Goal: Task Accomplishment & Management: Manage account settings

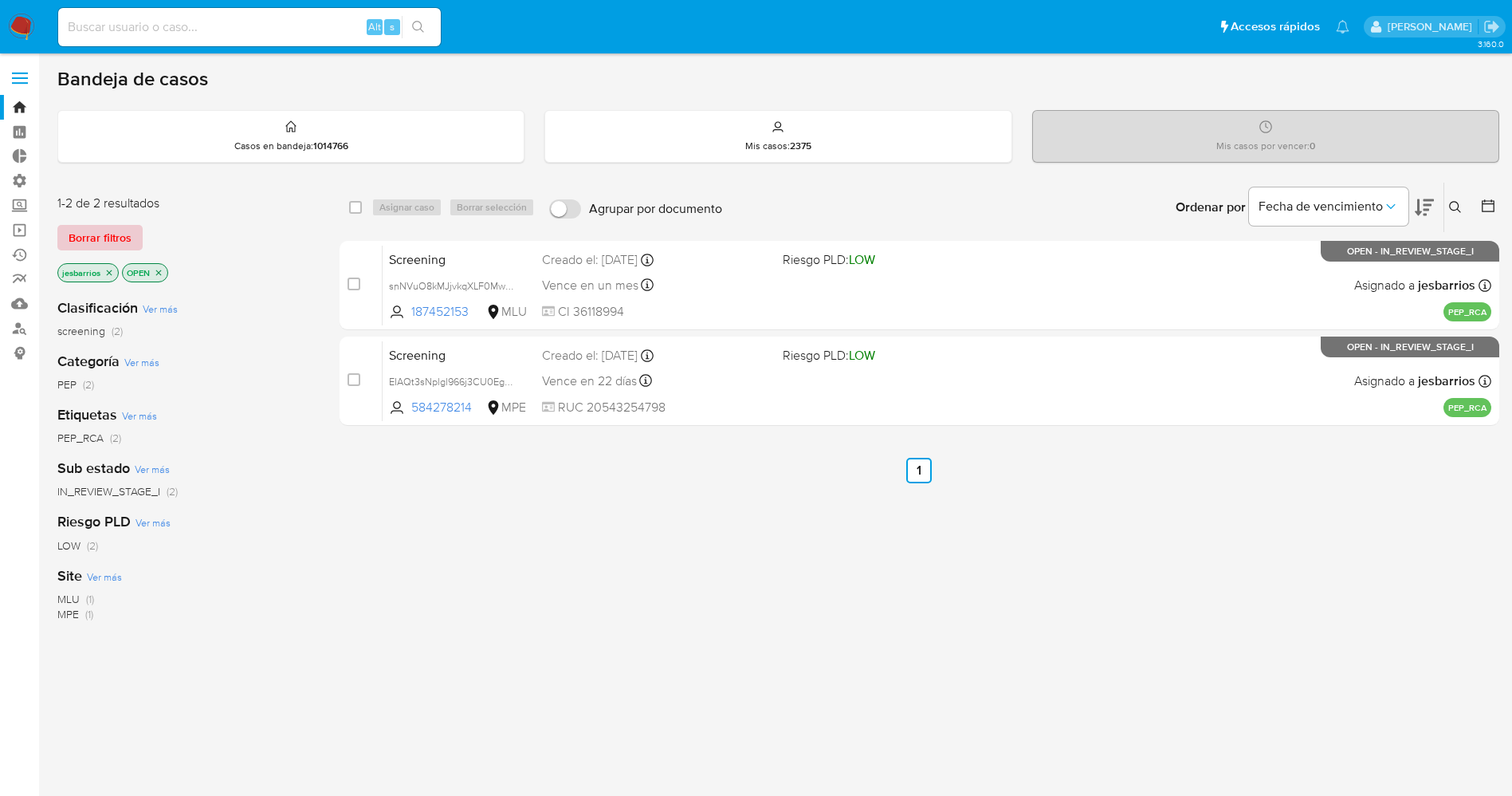
click at [113, 232] on span "Borrar filtros" at bounding box center [100, 237] width 63 height 22
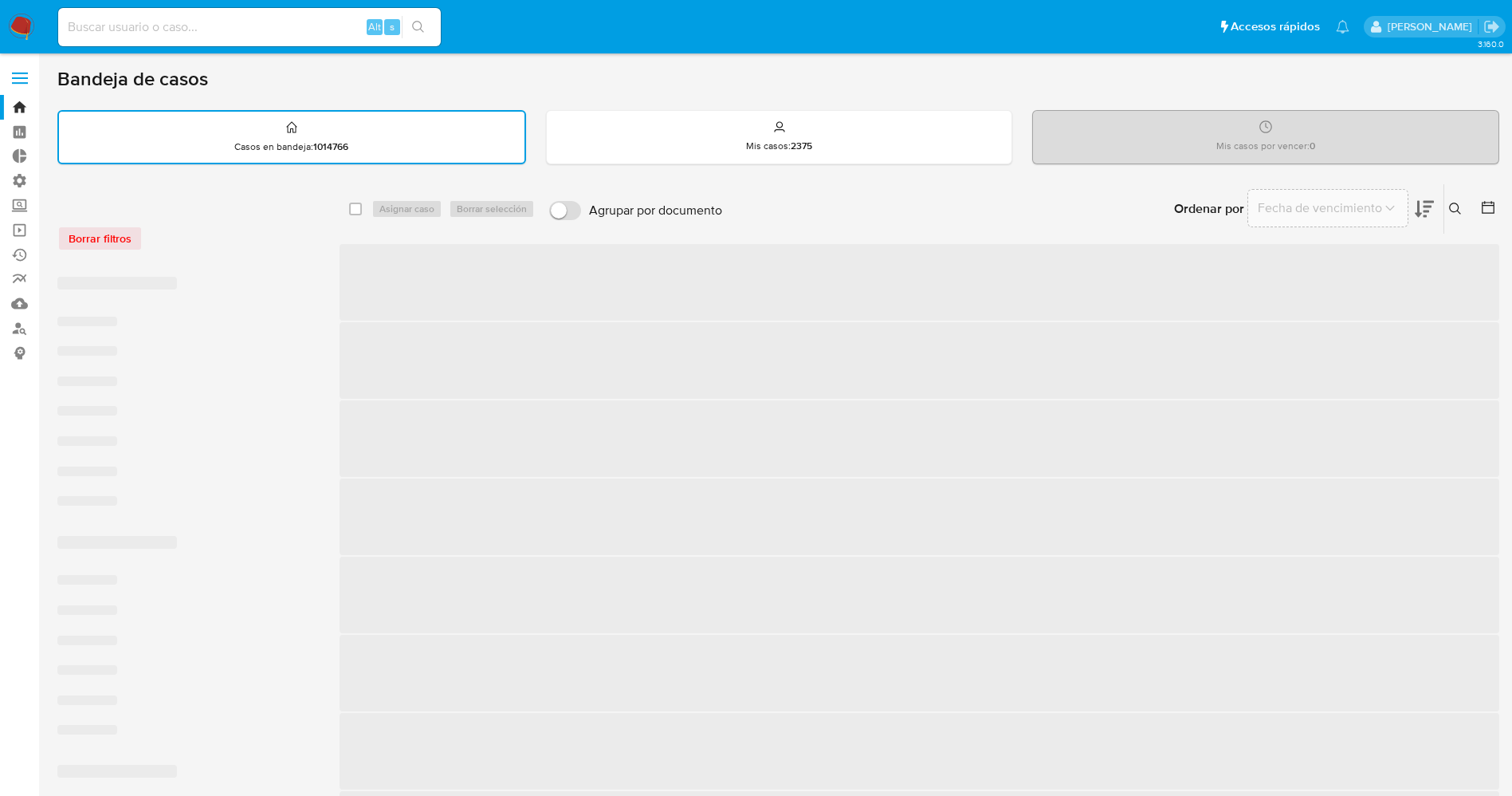
click at [21, 84] on span at bounding box center [20, 83] width 16 height 3
click at [0, 0] on input "checkbox" at bounding box center [0, 0] width 0 height 0
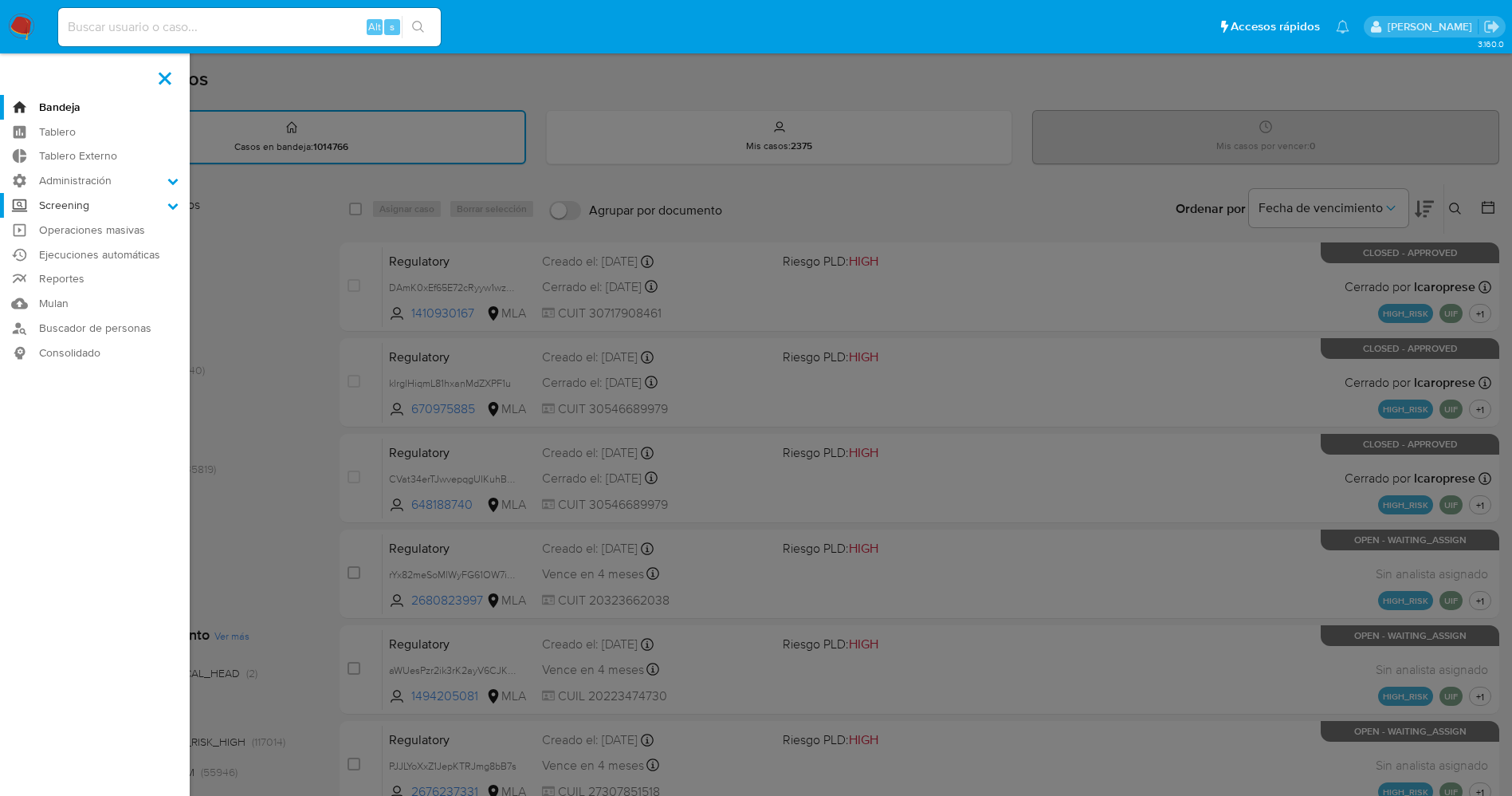
click at [79, 211] on label "Screening" at bounding box center [94, 205] width 189 height 25
click at [0, 0] on input "Screening" at bounding box center [0, 0] width 0 height 0
click at [122, 246] on link "Screening por Frecuencia" at bounding box center [94, 247] width 189 height 20
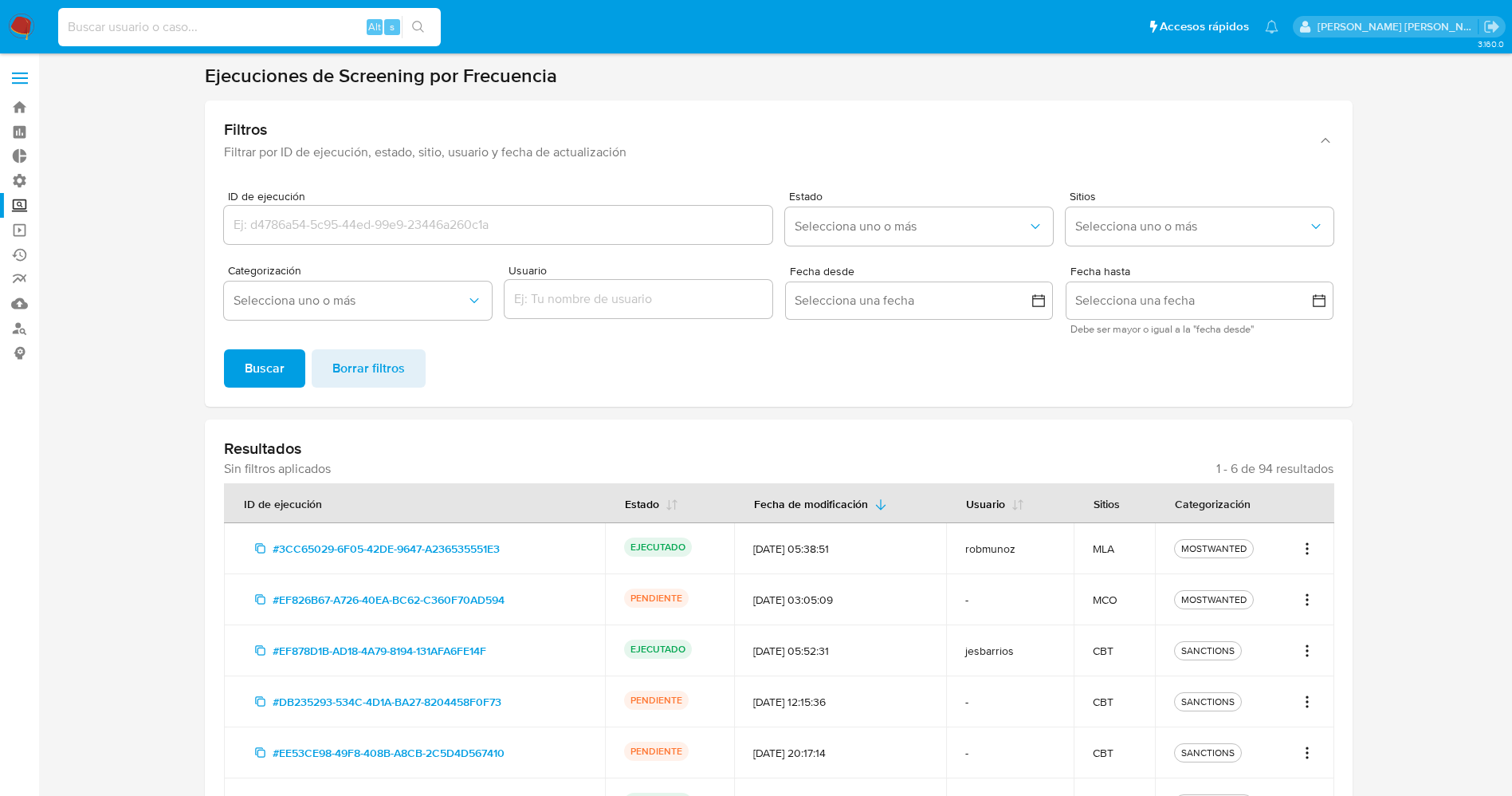
click at [109, 19] on input at bounding box center [249, 27] width 382 height 21
paste input "r7lGYDg00yf8BPO6GEU8tbyc"
type input "r7lGYDg00yf8BPO6GEU8tbyc"
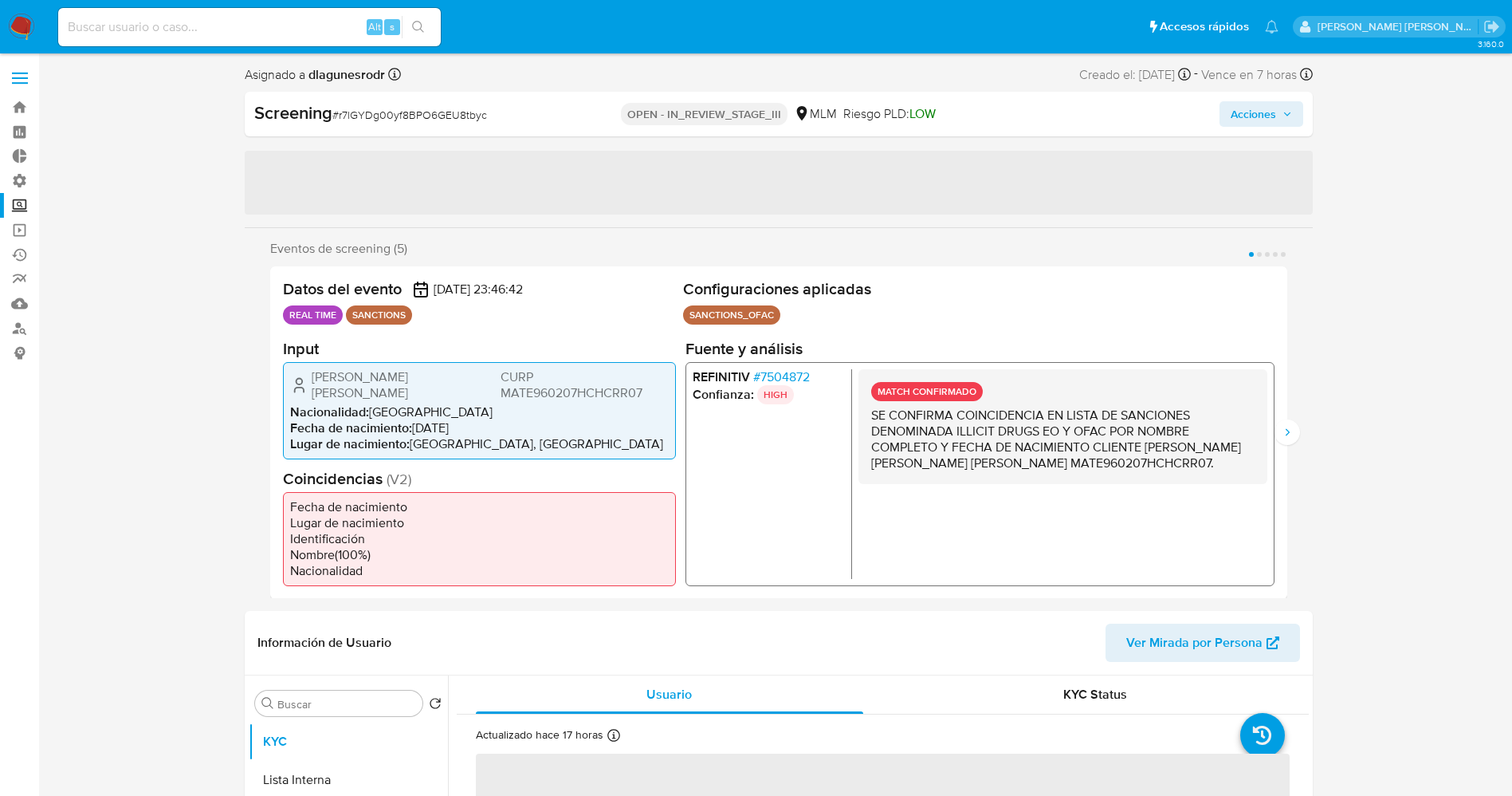
select select "10"
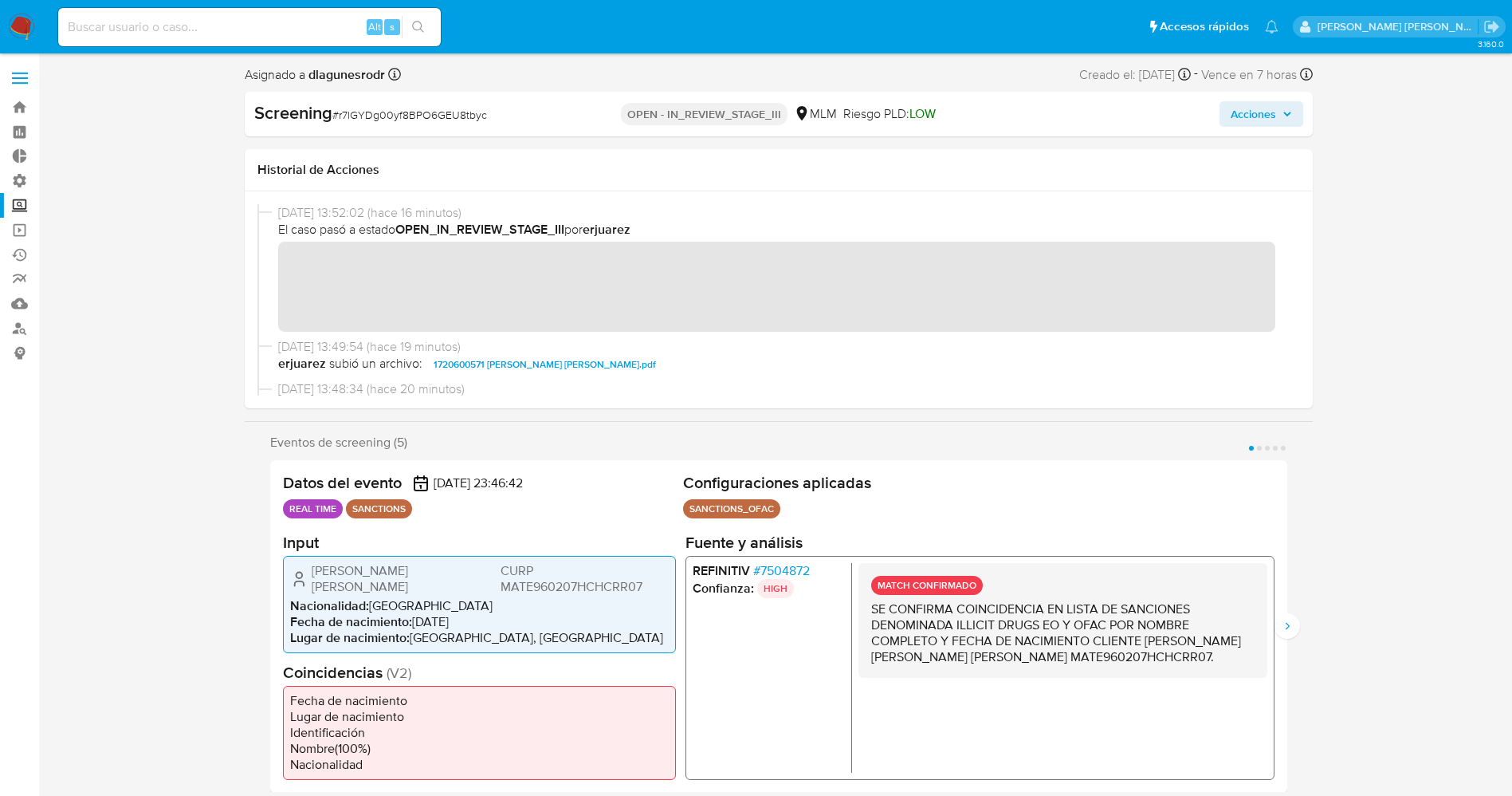
click at [781, 566] on span "# 7504872" at bounding box center [781, 570] width 56 height 16
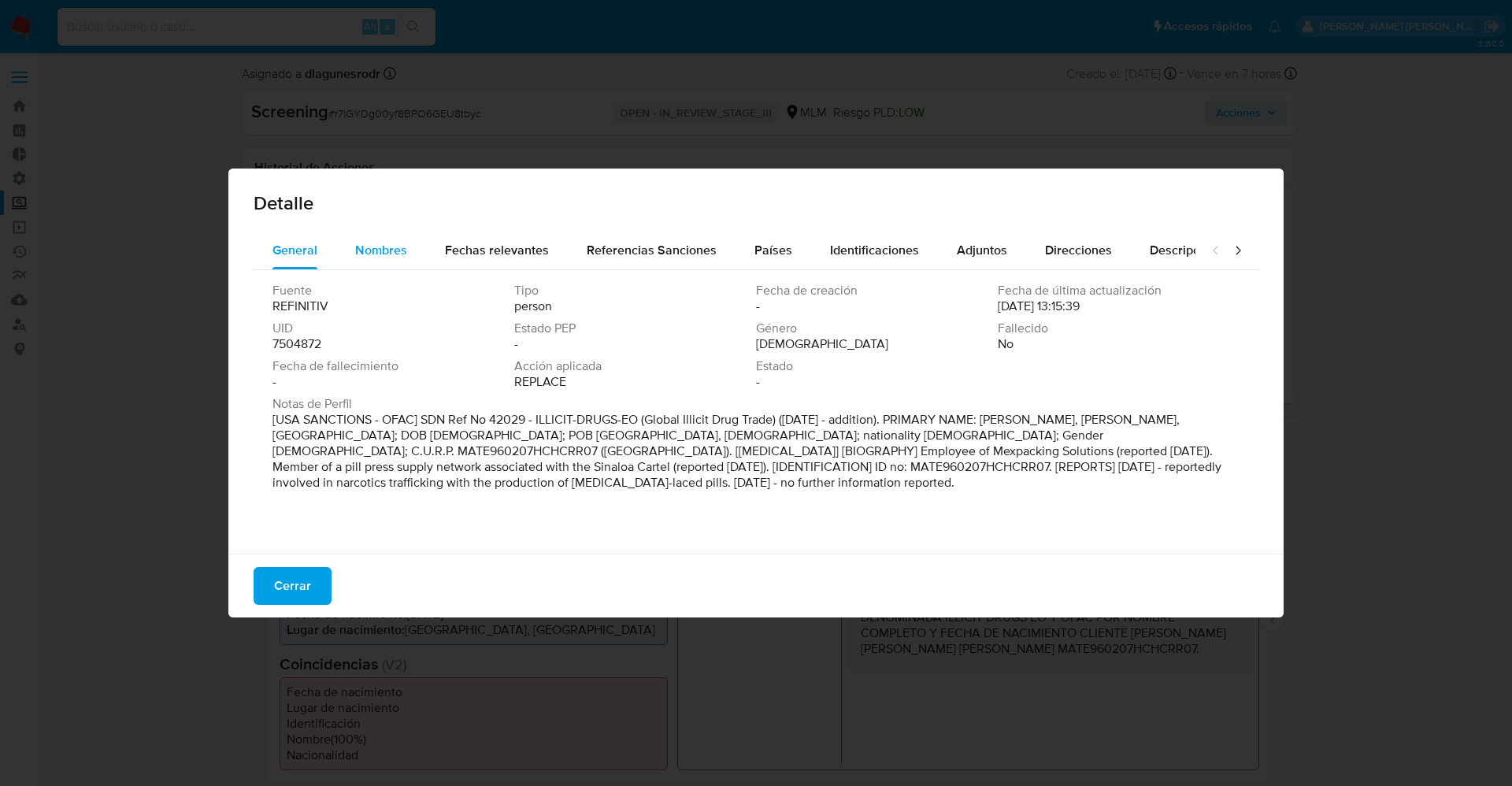
click at [388, 258] on span "Nombres" at bounding box center [381, 250] width 52 height 18
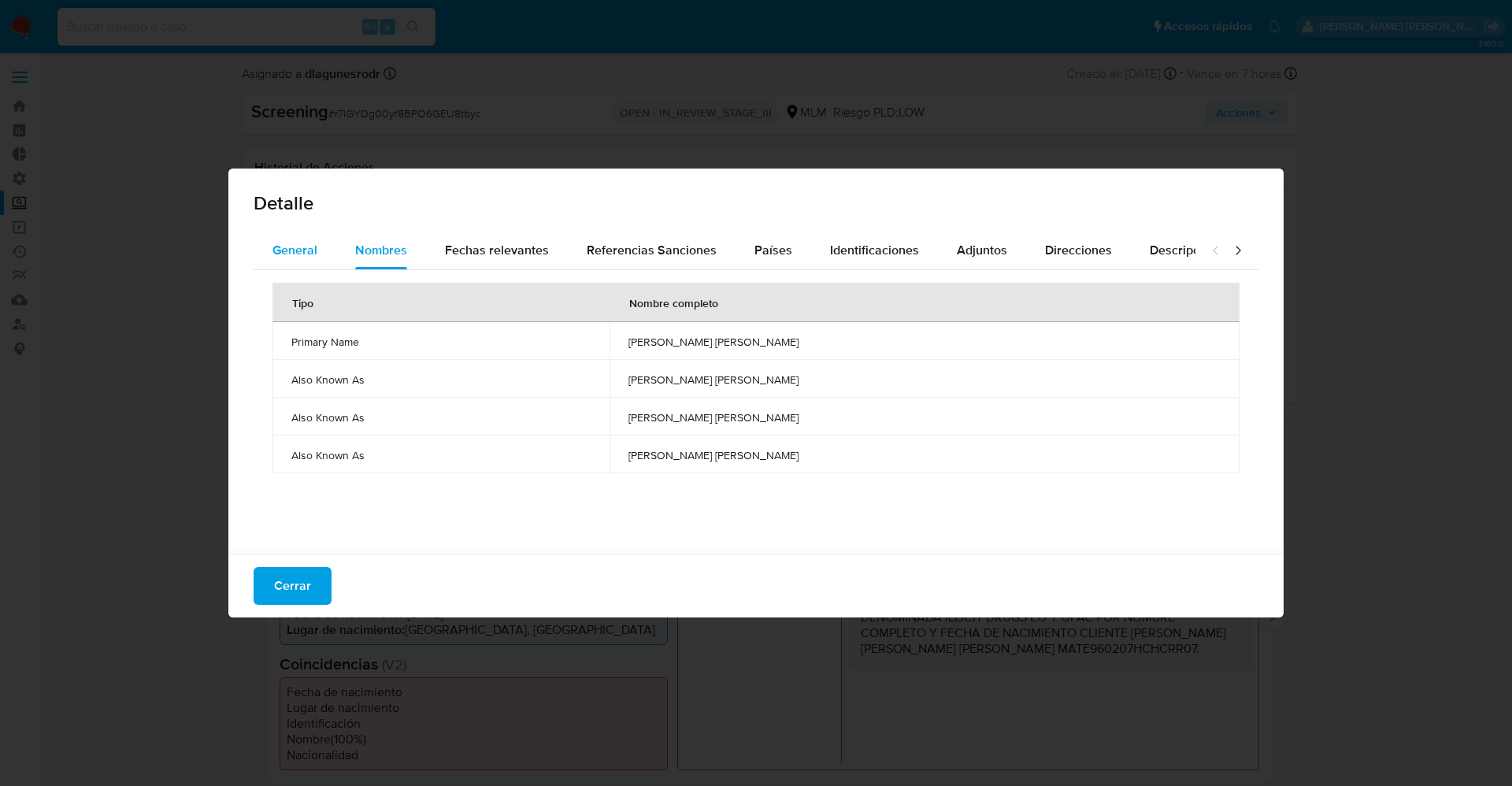
click at [298, 232] on div "General" at bounding box center [295, 250] width 45 height 37
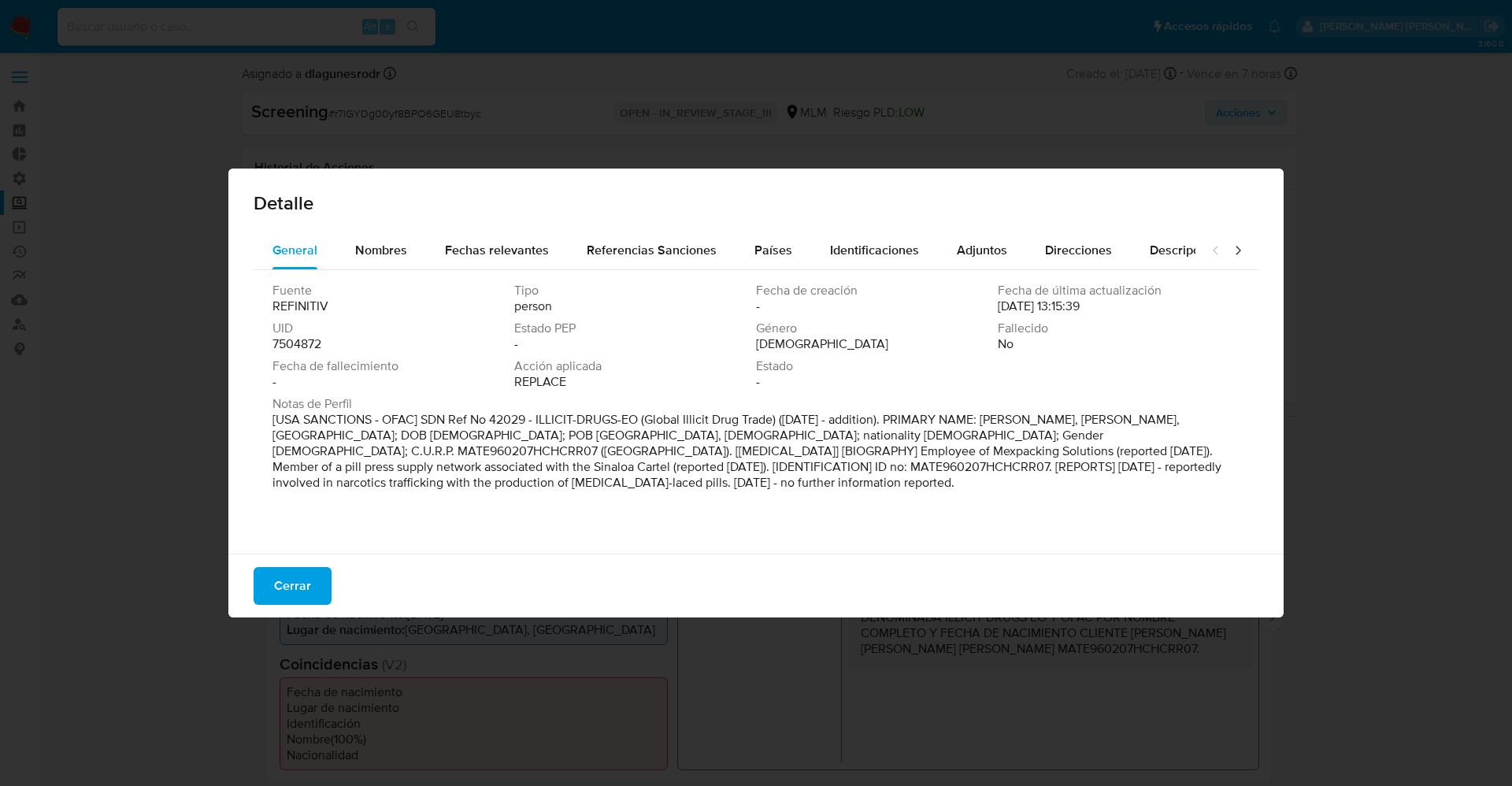
drag, startPoint x: 270, startPoint y: 418, endPoint x: 448, endPoint y: 487, distance: 190.9
click at [448, 487] on div "Fuente REFINITIV Tipo person Fecha de creación - Fecha de última actualización …" at bounding box center [756, 407] width 1005 height 276
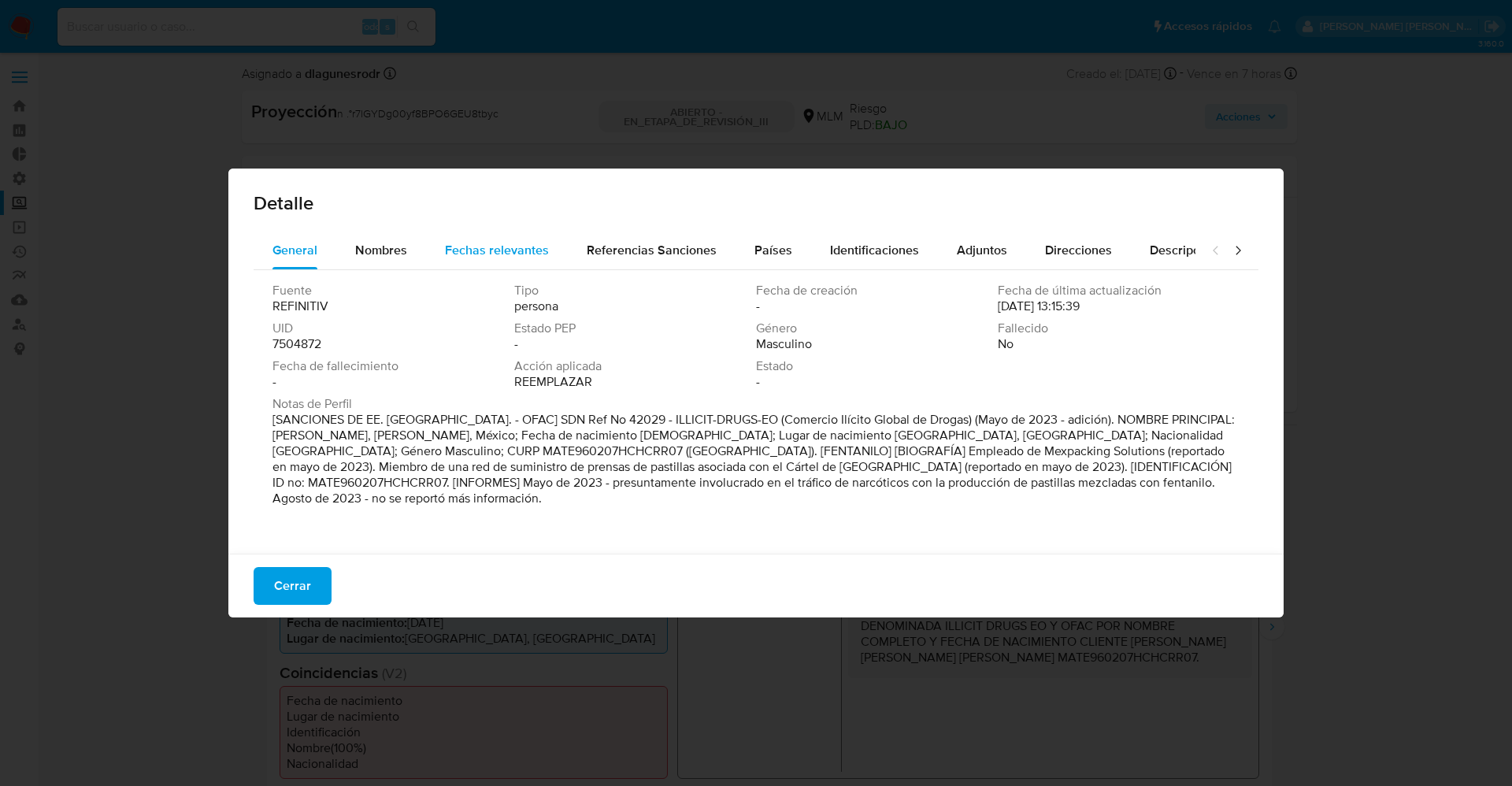
click at [525, 260] on div "Fechas relevantes" at bounding box center [496, 250] width 104 height 37
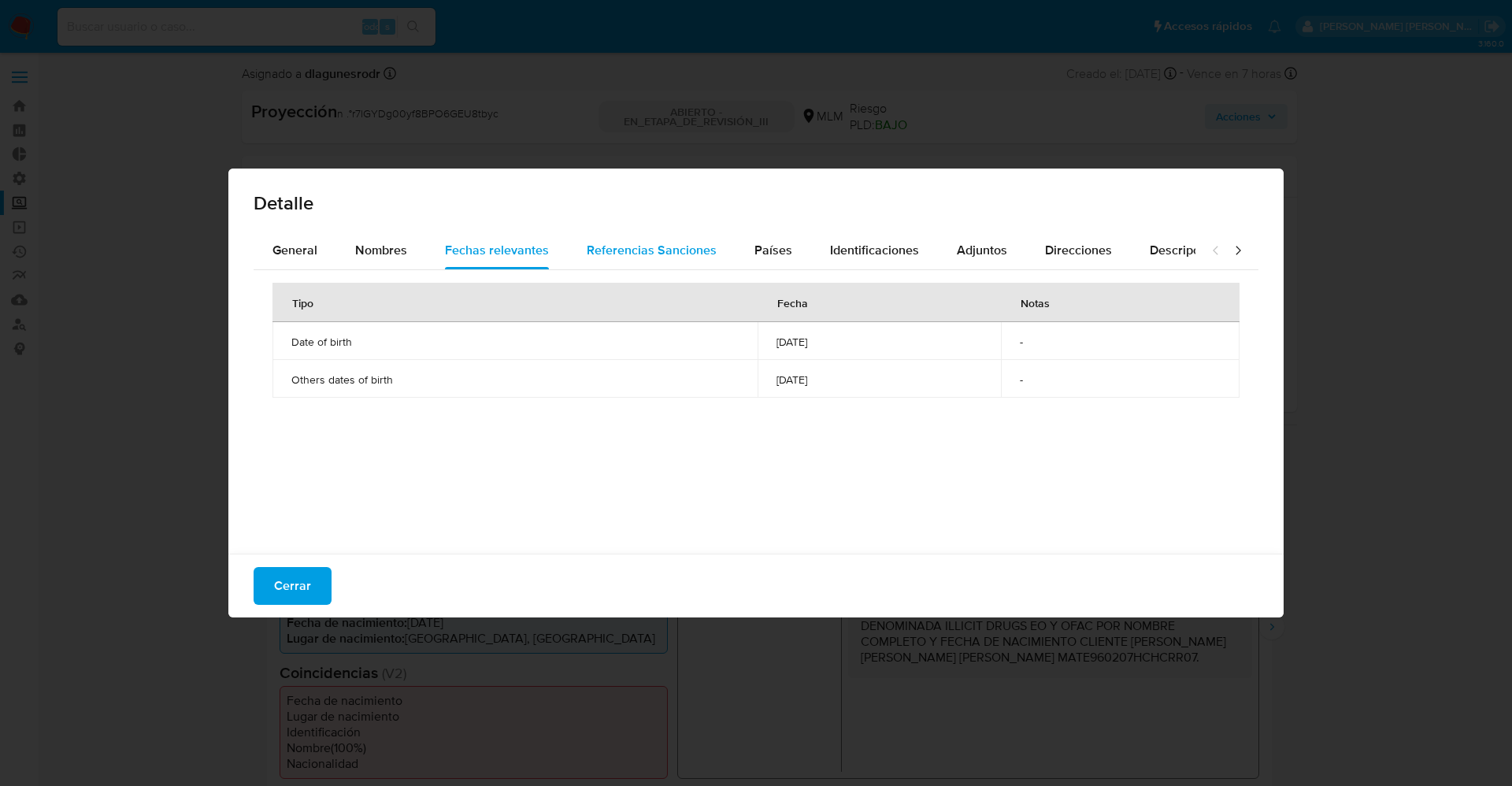
click at [577, 252] on button "Referencias Sanciones" at bounding box center [651, 250] width 168 height 37
click at [288, 586] on span "Cerrar" at bounding box center [293, 586] width 37 height 35
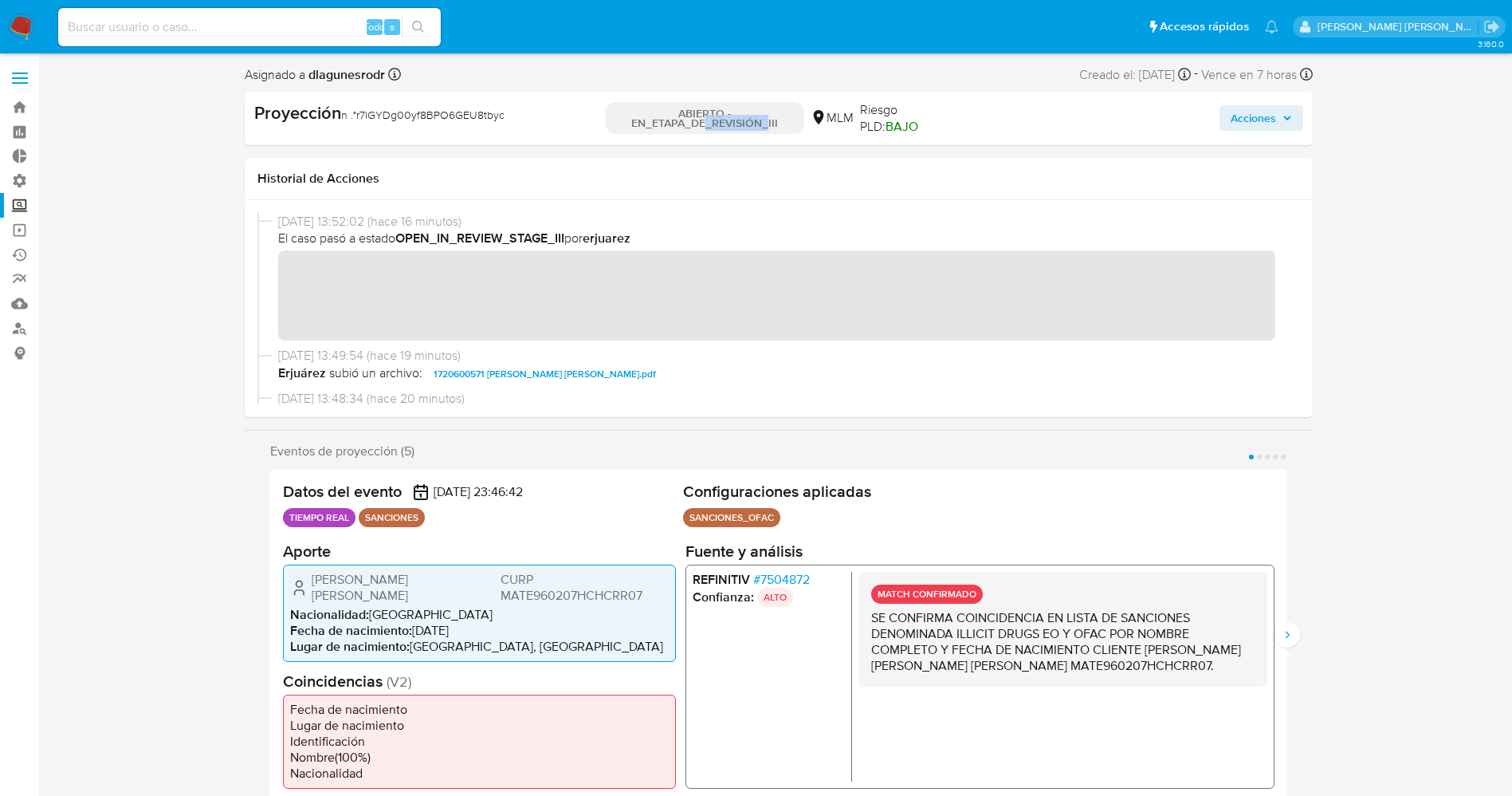
drag, startPoint x: 706, startPoint y: 127, endPoint x: 767, endPoint y: 130, distance: 61.1
click at [767, 130] on font "ABIERTO - EN_ETAPA_DE_REVISIÓN_III" at bounding box center [704, 117] width 146 height 26
click at [1301, 621] on div "Eventos de proyección (5) Página 1 Página 2 Página 3 Página 4 Página 5 Datos de…" at bounding box center [779, 622] width 1068 height 358
click at [1280, 629] on icon "Siguiente" at bounding box center [1286, 635] width 12 height 12
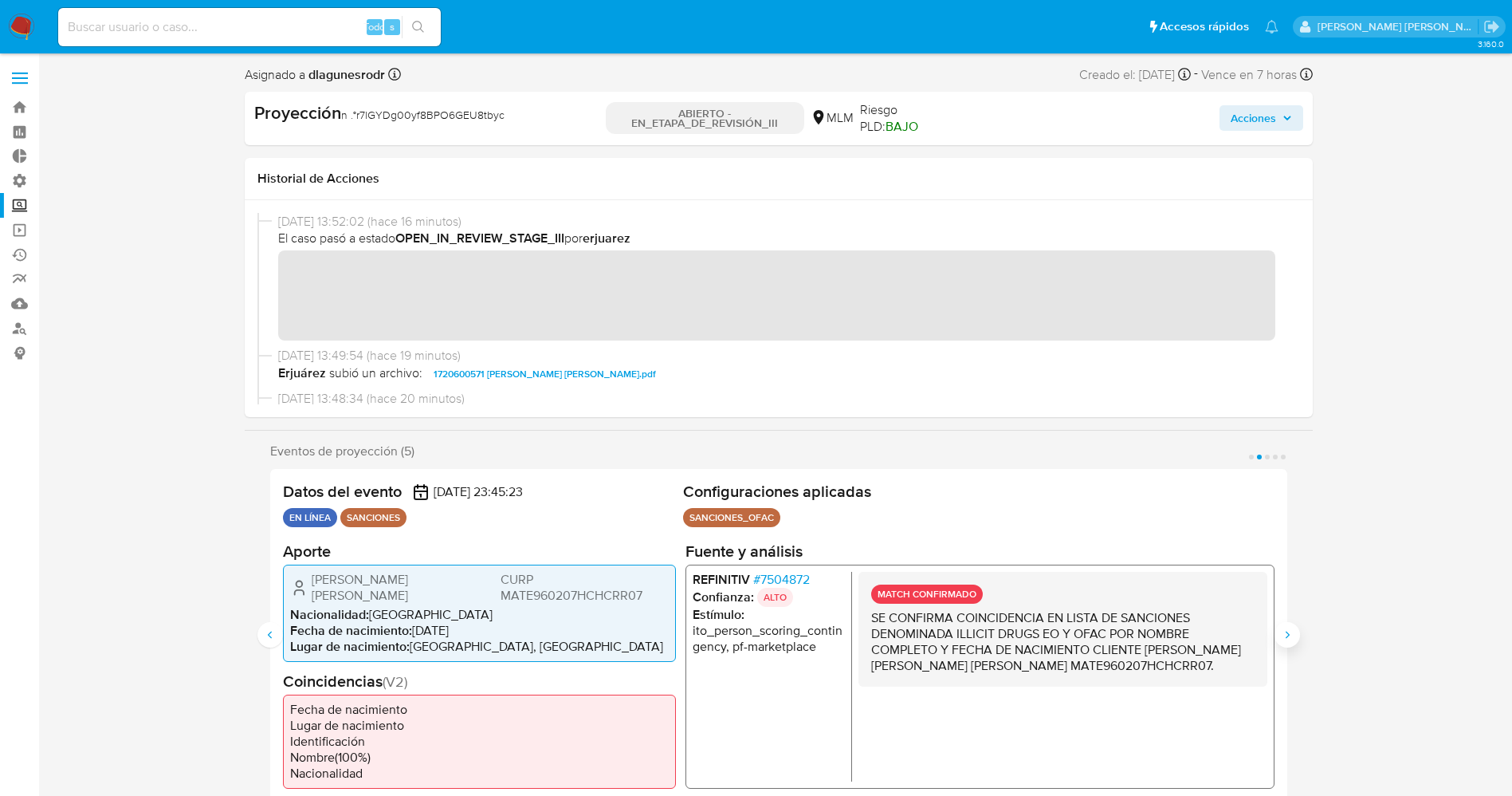
click at [1280, 629] on icon "Siguiente" at bounding box center [1286, 635] width 12 height 12
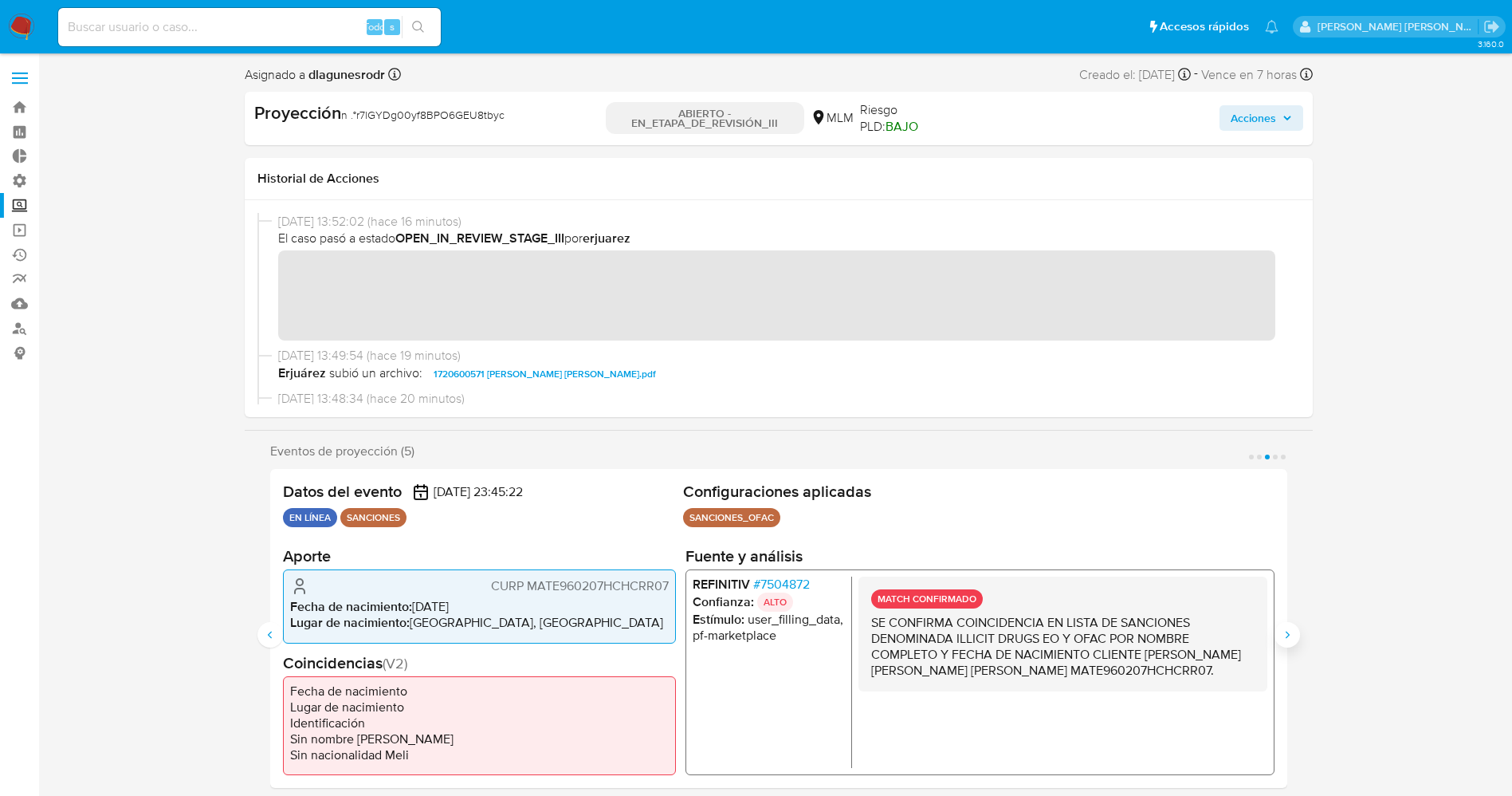
click at [1280, 629] on icon "Siguiente" at bounding box center [1286, 635] width 12 height 12
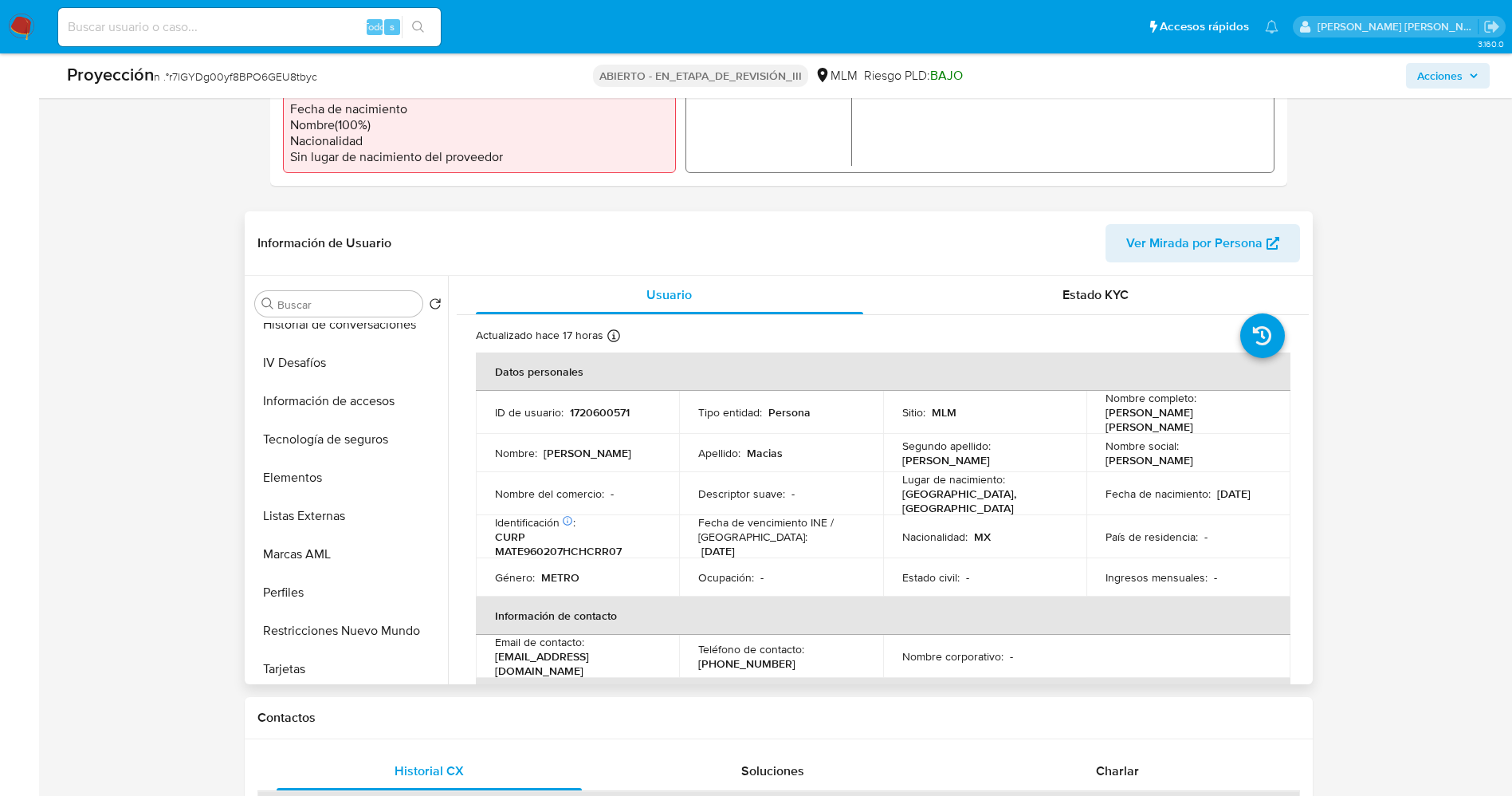
scroll to position [673, 0]
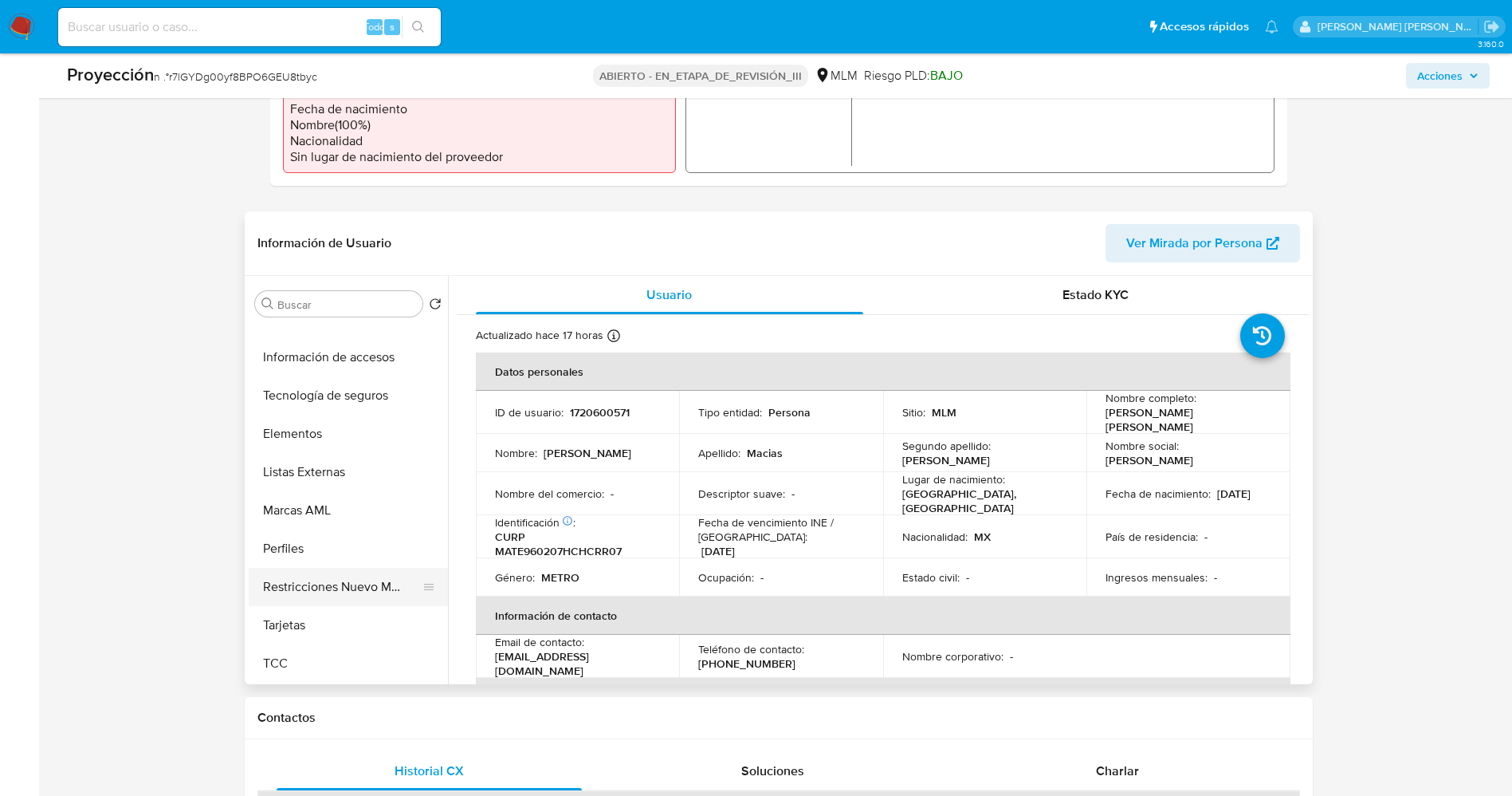
click at [337, 577] on button "Restricciones Nuevo Mundo" at bounding box center [342, 586] width 187 height 38
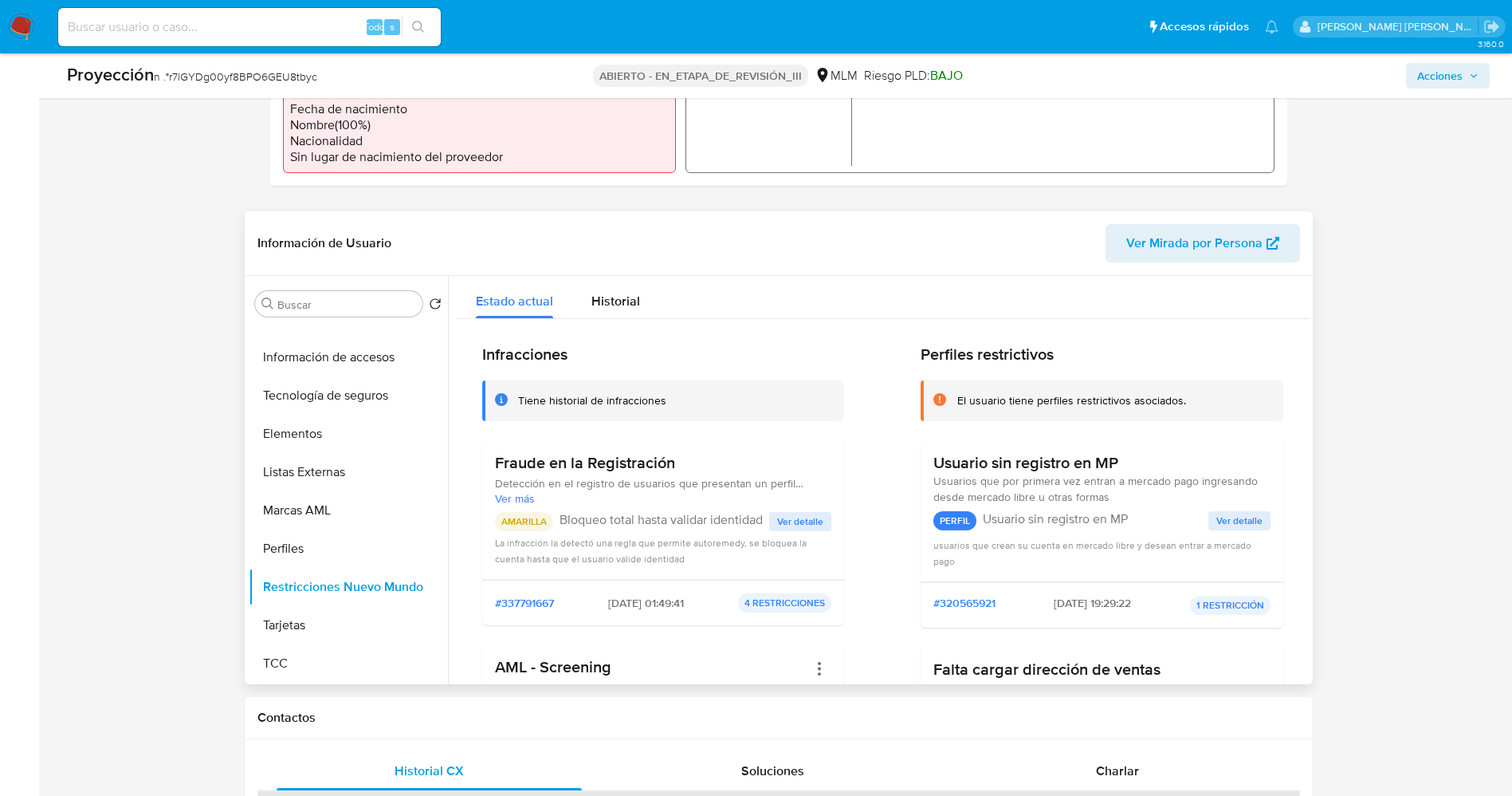
drag, startPoint x: 1308, startPoint y: 301, endPoint x: 1308, endPoint y: 311, distance: 10.0
click at [1308, 311] on div at bounding box center [878, 480] width 861 height 408
click at [1308, 375] on div "Buscar Volver al orden por defecto Conozca a su cliente Lista interna Anticipos…" at bounding box center [779, 480] width 1068 height 408
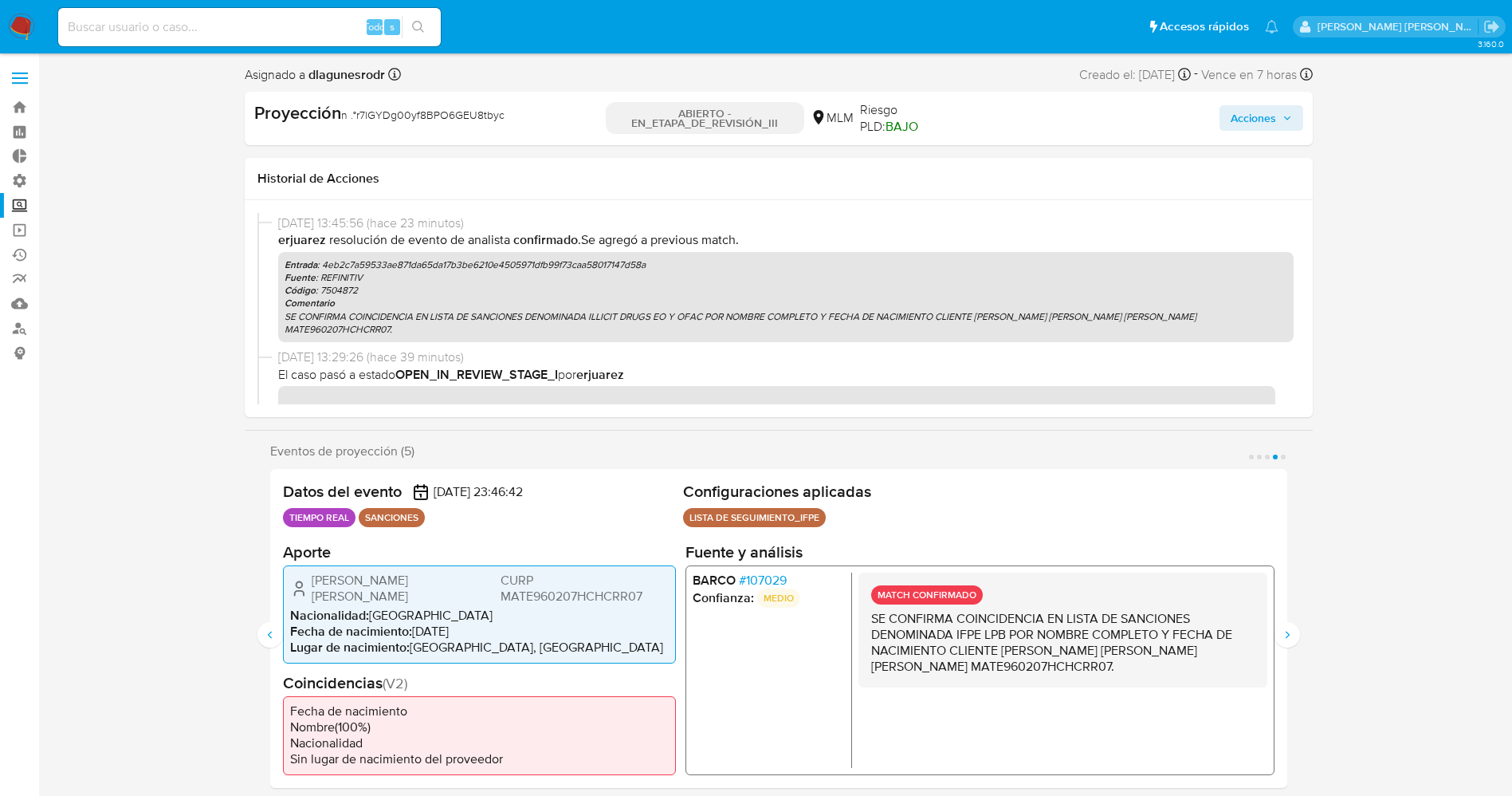
scroll to position [1278, 0]
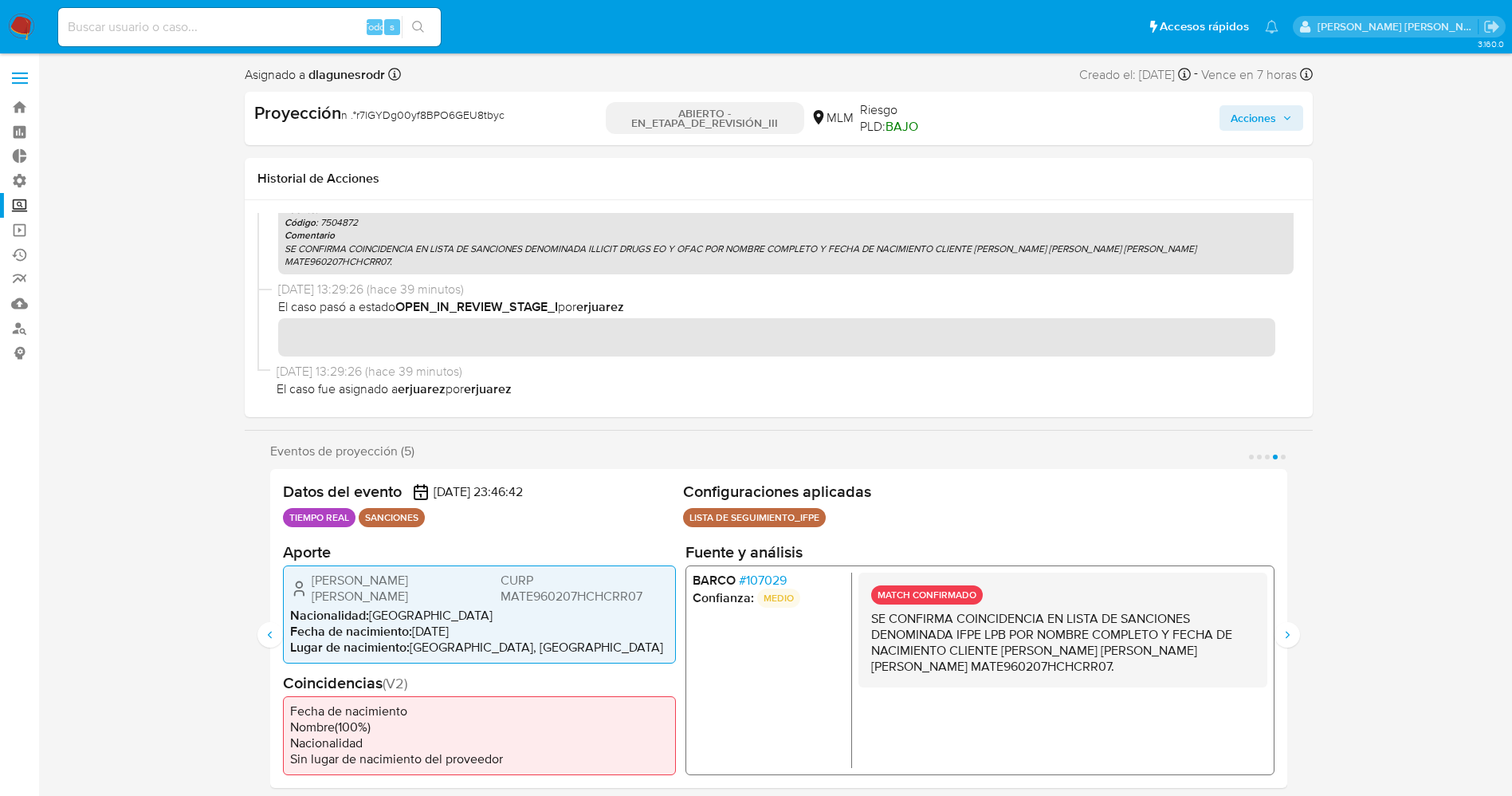
drag, startPoint x: 814, startPoint y: 586, endPoint x: 751, endPoint y: 589, distance: 63.1
click at [751, 588] on li "BARCO # 107029" at bounding box center [767, 580] width 152 height 16
click at [786, 579] on font "107029" at bounding box center [766, 580] width 41 height 19
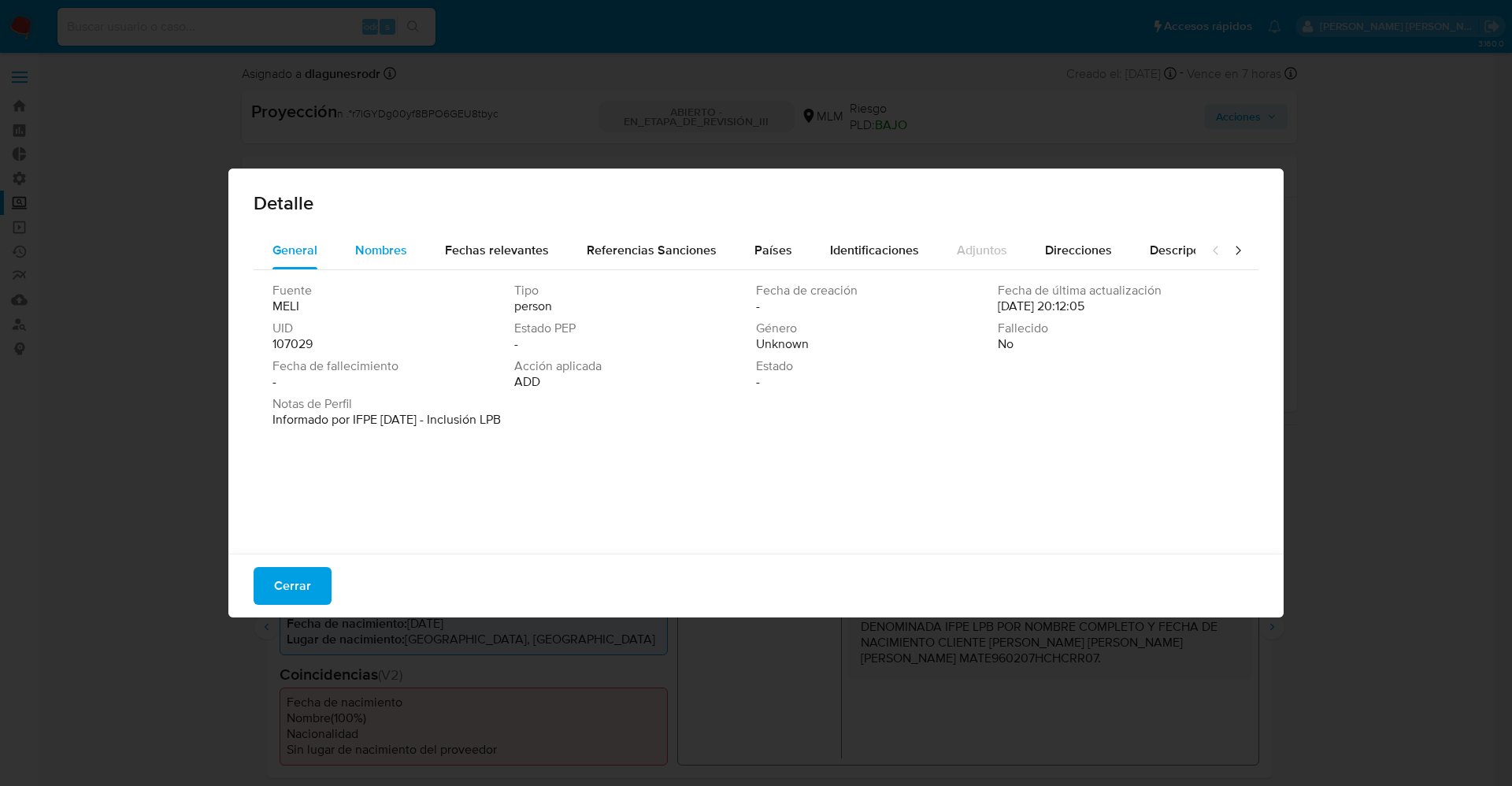
click at [416, 251] on button "Nombres" at bounding box center [381, 250] width 90 height 37
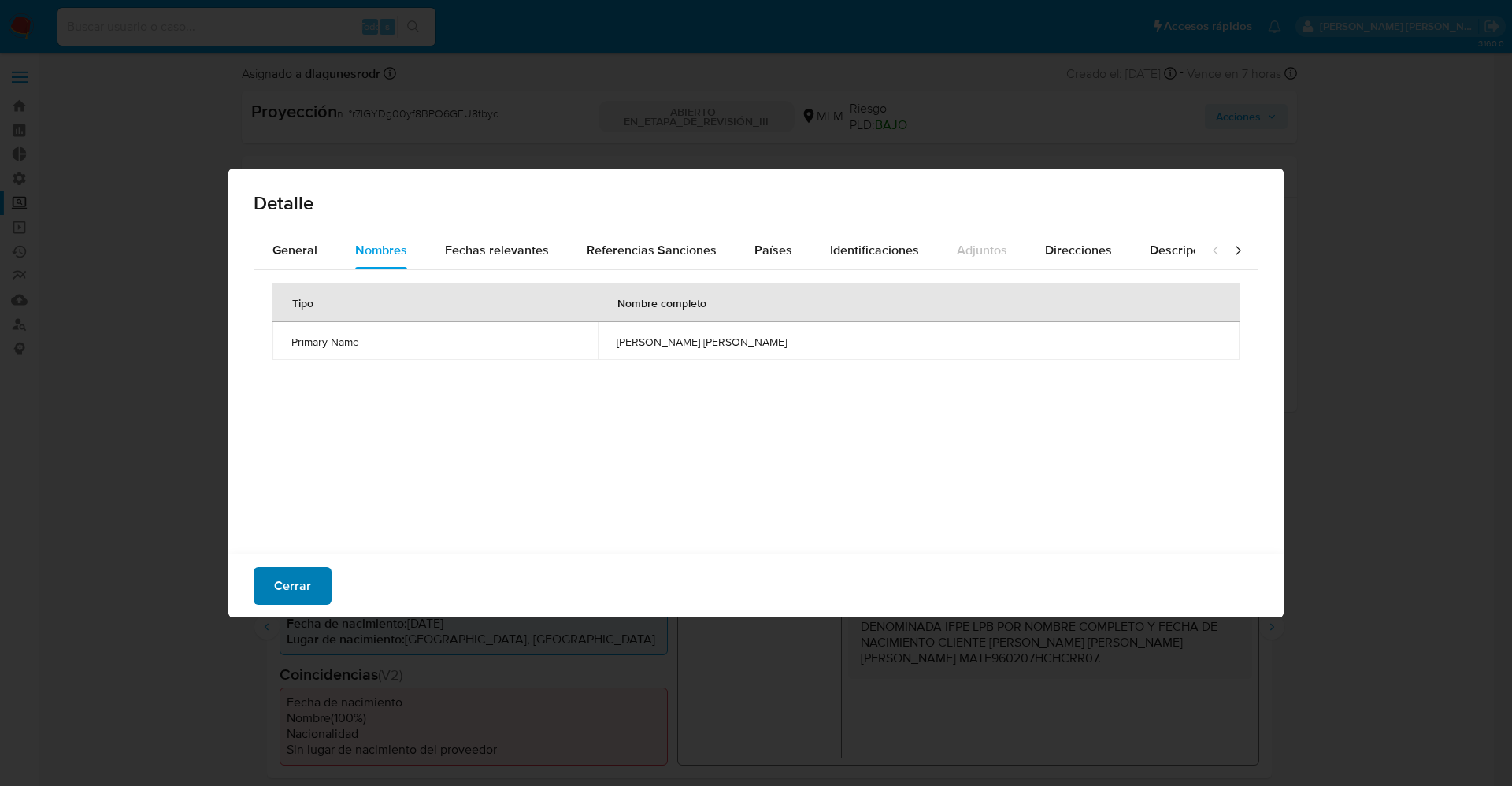
click at [323, 578] on button "Cerrar" at bounding box center [293, 585] width 78 height 37
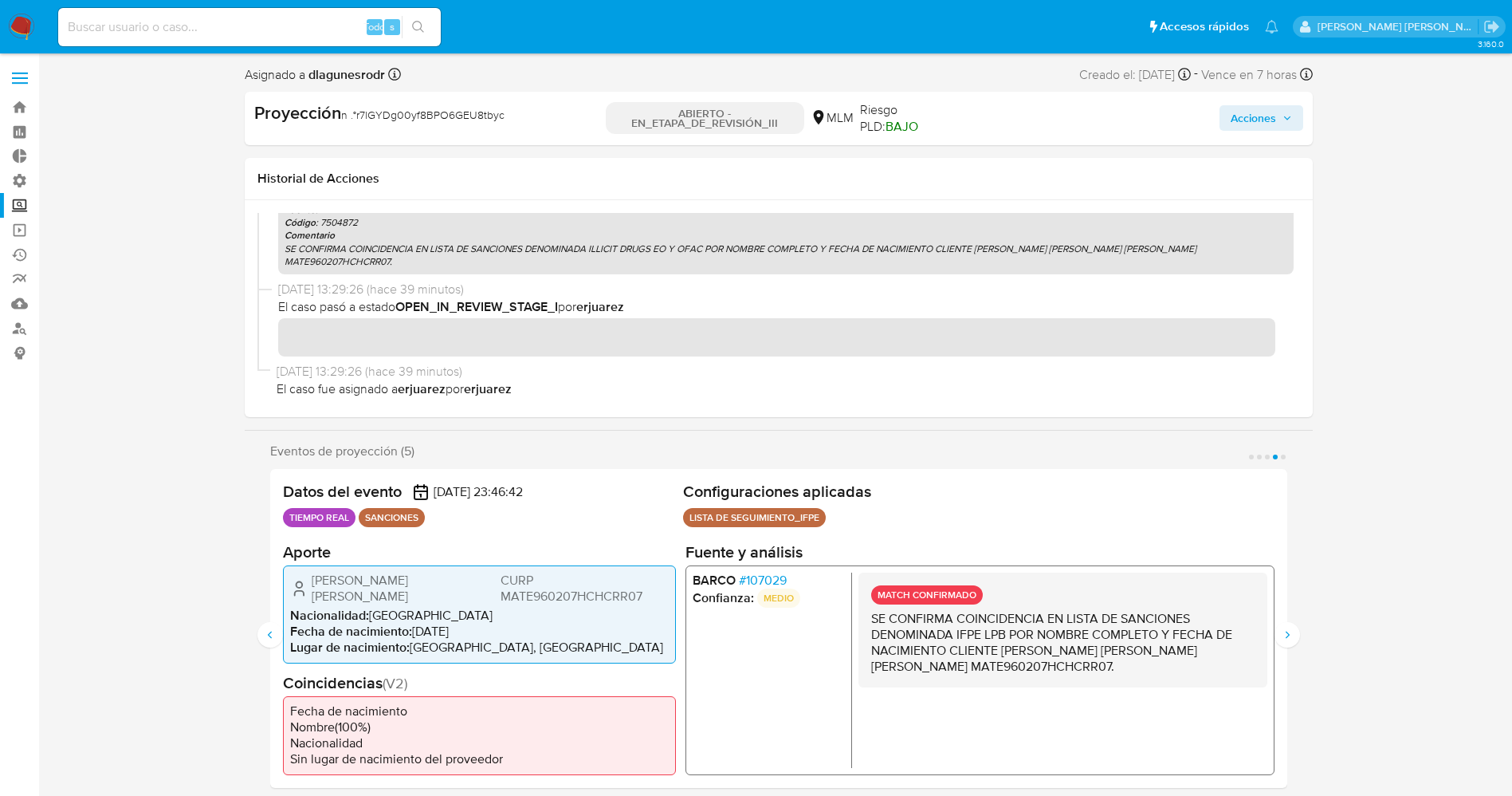
drag, startPoint x: 307, startPoint y: 584, endPoint x: 482, endPoint y: 583, distance: 175.0
click at [482, 583] on div "Ernesto Alonso Macias Trevizo CURP MATE960207HCHCRR07" at bounding box center [479, 588] width 379 height 32
click at [16, 17] on img at bounding box center [21, 26] width 27 height 27
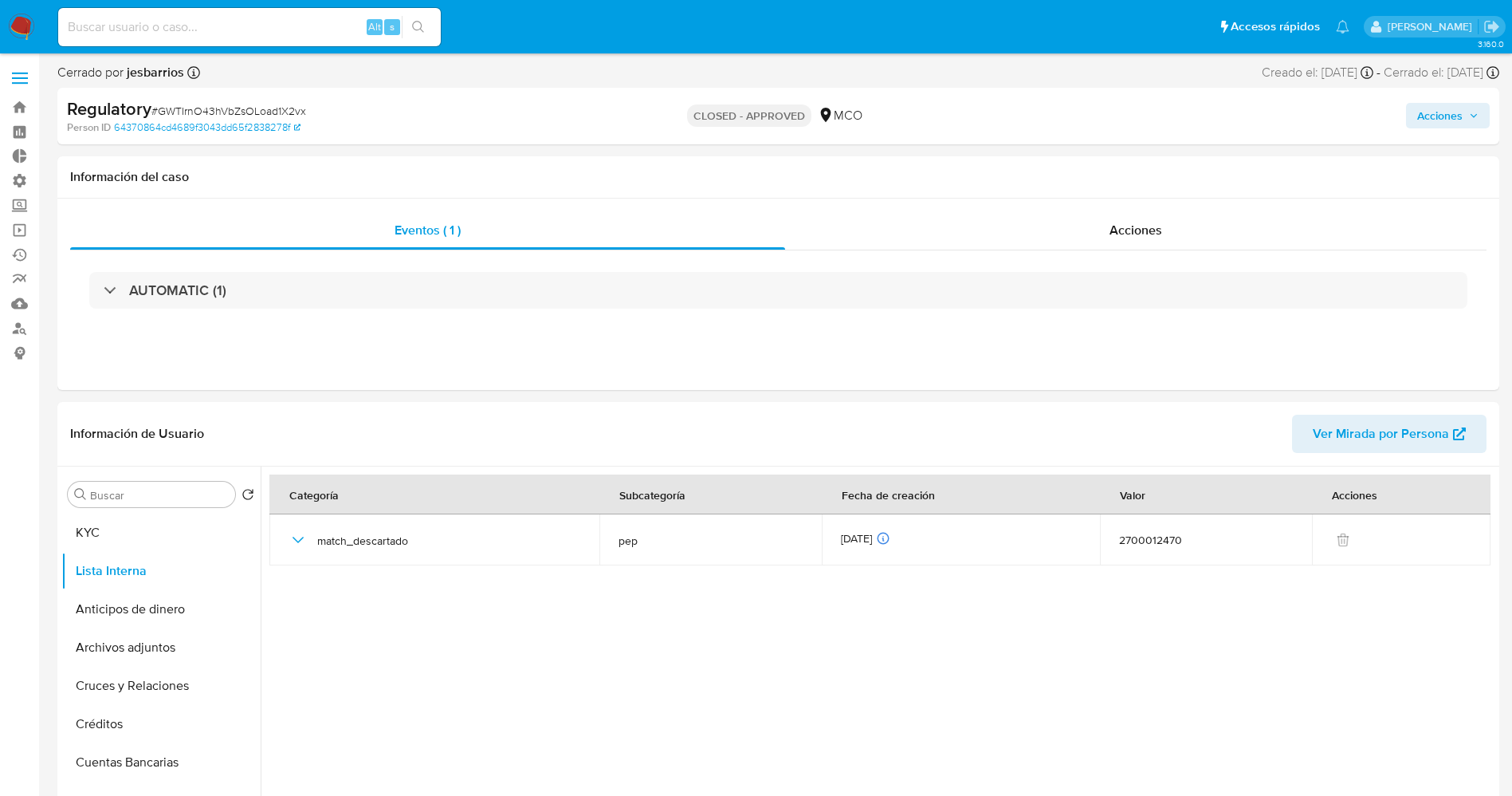
select select "10"
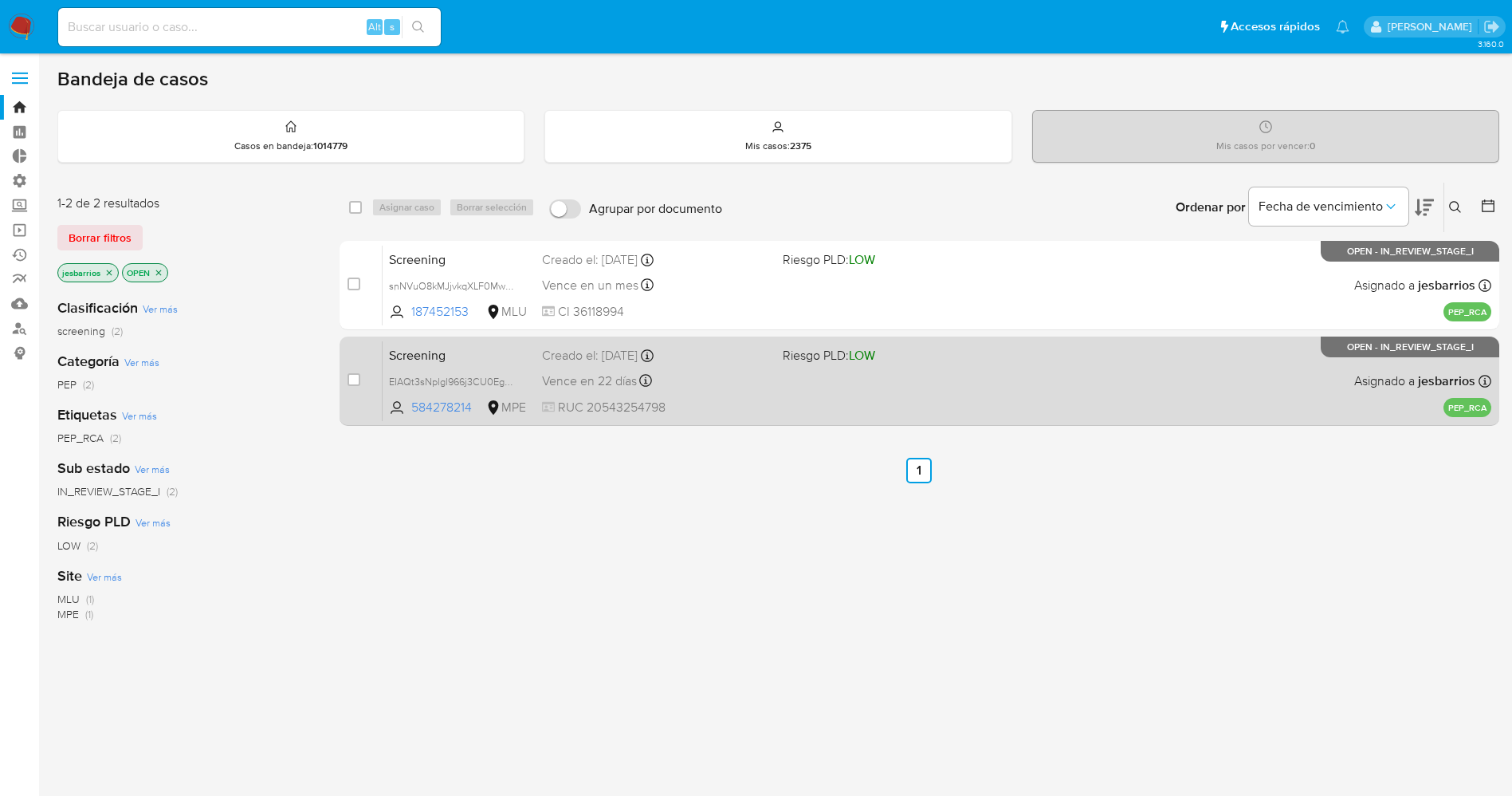
click at [705, 388] on div "Vence en 22 días Vence el 10/10/2025 07:07:59" at bounding box center [656, 381] width 228 height 21
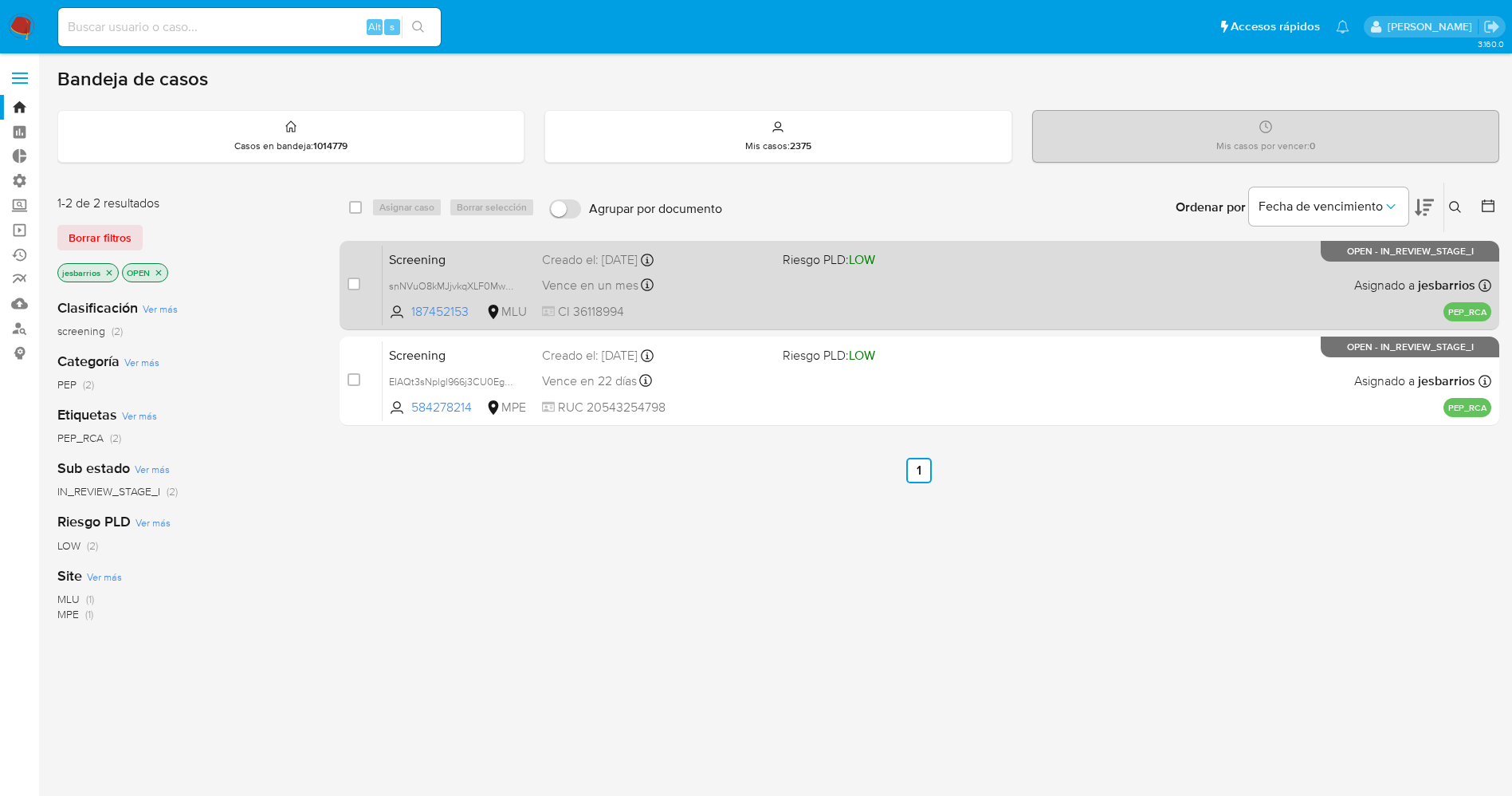
click at [731, 253] on div "Creado el: 14/09/2025 Creado el: 14/09/2025 07:07:00" at bounding box center [656, 260] width 228 height 18
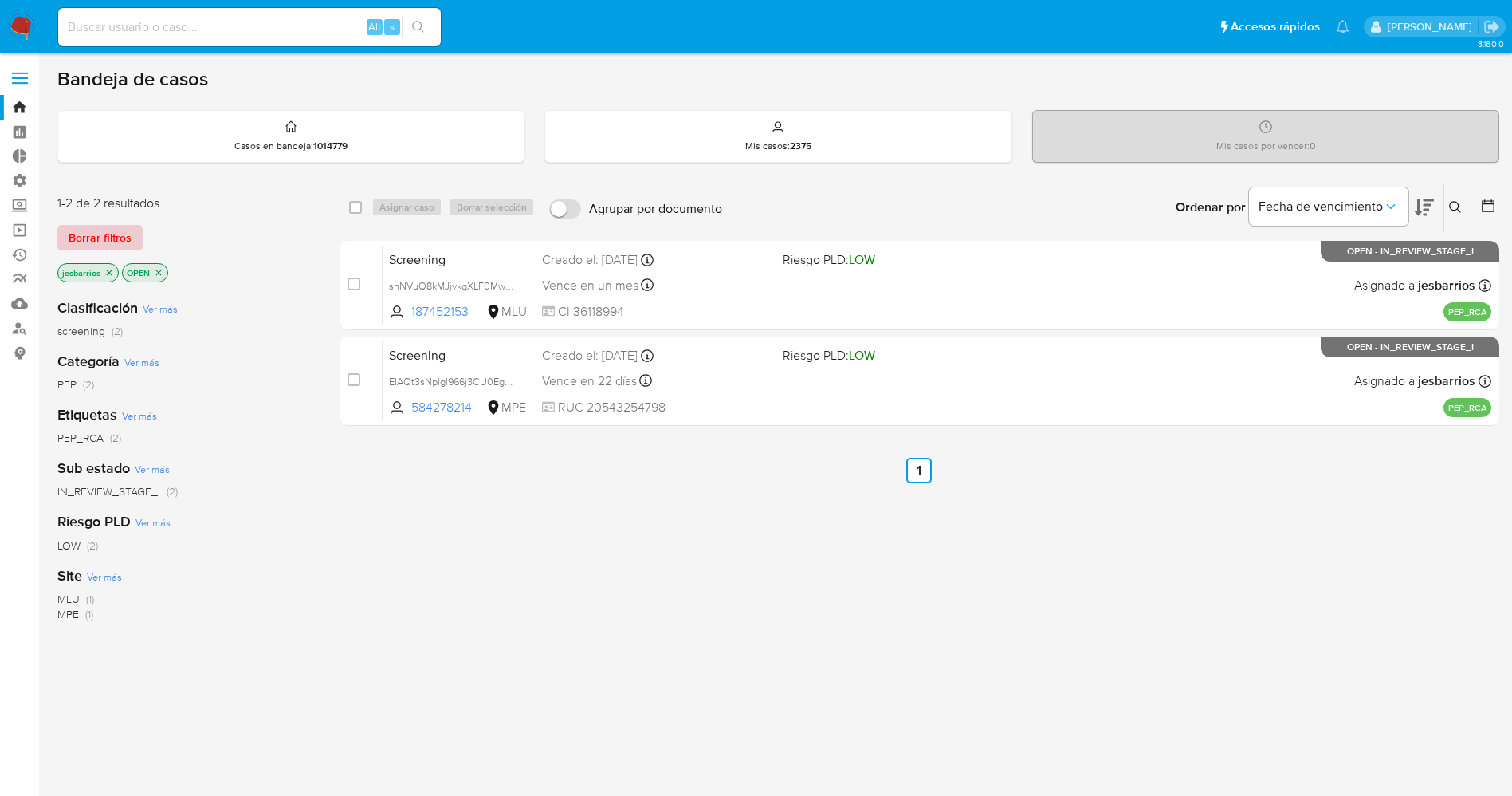
click at [72, 246] on span "Borrar filtros" at bounding box center [100, 237] width 63 height 22
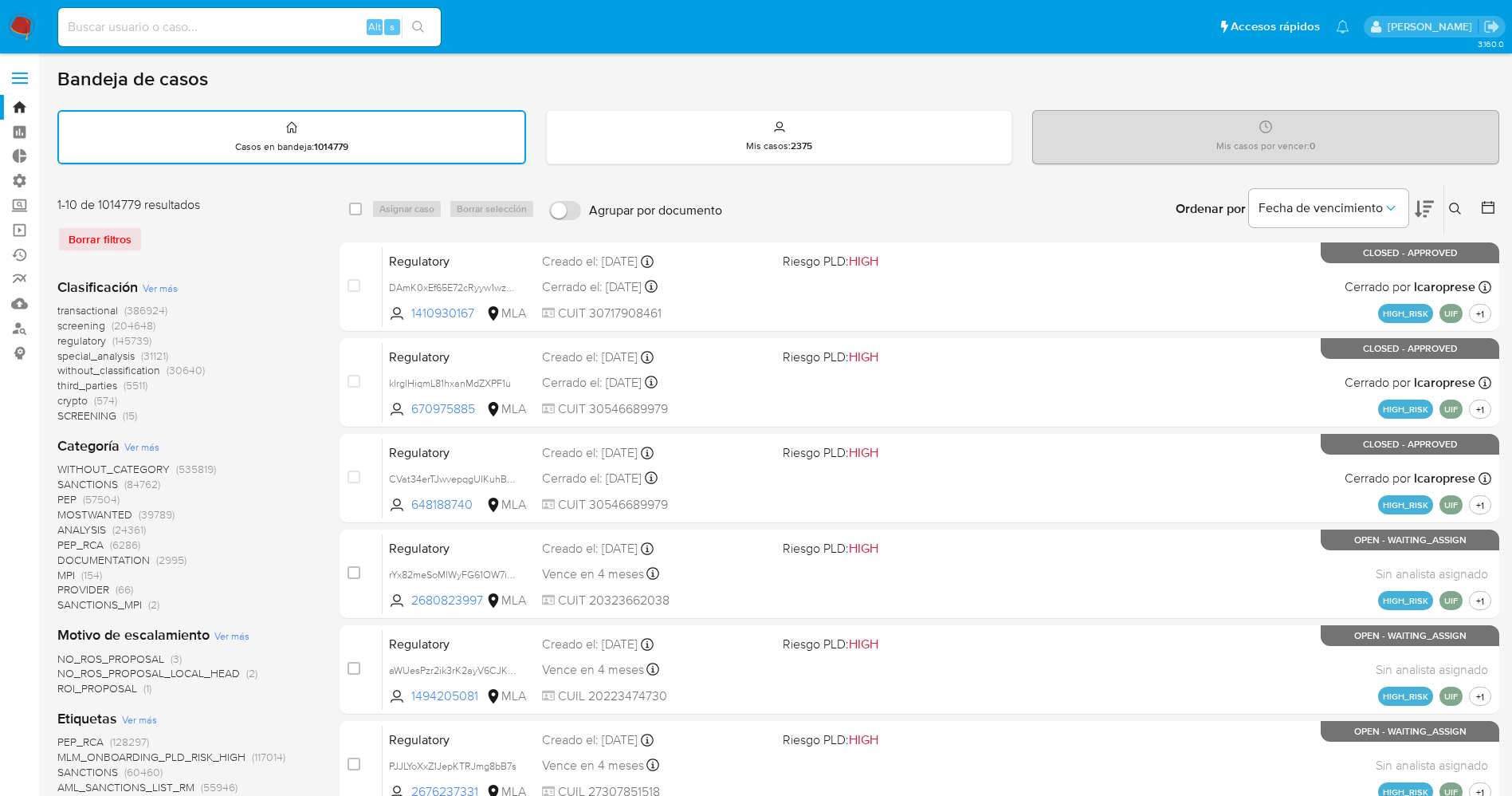
click at [1456, 212] on icon at bounding box center [1455, 209] width 12 height 12
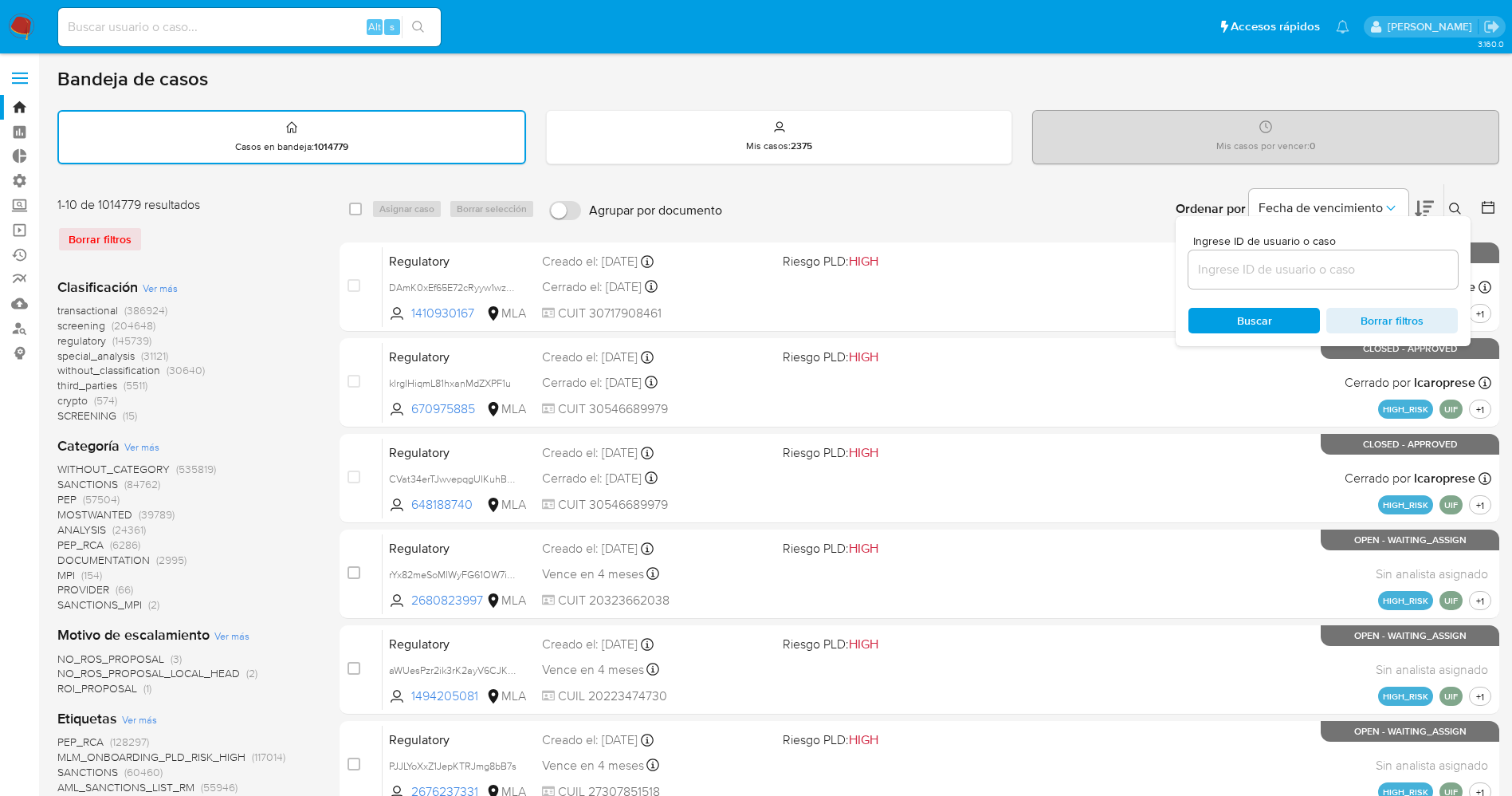
drag, startPoint x: 1295, startPoint y: 279, endPoint x: 1300, endPoint y: 266, distance: 13.9
click at [1300, 266] on div at bounding box center [1323, 269] width 270 height 38
click at [1300, 266] on input at bounding box center [1323, 270] width 270 height 21
paste input "nvF7Q42KUUeCKrBdGAfwALwS"
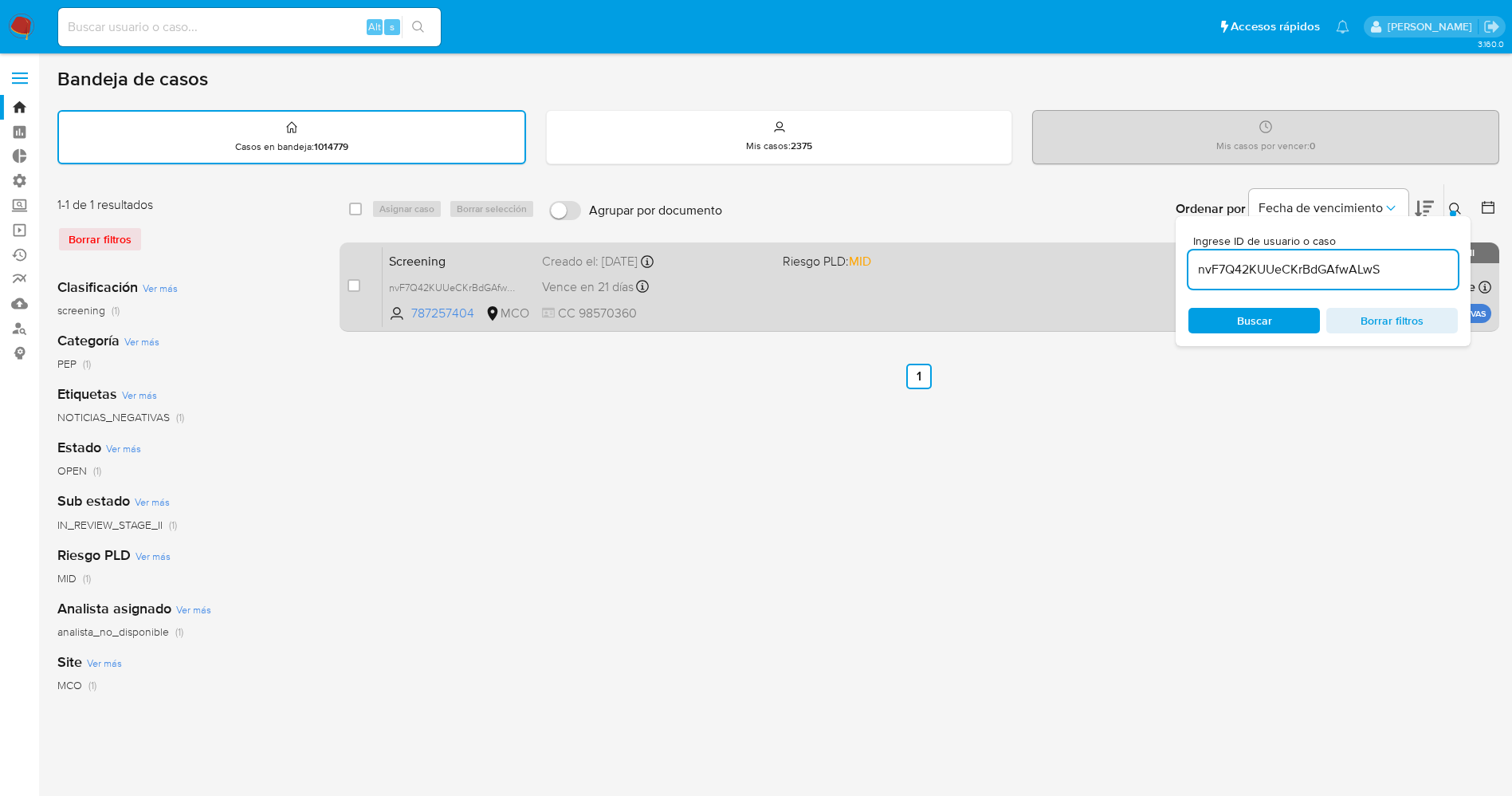
click at [905, 307] on div "Screening nvF7Q42KUUeCKrBdGAfwALwS 787257404 MCO Riesgo PLD: MID Creado el: 11/…" at bounding box center [937, 286] width 1108 height 80
drag, startPoint x: 1404, startPoint y: 270, endPoint x: 1171, endPoint y: 272, distance: 233.0
click at [1171, 272] on div "select-all-cases-checkbox Asignar caso Borrar selección Agrupar por documento O…" at bounding box center [919, 260] width 1160 height 154
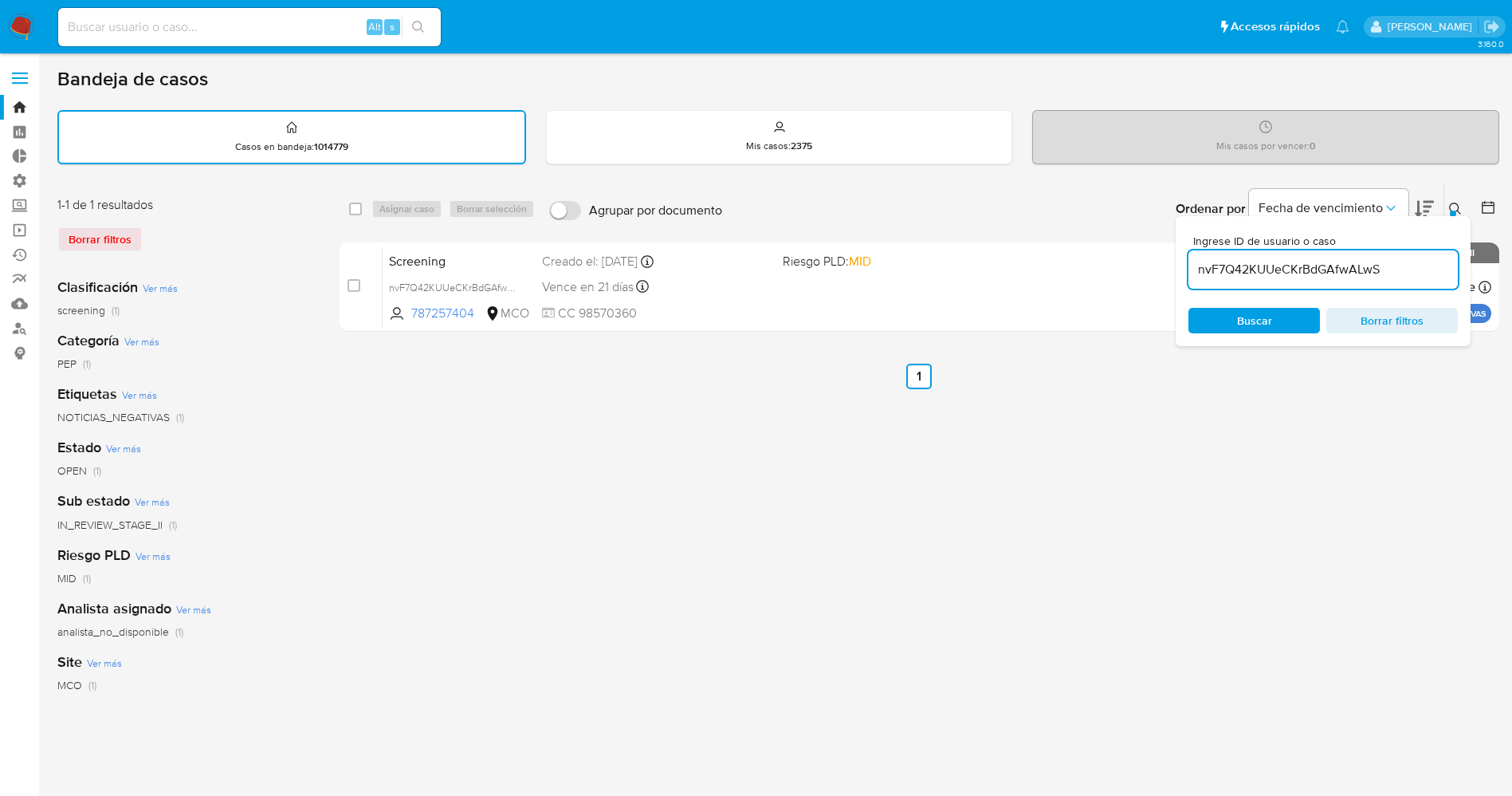
paste input "p0y36PpznsvWNlxFmWuzwlwB"
type input "p0y36PpznsvWNlxFmWuzwlwB"
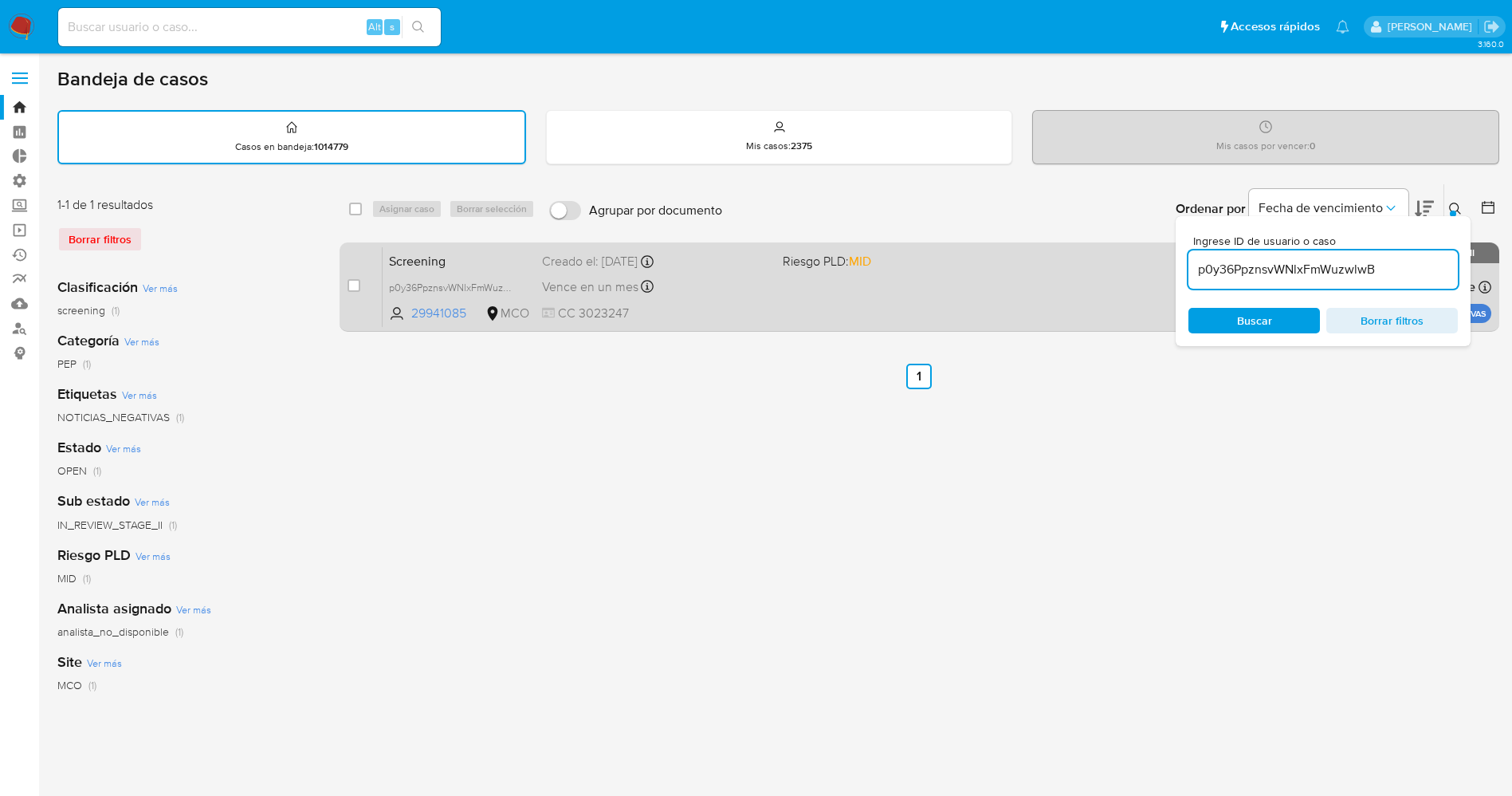
click at [981, 309] on div "Screening p0y36PpznsvWNlxFmWuzwlwB 29941085 MCO Riesgo PLD: MID Creado el: 31/0…" at bounding box center [937, 286] width 1108 height 80
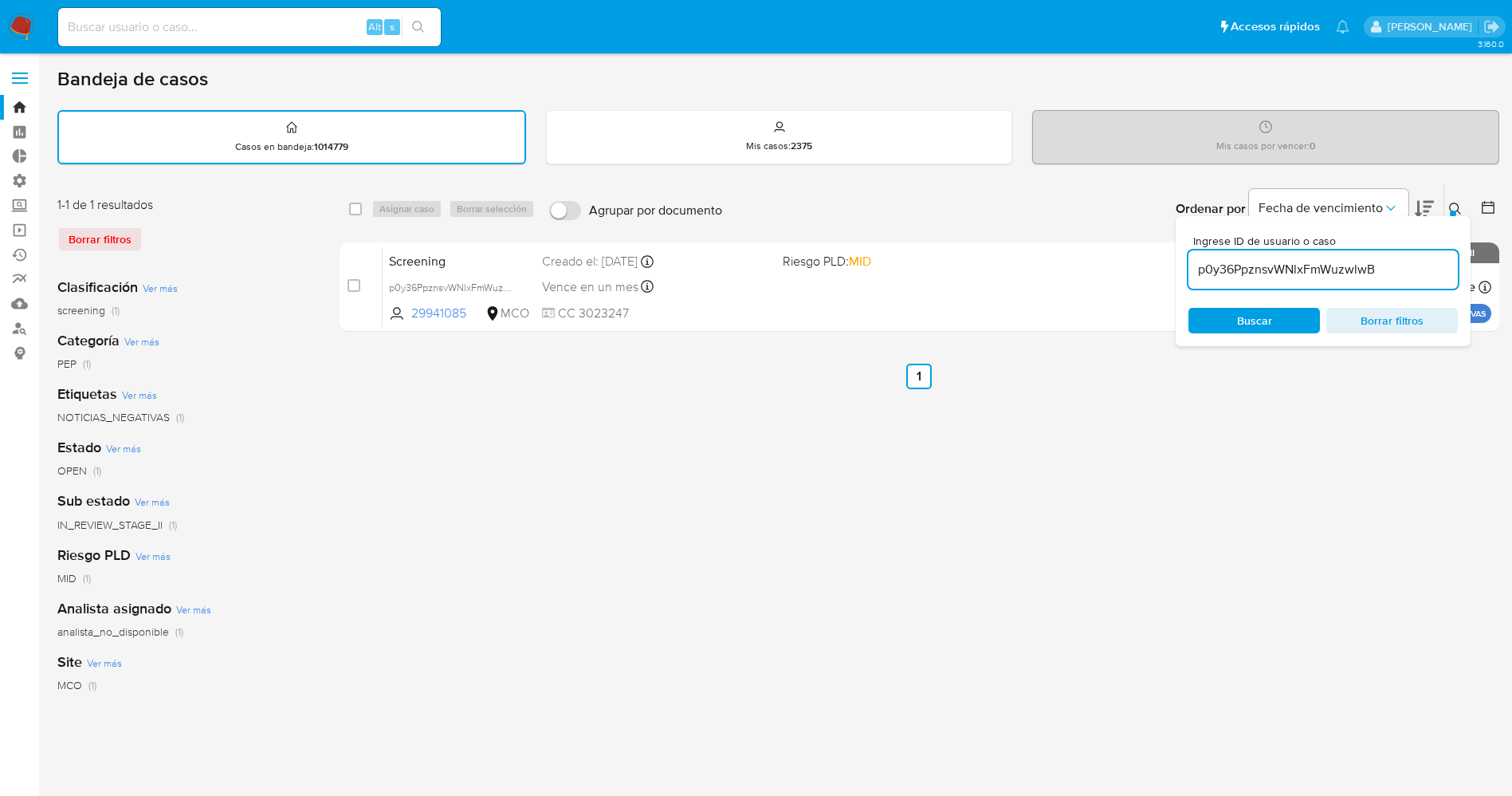
click at [97, 411] on span "NOTICIAS_NEGATIVAS" at bounding box center [114, 417] width 113 height 16
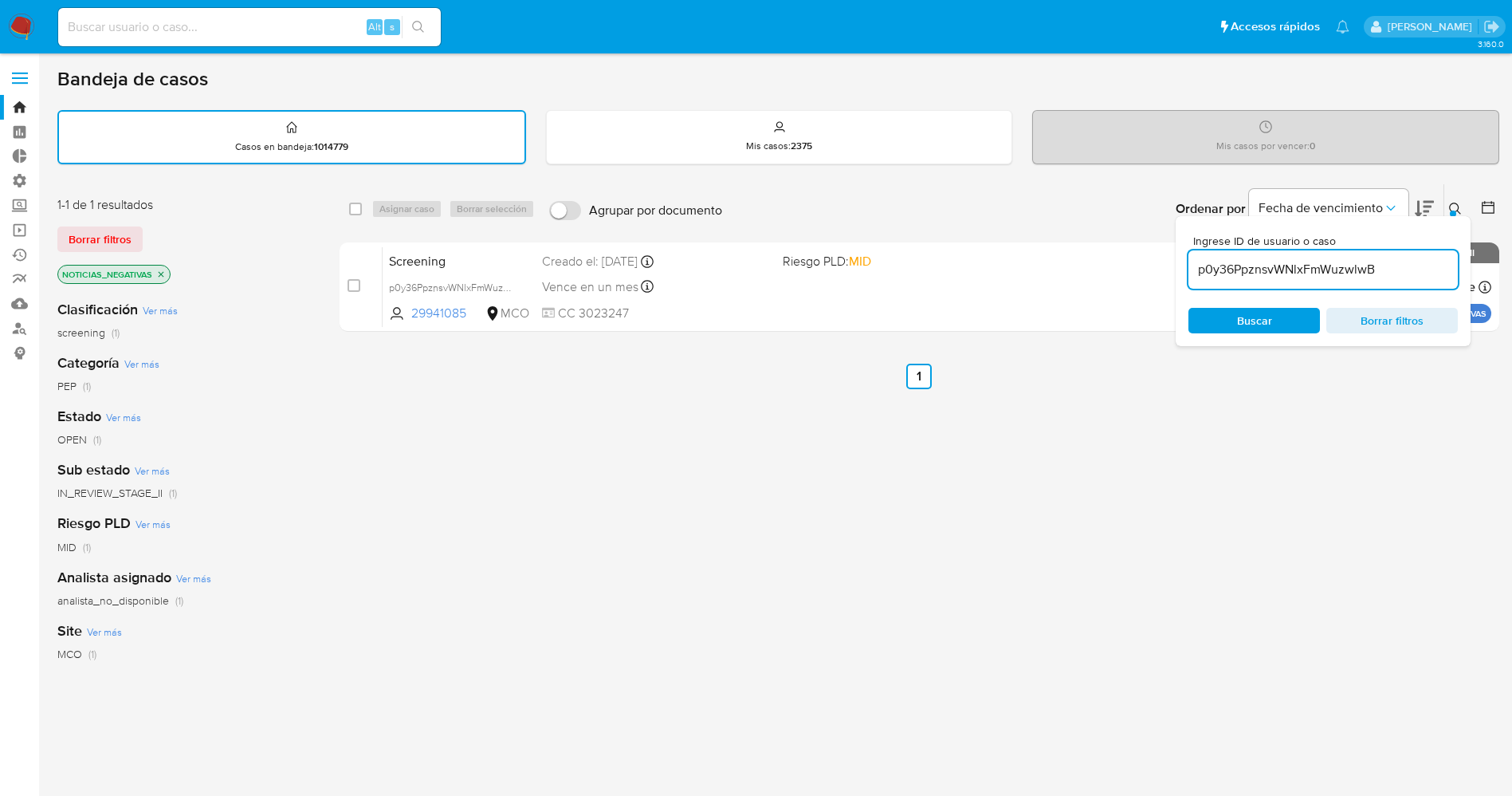
click at [76, 654] on span "MCO" at bounding box center [70, 654] width 25 height 16
click at [1427, 323] on span "Borrar filtros" at bounding box center [1391, 320] width 109 height 22
click at [1364, 369] on ul "Anterior 1 Siguiente" at bounding box center [919, 376] width 1160 height 26
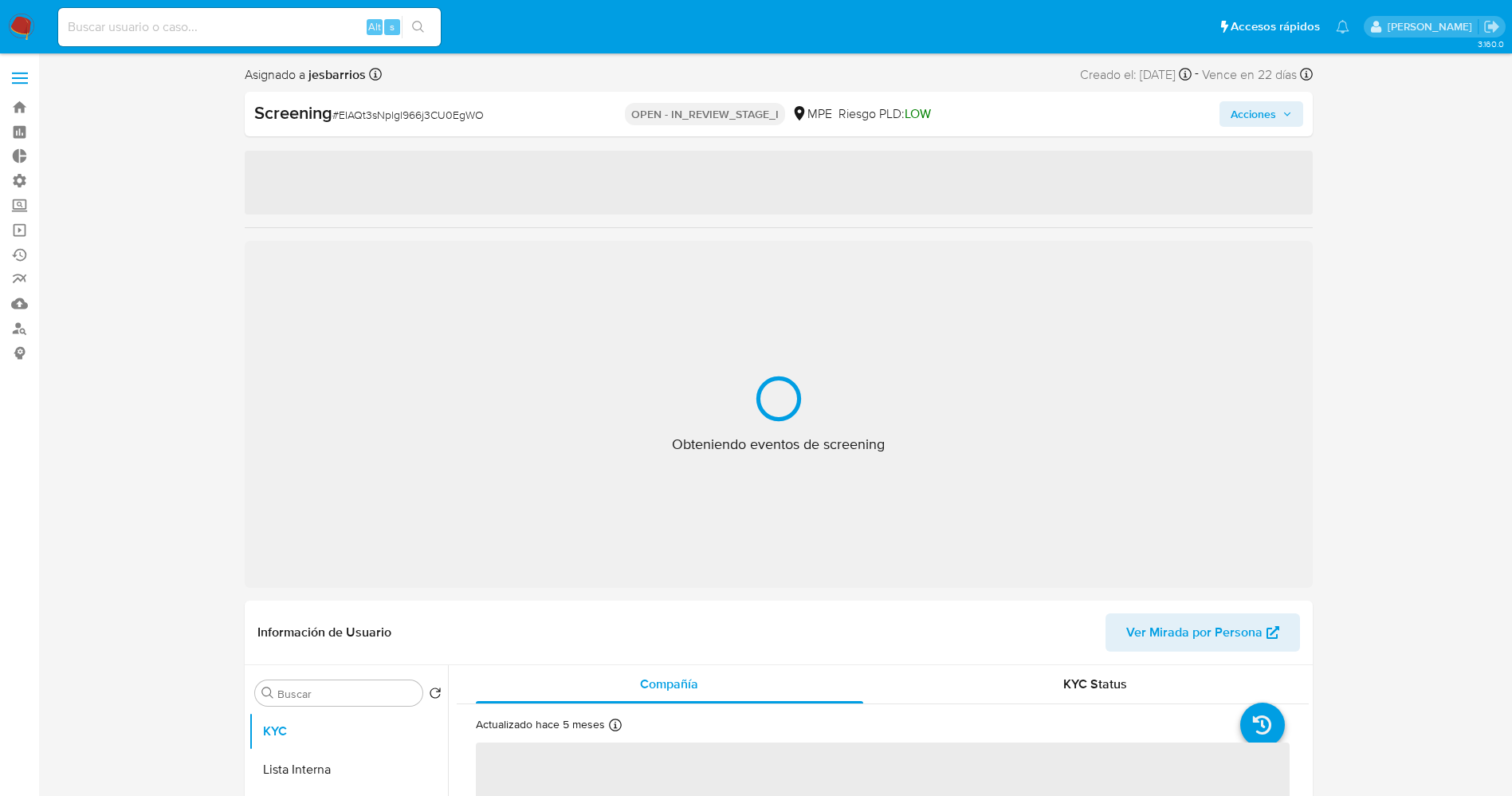
select select "10"
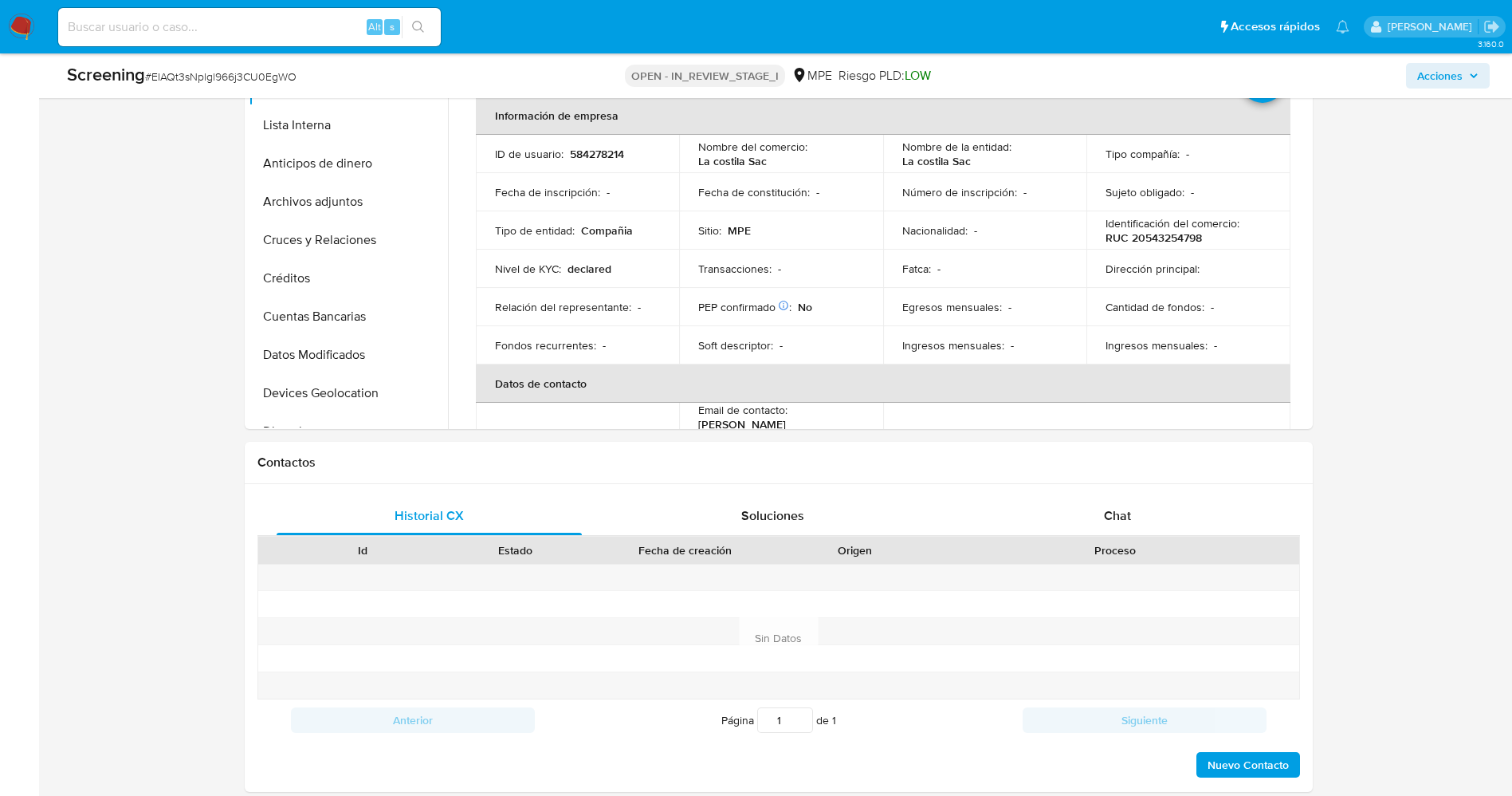
scroll to position [797, 0]
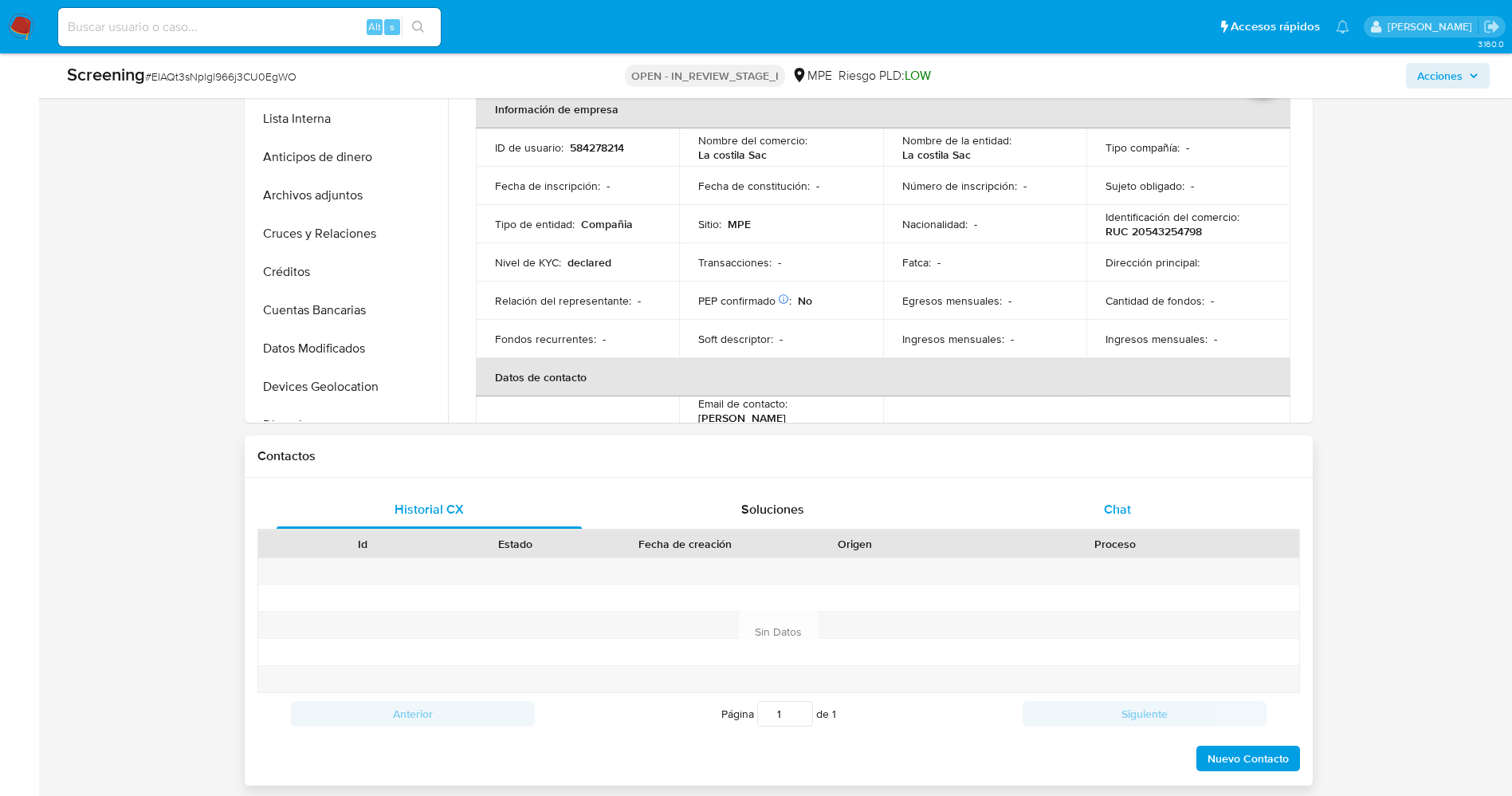
click at [1121, 516] on span "Chat" at bounding box center [1117, 509] width 27 height 19
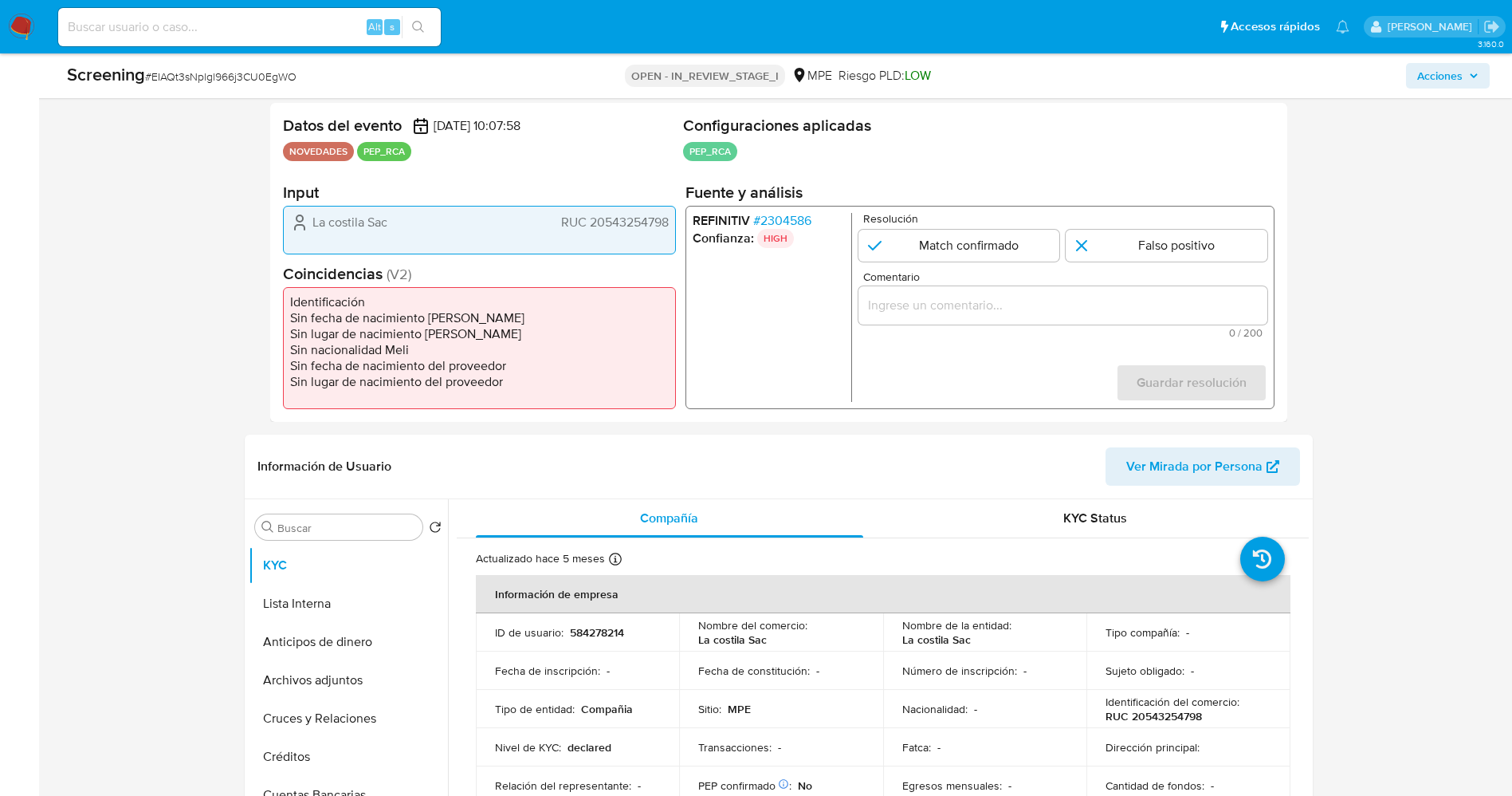
scroll to position [277, 0]
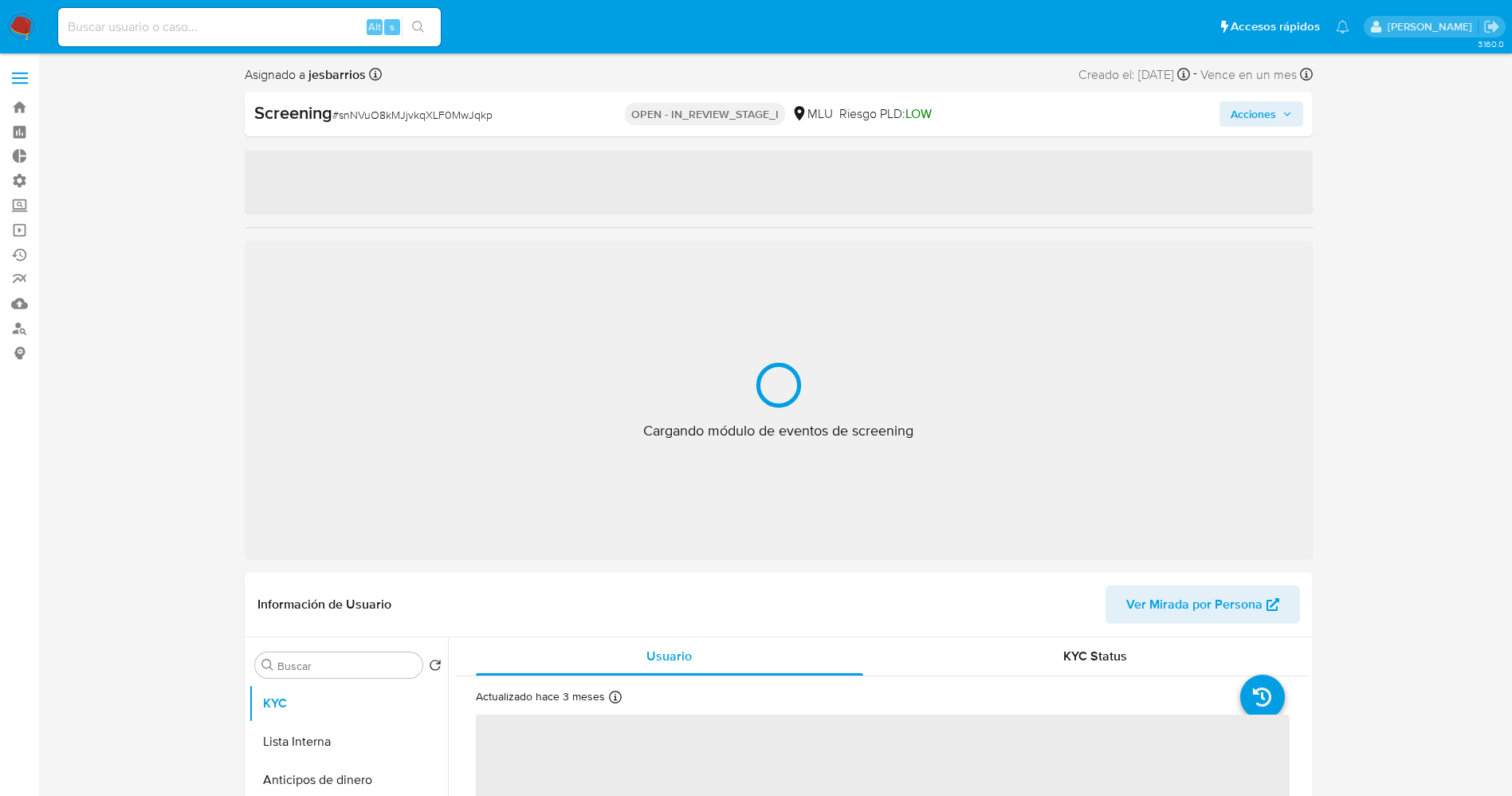
select select "10"
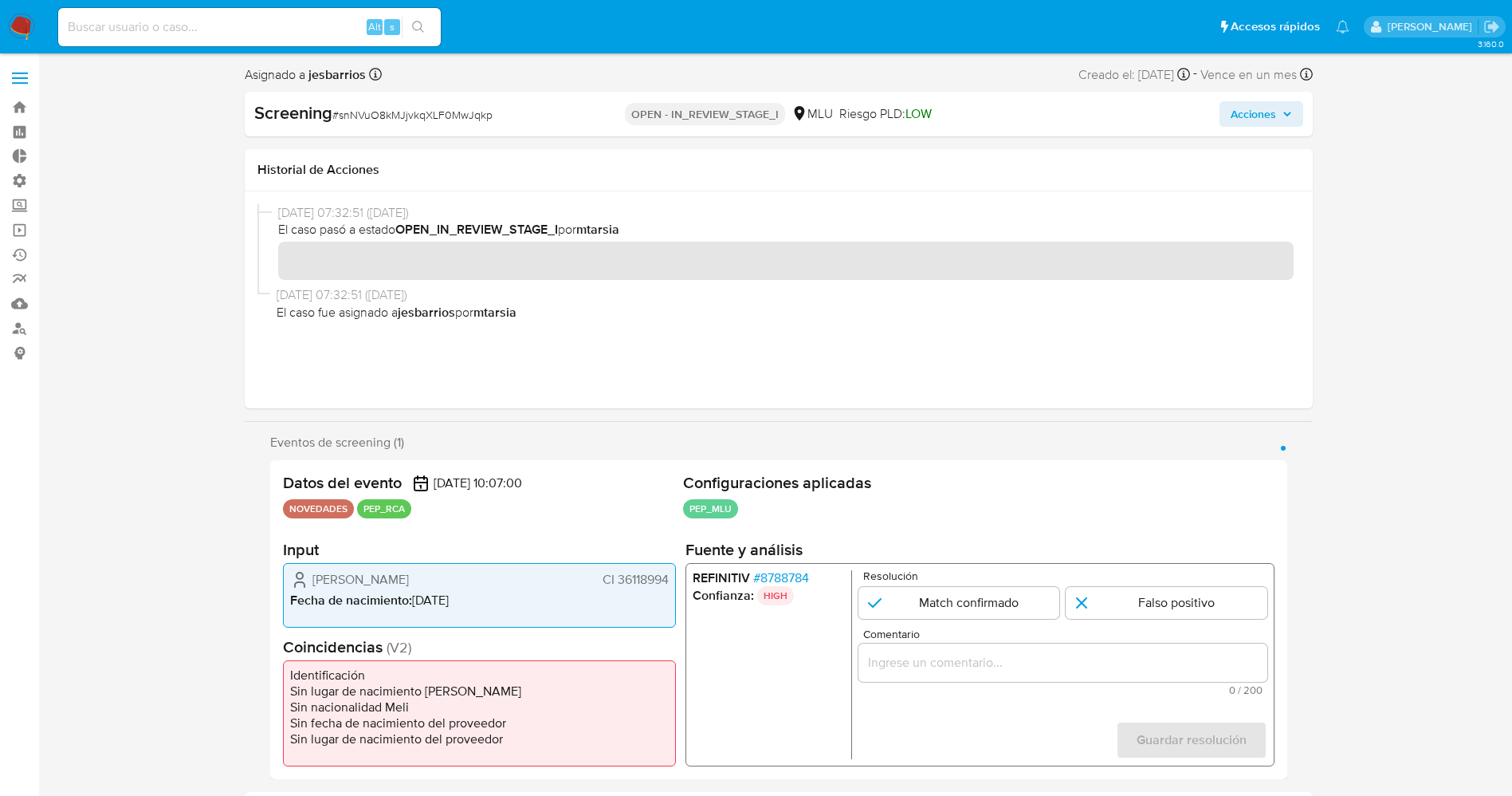
click at [776, 586] on p "HIGH" at bounding box center [775, 596] width 37 height 19
click at [779, 575] on span "# 8788784" at bounding box center [780, 578] width 56 height 16
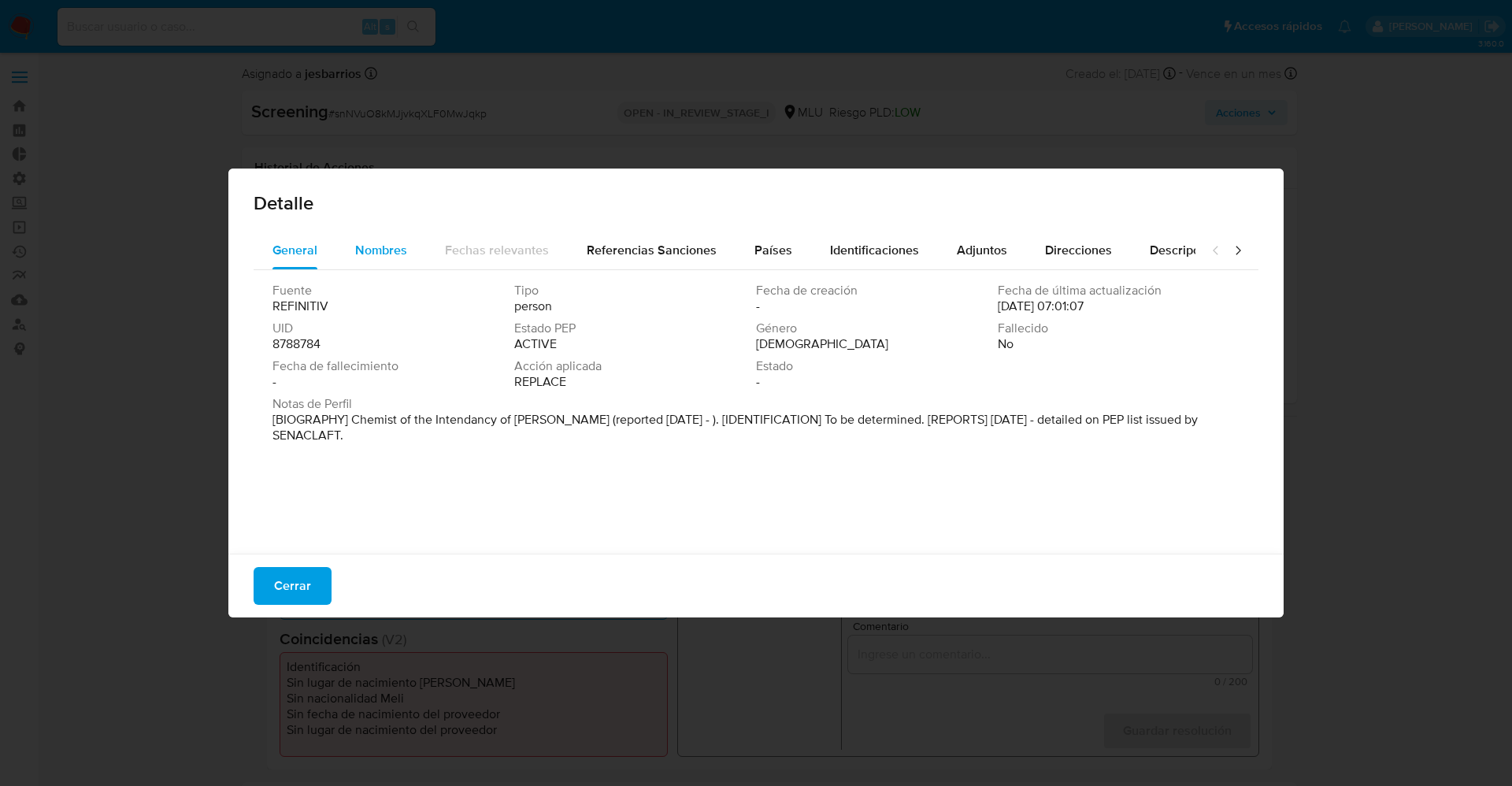
click at [394, 248] on span "Nombres" at bounding box center [381, 250] width 52 height 18
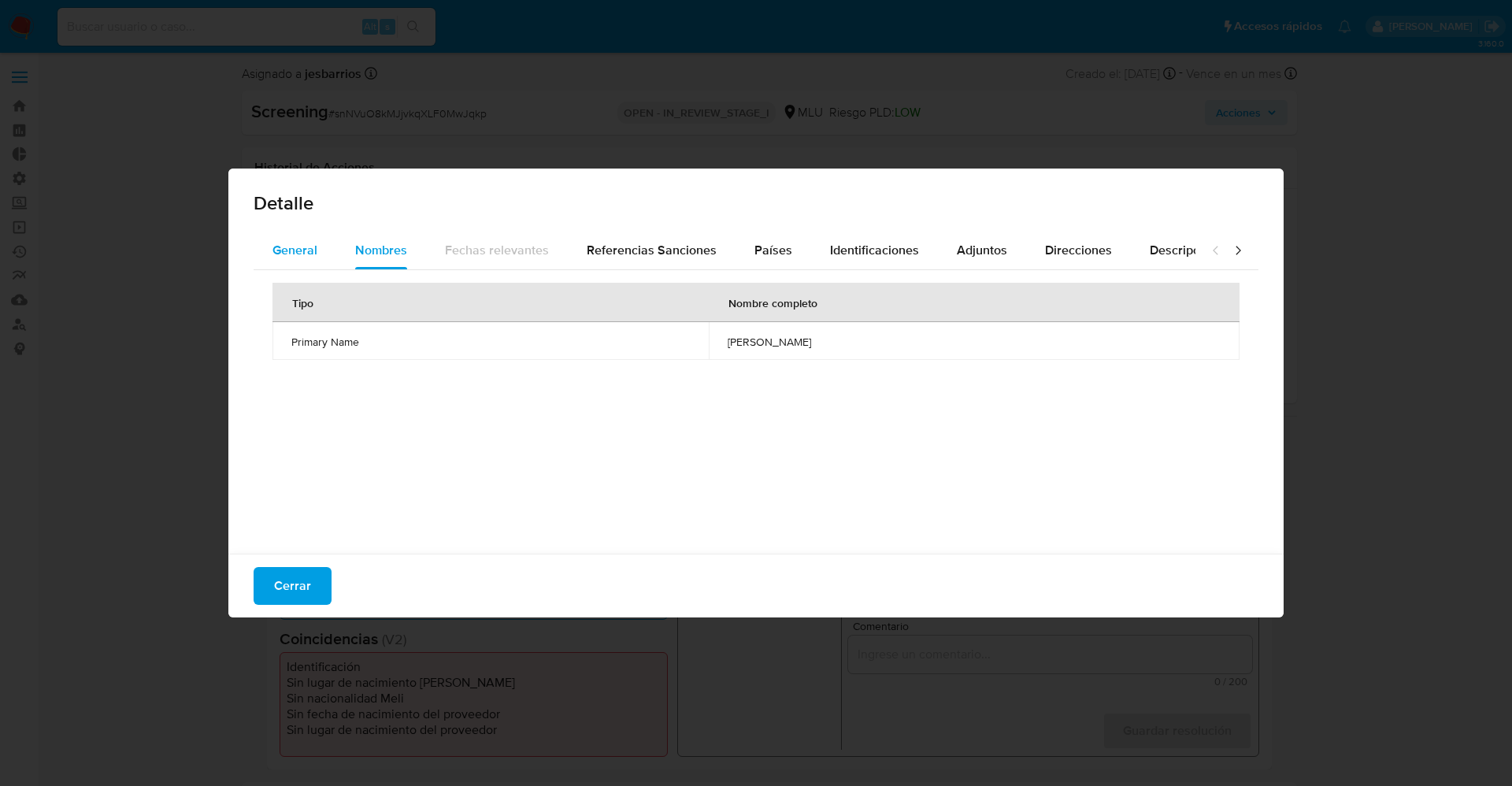
click at [293, 254] on span "General" at bounding box center [295, 250] width 45 height 18
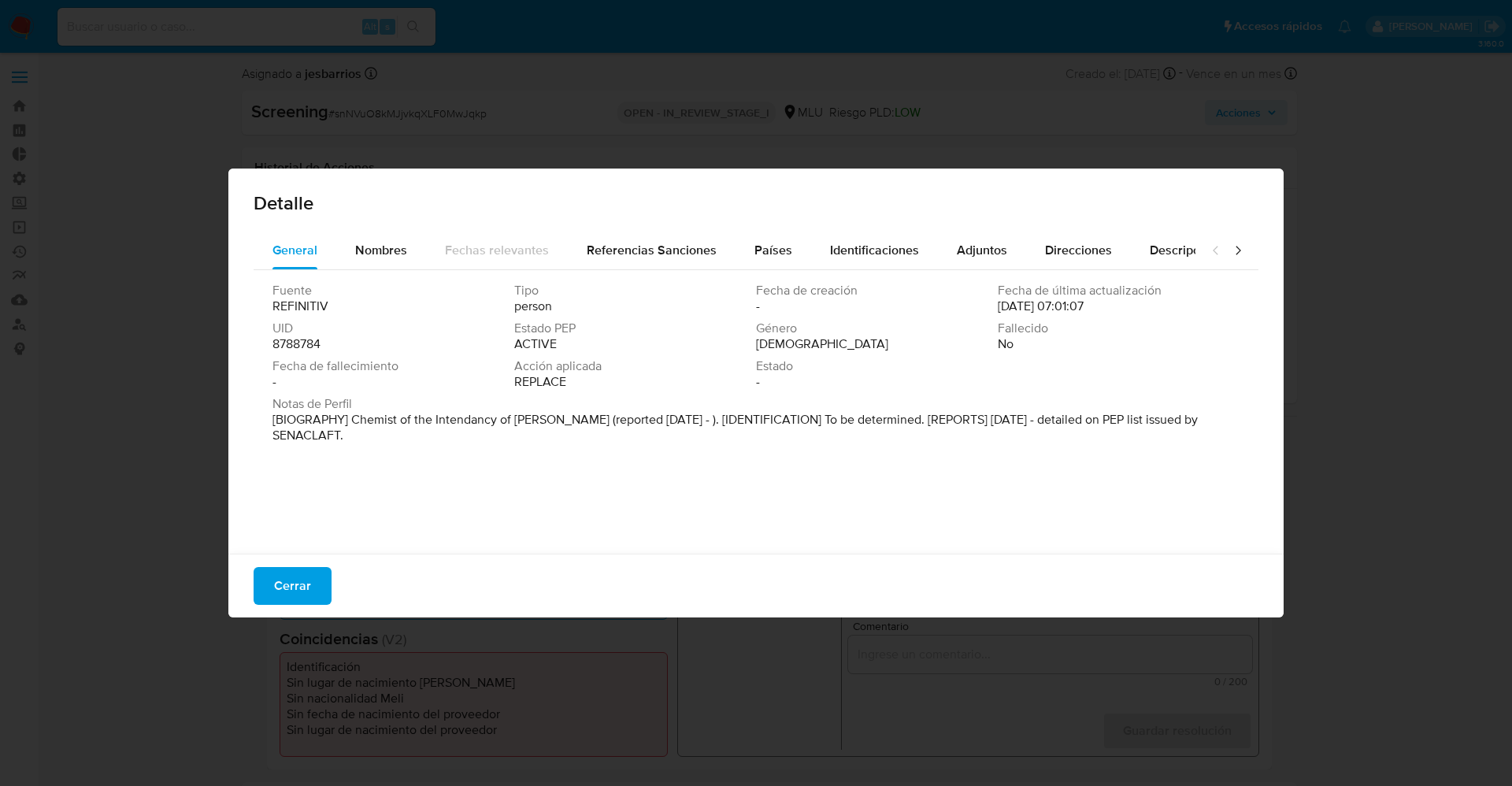
drag, startPoint x: 350, startPoint y: 416, endPoint x: 491, endPoint y: 431, distance: 141.8
click at [491, 431] on p "[BIOGRAPHY] Chemist of the Intendancy of [PERSON_NAME] (reported [DATE] - ). [I…" at bounding box center [754, 427] width 964 height 31
click at [481, 414] on p "[BIOGRAPHY] Chemist of the Intendancy of [PERSON_NAME] (reported [DATE] - ). [I…" at bounding box center [754, 427] width 964 height 31
drag, startPoint x: 352, startPoint y: 417, endPoint x: 432, endPoint y: 453, distance: 87.7
click at [432, 453] on div "Fuente REFINITIV Tipo person Fecha de creación - Fecha de última actualización …" at bounding box center [756, 407] width 1005 height 276
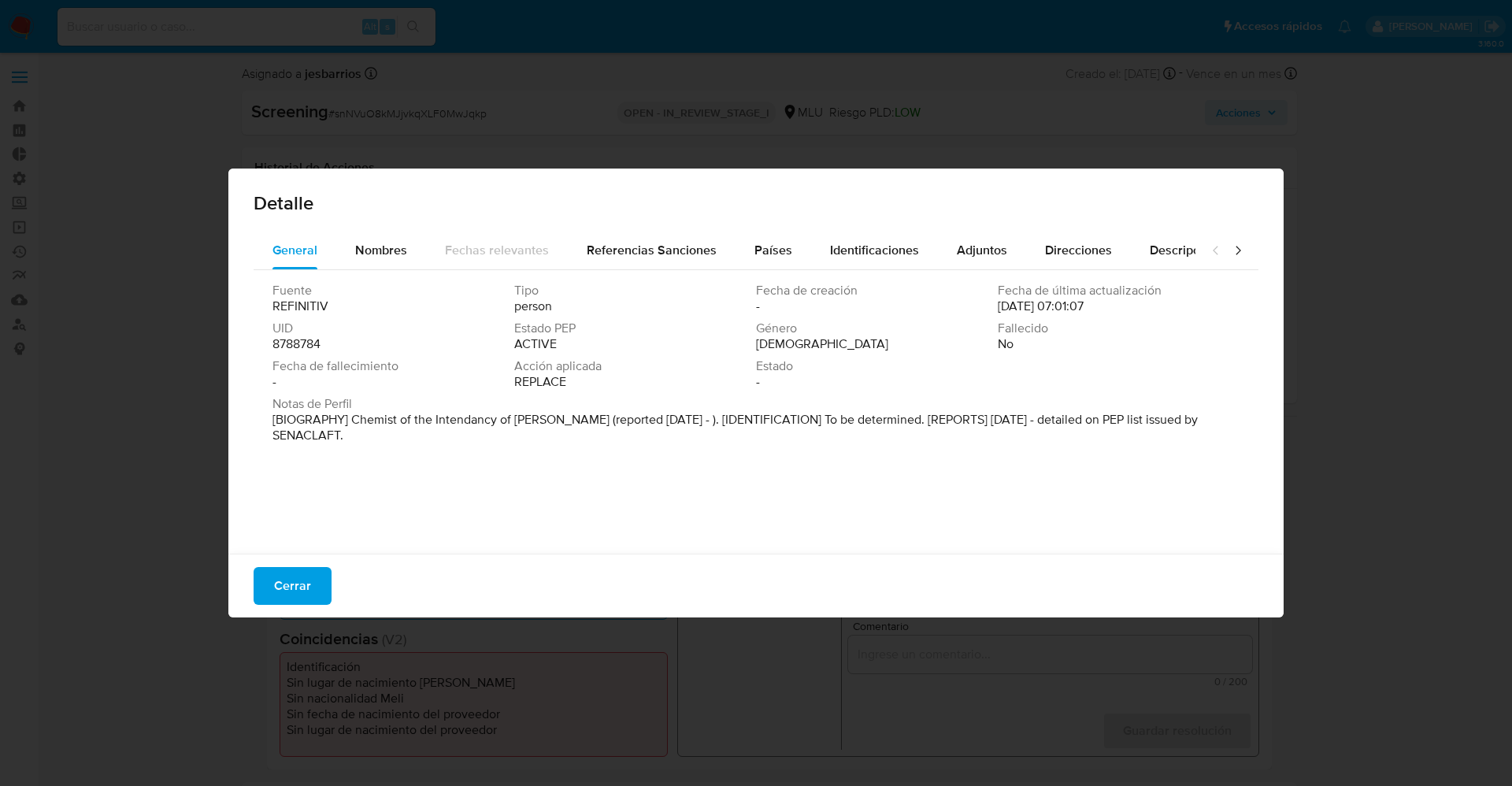
click at [415, 415] on p "[BIOGRAPHY] Chemist of the Intendancy of [PERSON_NAME] (reported [DATE] - ). [I…" at bounding box center [754, 427] width 964 height 31
drag, startPoint x: 350, startPoint y: 416, endPoint x: 402, endPoint y: 433, distance: 54.7
click at [402, 433] on p "[BIOGRAPHY] Chemist of the Intendancy of [PERSON_NAME] (reported [DATE] - ). [I…" at bounding box center [754, 427] width 964 height 31
click at [398, 418] on p "[BIOGRAPHY] Chemist of the Intendancy of [PERSON_NAME] (reported [DATE] - ). [I…" at bounding box center [754, 427] width 964 height 31
click at [317, 589] on button "Cerrar" at bounding box center [293, 585] width 78 height 37
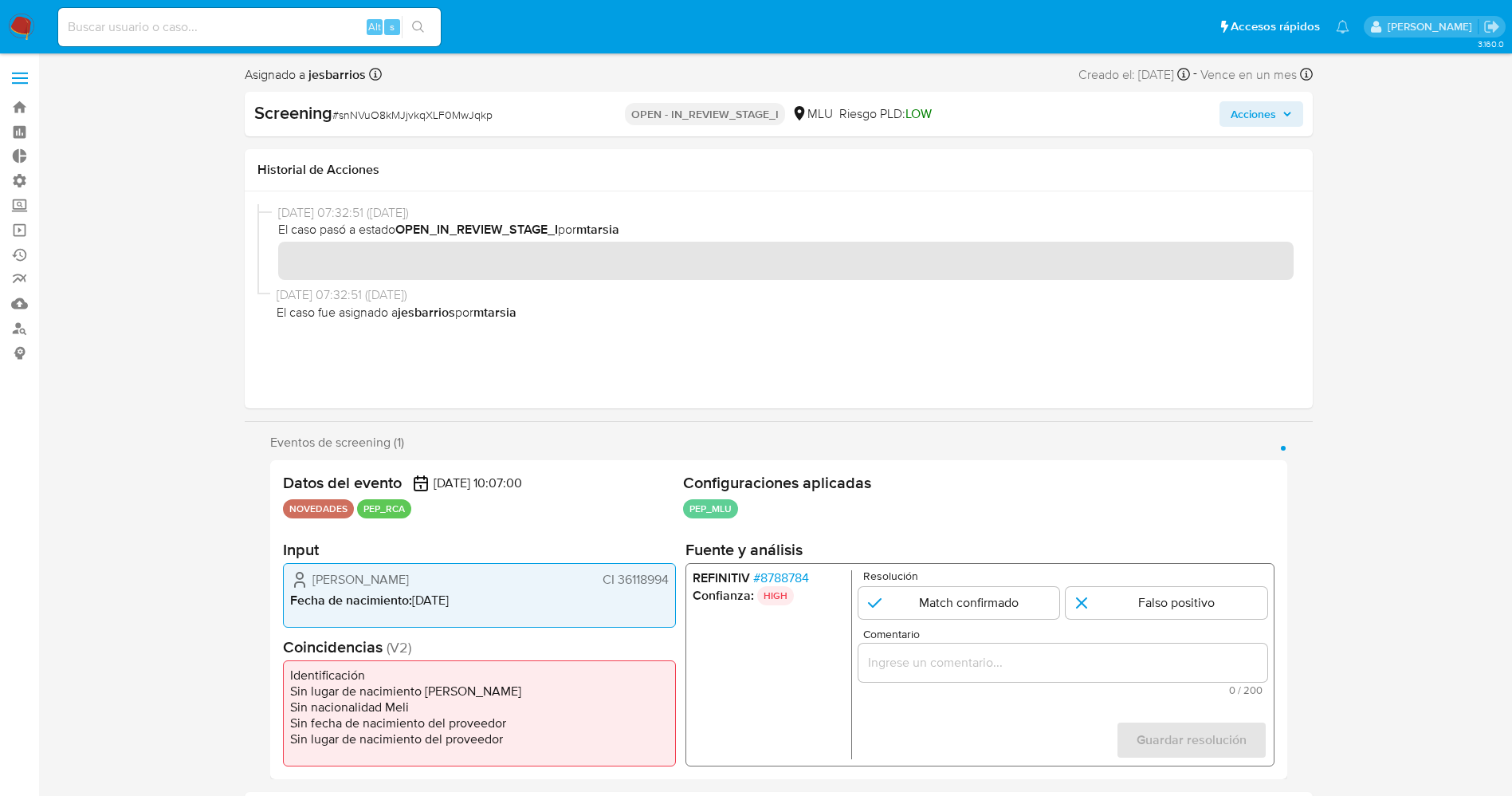
click at [26, 27] on img at bounding box center [21, 26] width 27 height 27
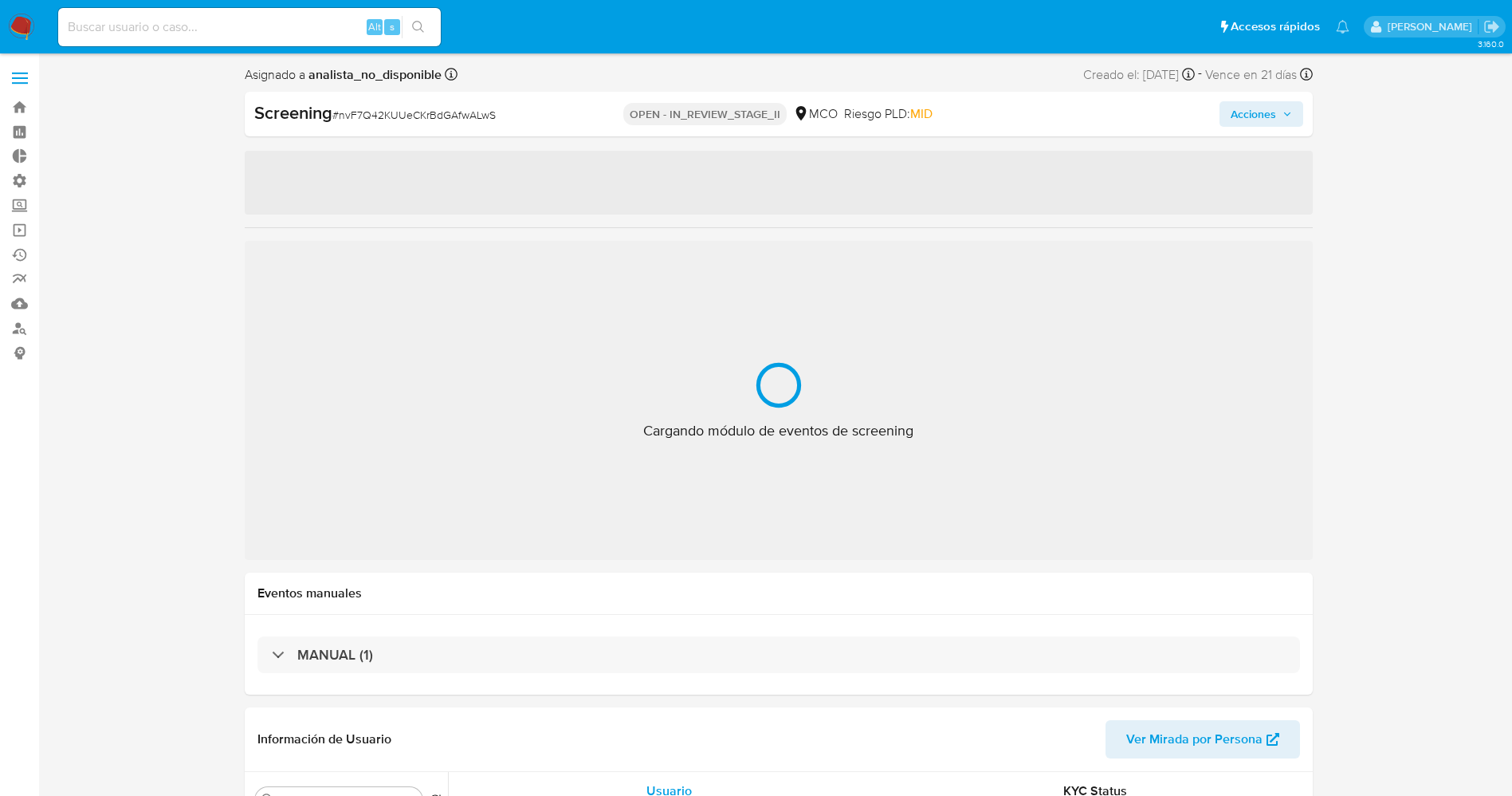
select select "10"
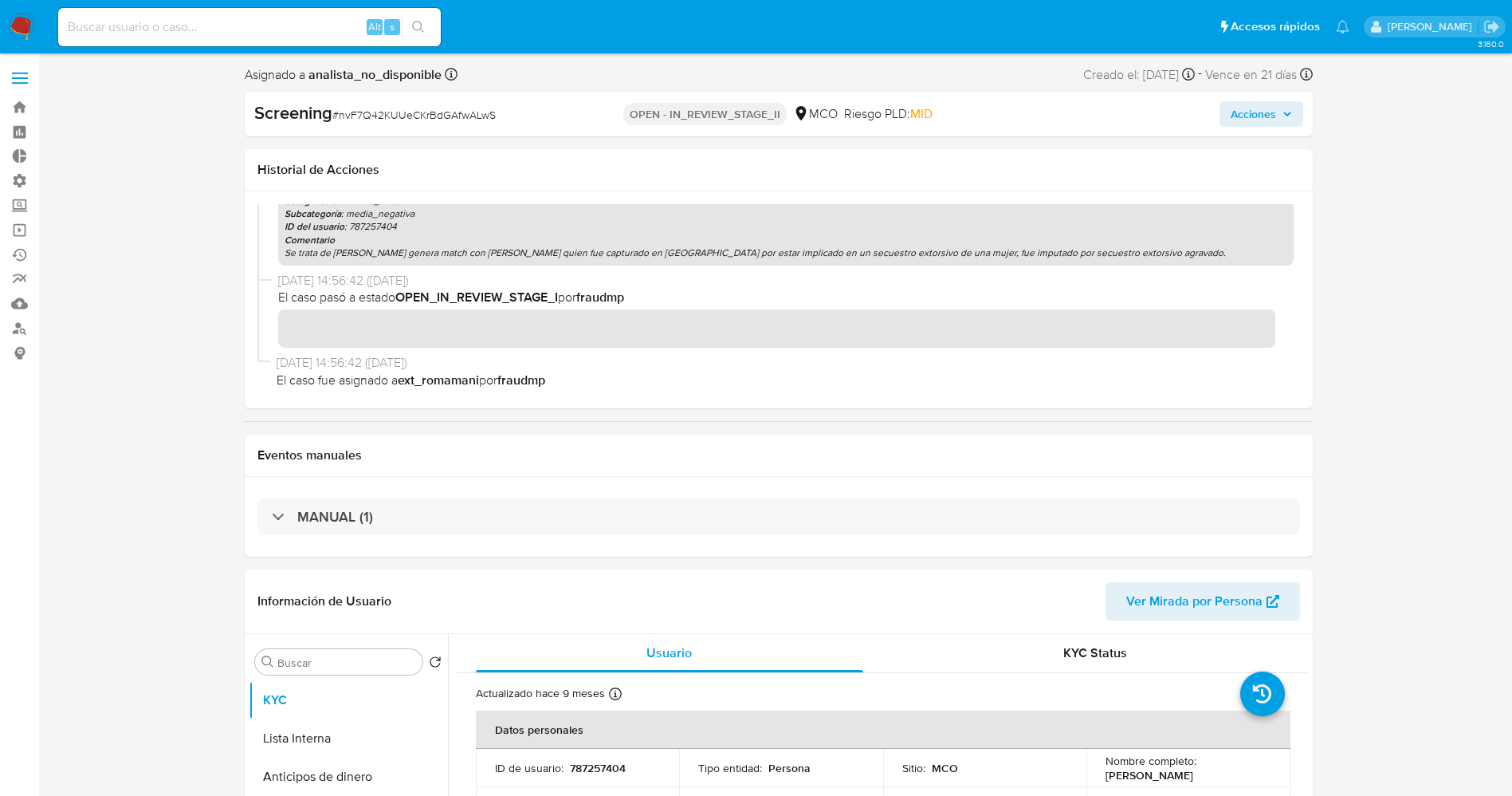
scroll to position [19, 0]
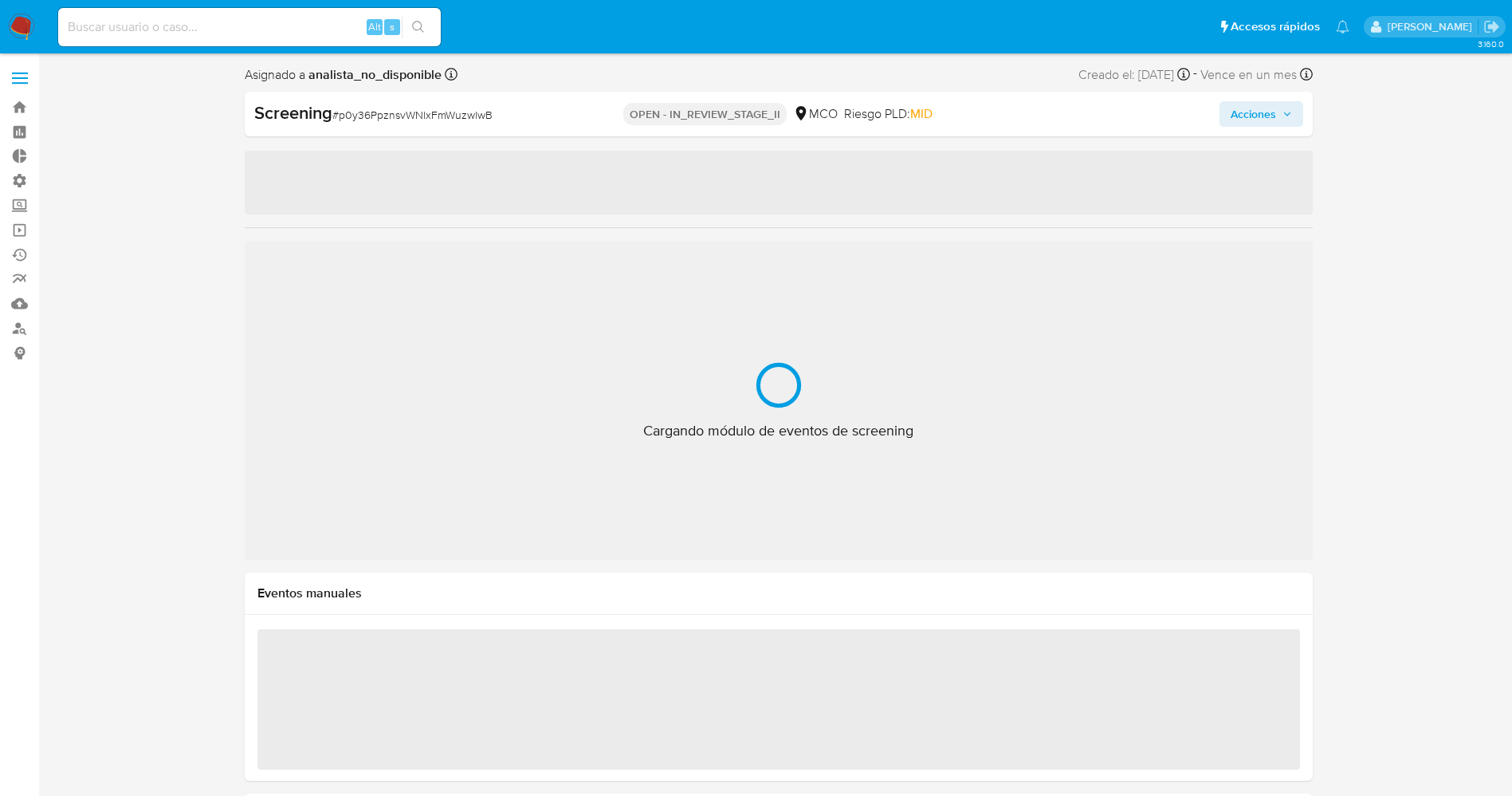
select select "10"
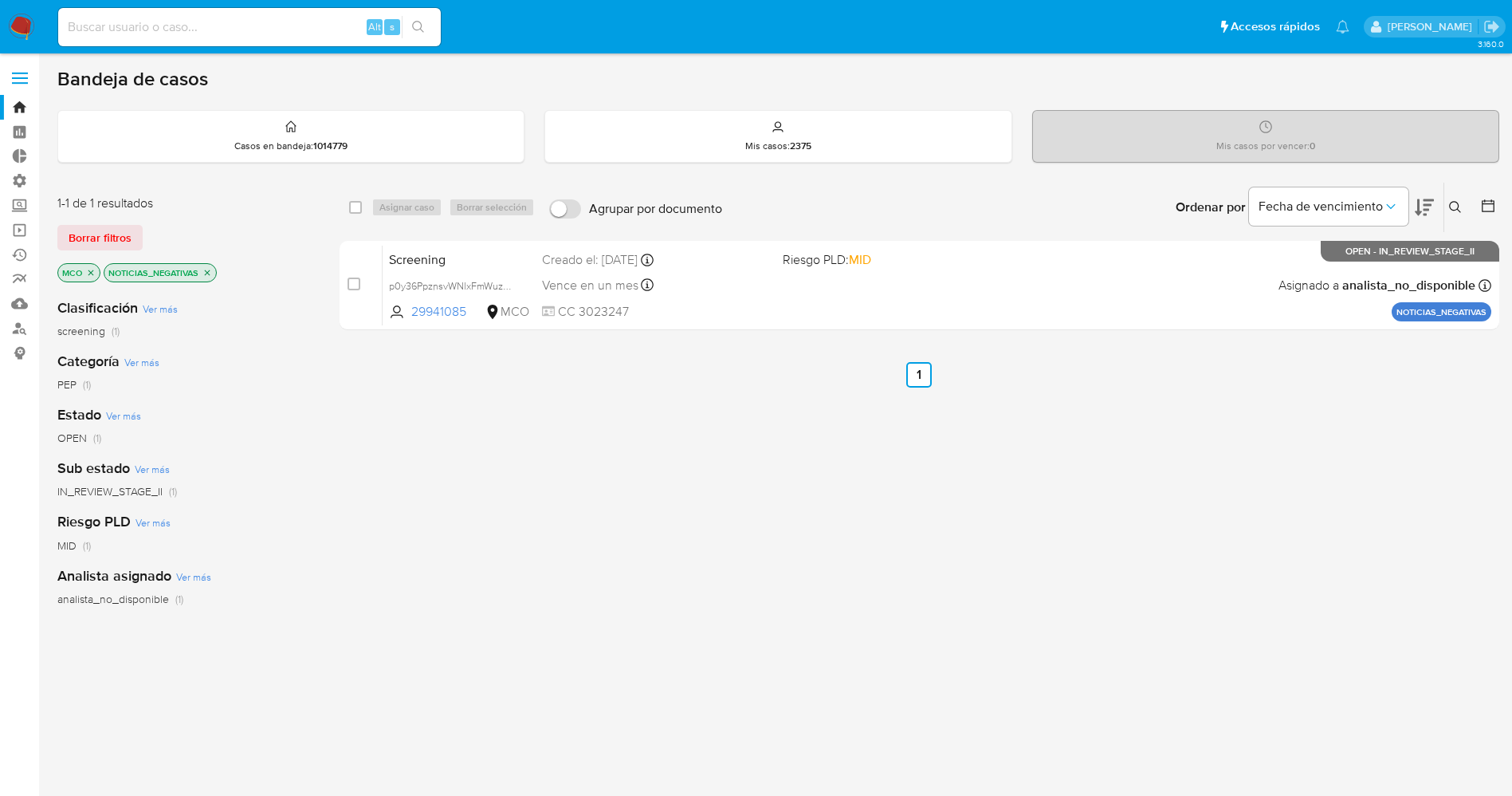
click at [91, 273] on icon "close-filter" at bounding box center [91, 272] width 10 height 10
click at [165, 270] on icon "close-filter" at bounding box center [160, 272] width 10 height 10
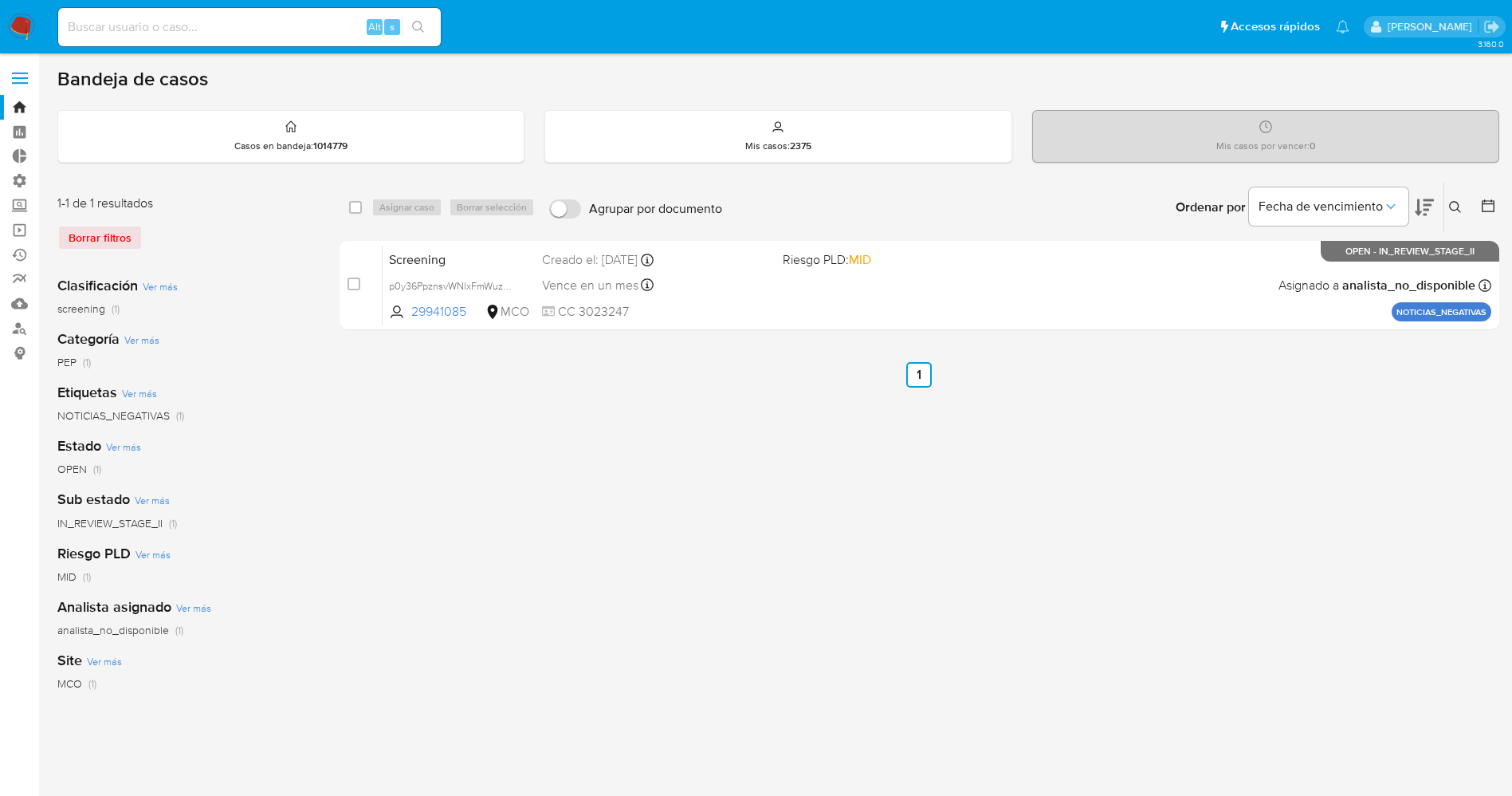
click at [27, 26] on img at bounding box center [21, 26] width 27 height 27
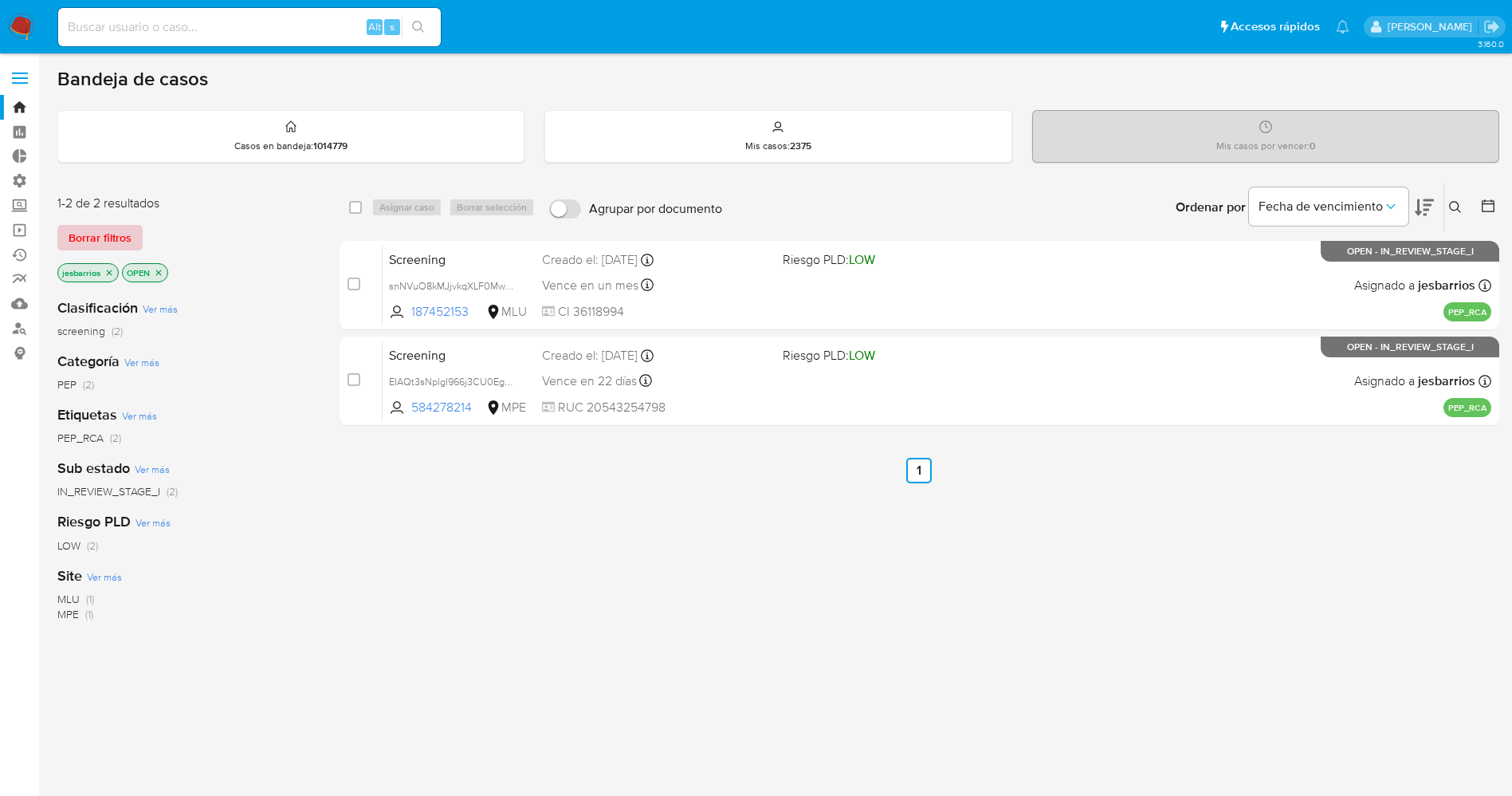
click at [107, 237] on span "Borrar filtros" at bounding box center [100, 237] width 63 height 22
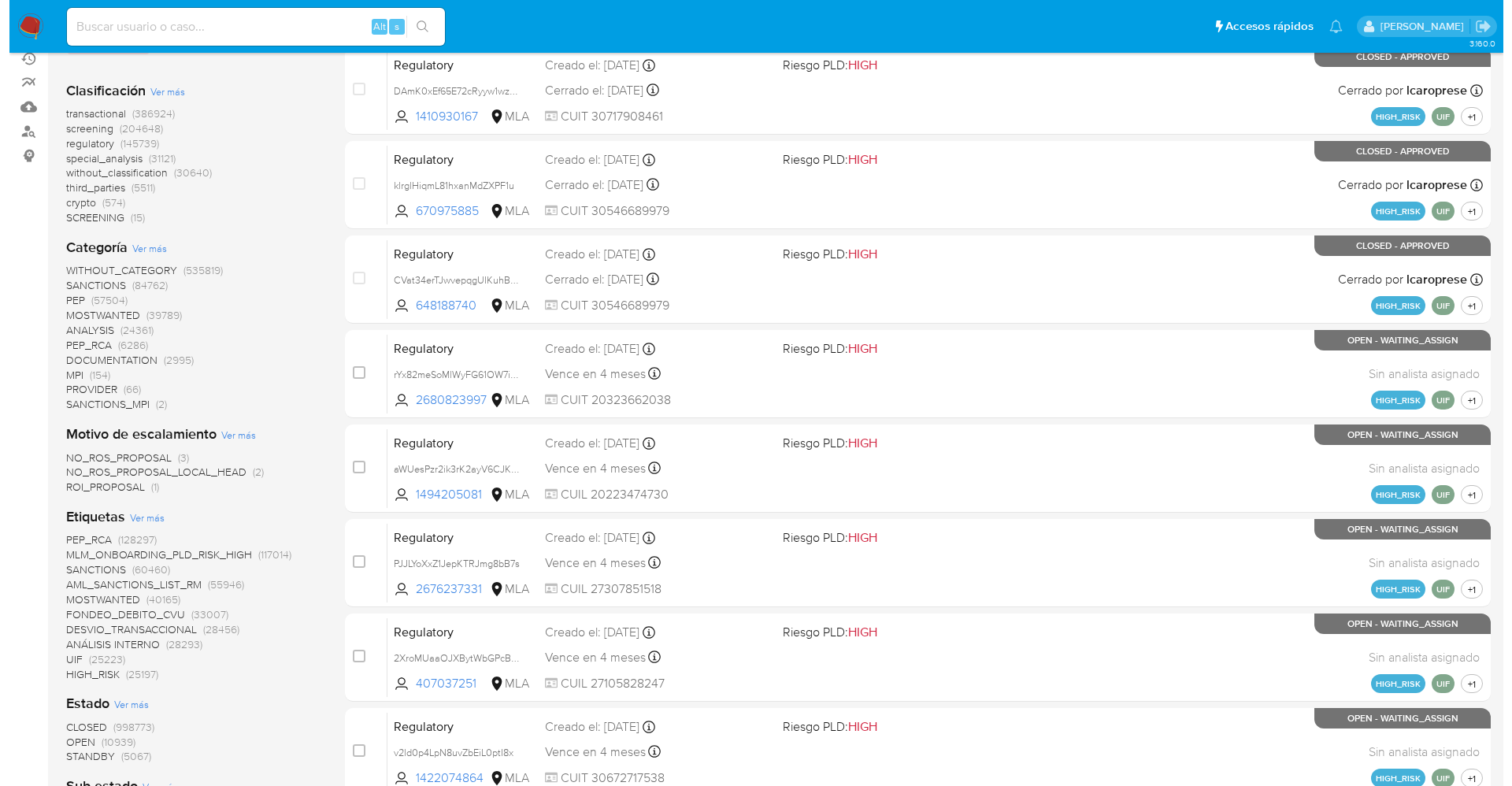
scroll to position [178, 0]
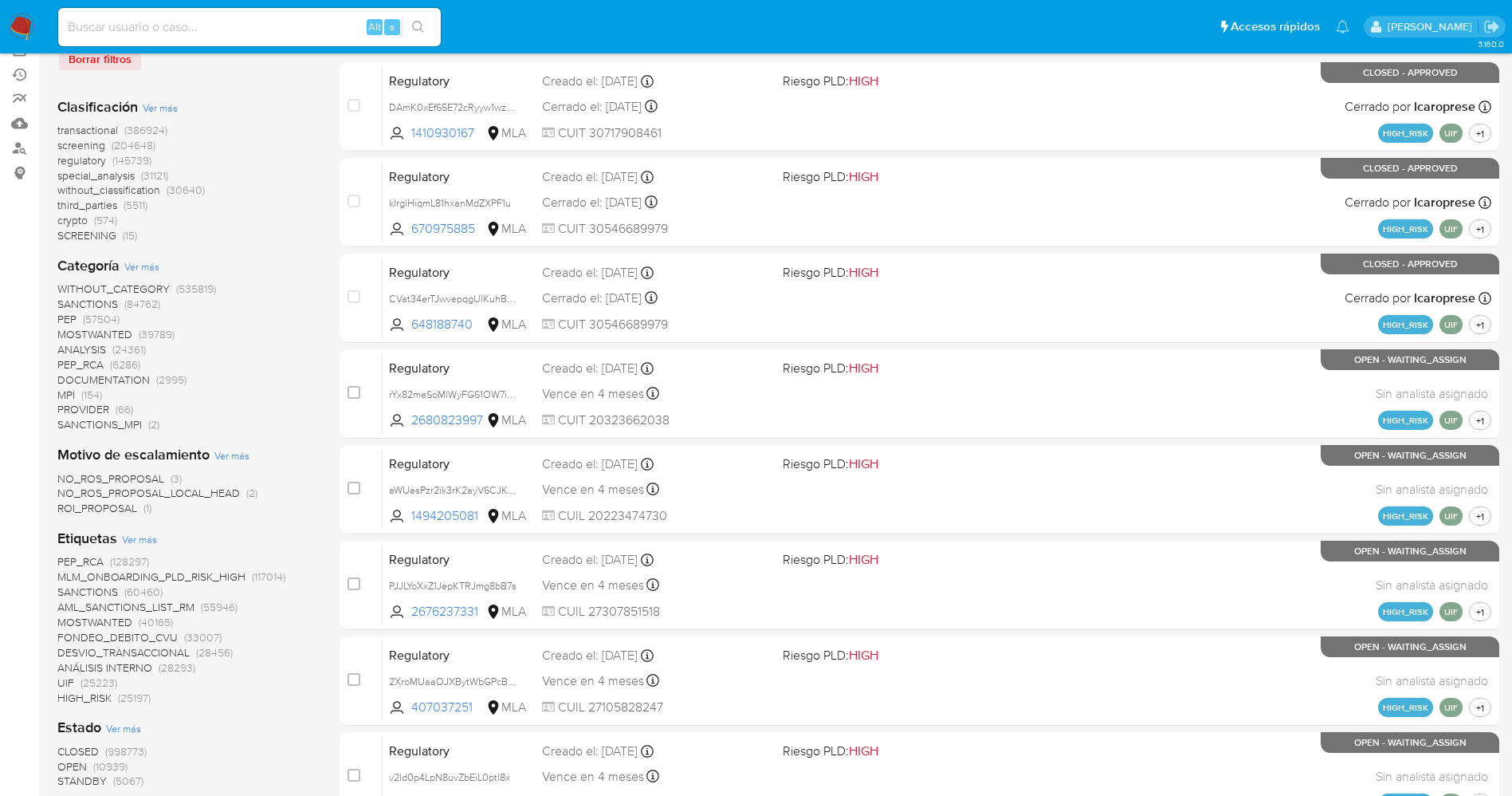
click at [144, 535] on span "Ver más" at bounding box center [139, 539] width 35 height 14
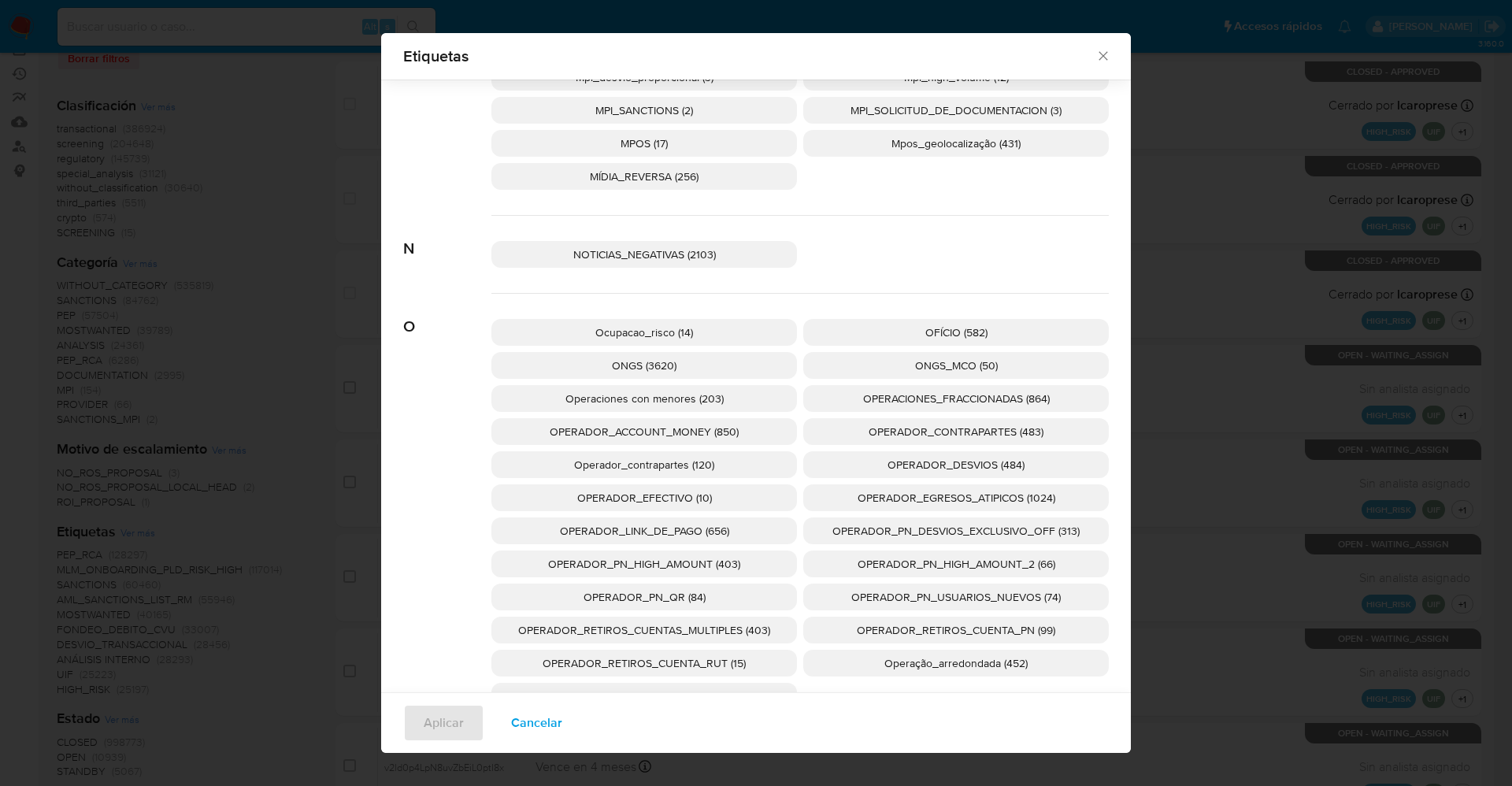
scroll to position [6250, 0]
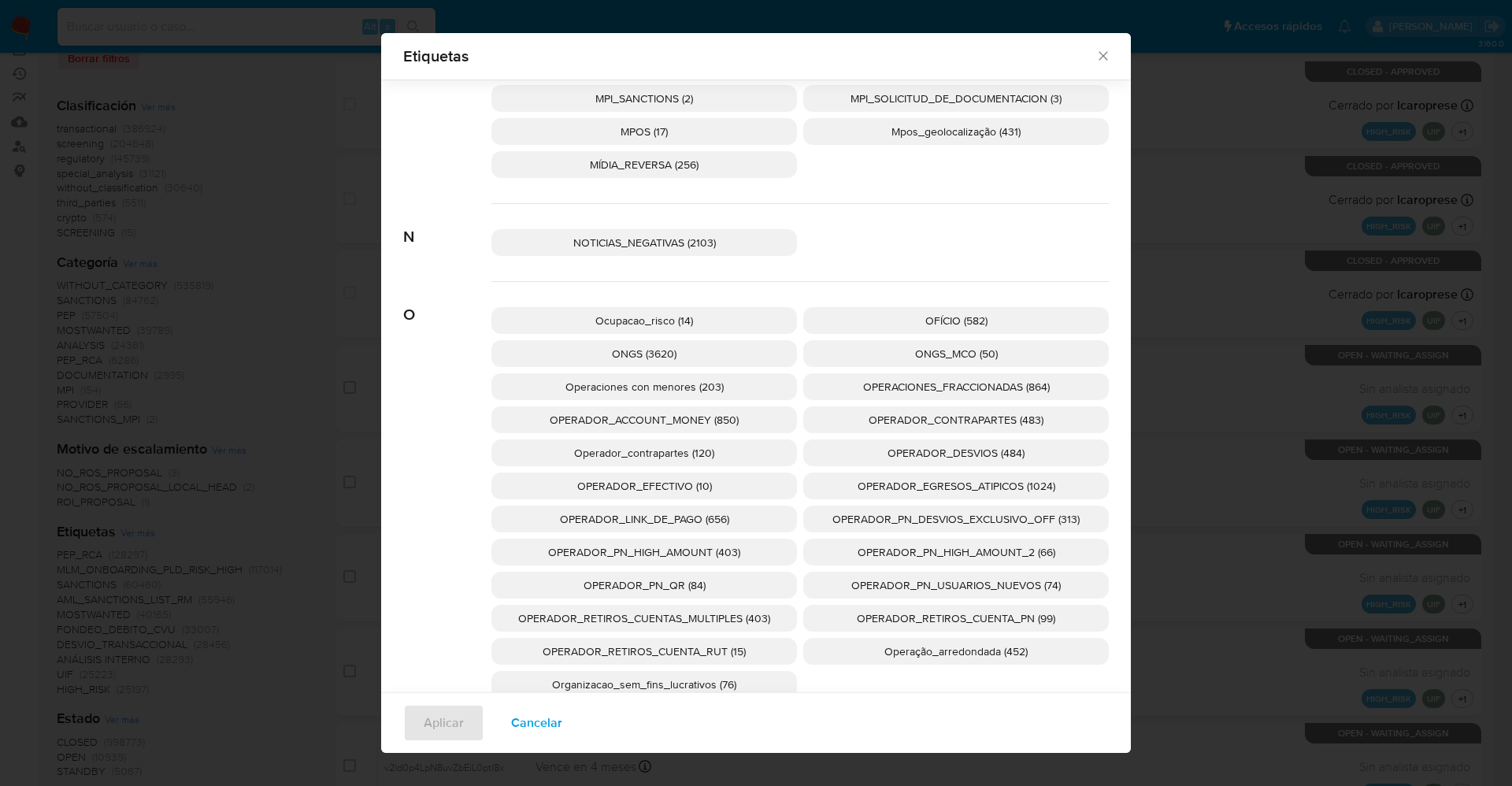
click at [736, 248] on p "NOTICIAS_NEGATIVAS (2103)" at bounding box center [644, 242] width 306 height 27
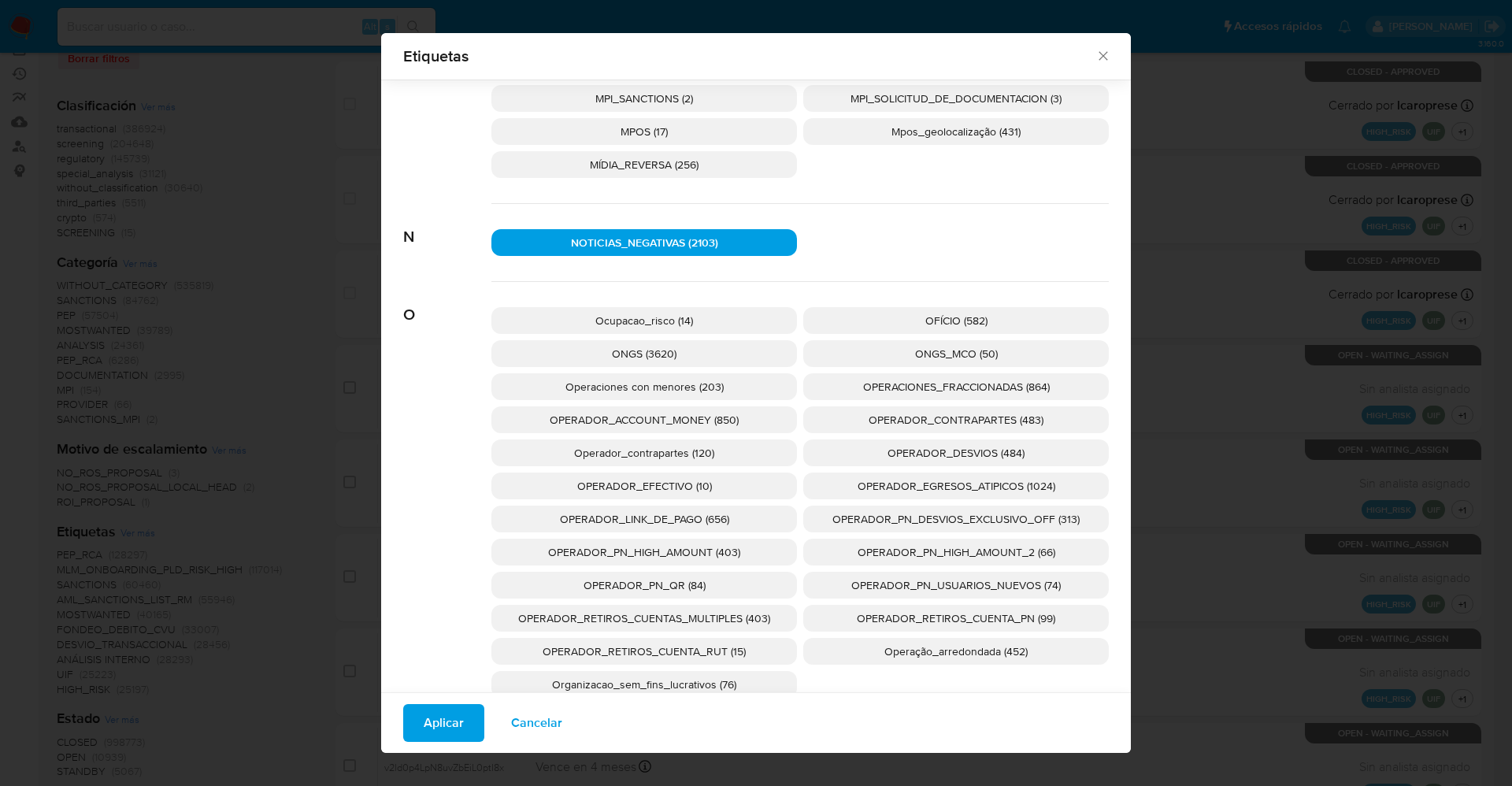
click at [444, 722] on span "Aplicar" at bounding box center [444, 722] width 40 height 35
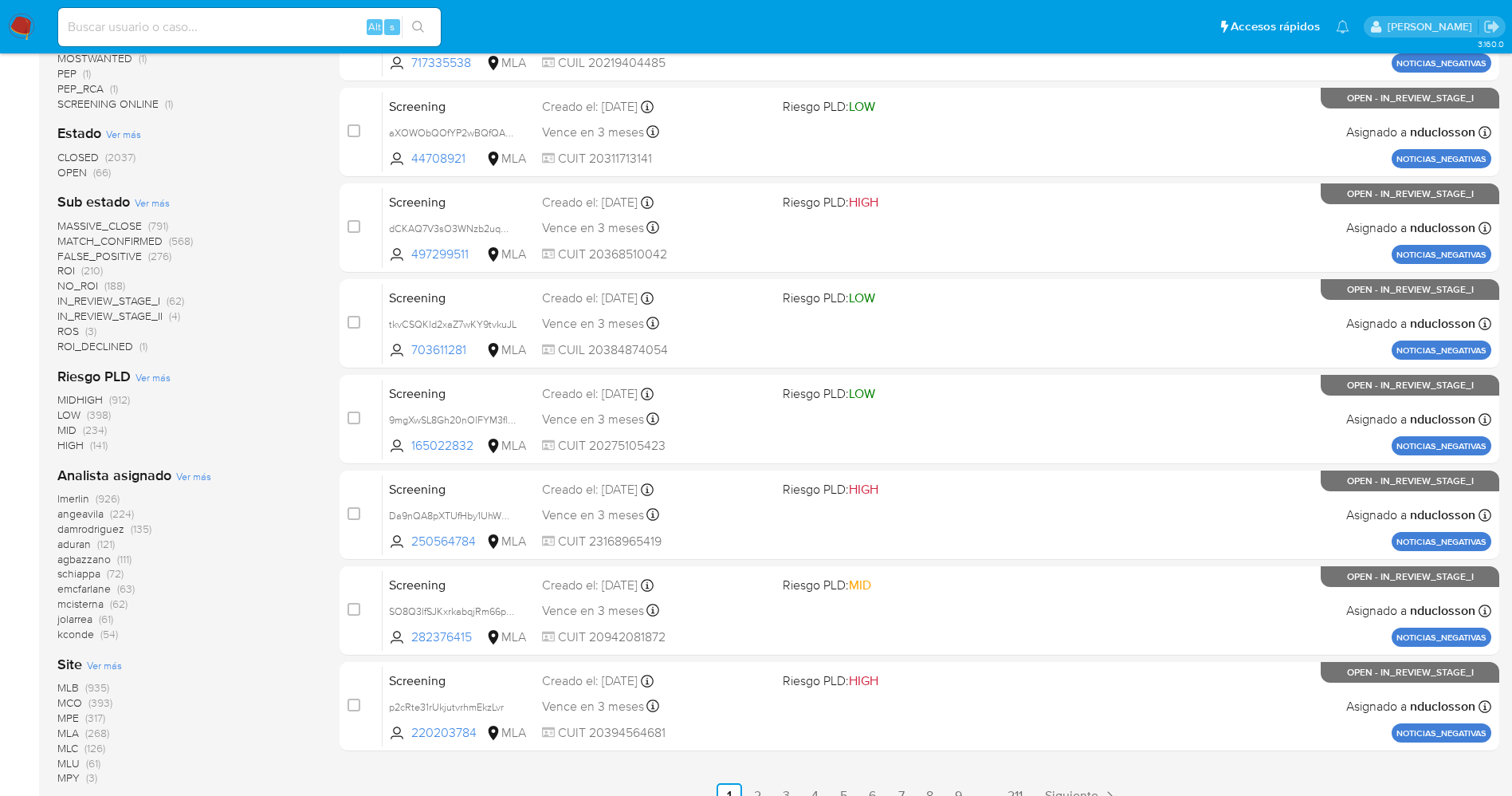
scroll to position [475, 0]
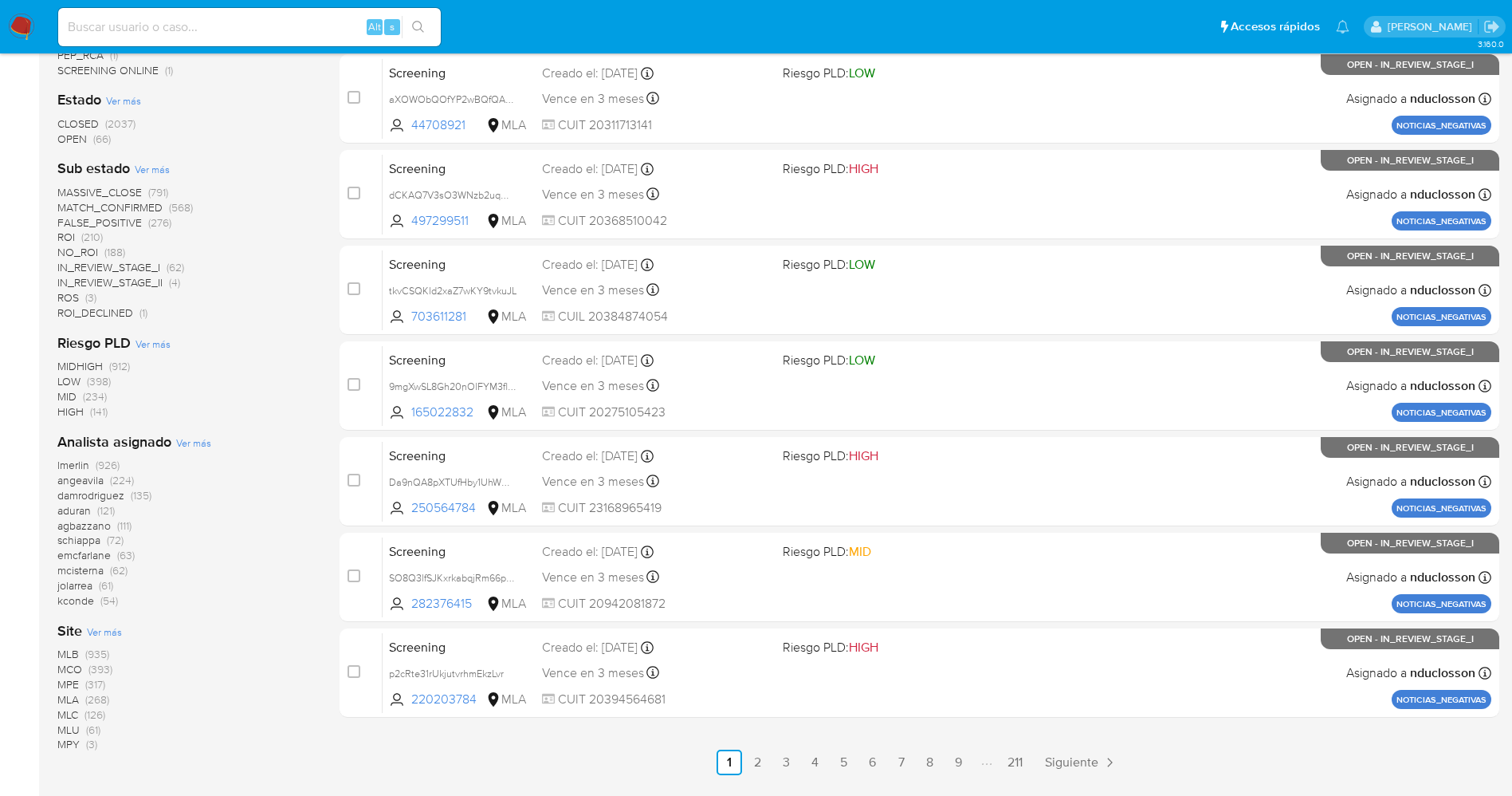
click at [60, 666] on span "MCO" at bounding box center [70, 669] width 25 height 16
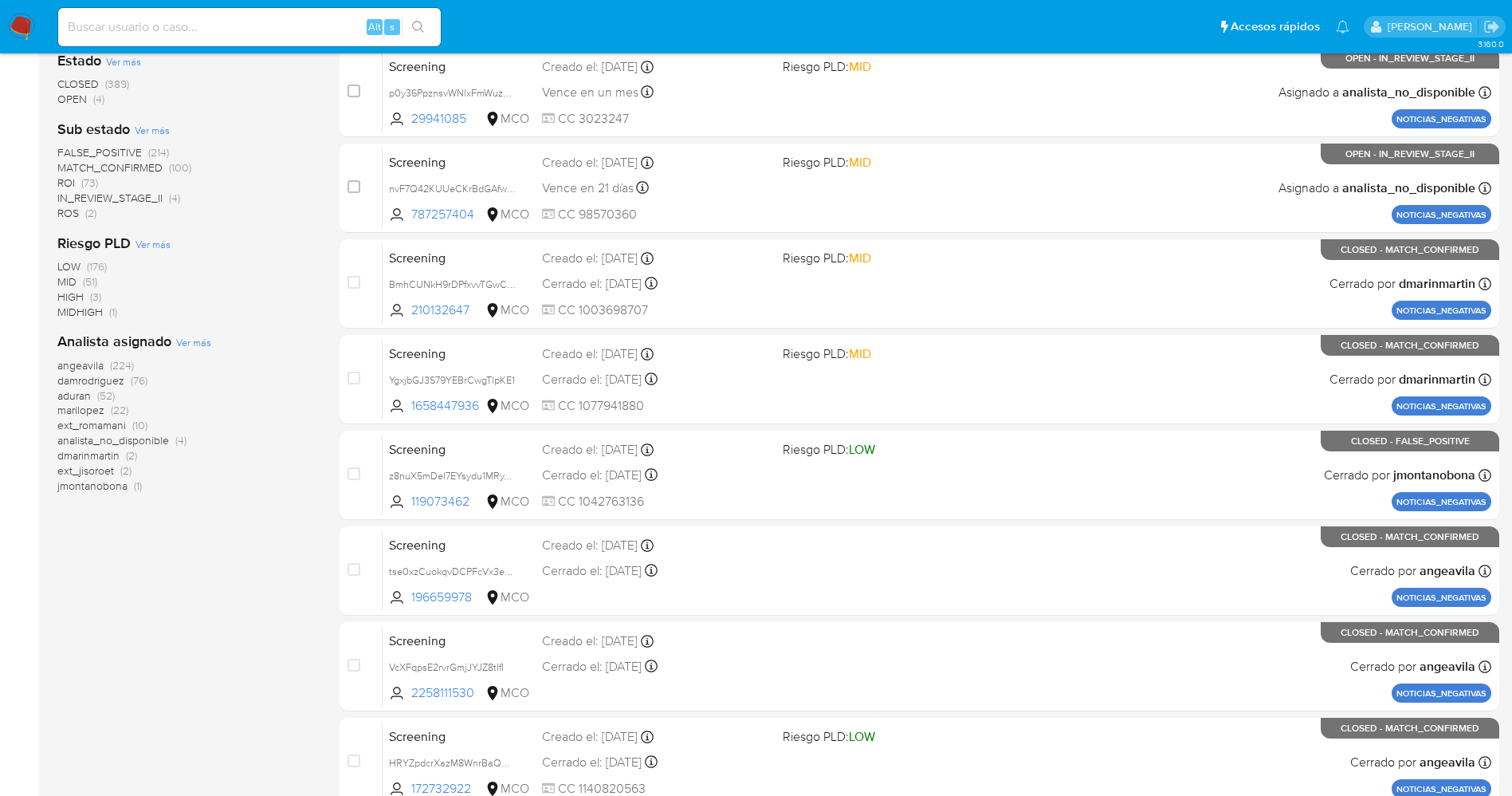
scroll to position [395, 0]
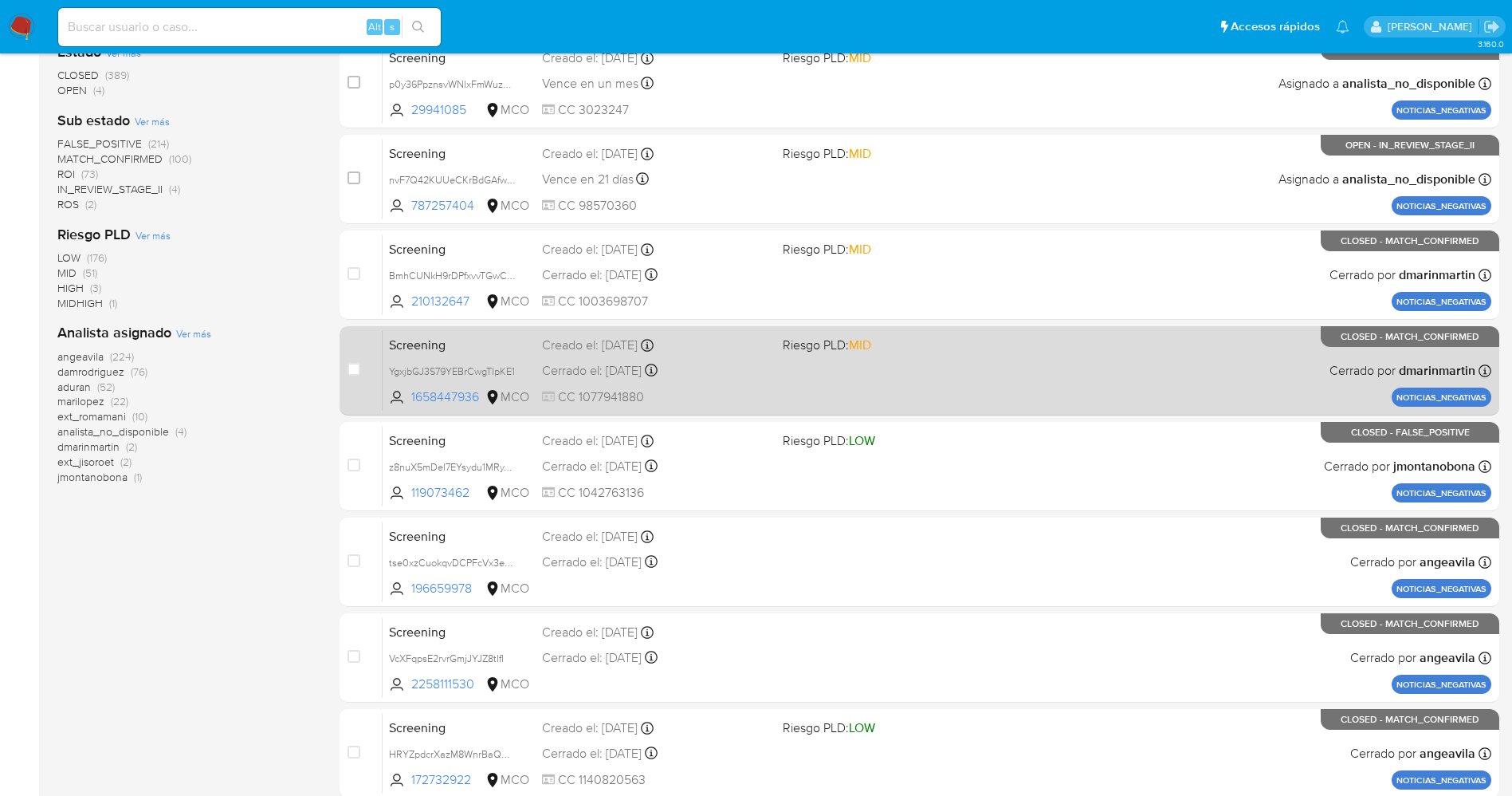
click at [1112, 380] on div "Screening YgxjbGJ3S79YEBrCwgTlpKE1 1658447936 MCO Riesgo PLD: MID Creado el: 19…" at bounding box center [937, 369] width 1108 height 80
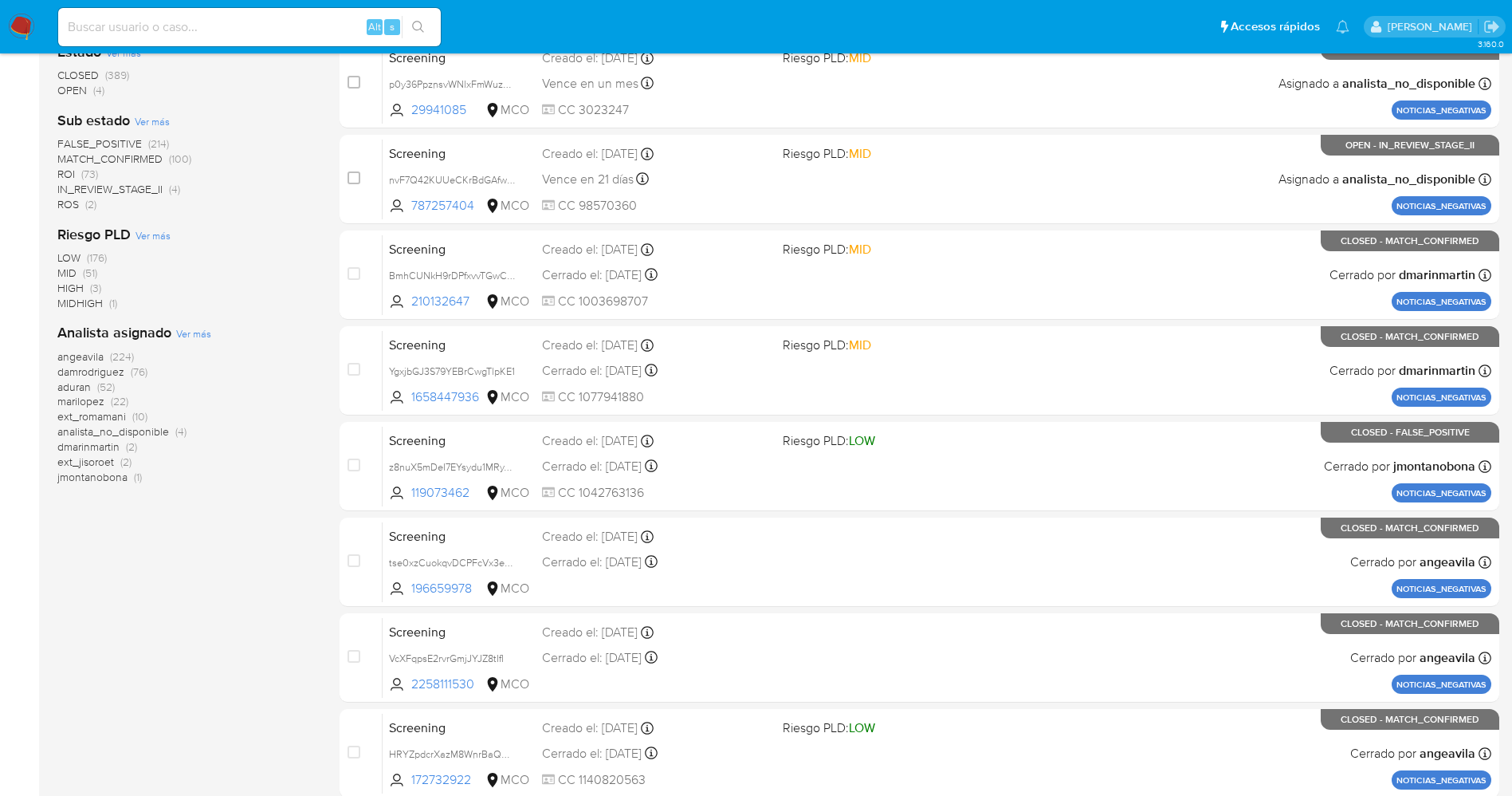
click at [129, 162] on span "MATCH_CONFIRMED" at bounding box center [109, 159] width 105 height 16
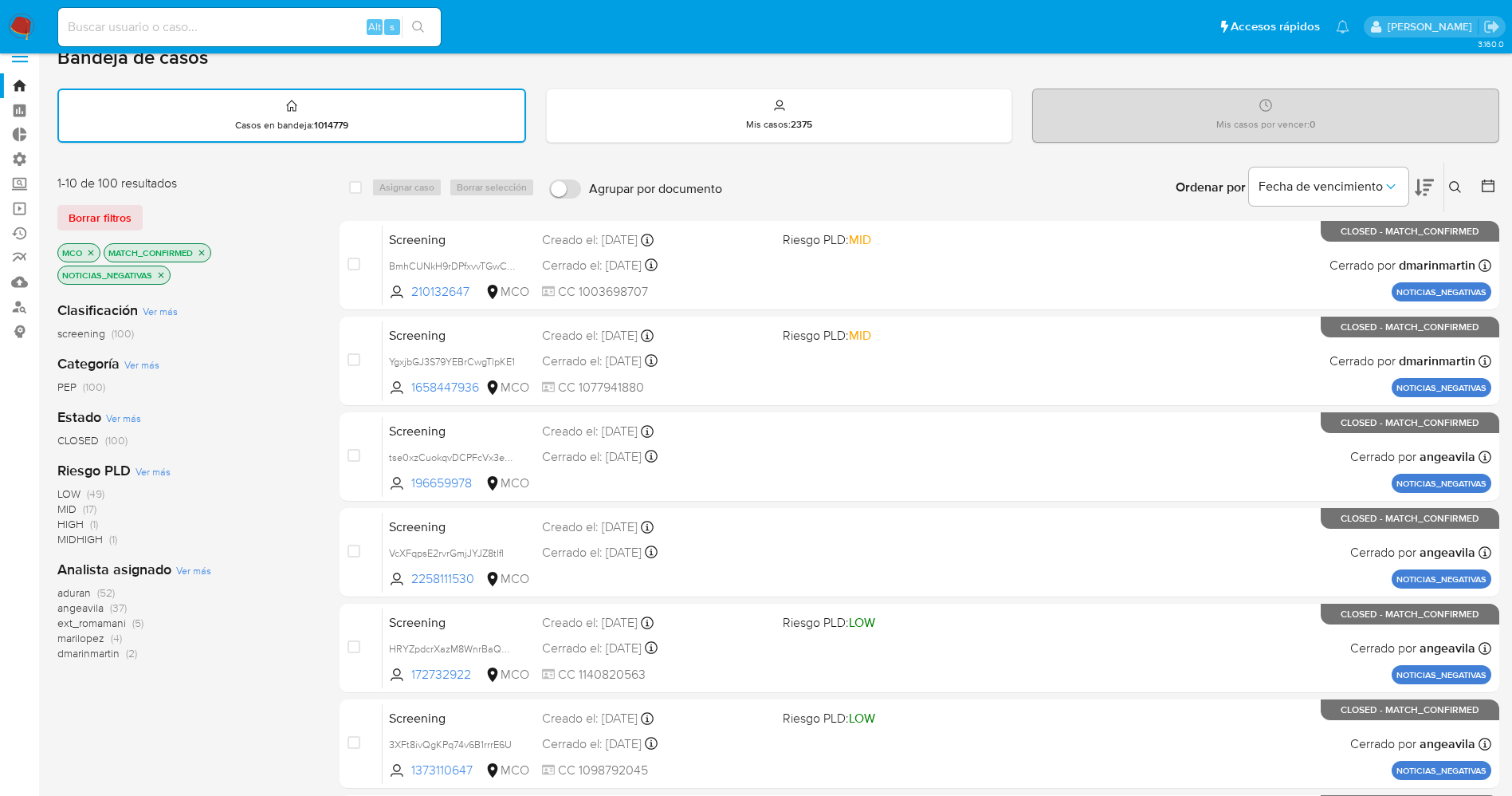
scroll to position [22, 0]
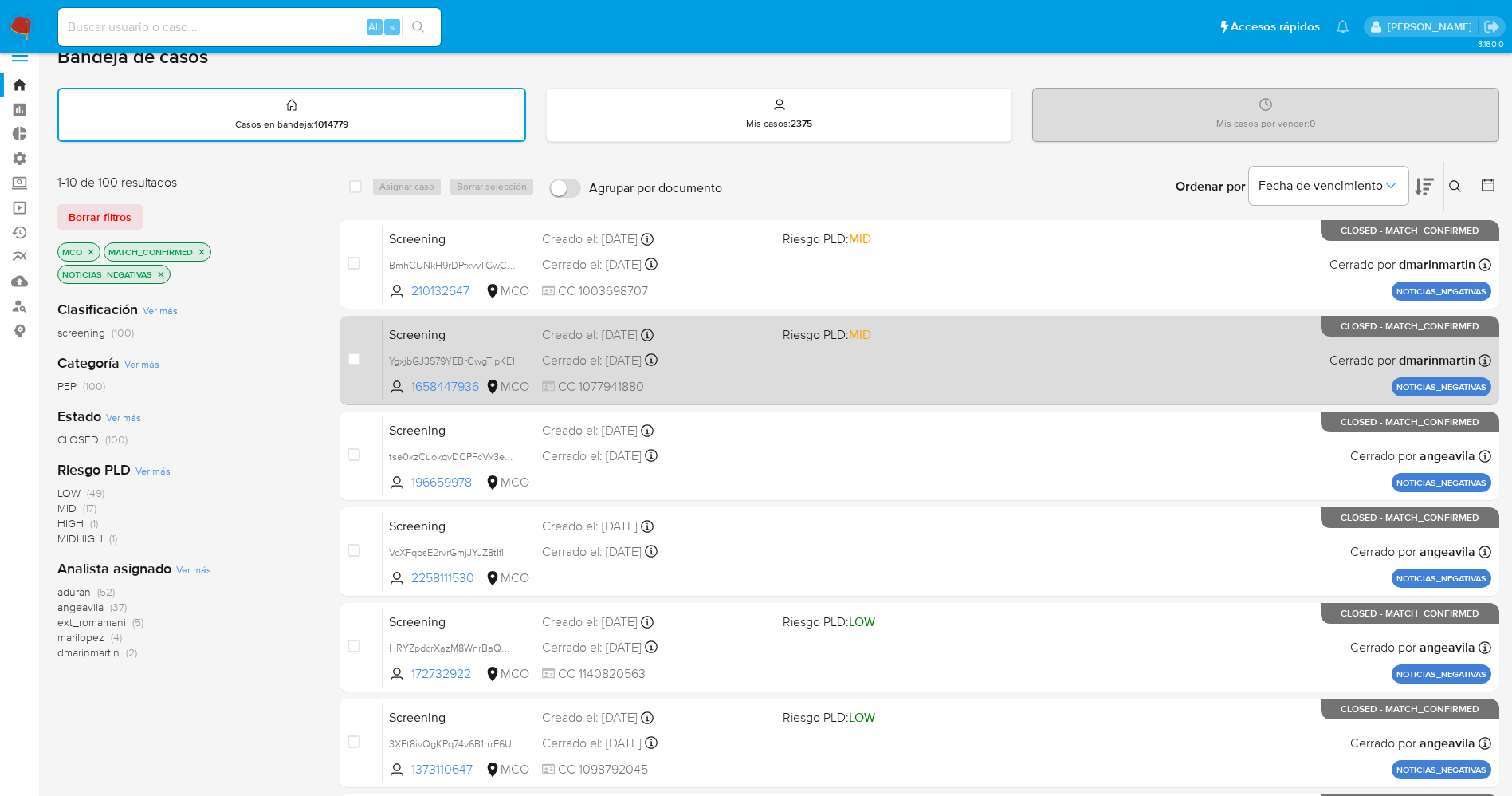
click at [899, 362] on div "Screening YgxjbGJ3S79YEBrCwgTlpKE1 1658447936 MCO Riesgo PLD: MID Creado el: 19…" at bounding box center [937, 360] width 1108 height 80
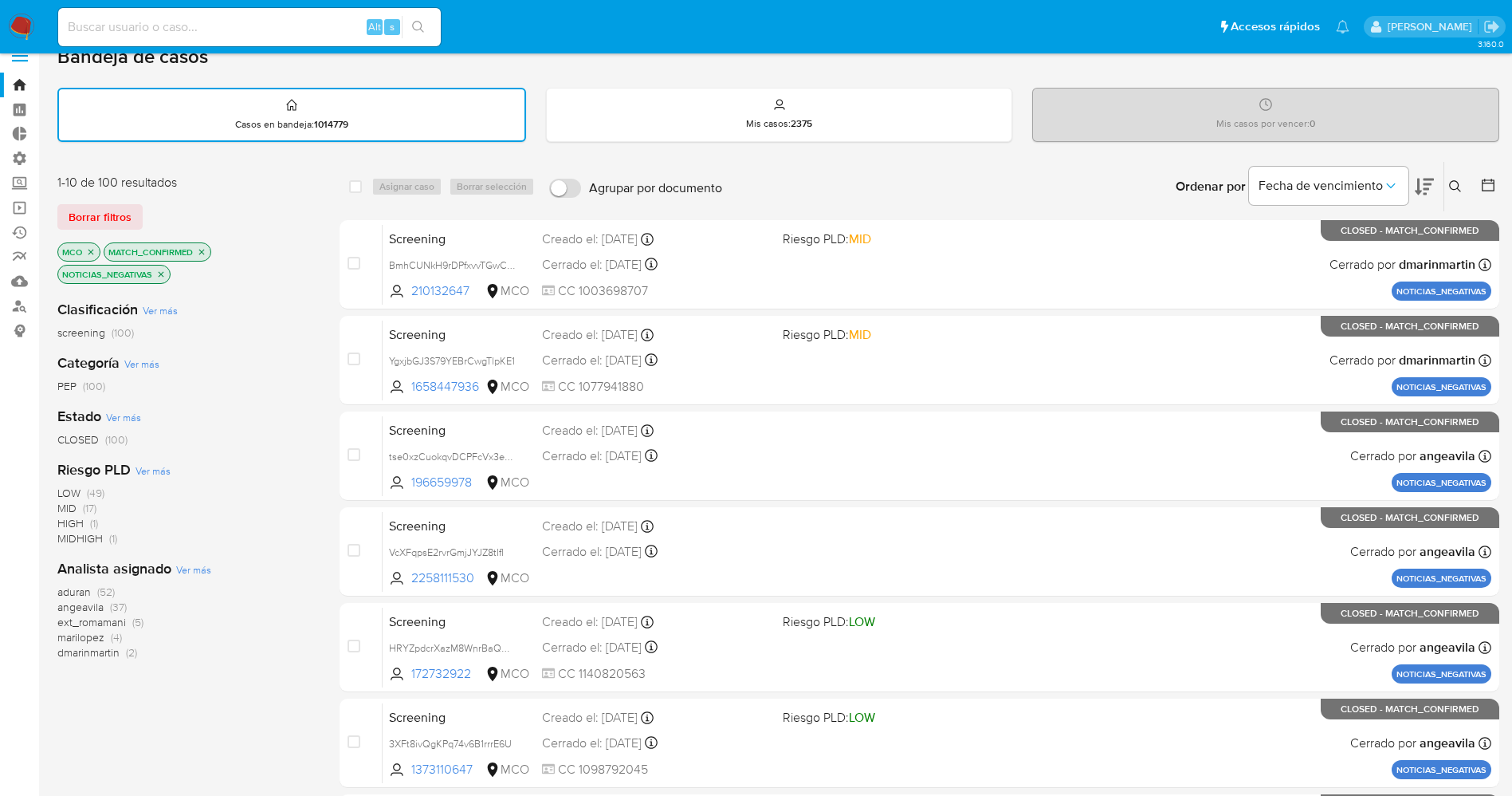
click at [82, 592] on span "aduran" at bounding box center [74, 591] width 33 height 16
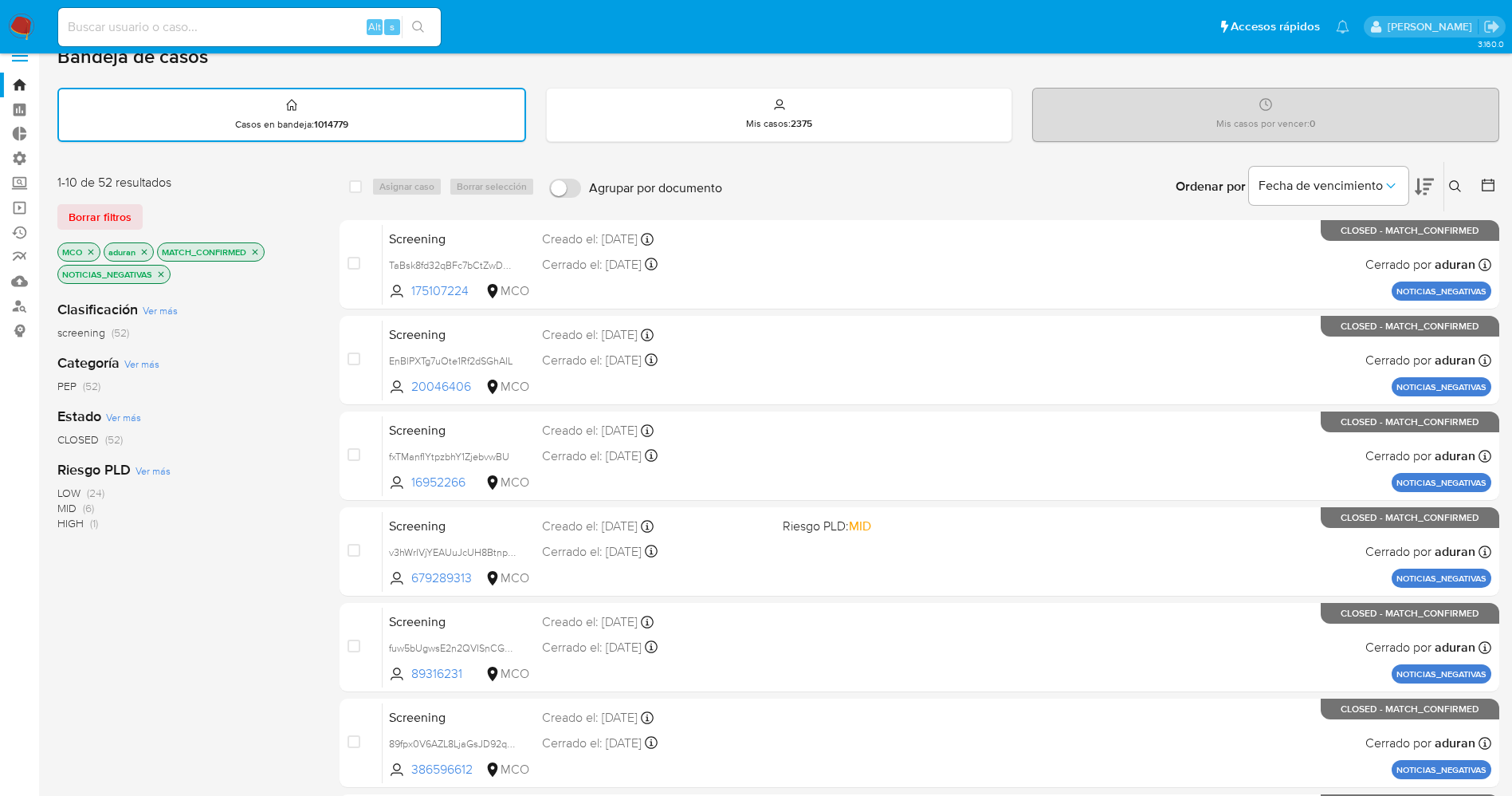
click at [145, 248] on icon "close-filter" at bounding box center [144, 251] width 10 height 10
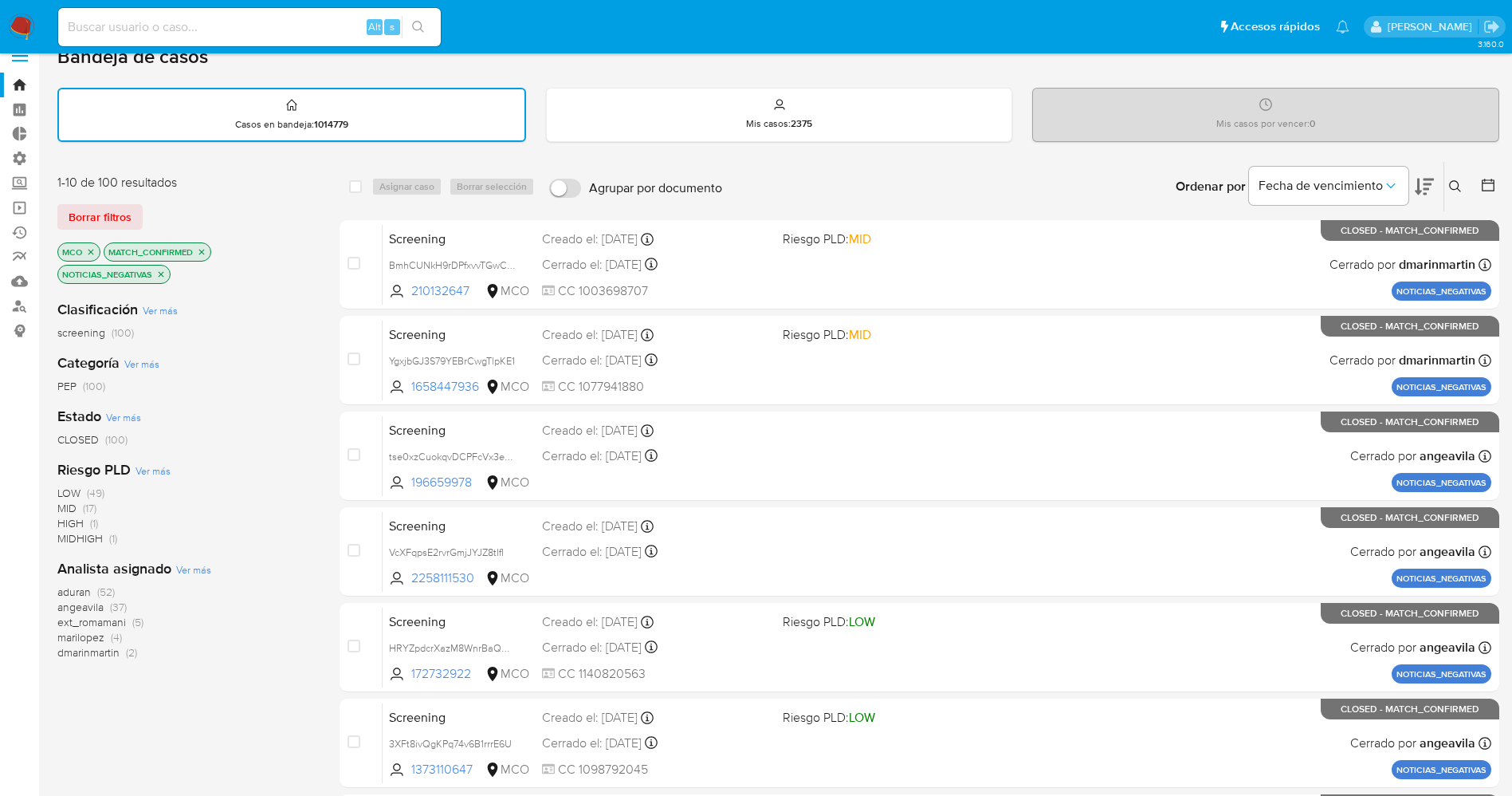
click at [1488, 179] on icon at bounding box center [1487, 185] width 16 height 16
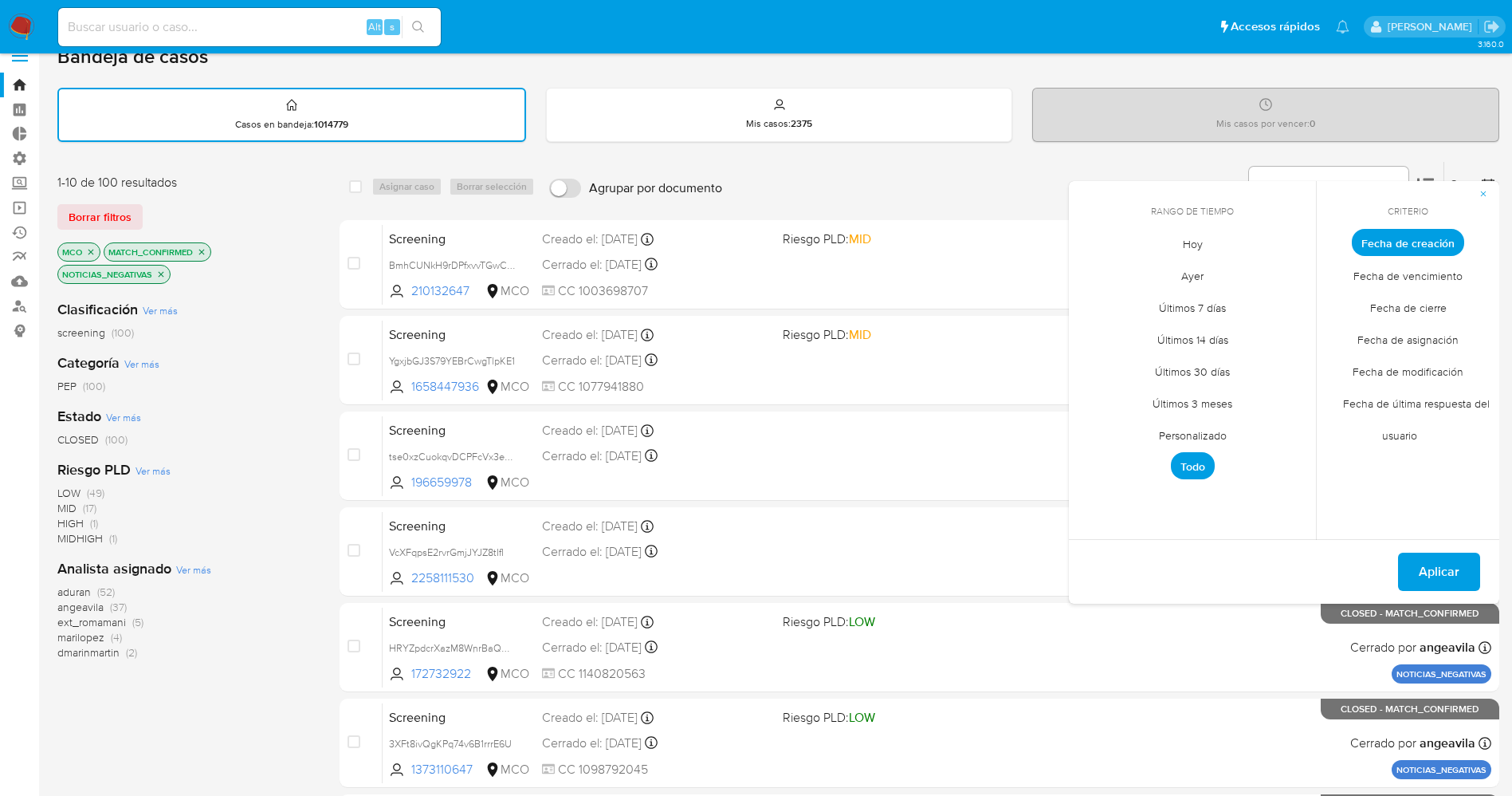
click at [1223, 407] on span "Últimos 3 meses" at bounding box center [1192, 403] width 113 height 33
click at [1431, 581] on span "Aplicar" at bounding box center [1439, 572] width 41 height 35
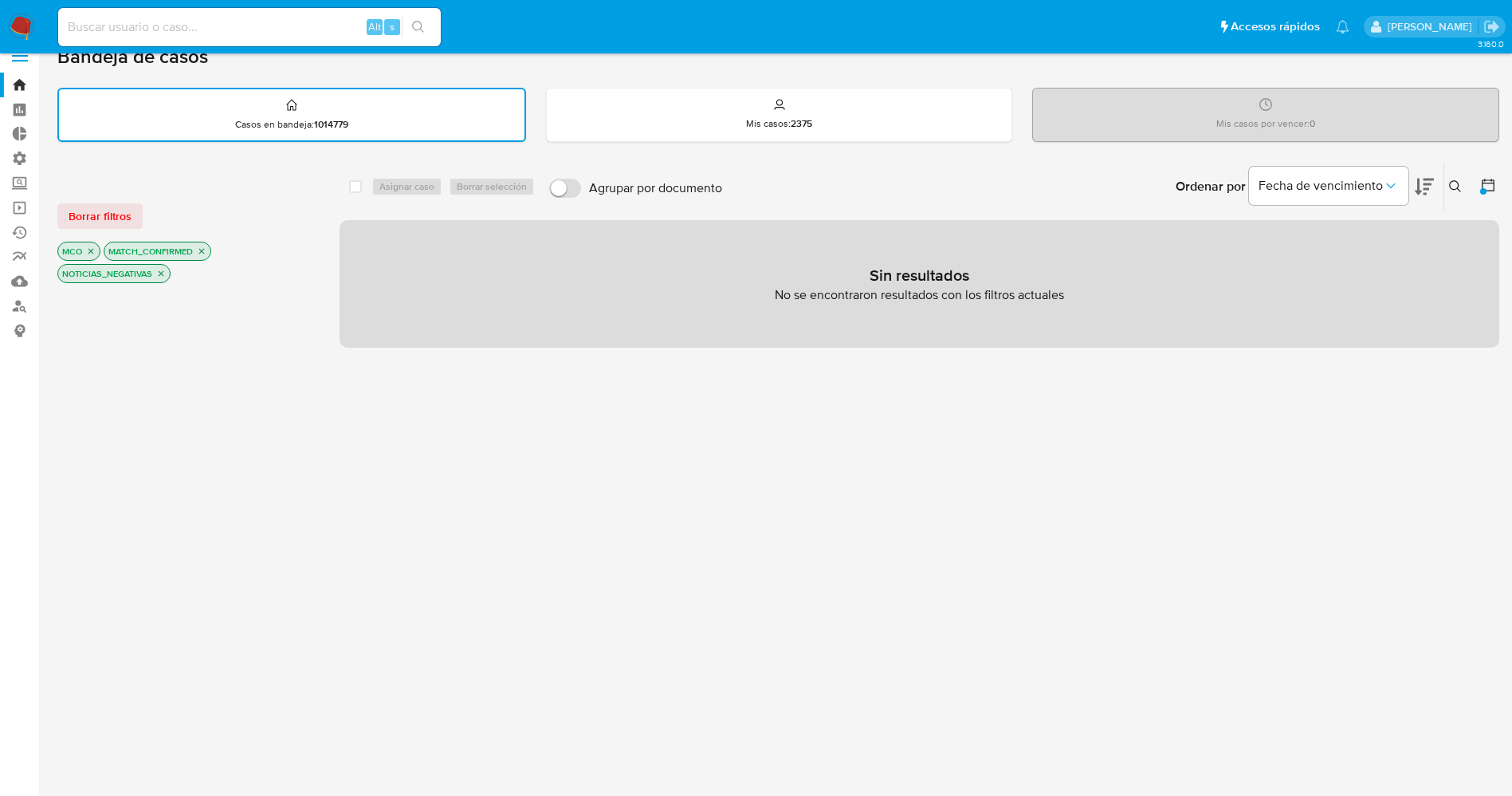
click at [1488, 175] on div at bounding box center [1485, 187] width 29 height 49
click at [1494, 190] on icon at bounding box center [1487, 185] width 16 height 16
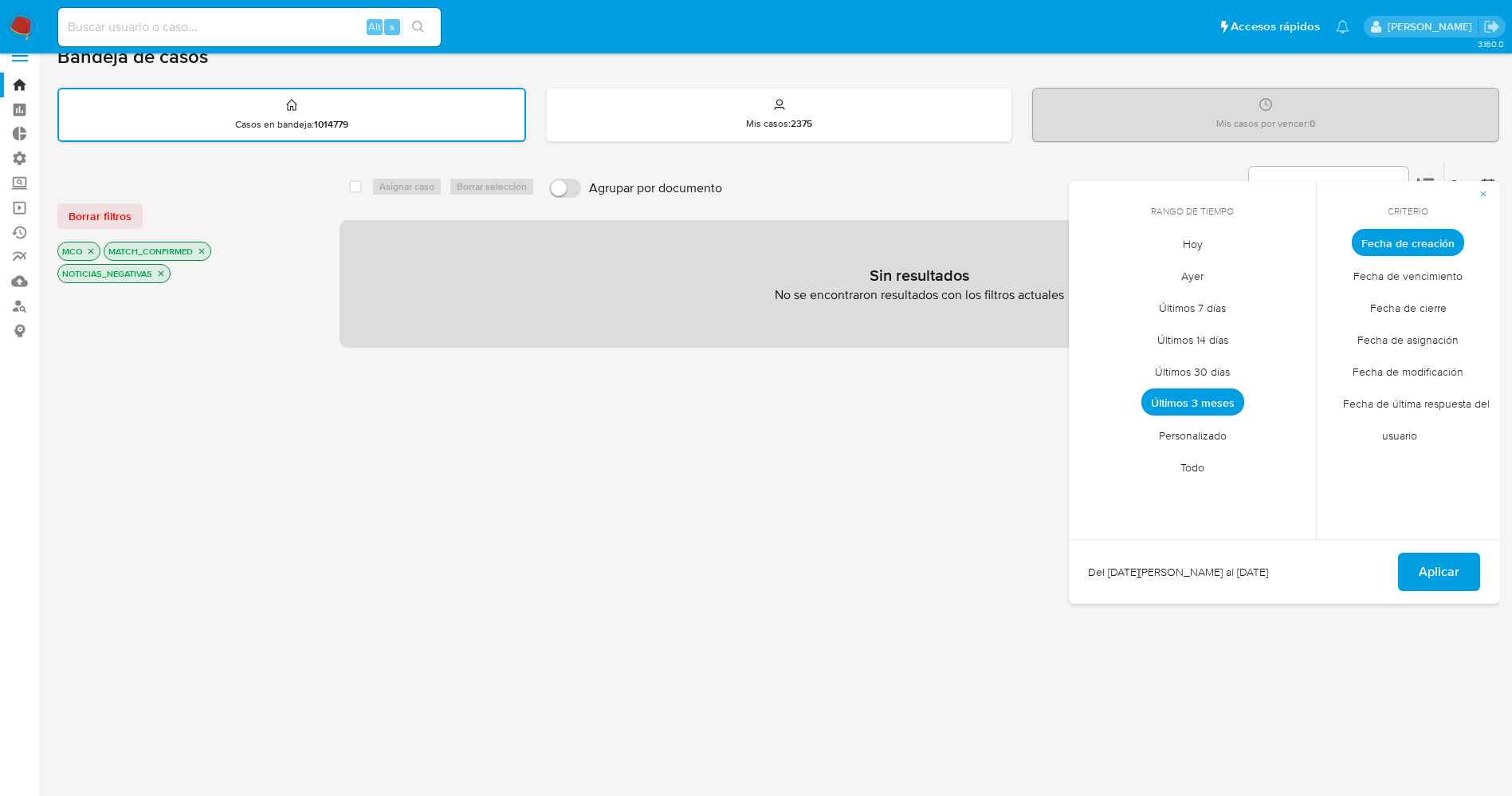
click at [1180, 394] on span "Últimos 3 meses" at bounding box center [1192, 401] width 103 height 27
click at [1464, 579] on button "Aplicar" at bounding box center [1438, 571] width 82 height 38
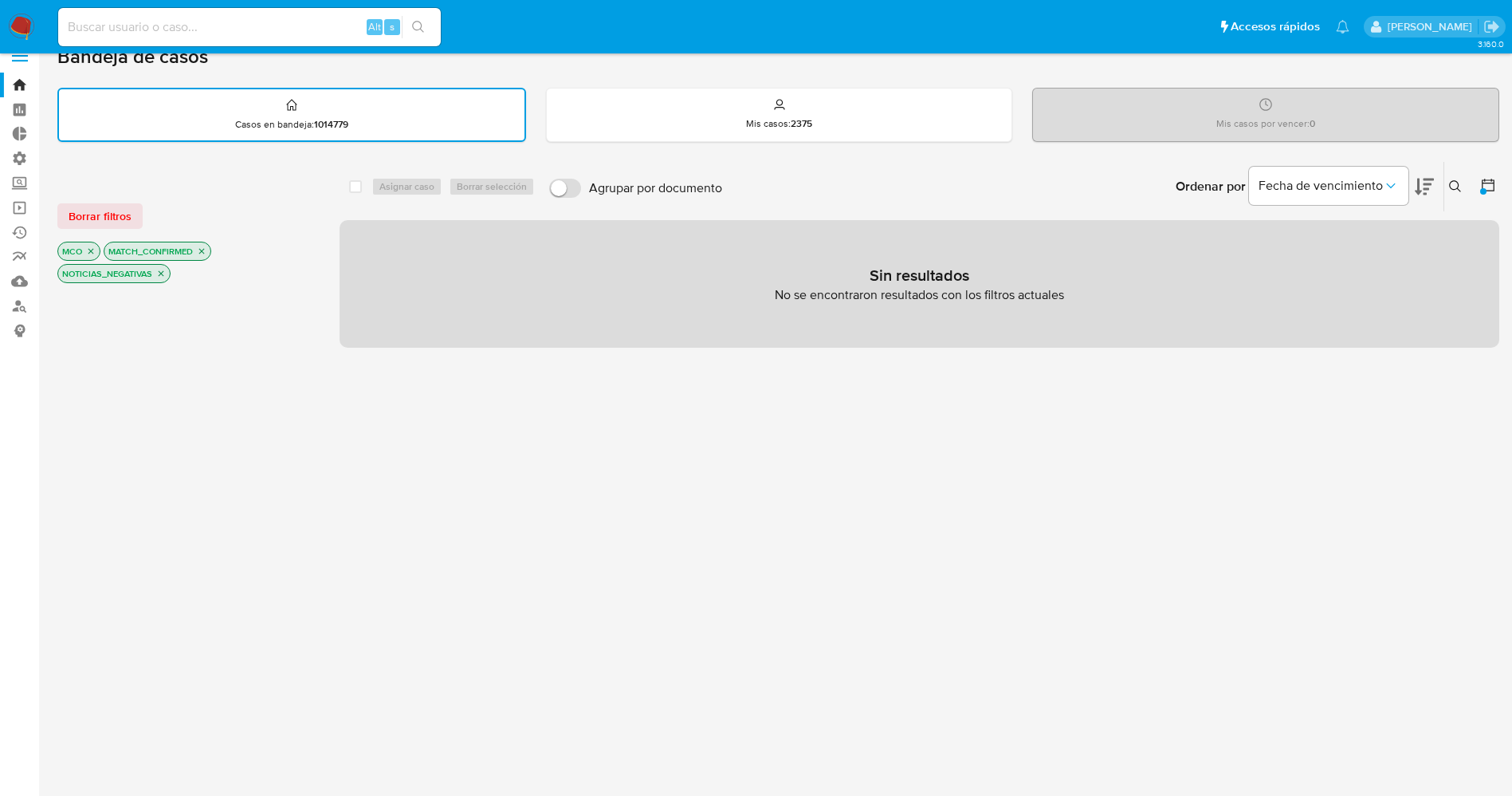
click at [204, 245] on p "MATCH_CONFIRMED" at bounding box center [157, 251] width 106 height 18
click at [30, 21] on img at bounding box center [21, 26] width 27 height 27
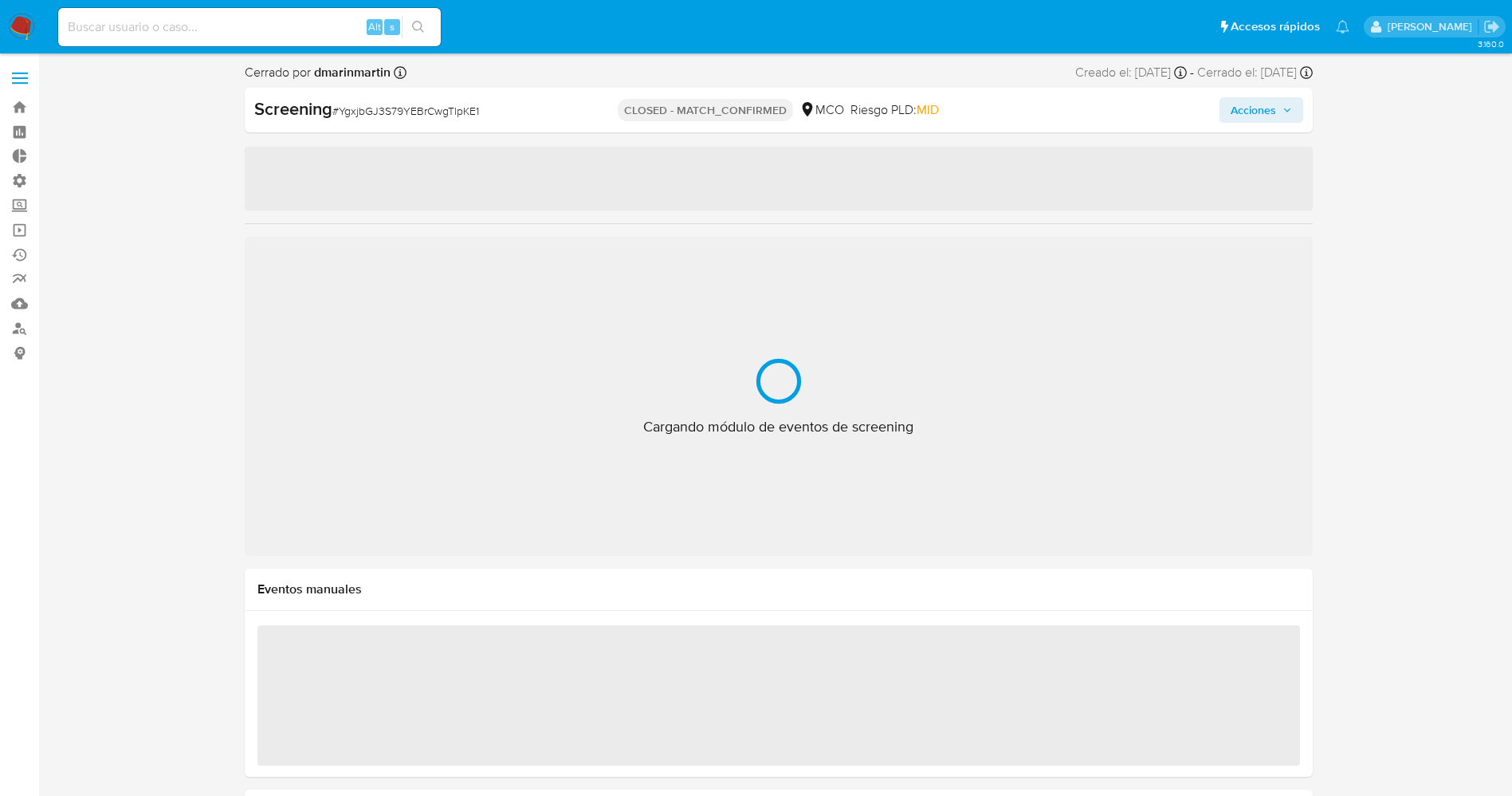
select select "10"
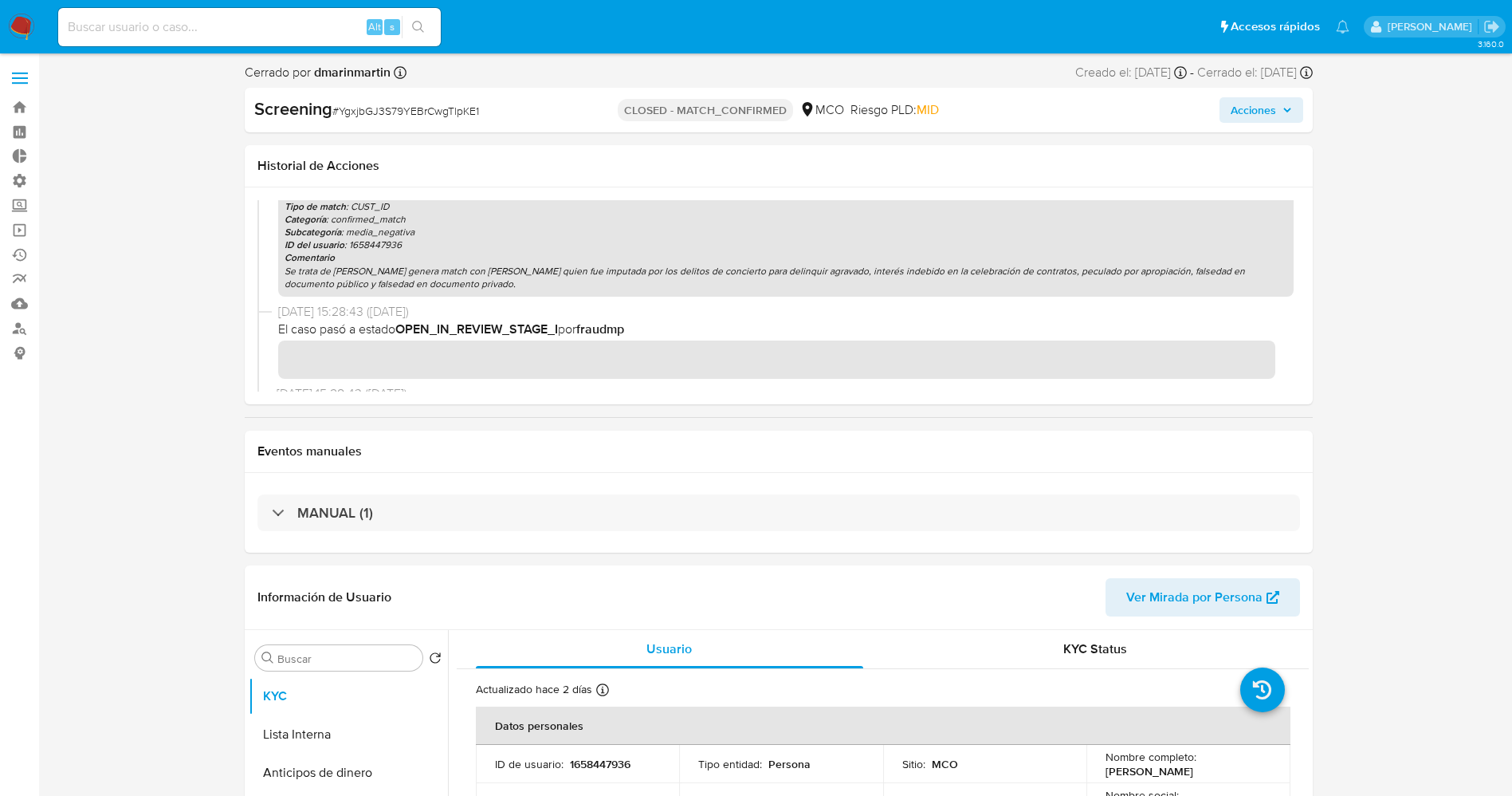
scroll to position [1023, 0]
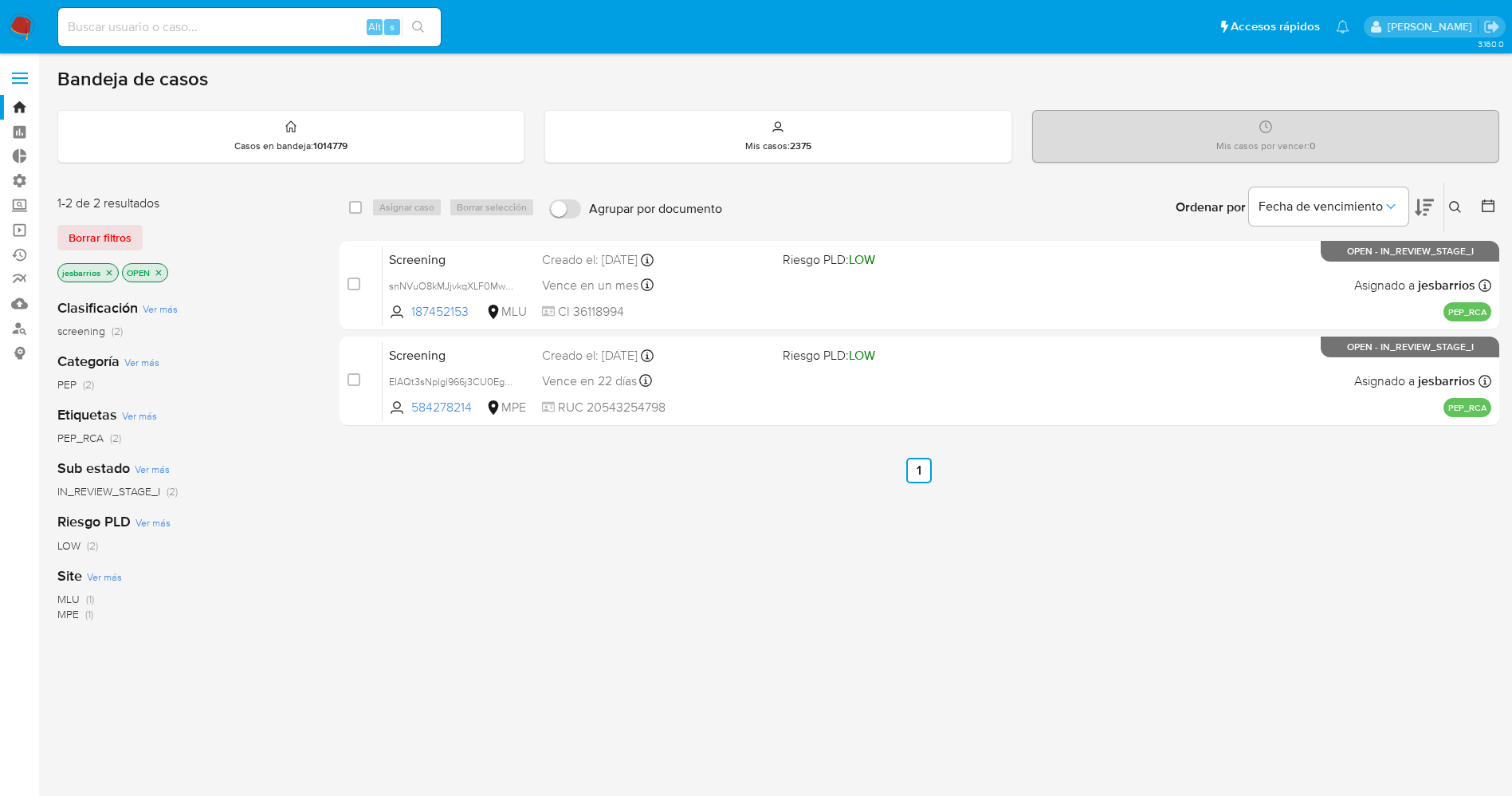
click at [10, 26] on img at bounding box center [21, 26] width 27 height 27
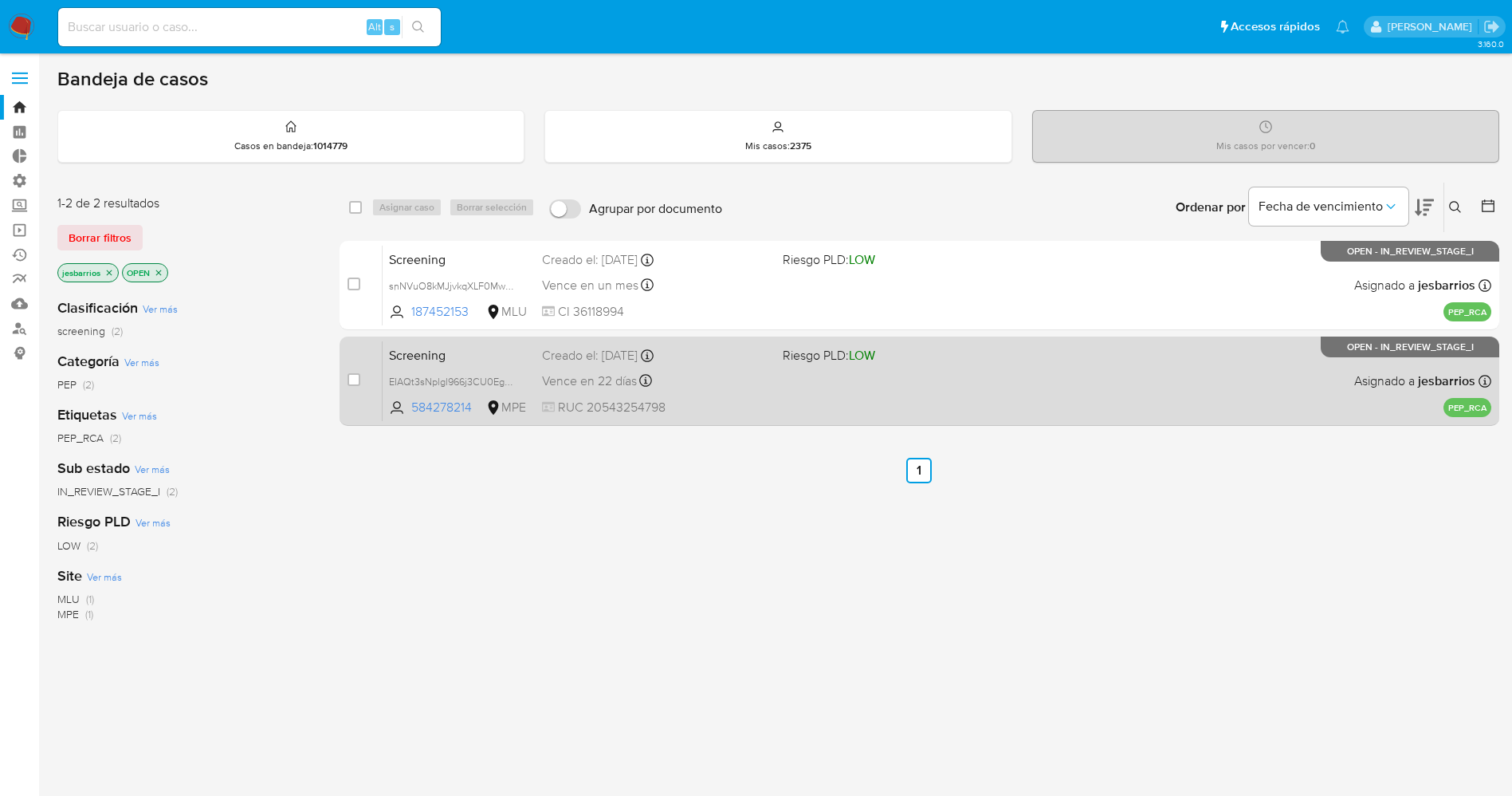
click at [846, 391] on div "Screening EIAQt3sNplgl966j3CU0EgWO 584278214 MPE Riesgo PLD: LOW Creado el: [DA…" at bounding box center [937, 380] width 1108 height 80
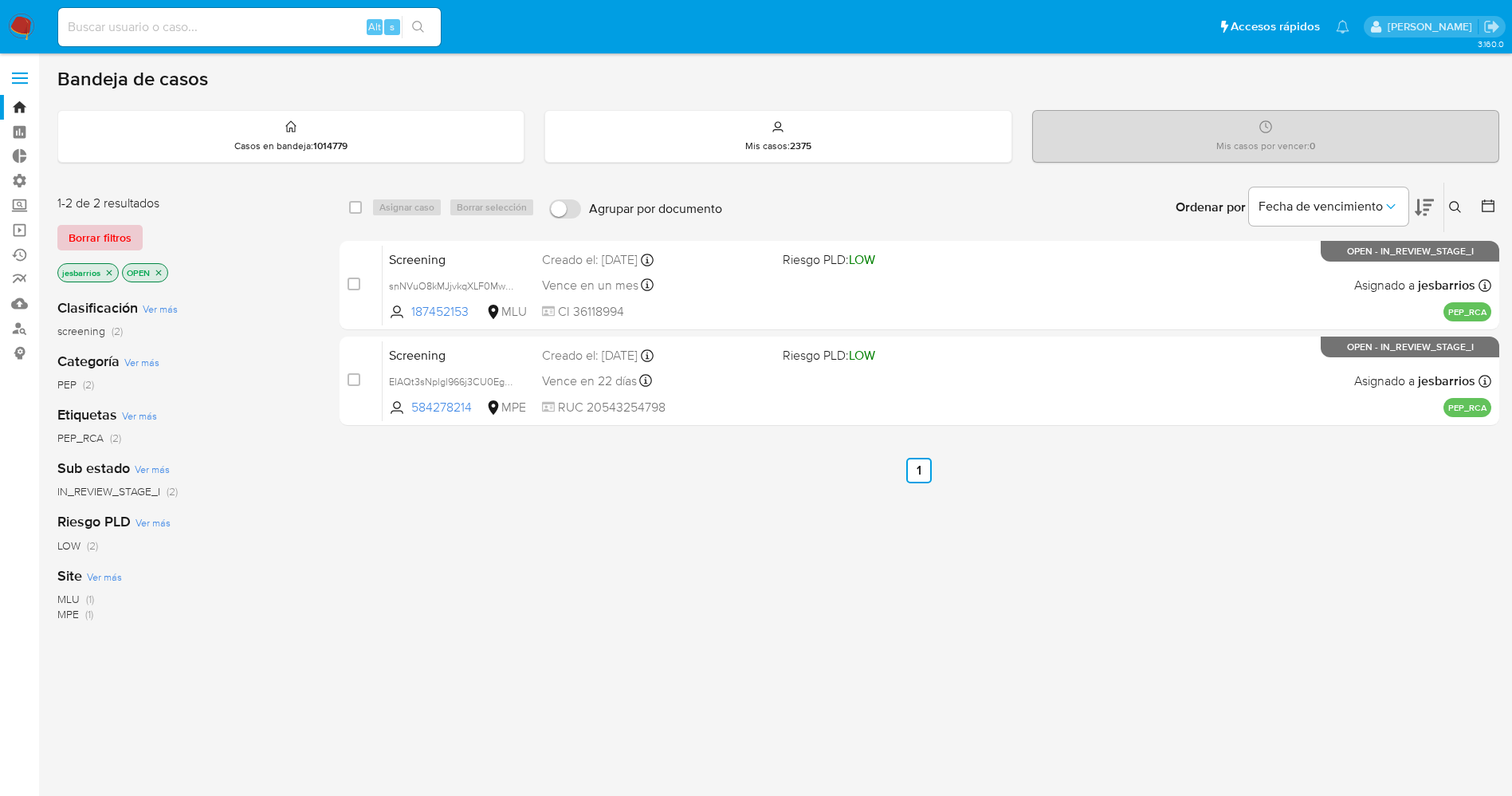
click at [112, 233] on span "Borrar filtros" at bounding box center [100, 237] width 63 height 22
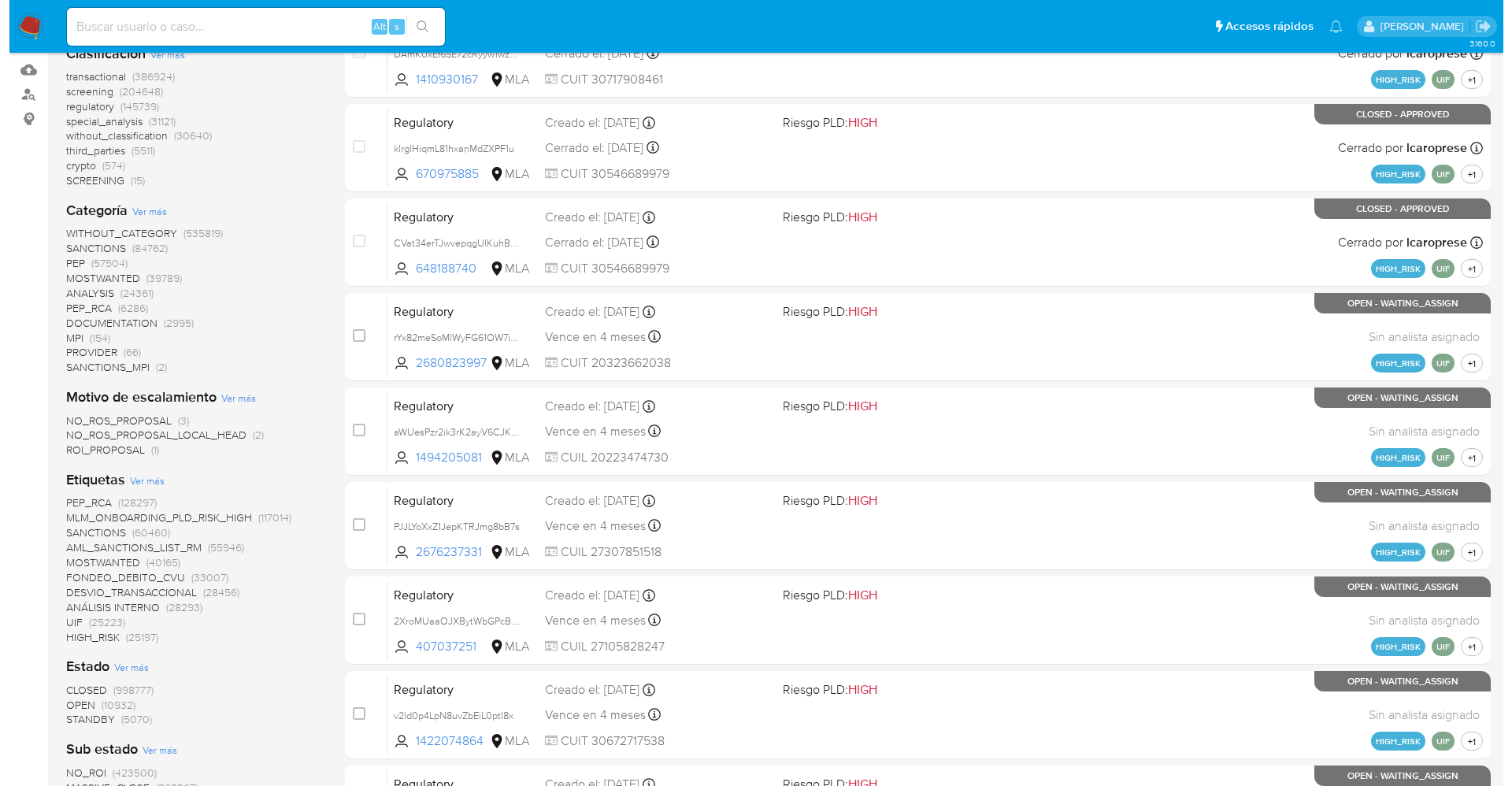
scroll to position [236, 0]
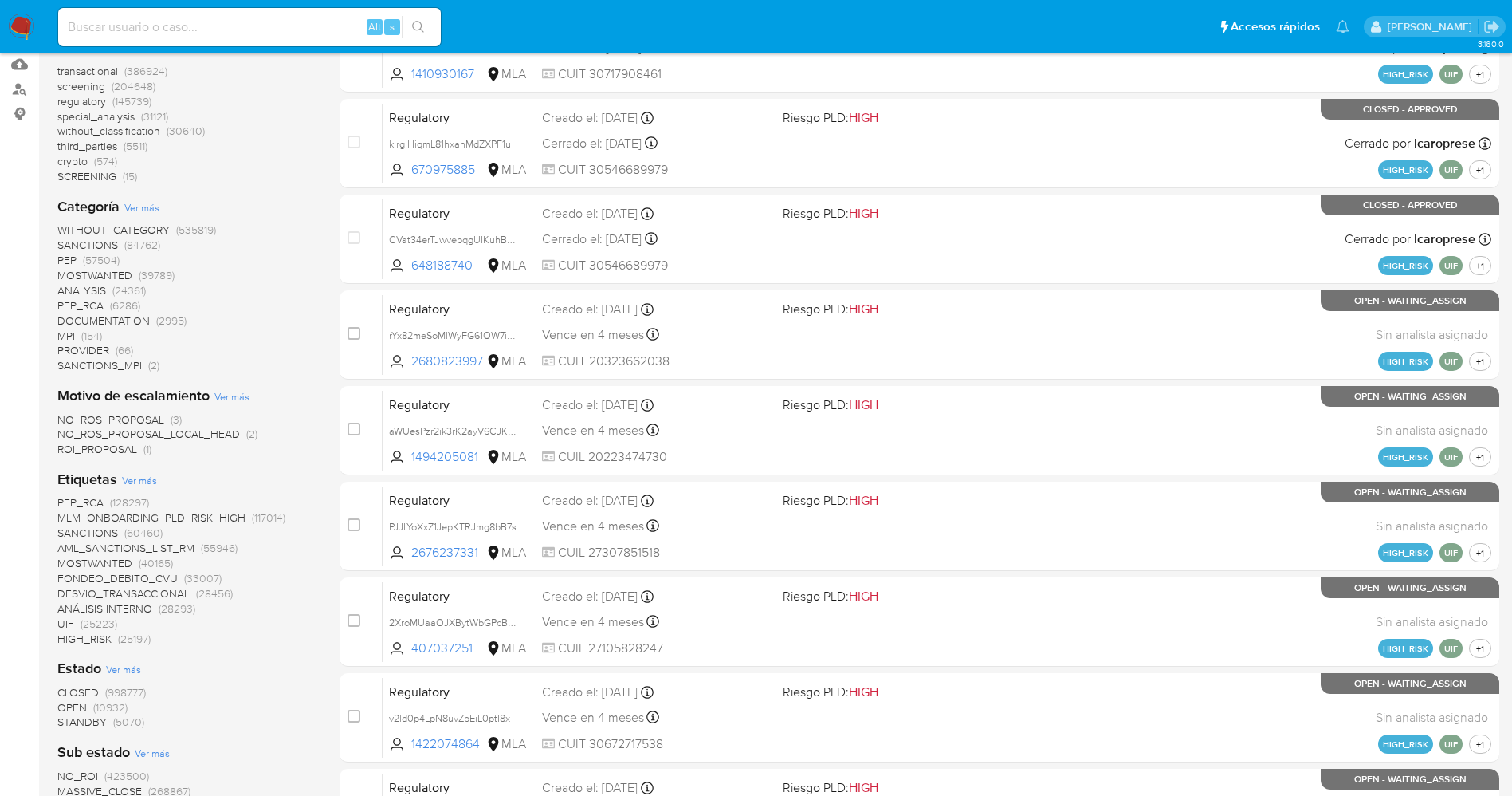
click at [137, 211] on span "Ver más" at bounding box center [142, 207] width 35 height 14
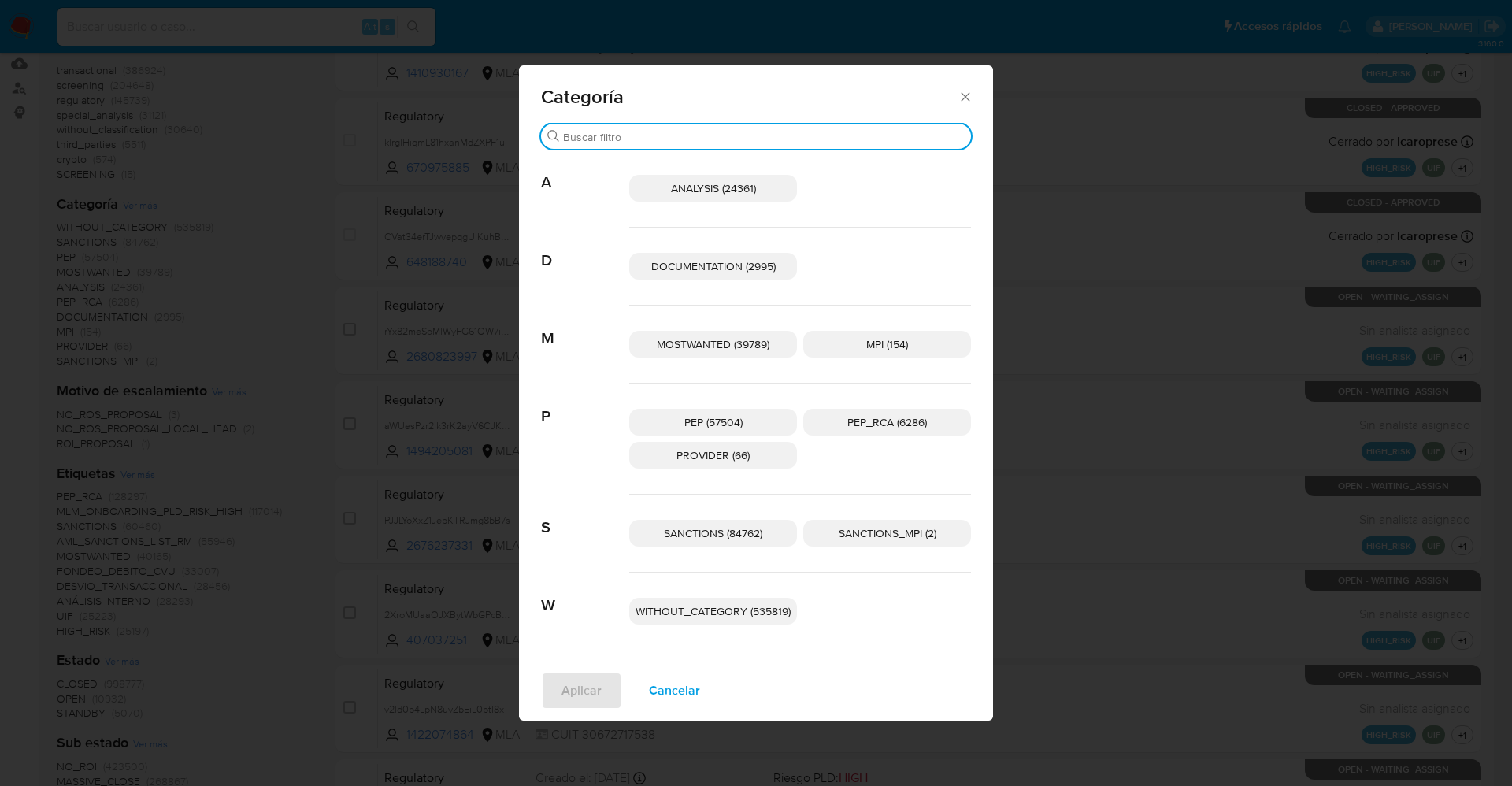
click at [786, 134] on input "Buscar" at bounding box center [764, 137] width 402 height 14
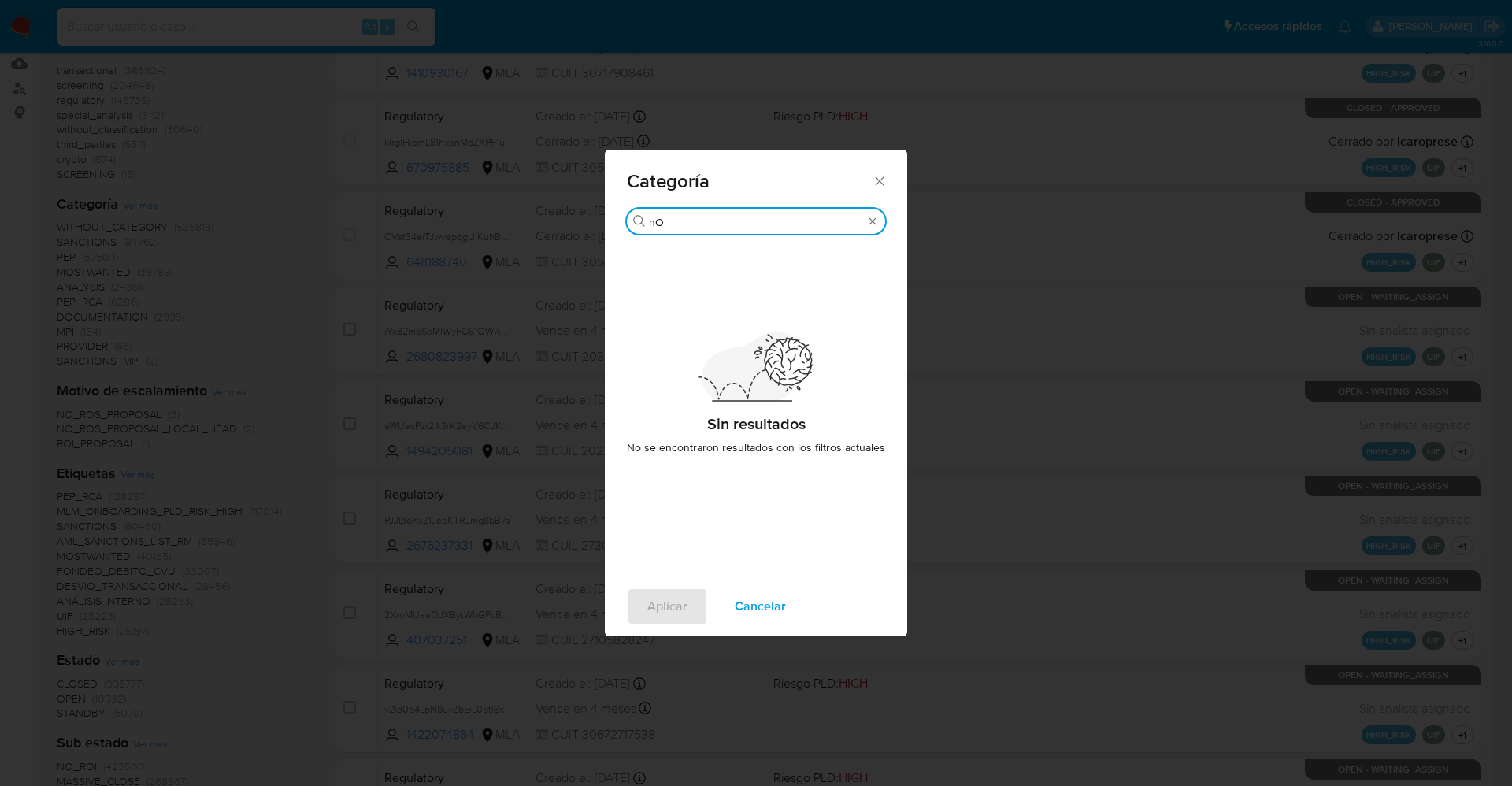
type input "n"
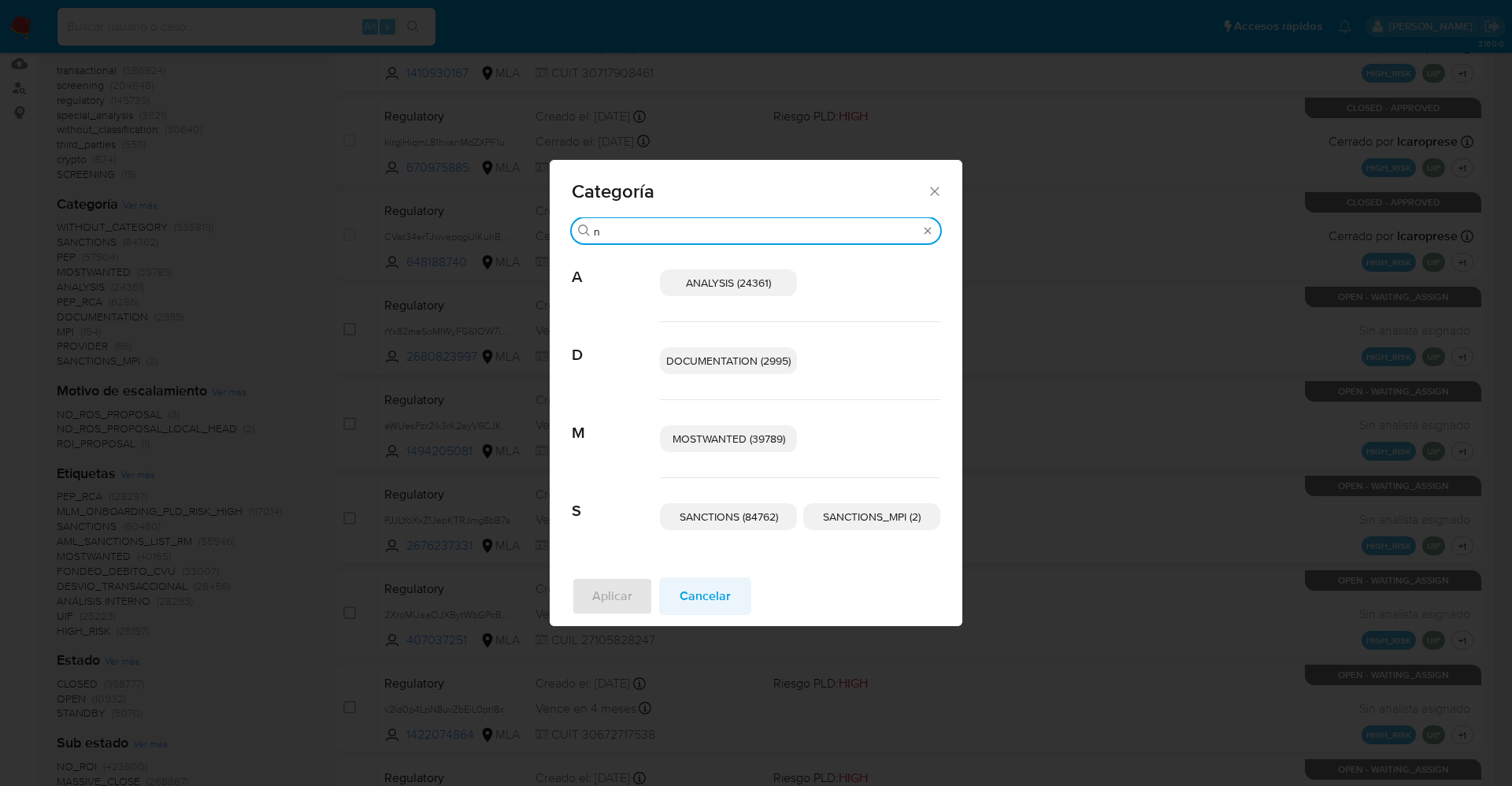
type input "n"
click at [692, 601] on span "Cancelar" at bounding box center [705, 596] width 51 height 35
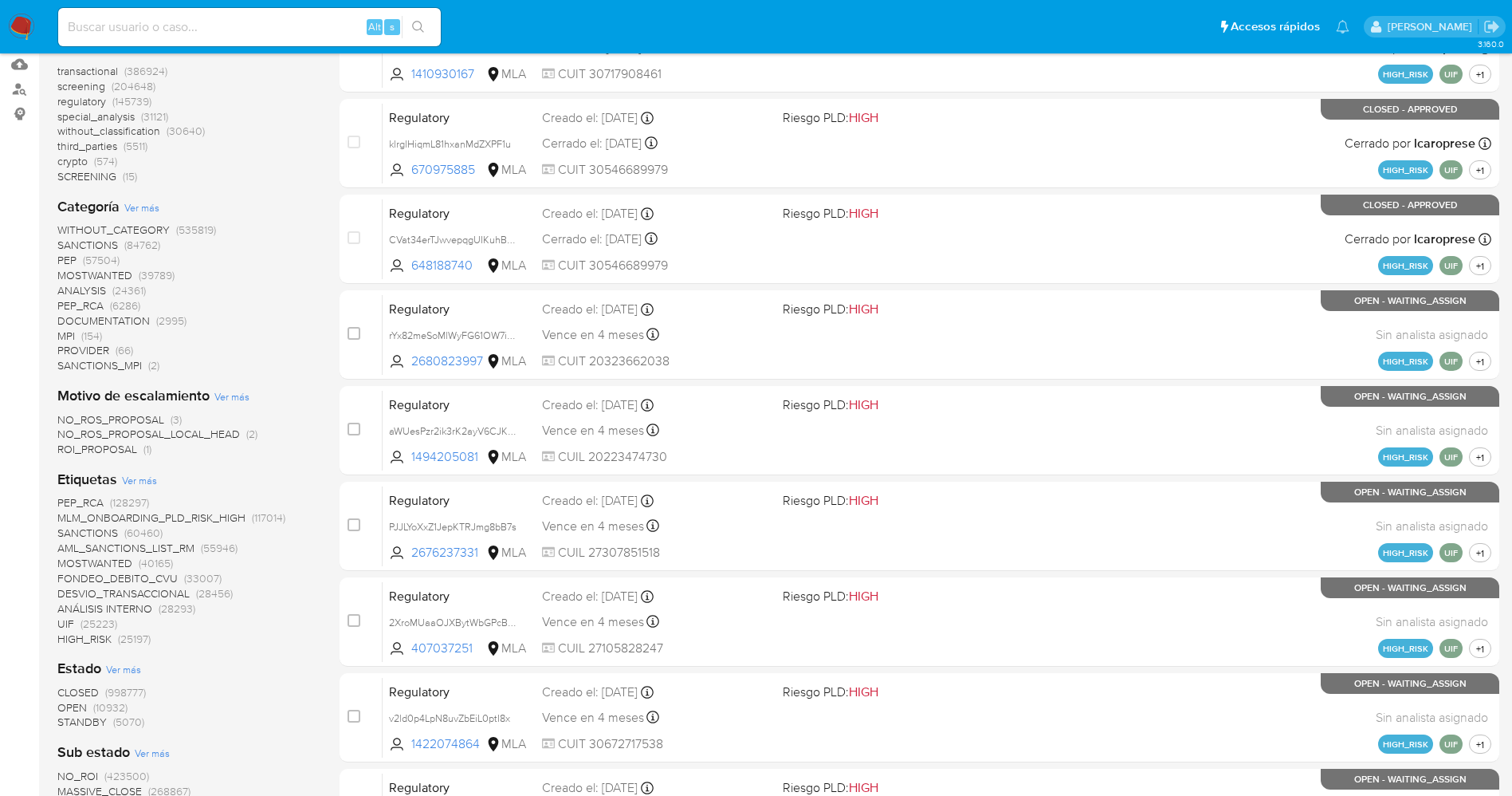
click at [127, 479] on span "Ver más" at bounding box center [139, 480] width 35 height 14
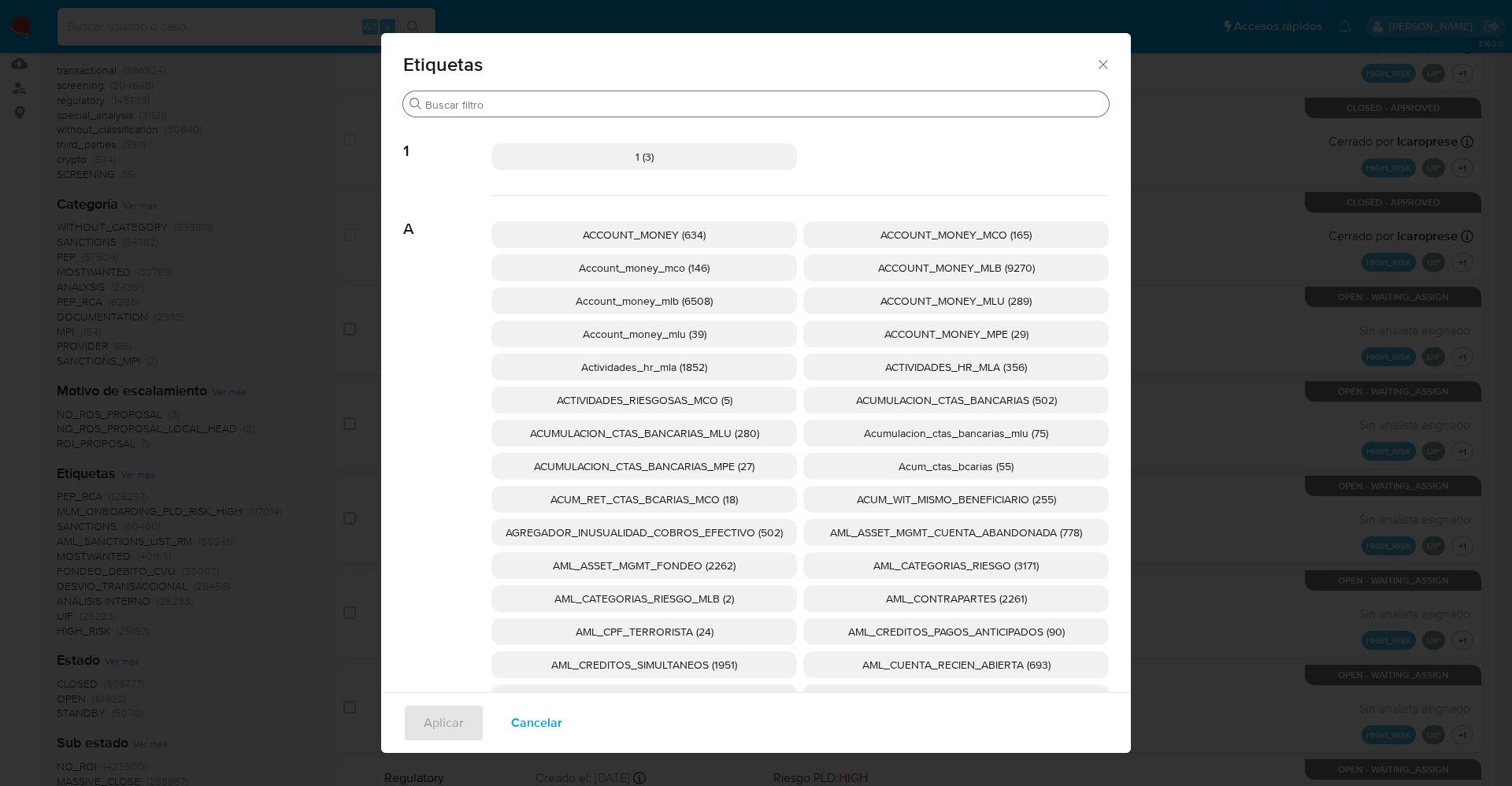
click at [587, 102] on input "Buscar" at bounding box center [764, 104] width 678 height 14
type input "n"
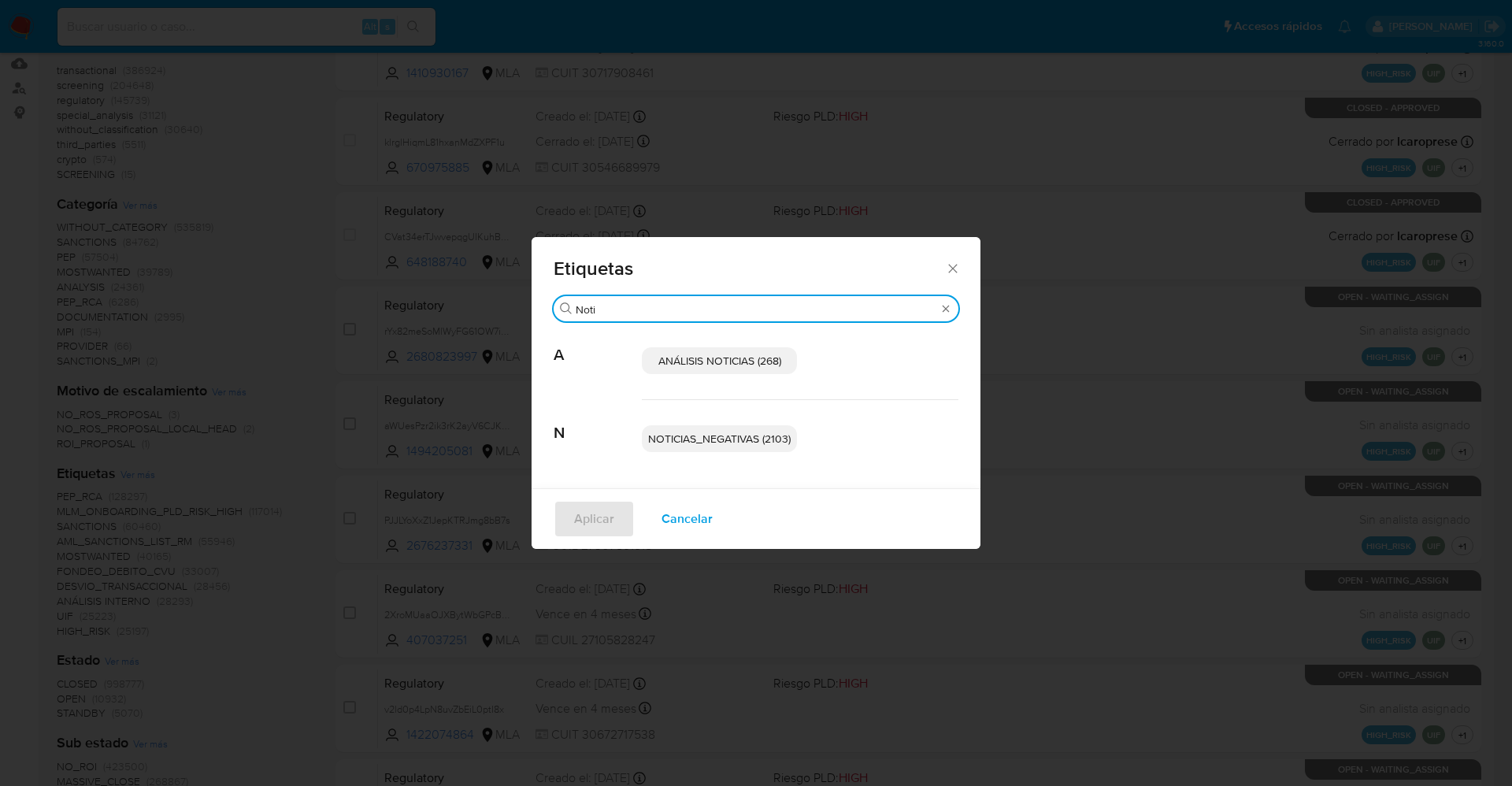
type input "Noti"
click at [705, 431] on span "NOTICIAS_NEGATIVAS (2103)" at bounding box center [719, 439] width 143 height 16
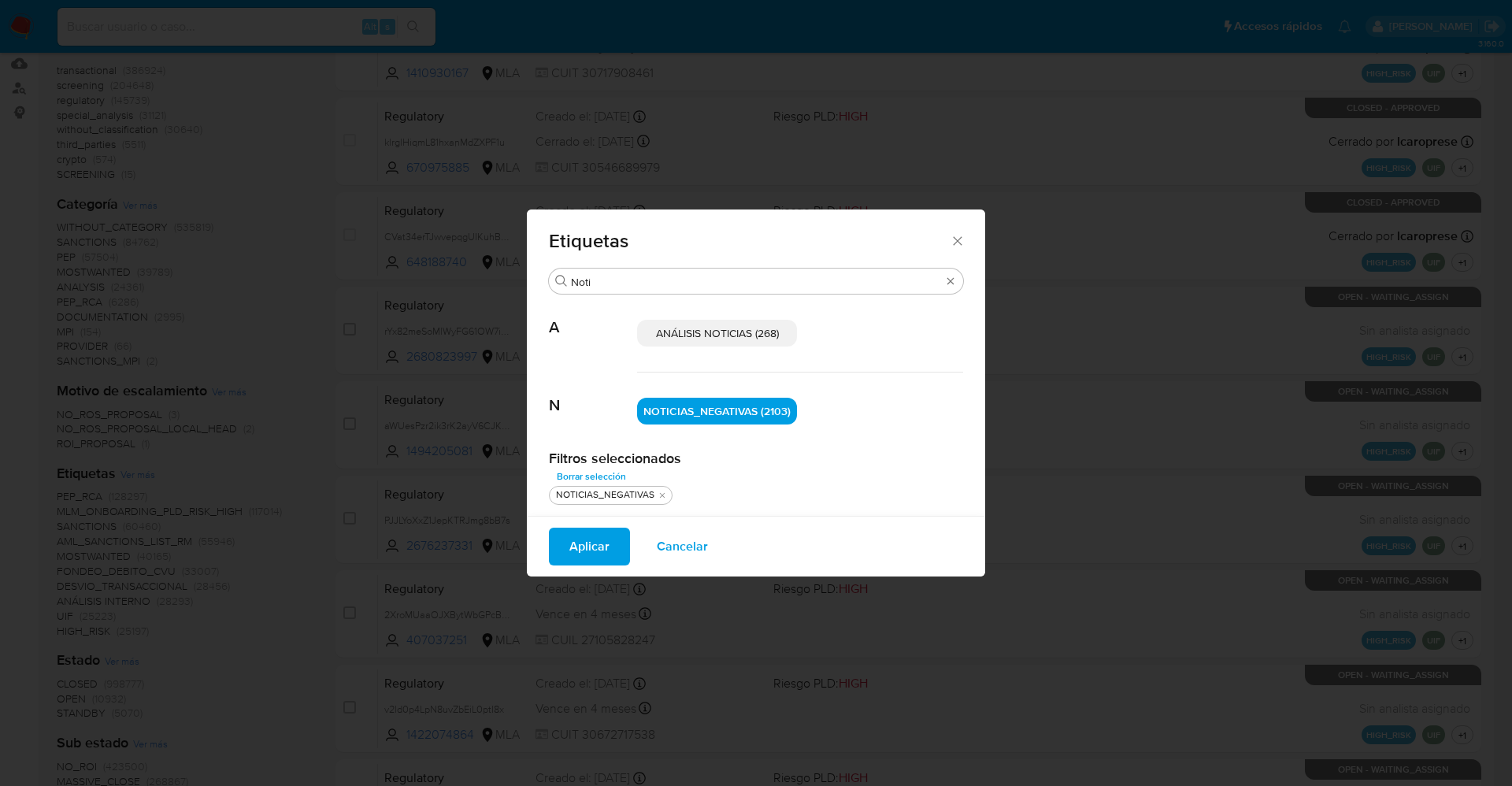
click at [585, 539] on span "Aplicar" at bounding box center [590, 547] width 40 height 35
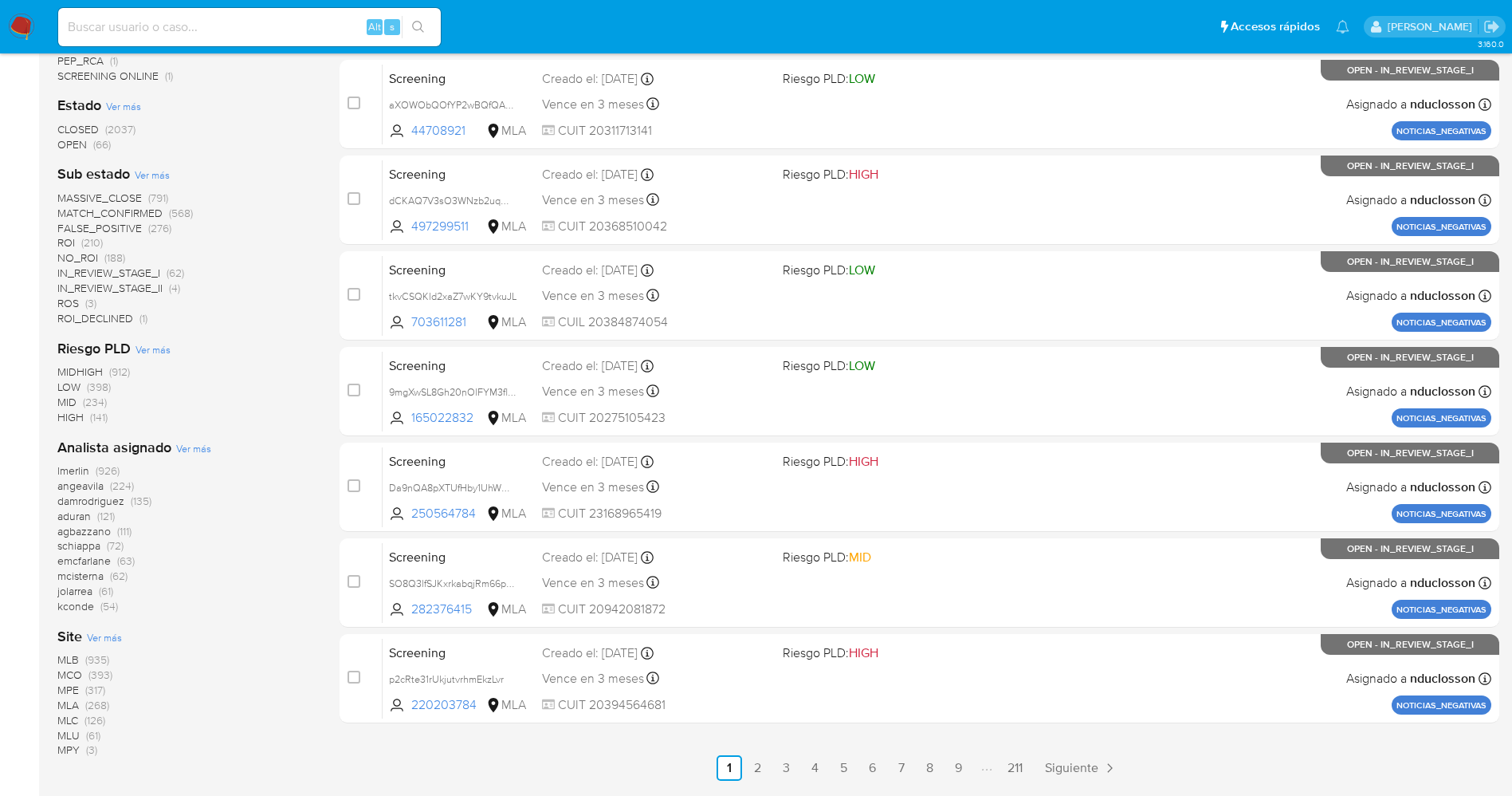
scroll to position [479, 0]
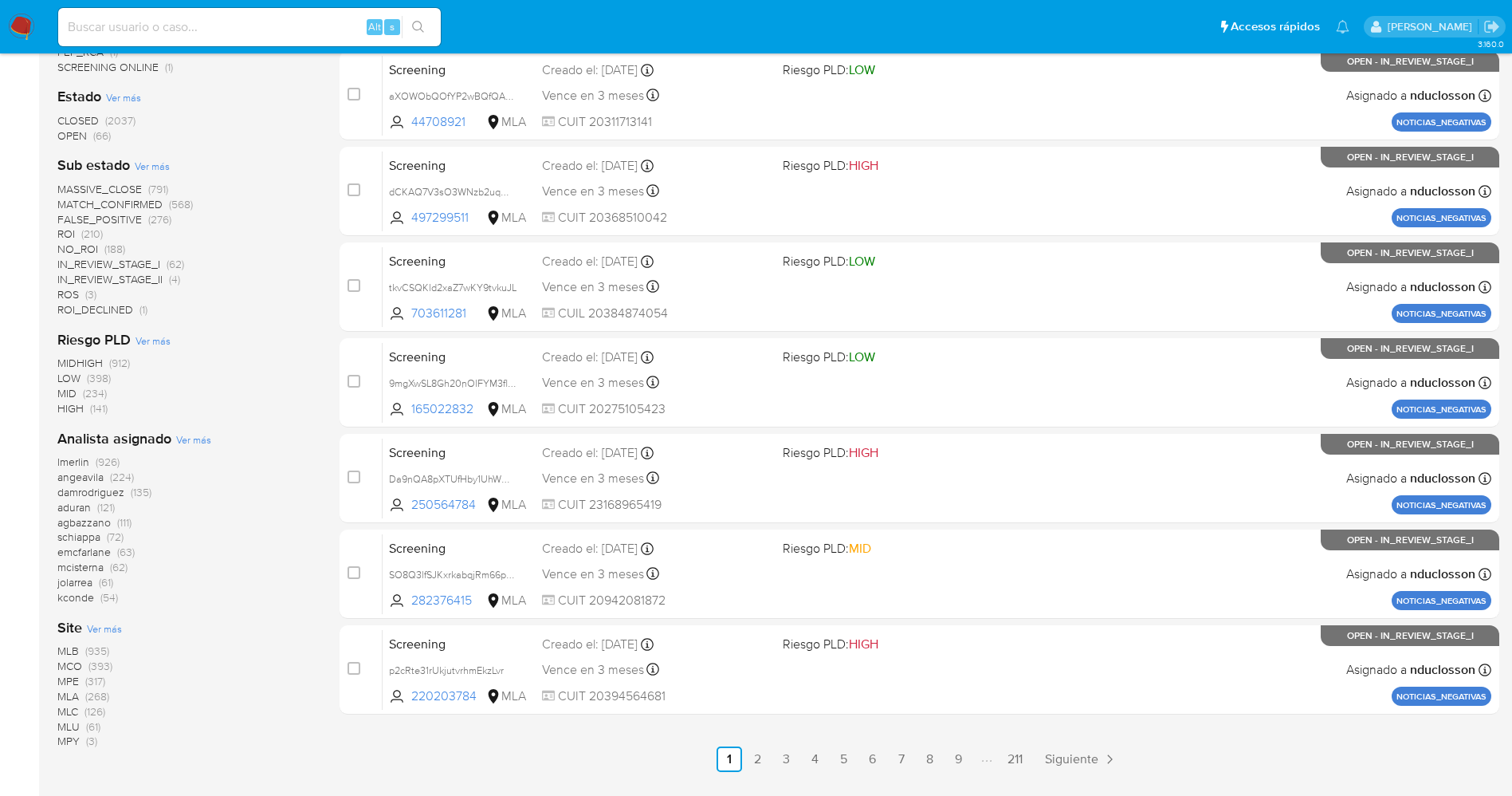
click at [80, 667] on span "MCO" at bounding box center [70, 666] width 25 height 16
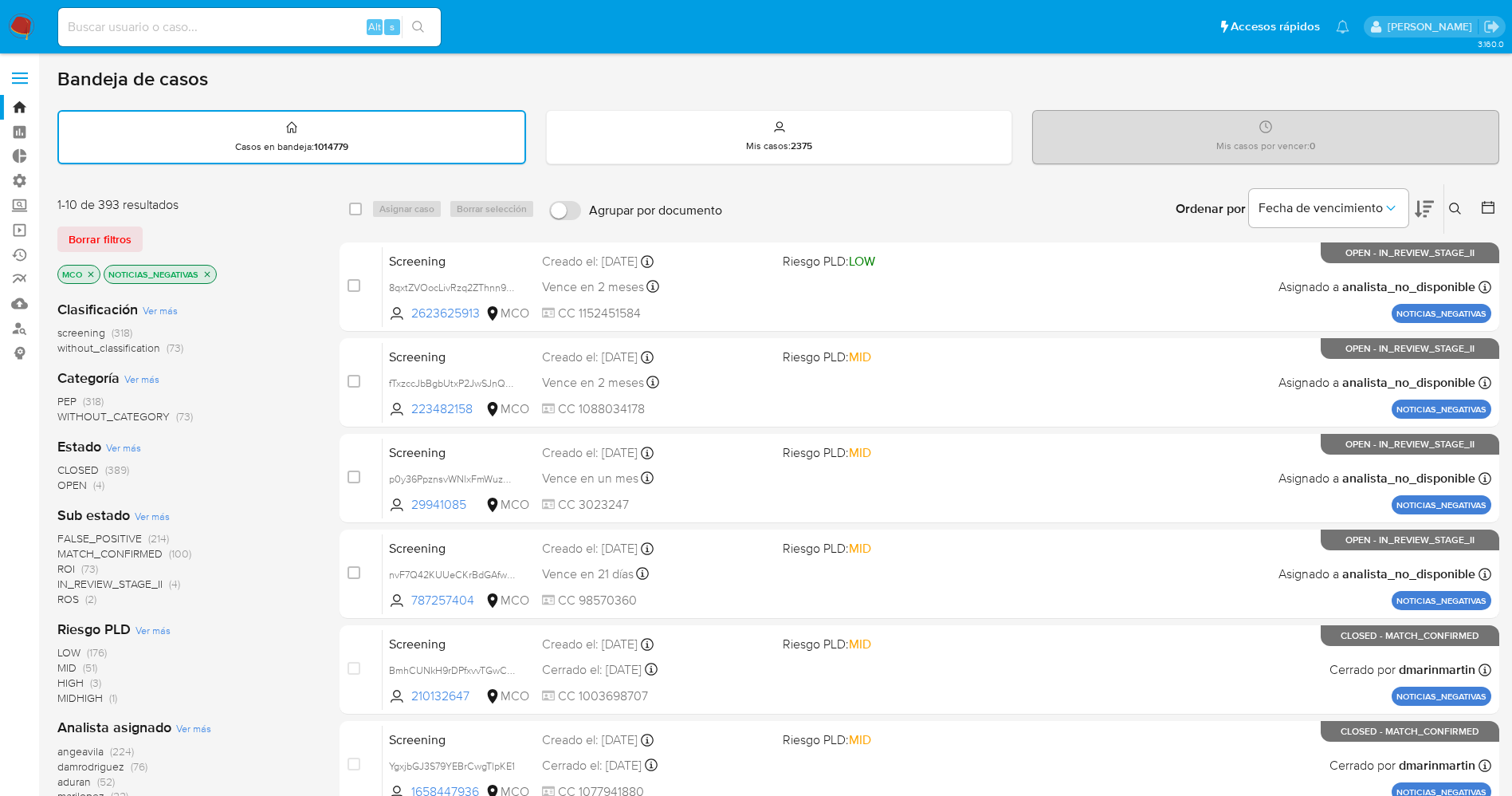
click at [1487, 202] on icon at bounding box center [1487, 207] width 12 height 12
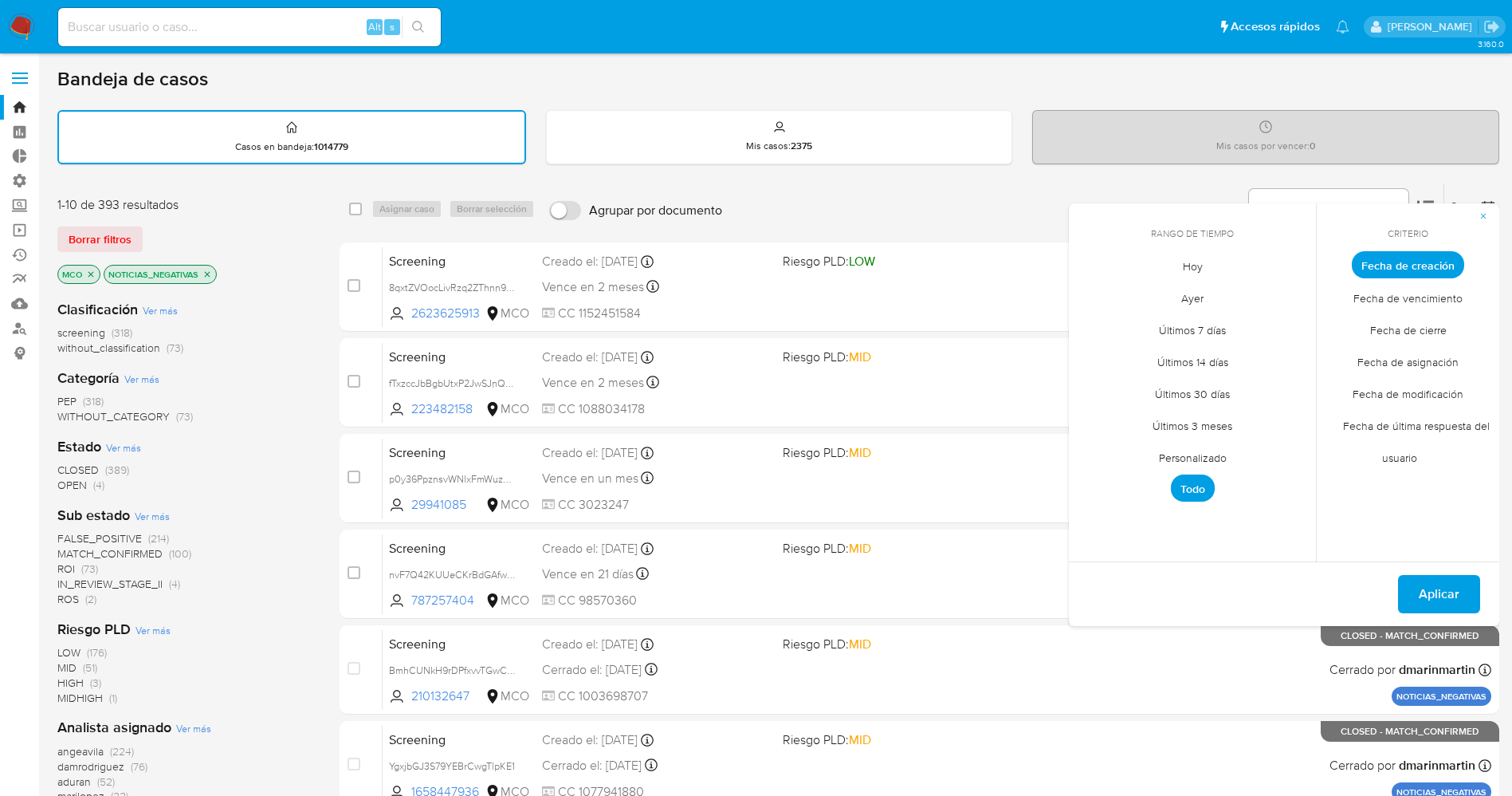
click at [1184, 420] on span "Últimos 3 meses" at bounding box center [1192, 425] width 113 height 33
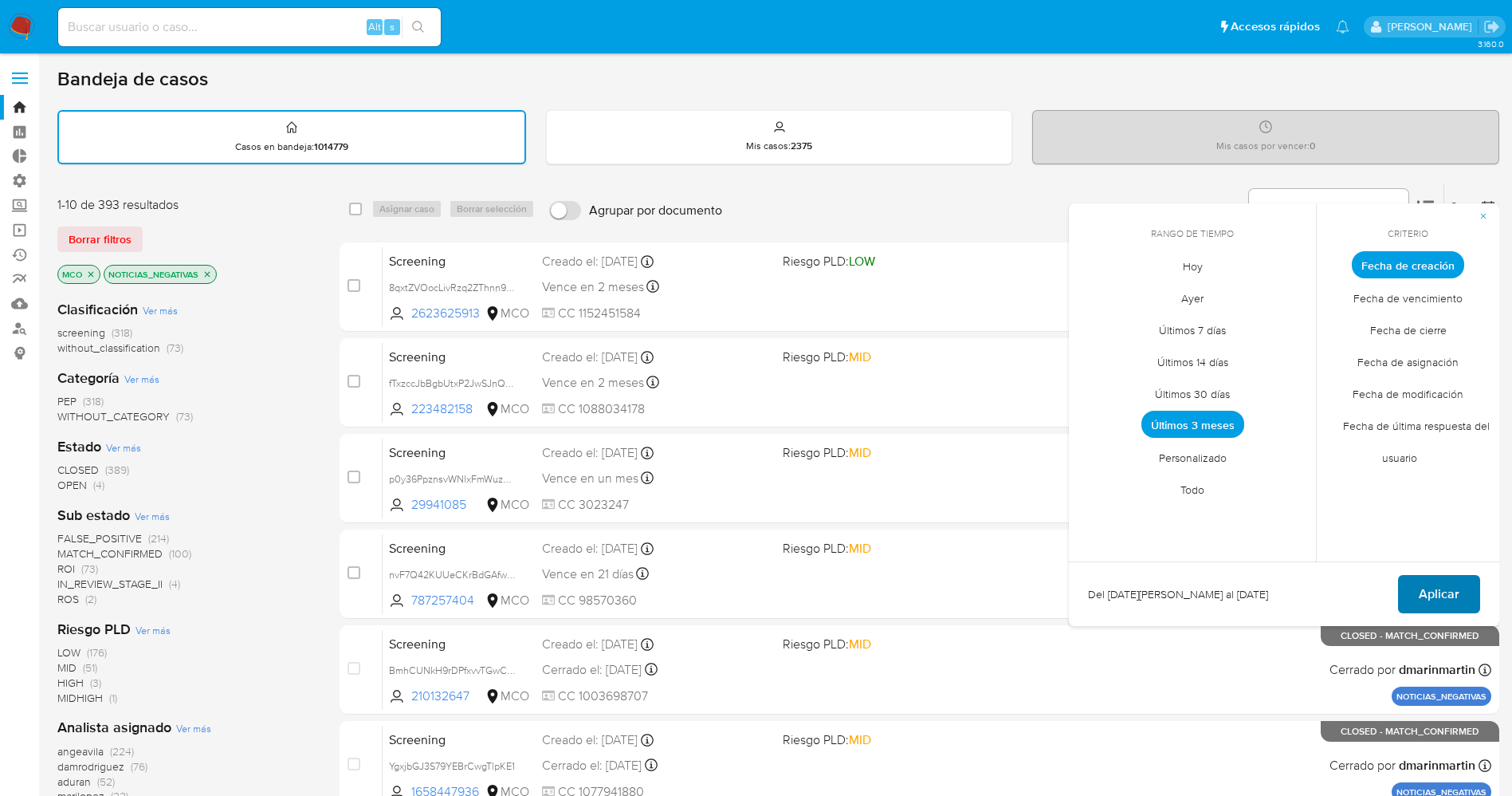
click at [1419, 586] on span "Aplicar" at bounding box center [1439, 594] width 41 height 35
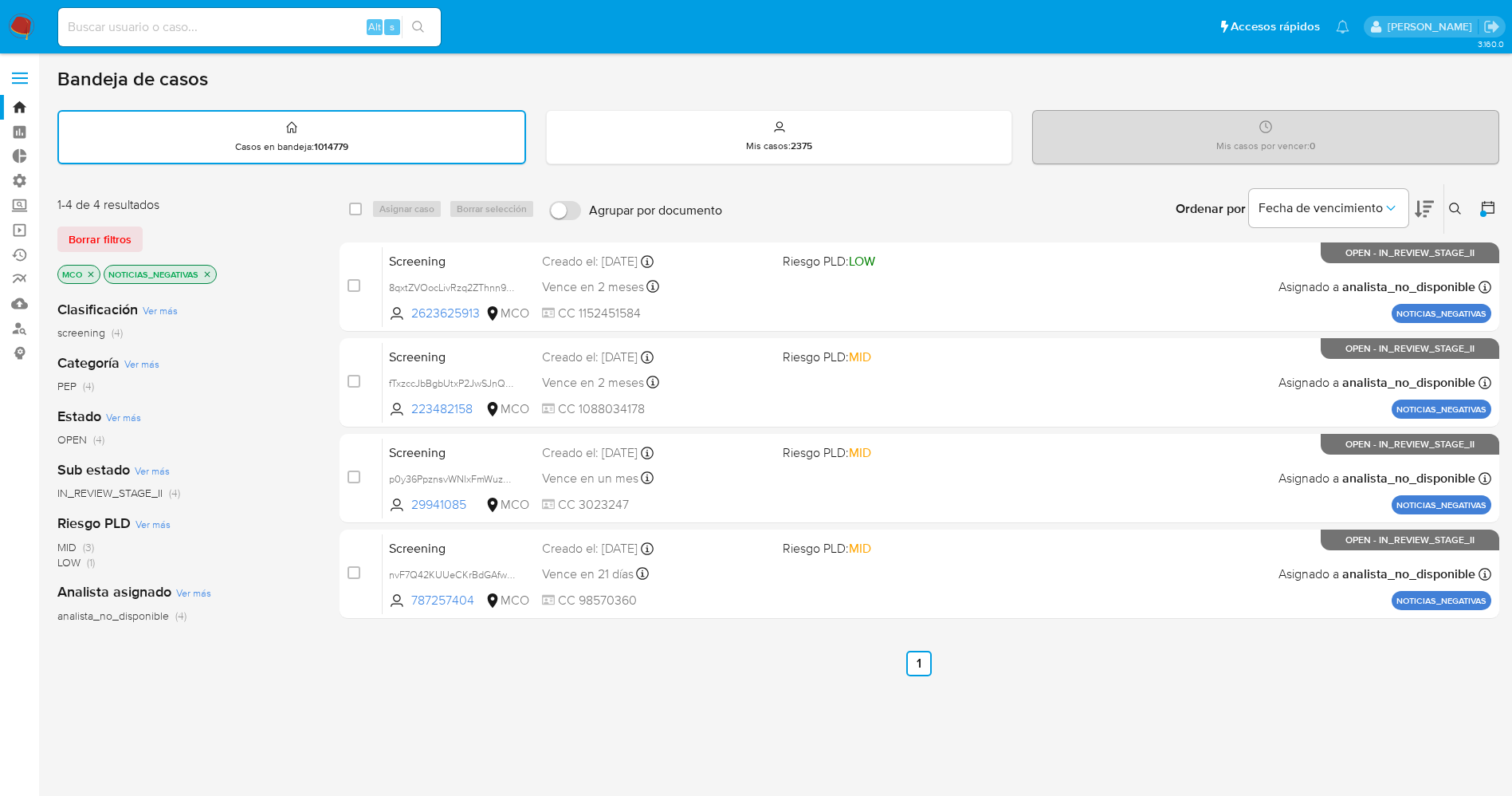
click at [1483, 207] on icon at bounding box center [1487, 207] width 16 height 16
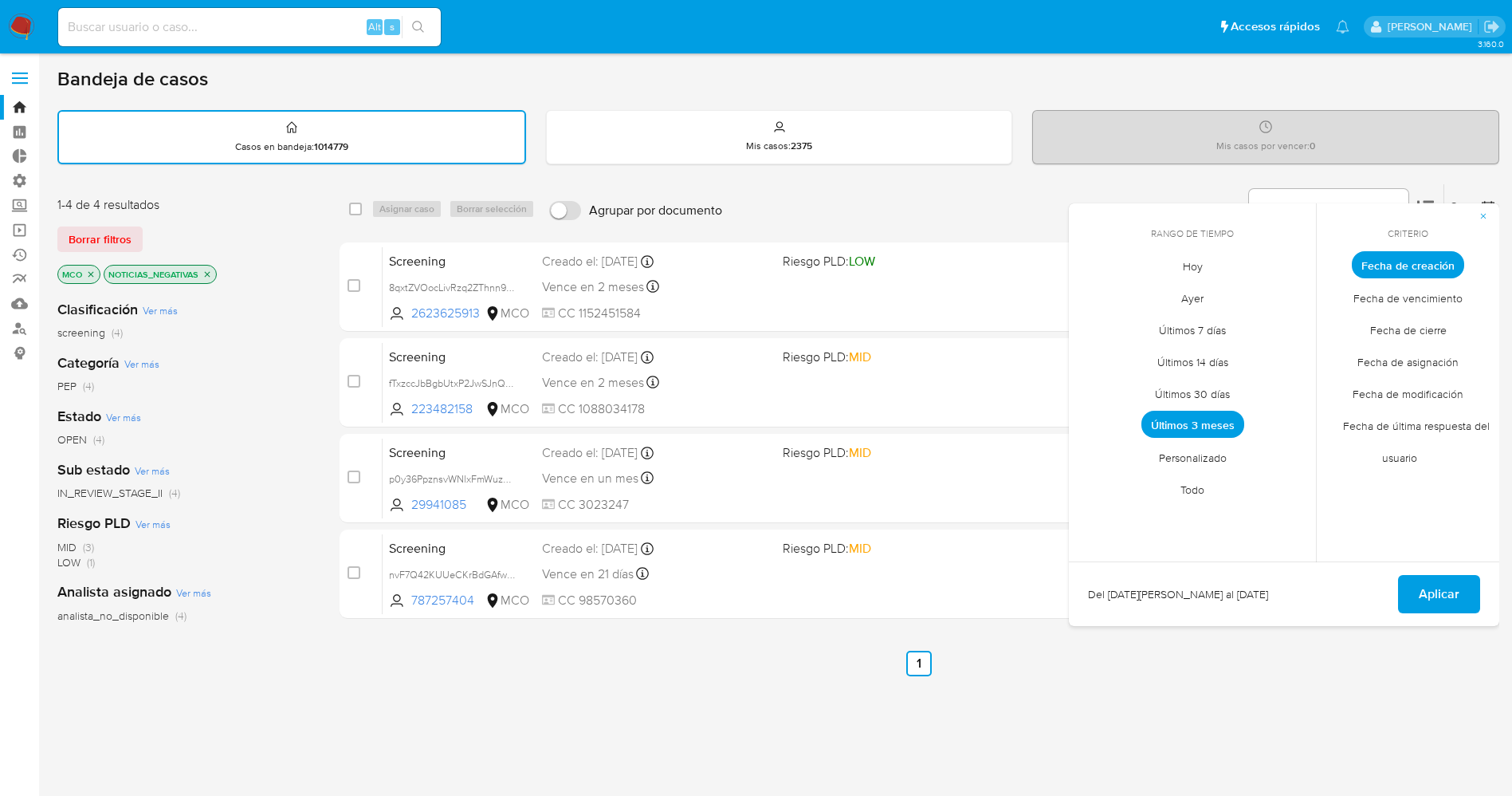
click at [1229, 455] on span "Personalizado" at bounding box center [1192, 457] width 101 height 33
click at [1100, 293] on icon "Mes anterior" at bounding box center [1093, 294] width 19 height 19
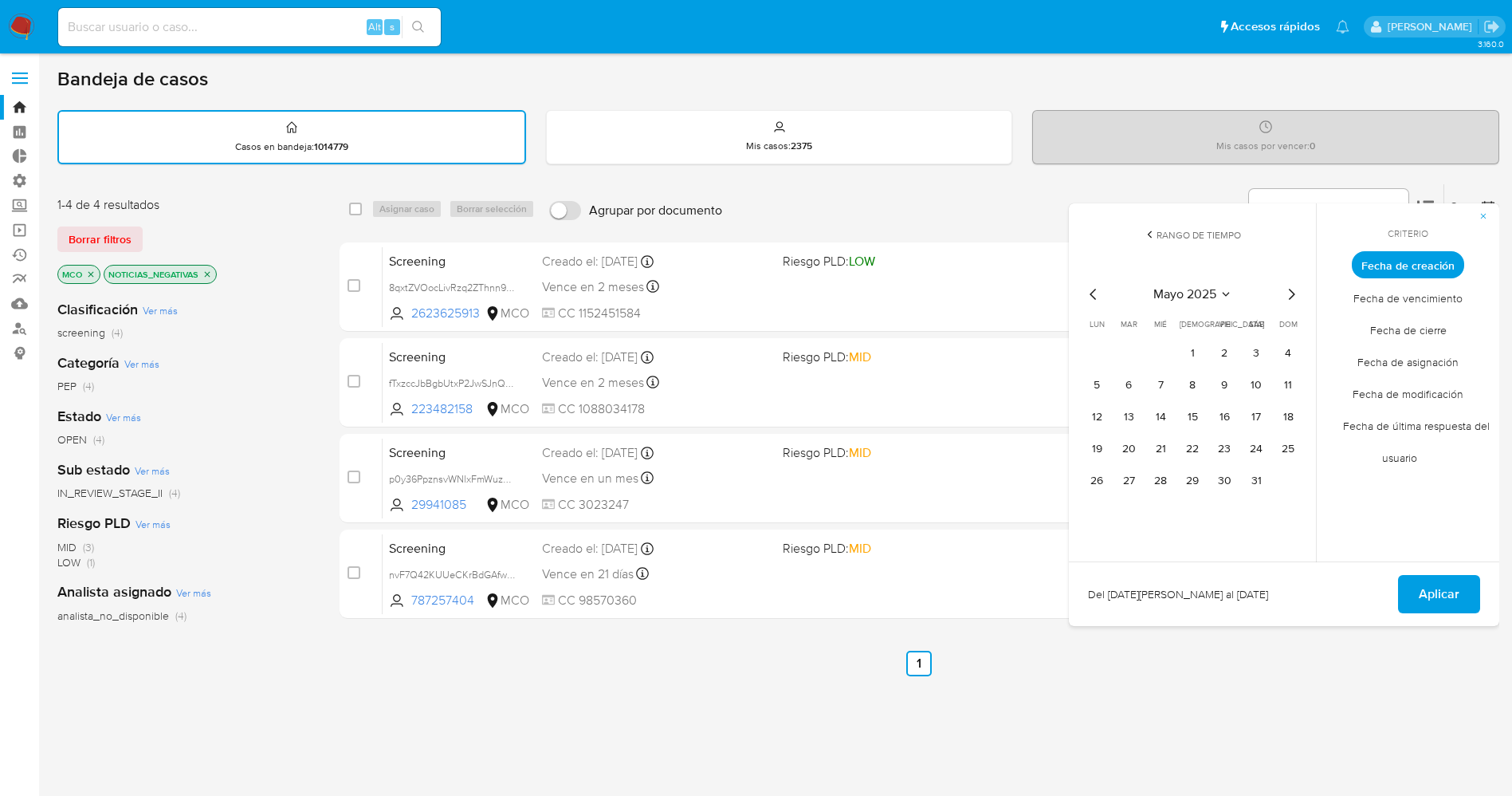
click at [1100, 293] on icon "Mes anterior" at bounding box center [1093, 294] width 19 height 19
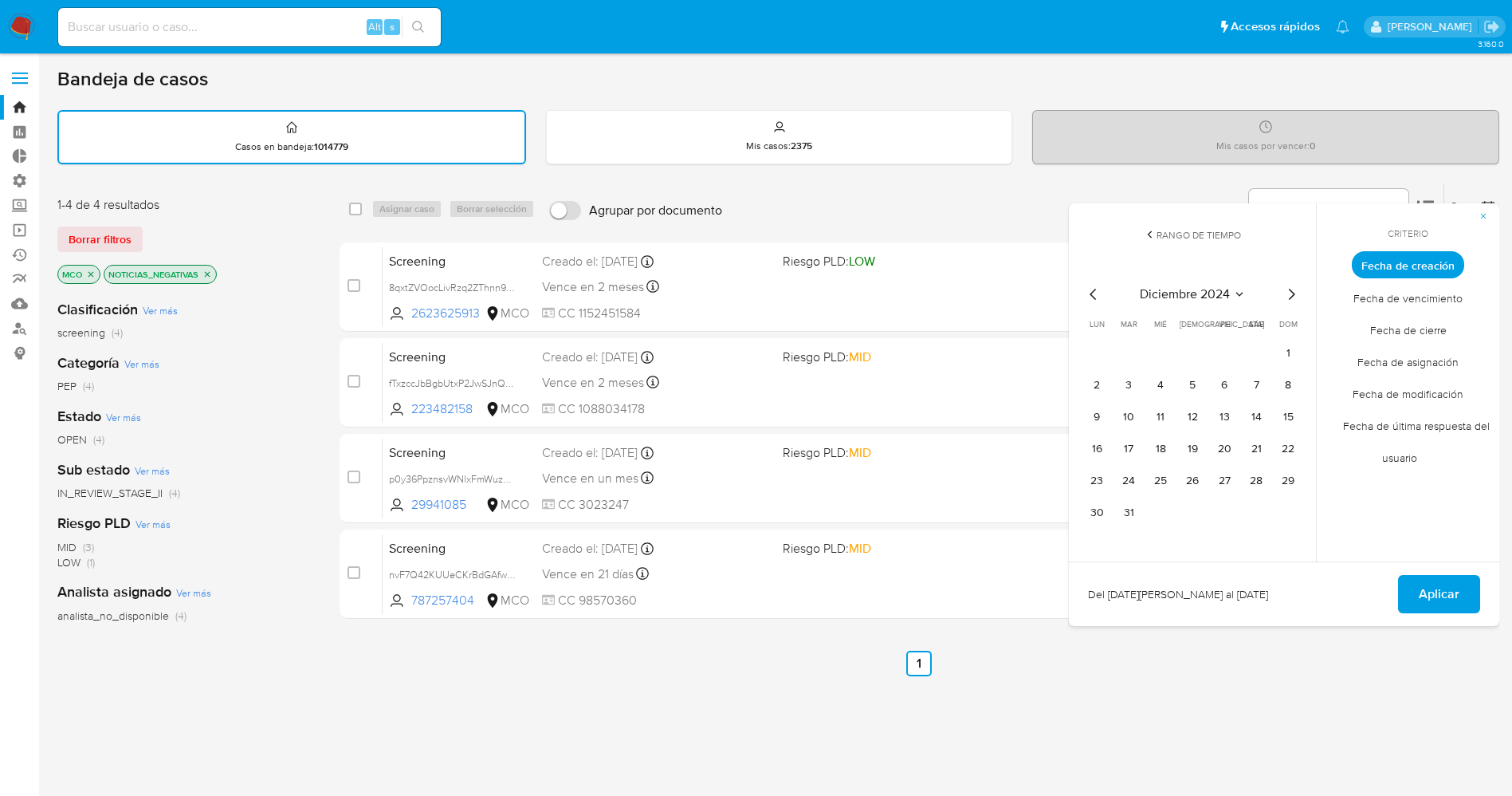
click at [1100, 293] on icon "Mes anterior" at bounding box center [1093, 294] width 19 height 19
click at [1290, 296] on icon "Mes siguiente" at bounding box center [1291, 294] width 19 height 19
click at [1295, 289] on icon "Mes siguiente" at bounding box center [1291, 294] width 19 height 19
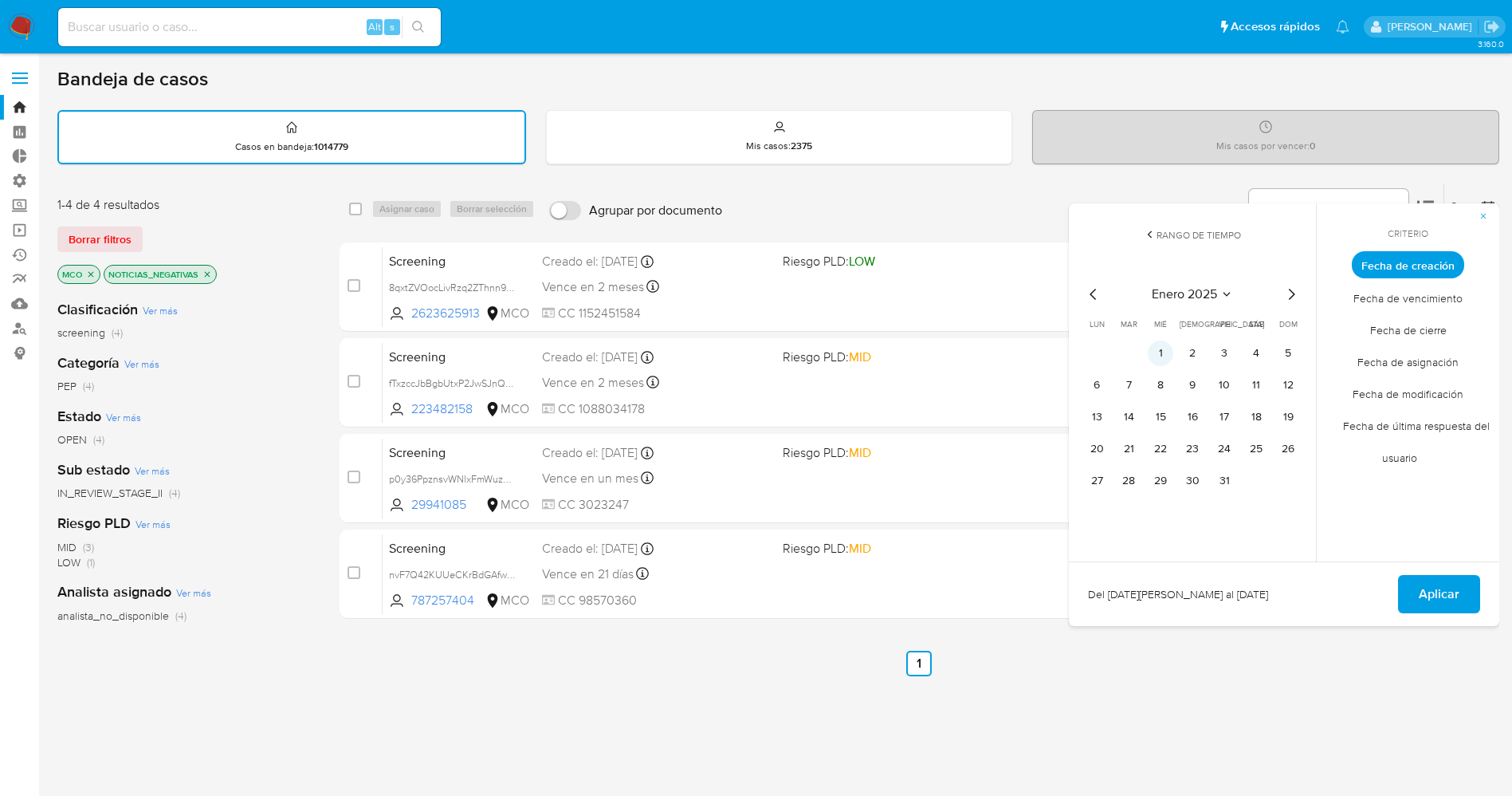
click at [1167, 353] on button "1" at bounding box center [1160, 353] width 26 height 26
click at [1290, 299] on icon "Mes siguiente" at bounding box center [1291, 294] width 19 height 19
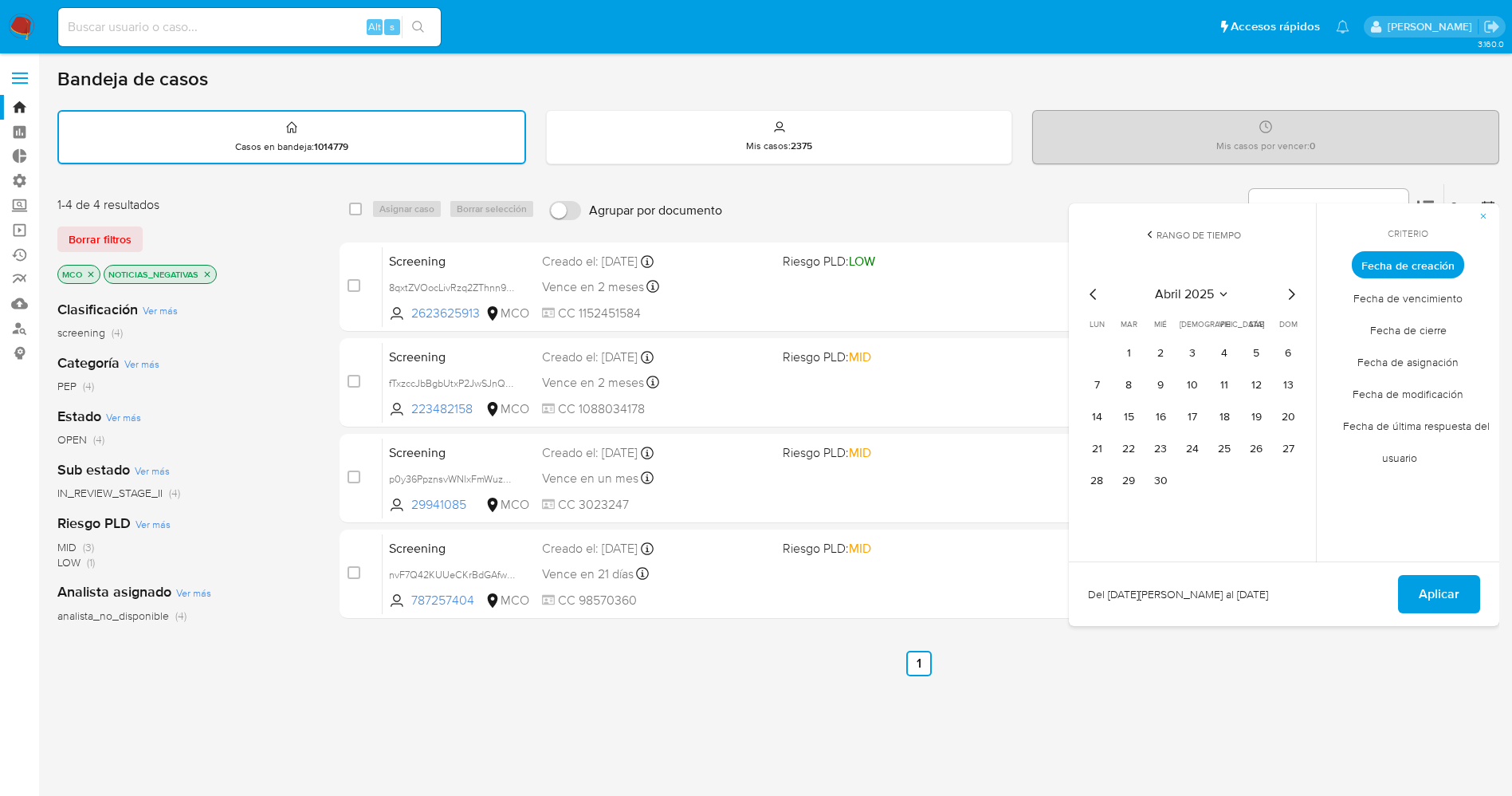
click at [1290, 299] on icon "Mes siguiente" at bounding box center [1291, 294] width 19 height 19
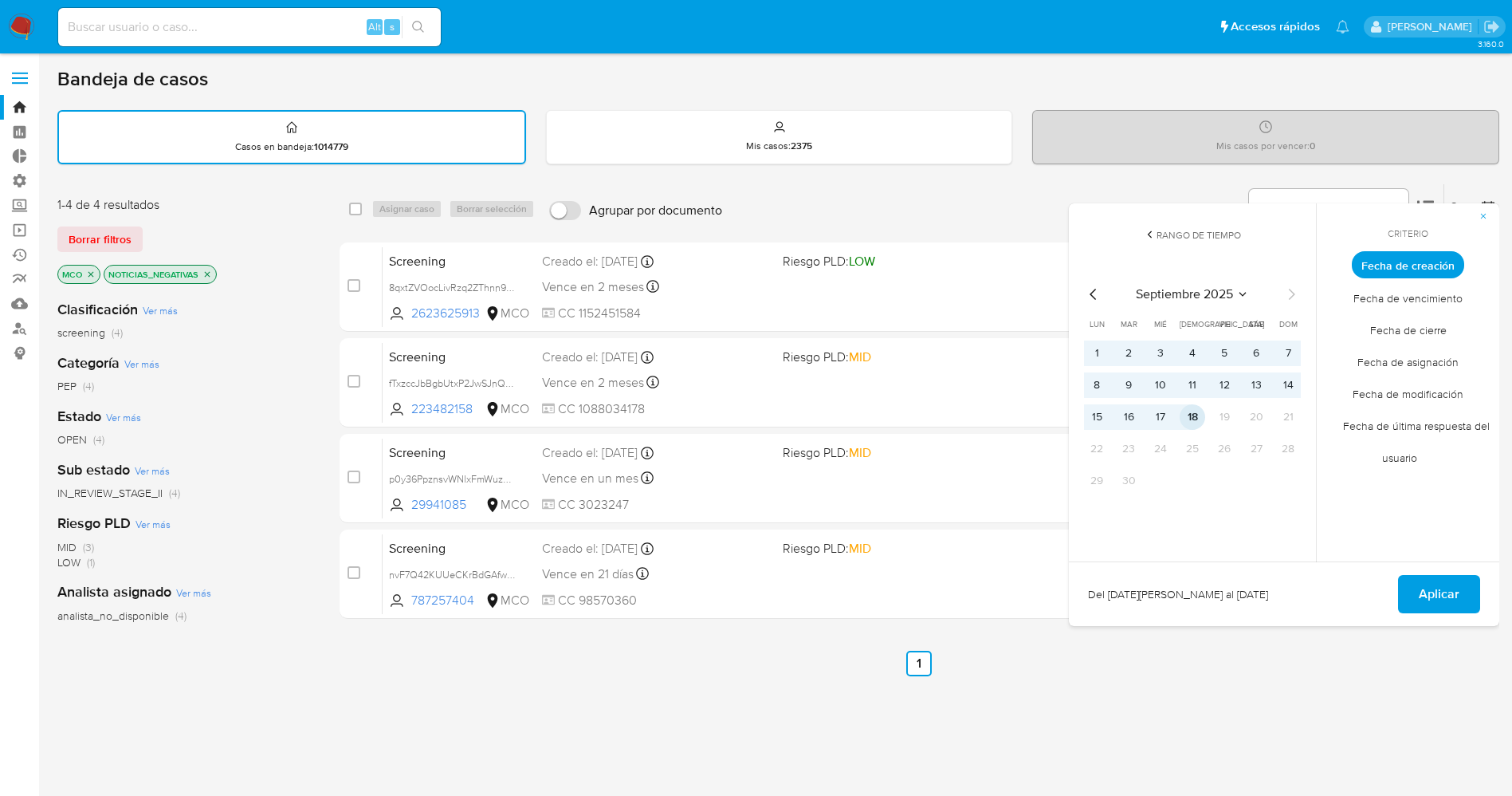
click at [1192, 408] on button "18" at bounding box center [1191, 417] width 26 height 26
click at [1446, 589] on span "Aplicar" at bounding box center [1439, 594] width 41 height 35
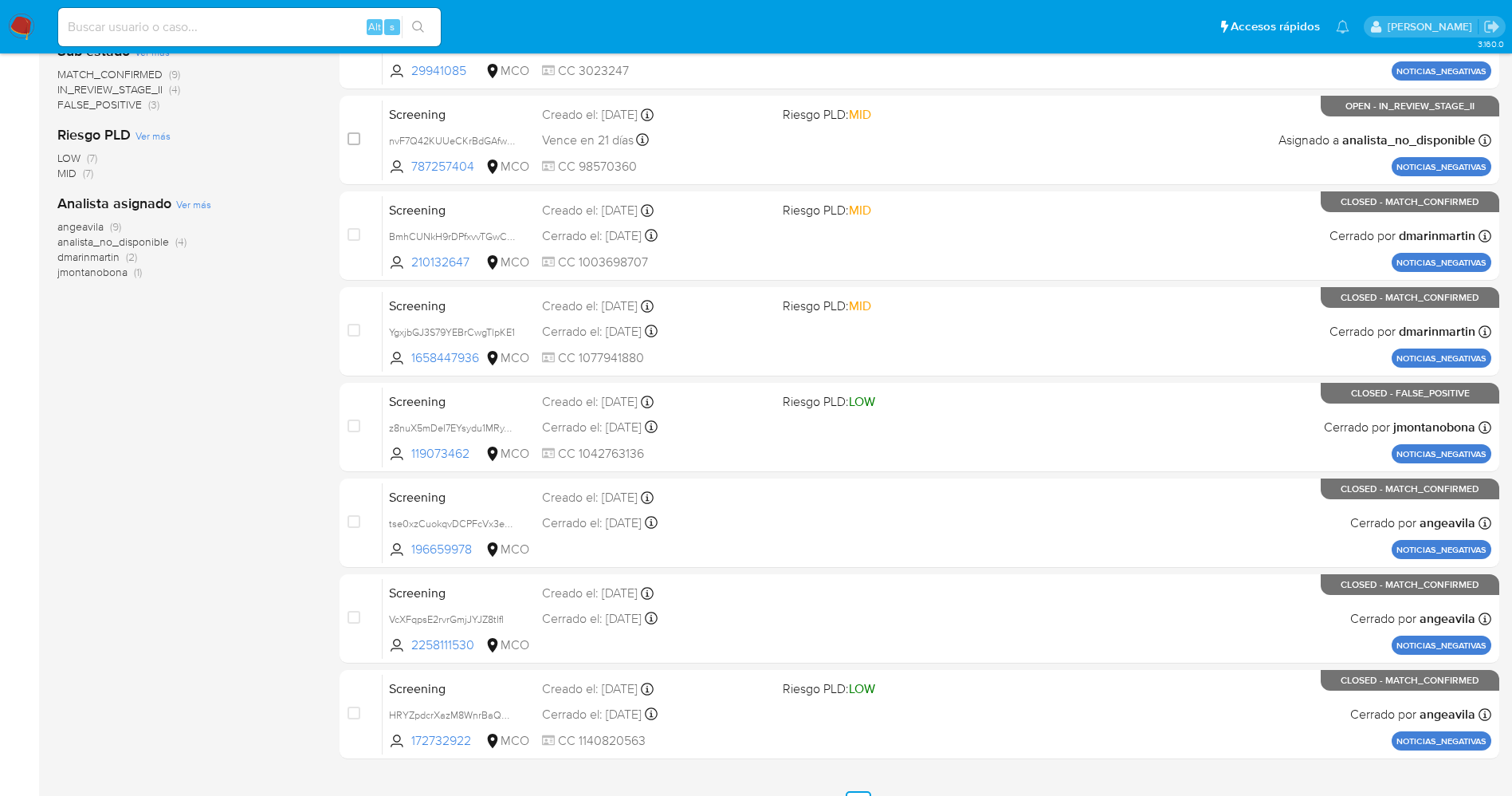
scroll to position [522, 0]
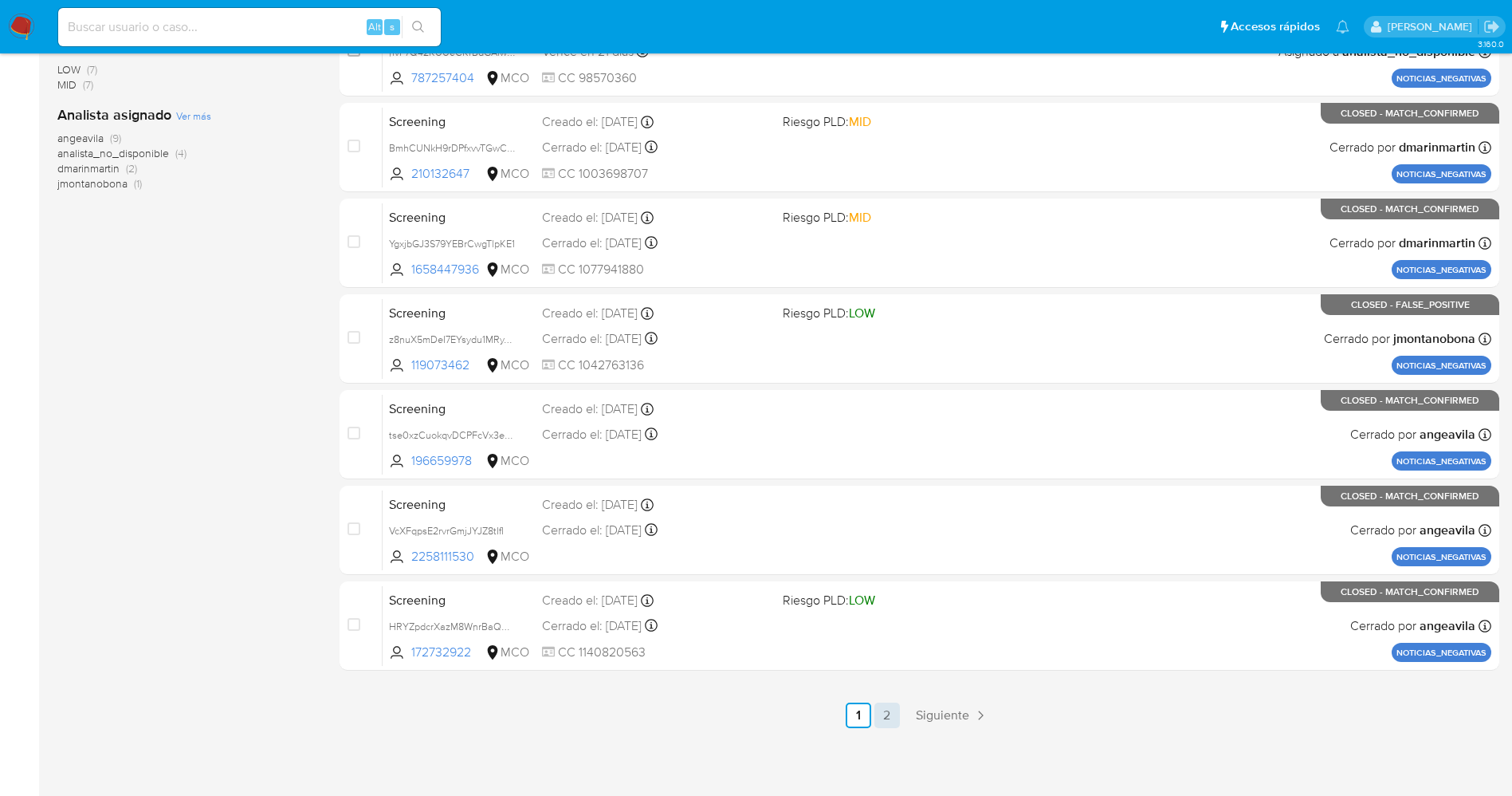
click at [893, 722] on link "2" at bounding box center [886, 715] width 26 height 26
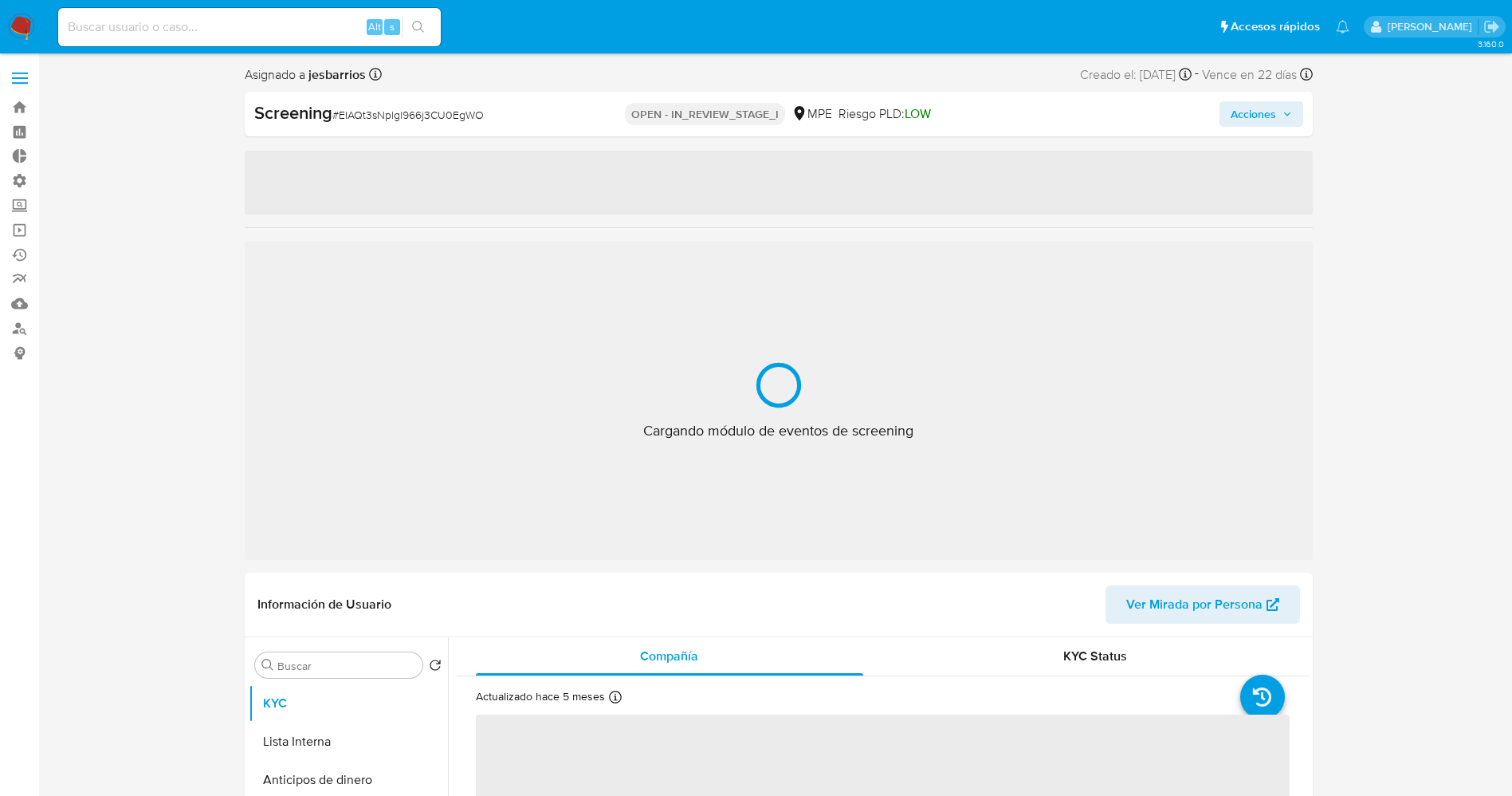
select select "10"
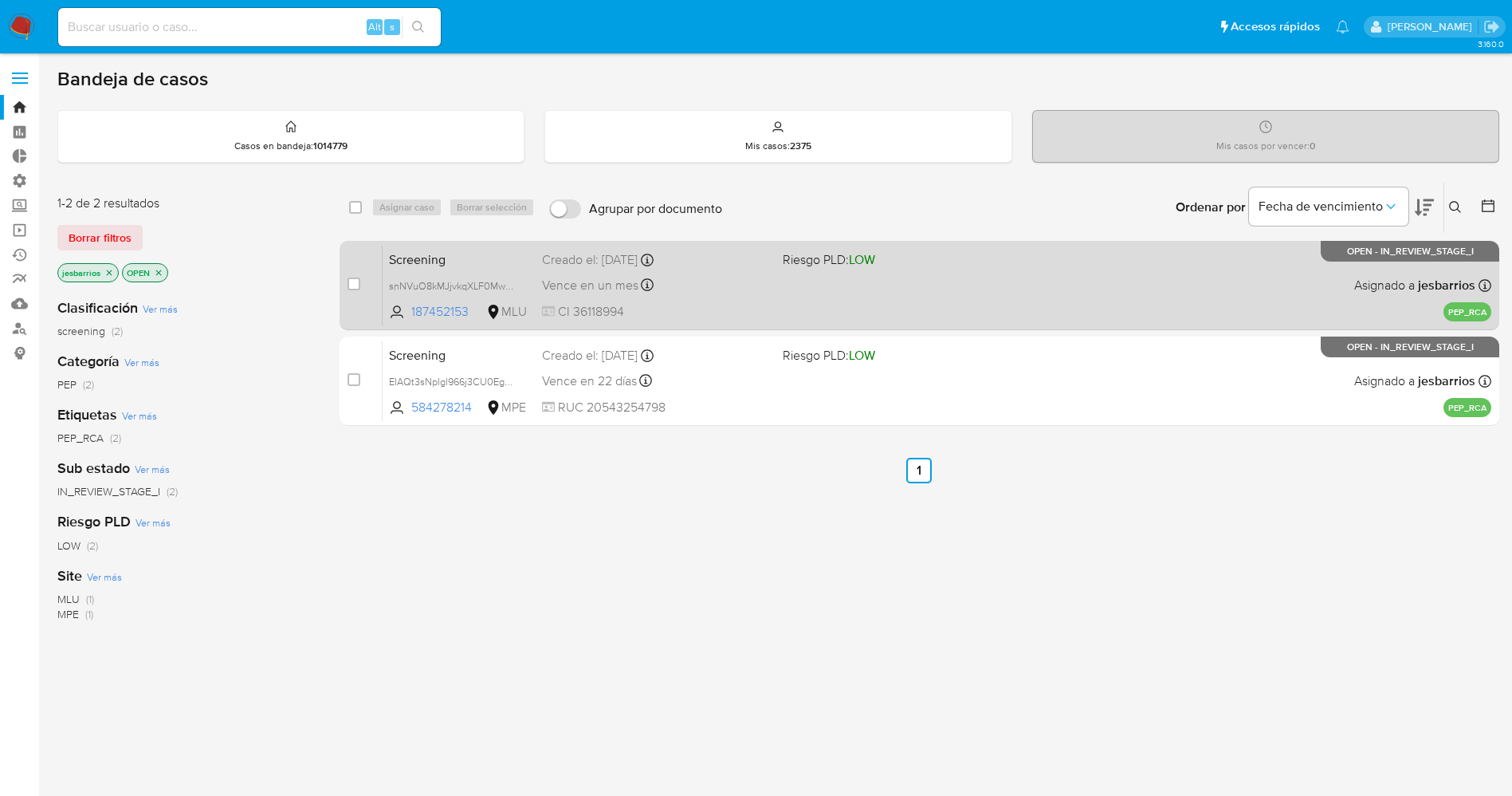
click at [875, 261] on span "LOW" at bounding box center [862, 259] width 26 height 19
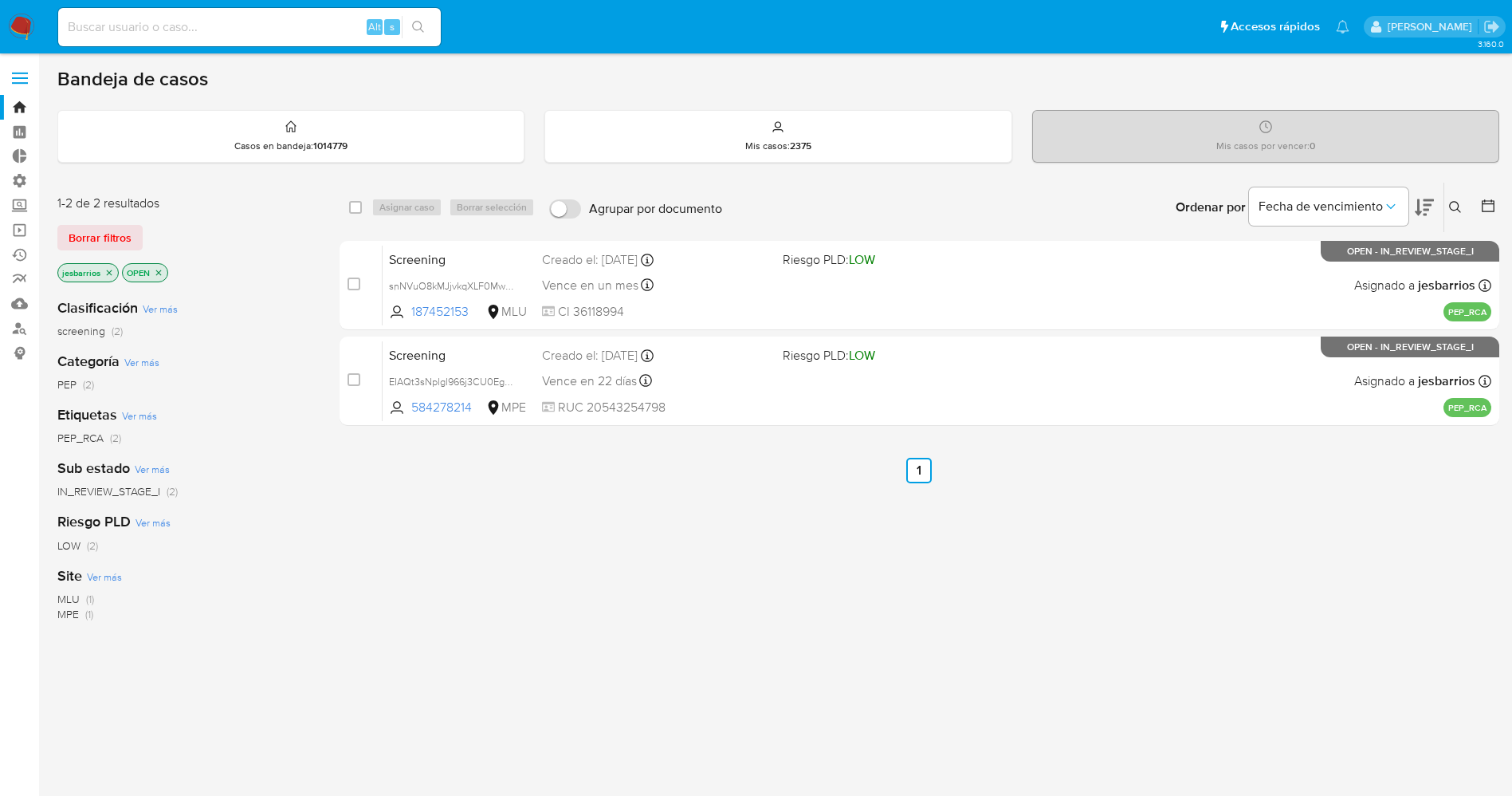
click at [108, 274] on icon "close-filter" at bounding box center [108, 272] width 10 height 10
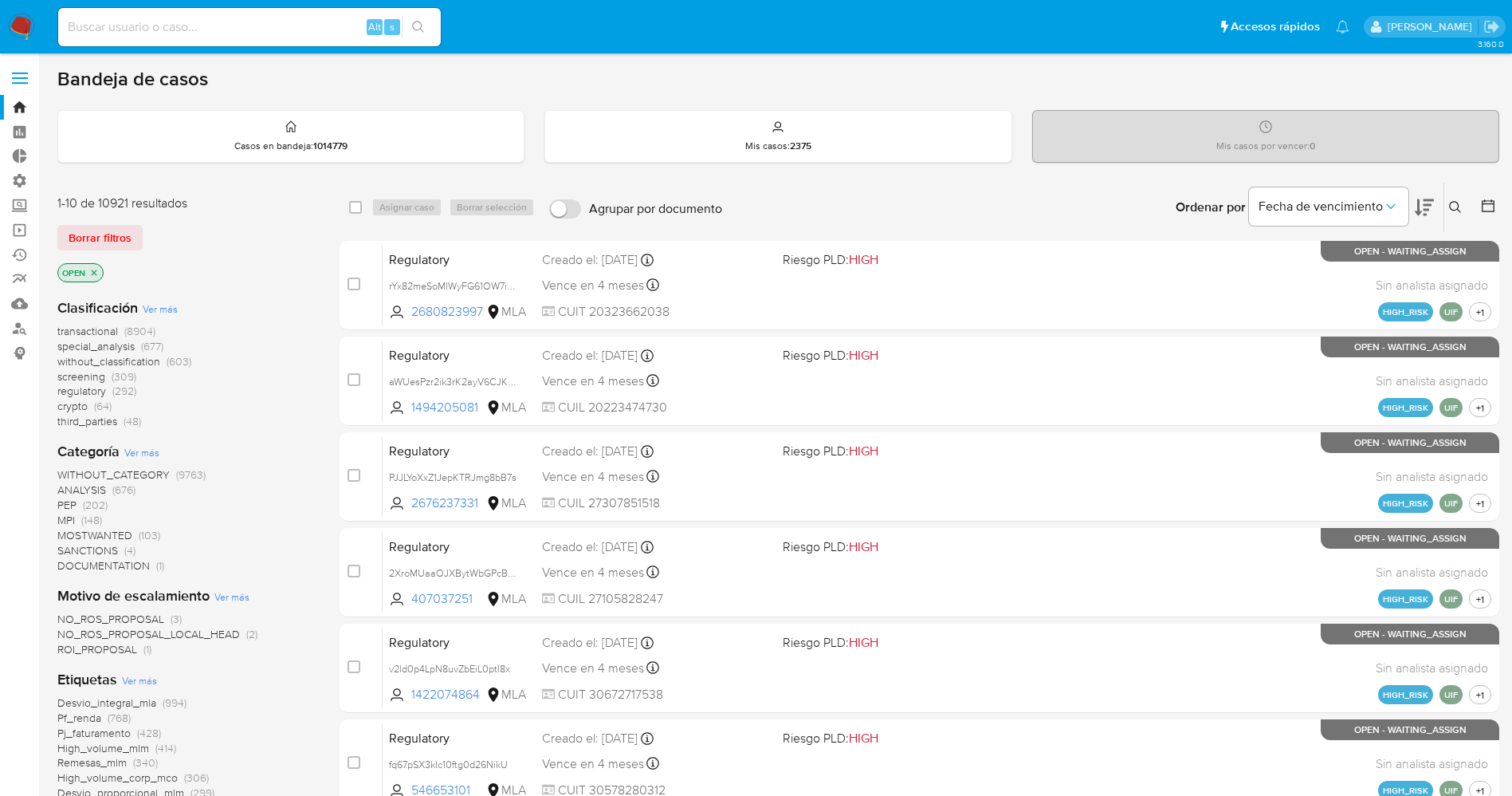
click at [140, 684] on span "Ver más" at bounding box center [139, 680] width 35 height 14
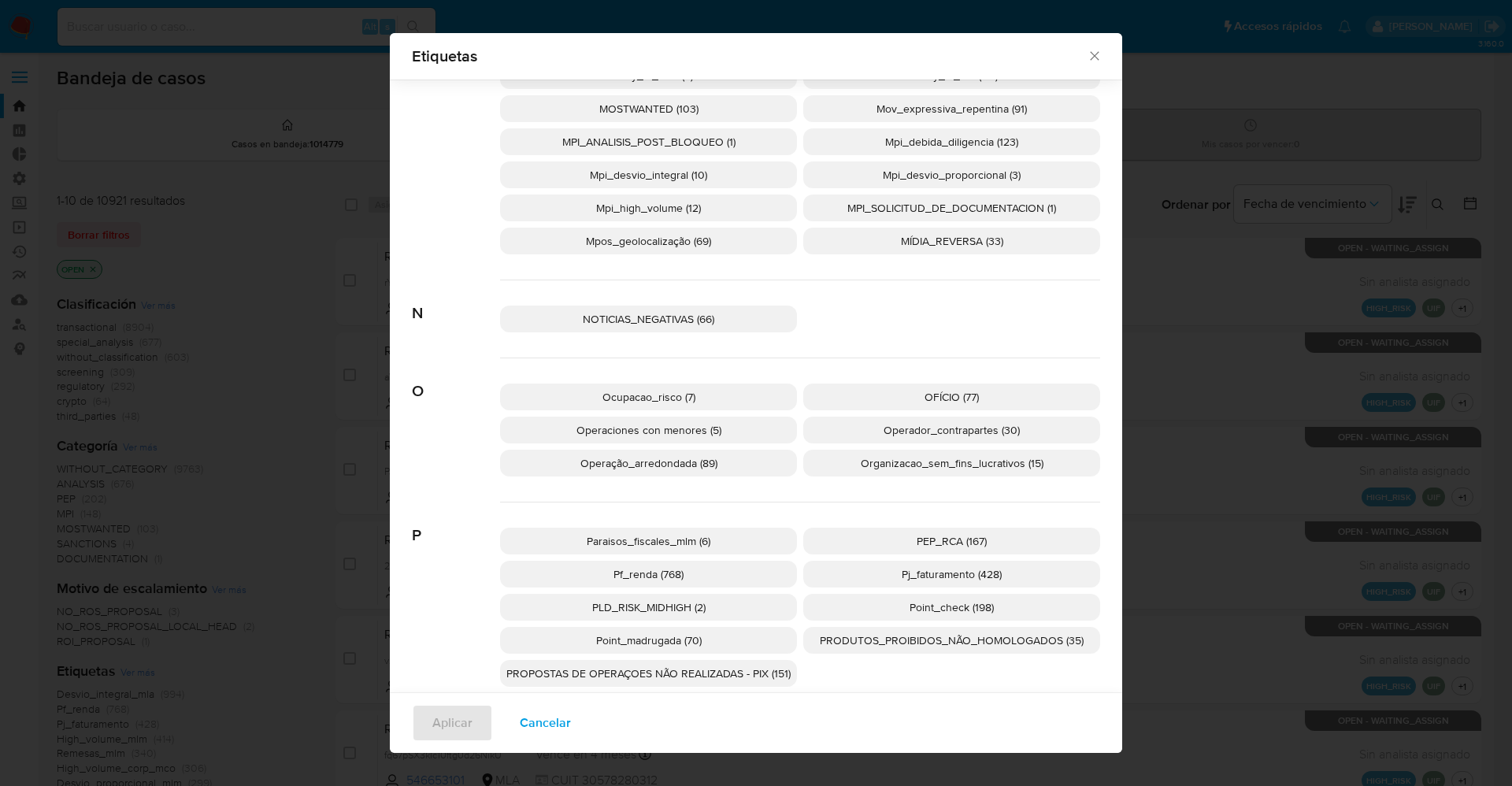
scroll to position [2384, 0]
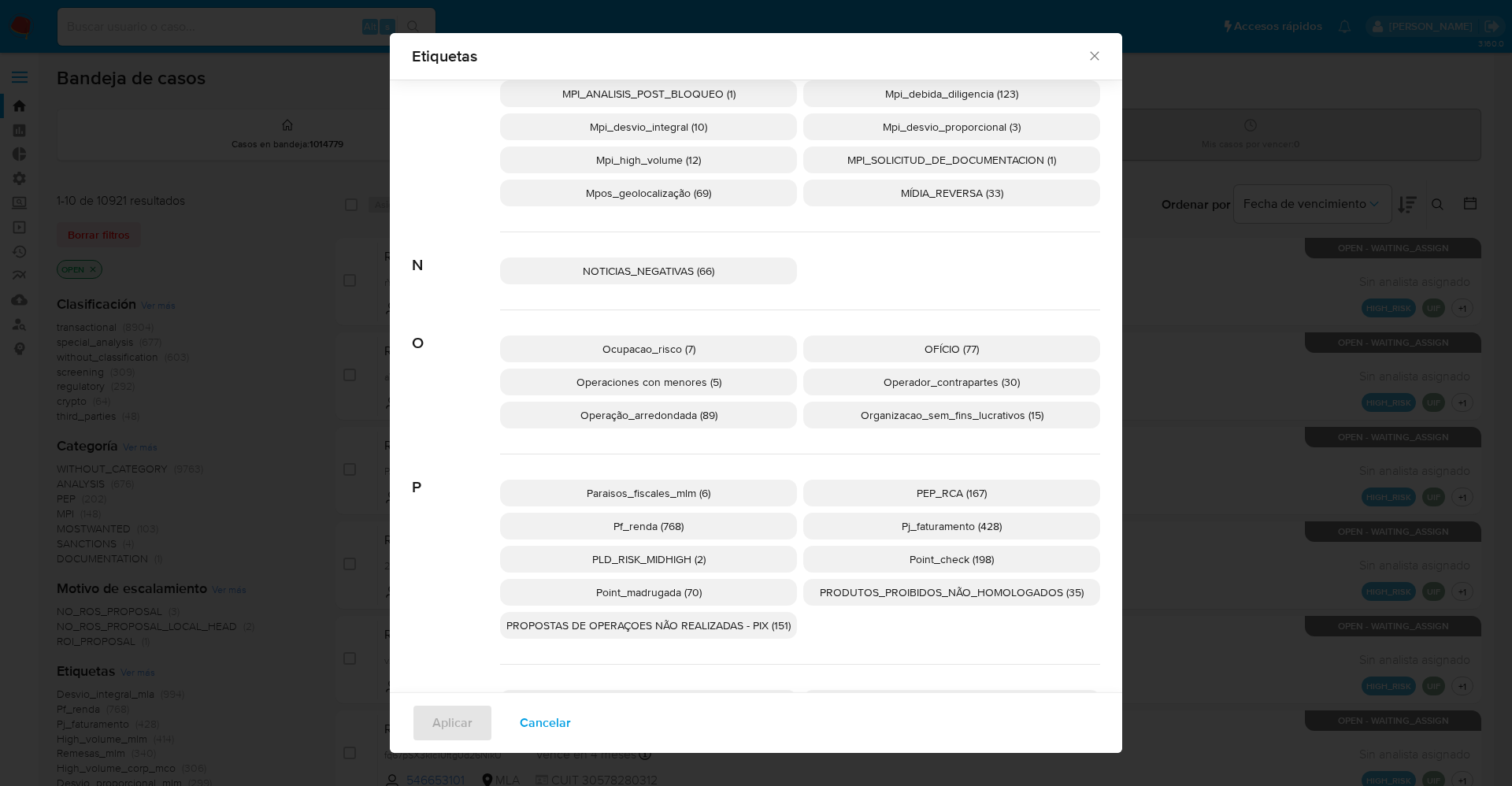
click at [1017, 500] on p "PEP_RCA (167)" at bounding box center [951, 493] width 297 height 27
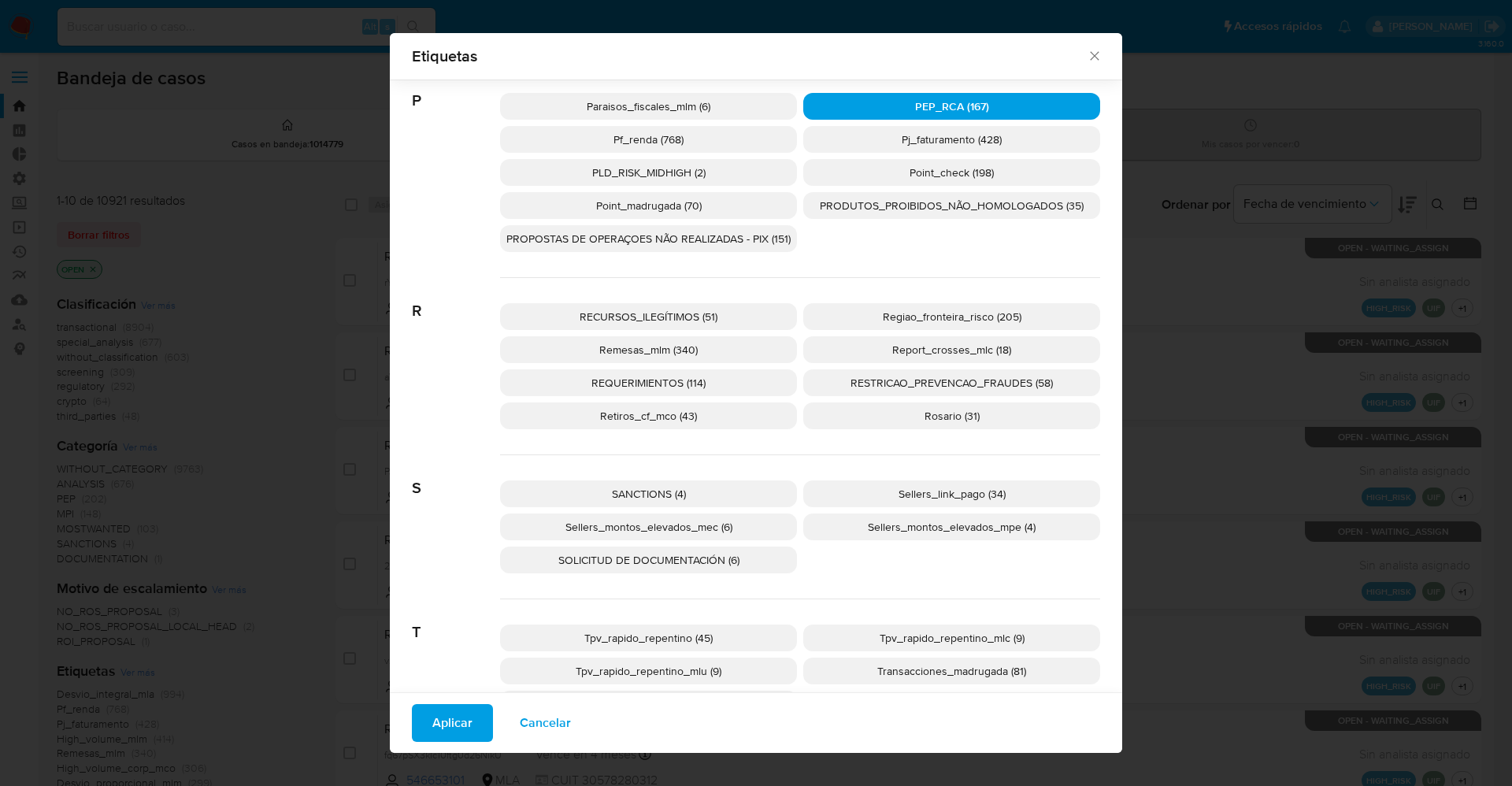
scroll to position [2885, 0]
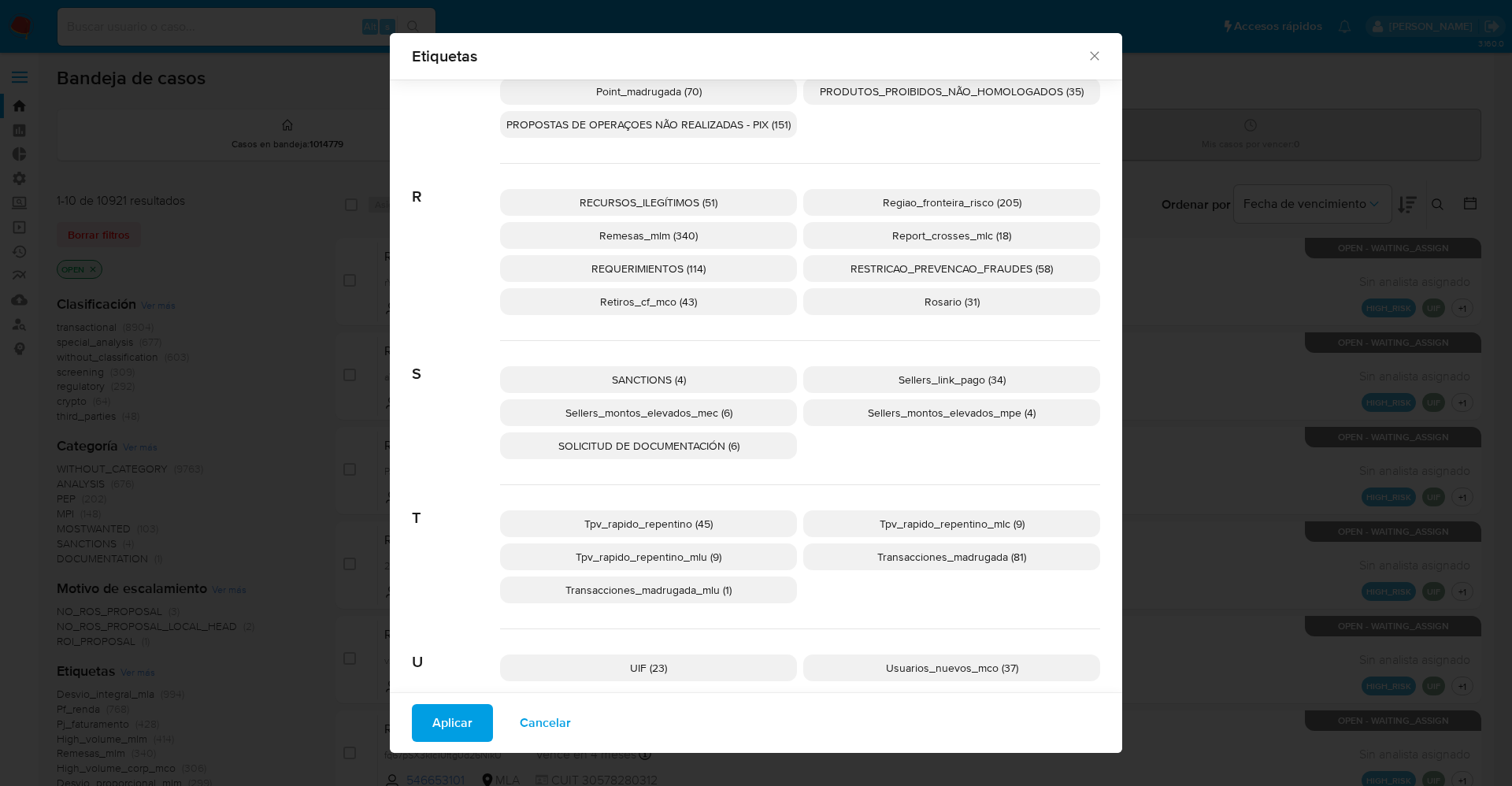
click at [746, 366] on p "SANCTIONS (4)" at bounding box center [648, 380] width 297 height 27
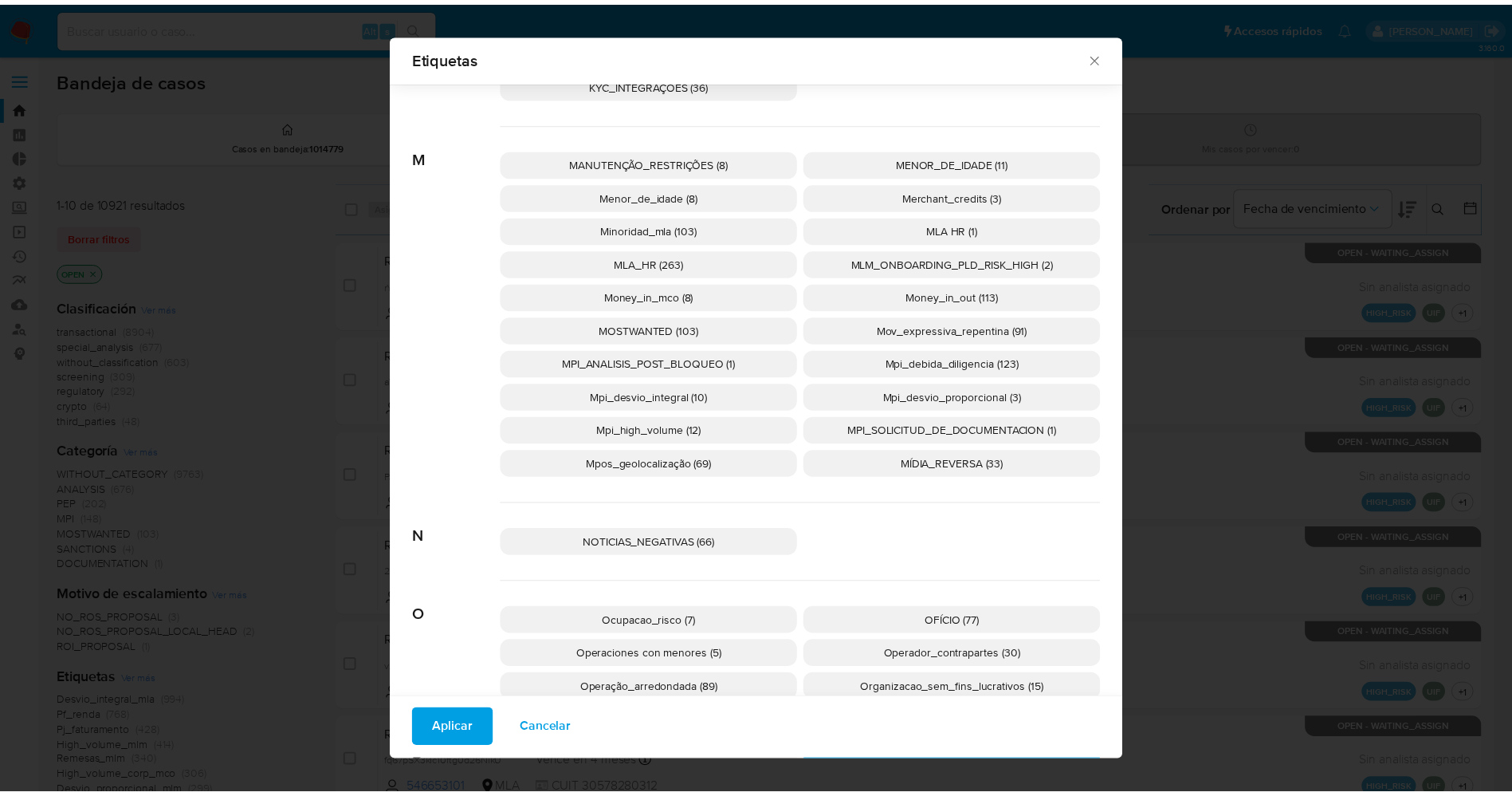
scroll to position [2005, 0]
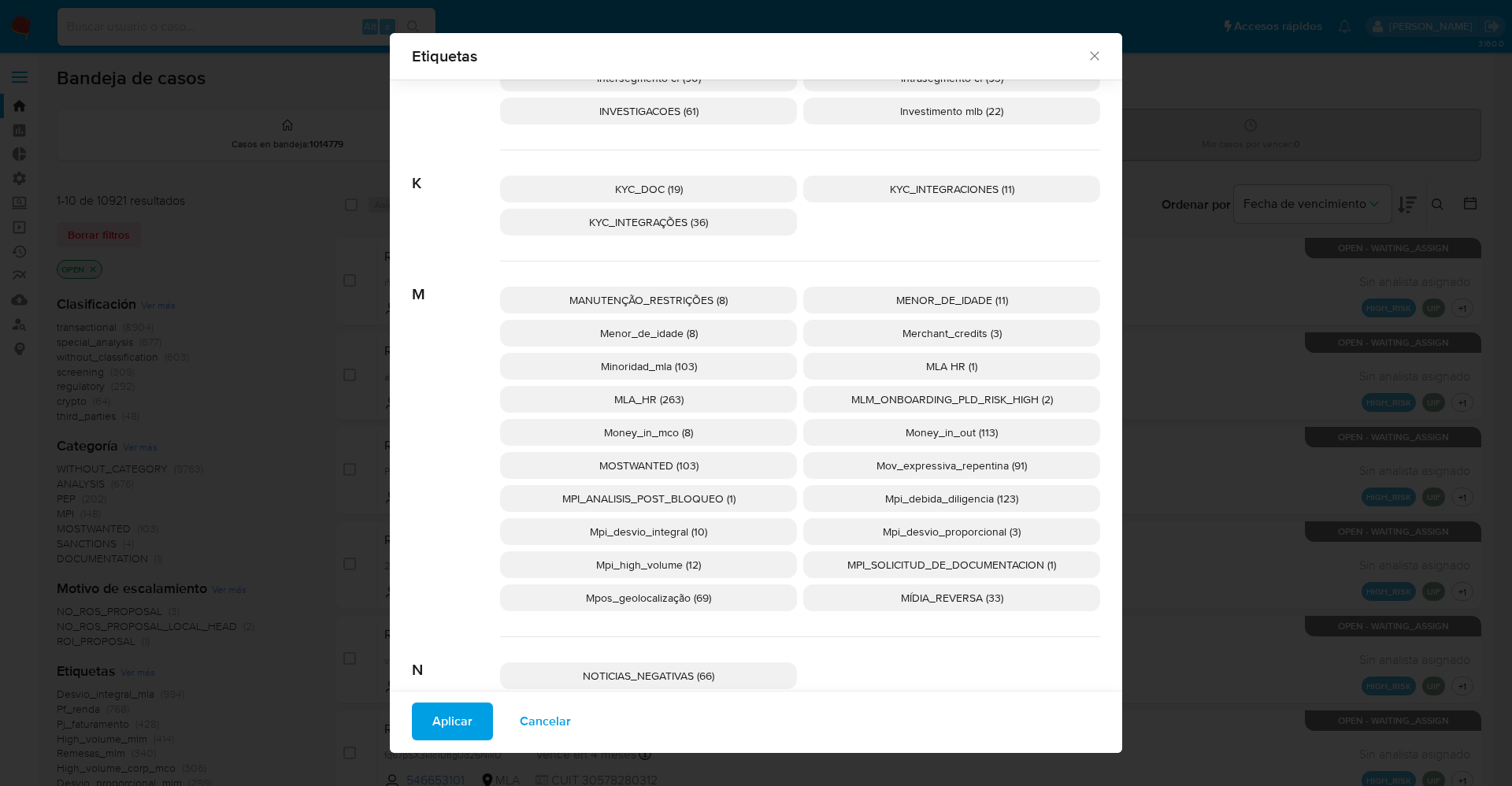
click at [637, 463] on span "MOSTWANTED (103)" at bounding box center [649, 465] width 99 height 16
click at [449, 711] on span "Aplicar" at bounding box center [452, 721] width 40 height 35
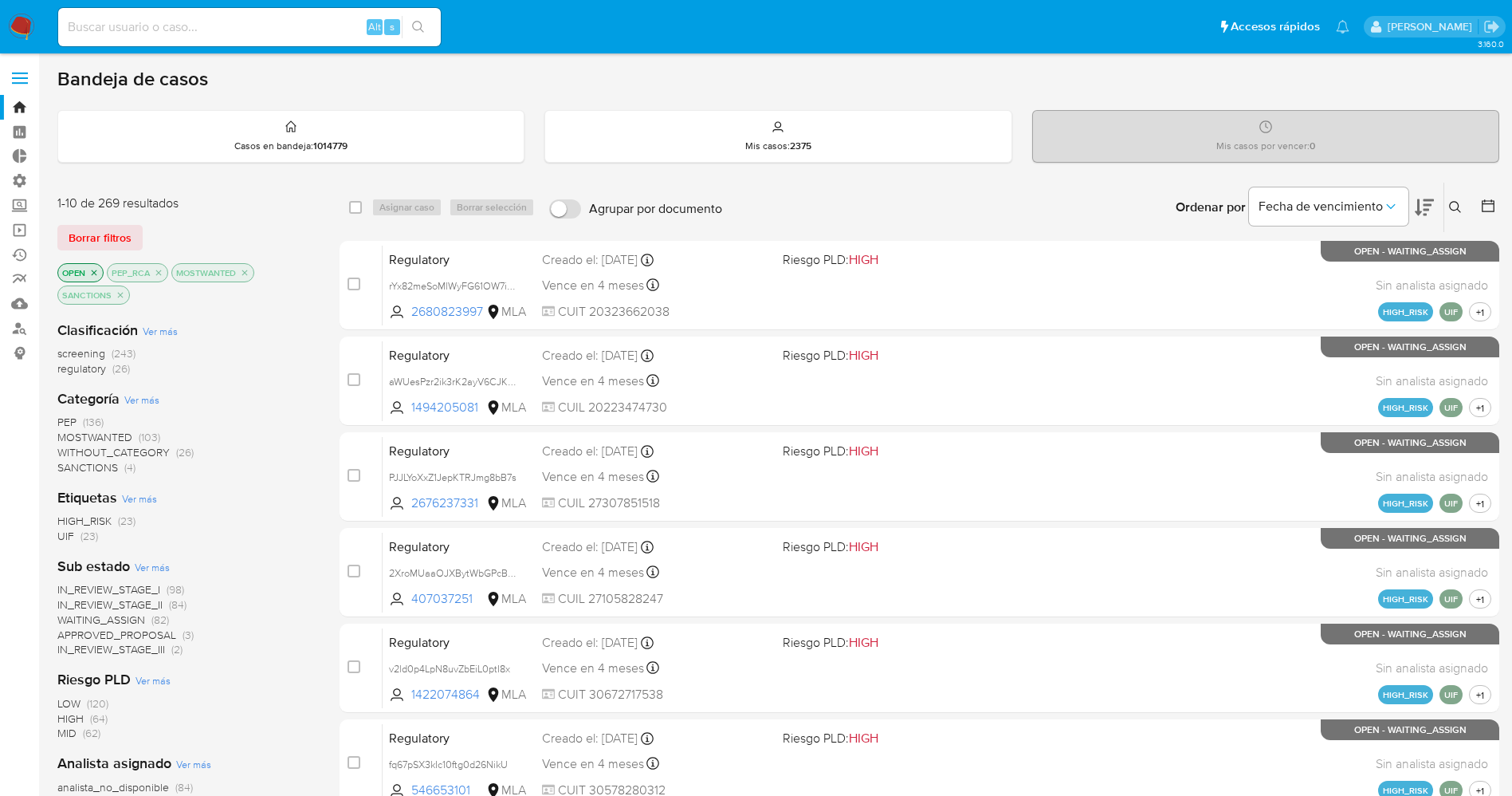
click at [137, 619] on span "WAITING_ASSIGN" at bounding box center [100, 620] width 87 height 16
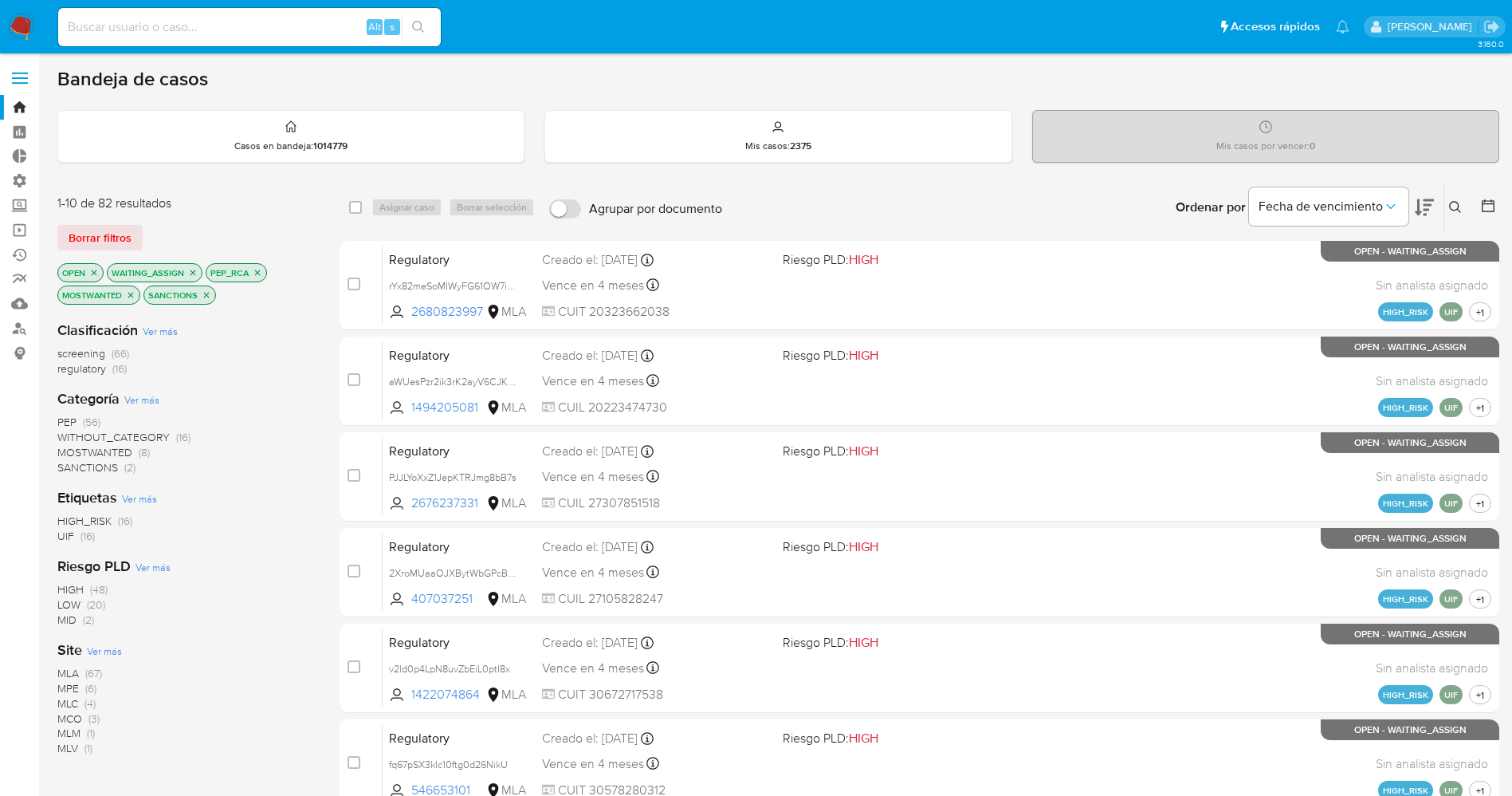
click at [116, 651] on span "Ver más" at bounding box center [105, 651] width 35 height 14
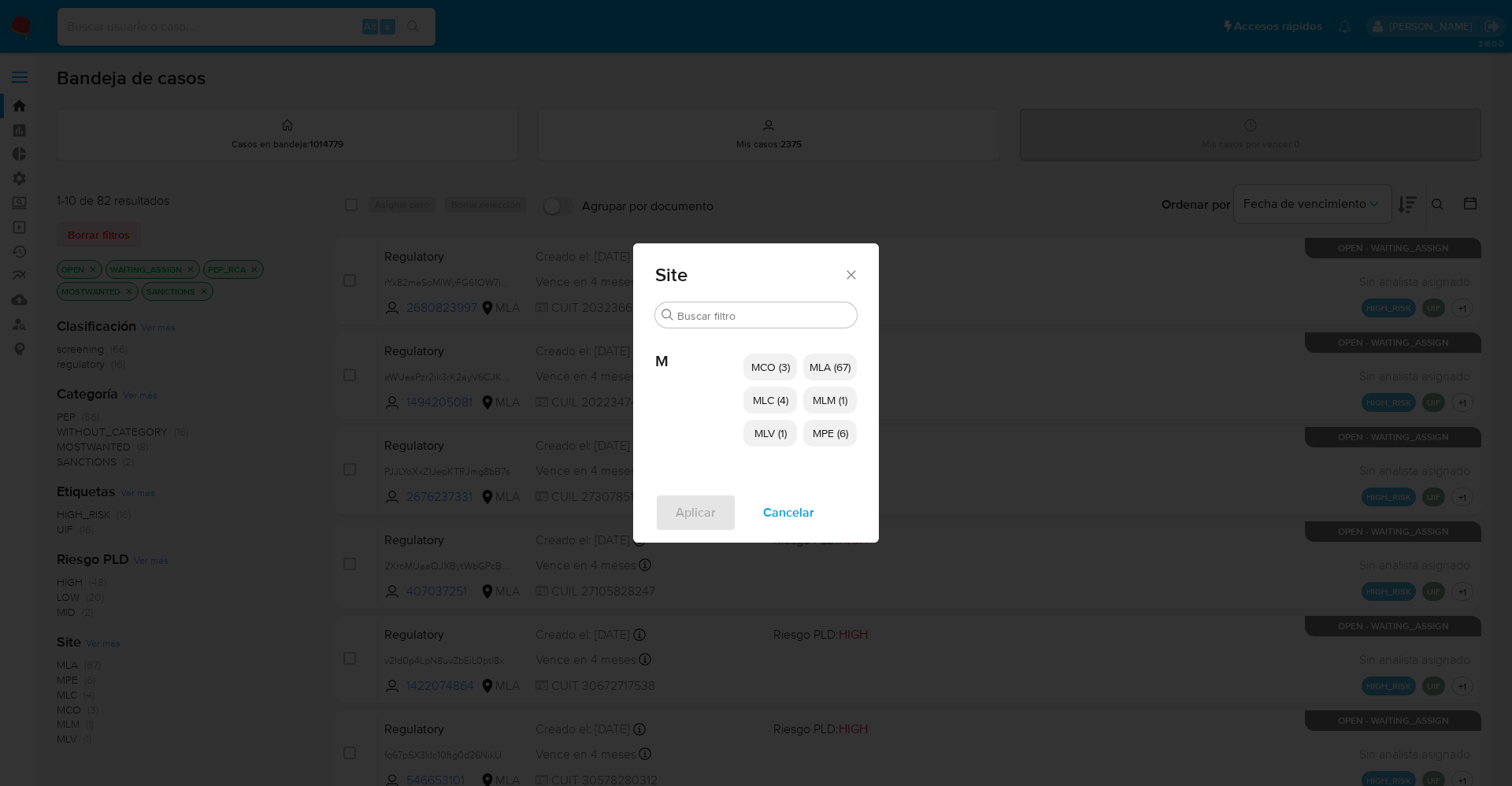
click at [777, 352] on div "MCO (3) MLA (67) MLC (4) MLM (1) MLV (1) MPE (6)" at bounding box center [800, 400] width 113 height 144
click at [776, 357] on p "MCO (3)" at bounding box center [770, 366] width 53 height 27
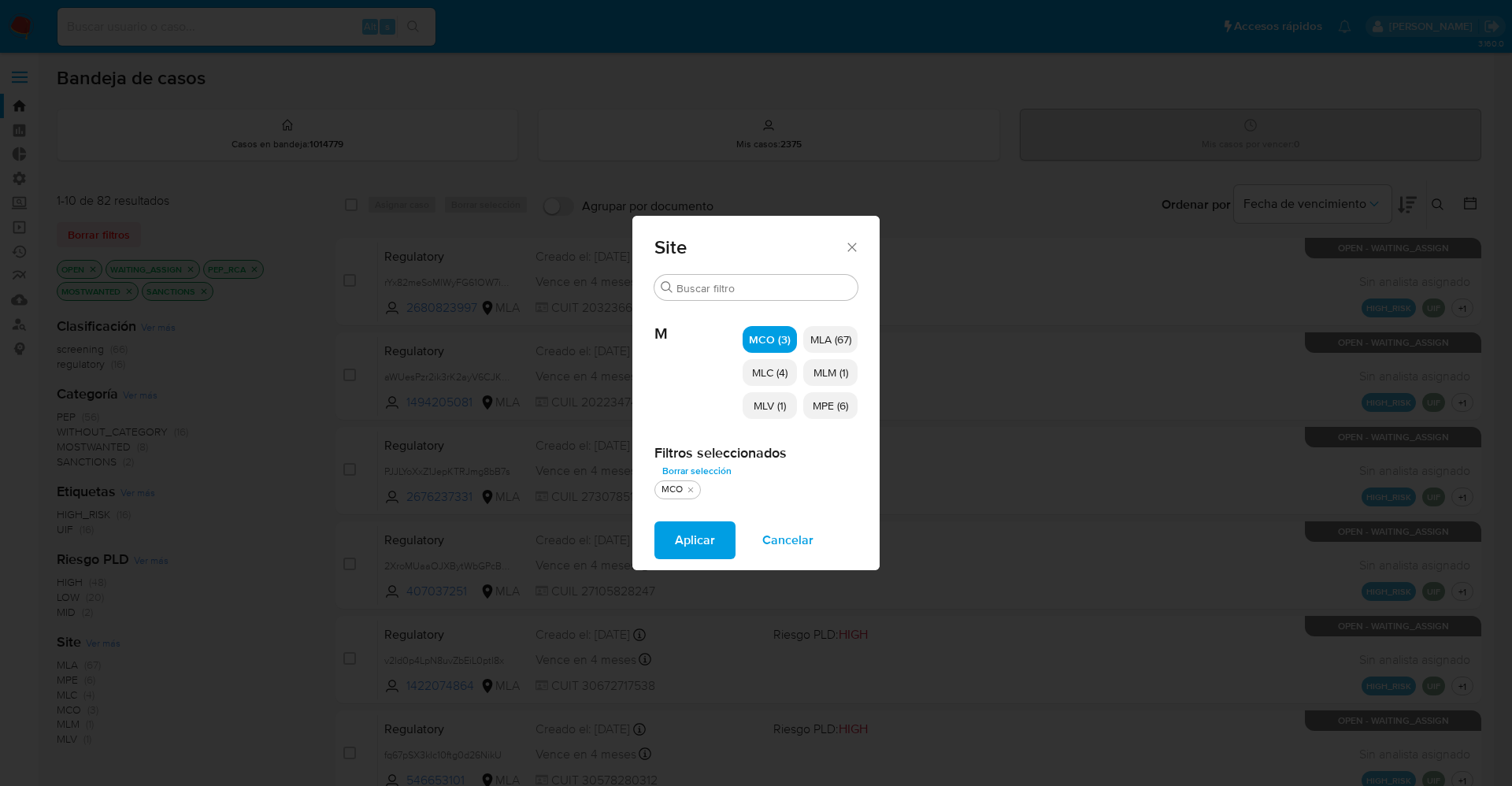
click at [776, 362] on p "MLC (4)" at bounding box center [770, 372] width 54 height 27
click at [776, 403] on span "MLV (1)" at bounding box center [769, 406] width 32 height 16
drag, startPoint x: 834, startPoint y: 389, endPoint x: 834, endPoint y: 398, distance: 9.0
click at [834, 398] on div "MCO (3) MLA (67) MLC (4) MLM (1) MLV (1) MPE (6)" at bounding box center [800, 372] width 115 height 144
click at [834, 398] on span "MPE (6)" at bounding box center [830, 406] width 36 height 16
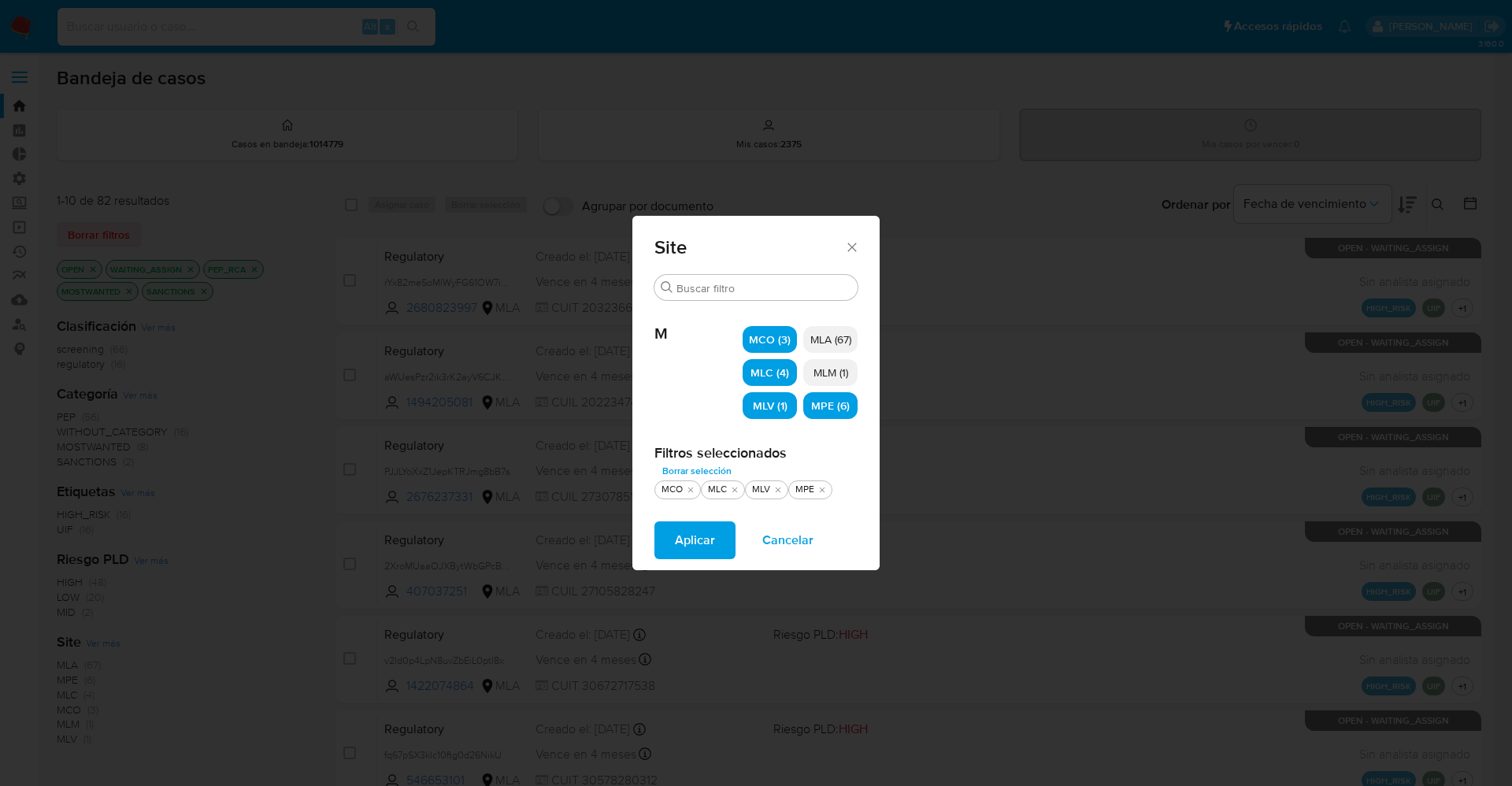
click at [689, 535] on span "Aplicar" at bounding box center [695, 540] width 40 height 35
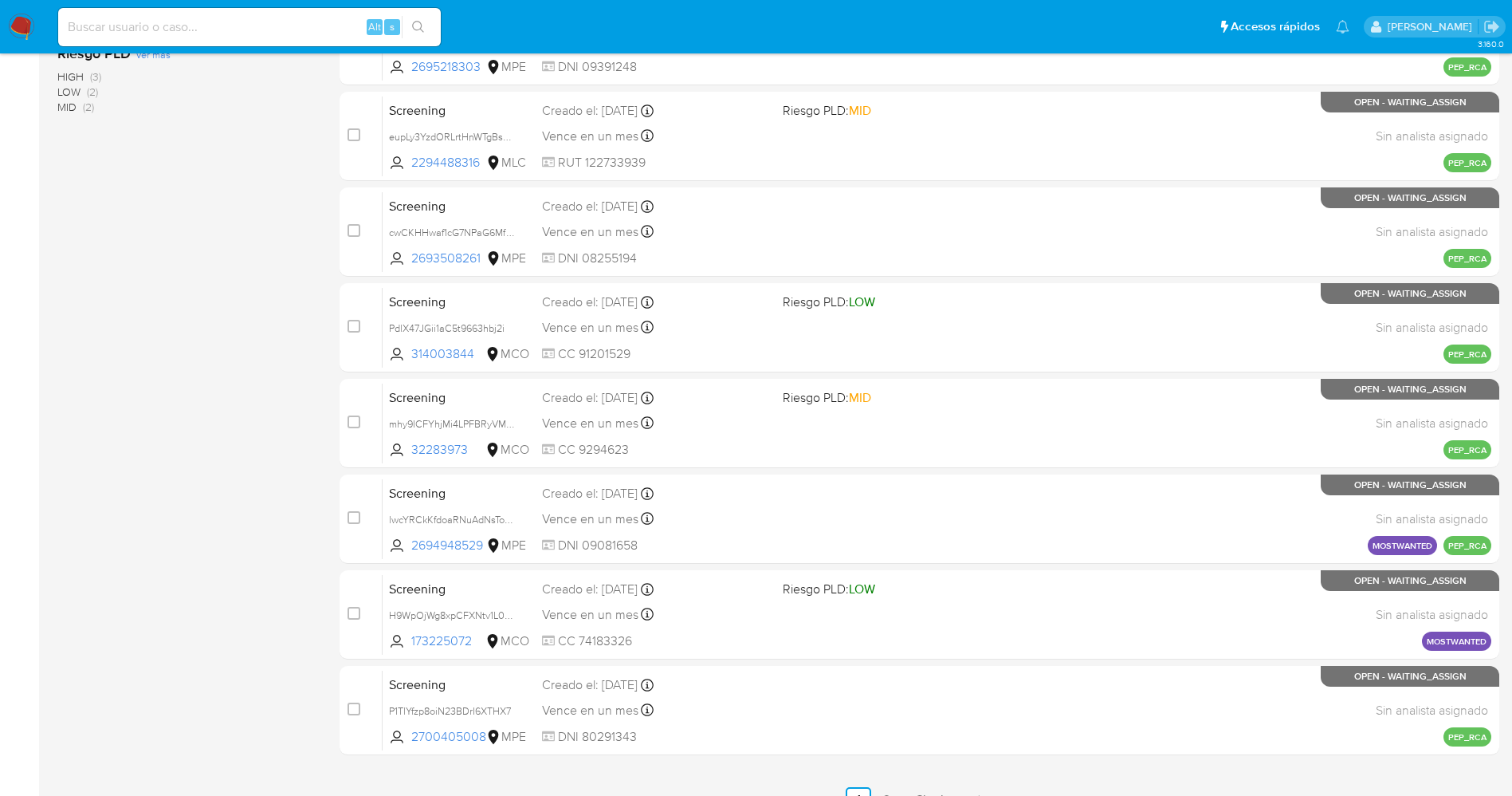
scroll to position [521, 0]
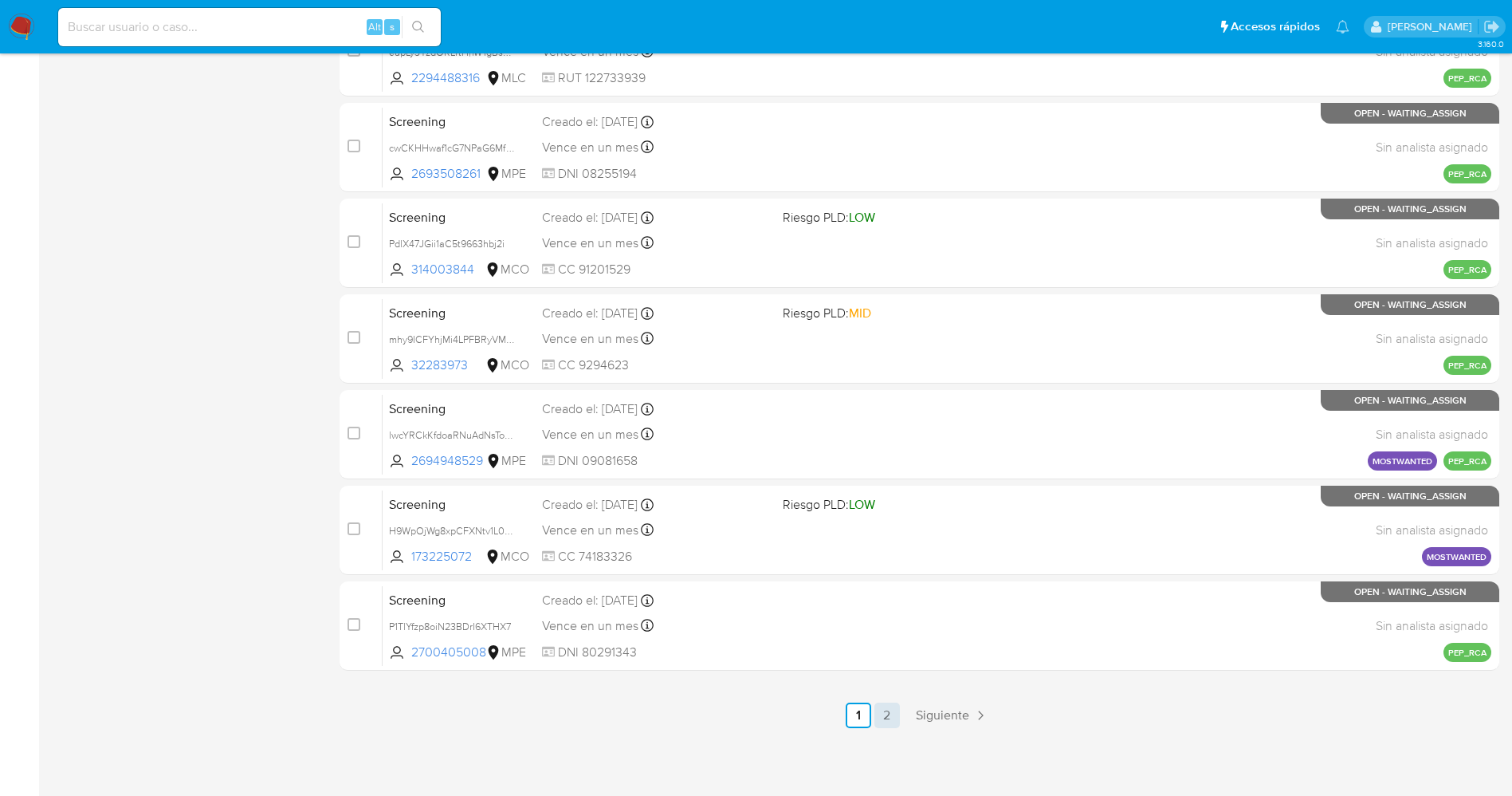
drag, startPoint x: 872, startPoint y: 704, endPoint x: 886, endPoint y: 709, distance: 14.9
click at [886, 709] on ul "Anterior 1 2 Siguiente" at bounding box center [919, 715] width 1160 height 26
click at [886, 709] on link "2" at bounding box center [886, 715] width 26 height 26
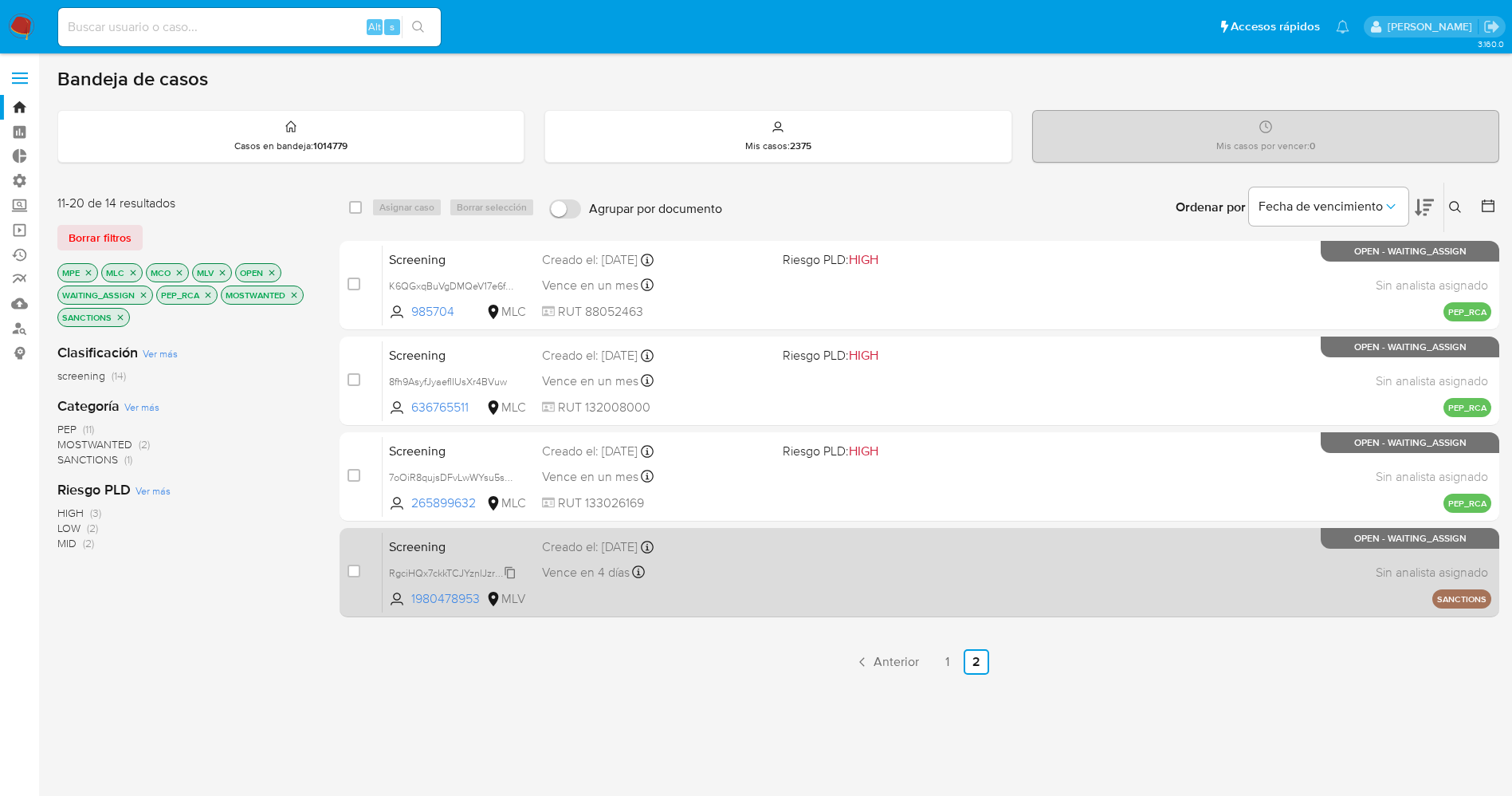
click at [510, 570] on icon at bounding box center [510, 572] width 12 height 12
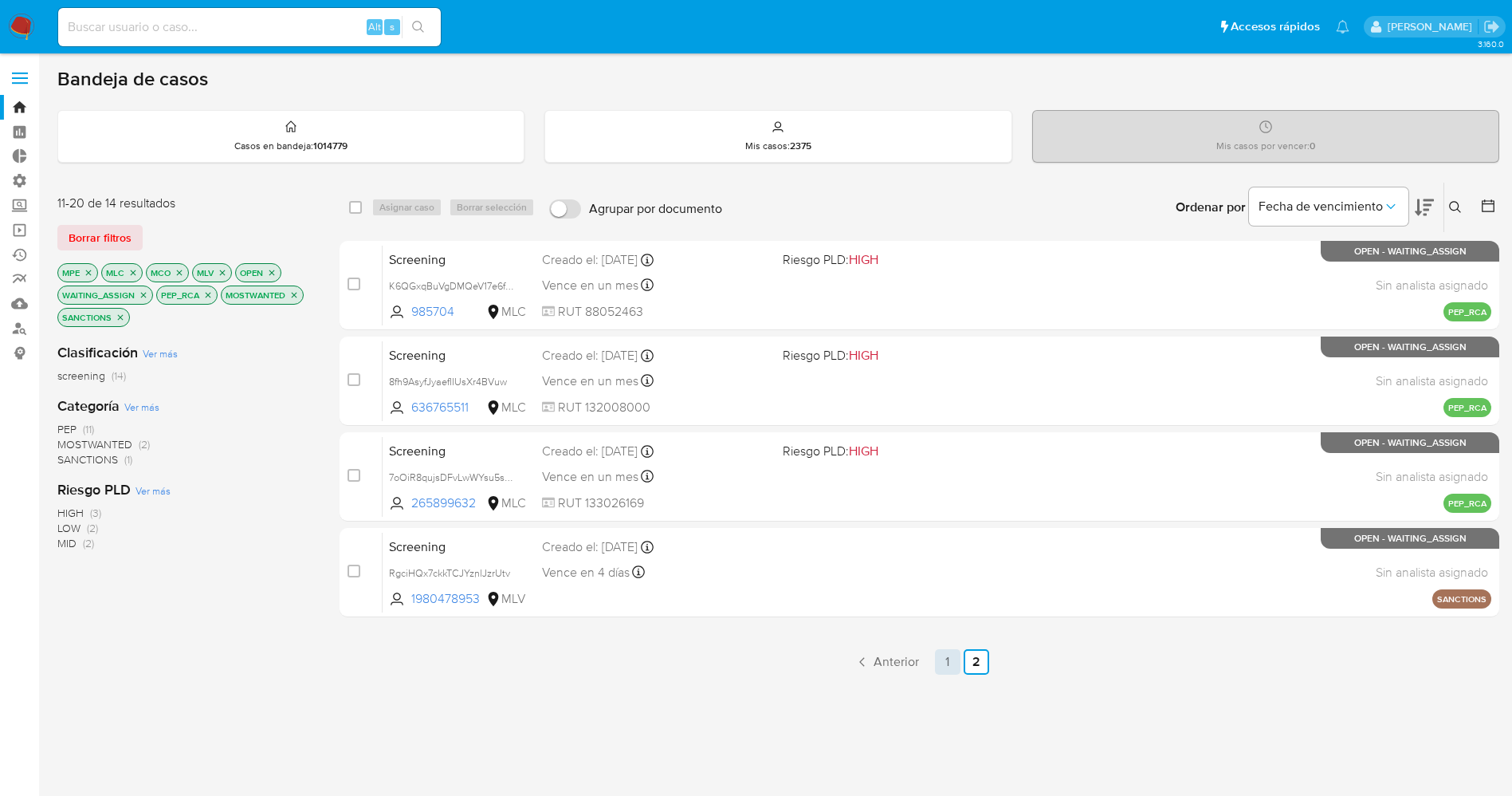
click at [950, 664] on link "1" at bounding box center [947, 661] width 26 height 26
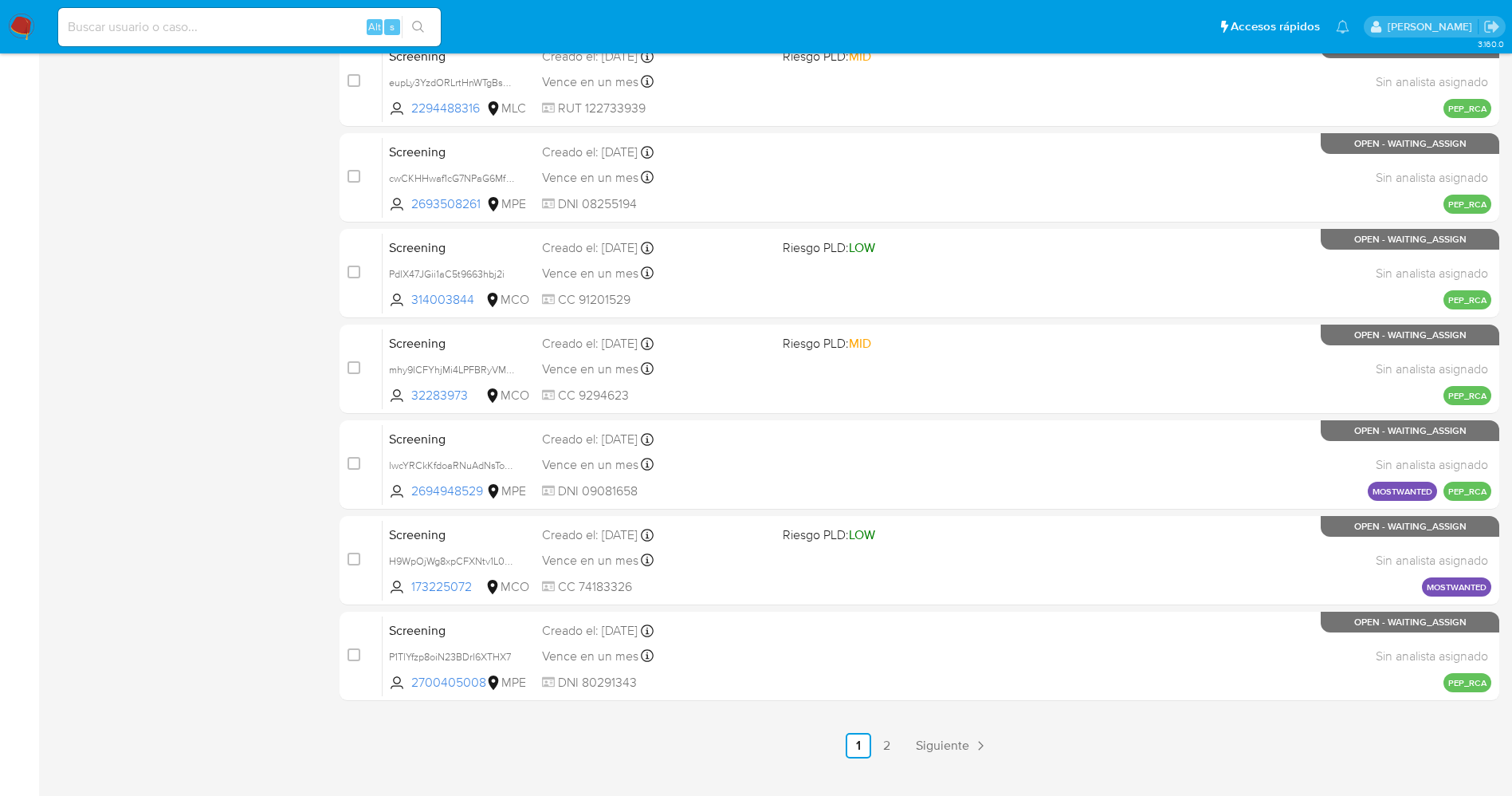
scroll to position [494, 0]
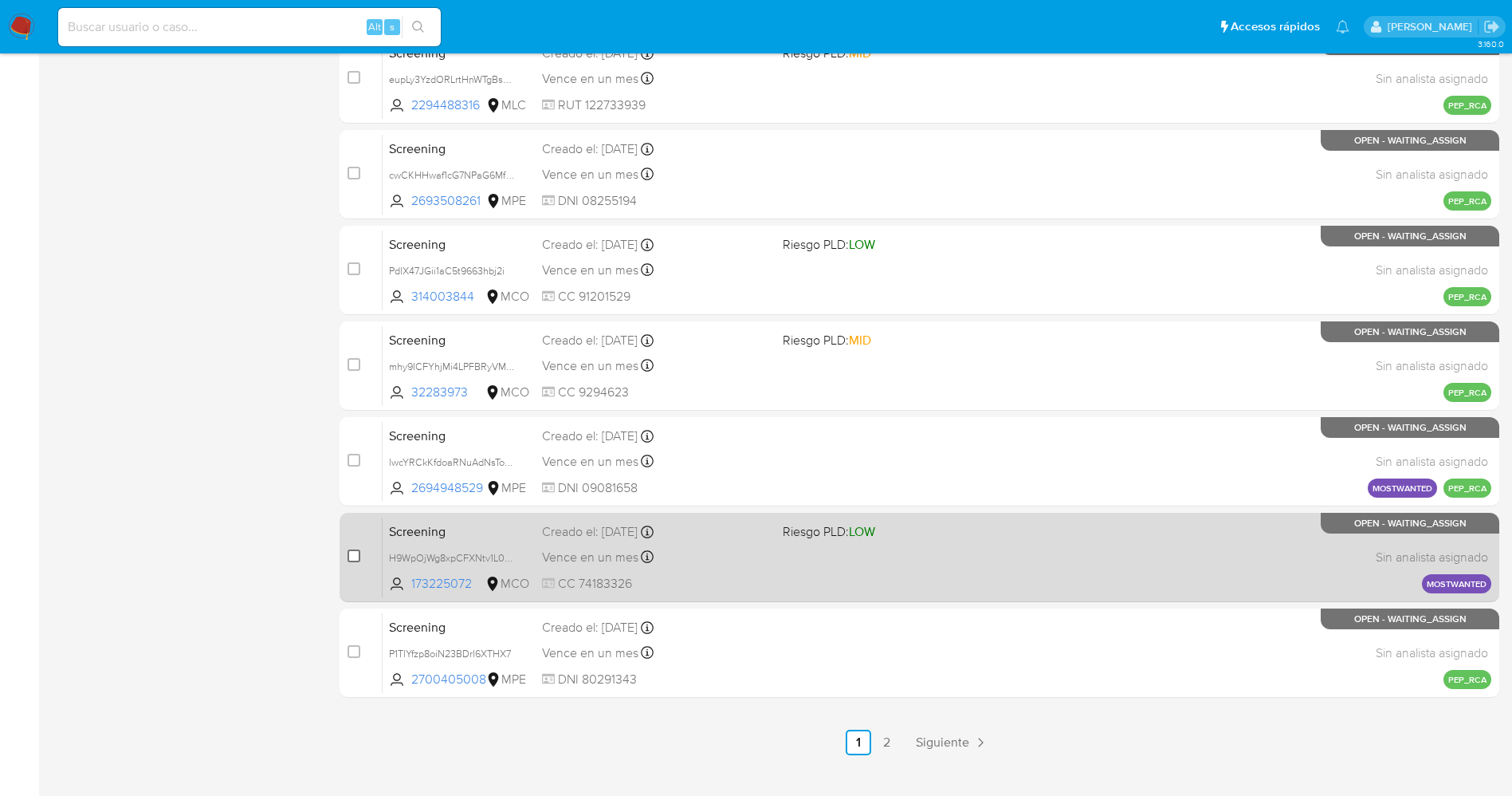
click at [349, 554] on input "checkbox" at bounding box center [353, 555] width 12 height 12
checkbox input "true"
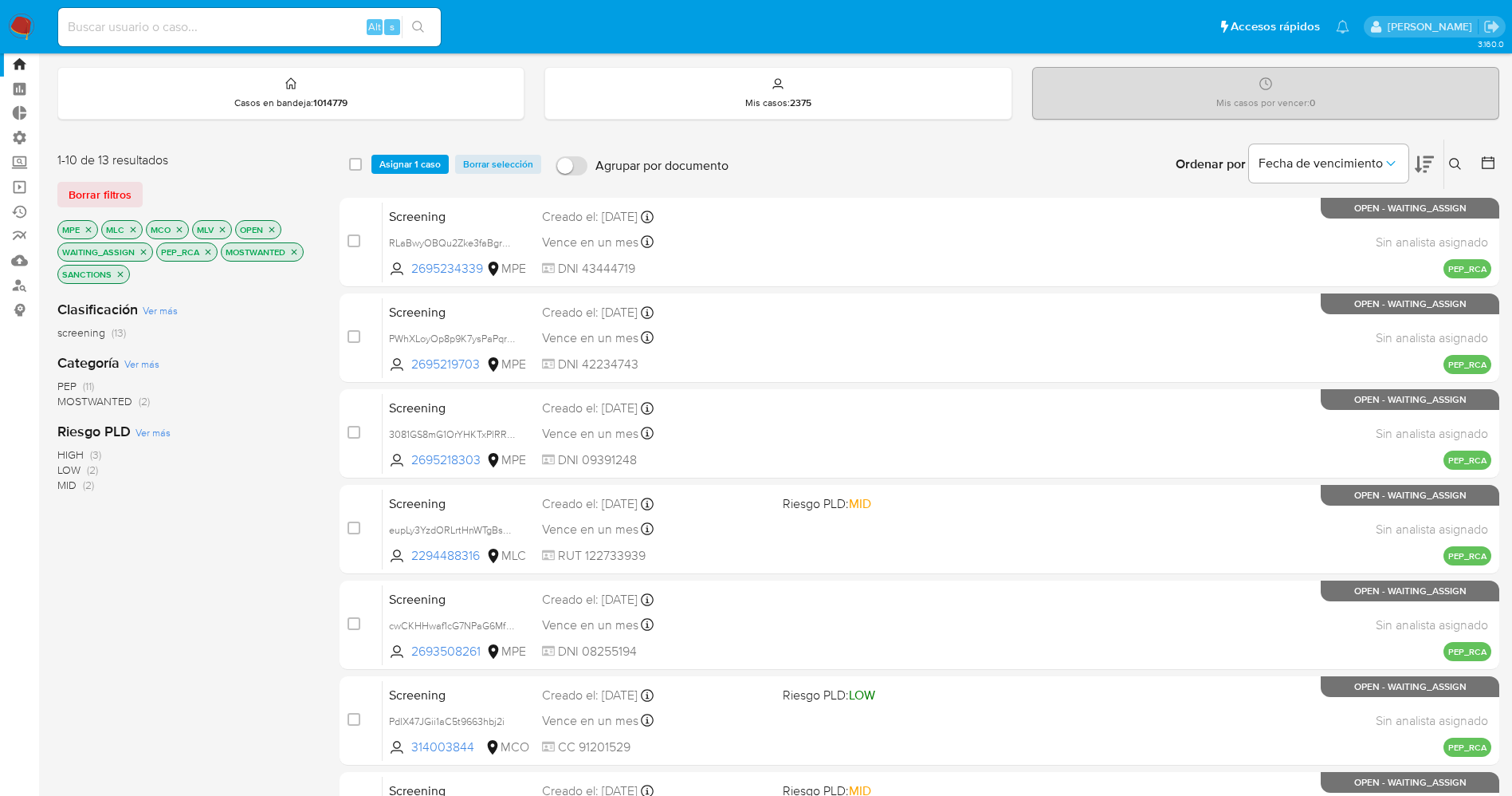
scroll to position [24, 0]
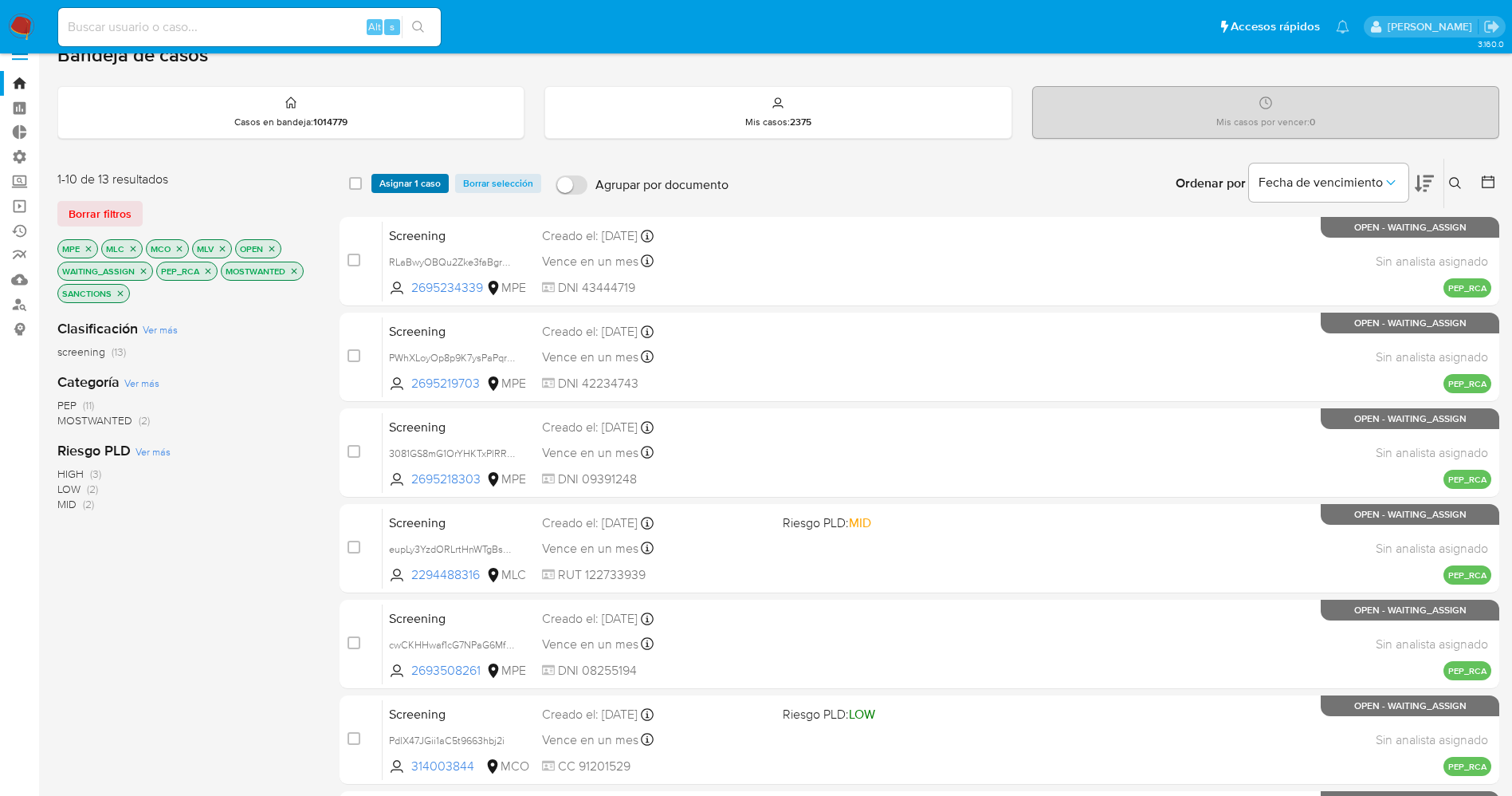
click at [389, 182] on span "Asignar 1 caso" at bounding box center [410, 183] width 62 height 16
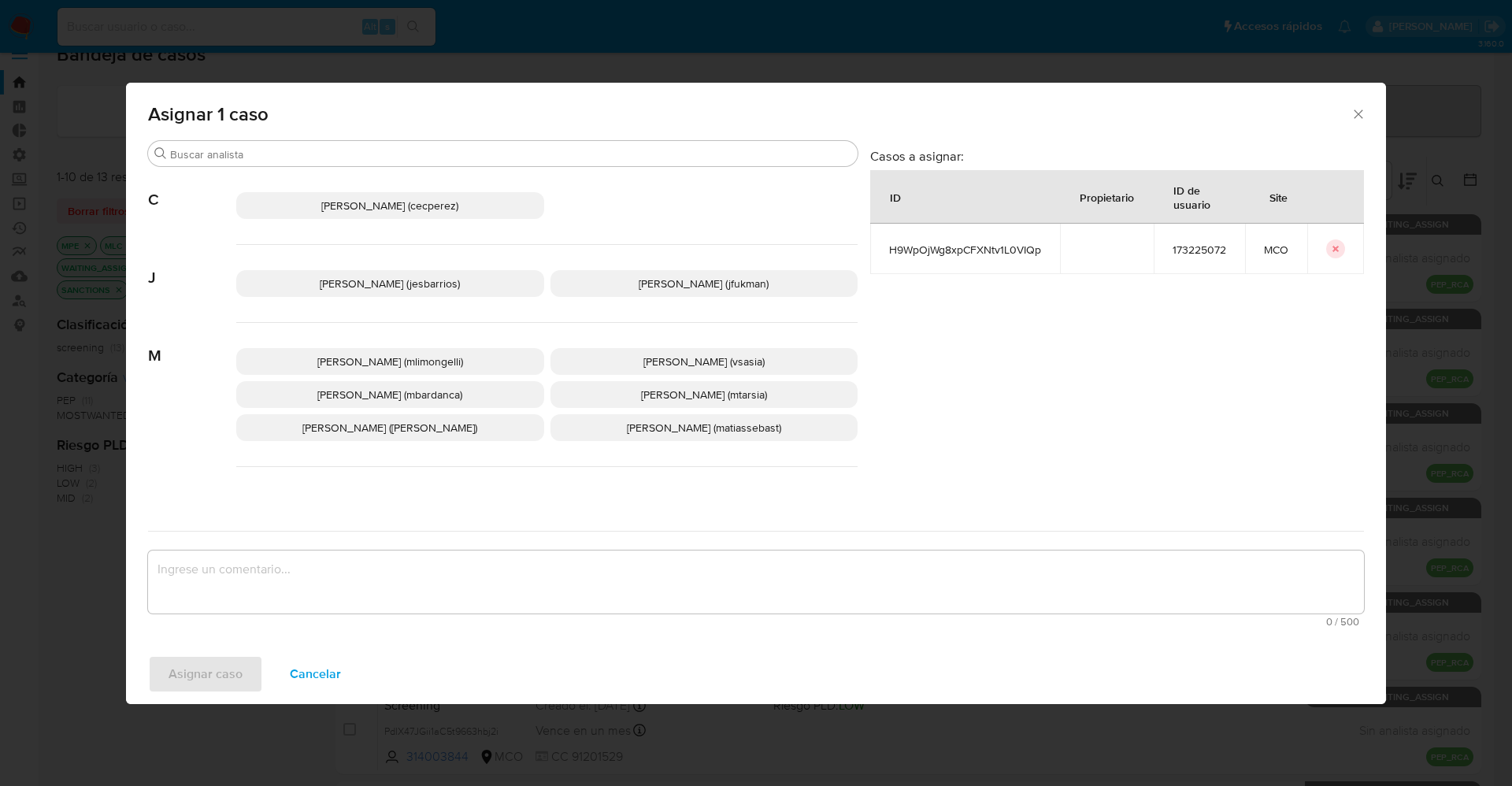
click at [353, 294] on p "Jesica Iris Barrios Leita (jesbarrios)" at bounding box center [390, 283] width 308 height 27
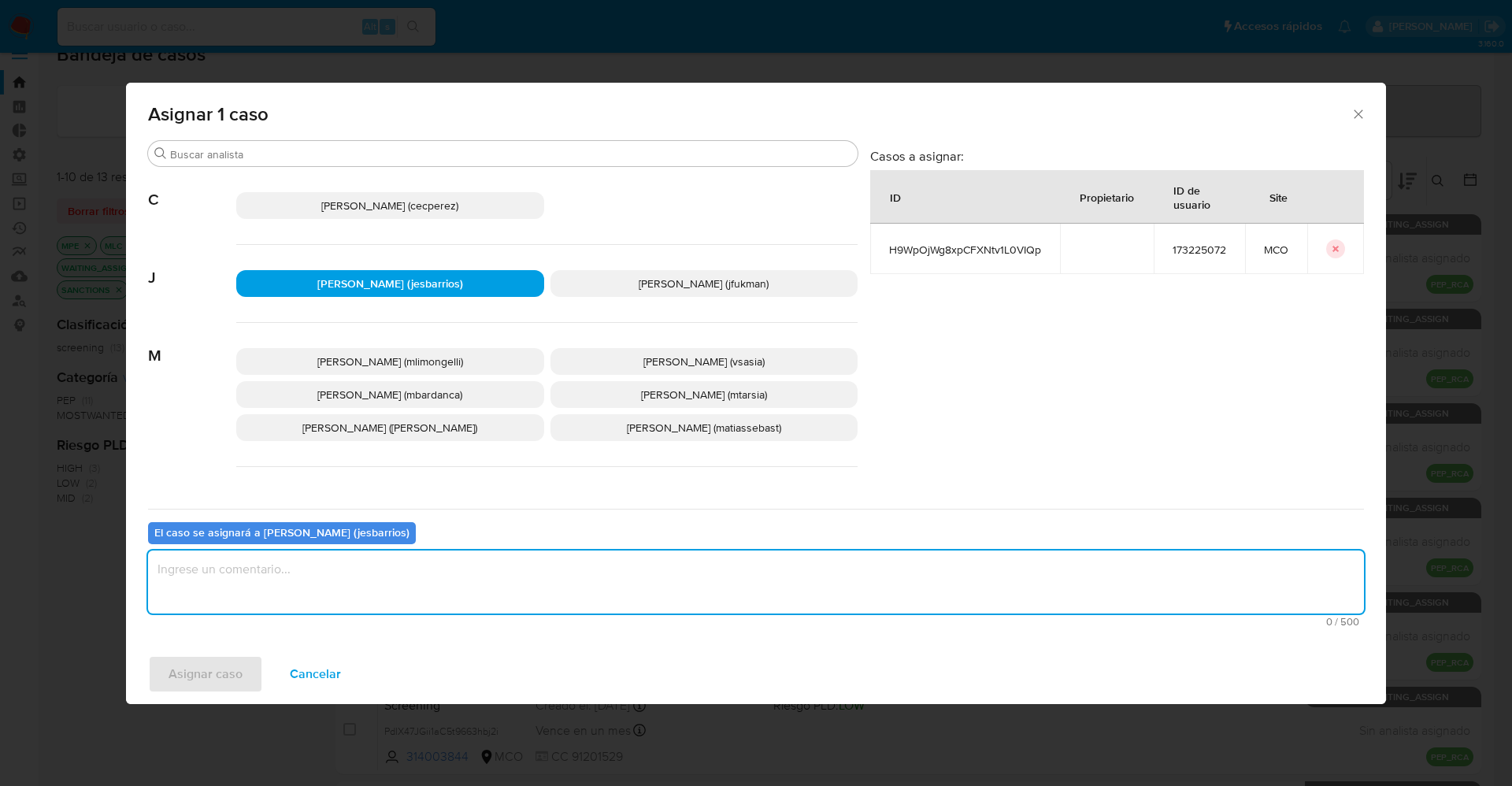
click at [292, 566] on textarea "assign-modal" at bounding box center [756, 581] width 1216 height 63
type textarea "Analisis"
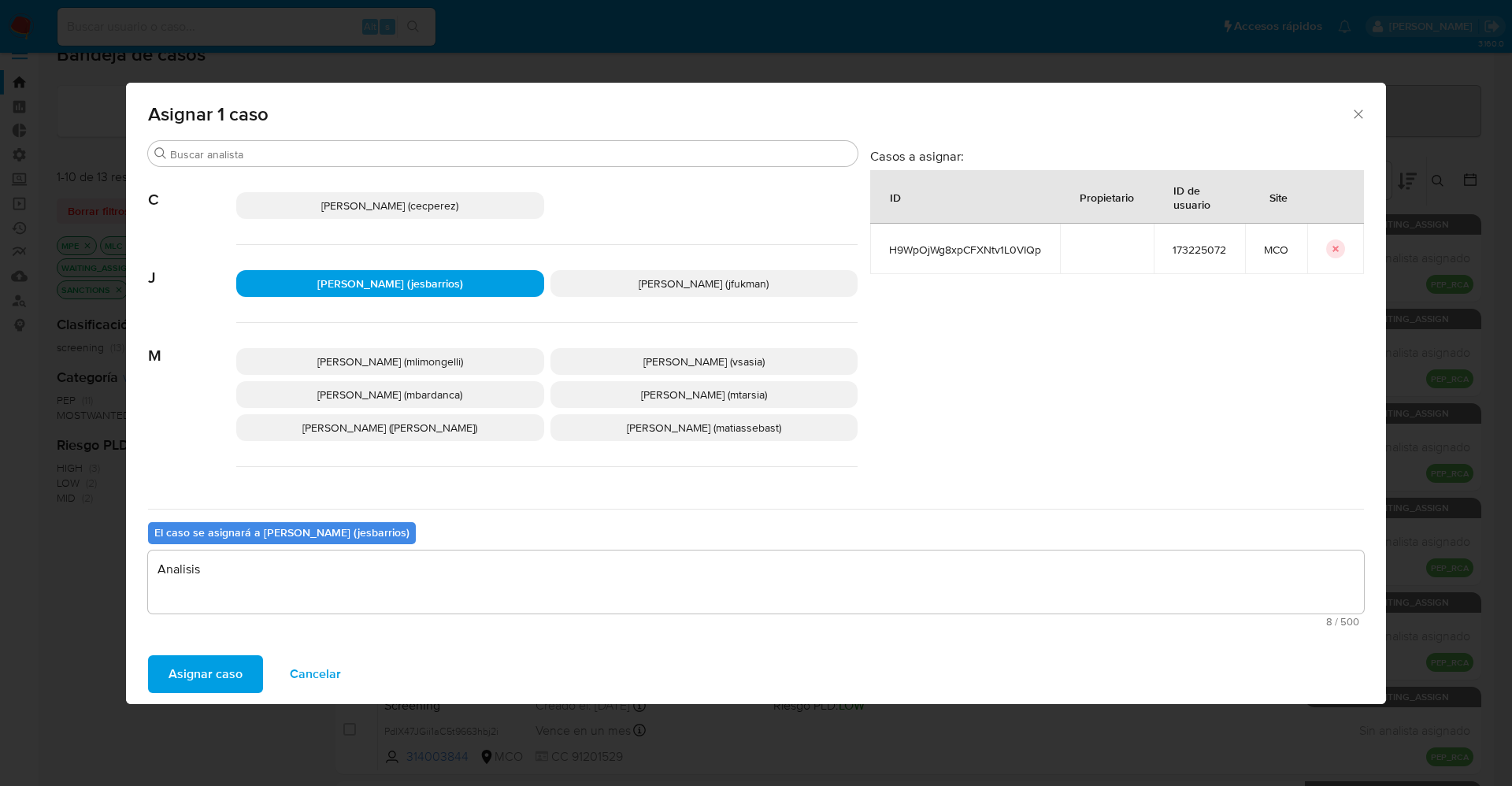
click at [186, 683] on span "Asignar caso" at bounding box center [206, 674] width 74 height 35
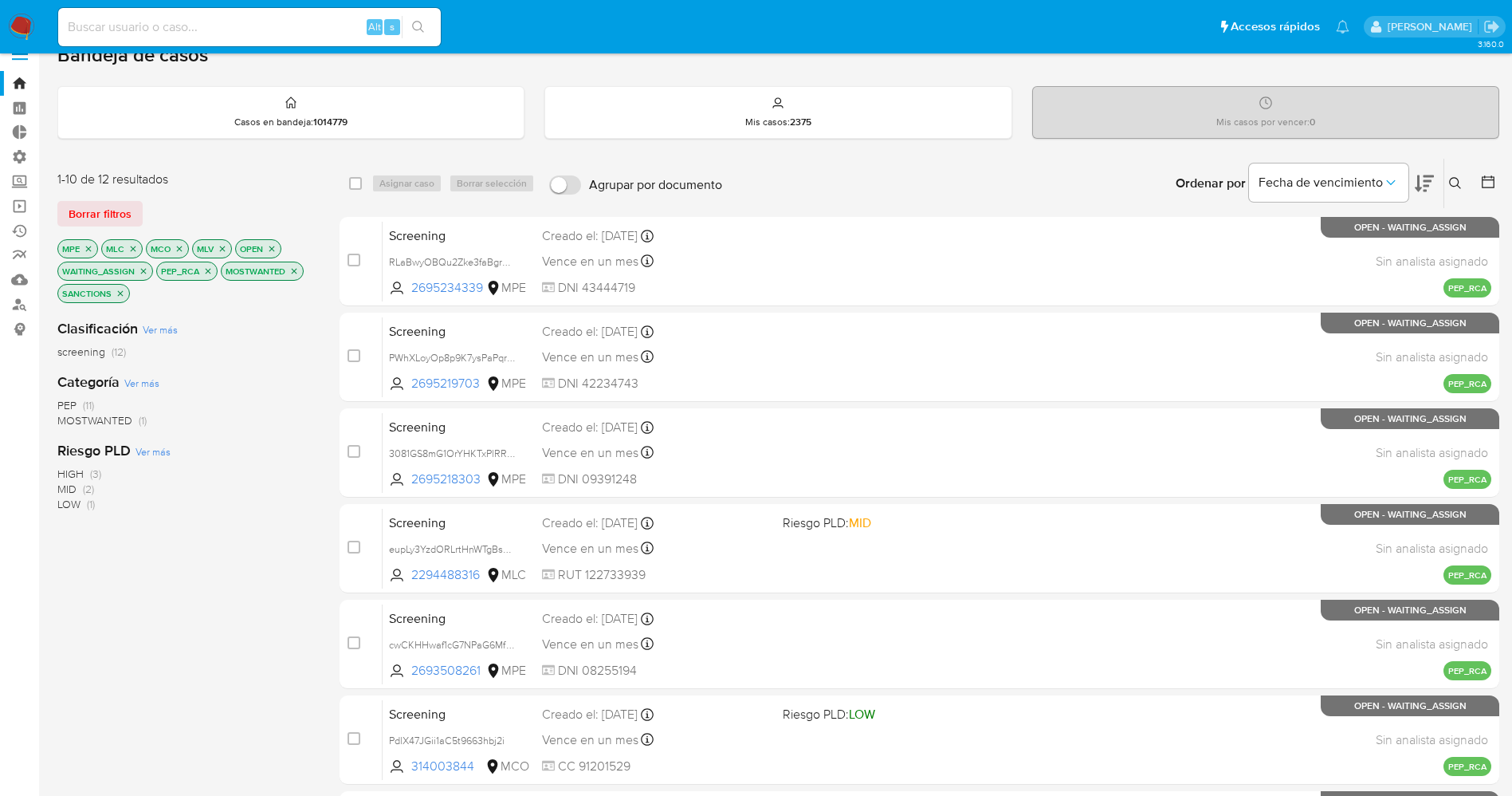
click at [22, 15] on img at bounding box center [21, 26] width 27 height 27
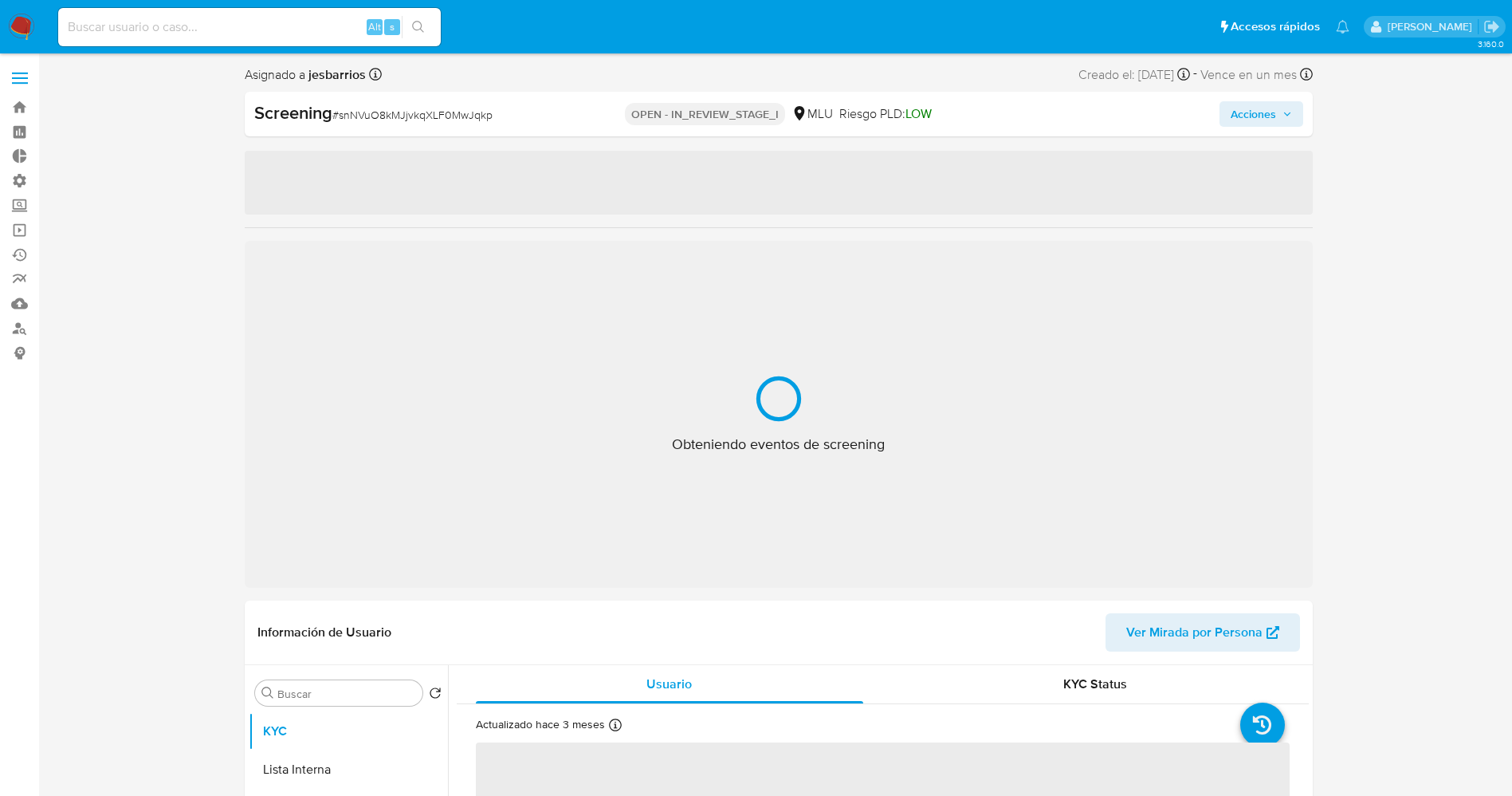
select select "10"
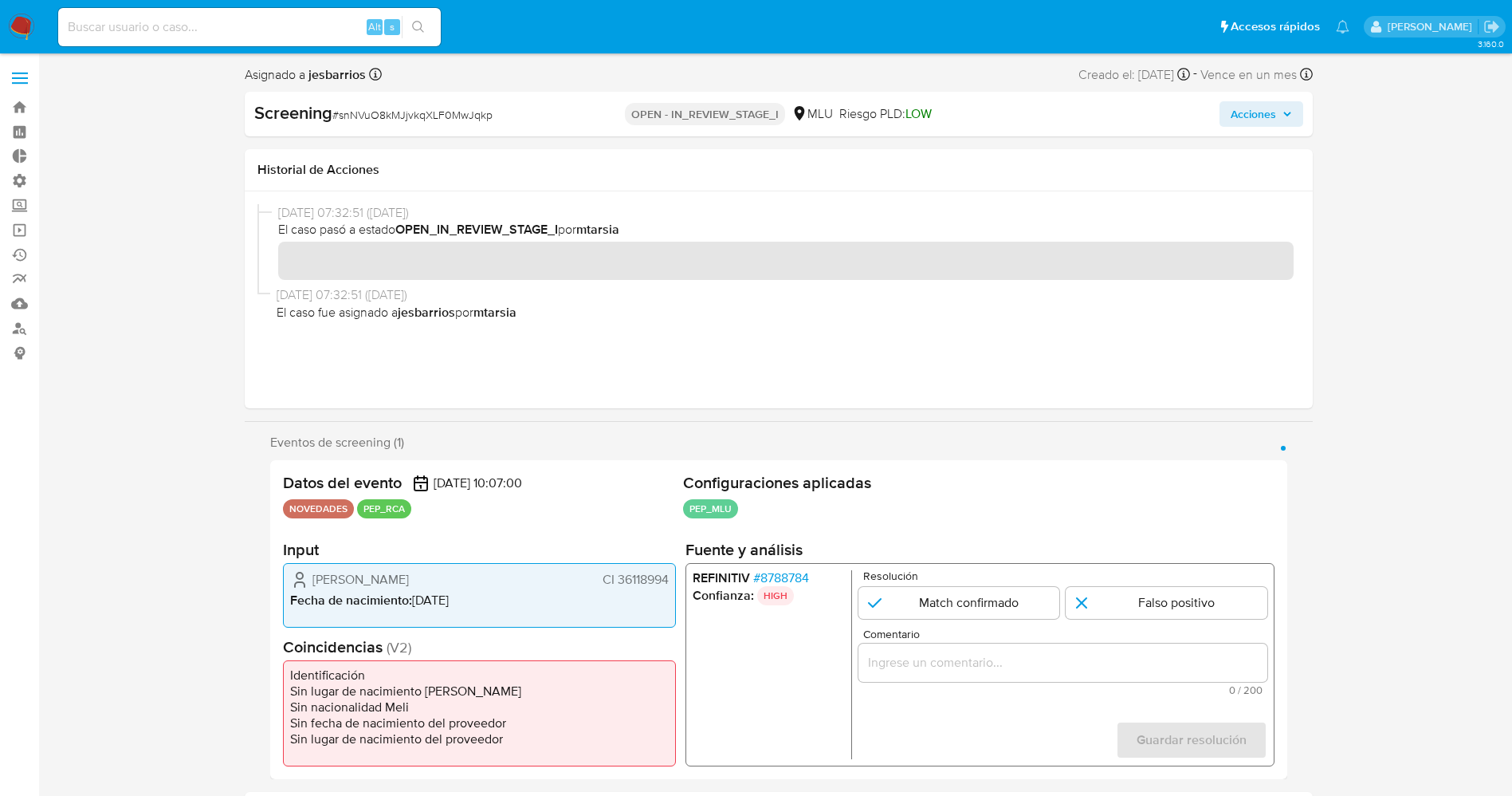
click at [787, 571] on span "# 8788784" at bounding box center [780, 578] width 56 height 16
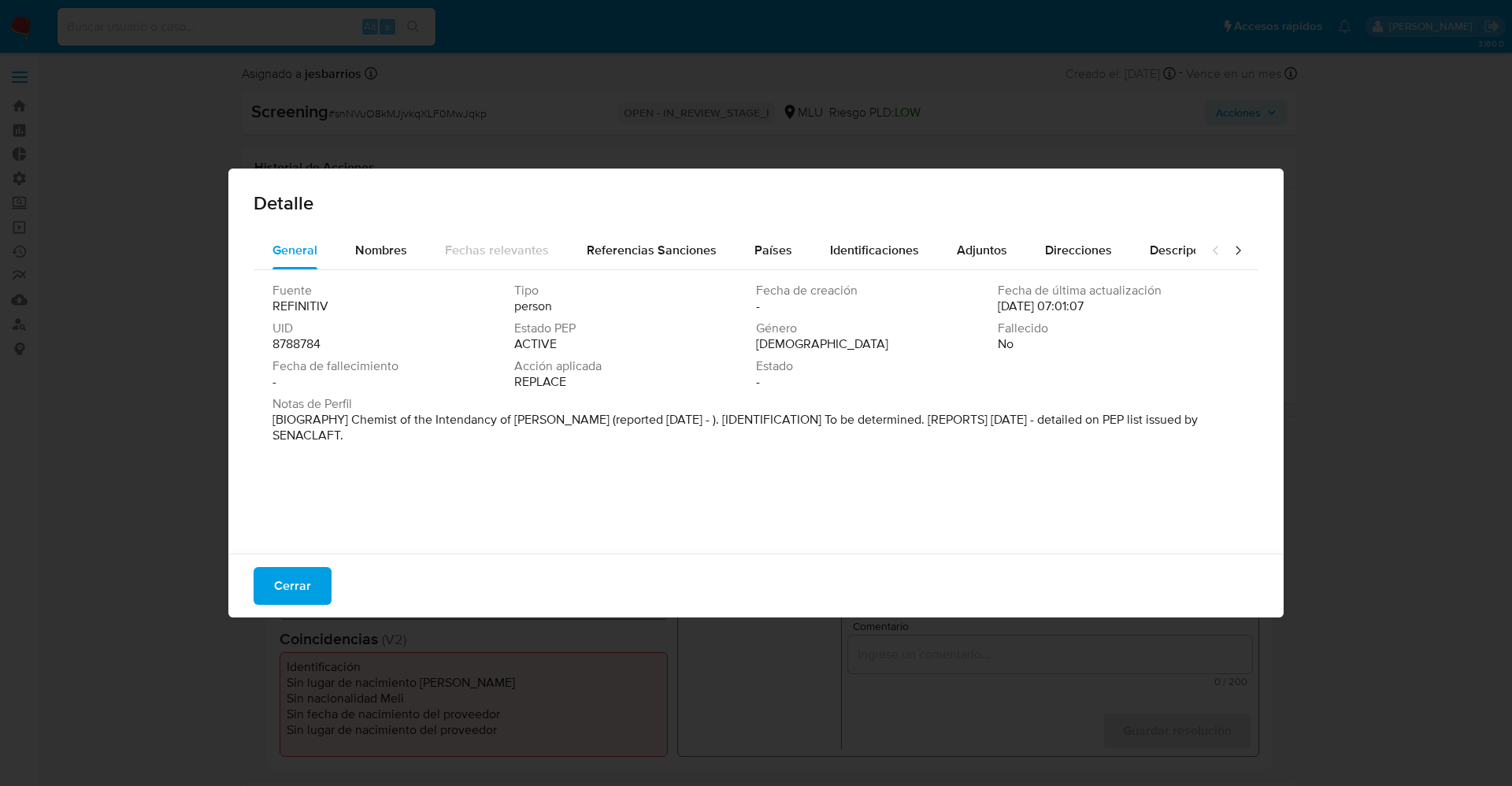
drag, startPoint x: 354, startPoint y: 420, endPoint x: 543, endPoint y: 432, distance: 189.4
click at [543, 432] on p "[BIOGRAPHY] Chemist of the Intendancy of [PERSON_NAME] (reported [DATE] - ). [I…" at bounding box center [754, 427] width 964 height 31
drag, startPoint x: 349, startPoint y: 419, endPoint x: 553, endPoint y: 419, distance: 204.0
click at [553, 419] on font "[BIOGRAFÍA] Químico de la Intendencia de Soriano (reportado en sept. de 2025). …" at bounding box center [748, 419] width 952 height 18
click at [287, 596] on span "Cerrar" at bounding box center [293, 586] width 37 height 35
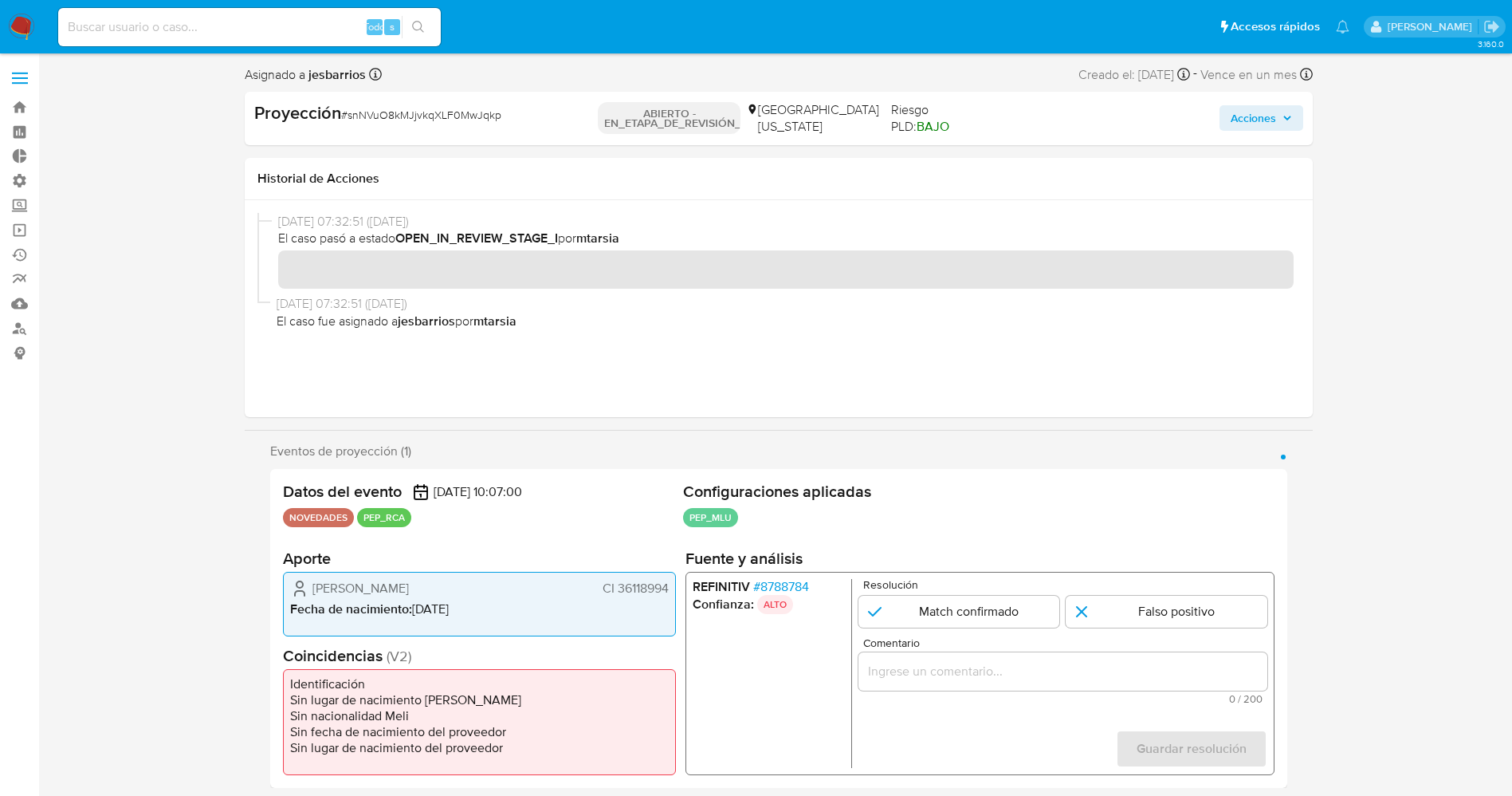
drag, startPoint x: 612, startPoint y: 585, endPoint x: 672, endPoint y: 585, distance: 60.0
click at [672, 585] on div "Cecilia Banchero Fernández CI 36118994 Fecha de nacimiento : 07/03/1985" at bounding box center [479, 603] width 393 height 64
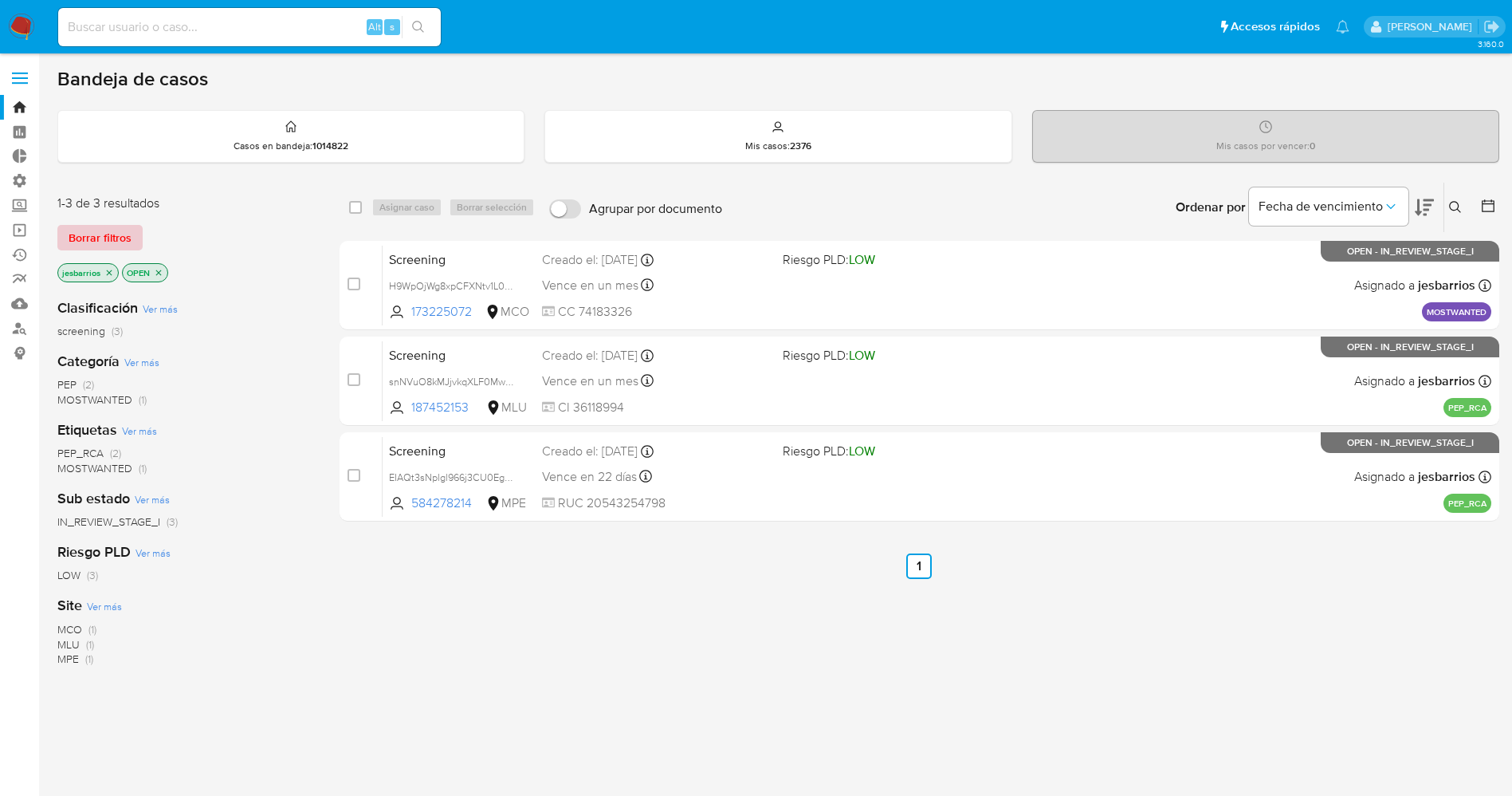
click at [116, 227] on span "Borrar filtros" at bounding box center [100, 237] width 63 height 22
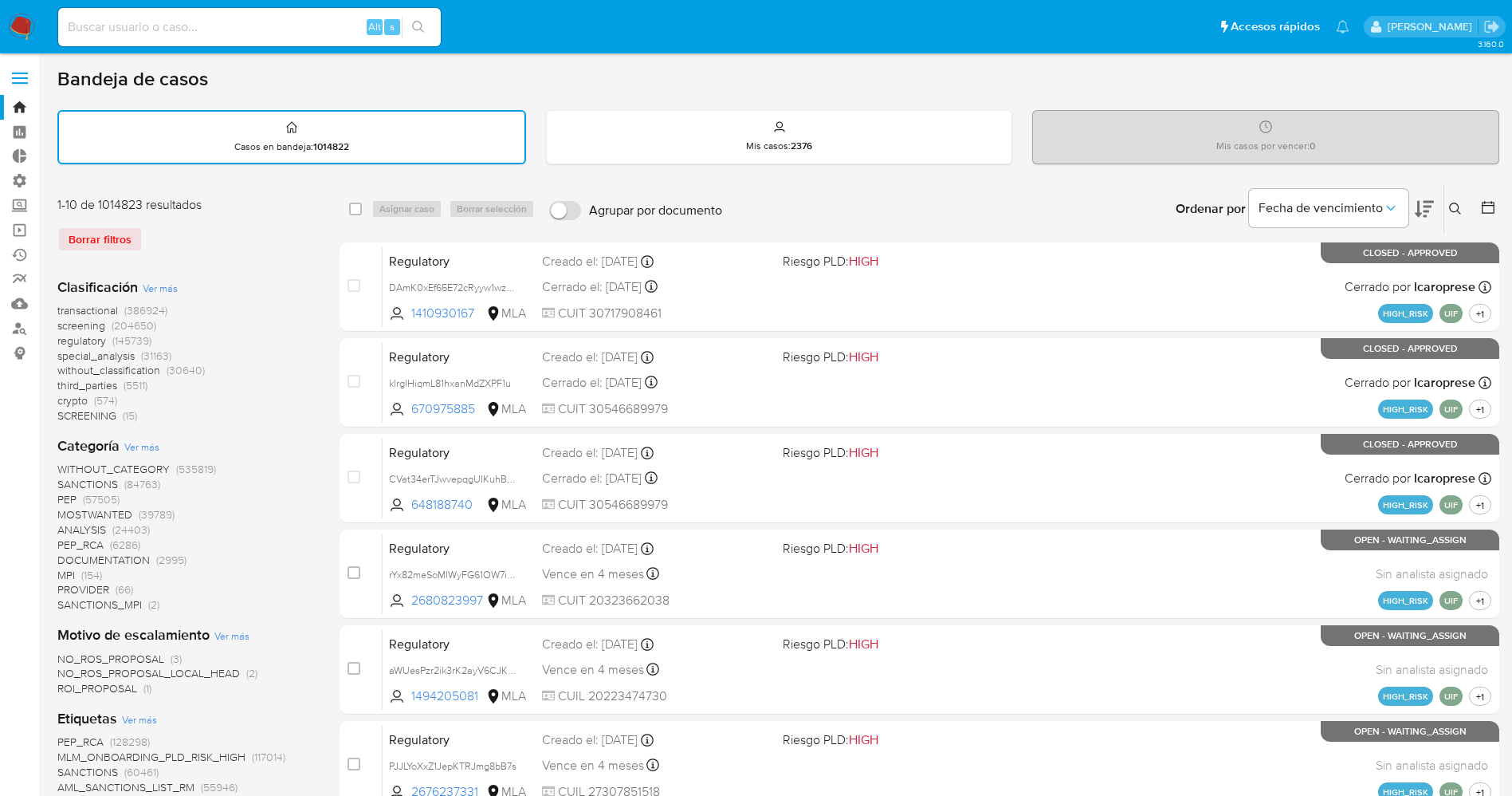
click at [145, 721] on span "Ver más" at bounding box center [139, 719] width 35 height 14
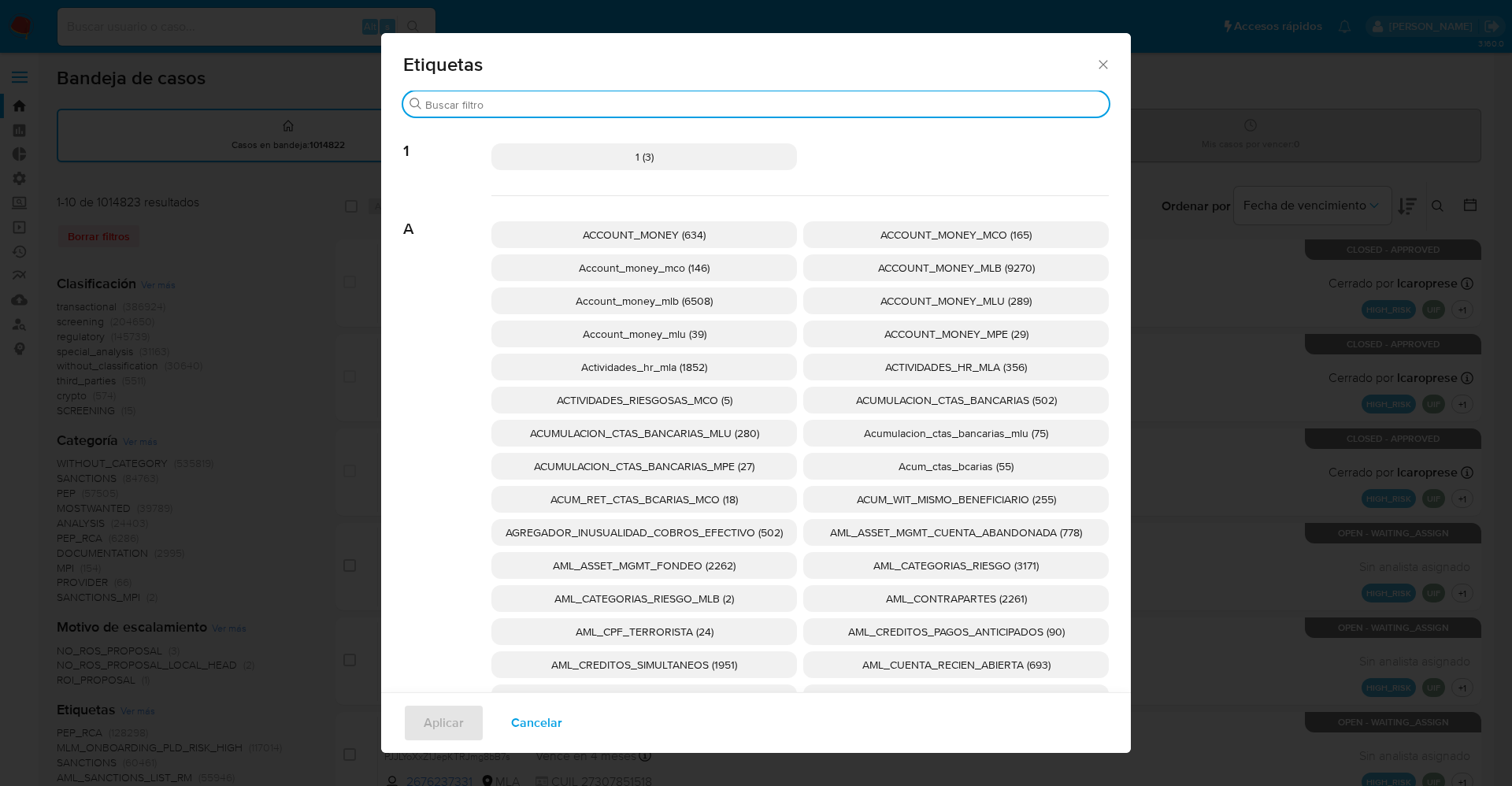
click at [672, 107] on input "Buscar" at bounding box center [764, 104] width 678 height 14
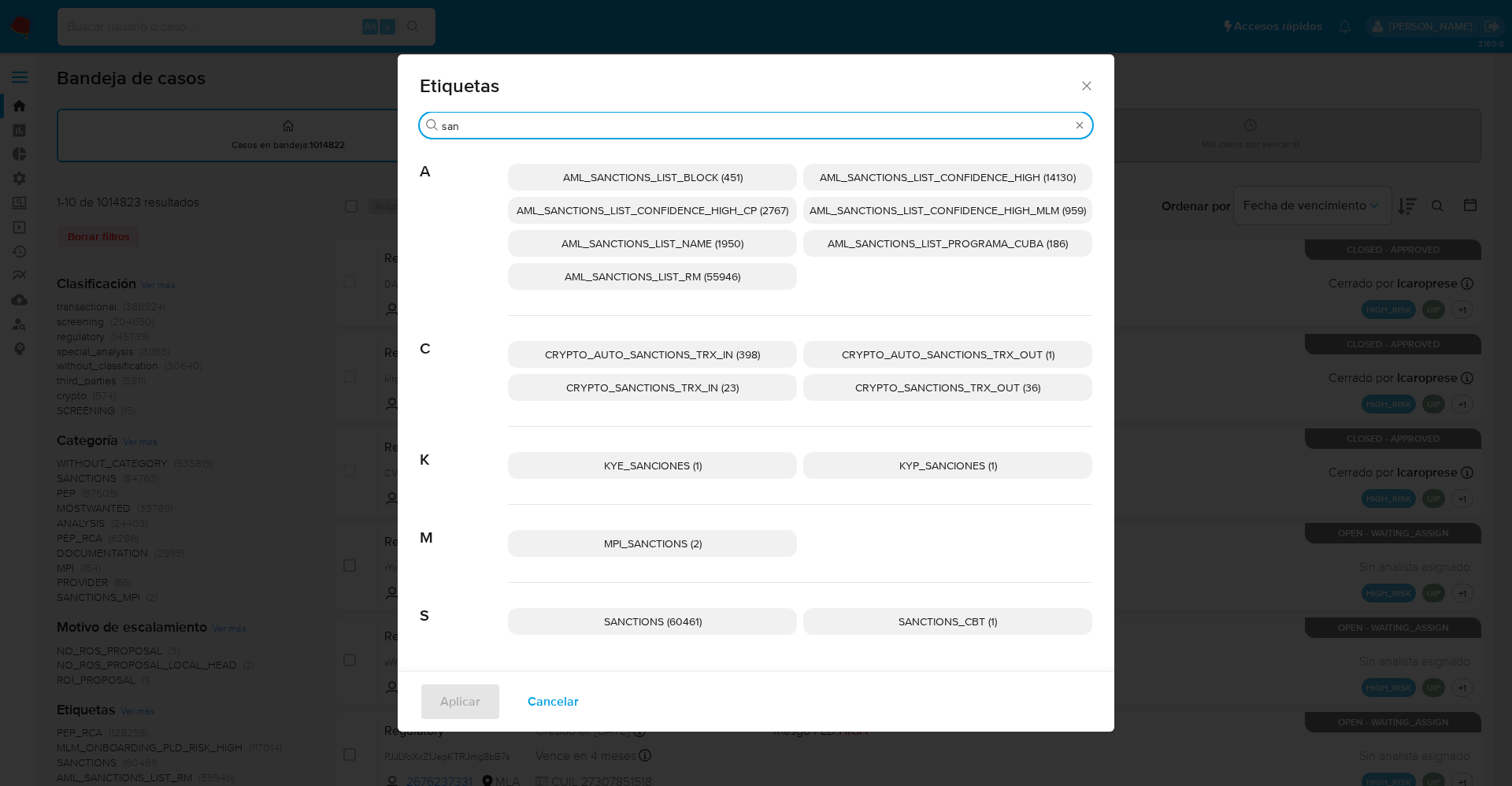
type input "san"
click at [694, 621] on span "SANCTIONS (60461)" at bounding box center [653, 621] width 98 height 16
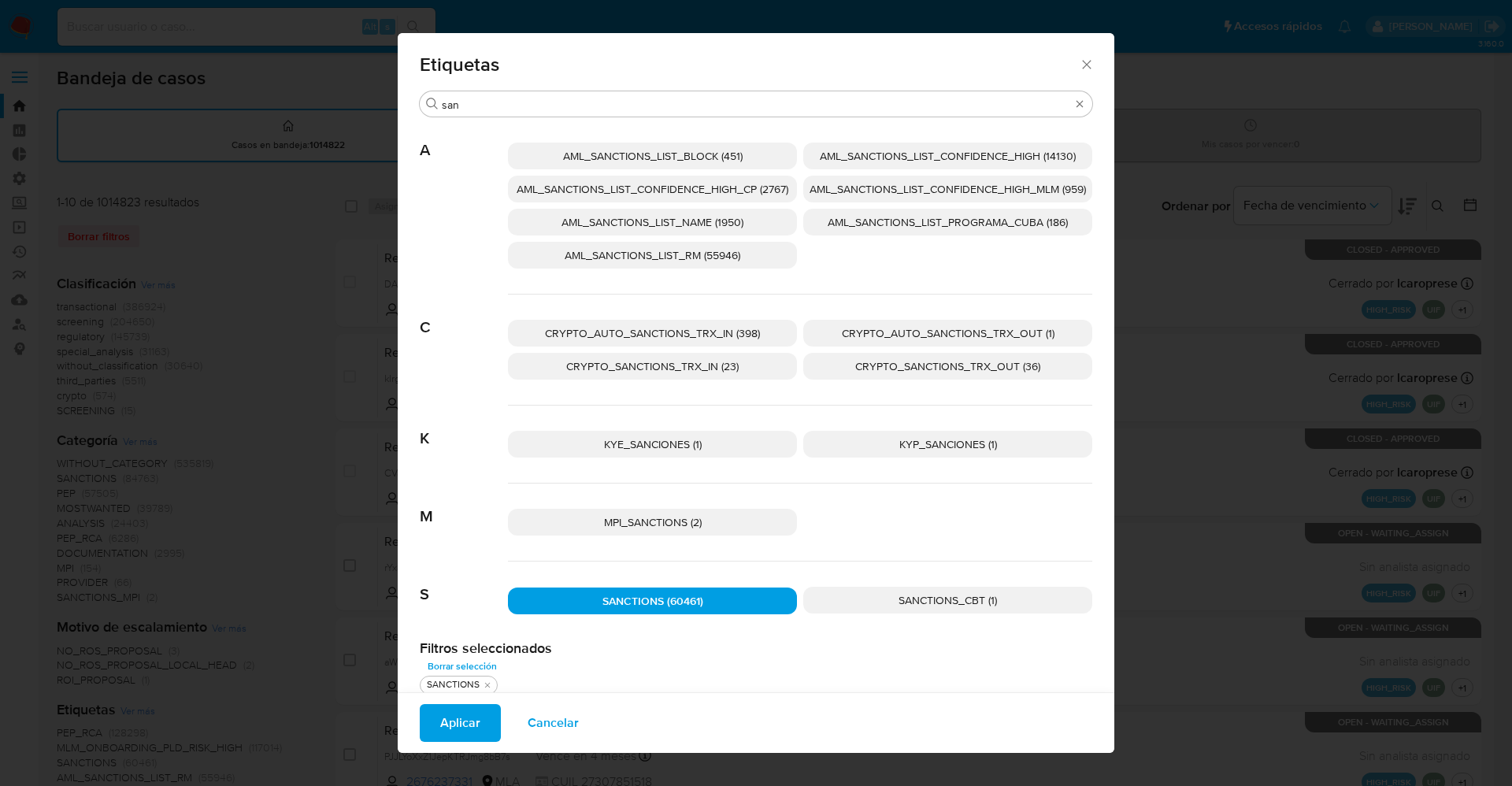
click at [442, 725] on span "Aplicar" at bounding box center [461, 722] width 40 height 35
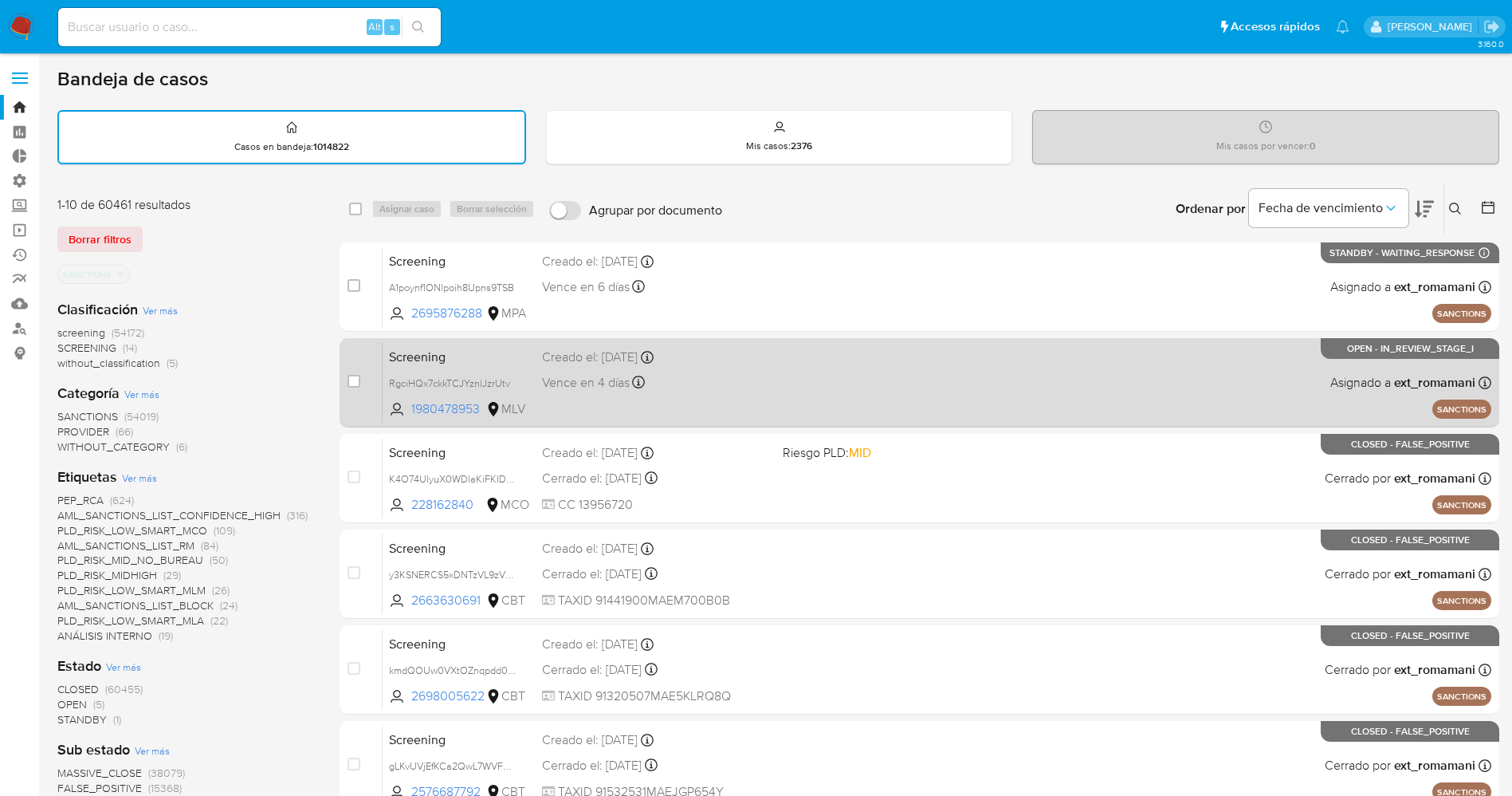
click at [871, 407] on div "Screening RgciHQx7ckkTCJYznlJzrUtv 1980478953 MLV Creado el: 18/09/2025 Creado …" at bounding box center [937, 382] width 1108 height 80
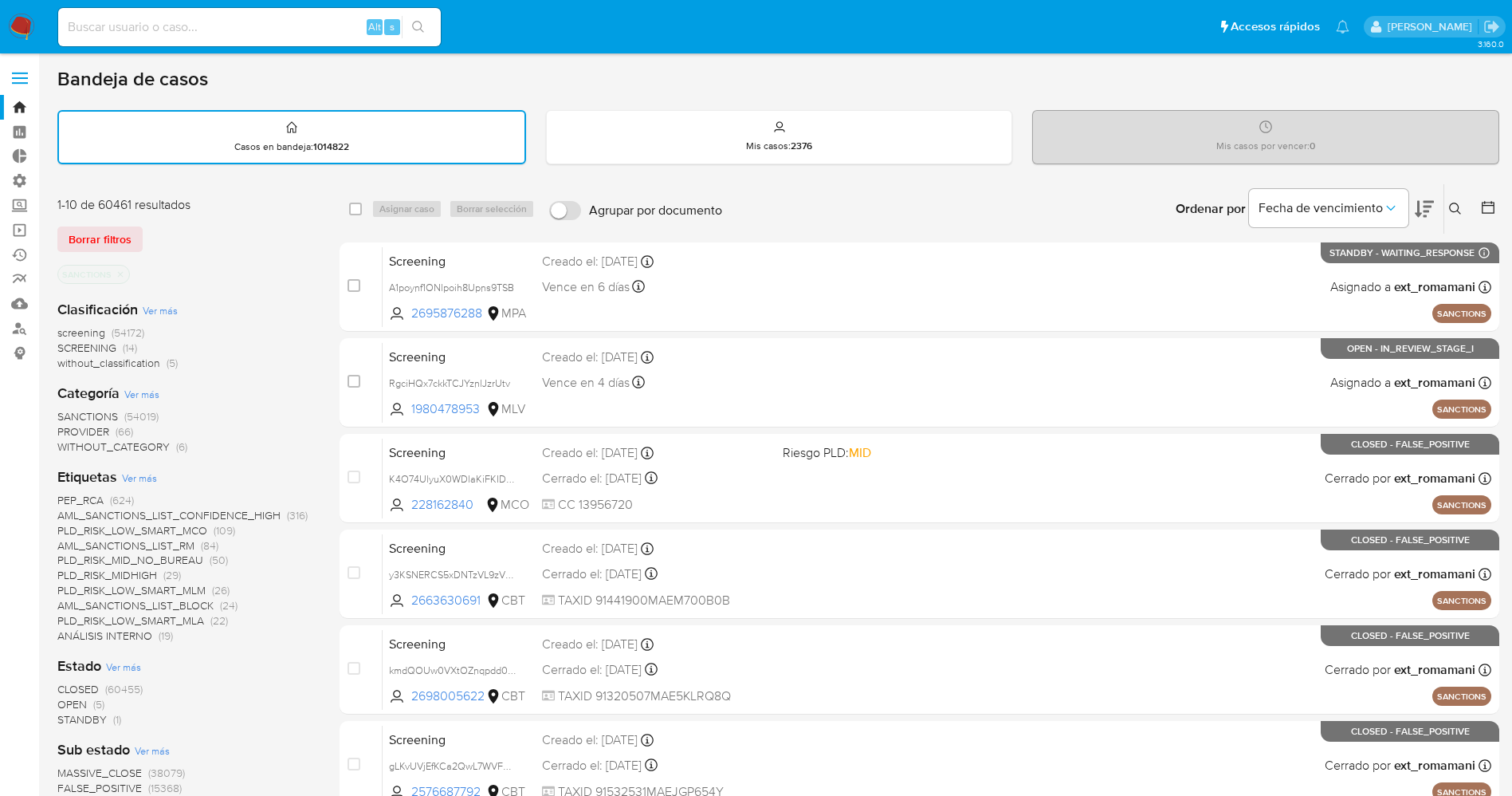
click at [26, 18] on img at bounding box center [21, 26] width 27 height 27
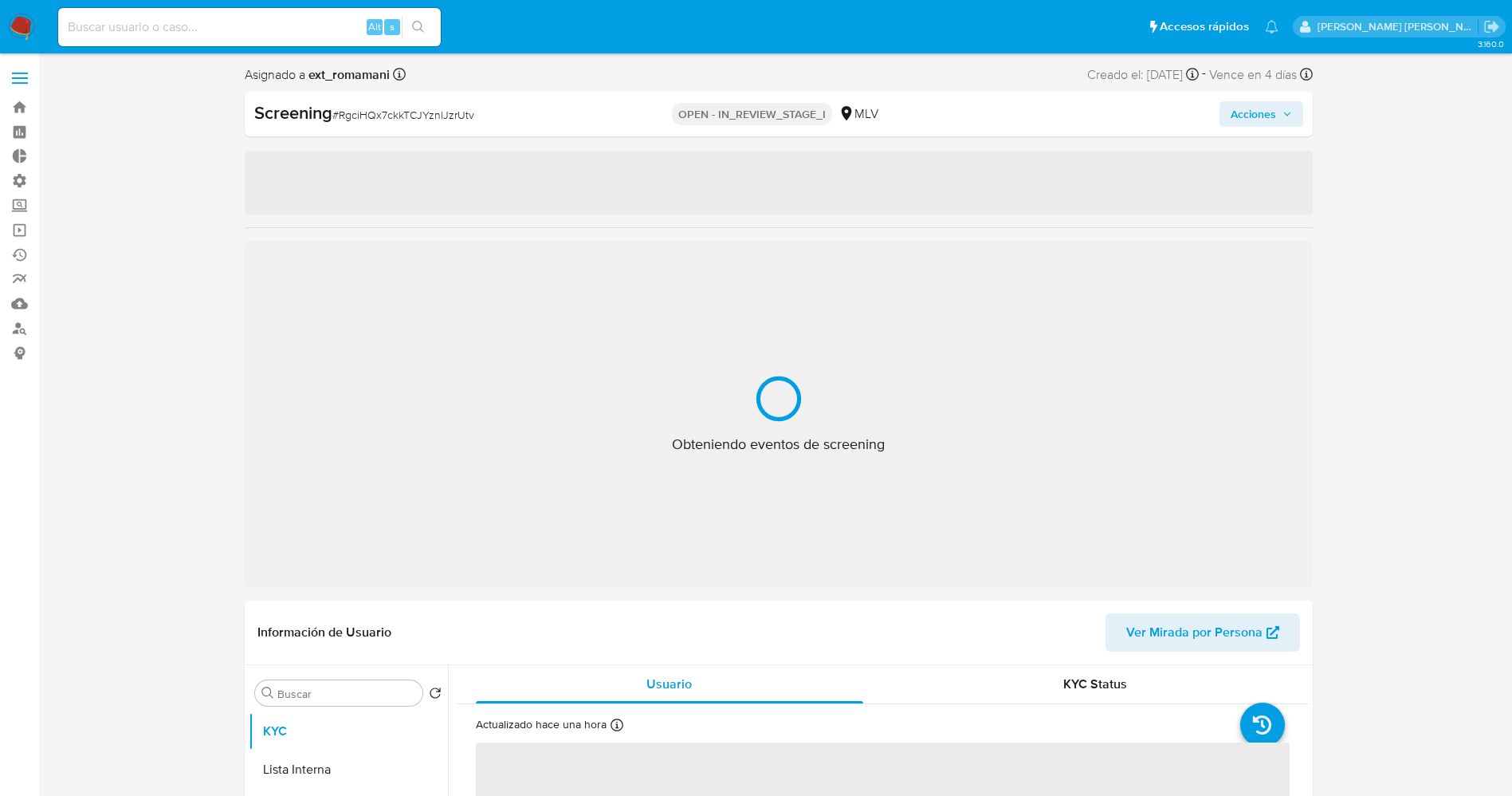
select select "10"
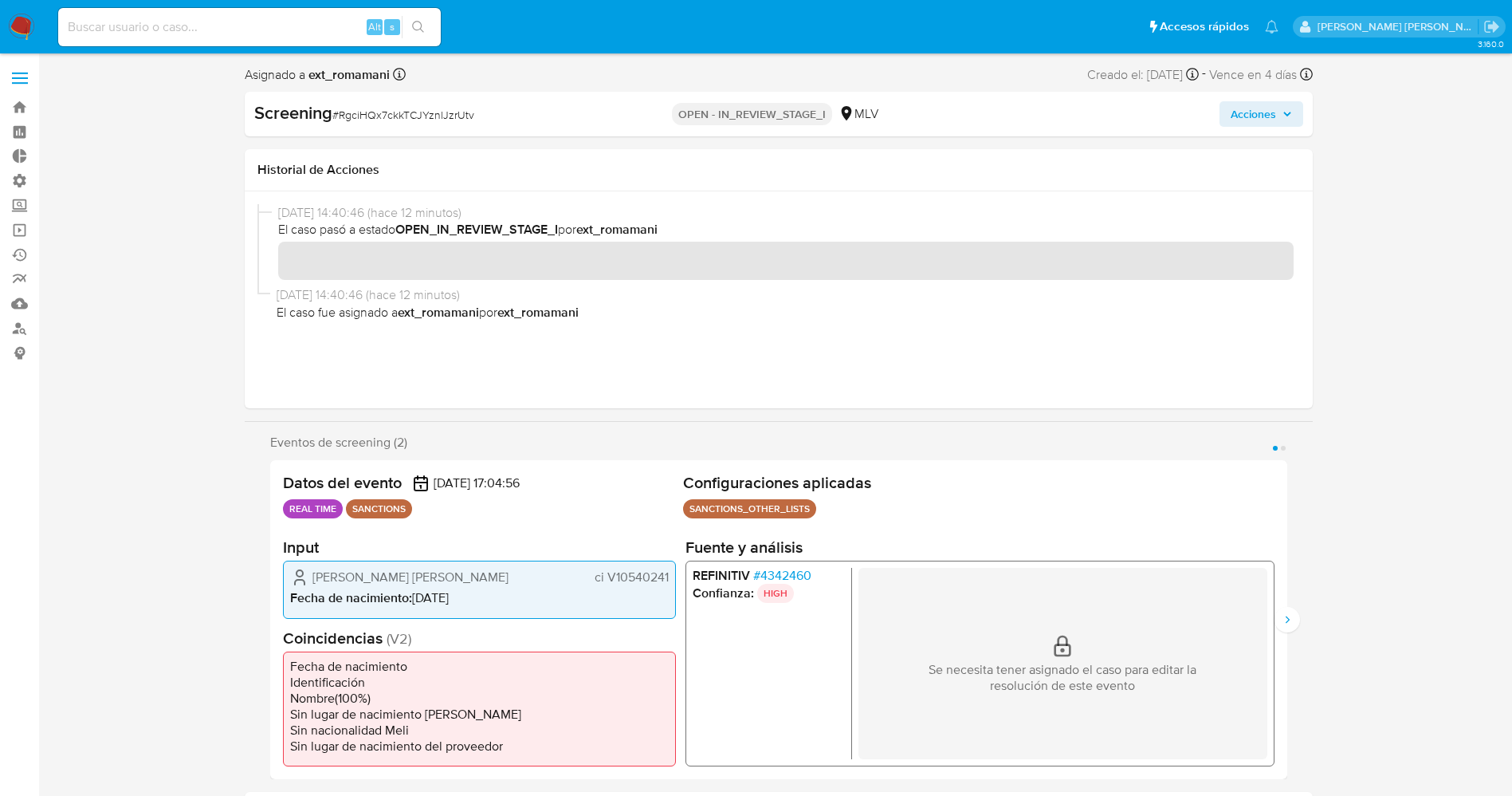
click at [812, 578] on li "REFINITIV # 4342460" at bounding box center [767, 576] width 152 height 16
drag, startPoint x: 764, startPoint y: 574, endPoint x: 812, endPoint y: 574, distance: 48.0
click at [812, 574] on li "REFINITIV # 4342460" at bounding box center [767, 576] width 152 height 16
click at [770, 574] on span "# 4342460" at bounding box center [782, 576] width 58 height 16
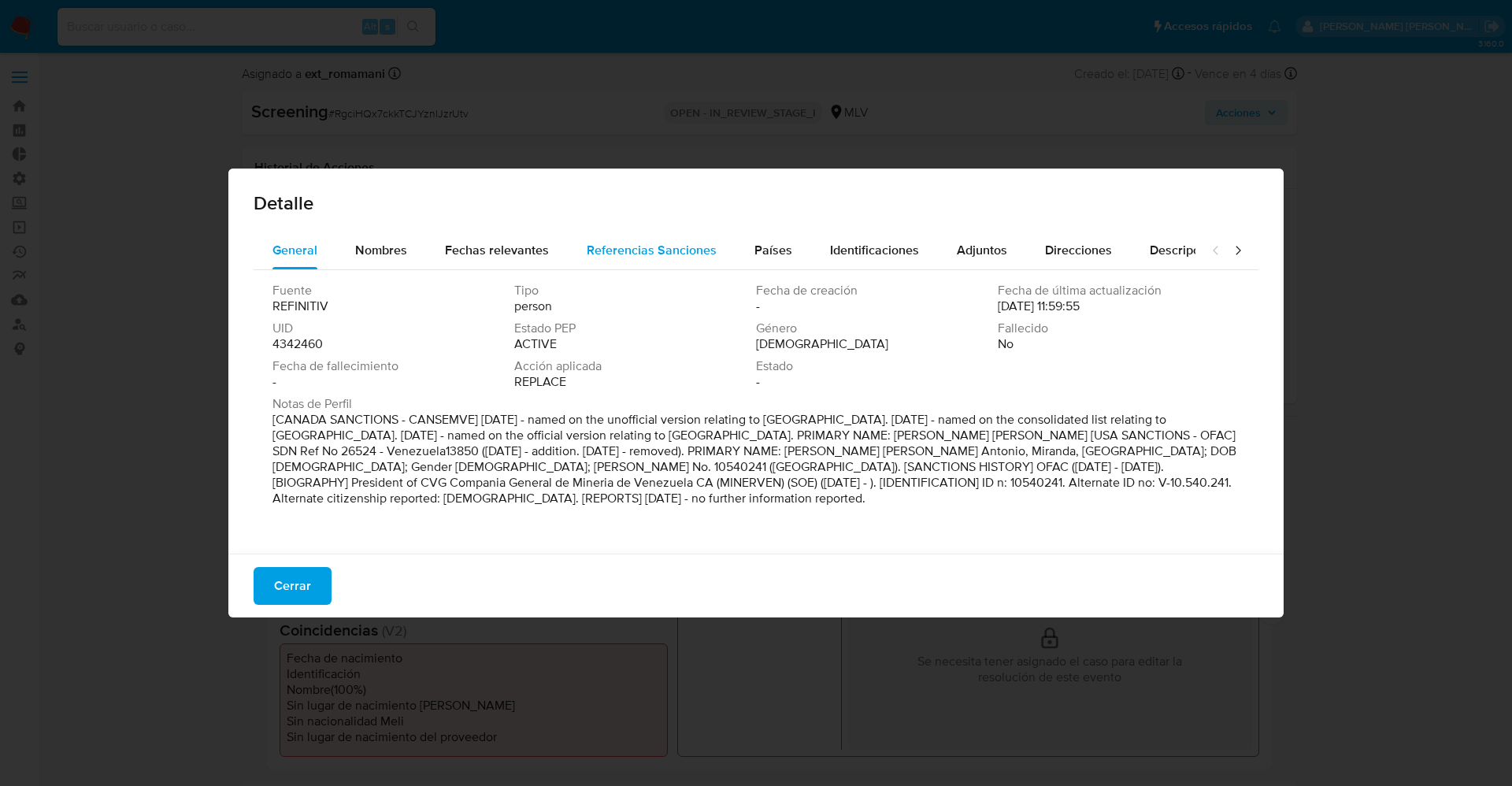
click at [696, 250] on span "Referencias Sanciones" at bounding box center [651, 250] width 130 height 18
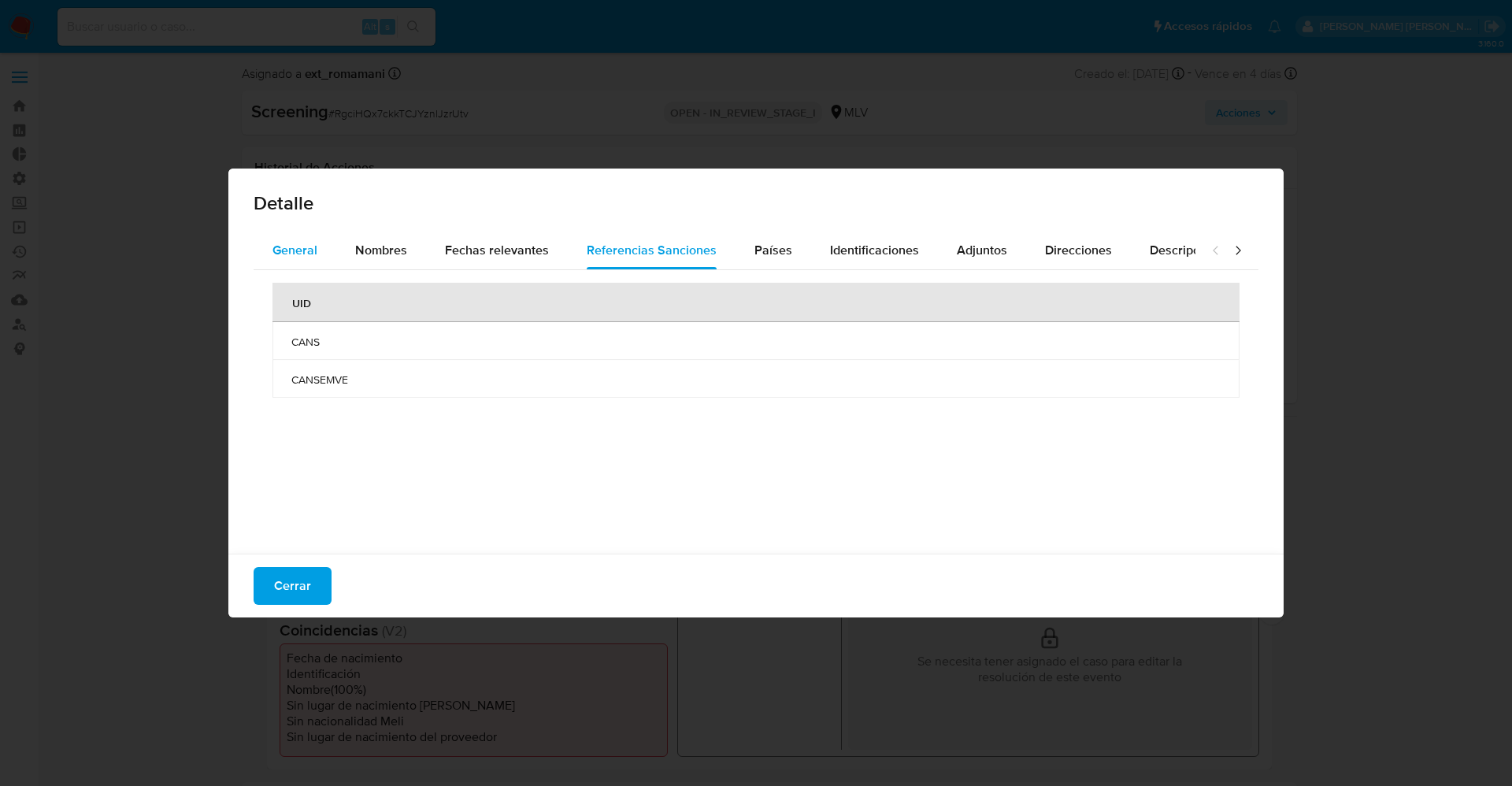
click at [270, 242] on button "General" at bounding box center [294, 250] width 83 height 37
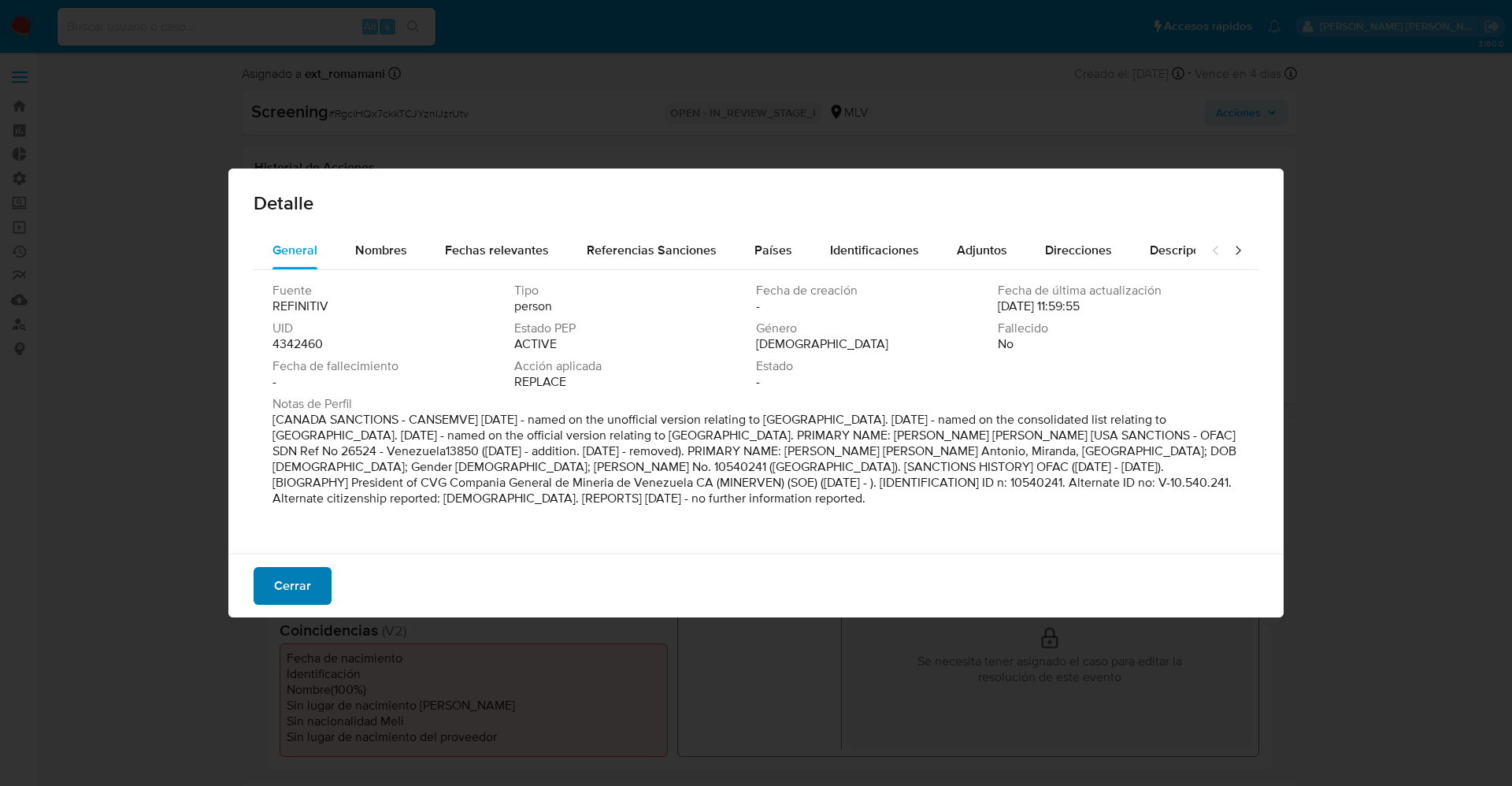
click at [300, 580] on span "Cerrar" at bounding box center [293, 586] width 37 height 35
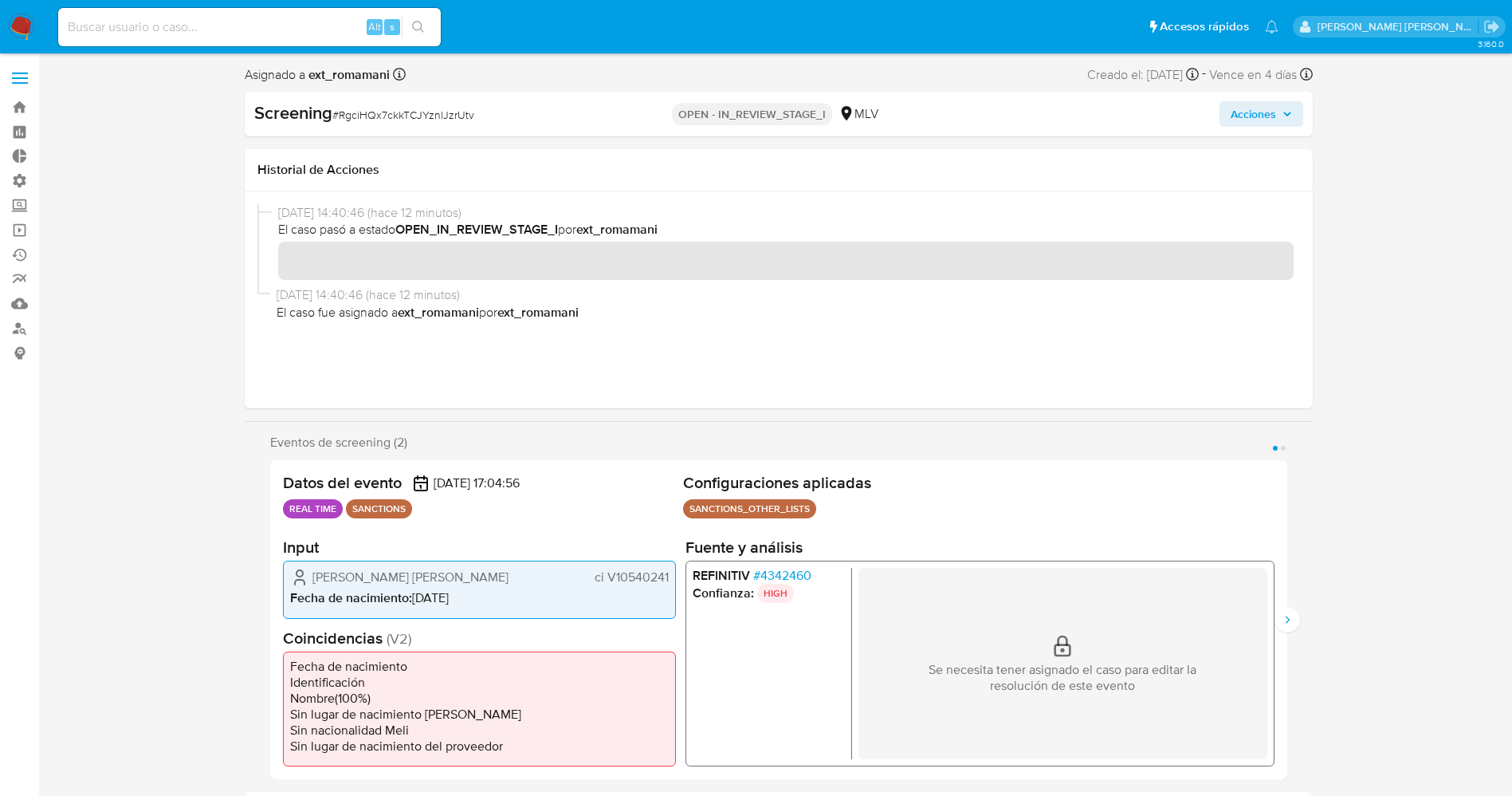
drag, startPoint x: 760, startPoint y: 577, endPoint x: 812, endPoint y: 579, distance: 52.0
click at [812, 579] on li "REFINITIV # 4342460" at bounding box center [767, 576] width 152 height 16
click at [780, 573] on span "# 4342460" at bounding box center [782, 576] width 58 height 16
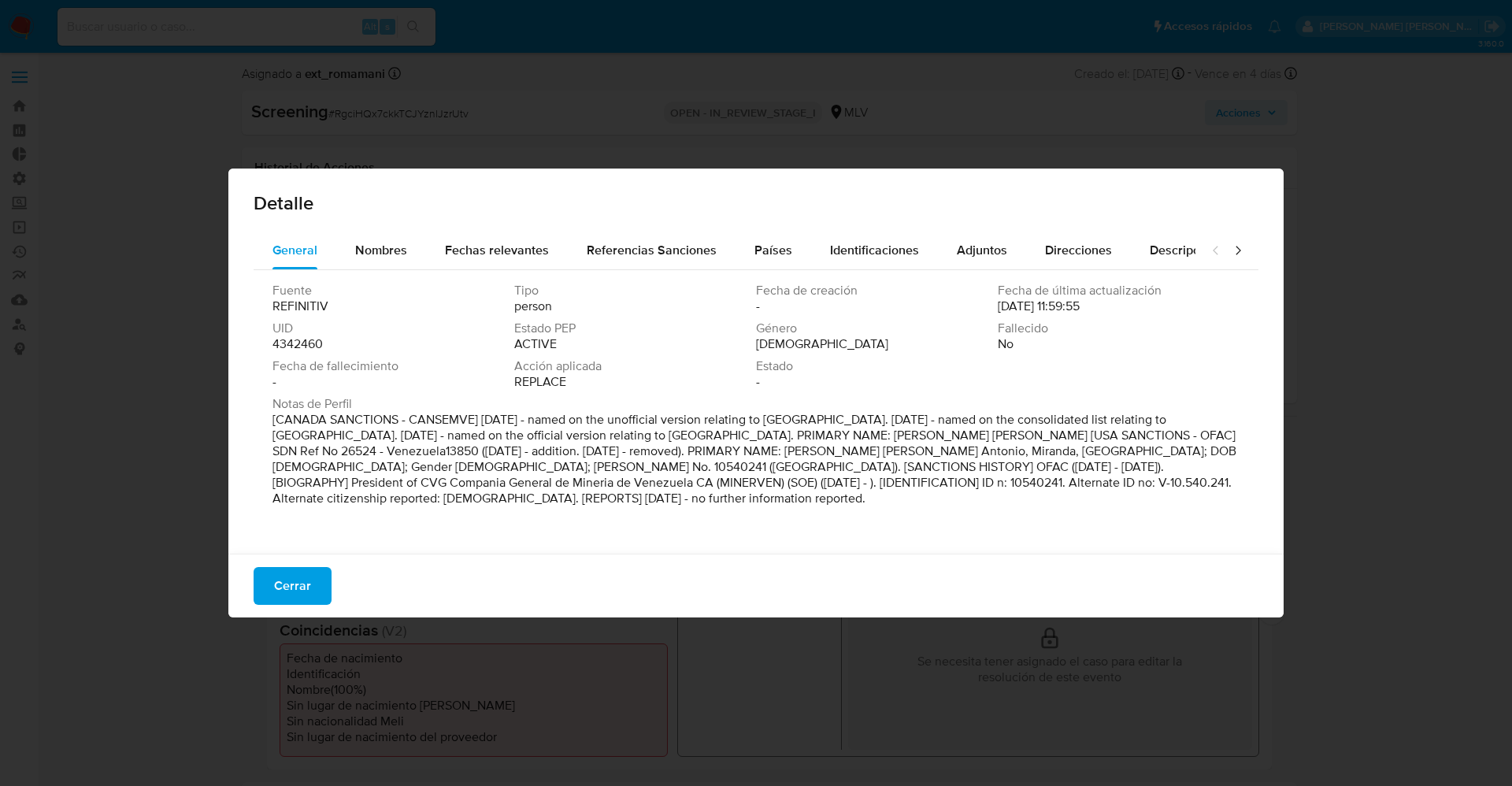
drag, startPoint x: 269, startPoint y: 340, endPoint x: 321, endPoint y: 343, distance: 52.1
click at [321, 343] on div "Fuente REFINITIV Tipo person Fecha de creación - Fecha de última actualización …" at bounding box center [756, 407] width 1005 height 276
click at [274, 588] on span "Cerrar" at bounding box center [293, 586] width 37 height 35
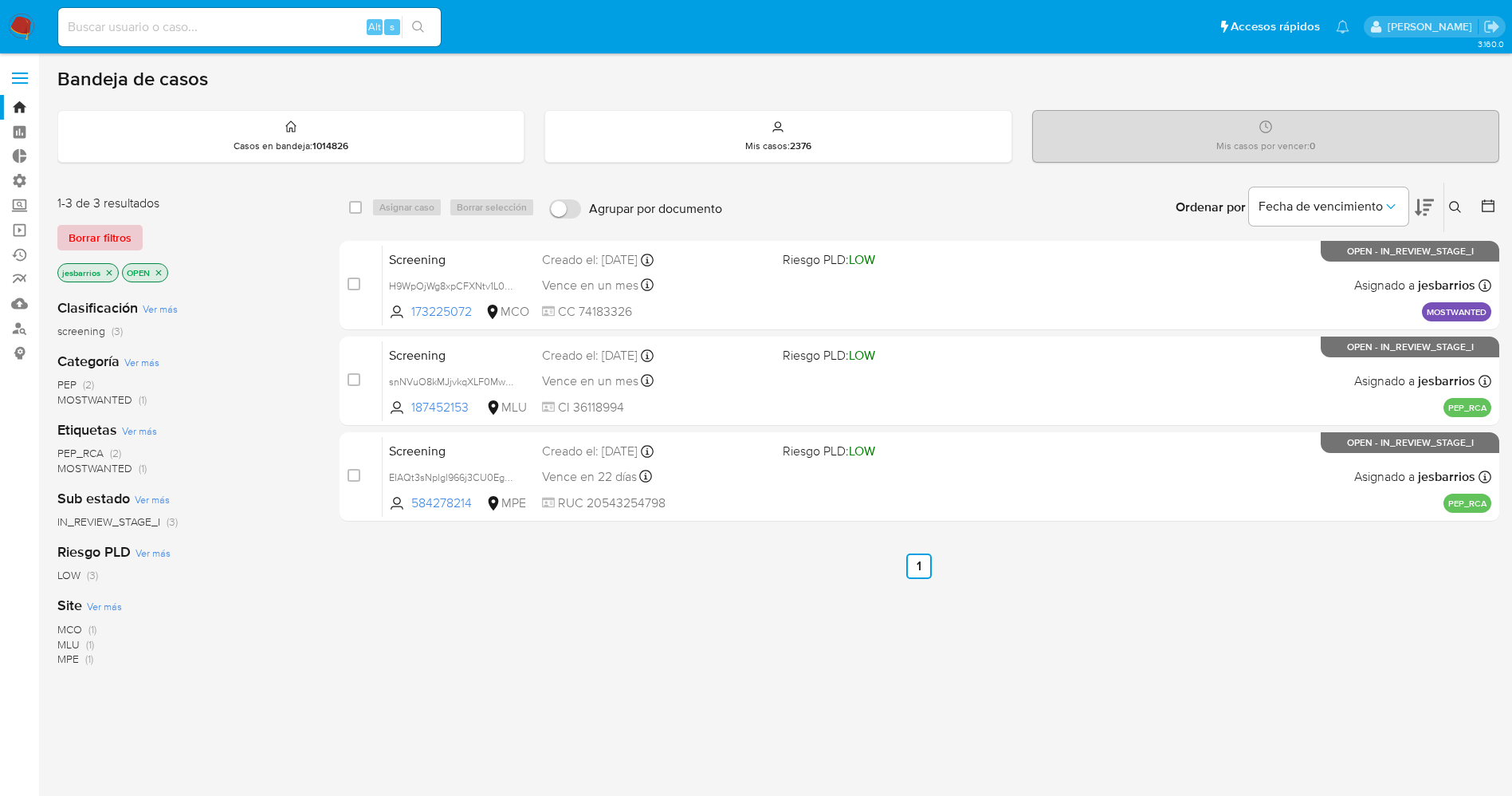
click at [106, 228] on span "Borrar filtros" at bounding box center [100, 237] width 63 height 22
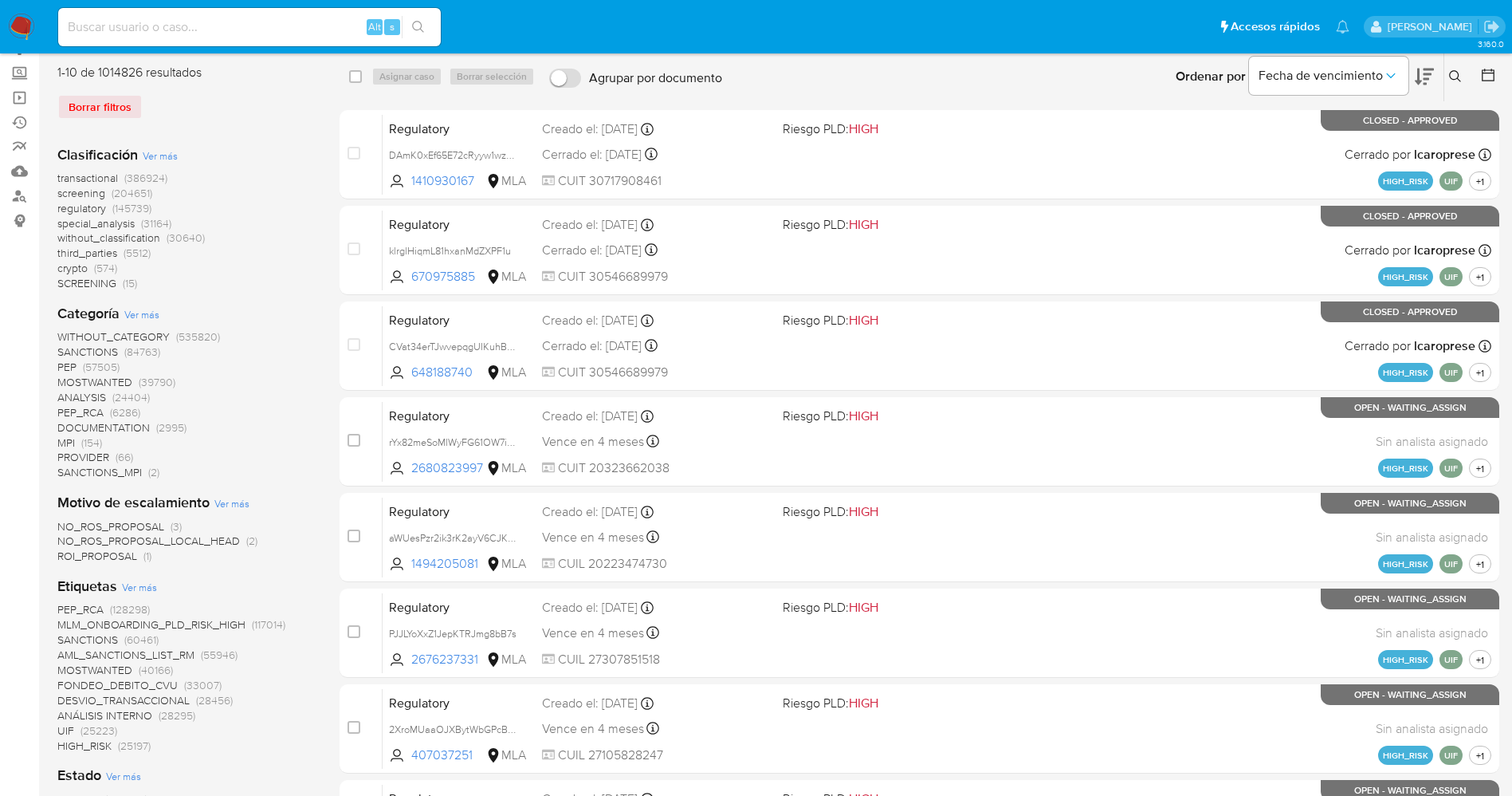
scroll to position [239, 0]
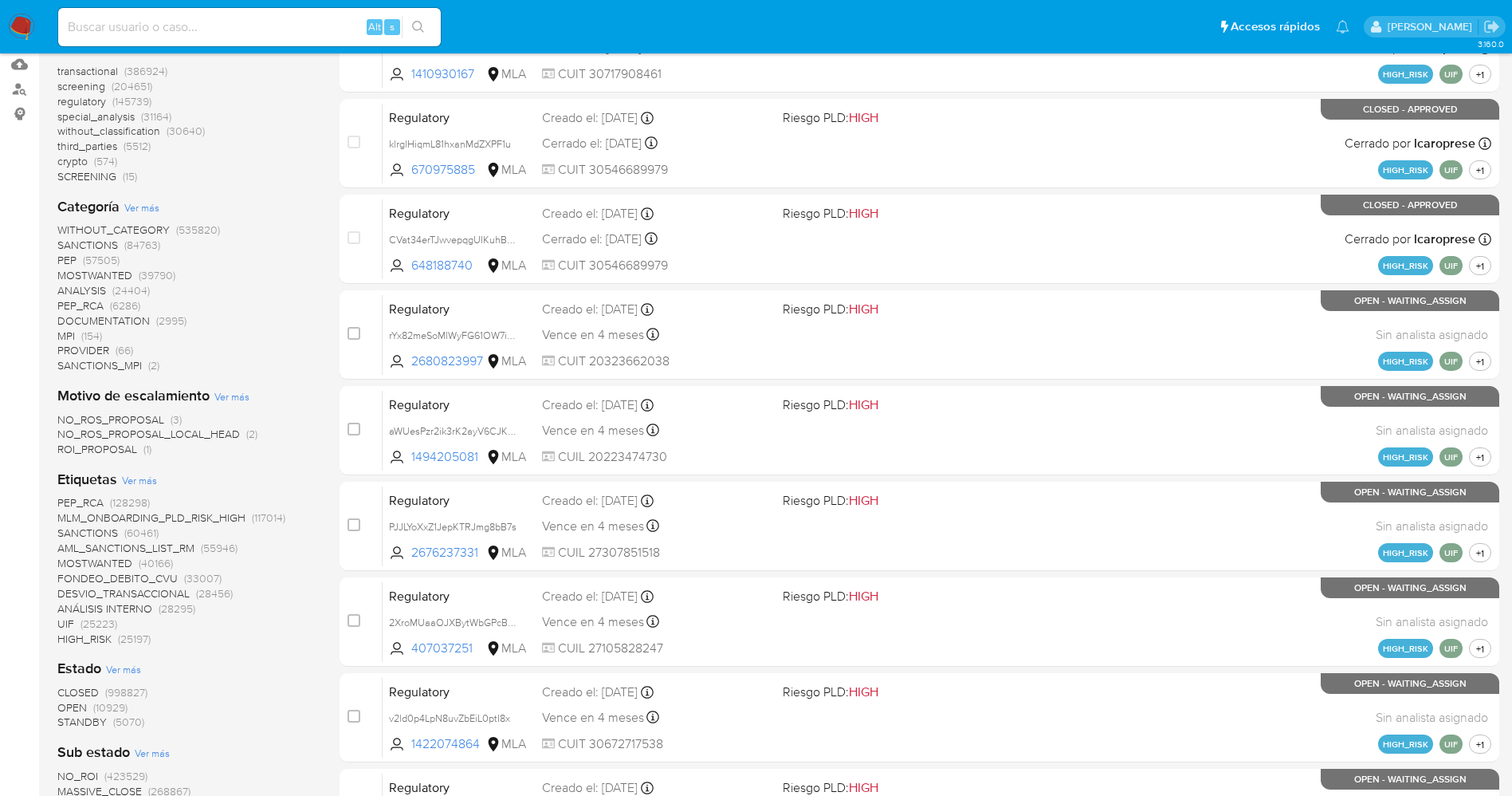
click at [85, 721] on span "STANDBY" at bounding box center [82, 721] width 49 height 16
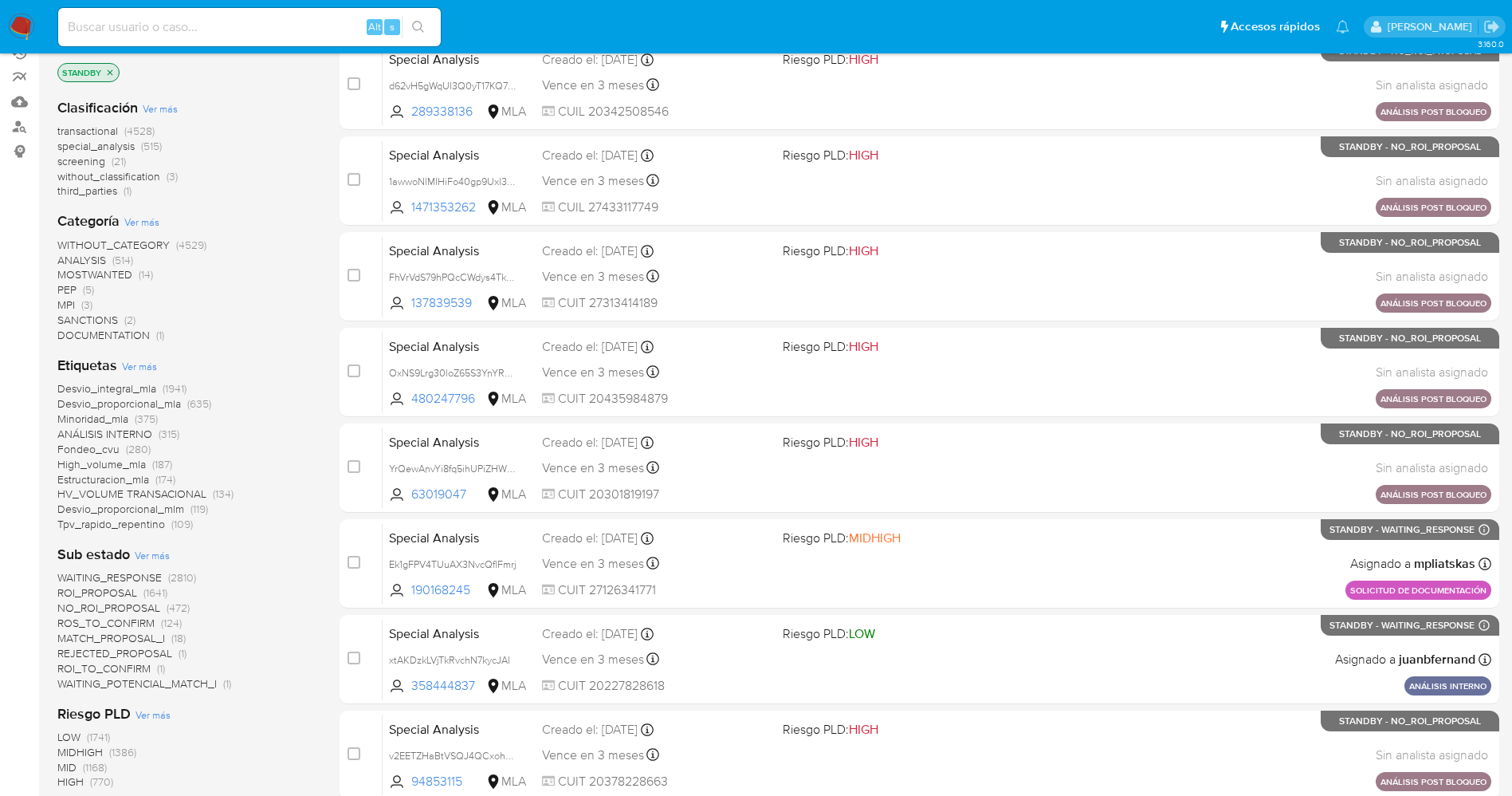
scroll to position [239, 0]
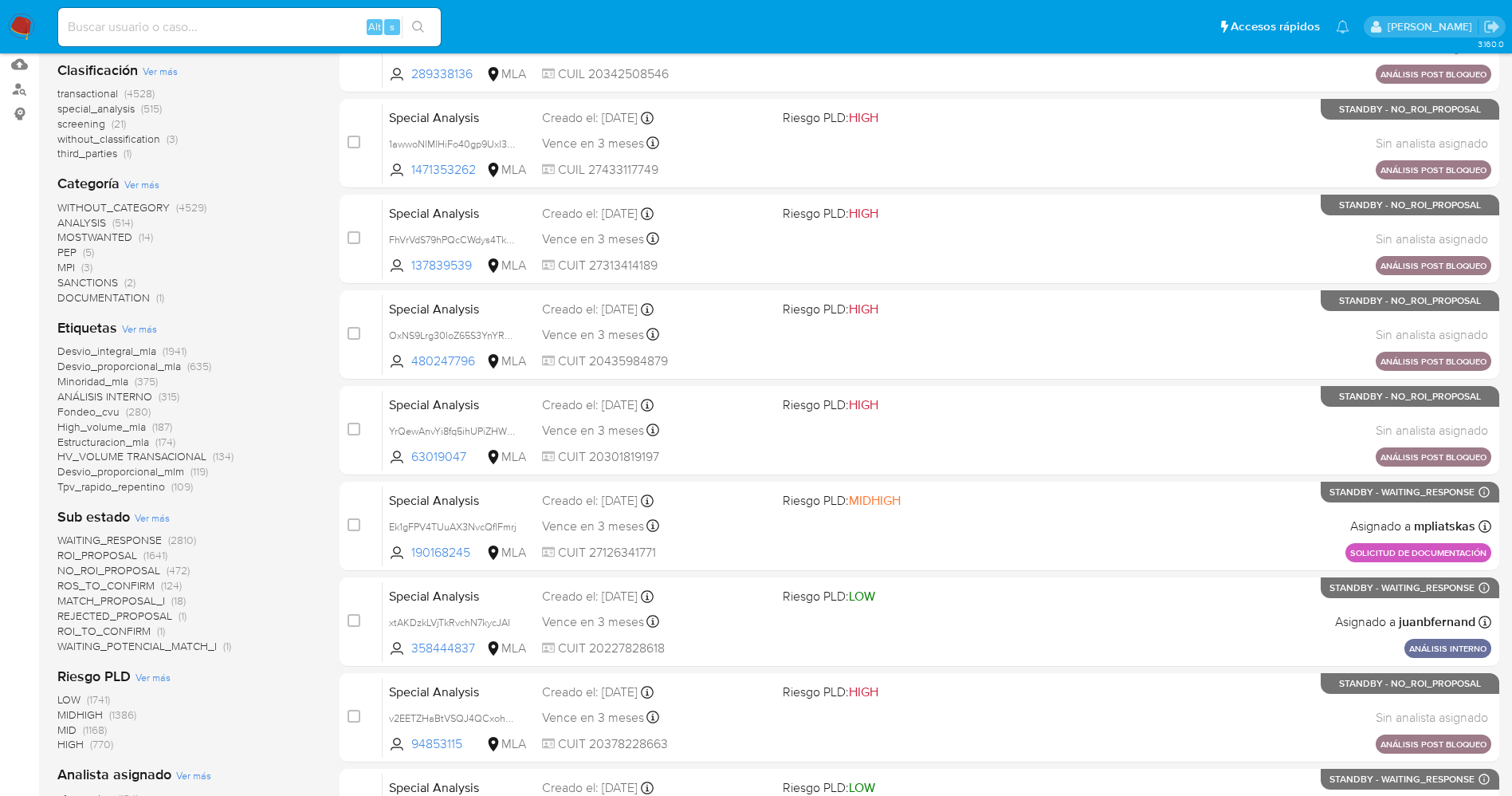
click at [167, 650] on span "WAITING_POTENCIAL_MATCH_I" at bounding box center [137, 645] width 159 height 16
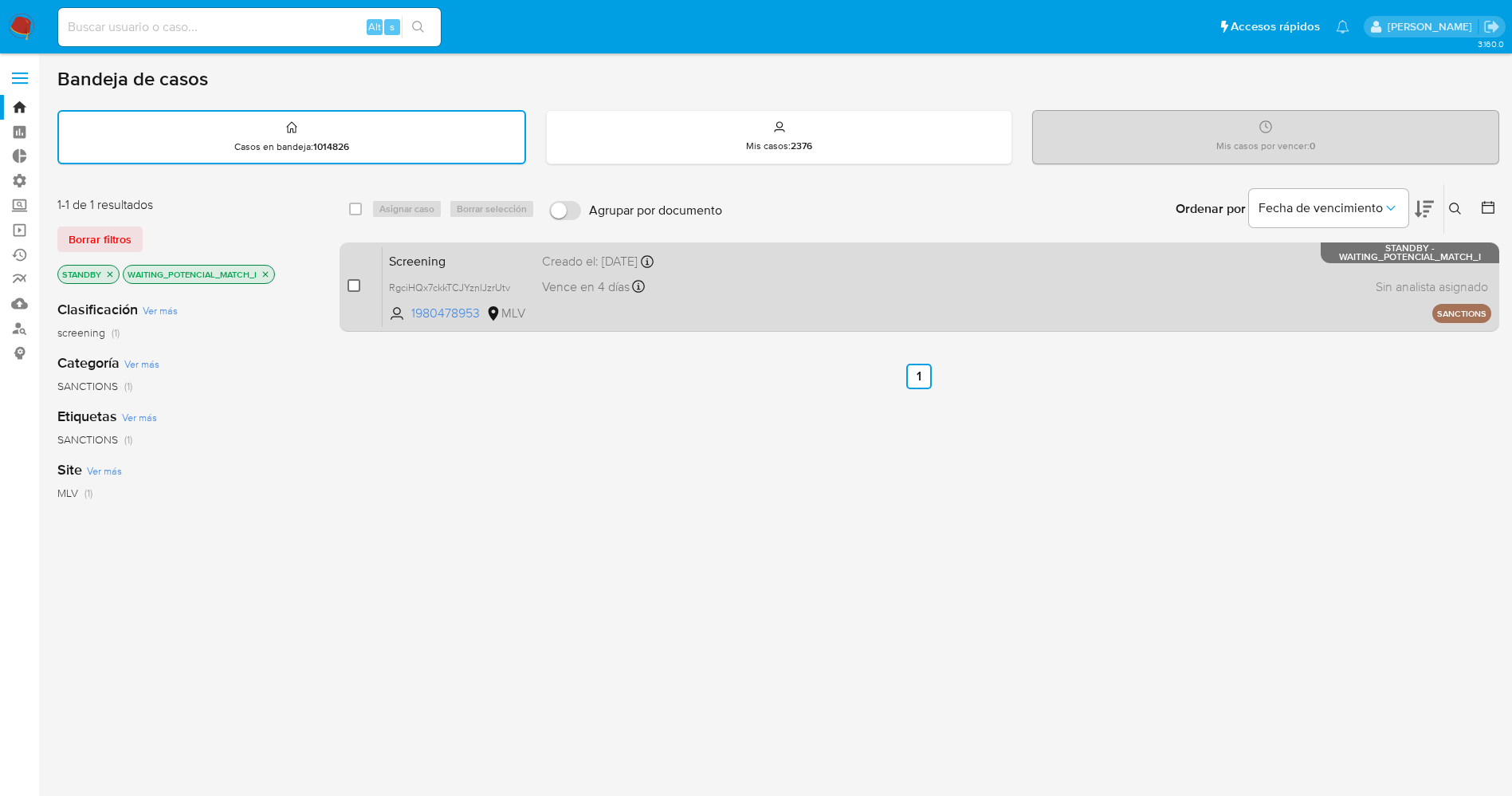
click at [359, 281] on input "checkbox" at bounding box center [353, 286] width 12 height 12
checkbox input "true"
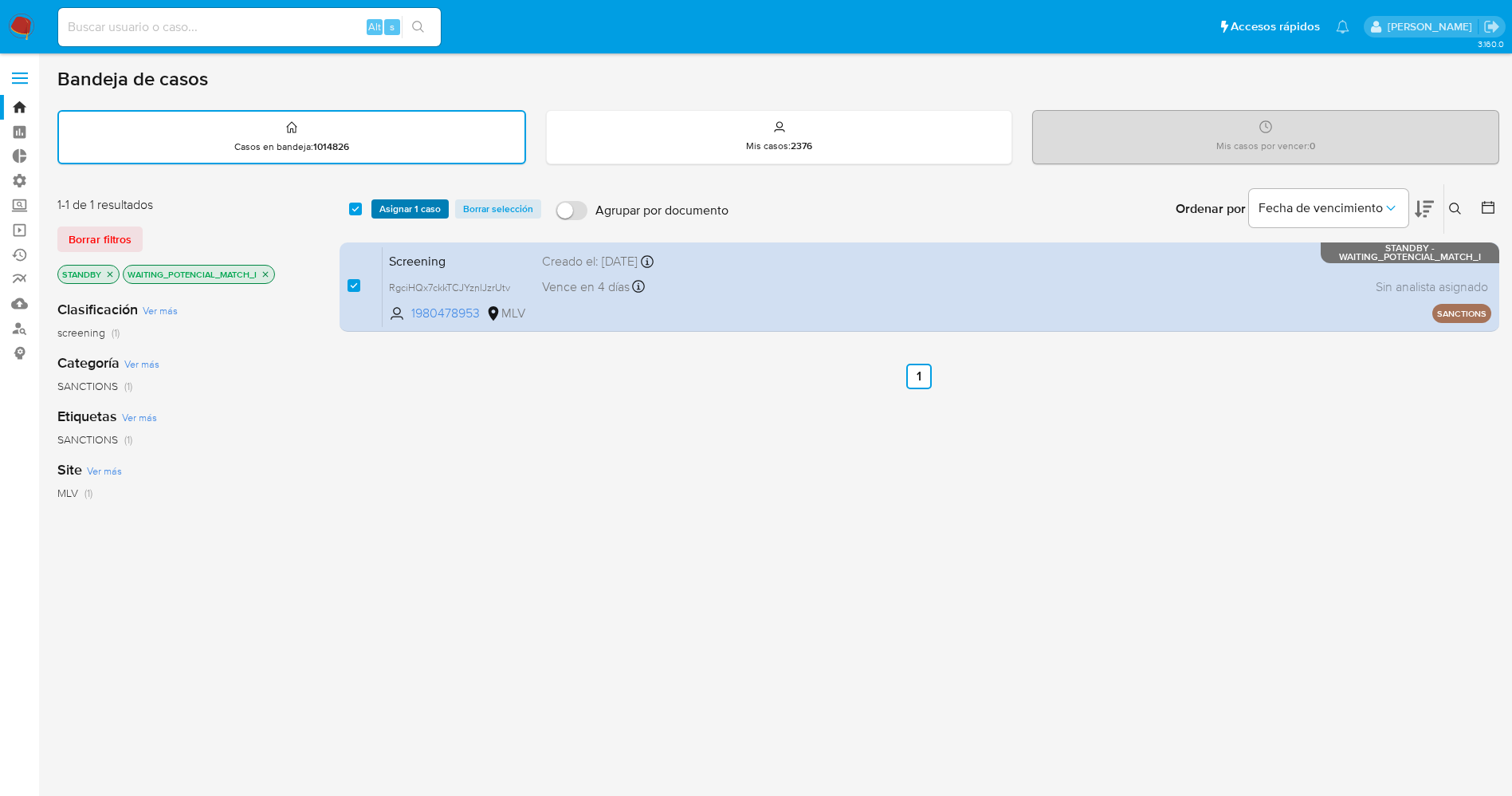
click at [403, 212] on span "Asignar 1 caso" at bounding box center [410, 209] width 62 height 16
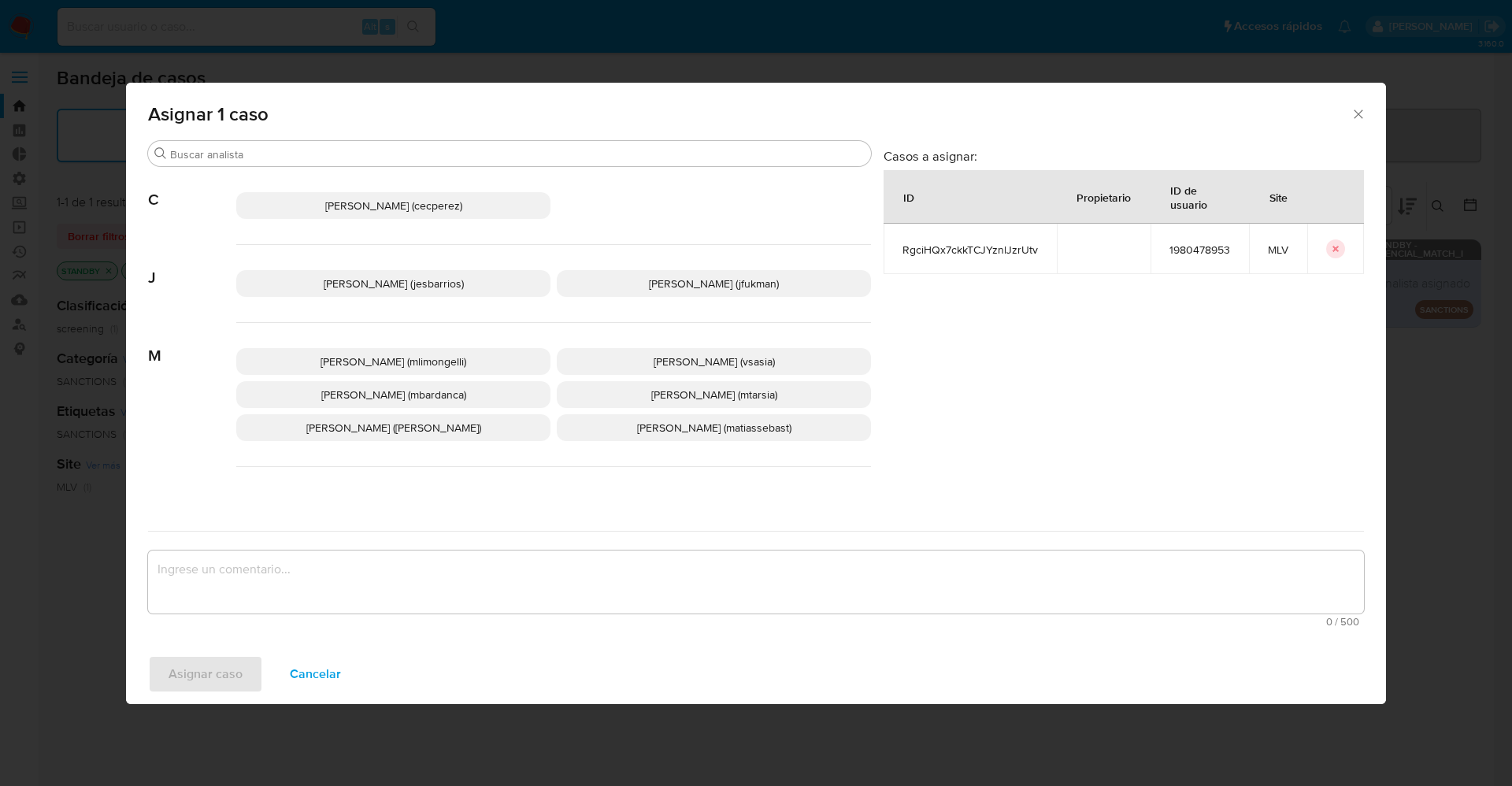
click at [351, 286] on span "Jesica Iris Barrios Leita (jesbarrios)" at bounding box center [394, 284] width 140 height 16
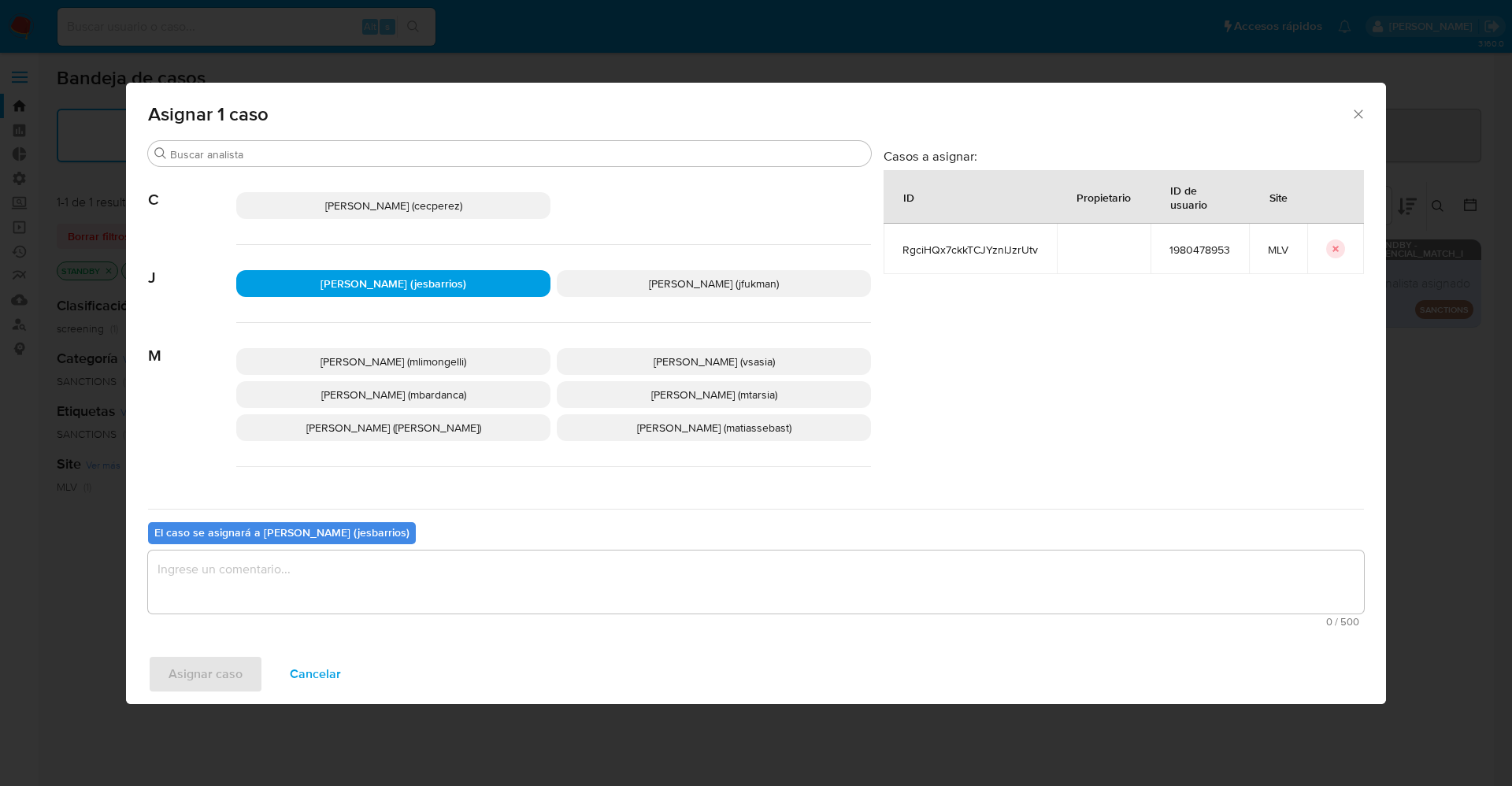
click at [361, 568] on textarea "assign-modal" at bounding box center [756, 581] width 1216 height 63
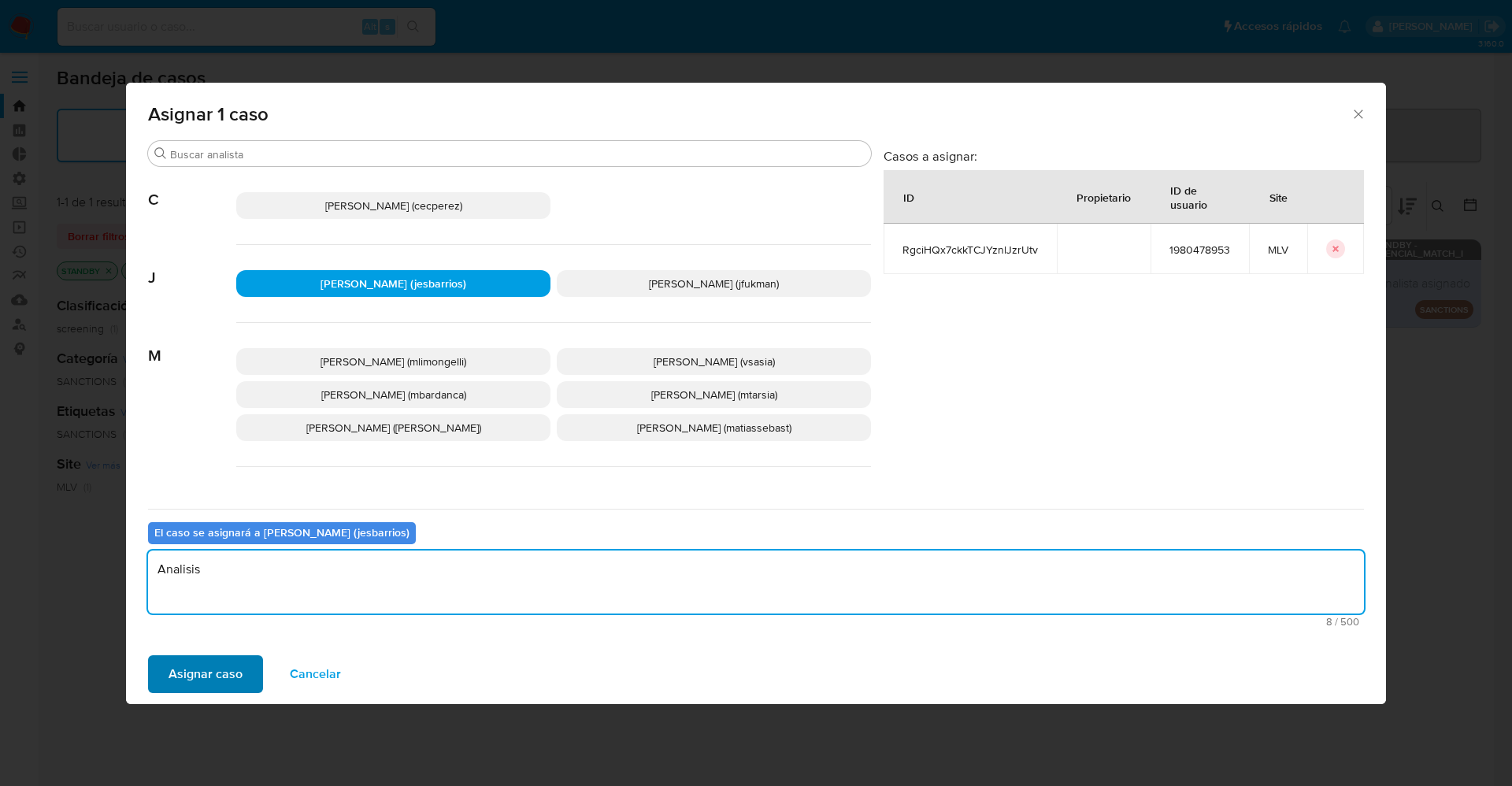
type textarea "Analisis"
click at [194, 682] on span "Asignar caso" at bounding box center [206, 674] width 74 height 35
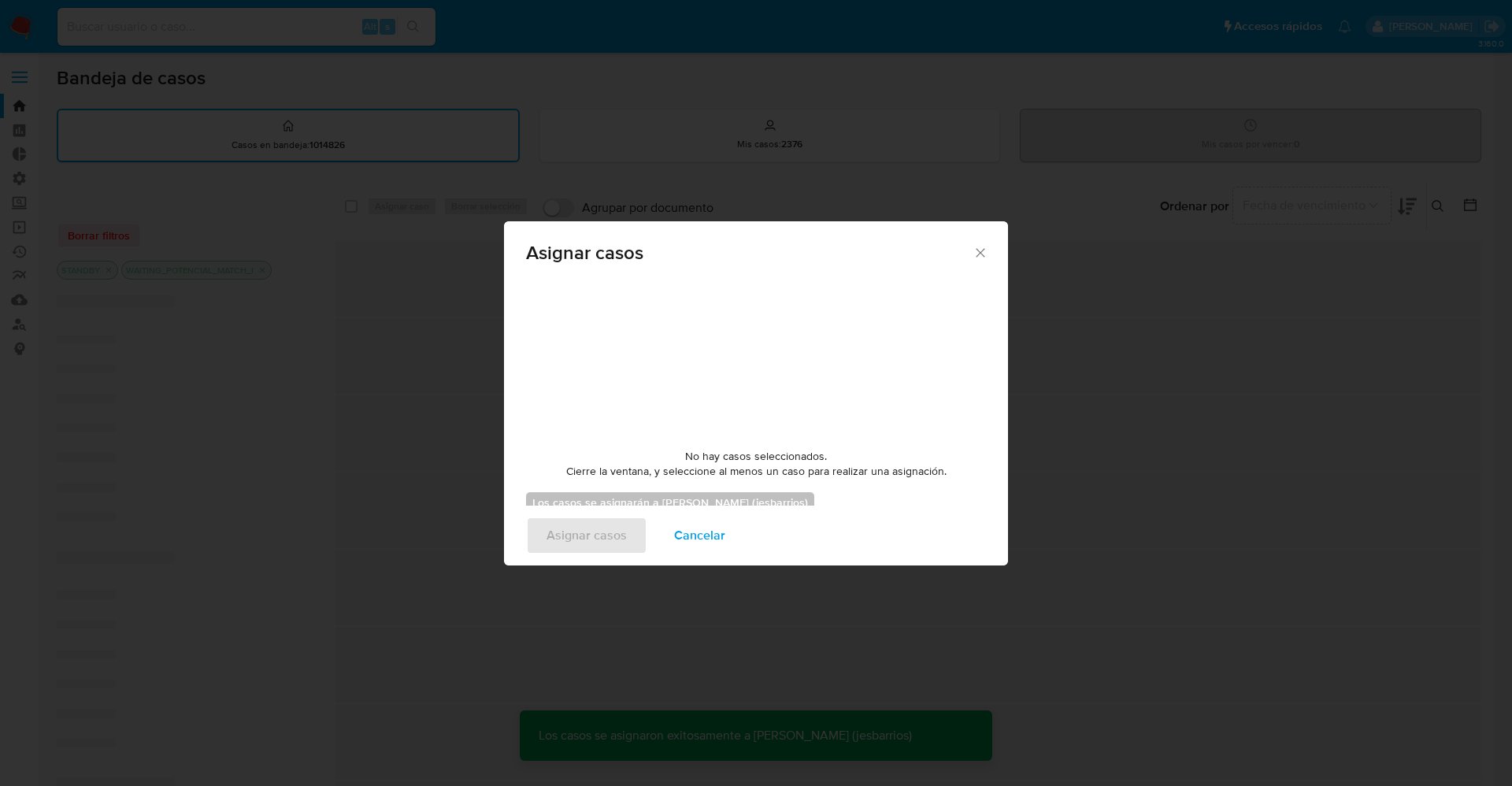
checkbox input "false"
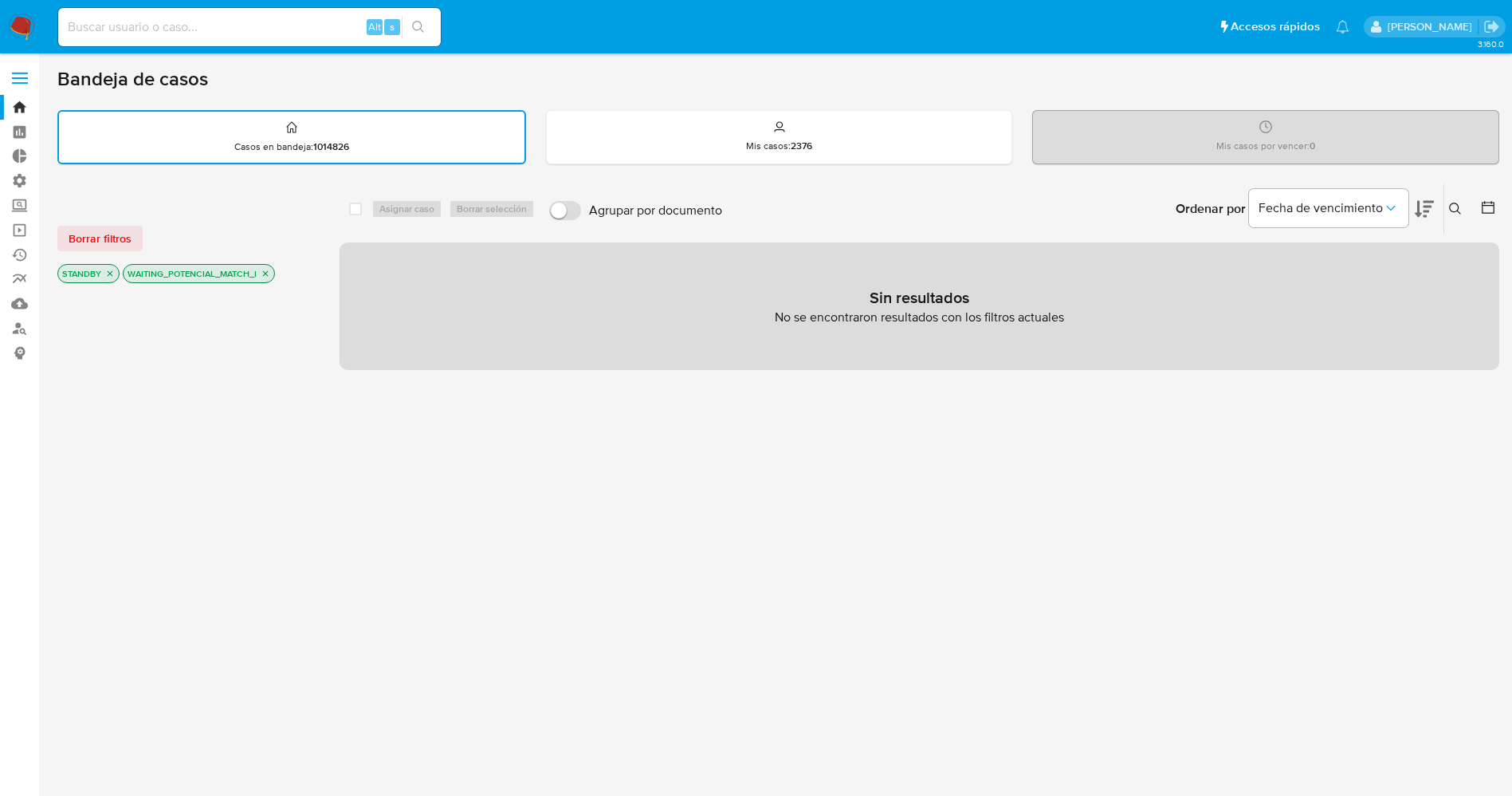
click at [12, 21] on img at bounding box center [21, 26] width 27 height 27
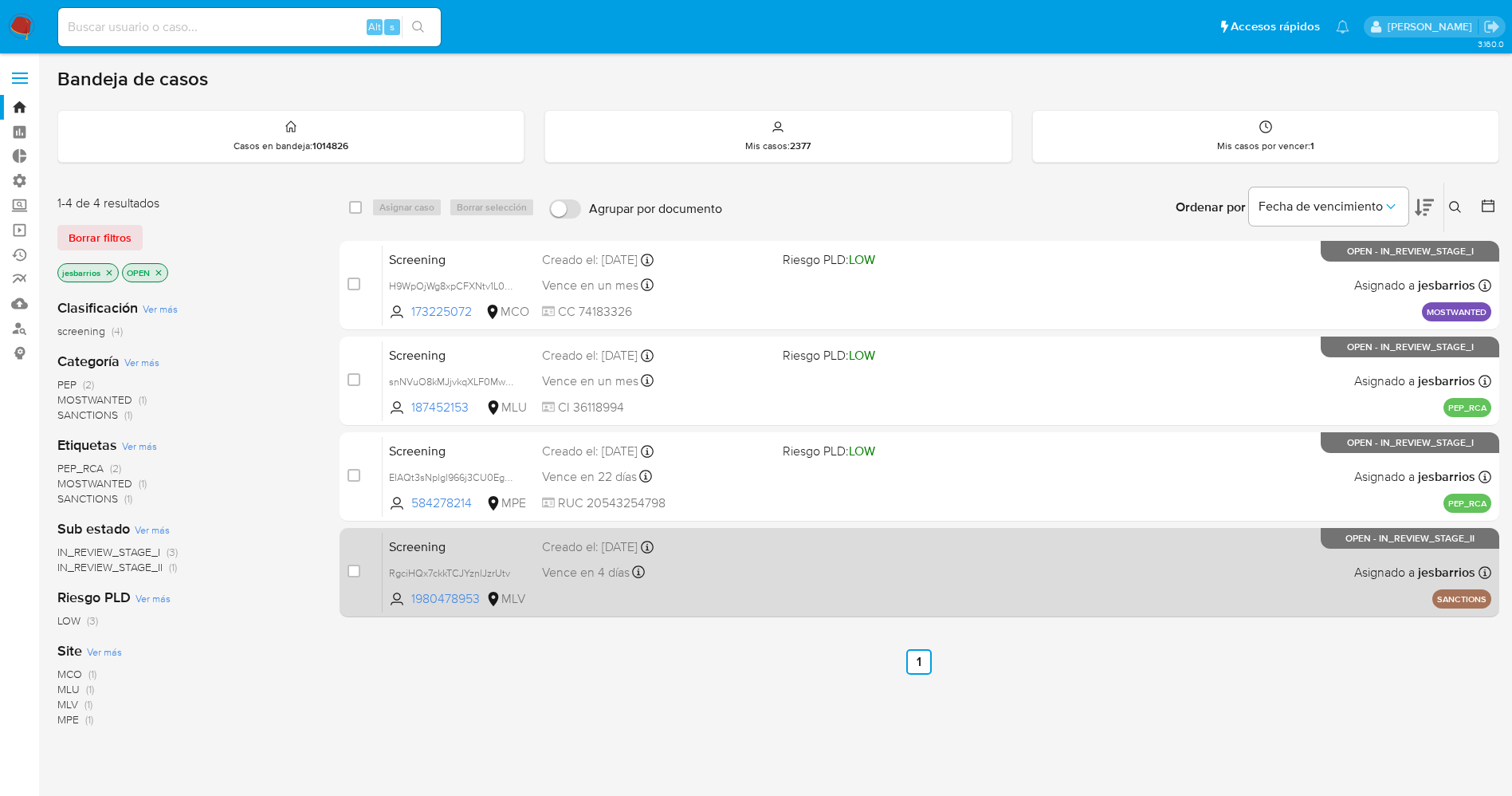
click at [1080, 594] on div "Screening RgciHQx7ckkTCJYznlJzrUtv 1980478953 MLV Creado el: [DATE] Creado el: …" at bounding box center [937, 571] width 1108 height 80
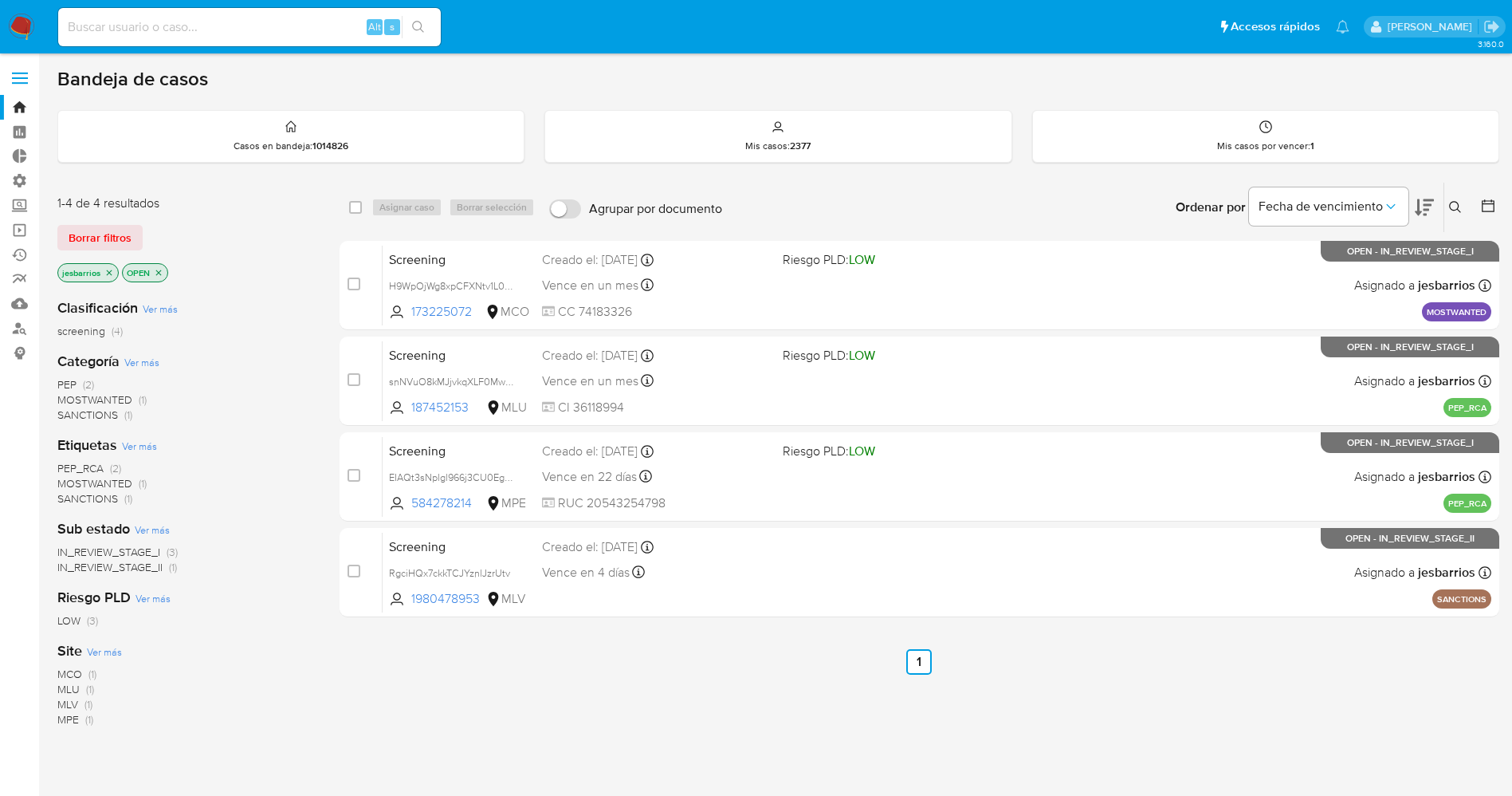
click at [26, 19] on img at bounding box center [21, 26] width 27 height 27
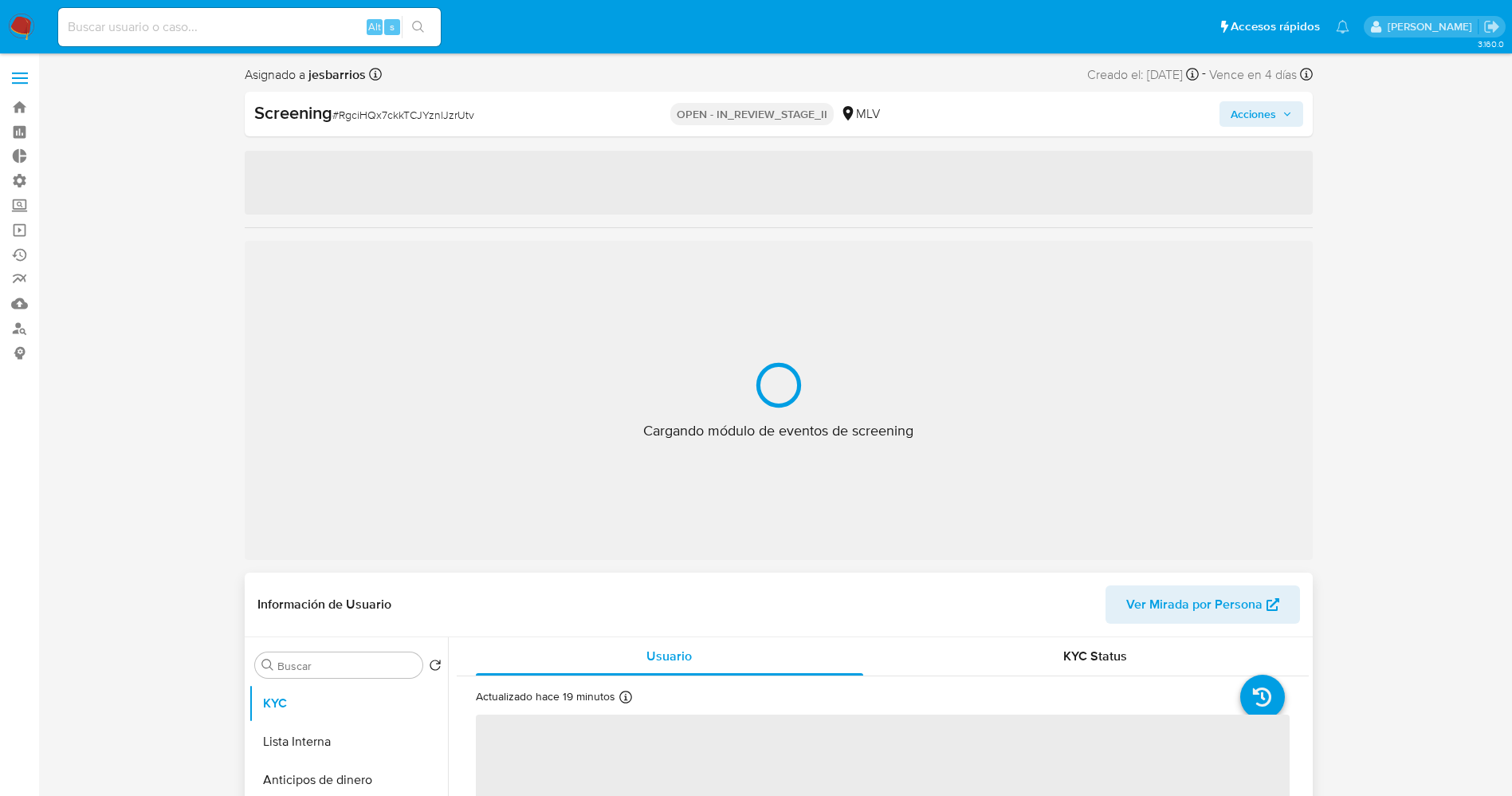
select select "10"
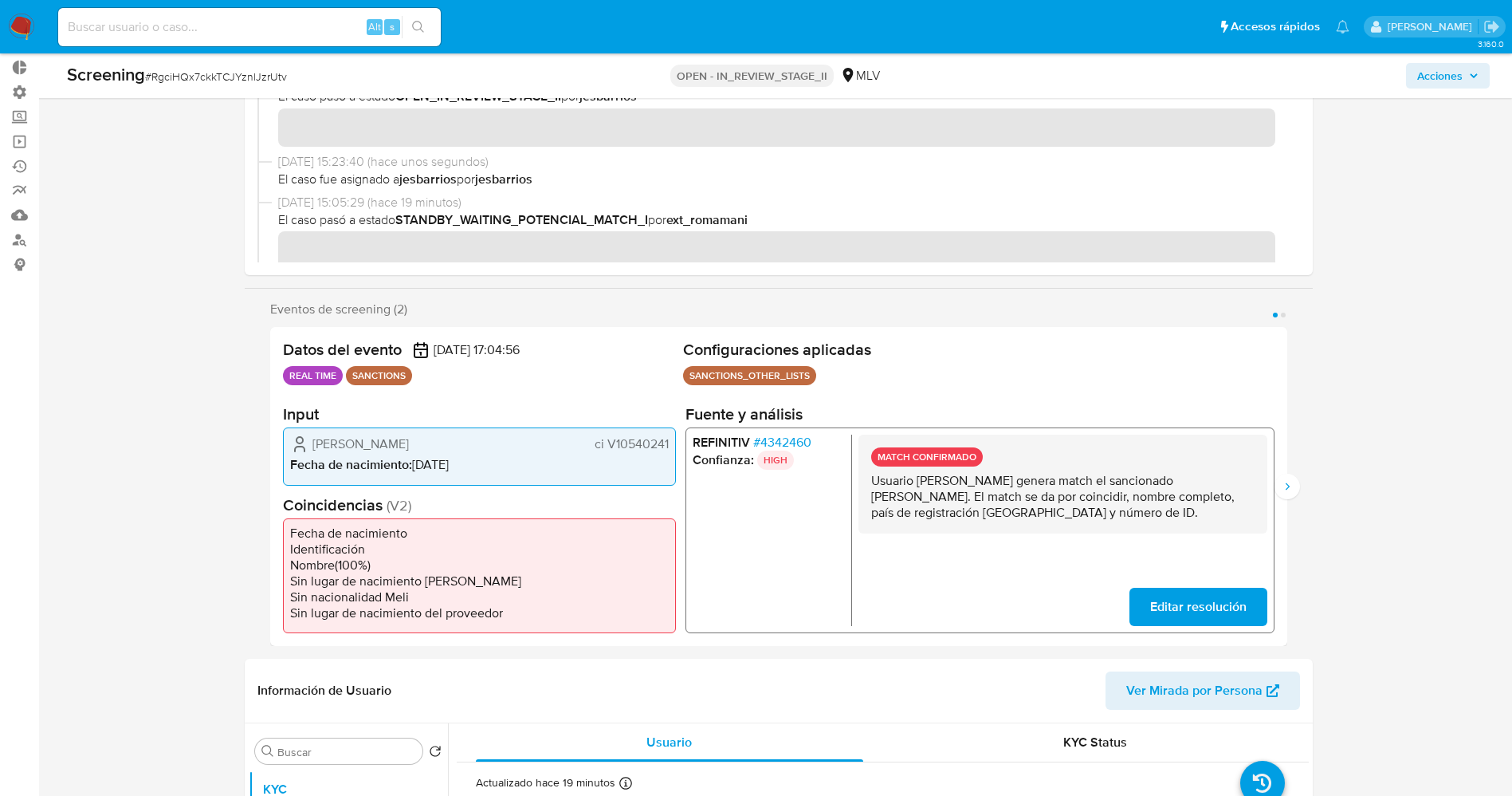
scroll to position [120, 0]
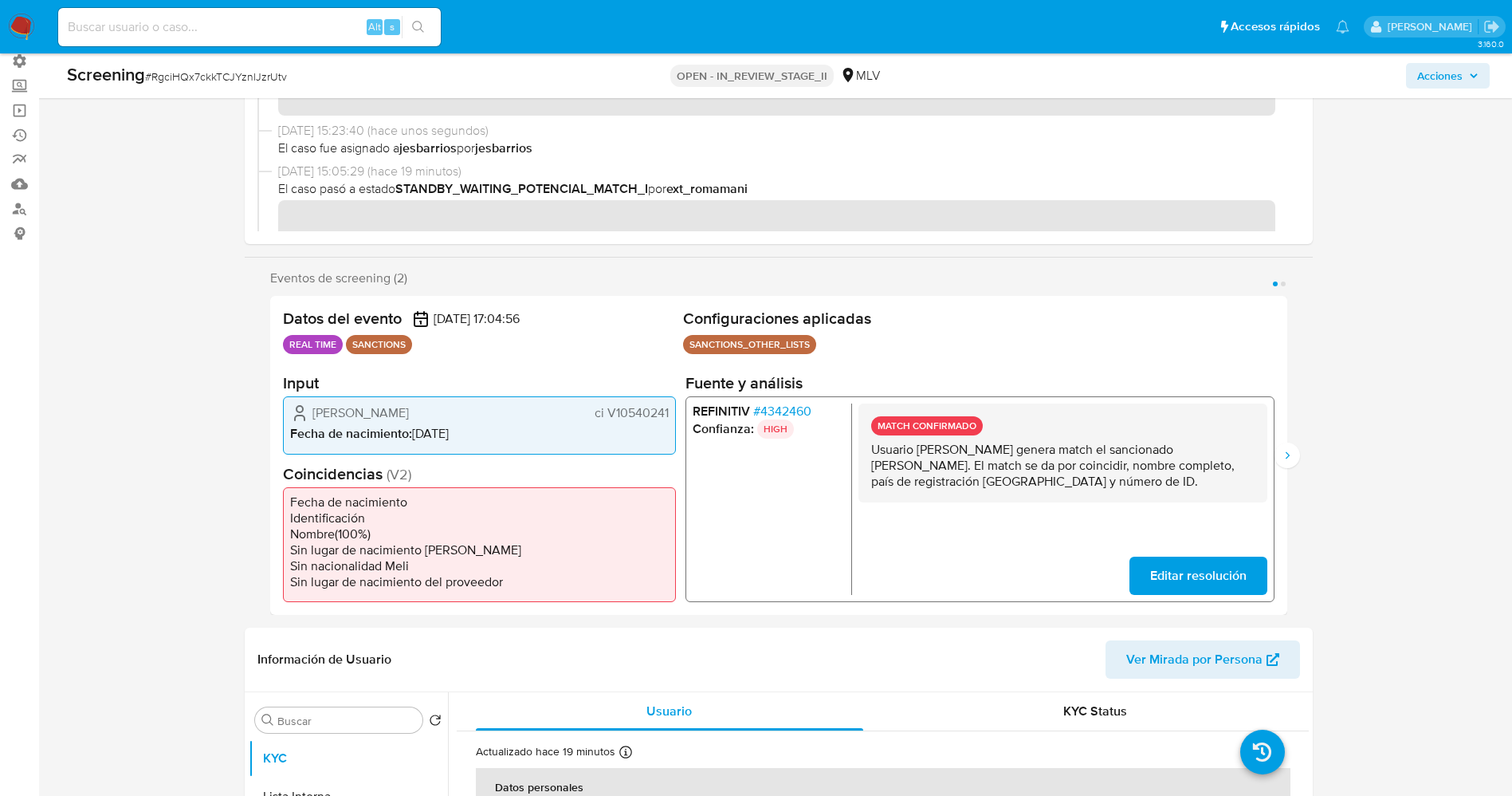
click at [798, 405] on span "# 4342460" at bounding box center [782, 412] width 58 height 16
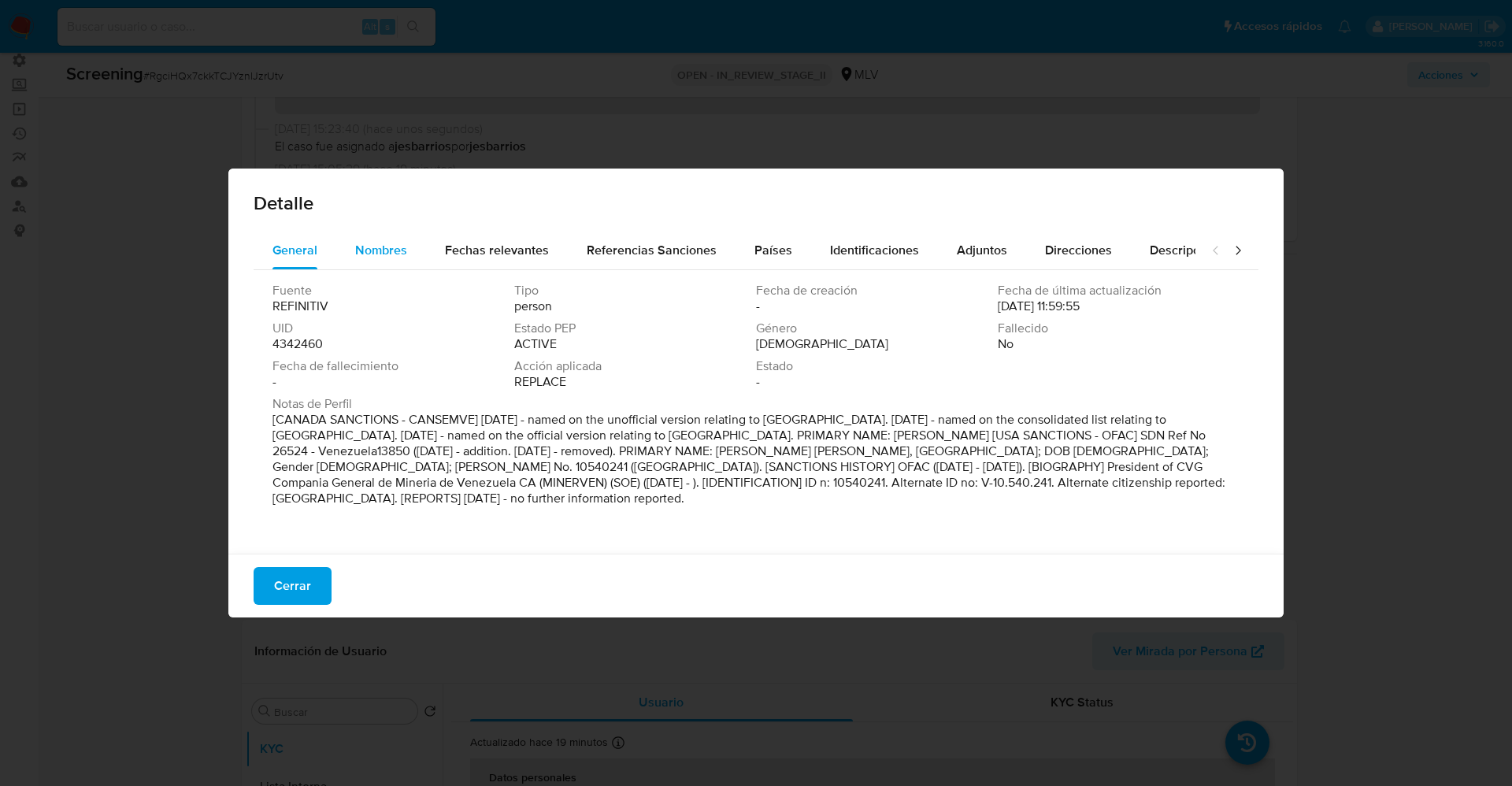
click at [388, 249] on span "Nombres" at bounding box center [381, 250] width 52 height 18
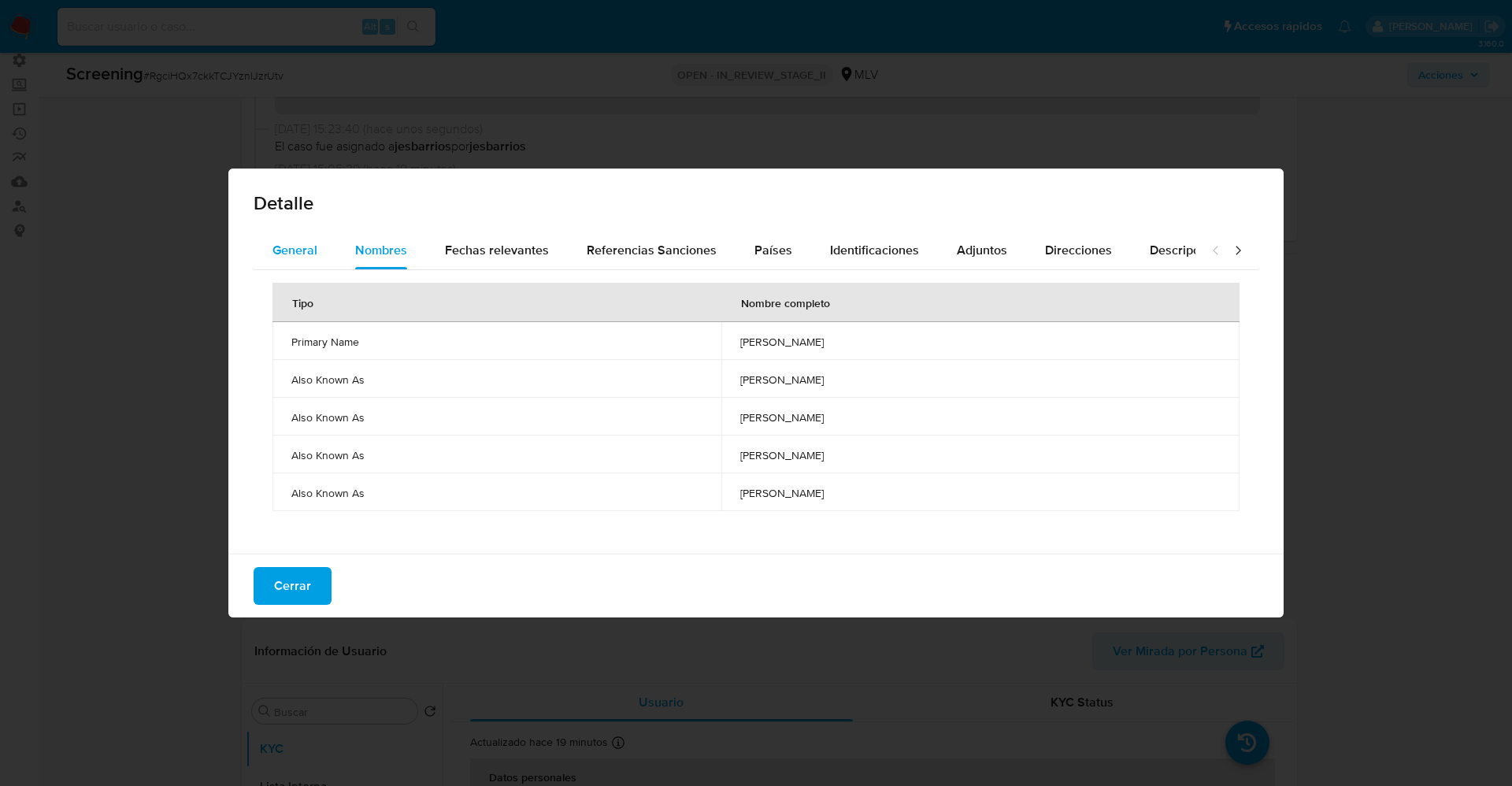
click at [277, 246] on span "General" at bounding box center [295, 250] width 45 height 18
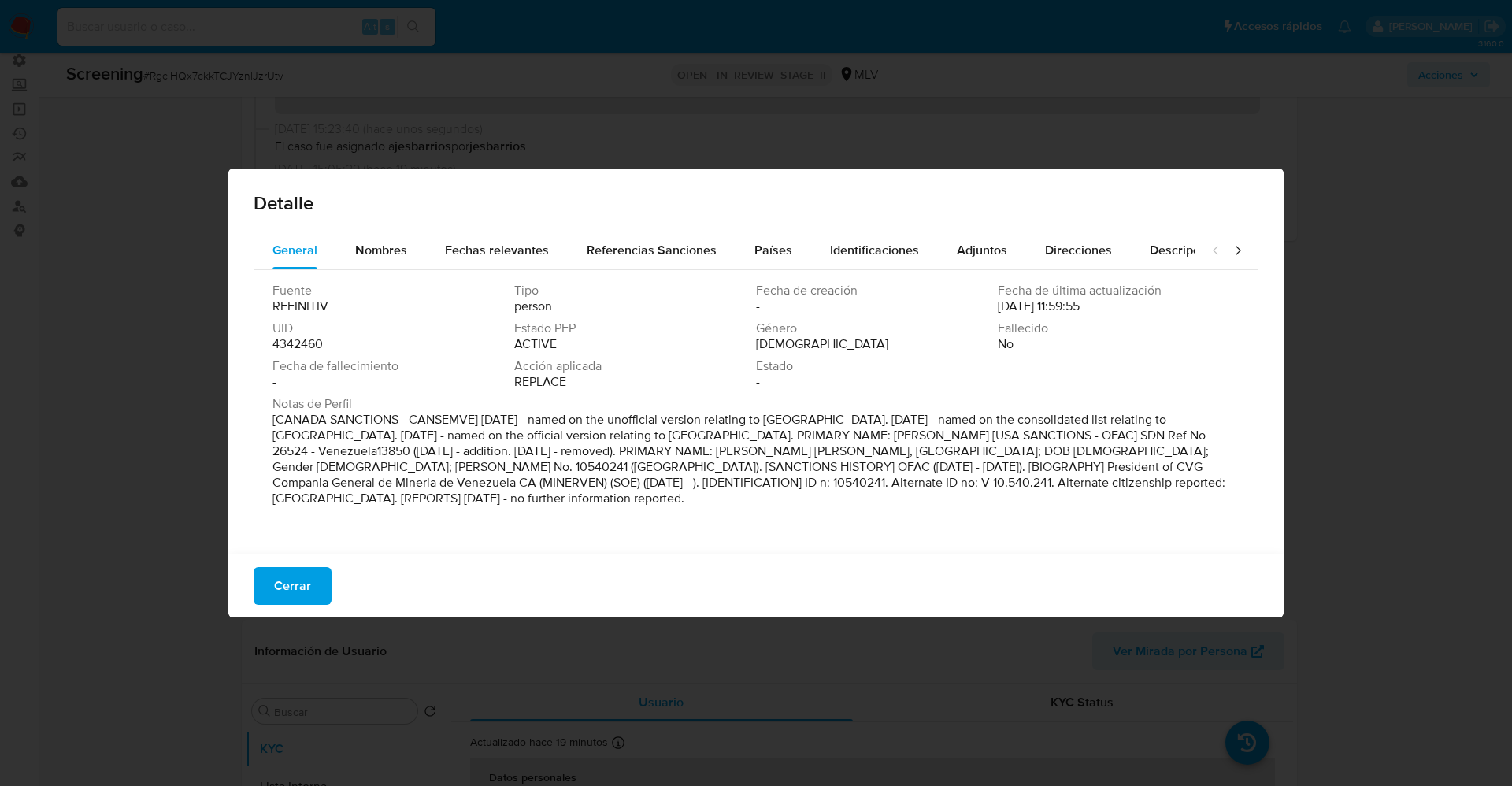
drag, startPoint x: 273, startPoint y: 417, endPoint x: 634, endPoint y: 518, distance: 374.9
click at [634, 518] on div "Fuente REFINITIV Tipo person Fecha de creación - Fecha de última actualización …" at bounding box center [756, 407] width 1005 height 276
click at [635, 247] on span "Referencias Sanciones" at bounding box center [651, 250] width 130 height 18
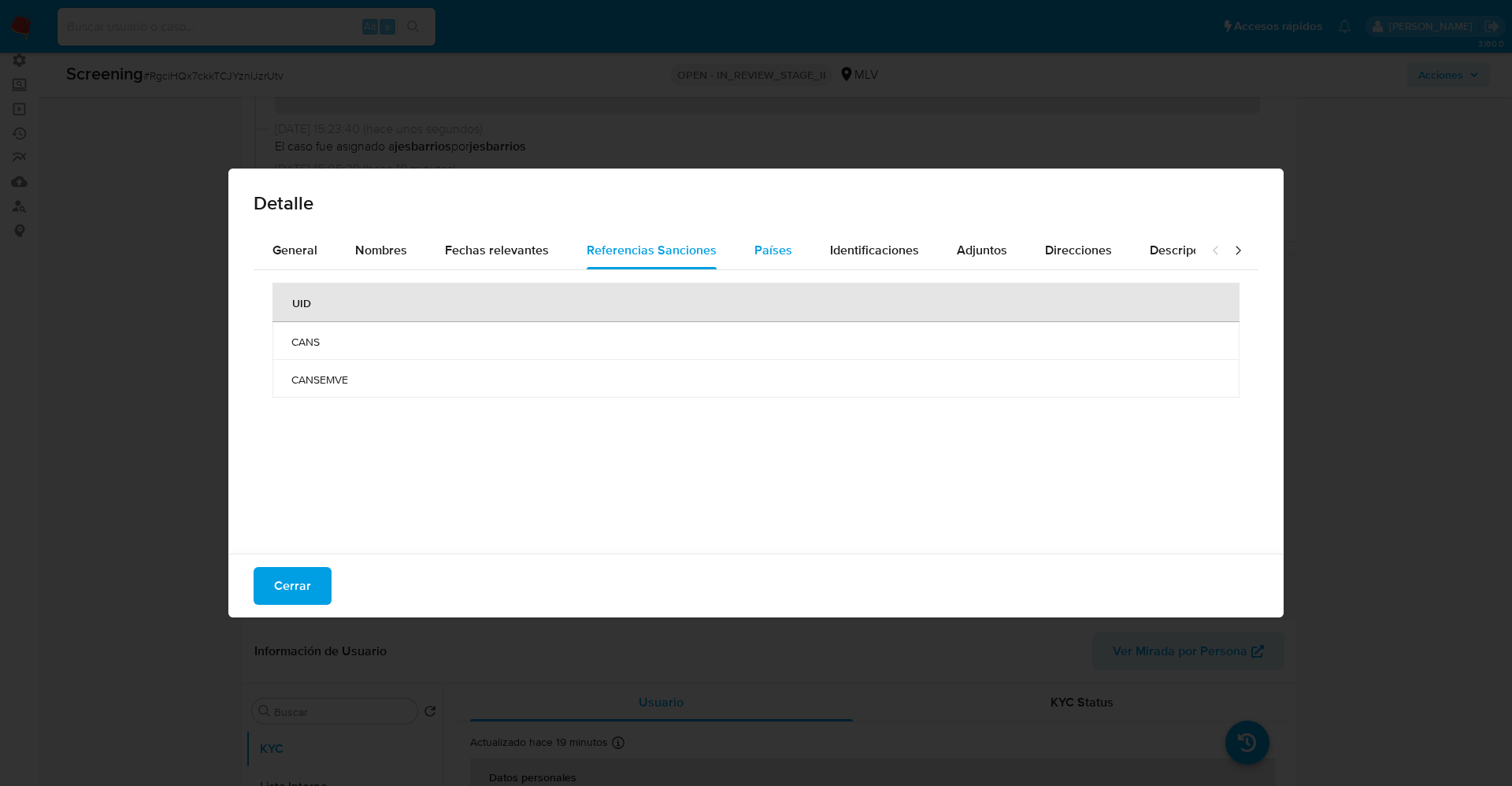
click at [757, 247] on span "Países" at bounding box center [773, 250] width 37 height 18
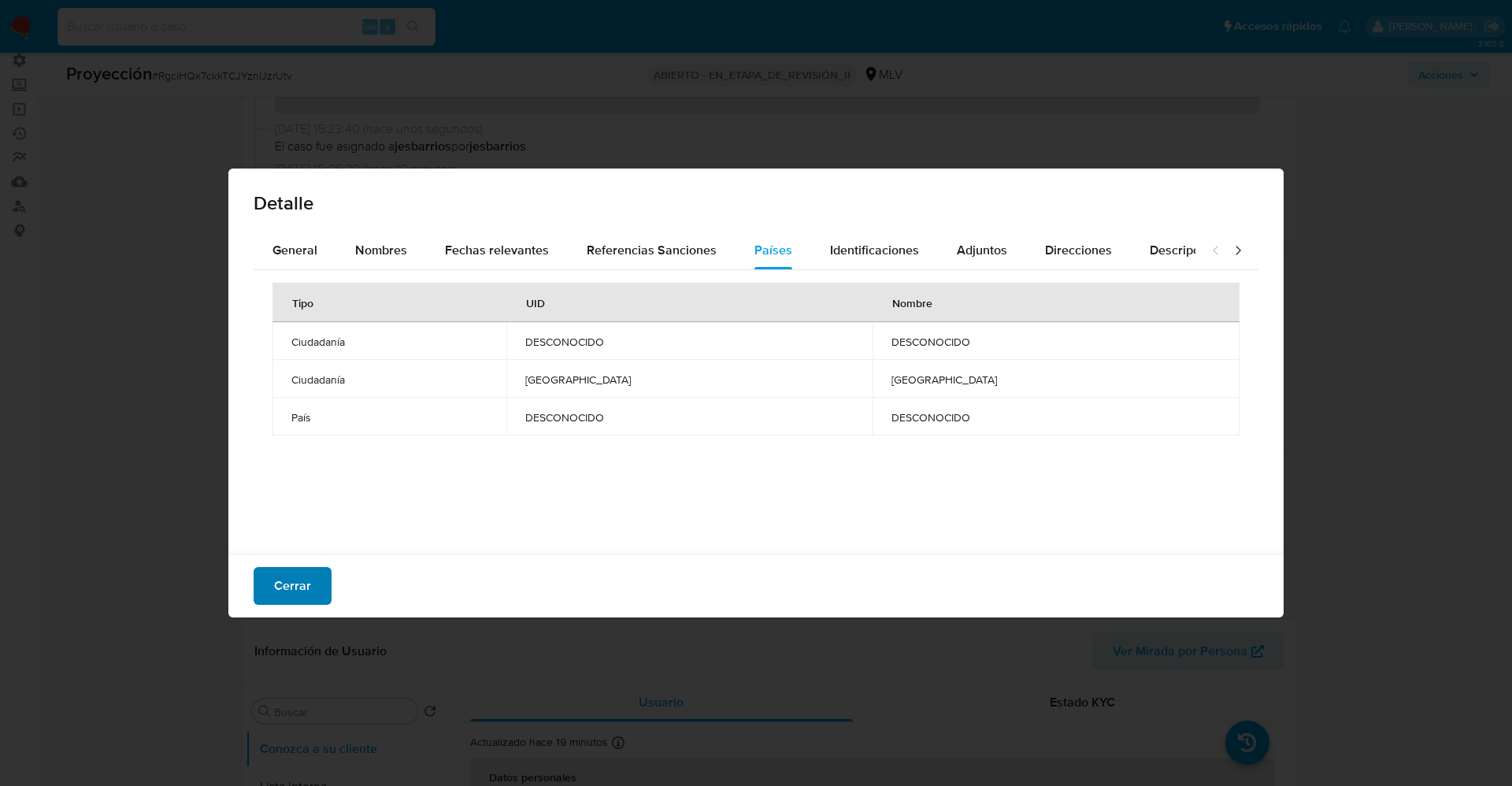
click at [286, 595] on span "Cerrar" at bounding box center [293, 586] width 37 height 35
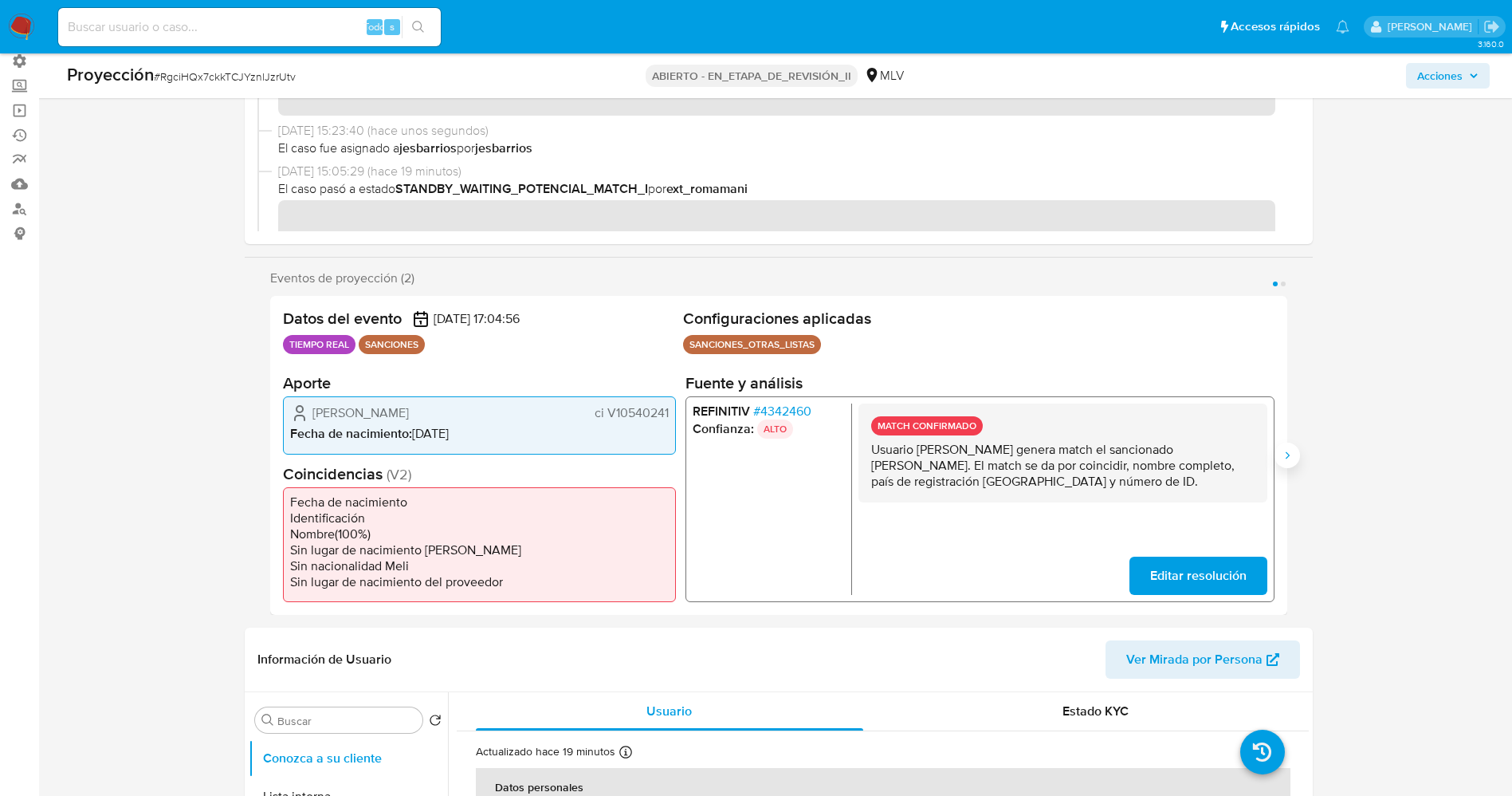
click at [1289, 453] on icon "Siguiente" at bounding box center [1286, 455] width 12 height 12
click at [264, 455] on icon "Anterior" at bounding box center [270, 455] width 12 height 12
click at [782, 410] on font "4342460" at bounding box center [785, 411] width 51 height 19
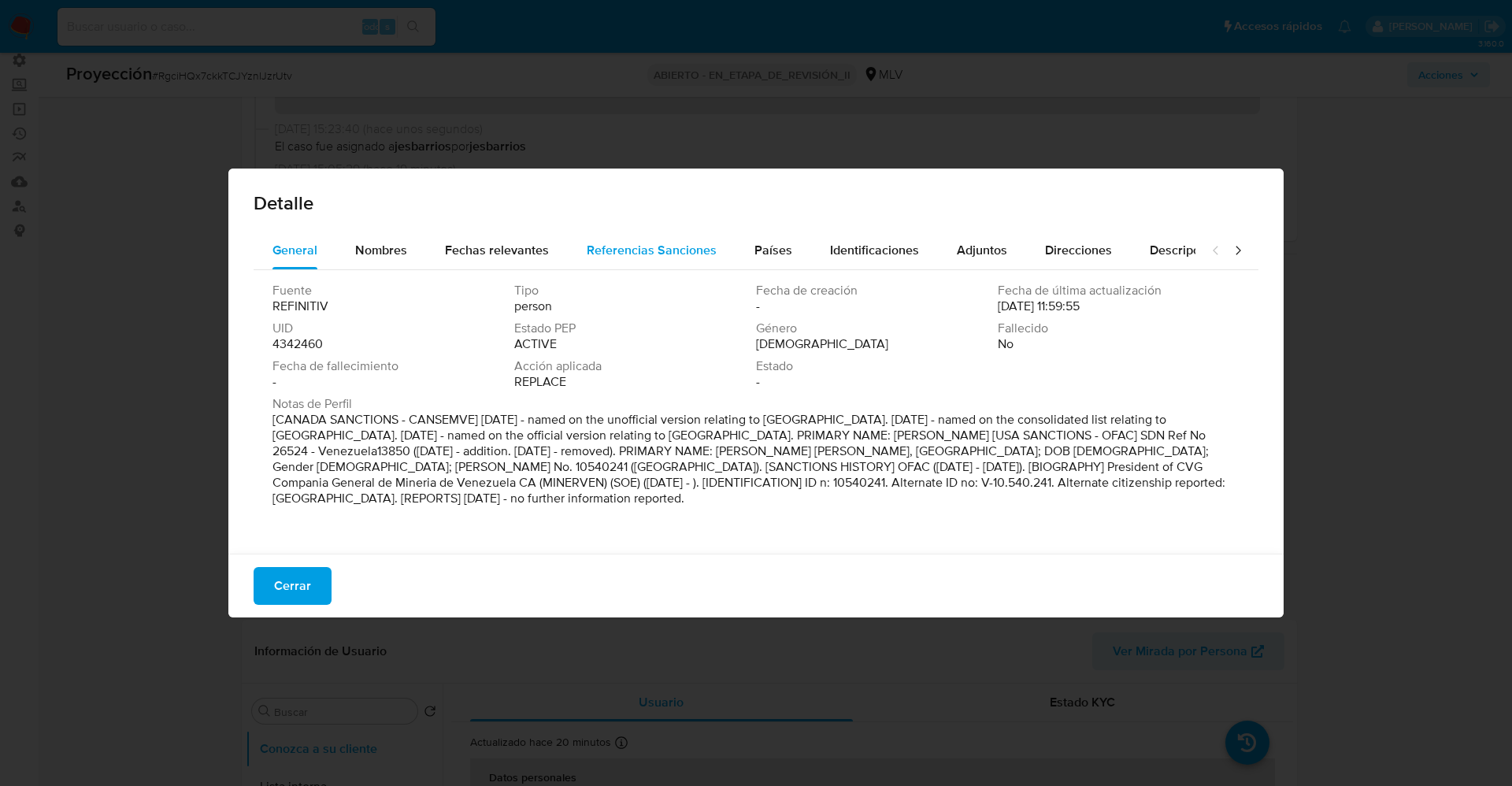
click at [596, 248] on span "Referencias Sanciones" at bounding box center [651, 250] width 130 height 18
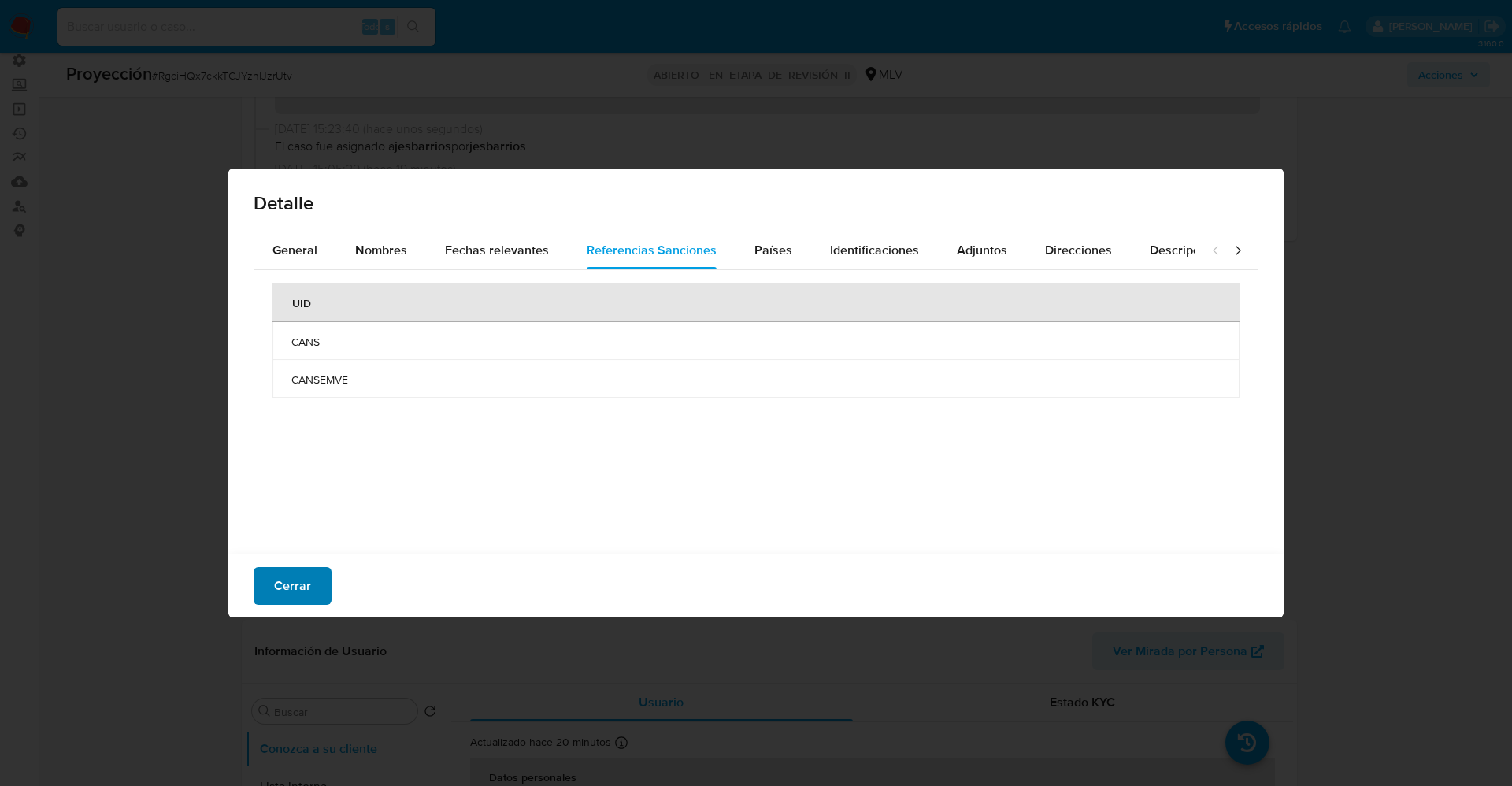
click at [294, 590] on font "Cerrar" at bounding box center [293, 585] width 37 height 37
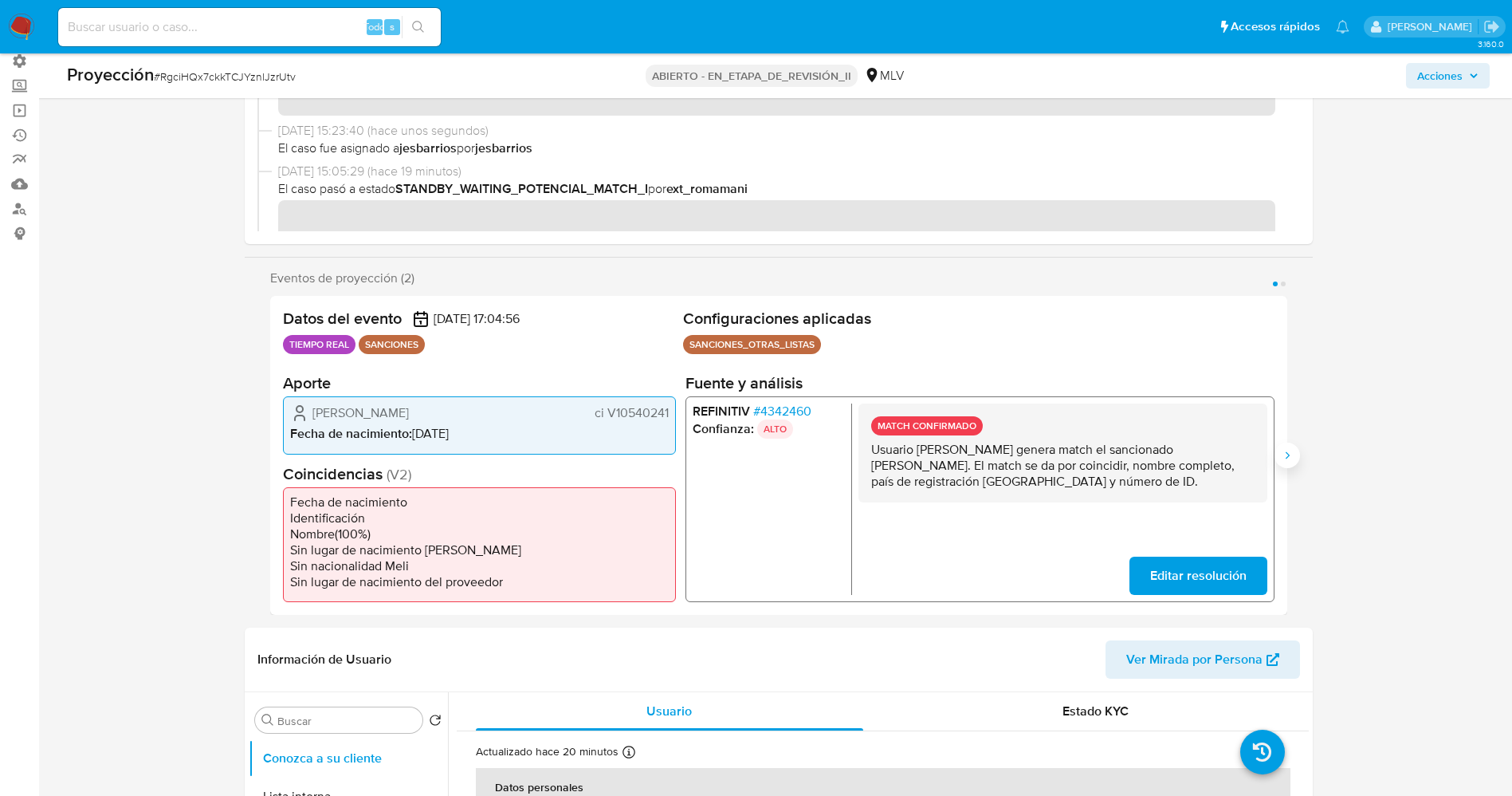
click at [1286, 451] on icon "Siguiente" at bounding box center [1286, 455] width 4 height 7
click at [265, 455] on icon "Anterior" at bounding box center [270, 455] width 12 height 12
click at [796, 408] on font "4342460" at bounding box center [785, 411] width 51 height 19
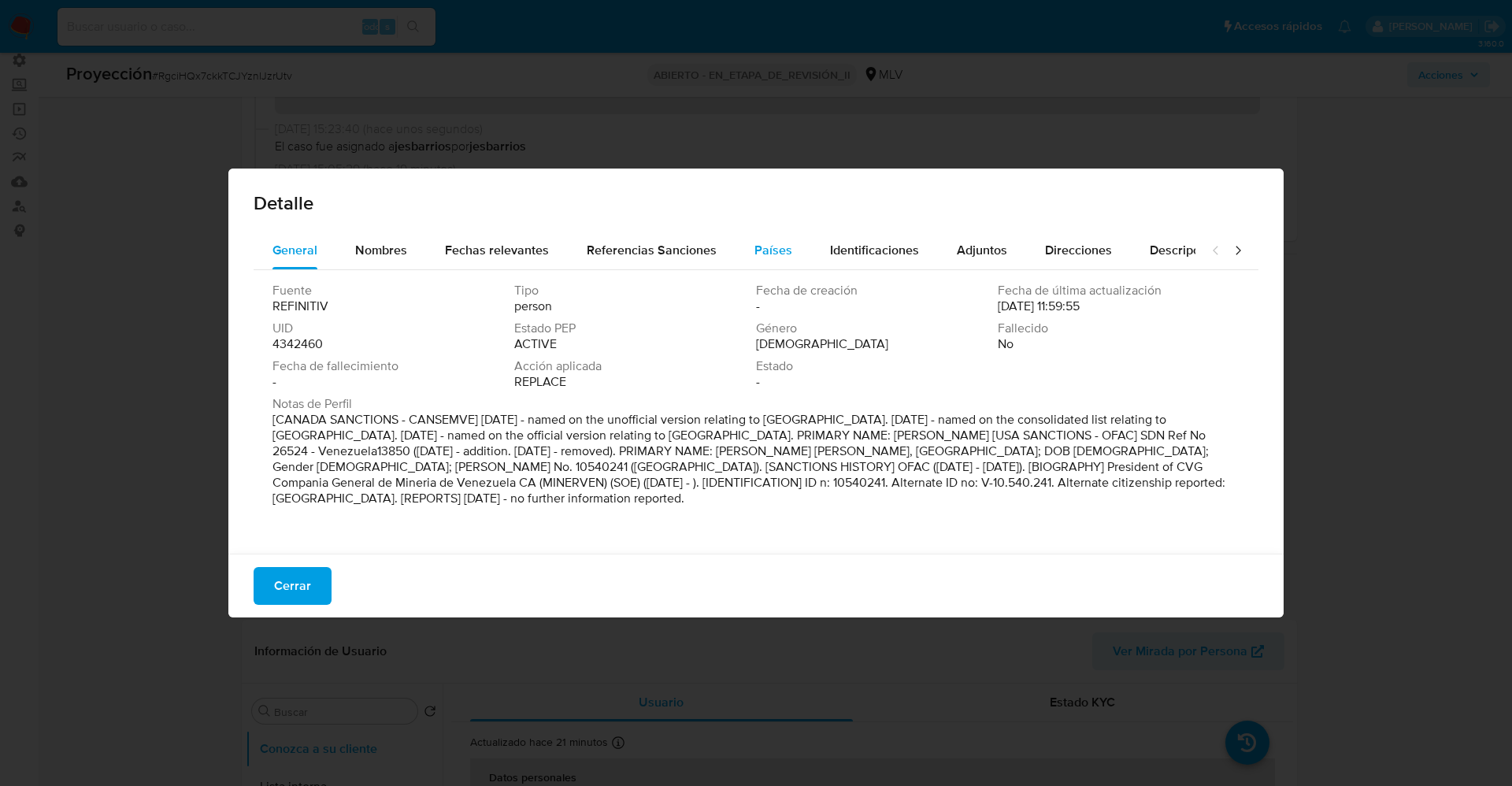
click at [782, 251] on span "Países" at bounding box center [773, 250] width 37 height 18
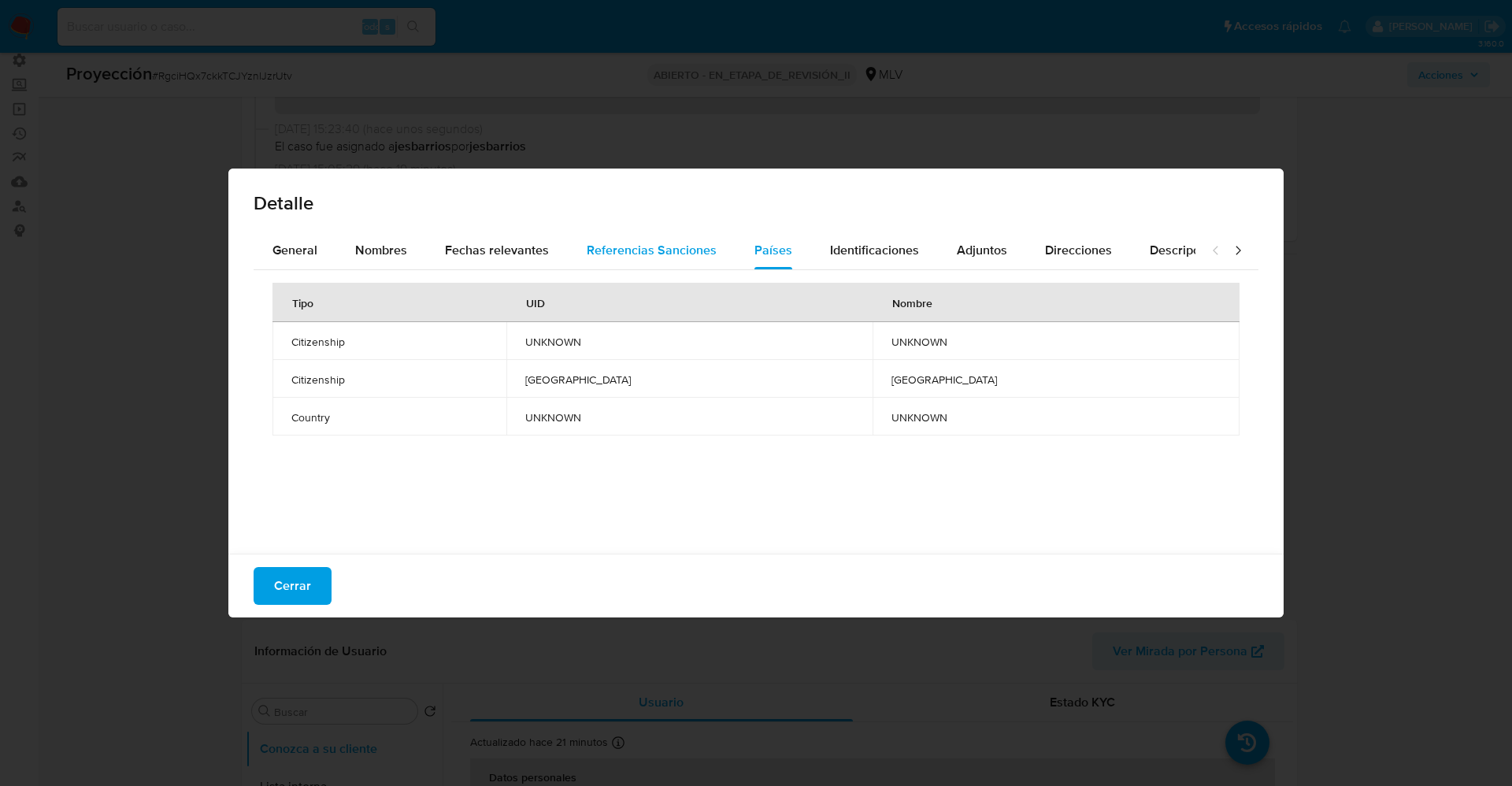
click at [626, 249] on span "Referencias Sanciones" at bounding box center [651, 250] width 130 height 18
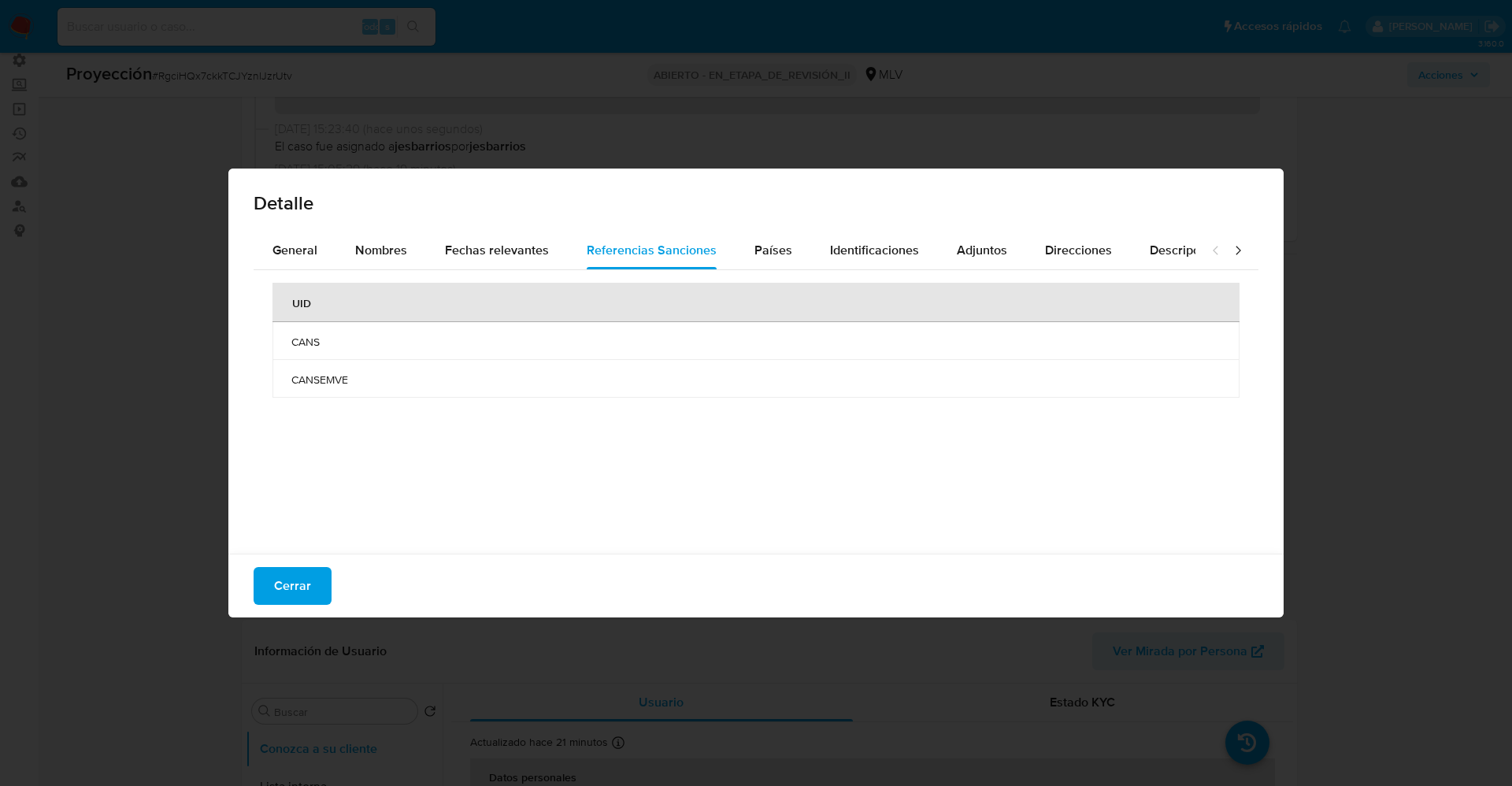
drag, startPoint x: 292, startPoint y: 341, endPoint x: 346, endPoint y: 380, distance: 66.6
click at [360, 380] on tbody "CANS CANSEMVE" at bounding box center [756, 359] width 968 height 76
click at [298, 572] on font "Cerrar" at bounding box center [293, 585] width 37 height 37
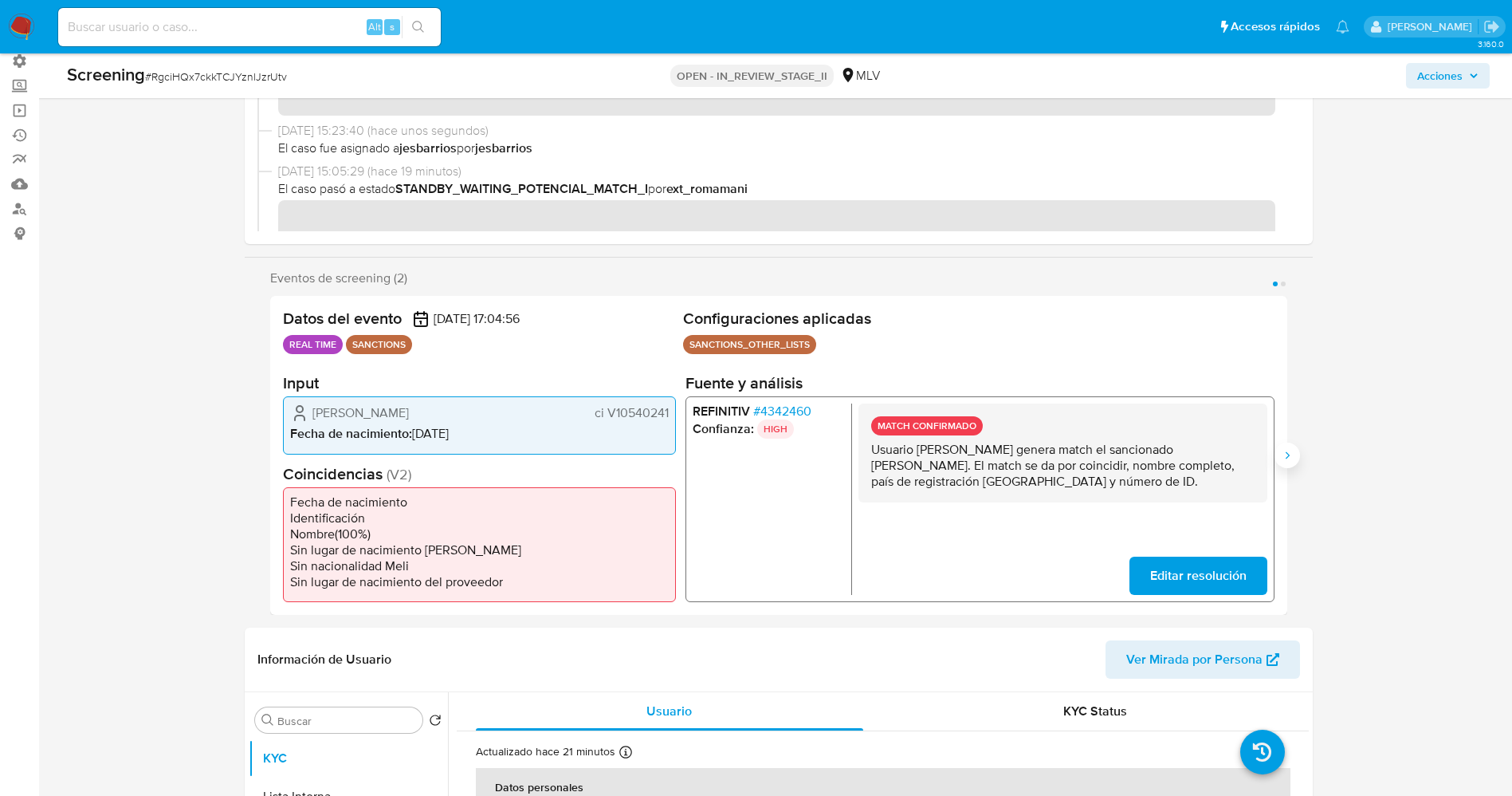
click at [1287, 458] on icon "Siguiente" at bounding box center [1286, 455] width 12 height 12
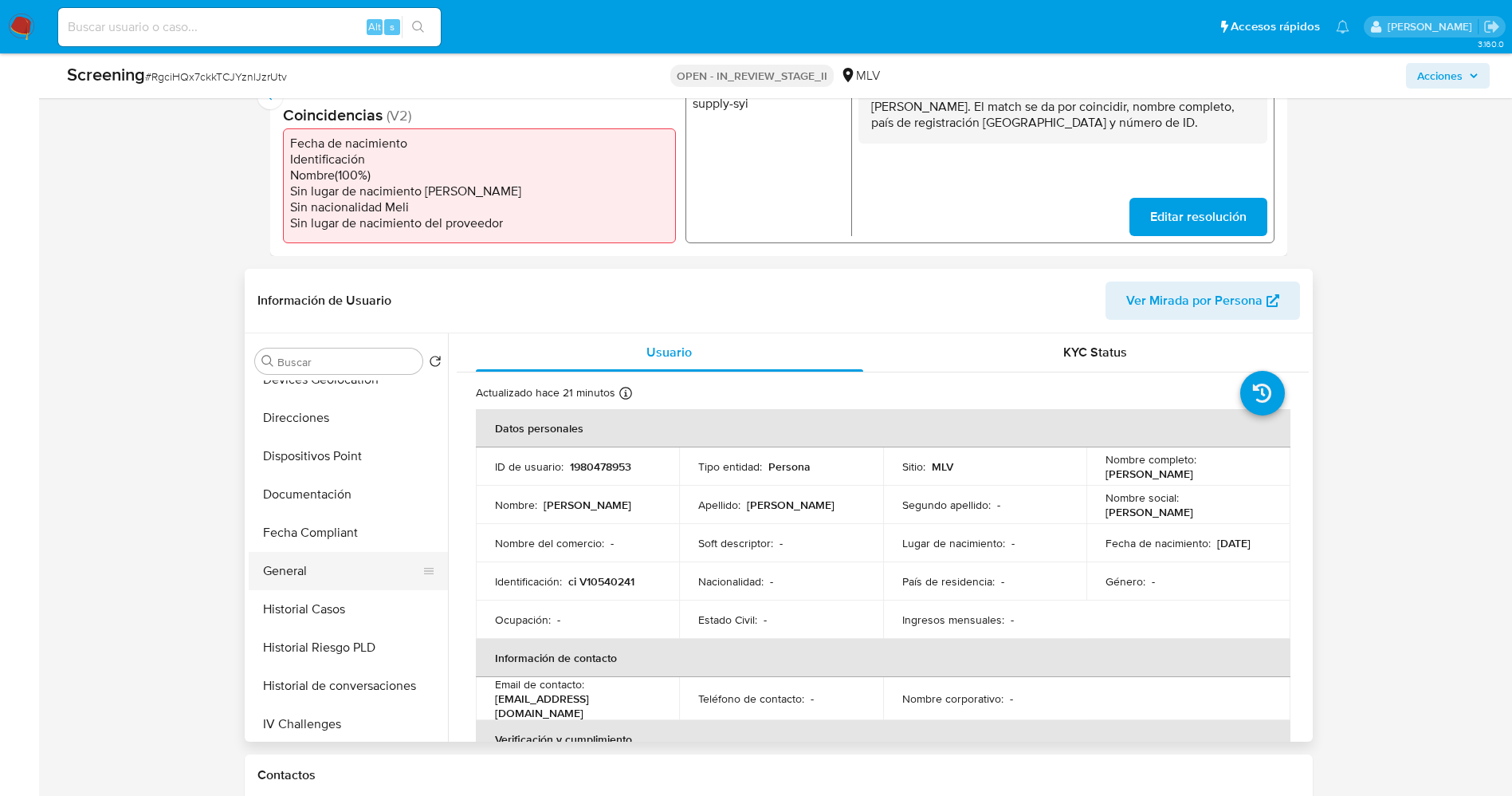
scroll to position [359, 0]
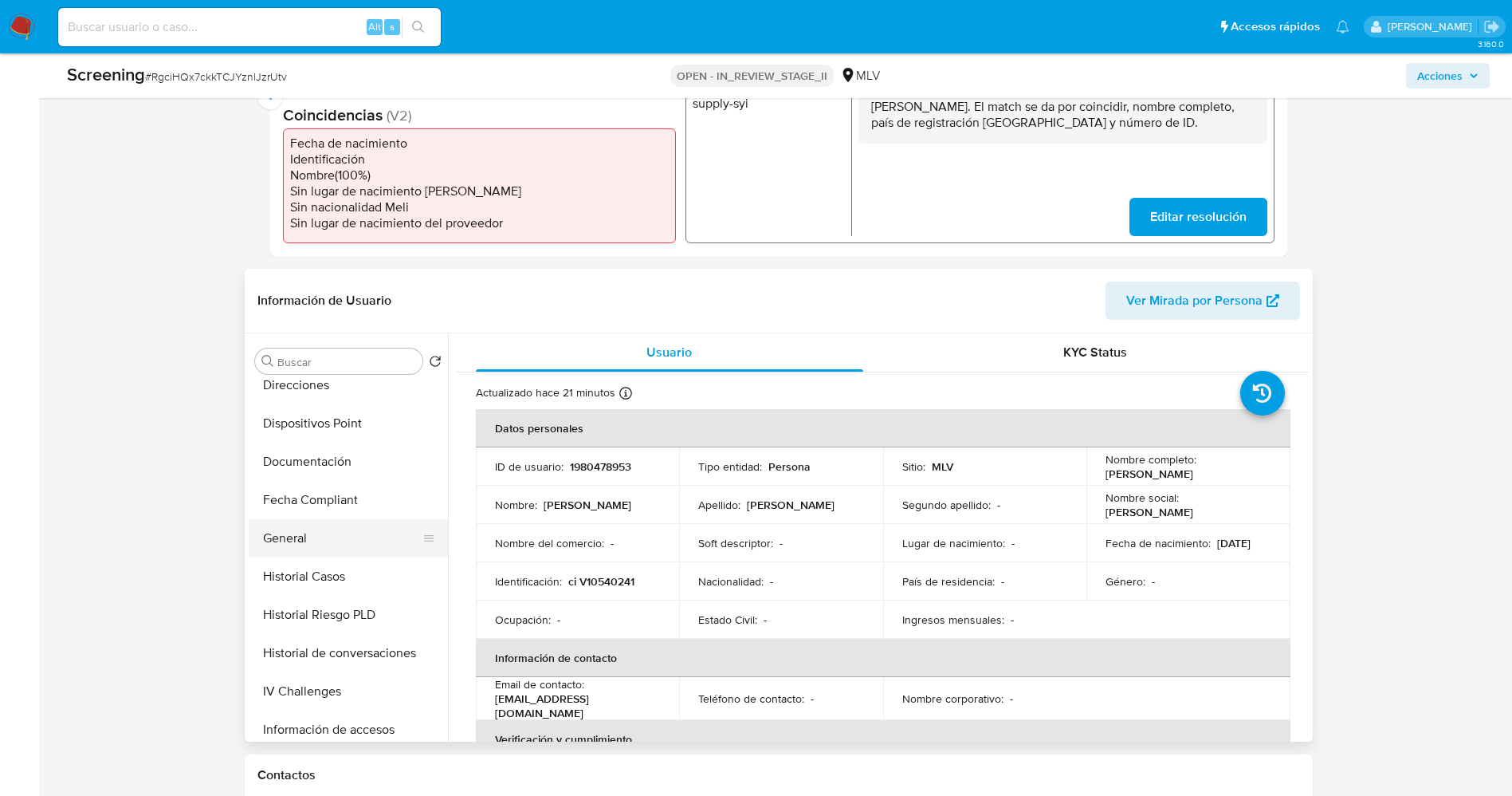
click at [335, 530] on button "General" at bounding box center [342, 538] width 187 height 38
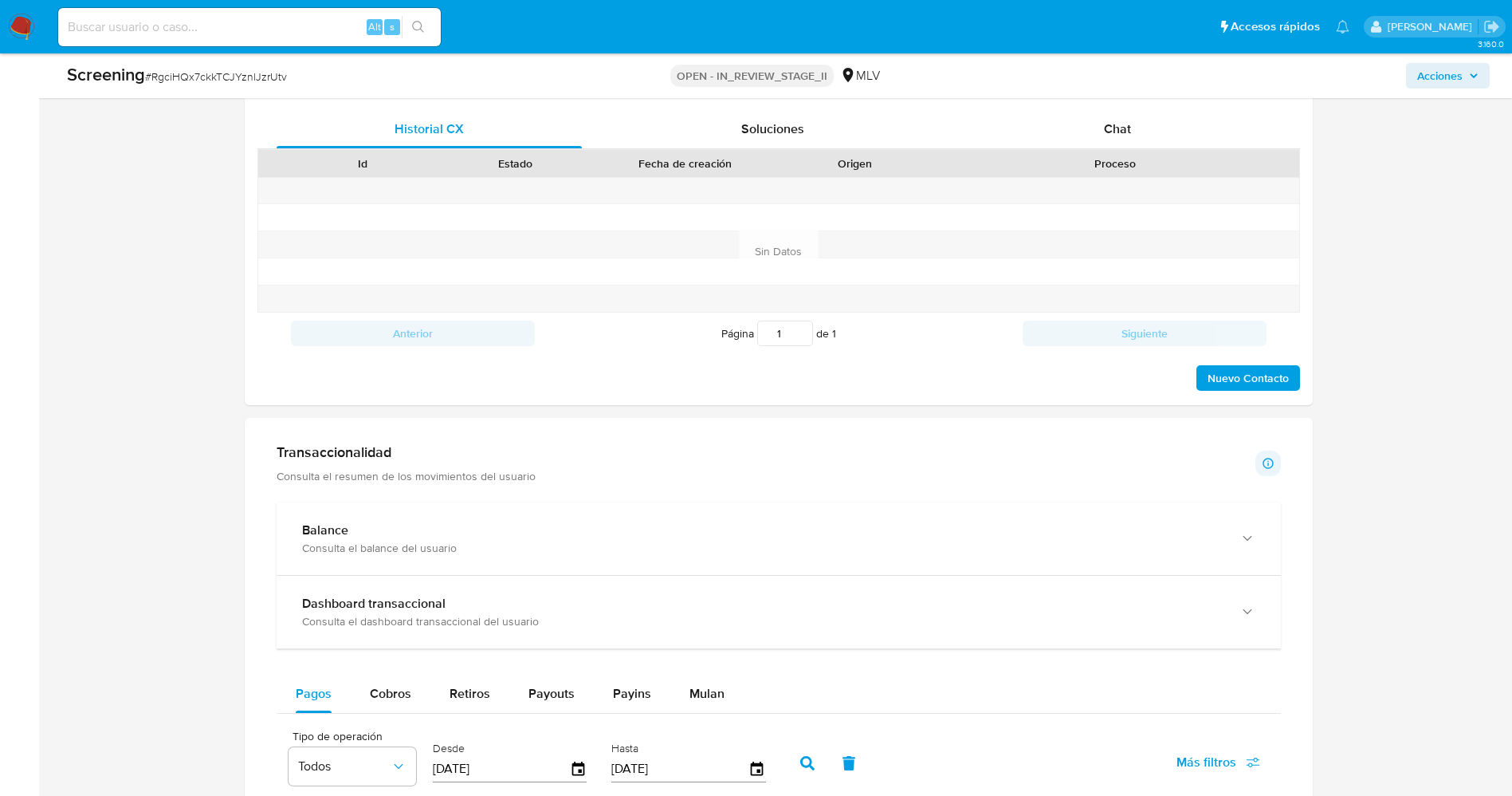
scroll to position [1315, 0]
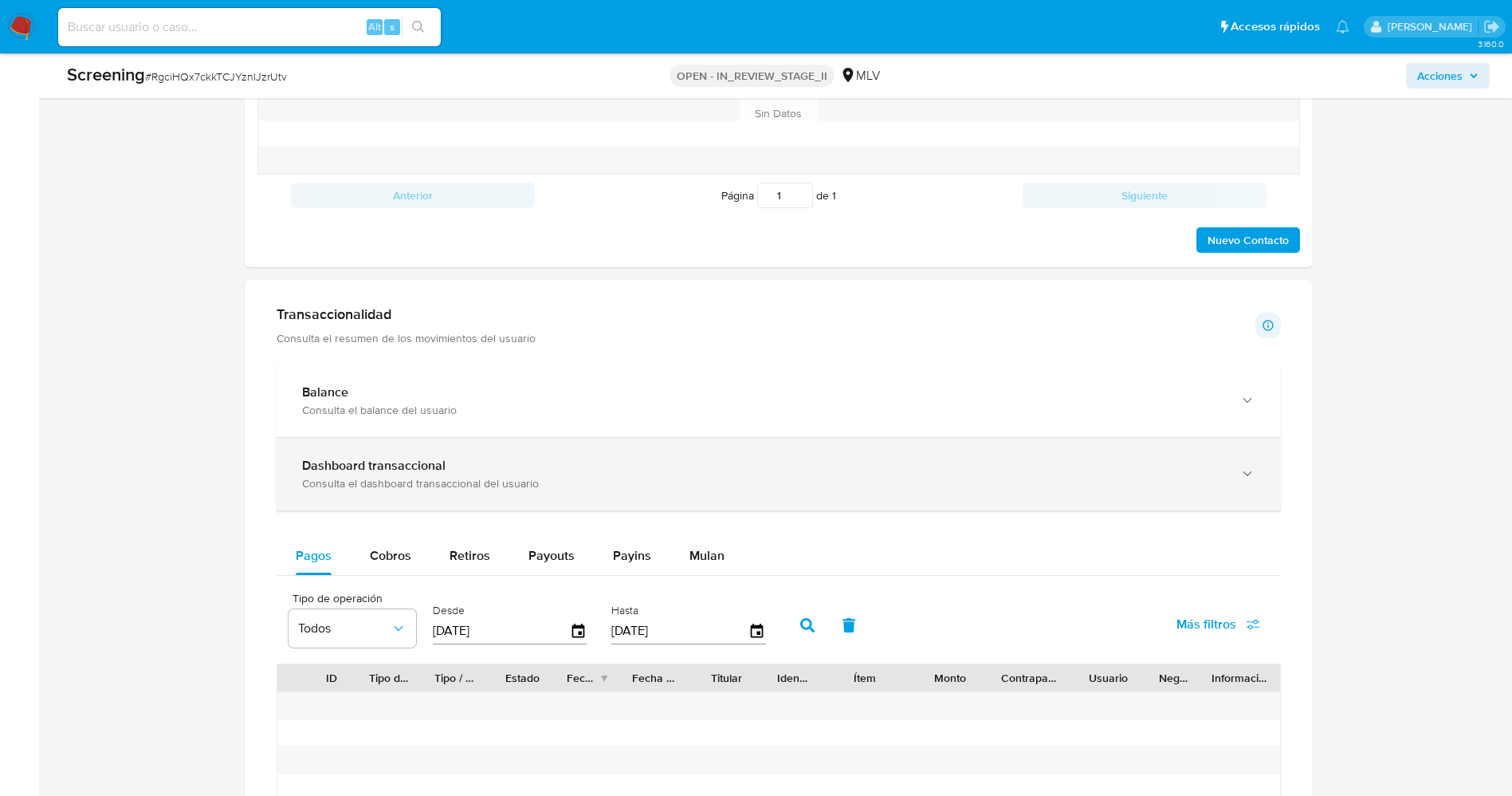
click at [1012, 467] on div "Dashboard transaccional" at bounding box center [762, 465] width 921 height 16
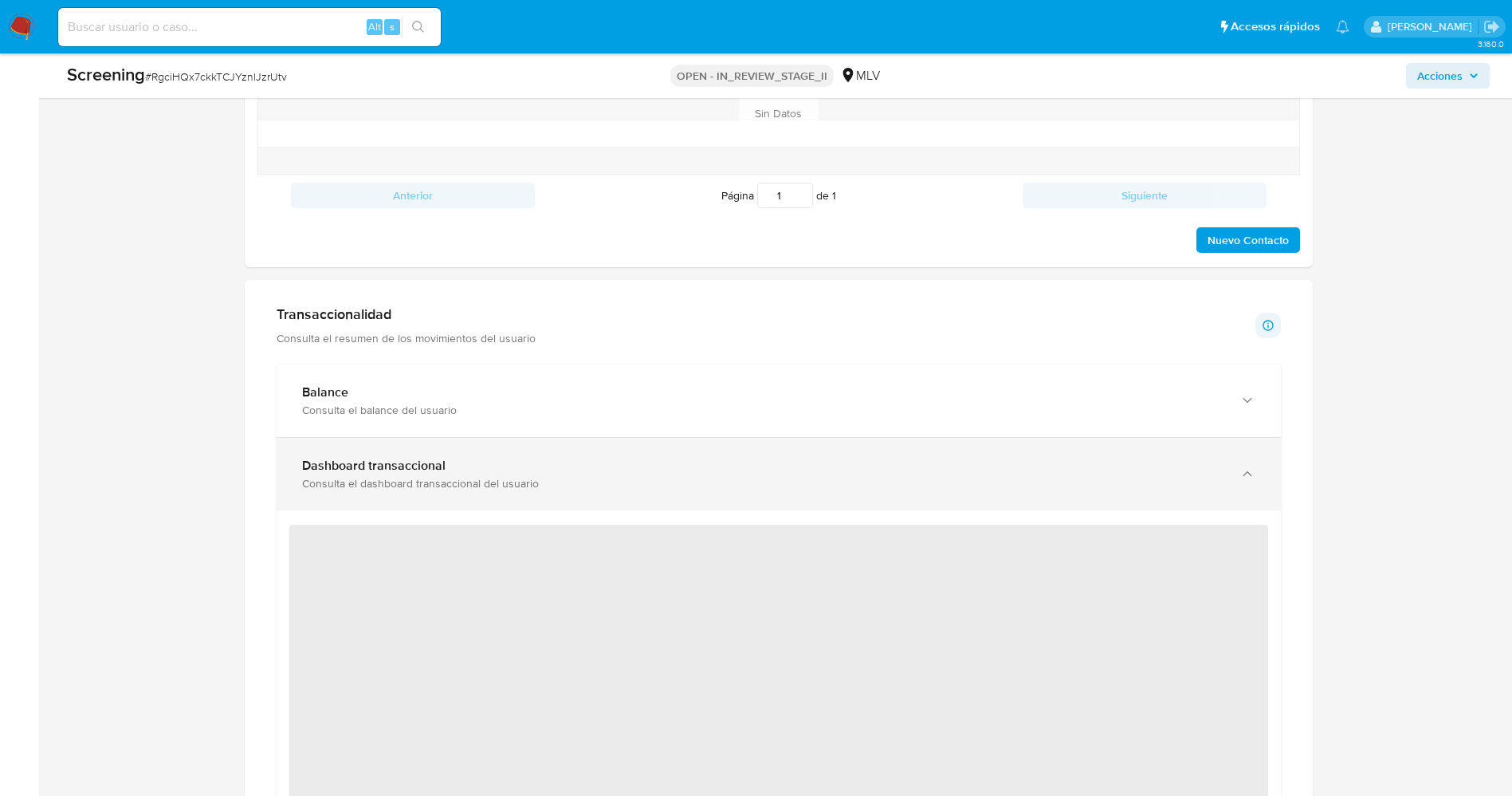
click at [1012, 467] on div "Dashboard transaccional" at bounding box center [762, 465] width 921 height 16
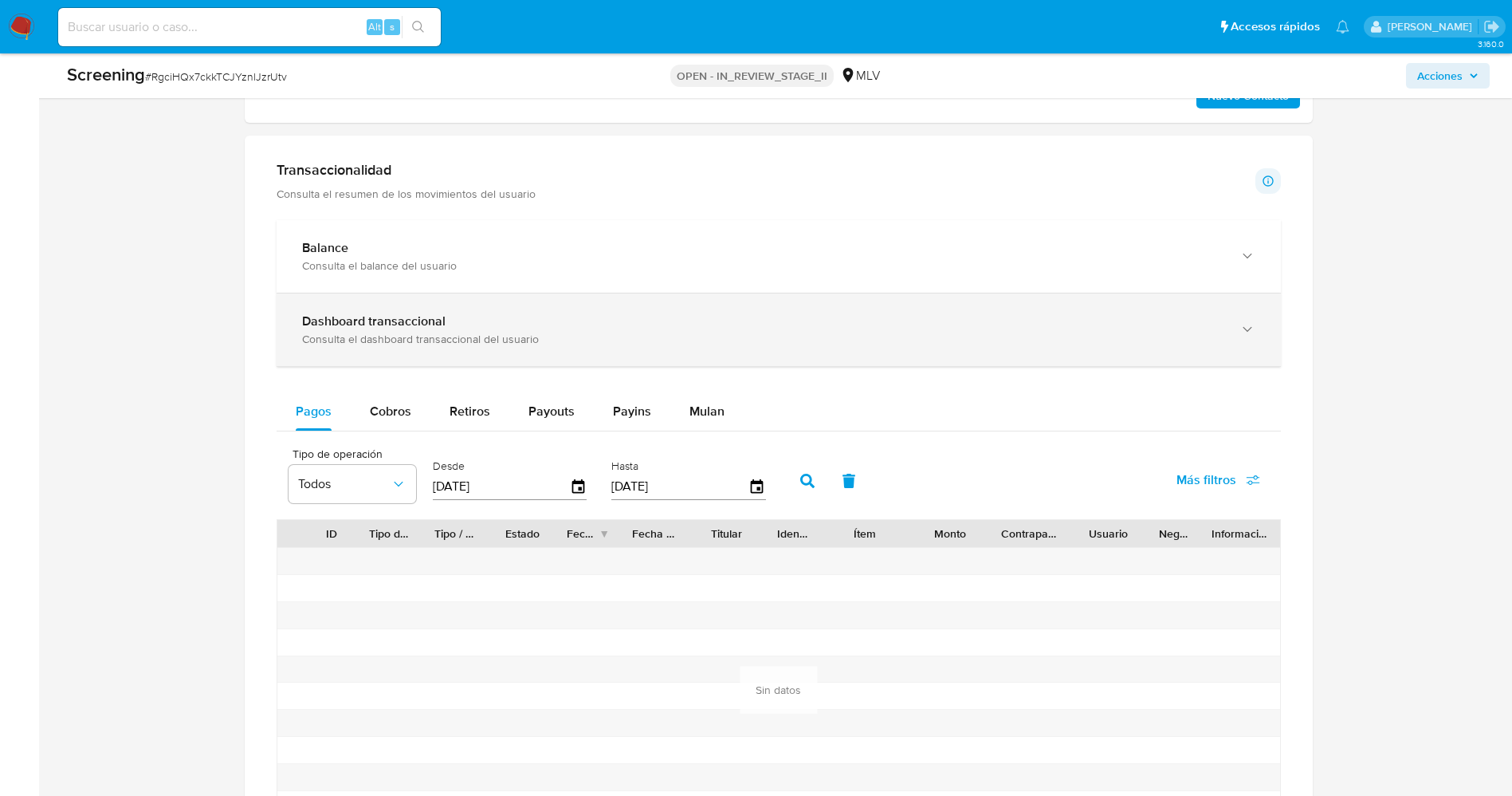
scroll to position [1554, 0]
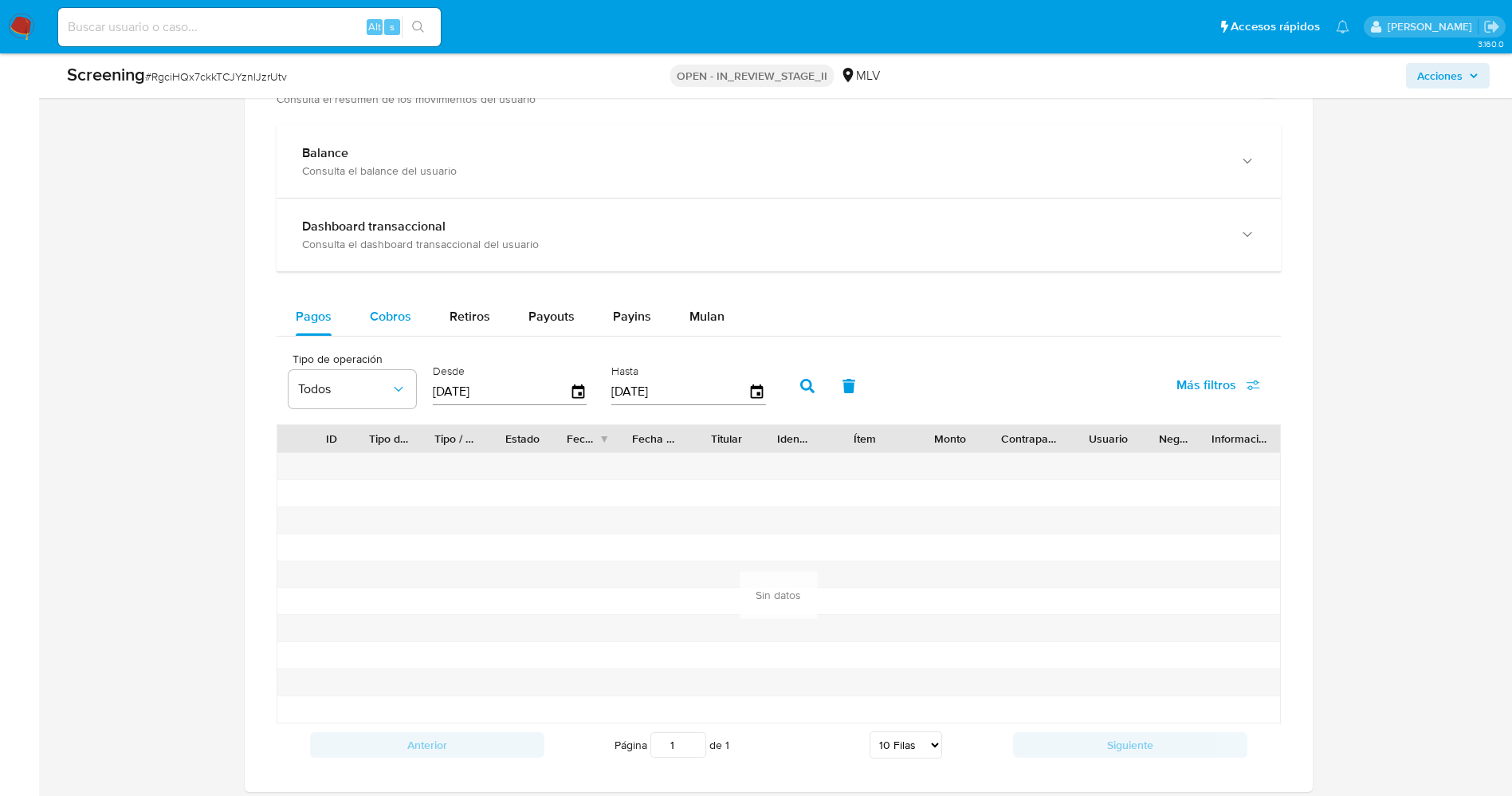
click at [379, 334] on div "Cobros" at bounding box center [390, 316] width 41 height 38
select select "10"
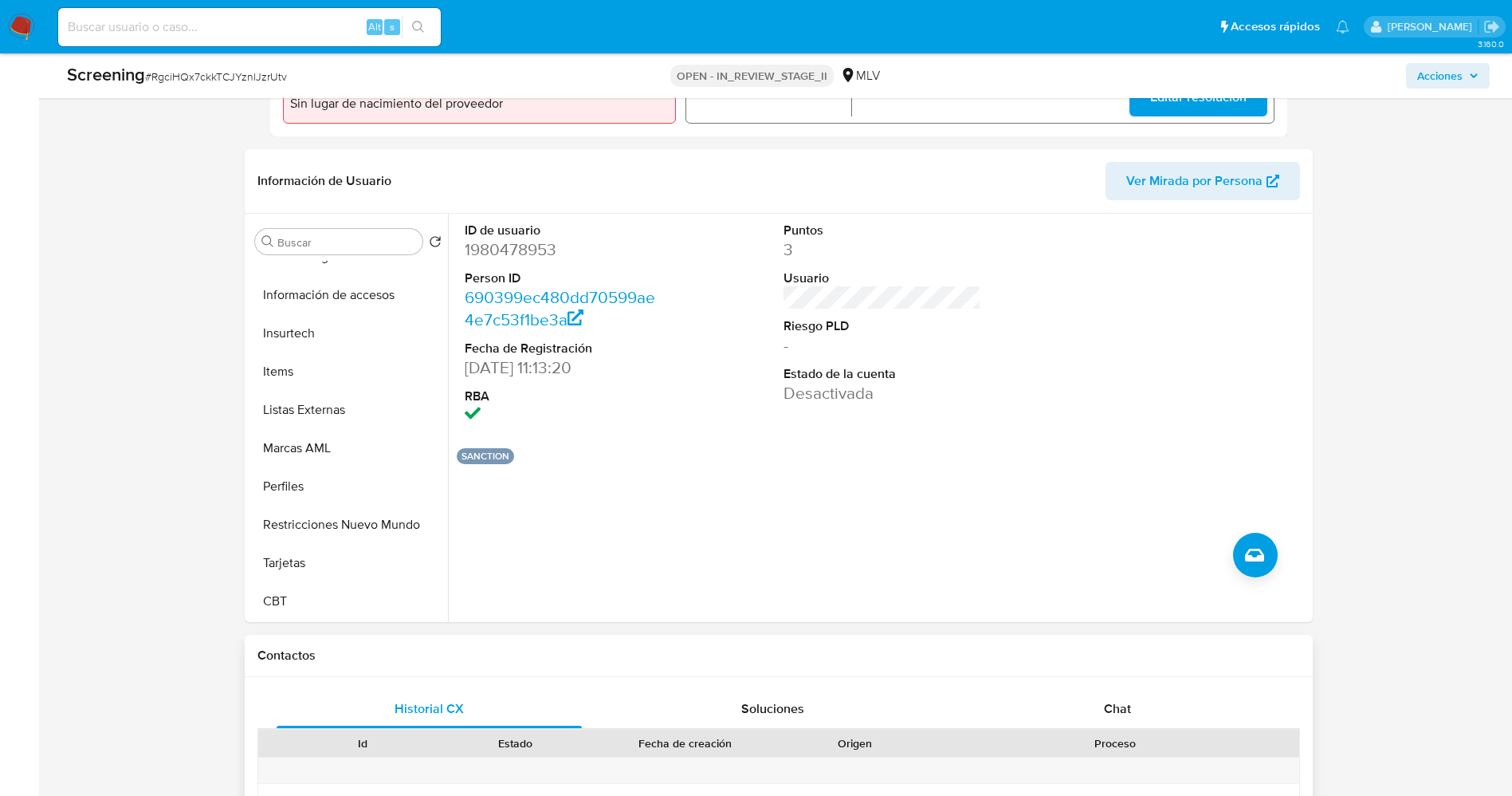
scroll to position [956, 0]
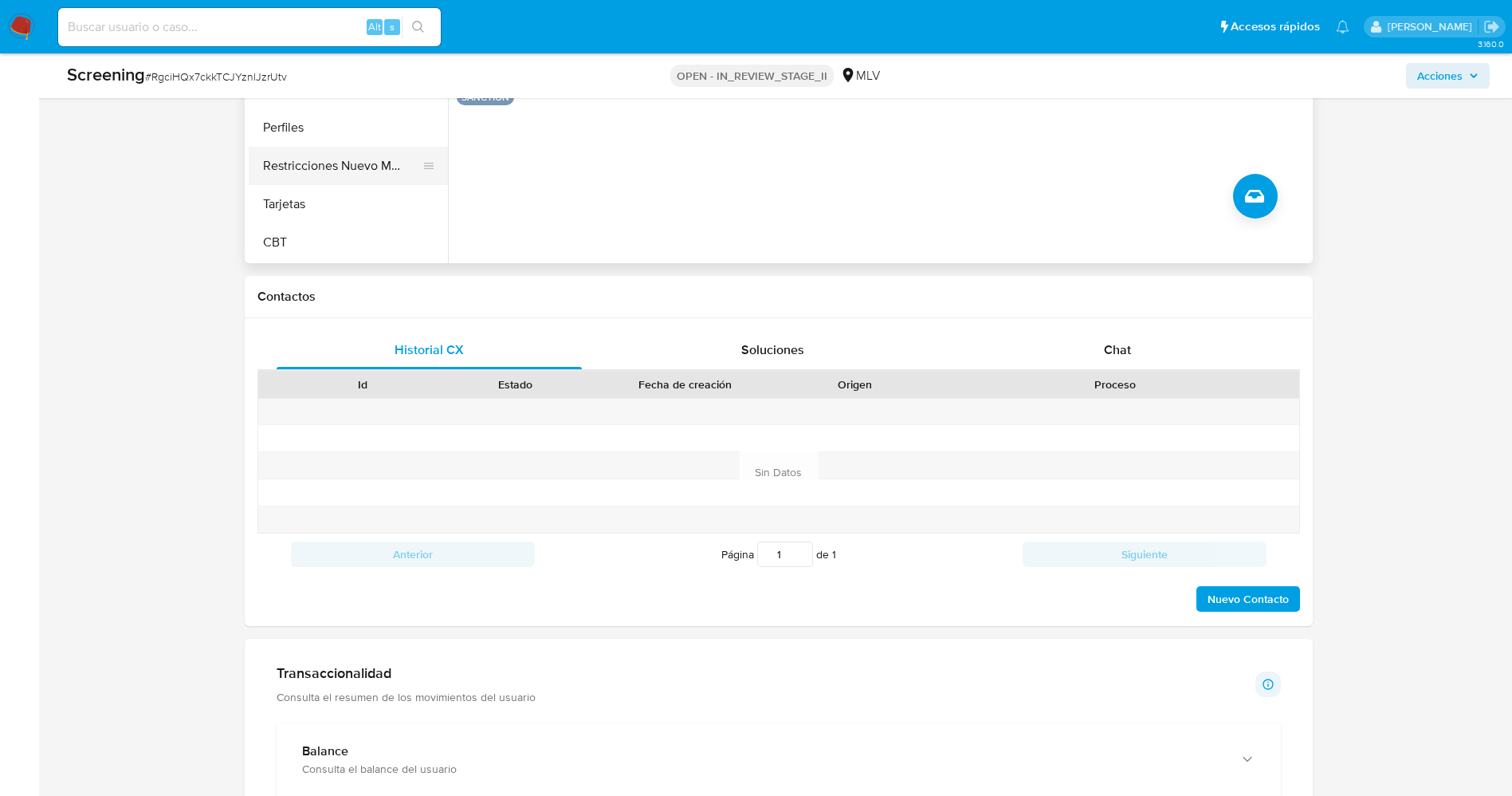
click at [334, 172] on button "Restricciones Nuevo Mundo" at bounding box center [342, 165] width 187 height 38
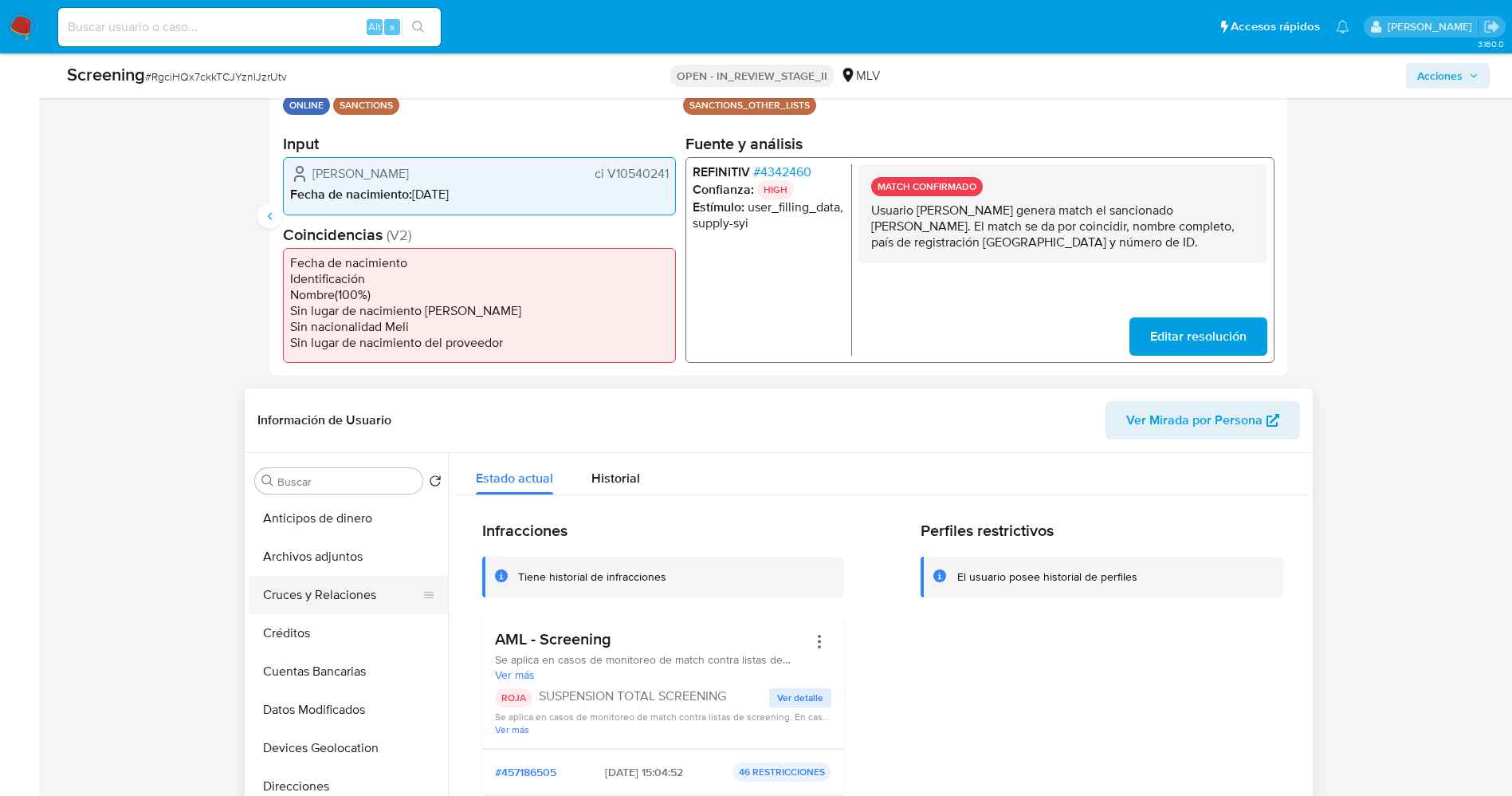
scroll to position [0, 0]
click at [329, 562] on button "Lista Interna" at bounding box center [342, 556] width 187 height 38
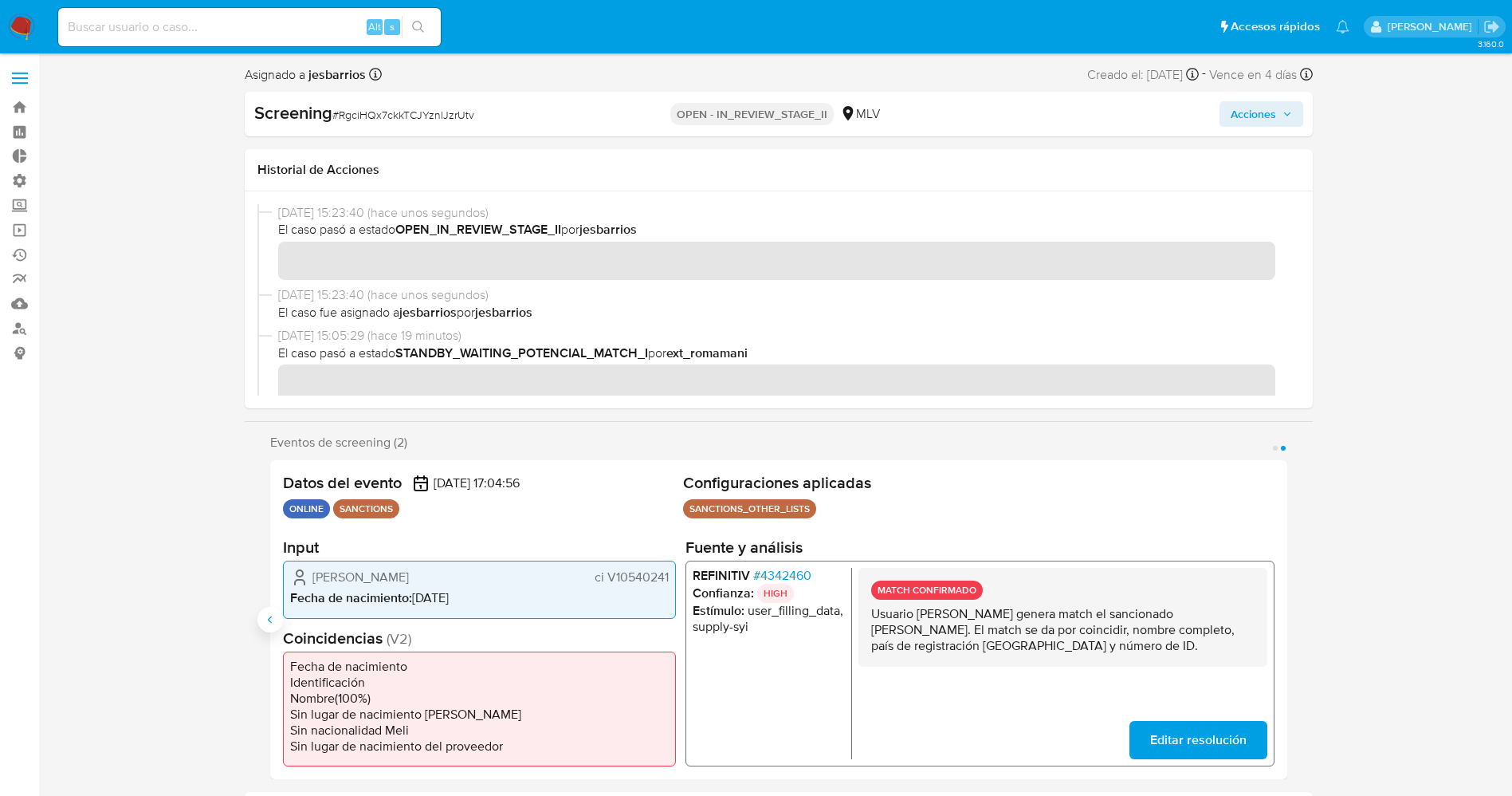
click at [266, 613] on icon "Anterior" at bounding box center [270, 619] width 12 height 12
drag, startPoint x: 1253, startPoint y: 110, endPoint x: 1231, endPoint y: 121, distance: 24.6
click at [1231, 121] on span "Acciones" at bounding box center [1253, 114] width 46 height 26
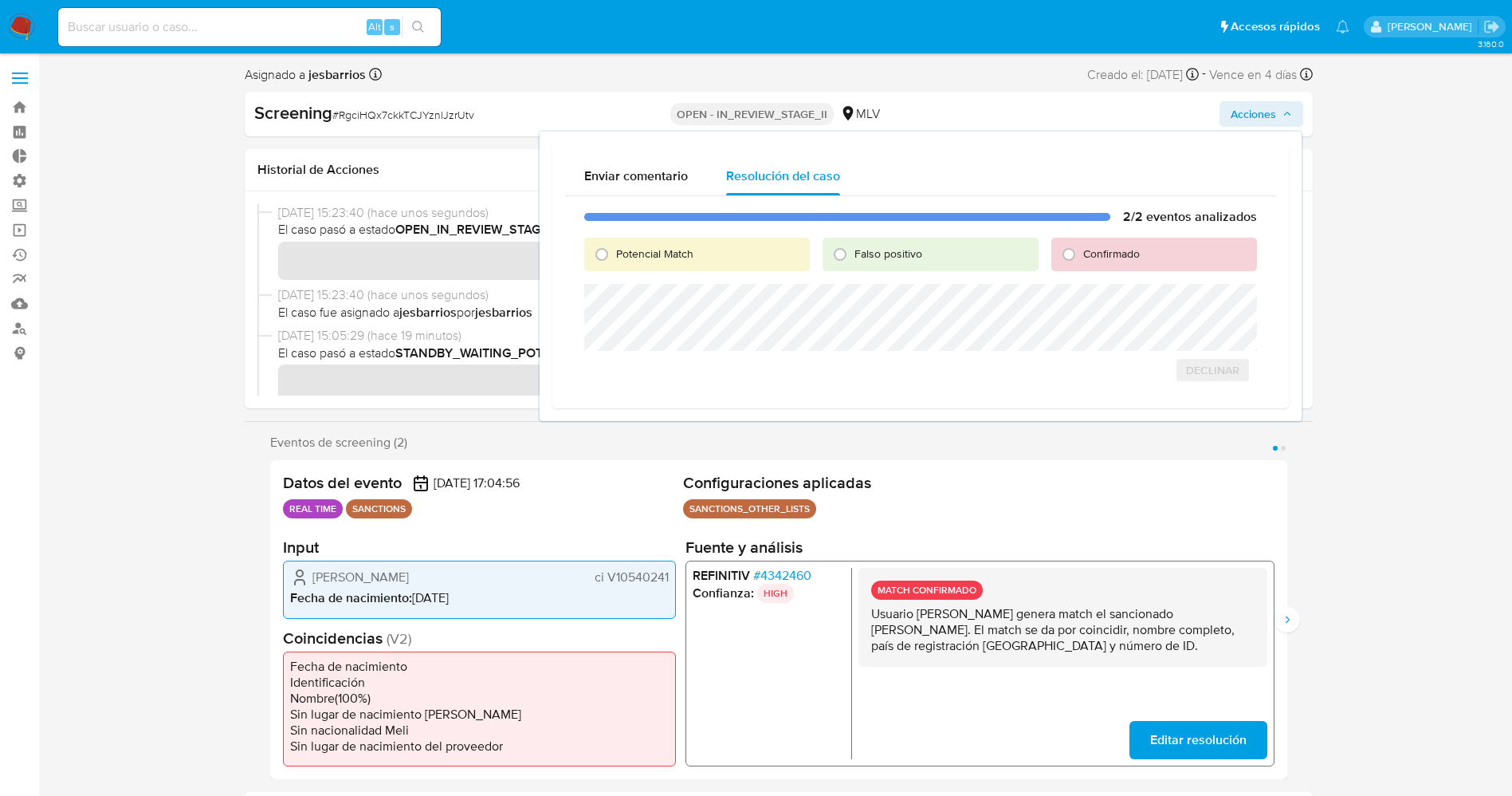
click at [656, 254] on span "Potencial Match" at bounding box center [655, 254] width 78 height 16
click at [614, 254] on input "Potencial Match" at bounding box center [601, 254] width 26 height 26
radio input "true"
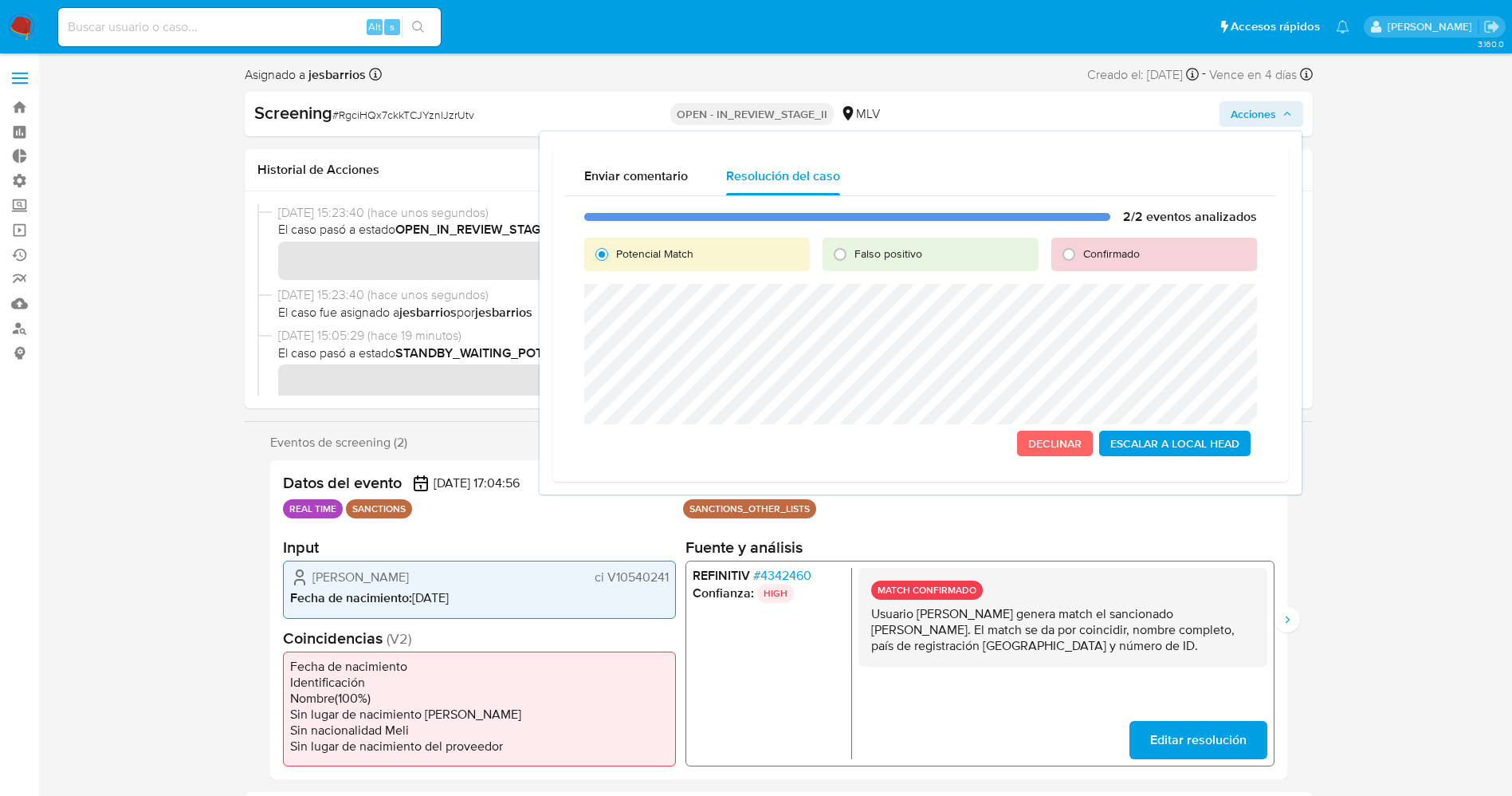
click at [1167, 440] on span "Escalar a Local Head" at bounding box center [1175, 443] width 130 height 22
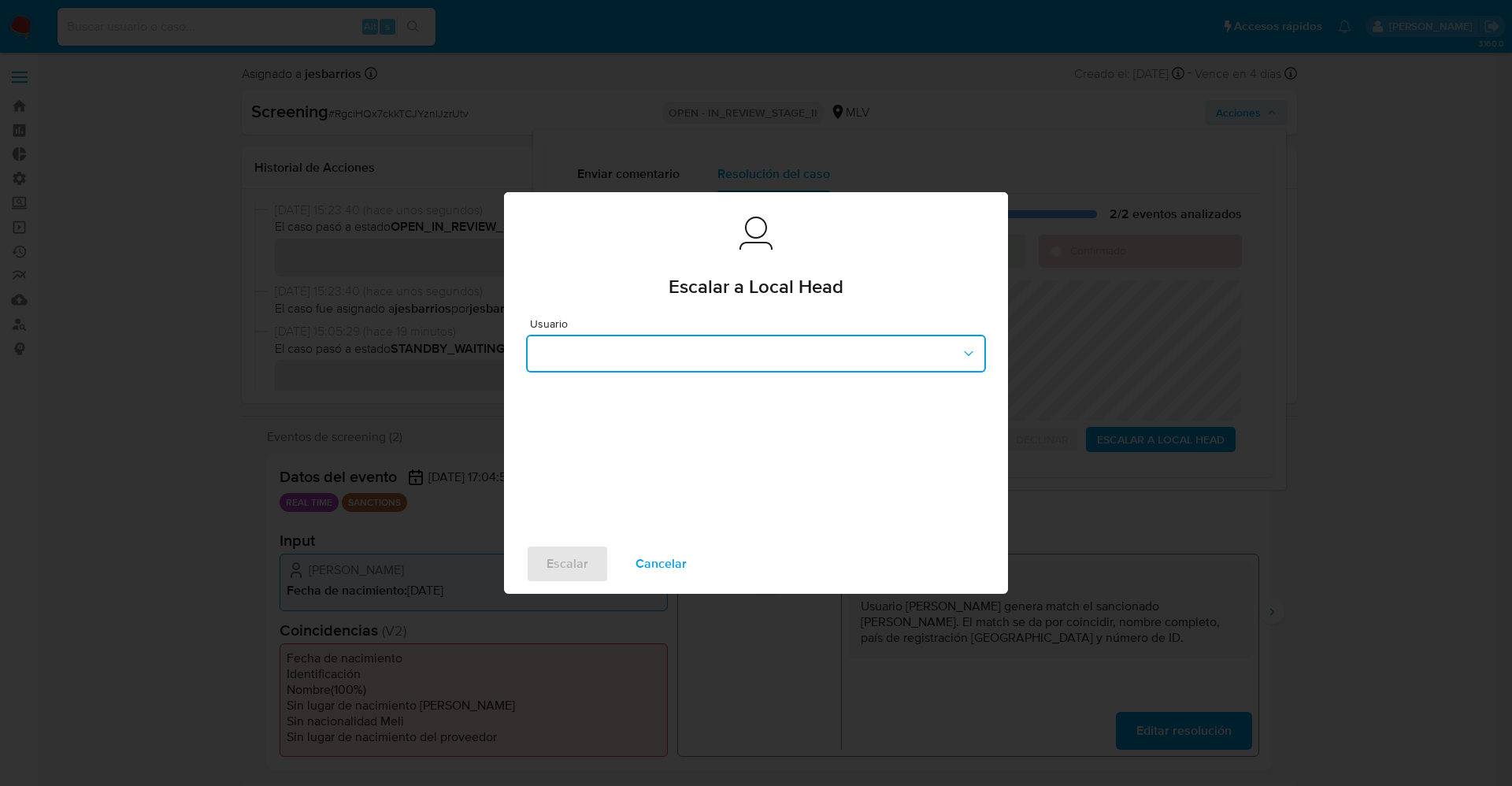
click at [739, 336] on button "button" at bounding box center [756, 353] width 460 height 37
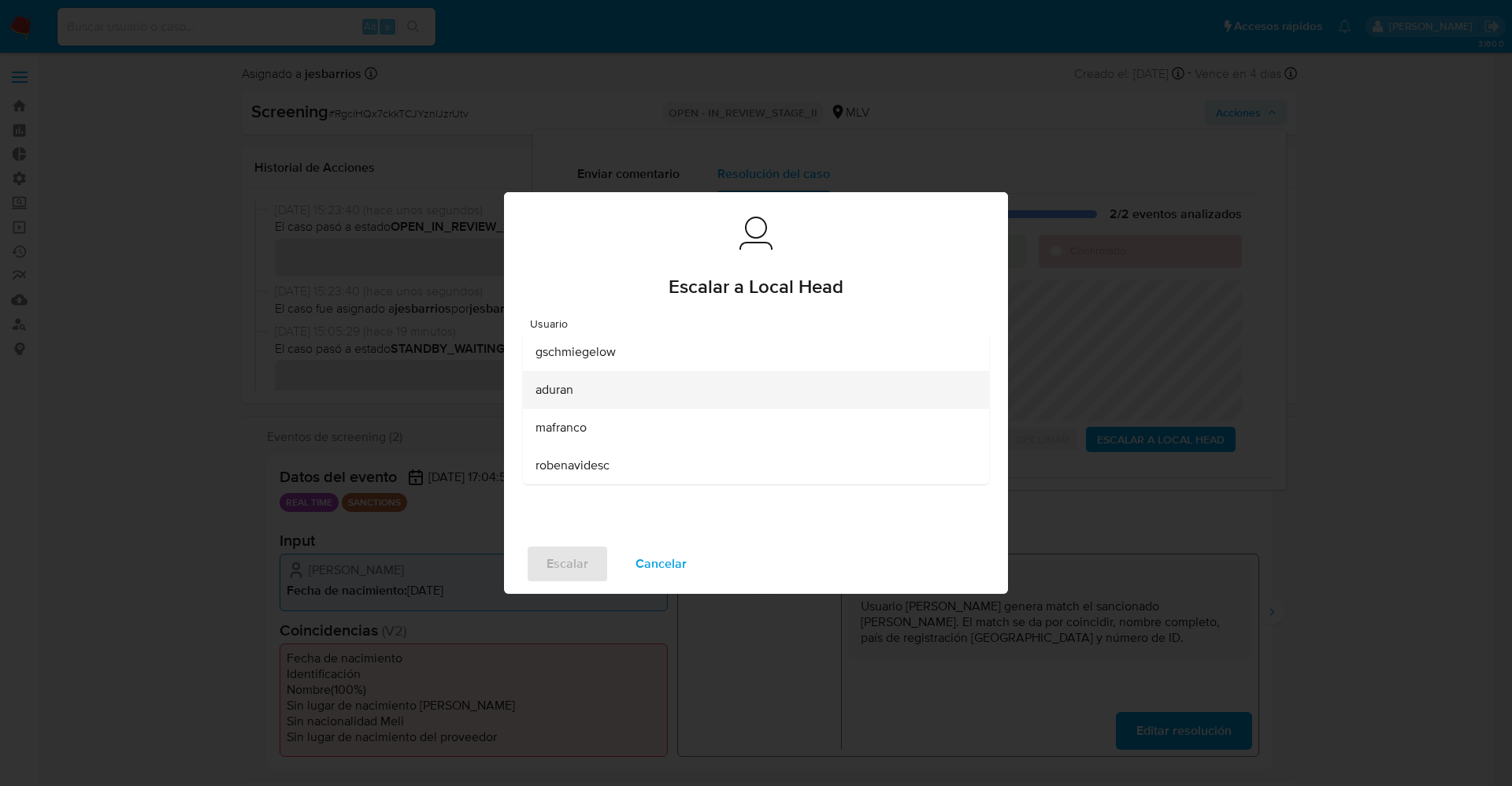
click at [654, 391] on div "aduran" at bounding box center [752, 389] width 432 height 37
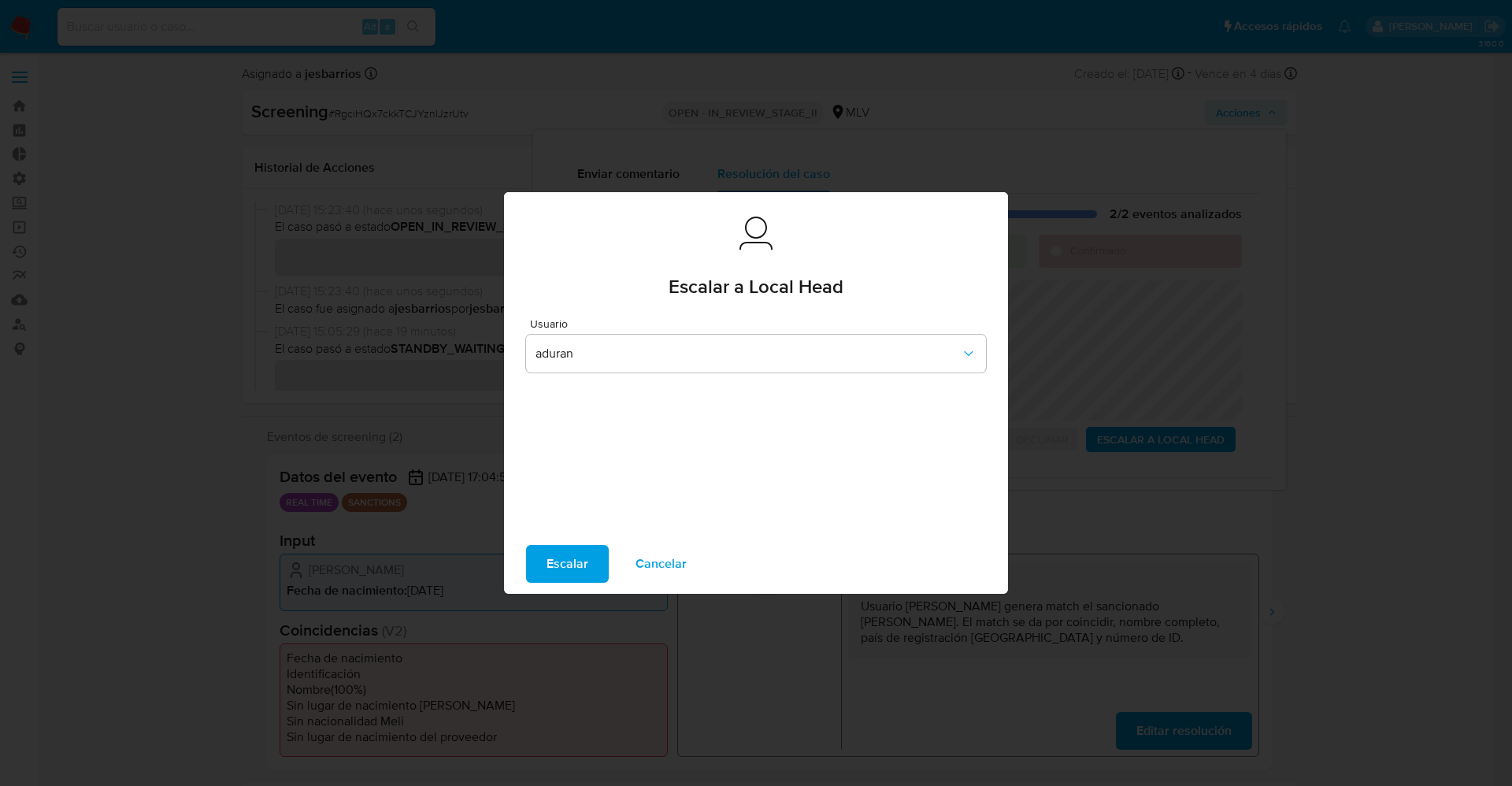
click at [566, 563] on span "Escalar" at bounding box center [568, 564] width 42 height 35
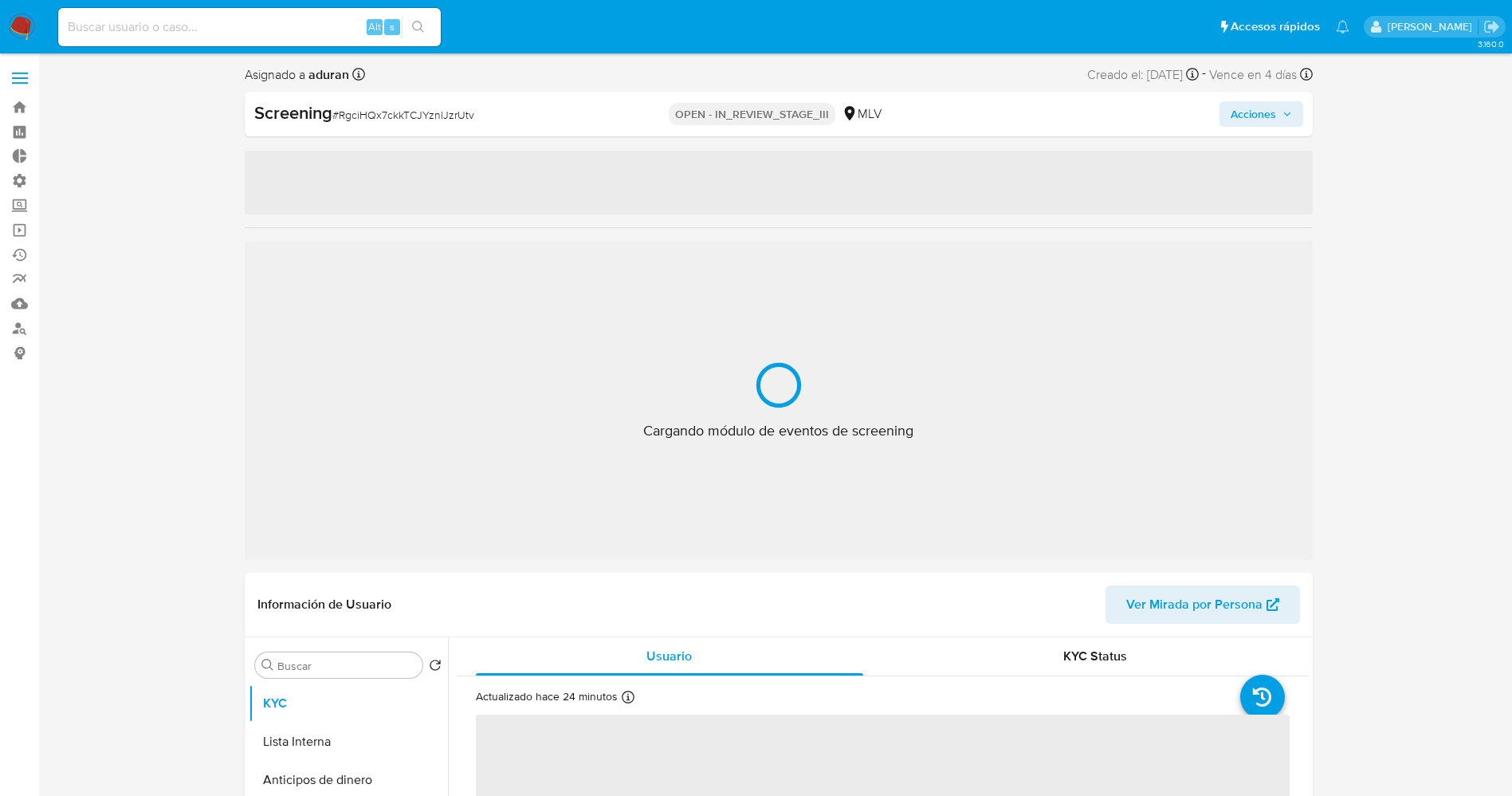
select select "10"
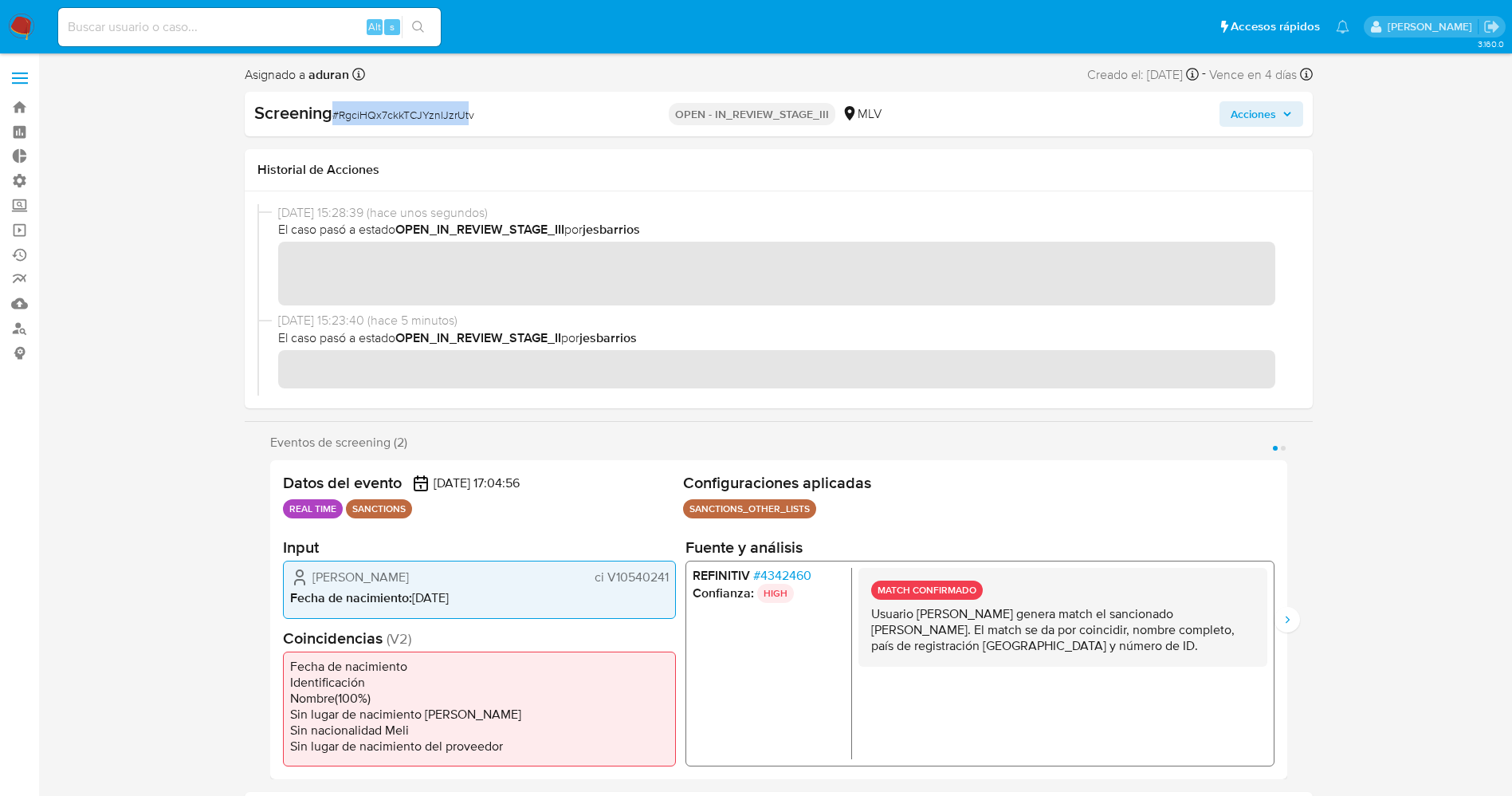
drag, startPoint x: 333, startPoint y: 120, endPoint x: 464, endPoint y: 118, distance: 131.0
click at [464, 118] on span "# RgciHQx7ckkTCJYznlJzrUtv" at bounding box center [403, 115] width 142 height 16
drag, startPoint x: 451, startPoint y: 118, endPoint x: 376, endPoint y: 115, distance: 75.1
click at [450, 118] on span "# RgciHQx7ckkTCJYznlJzrUtv" at bounding box center [403, 115] width 142 height 16
click at [351, 115] on span "# RgciHQx7ckkTCJYznlJzrUtv" at bounding box center [403, 115] width 142 height 16
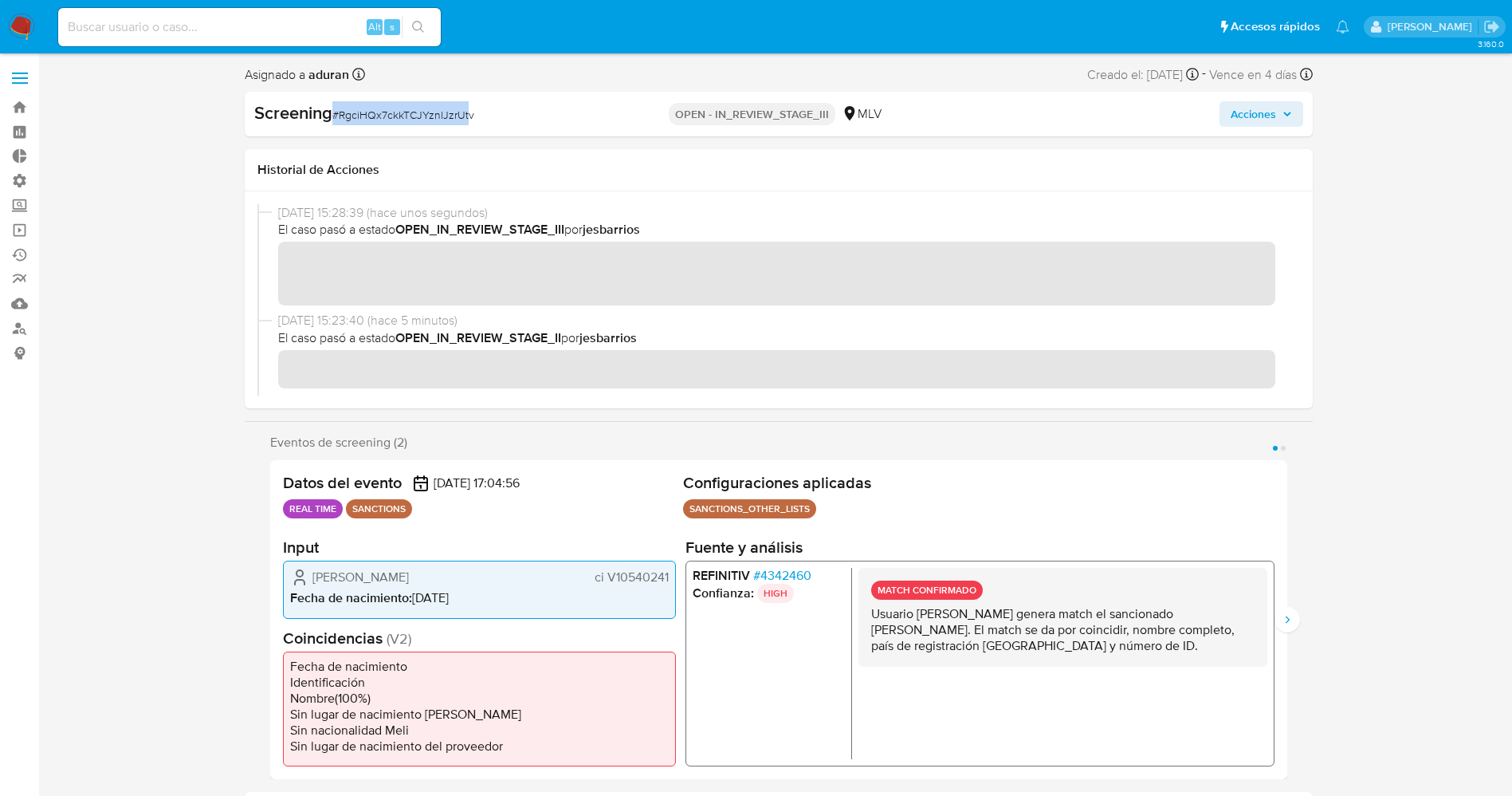
click at [337, 118] on span "# RgciHQx7ckkTCJYznlJzrUtv" at bounding box center [403, 115] width 142 height 16
drag, startPoint x: 337, startPoint y: 118, endPoint x: 462, endPoint y: 113, distance: 125.1
click at [462, 113] on span "# RgciHQx7ckkTCJYznlJzrUtv" at bounding box center [403, 115] width 142 height 16
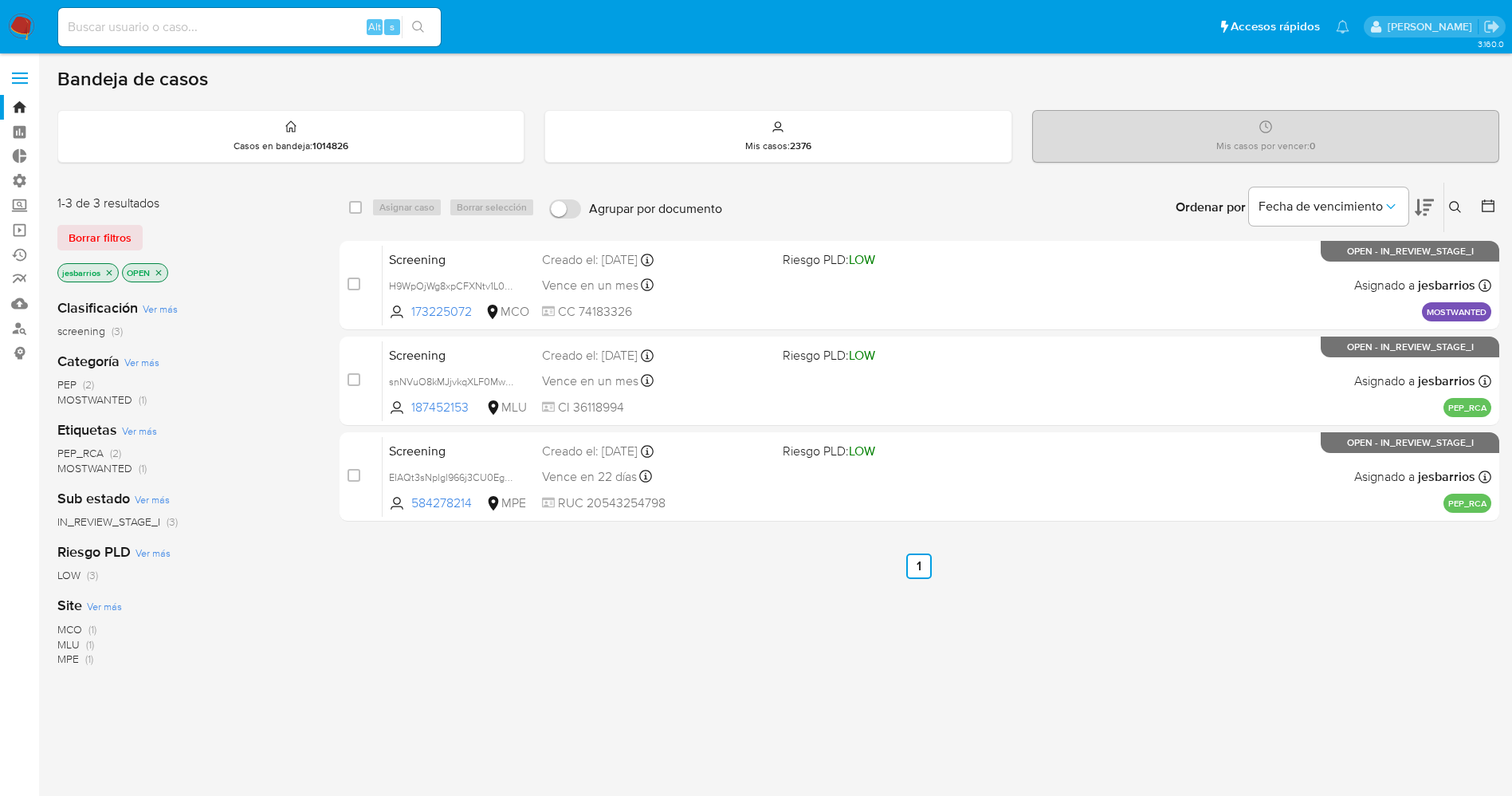
click at [22, 26] on img at bounding box center [21, 26] width 27 height 27
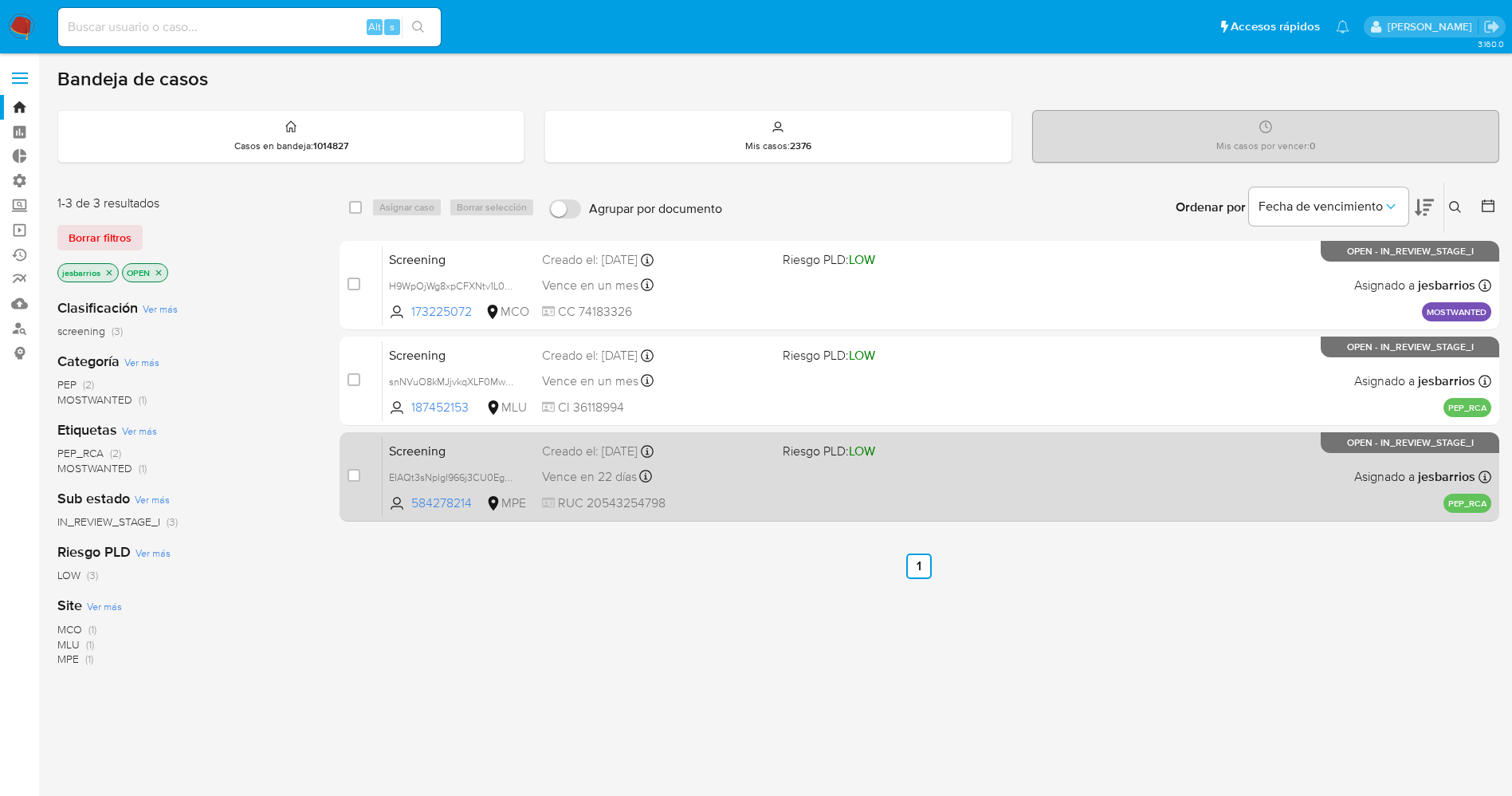
click at [762, 505] on span "RUC 20543254798" at bounding box center [656, 503] width 228 height 18
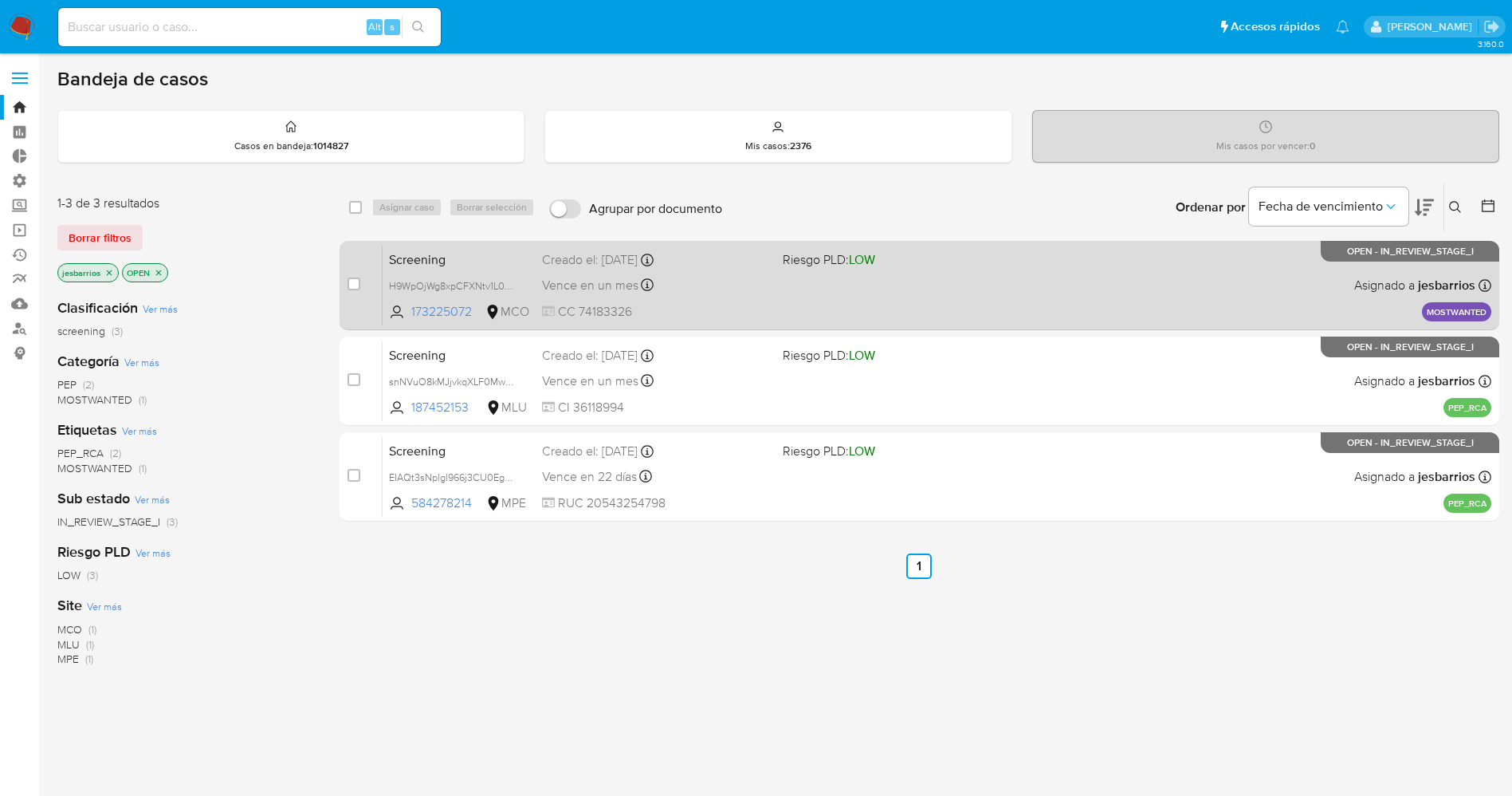
click at [1106, 278] on div "Screening H9WpOjWg8xpCFXNtv1L0VIQp 173225072 MCO Riesgo PLD: LOW Creado el: 18/…" at bounding box center [937, 285] width 1108 height 80
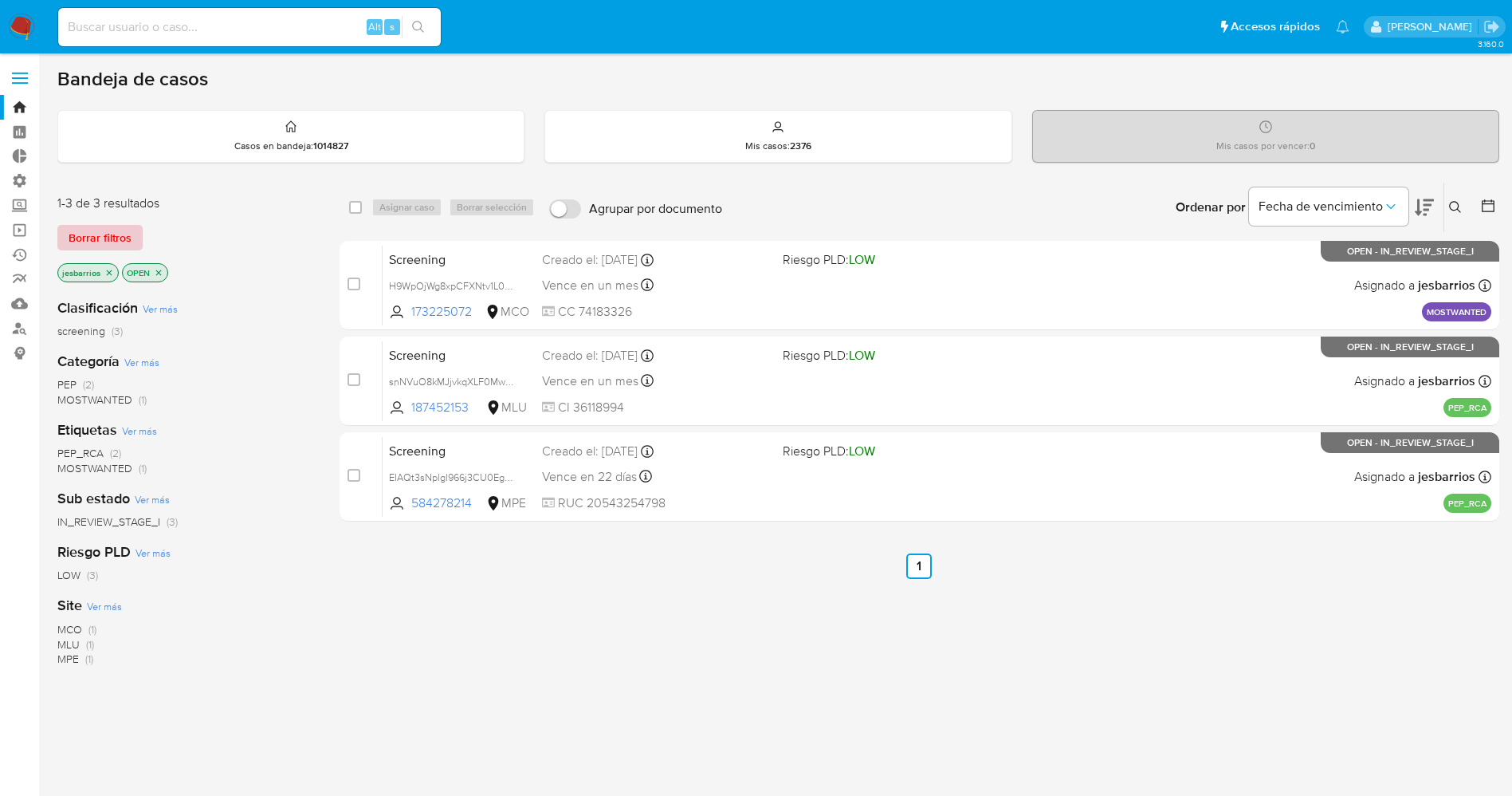
click at [133, 230] on button "Borrar filtros" at bounding box center [100, 237] width 85 height 26
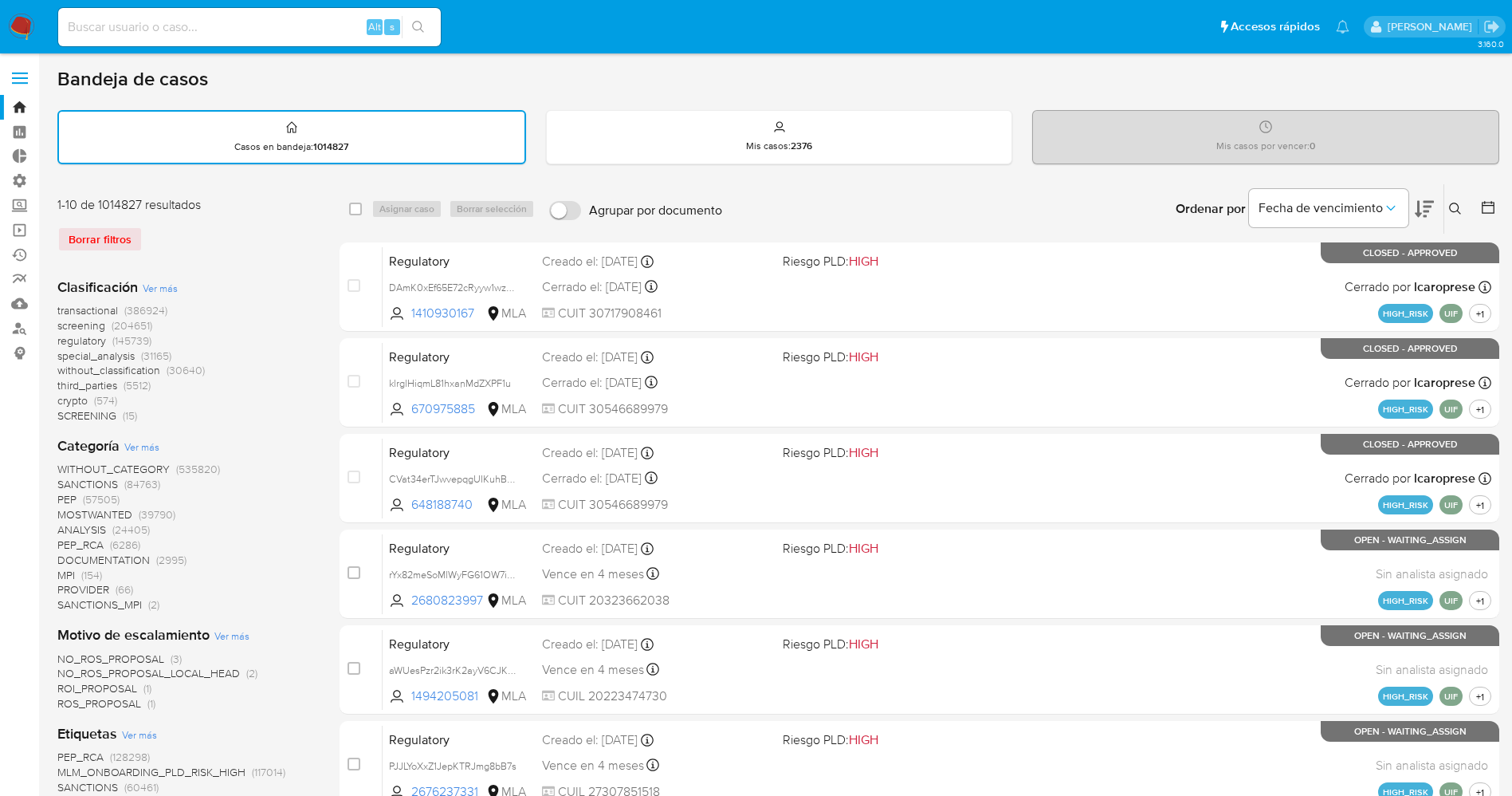
click at [23, 71] on span at bounding box center [20, 72] width 16 height 3
click at [0, 0] on input "checkbox" at bounding box center [0, 0] width 0 height 0
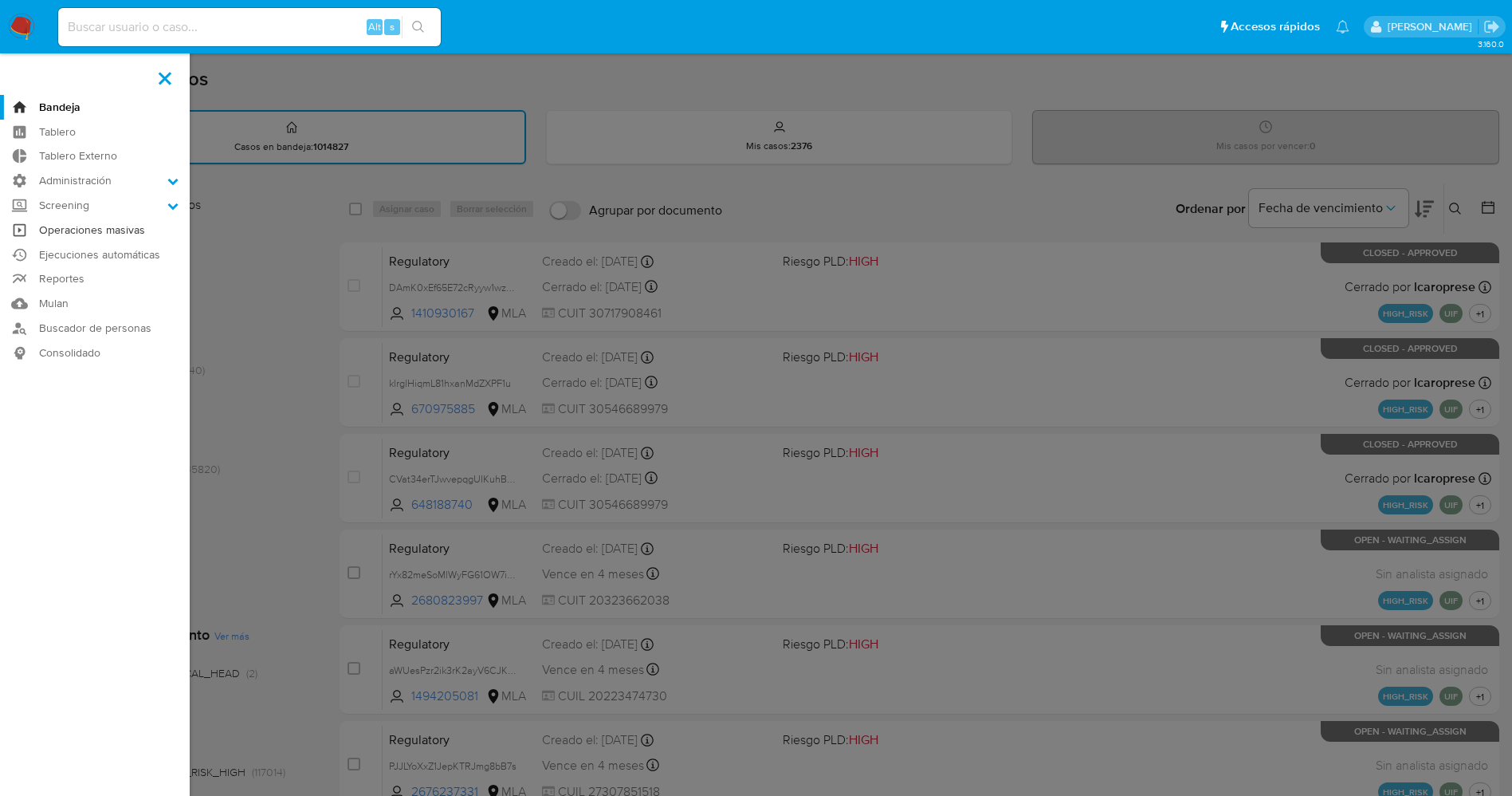
click at [132, 228] on link "Operaciones masivas" at bounding box center [94, 230] width 189 height 25
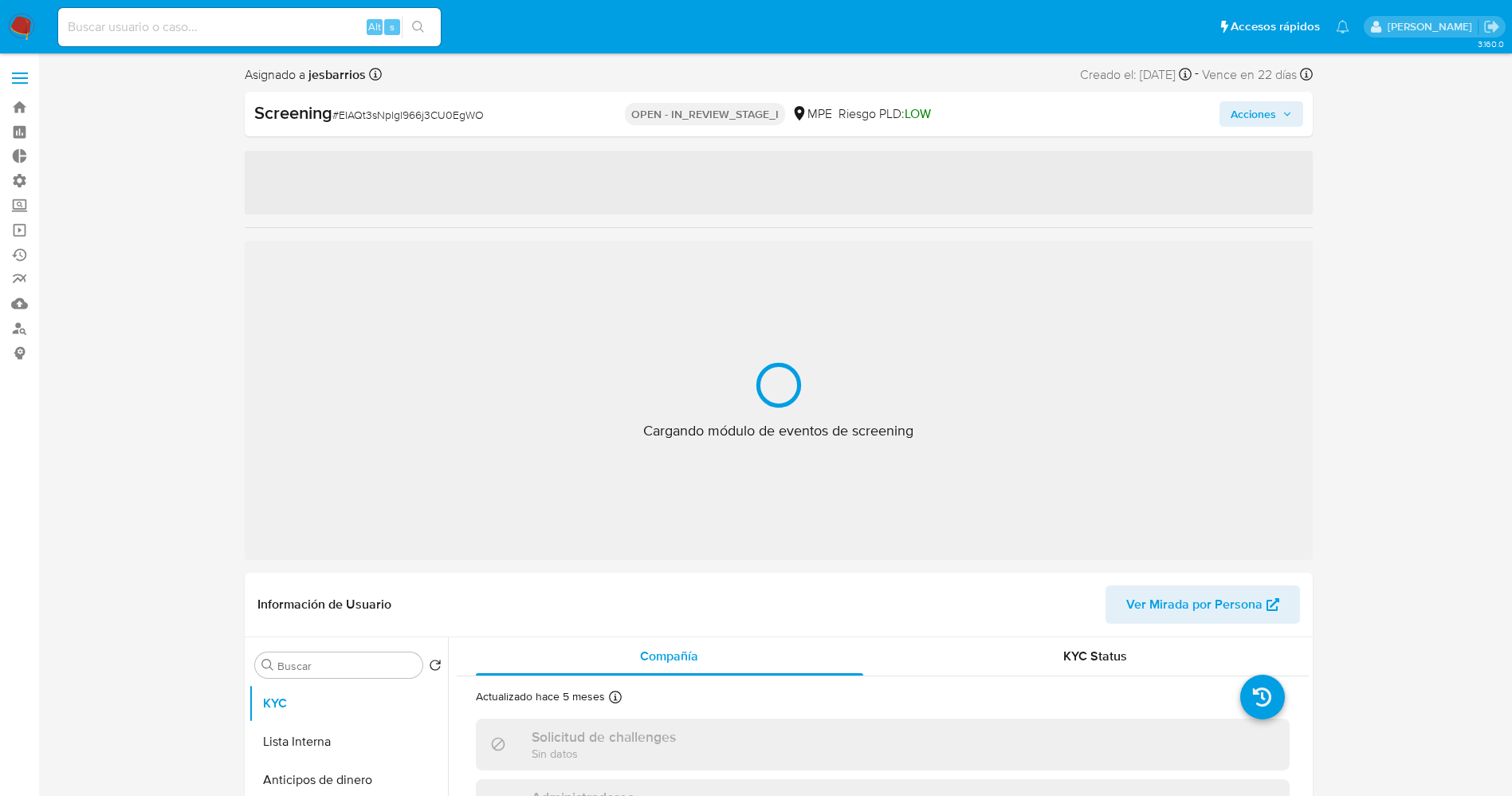
select select "10"
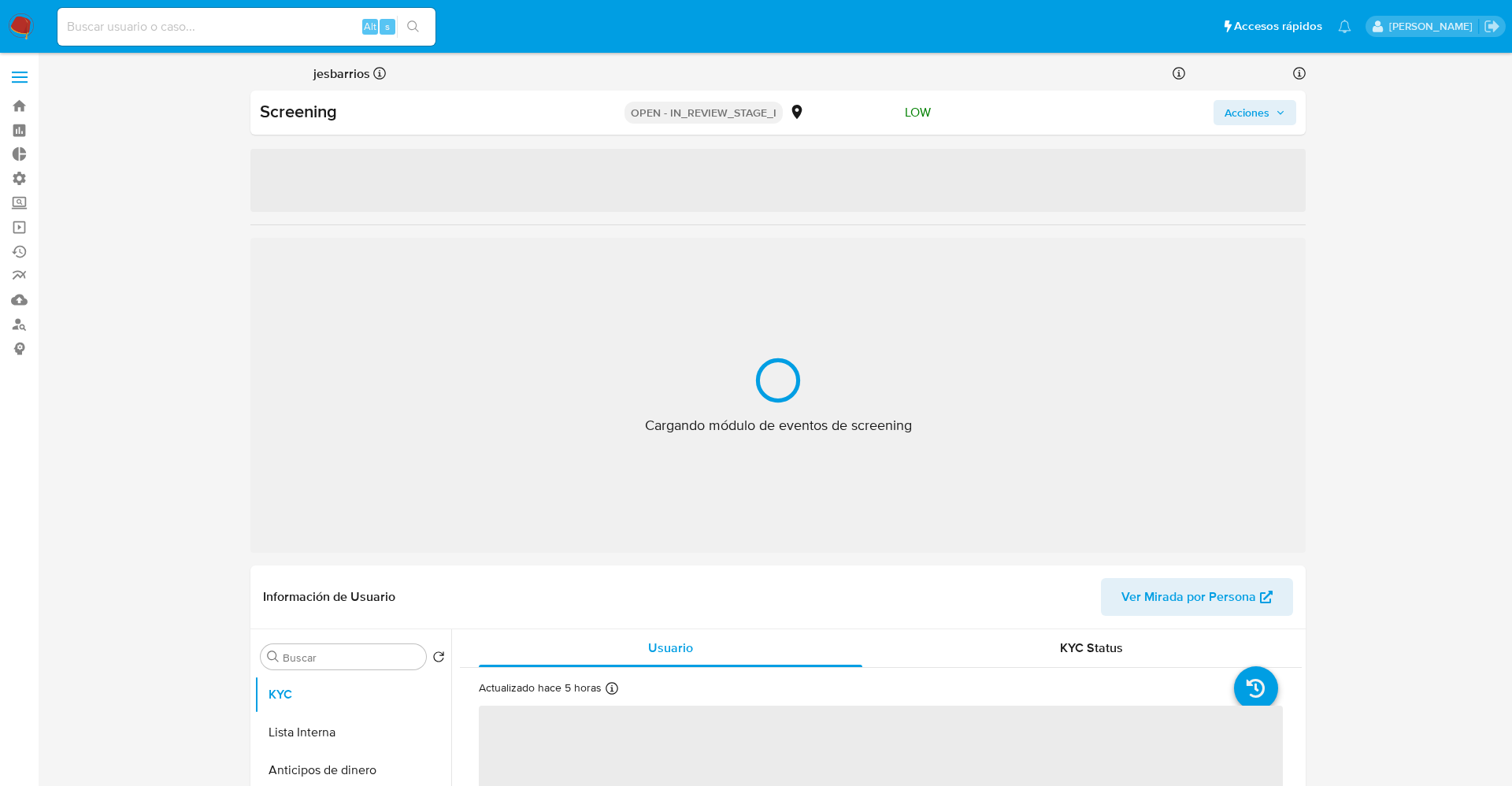
select select "10"
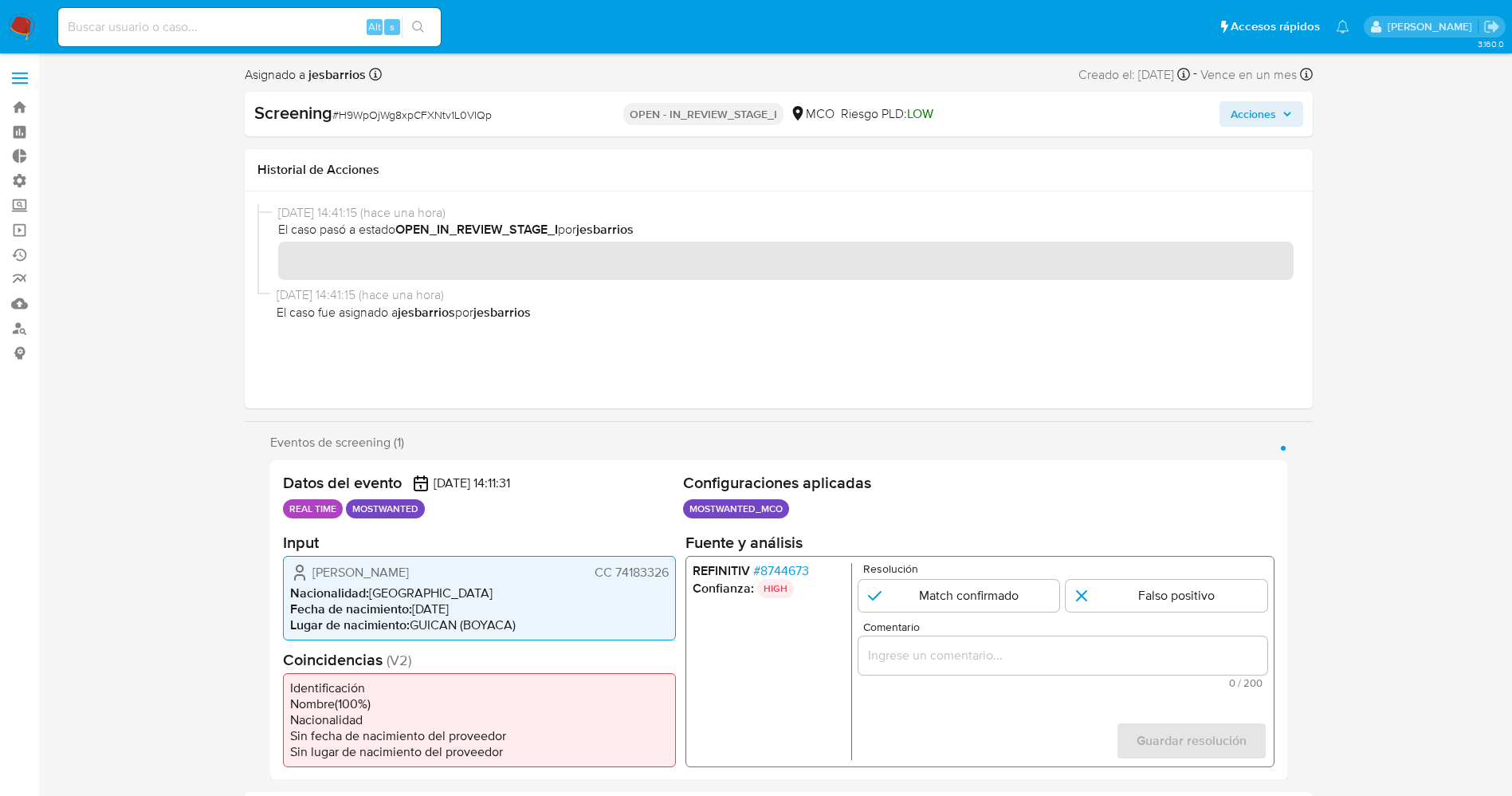
click at [775, 569] on span "# 8744673" at bounding box center [780, 570] width 56 height 16
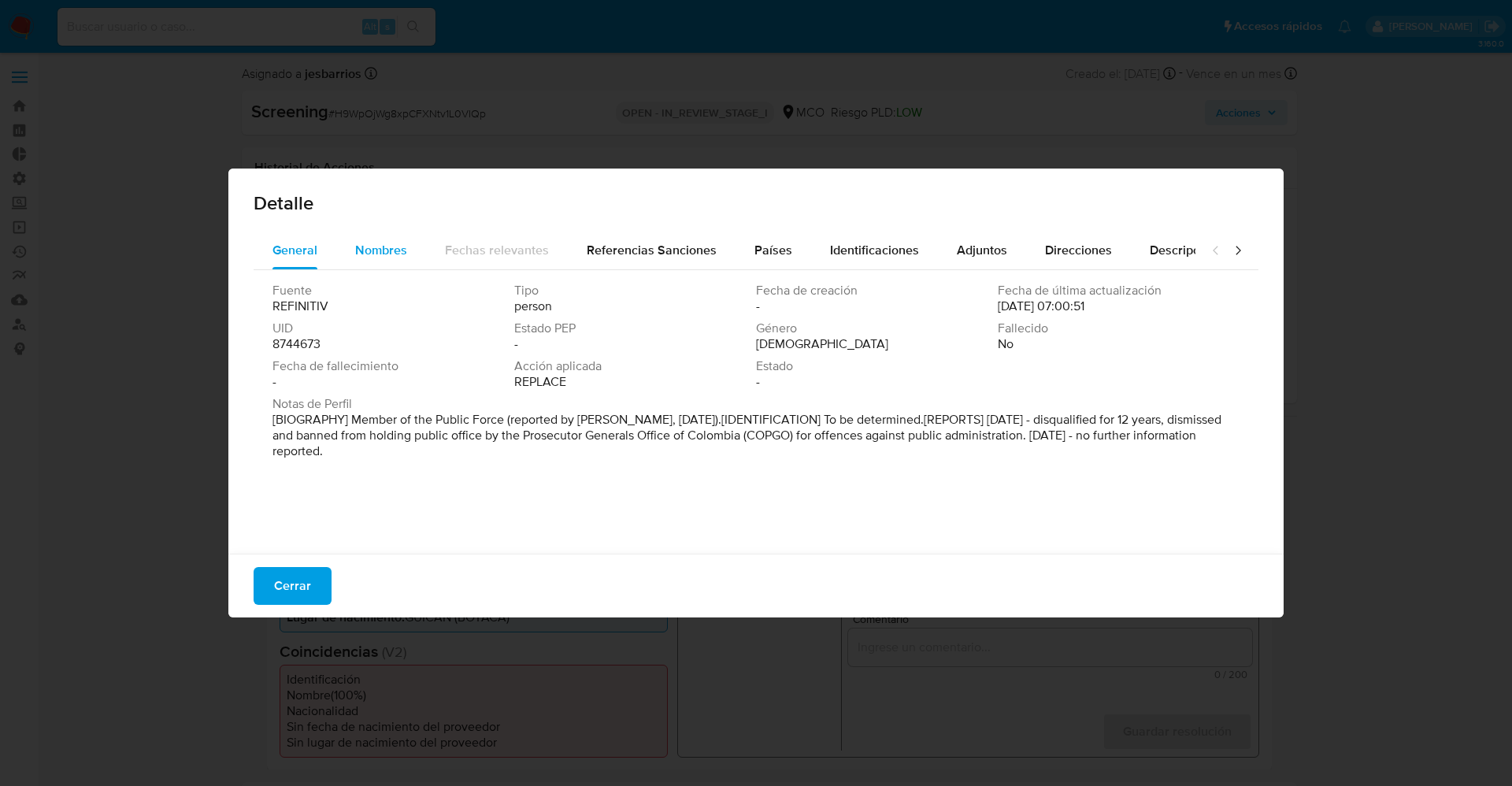
click at [375, 241] on span "Nombres" at bounding box center [381, 250] width 52 height 18
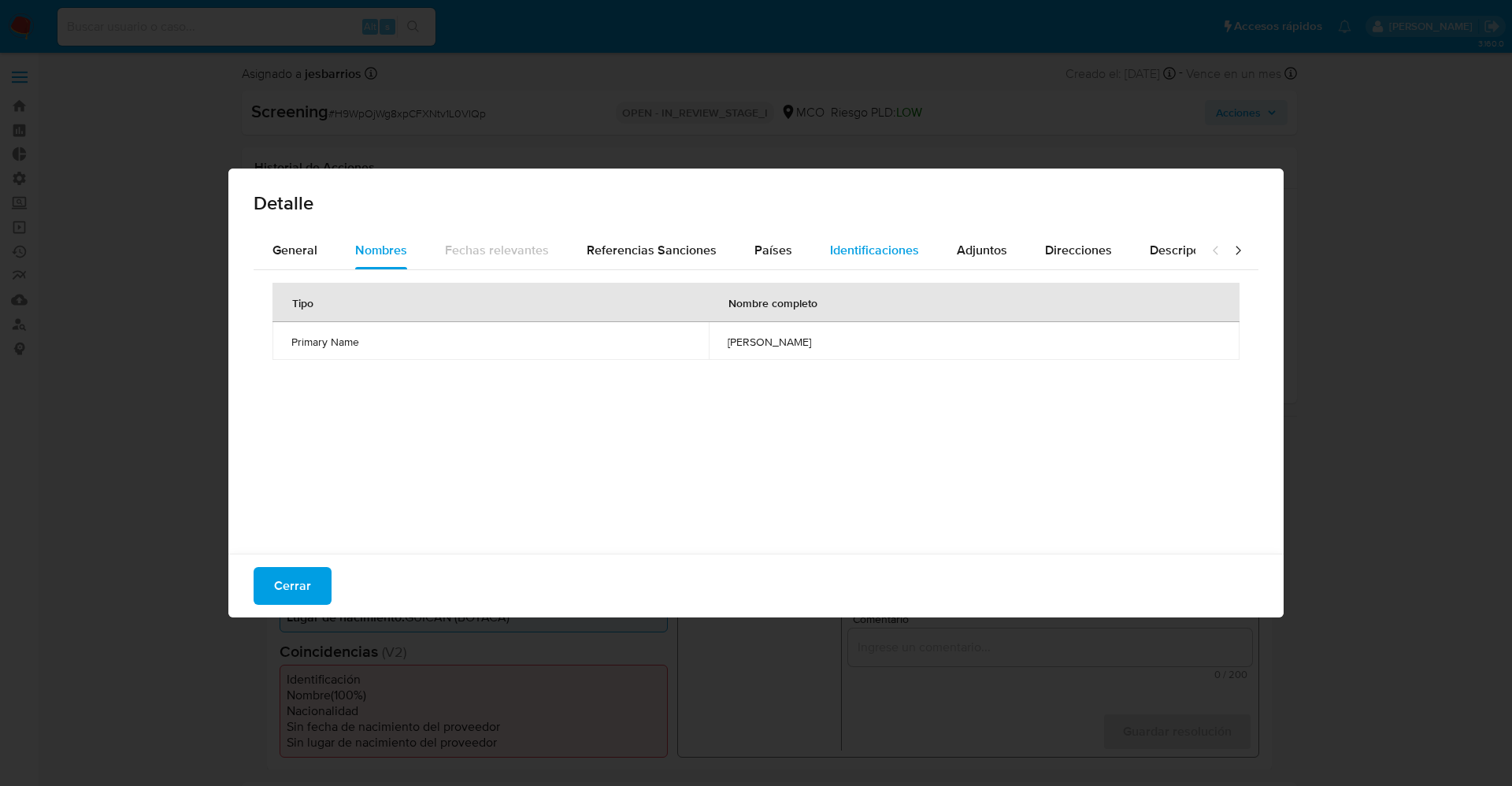
drag, startPoint x: 779, startPoint y: 248, endPoint x: 844, endPoint y: 264, distance: 66.9
click at [778, 251] on span "Países" at bounding box center [773, 250] width 37 height 18
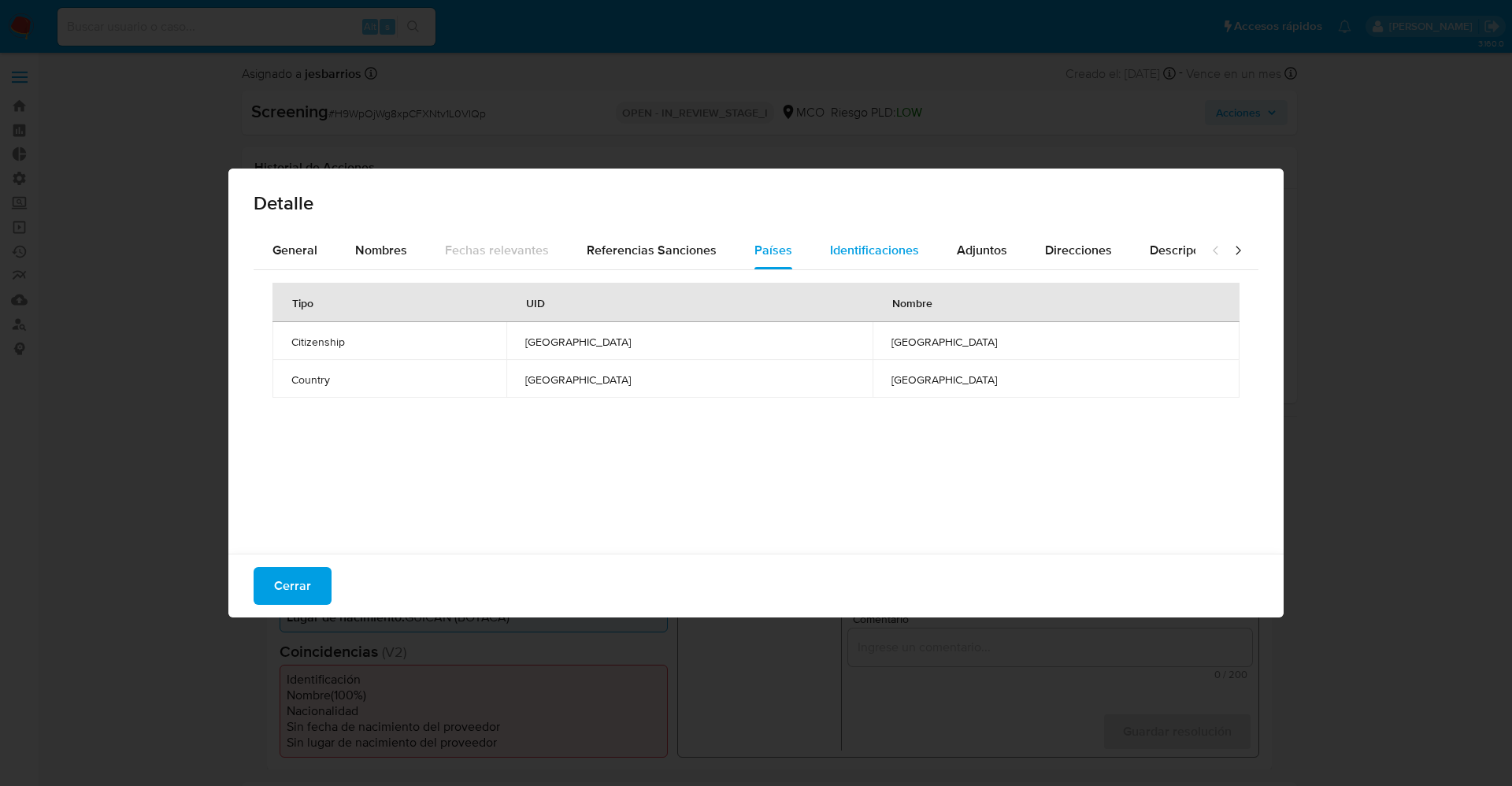
click at [855, 265] on div "Identificaciones" at bounding box center [874, 250] width 89 height 37
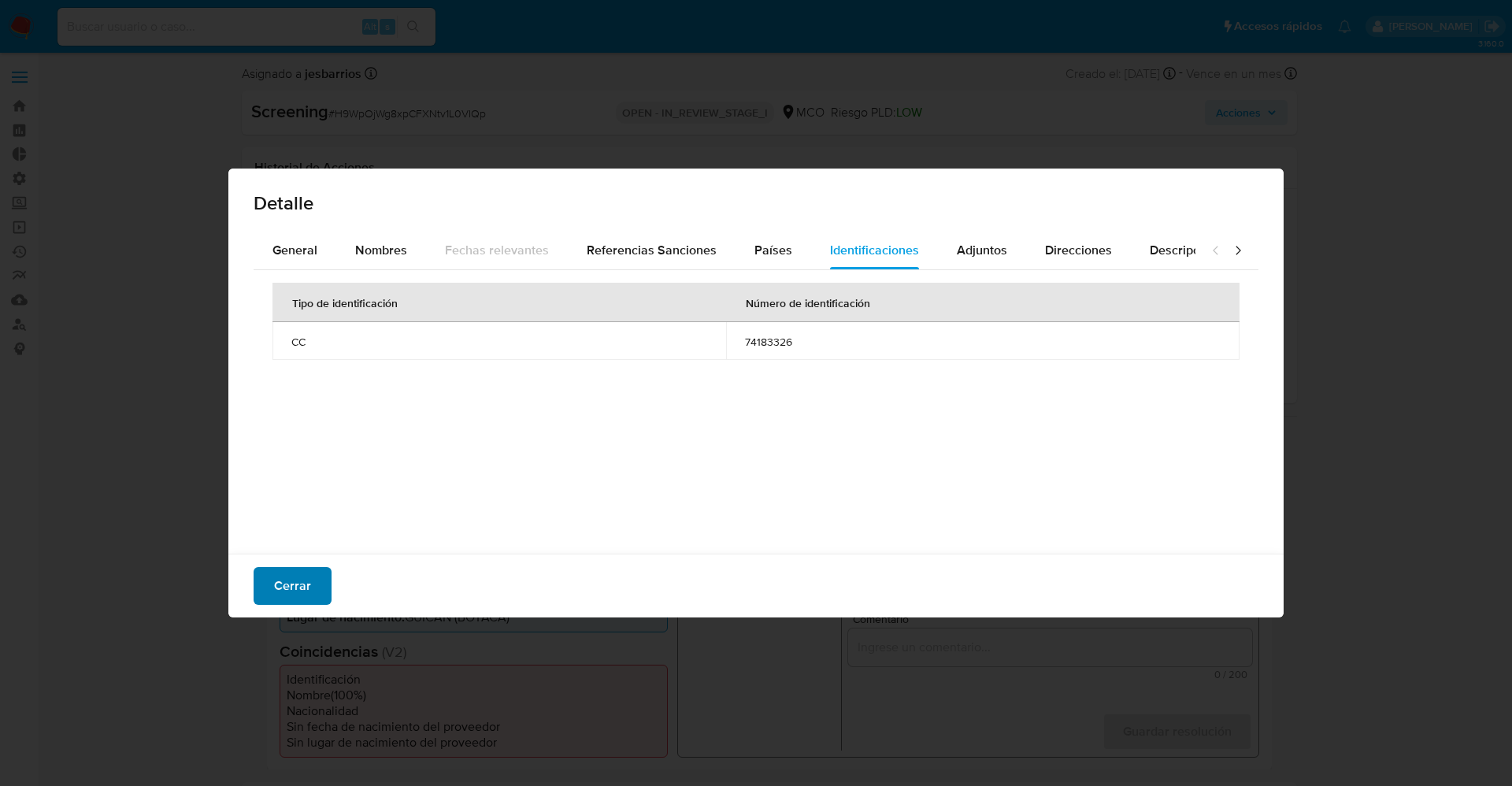
click at [304, 579] on span "Cerrar" at bounding box center [293, 586] width 37 height 35
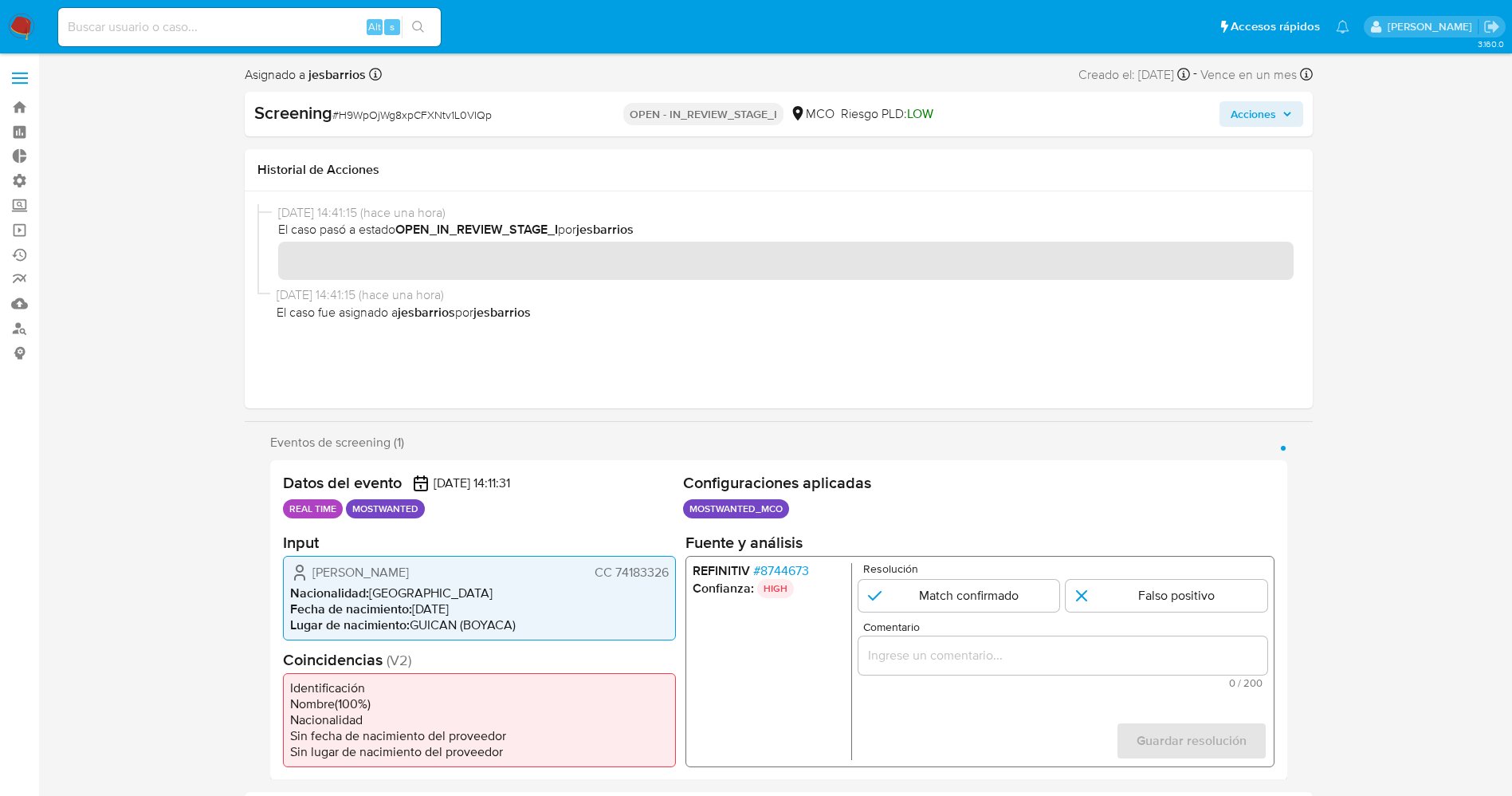
click at [796, 562] on span "# 8744673" at bounding box center [780, 570] width 56 height 16
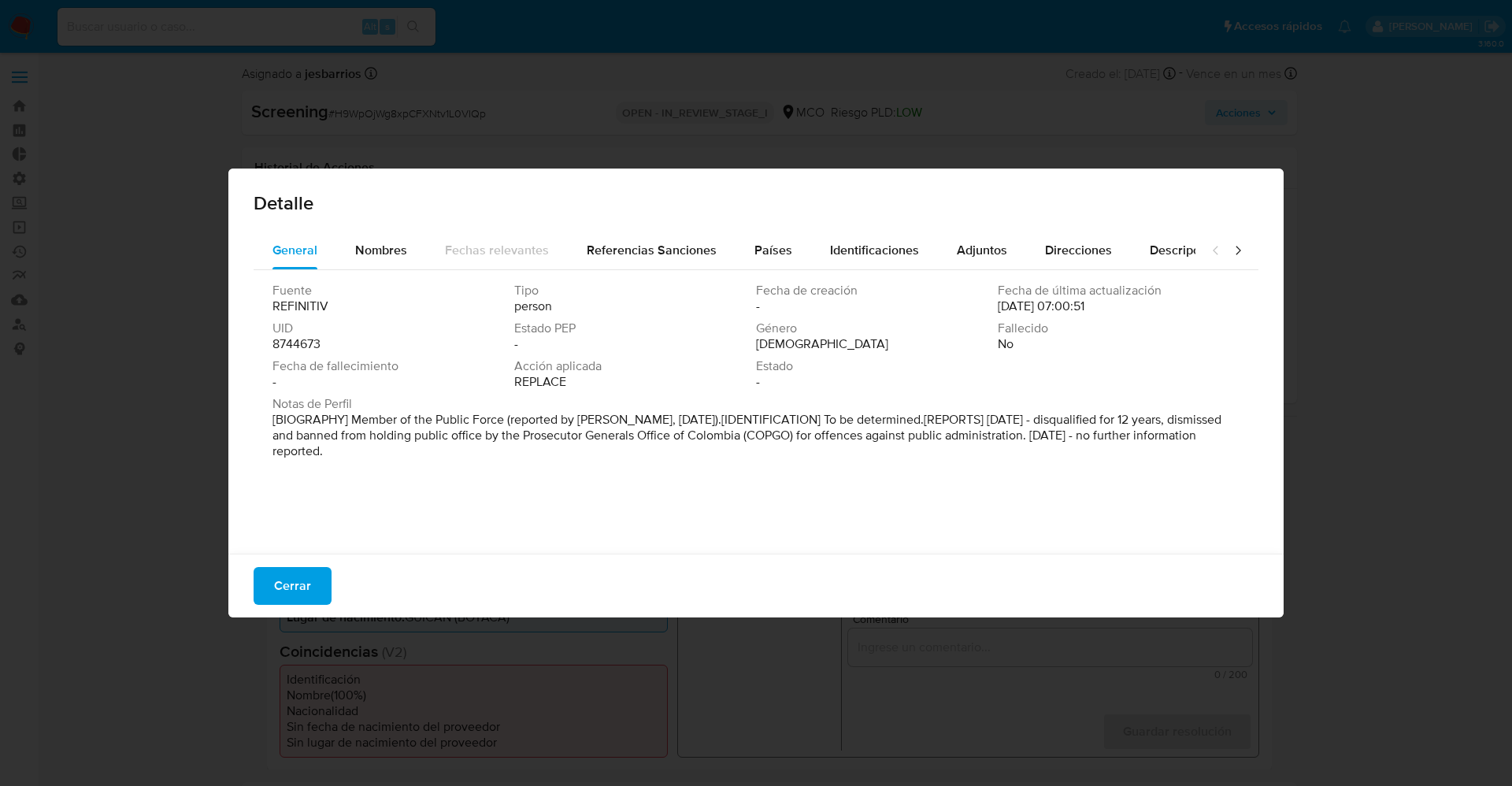
drag, startPoint x: 350, startPoint y: 415, endPoint x: 520, endPoint y: 448, distance: 173.2
click at [520, 448] on p "[BIOGRAPHY] Member of the Public Force (reported by COPGO, May 2022).[IDENTIFIC…" at bounding box center [754, 435] width 964 height 47
click at [370, 240] on div "Nombres" at bounding box center [381, 250] width 52 height 37
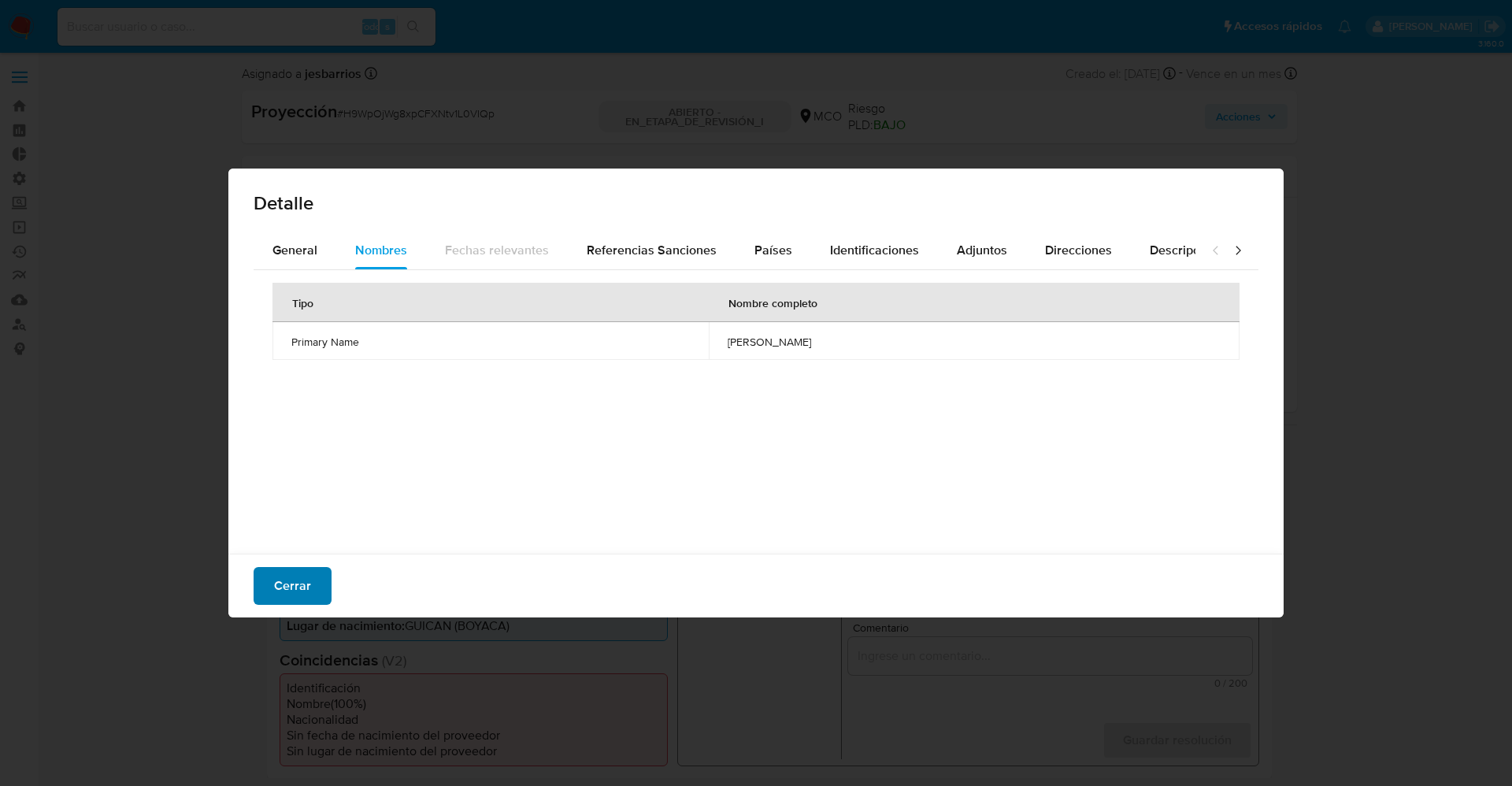
click at [282, 589] on span "Cerrar" at bounding box center [293, 586] width 37 height 35
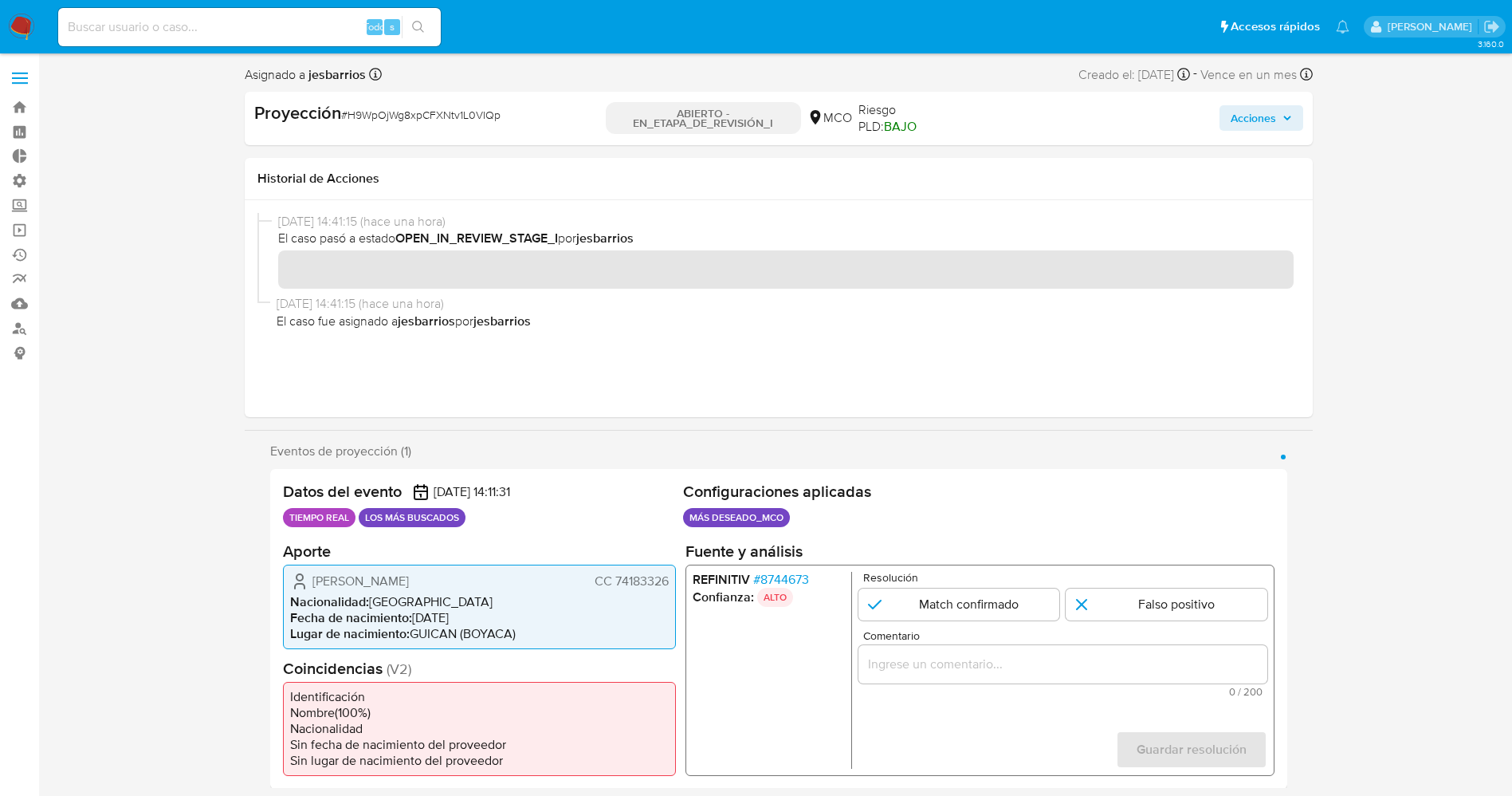
drag, startPoint x: 612, startPoint y: 580, endPoint x: 679, endPoint y: 584, distance: 67.1
click at [679, 584] on div "Datos del evento 18/09/2025 14:11:31 TIEMPO REAL LOS MÁS BUSCADOS Configuracion…" at bounding box center [779, 629] width 1017 height 320
drag, startPoint x: 309, startPoint y: 577, endPoint x: 486, endPoint y: 574, distance: 177.0
click at [486, 574] on div "Jair Edberto Cocunubo Blanco CC 74183326" at bounding box center [479, 581] width 379 height 19
click at [337, 579] on span "Jair Edberto Cocunubo Blanco" at bounding box center [360, 580] width 96 height 16
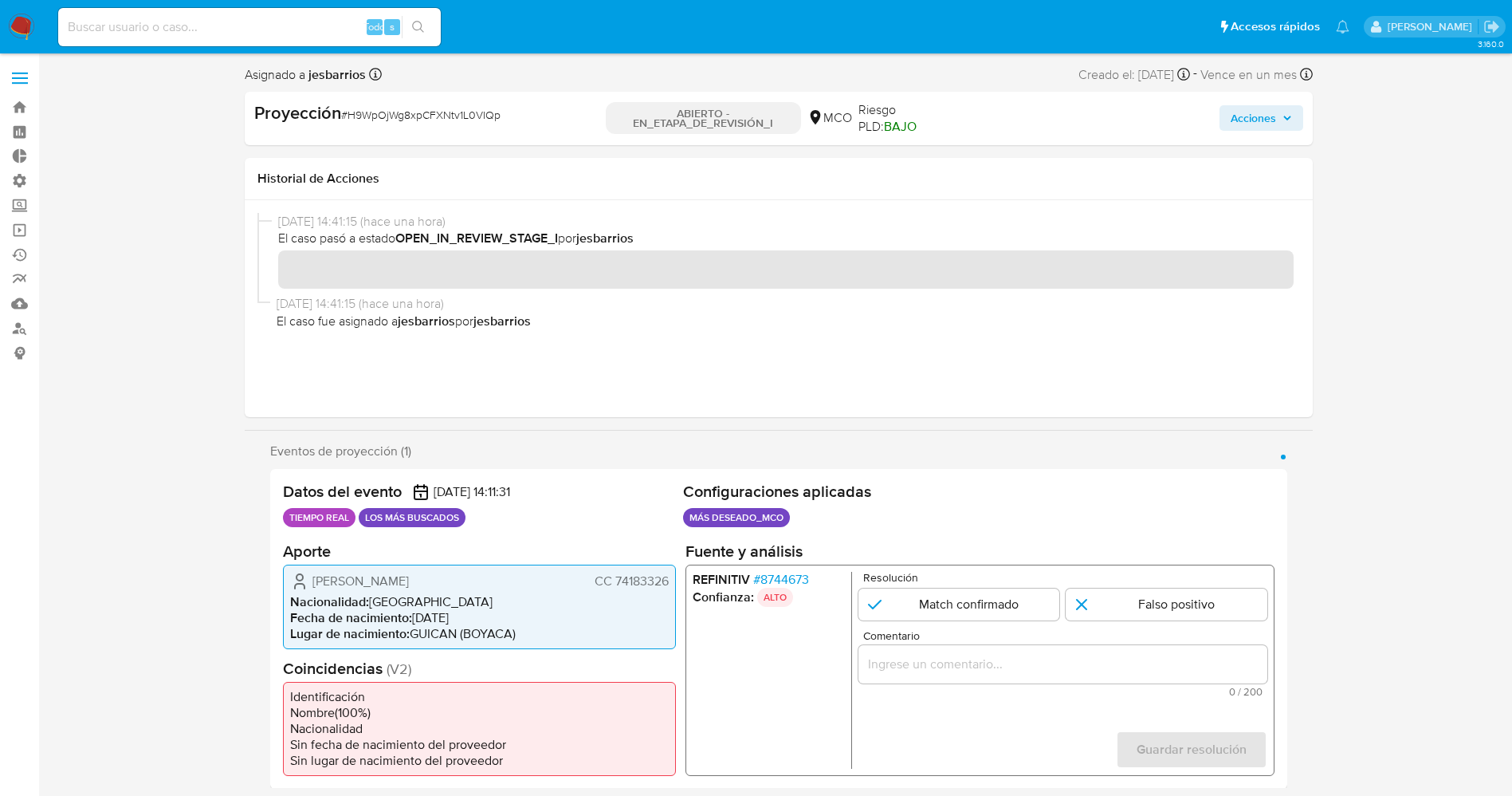
drag, startPoint x: 313, startPoint y: 579, endPoint x: 493, endPoint y: 586, distance: 180.1
click at [493, 586] on div "Jair Edberto Cocunubo Blanco CC 74183326" at bounding box center [479, 581] width 379 height 19
click at [315, 591] on span "Nacionalidad :" at bounding box center [330, 600] width 79 height 19
drag, startPoint x: 315, startPoint y: 579, endPoint x: 662, endPoint y: 579, distance: 347.0
click at [662, 579] on div "Jair Edberto Cocunubo Blanco CC 74183326" at bounding box center [479, 581] width 379 height 19
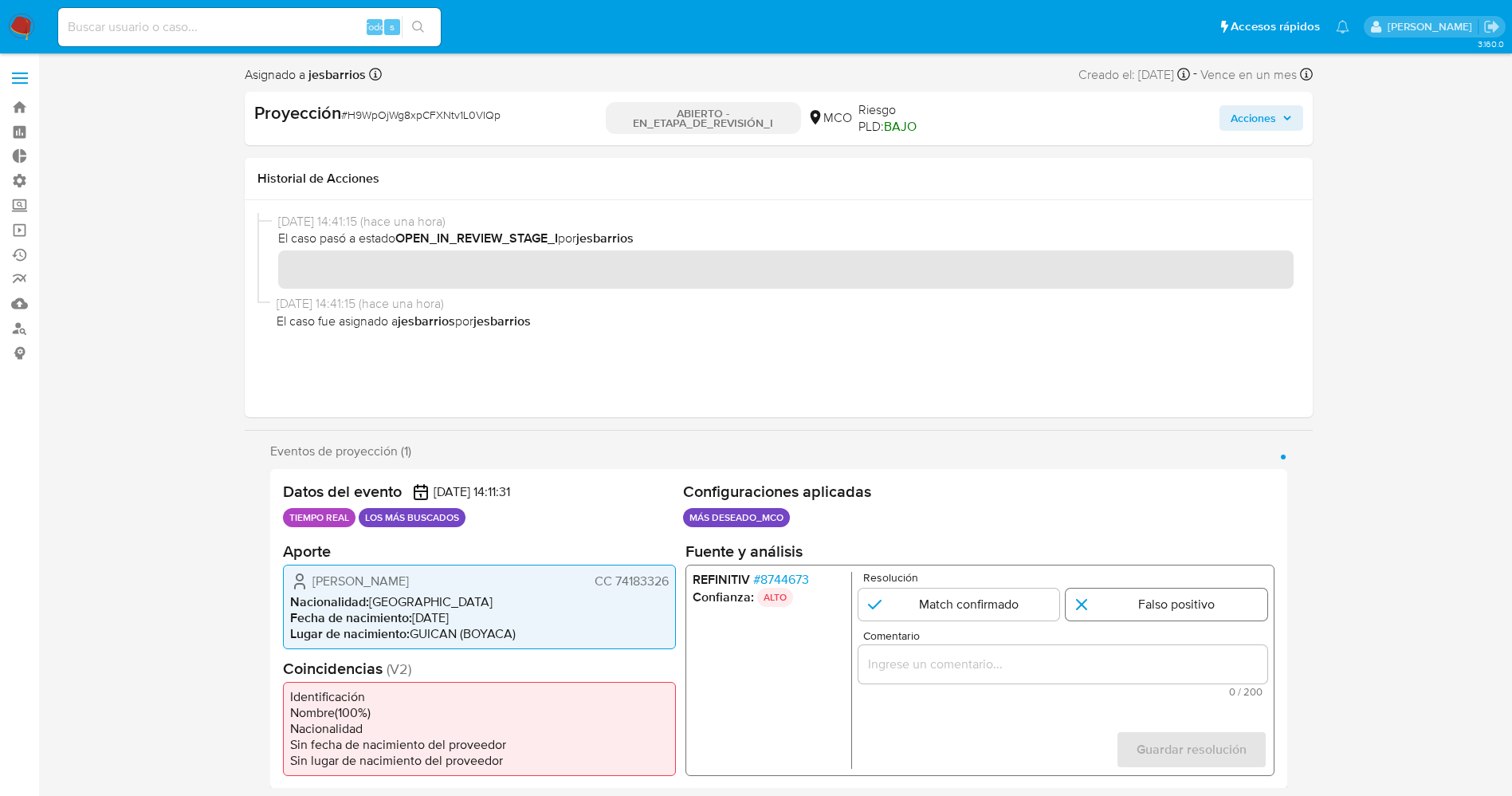
click at [1226, 619] on input "1 de 1" at bounding box center [1166, 604] width 202 height 32
radio input "true"
click at [905, 604] on input "1 de 1" at bounding box center [958, 604] width 202 height 32
radio input "true"
click at [903, 652] on div "1 de 1" at bounding box center [1062, 663] width 409 height 38
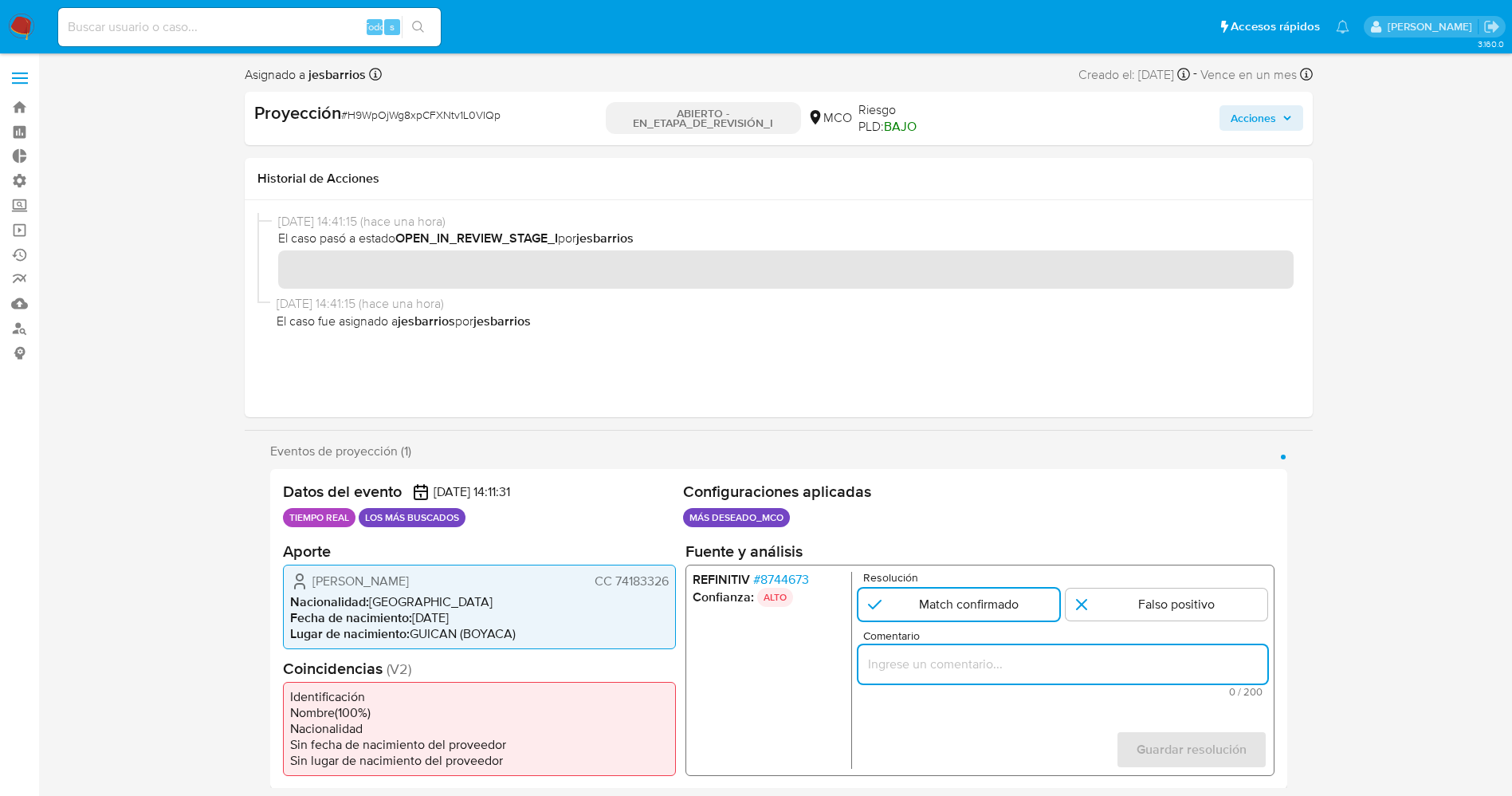
click at [902, 663] on input "Comentario" at bounding box center [1062, 664] width 409 height 21
paste input "El titular de la cuenta es Jair Edberto Cocunubo Blanco,CC 7418332.Se genera ma…"
type input "El titular de la cuenta es Jair Edberto Cocunubo Blanco,CC 7418332.Se genera ma…"
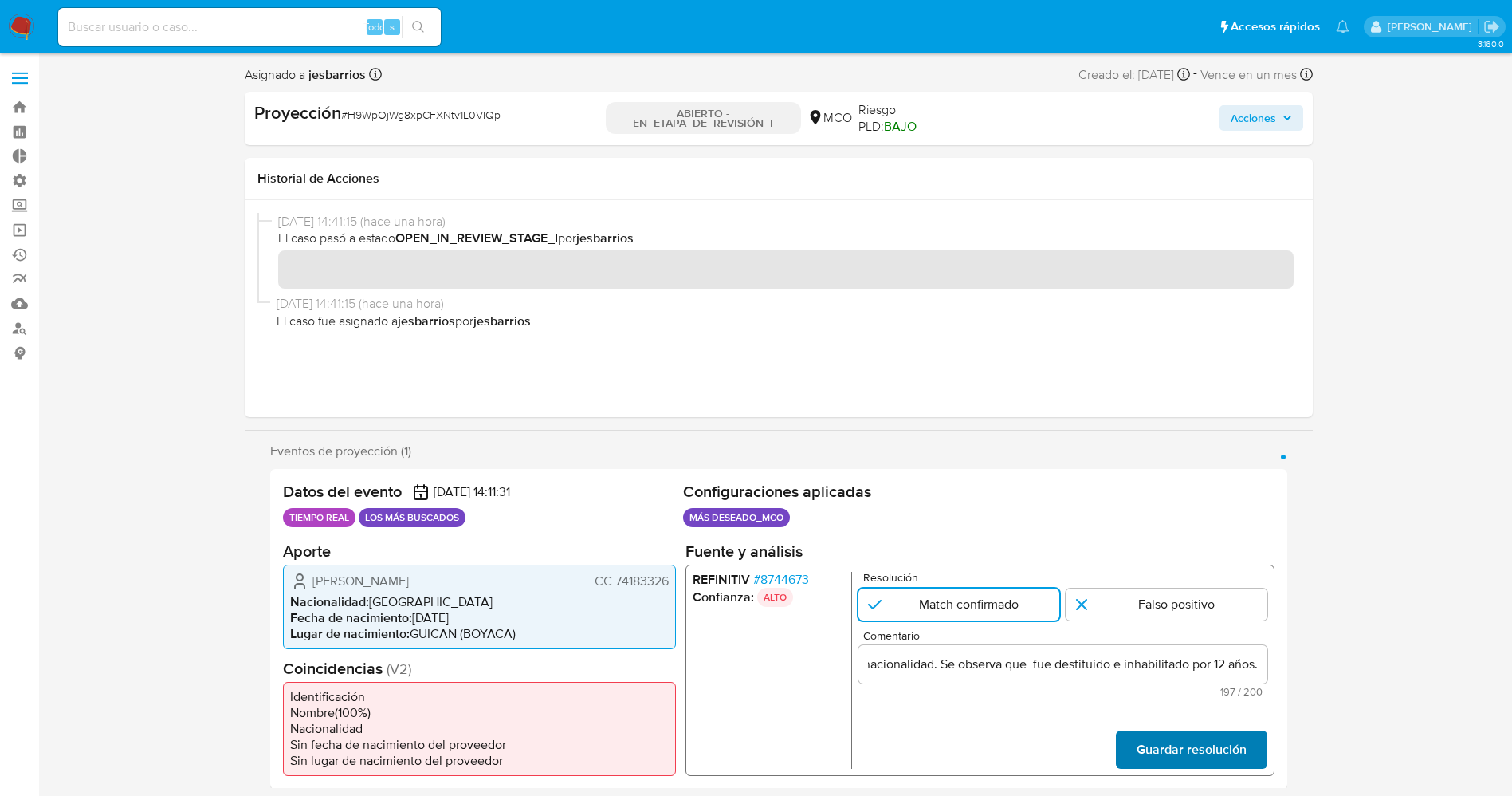
scroll to position [0, 0]
click at [1239, 766] on span "Guardar resolución" at bounding box center [1190, 748] width 110 height 35
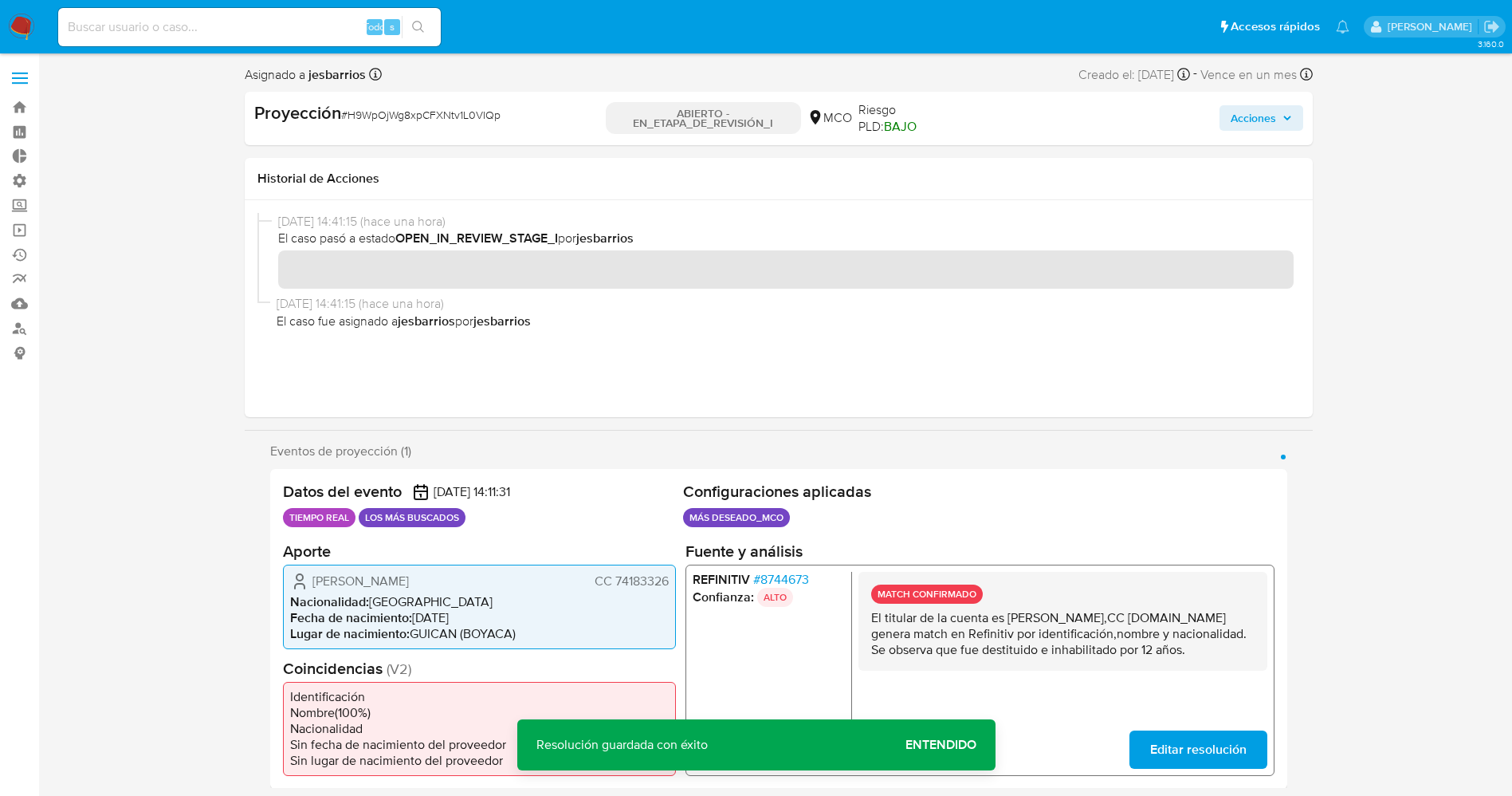
drag, startPoint x: 869, startPoint y: 615, endPoint x: 1004, endPoint y: 698, distance: 158.5
click at [1004, 698] on div "MATCH CONFIRMADO El titular de la cuenta es Jair Edberto Cocunubo Blanco,CC 741…" at bounding box center [1062, 669] width 409 height 197
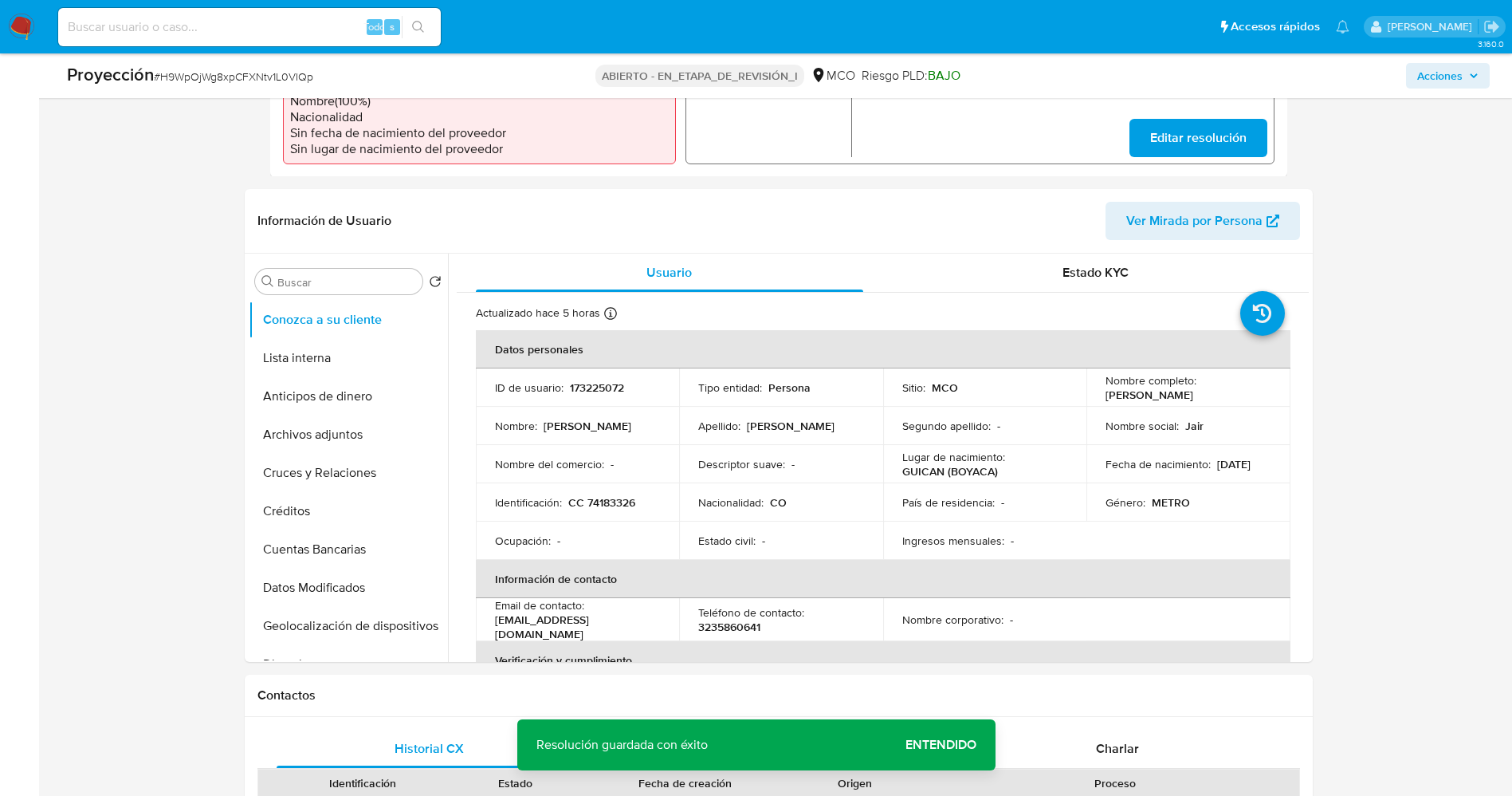
scroll to position [564, 0]
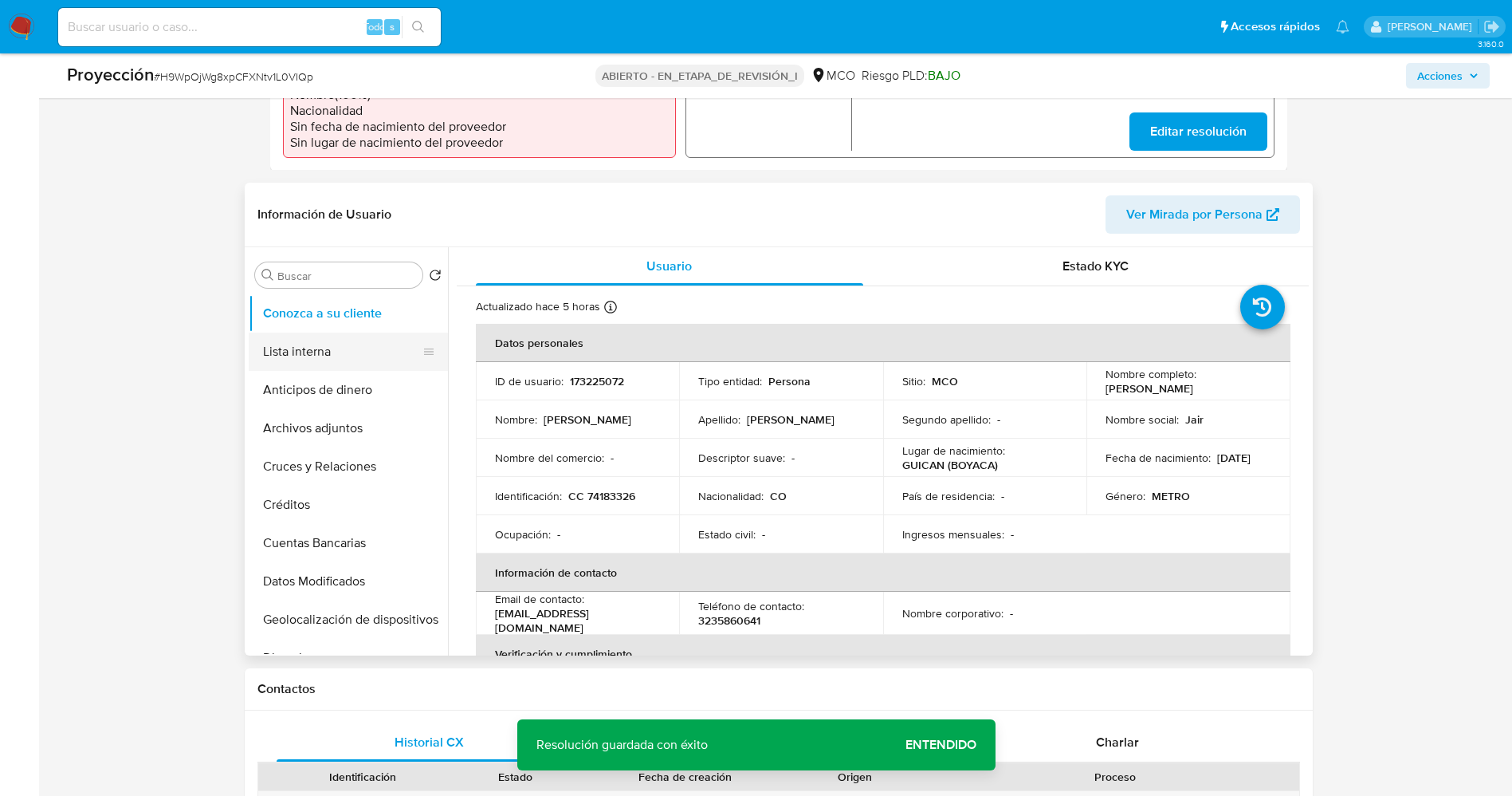
click at [345, 362] on button "Lista interna" at bounding box center [342, 351] width 187 height 38
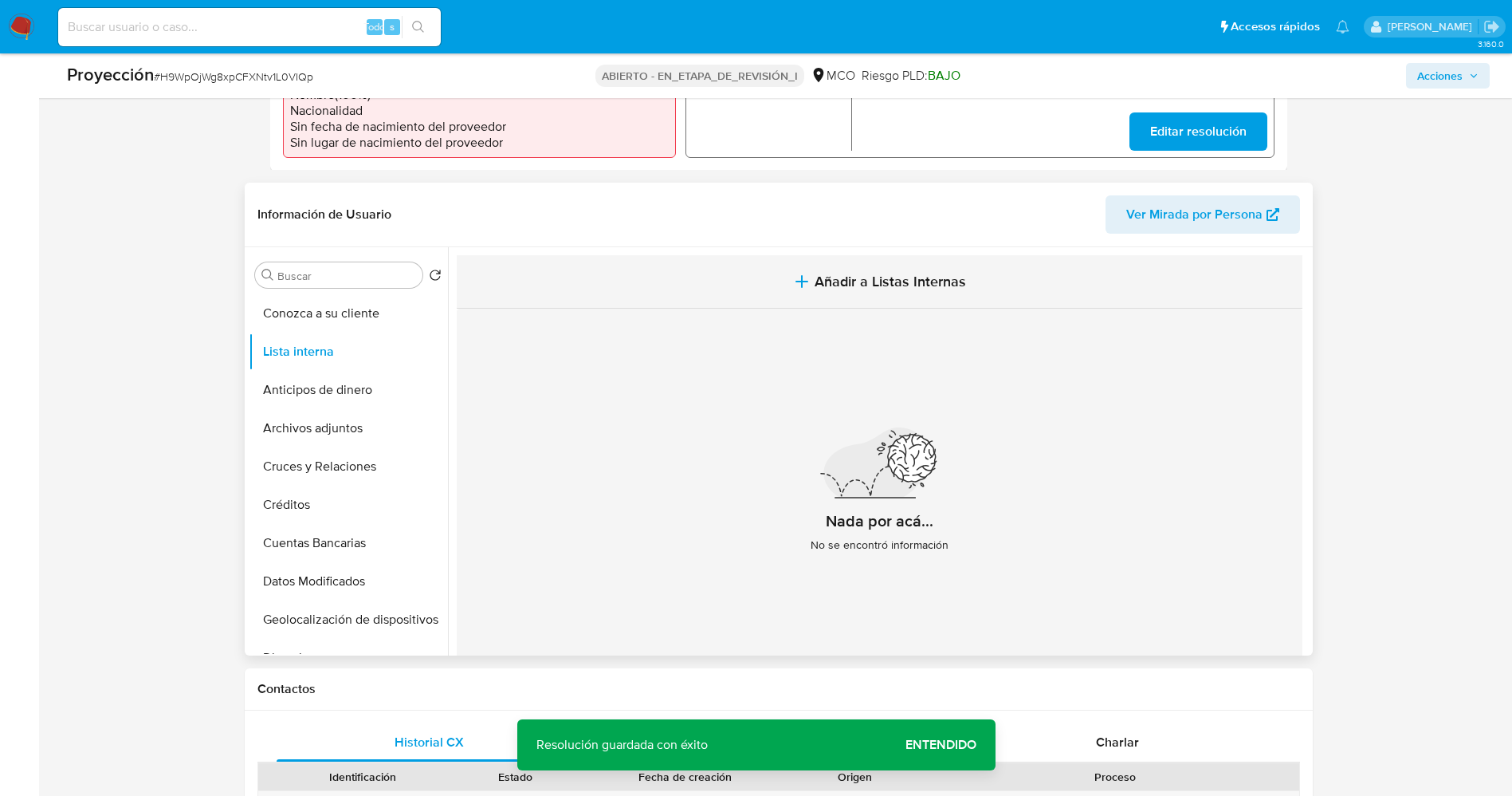
click at [938, 270] on button "Añadir a Listas Internas" at bounding box center [879, 281] width 846 height 54
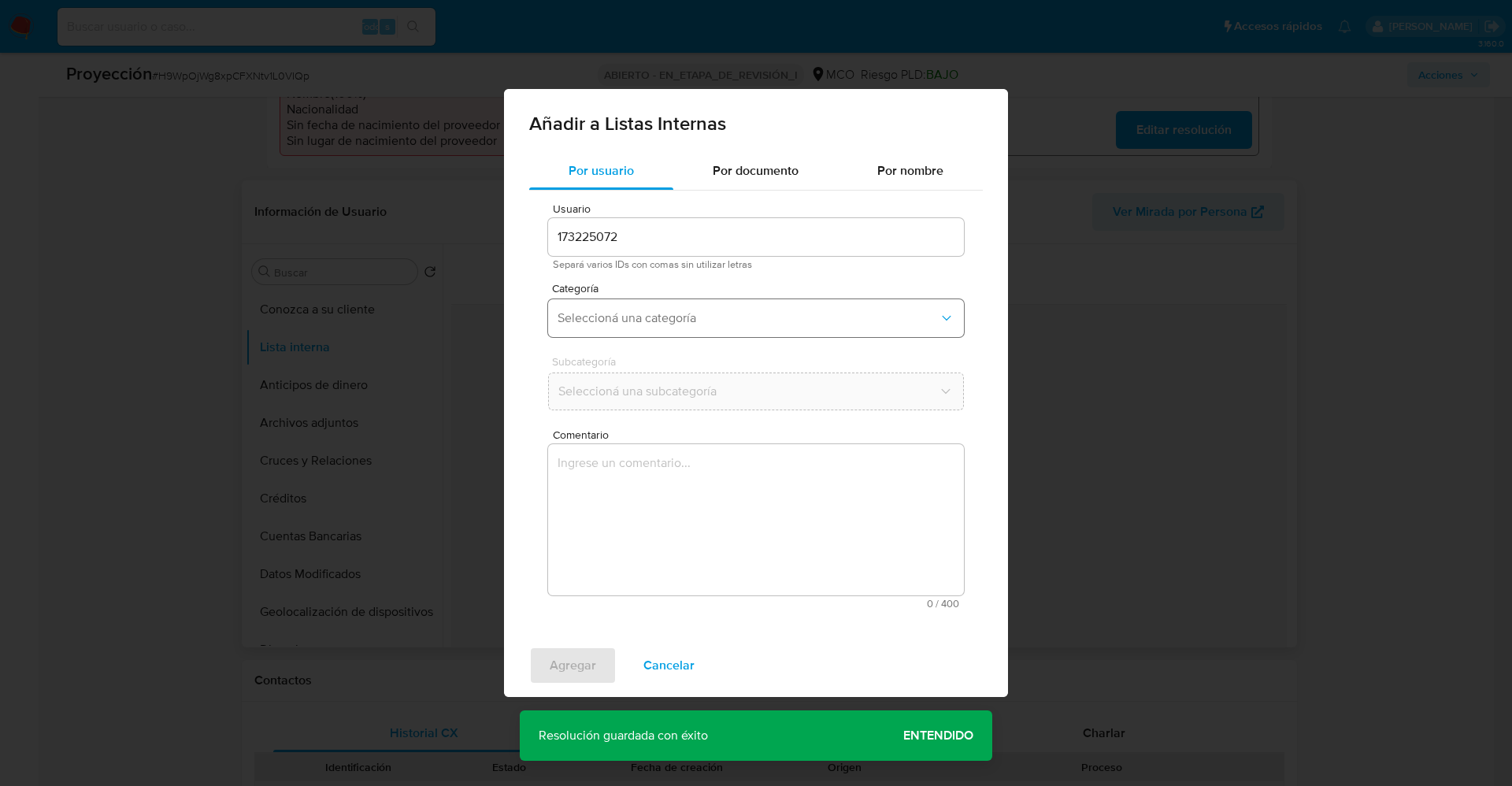
click at [763, 308] on button "Seleccioná una categoría" at bounding box center [755, 318] width 415 height 37
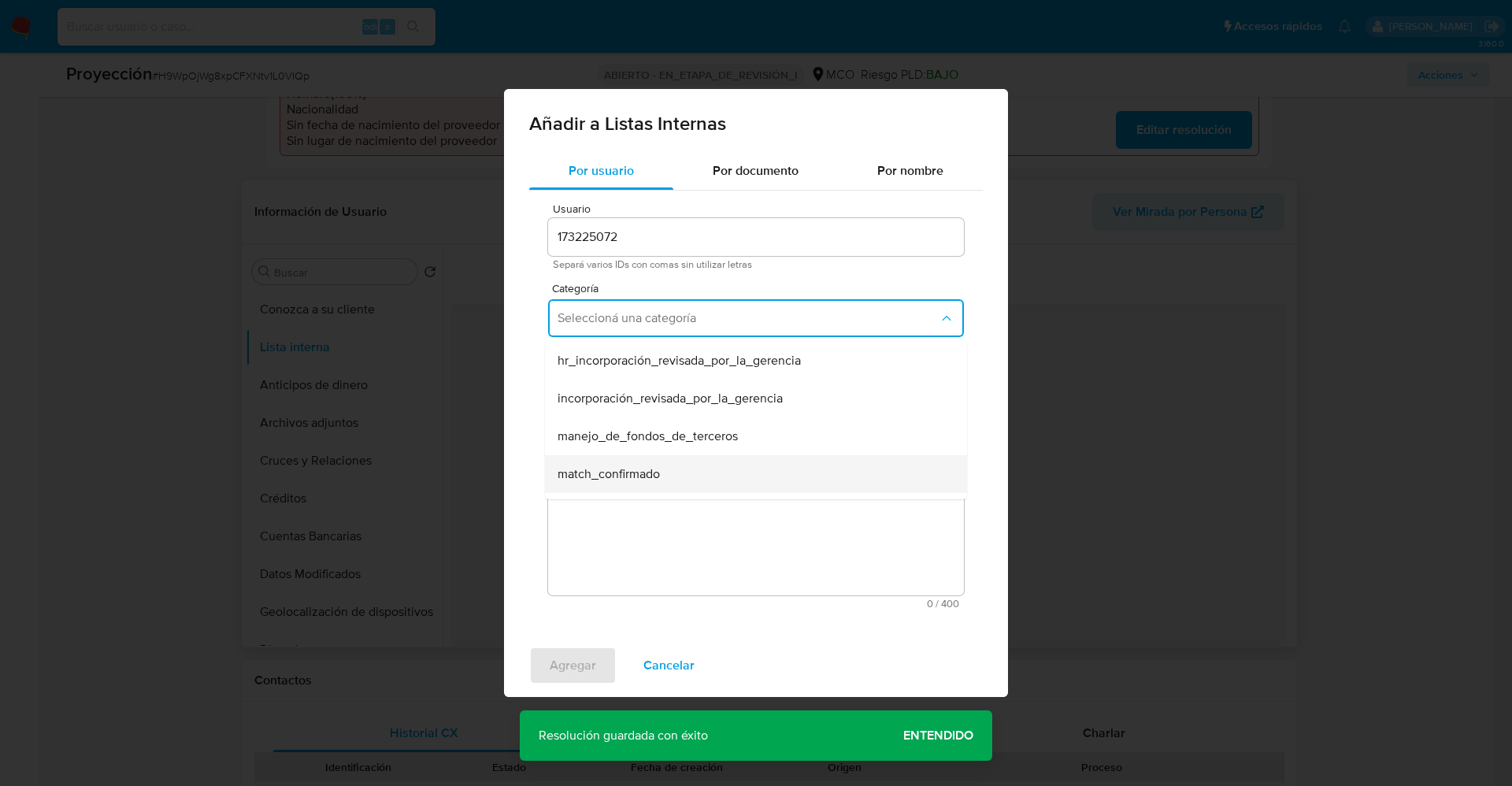
click at [734, 485] on div "match_confirmado" at bounding box center [751, 474] width 388 height 37
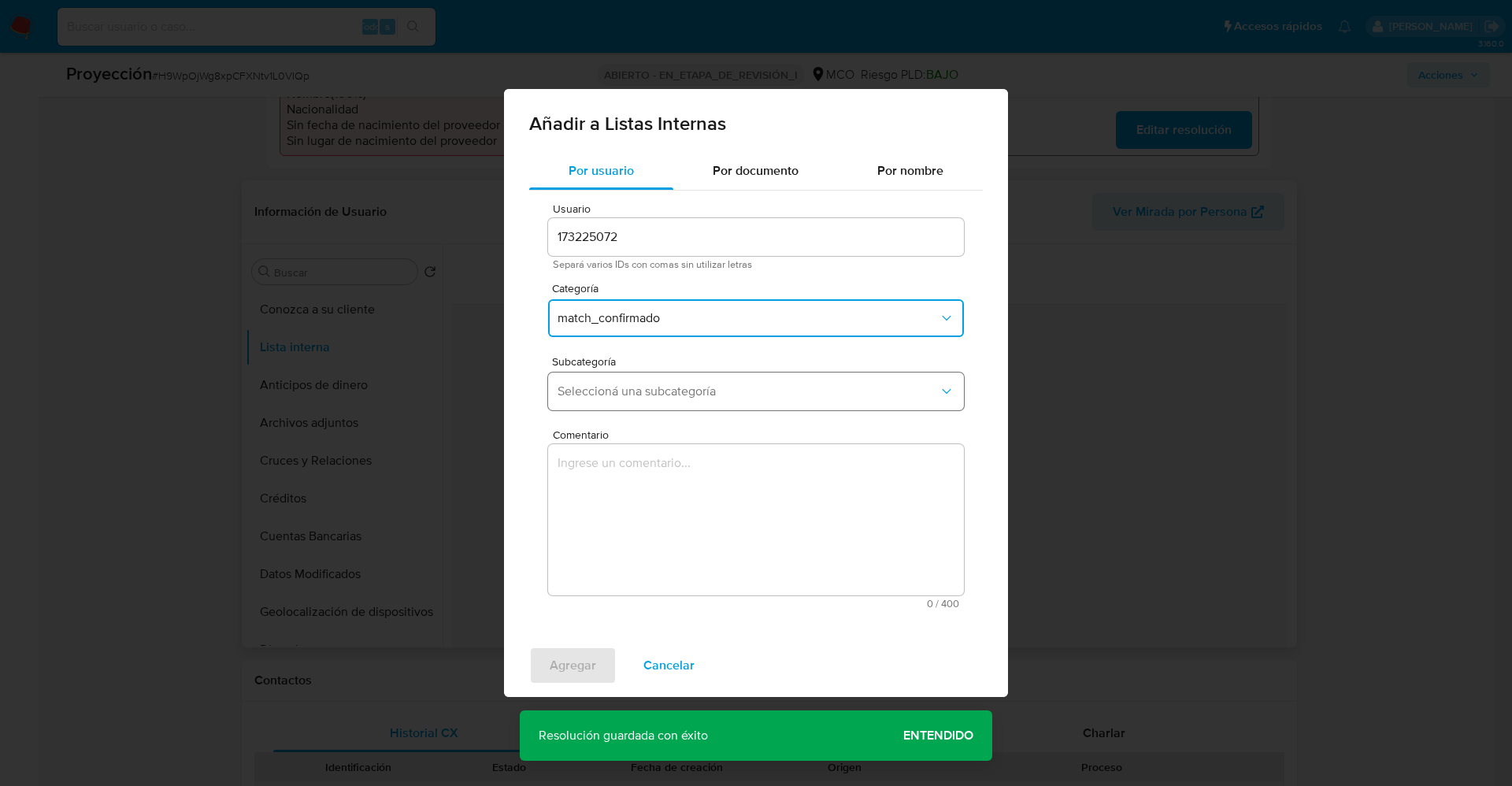
click at [785, 391] on span "Seleccioná una subcategoría" at bounding box center [748, 391] width 381 height 16
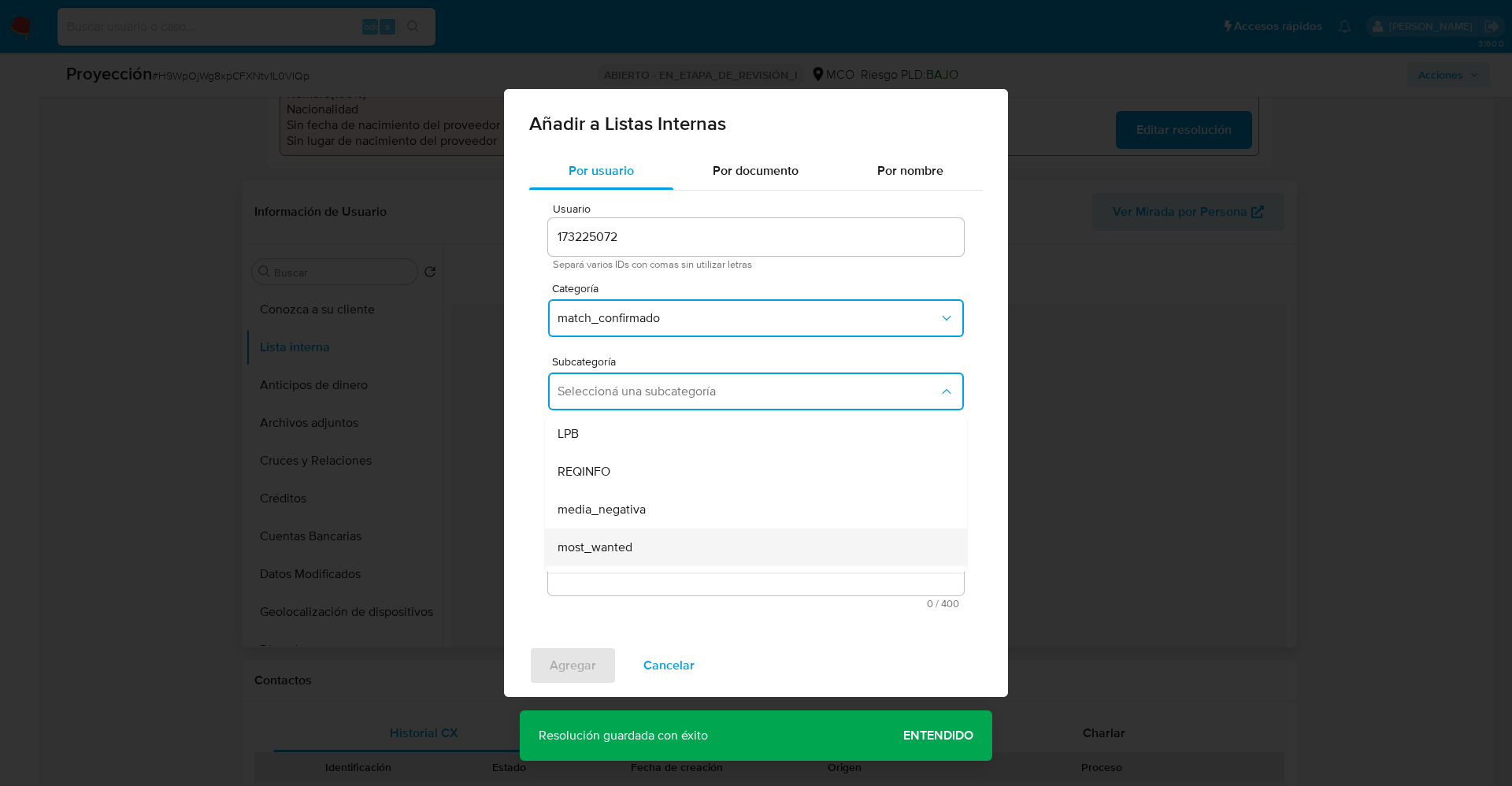
click at [874, 549] on div "most_wanted" at bounding box center [751, 547] width 388 height 37
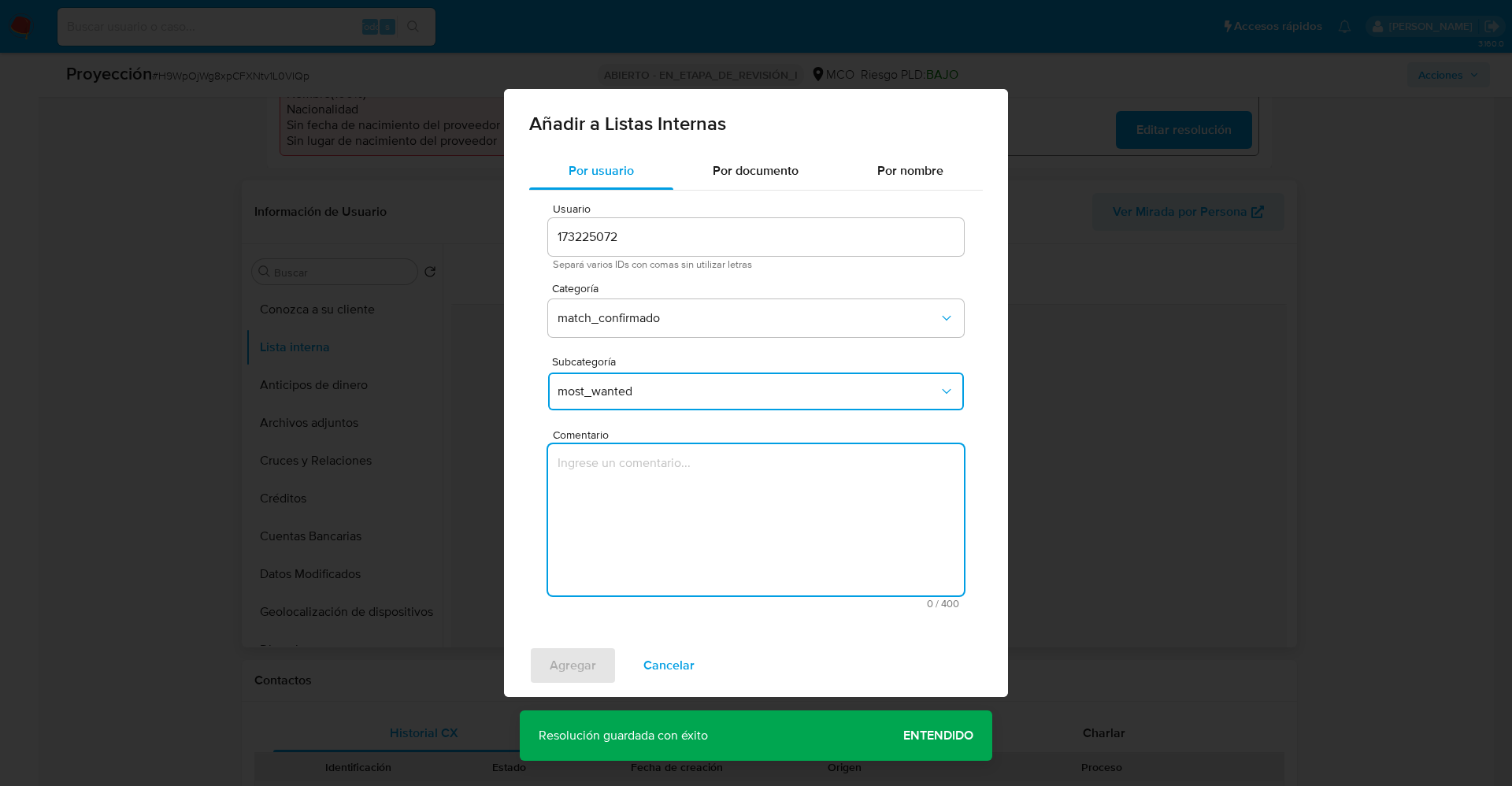
click at [874, 549] on textarea "Comentario" at bounding box center [755, 520] width 415 height 151
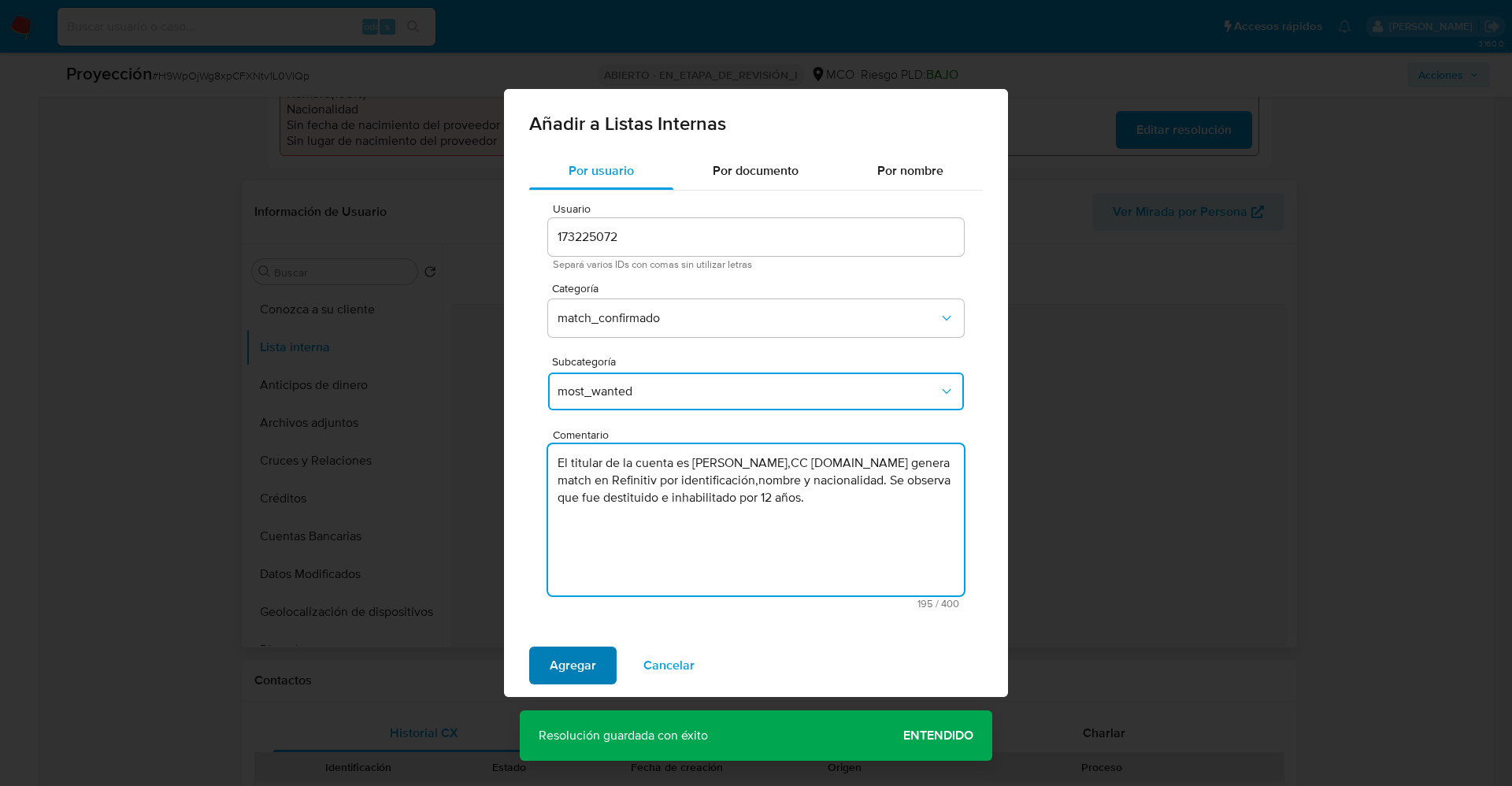
type textarea "El titular de la cuenta es Jair Edberto Cocunubo Blanco,CC 7418332.Se genera ma…"
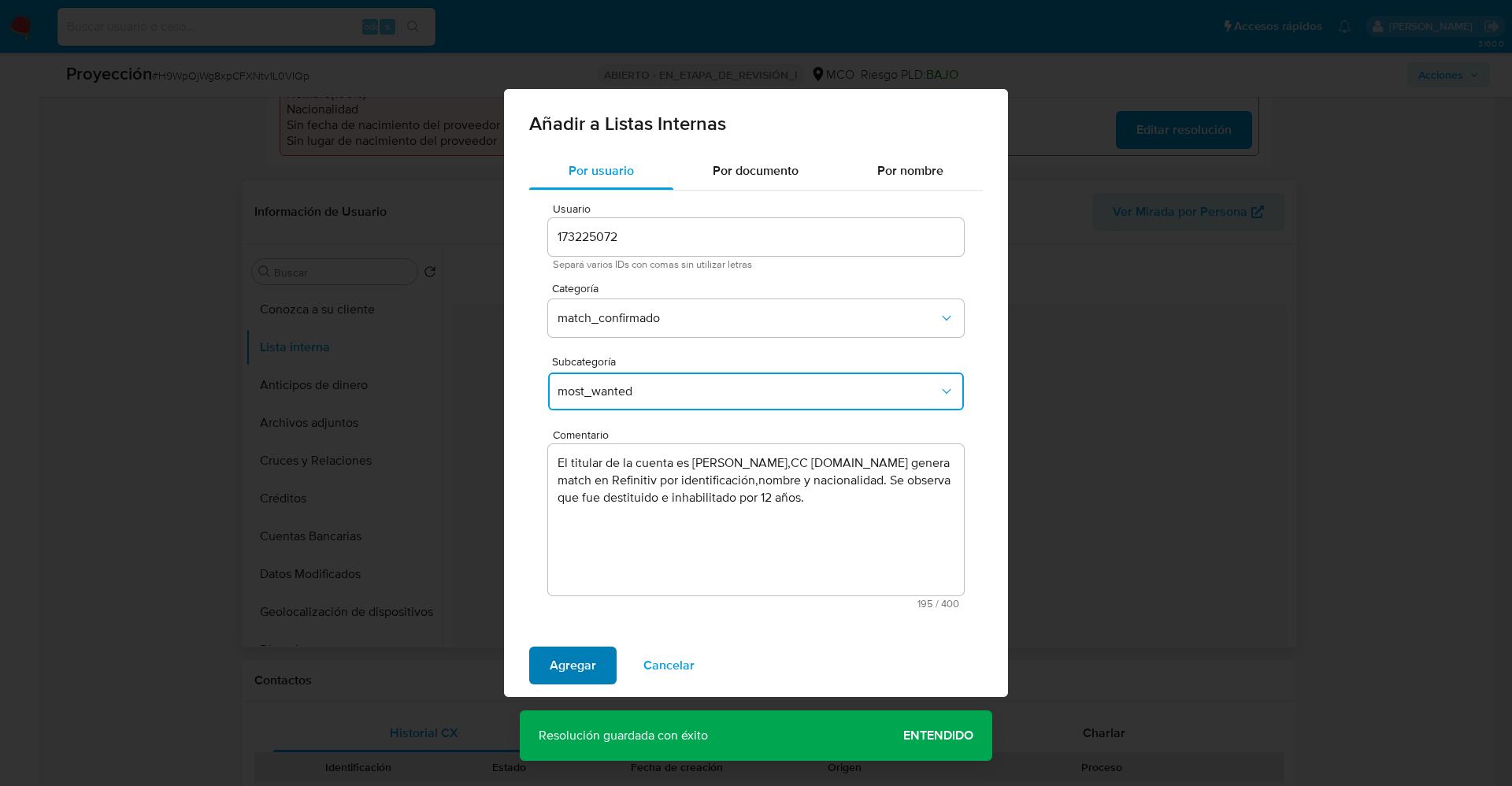
click at [557, 673] on span "Agregar" at bounding box center [572, 665] width 46 height 35
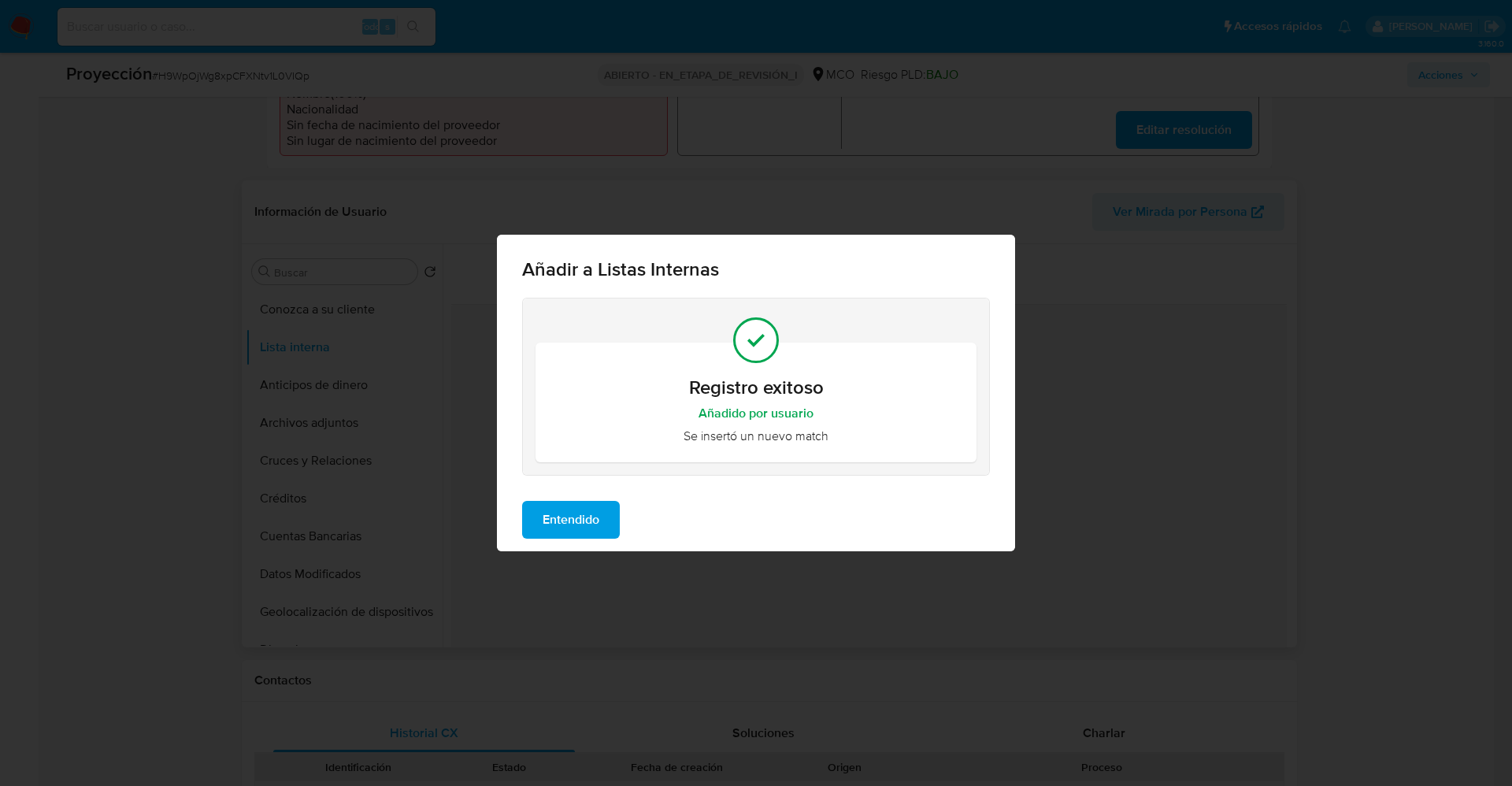
click at [581, 514] on span "Entendido" at bounding box center [570, 520] width 57 height 35
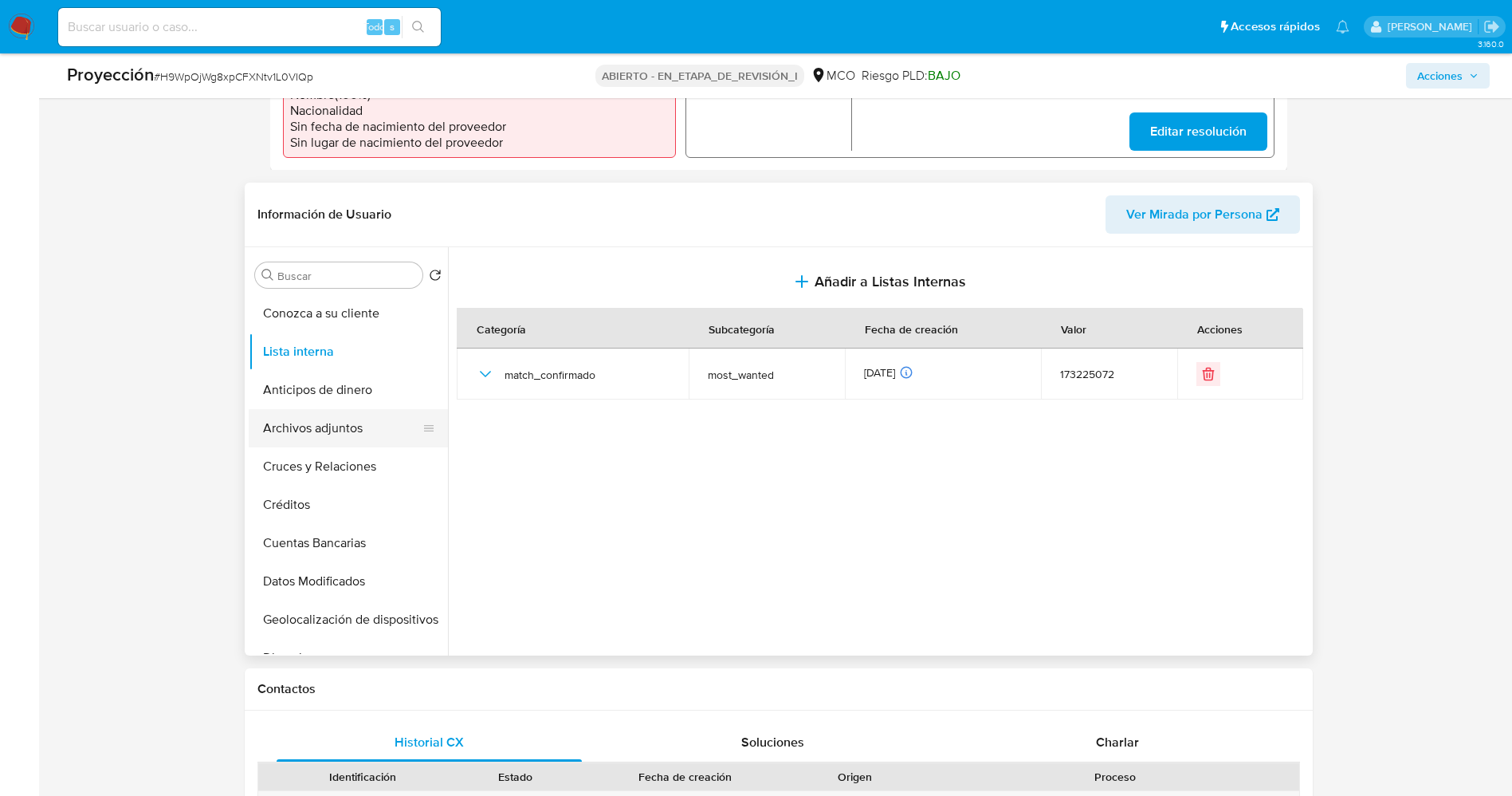
click at [316, 420] on button "Archivos adjuntos" at bounding box center [342, 428] width 187 height 38
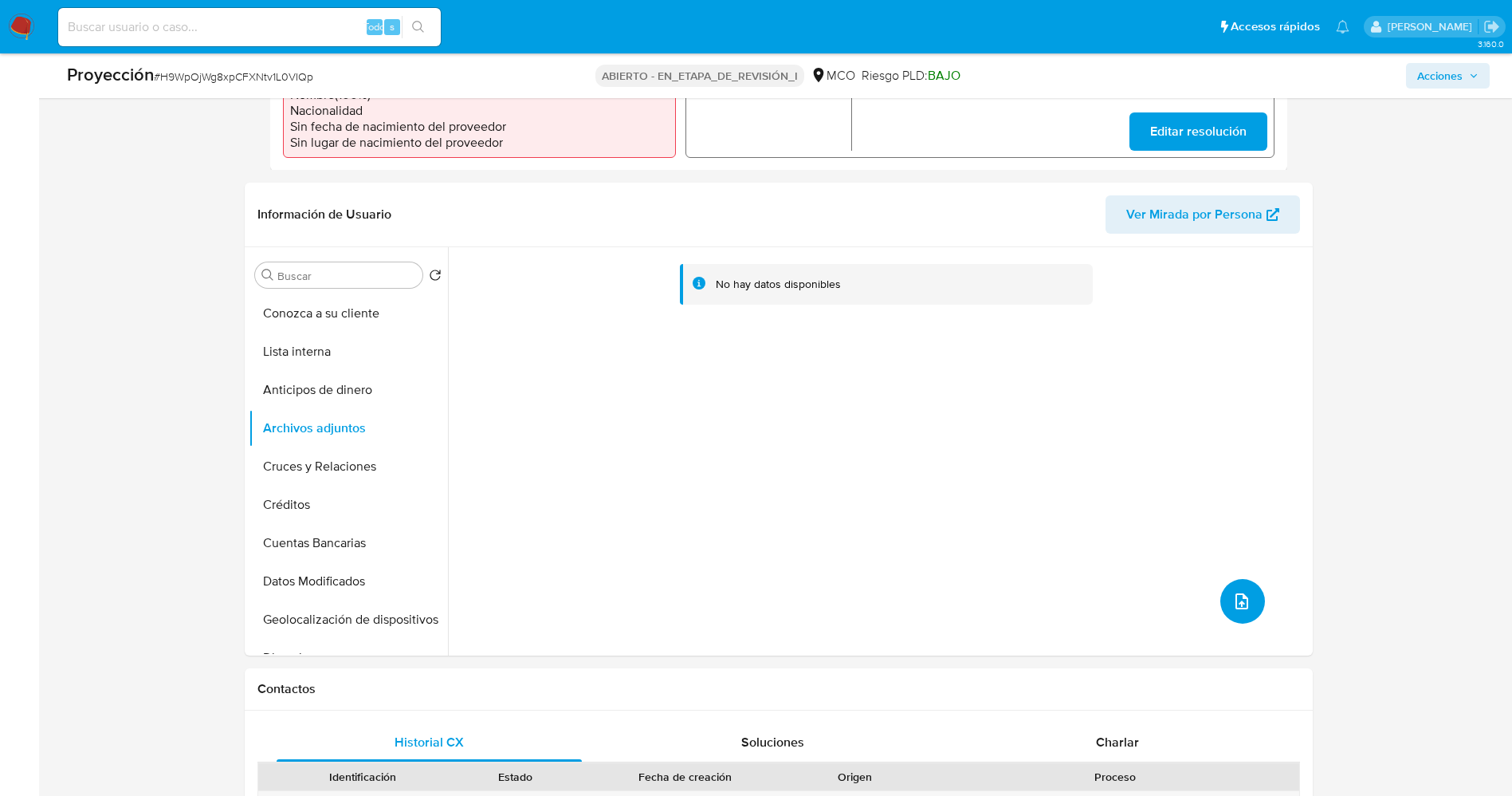
click at [1234, 591] on icon "subir archivo" at bounding box center [1241, 601] width 19 height 19
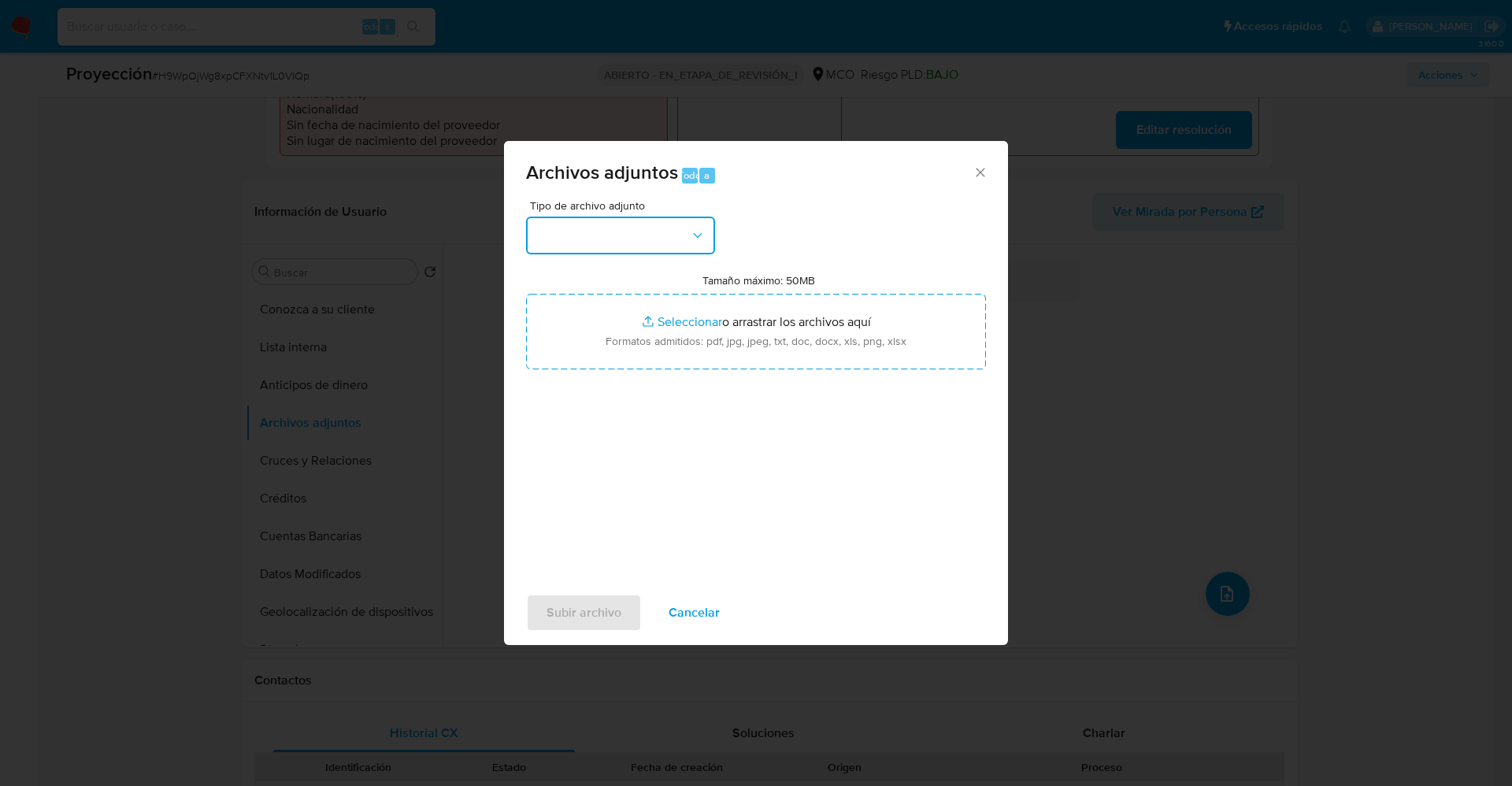
click at [635, 227] on button "button" at bounding box center [620, 235] width 189 height 37
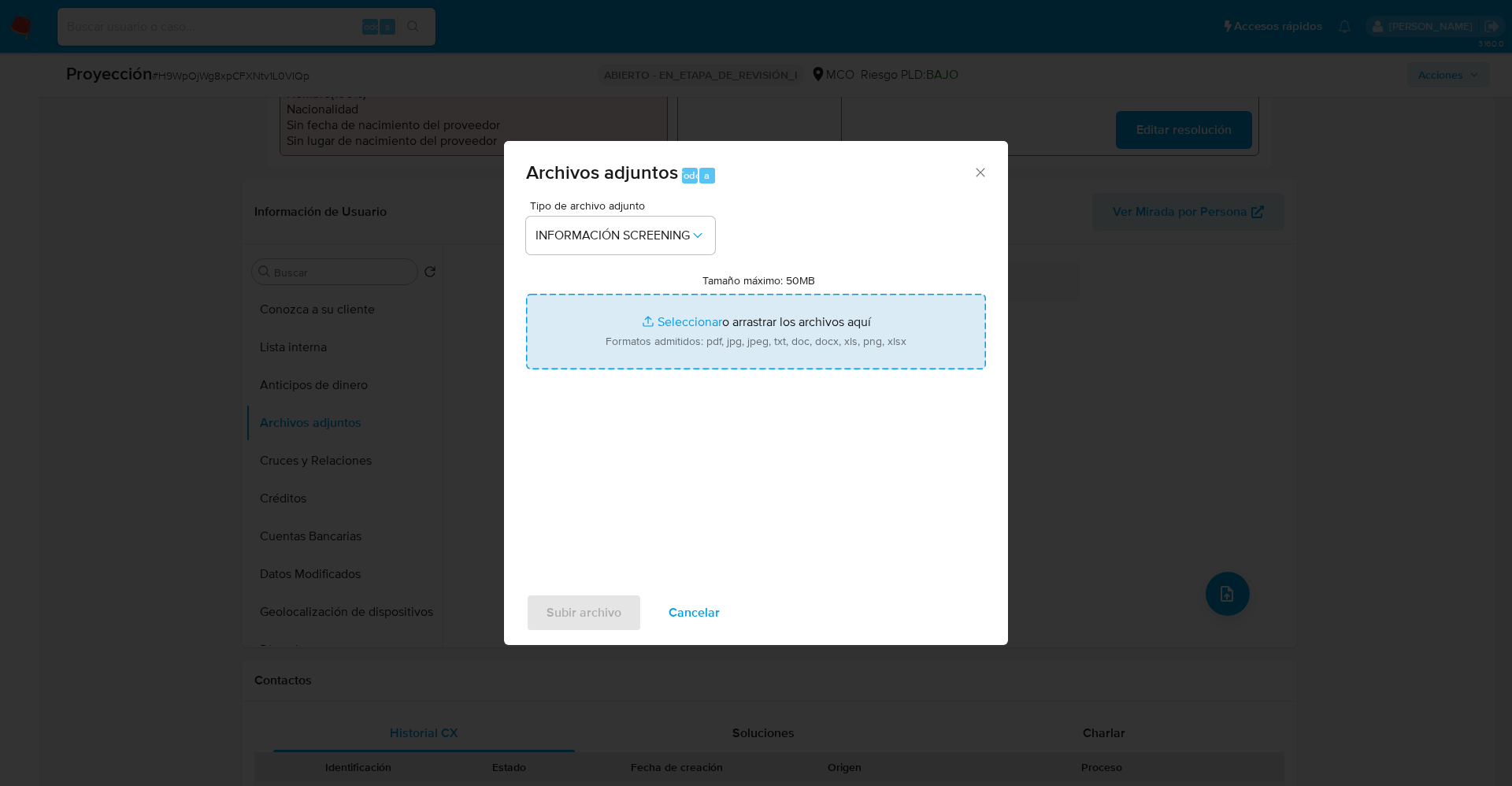
type input "C:\fakepath\_Jair Edberto Cocunubo Blanco_ LAVADO DE DINERO - Buscar con Google…"
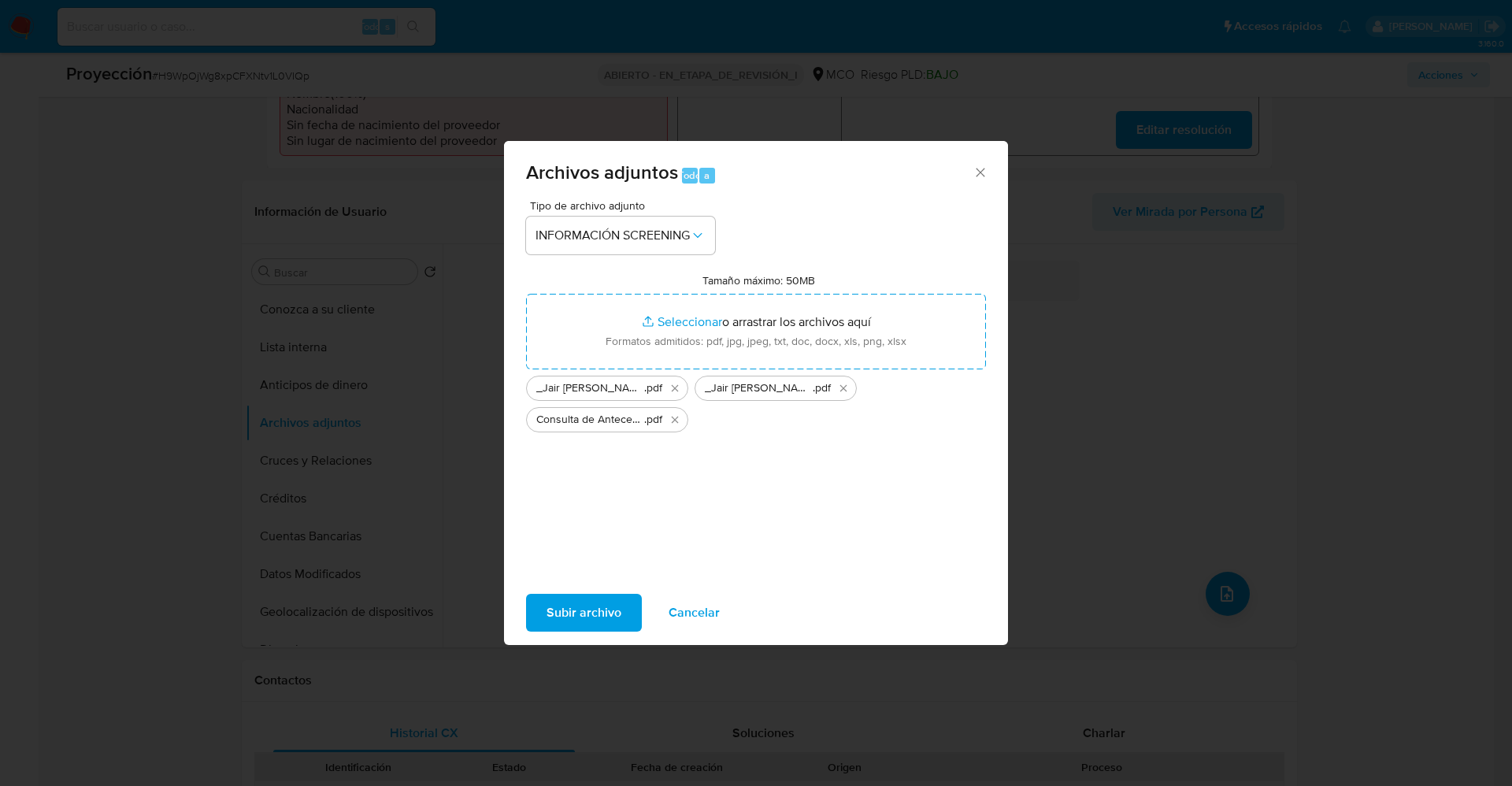
click at [591, 605] on span "Subir archivo" at bounding box center [584, 613] width 75 height 35
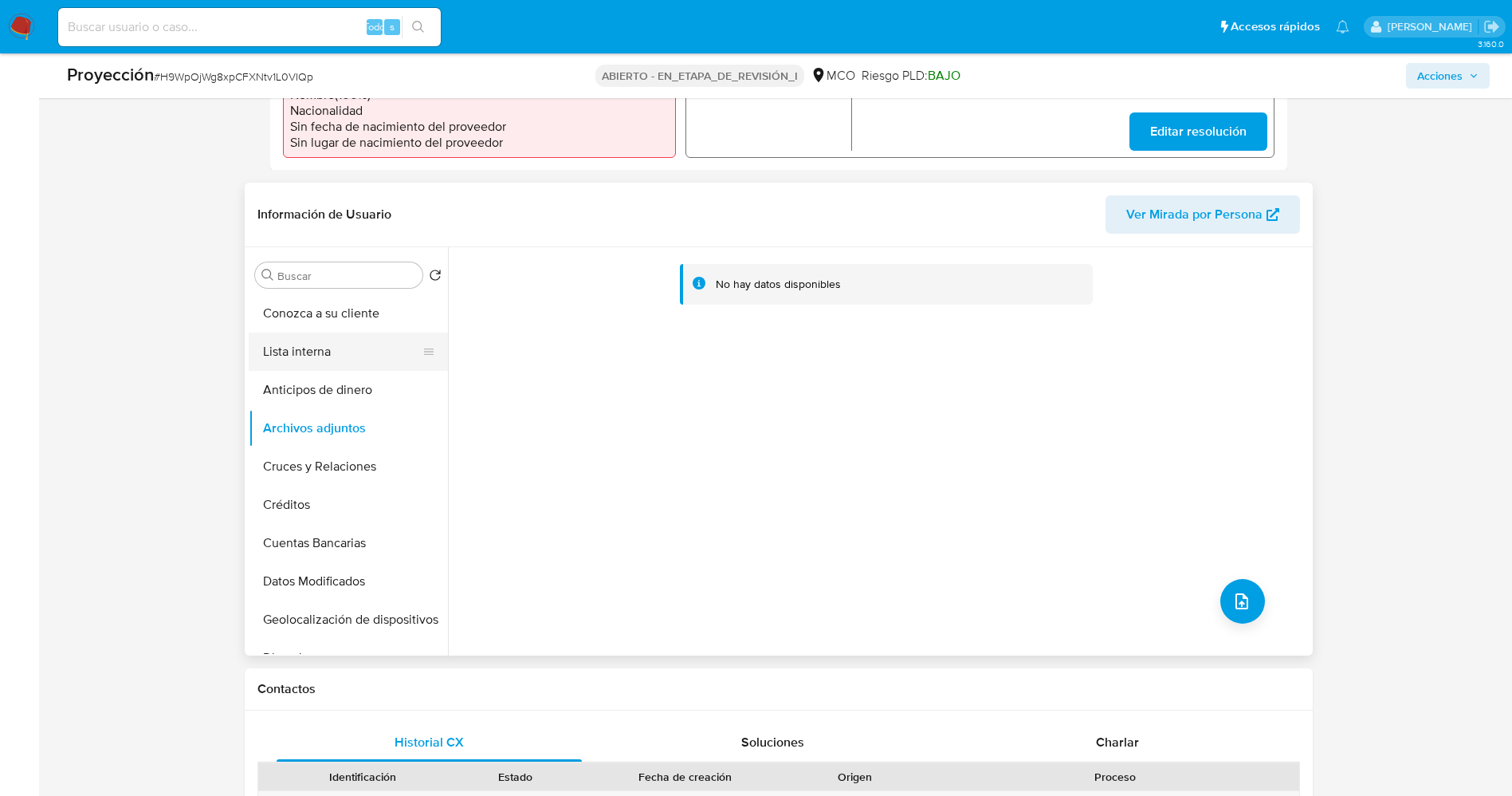
click at [309, 355] on button "Lista interna" at bounding box center [342, 351] width 187 height 38
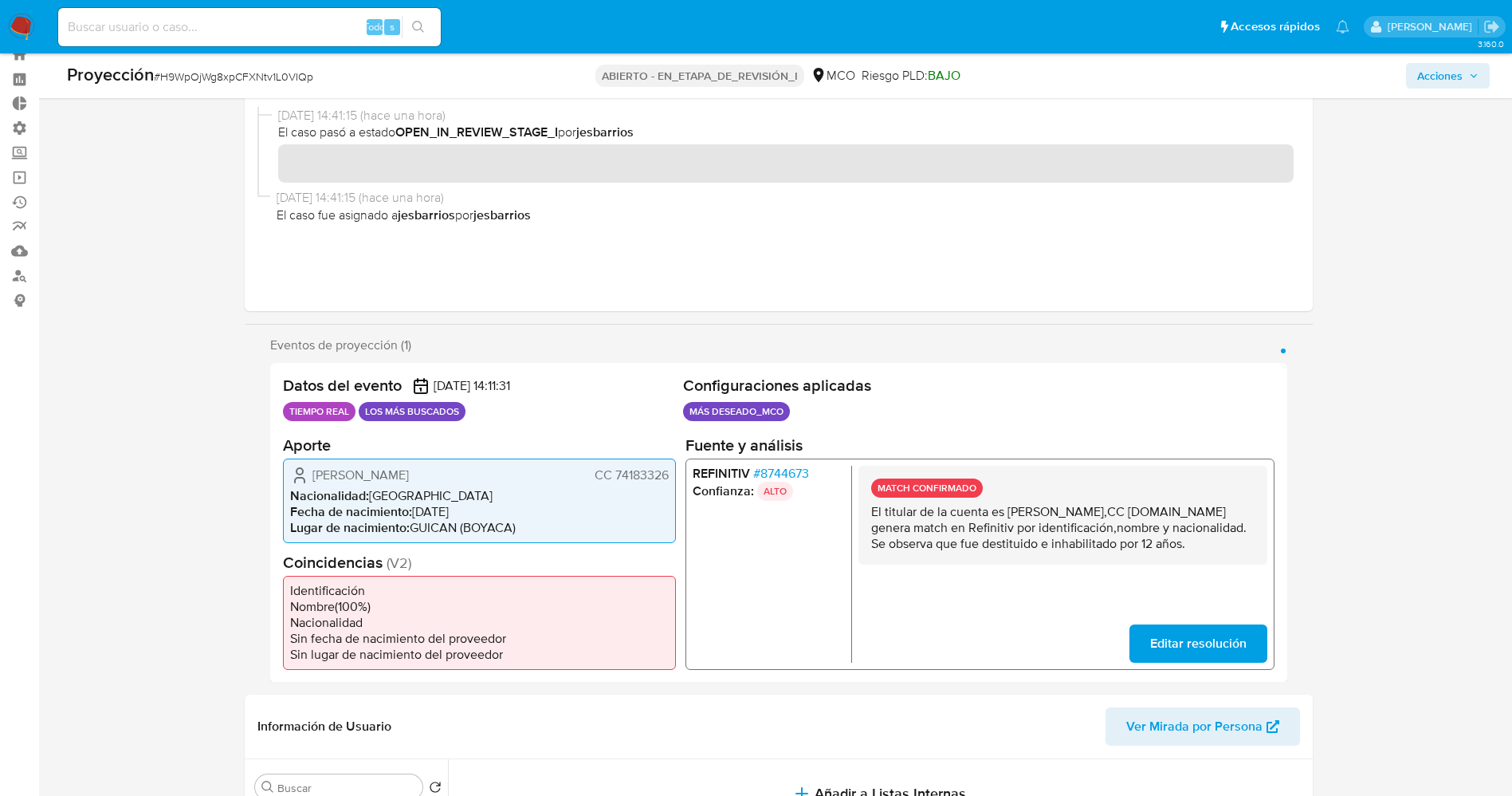
scroll to position [30, 0]
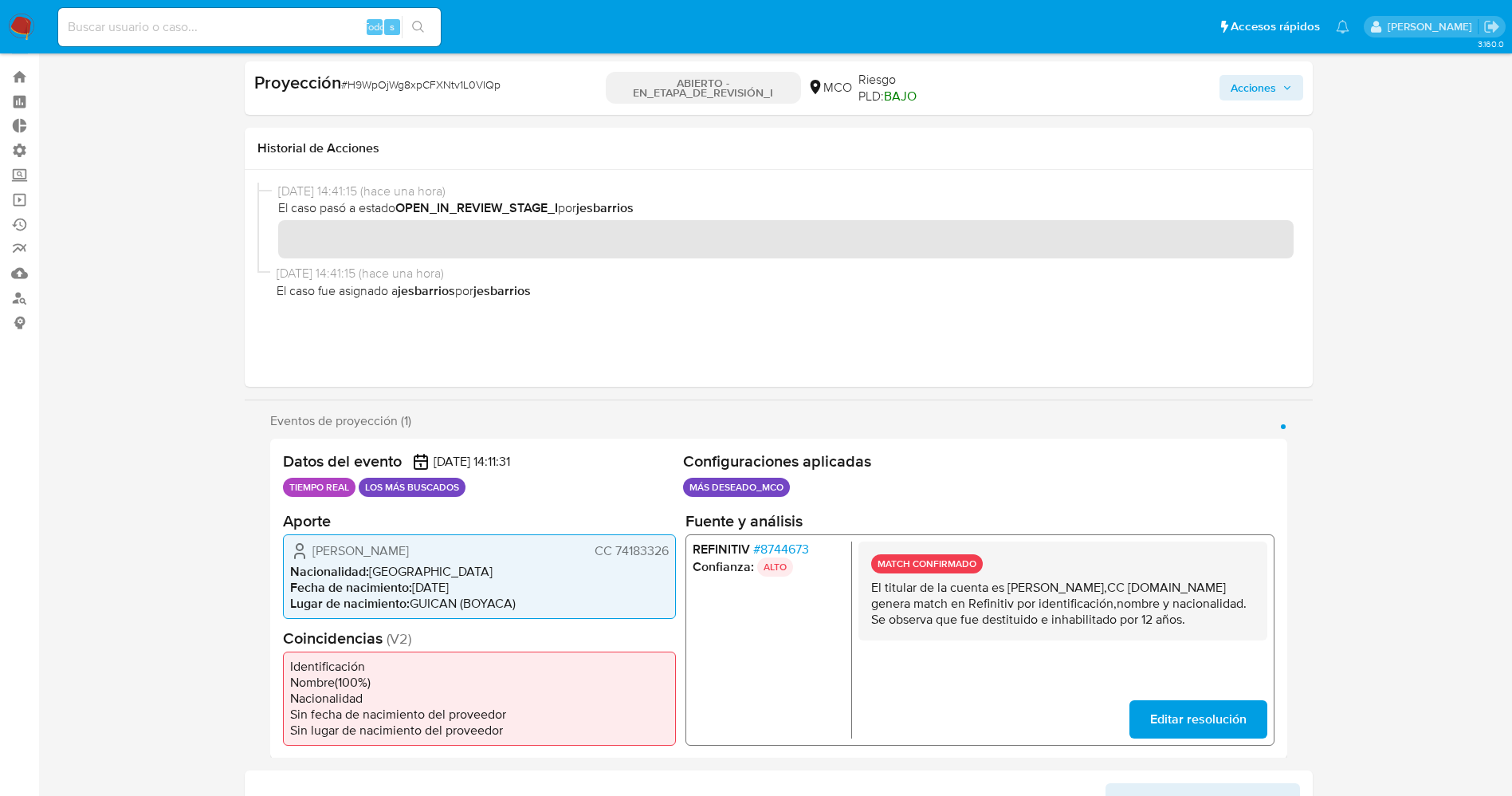
click at [1279, 87] on span "Acciones" at bounding box center [1261, 87] width 62 height 22
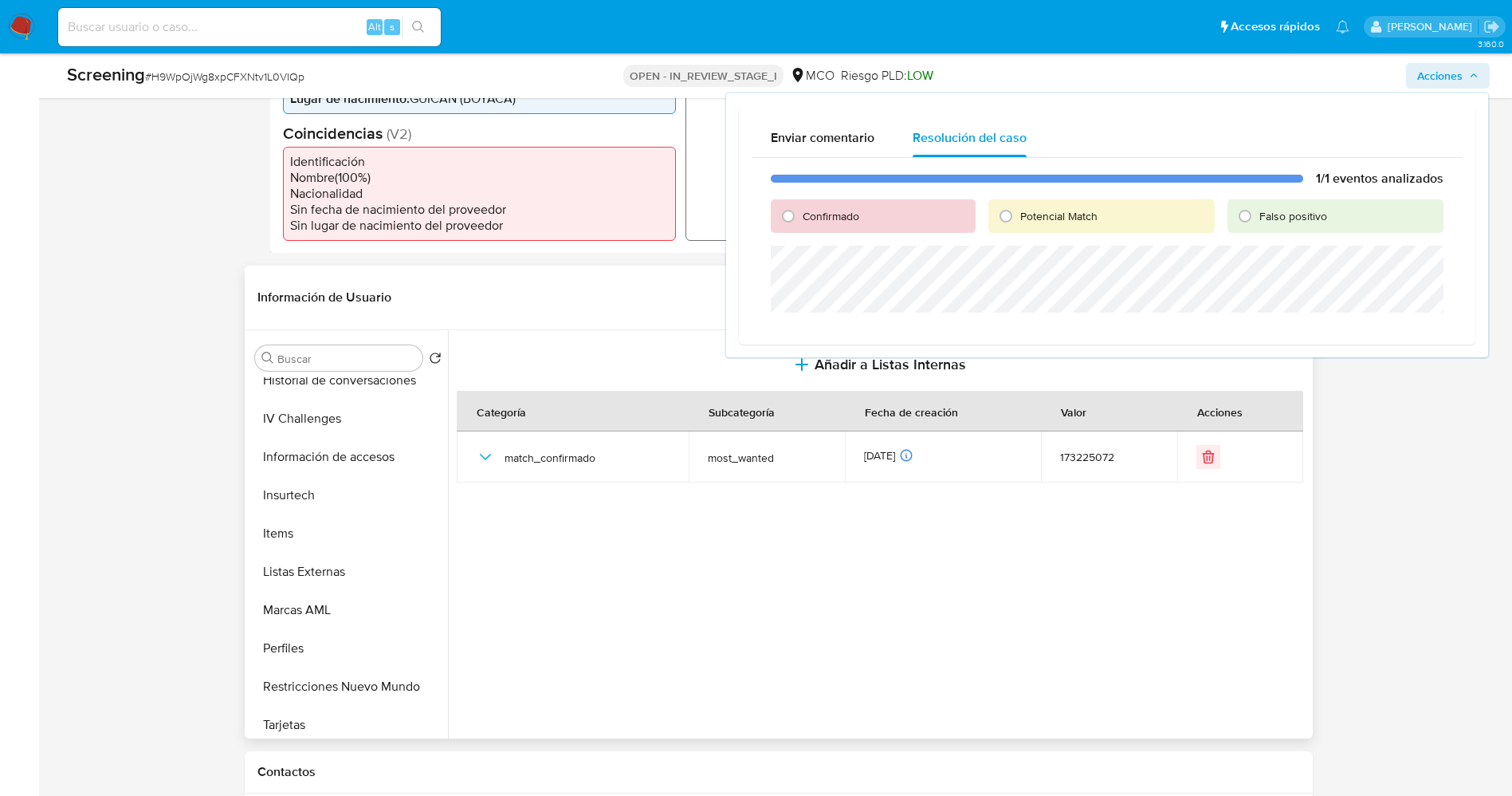
scroll to position [655, 0]
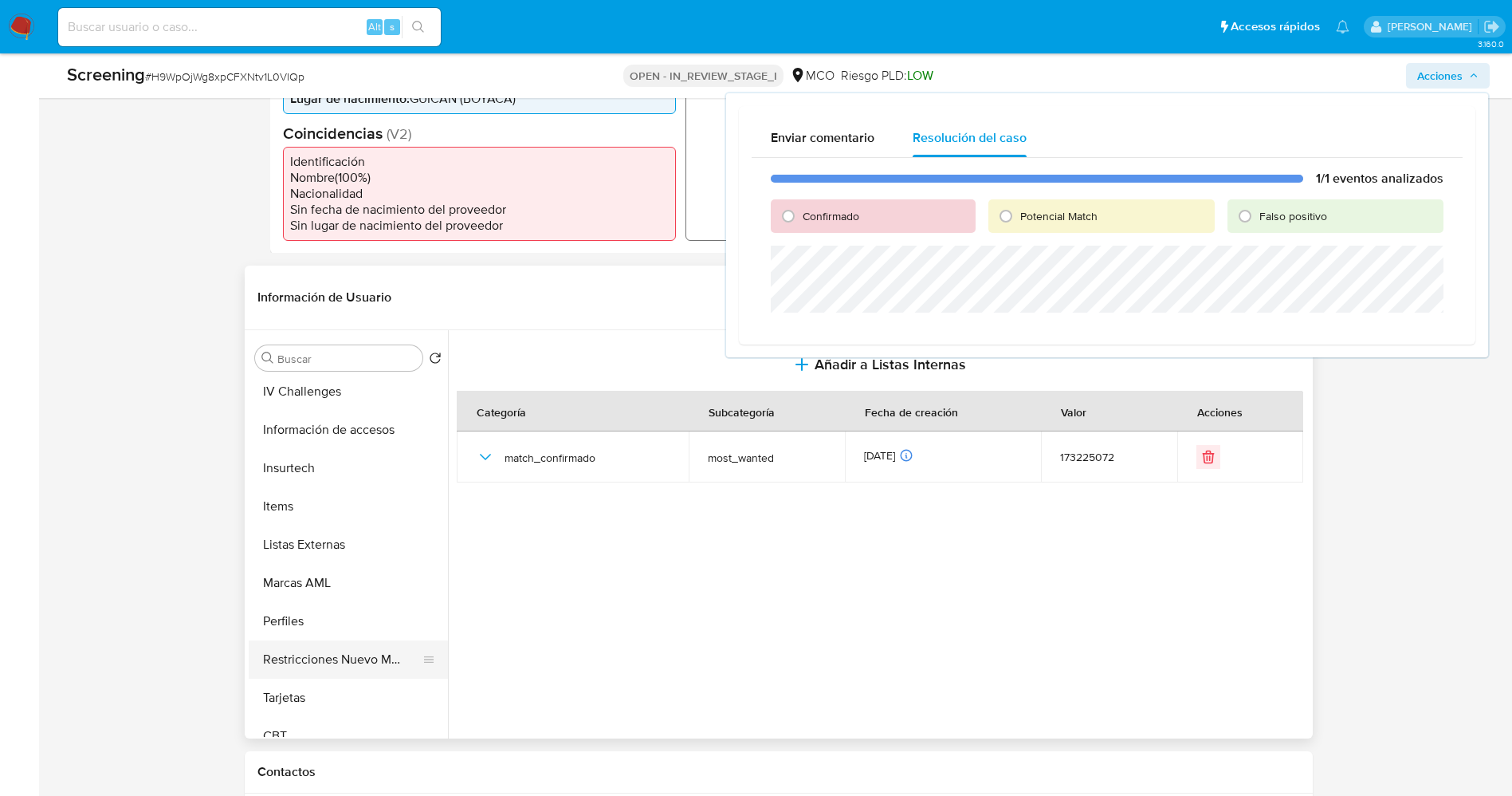
click at [308, 669] on button "Restricciones Nuevo Mundo" at bounding box center [342, 658] width 187 height 38
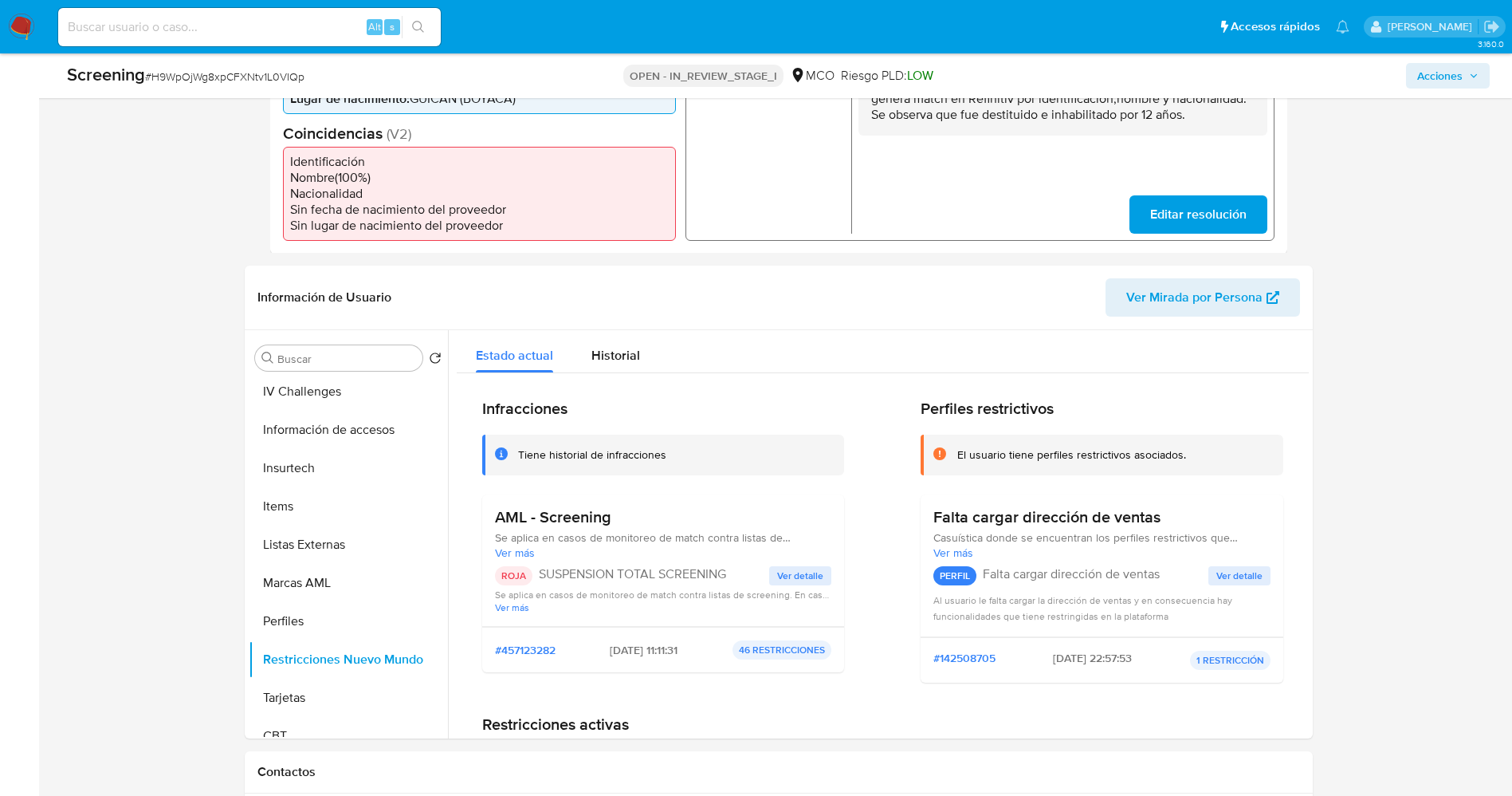
scroll to position [313, 0]
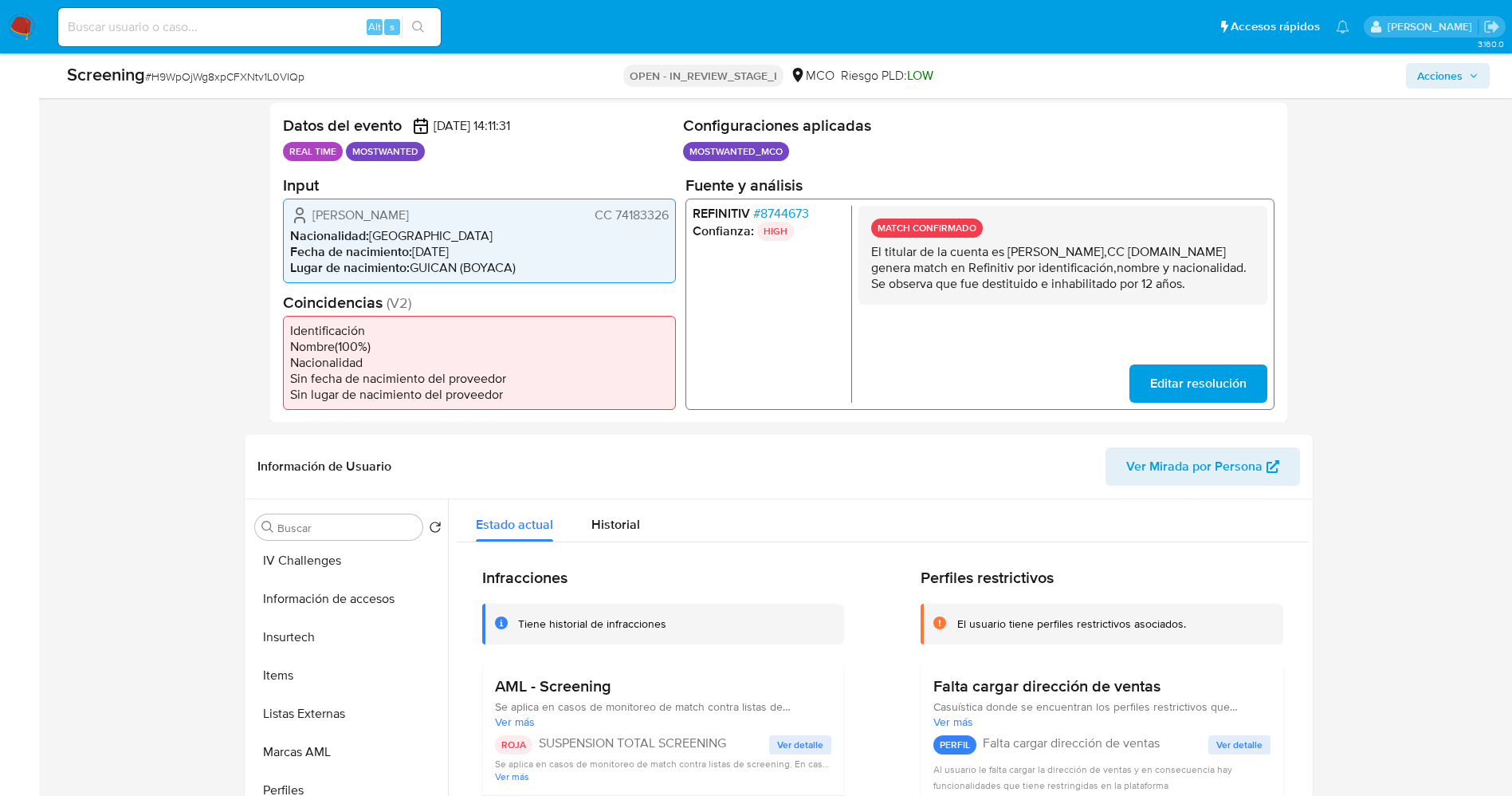
click at [788, 205] on span "# 8744673" at bounding box center [780, 212] width 56 height 16
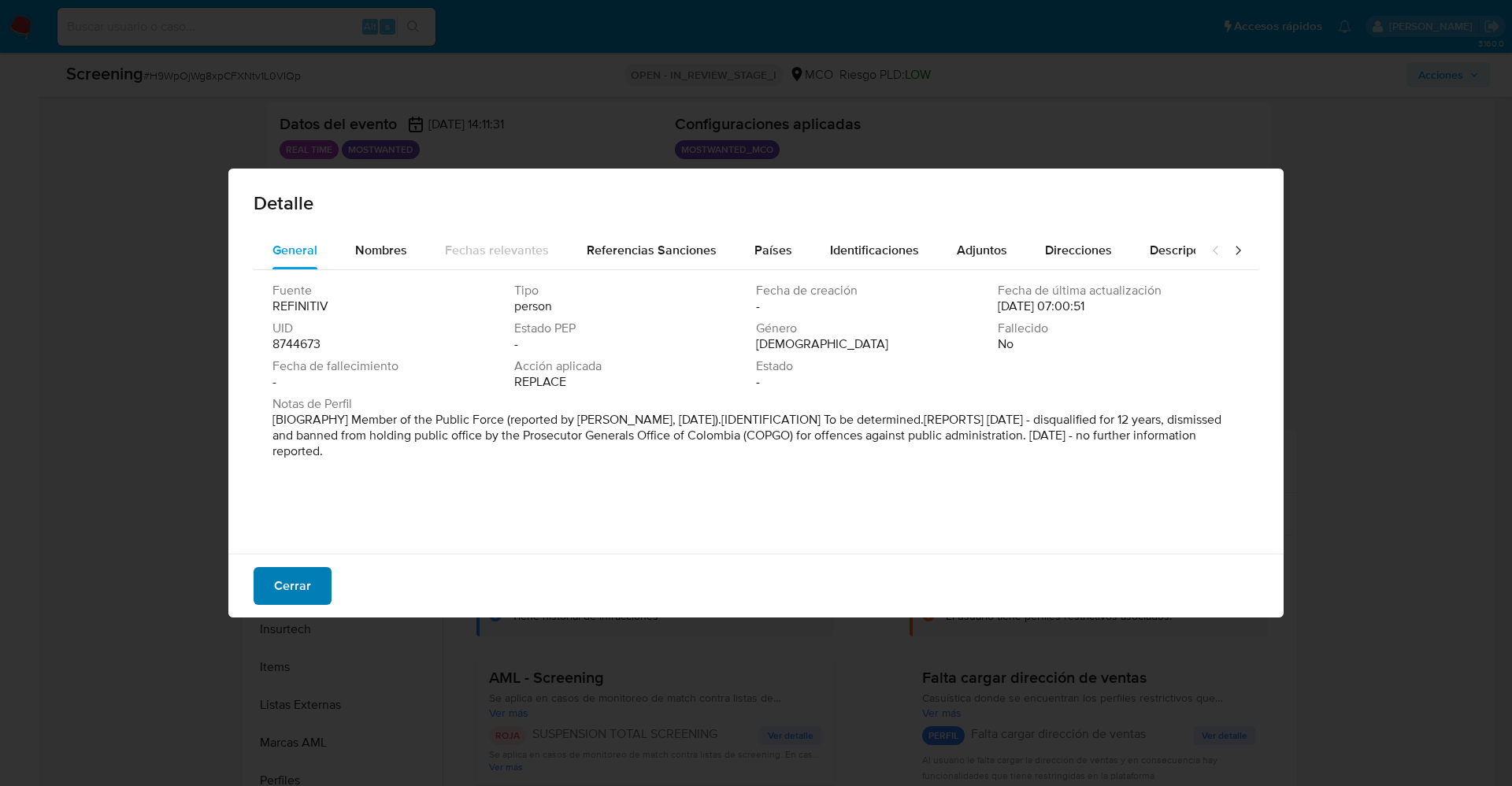
click at [296, 598] on span "Cerrar" at bounding box center [293, 586] width 37 height 35
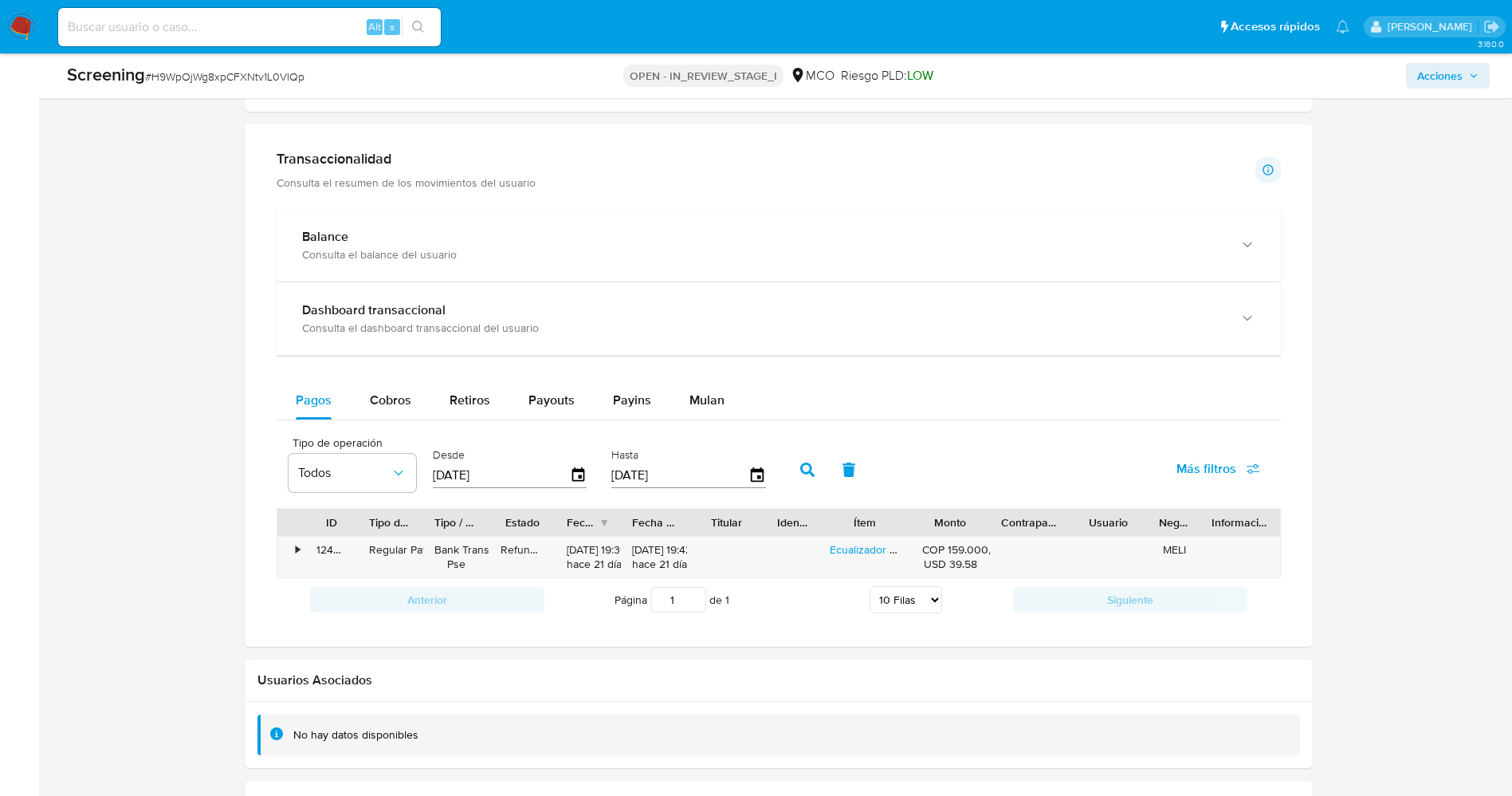
scroll to position [1923, 0]
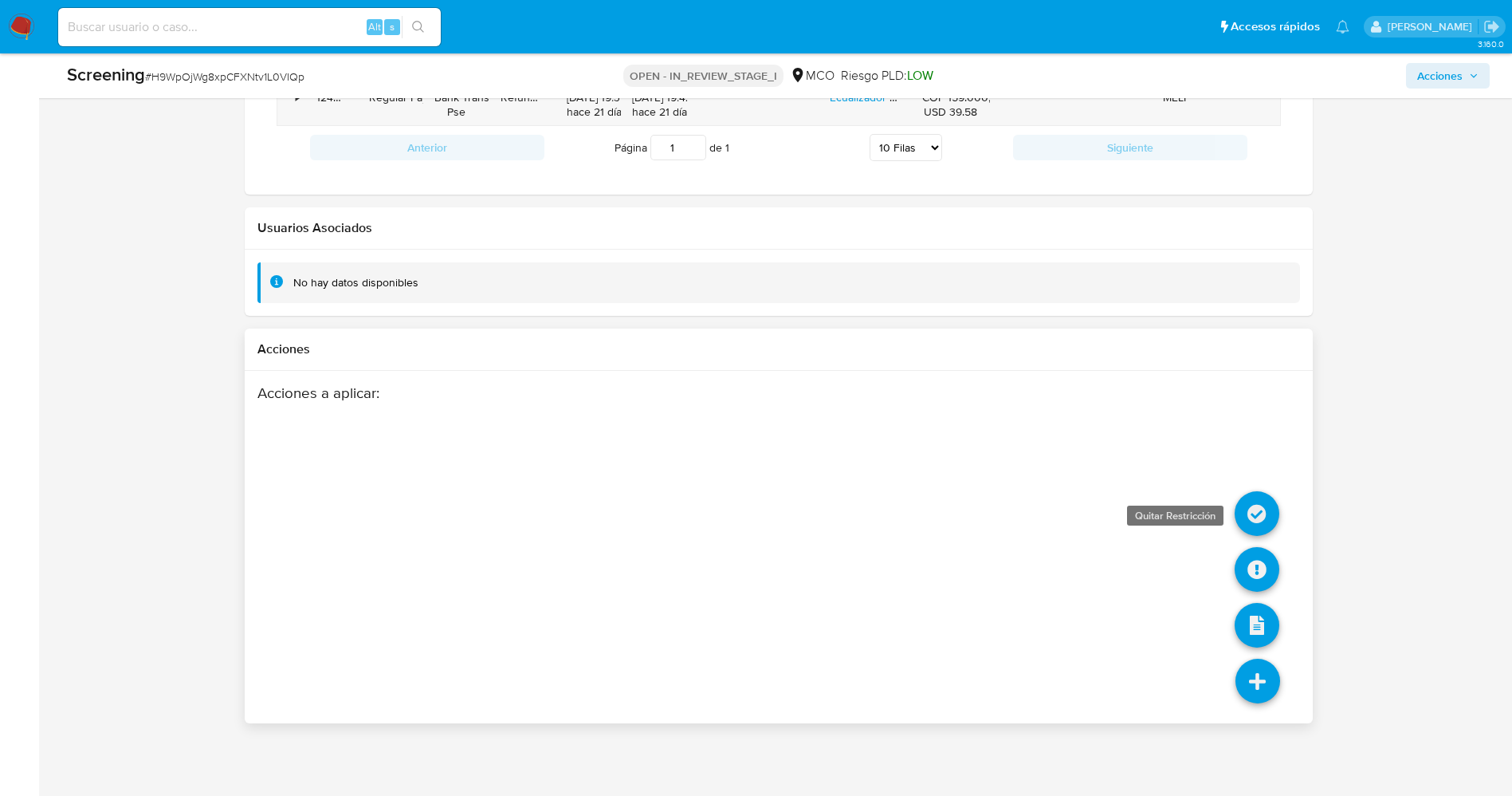
click at [1256, 505] on icon at bounding box center [1256, 513] width 45 height 45
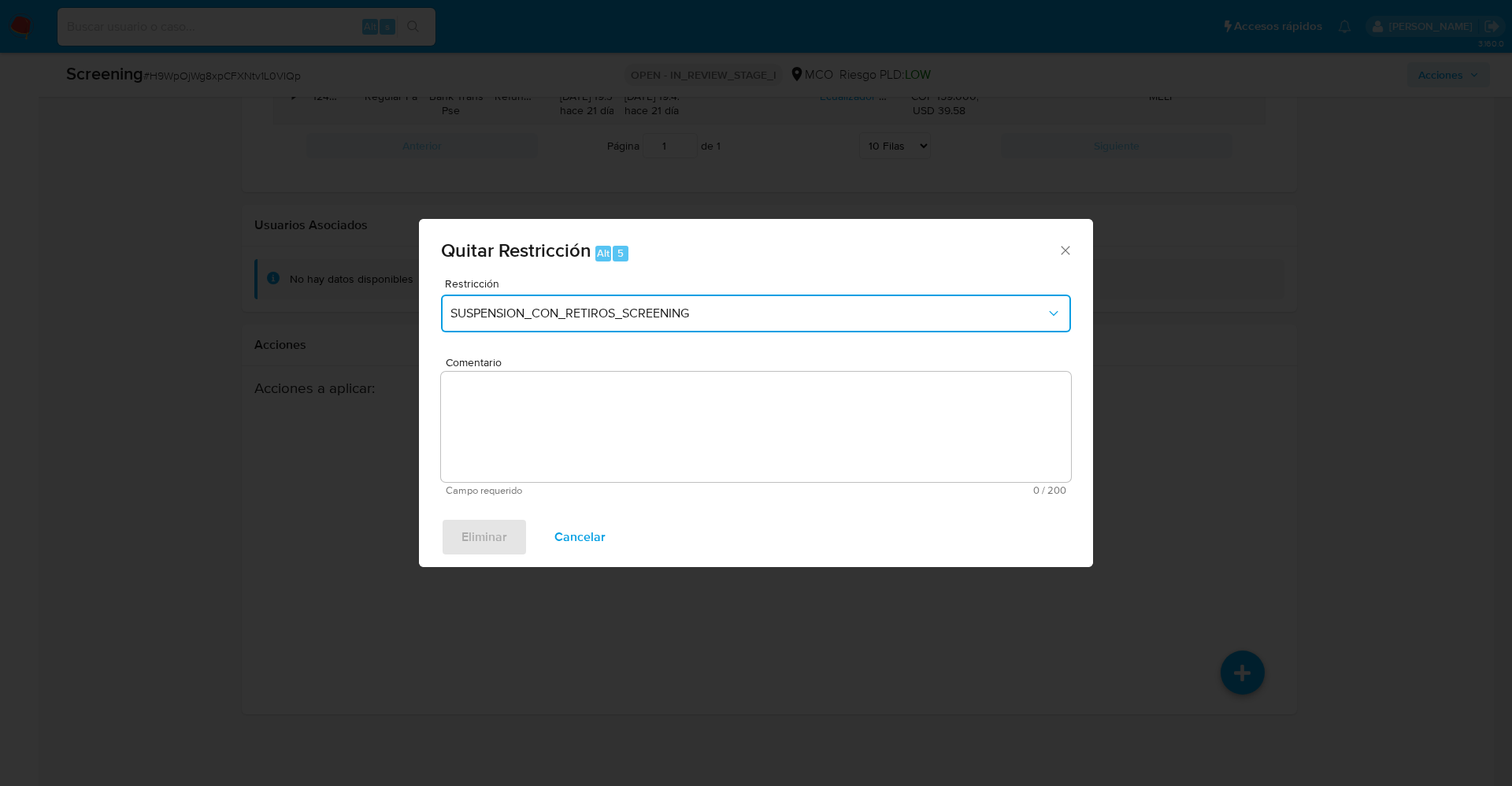
click at [927, 313] on span "SUSPENSION_CON_RETIROS_SCREENING" at bounding box center [748, 313] width 596 height 16
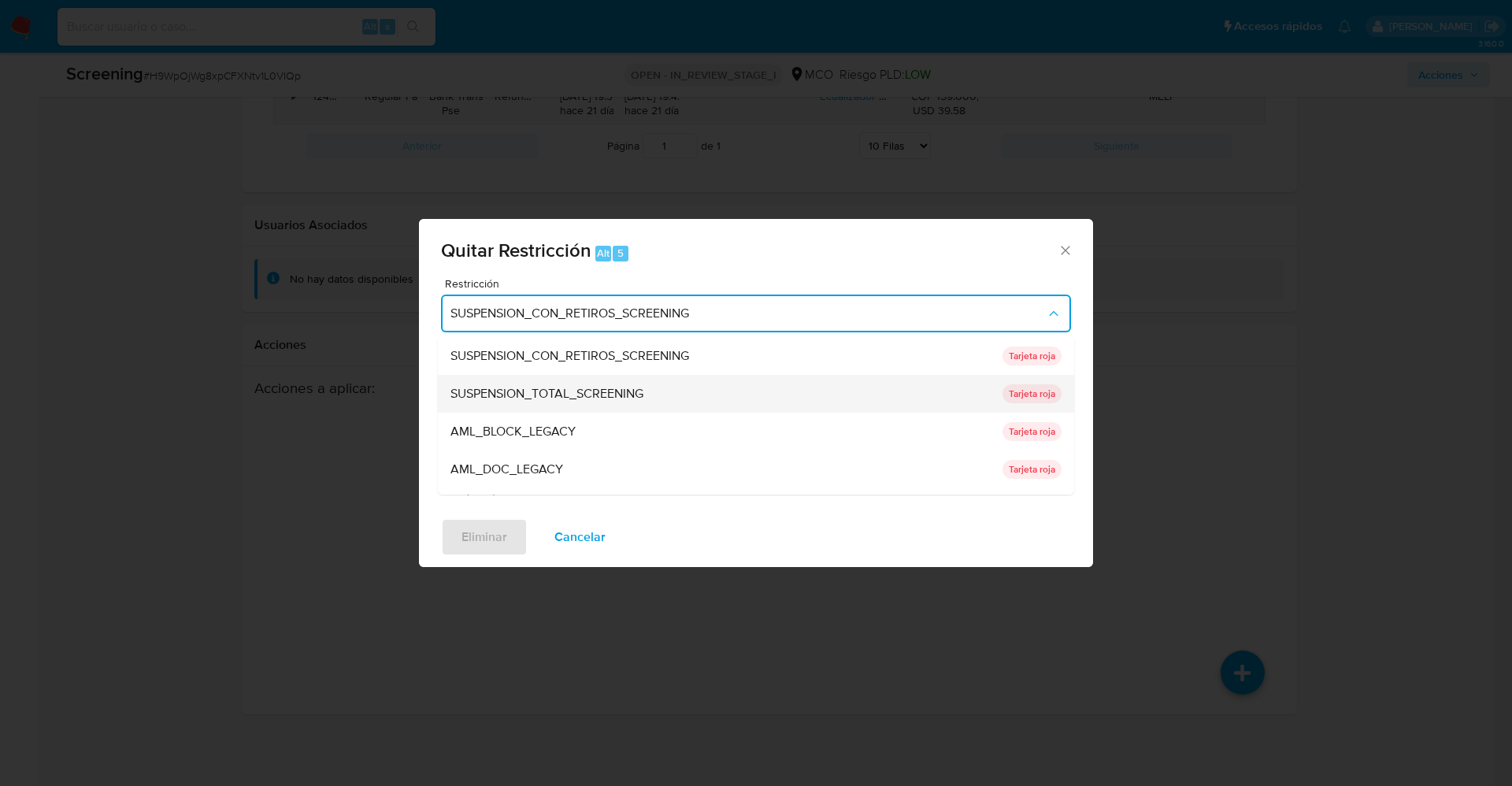
click at [793, 382] on div "SUSPENSION_TOTAL_SCREENING" at bounding box center [721, 393] width 543 height 37
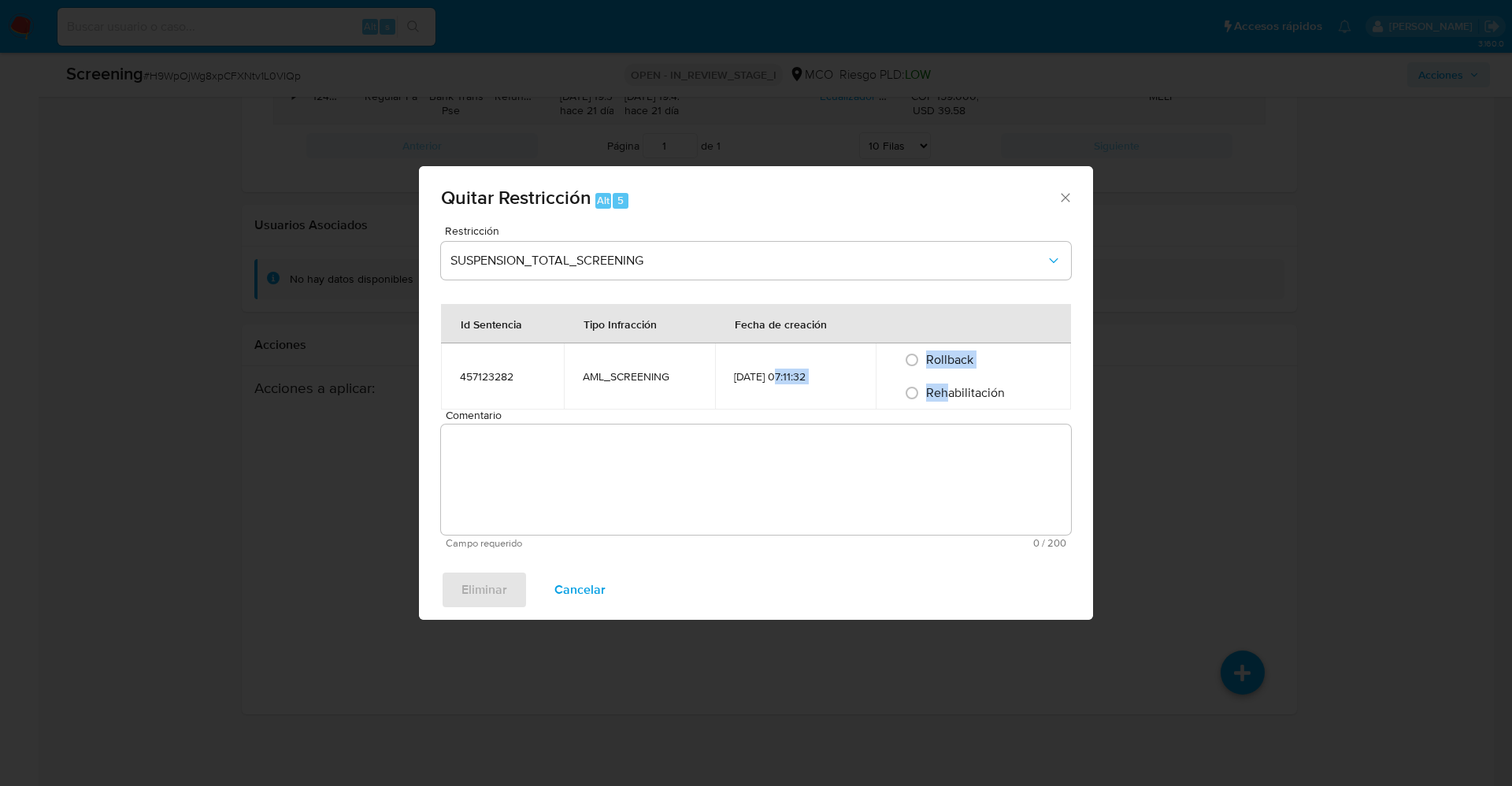
drag, startPoint x: 776, startPoint y: 407, endPoint x: 952, endPoint y: 399, distance: 176.2
click at [952, 399] on tr "457123282 AML_SCREENING 18/09/2025 07:11:32 Rollback Rehabilitación" at bounding box center [755, 376] width 630 height 66
click at [952, 399] on span "Rehabilitación" at bounding box center [966, 392] width 78 height 18
click at [925, 399] on input "Rehabilitación" at bounding box center [912, 393] width 25 height 25
radio input "true"
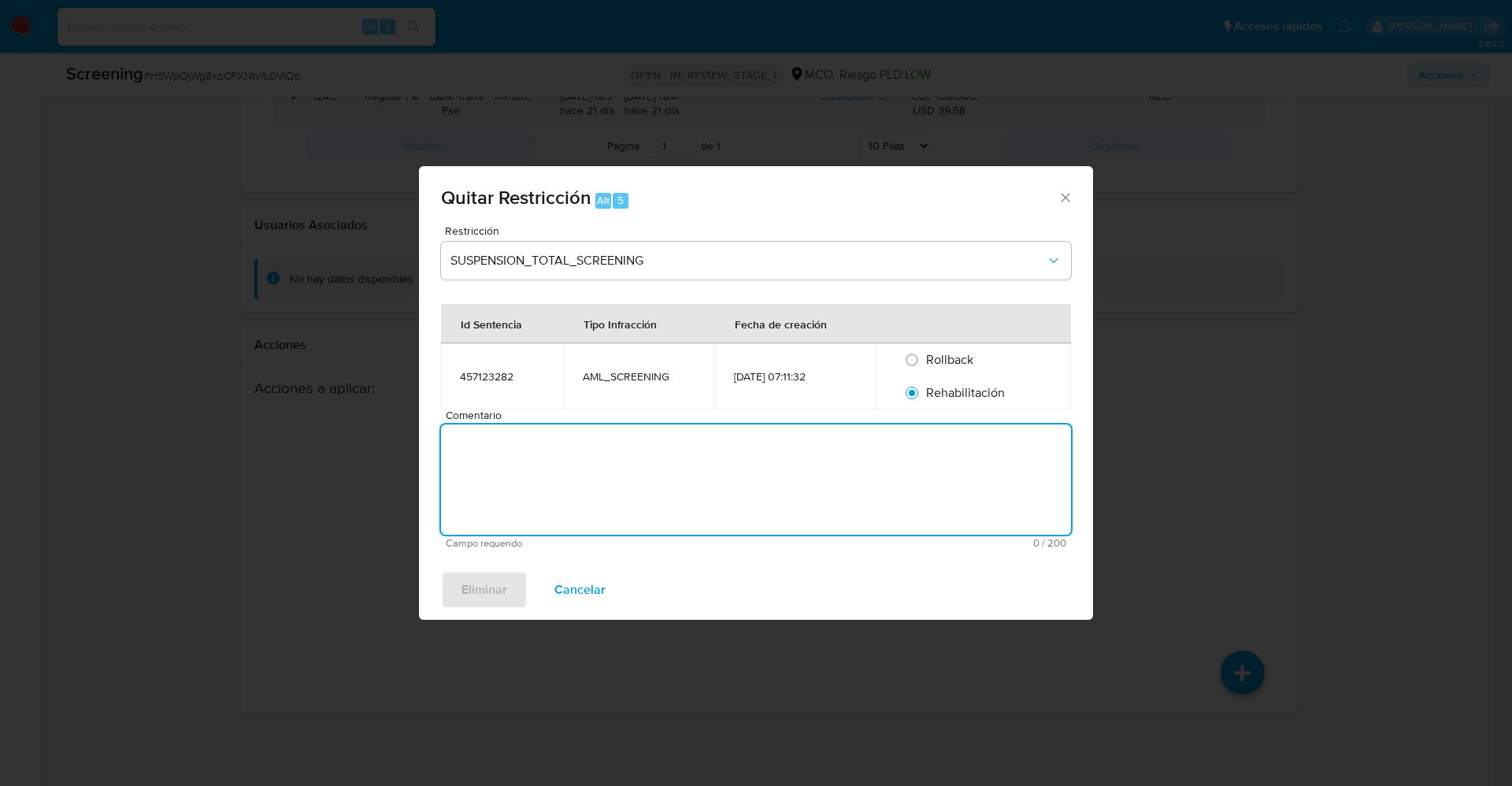
click at [887, 494] on textarea "Comentario" at bounding box center [755, 479] width 630 height 111
paste textarea "Alarma generada por regla SCREENING_NOVEDADES MOSTWANTED .El titular de la cuen…"
type textarea "Alarma generada por regla SCREENING_NOVEDADES MOSTWANTED .El titular de la cuen…"
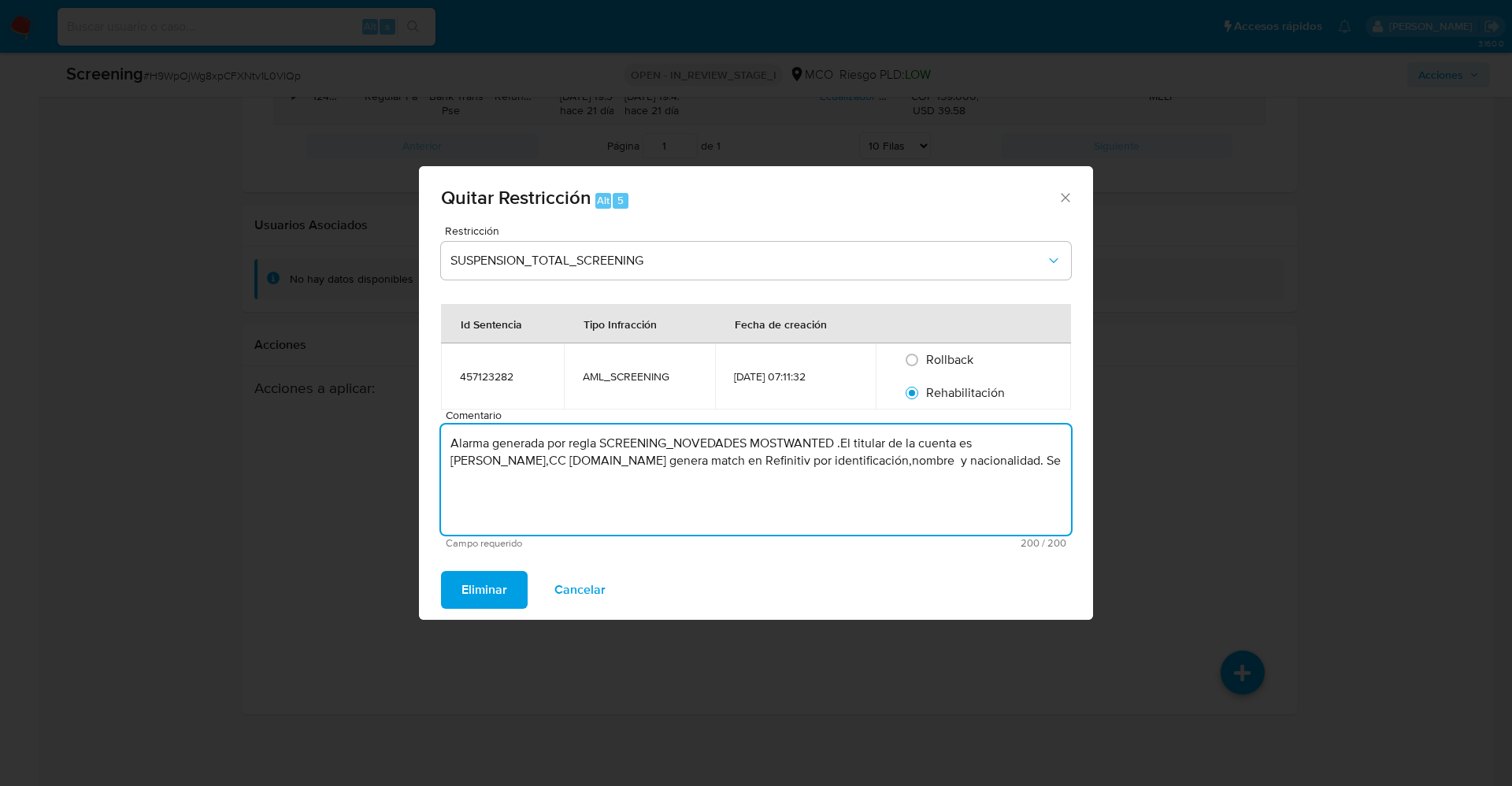
drag, startPoint x: 1050, startPoint y: 477, endPoint x: 405, endPoint y: 425, distance: 647.1
click at [405, 425] on div "Quitar Restricción Alt 5 Restricción SUSPENSION_TOTAL_SCREENING Id Sentencia Ti…" at bounding box center [756, 393] width 1512 height 786
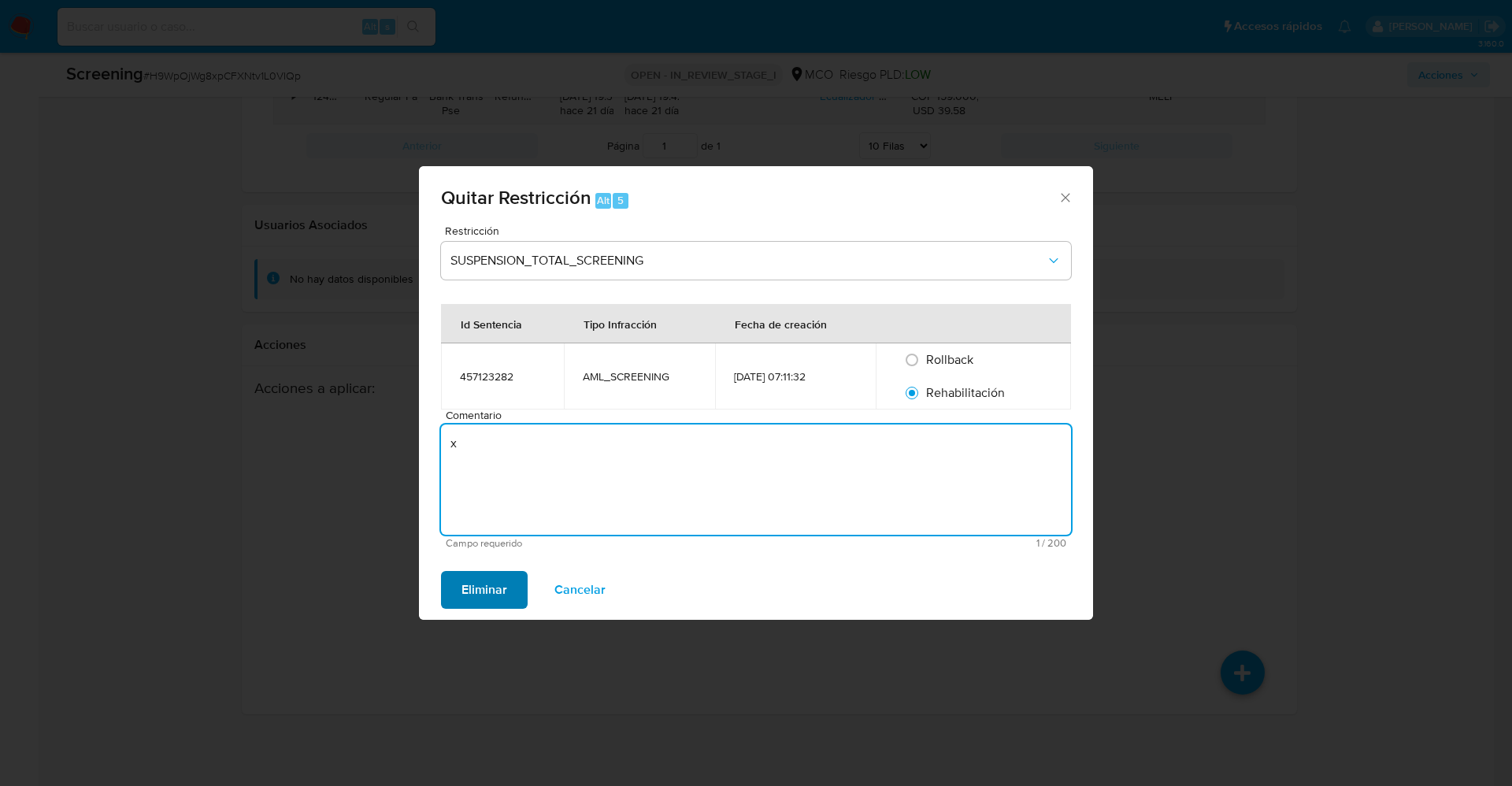
type textarea "x"
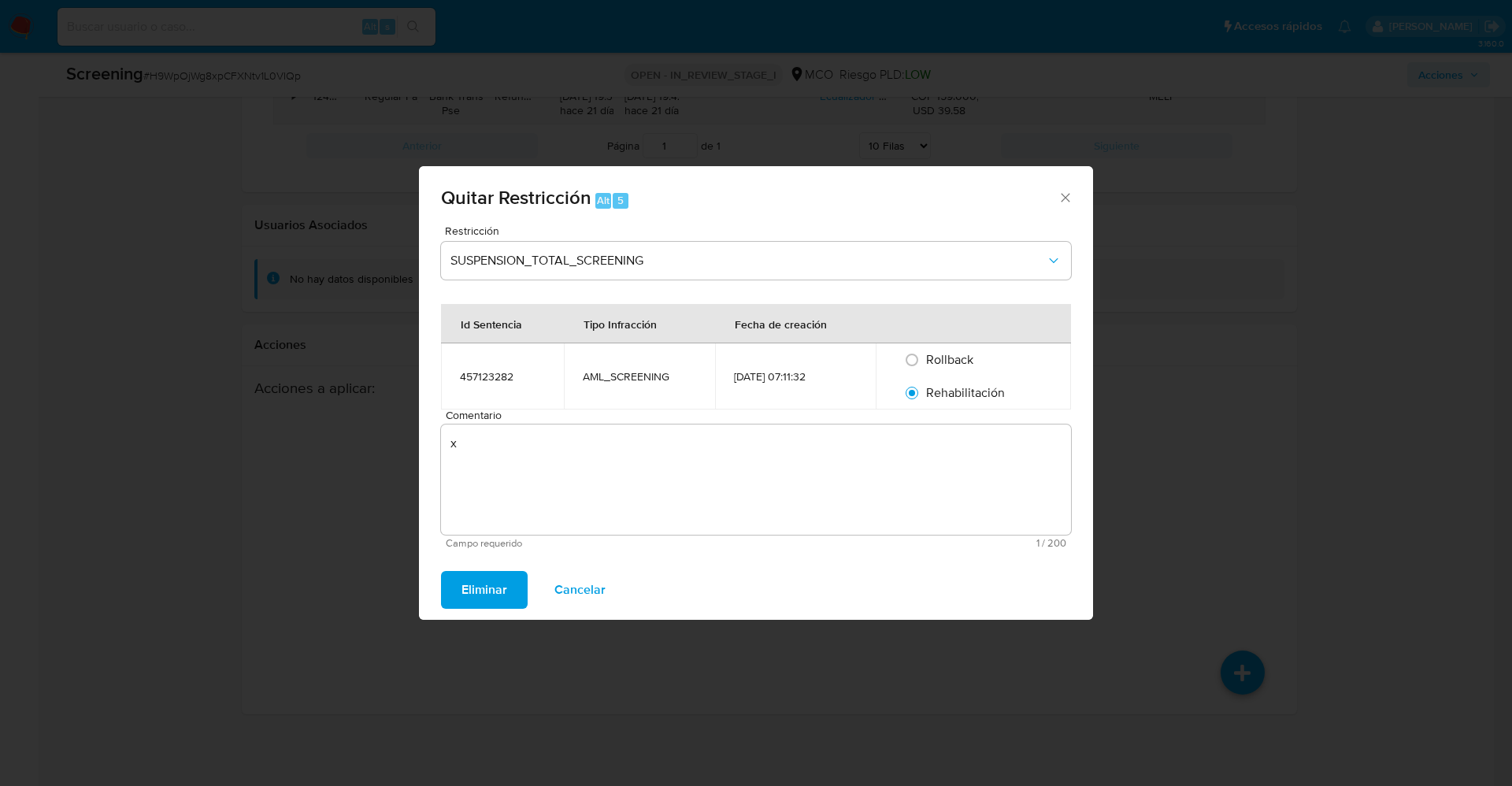
click at [479, 603] on span "Eliminar" at bounding box center [484, 589] width 45 height 35
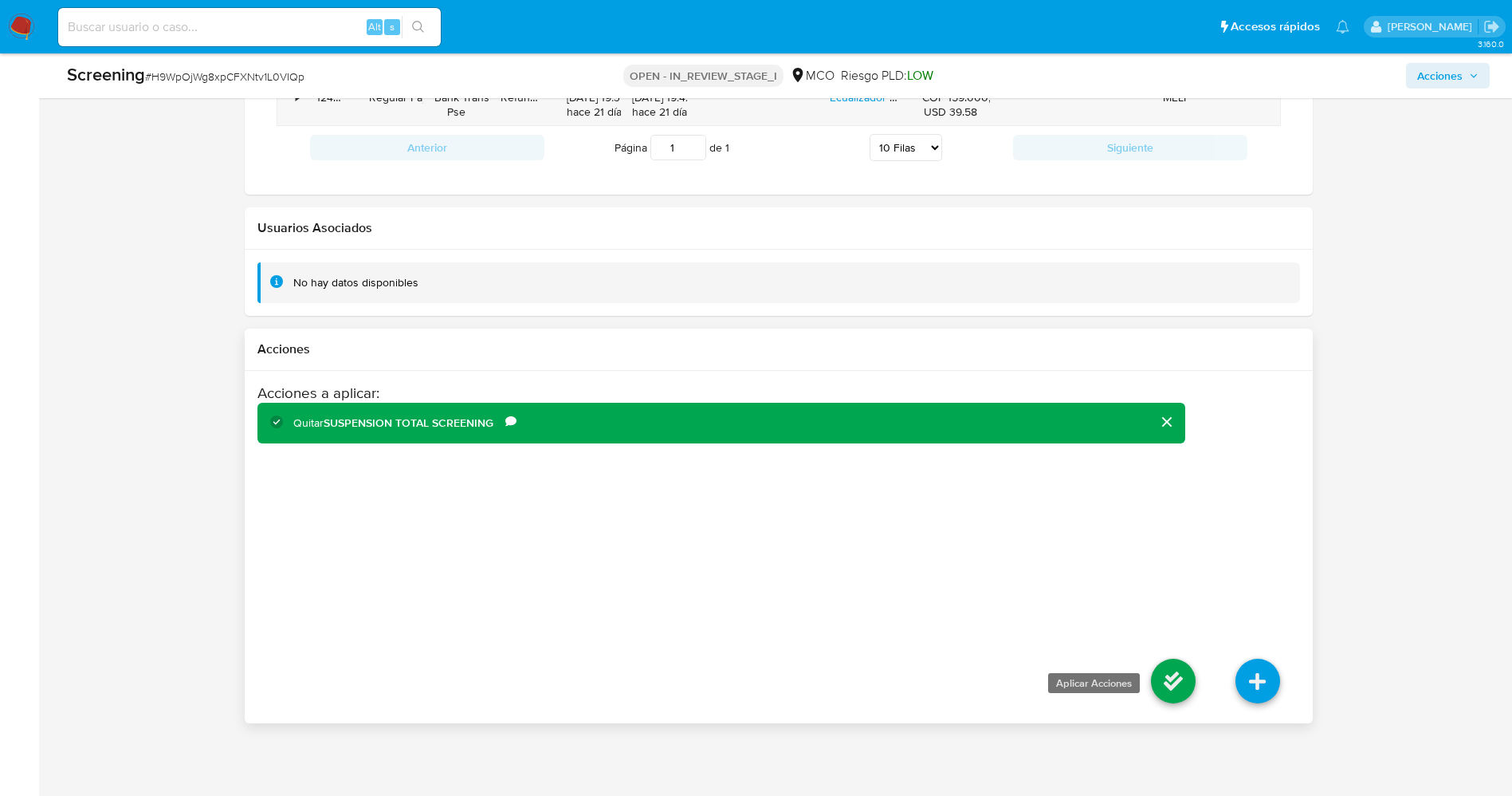
click at [1185, 671] on icon at bounding box center [1173, 681] width 45 height 45
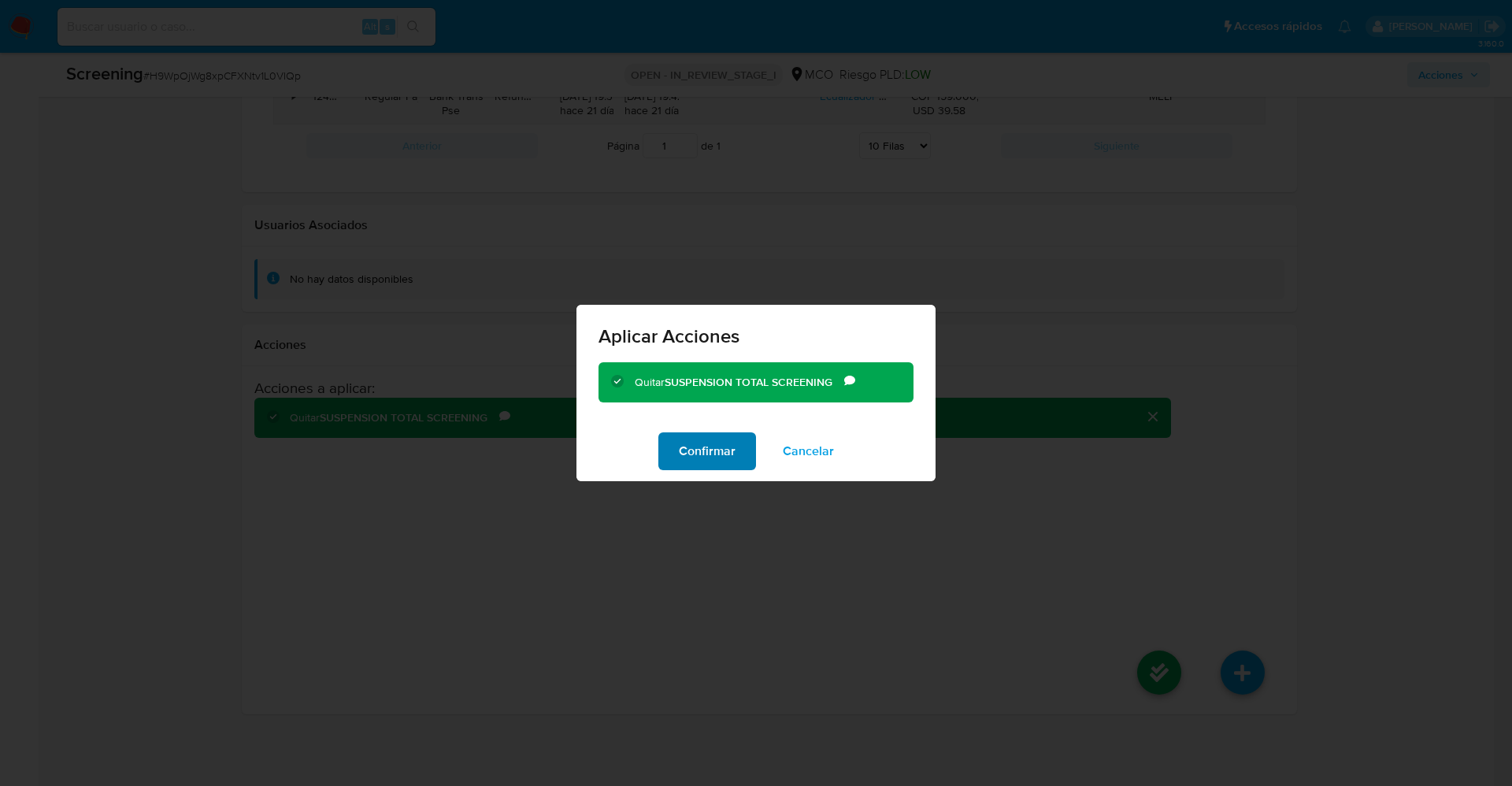
click at [723, 446] on span "Confirmar" at bounding box center [707, 451] width 57 height 35
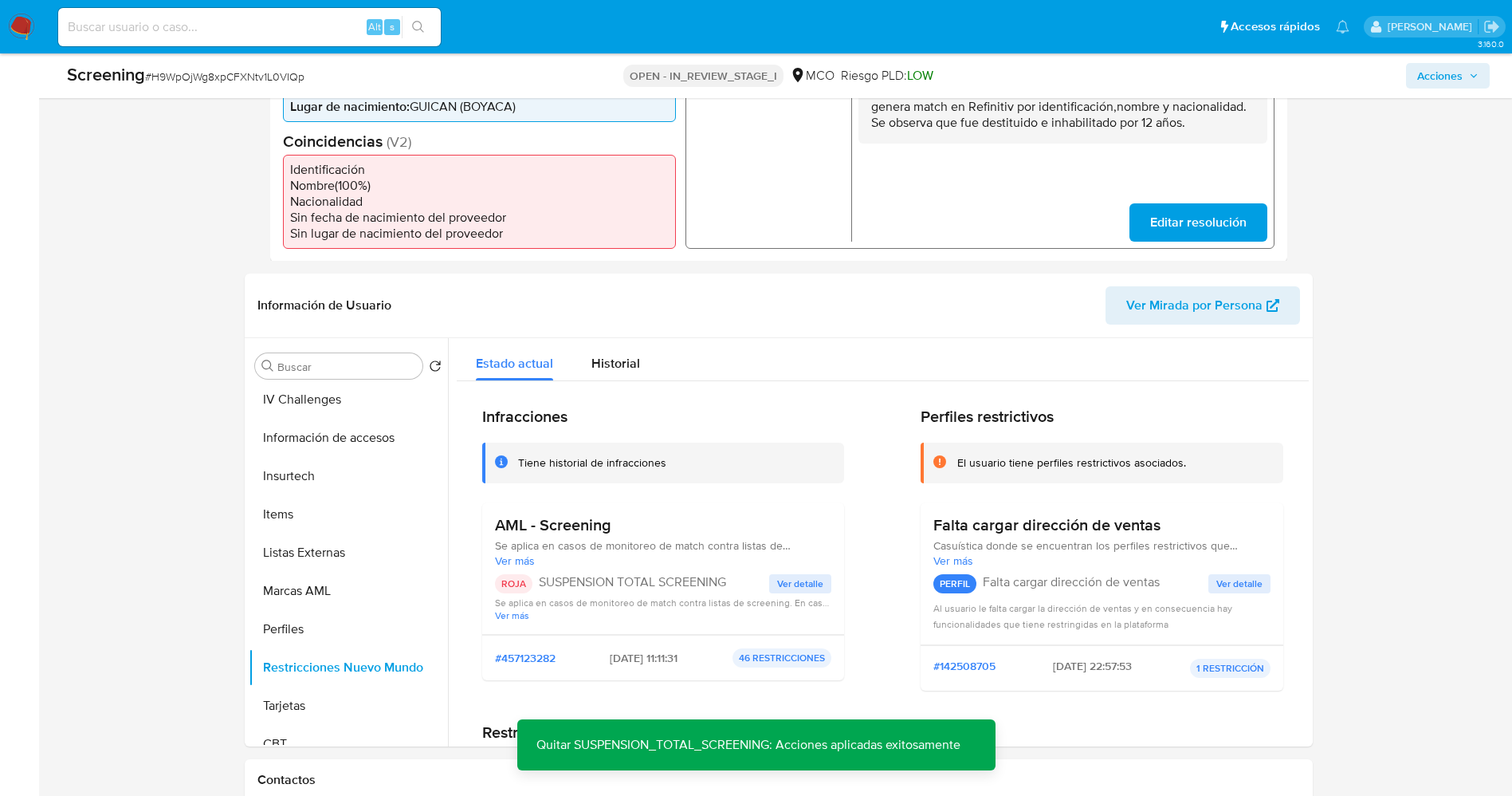
scroll to position [471, 0]
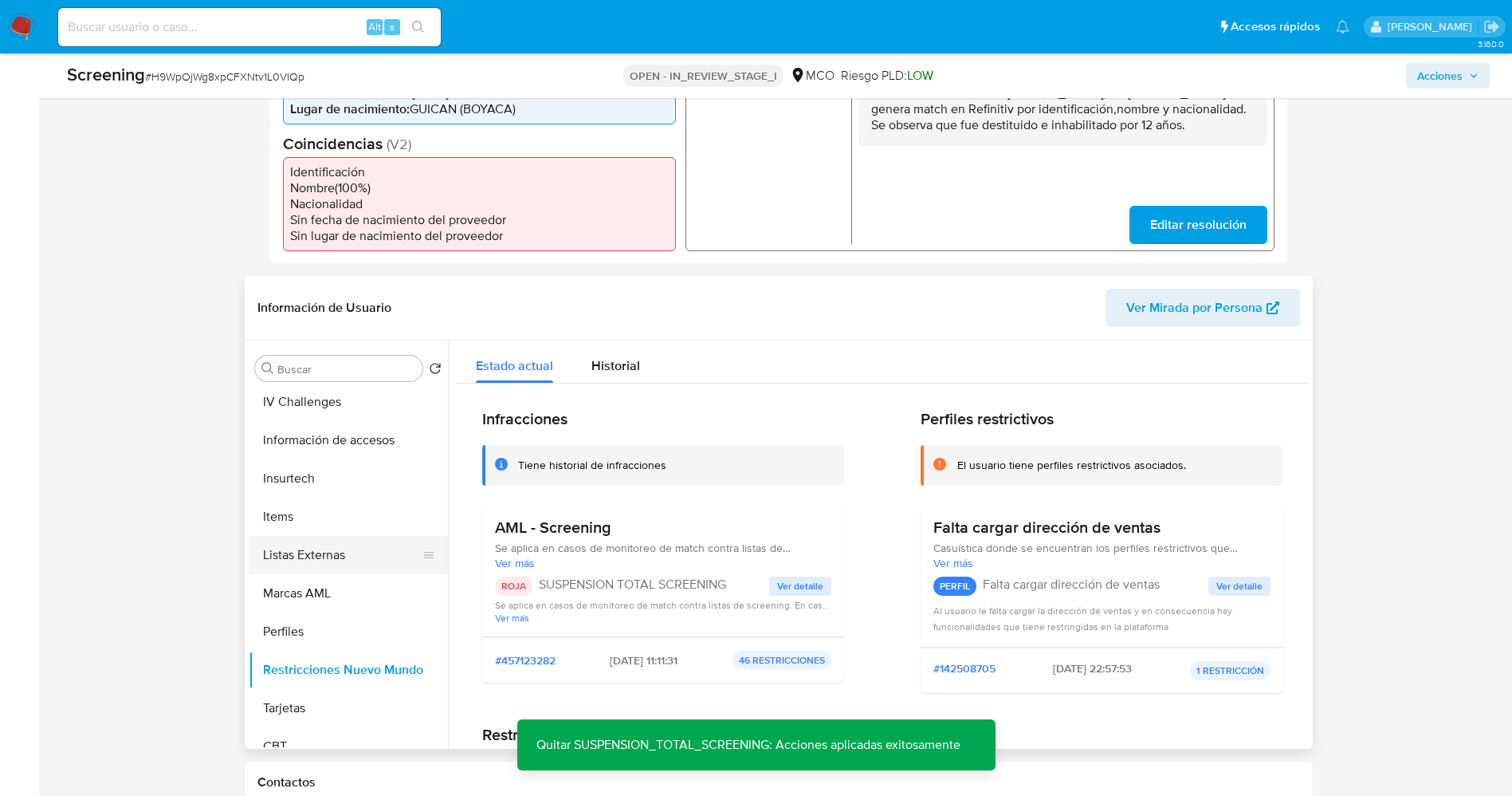
click at [316, 540] on button "Listas Externas" at bounding box center [342, 554] width 187 height 38
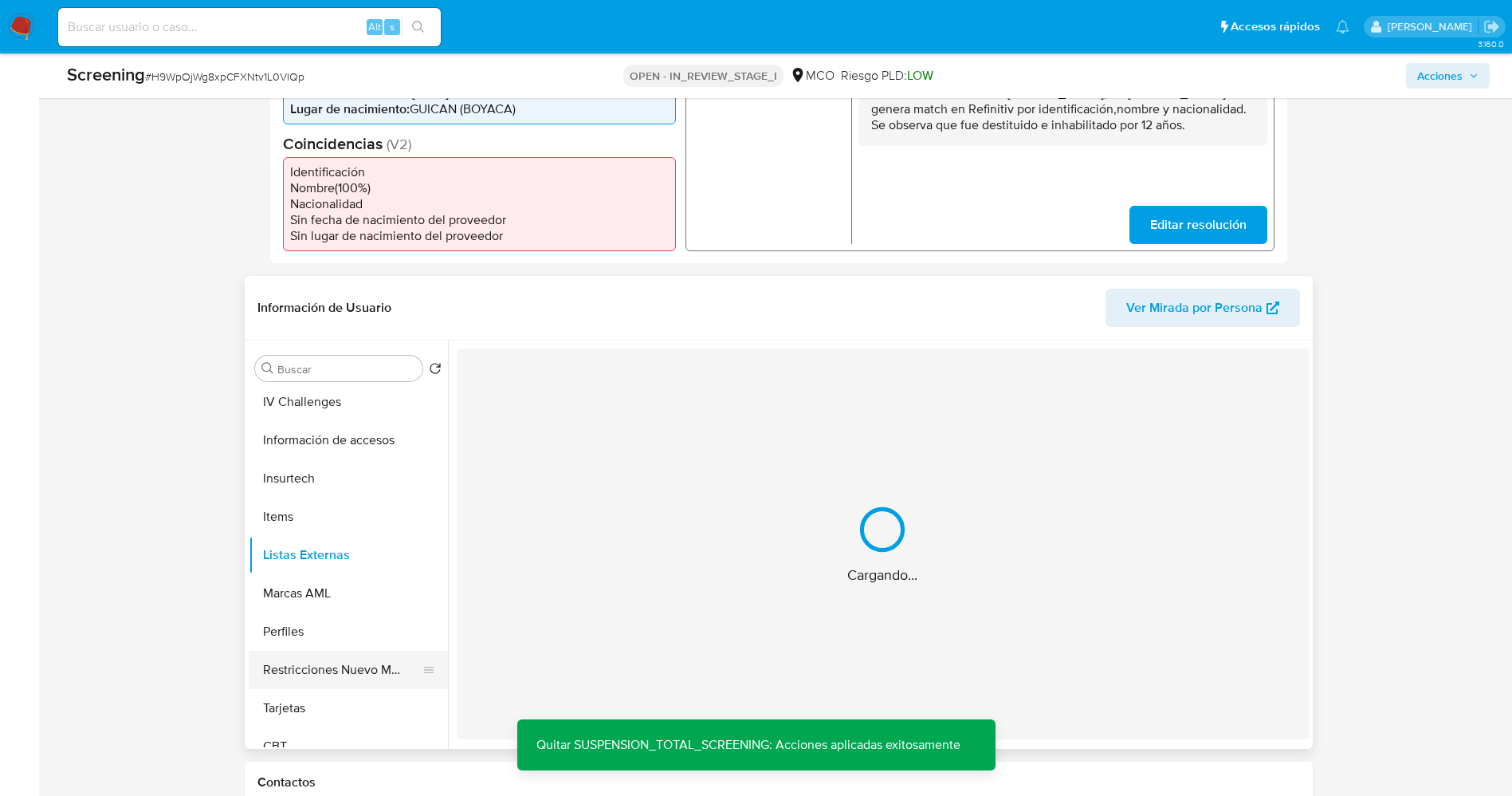
click at [318, 665] on button "Restricciones Nuevo Mundo" at bounding box center [342, 669] width 187 height 38
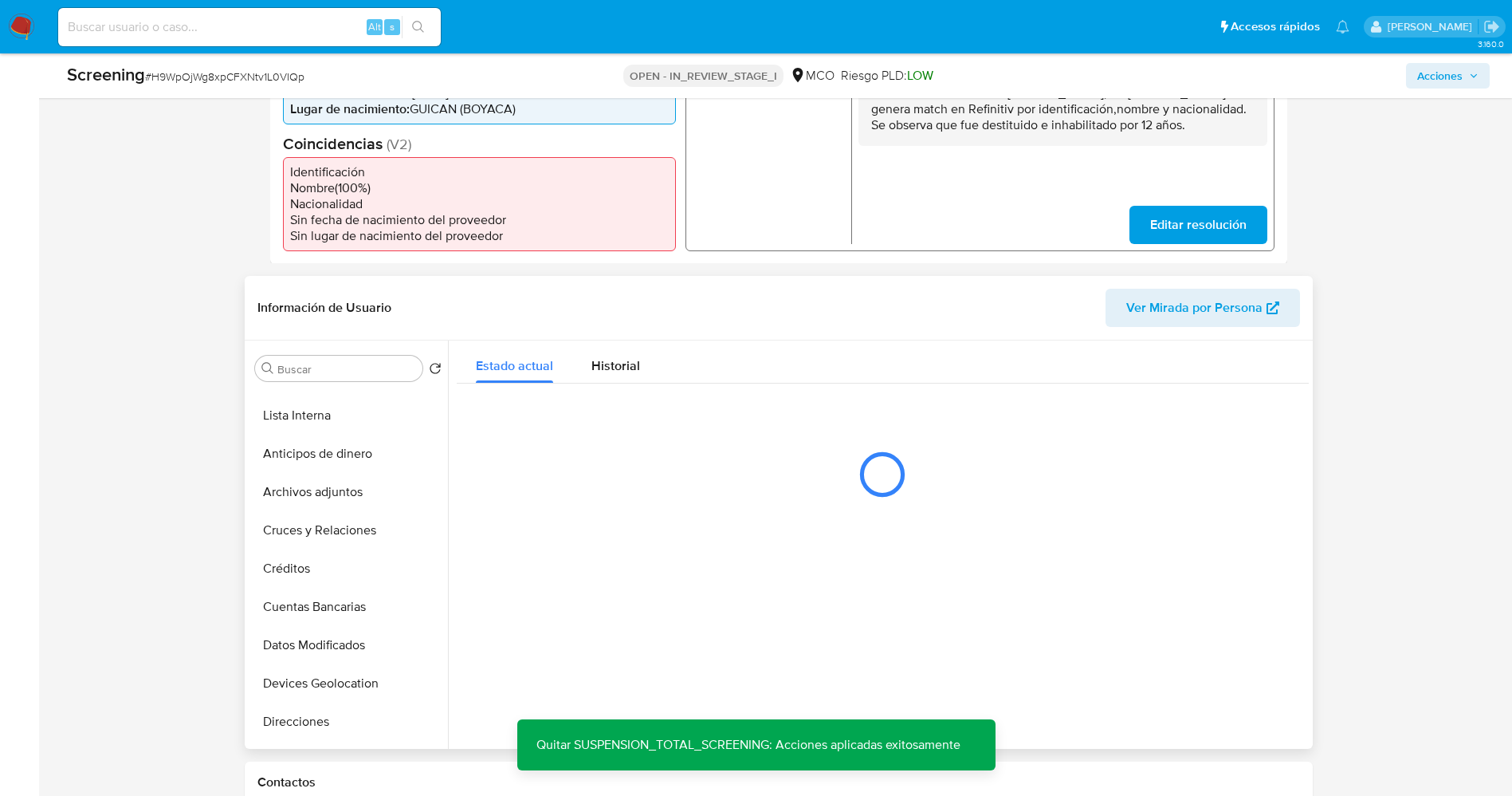
scroll to position [0, 0]
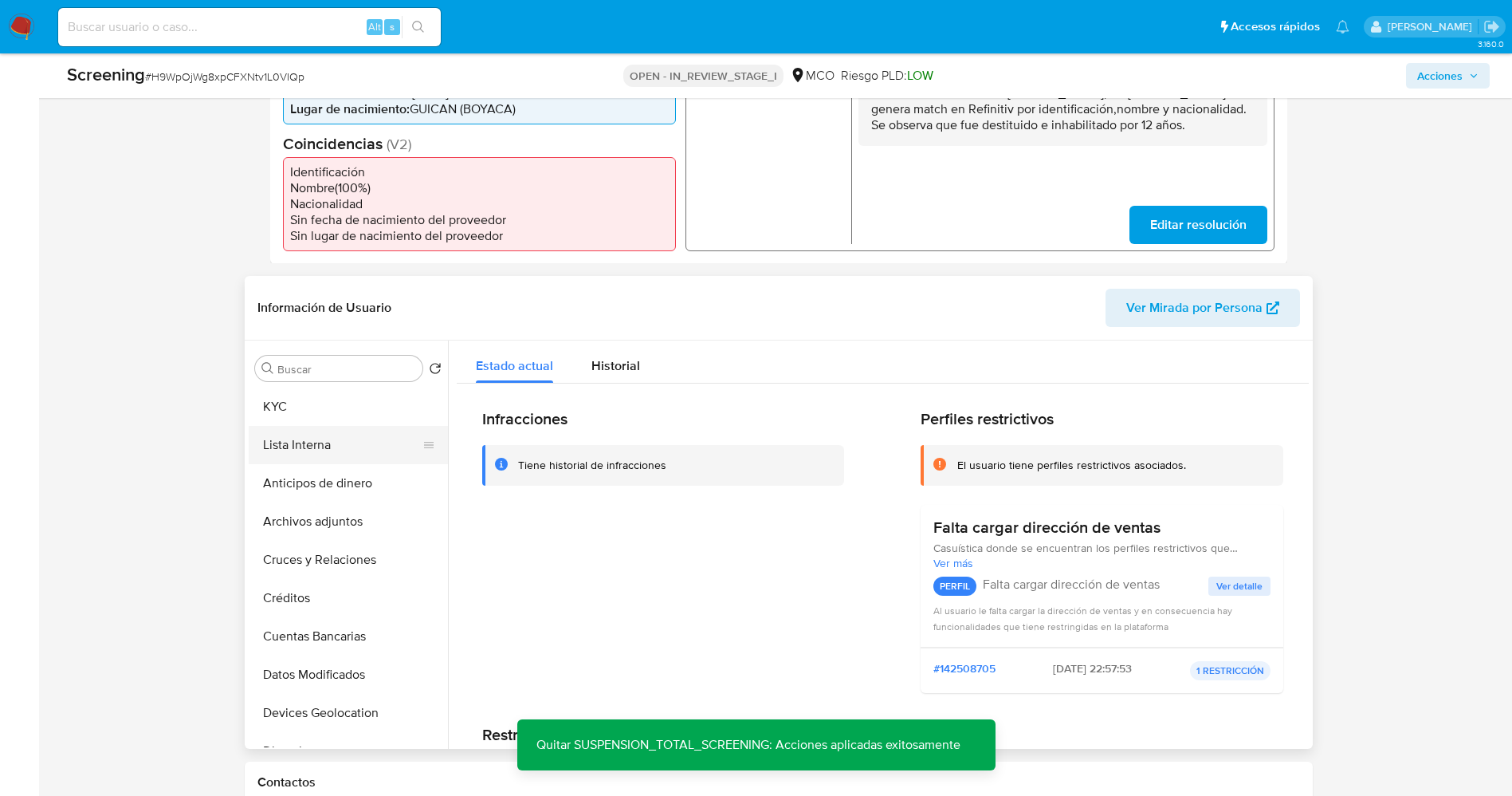
click at [282, 448] on button "Lista Interna" at bounding box center [342, 444] width 187 height 38
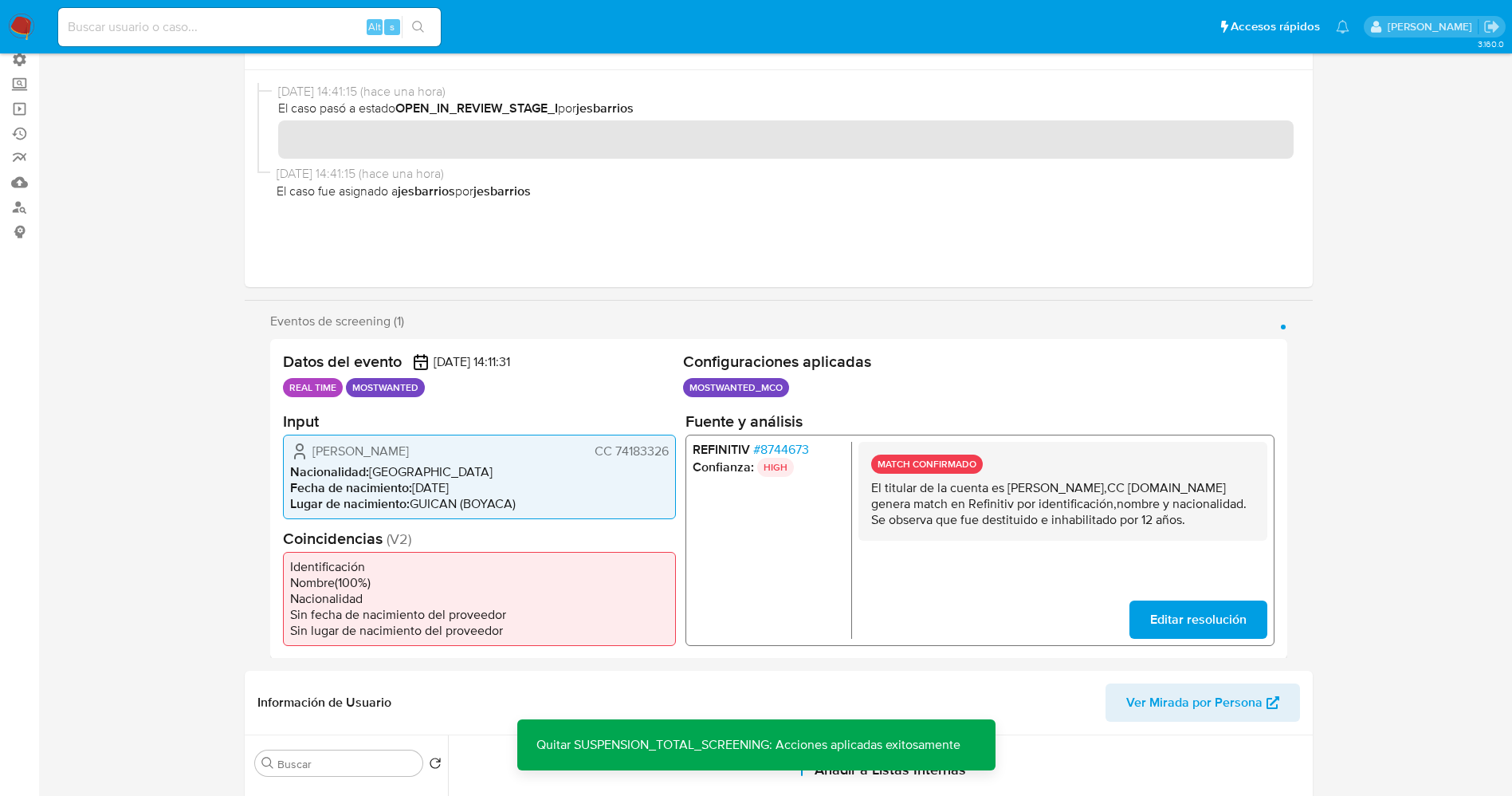
scroll to position [5, 0]
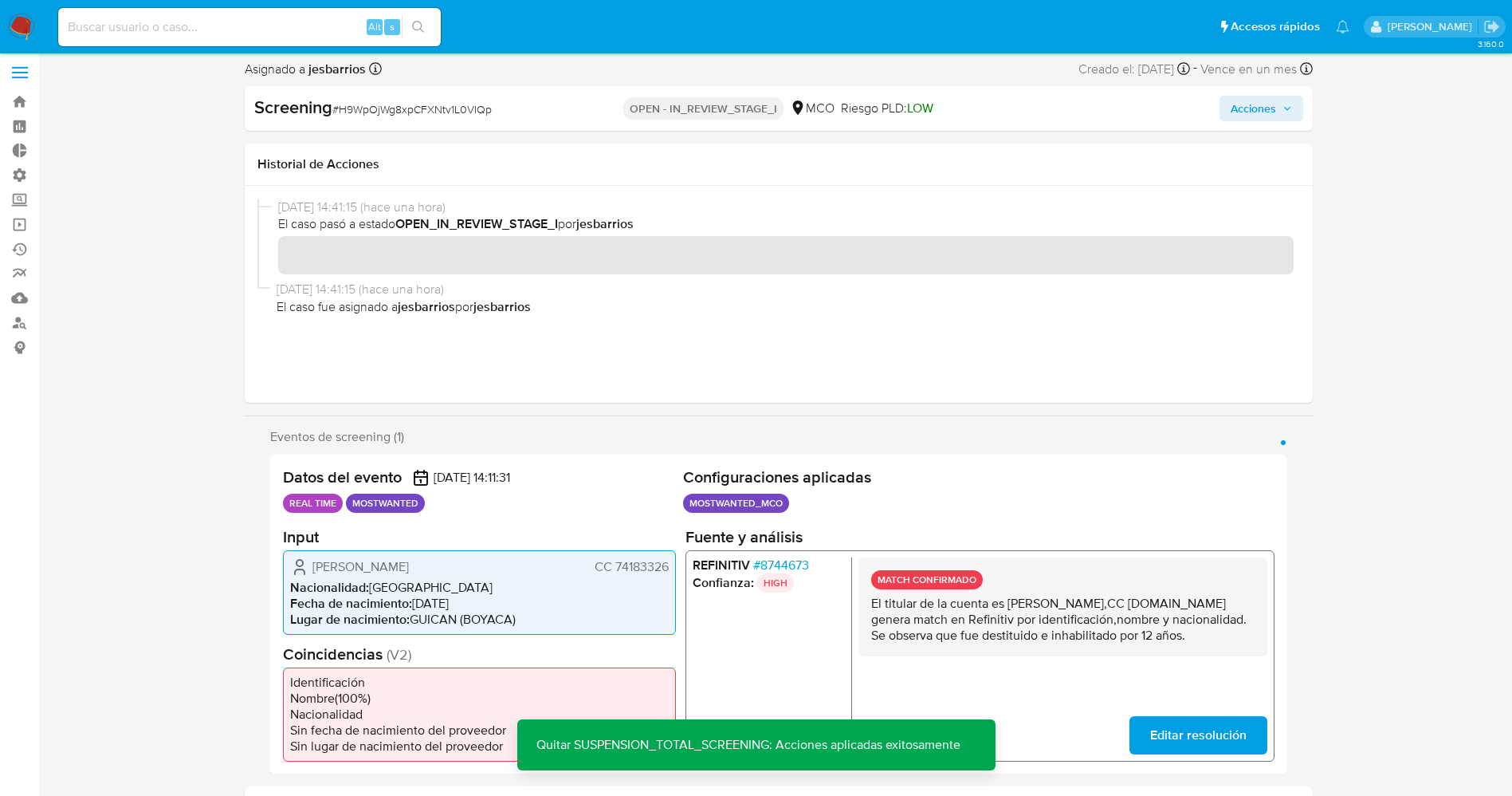
click at [1218, 110] on div "Acciones" at bounding box center [1130, 108] width 345 height 26
click at [1239, 108] on span "Acciones" at bounding box center [1253, 108] width 46 height 26
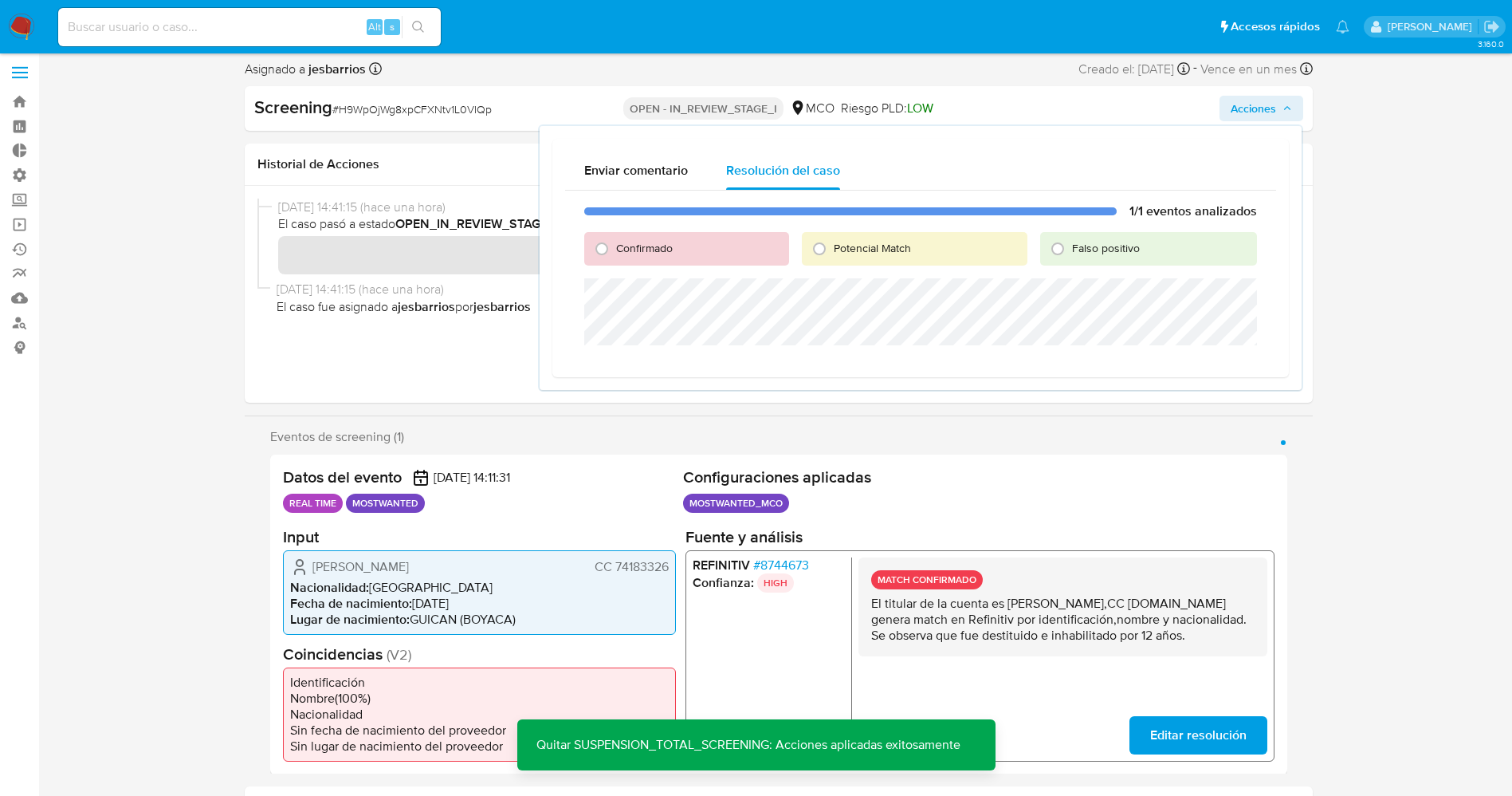
click at [667, 247] on span "Confirmado" at bounding box center [644, 248] width 56 height 16
click at [614, 247] on input "Confirmado" at bounding box center [601, 249] width 26 height 26
radio input "true"
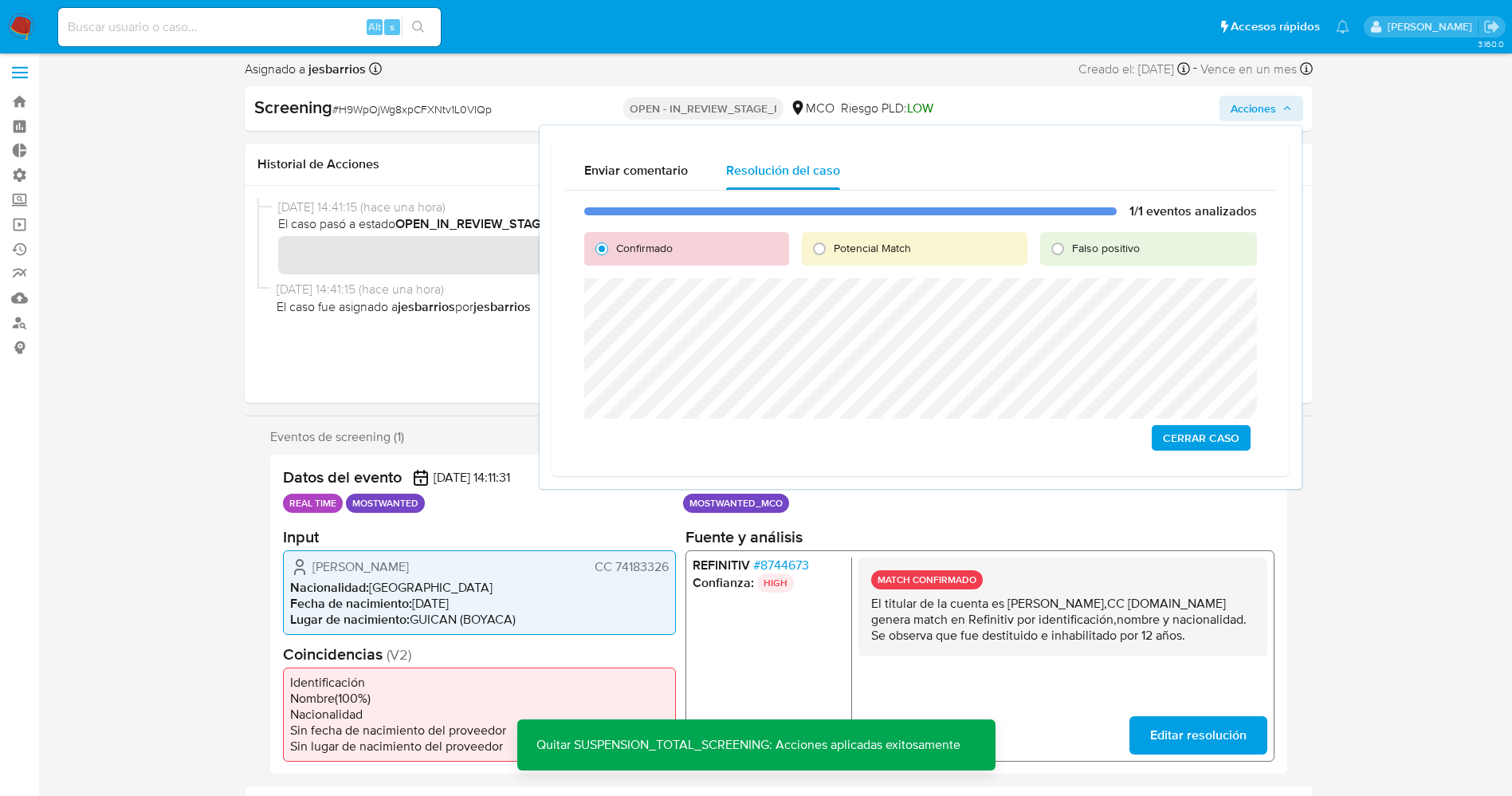
click at [1205, 433] on span "Cerrar Caso" at bounding box center [1200, 437] width 77 height 22
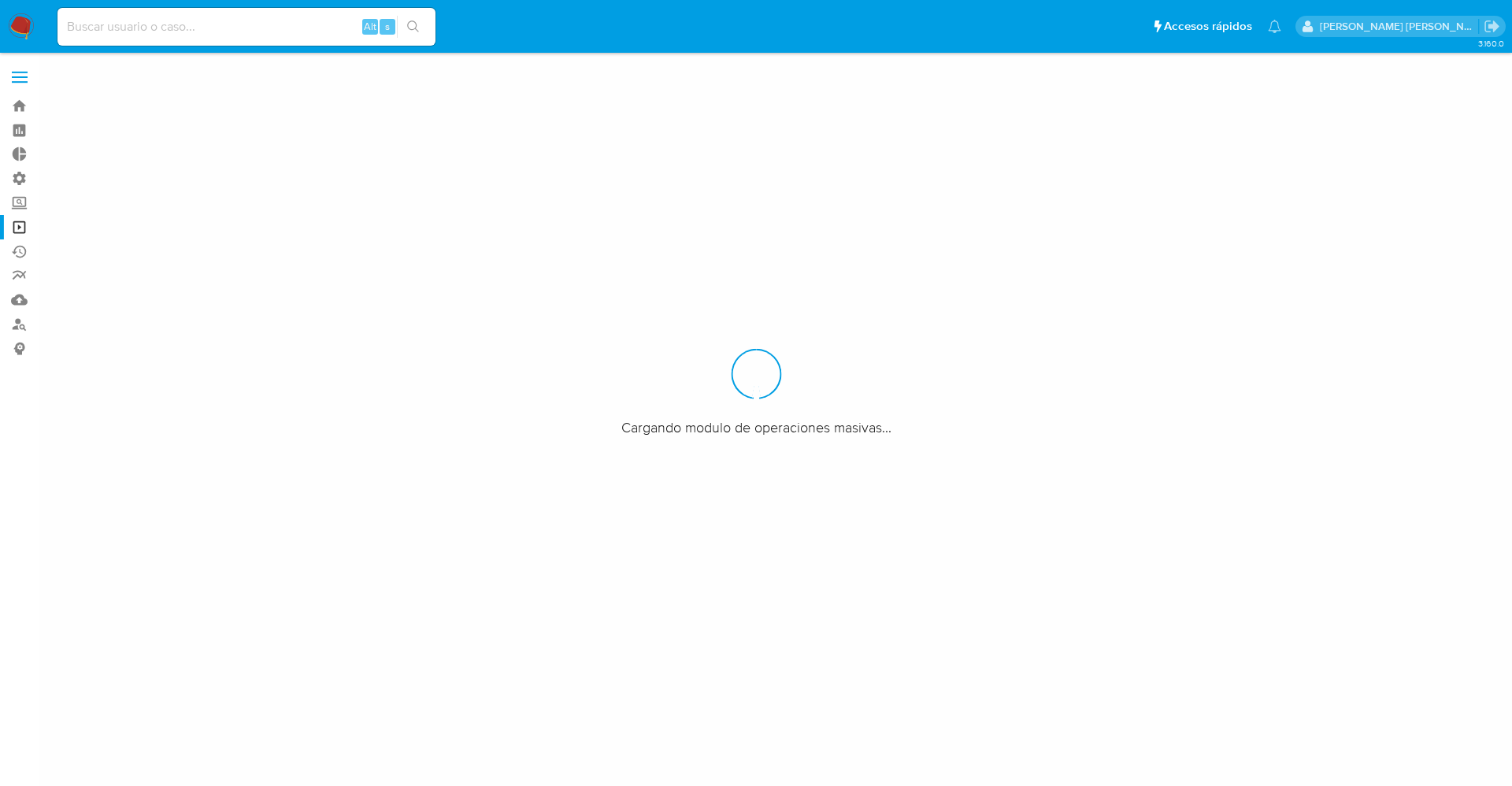
click at [23, 79] on label at bounding box center [19, 77] width 39 height 33
click at [0, 0] on input "checkbox" at bounding box center [0, 0] width 0 height 0
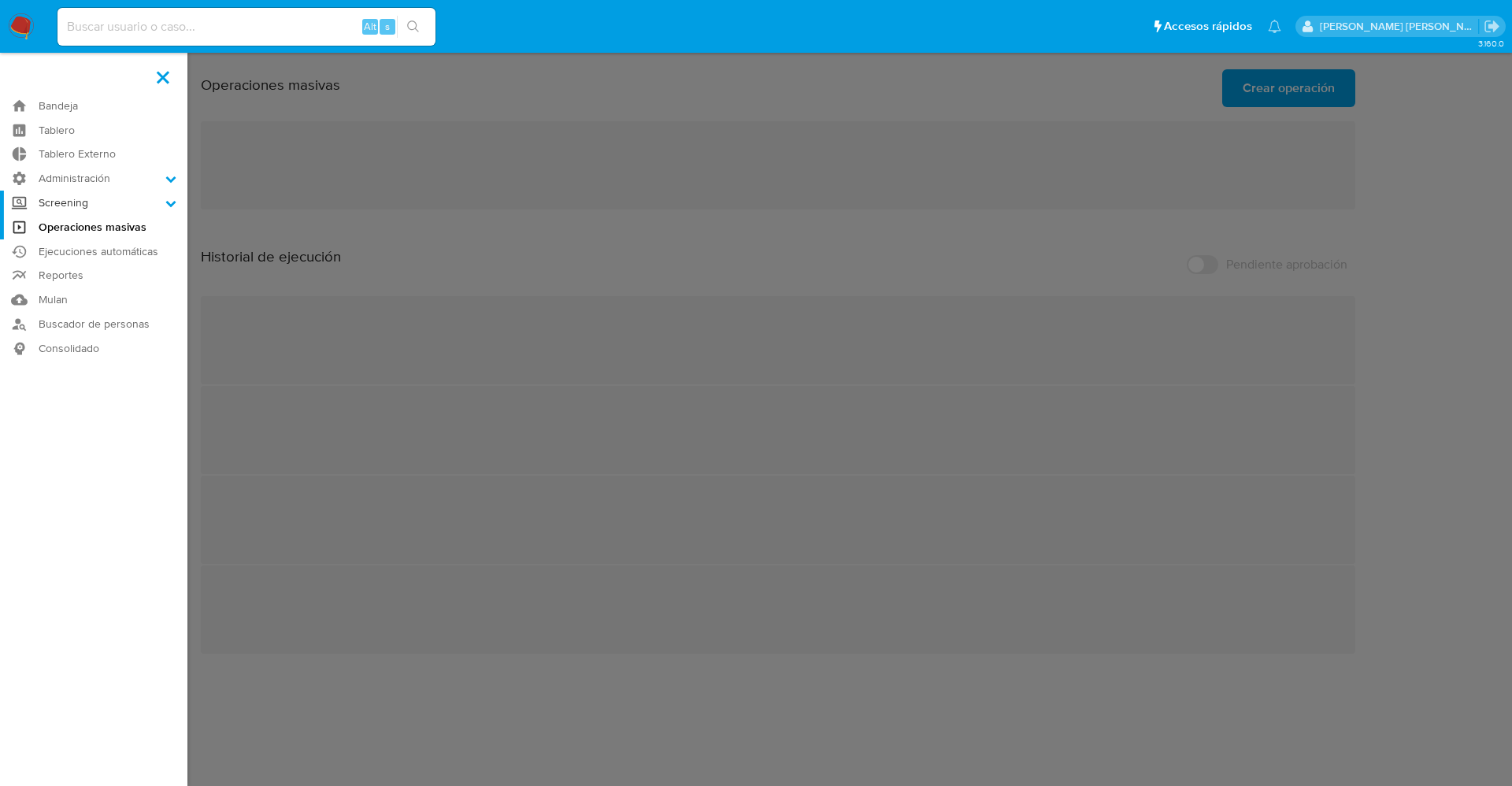
click at [159, 198] on label "Screening" at bounding box center [93, 203] width 187 height 24
click at [0, 0] on input "Screening" at bounding box center [0, 0] width 0 height 0
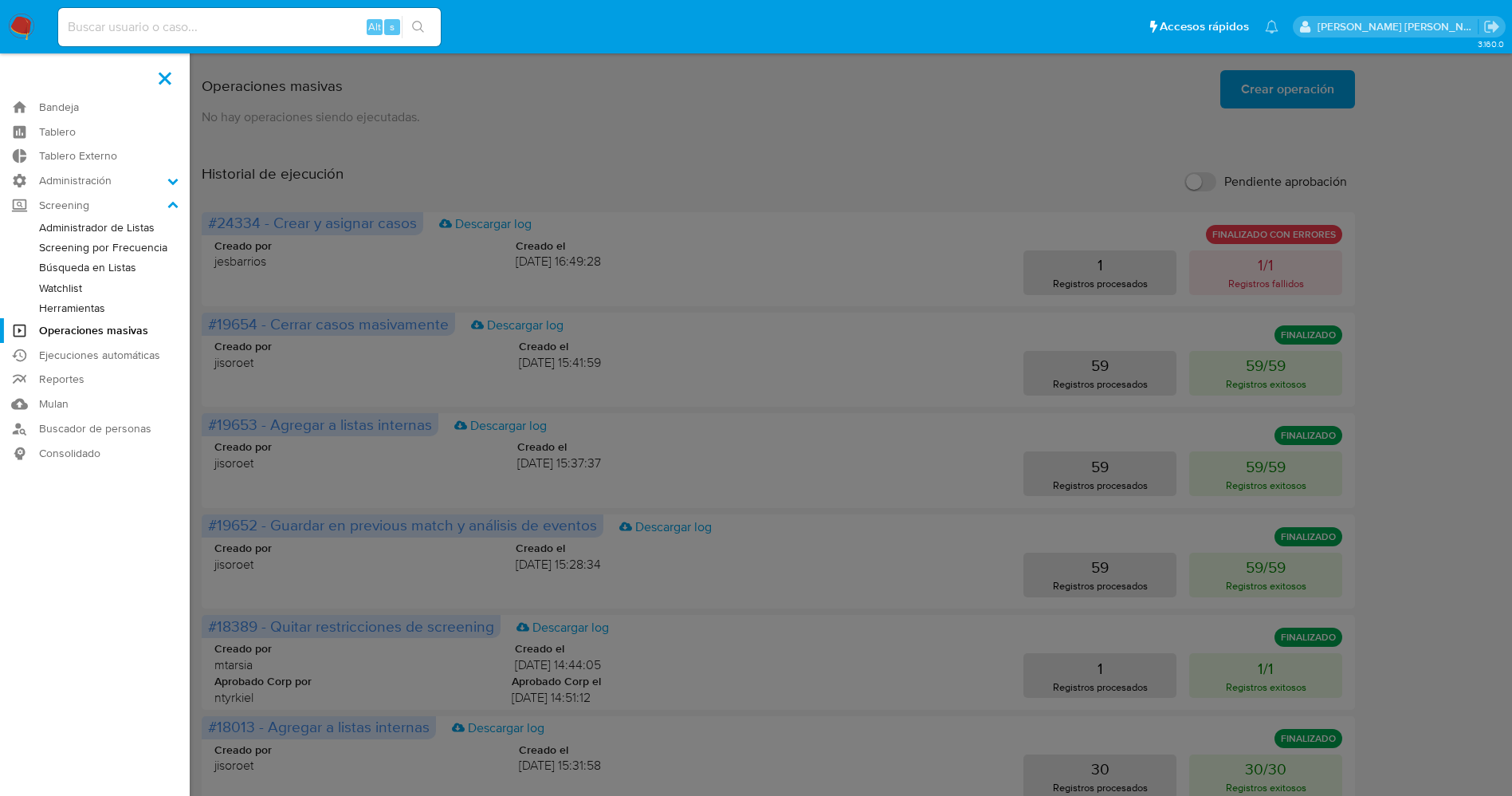
click at [137, 254] on link "Screening por Frecuencia" at bounding box center [94, 247] width 189 height 20
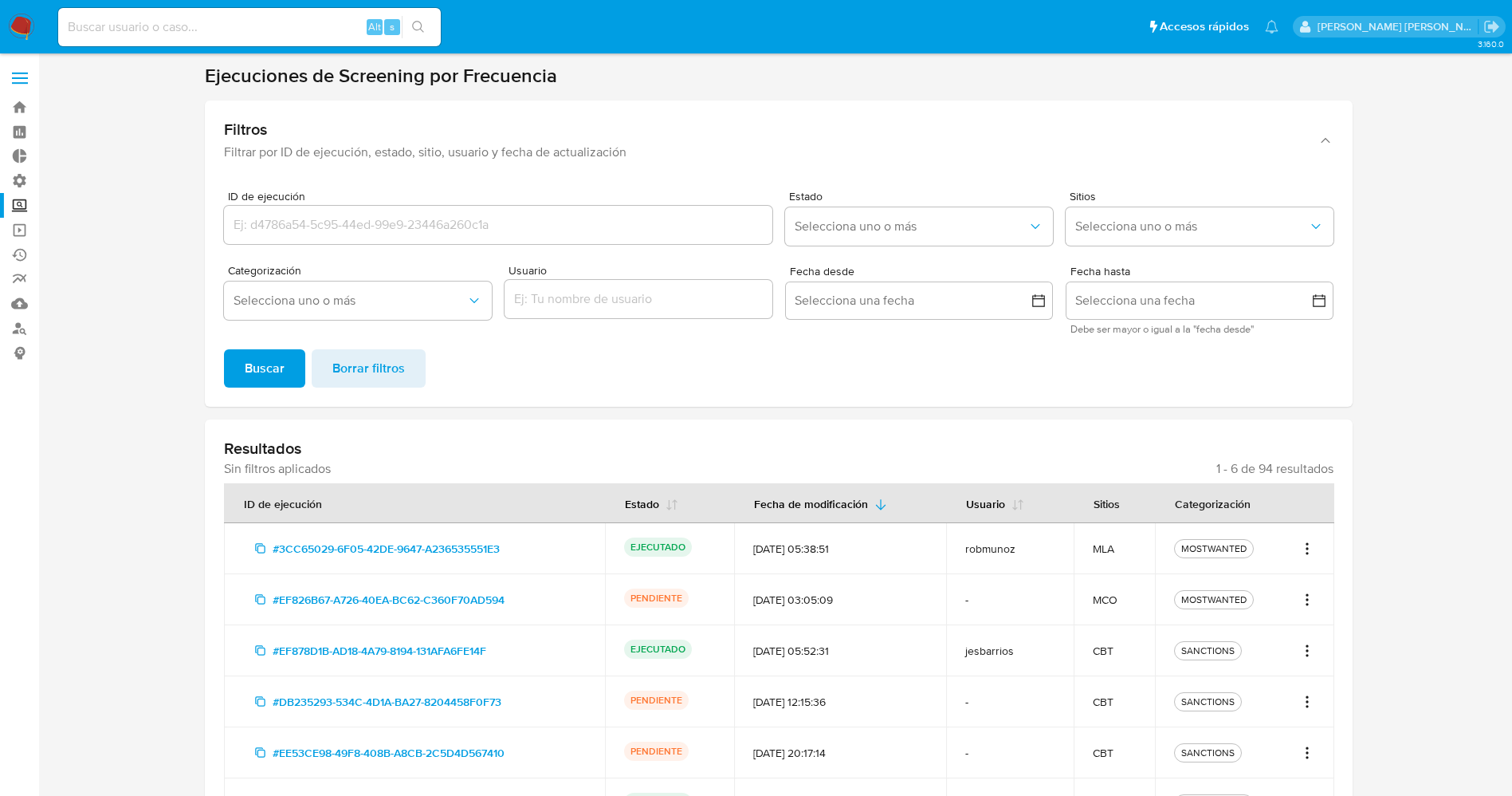
drag, startPoint x: 977, startPoint y: 554, endPoint x: 1029, endPoint y: 554, distance: 52.0
click at [1029, 554] on div "robmunoz" at bounding box center [1009, 548] width 89 height 14
click at [19, 70] on label at bounding box center [19, 78] width 40 height 33
click at [0, 0] on input "checkbox" at bounding box center [0, 0] width 0 height 0
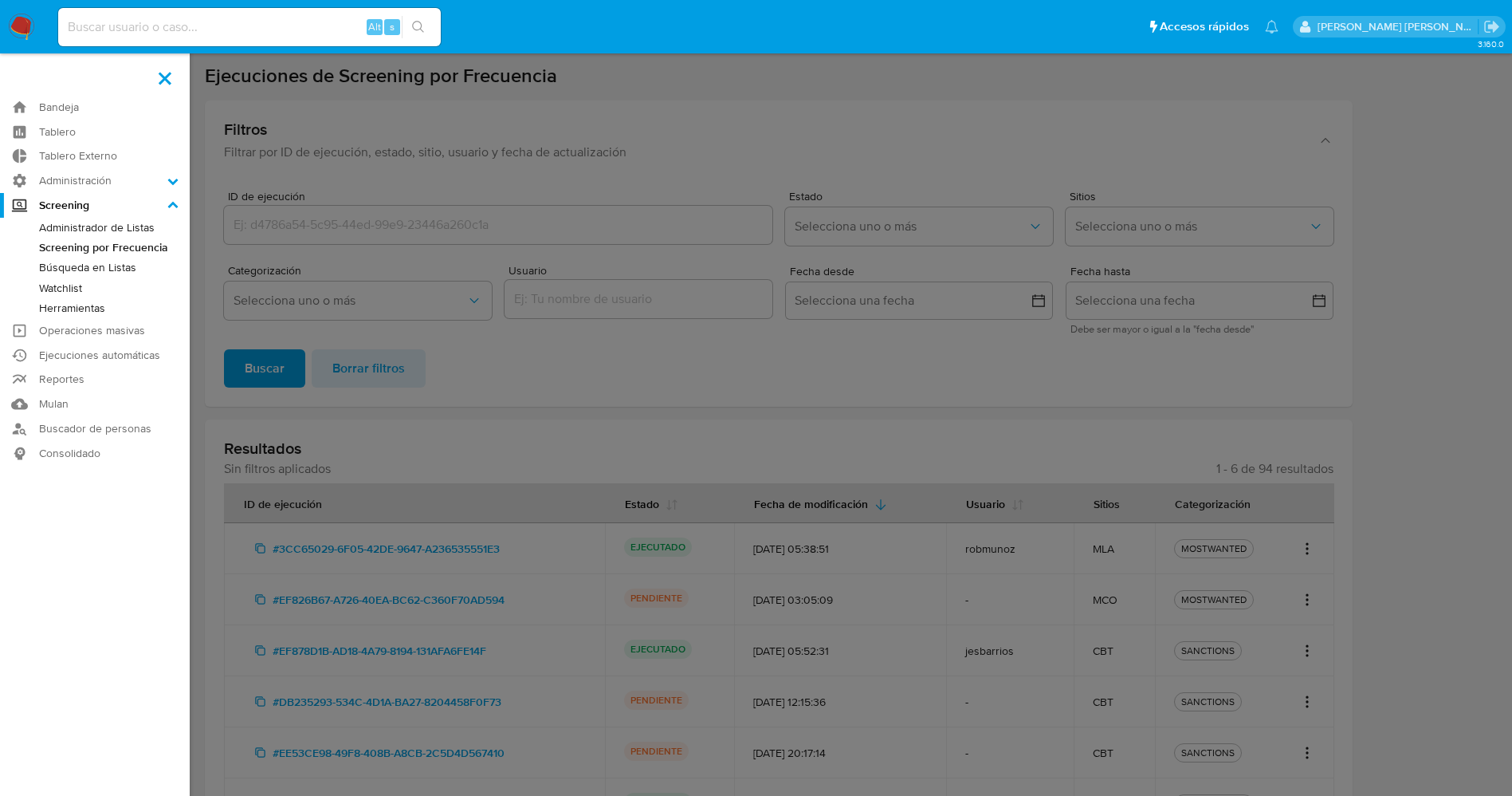
click at [1082, 477] on label at bounding box center [756, 398] width 1512 height 796
click at [0, 0] on input "checkbox" at bounding box center [0, 0] width 0 height 0
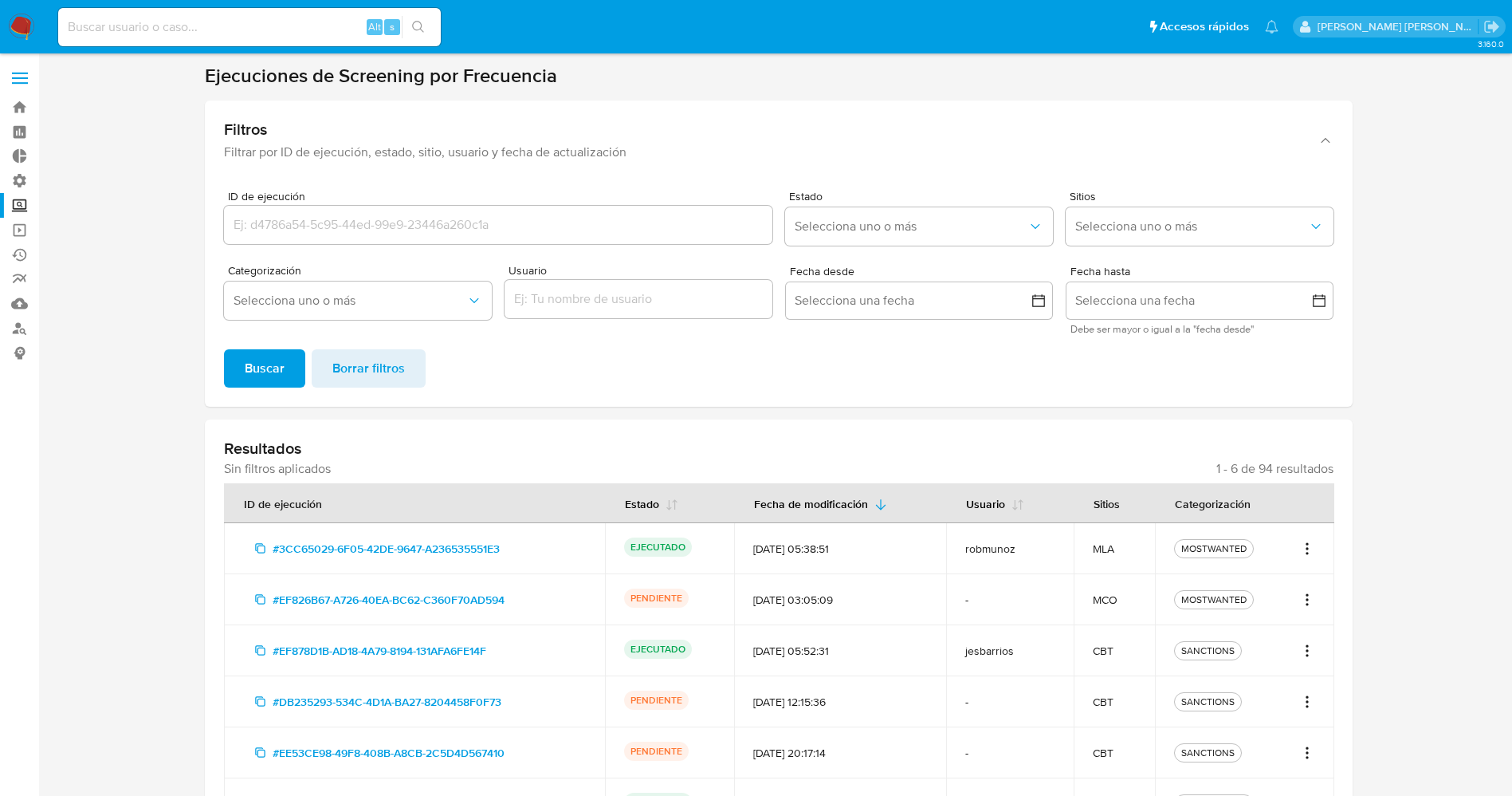
drag, startPoint x: 1491, startPoint y: 348, endPoint x: 1225, endPoint y: 480, distance: 297.0
click at [1225, 480] on section at bounding box center [778, 474] width 1442 height 822
click at [477, 657] on span "#EF878D1B-AD18-4A79-8194-131AFA6FE14F" at bounding box center [379, 650] width 213 height 26
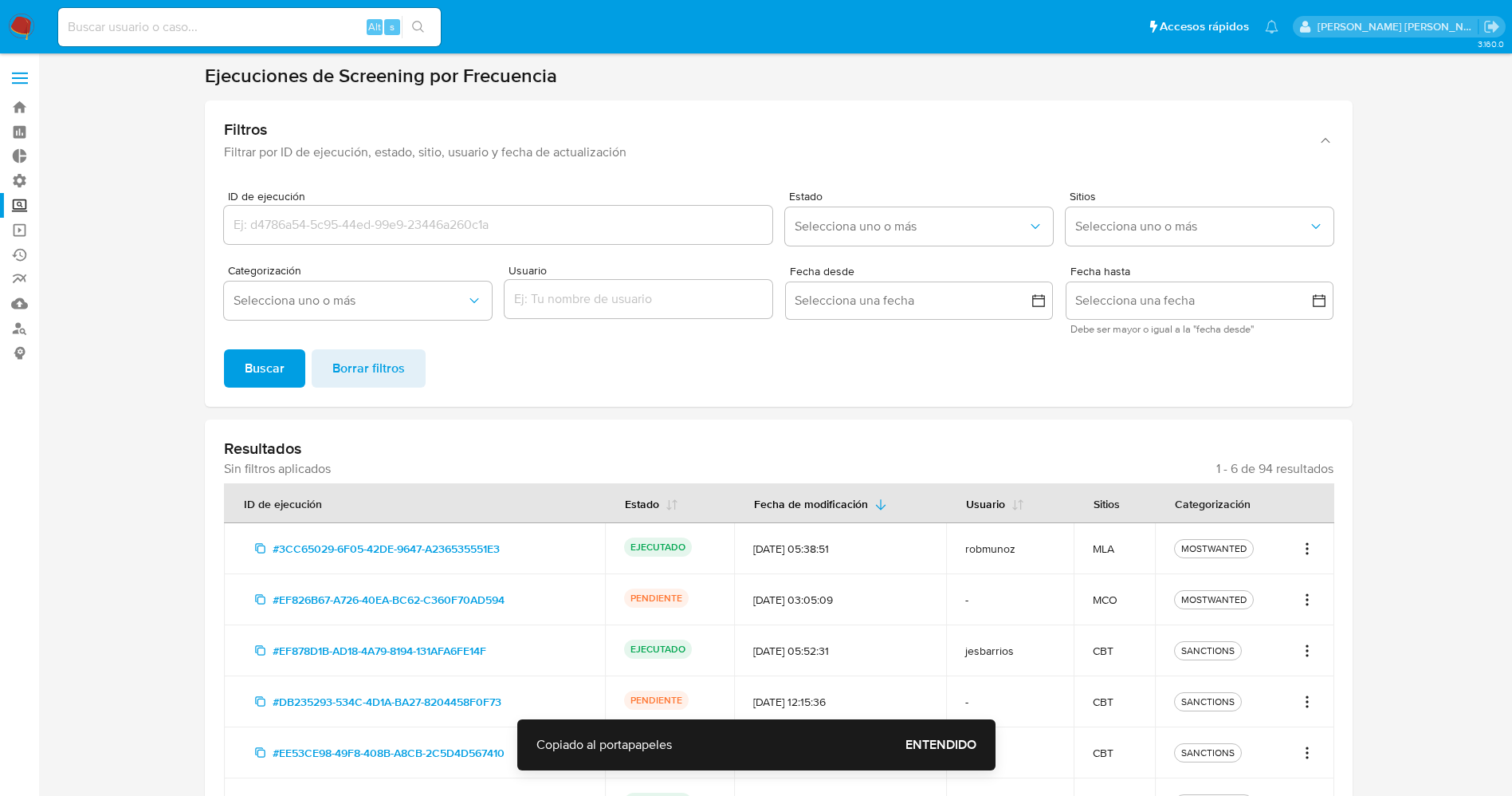
click at [530, 612] on div "#EF826B67-A726-40EA-BC62-C360F70AD594" at bounding box center [414, 599] width 343 height 26
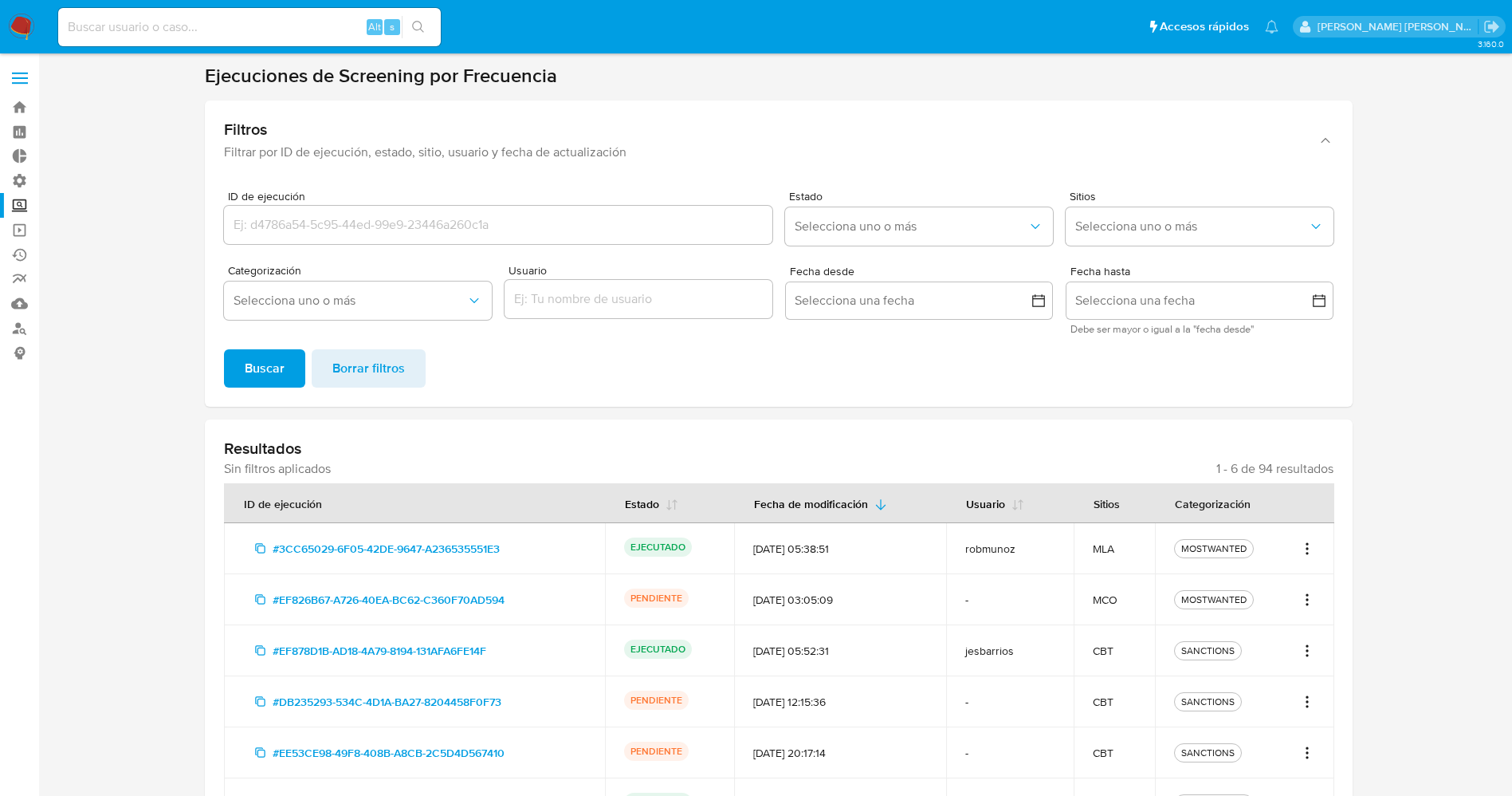
click at [1309, 602] on icon "Acciones" at bounding box center [1307, 599] width 16 height 19
click at [1273, 668] on link "Ver registros" at bounding box center [1256, 673] width 120 height 38
click at [22, 19] on img at bounding box center [21, 26] width 27 height 27
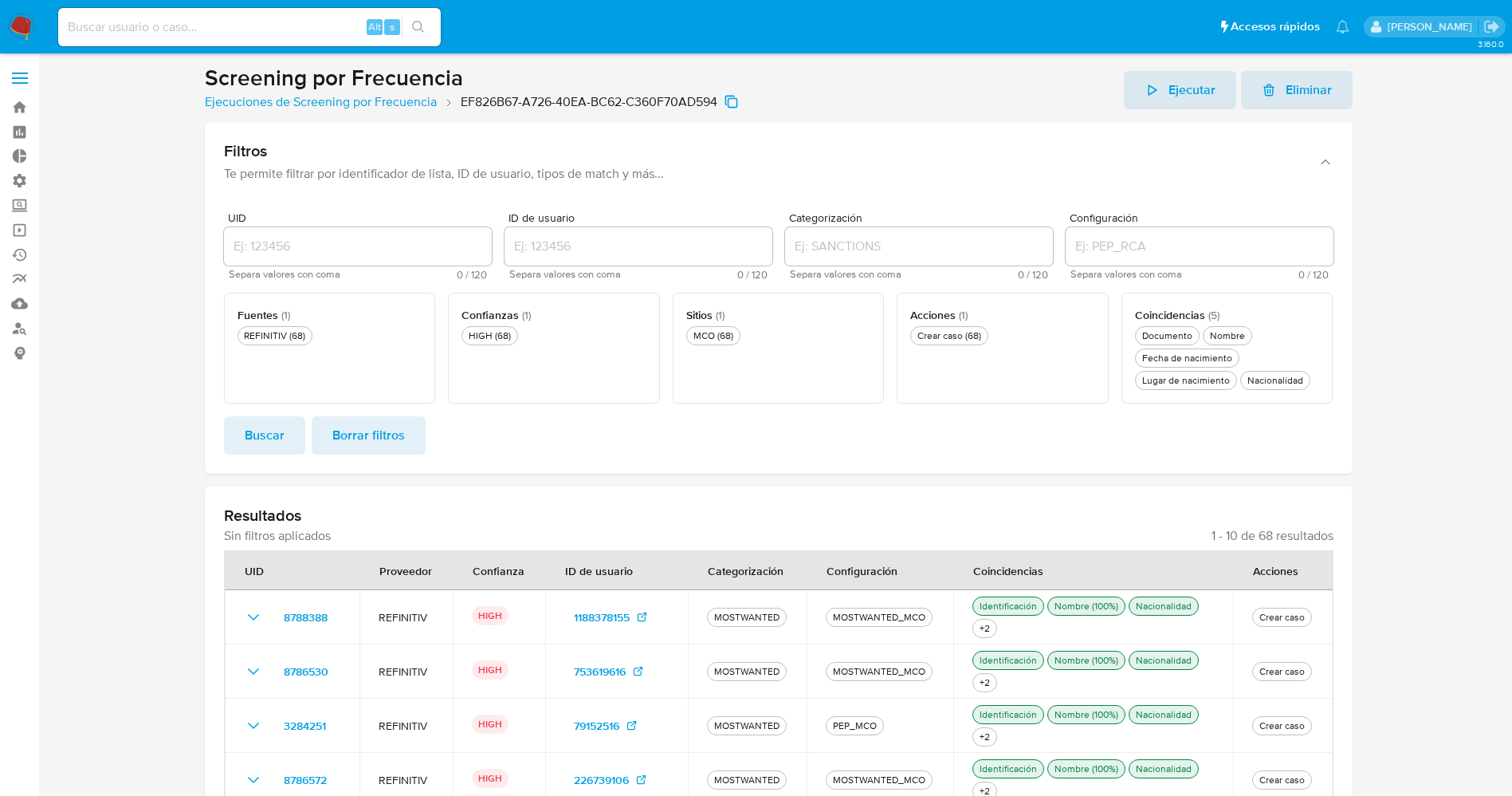
click at [26, 36] on img at bounding box center [21, 26] width 27 height 27
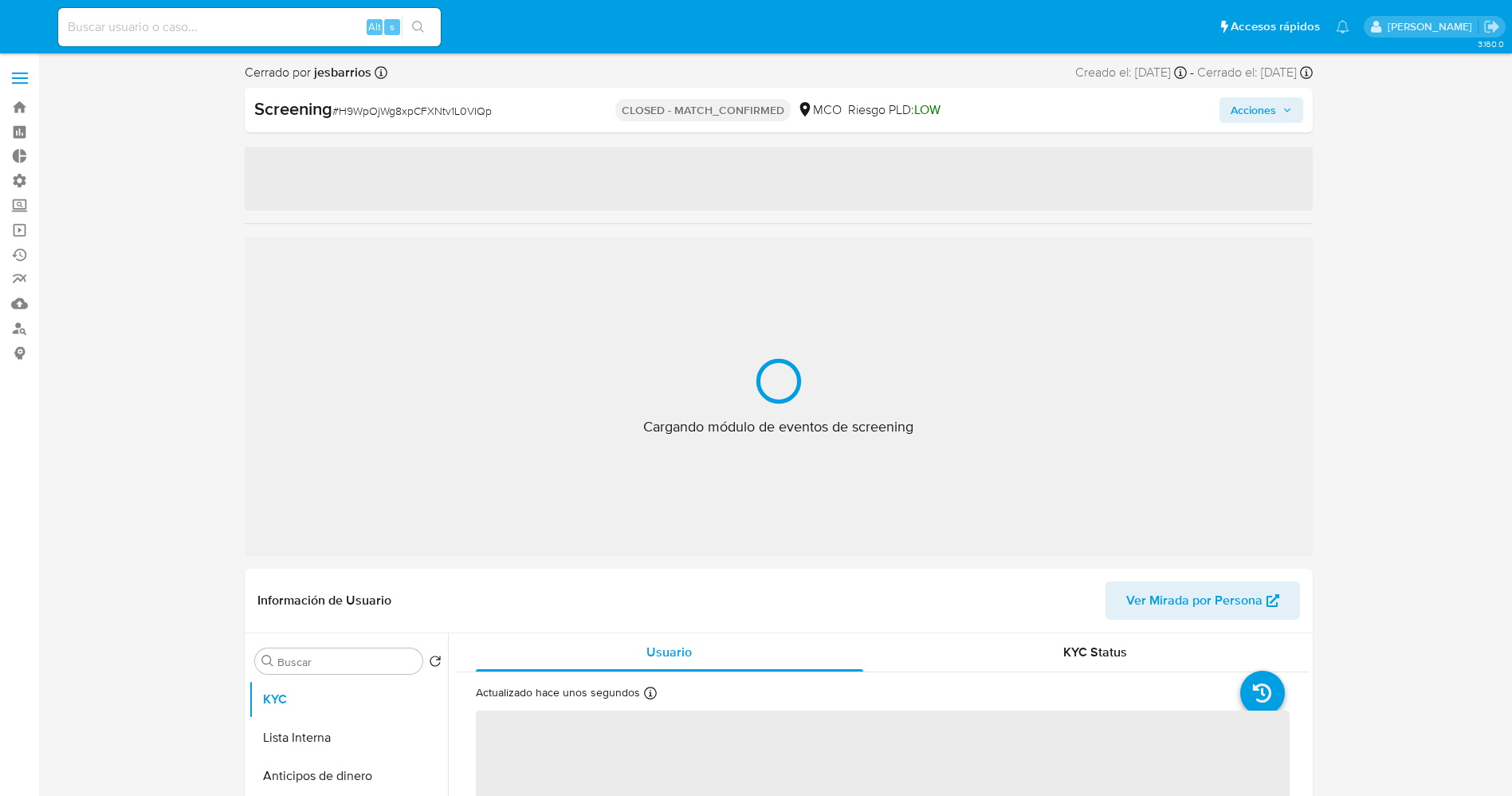
select select "10"
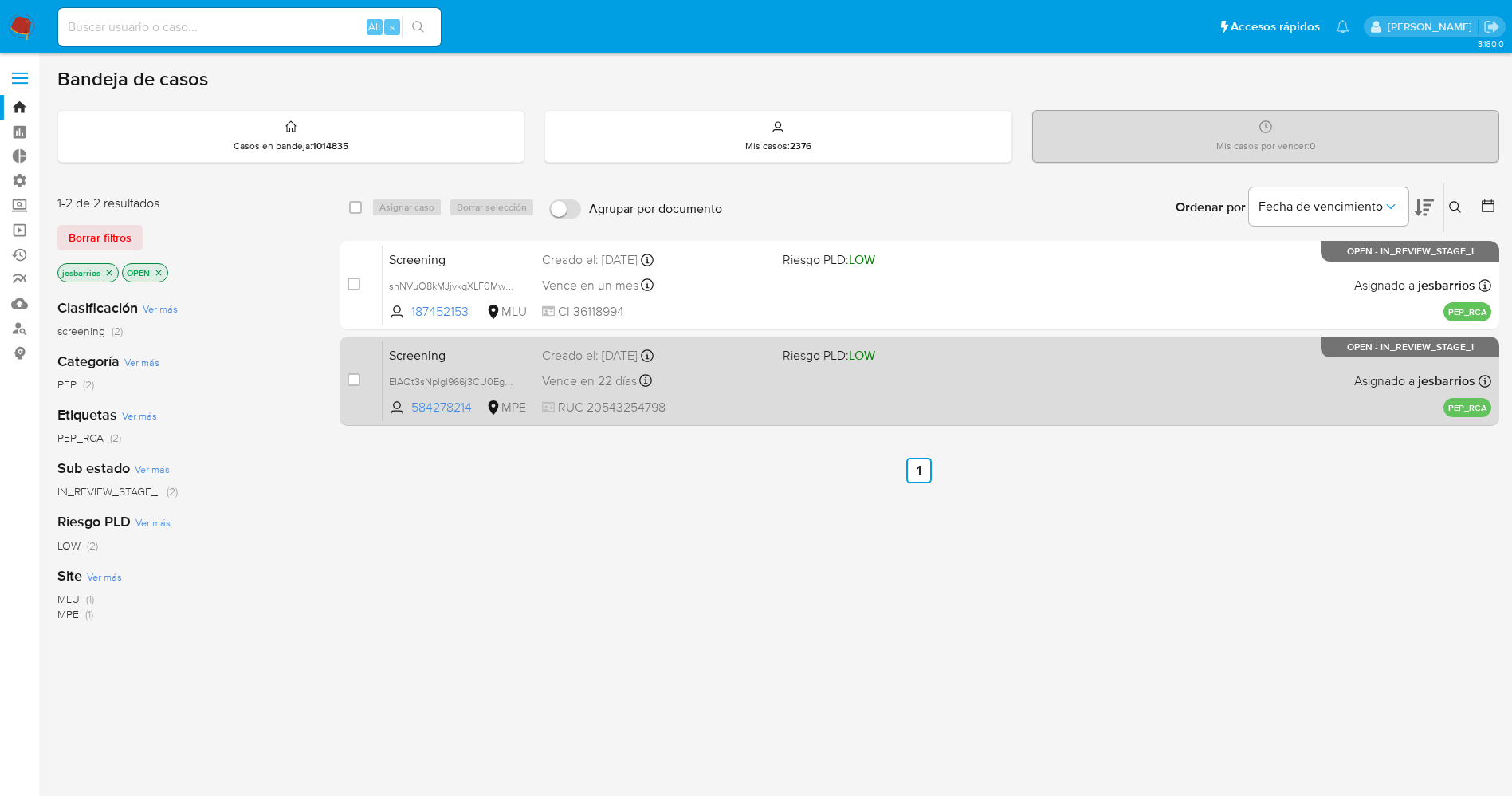
click at [948, 383] on div "Screening EIAQt3sNplgl966j3CU0EgWO 584278214 MPE Riesgo PLD: LOW Creado el: [DA…" at bounding box center [937, 380] width 1108 height 80
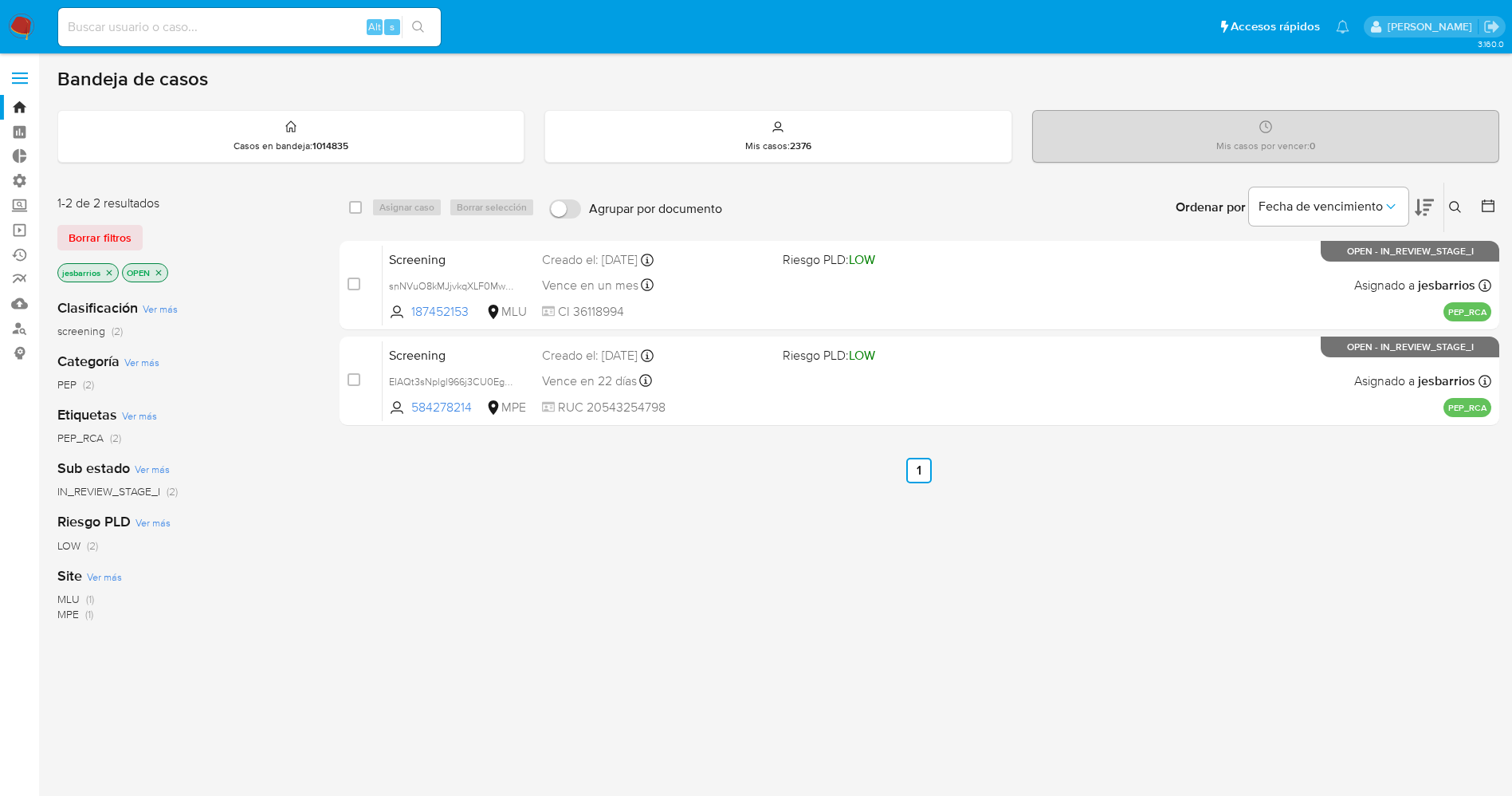
click at [25, 82] on span at bounding box center [20, 83] width 16 height 3
click at [0, 0] on input "checkbox" at bounding box center [0, 0] width 0 height 0
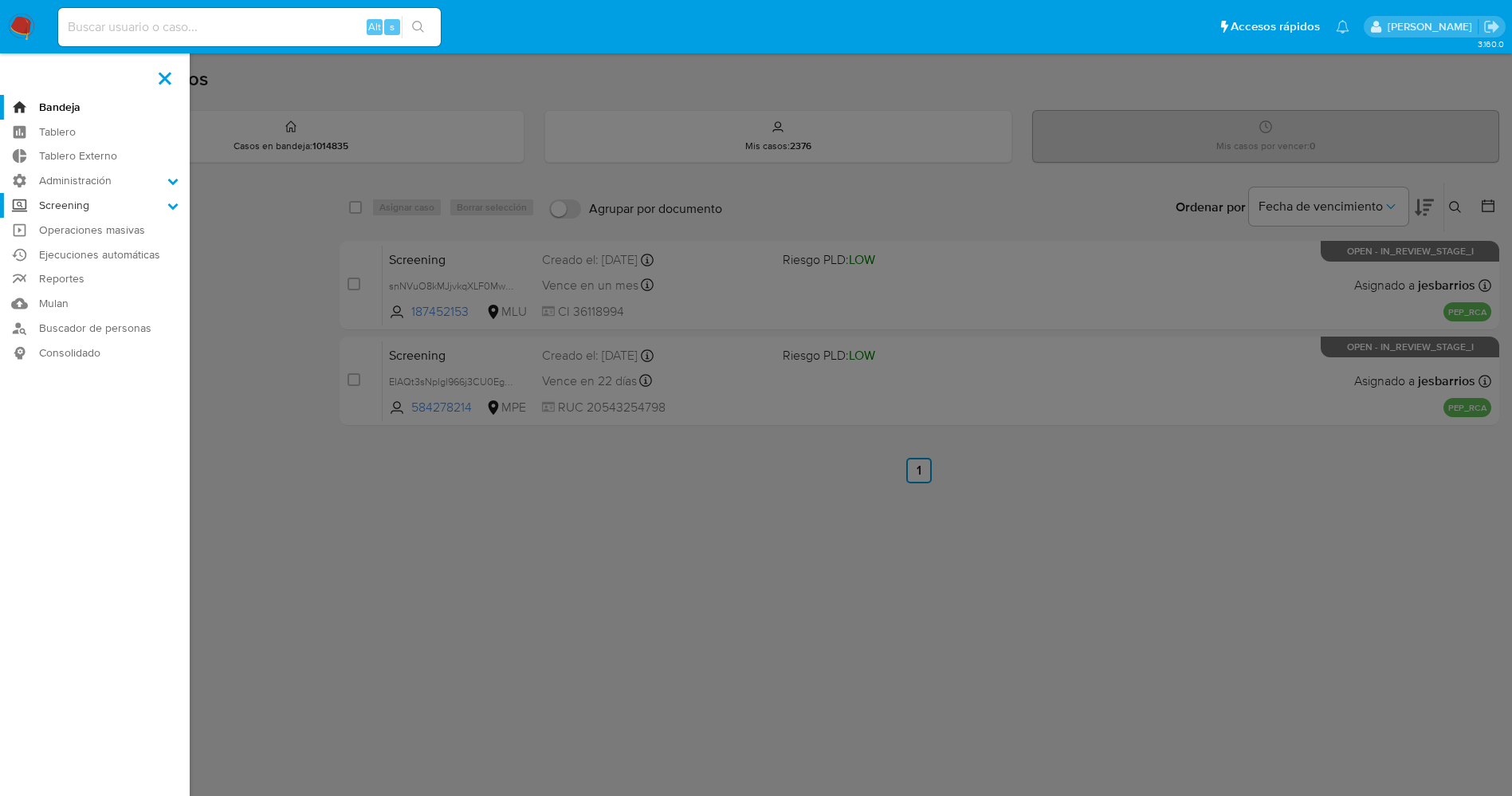
click at [161, 205] on label "Screening" at bounding box center [94, 205] width 189 height 25
click at [0, 0] on input "Screening" at bounding box center [0, 0] width 0 height 0
click at [133, 246] on link "Screening por Frecuencia" at bounding box center [94, 247] width 189 height 20
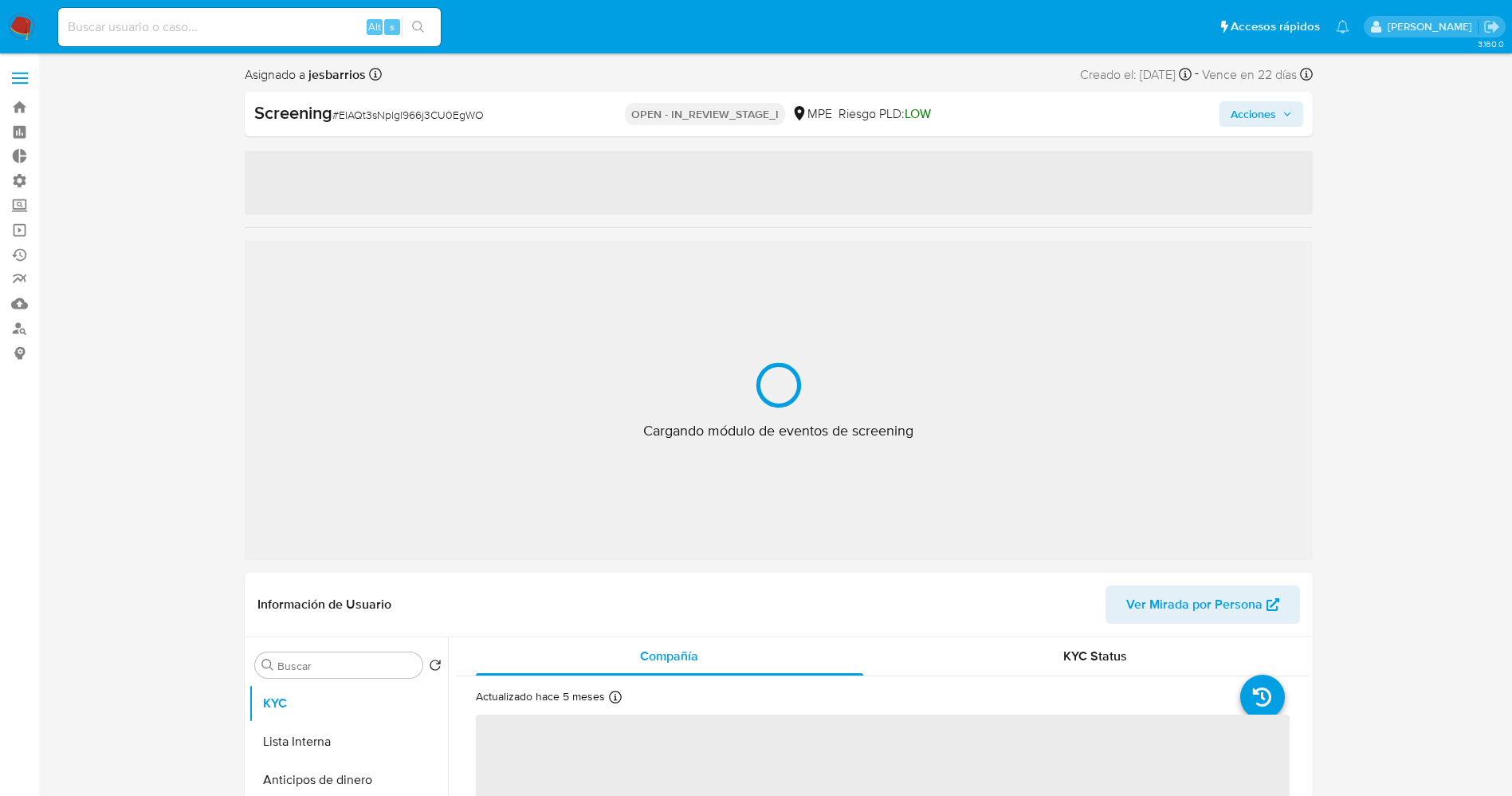
select select "10"
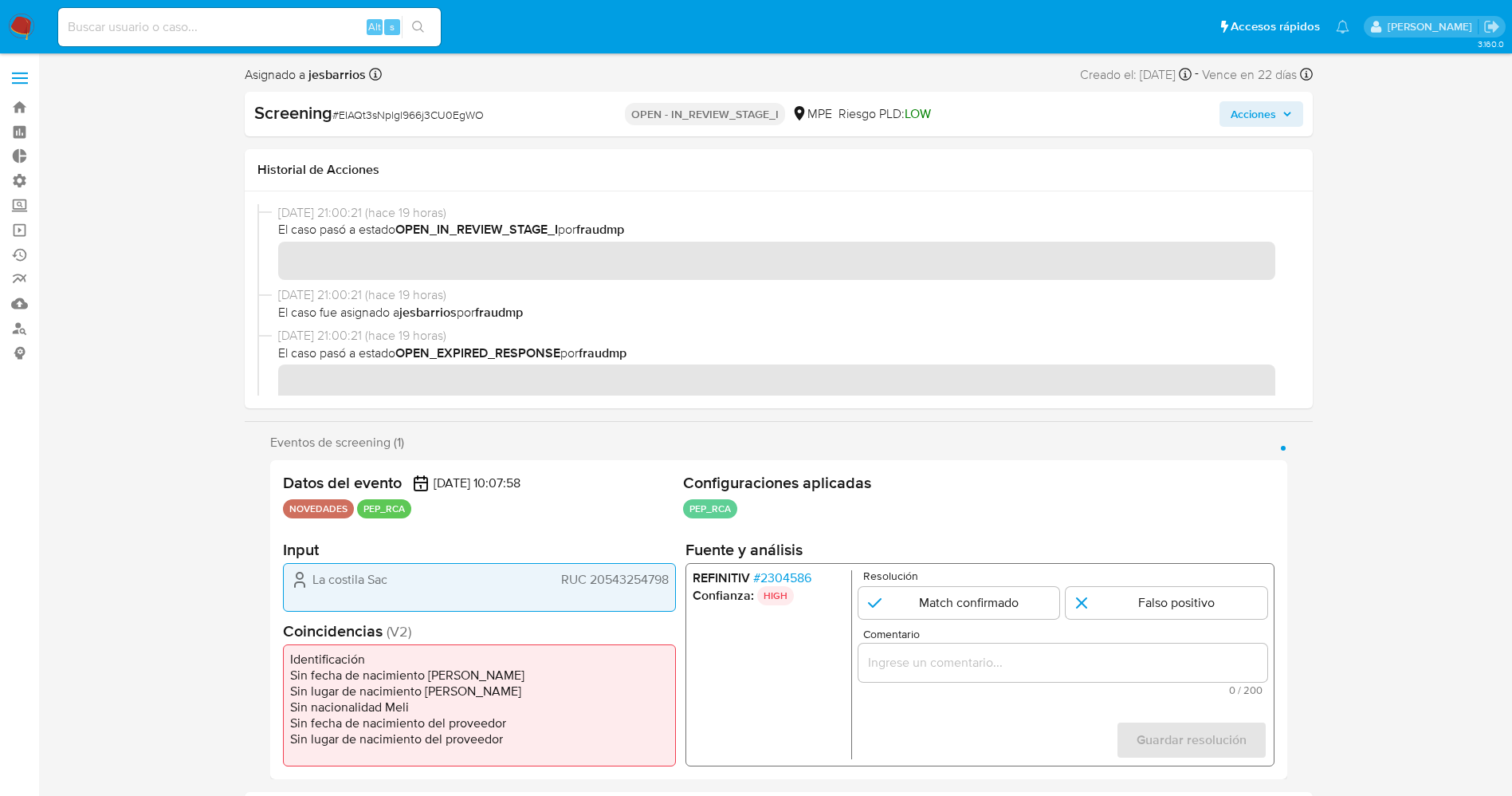
click at [775, 570] on span "# 2304586" at bounding box center [782, 578] width 58 height 16
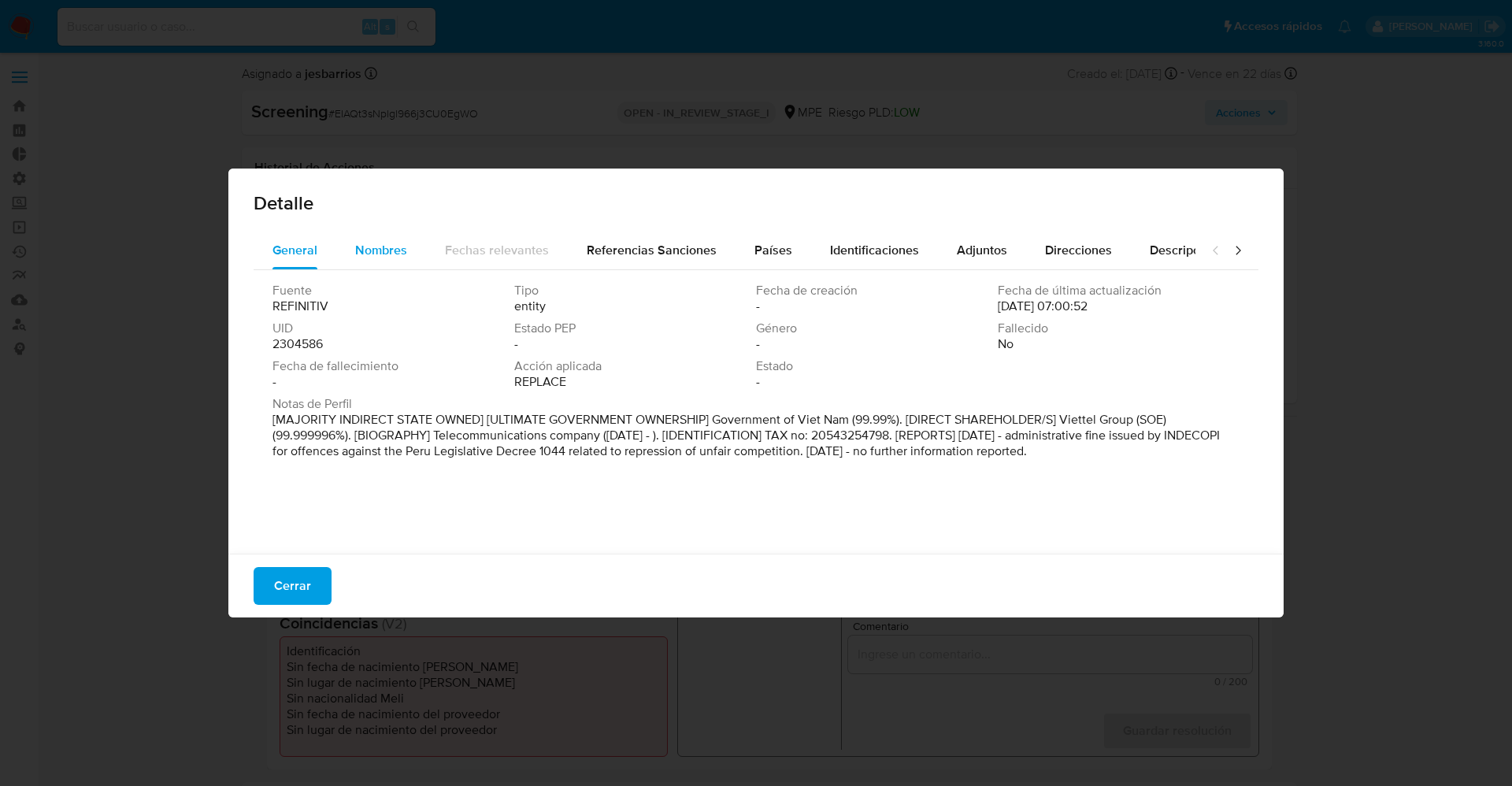
click at [390, 235] on div "Nombres" at bounding box center [381, 250] width 52 height 37
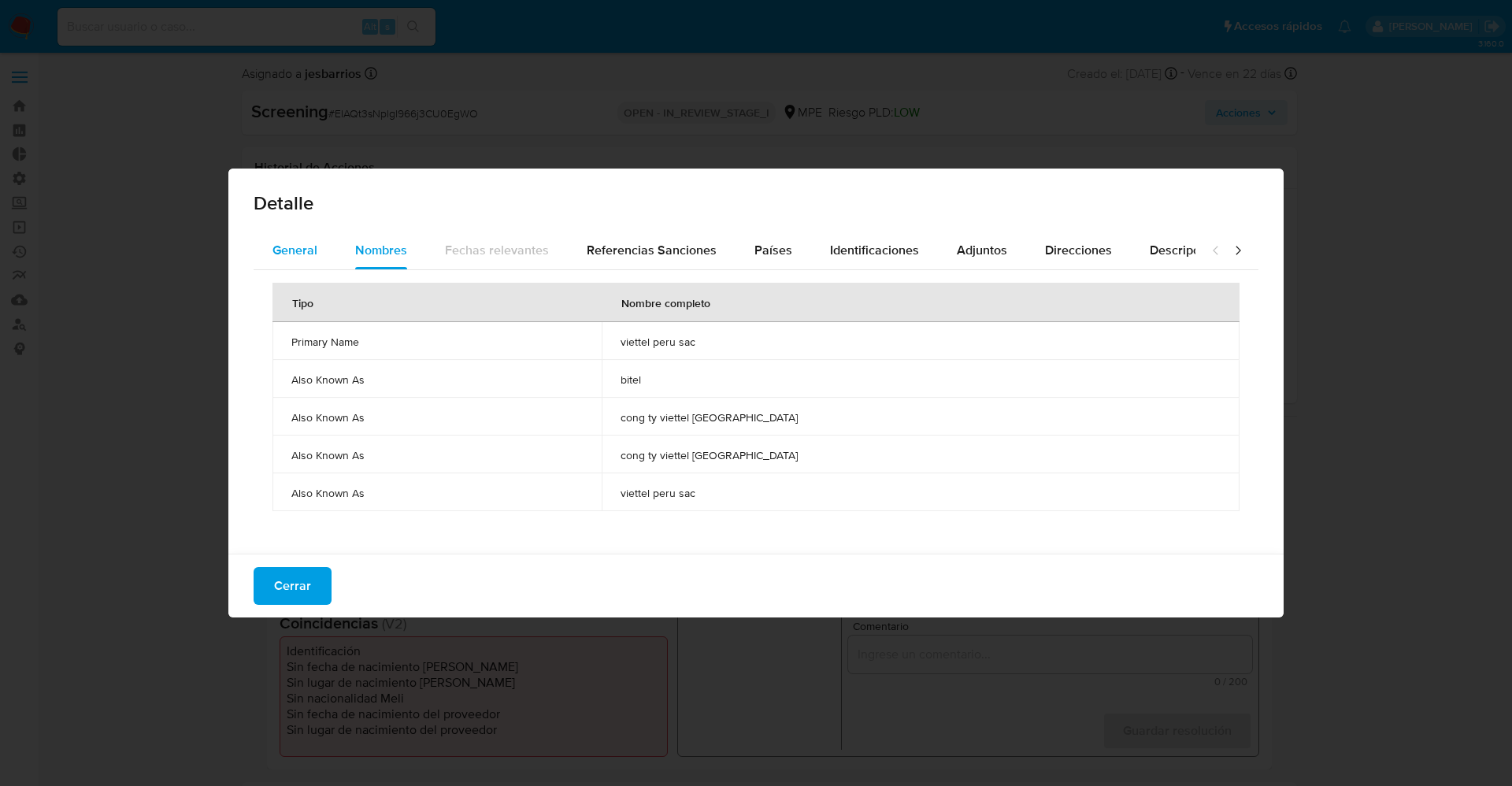
click at [326, 245] on button "General" at bounding box center [294, 250] width 83 height 37
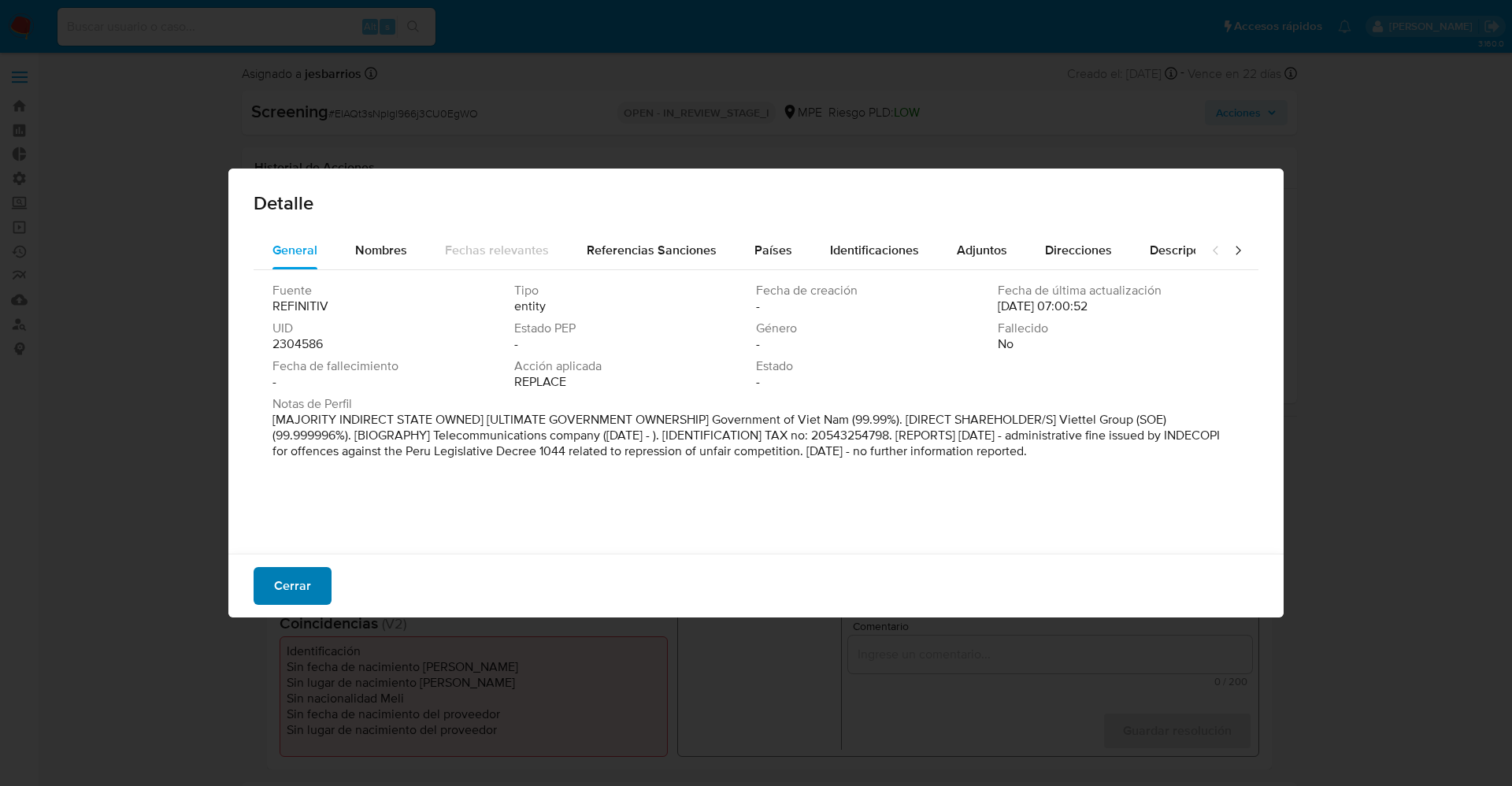
drag, startPoint x: 291, startPoint y: 588, endPoint x: 279, endPoint y: 590, distance: 12.2
click at [291, 589] on span "Cerrar" at bounding box center [293, 586] width 37 height 35
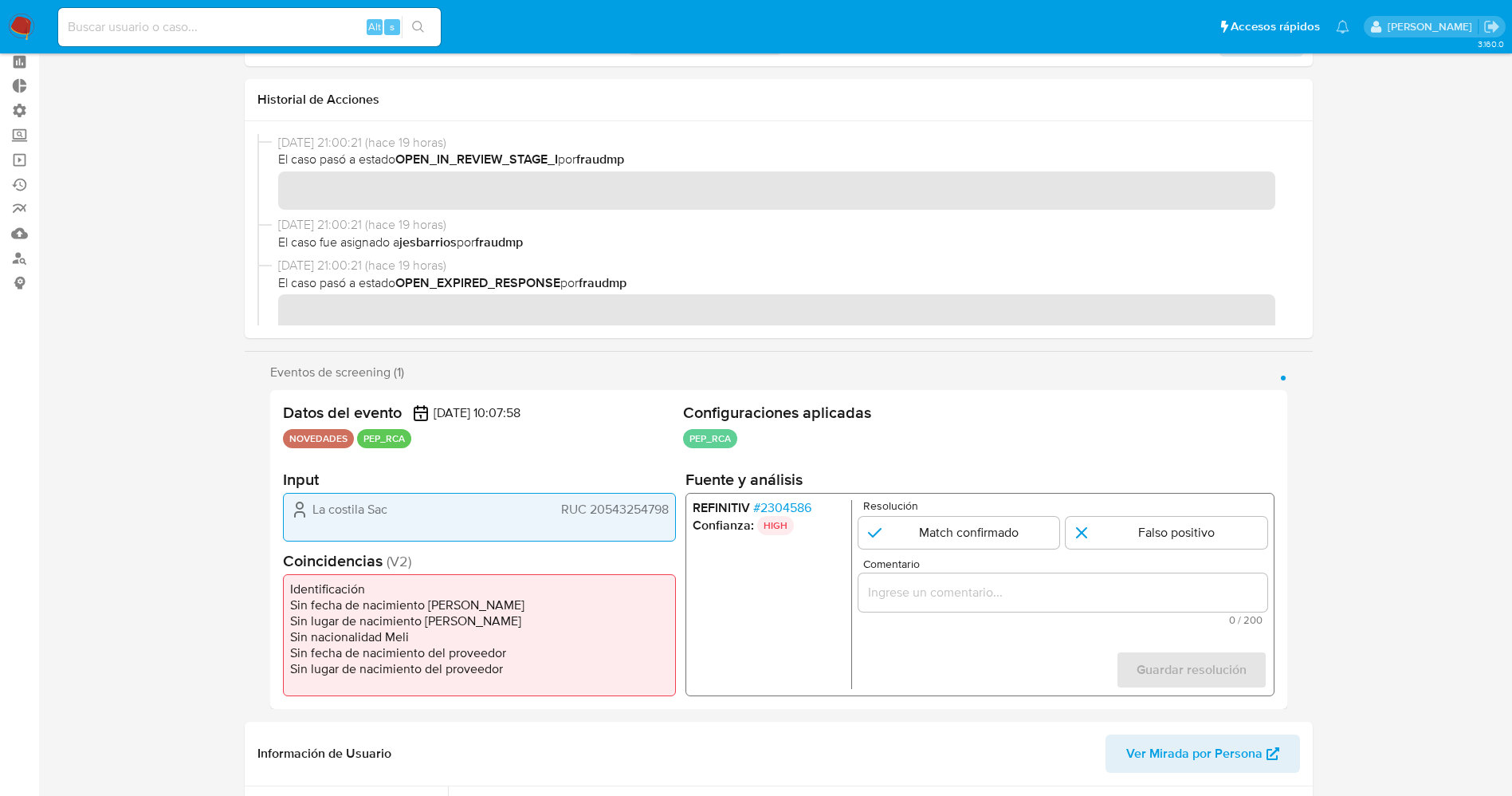
scroll to position [120, 0]
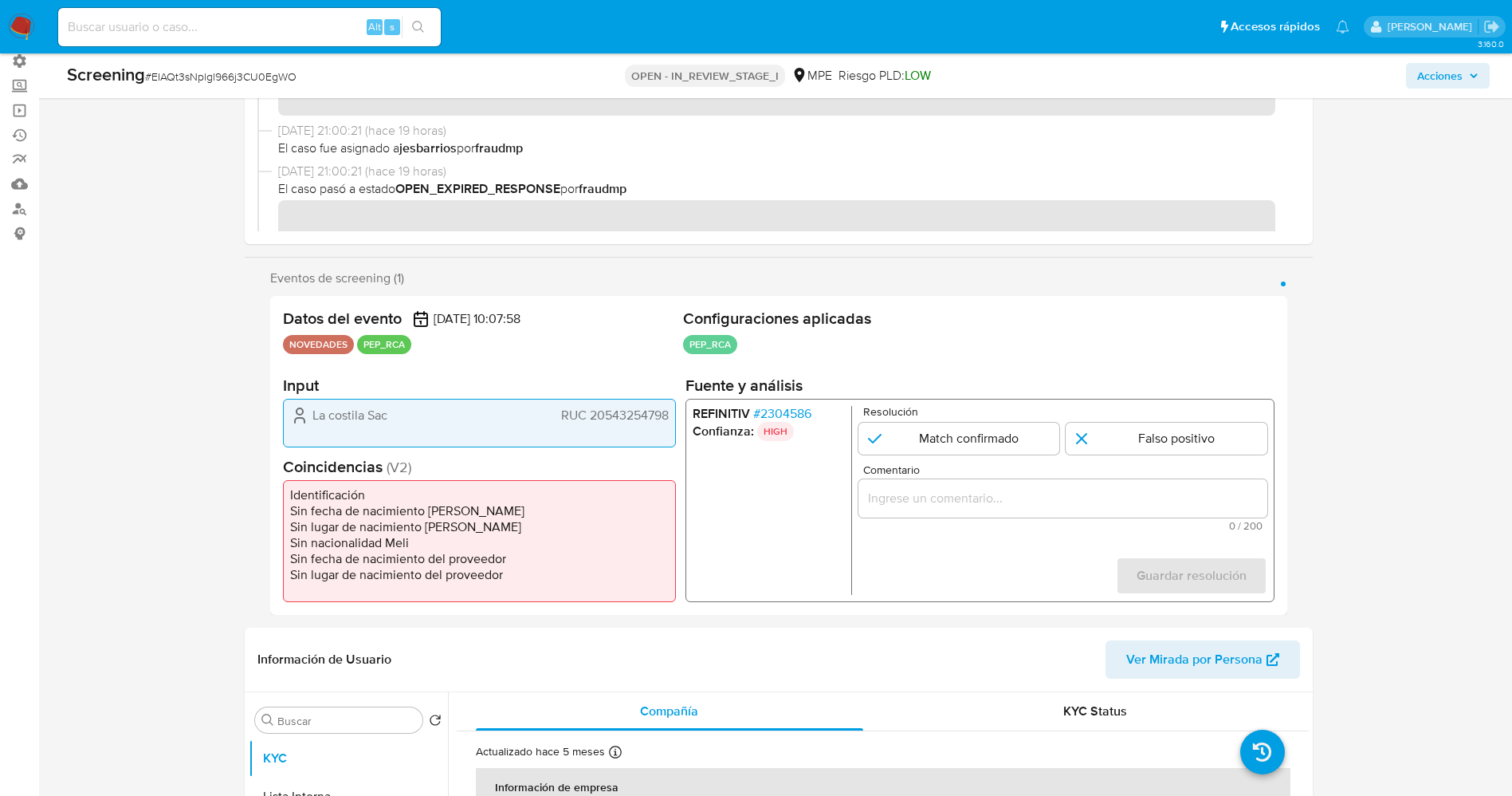
click at [777, 405] on span "# 2304586" at bounding box center [782, 413] width 58 height 16
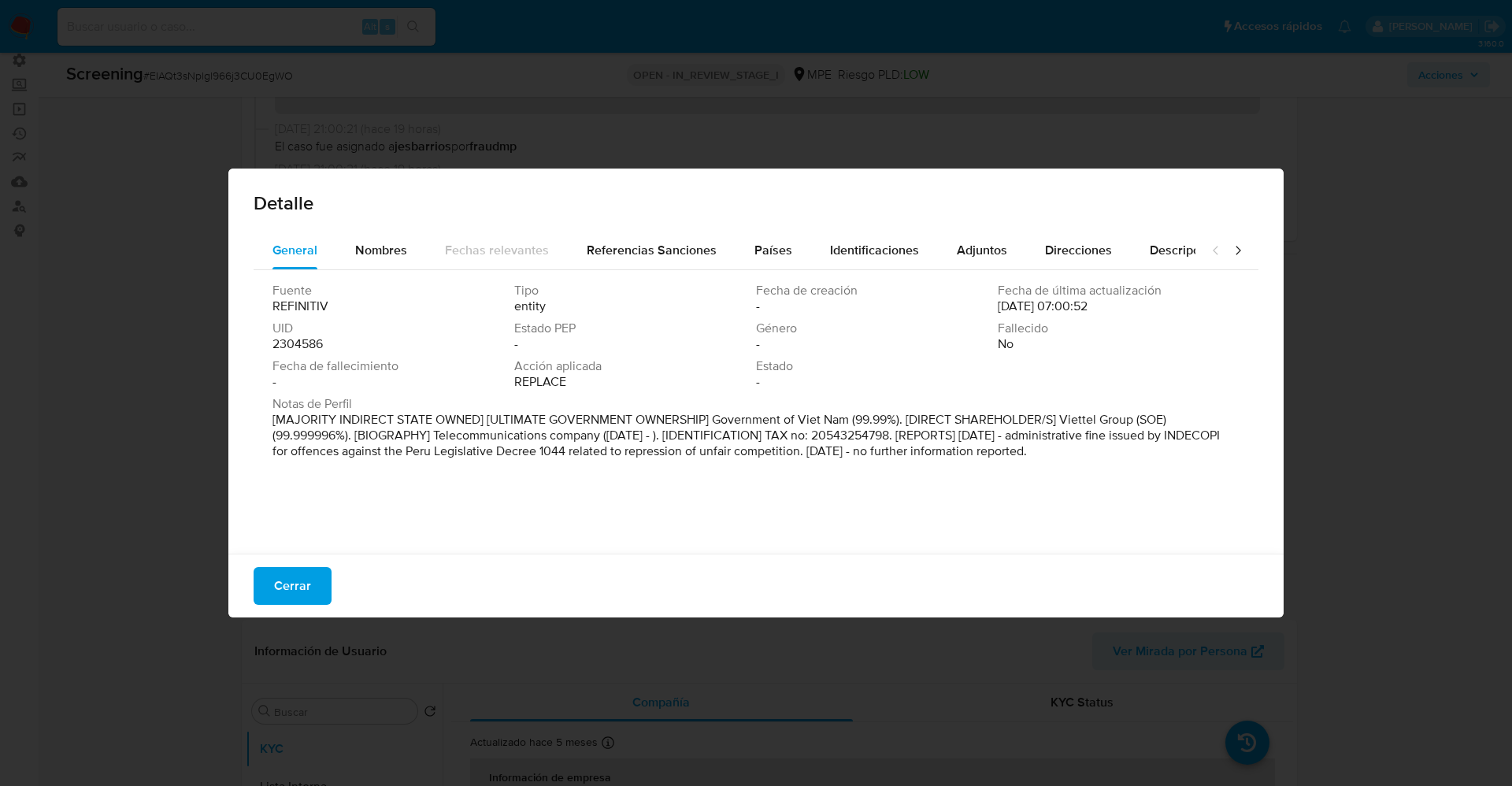
drag, startPoint x: 267, startPoint y: 415, endPoint x: 1159, endPoint y: 490, distance: 895.1
click at [1159, 490] on div "Fuente REFINITIV Tipo entity Fecha de creación - Fecha de última actualización …" at bounding box center [756, 407] width 1005 height 276
click at [379, 251] on span "Nombres" at bounding box center [381, 250] width 52 height 18
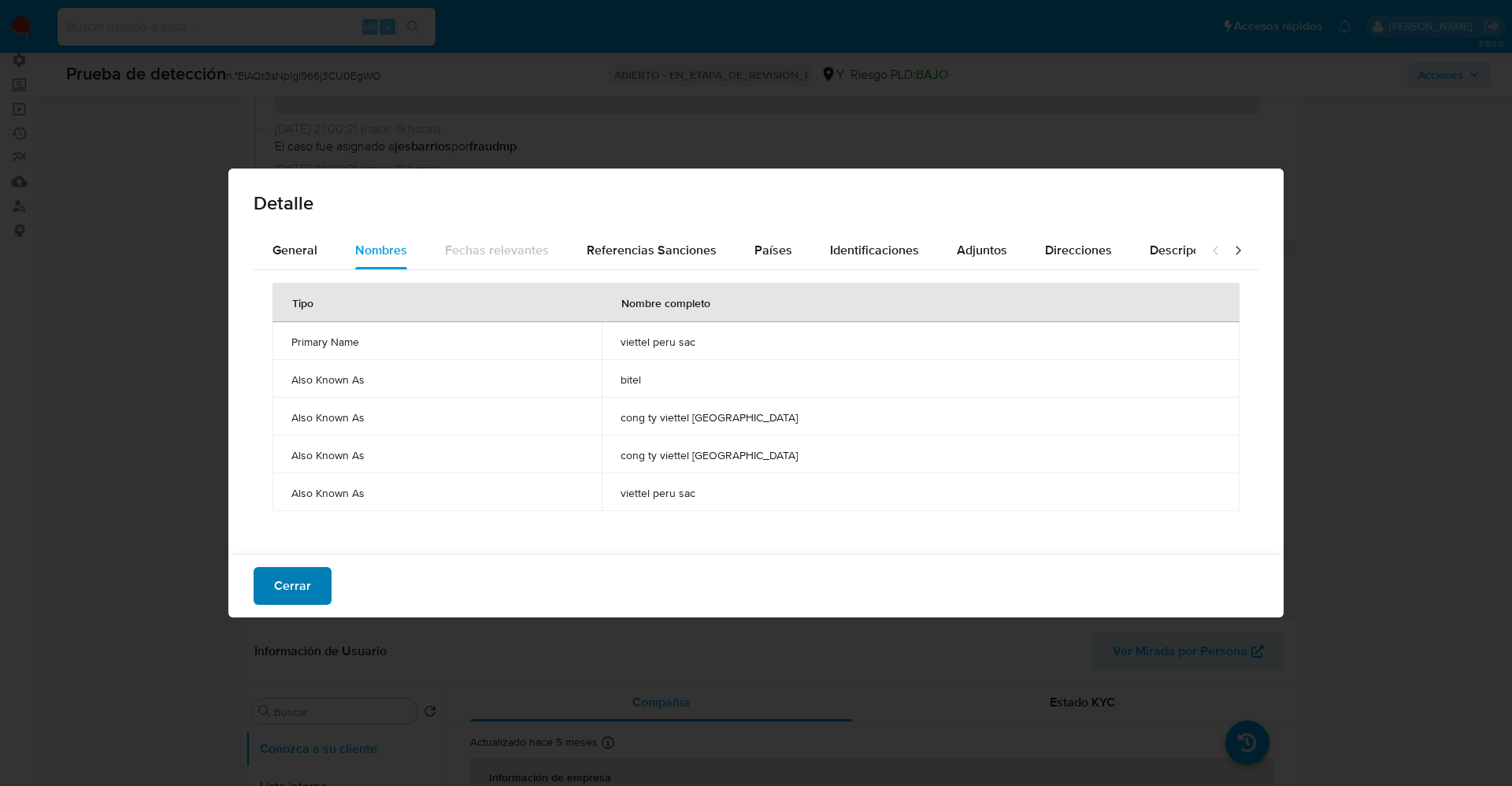
click at [307, 585] on span "Cerrar" at bounding box center [293, 586] width 37 height 35
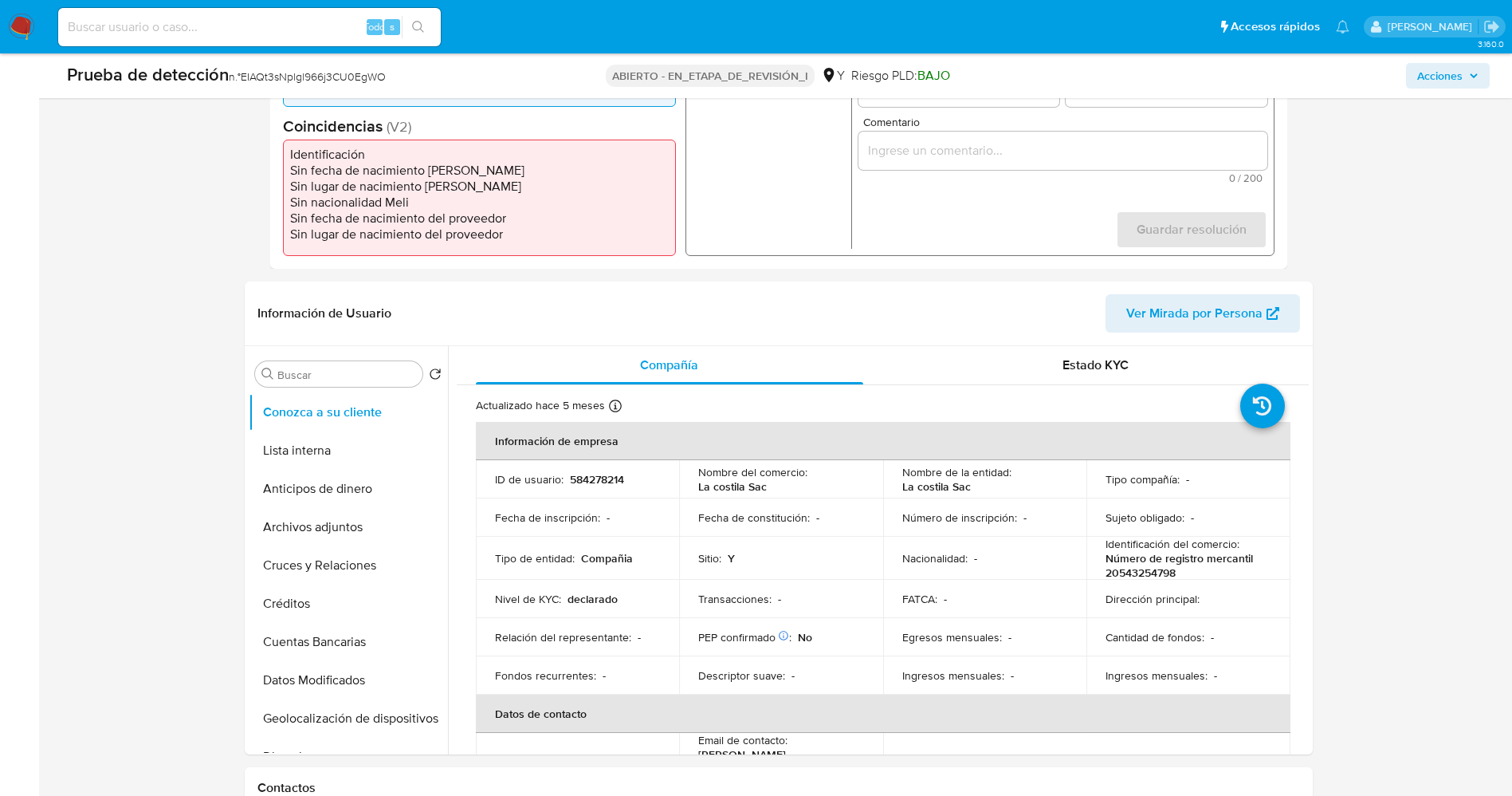
scroll to position [479, 0]
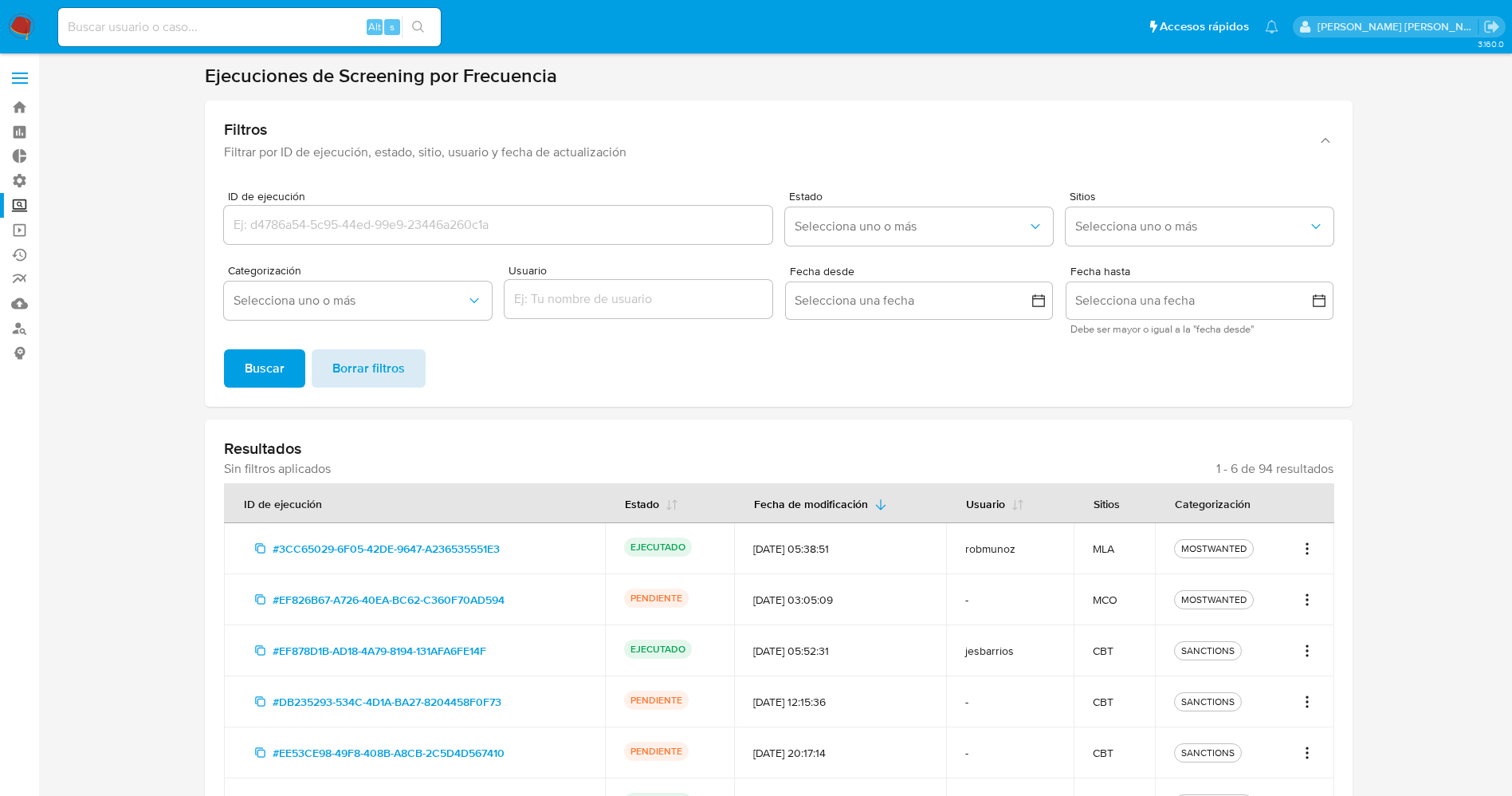
scroll to position [120, 0]
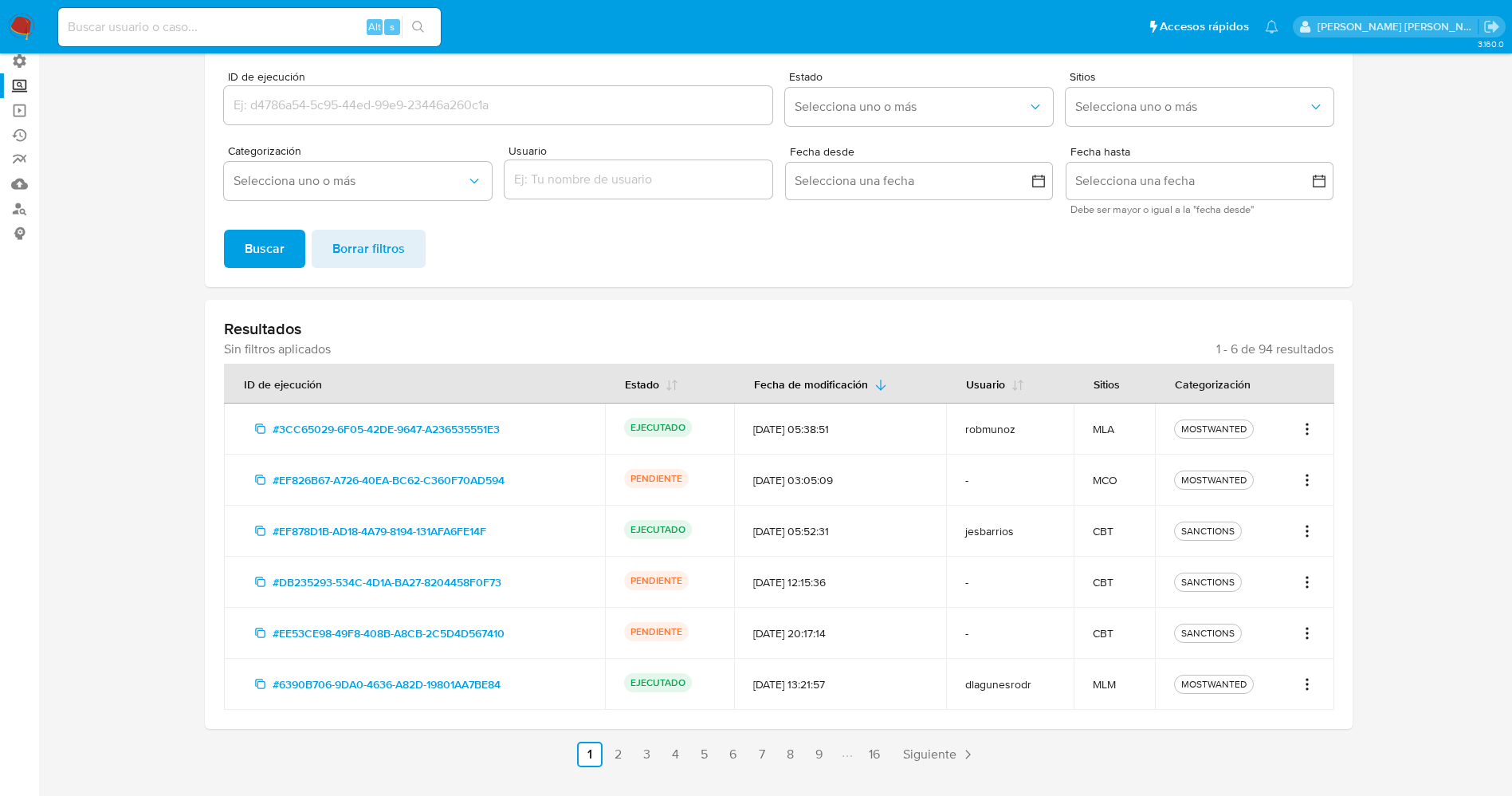
drag, startPoint x: 554, startPoint y: 483, endPoint x: 233, endPoint y: 477, distance: 321.1
click at [233, 477] on td "#EF826B67-A726-40EA-BC62-C360F70AD594" at bounding box center [414, 480] width 381 height 51
click at [1303, 474] on icon "Acciones" at bounding box center [1307, 480] width 16 height 19
click at [1282, 554] on link "Ver registros" at bounding box center [1256, 553] width 120 height 38
click at [1312, 489] on td "MOSTWANTED" at bounding box center [1243, 480] width 179 height 51
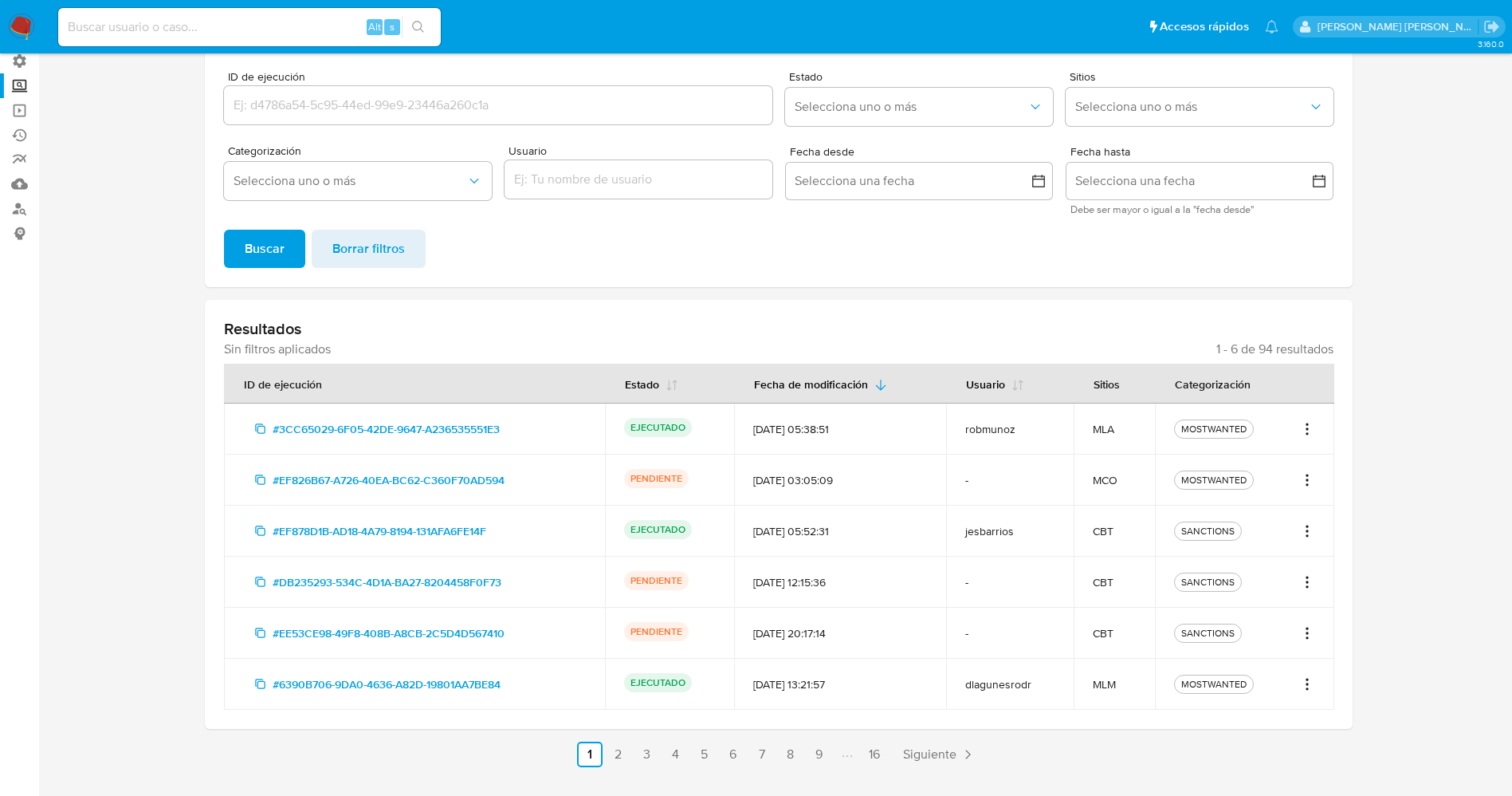
click at [1312, 484] on icon "Acciones" at bounding box center [1307, 480] width 16 height 19
drag, startPoint x: 534, startPoint y: 487, endPoint x: 282, endPoint y: 473, distance: 252.4
click at [282, 473] on div "#EF826B67-A726-40EA-BC62-C360F70AD594" at bounding box center [414, 480] width 343 height 26
click at [263, 476] on icon "button" at bounding box center [260, 480] width 12 height 12
click at [1312, 489] on td "MOSTWANTED" at bounding box center [1243, 480] width 179 height 51
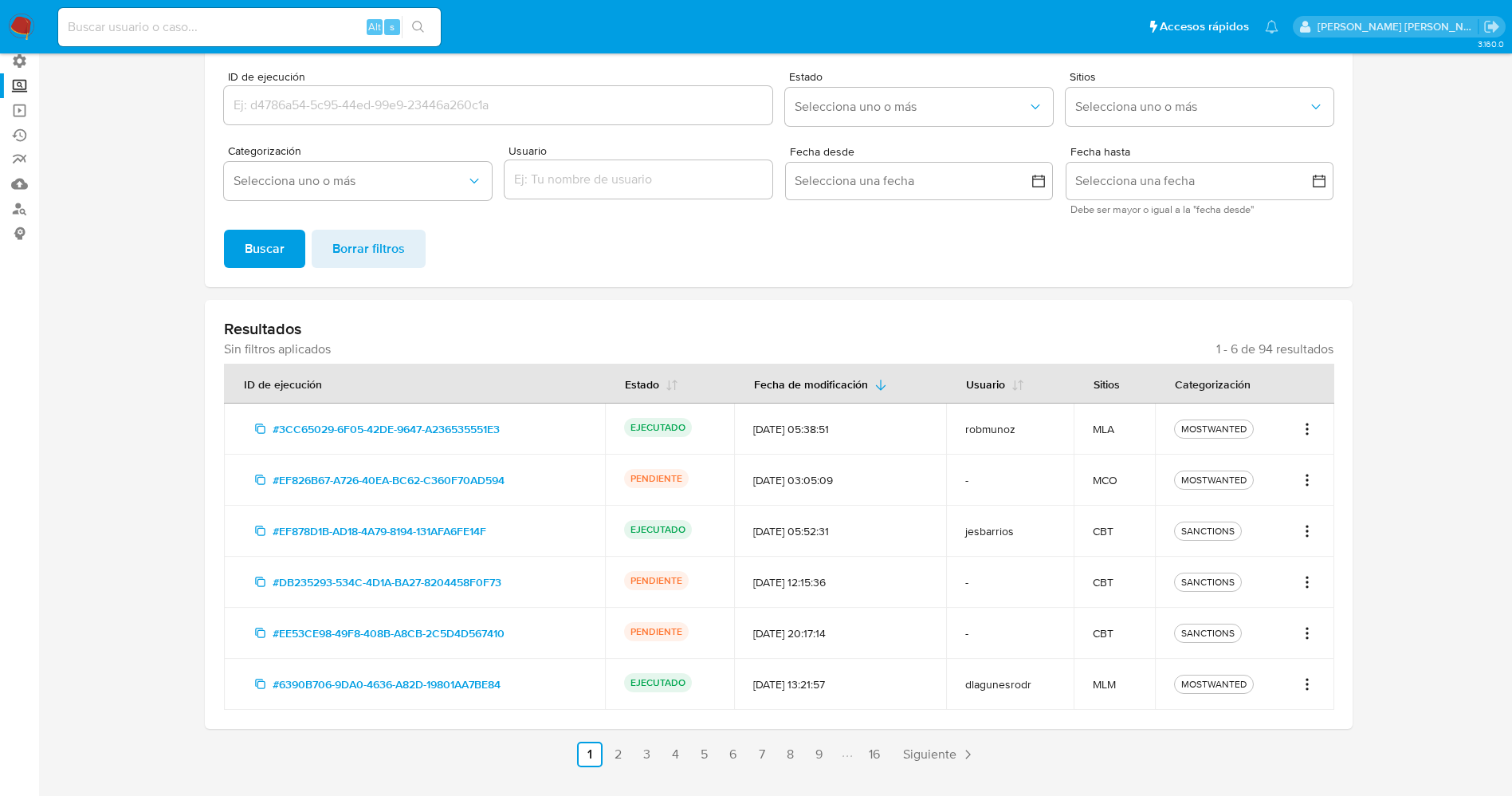
click at [1308, 477] on icon "Acciones" at bounding box center [1307, 480] width 16 height 19
click at [1271, 561] on link "Ver registros" at bounding box center [1256, 553] width 120 height 38
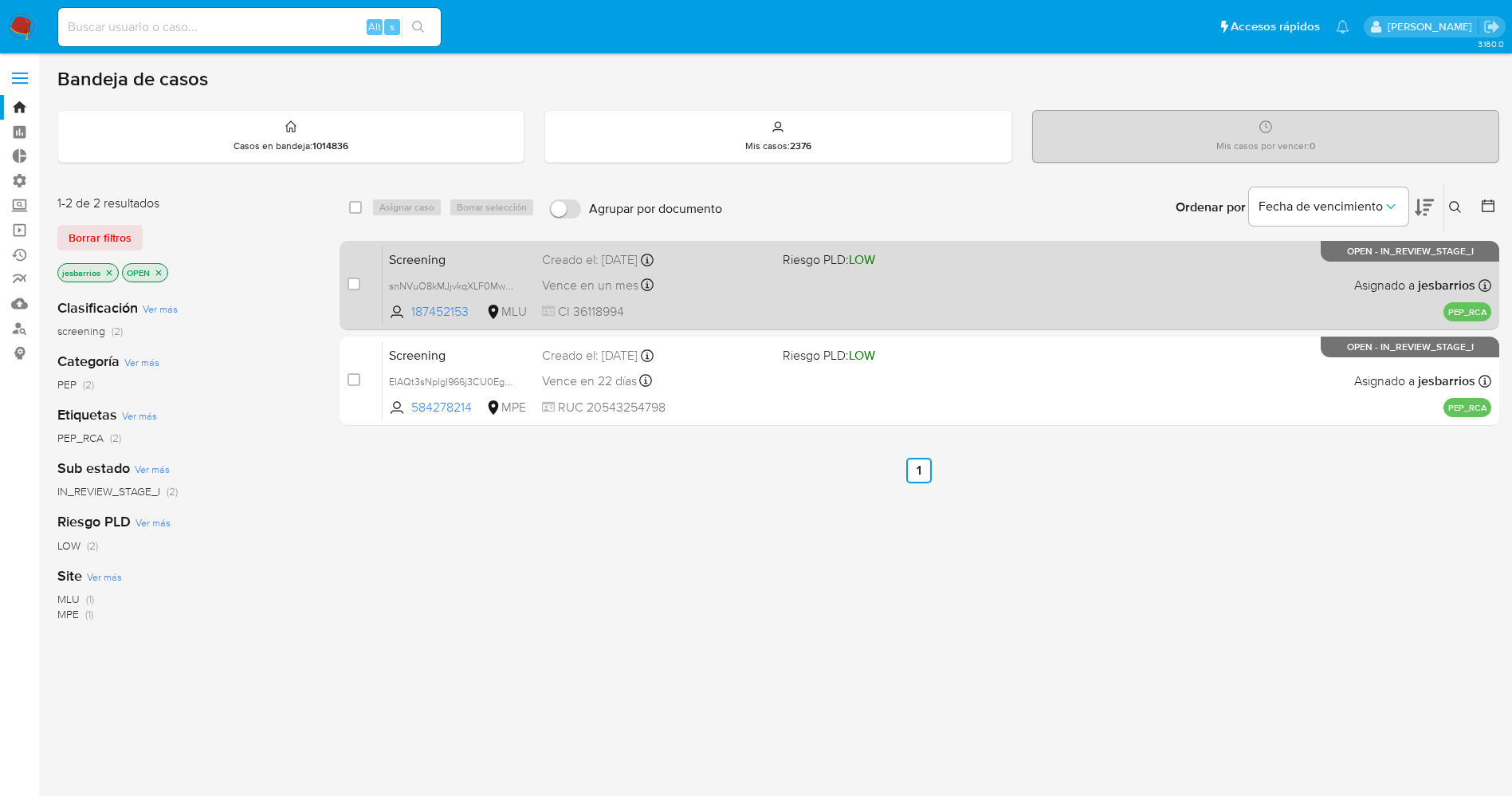
click at [730, 295] on div "Vence en un mes Vence el 14/10/2025 07:07:01" at bounding box center [656, 285] width 228 height 21
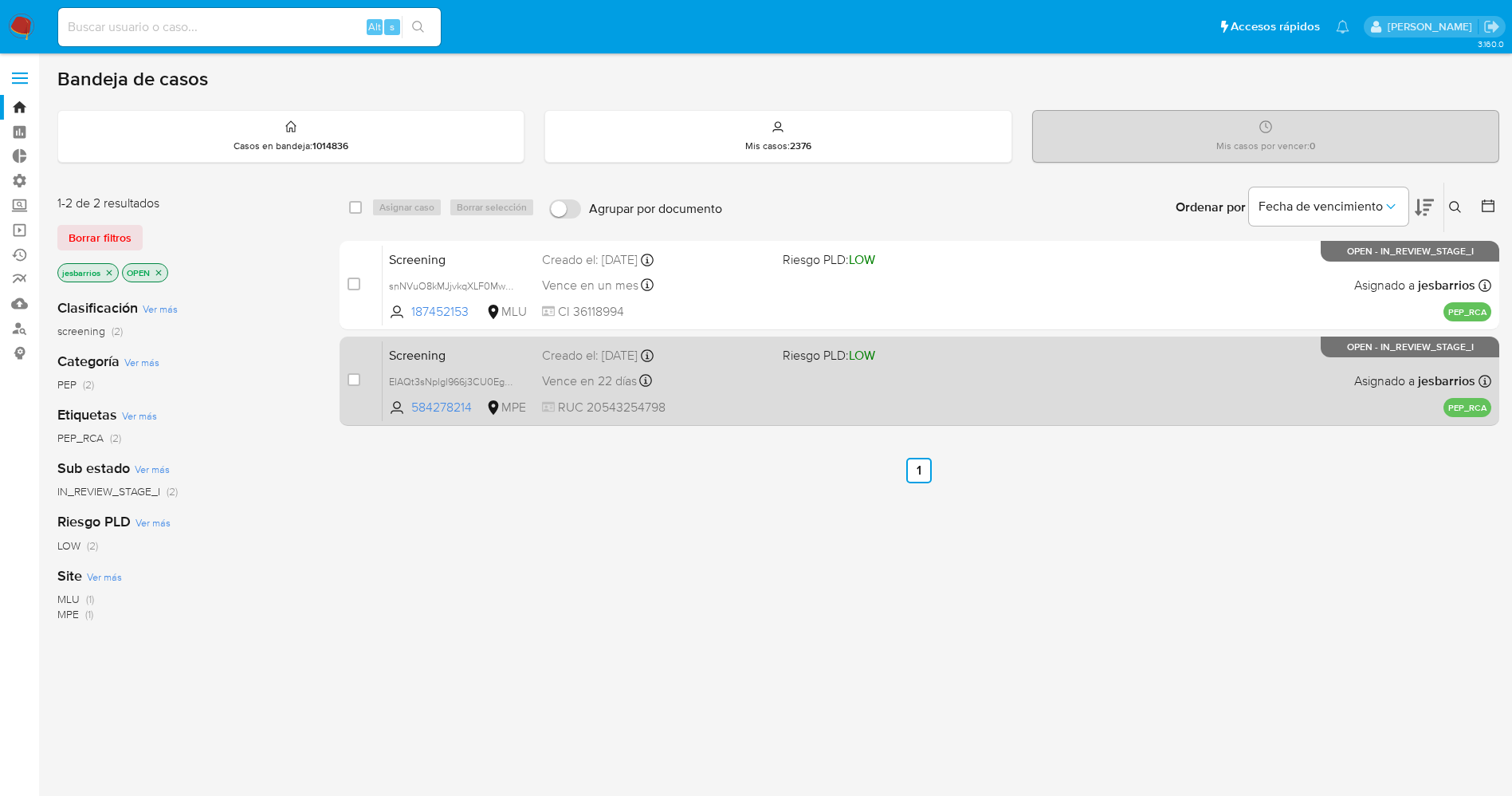
click at [778, 384] on div "Screening EIAQt3sNplgl966j3CU0EgWO 584278214 MPE Riesgo PLD: LOW Creado el: 10/…" at bounding box center [937, 380] width 1108 height 80
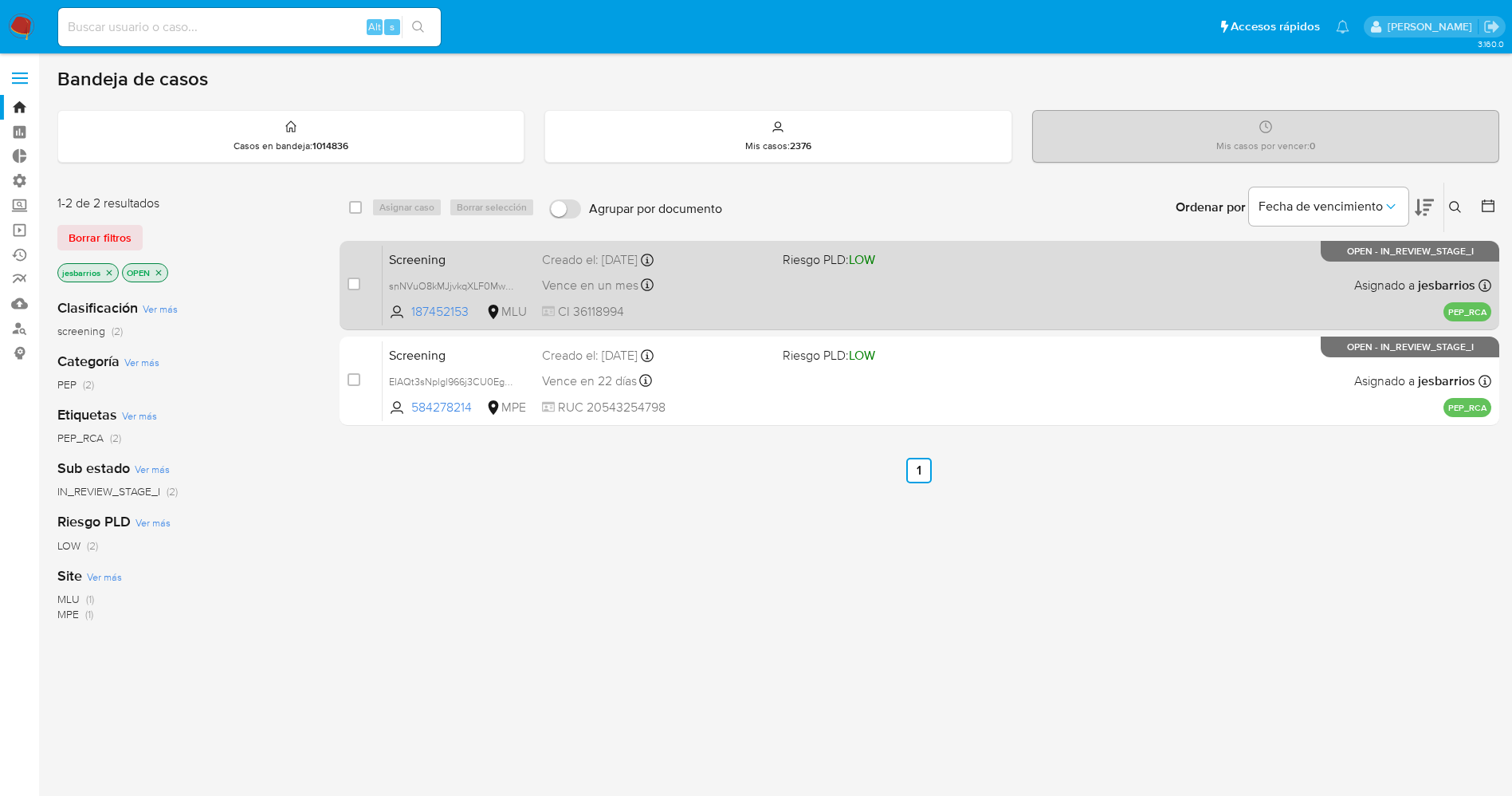
click at [738, 279] on div "Vence en un mes Vence el 14/10/2025 07:07:01" at bounding box center [656, 285] width 228 height 21
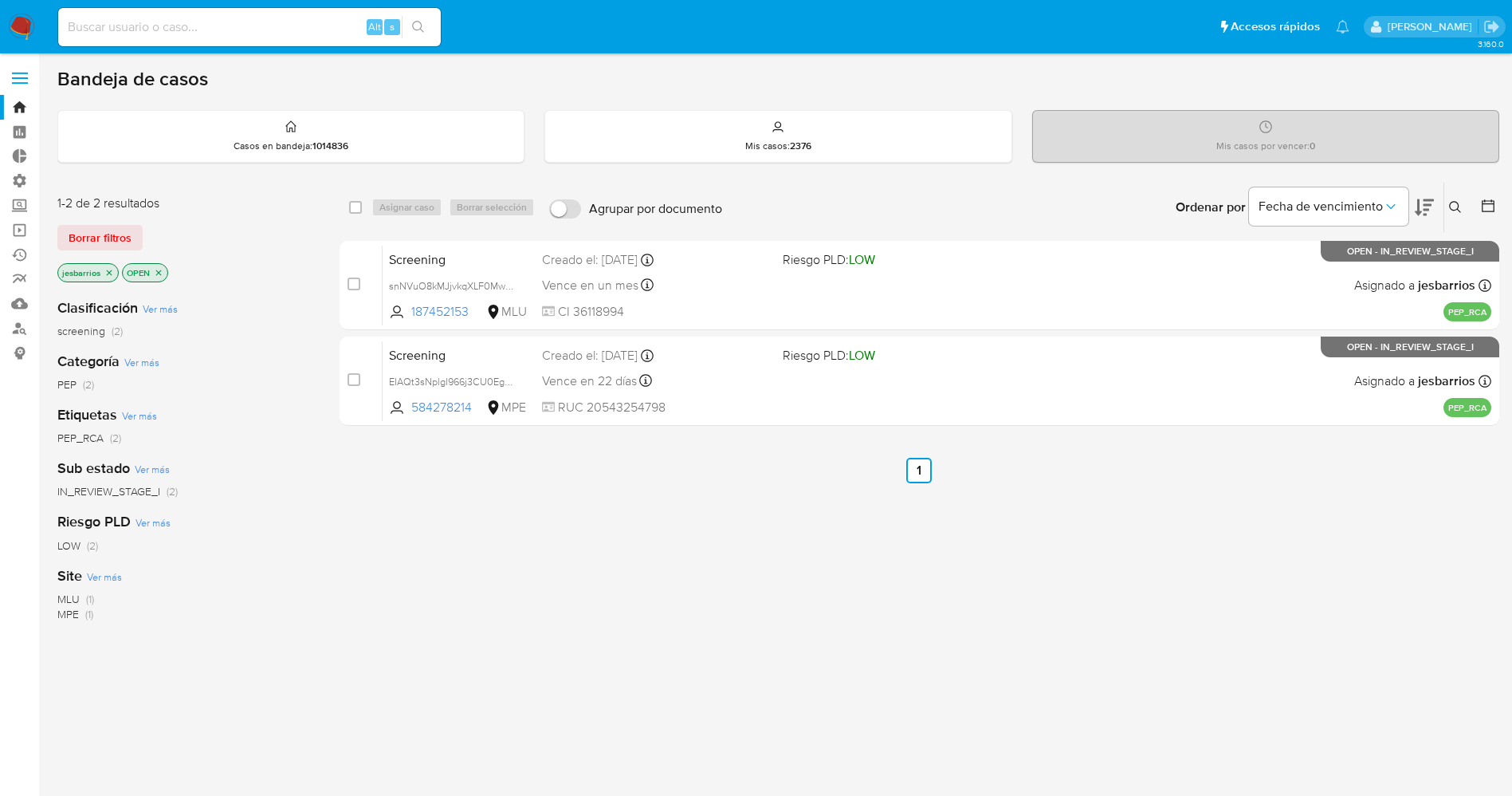
click at [25, 26] on img at bounding box center [21, 26] width 27 height 27
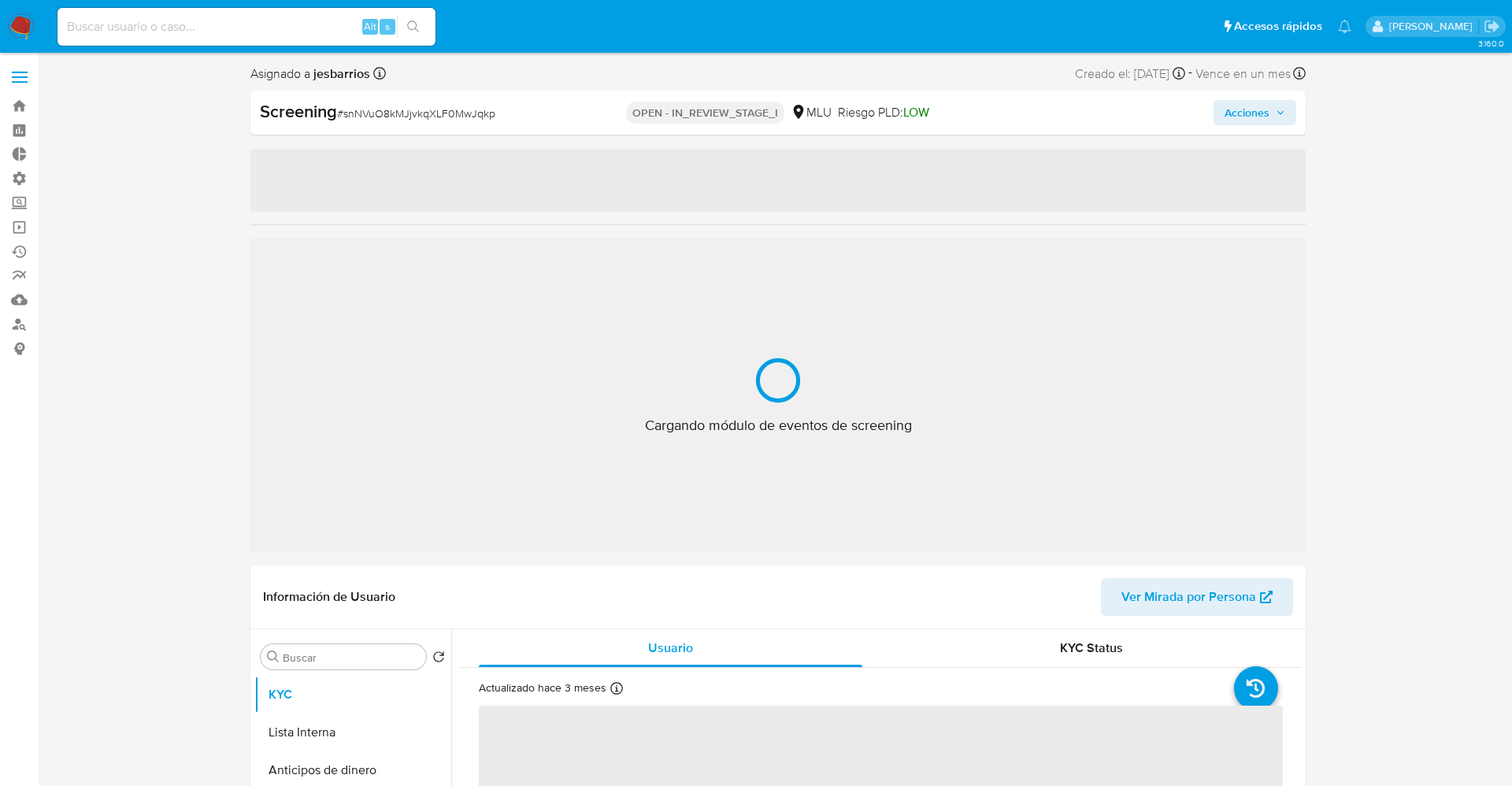
select select "10"
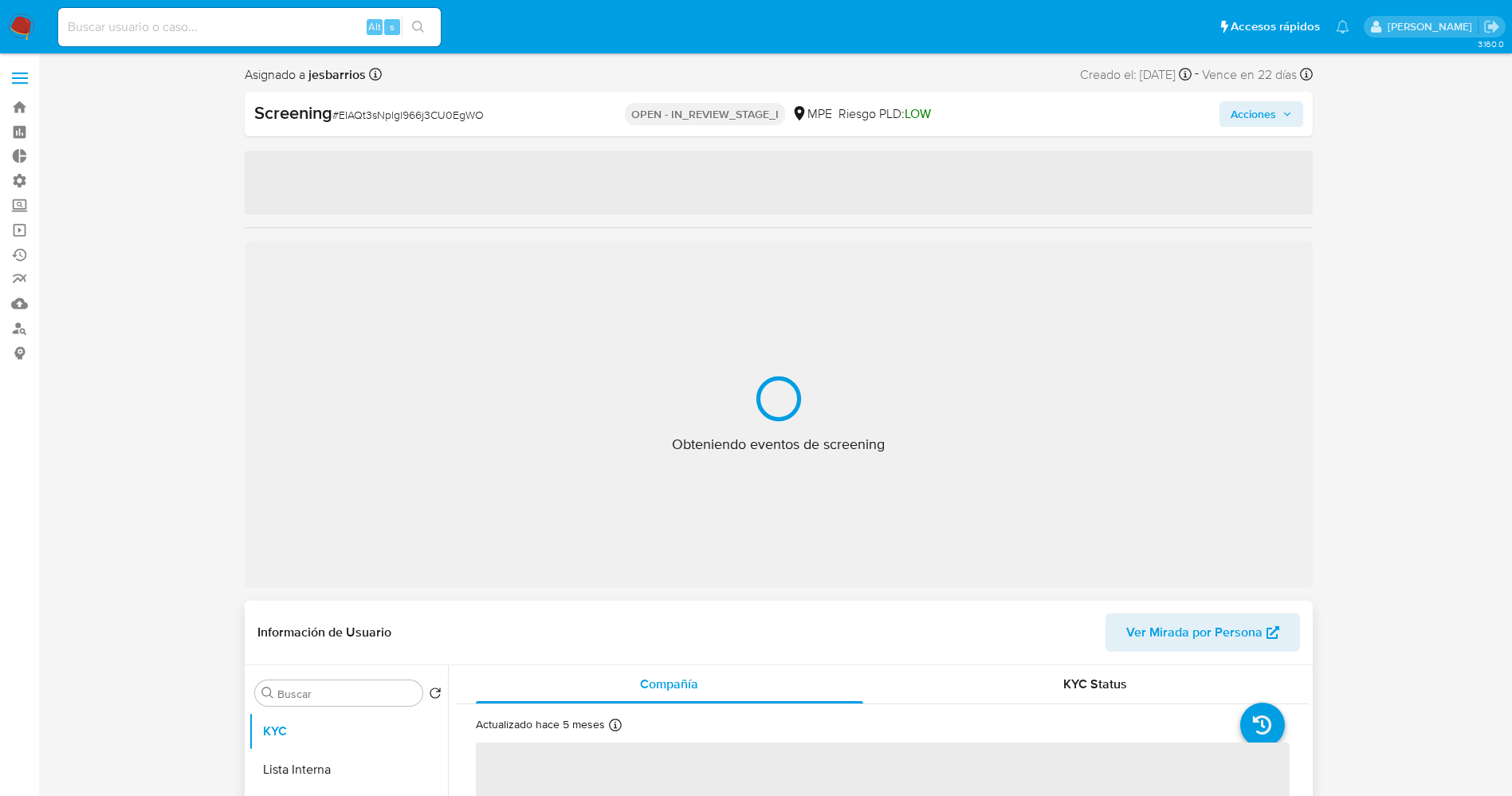
select select "10"
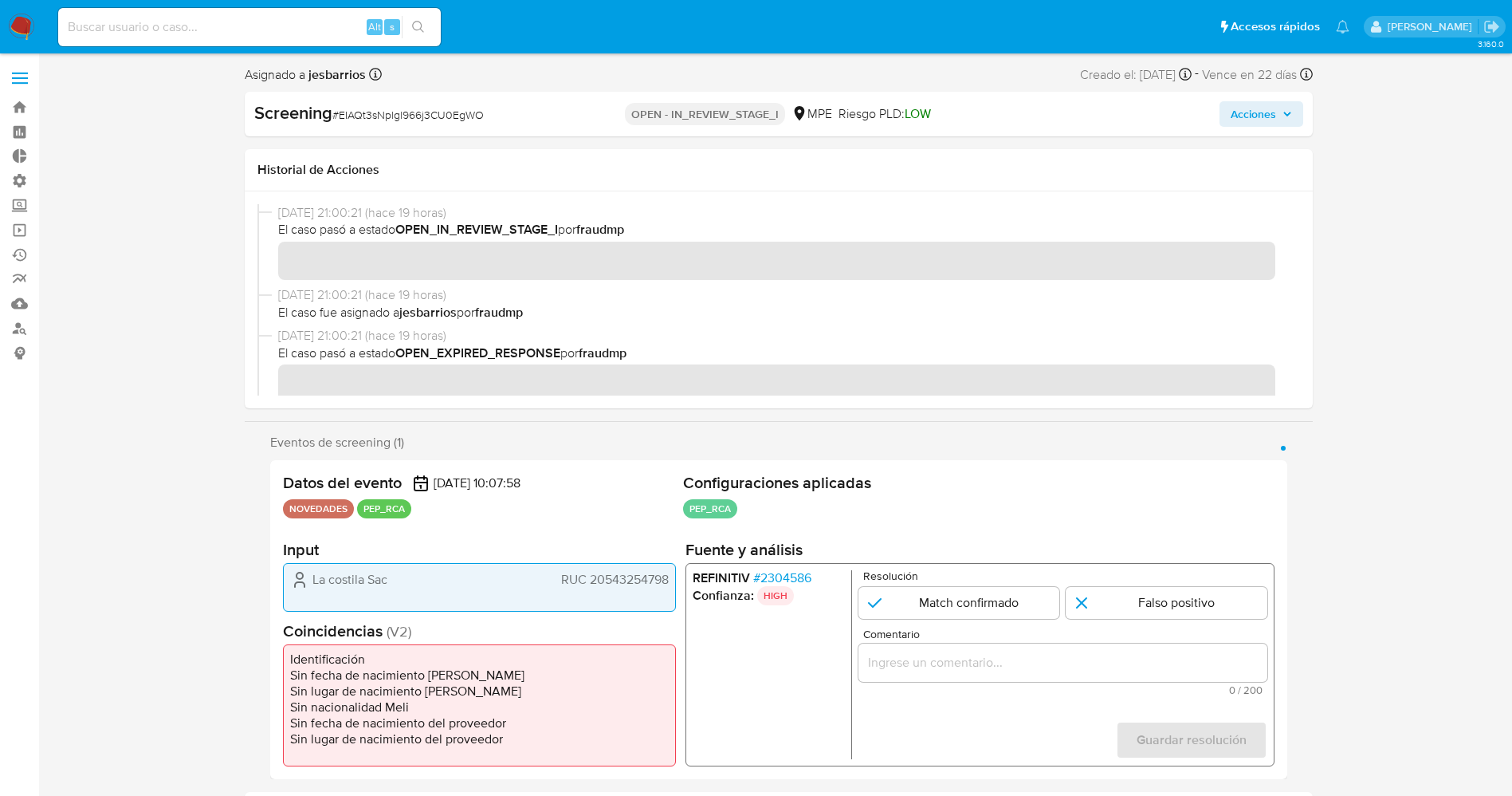
click at [789, 577] on span "# 2304586" at bounding box center [782, 578] width 58 height 16
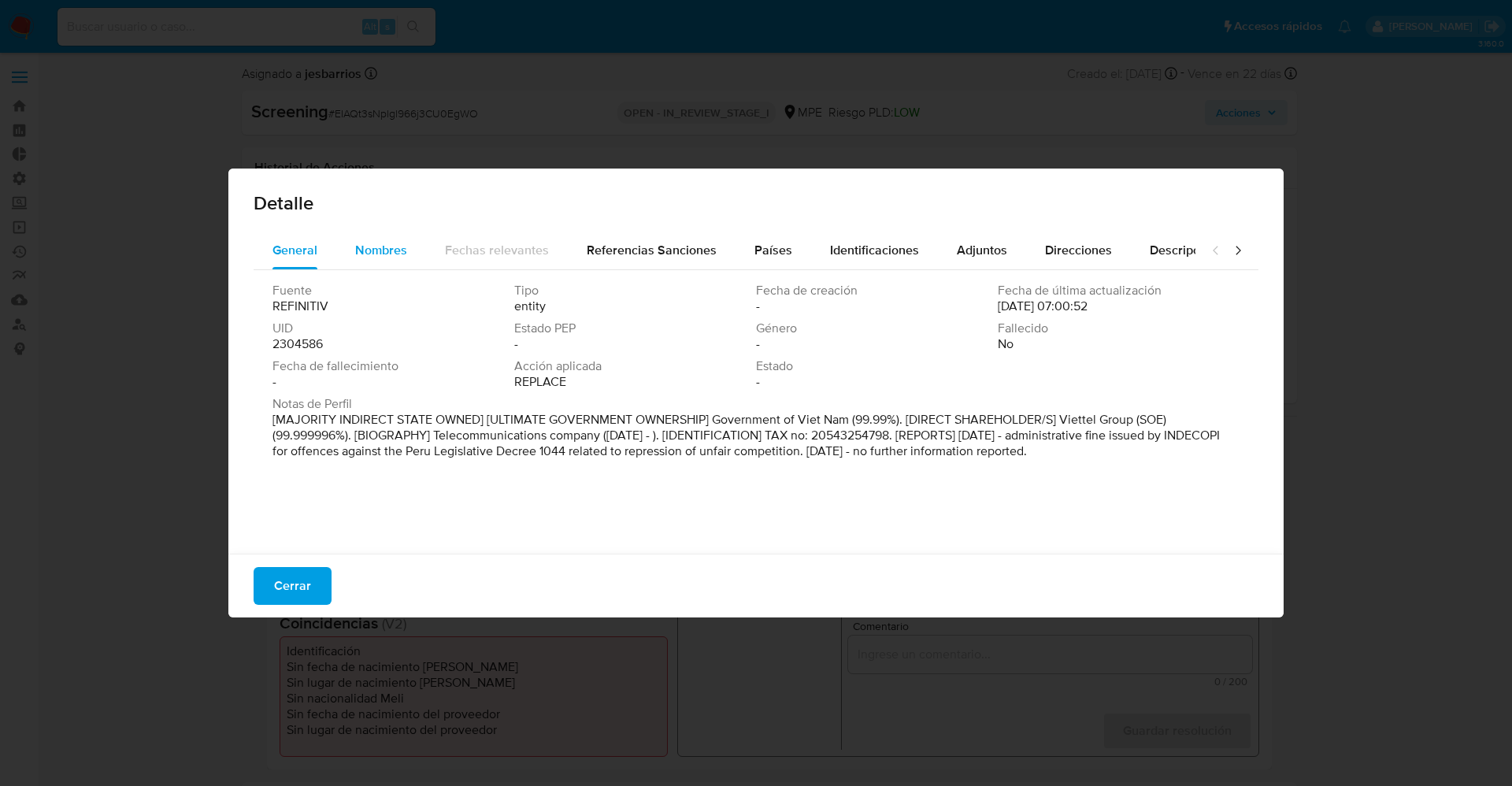
click at [385, 252] on span "Nombres" at bounding box center [381, 250] width 52 height 18
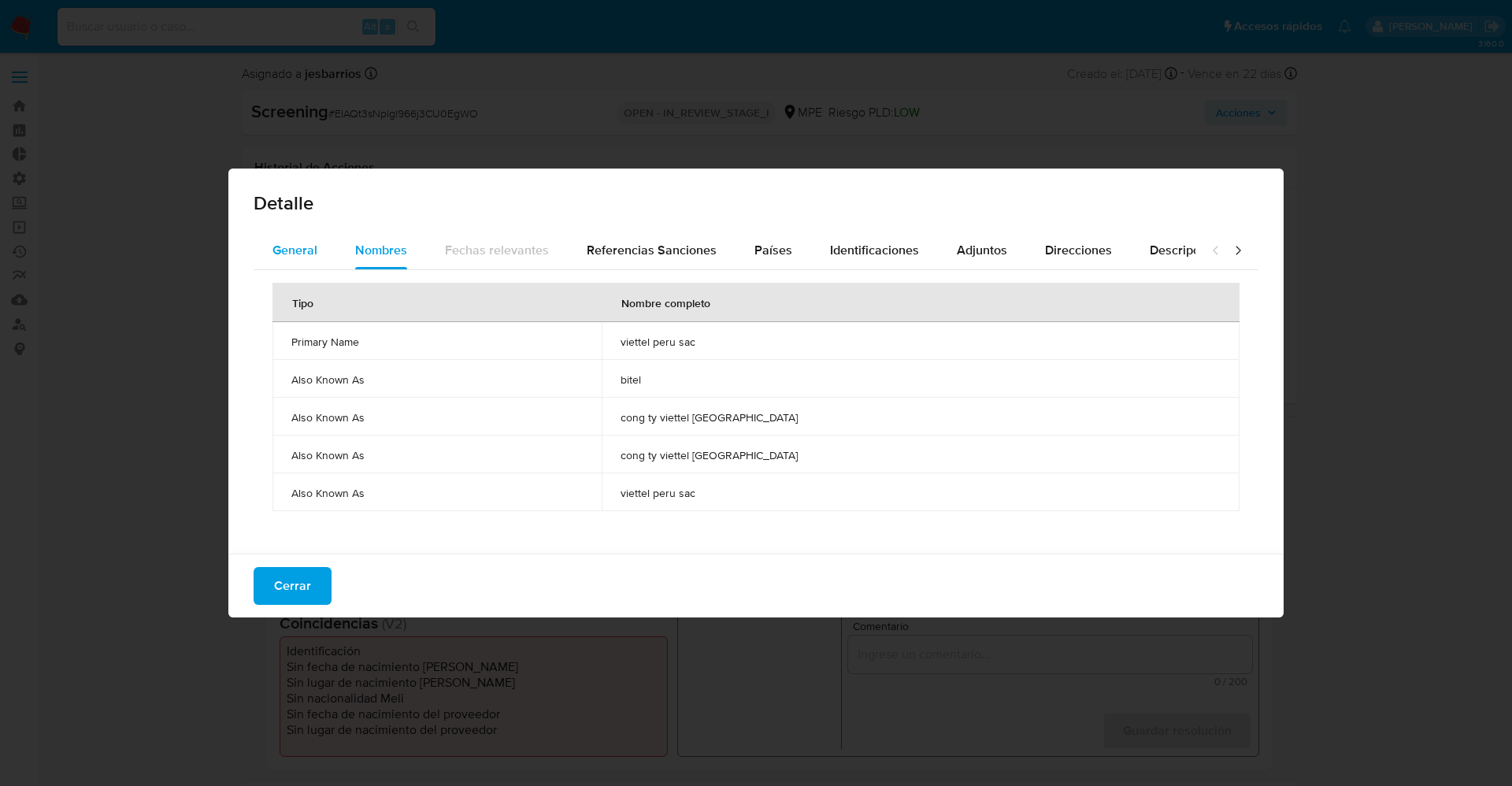
click at [321, 244] on button "General" at bounding box center [294, 250] width 83 height 37
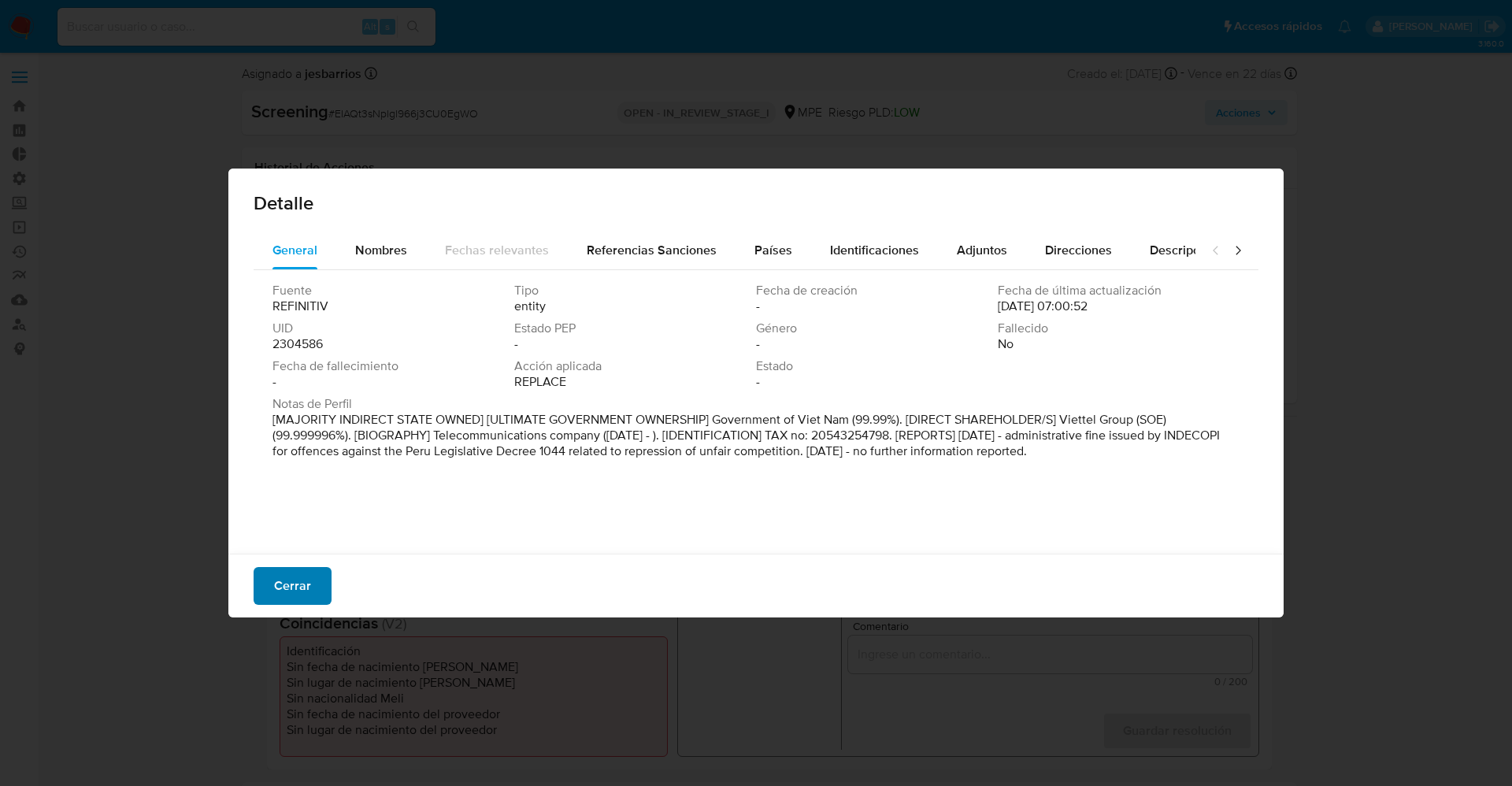
click at [324, 580] on button "Cerrar" at bounding box center [293, 585] width 78 height 37
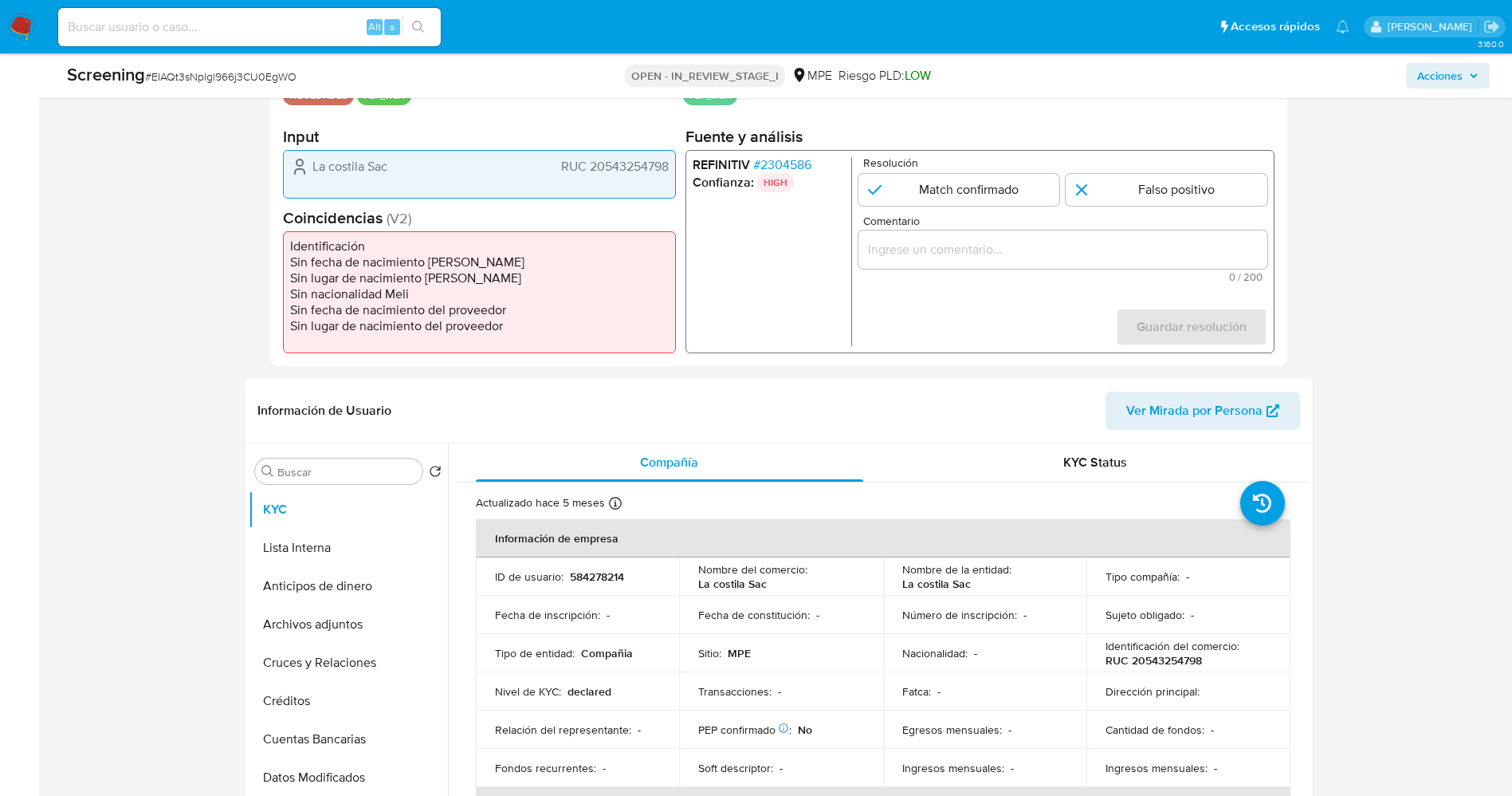
scroll to position [239, 0]
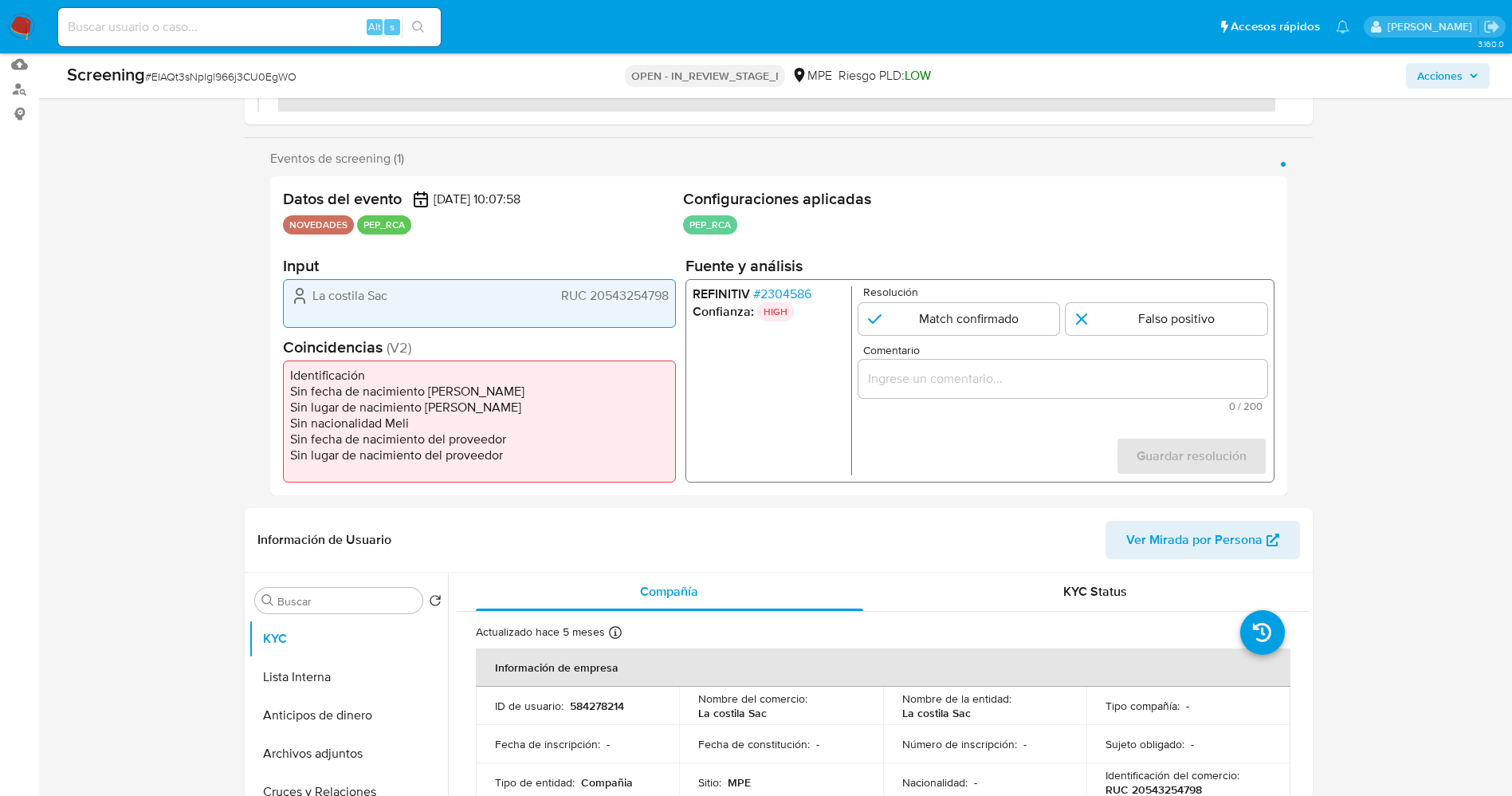
click at [787, 295] on span "# 2304586" at bounding box center [782, 294] width 58 height 16
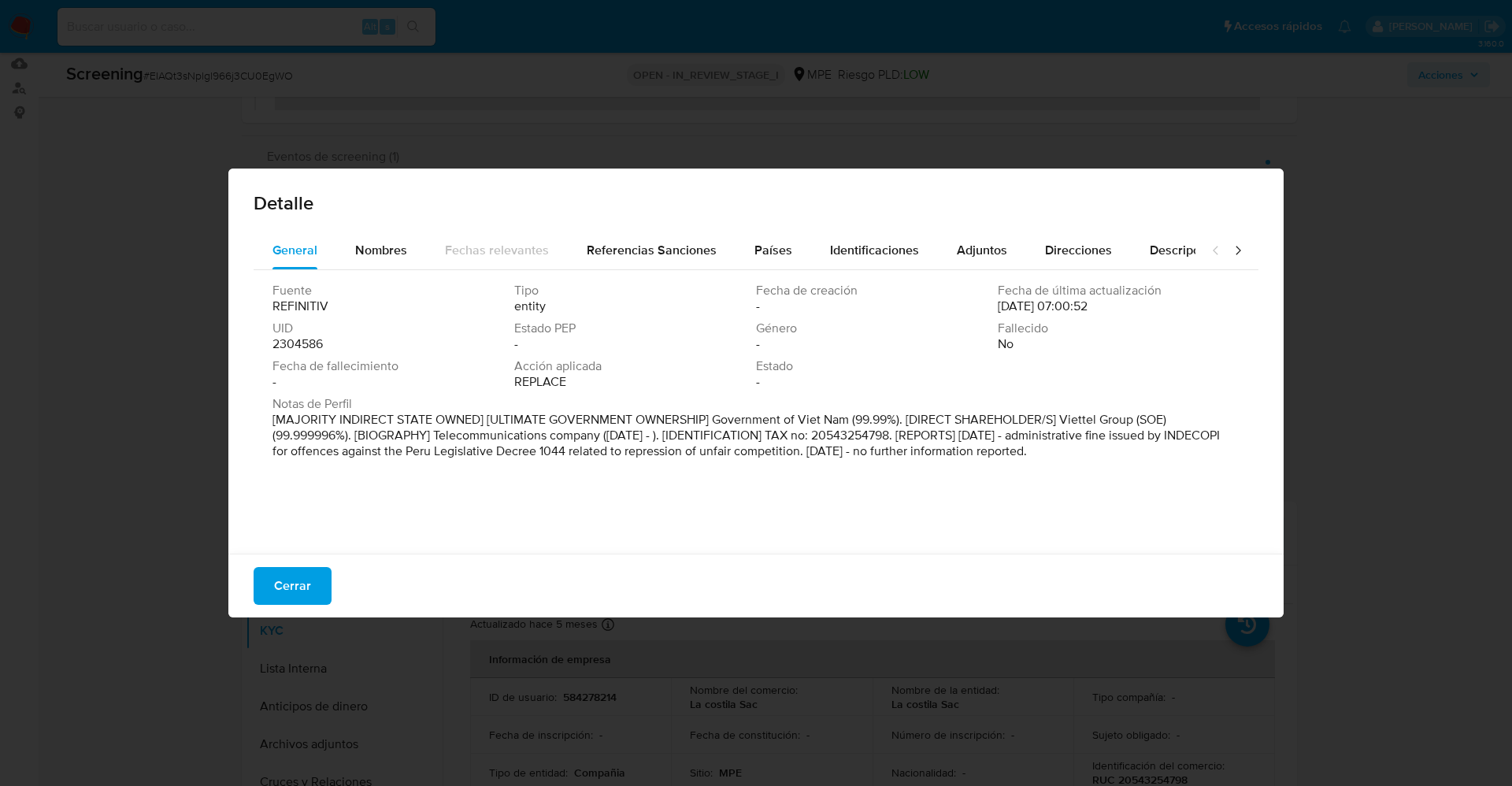
drag, startPoint x: 333, startPoint y: 421, endPoint x: 1110, endPoint y: 469, distance: 778.5
click at [1110, 469] on div "Fuente REFINITIV Tipo entity Fecha de creación - Fecha de última actualización …" at bounding box center [756, 407] width 1005 height 276
click at [773, 250] on span "Países" at bounding box center [773, 250] width 37 height 18
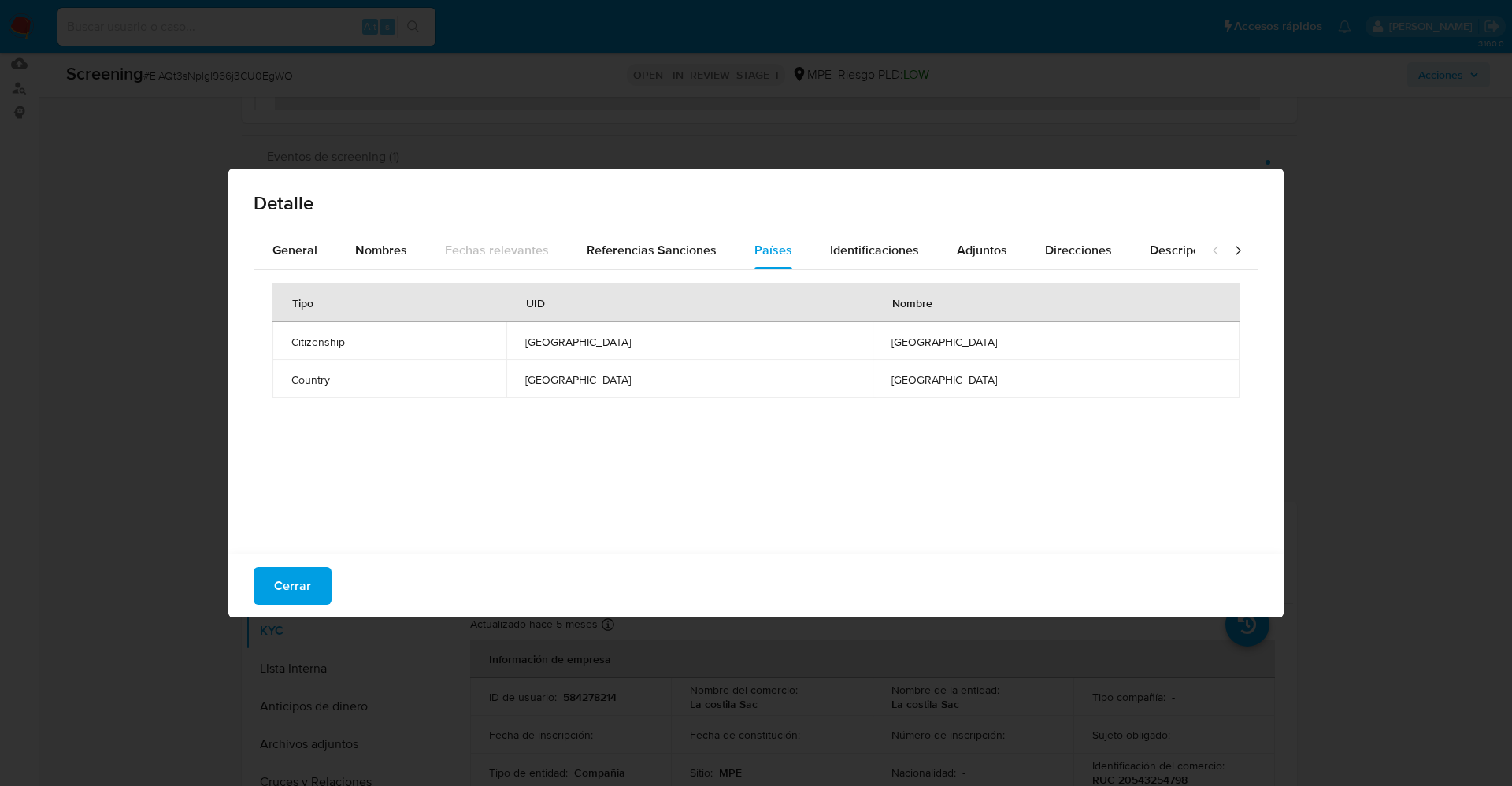
click at [246, 234] on div "General Nombres Fechas relevantes Referencias Sanciones Países Identificaciones…" at bounding box center [756, 394] width 1056 height 326
click at [268, 239] on button "General" at bounding box center [294, 250] width 83 height 37
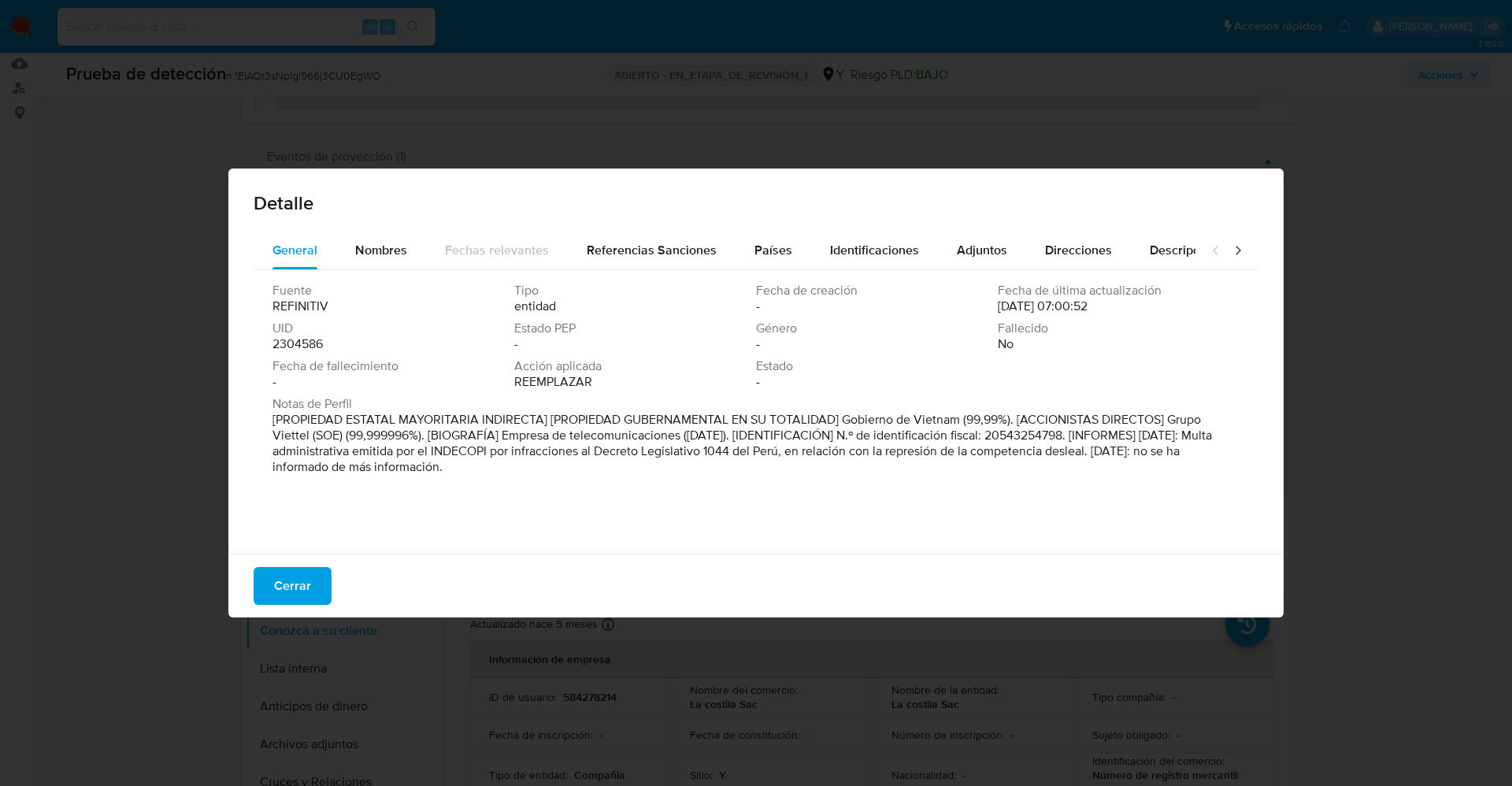
drag, startPoint x: 843, startPoint y: 424, endPoint x: 956, endPoint y: 425, distance: 113.0
click at [956, 425] on font "[PROPIEDAD ESTATAL MAYORITARIA INDIRECTA] [PROPIEDAD GUBERNAMENTAL EN SU TOTALI…" at bounding box center [742, 442] width 940 height 65
click at [283, 593] on span "Cerrar" at bounding box center [293, 586] width 37 height 35
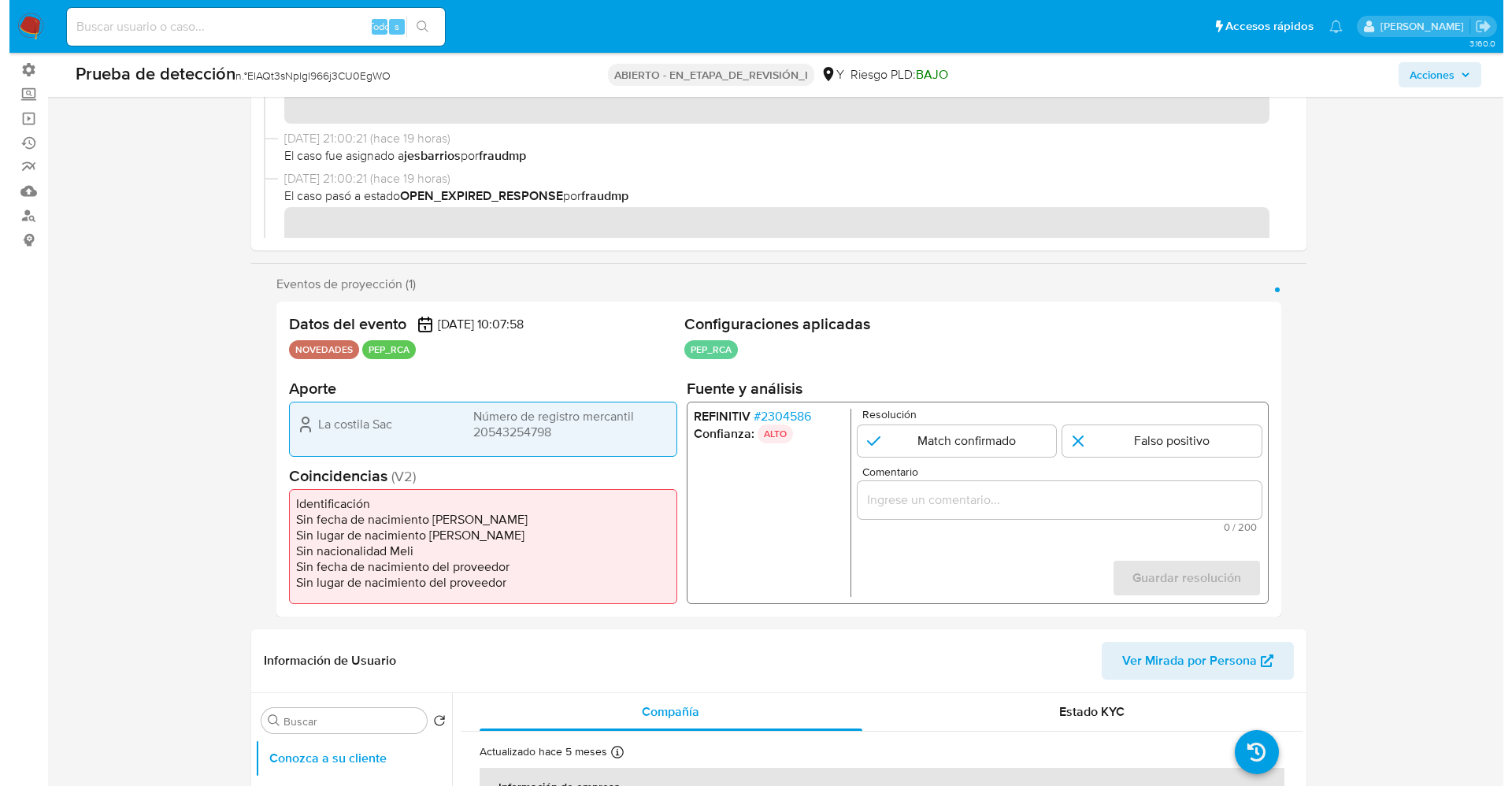
scroll to position [0, 0]
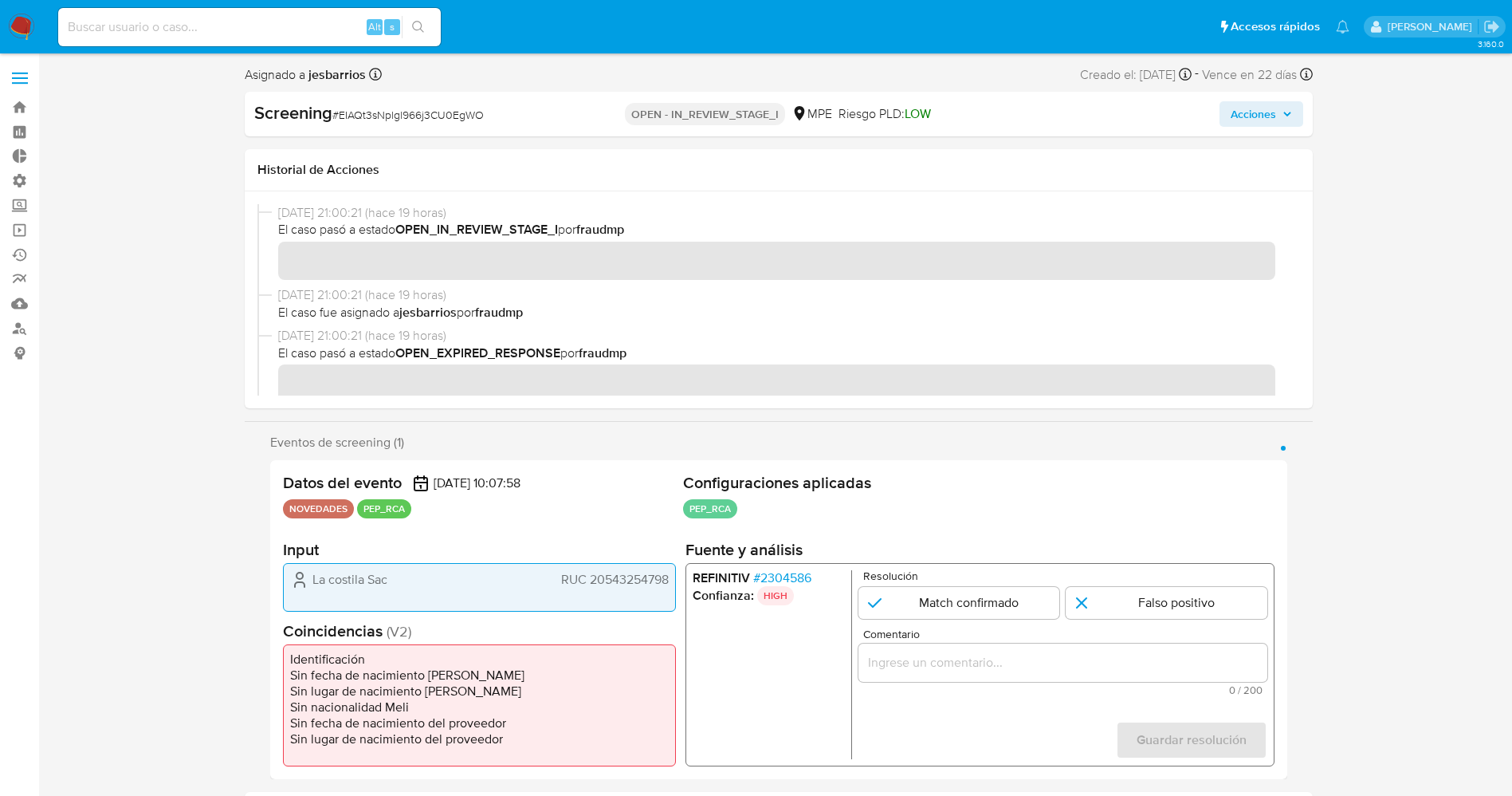
click at [378, 94] on div "Screening # EIAQt3sNplgl966j3CU0EgWO OPEN - IN_REVIEW_STAGE_I MPE Riesgo PLD: L…" at bounding box center [779, 114] width 1068 height 45
drag, startPoint x: 337, startPoint y: 116, endPoint x: 456, endPoint y: 123, distance: 119.2
click at [498, 121] on div "Screening # EIAQt3sNplgl966j3CU0EgWO" at bounding box center [426, 113] width 344 height 24
copy span "EIAQt3sNplgl966j3CU0EgWO"
click at [782, 577] on span "# 2304586" at bounding box center [782, 578] width 58 height 16
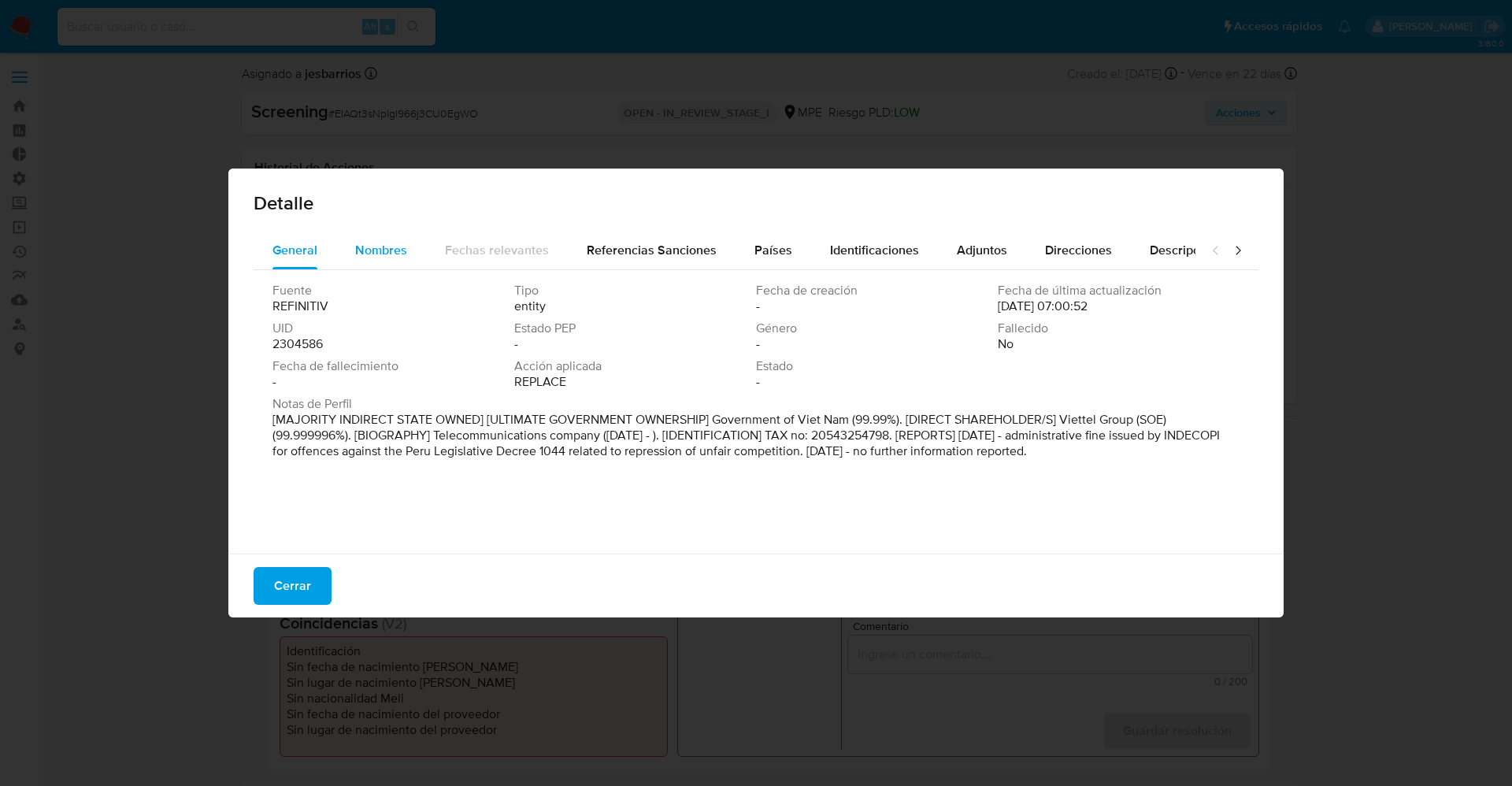
click at [381, 251] on span "Nombres" at bounding box center [381, 250] width 52 height 18
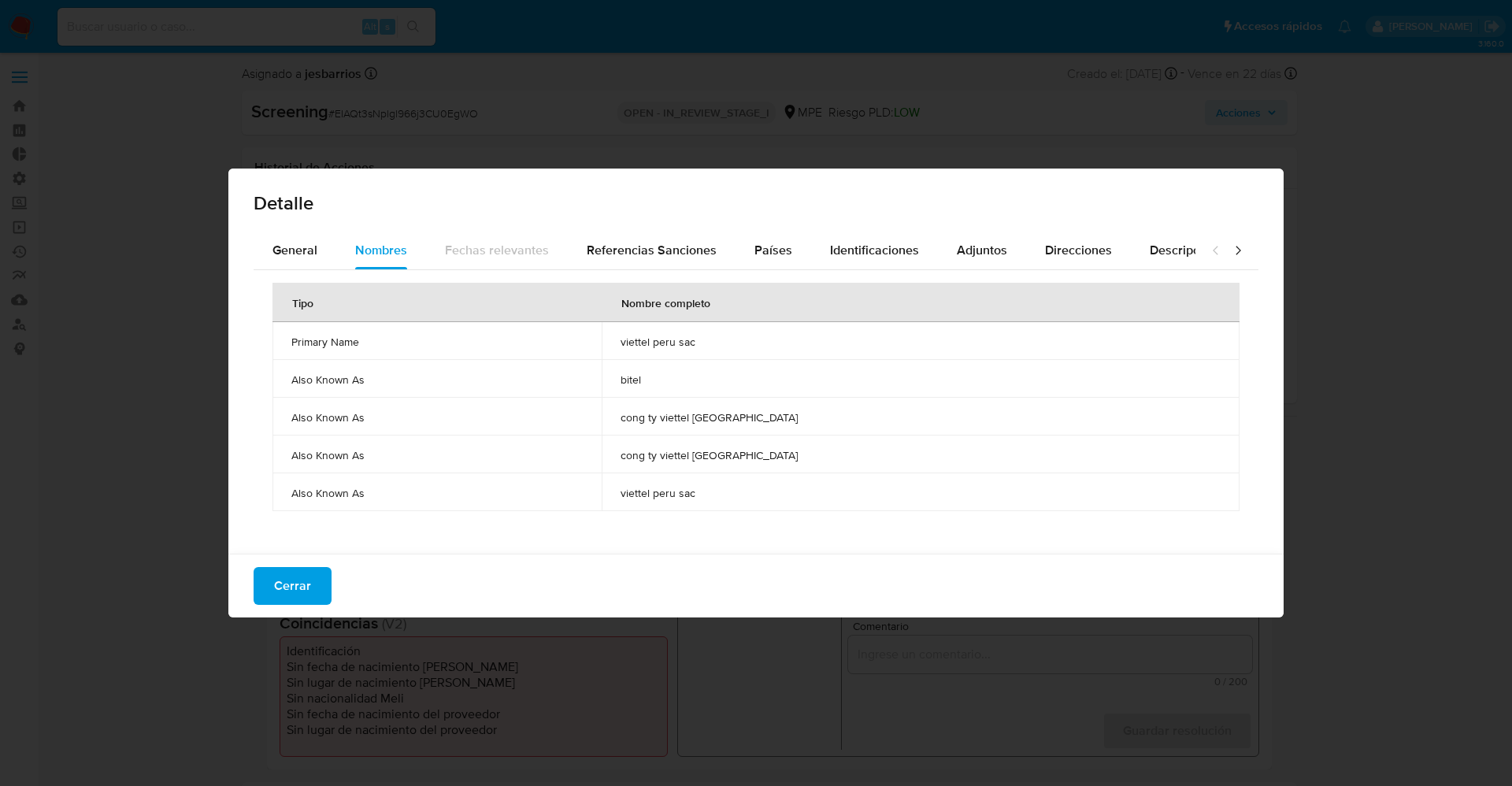
drag, startPoint x: 713, startPoint y: 339, endPoint x: 886, endPoint y: 335, distance: 173.0
click at [886, 335] on td "viettel peru sac" at bounding box center [921, 340] width 638 height 37
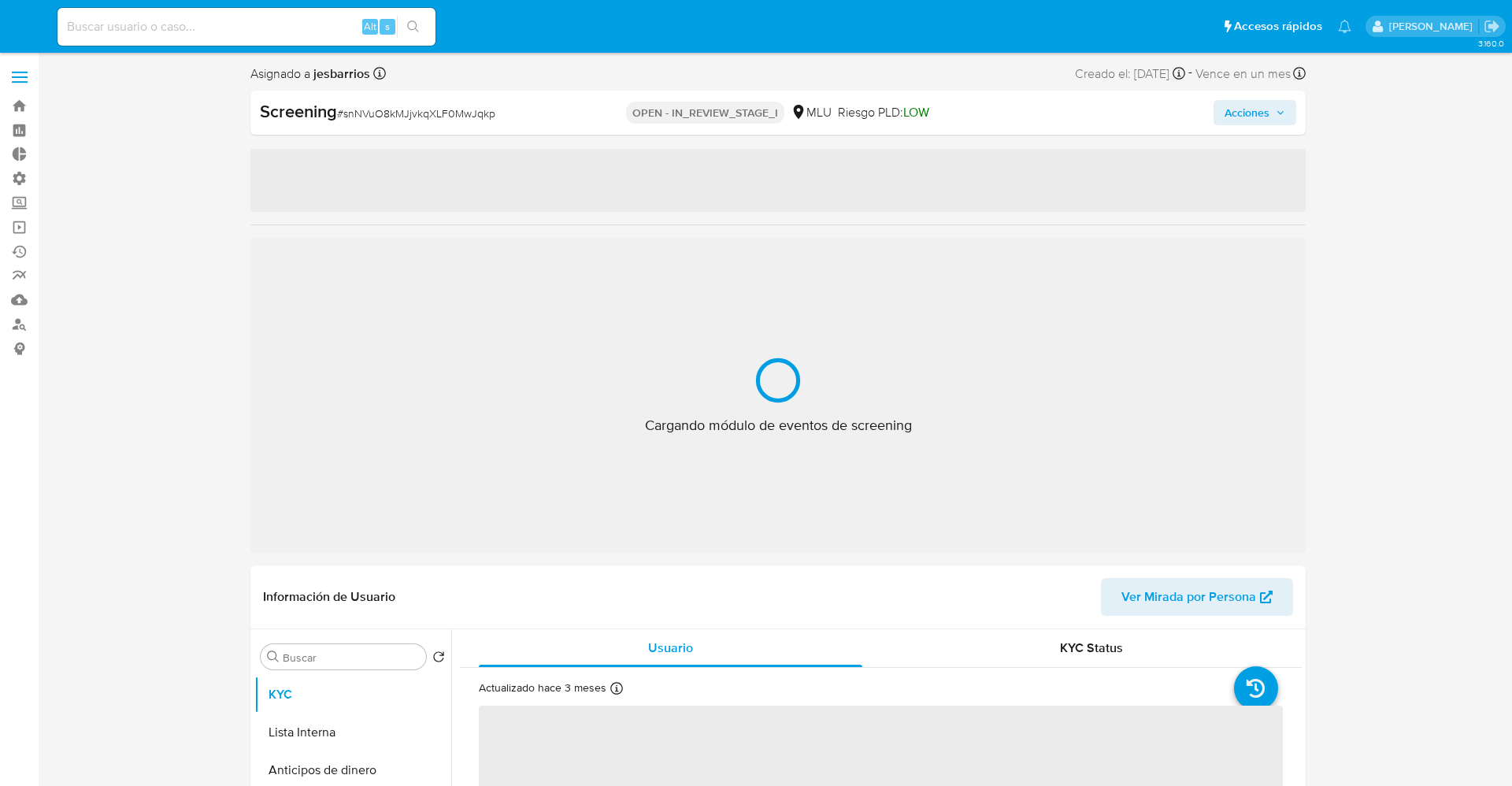
select select "10"
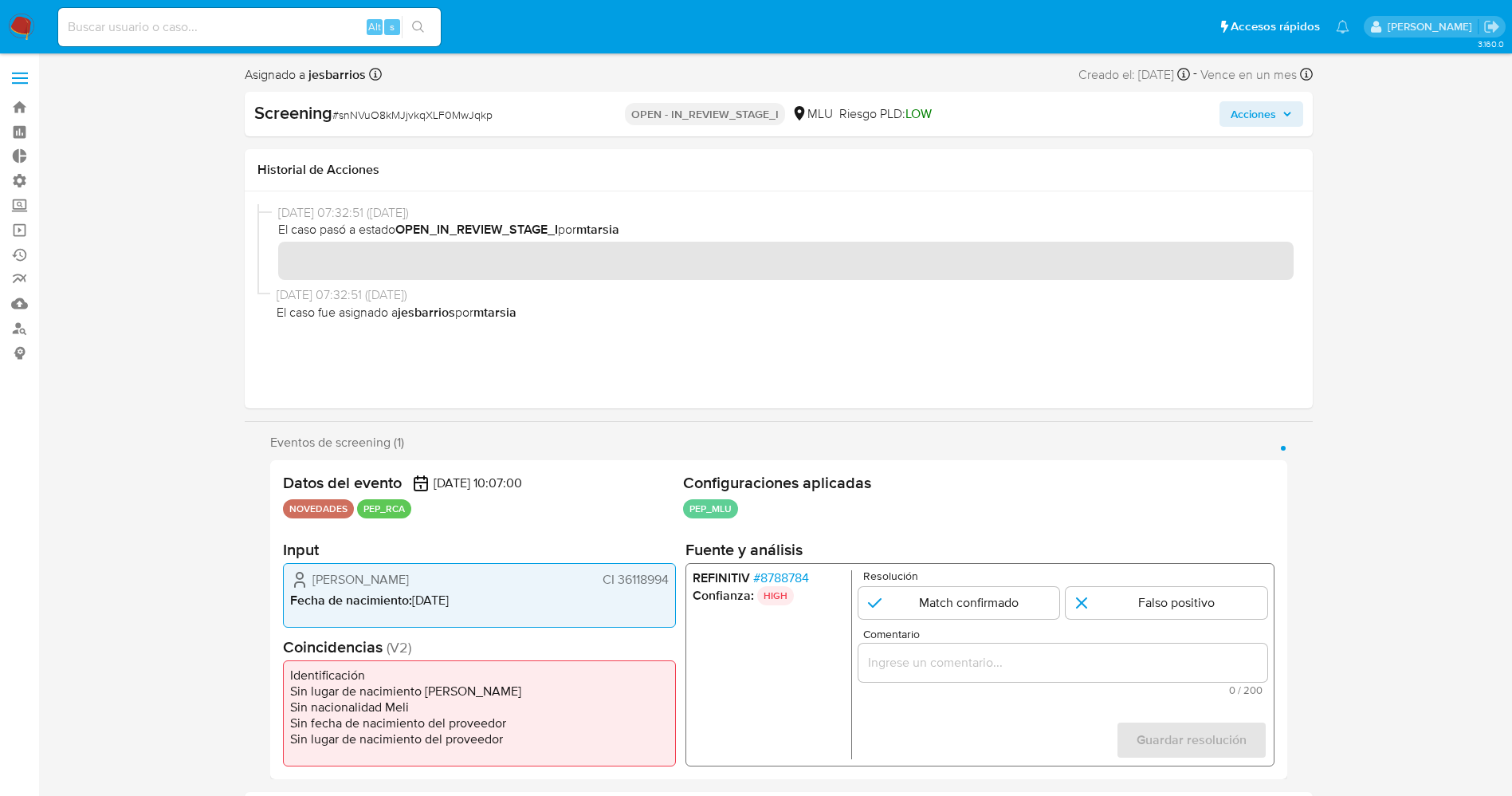
drag, startPoint x: 611, startPoint y: 572, endPoint x: 672, endPoint y: 578, distance: 61.3
click at [672, 578] on div "Cecilia Banchero Fernandez CI 36118994 Fecha de nacimiento : 07/03/1985" at bounding box center [479, 594] width 393 height 64
drag, startPoint x: 303, startPoint y: 569, endPoint x: 481, endPoint y: 571, distance: 178.0
click at [481, 571] on div "Cecilia Banchero Fernandez CI 36118994 Fecha de nacimiento : 07/03/1985" at bounding box center [479, 594] width 393 height 64
click at [409, 584] on span "Cecilia Banchero Fernandez" at bounding box center [360, 579] width 96 height 16
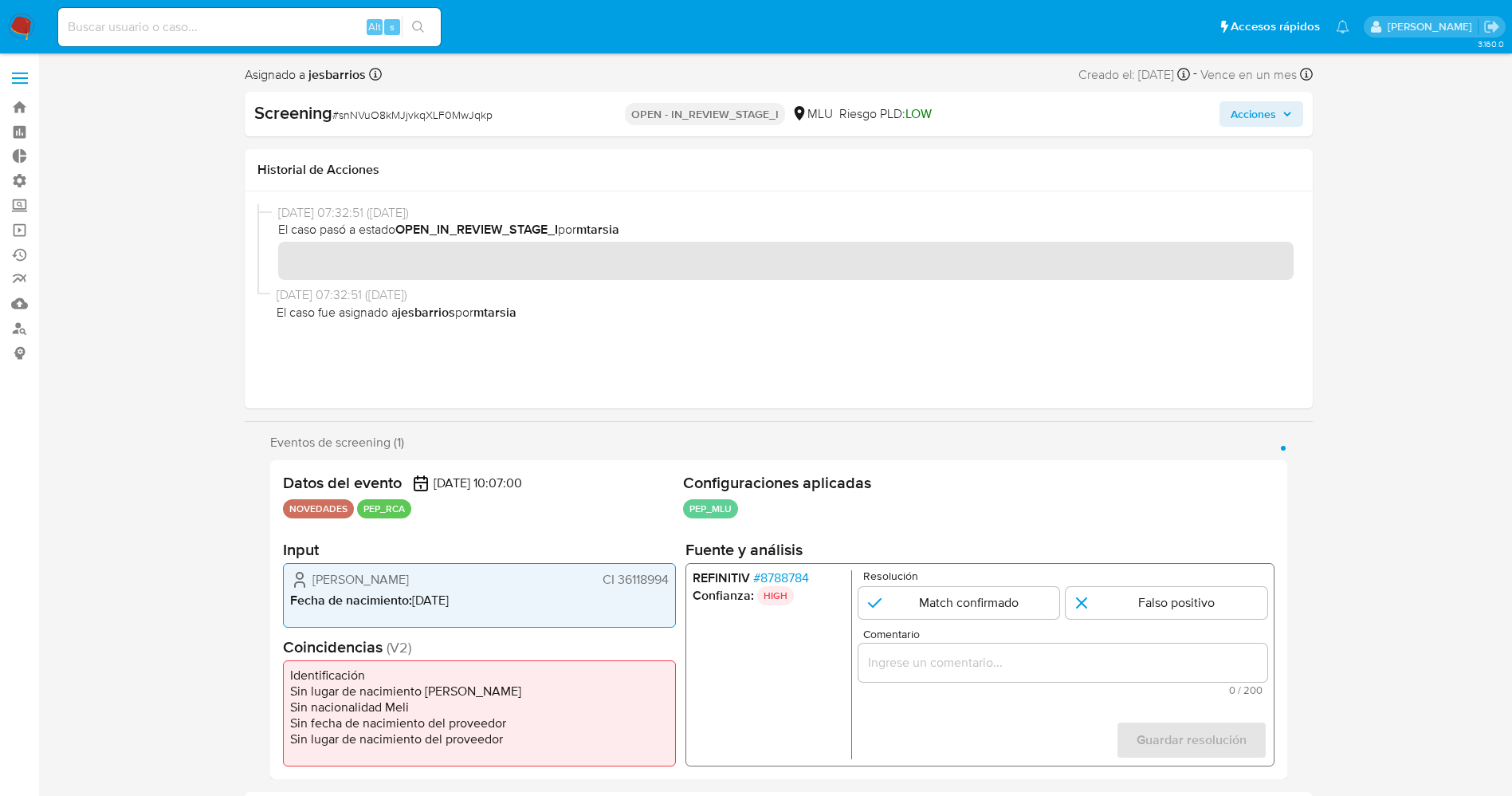
drag, startPoint x: 306, startPoint y: 579, endPoint x: 671, endPoint y: 570, distance: 365.1
click at [671, 570] on div "Cecilia Banchero Fernandez CI 36118994 Fecha de nacimiento : 07/03/1985" at bounding box center [479, 594] width 393 height 64
click at [797, 573] on span "# 8788784" at bounding box center [780, 578] width 56 height 16
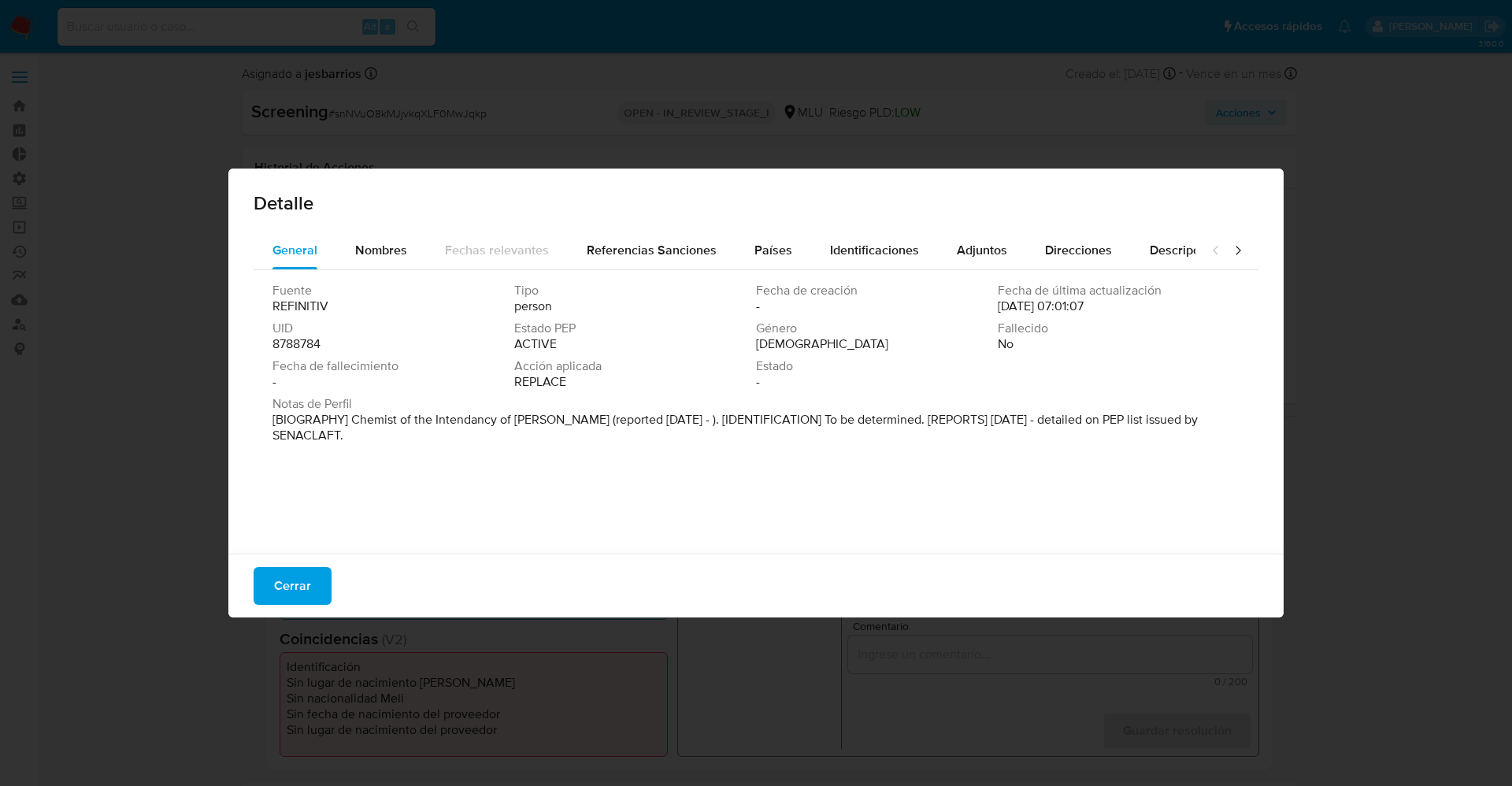
drag, startPoint x: 343, startPoint y: 424, endPoint x: 696, endPoint y: 443, distance: 353.5
click at [696, 443] on div "Notas de Perfil [BIOGRAPHY] Chemist of the Intendancy of Soriano (reported Sep …" at bounding box center [756, 422] width 968 height 53
drag, startPoint x: 349, startPoint y: 420, endPoint x: 554, endPoint y: 416, distance: 205.0
click at [554, 416] on font "[BIOGRAFÍA] Químico de la Intendencia de Soriano (reportado en sept. de 2025). …" at bounding box center [748, 419] width 952 height 18
click at [294, 580] on span "Cerrar" at bounding box center [293, 586] width 37 height 35
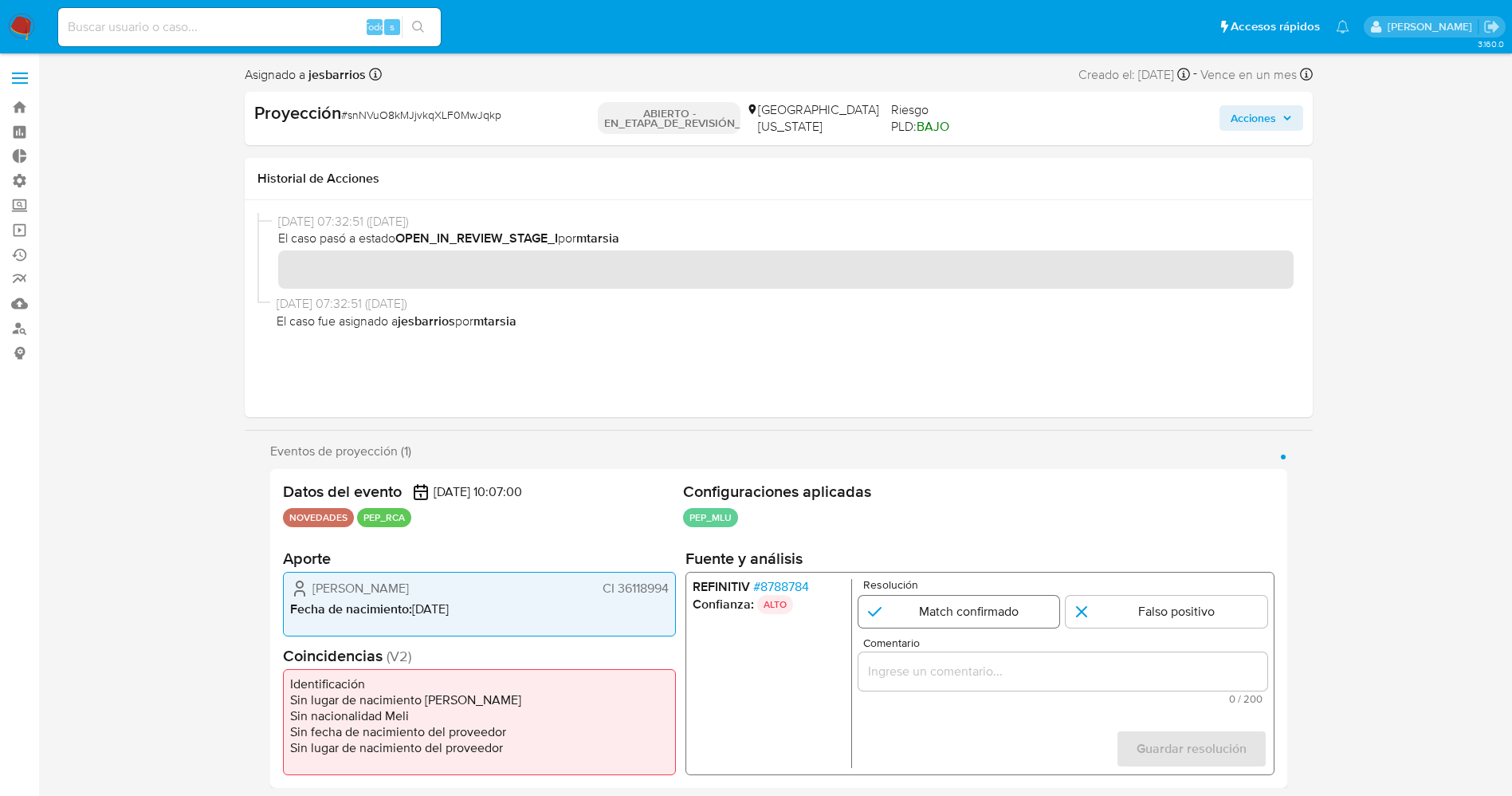
click at [973, 599] on input "1 de 1" at bounding box center [958, 612] width 202 height 32
radio input "true"
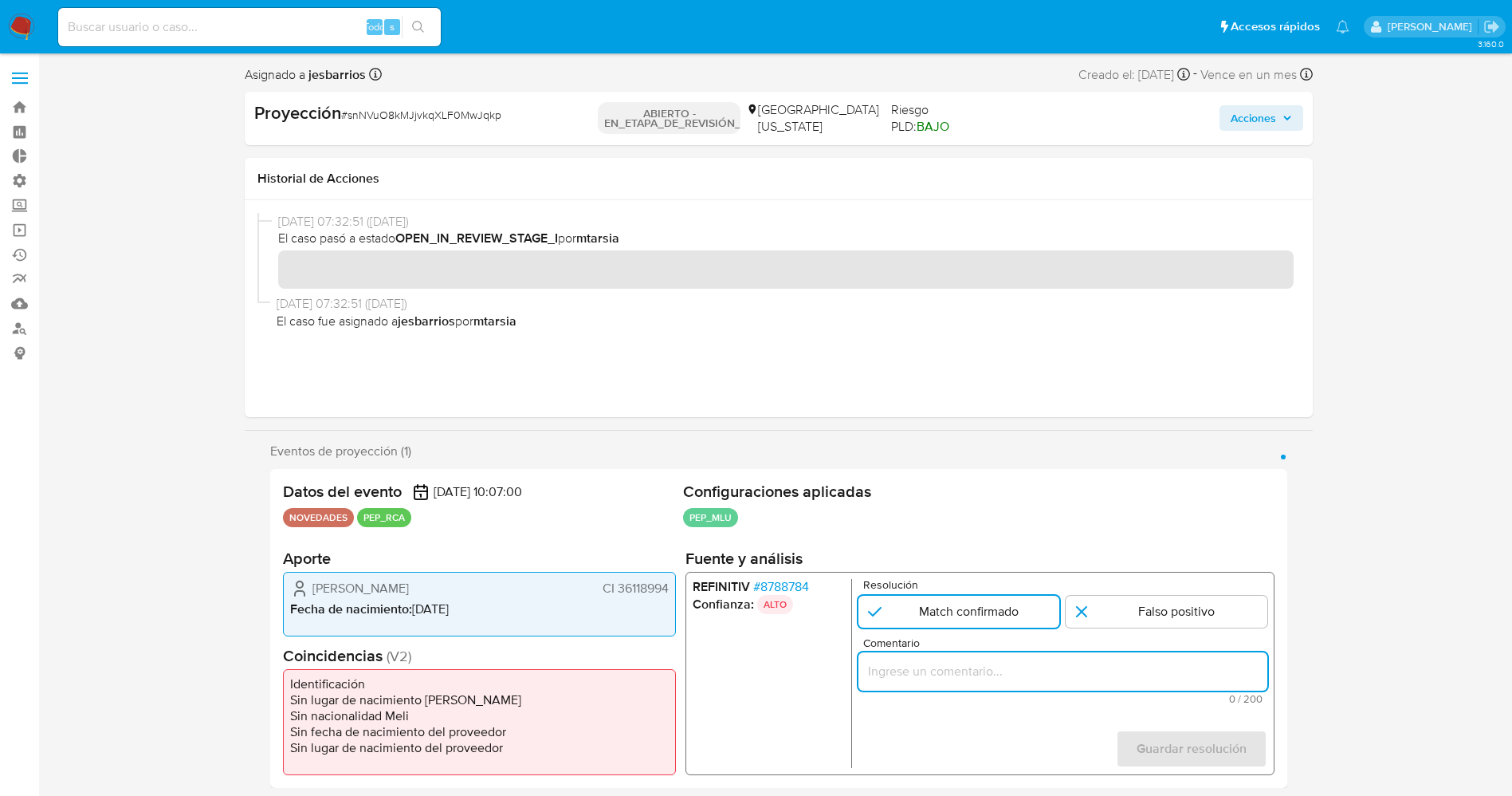
click at [968, 668] on input "Comentario" at bounding box center [1062, 672] width 409 height 21
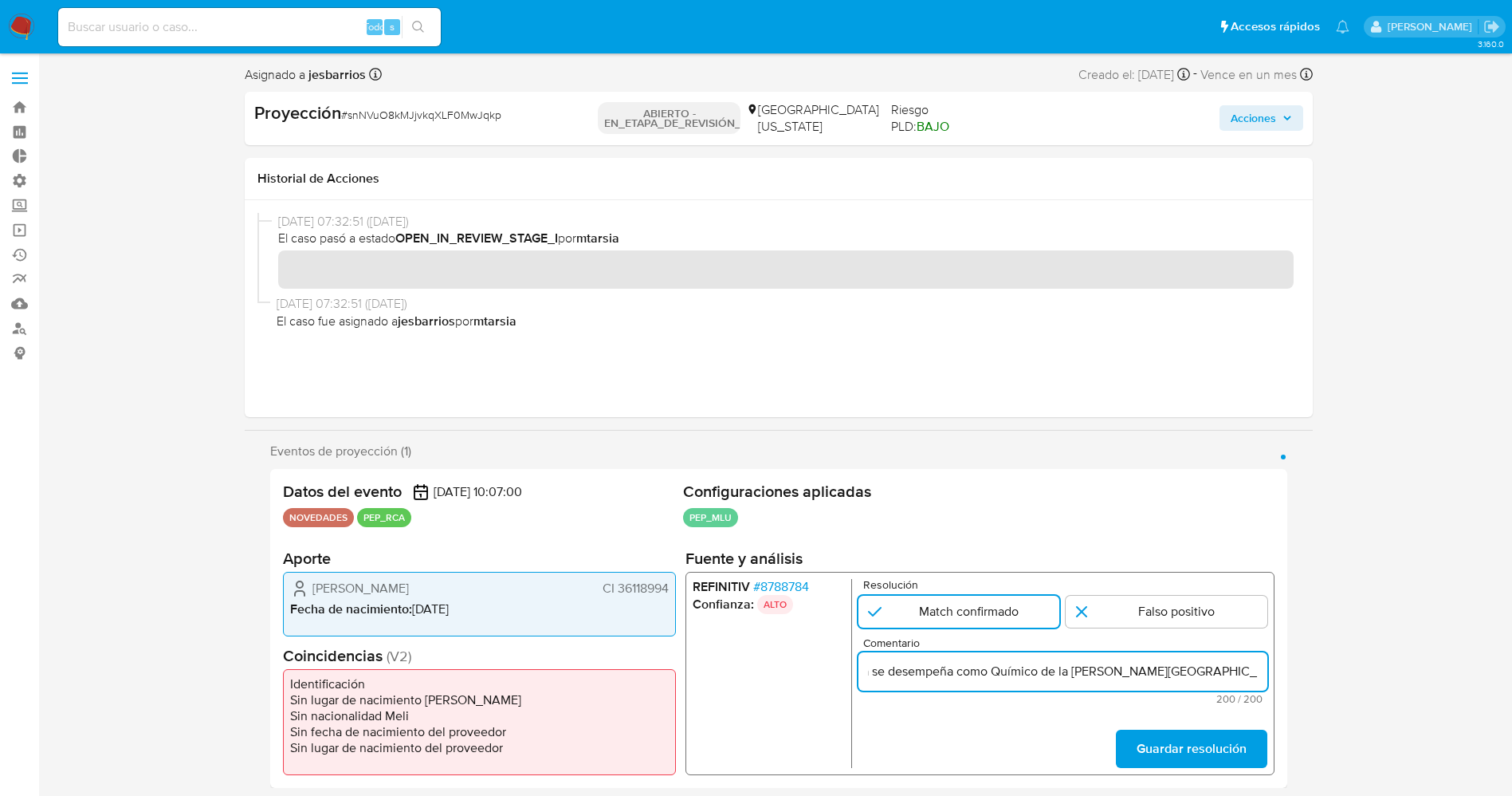
drag, startPoint x: 1197, startPoint y: 672, endPoint x: 1290, endPoint y: 672, distance: 93.0
click at [1290, 672] on div "Eventos de proyección (1) Página 1 Datos del evento 14/09/2025 10:07:00 NOVEDAD…" at bounding box center [779, 615] width 1068 height 345
type input "usuario Cecilia Banchero Fernandez,CI 36118994 ,nacionalidad Uruguaya, por coin…"
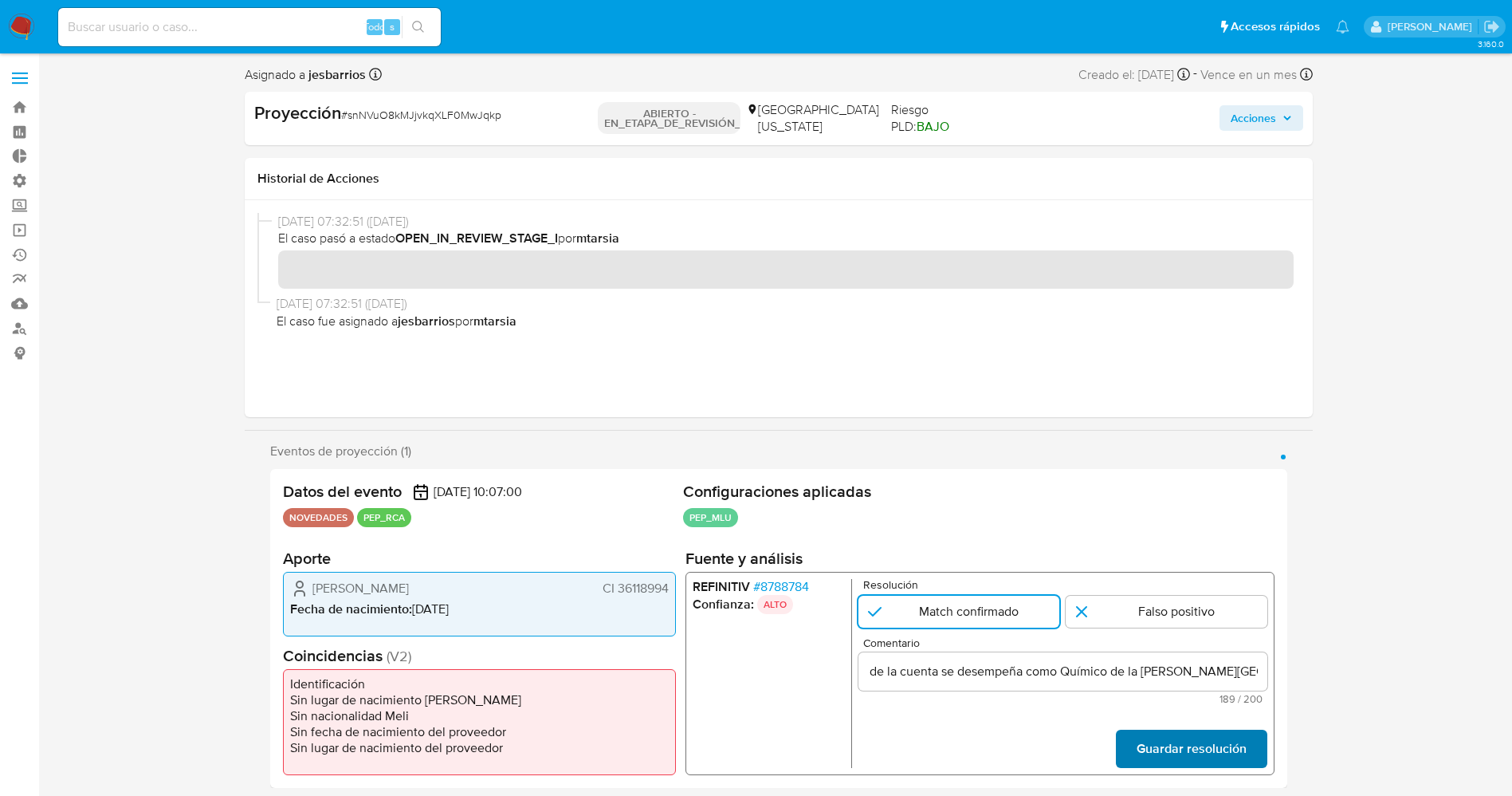
click at [1197, 736] on span "Guardar resolución" at bounding box center [1190, 748] width 110 height 35
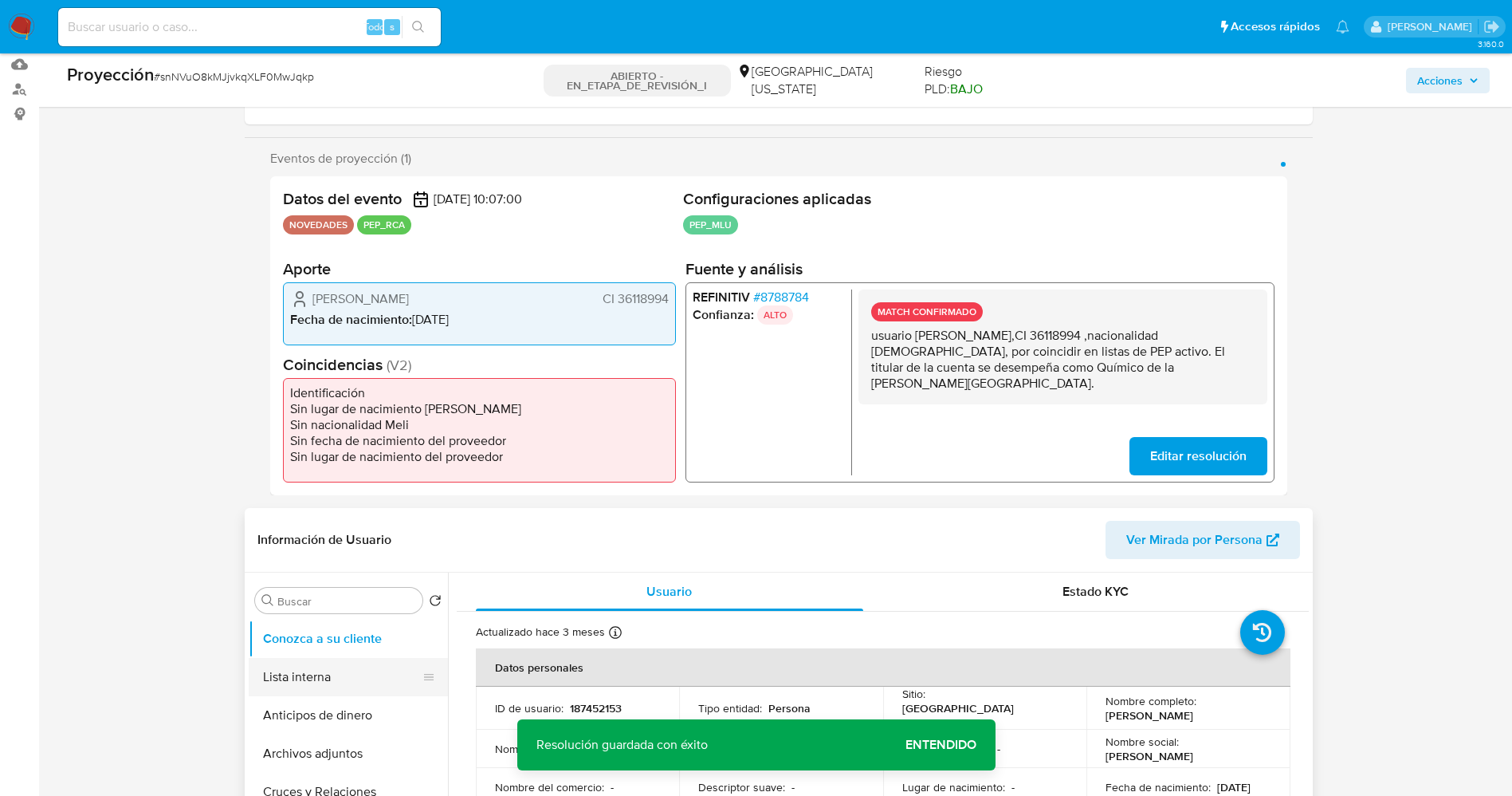
drag, startPoint x: 343, startPoint y: 683, endPoint x: 186, endPoint y: 632, distance: 165.1
click at [339, 683] on button "Lista interna" at bounding box center [348, 676] width 199 height 38
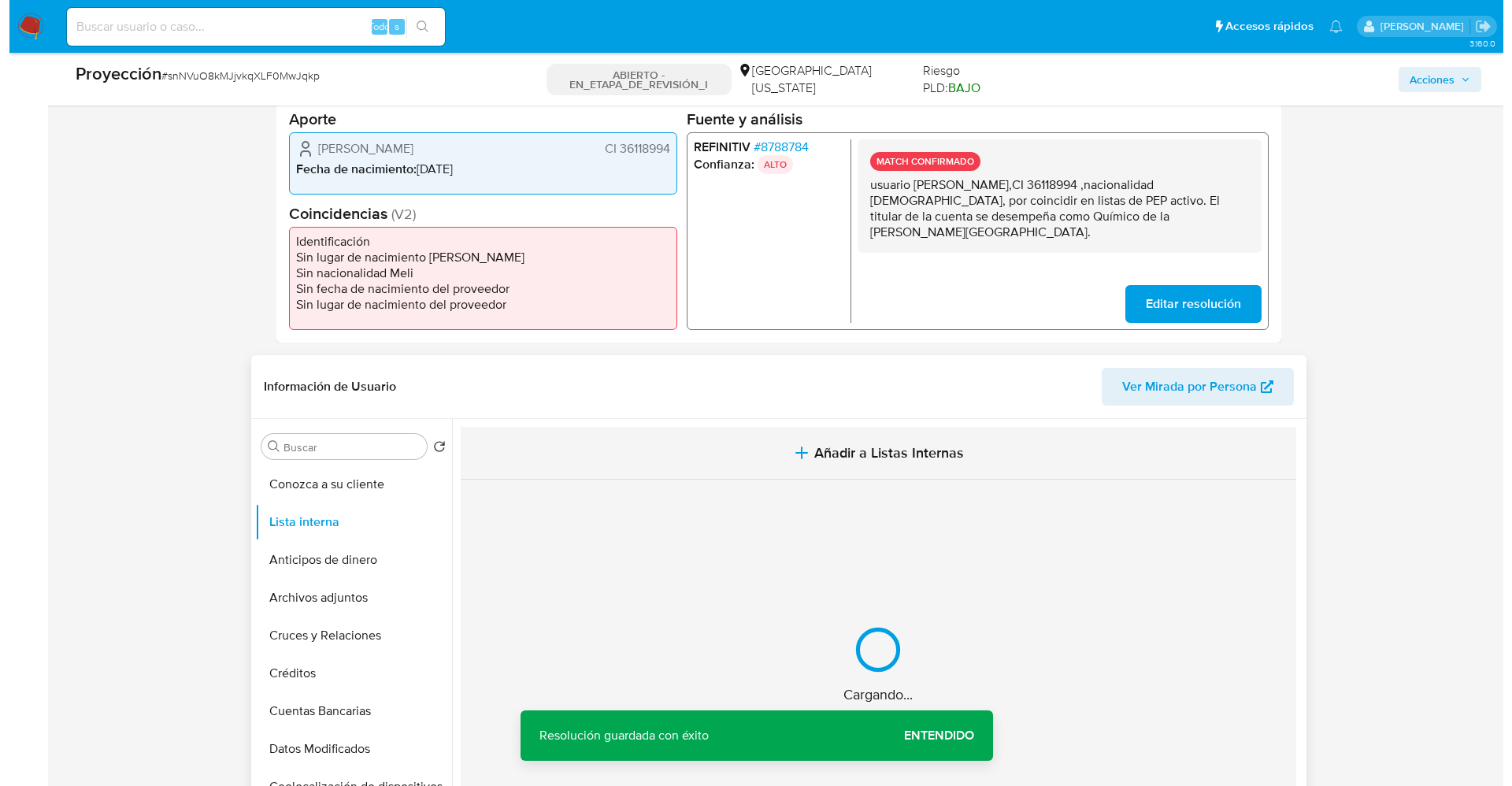
scroll to position [473, 0]
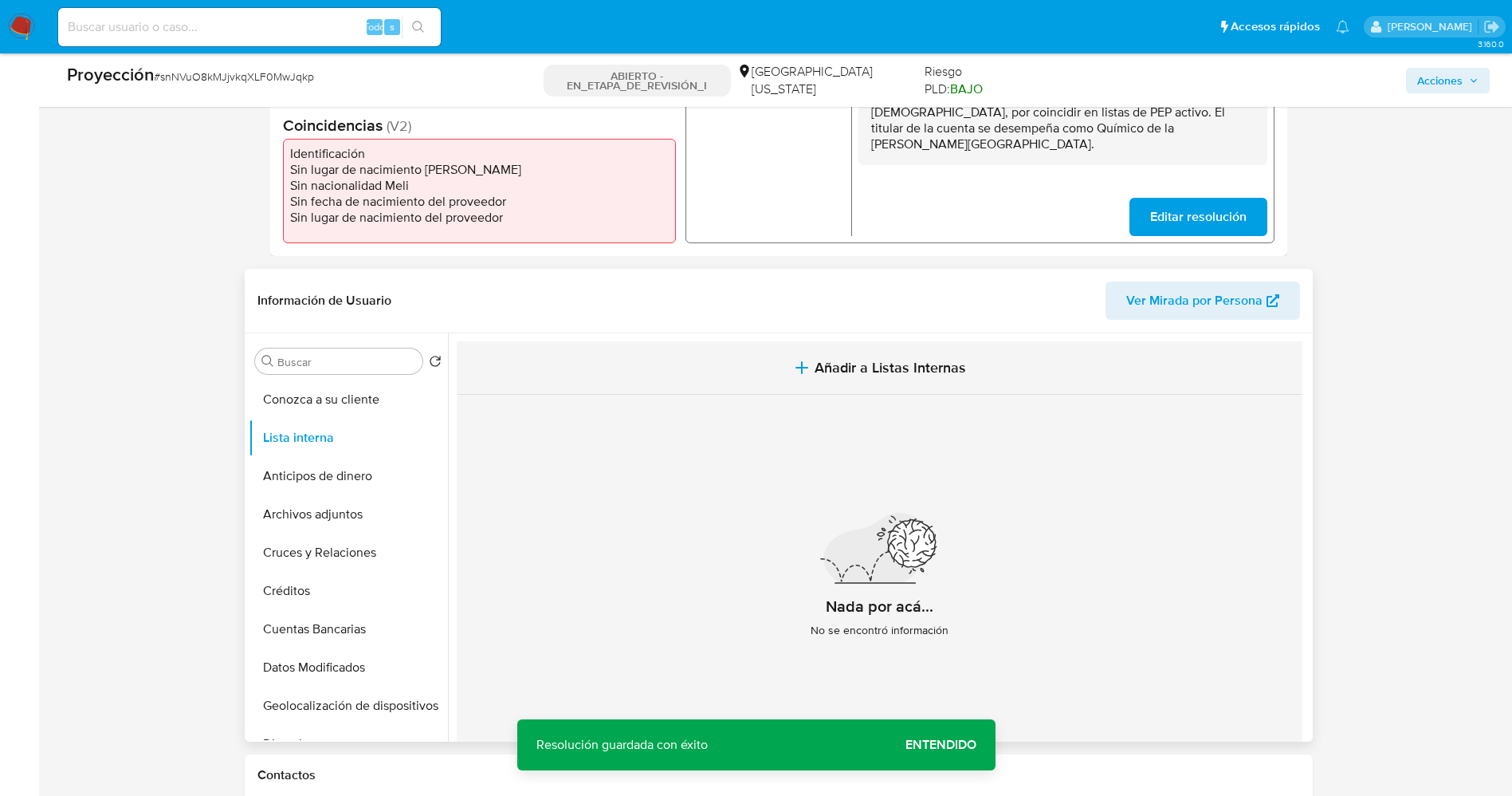
click at [895, 361] on span "Añadir a Listas Internas" at bounding box center [890, 368] width 152 height 18
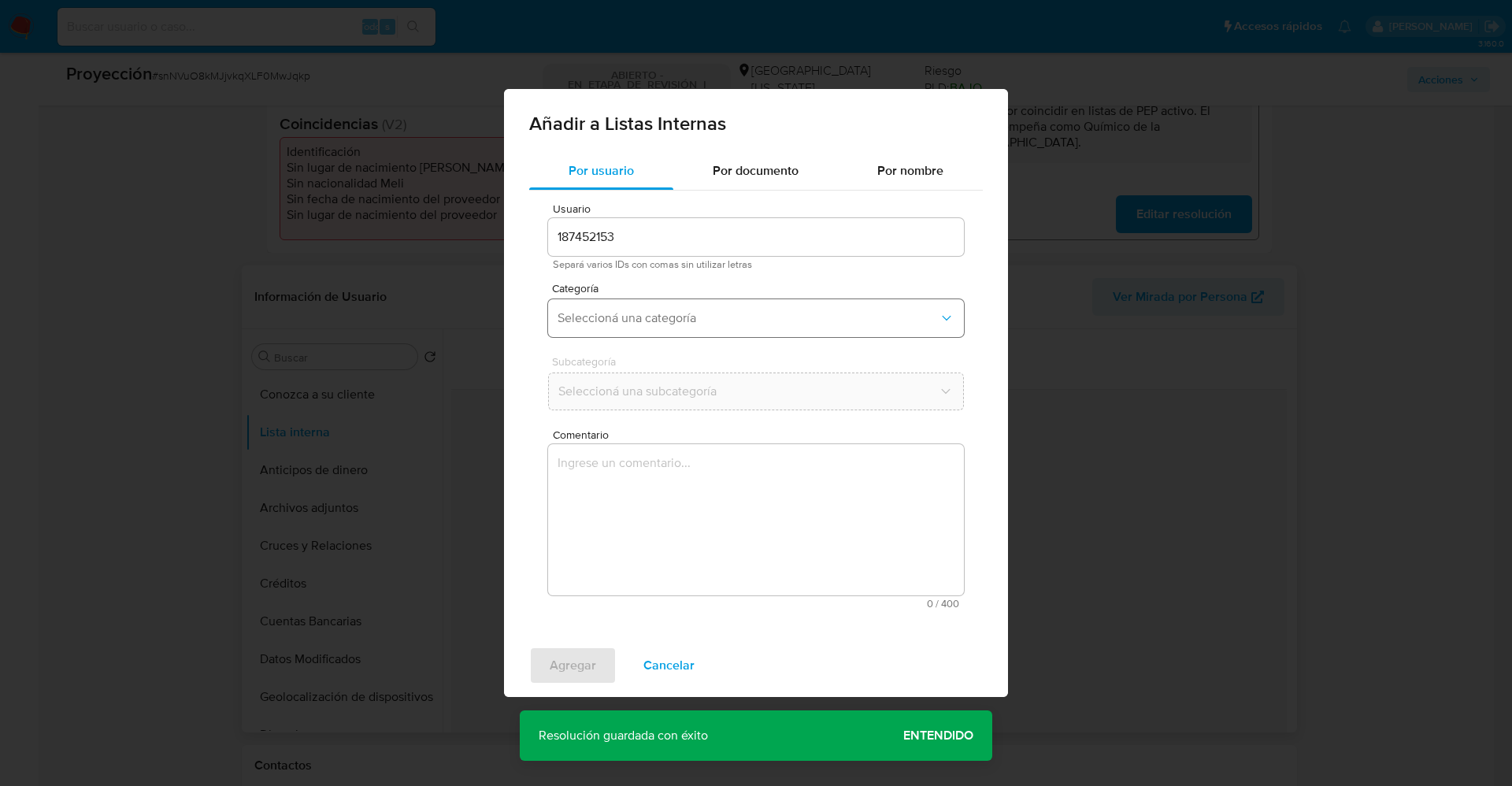
click at [652, 321] on span "Seleccioná una categoría" at bounding box center [748, 318] width 381 height 16
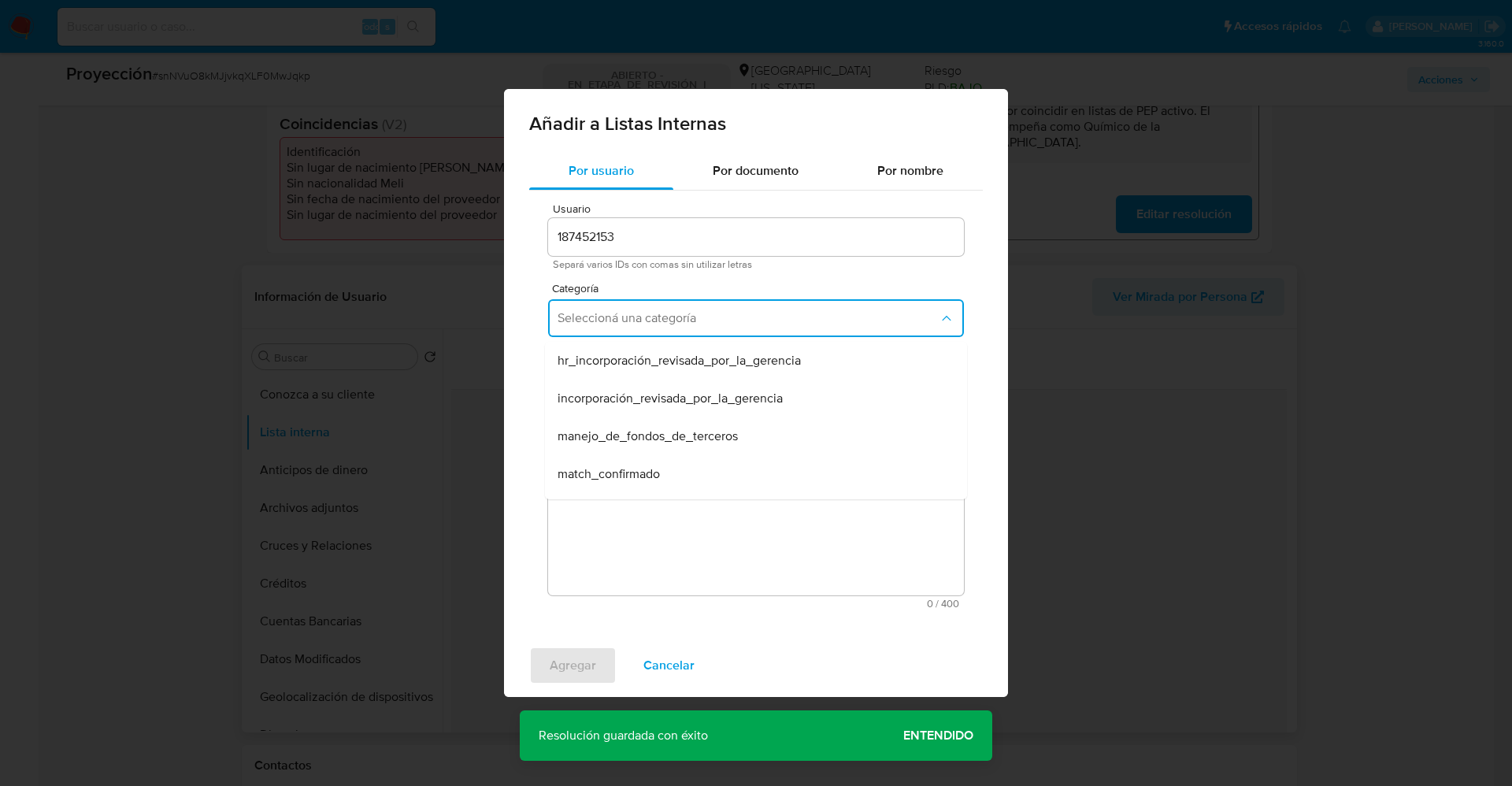
click at [655, 466] on span "match_confirmado" at bounding box center [609, 474] width 103 height 16
click at [681, 394] on span "Seleccioná una subcategoría" at bounding box center [748, 391] width 381 height 16
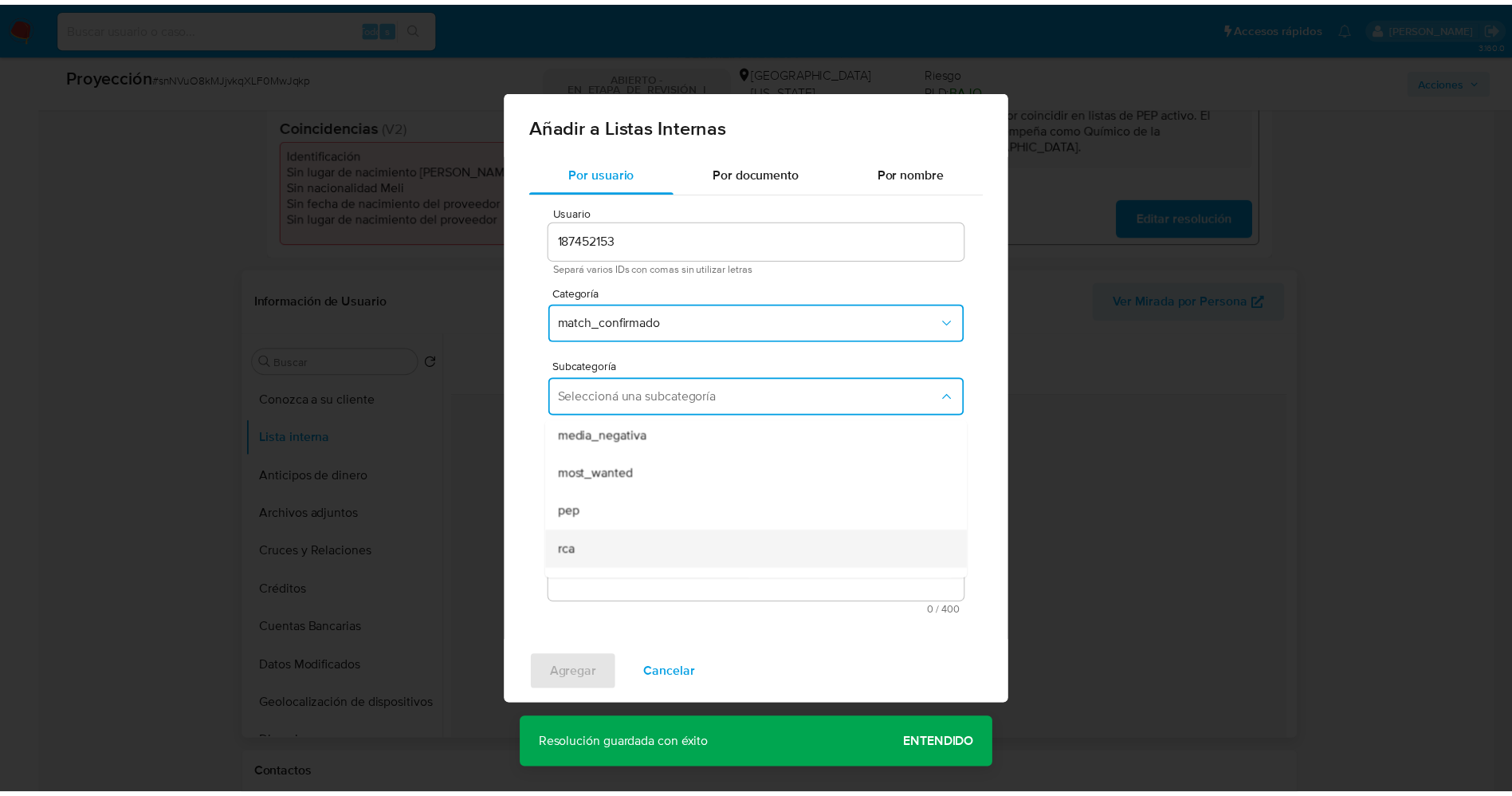
scroll to position [108, 0]
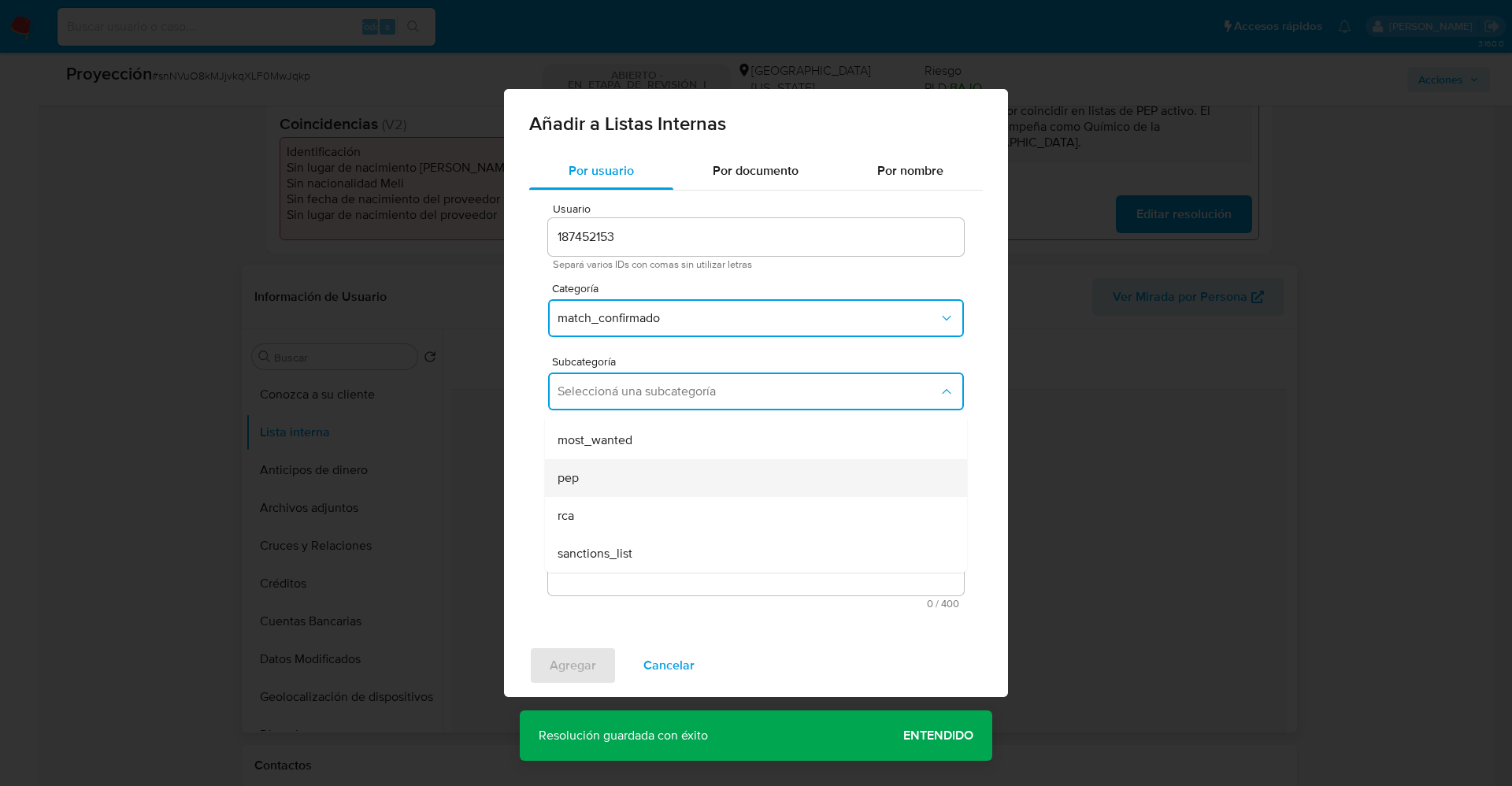
click at [614, 481] on div "pep" at bounding box center [751, 477] width 388 height 37
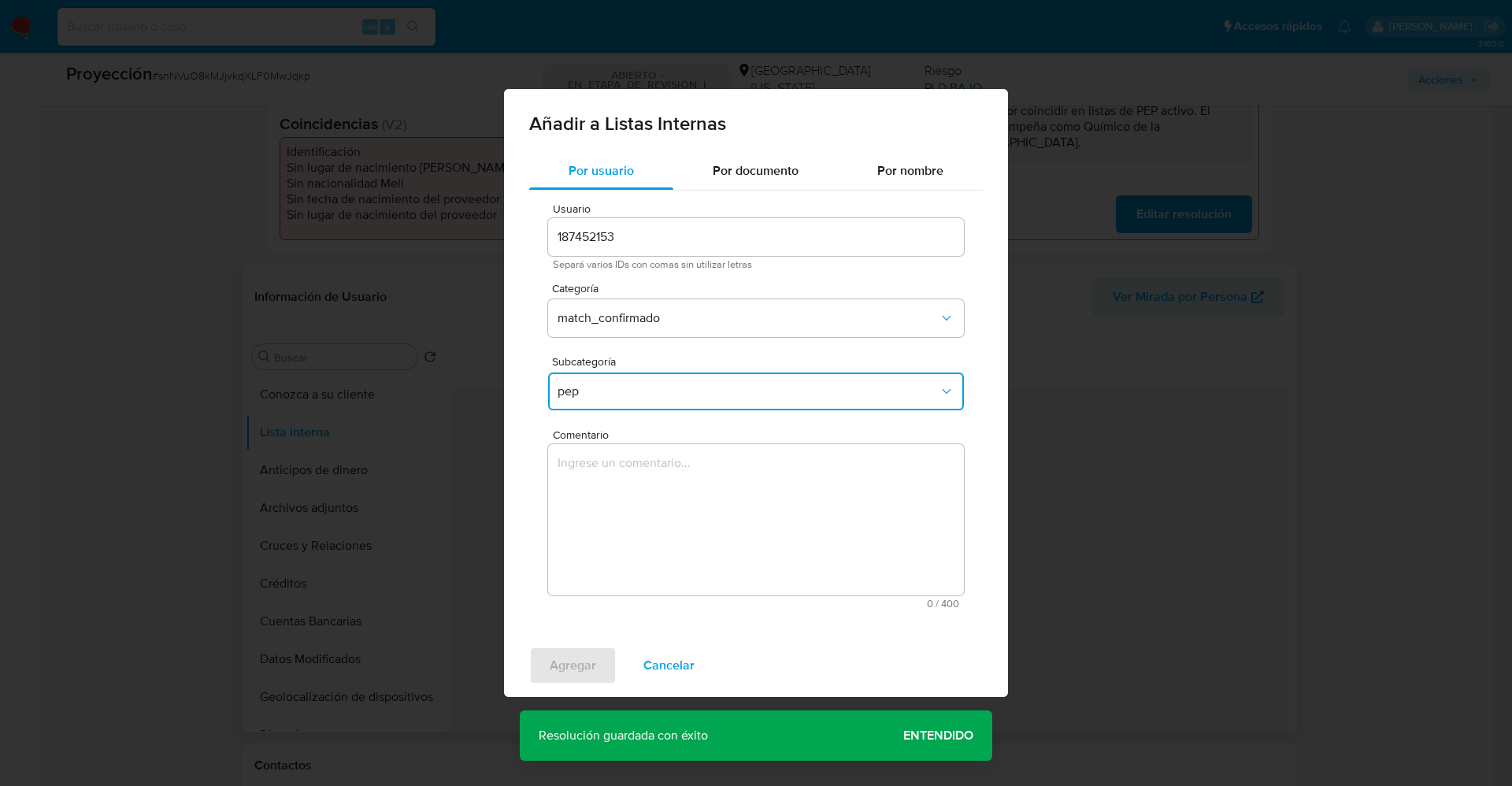
click at [618, 496] on textarea "Comentario" at bounding box center [755, 520] width 415 height 151
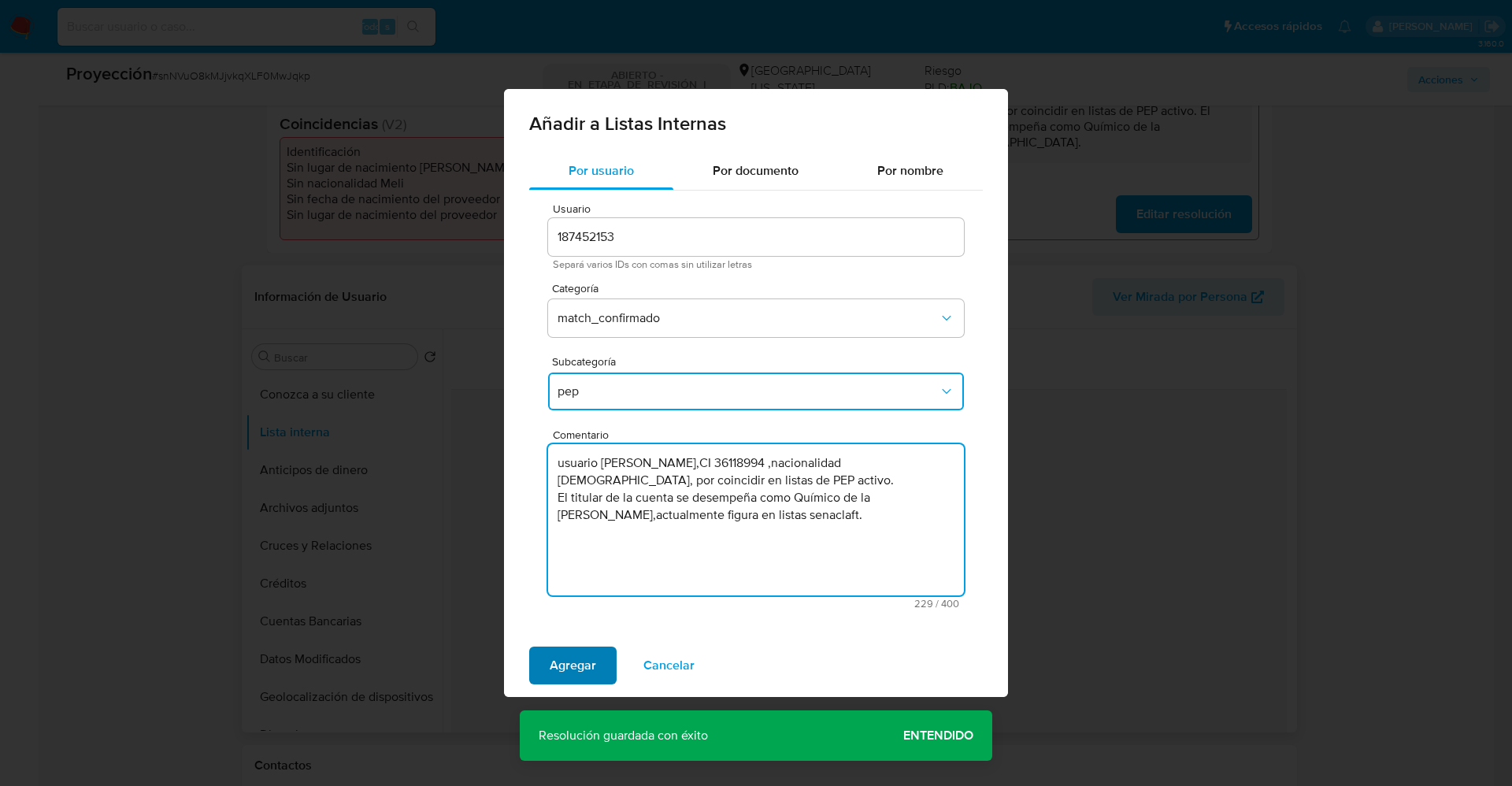
type textarea "usuario Cecilia Banchero Fernandez,CI 36118994 ,nacionalidad Uruguaya, por coin…"
click at [609, 662] on button "Agregar" at bounding box center [573, 664] width 87 height 37
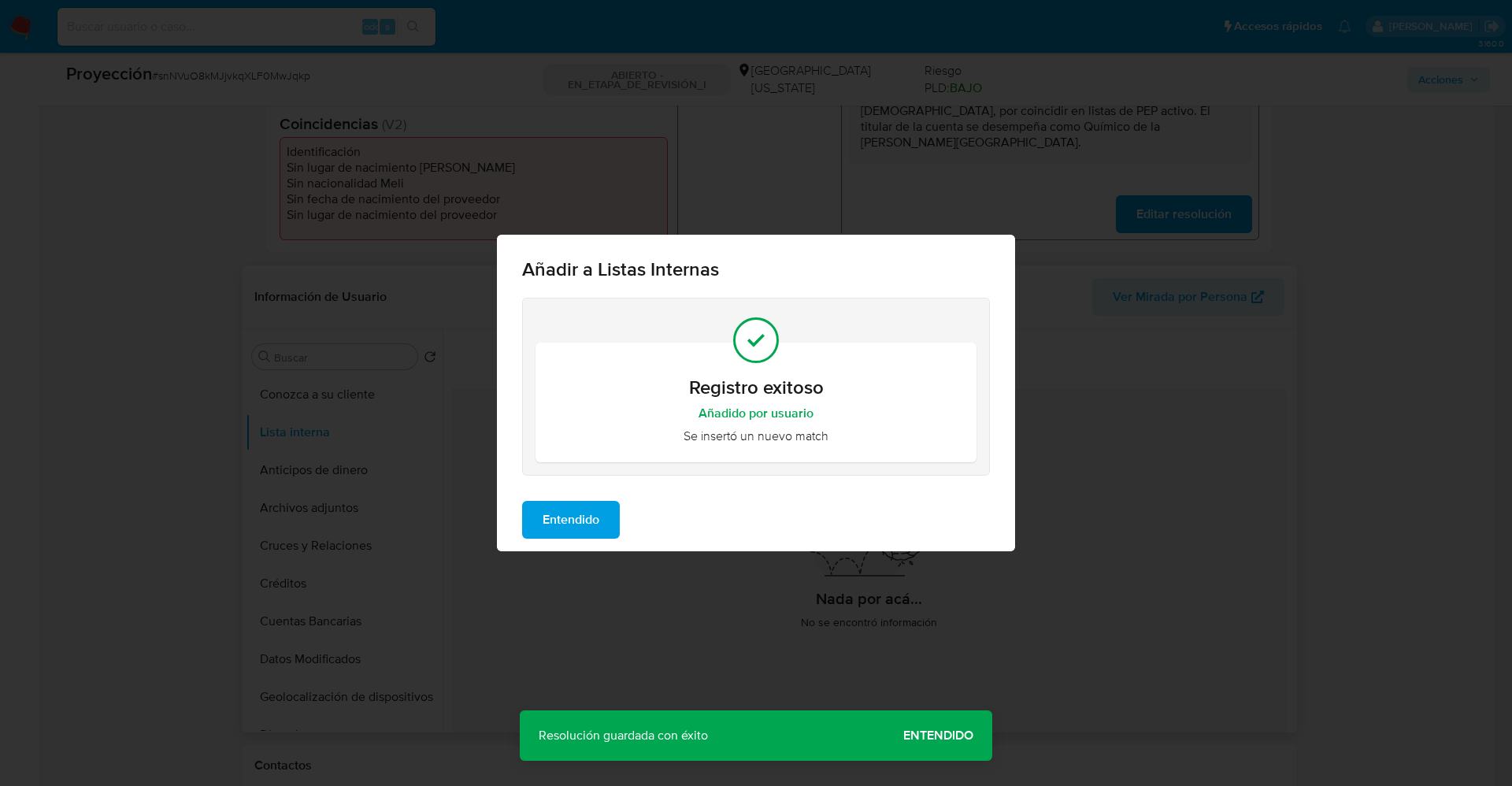
click at [557, 521] on span "Entendido" at bounding box center [570, 520] width 57 height 35
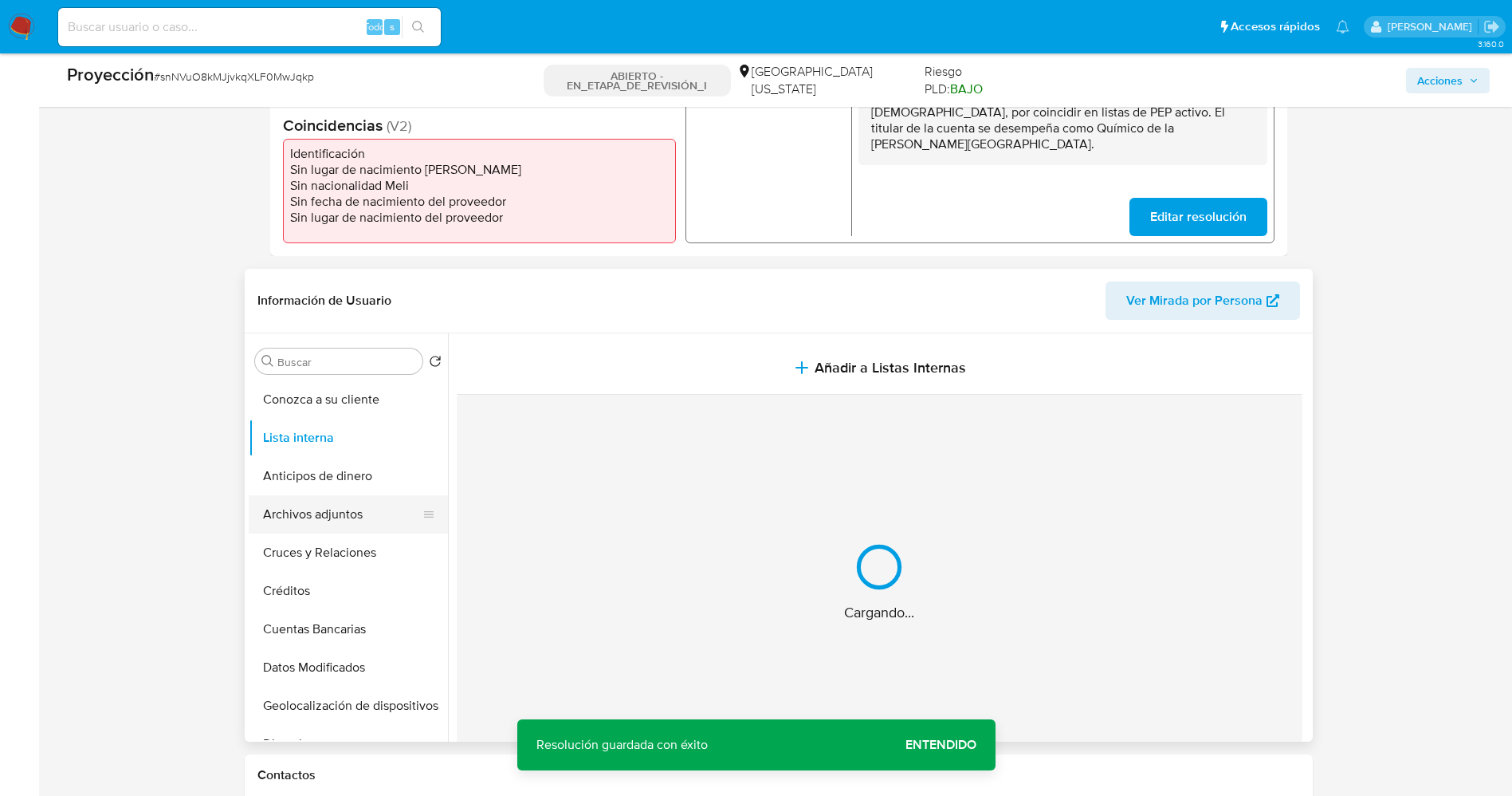
click at [331, 523] on button "Archivos adjuntos" at bounding box center [342, 514] width 187 height 38
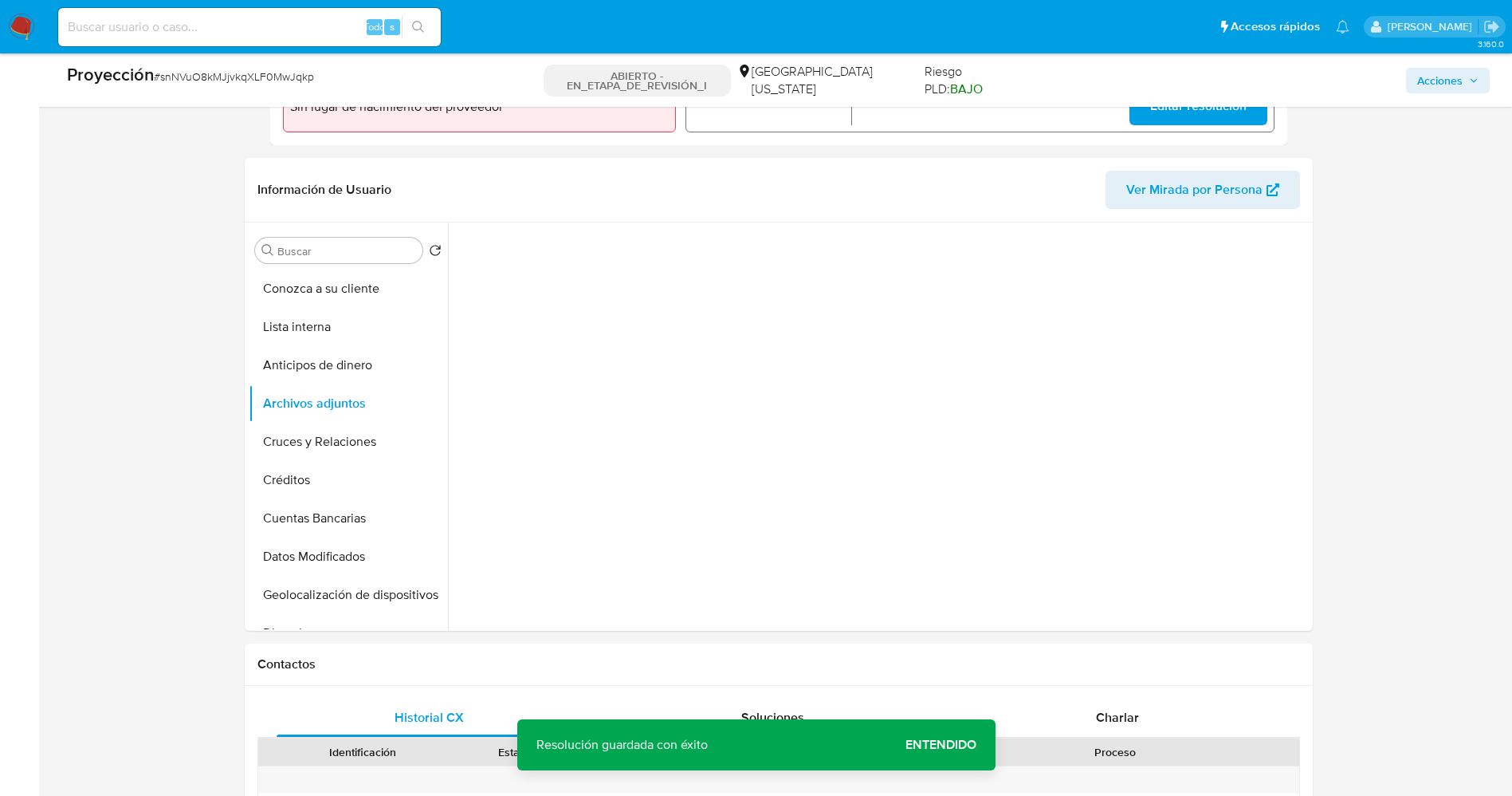
scroll to position [598, 0]
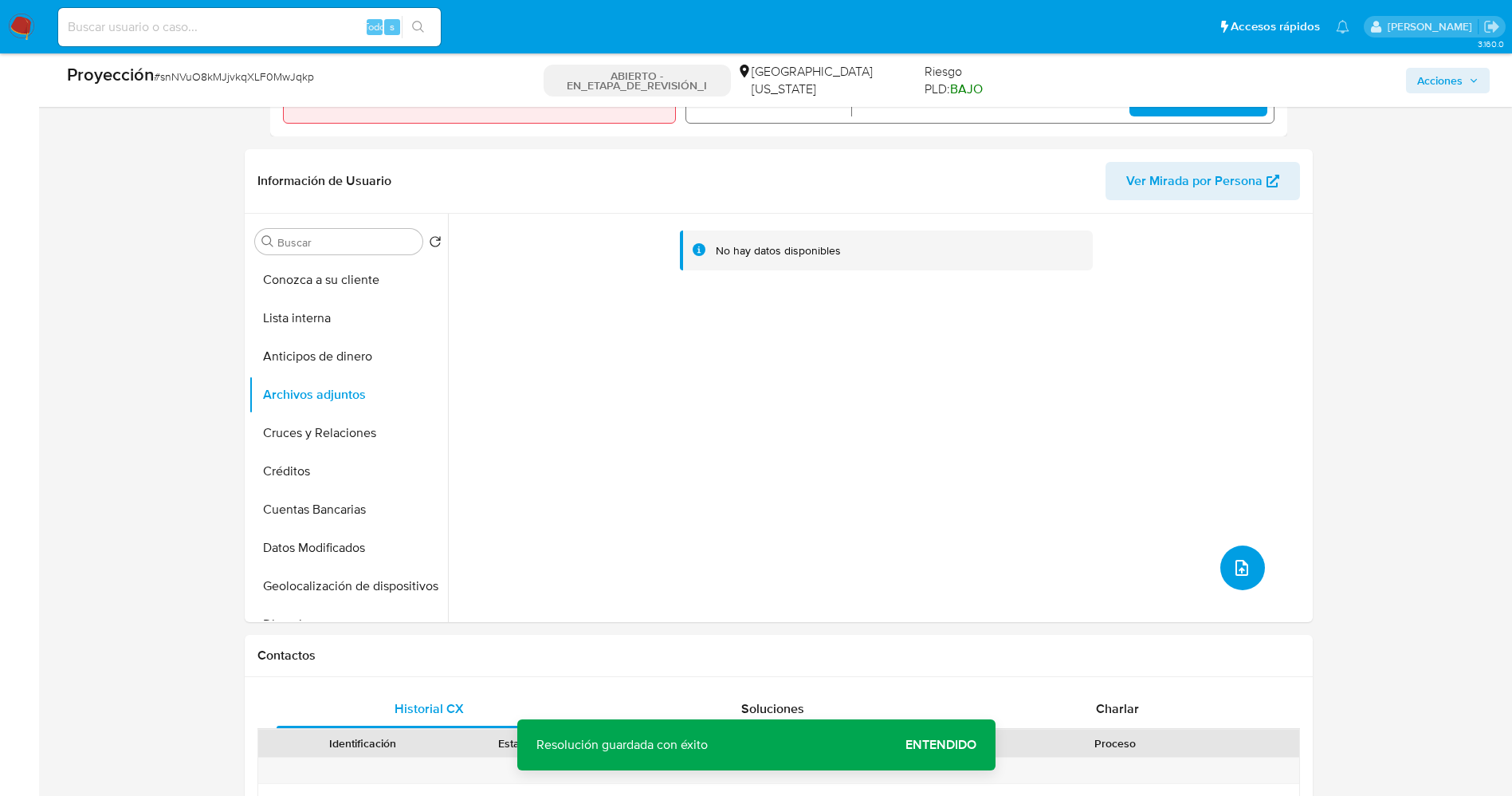
click at [1220, 562] on button "subir archivo" at bounding box center [1242, 568] width 45 height 45
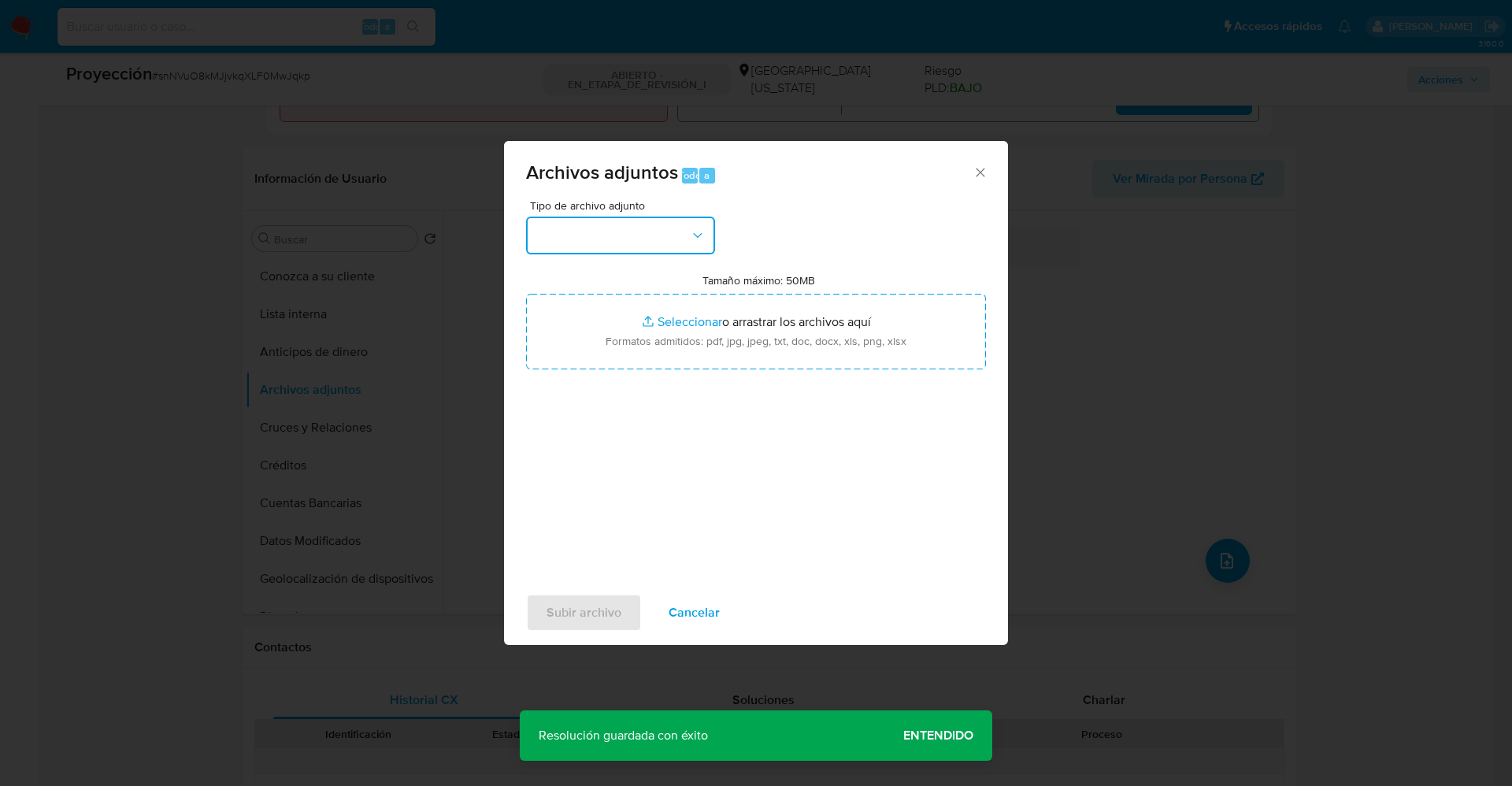
drag, startPoint x: 626, startPoint y: 228, endPoint x: 635, endPoint y: 213, distance: 17.5
click at [626, 226] on button "button" at bounding box center [620, 235] width 189 height 37
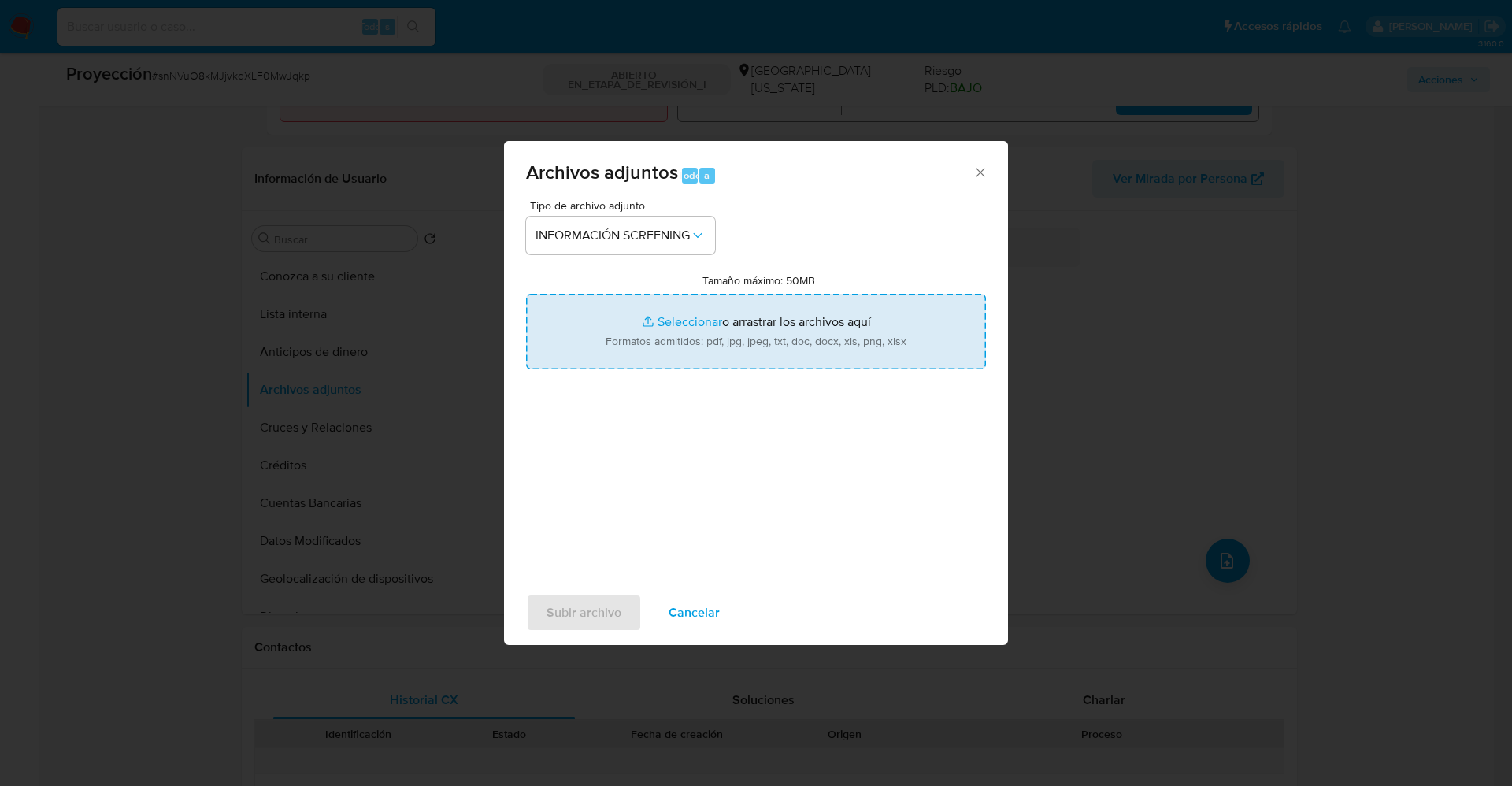
type input "C:\fakepath\_Cecilia Banchero Fernandez_ lavado de dinero - Buscar con Google.p…"
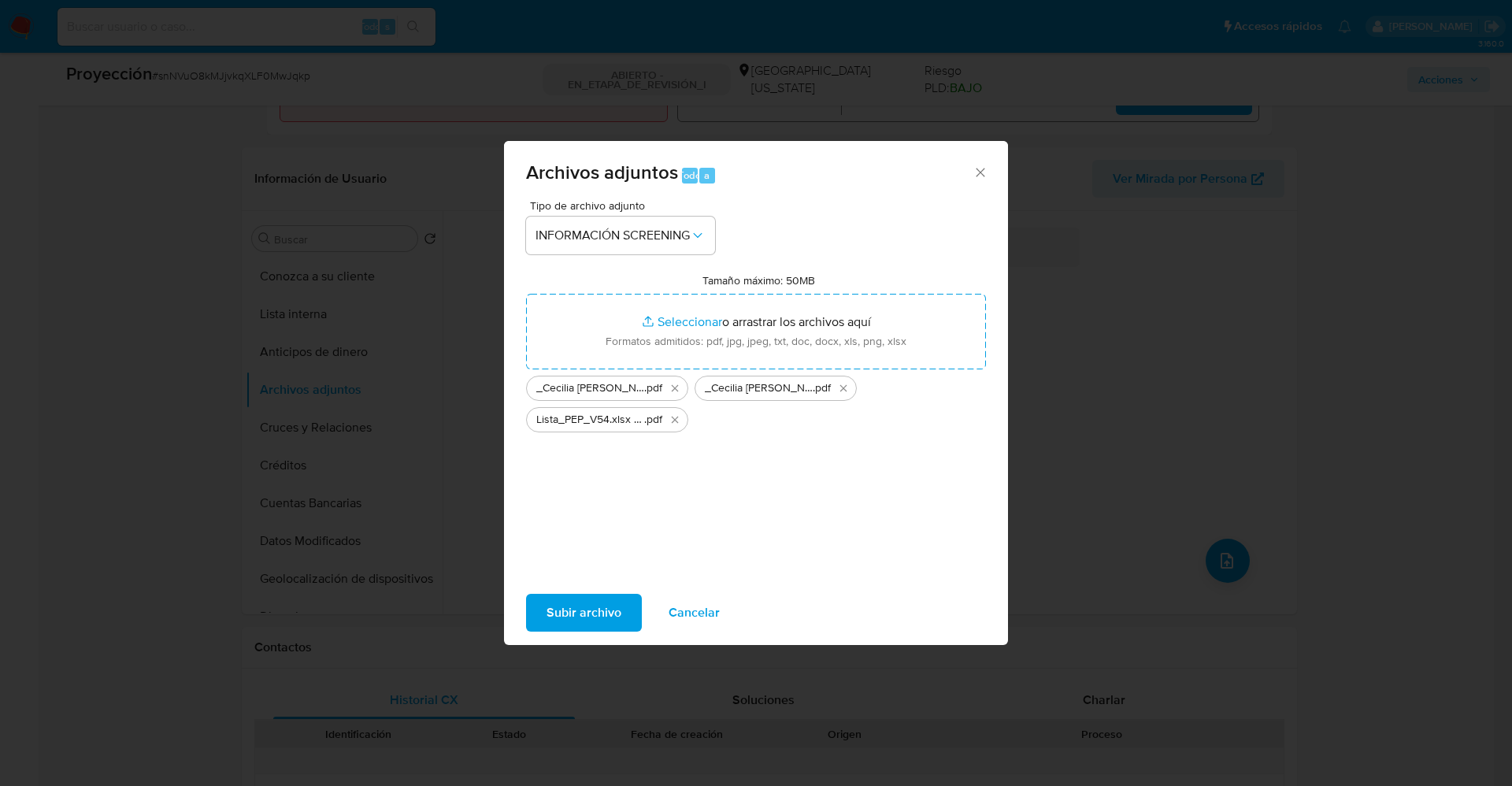
click at [583, 605] on span "Subir archivo" at bounding box center [584, 613] width 75 height 35
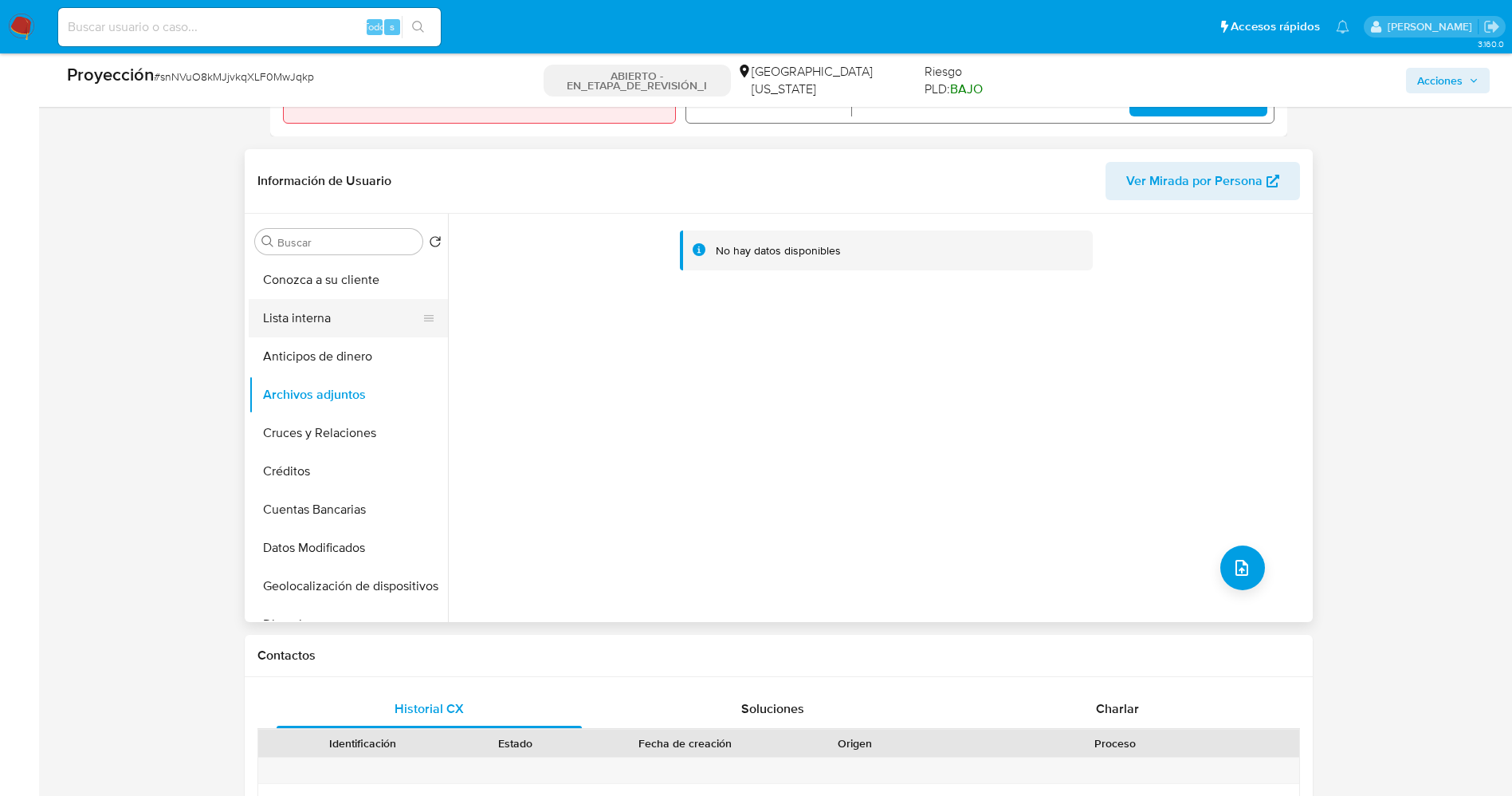
click at [308, 315] on button "Lista interna" at bounding box center [342, 317] width 187 height 38
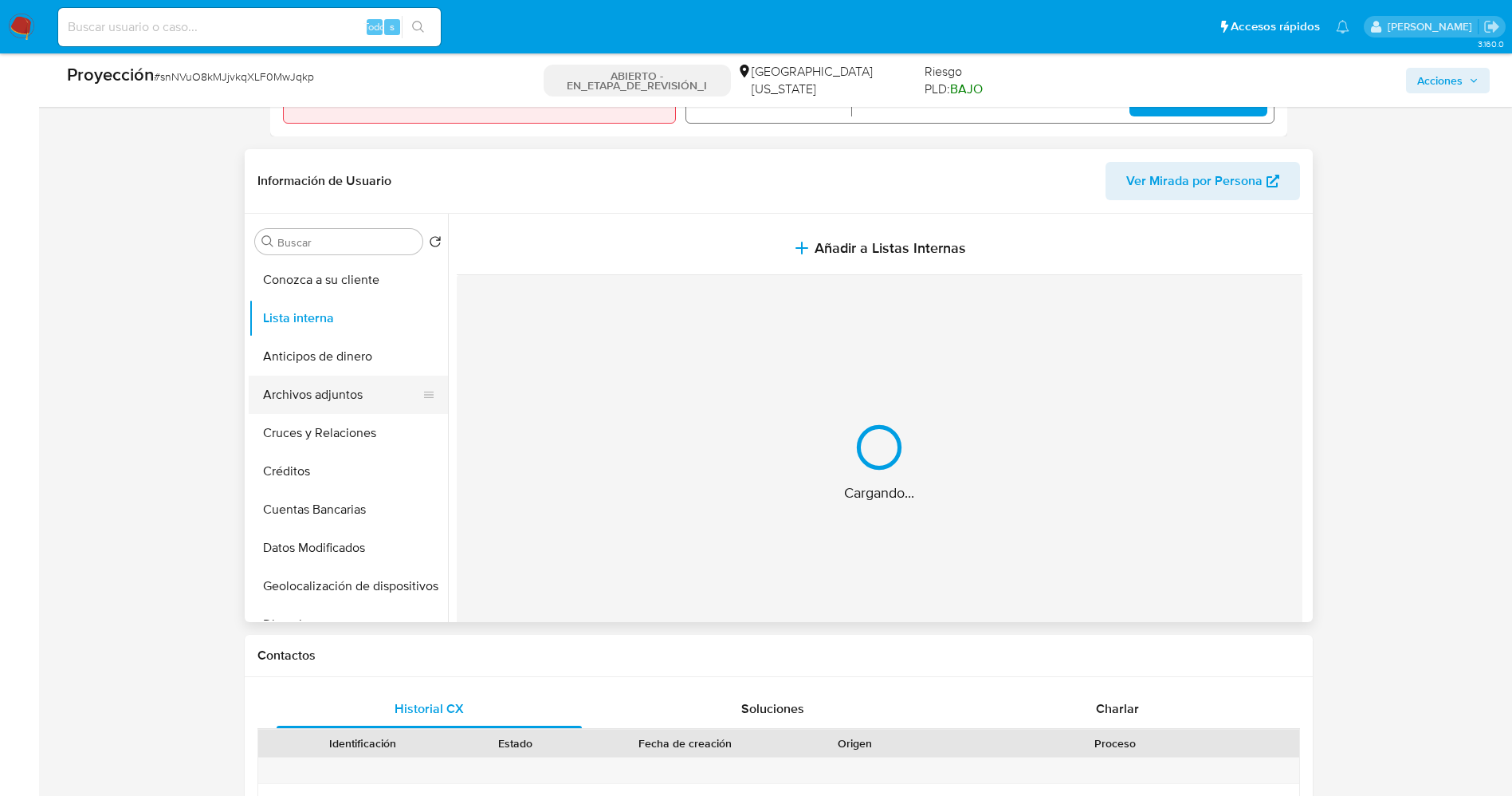
click at [360, 391] on button "Archivos adjuntos" at bounding box center [342, 394] width 187 height 38
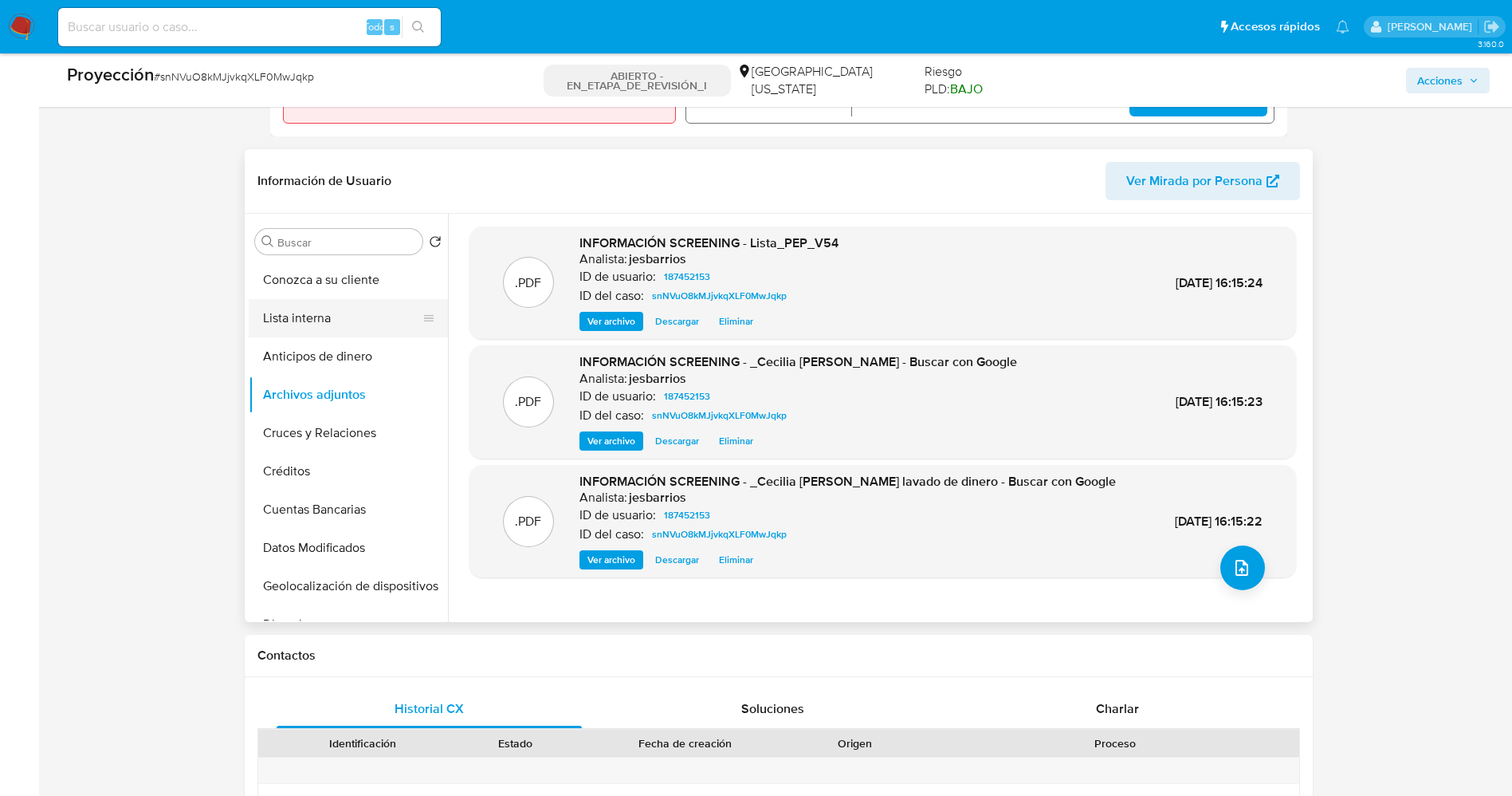
click at [306, 319] on button "Lista interna" at bounding box center [342, 317] width 187 height 38
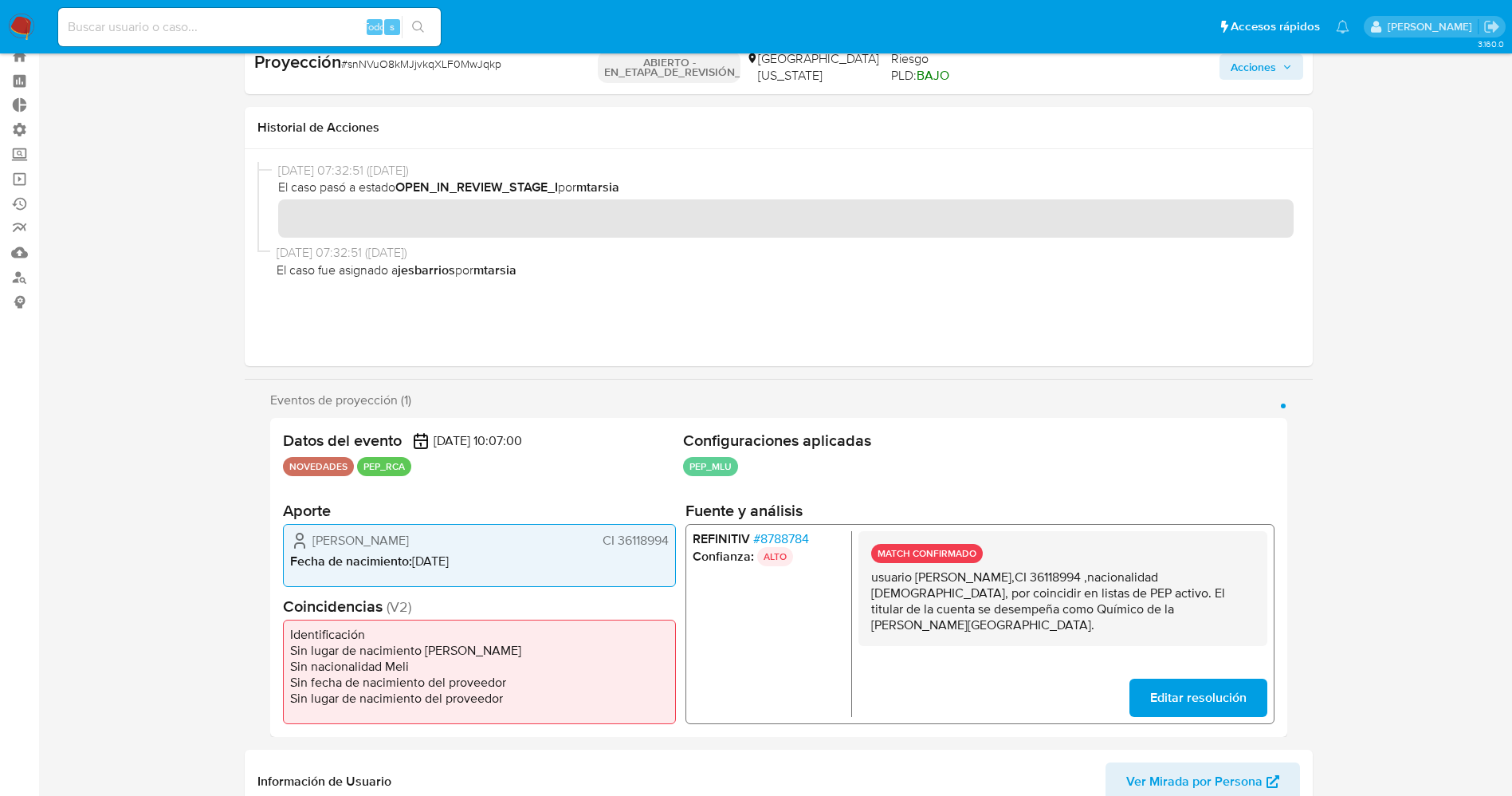
scroll to position [0, 0]
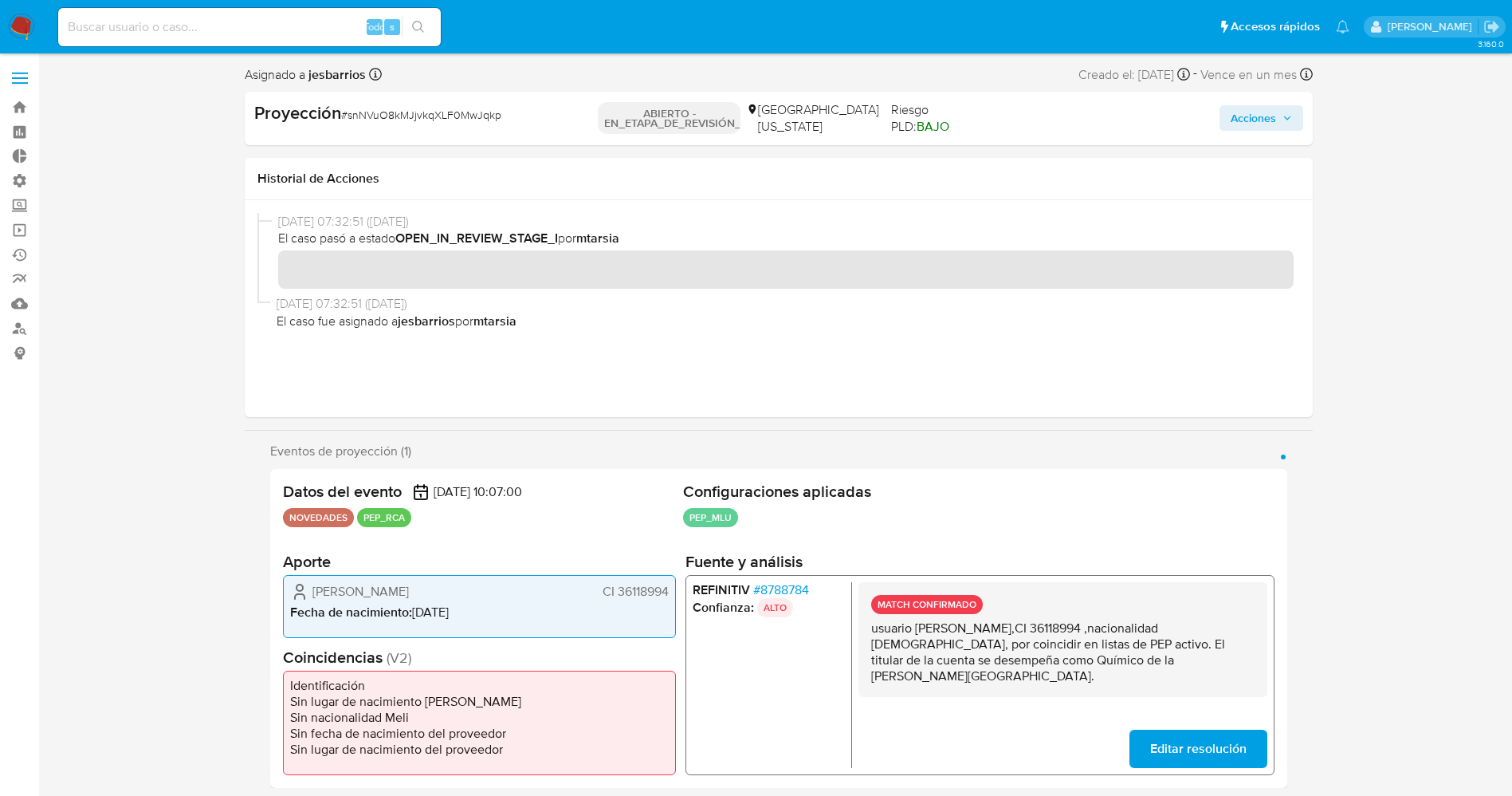
drag, startPoint x: 1248, startPoint y: 115, endPoint x: 1131, endPoint y: 126, distance: 117.5
click at [1241, 114] on span "Acciones" at bounding box center [1253, 117] width 46 height 26
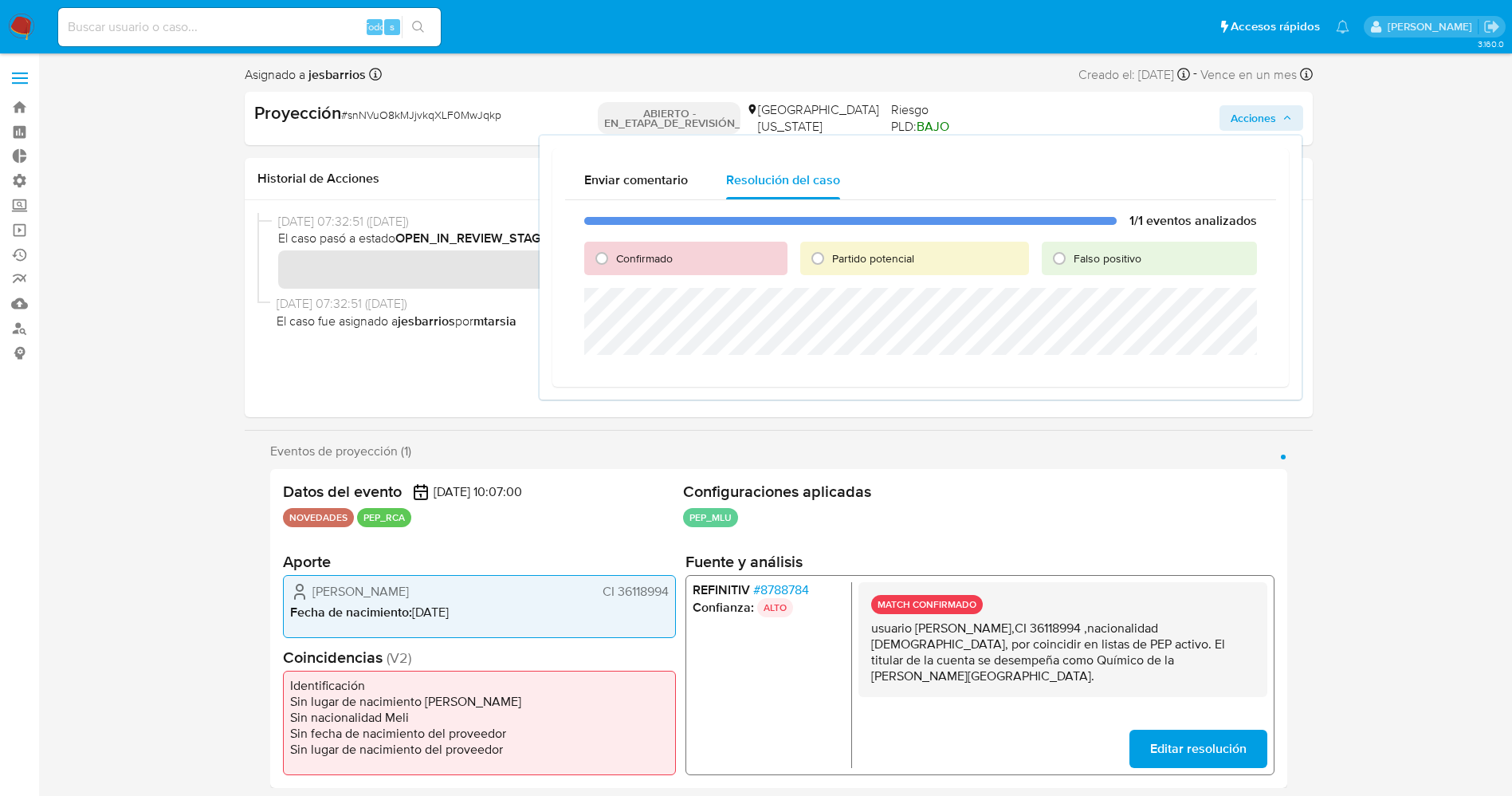
click at [630, 269] on div "Confirmado" at bounding box center [686, 258] width 204 height 33
click at [630, 263] on span "Confirmado" at bounding box center [644, 258] width 56 height 16
click at [614, 263] on input "Confirmado" at bounding box center [601, 258] width 26 height 26
radio input "true"
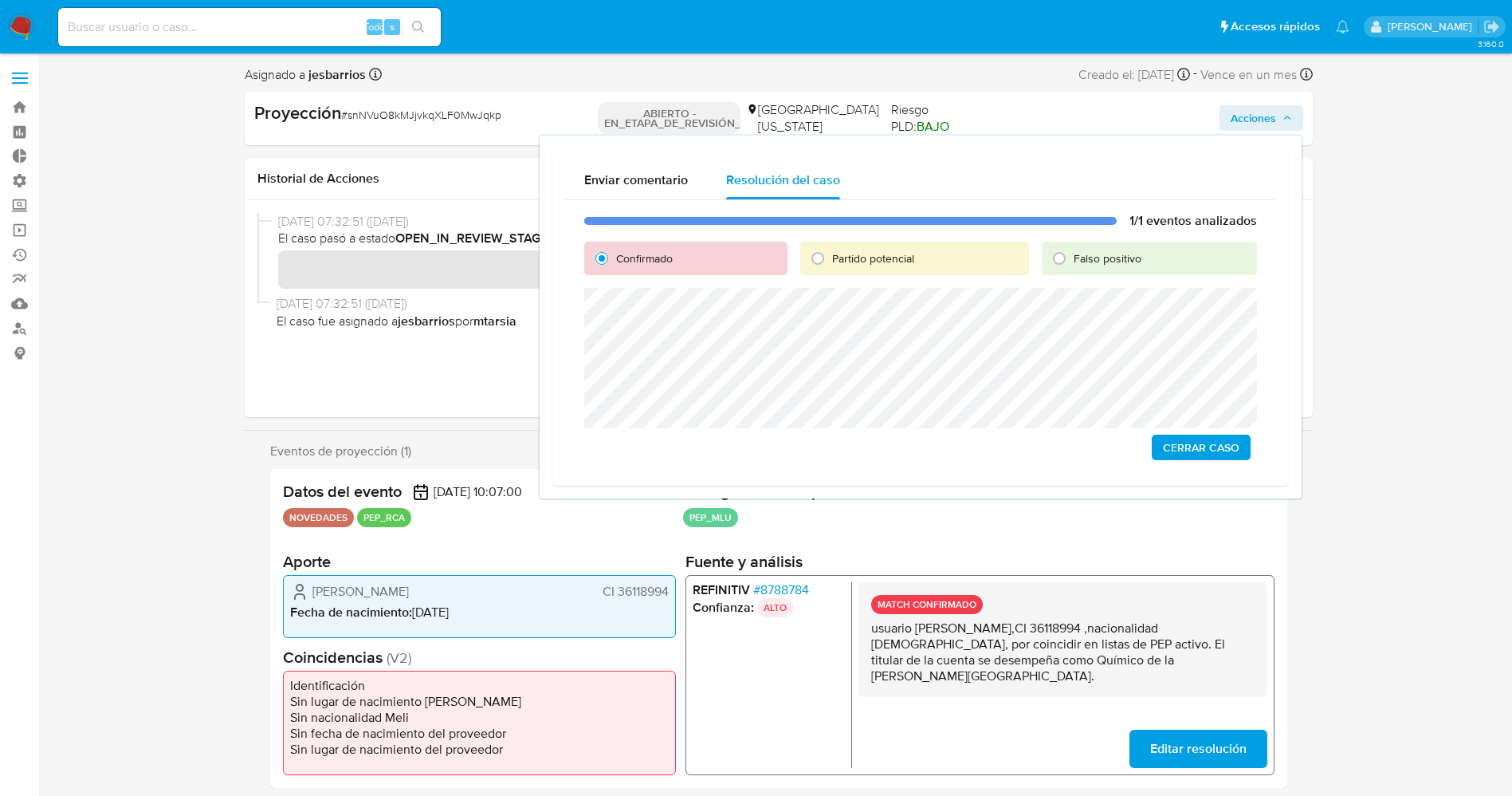
click at [1197, 456] on span "Cerrar Caso" at bounding box center [1200, 447] width 77 height 22
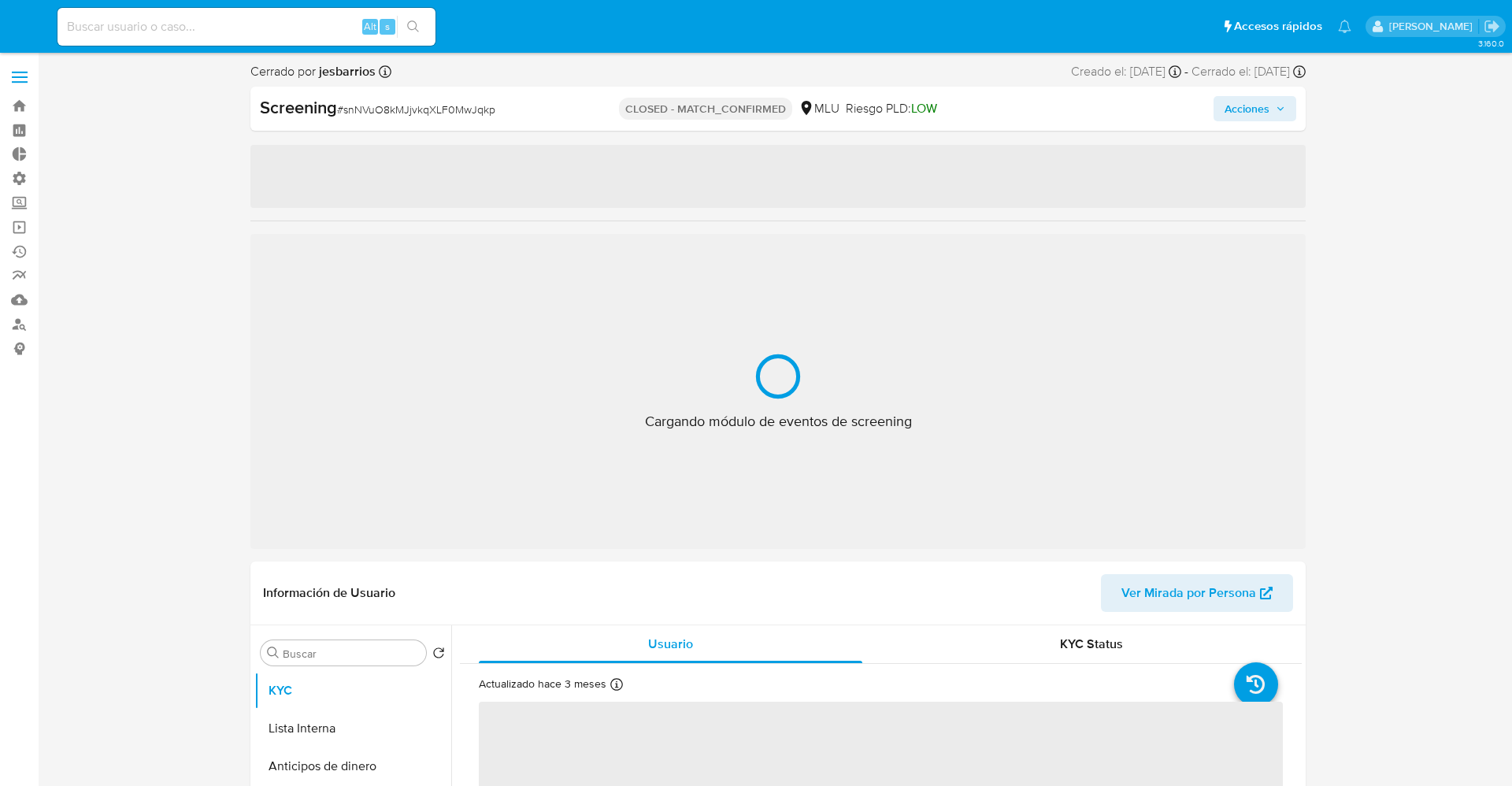
select select "10"
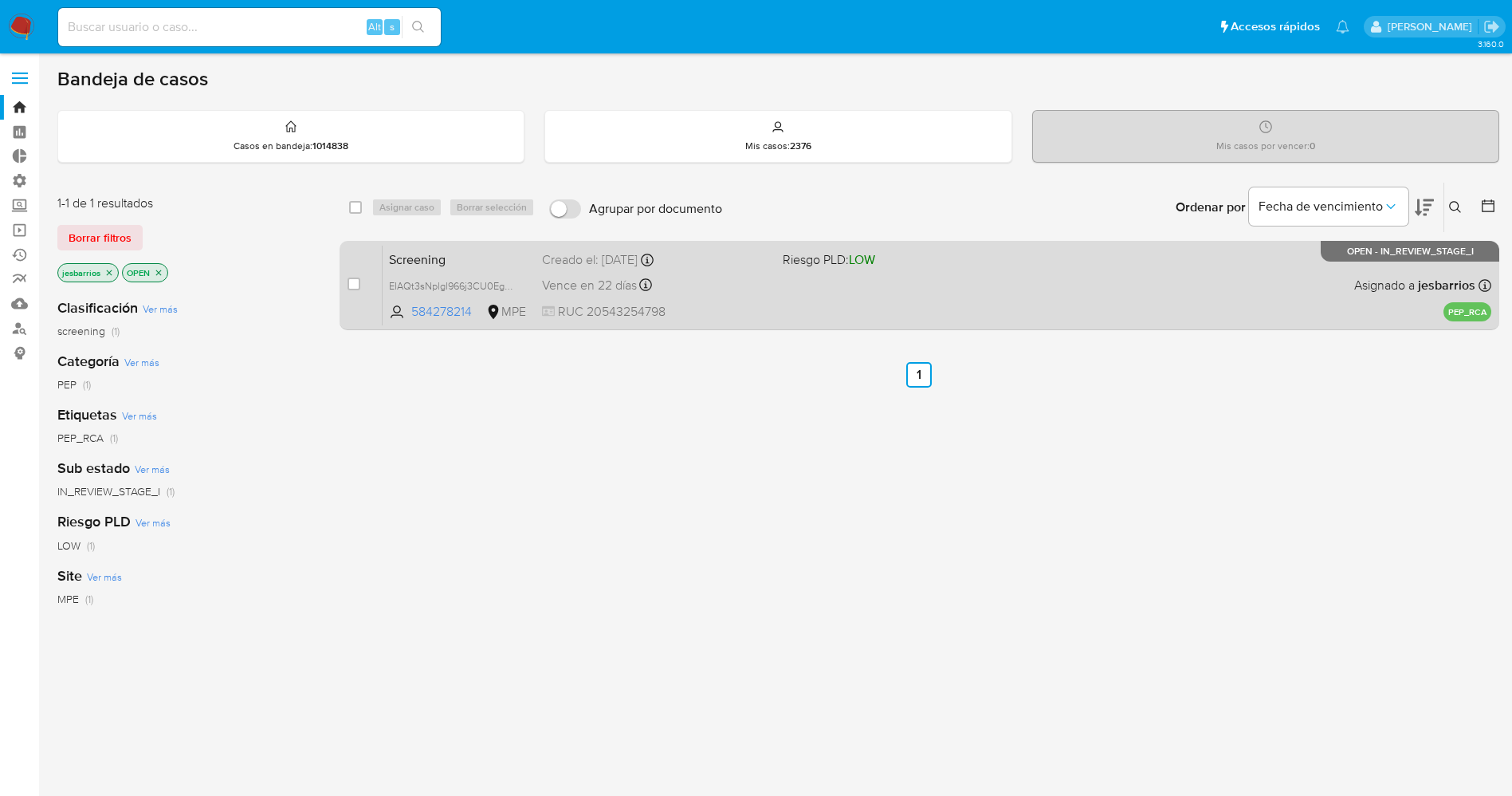
click at [793, 302] on div "Screening EIAQt3sNplgl966j3CU0EgWO 584278214 MPE Riesgo PLD: LOW Creado el: [DA…" at bounding box center [937, 285] width 1108 height 80
click at [737, 294] on div "Vence en 22 días Vence el [DATE] 07:07:59" at bounding box center [656, 285] width 228 height 21
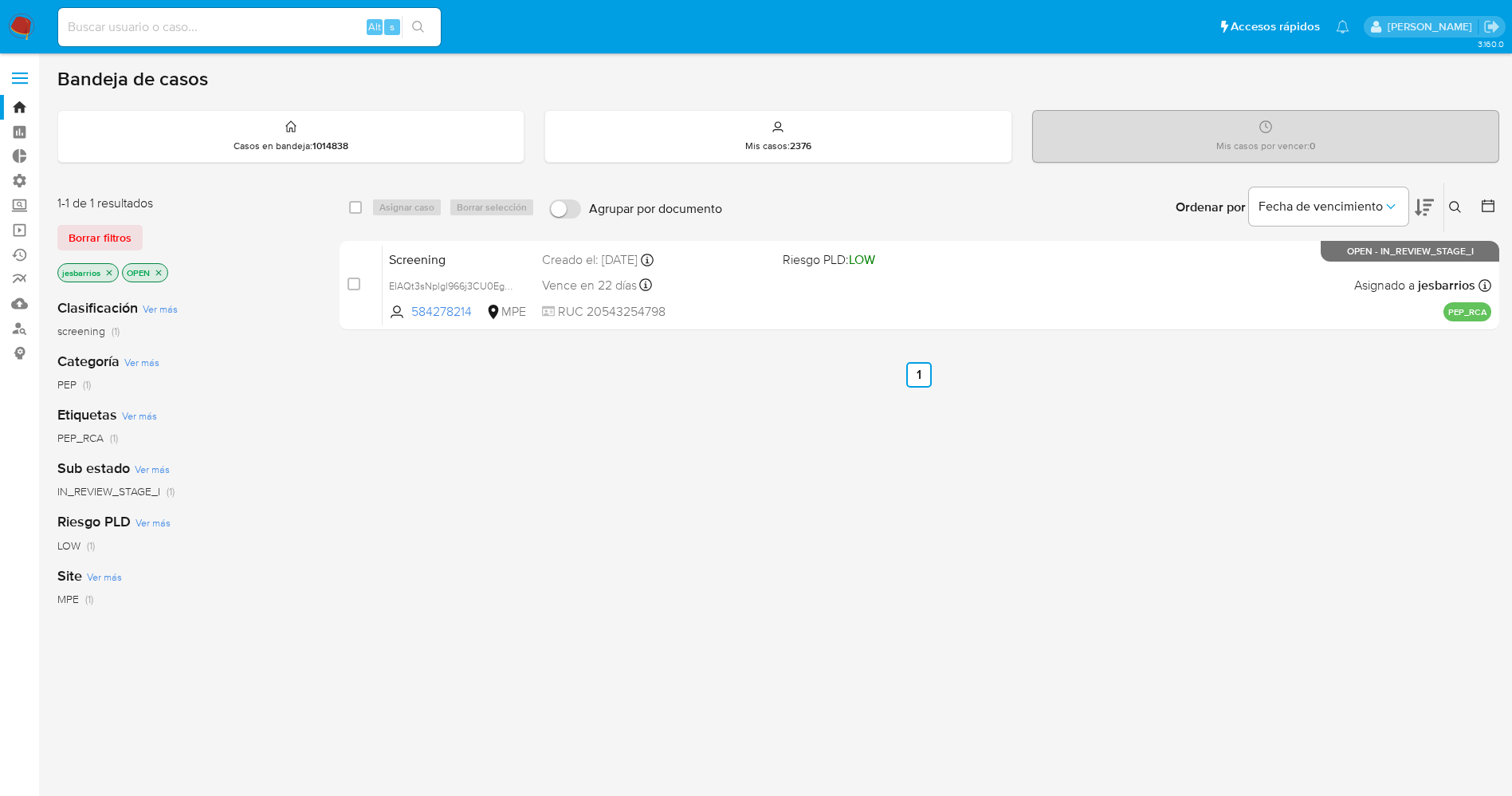
click at [108, 273] on icon "close-filter" at bounding box center [108, 272] width 10 height 10
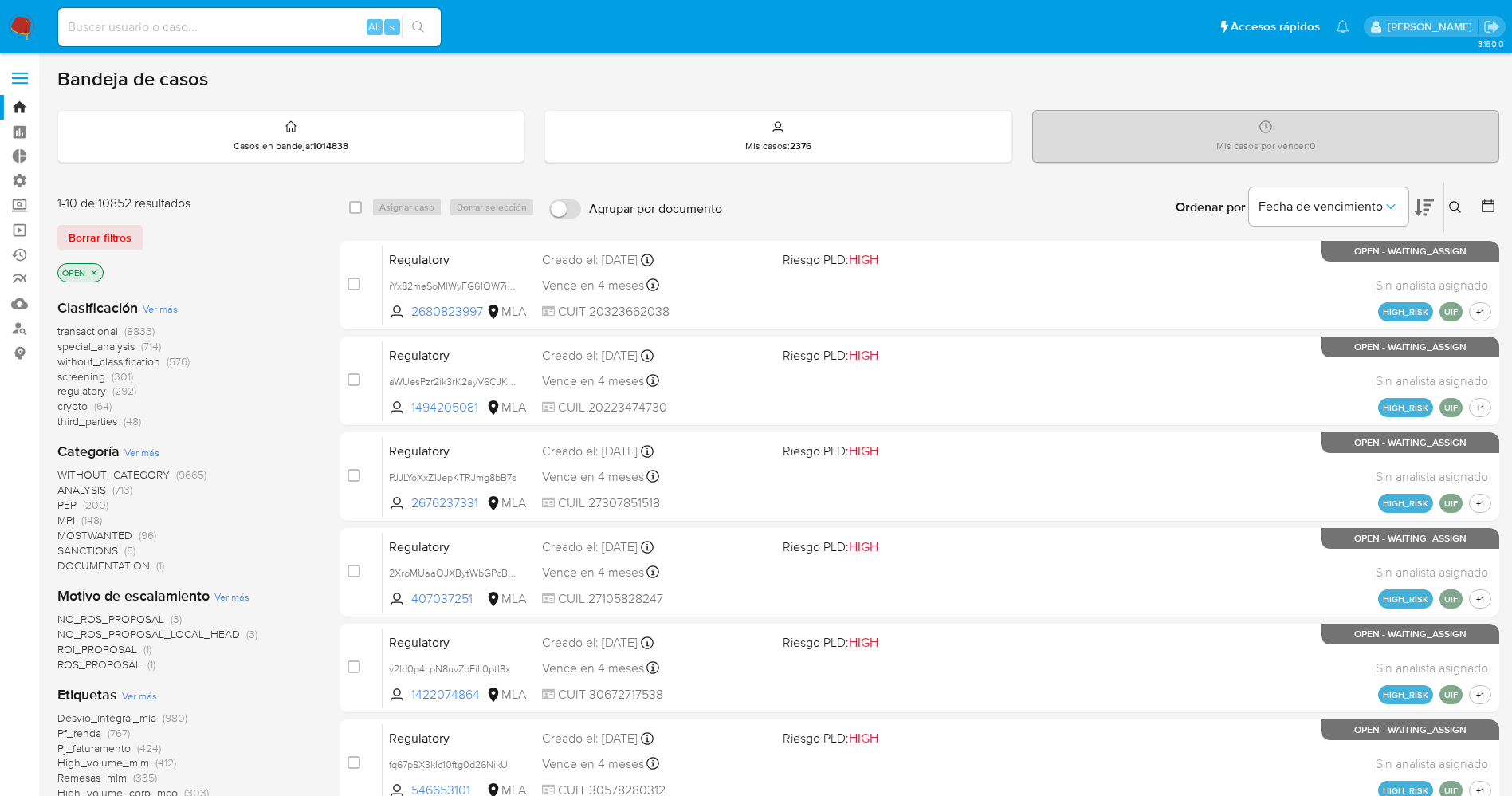
click at [145, 531] on span "(96)" at bounding box center [147, 535] width 18 height 16
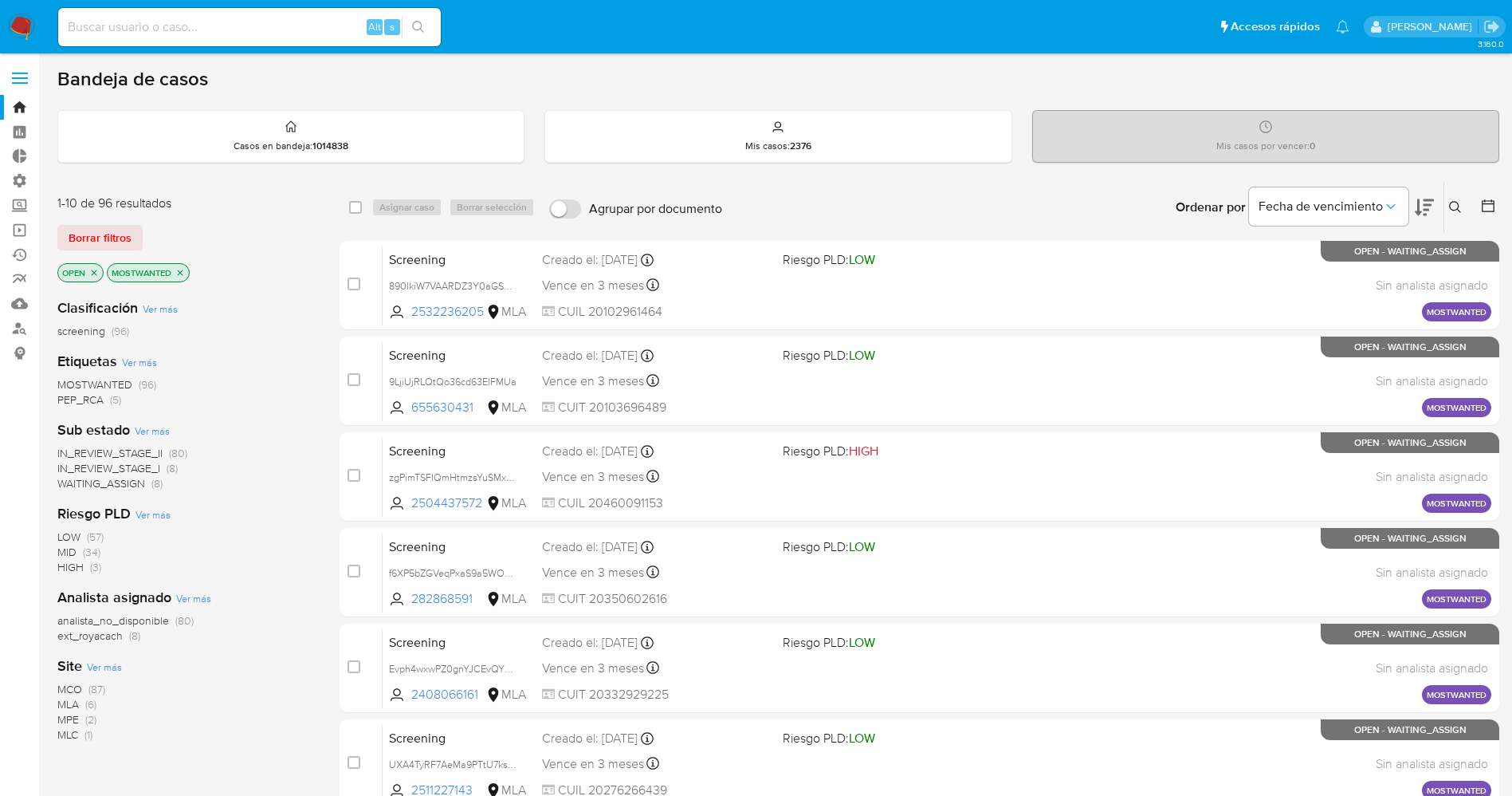
click at [138, 480] on span "WAITING_ASSIGN" at bounding box center [100, 483] width 87 height 16
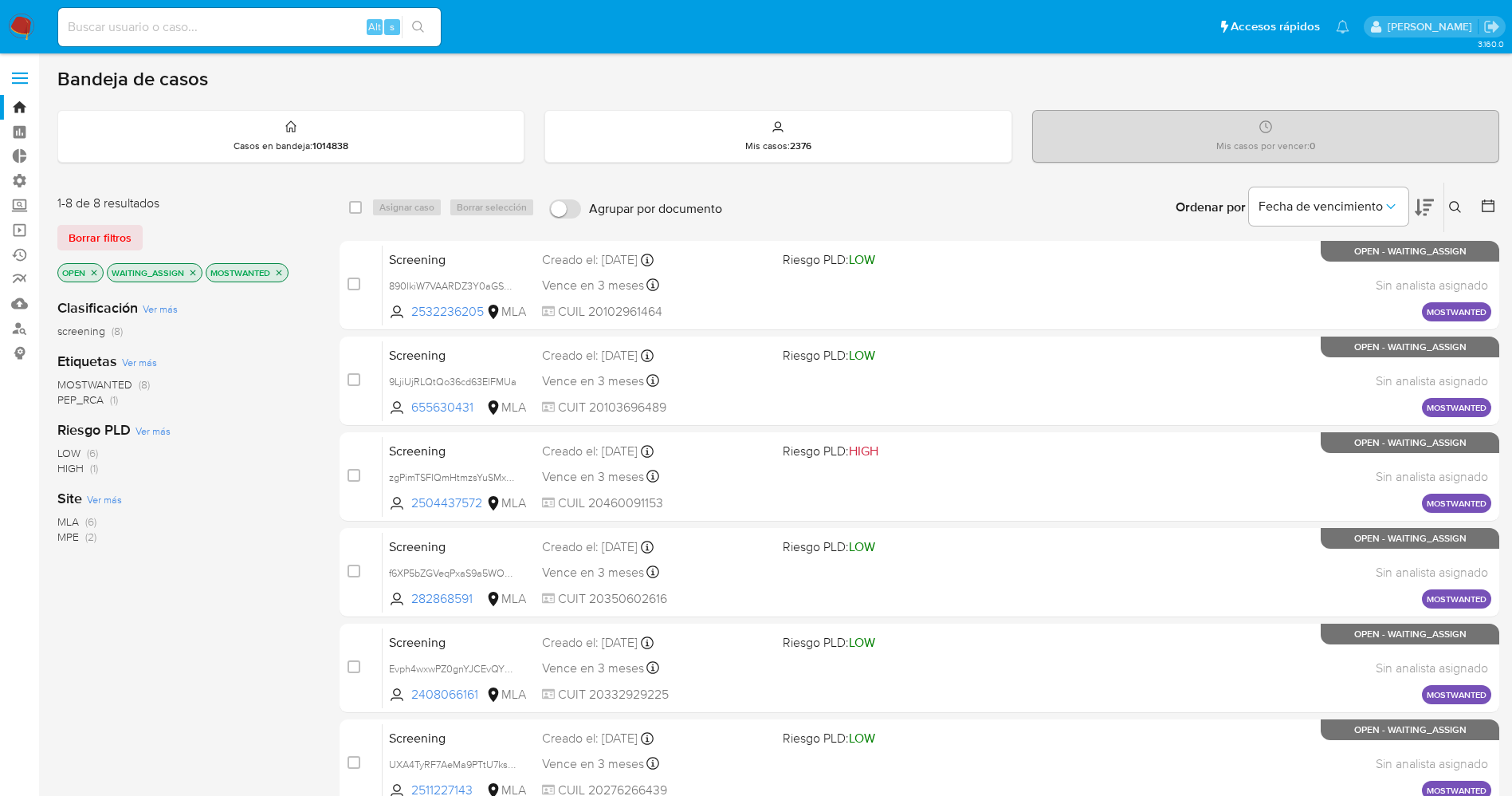
click at [13, 19] on img at bounding box center [21, 26] width 27 height 27
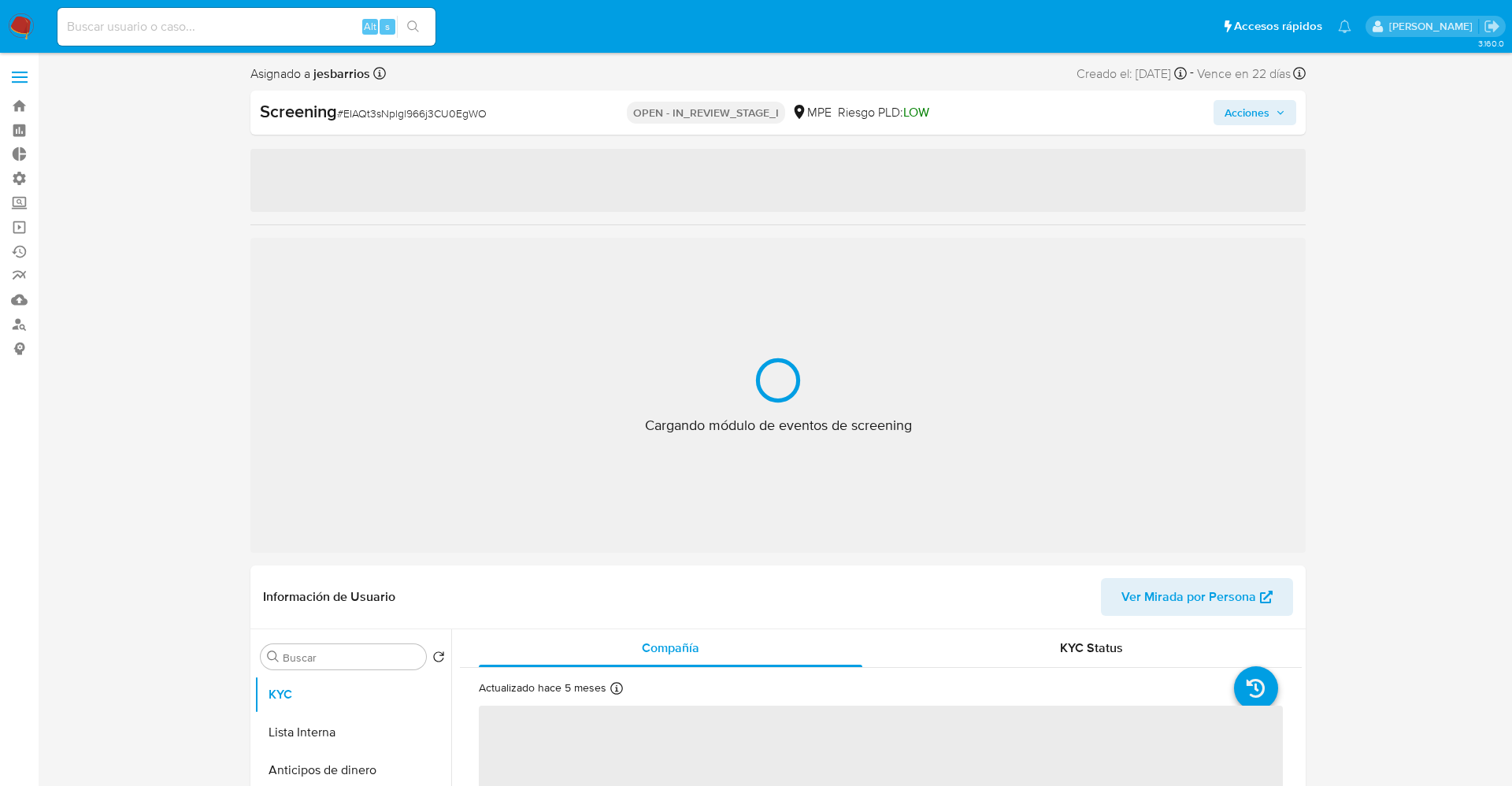
select select "10"
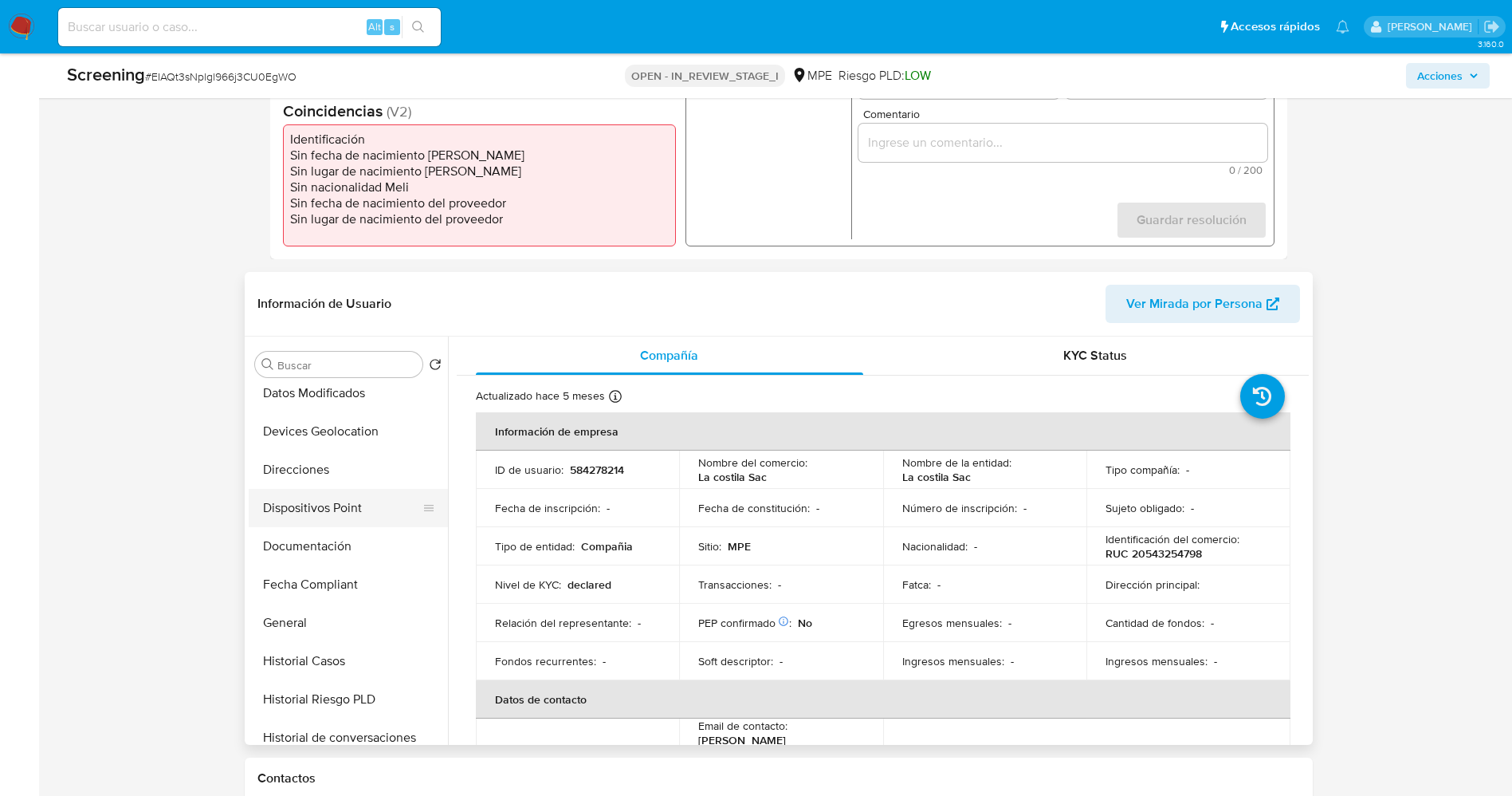
scroll to position [279, 0]
click at [313, 539] on button "Documentación" at bounding box center [342, 544] width 187 height 38
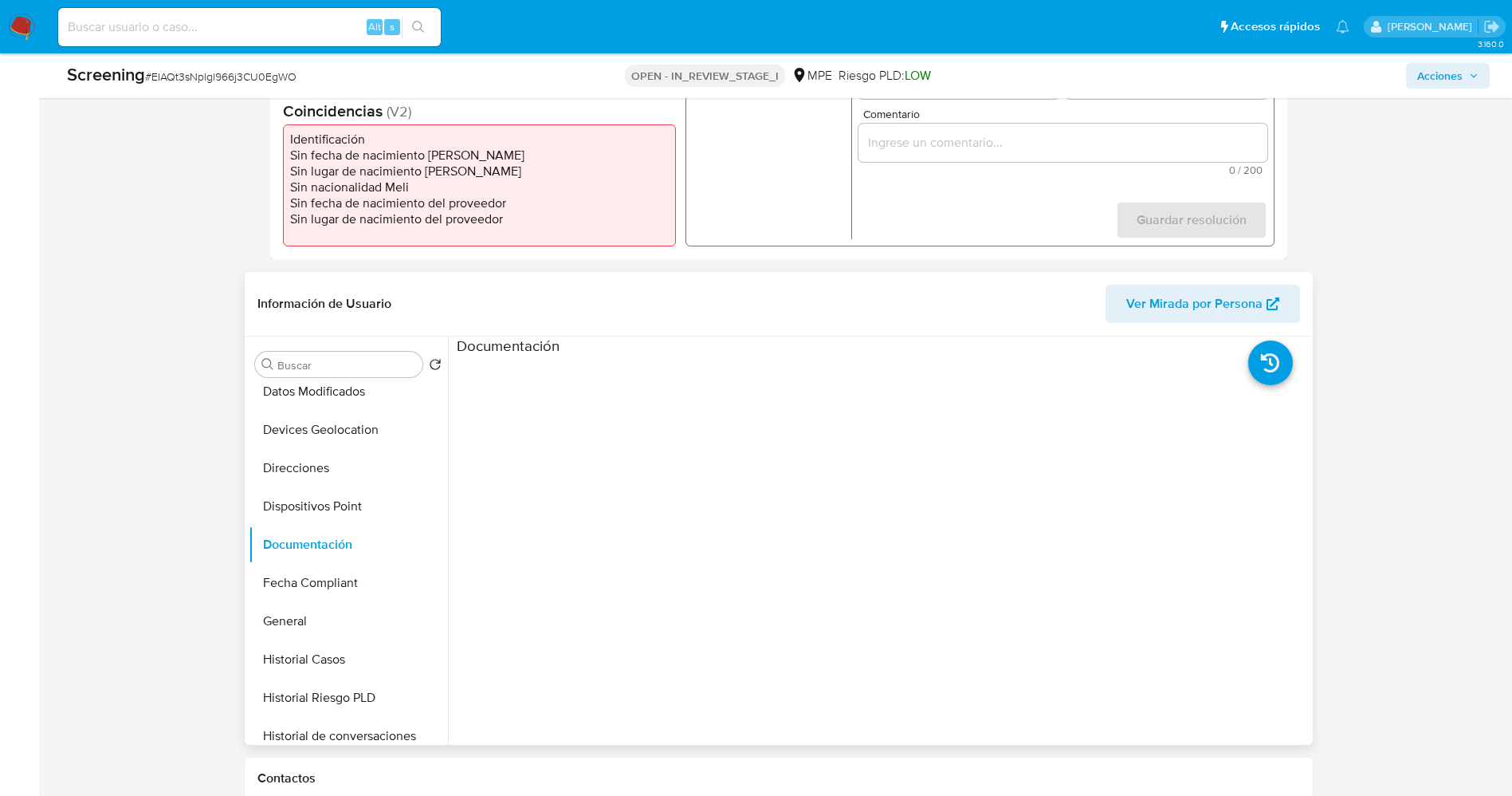
drag, startPoint x: 447, startPoint y: 502, endPoint x: 447, endPoint y: 446, distance: 56.0
click at [448, 446] on div at bounding box center [878, 540] width 861 height 408
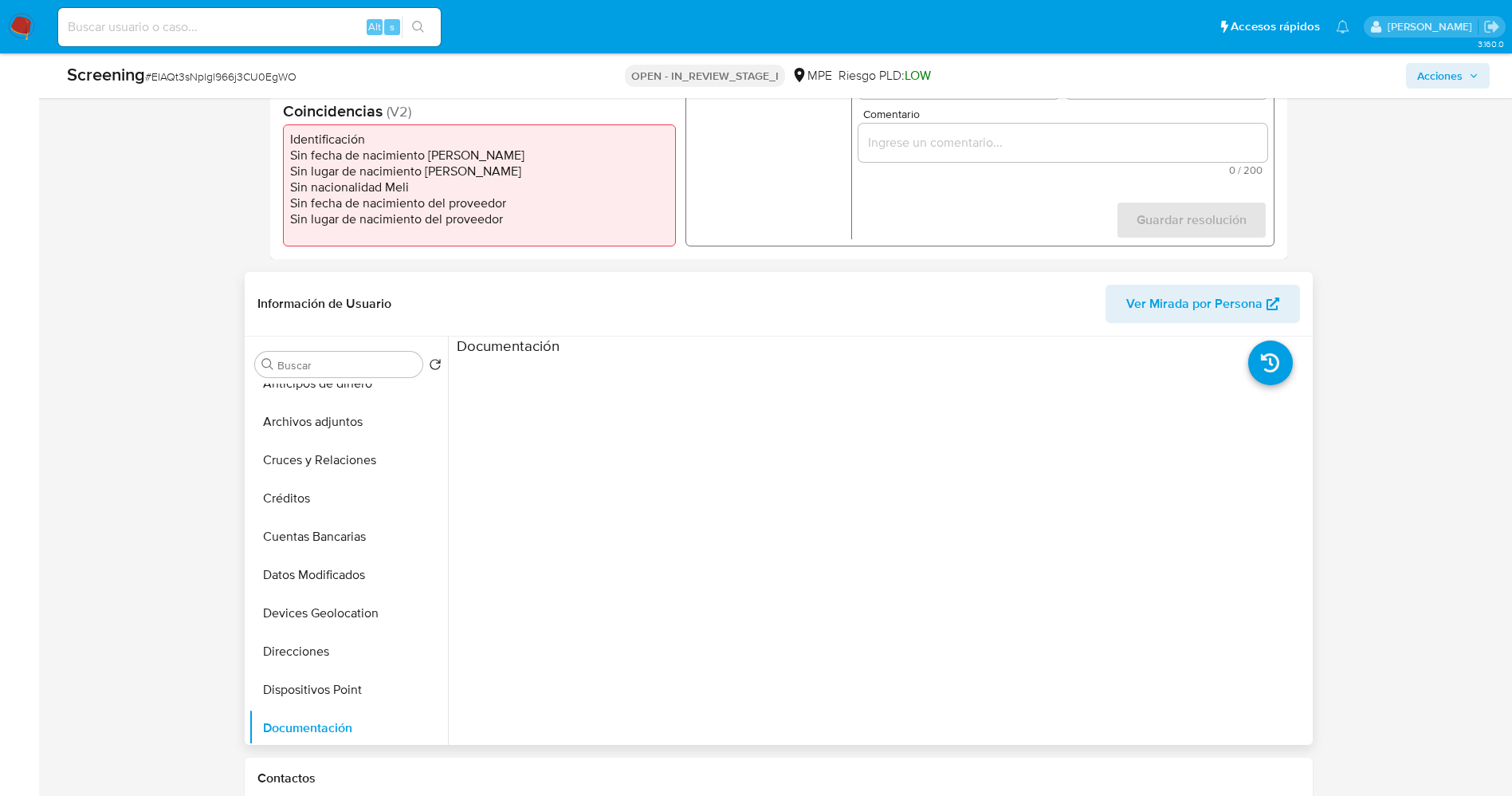
scroll to position [0, 0]
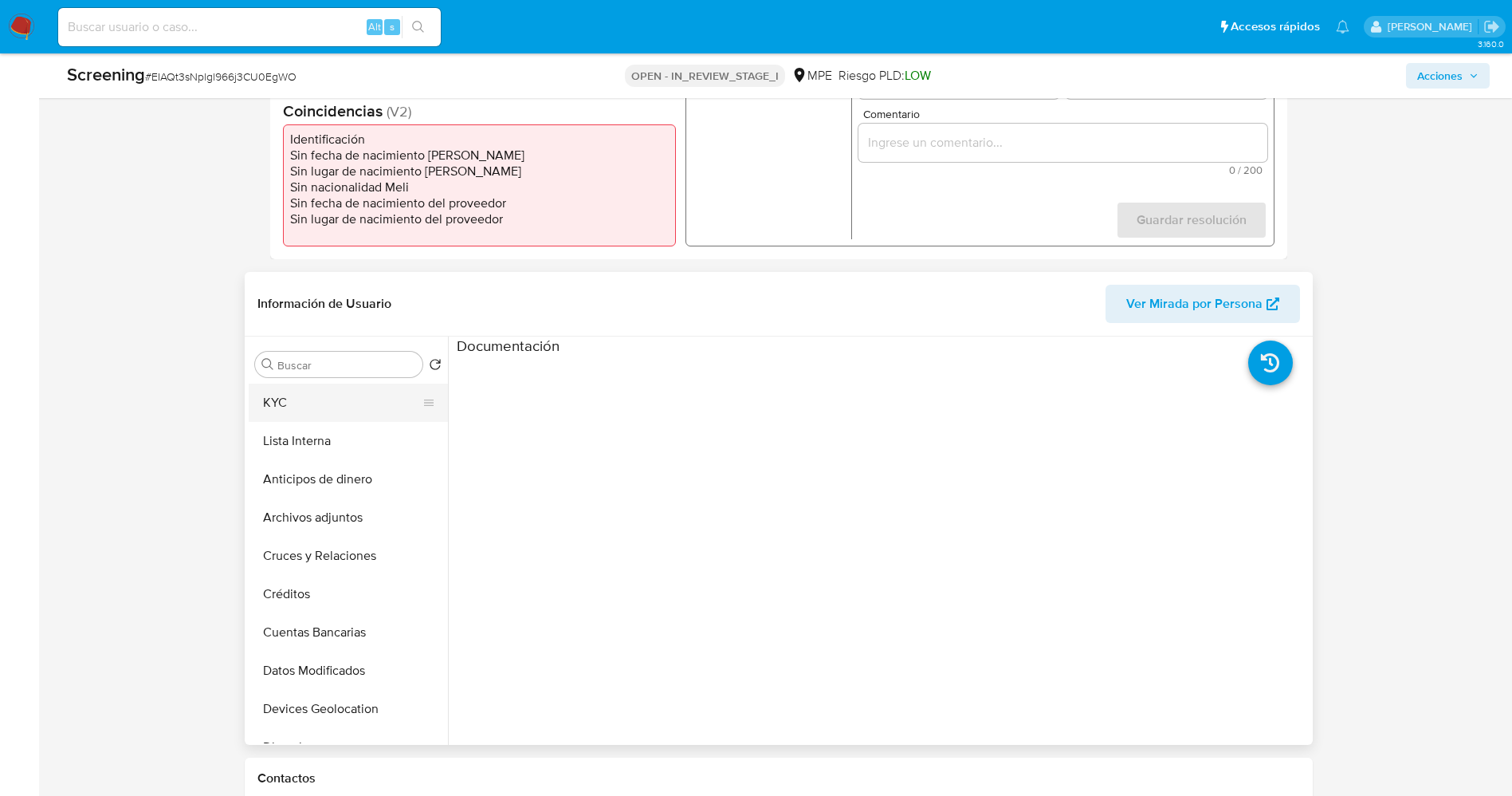
click at [329, 387] on button "KYC" at bounding box center [342, 402] width 187 height 38
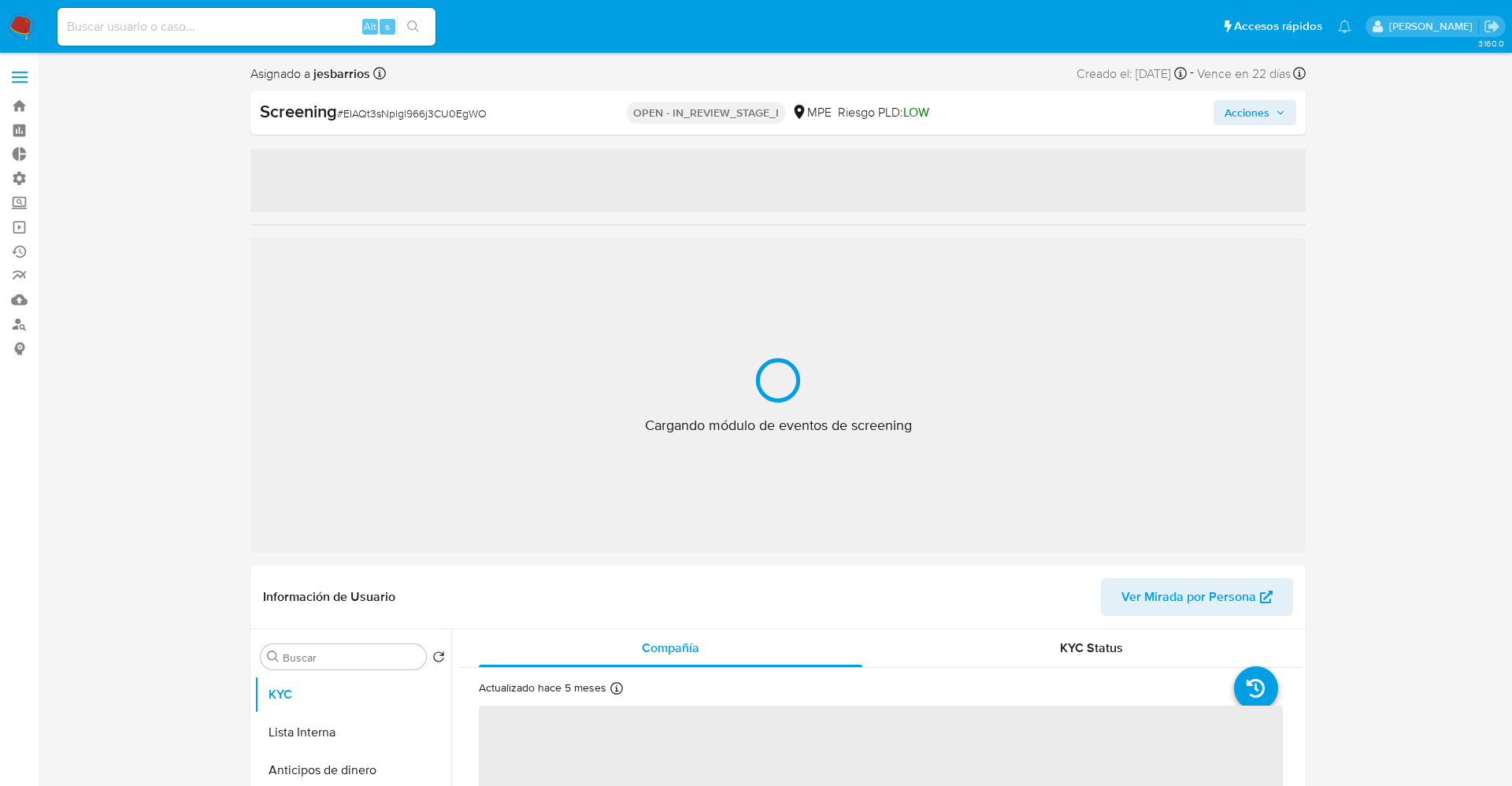
select select "10"
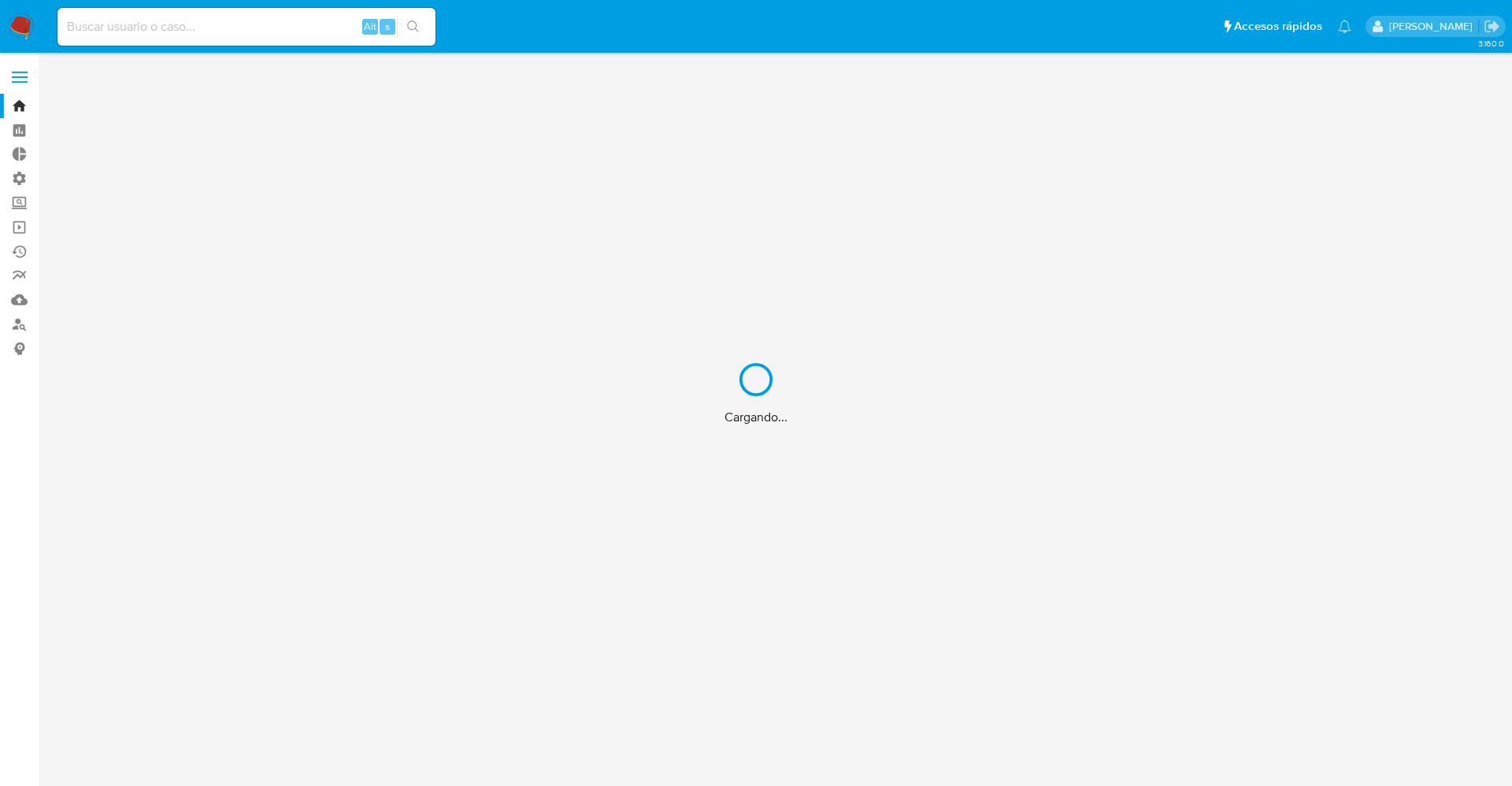
click at [13, 18] on div "Cargando..." at bounding box center [756, 393] width 1512 height 786
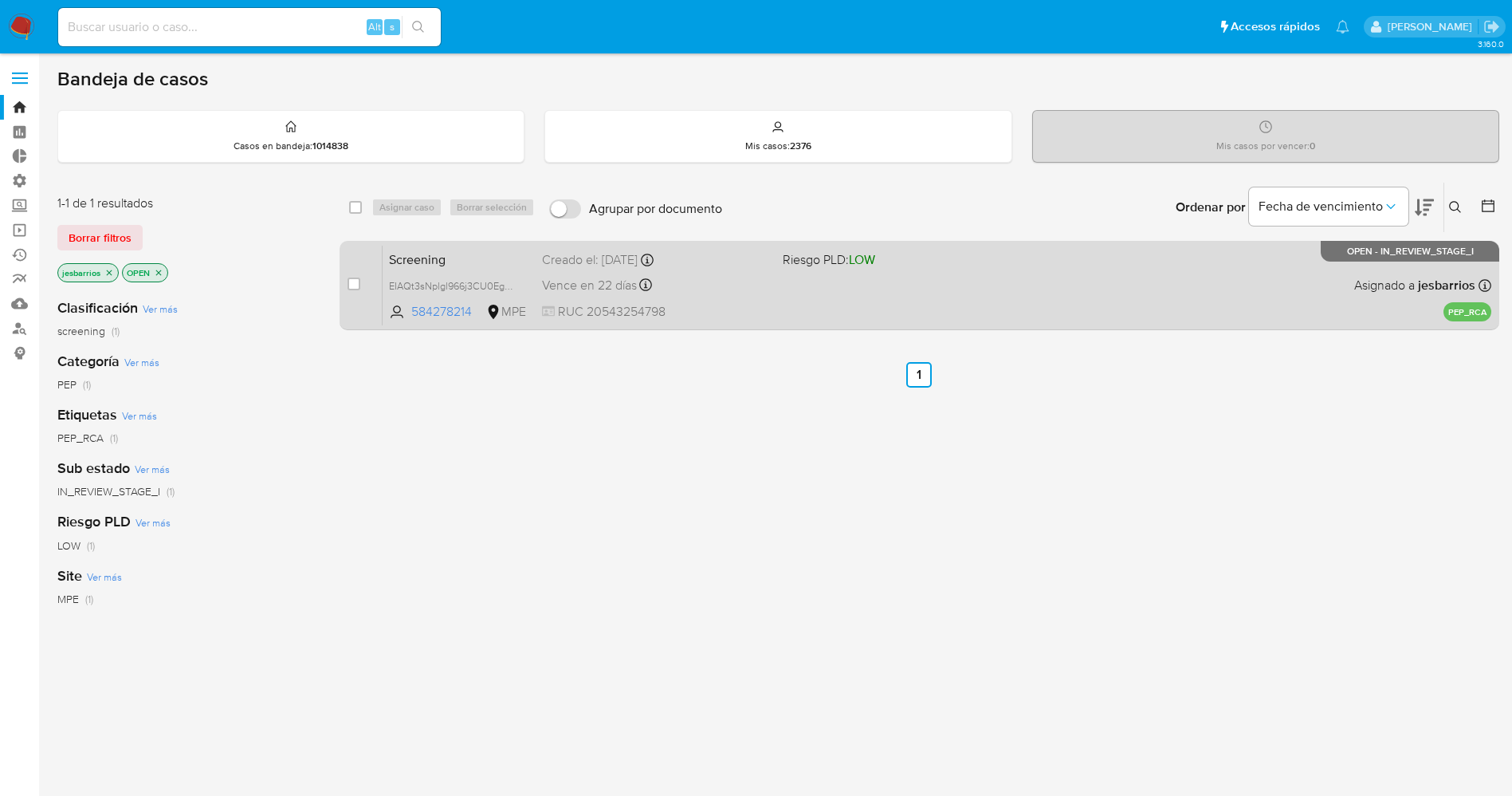
click at [725, 265] on div "Creado el: [DATE] Creado el: [DATE] 07:07:58" at bounding box center [656, 260] width 228 height 18
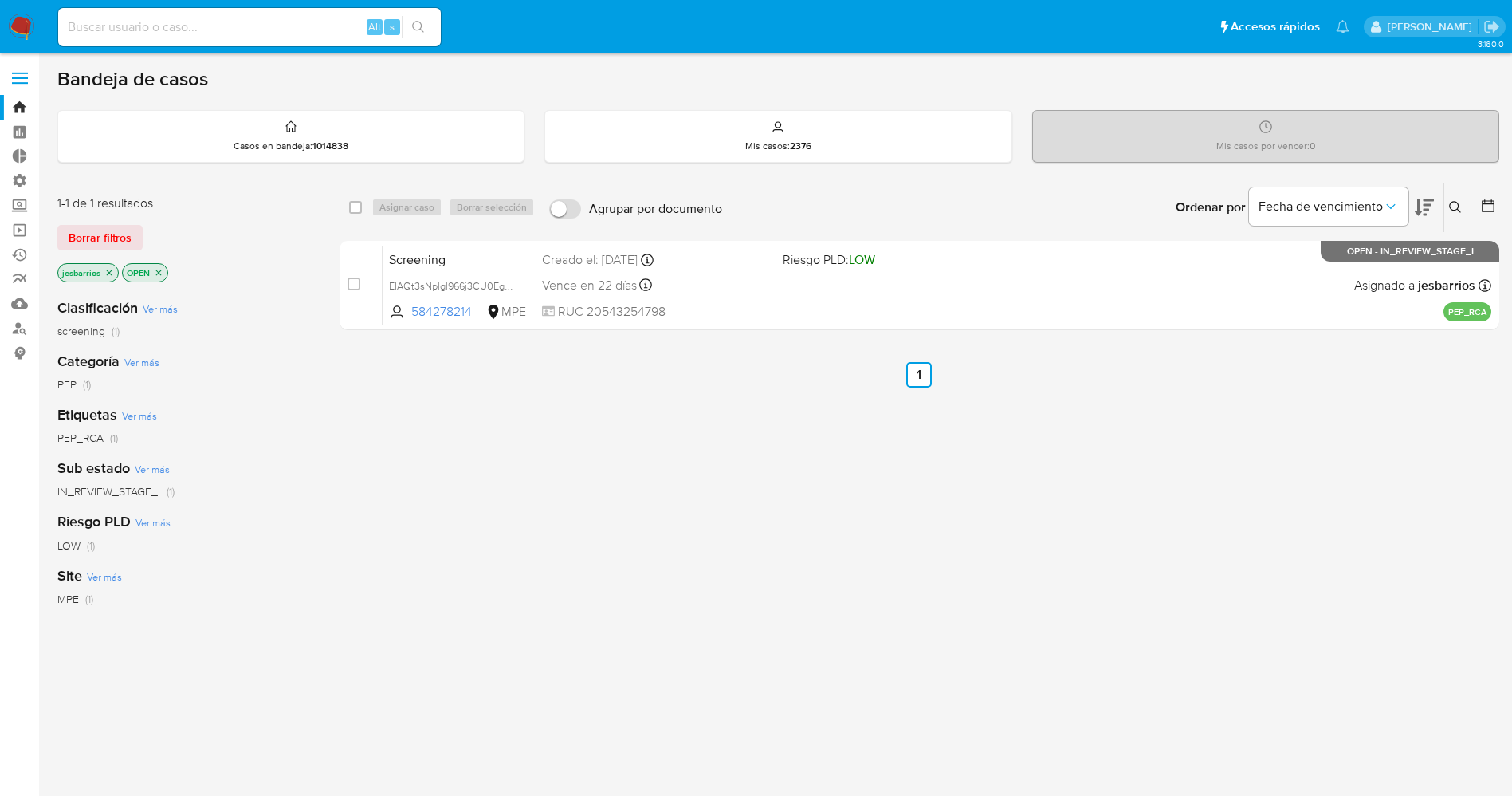
click at [22, 22] on img at bounding box center [21, 26] width 27 height 27
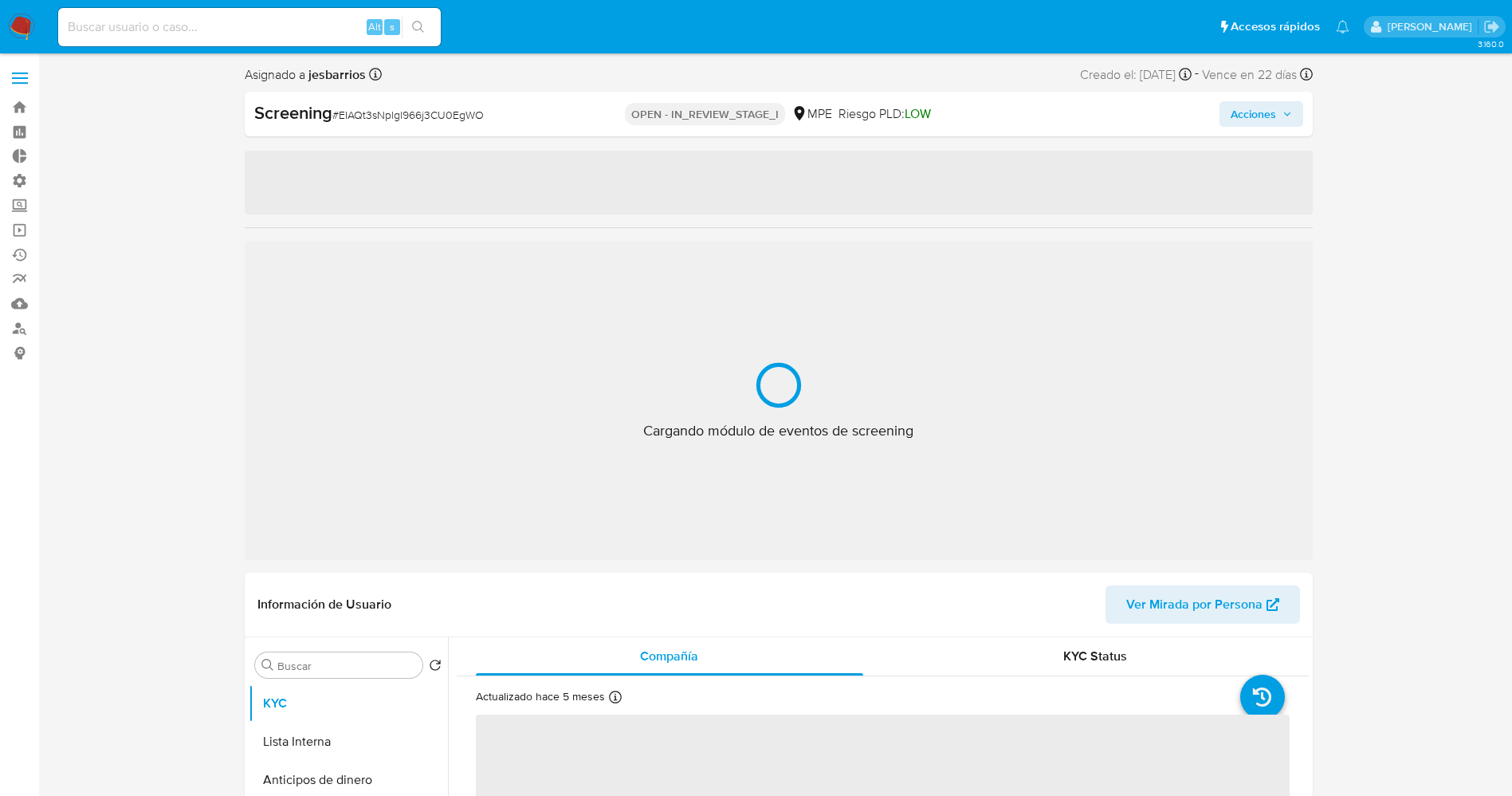
select select "10"
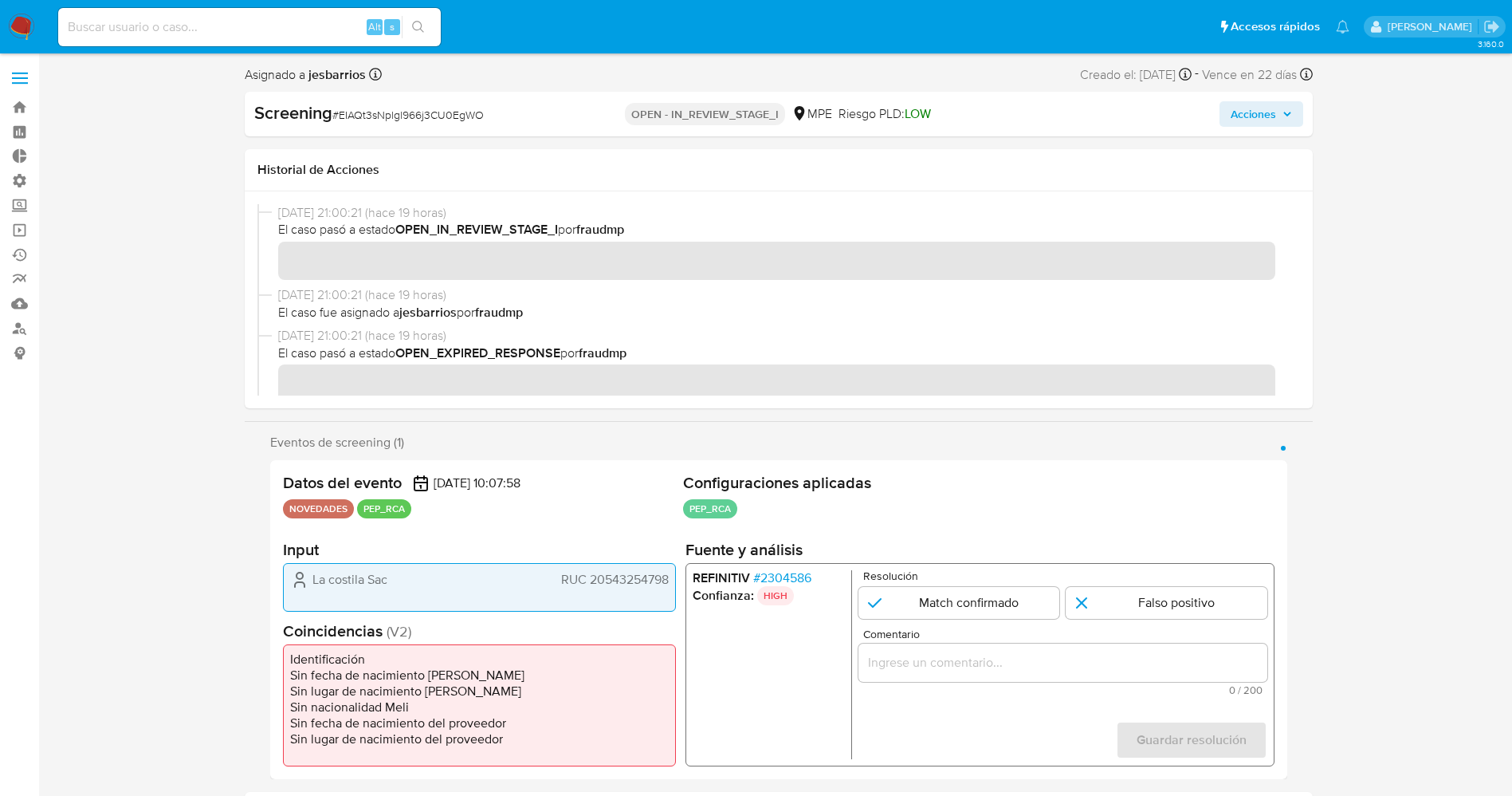
click at [336, 575] on span "La costila Sac" at bounding box center [350, 579] width 75 height 16
drag, startPoint x: 304, startPoint y: 588, endPoint x: 671, endPoint y: 582, distance: 367.0
click at [671, 582] on div "La costila Sac RUC 20543254798" at bounding box center [479, 586] width 393 height 48
click at [796, 573] on span "# 2304586" at bounding box center [782, 578] width 58 height 16
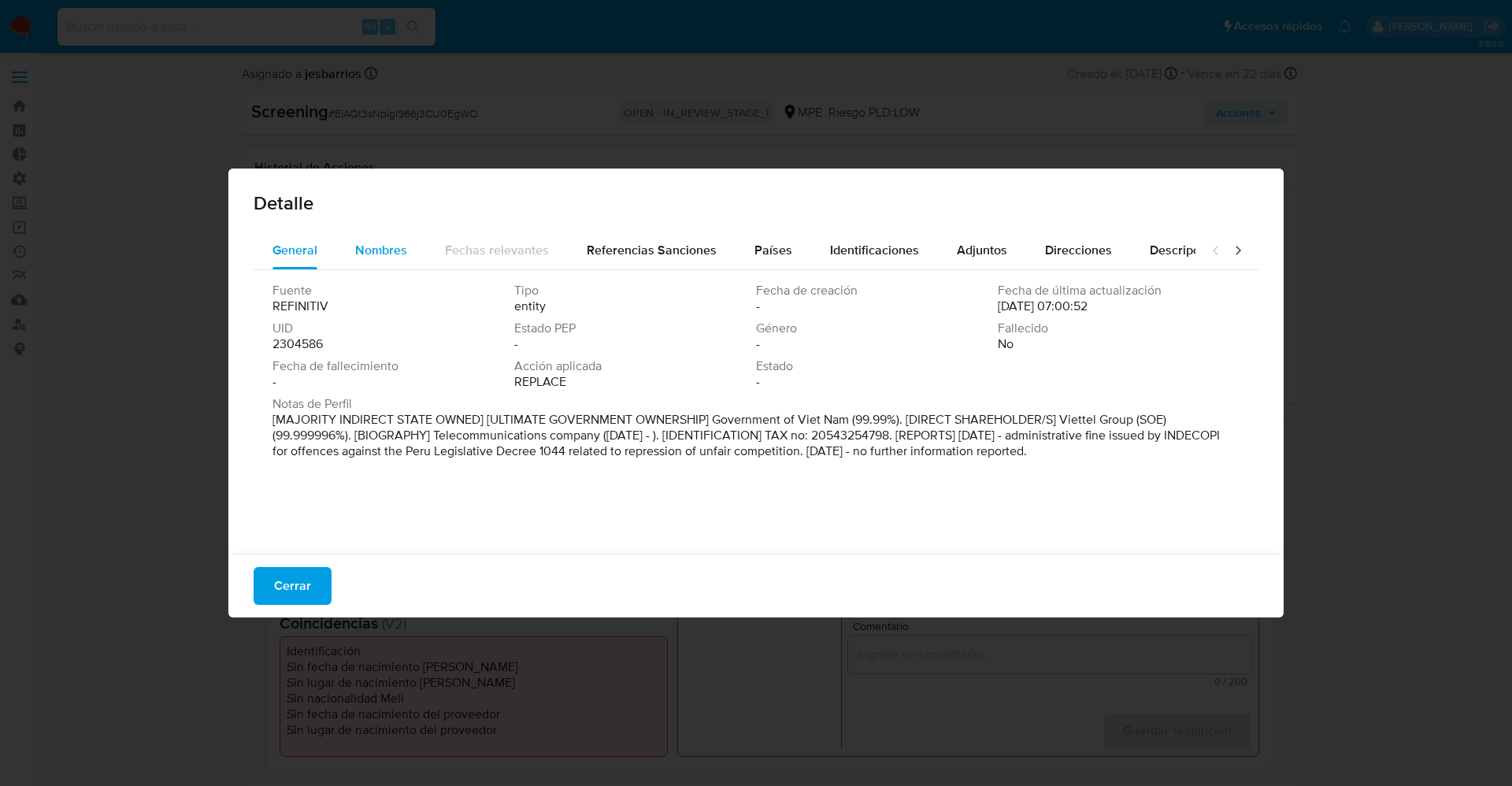
click at [358, 255] on span "Nombres" at bounding box center [381, 250] width 52 height 18
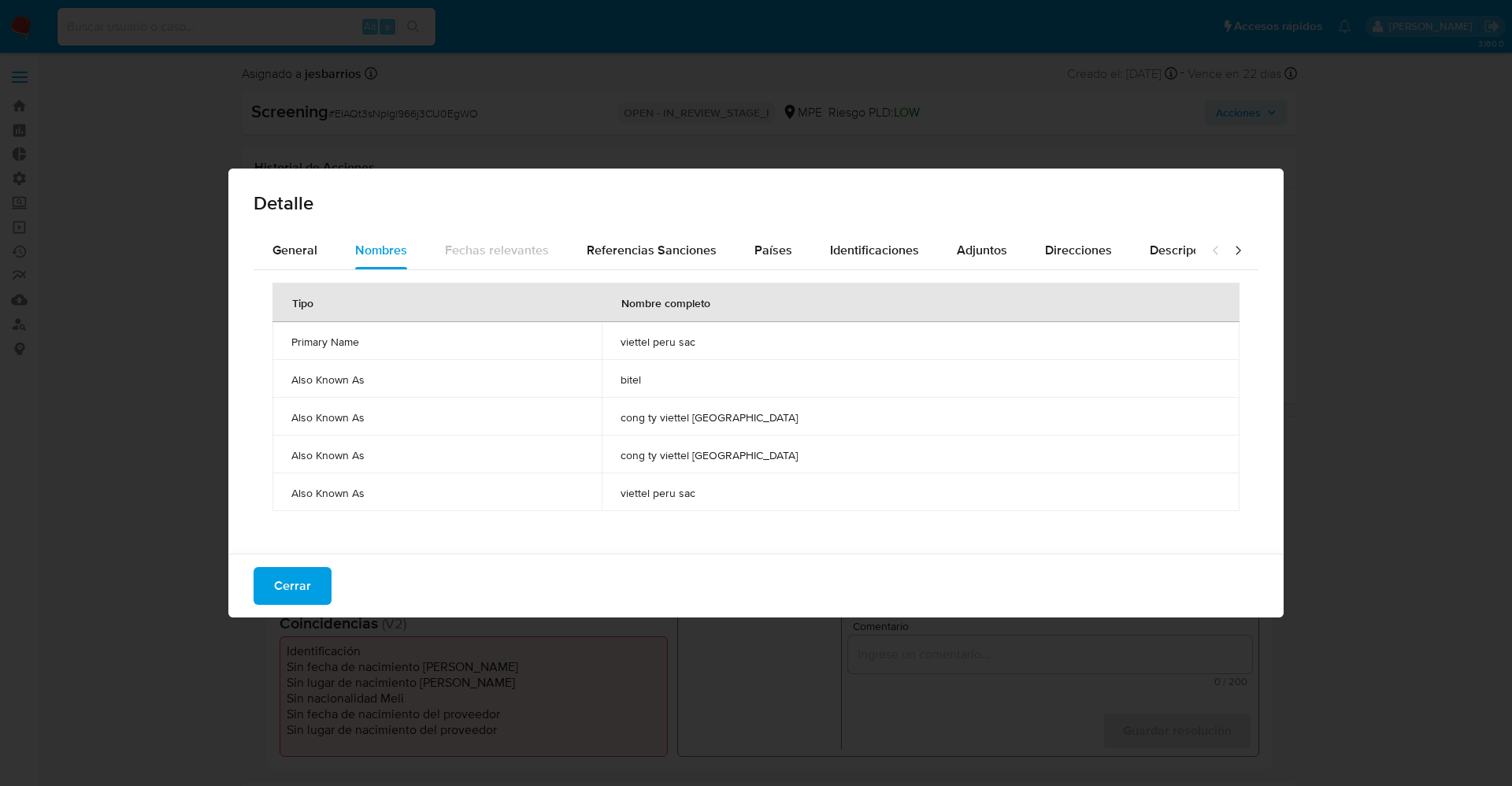
drag, startPoint x: 705, startPoint y: 350, endPoint x: 836, endPoint y: 366, distance: 132.0
click at [836, 366] on tbody "Primary Name viettel peru sac Also Known As bitel Also Known As cong ty viettel…" at bounding box center [756, 416] width 968 height 189
click at [754, 340] on span "viettel peru sac" at bounding box center [921, 341] width 600 height 14
drag, startPoint x: 719, startPoint y: 341, endPoint x: 809, endPoint y: 339, distance: 90.0
click at [809, 339] on td "viettel peru sac" at bounding box center [921, 340] width 638 height 37
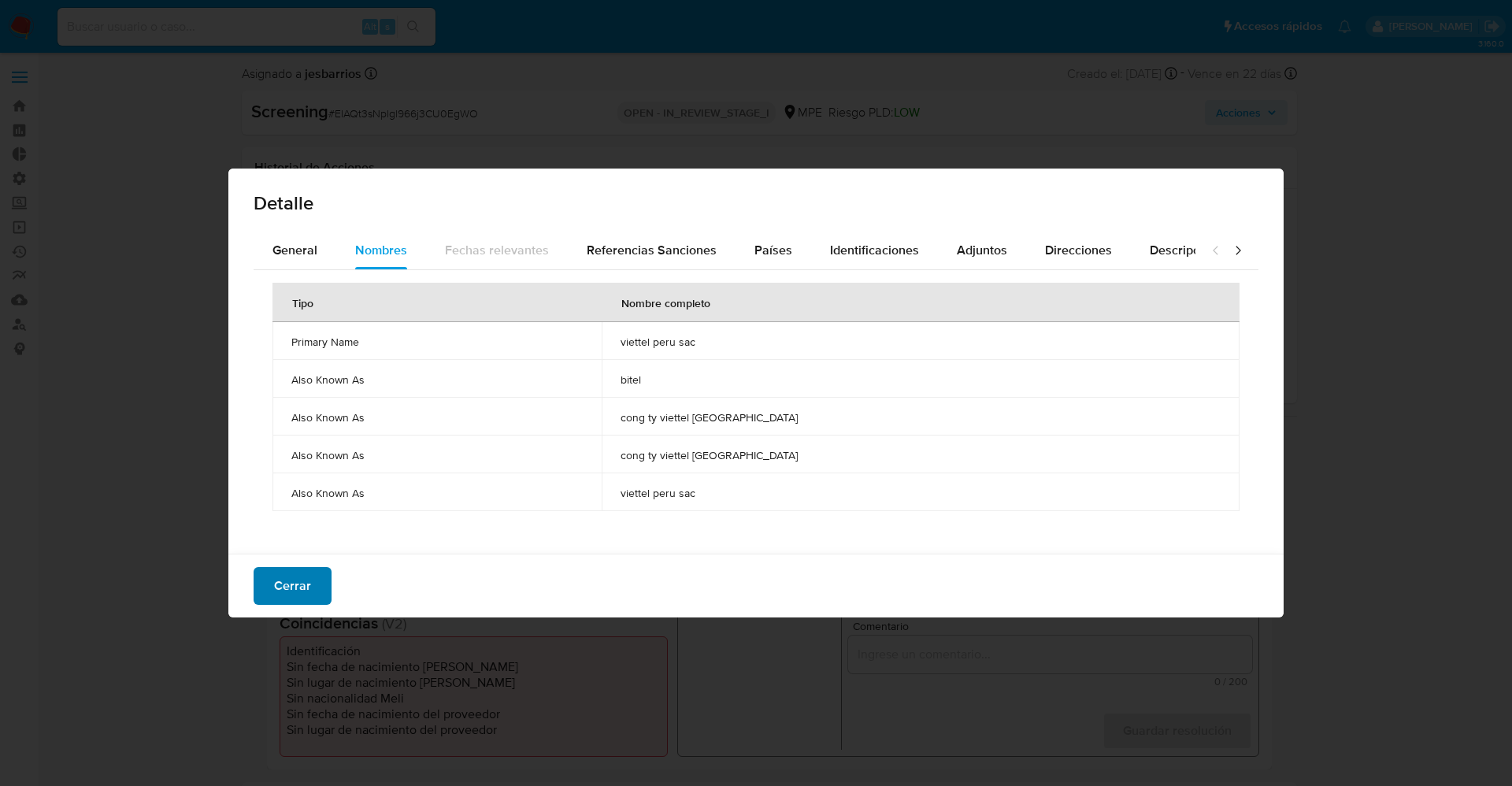
click at [287, 599] on span "Cerrar" at bounding box center [293, 586] width 37 height 35
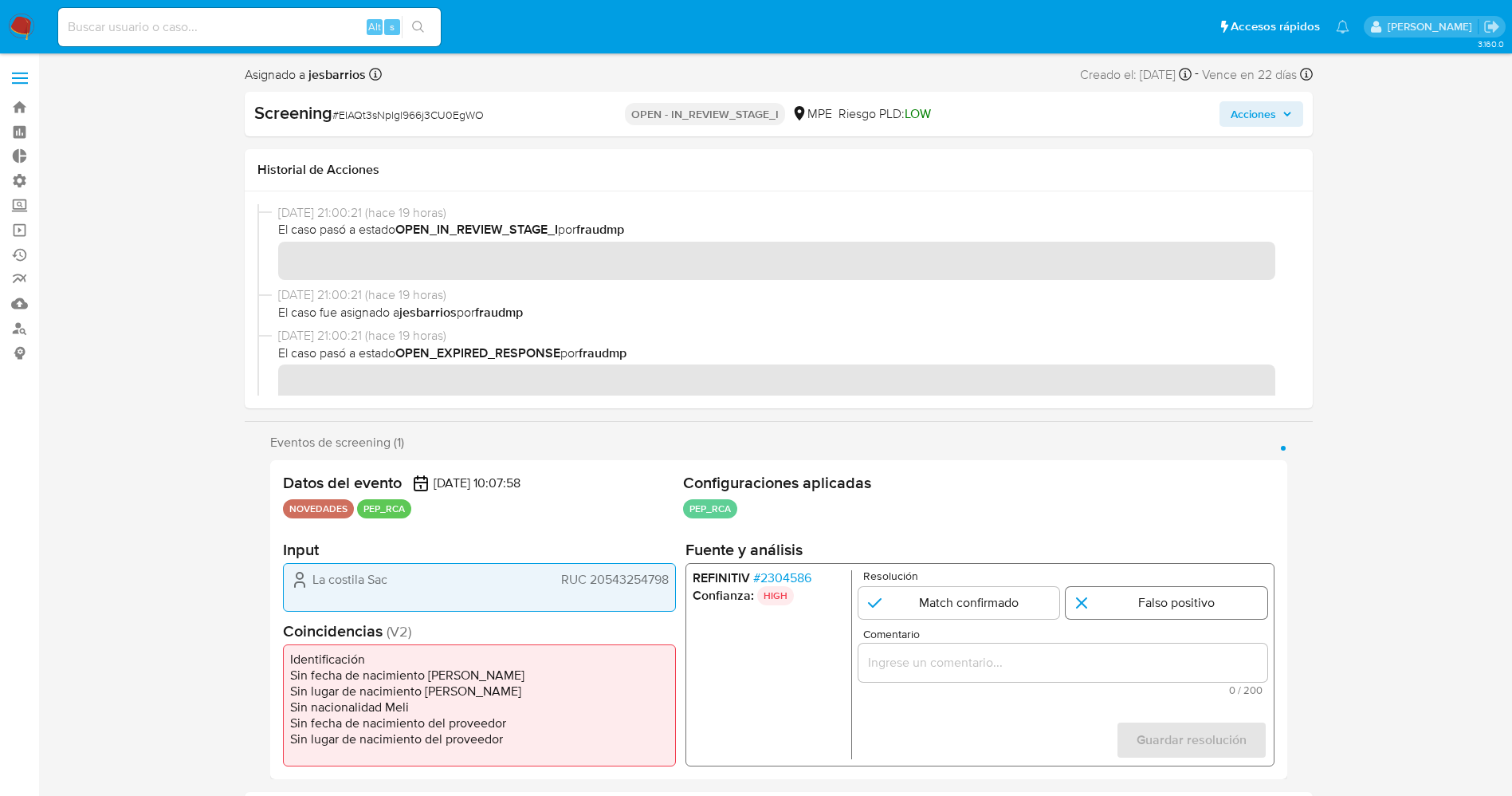
click at [1151, 597] on input "1 de 1" at bounding box center [1166, 603] width 202 height 32
radio input "true"
click at [1129, 650] on div "1 de 1" at bounding box center [1062, 662] width 409 height 38
click at [1130, 658] on input "Comentario" at bounding box center [1062, 663] width 409 height 21
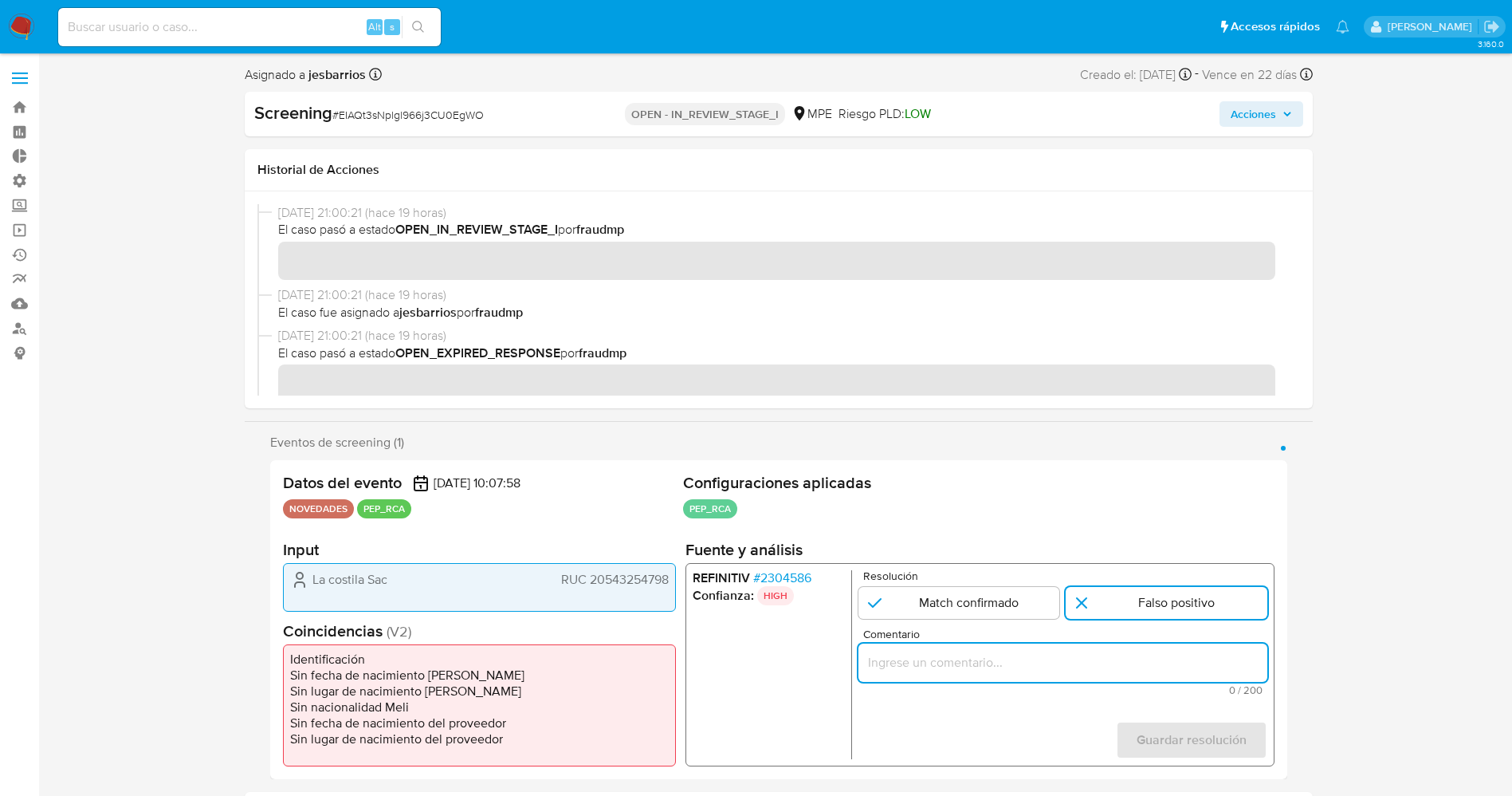
paste input "suario La costila Sac RUC 20543254798 por coincidir en listas de PEP con el ale…"
drag, startPoint x: 1130, startPoint y: 659, endPoint x: 1264, endPoint y: 655, distance: 134.1
click at [1264, 655] on input "suario La costila Sac RUC 20543254798 por coincidir en listas de PEP con el ale…" at bounding box center [1062, 663] width 409 height 21
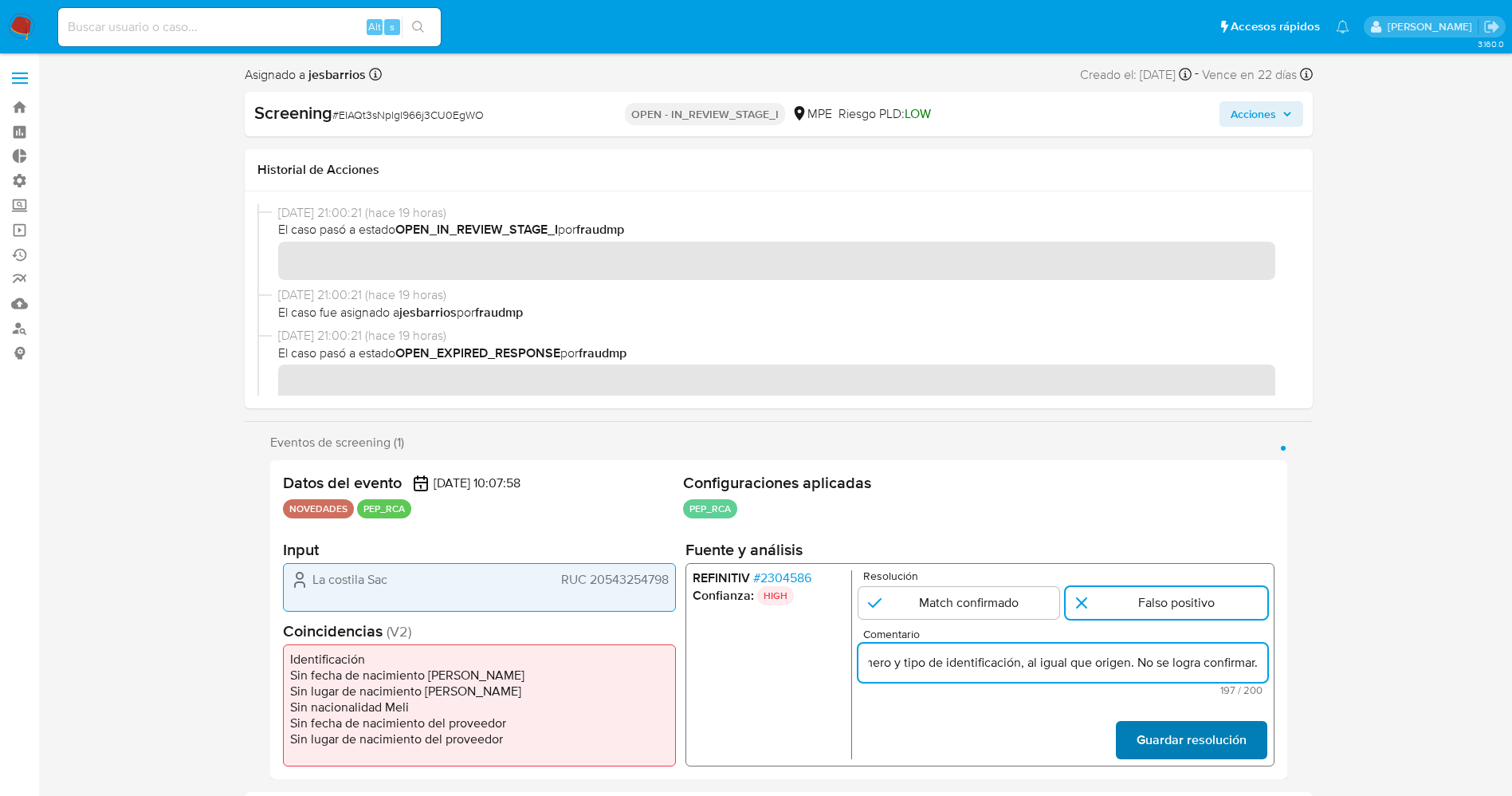
type input "suario La costila Sac RUC 20543254798 por coincidir en listas de PEP con el ale…"
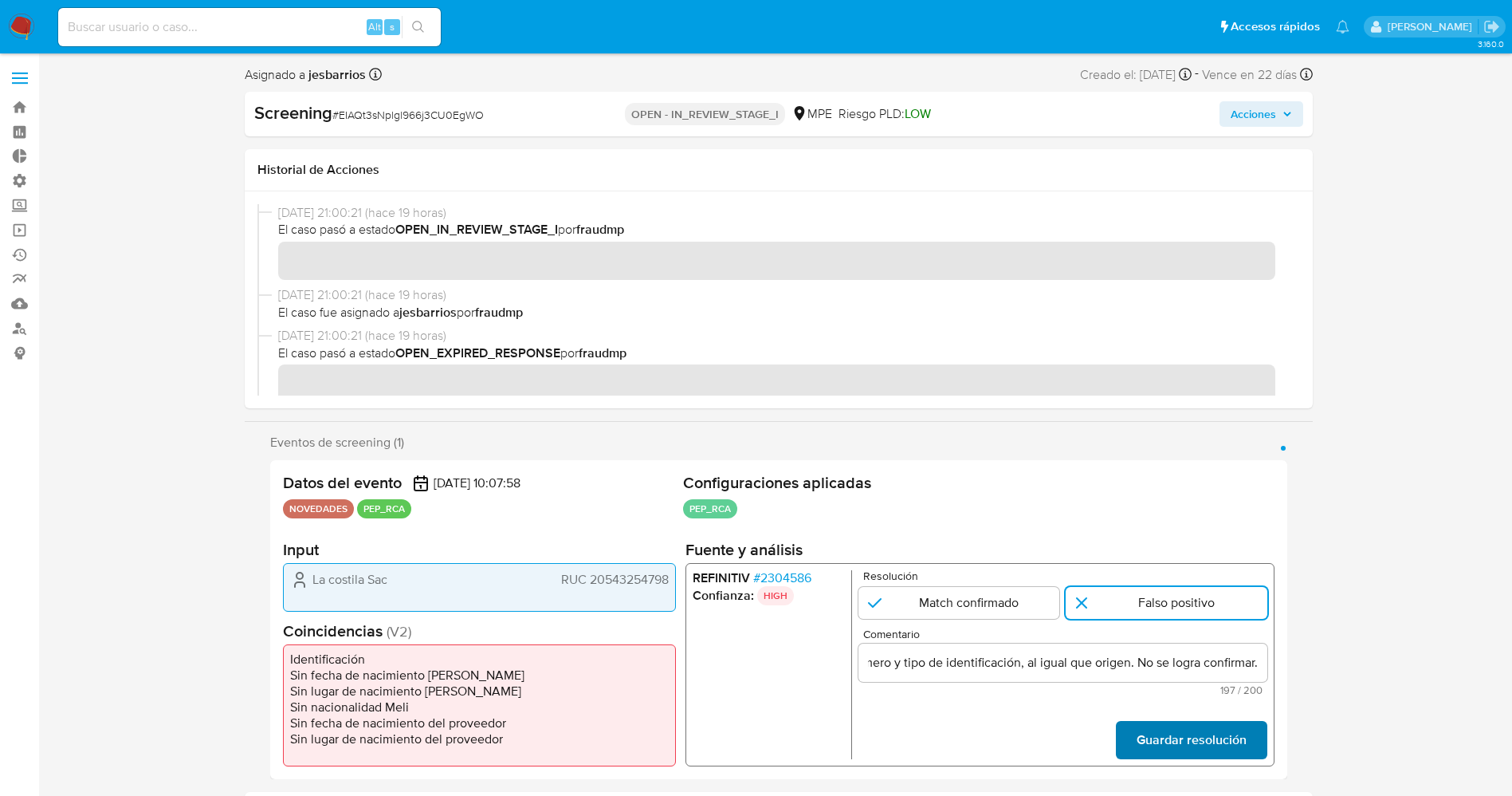
scroll to position [0, 0]
click at [1204, 748] on span "Guardar resolución" at bounding box center [1190, 740] width 110 height 35
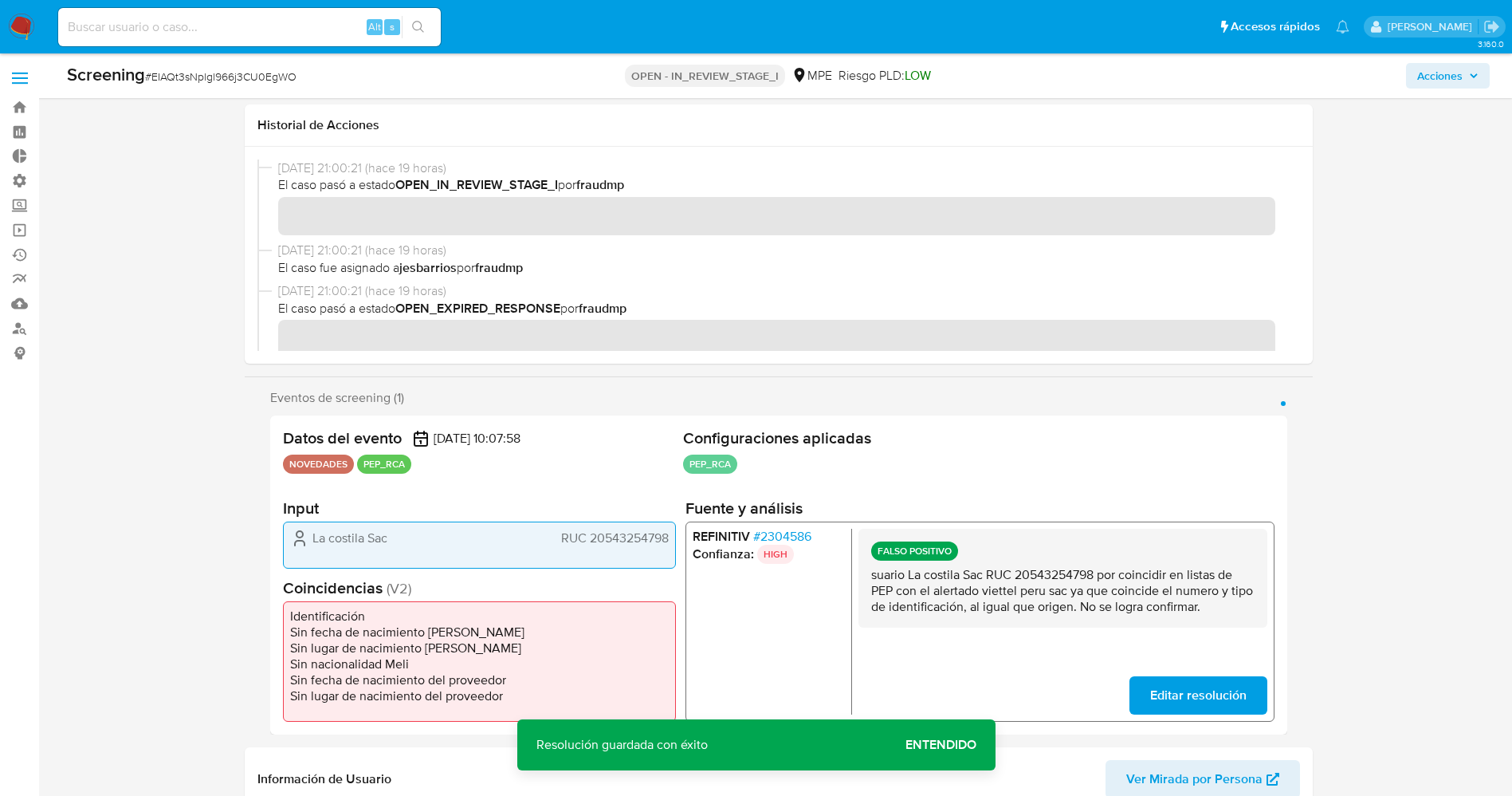
scroll to position [359, 0]
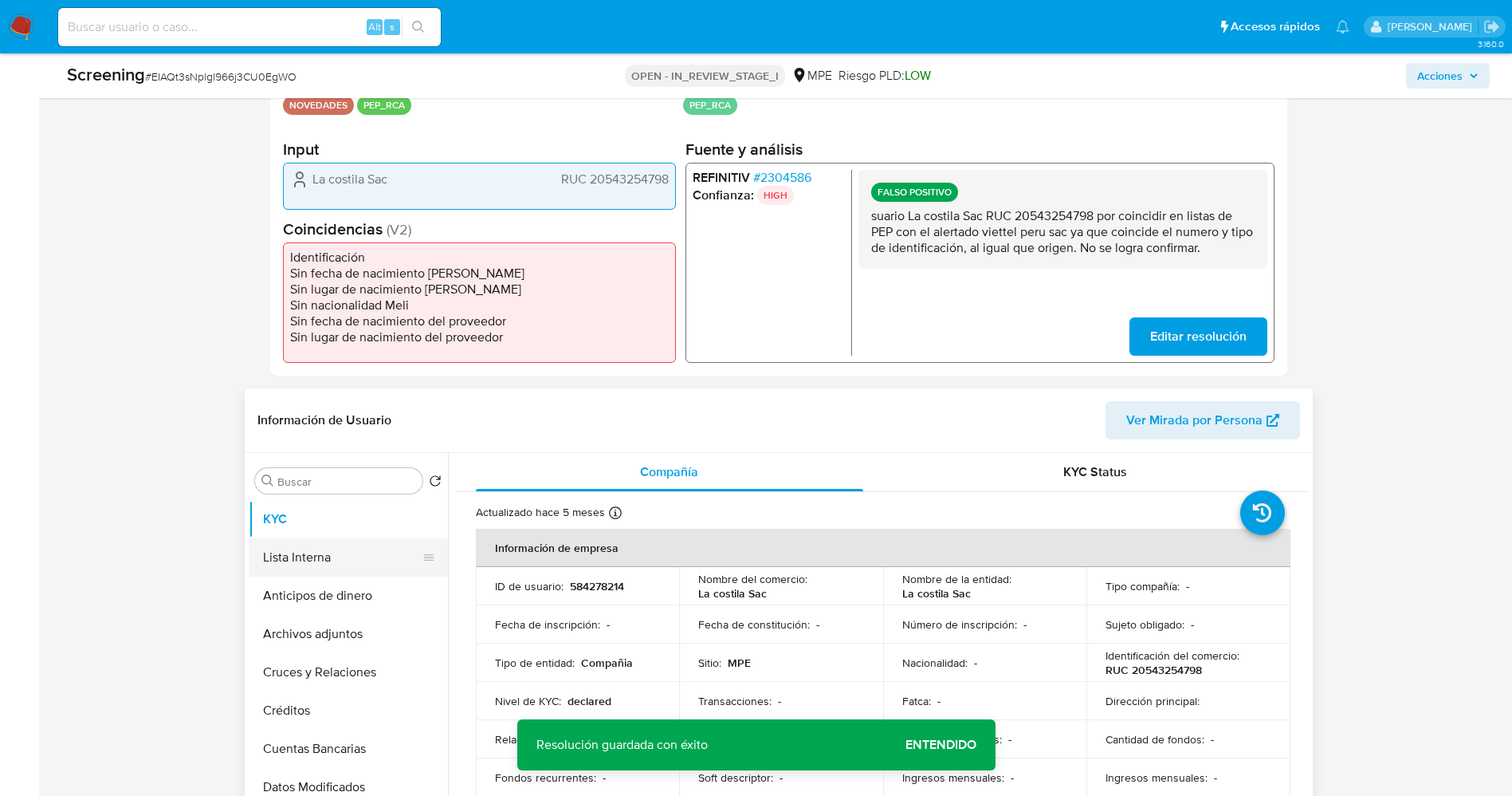
click at [298, 563] on button "Lista Interna" at bounding box center [342, 556] width 187 height 38
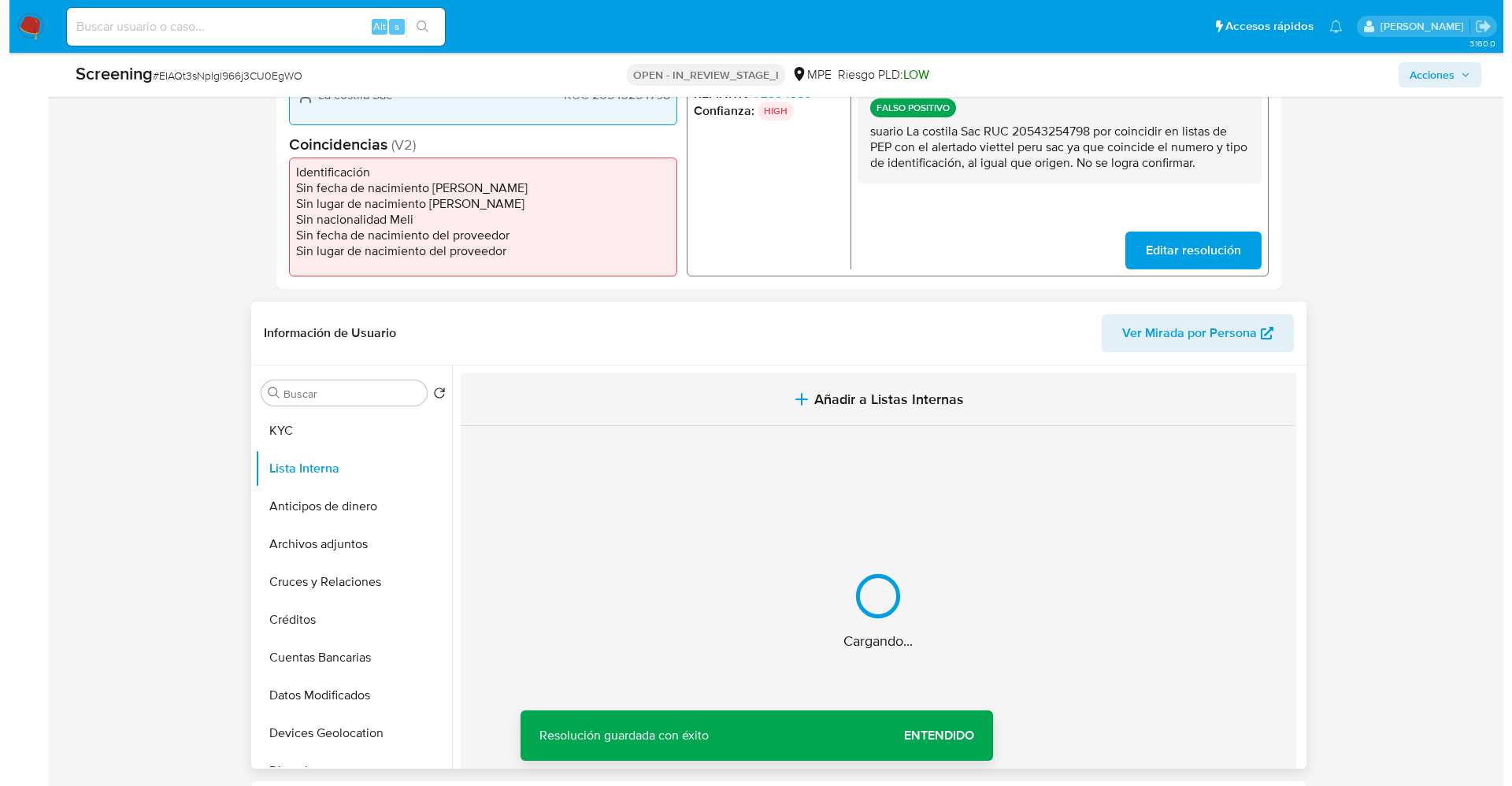
scroll to position [473, 0]
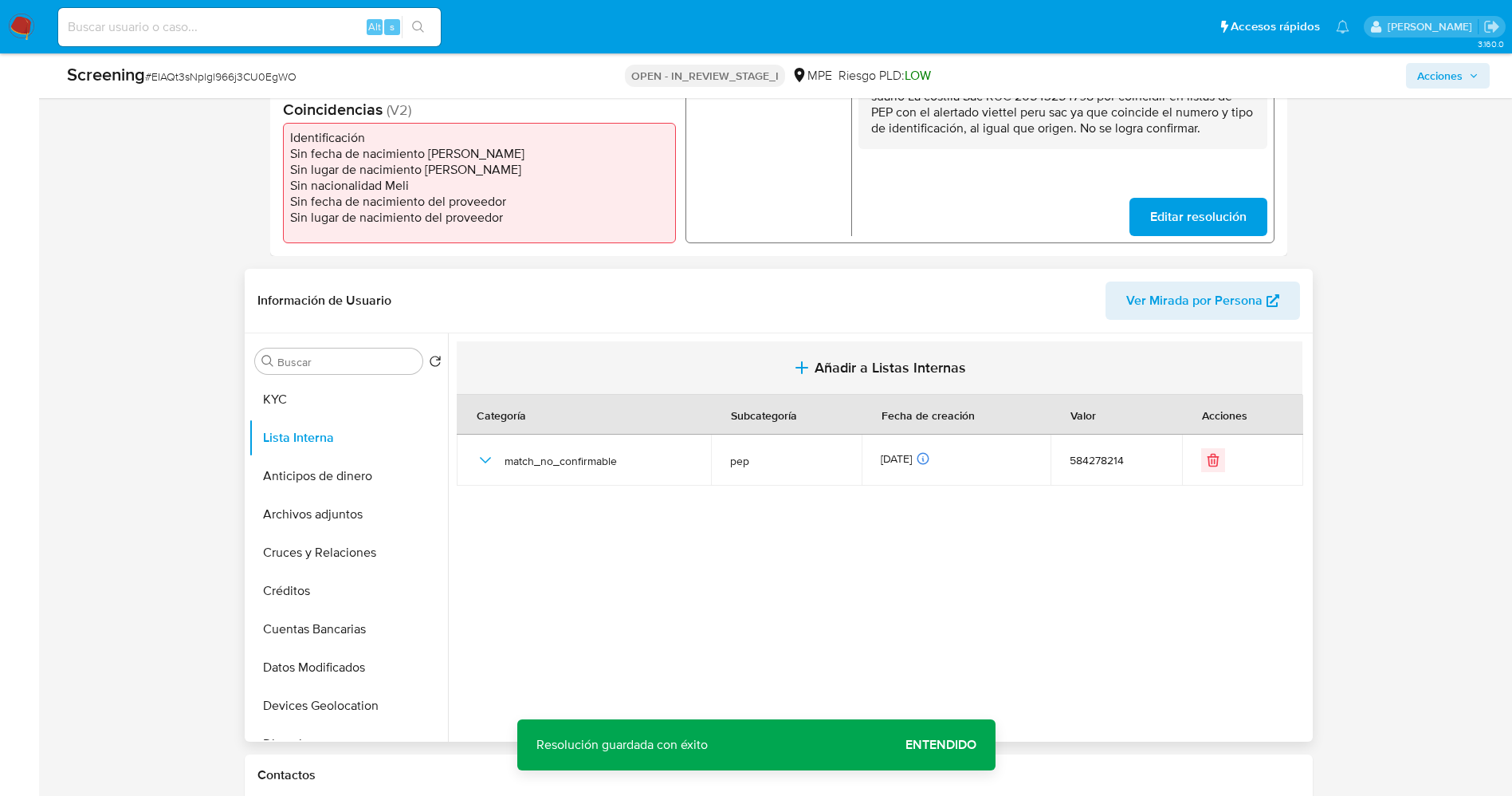
click at [826, 380] on button "Añadir a Listas Internas" at bounding box center [879, 368] width 846 height 54
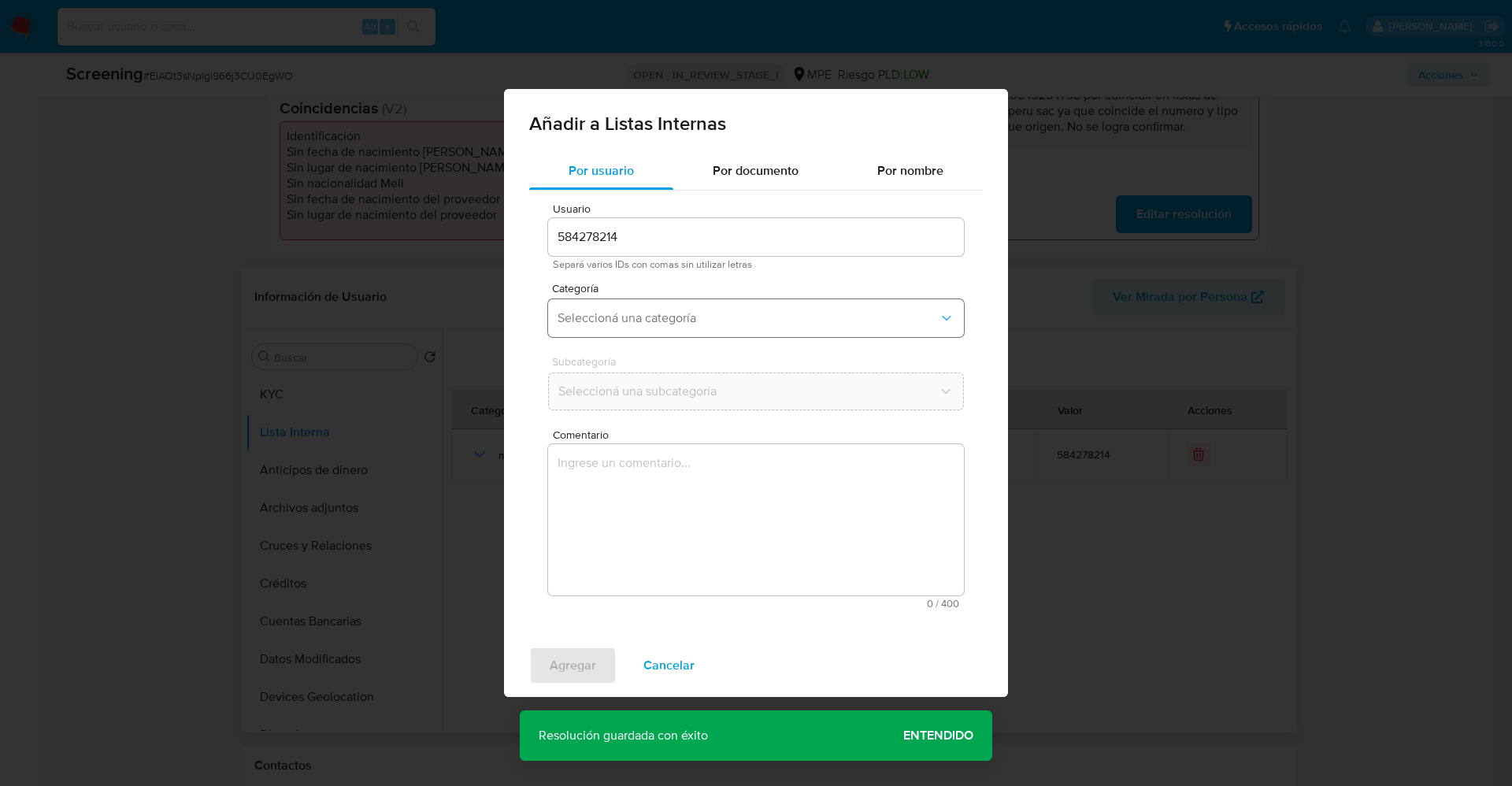
click at [799, 319] on span "Seleccioná una categoría" at bounding box center [748, 318] width 381 height 16
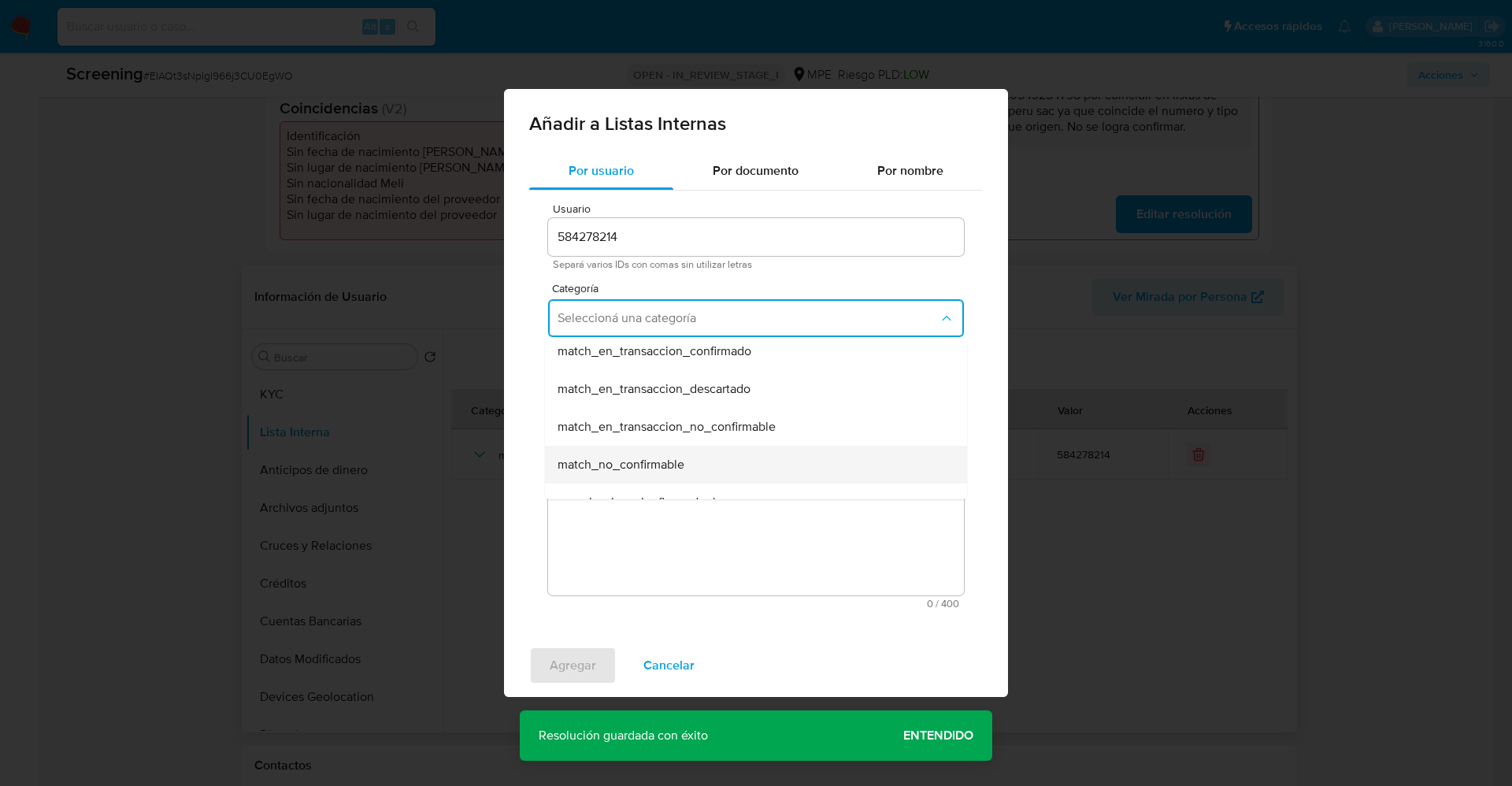
scroll to position [354, 0]
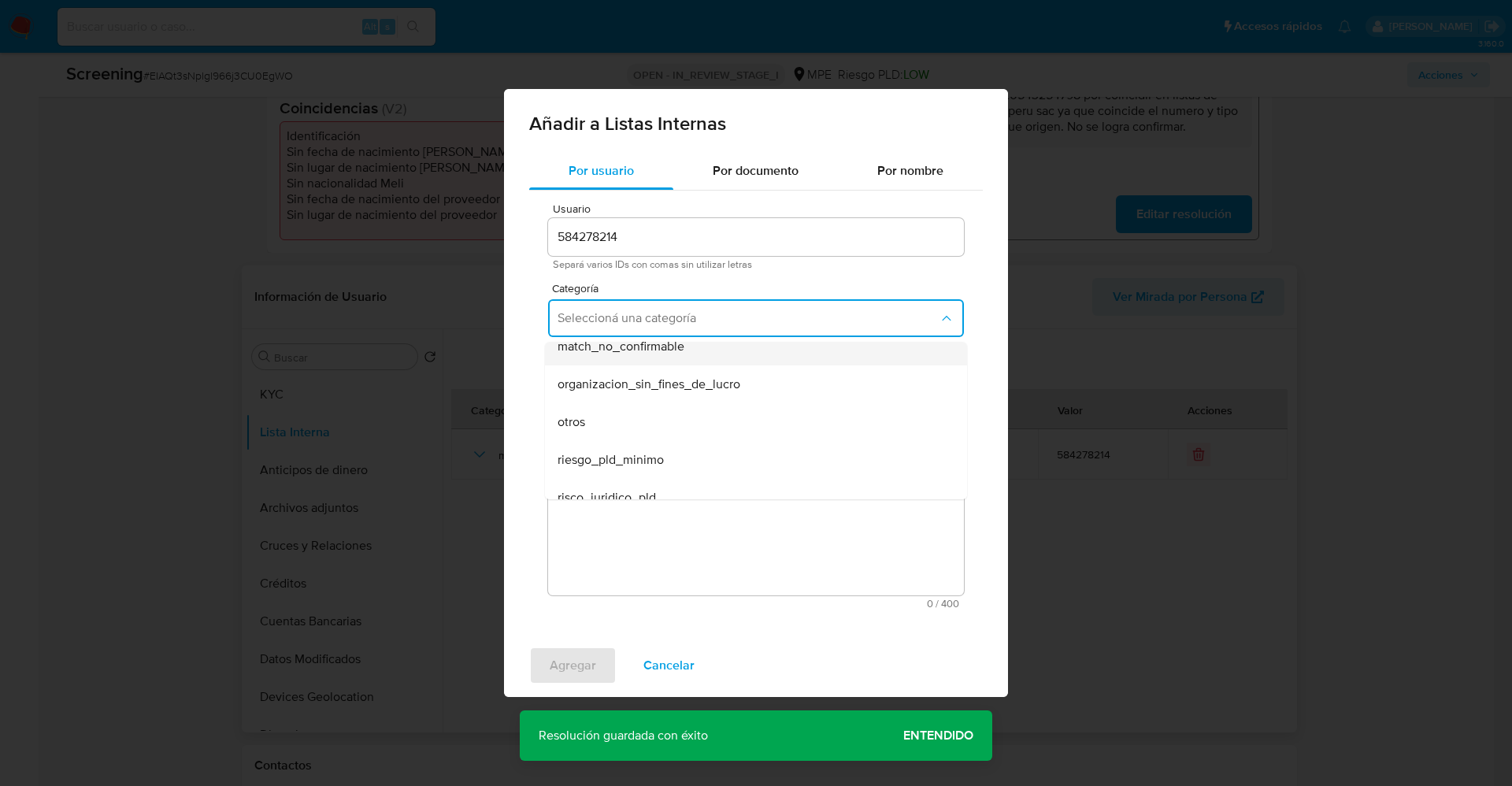
click at [687, 357] on div "match_no_confirmable" at bounding box center [751, 346] width 388 height 37
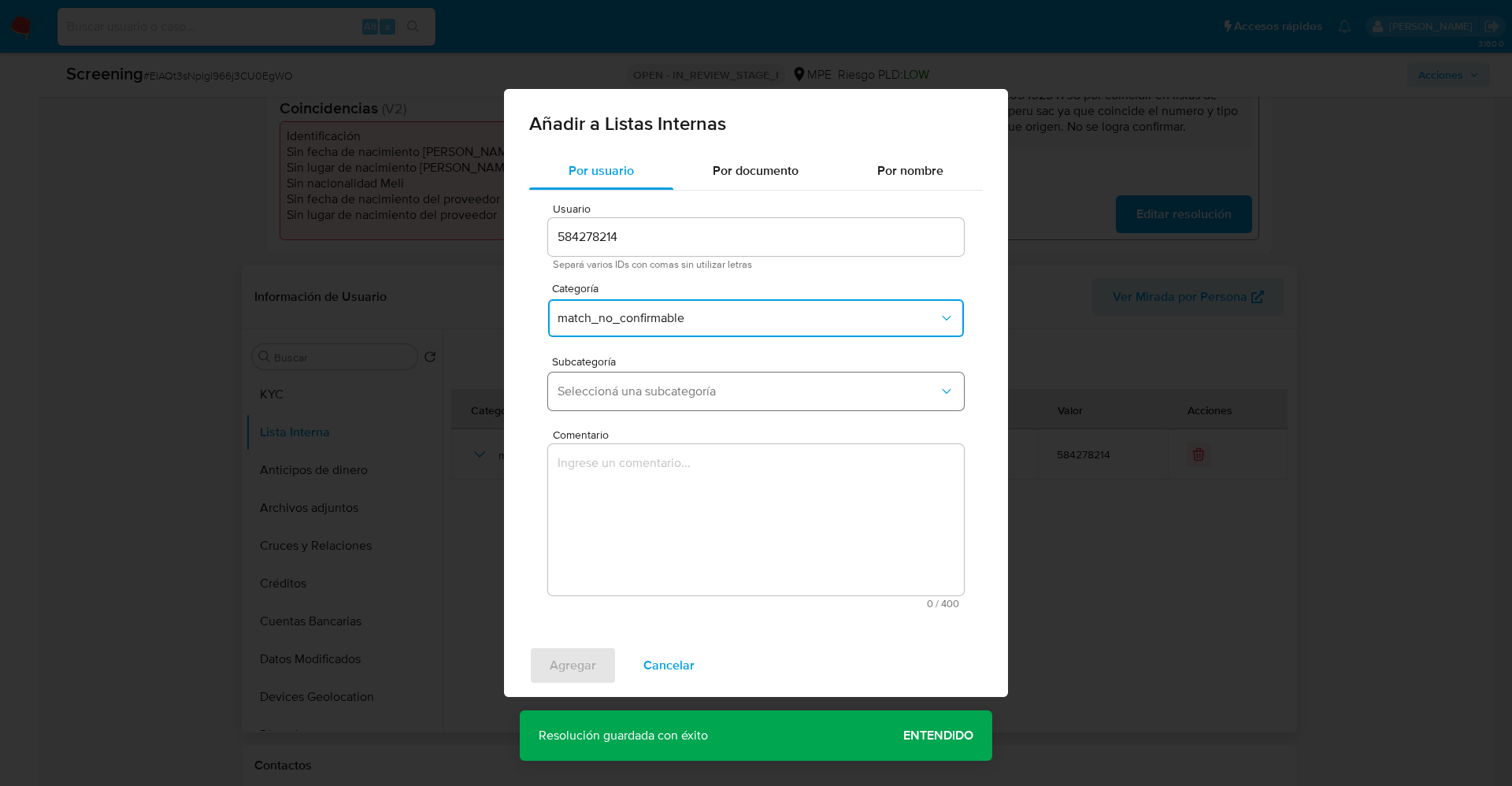
click at [669, 397] on span "Seleccioná una subcategoría" at bounding box center [748, 391] width 381 height 16
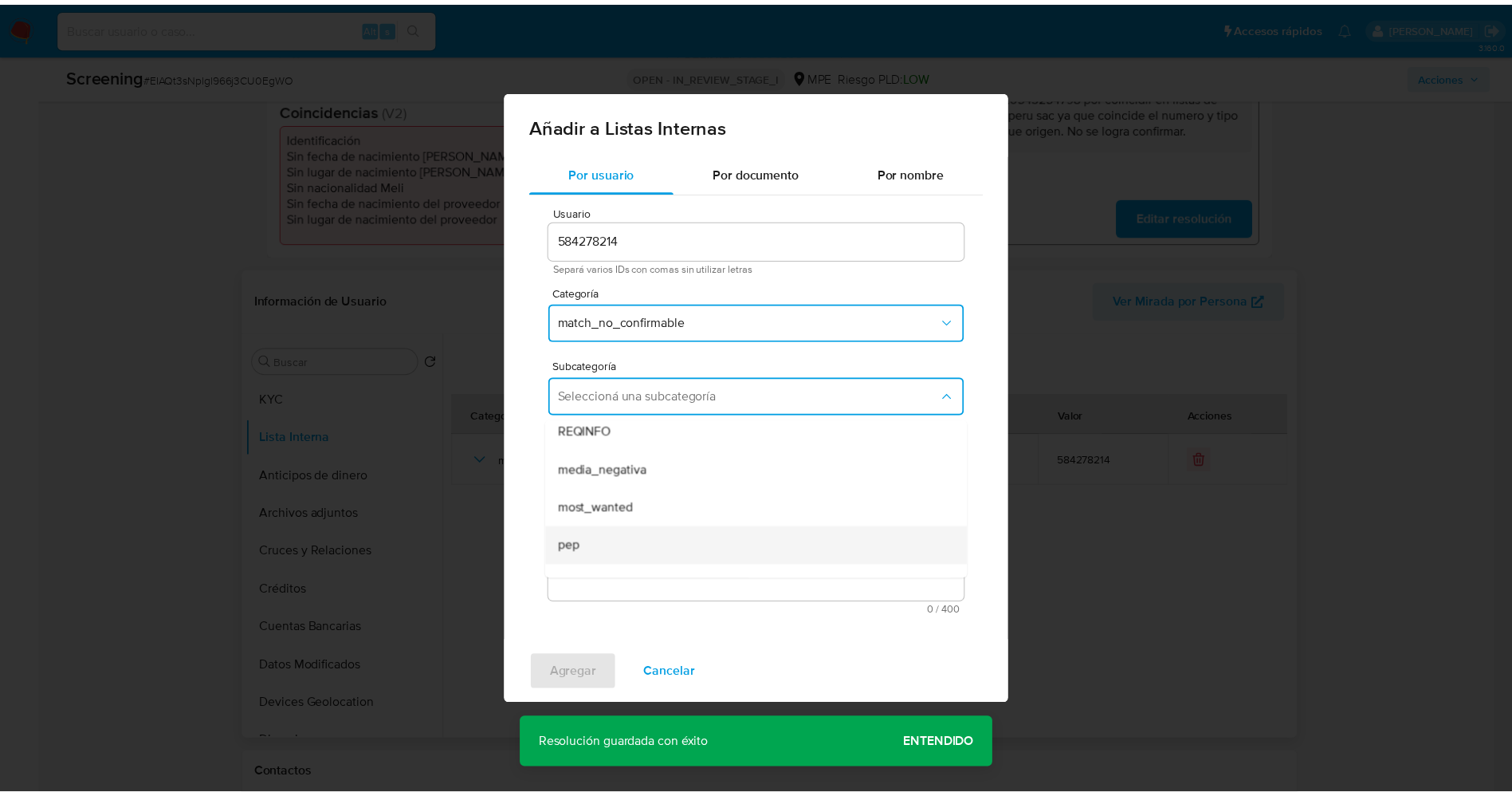
scroll to position [108, 0]
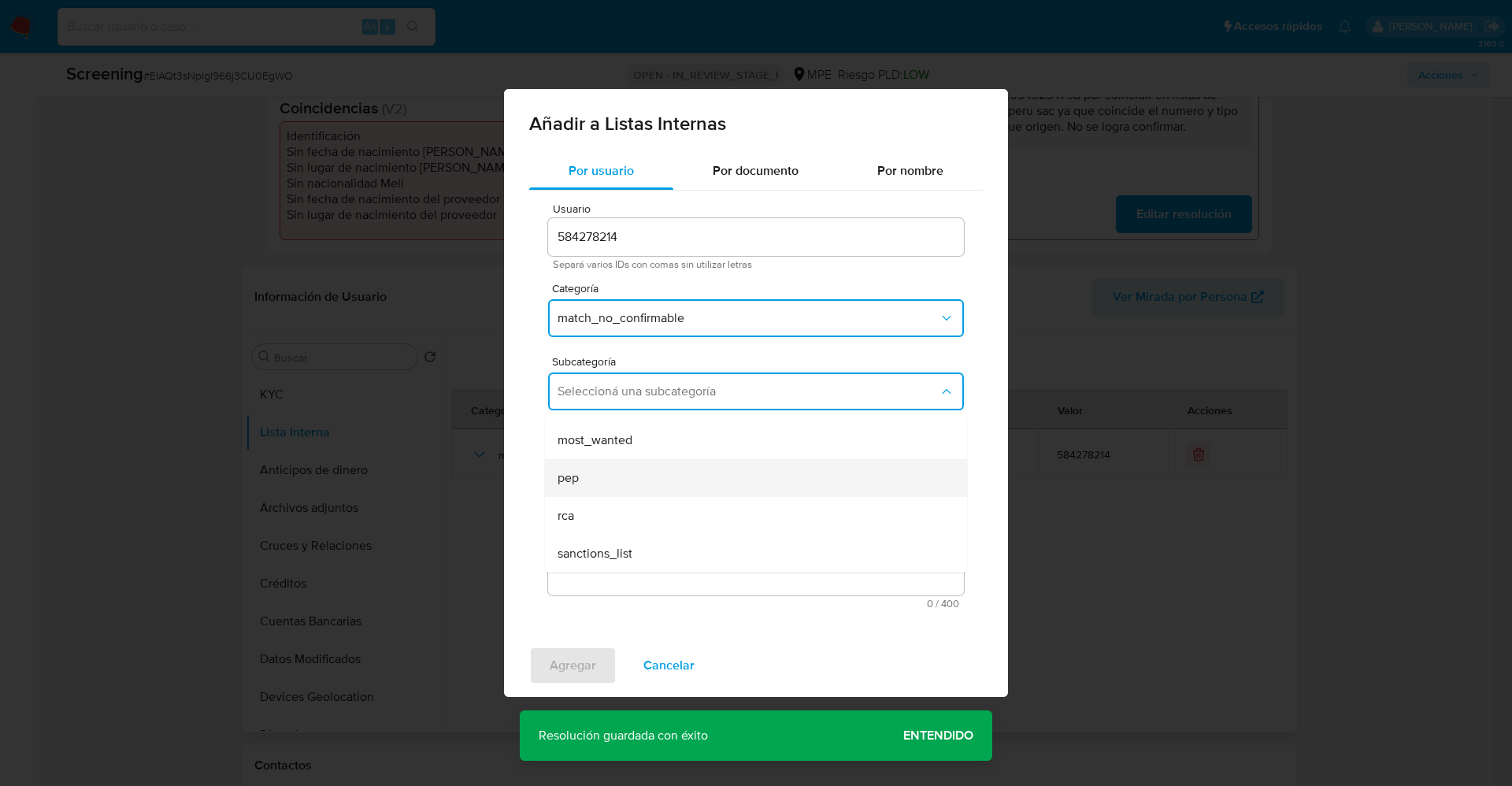
click at [657, 481] on div "pep" at bounding box center [751, 477] width 388 height 37
click at [657, 481] on textarea "Comentario" at bounding box center [755, 520] width 415 height 151
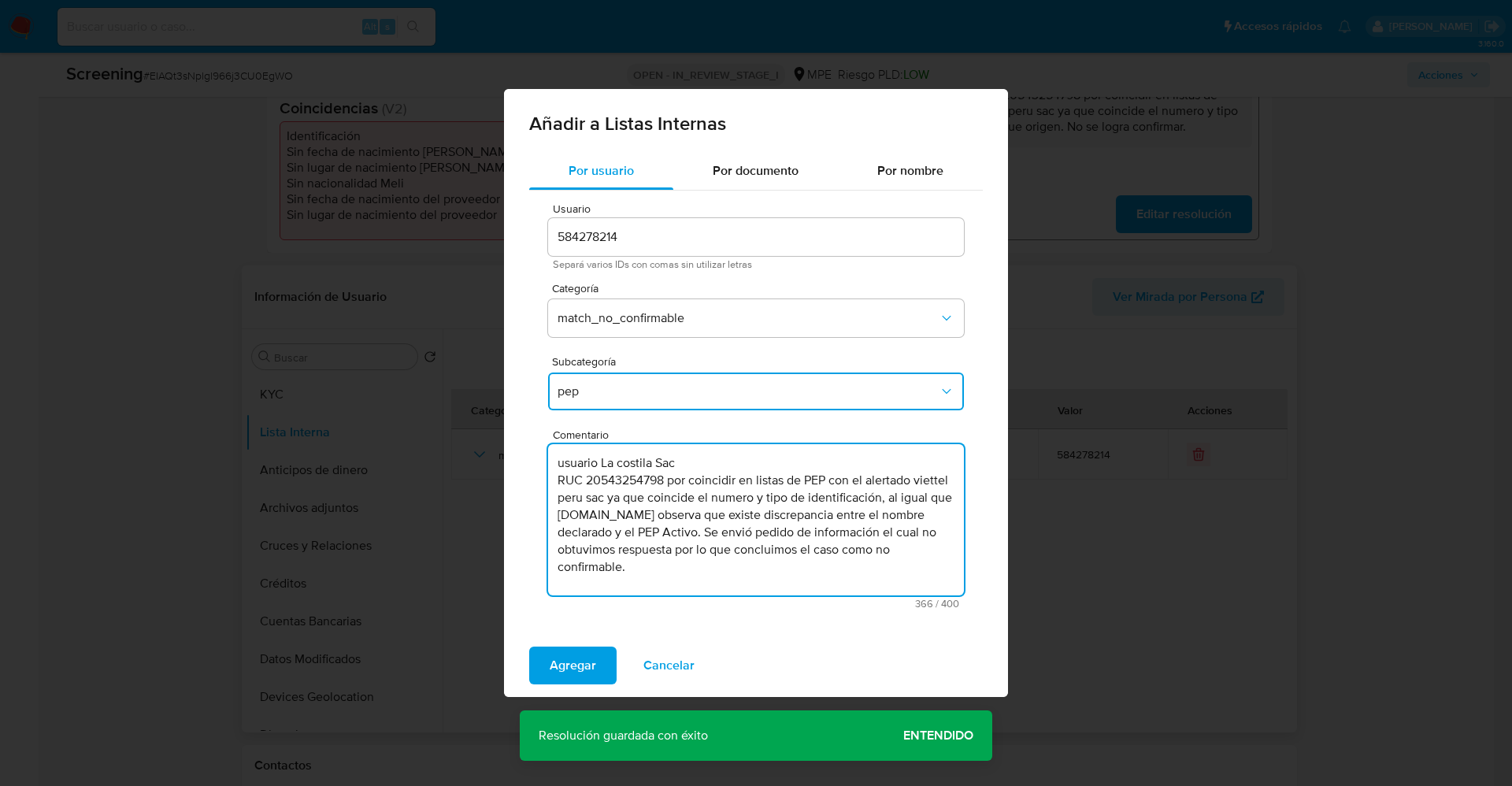
click at [564, 470] on textarea "usuario La costila Sac RUC 20543254798 por coincidir en listas de PEP con el al…" at bounding box center [755, 520] width 415 height 151
type textarea "Usuario La costila Sac RUC 20543254798 por coincidir en listas de PEP con el al…"
click at [557, 671] on span "Agregar" at bounding box center [572, 665] width 46 height 35
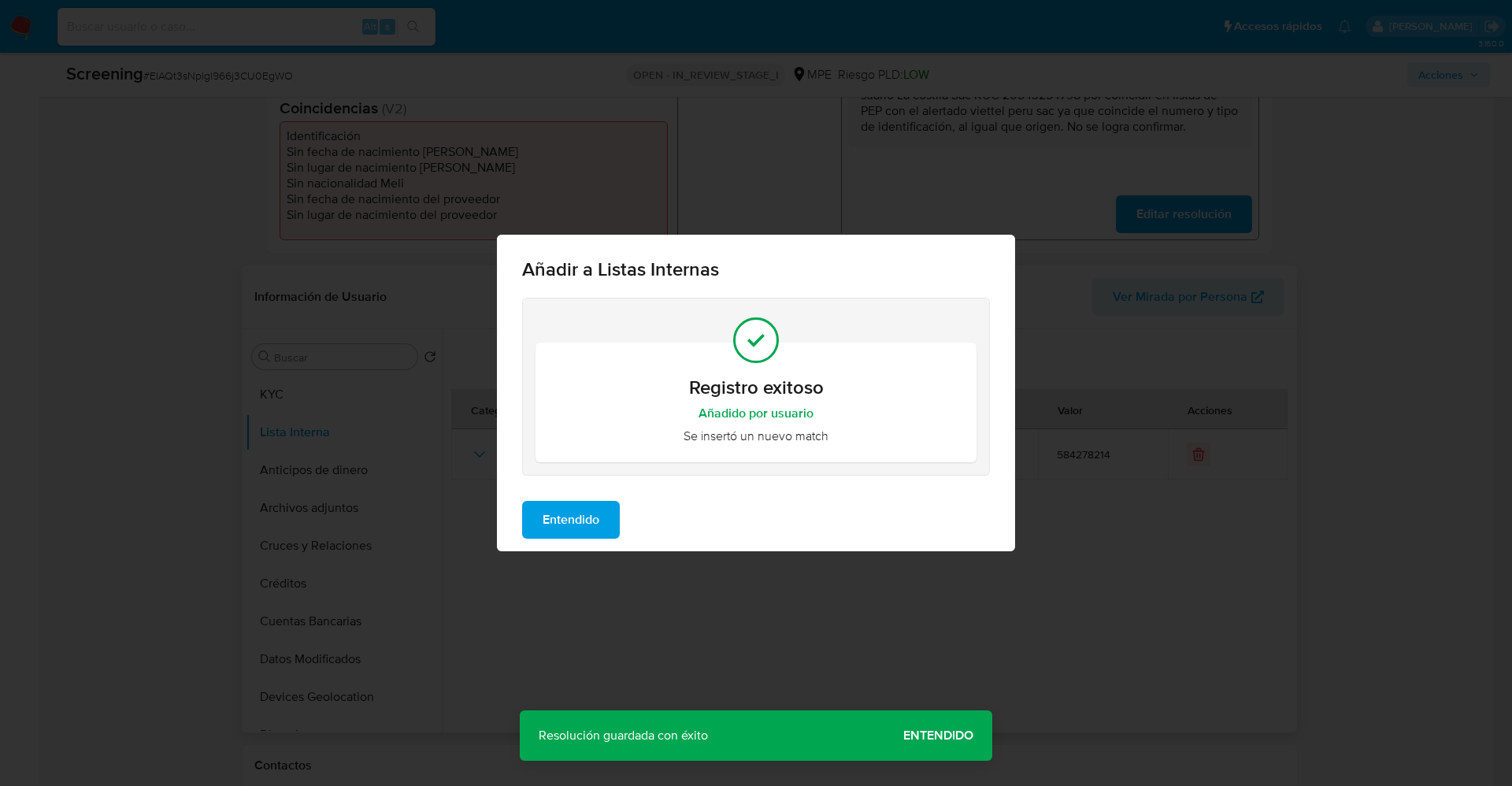
click at [562, 516] on span "Entendido" at bounding box center [570, 520] width 57 height 35
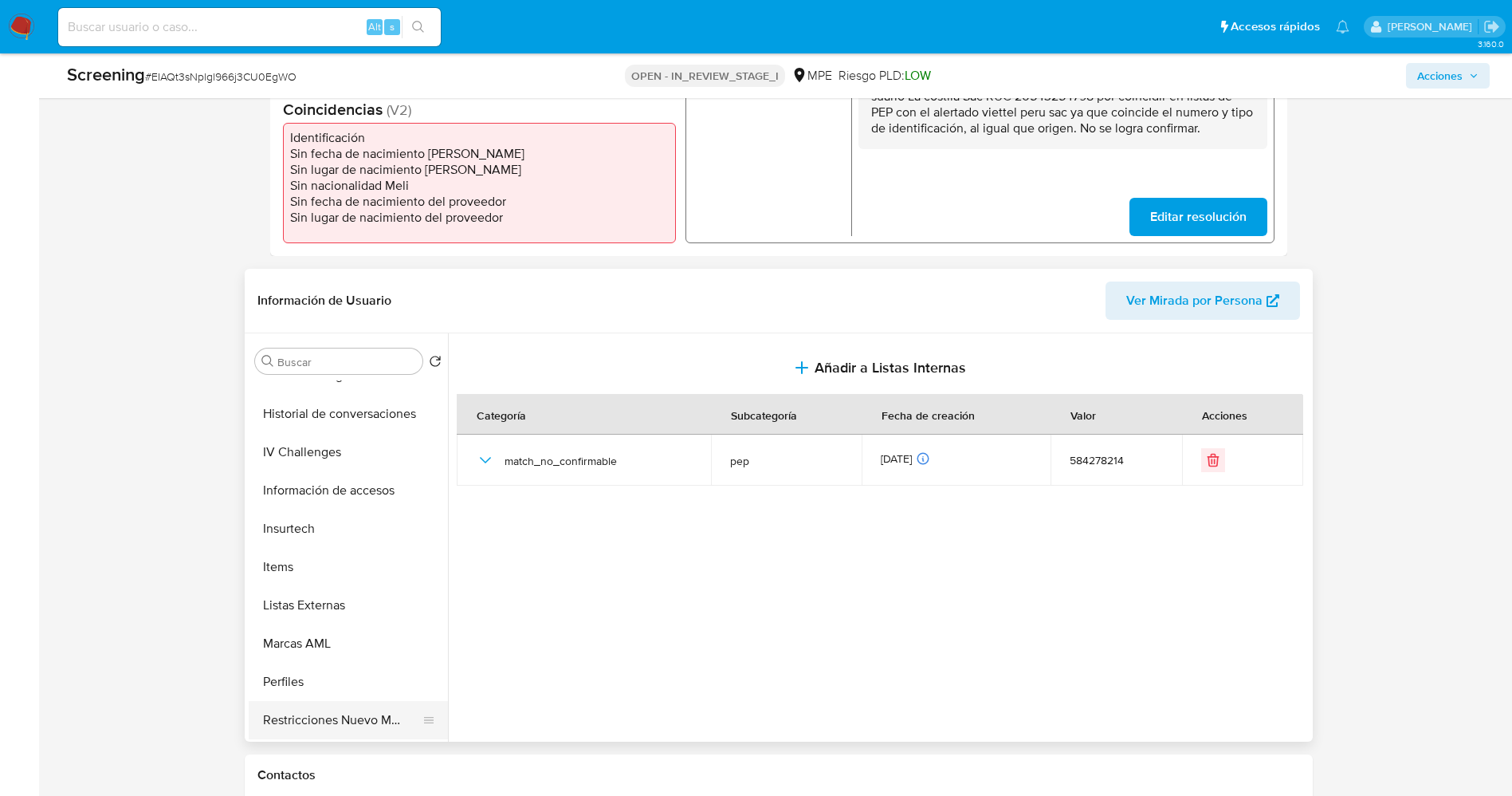
click at [347, 712] on button "Restricciones Nuevo Mundo" at bounding box center [342, 719] width 187 height 38
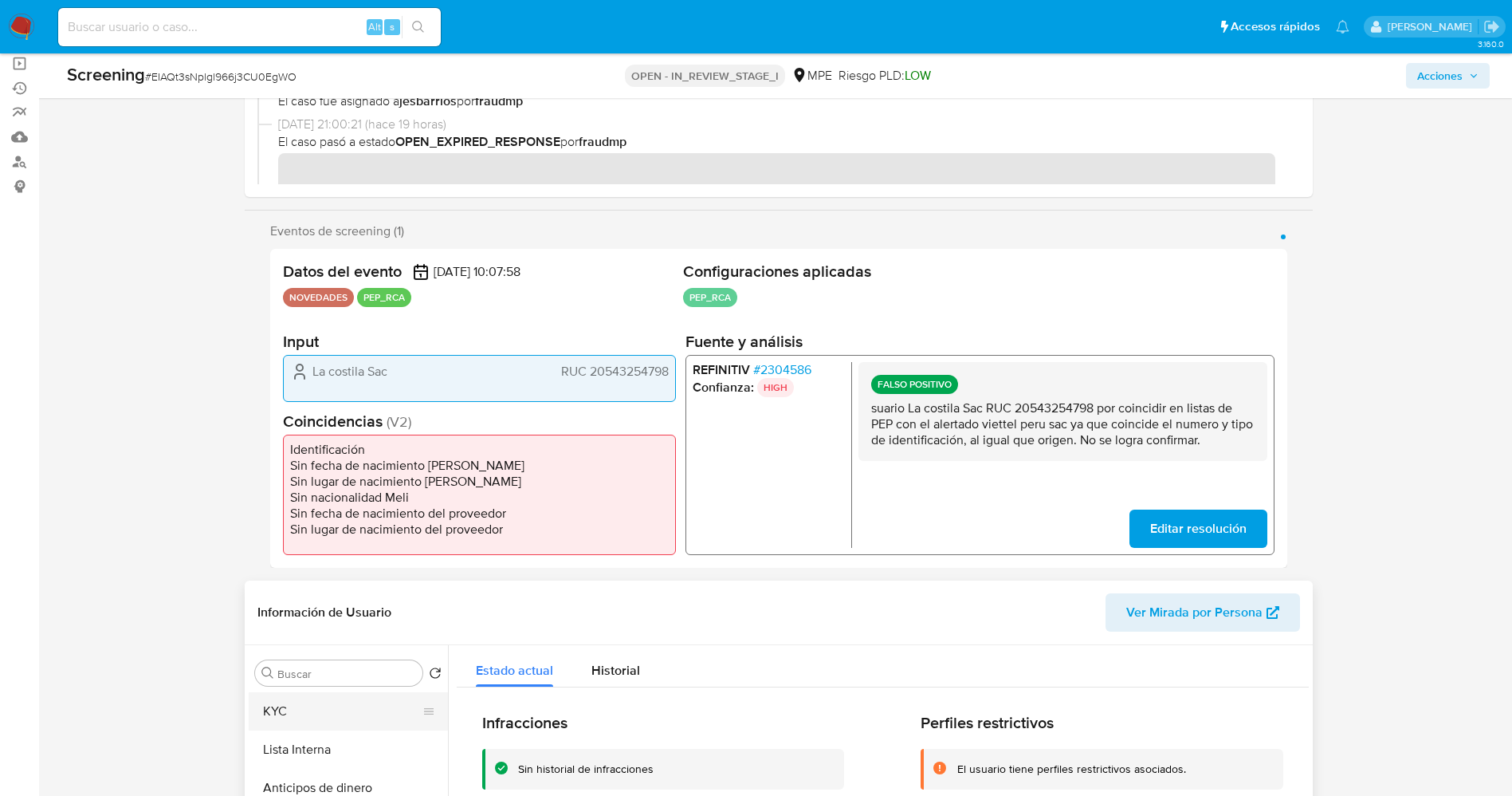
scroll to position [239, 0]
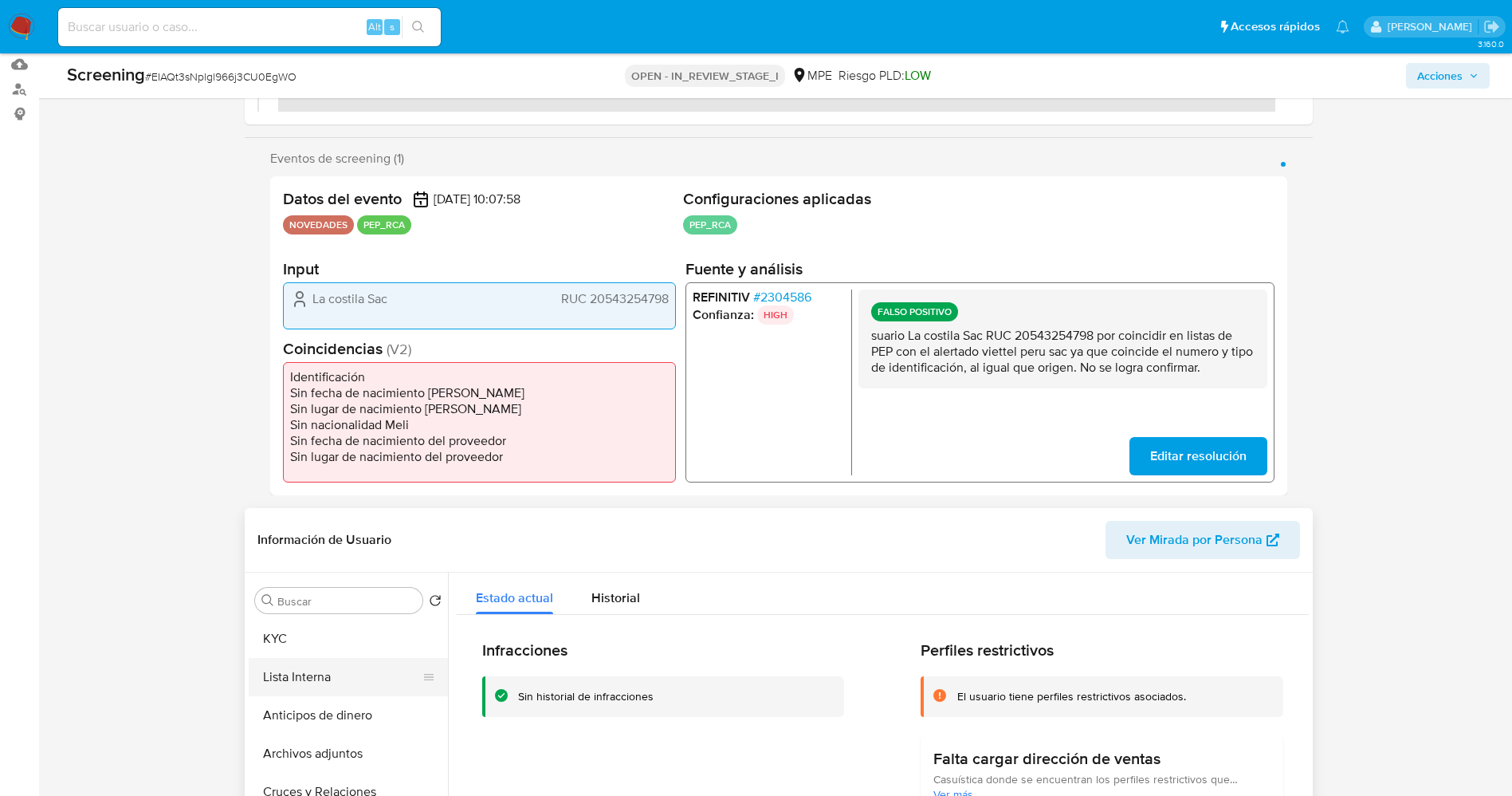
click at [298, 673] on button "Lista Interna" at bounding box center [342, 676] width 187 height 38
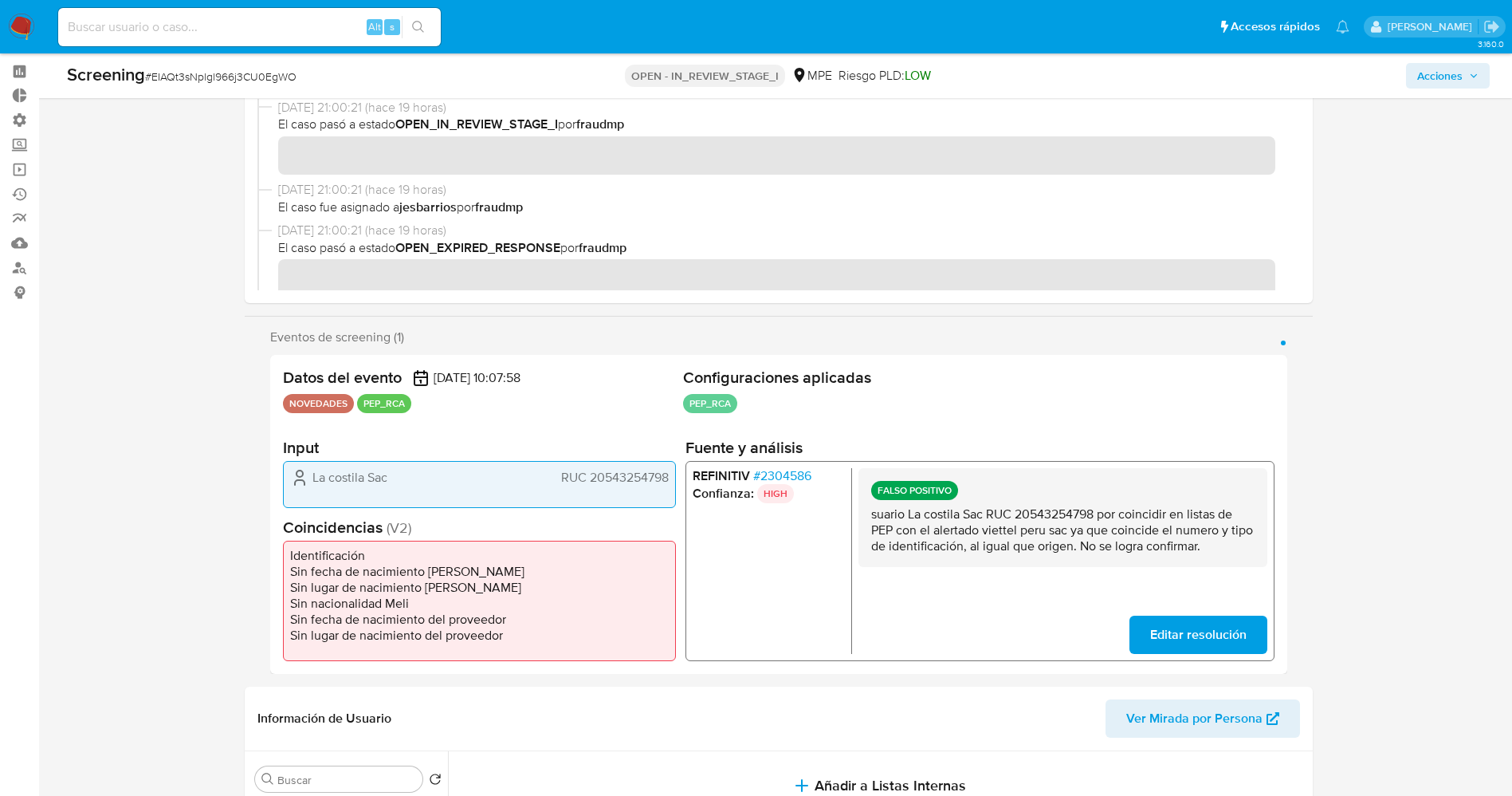
scroll to position [0, 0]
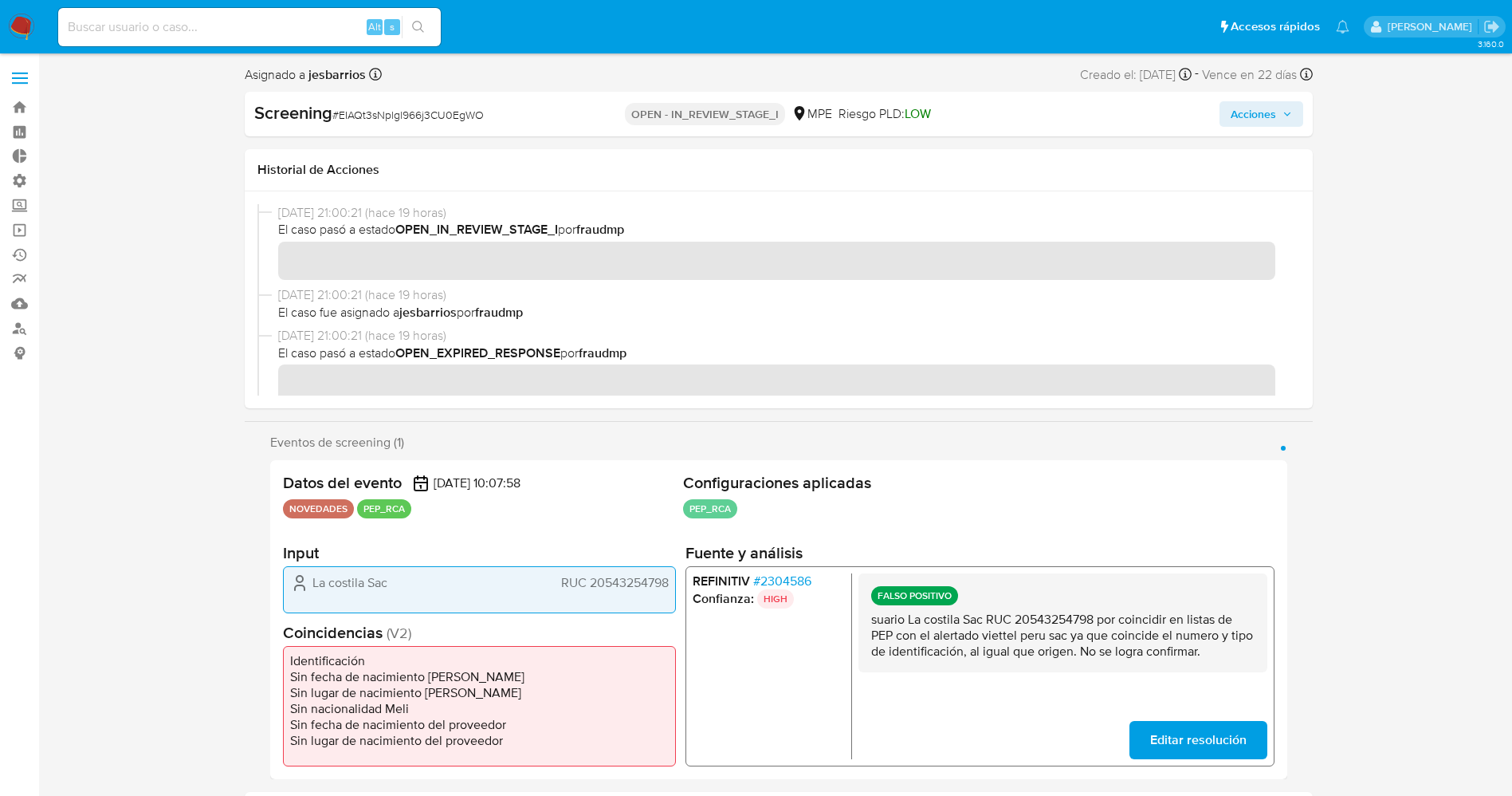
click at [1271, 119] on span "Acciones" at bounding box center [1253, 114] width 46 height 26
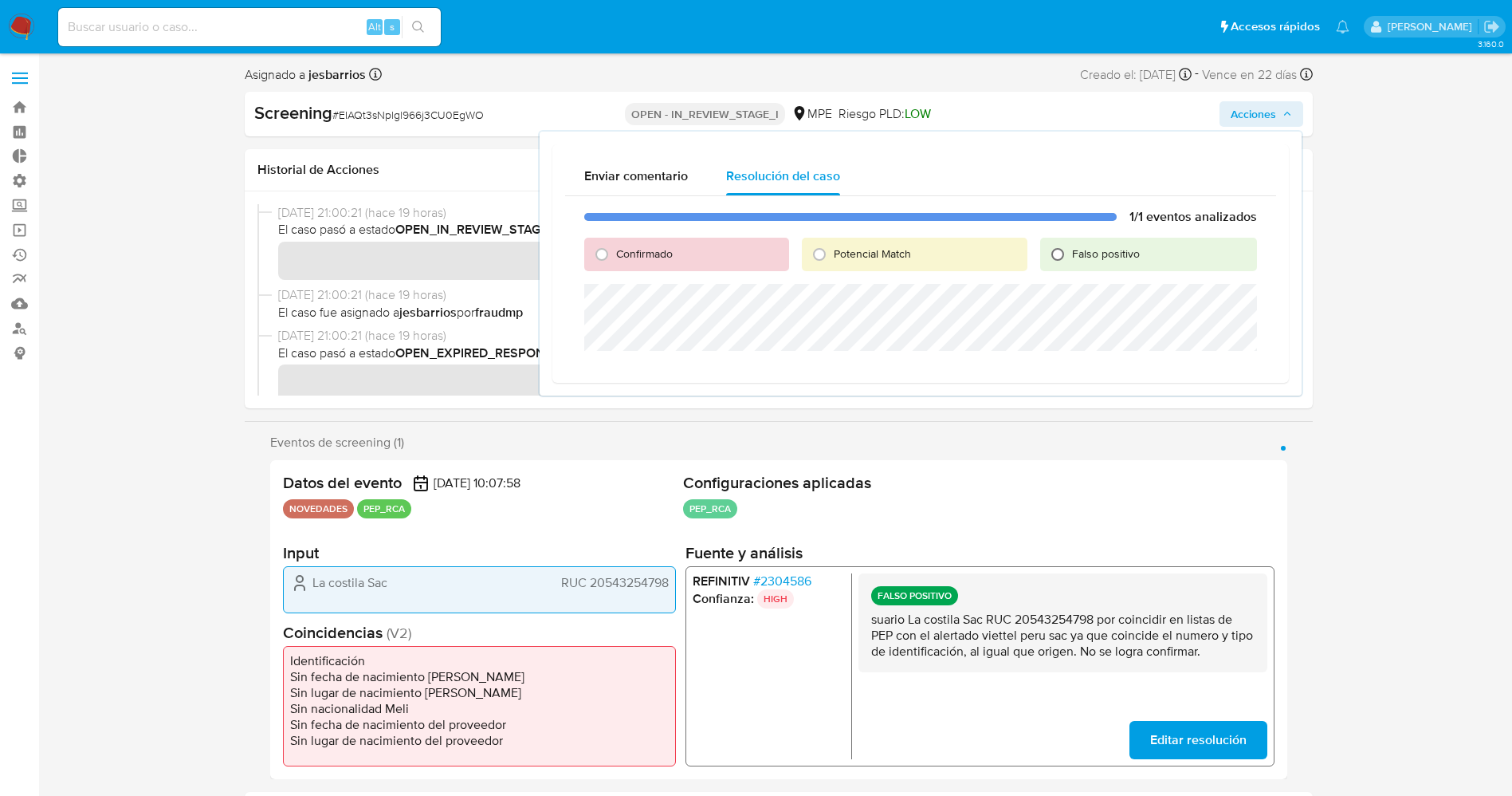
click at [1052, 247] on input "Falso positivo" at bounding box center [1057, 254] width 26 height 26
radio input "true"
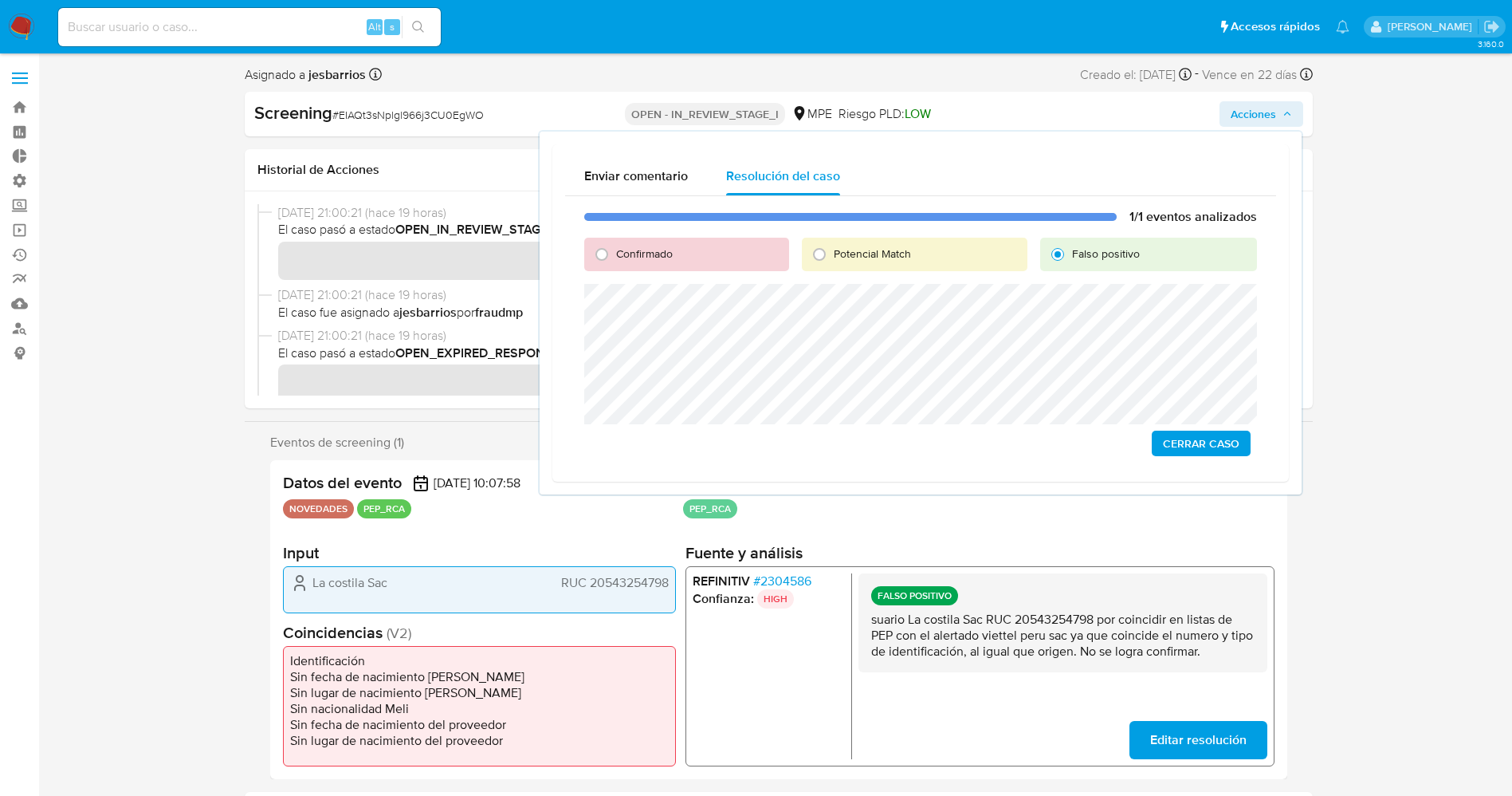
click at [1215, 434] on span "Cerrar Caso" at bounding box center [1200, 443] width 77 height 22
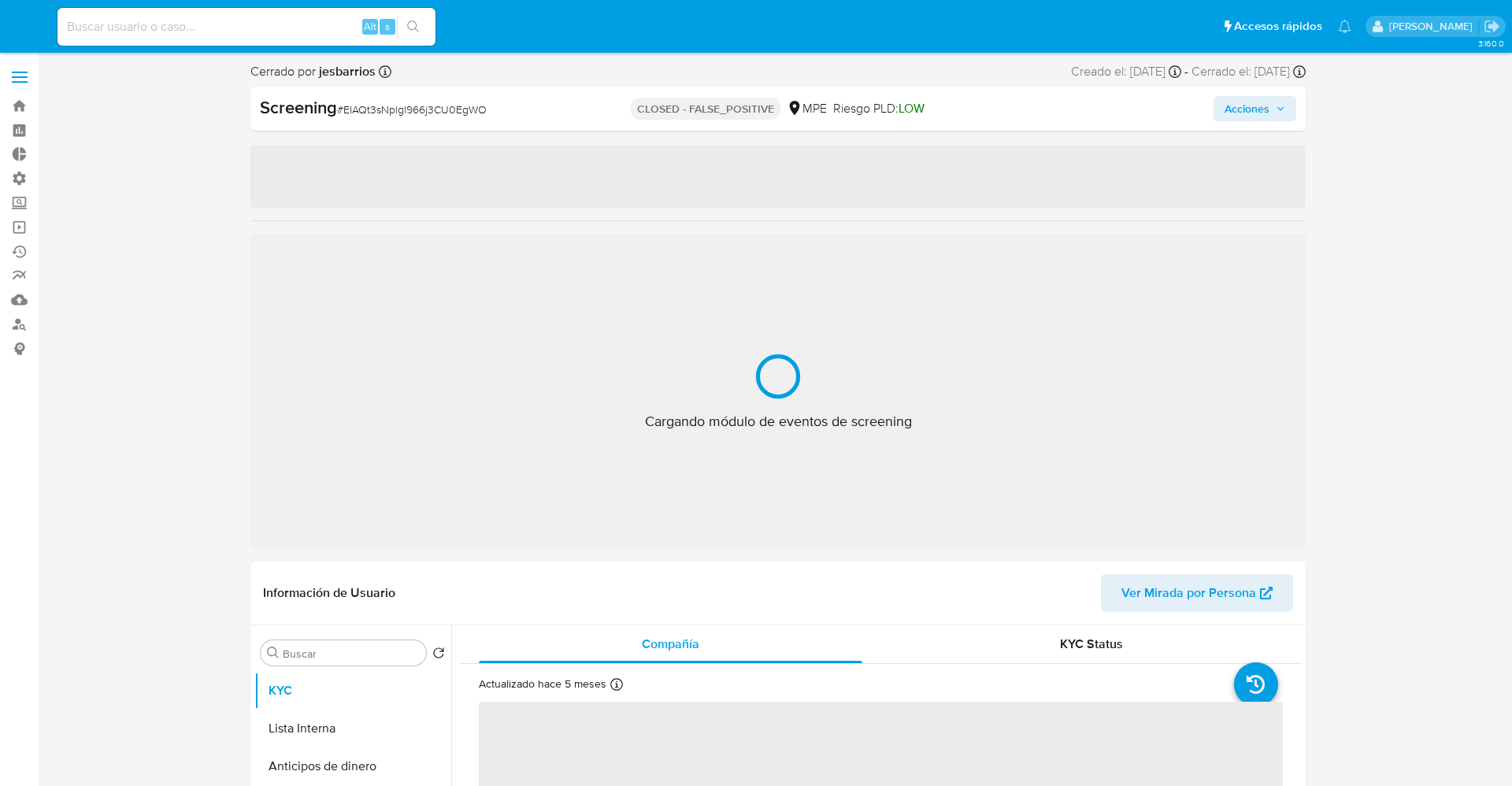
select select "10"
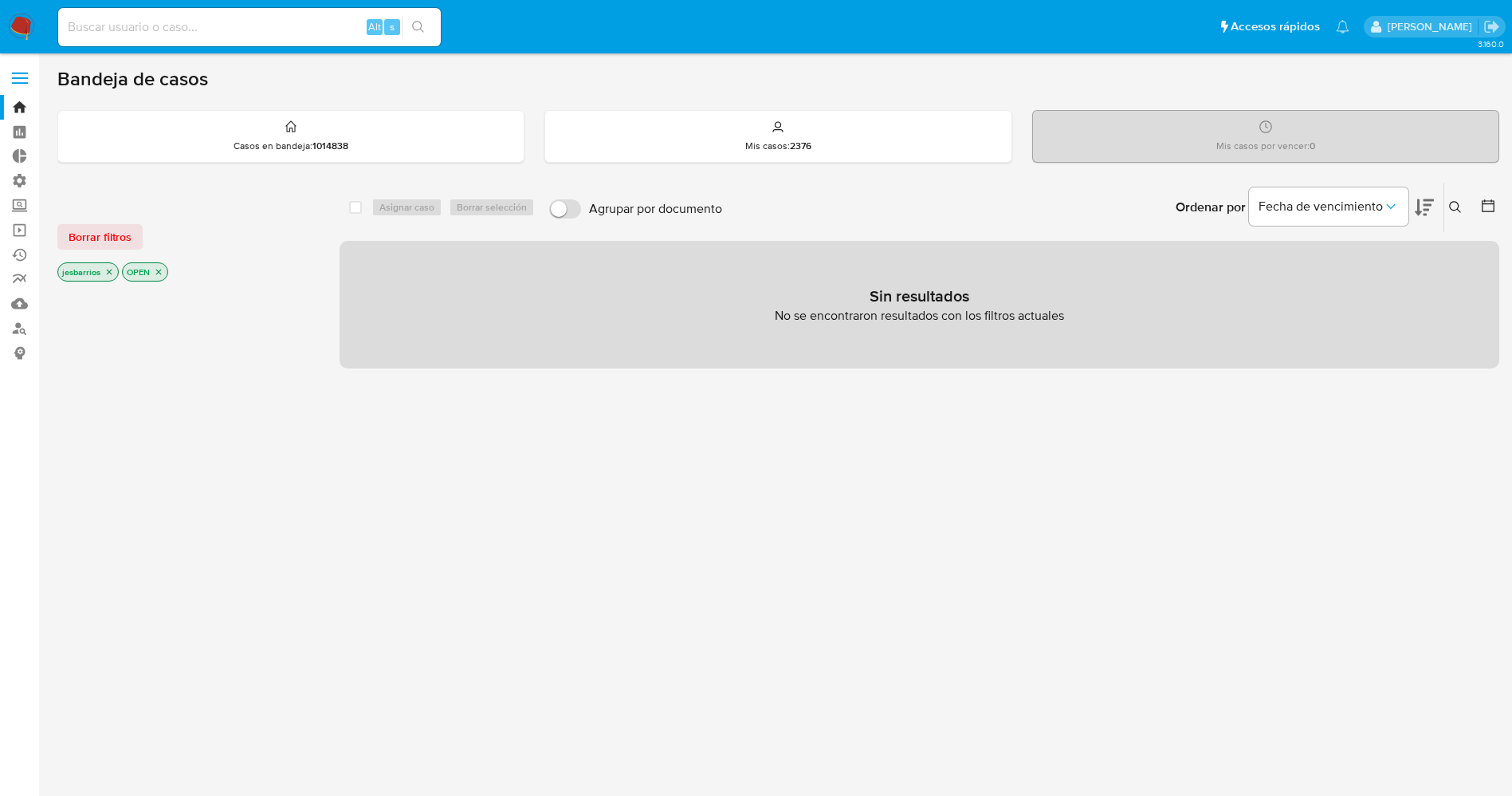
click at [109, 269] on icon "close-filter" at bounding box center [108, 272] width 10 height 10
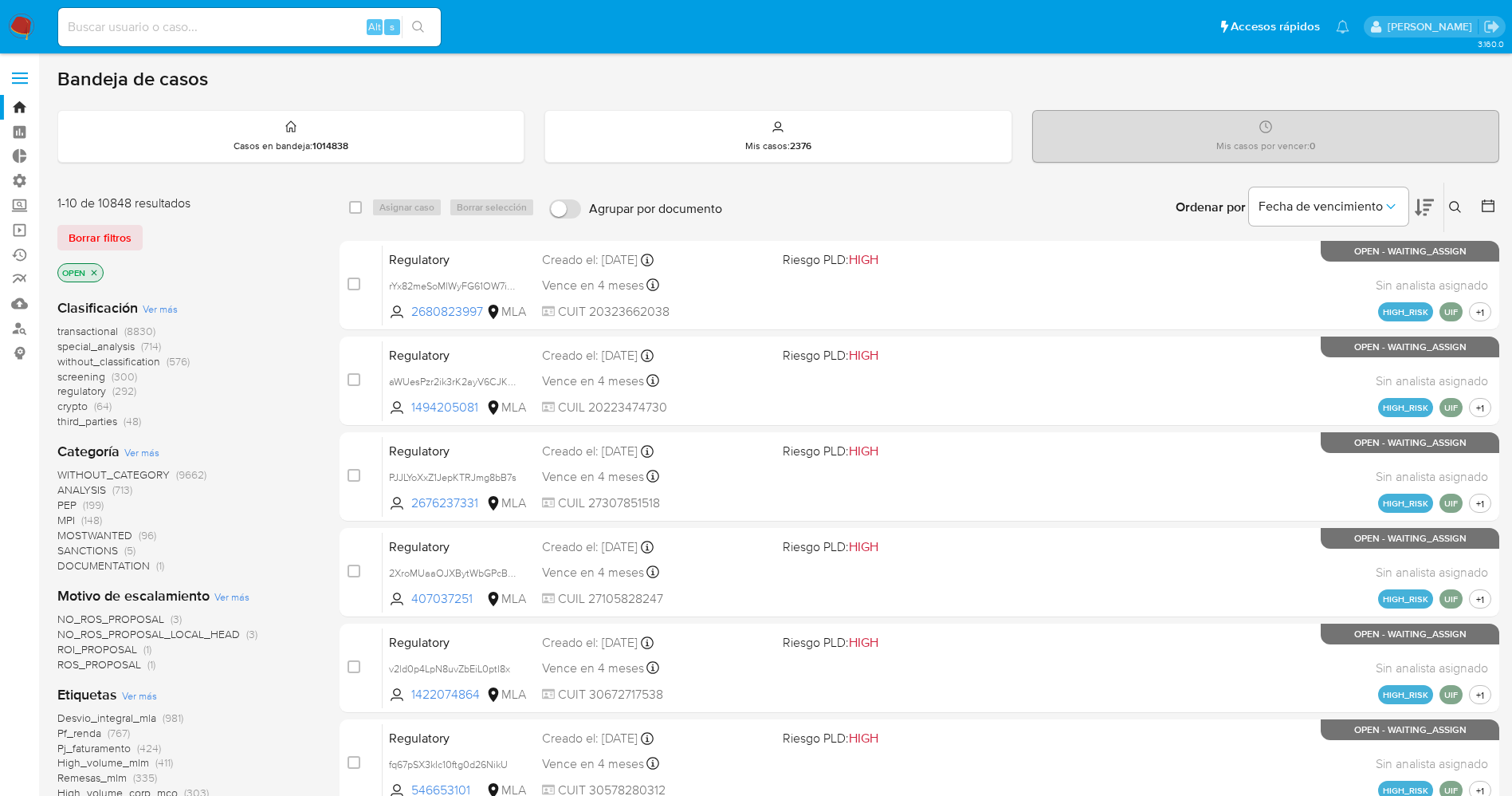
click at [19, 72] on span at bounding box center [20, 72] width 16 height 3
click at [0, 0] on input "checkbox" at bounding box center [0, 0] width 0 height 0
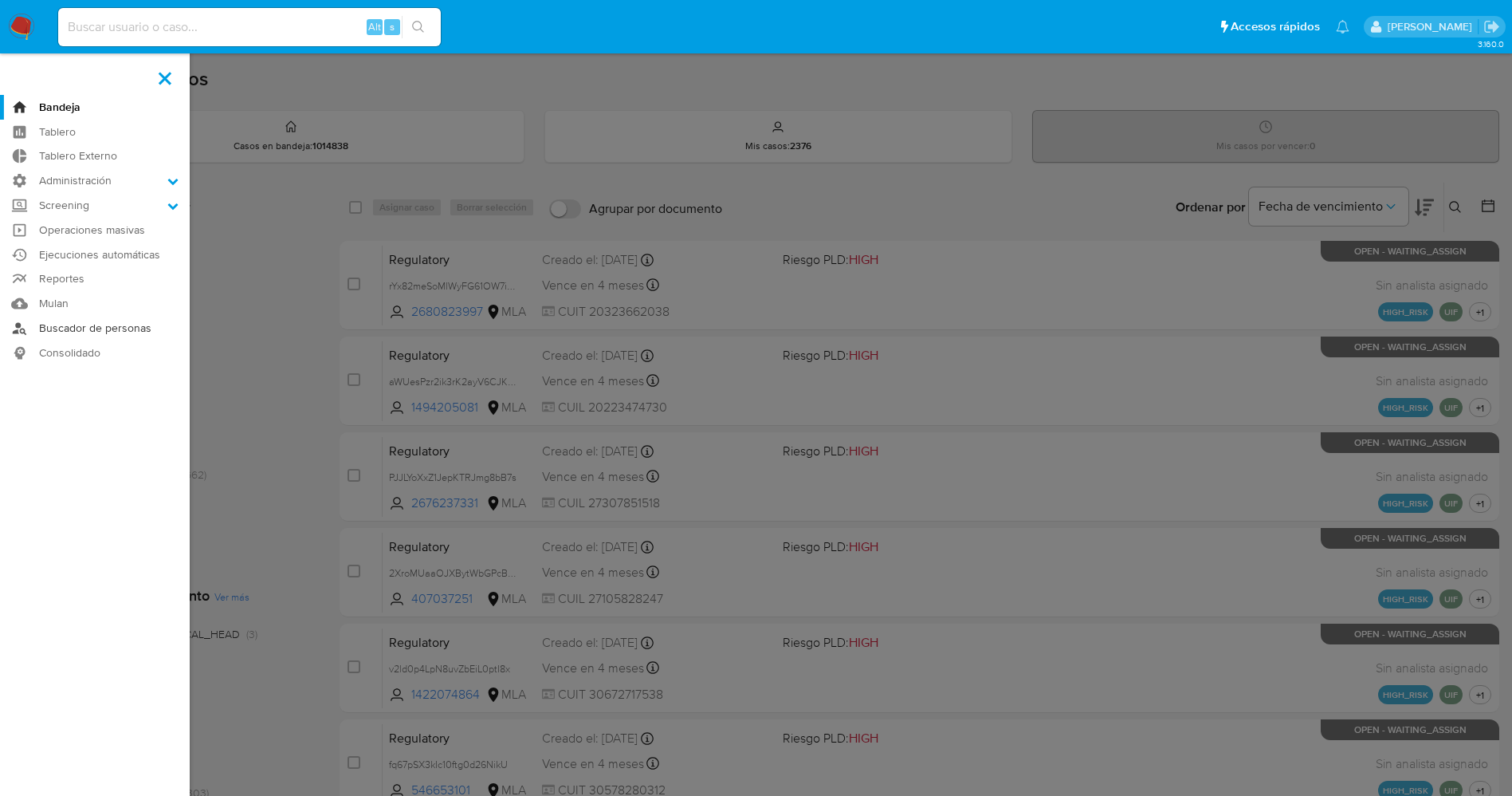
click at [140, 320] on link "Buscador de personas" at bounding box center [94, 328] width 189 height 25
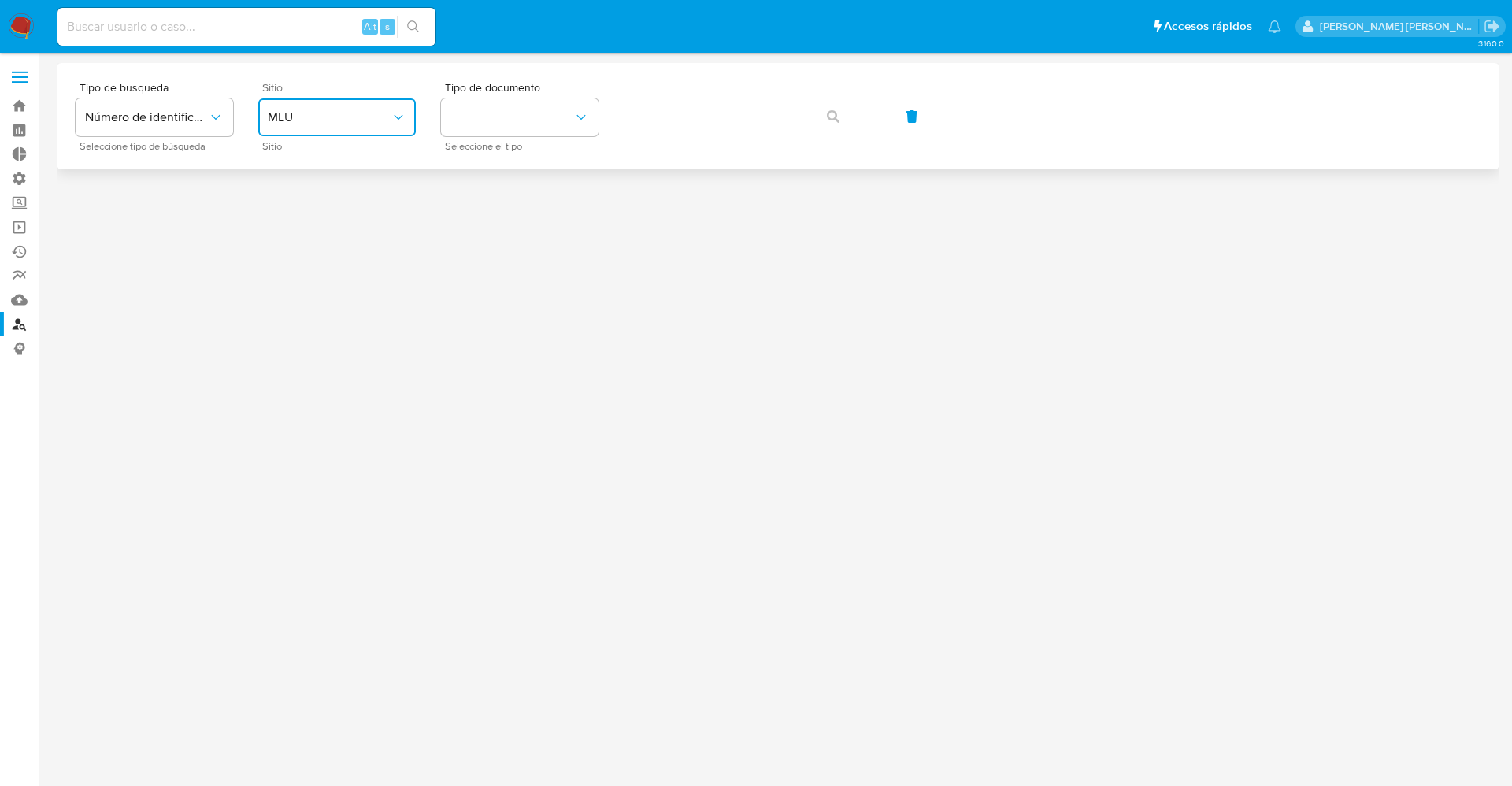
click at [402, 107] on button "MLU" at bounding box center [337, 117] width 158 height 37
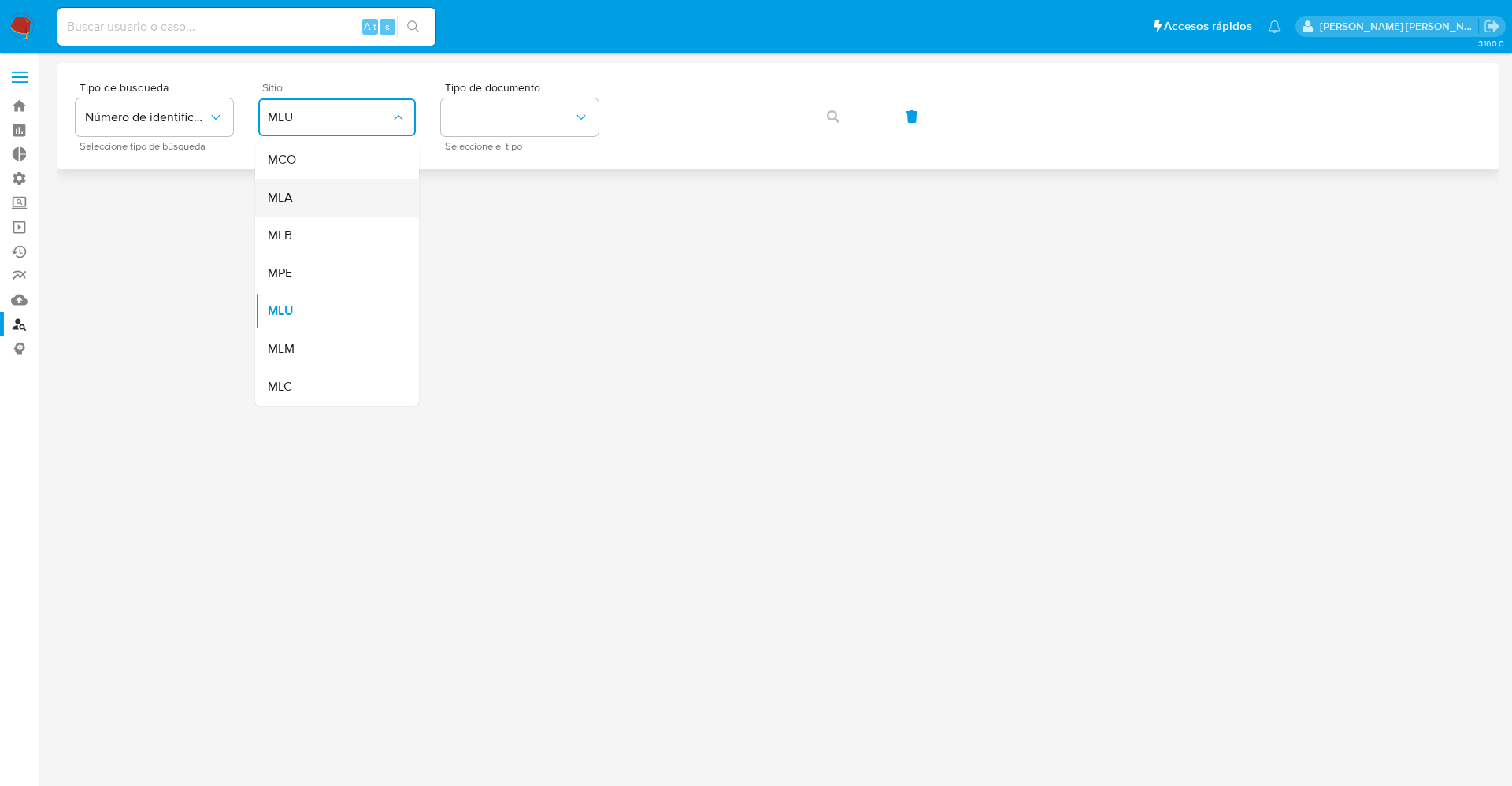
click at [361, 190] on div "MLA" at bounding box center [332, 197] width 129 height 37
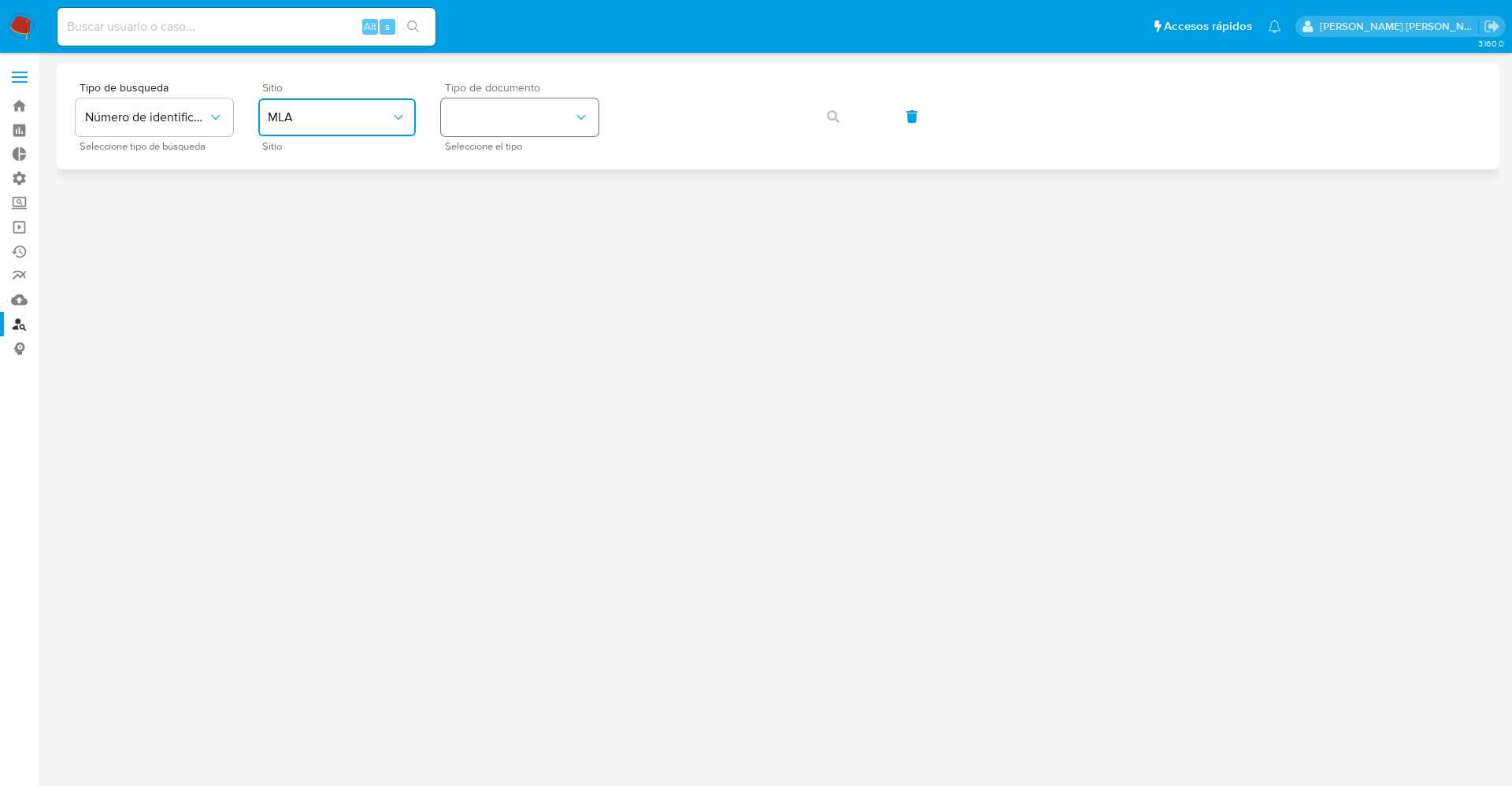
click at [528, 135] on button "identificationType" at bounding box center [519, 117] width 158 height 37
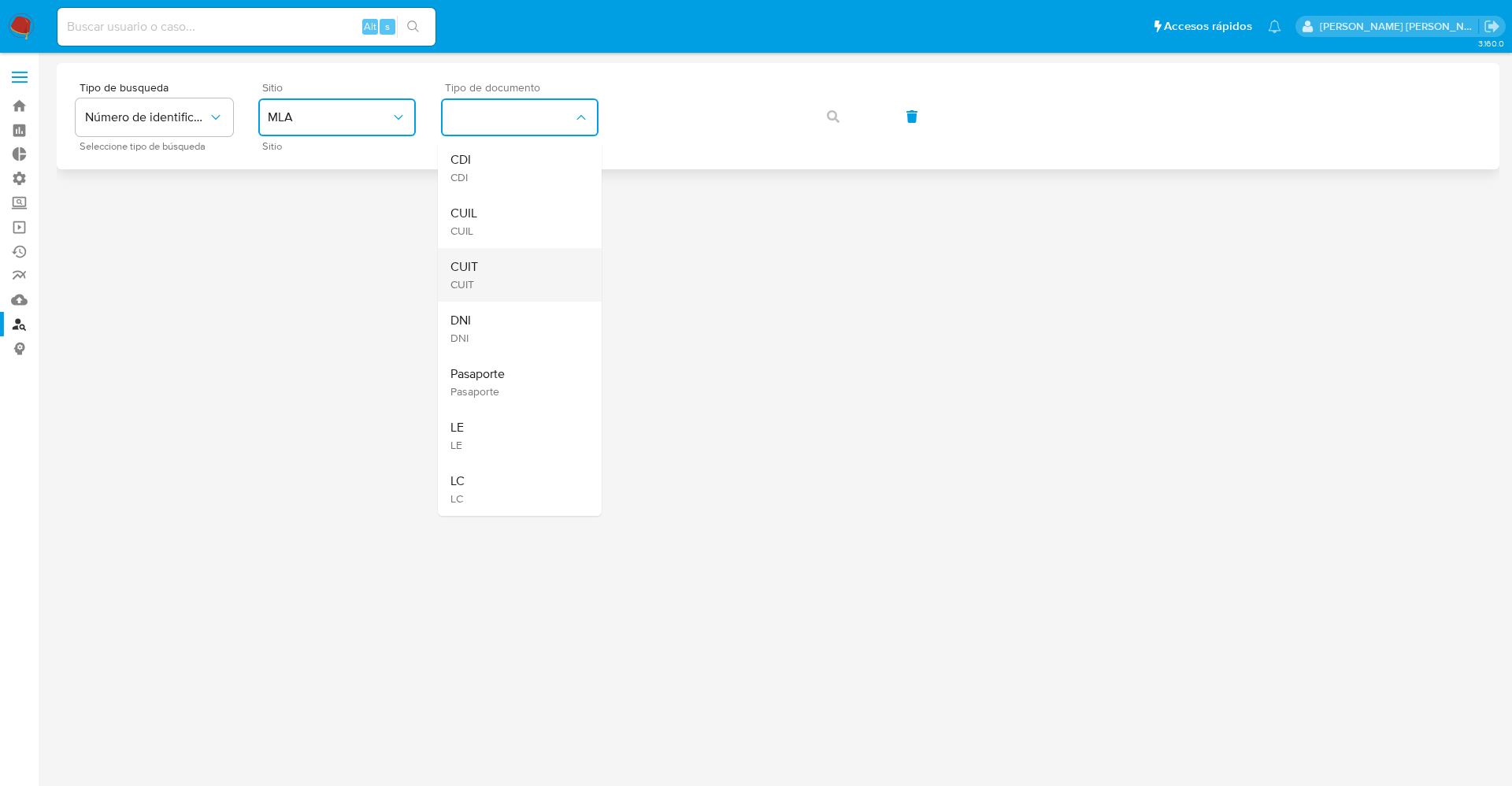
click at [490, 276] on div "CUIT CUIT" at bounding box center [515, 274] width 129 height 53
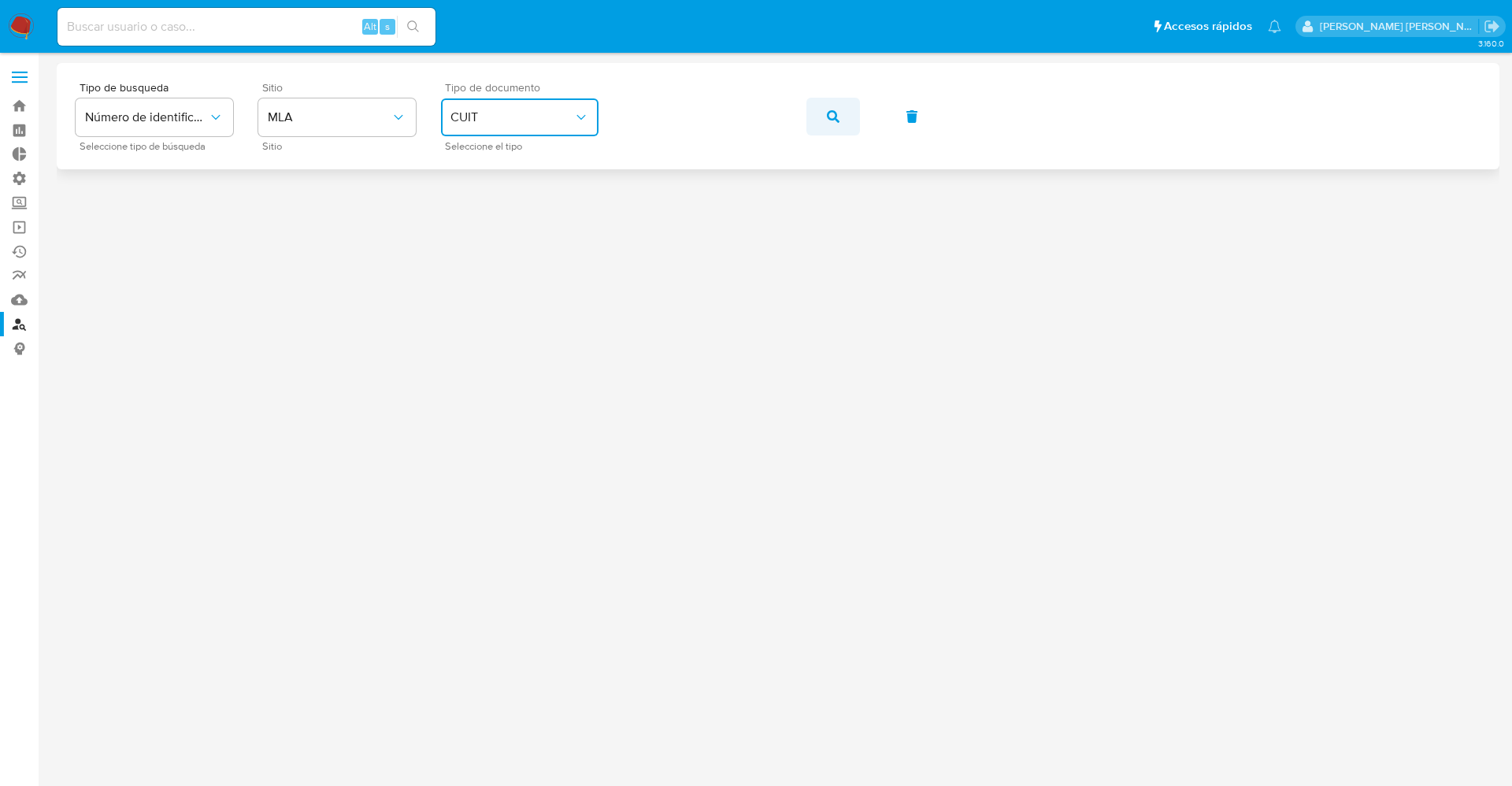
click at [842, 118] on button "button" at bounding box center [833, 116] width 53 height 37
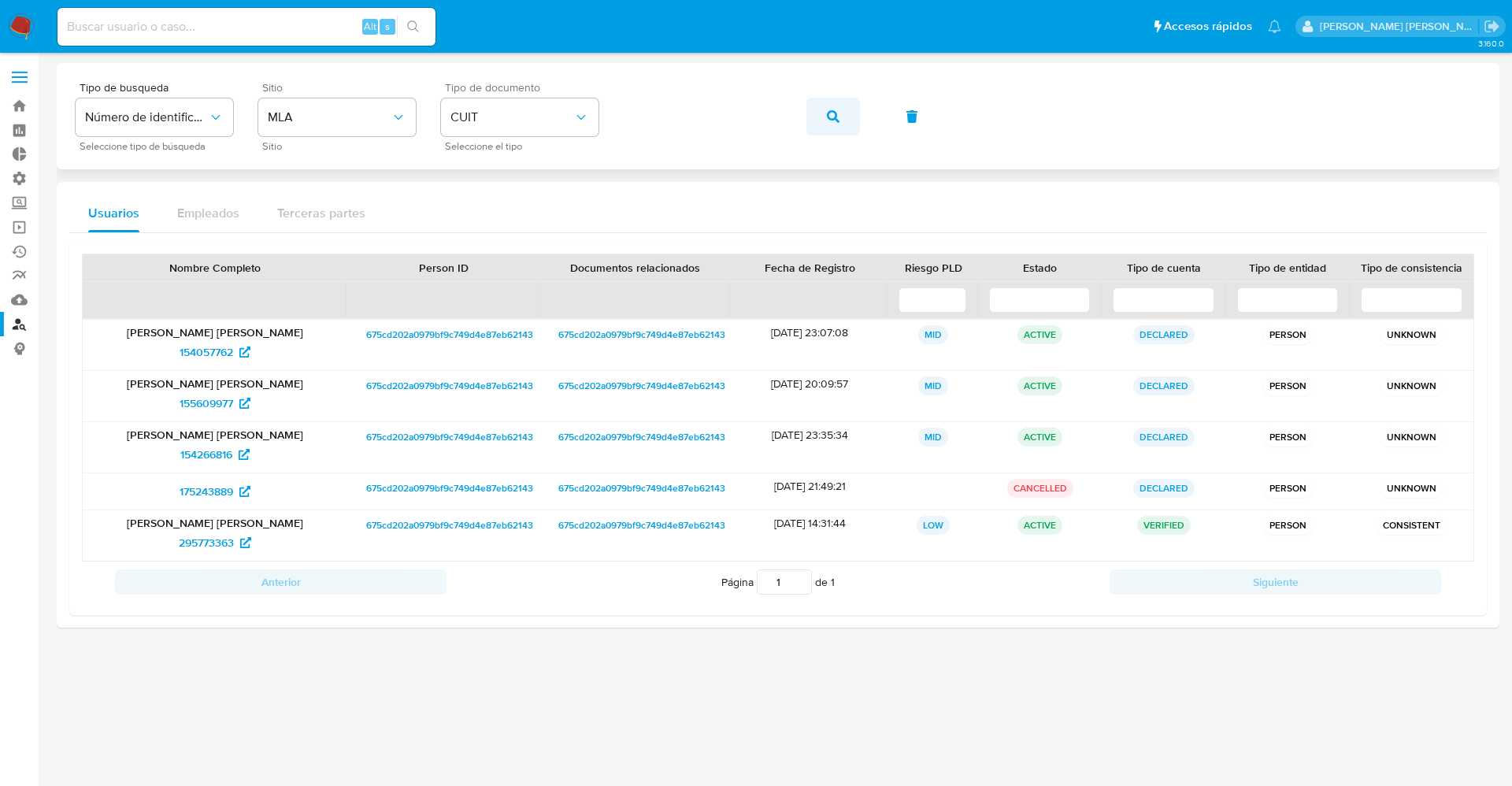
click at [840, 114] on button "button" at bounding box center [833, 116] width 53 height 37
click at [197, 346] on span "154057762" at bounding box center [206, 352] width 53 height 25
click at [10, 32] on img at bounding box center [21, 26] width 27 height 27
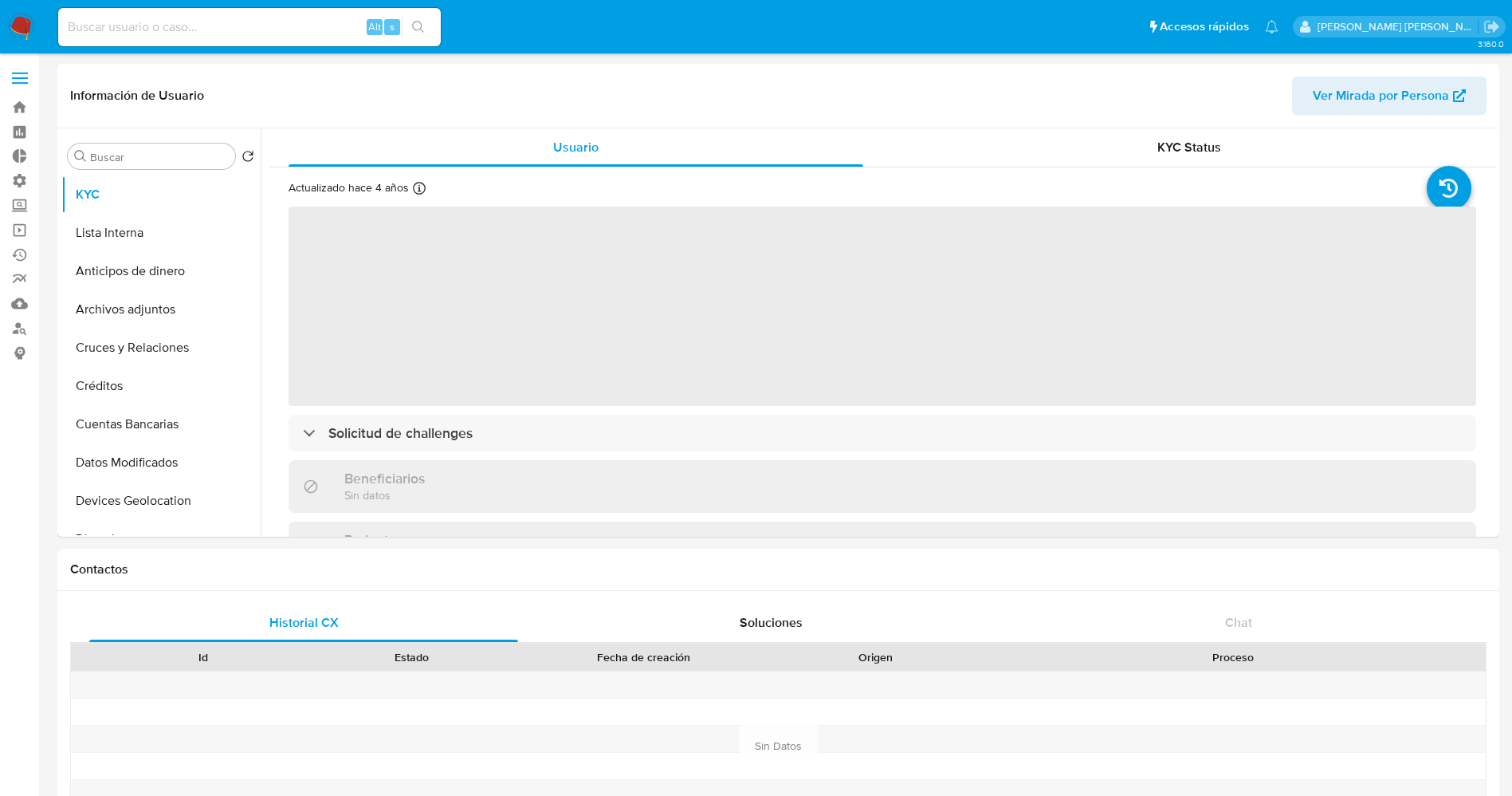
select select "10"
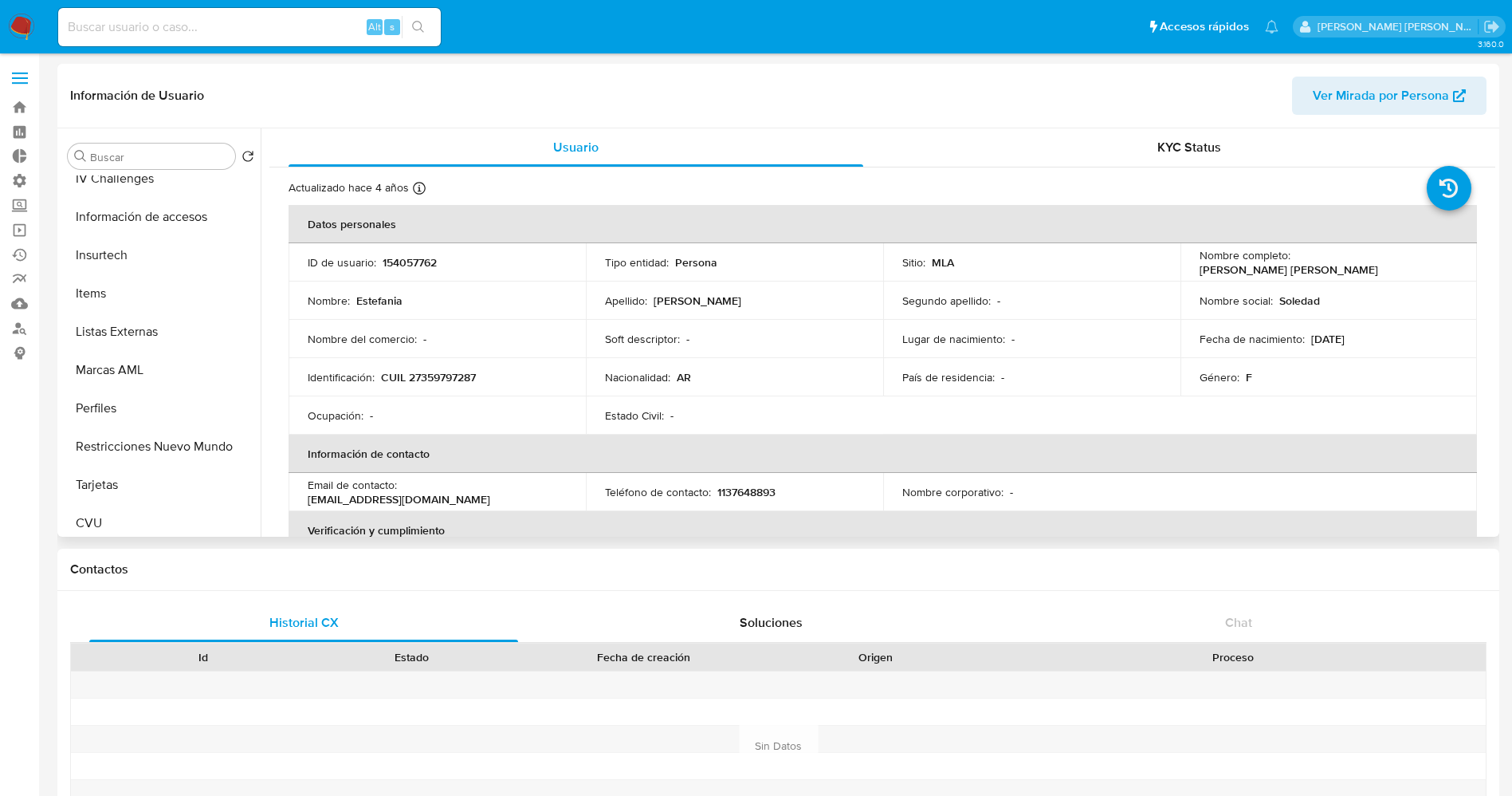
scroll to position [703, 0]
click at [131, 480] on button "CVU" at bounding box center [155, 486] width 187 height 38
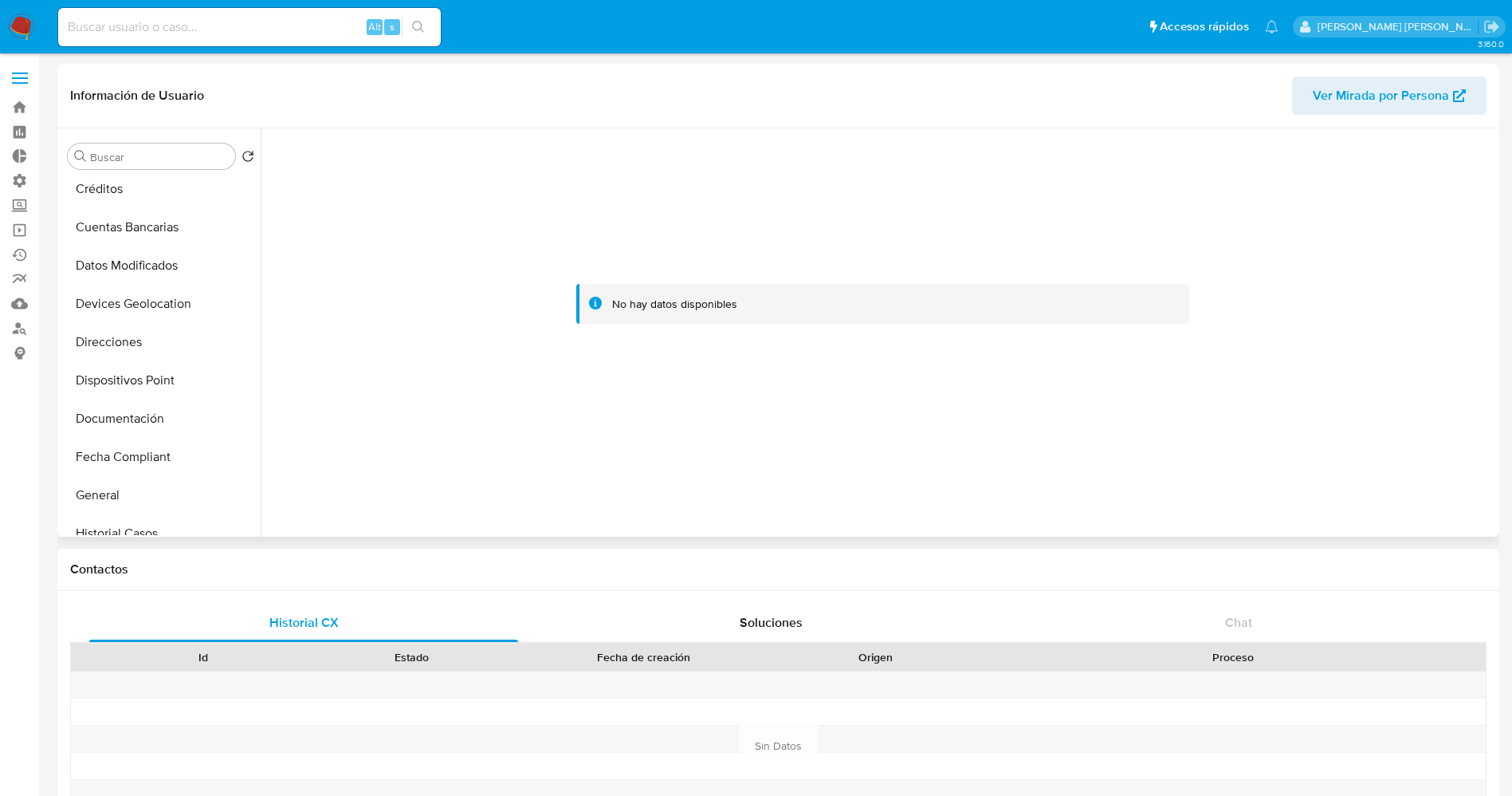
scroll to position [0, 0]
click at [162, 218] on button "Lista Interna" at bounding box center [155, 232] width 187 height 38
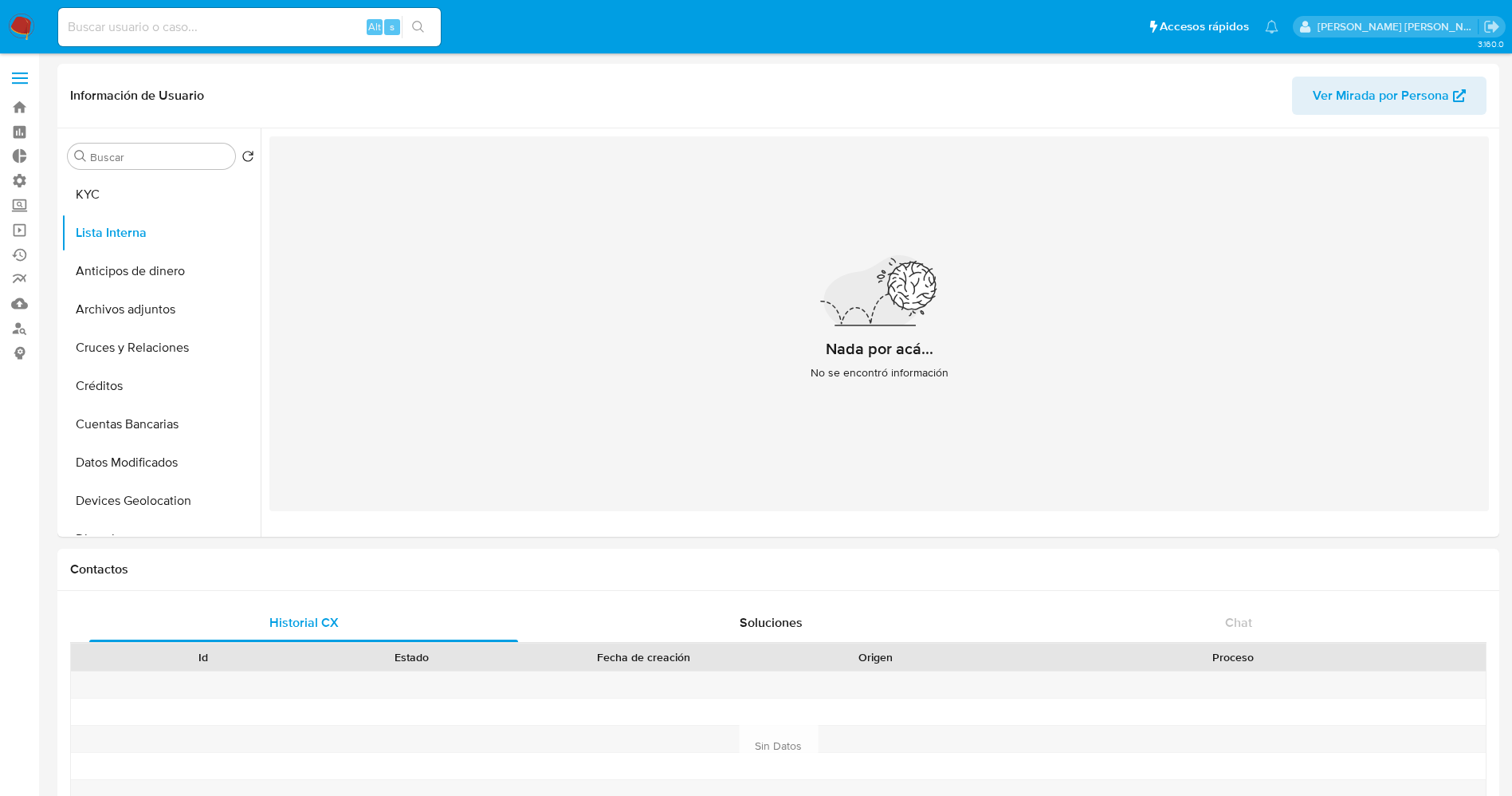
click at [13, 18] on img at bounding box center [21, 26] width 27 height 27
click at [11, 71] on label at bounding box center [19, 78] width 40 height 33
click at [0, 0] on input "checkbox" at bounding box center [0, 0] width 0 height 0
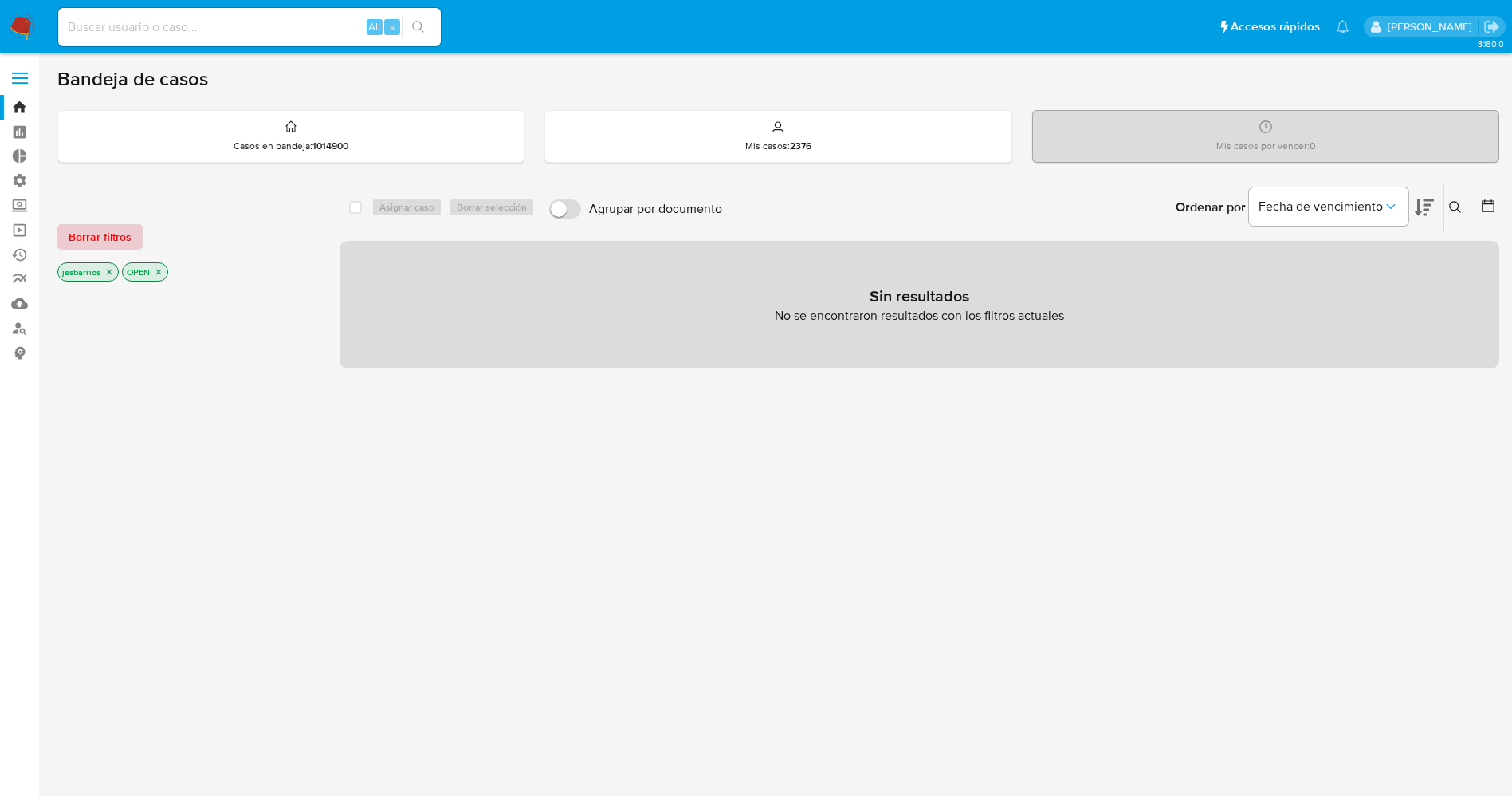
click at [113, 235] on span "Borrar filtros" at bounding box center [100, 236] width 63 height 22
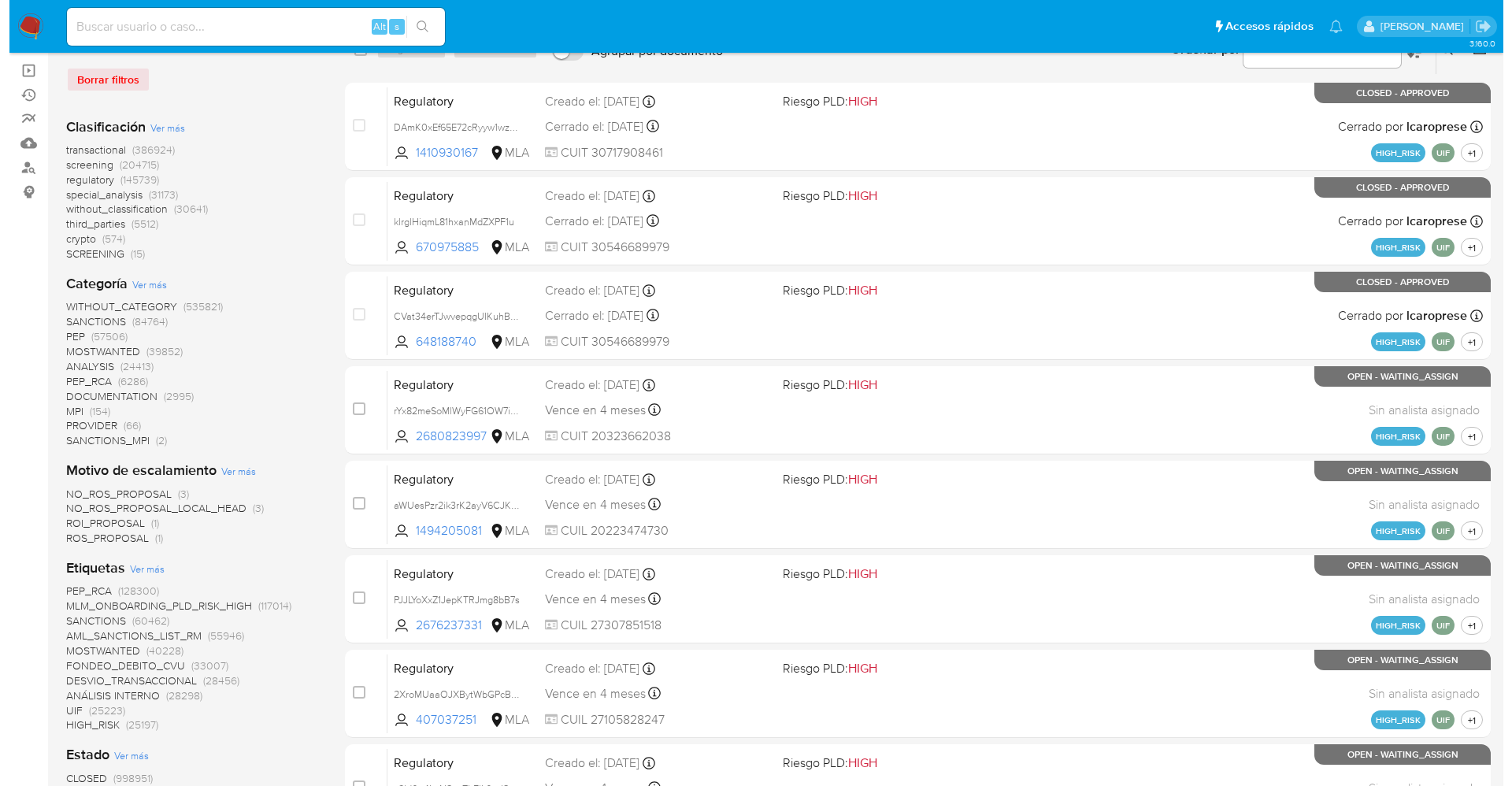
scroll to position [154, 0]
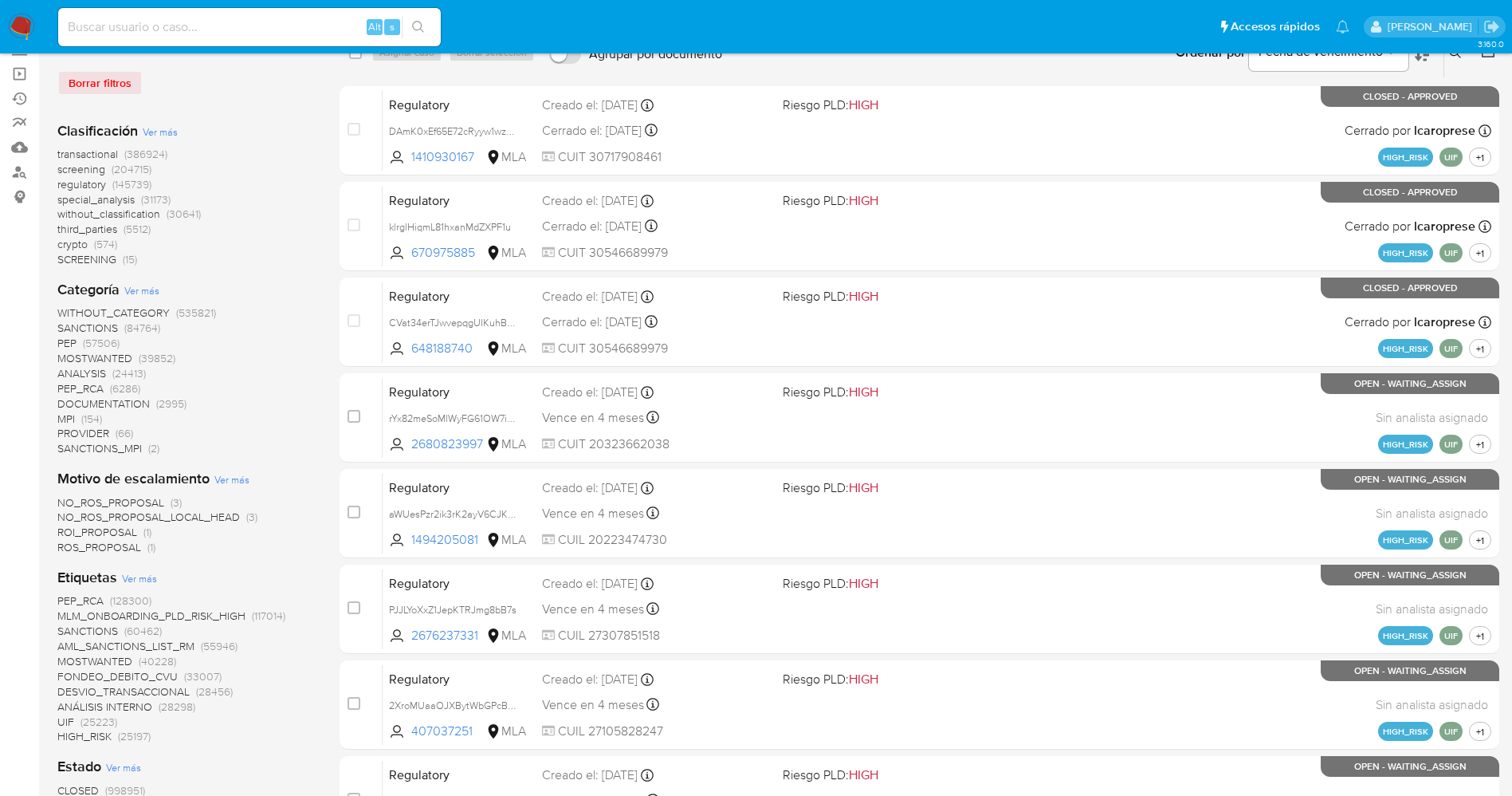
click at [150, 579] on span "Ver más" at bounding box center [139, 578] width 35 height 14
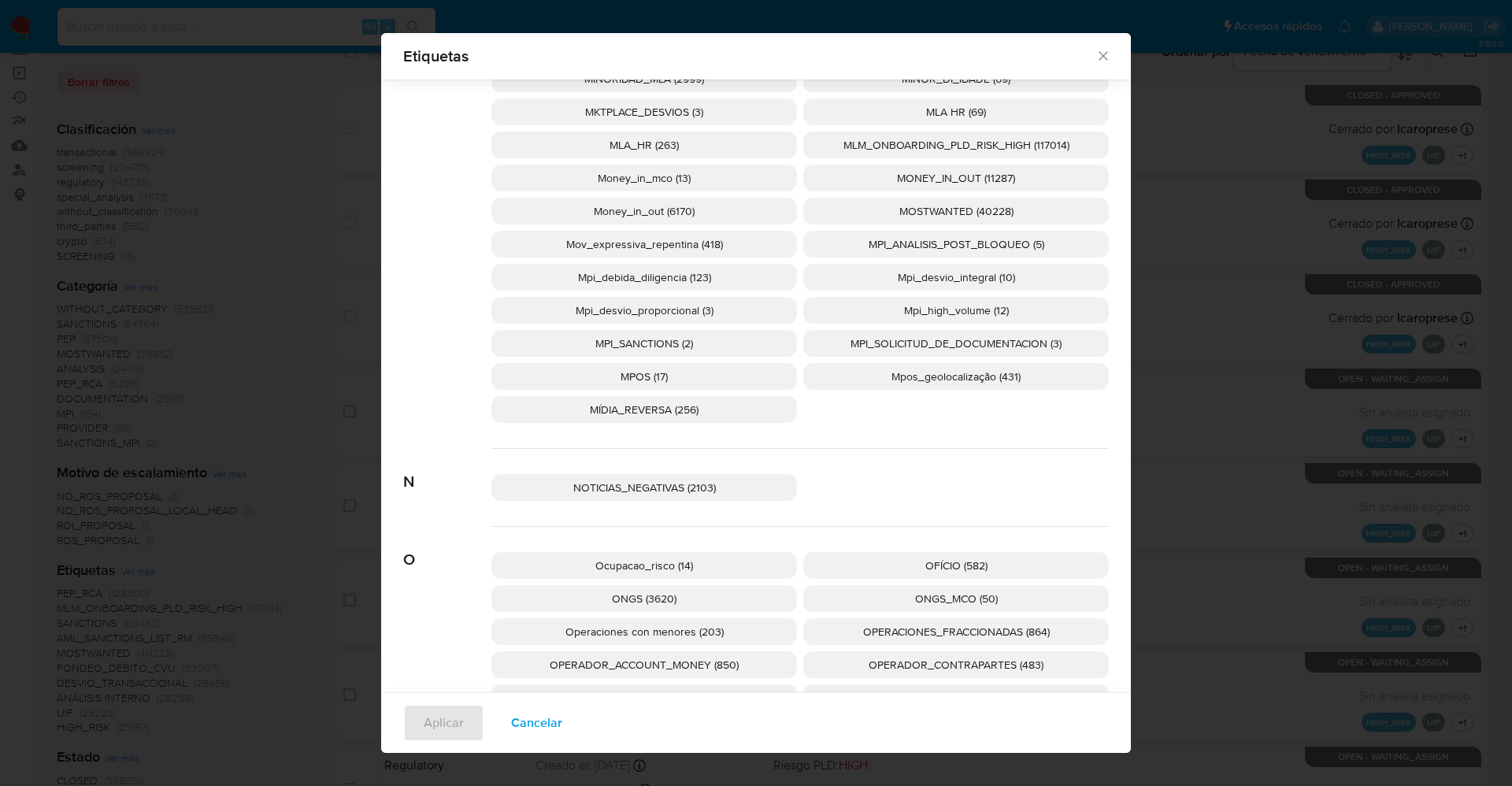
scroll to position [5769, 0]
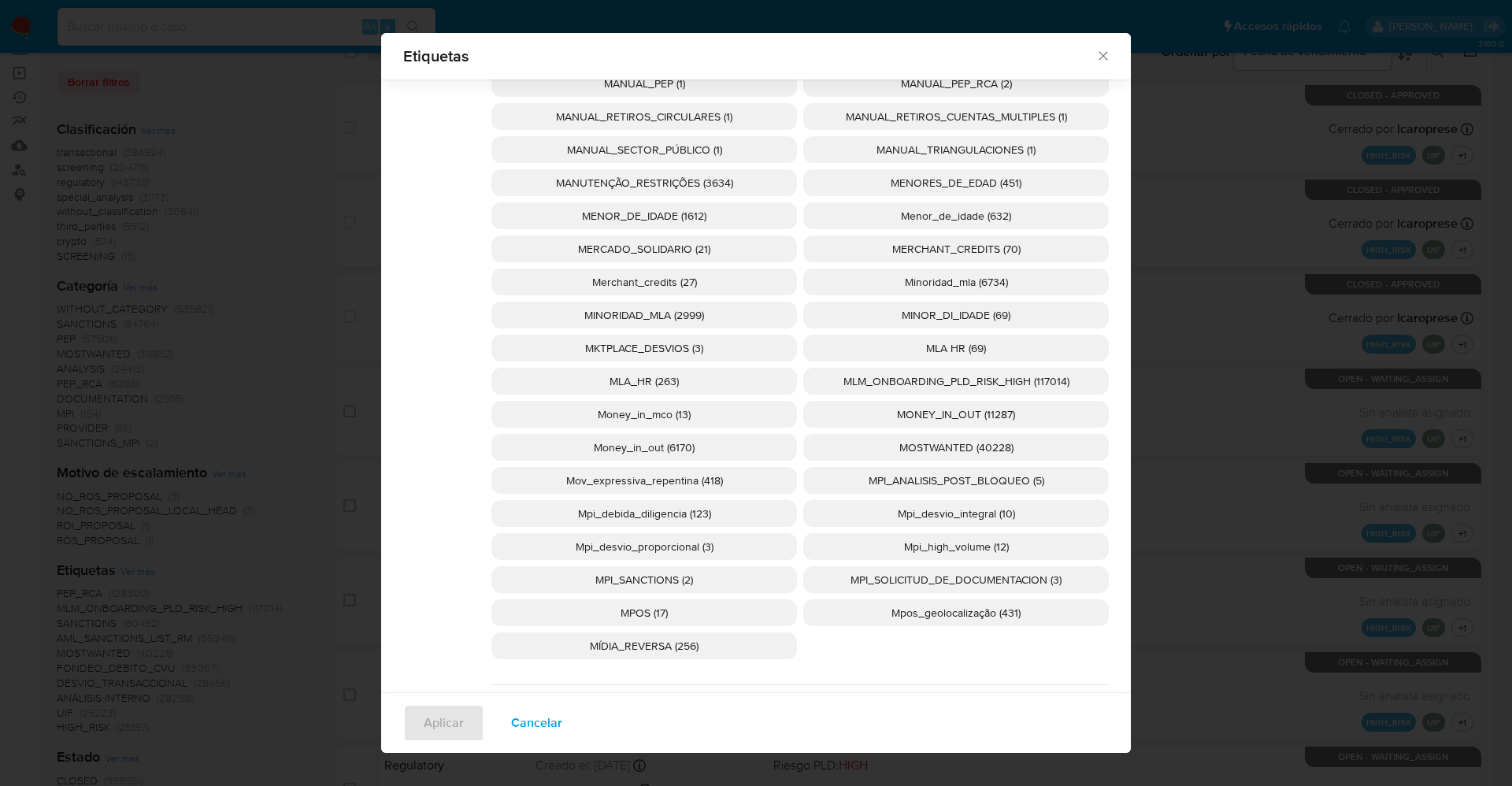
click at [877, 442] on p "MOSTWANTED (40228)" at bounding box center [955, 447] width 306 height 27
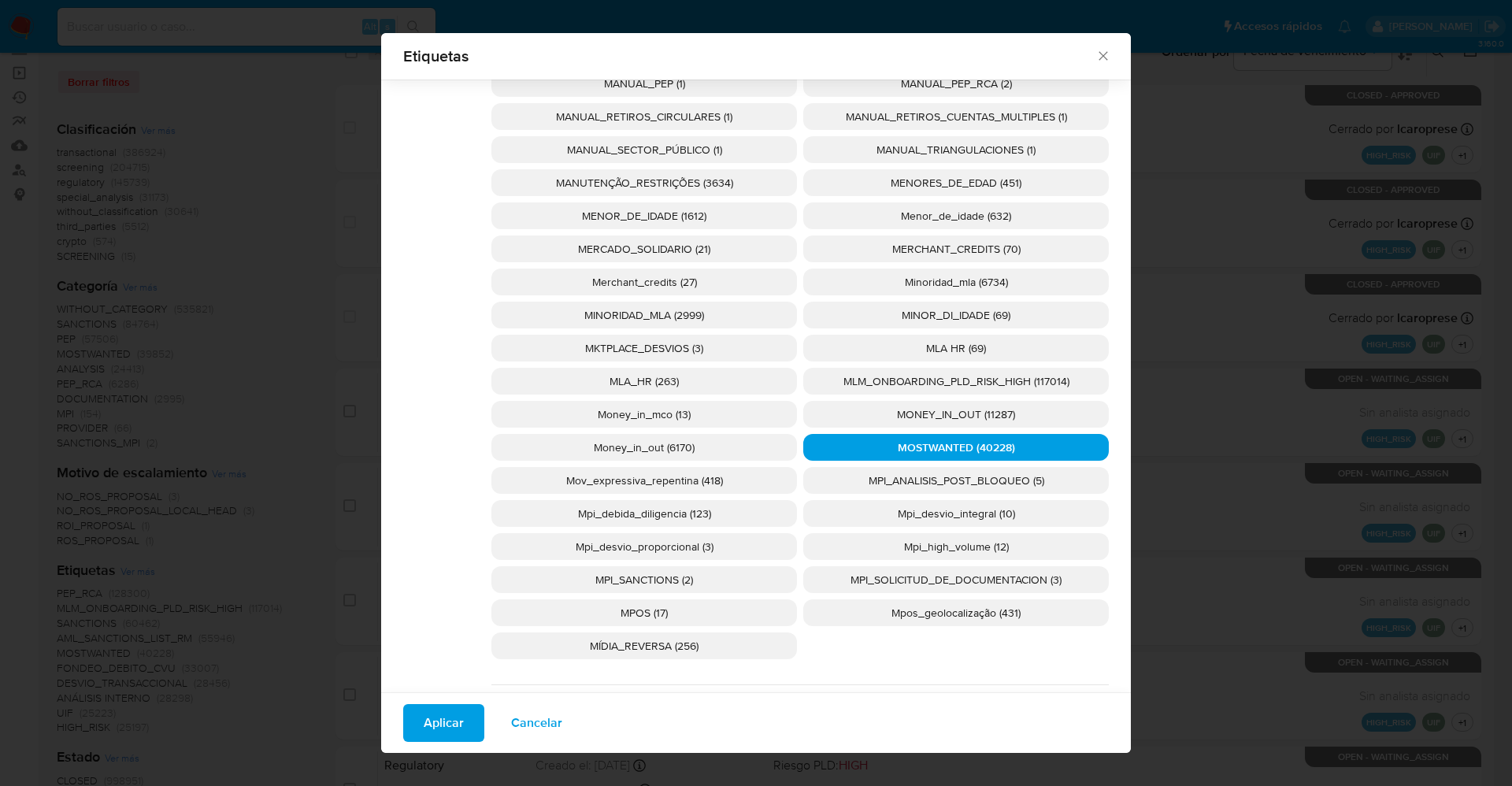
click at [444, 722] on span "Aplicar" at bounding box center [444, 722] width 40 height 35
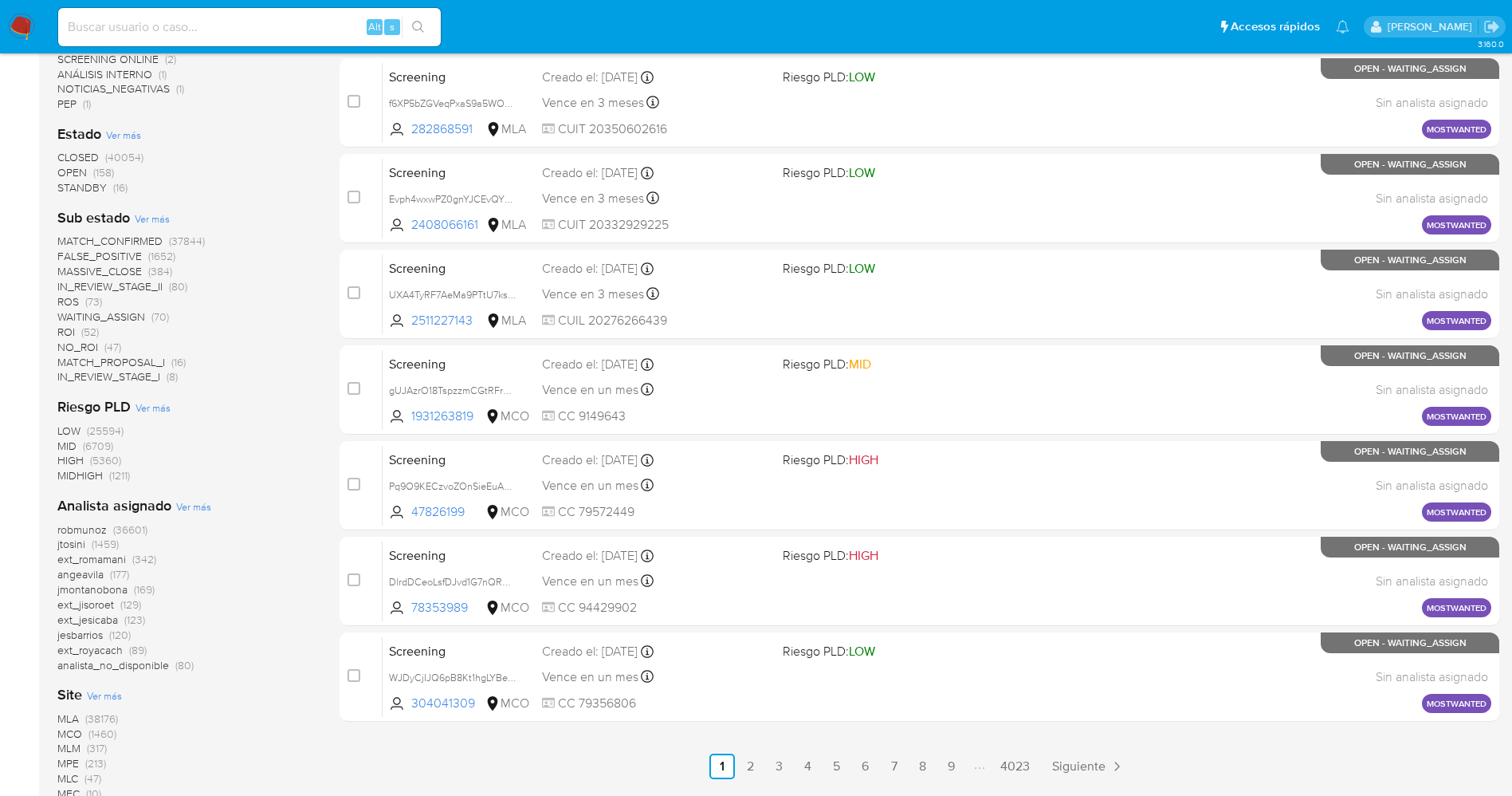
scroll to position [598, 0]
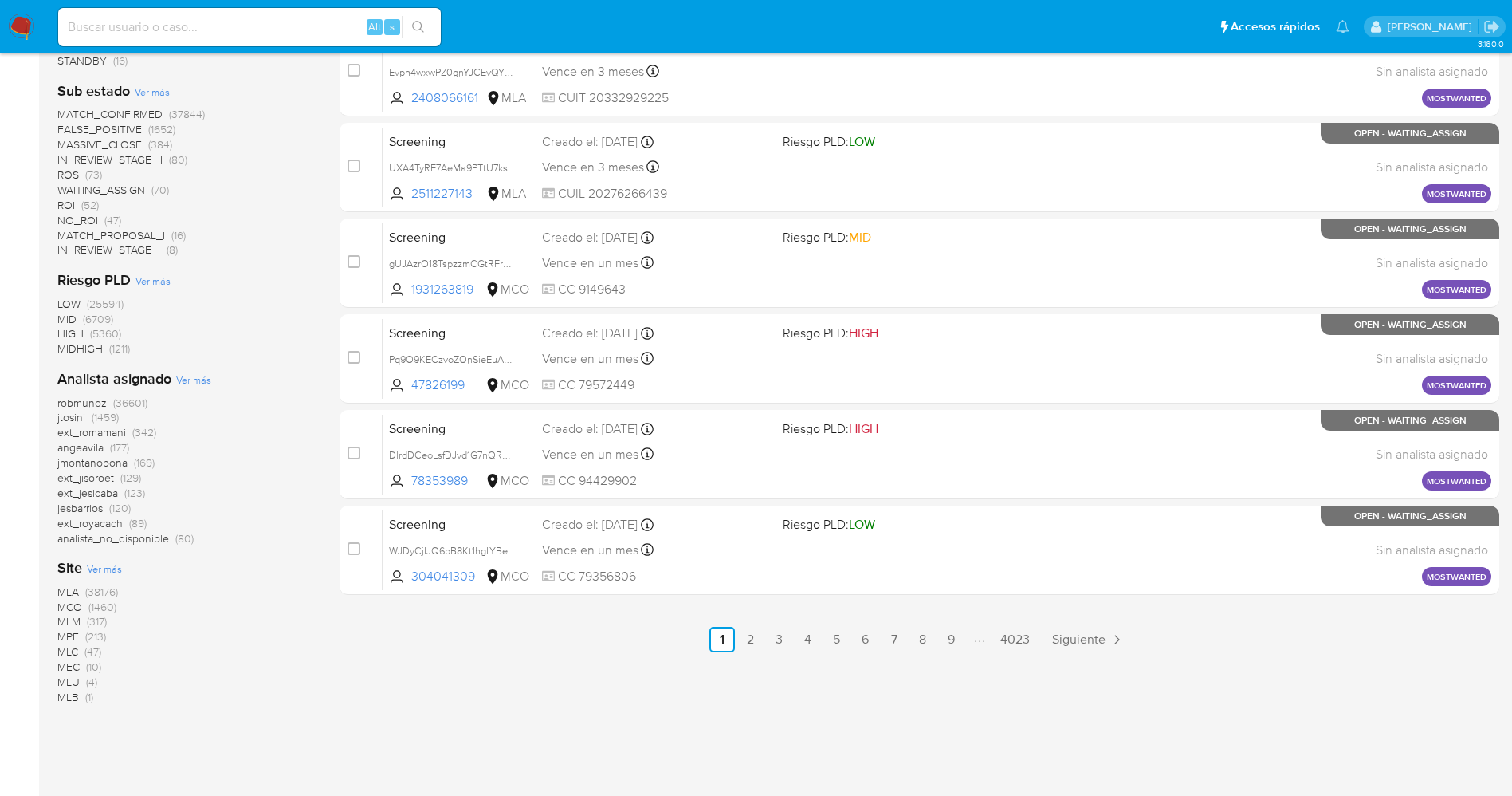
click at [79, 604] on span "MCO" at bounding box center [70, 606] width 25 height 16
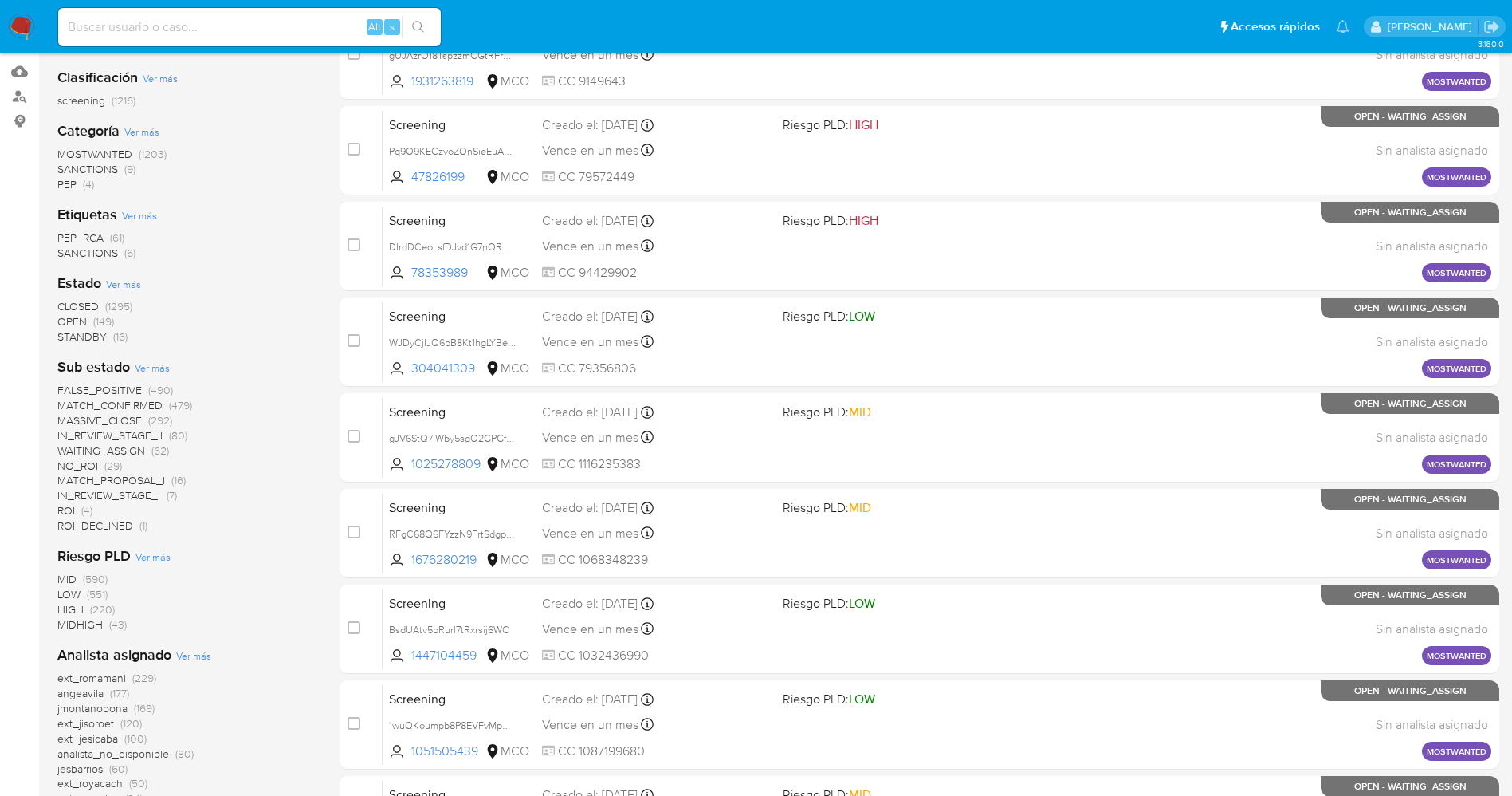
scroll to position [283, 0]
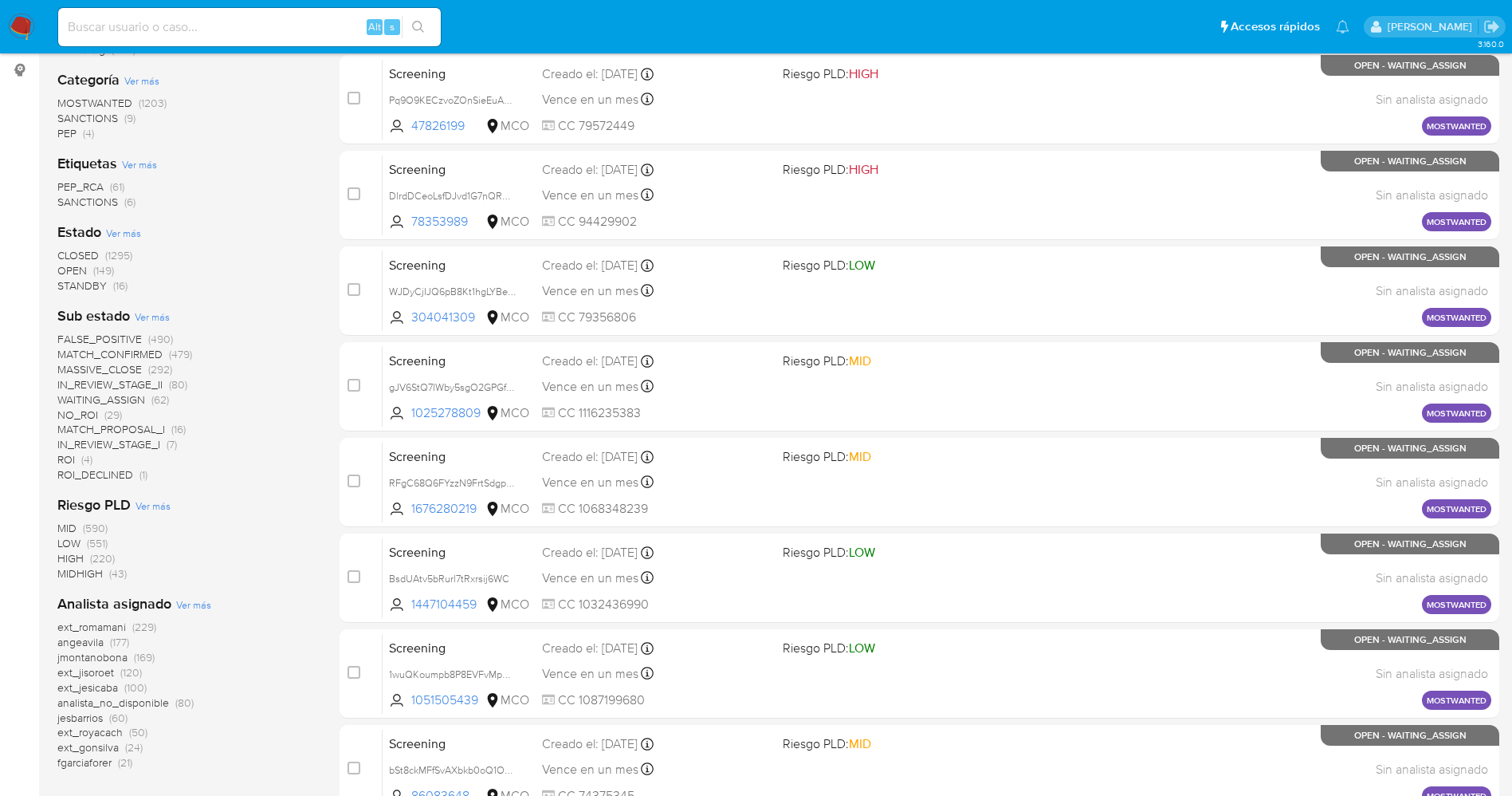
click at [117, 396] on span "WAITING_ASSIGN" at bounding box center [100, 399] width 87 height 16
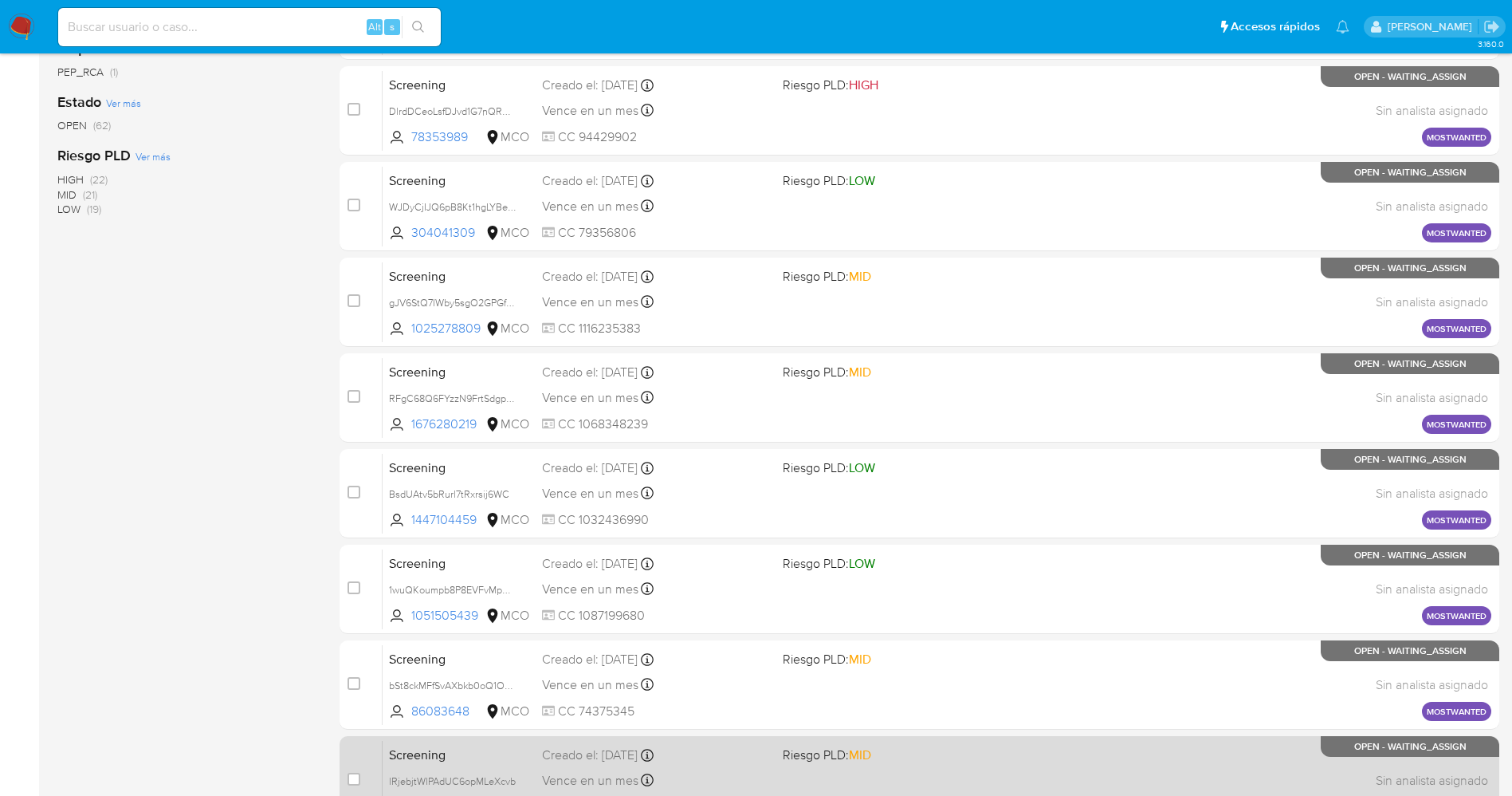
scroll to position [522, 0]
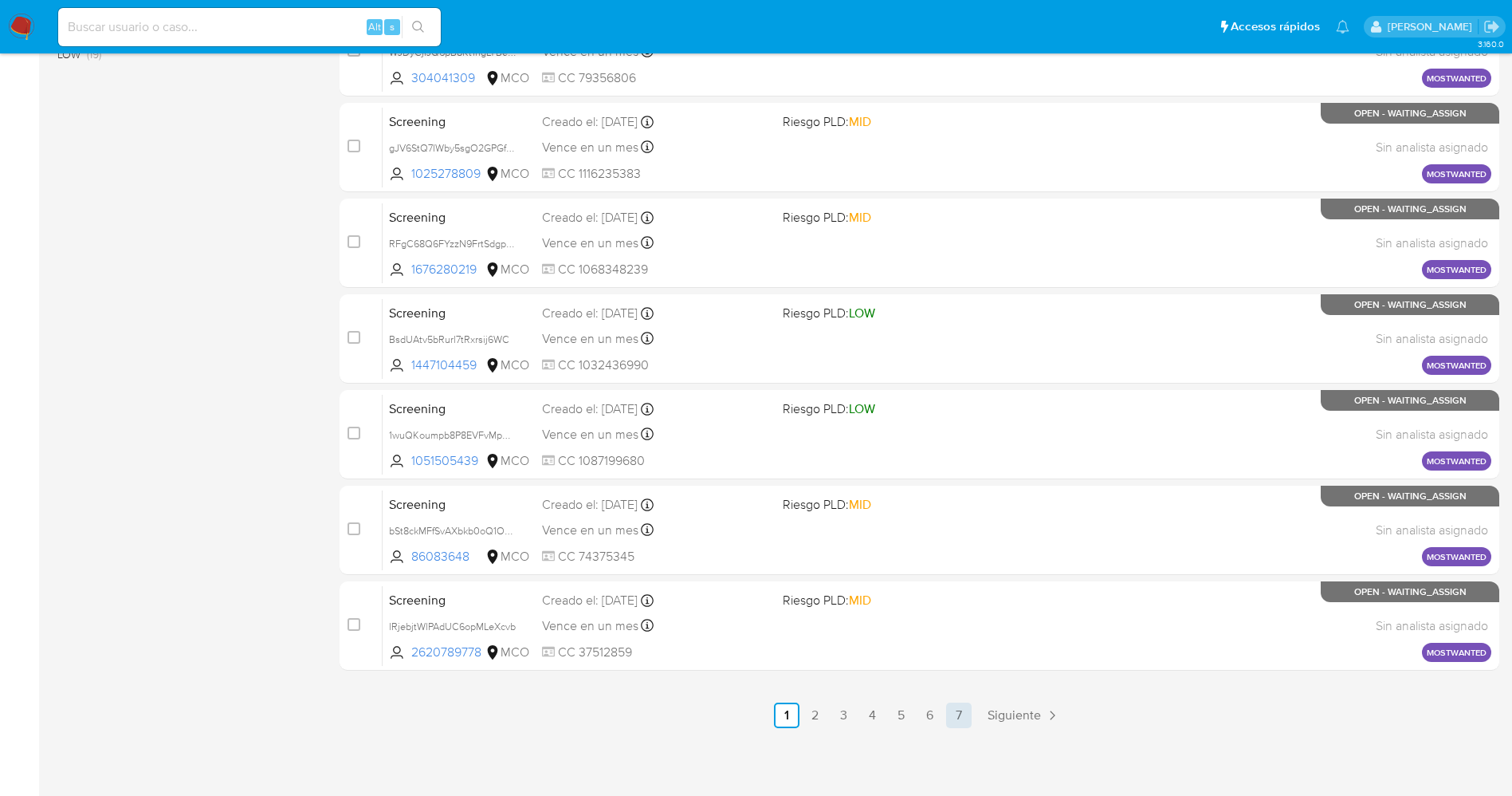
click at [956, 711] on link "7" at bounding box center [958, 715] width 26 height 26
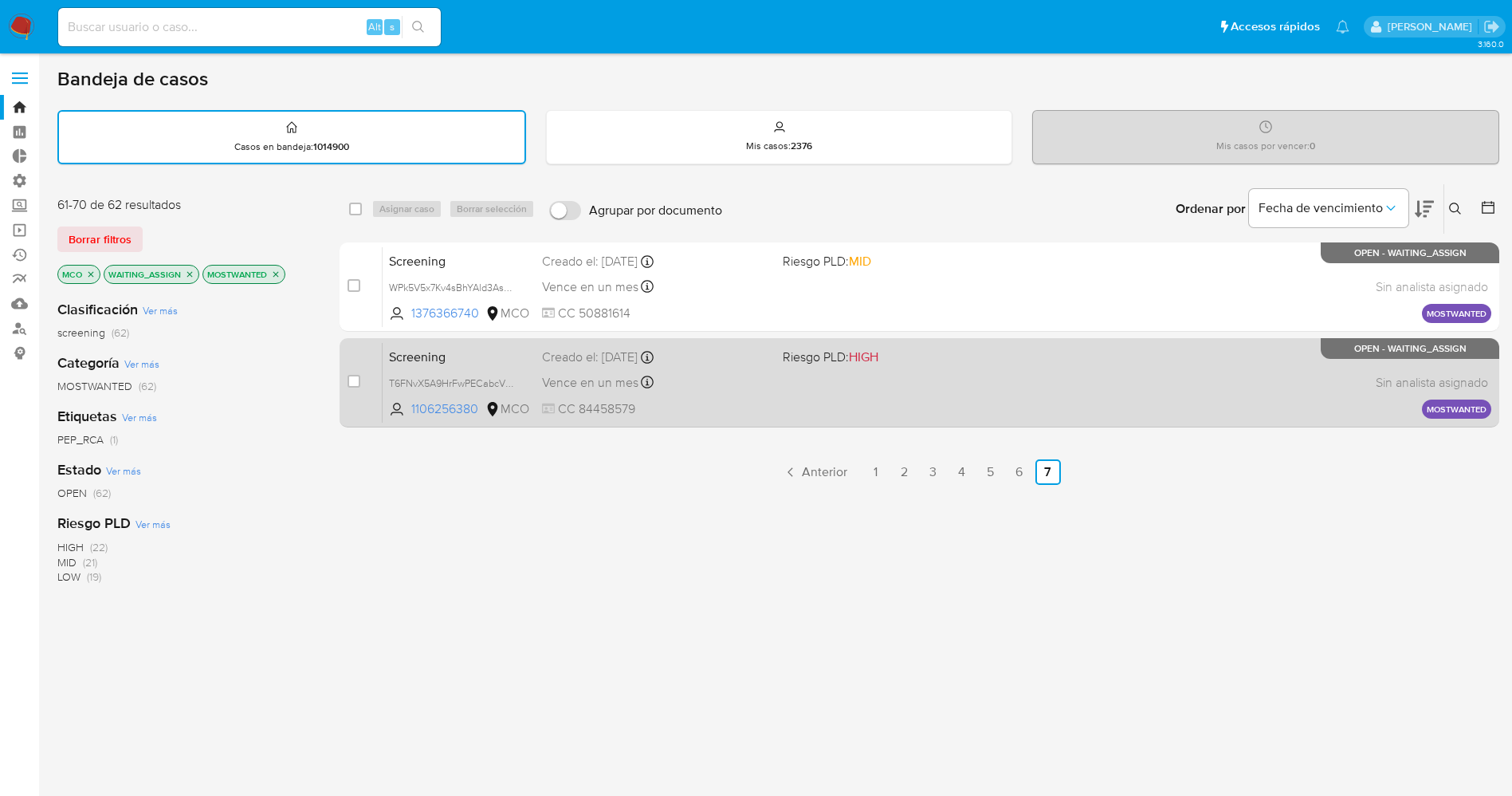
click at [771, 408] on div "Screening T6FNvX5A9HrFwPECabcVRcCZ 1106256380 MCO Riesgo PLD: HIGH Creado el: 1…" at bounding box center [937, 382] width 1108 height 80
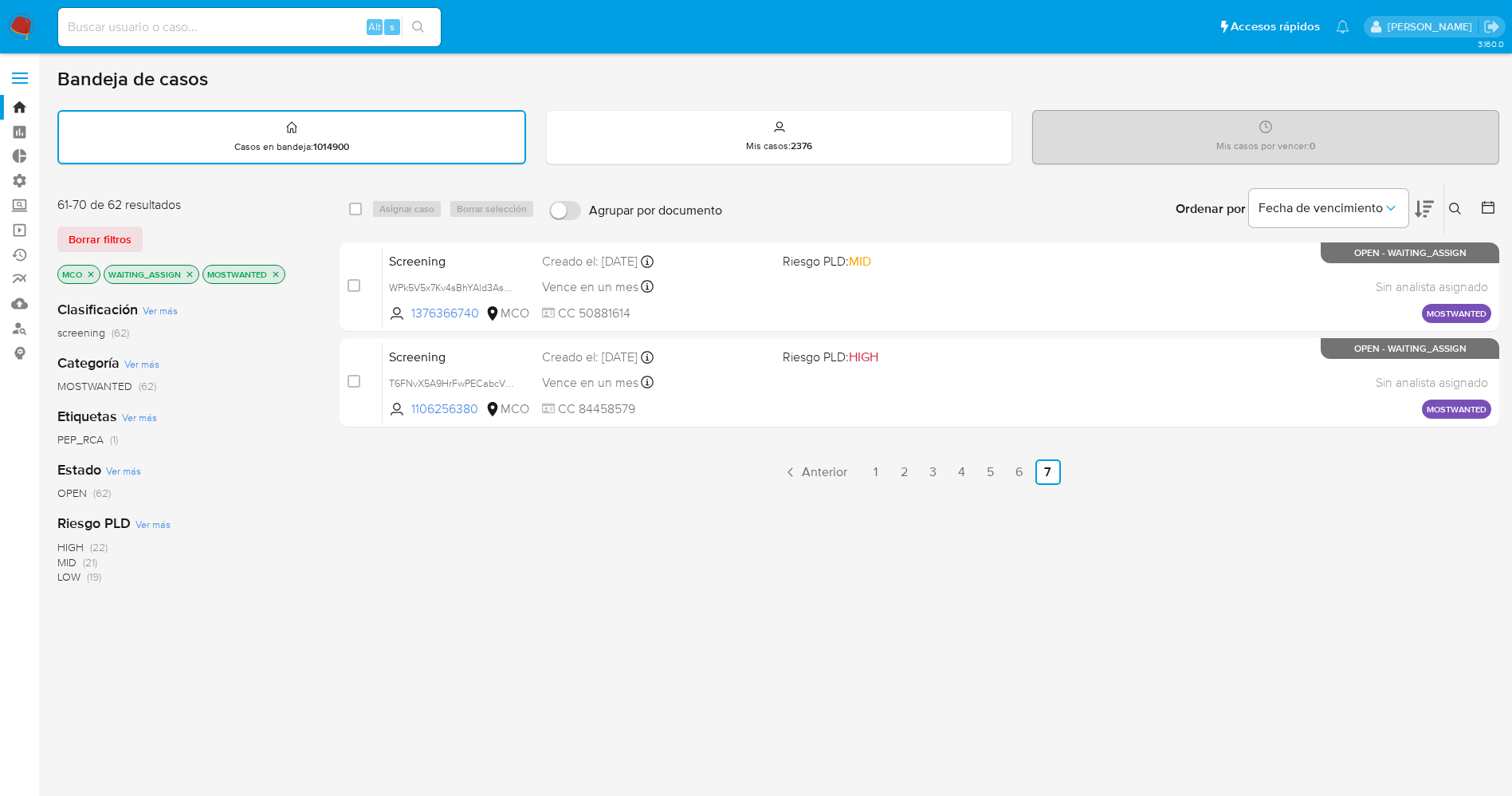
click at [32, 25] on img at bounding box center [21, 26] width 27 height 27
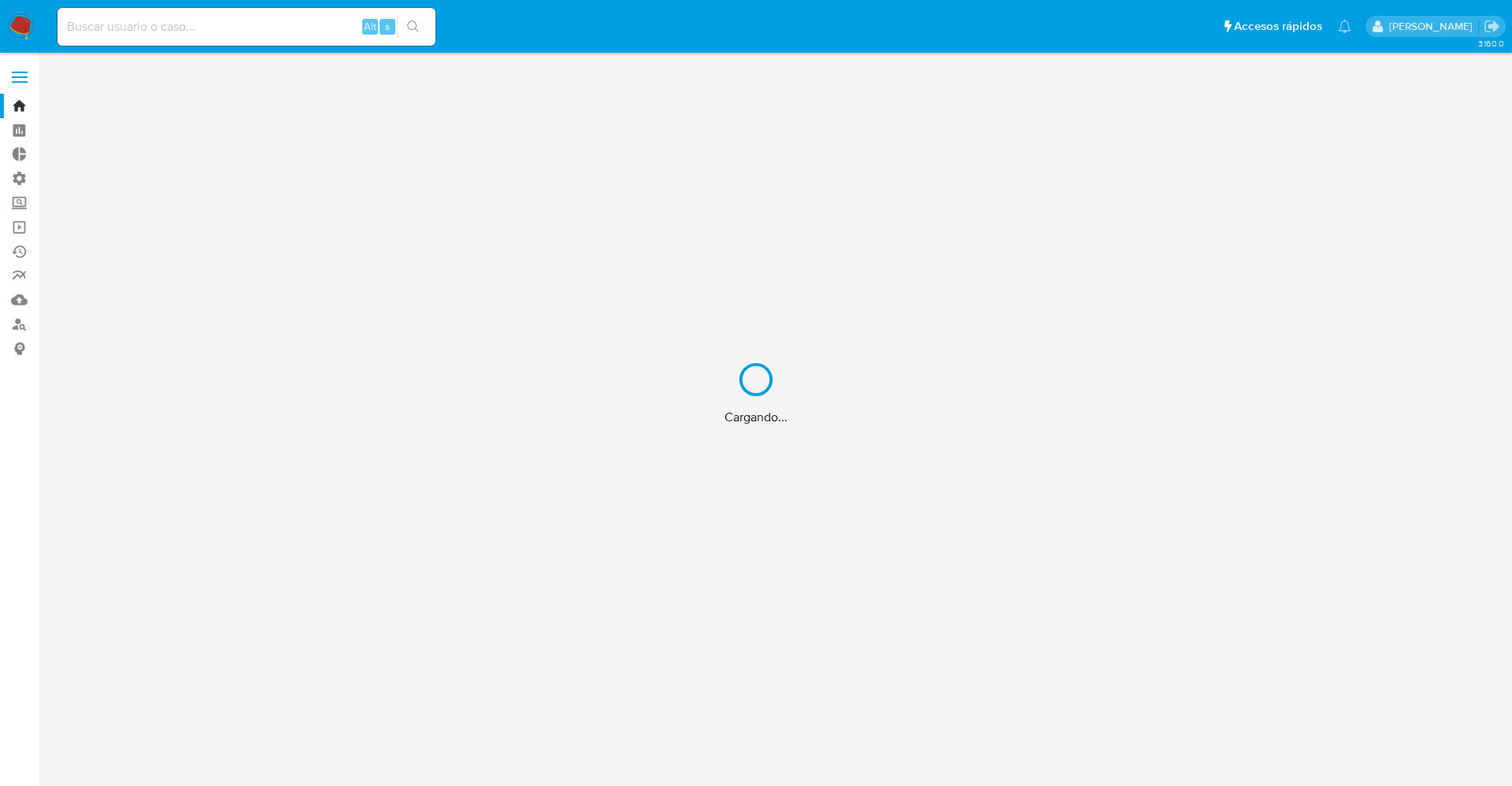
click at [29, 78] on div "Cargando..." at bounding box center [756, 393] width 1512 height 786
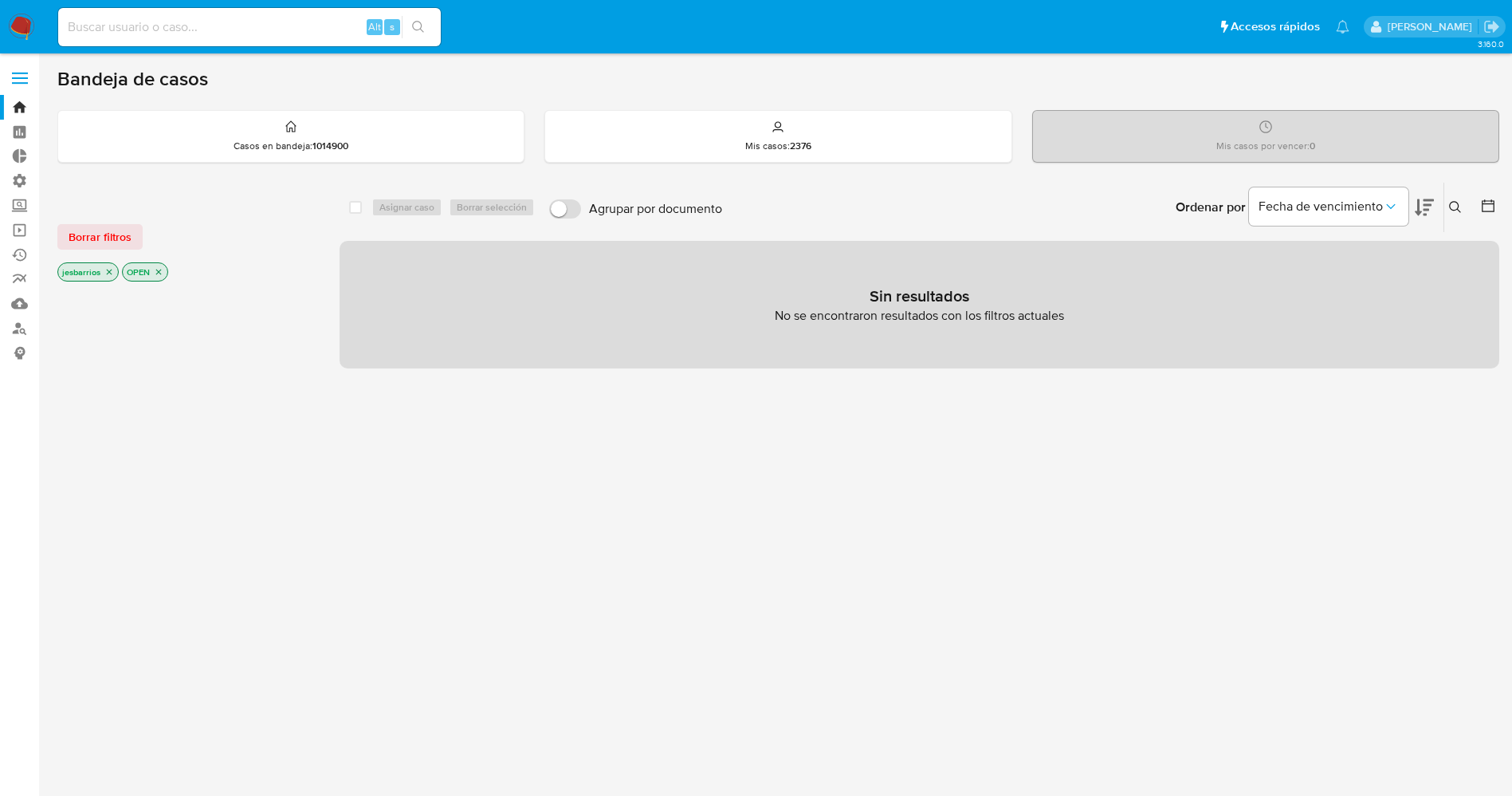
click at [20, 78] on span at bounding box center [20, 78] width 16 height 3
click at [0, 0] on input "checkbox" at bounding box center [0, 0] width 0 height 0
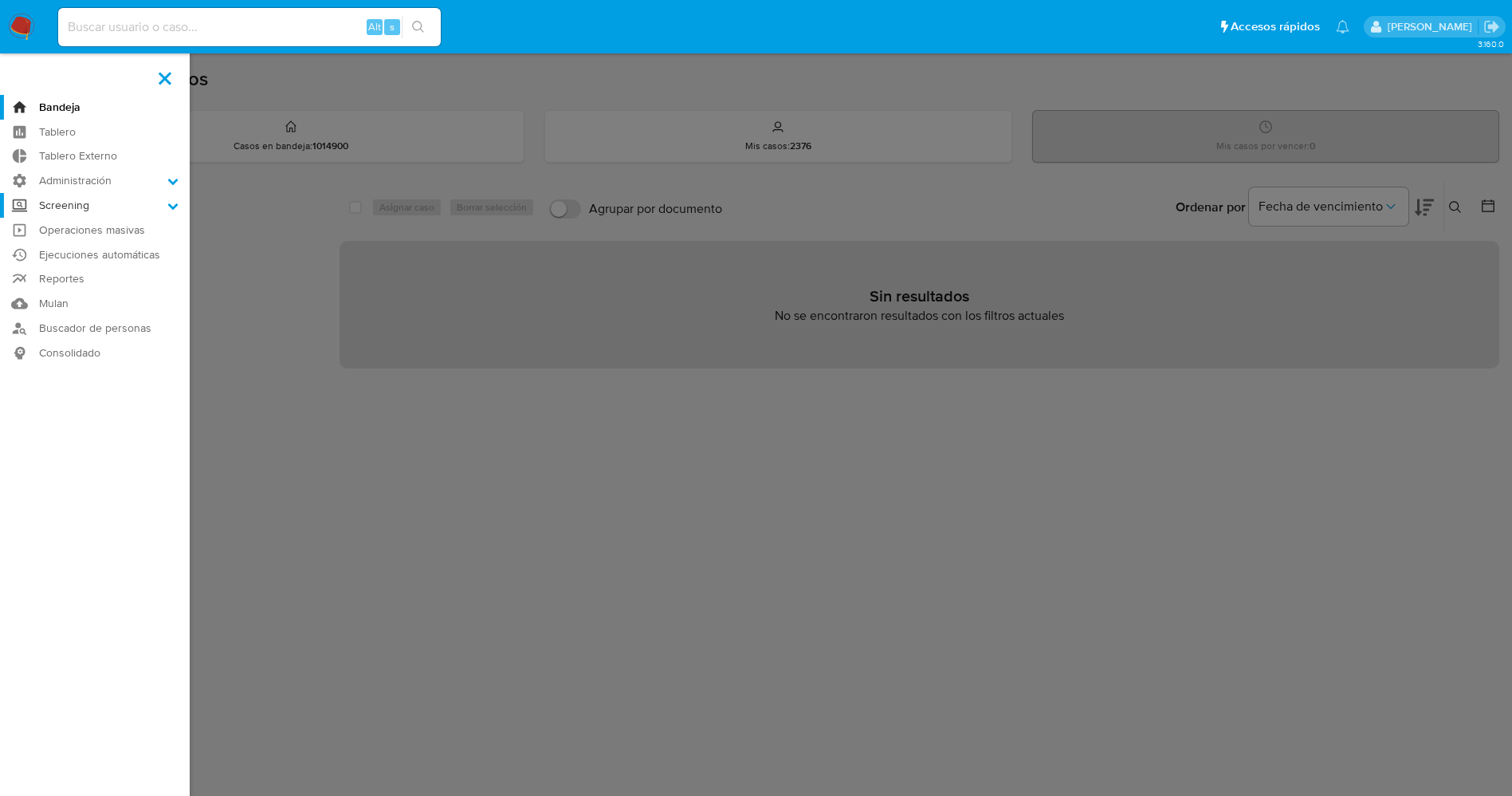
click at [156, 206] on label "Screening" at bounding box center [94, 205] width 189 height 25
click at [0, 0] on input "Screening" at bounding box center [0, 0] width 0 height 0
click at [135, 272] on link "Búsqueda en Listas" at bounding box center [94, 267] width 189 height 20
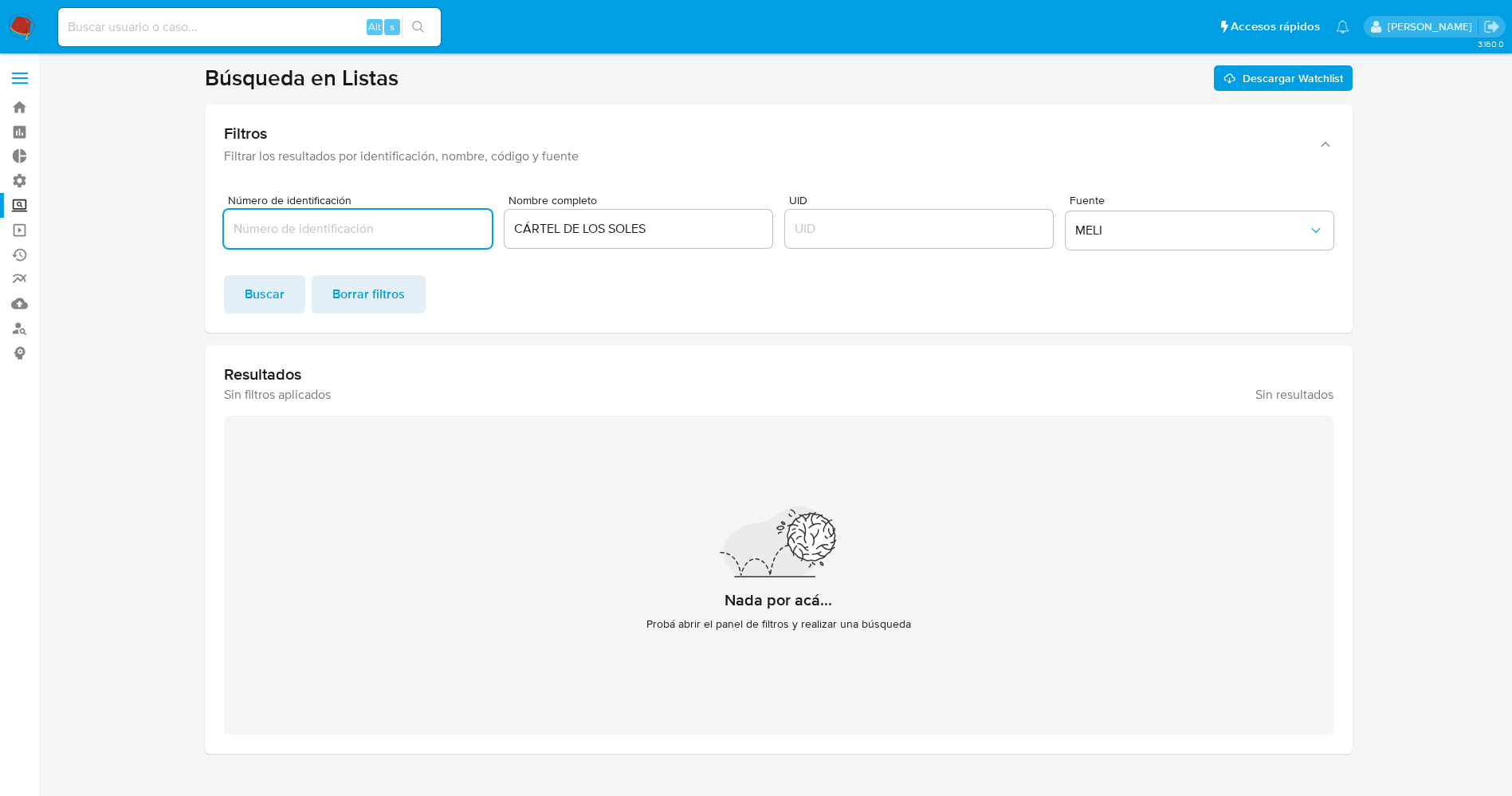
click at [21, 78] on span at bounding box center [20, 78] width 16 height 3
click at [0, 0] on input "checkbox" at bounding box center [0, 0] width 0 height 0
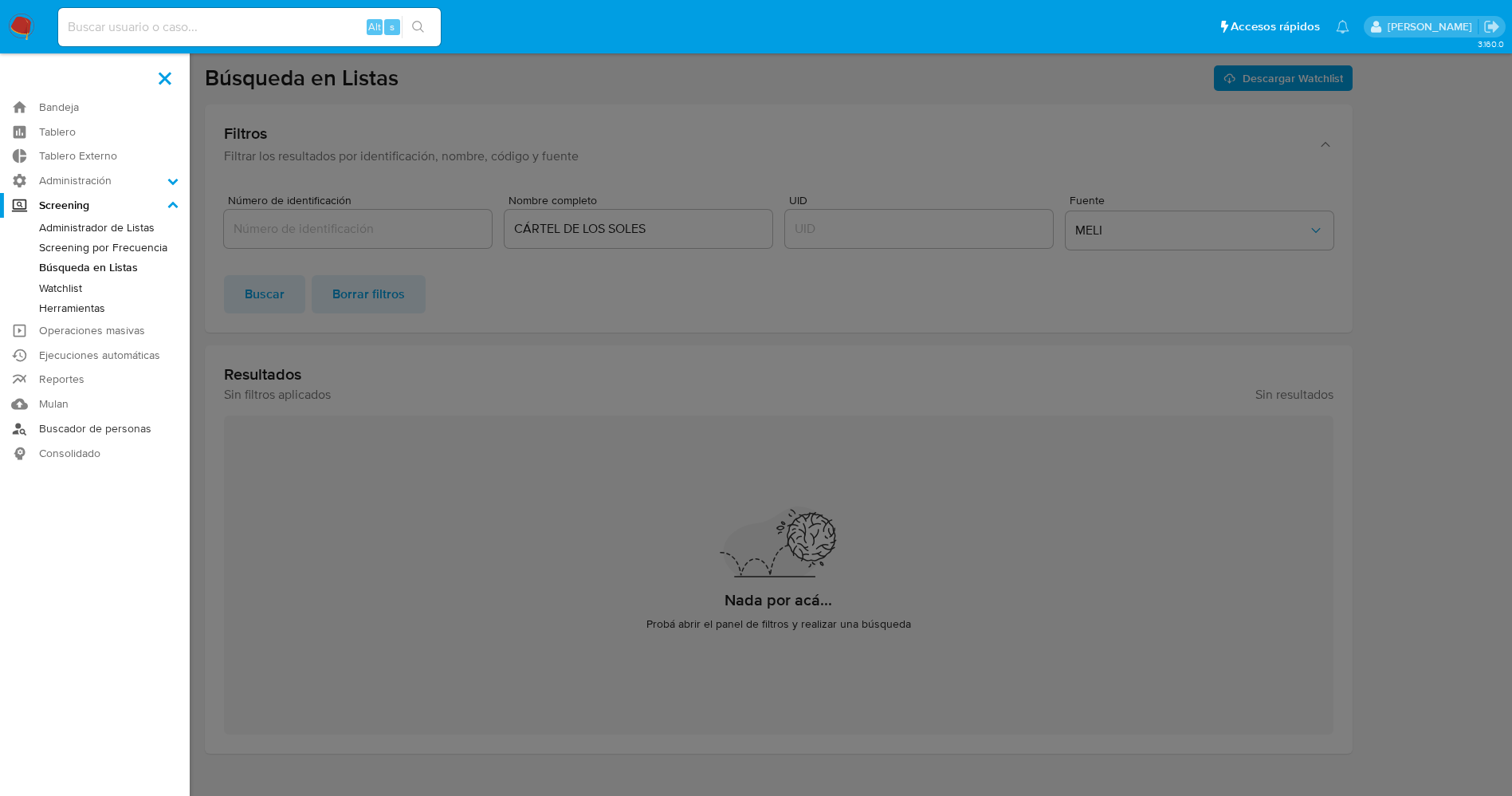
click at [112, 426] on link "Buscador de personas" at bounding box center [94, 428] width 189 height 25
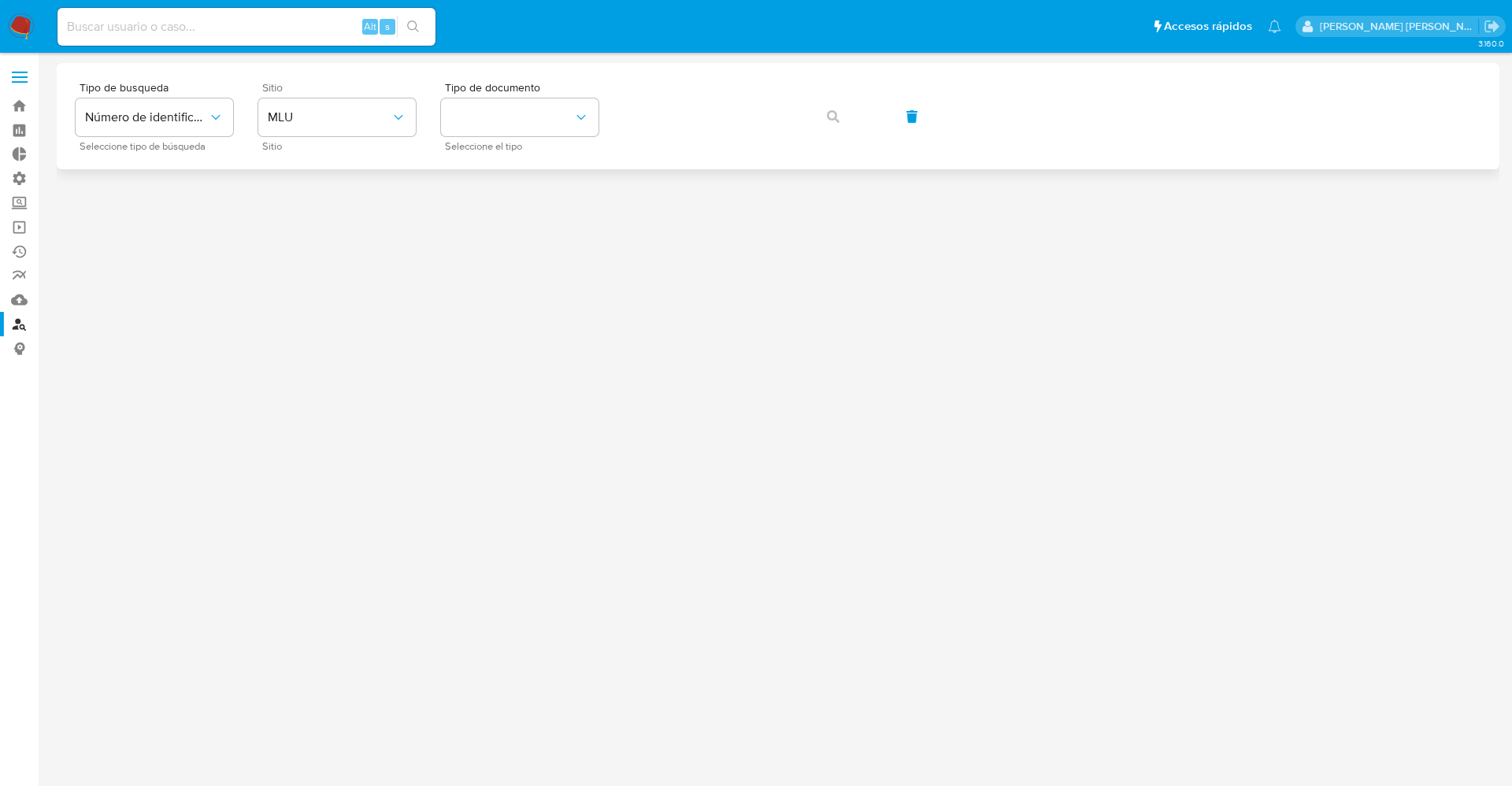
click at [368, 95] on div "Sitio MLU Sitio" at bounding box center [337, 116] width 158 height 69
click at [367, 104] on button "MLU" at bounding box center [337, 117] width 158 height 37
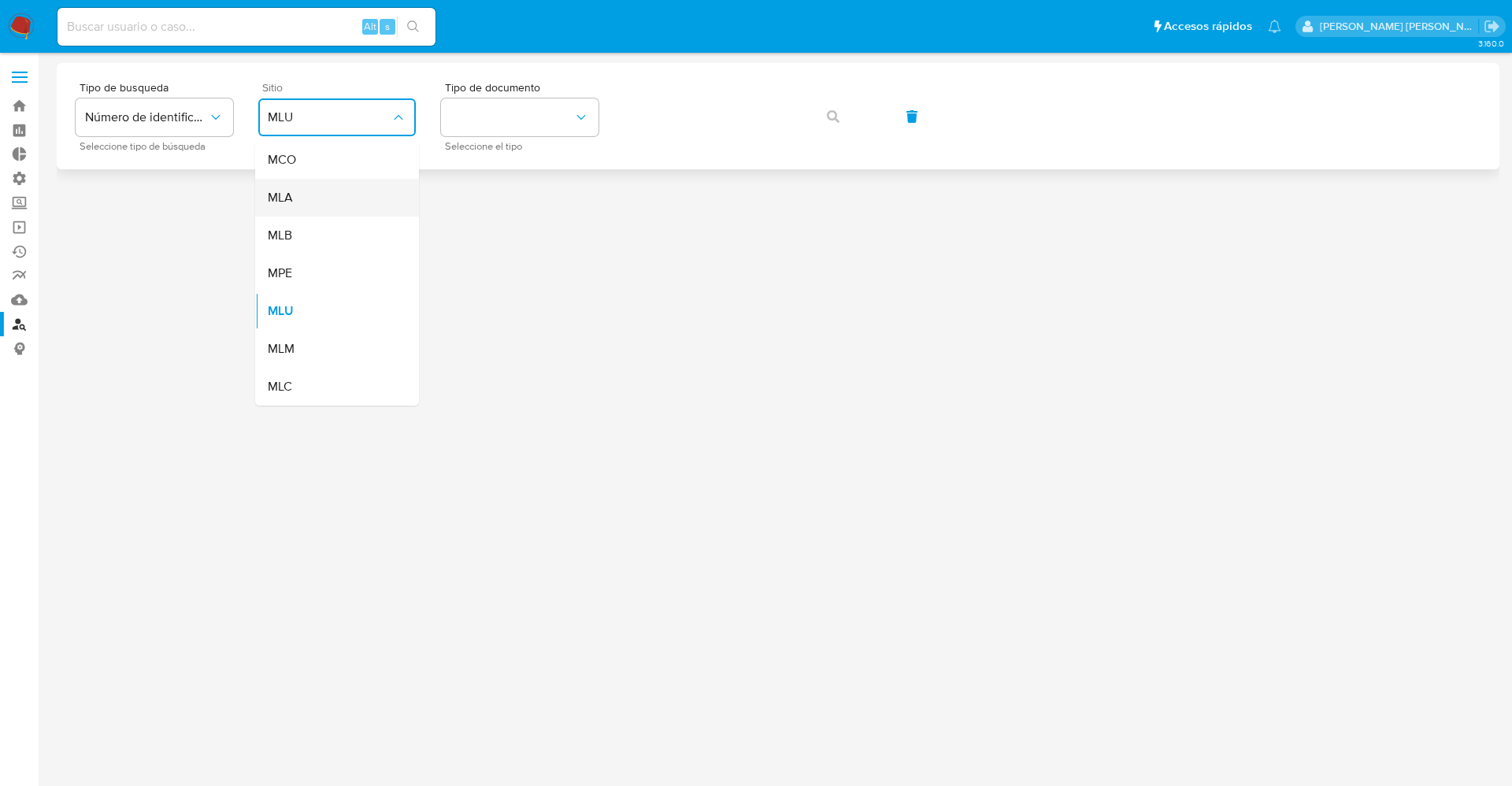
click at [332, 185] on div "MLA" at bounding box center [332, 197] width 129 height 37
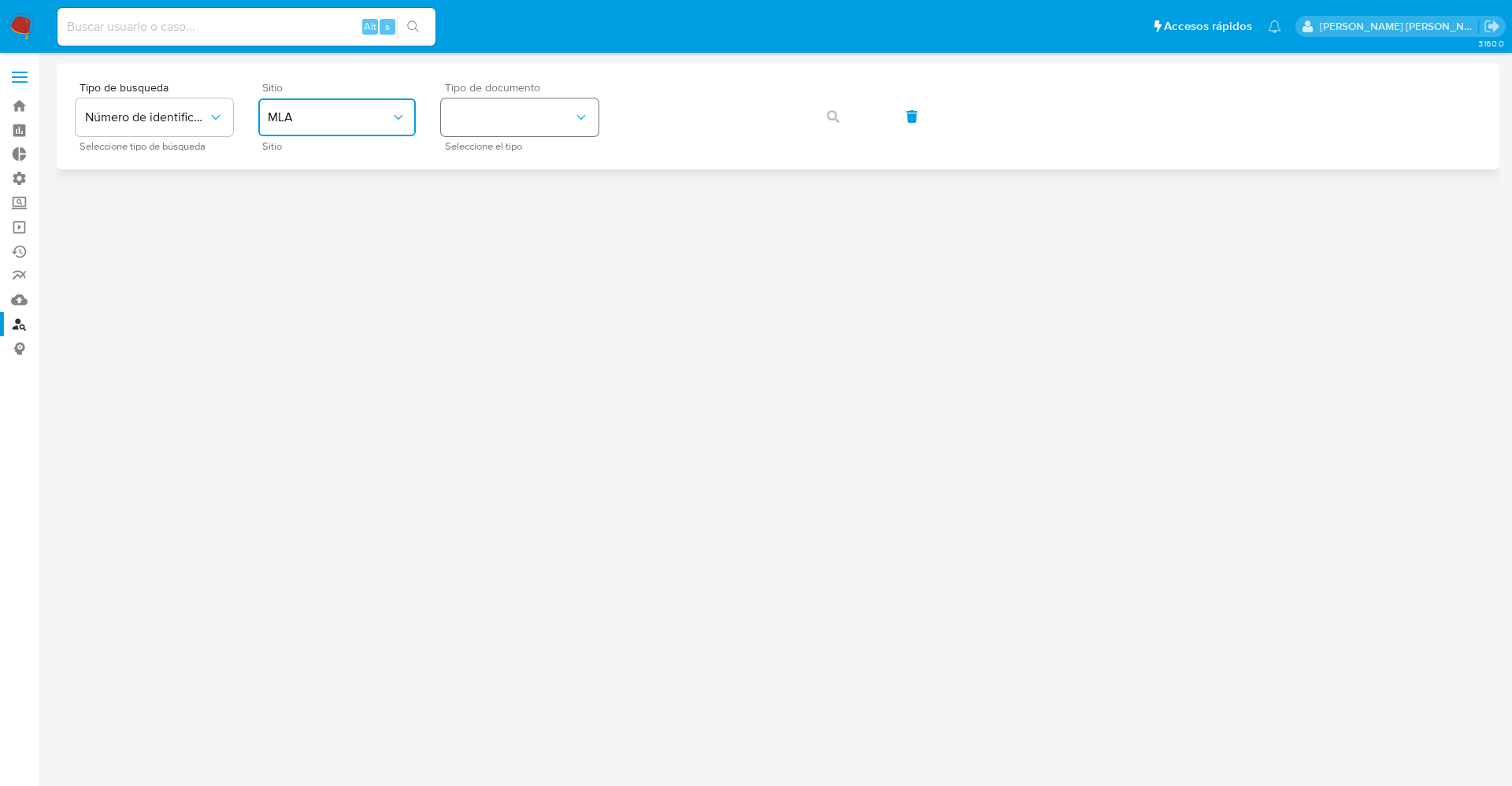
click at [483, 124] on button "identificationType" at bounding box center [519, 117] width 158 height 37
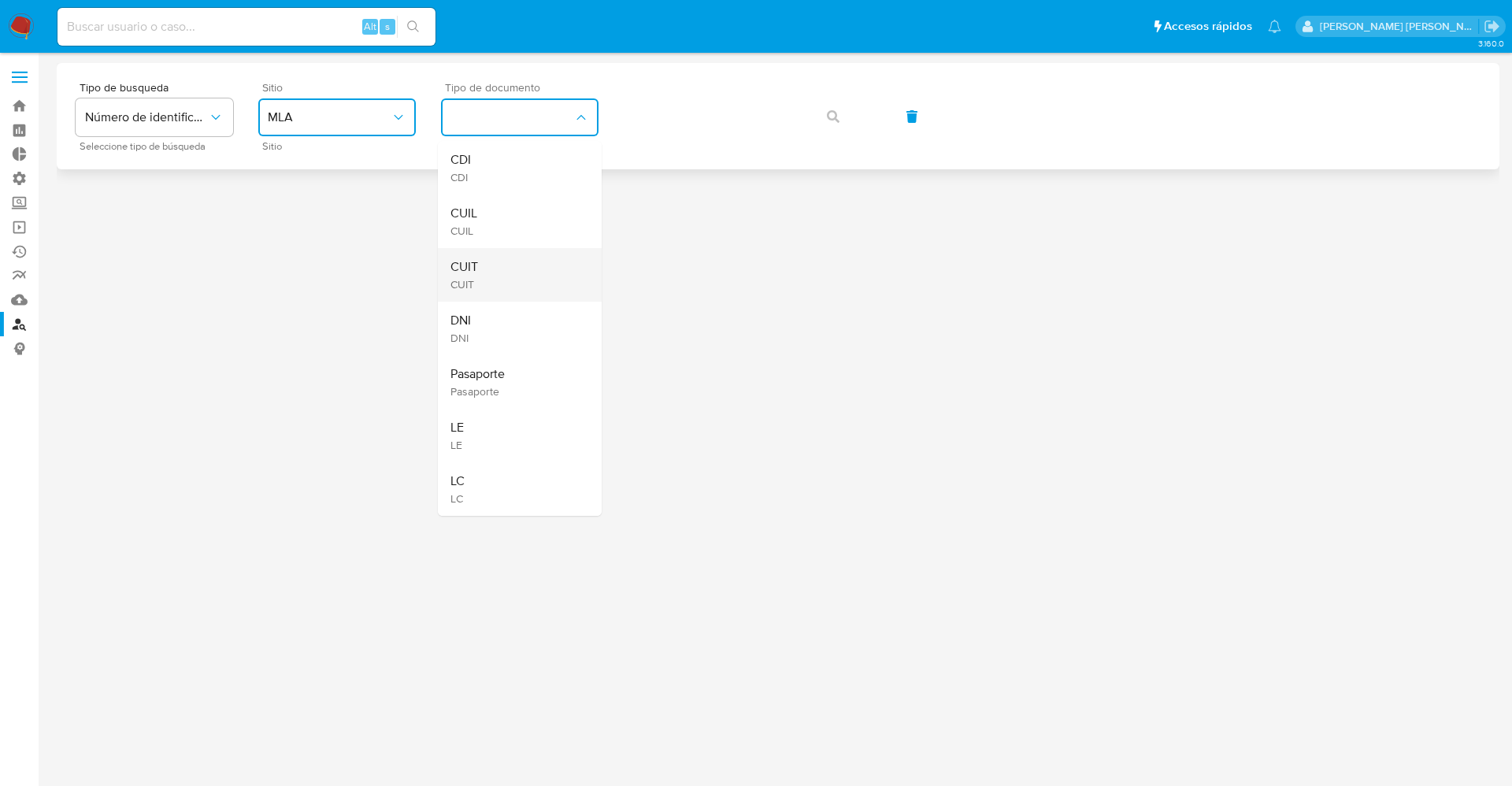
click at [483, 252] on div "CUIT CUIT" at bounding box center [515, 274] width 129 height 53
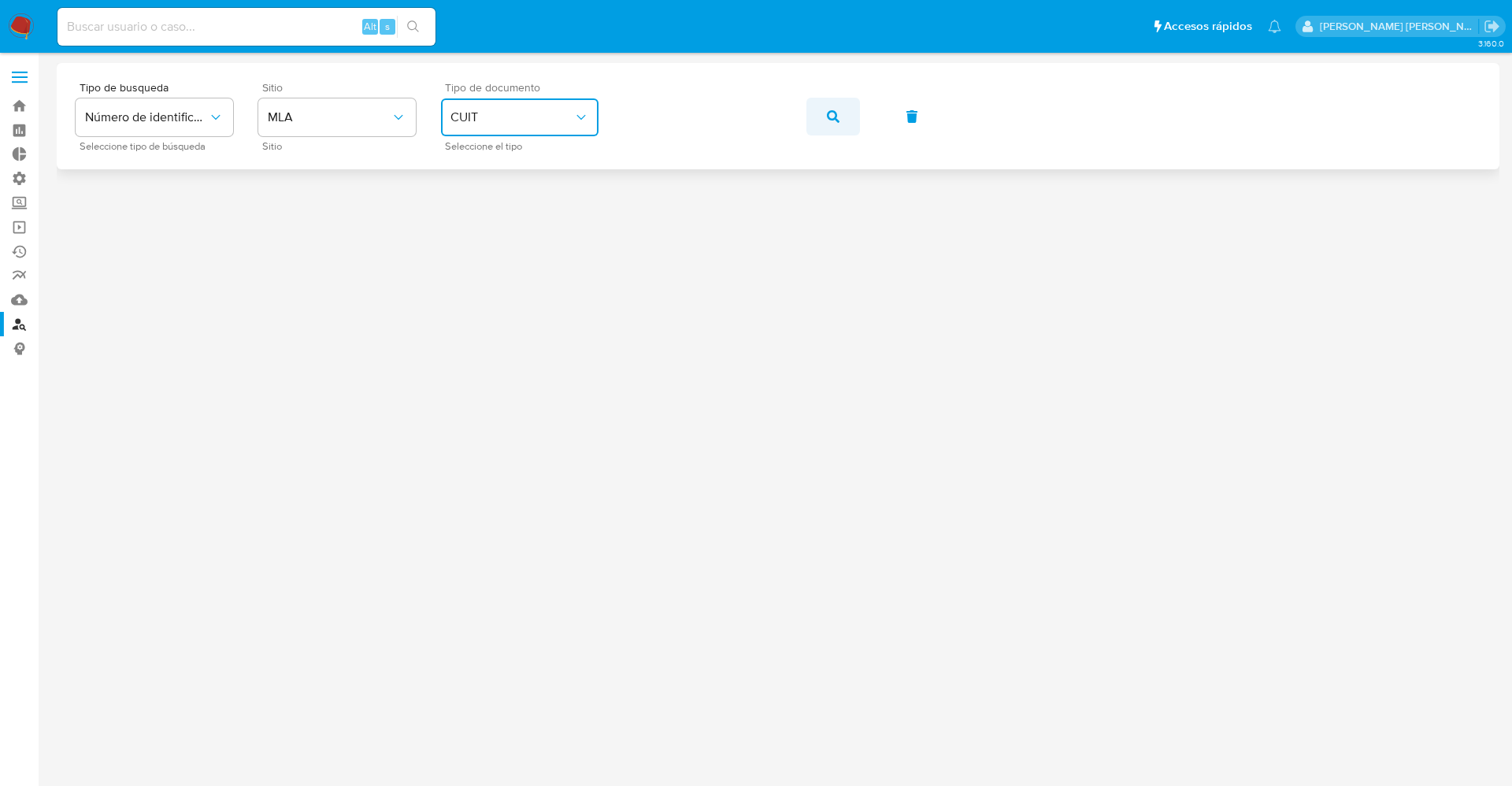
click at [824, 118] on button "button" at bounding box center [833, 116] width 53 height 37
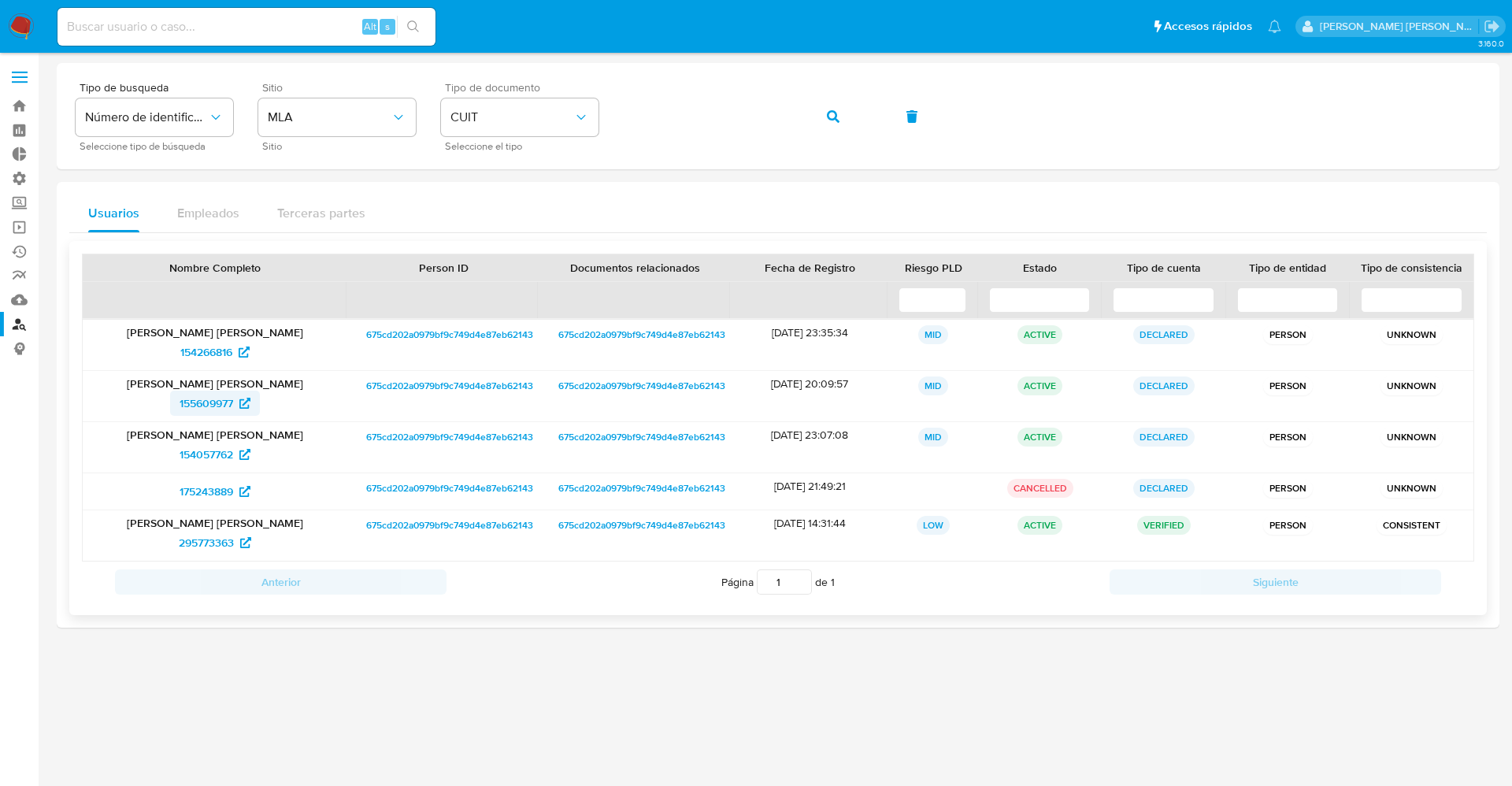
click at [207, 396] on span "155609977" at bounding box center [206, 403] width 53 height 25
click at [198, 352] on span "154266816" at bounding box center [206, 352] width 52 height 25
click at [206, 548] on span "295773363" at bounding box center [206, 542] width 55 height 25
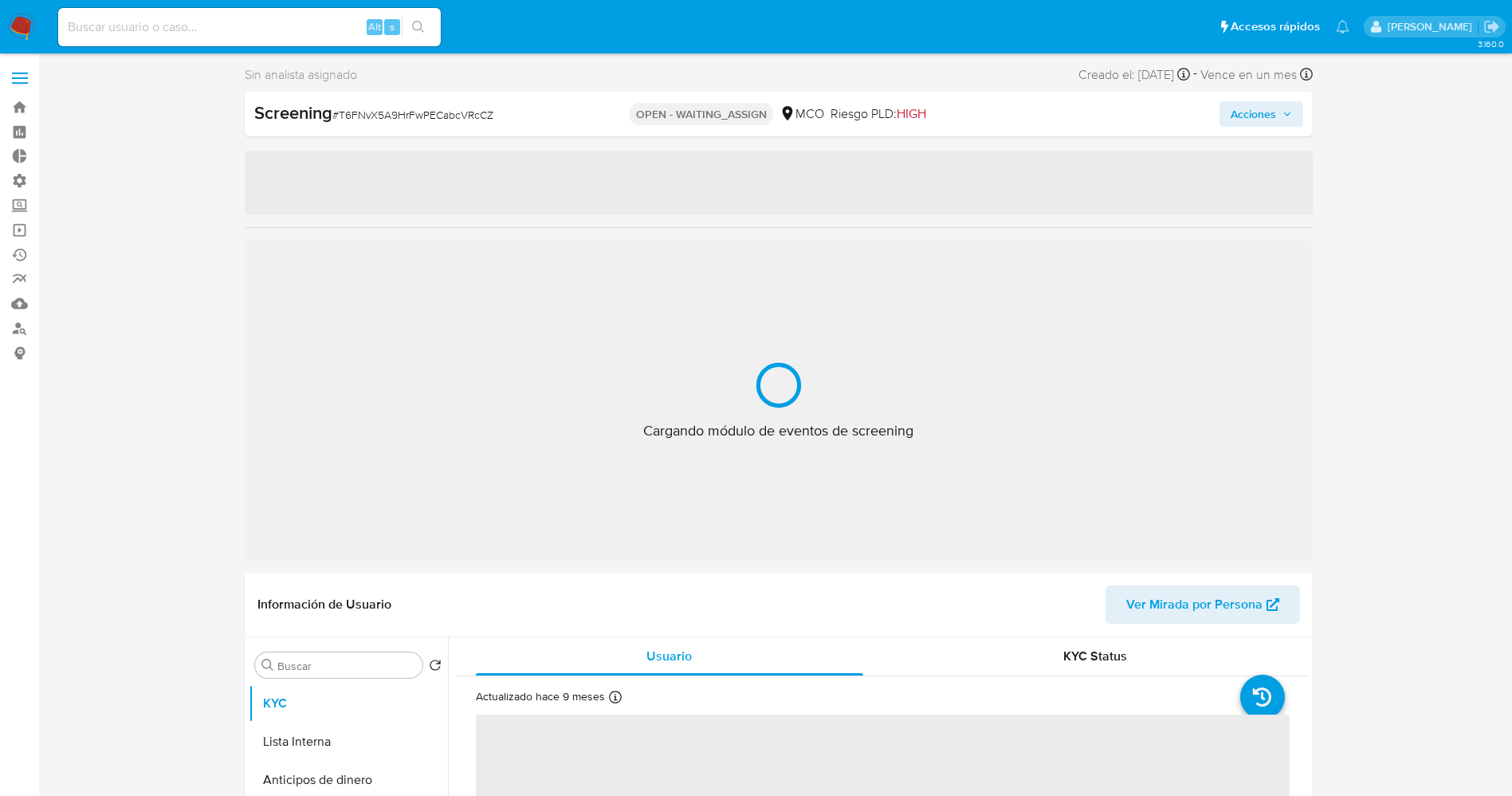
select select "10"
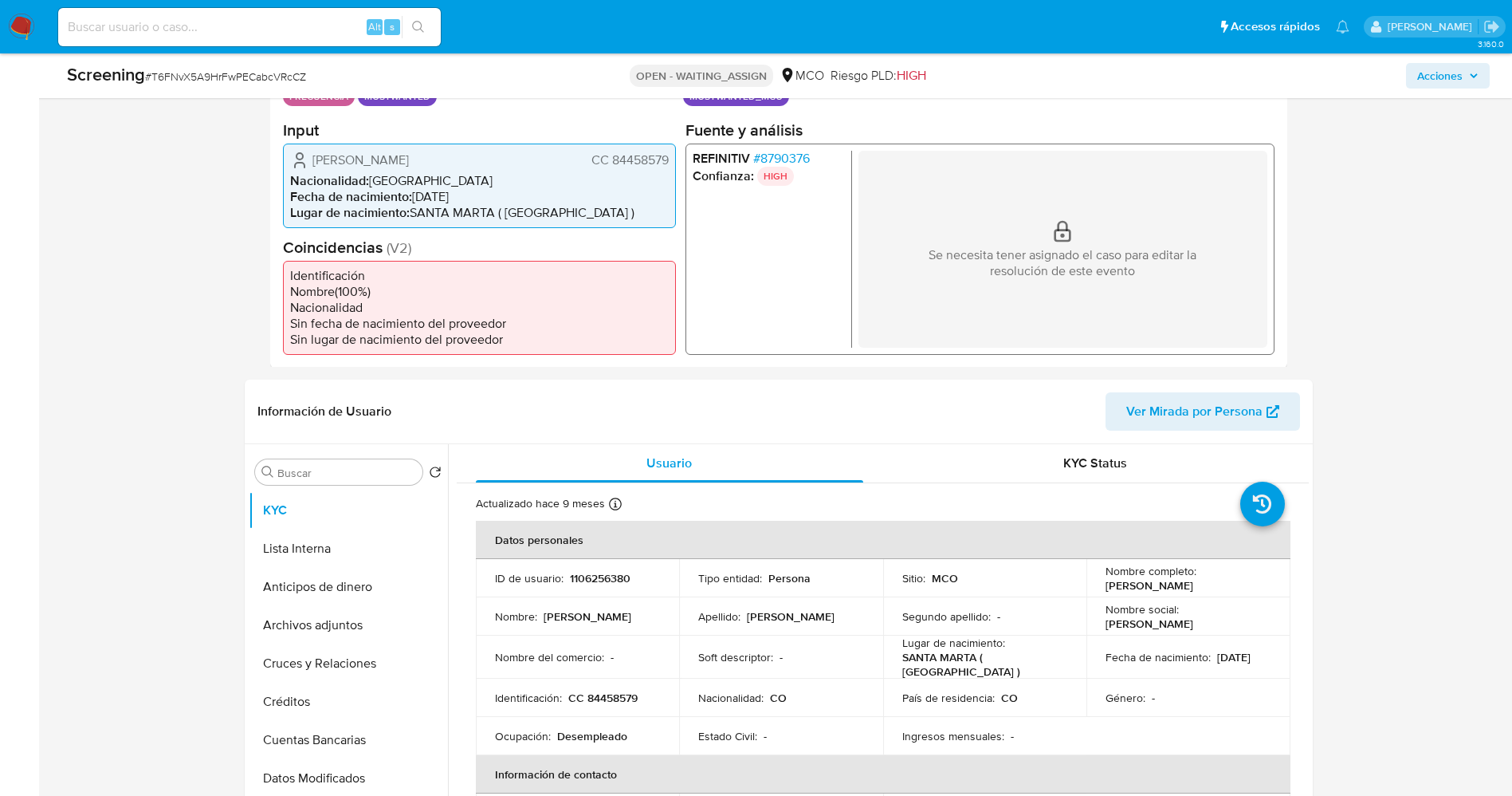
scroll to position [394, 0]
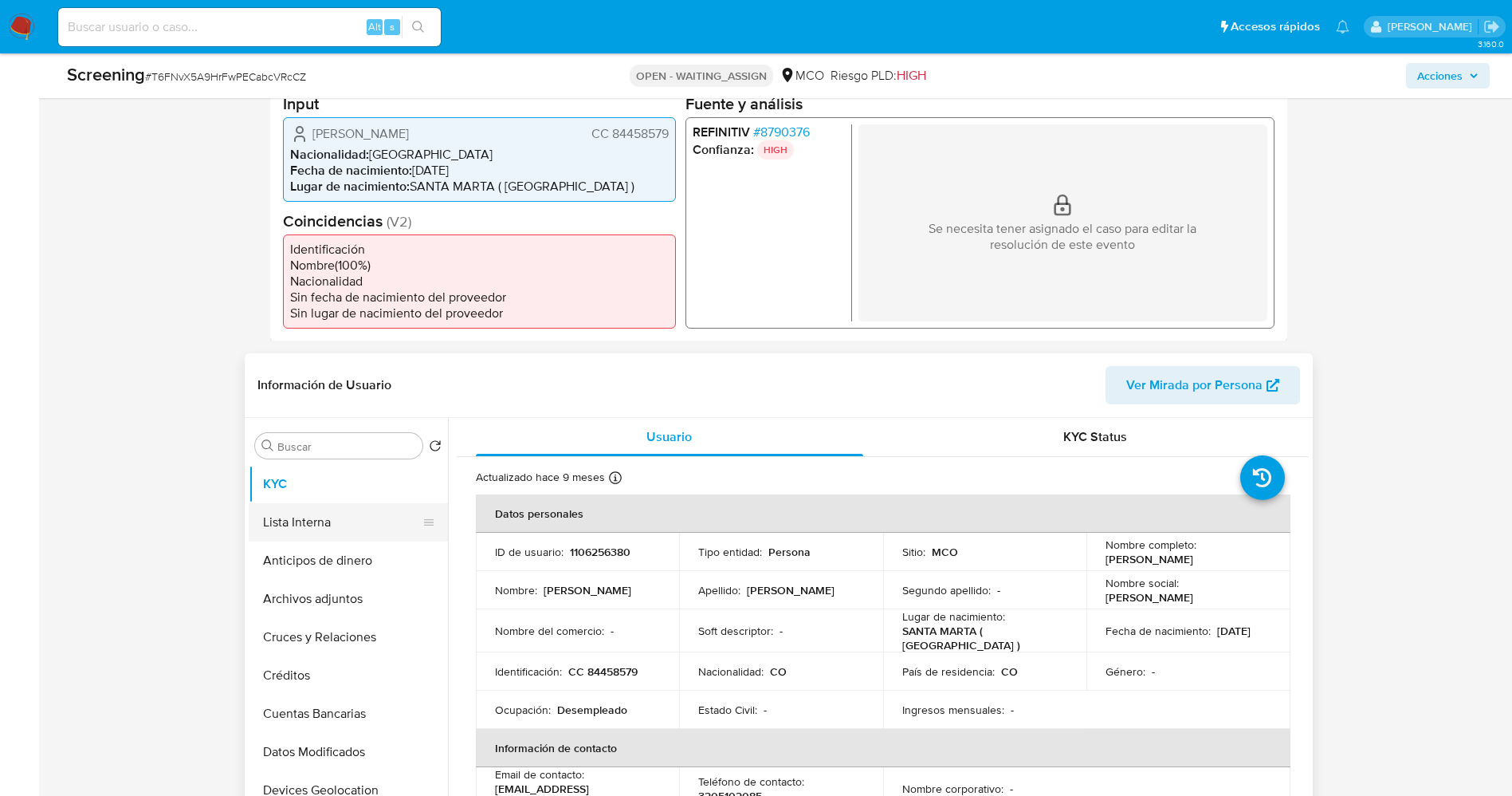
click at [320, 532] on button "Lista Interna" at bounding box center [342, 522] width 187 height 38
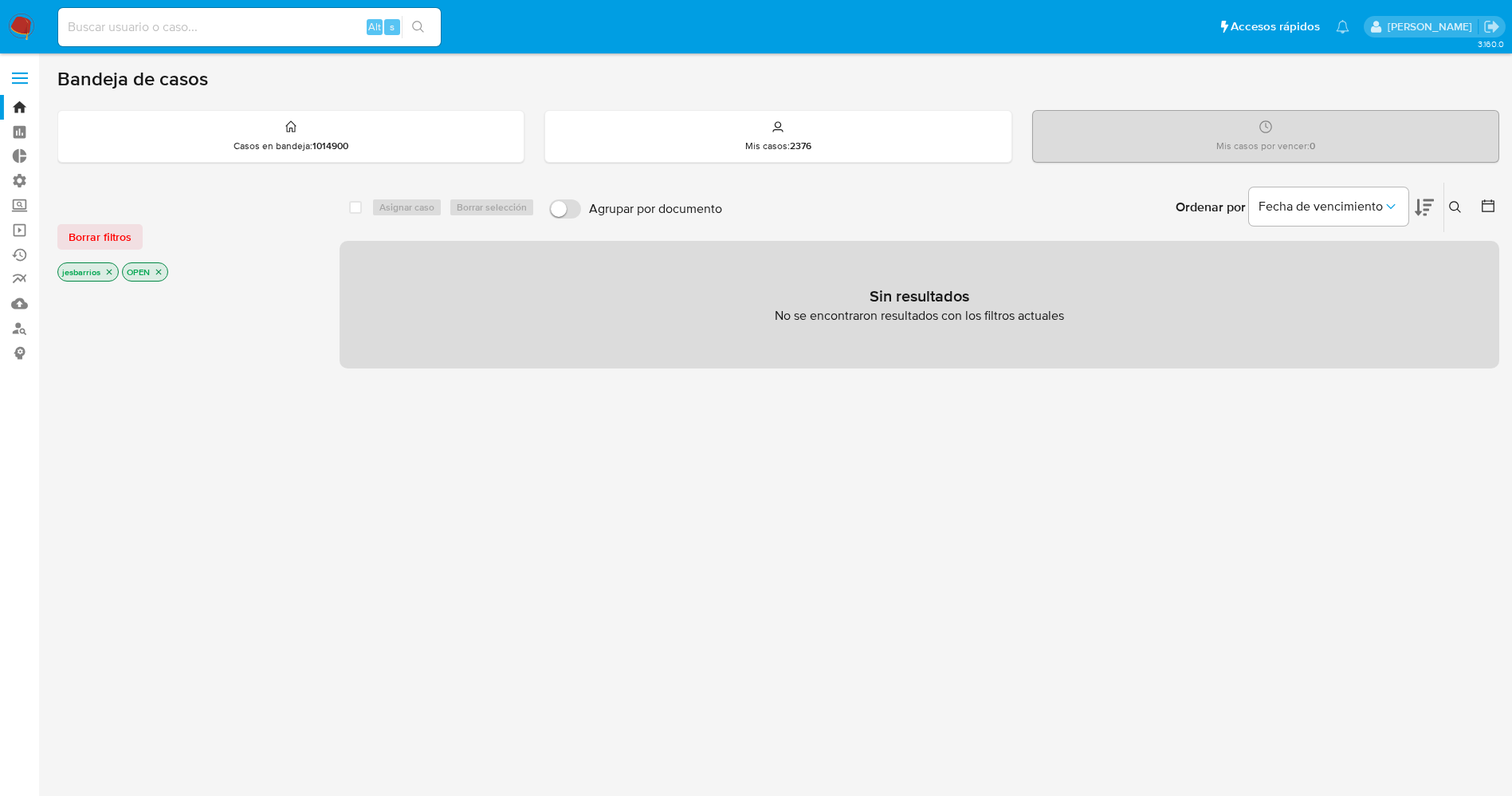
click at [6, 19] on nav "Pausado Ver notificaciones Alt s Accesos rápidos Presiona las siguientes teclas…" at bounding box center [756, 26] width 1512 height 54
click at [22, 22] on img at bounding box center [21, 26] width 27 height 27
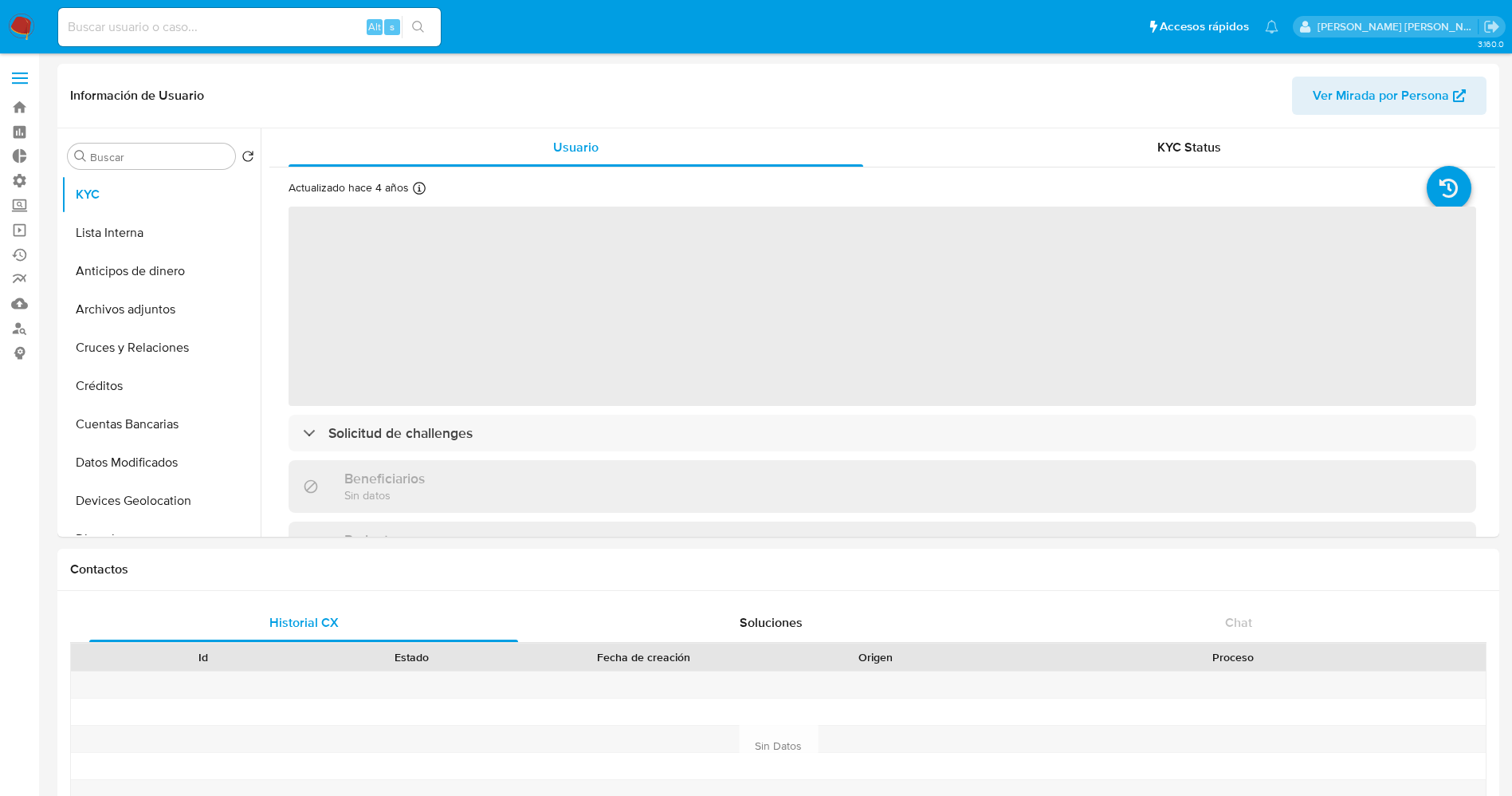
select select "10"
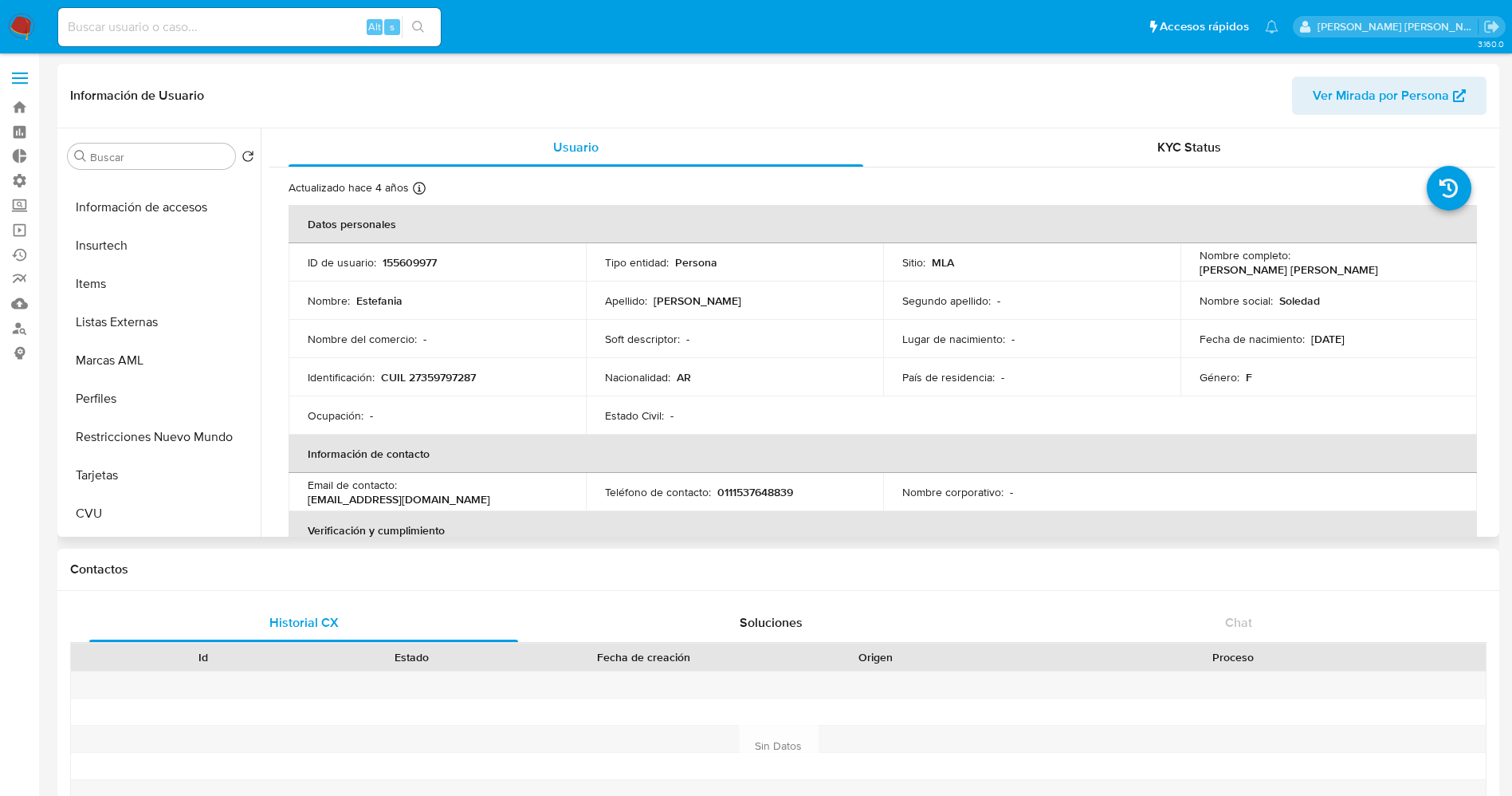
scroll to position [684, 0]
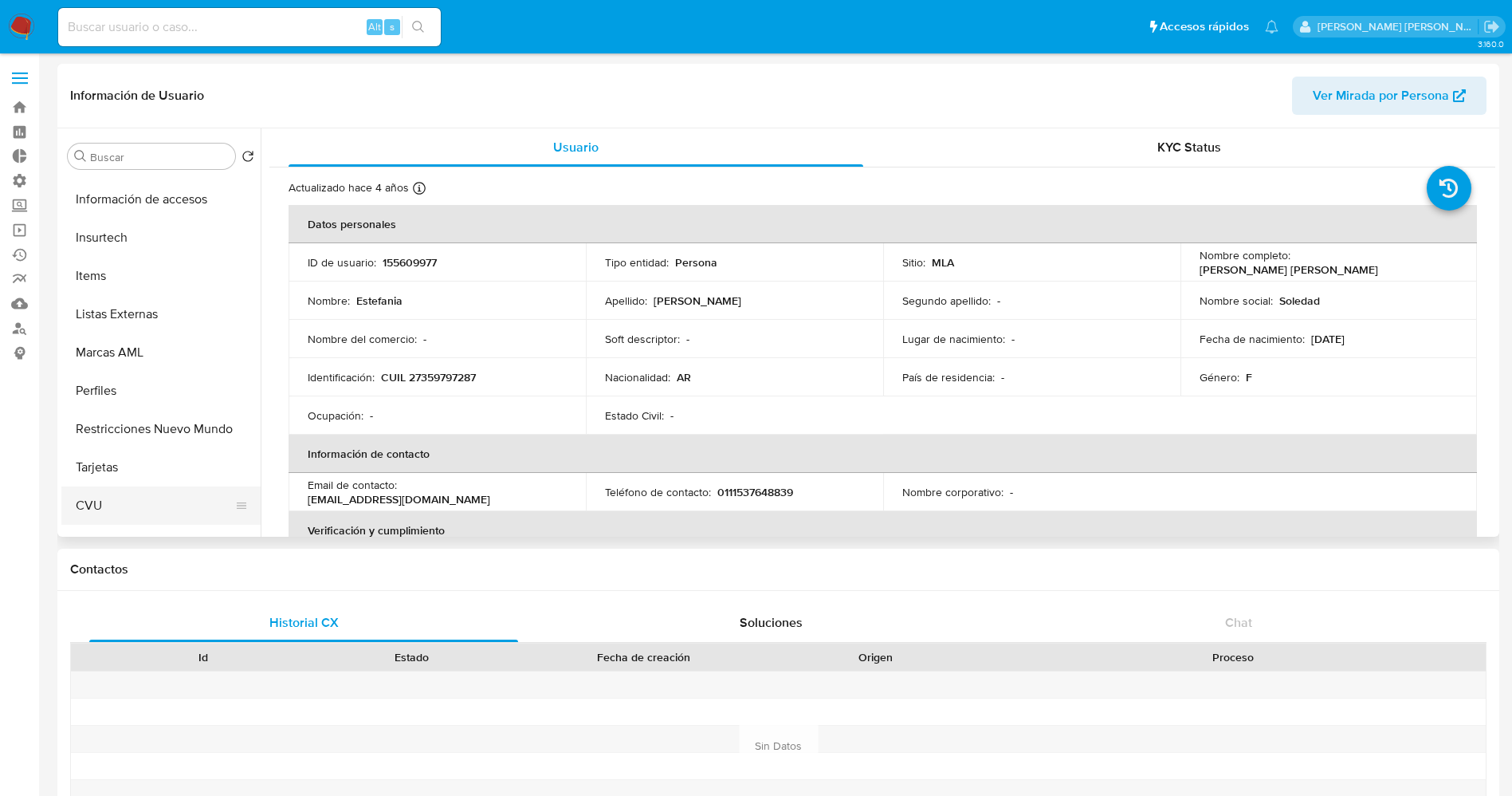
click at [130, 508] on button "CVU" at bounding box center [155, 505] width 187 height 38
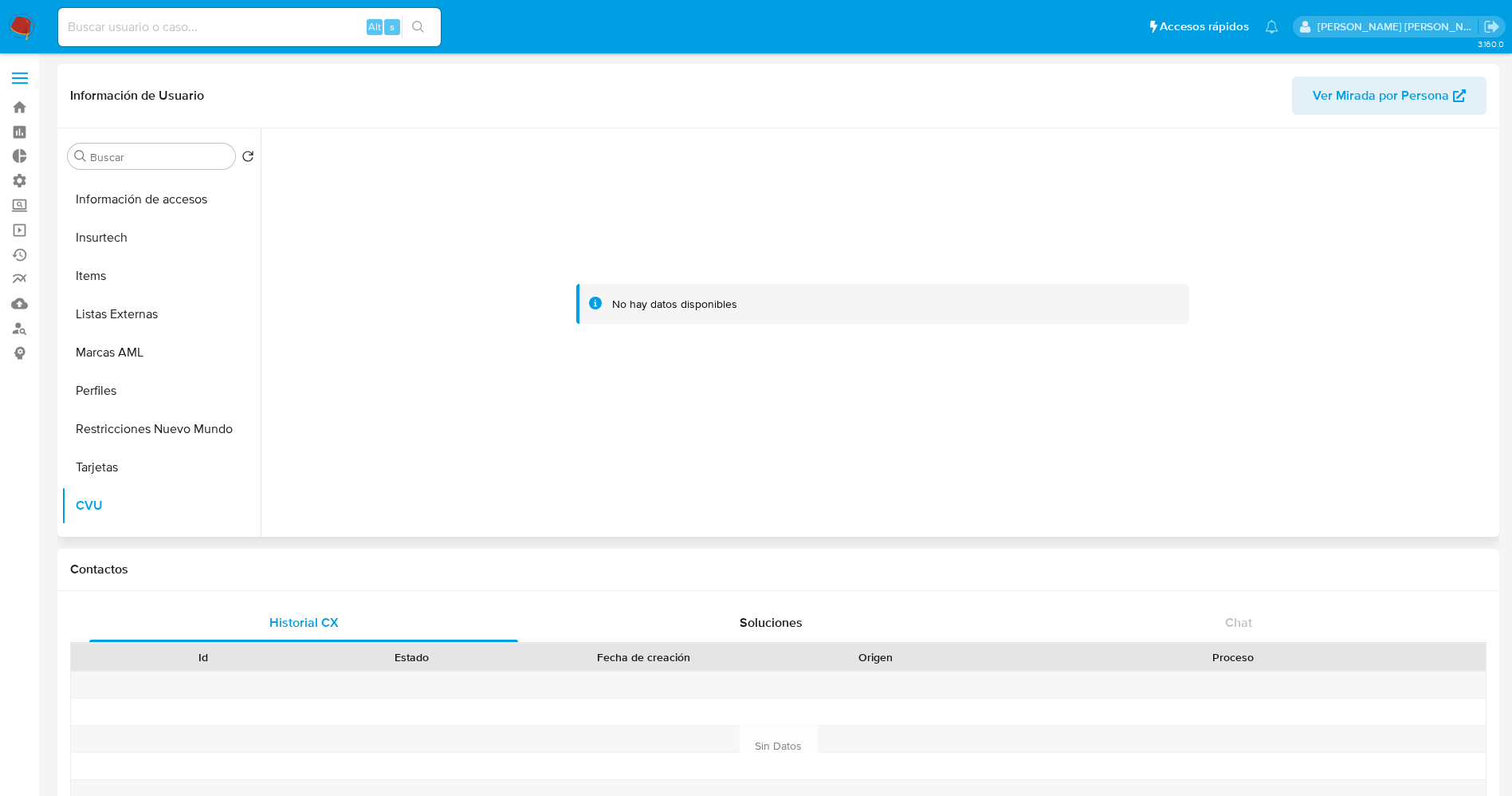
scroll to position [0, 0]
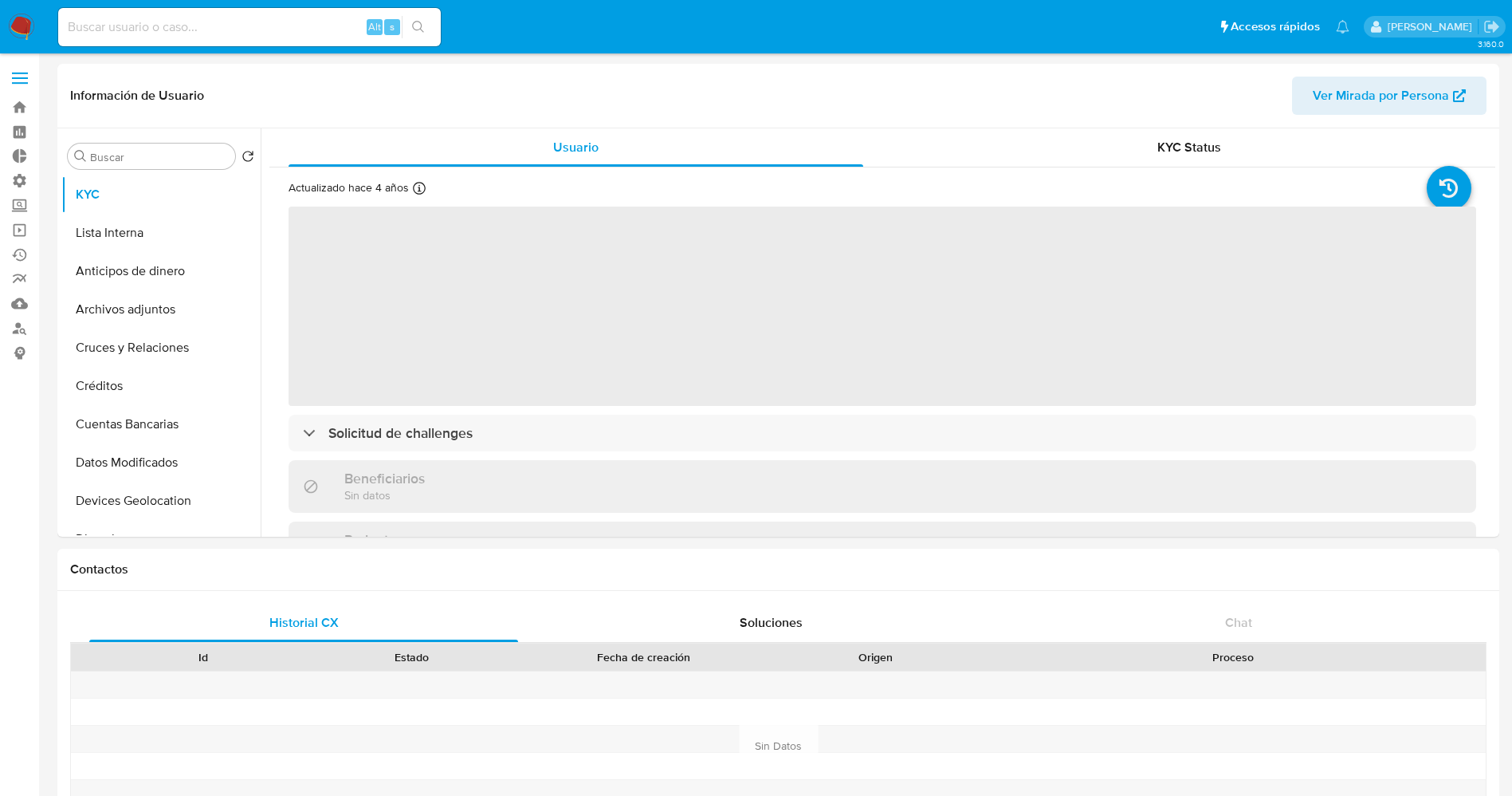
select select "10"
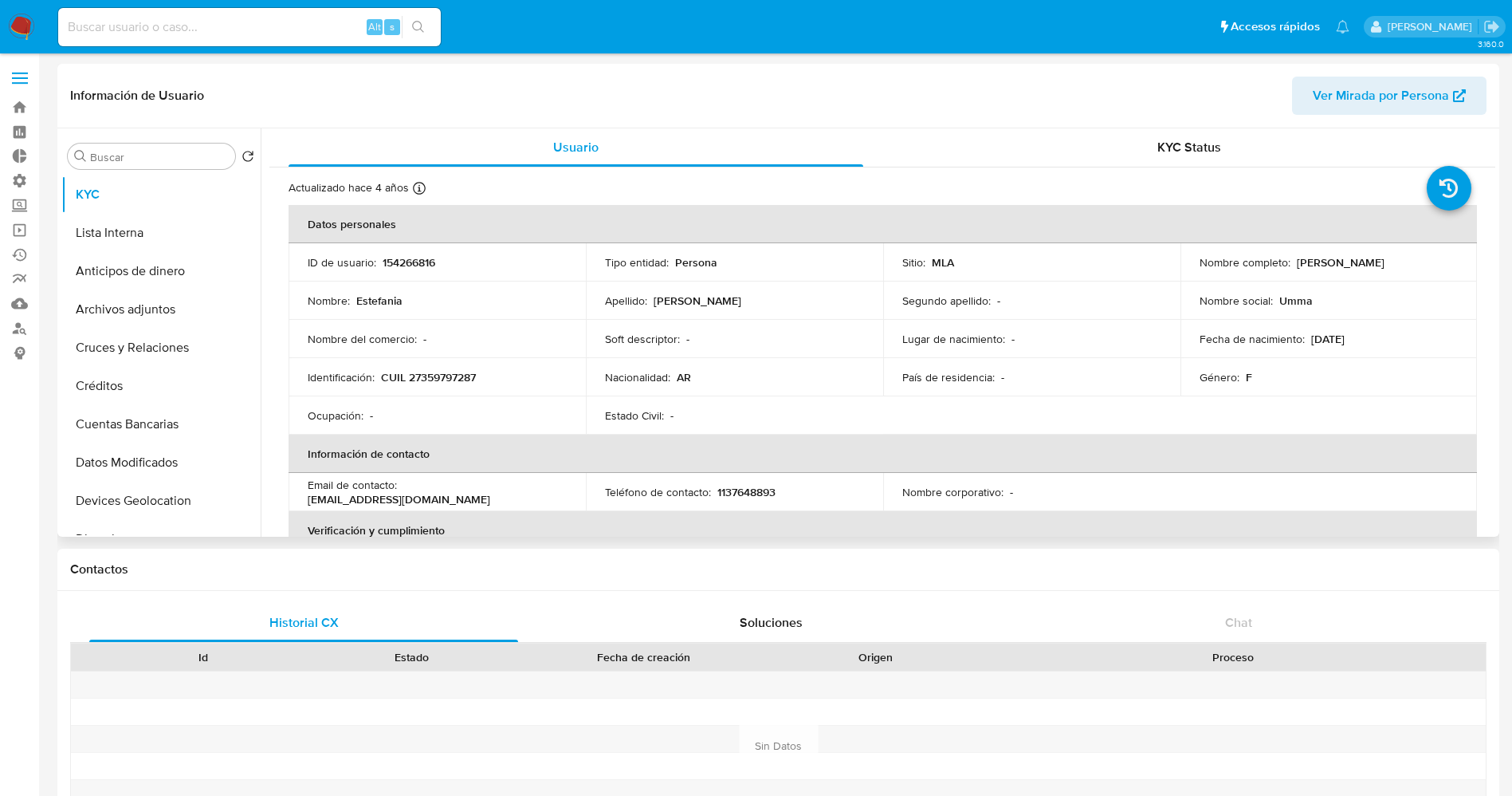
drag, startPoint x: 1289, startPoint y: 263, endPoint x: 1427, endPoint y: 263, distance: 138.0
click at [1427, 263] on div "Nombre completo : Estefania Soledad Romero" at bounding box center [1329, 262] width 259 height 14
drag, startPoint x: 405, startPoint y: 376, endPoint x: 490, endPoint y: 381, distance: 85.1
click at [490, 381] on div "Identificación : CUIL 27359797287" at bounding box center [437, 377] width 259 height 14
copy p "27359797287"
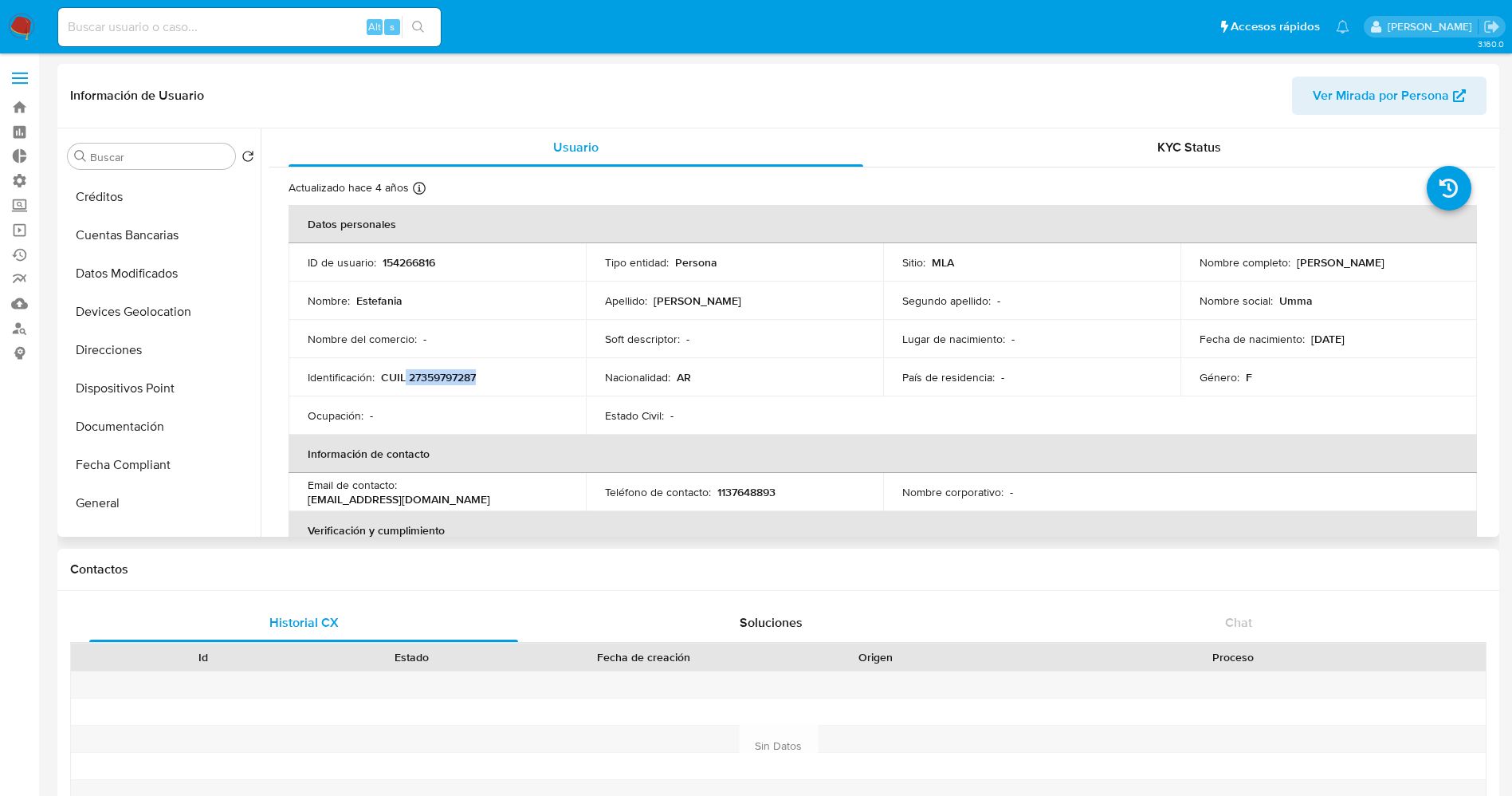
scroll to position [195, 0]
click at [122, 411] on button "Documentación" at bounding box center [155, 420] width 187 height 38
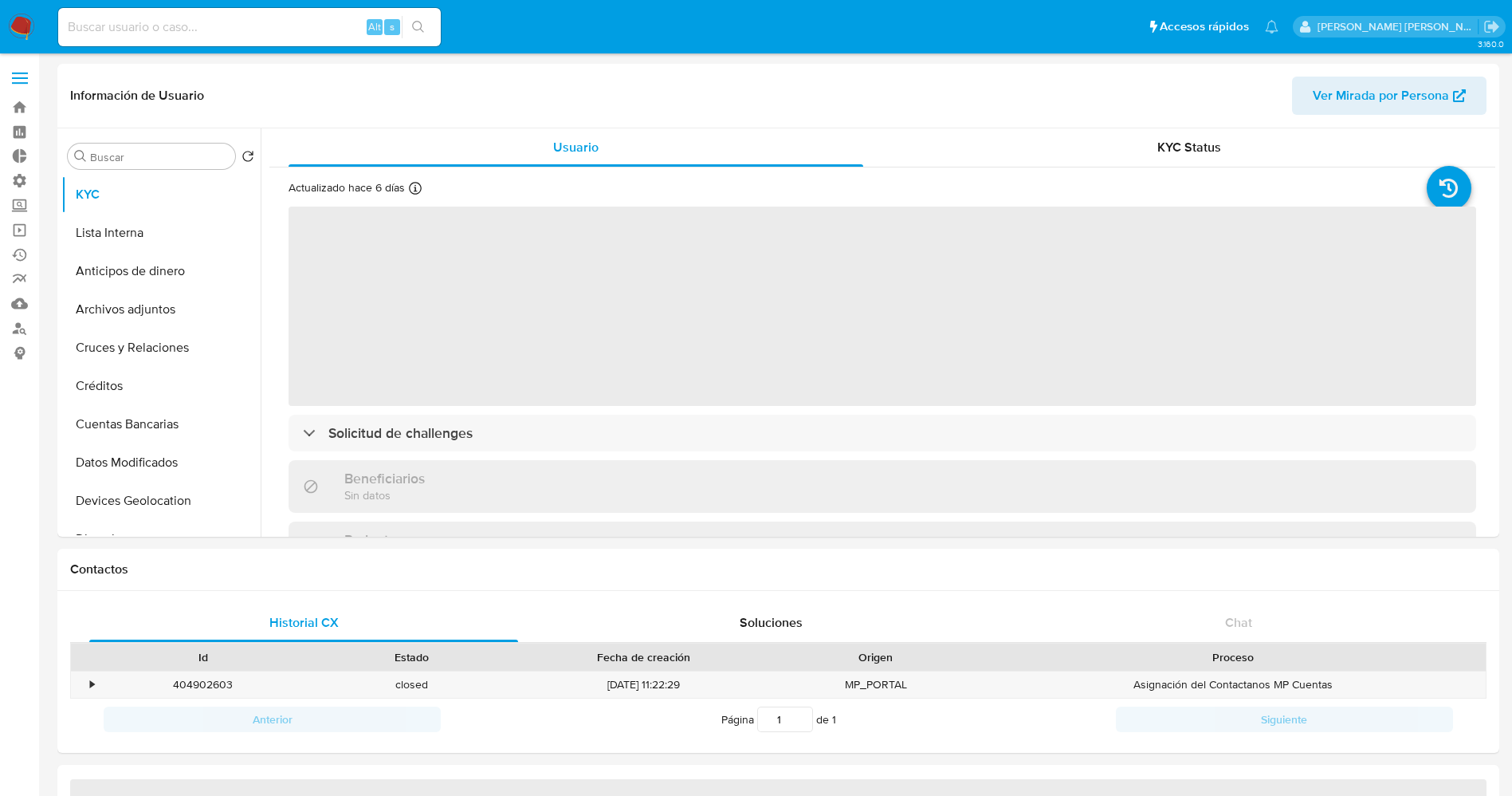
select select "10"
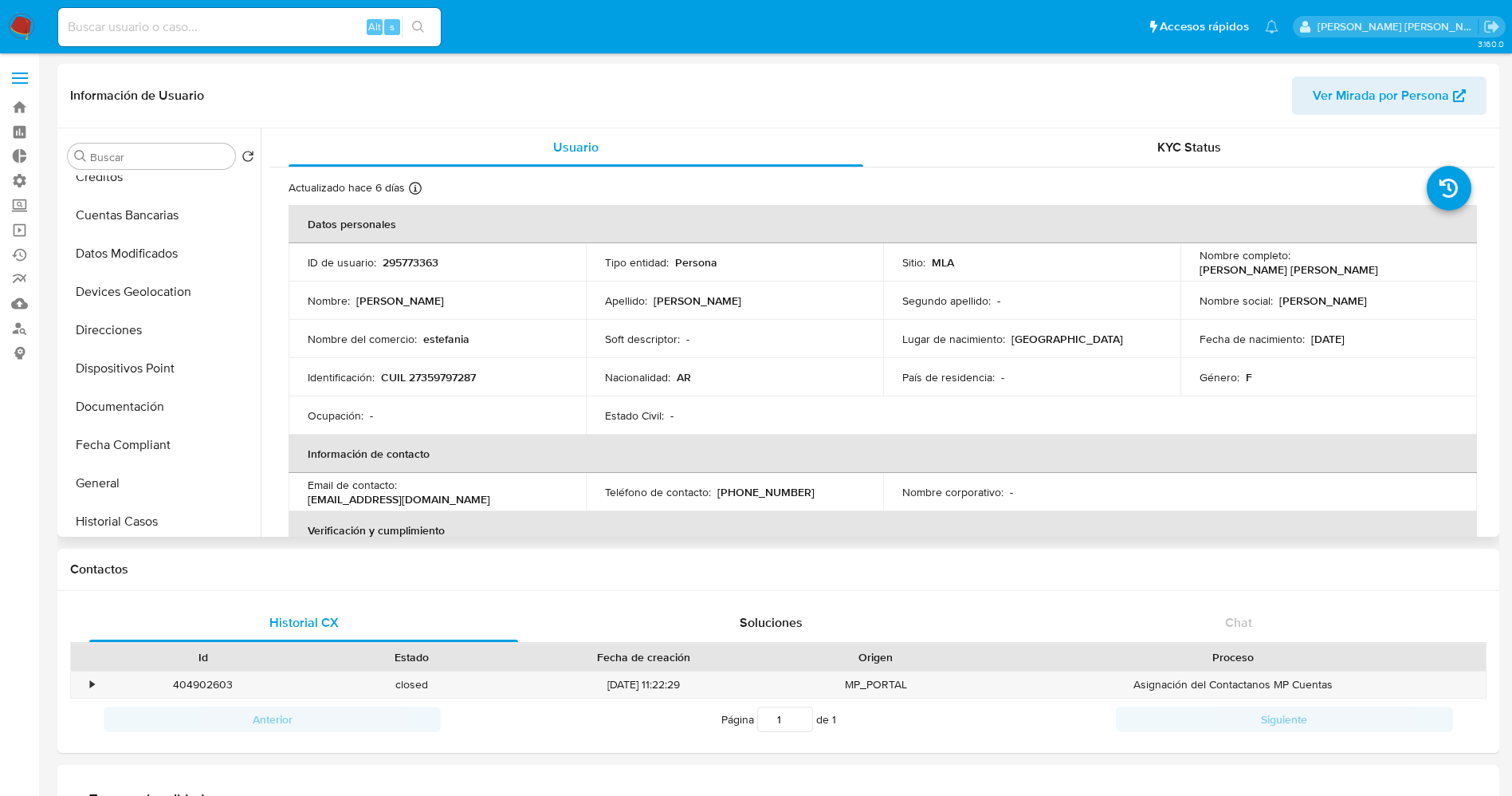
scroll to position [224, 0]
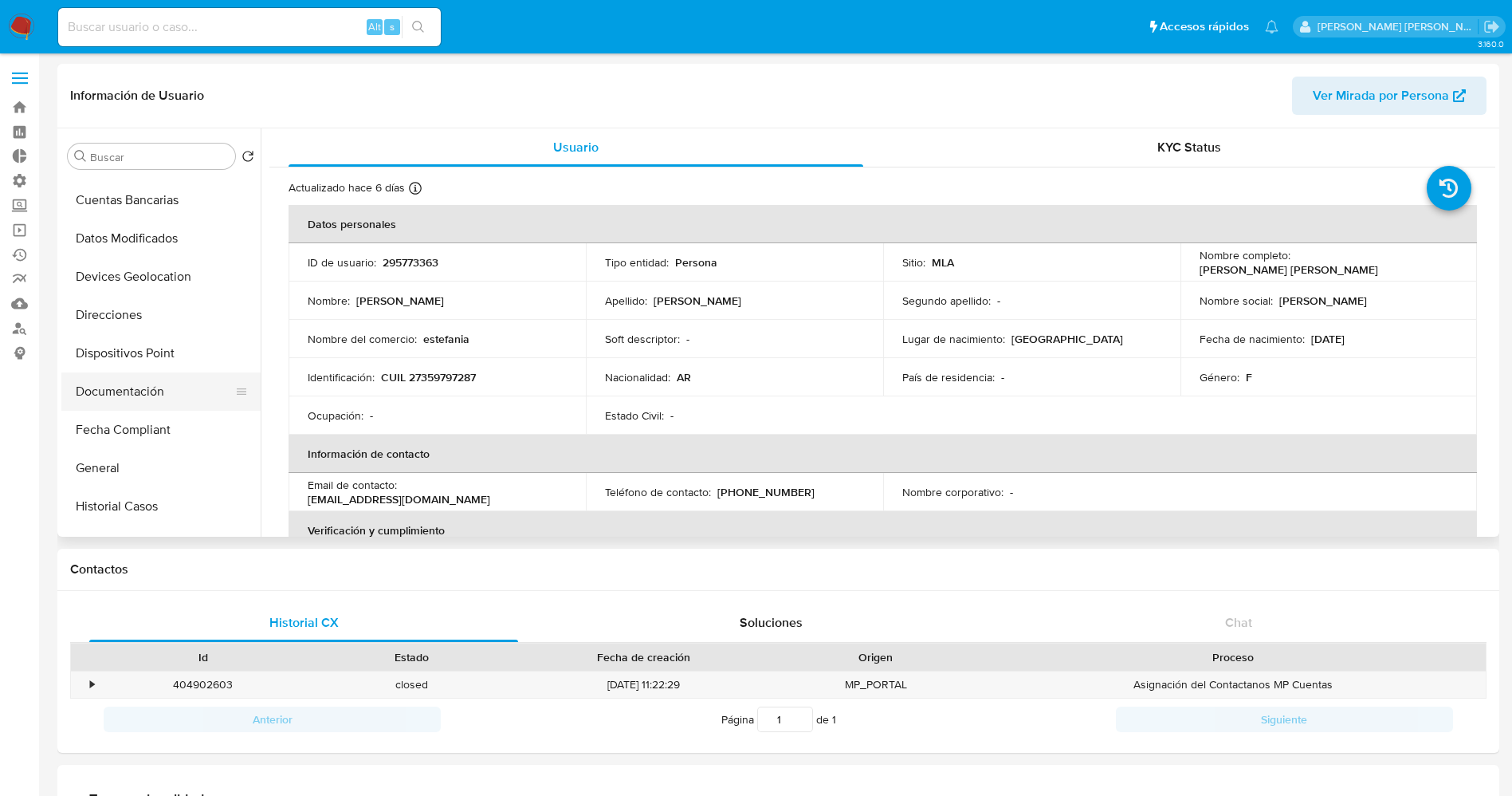
click at [93, 405] on button "Documentación" at bounding box center [155, 391] width 187 height 38
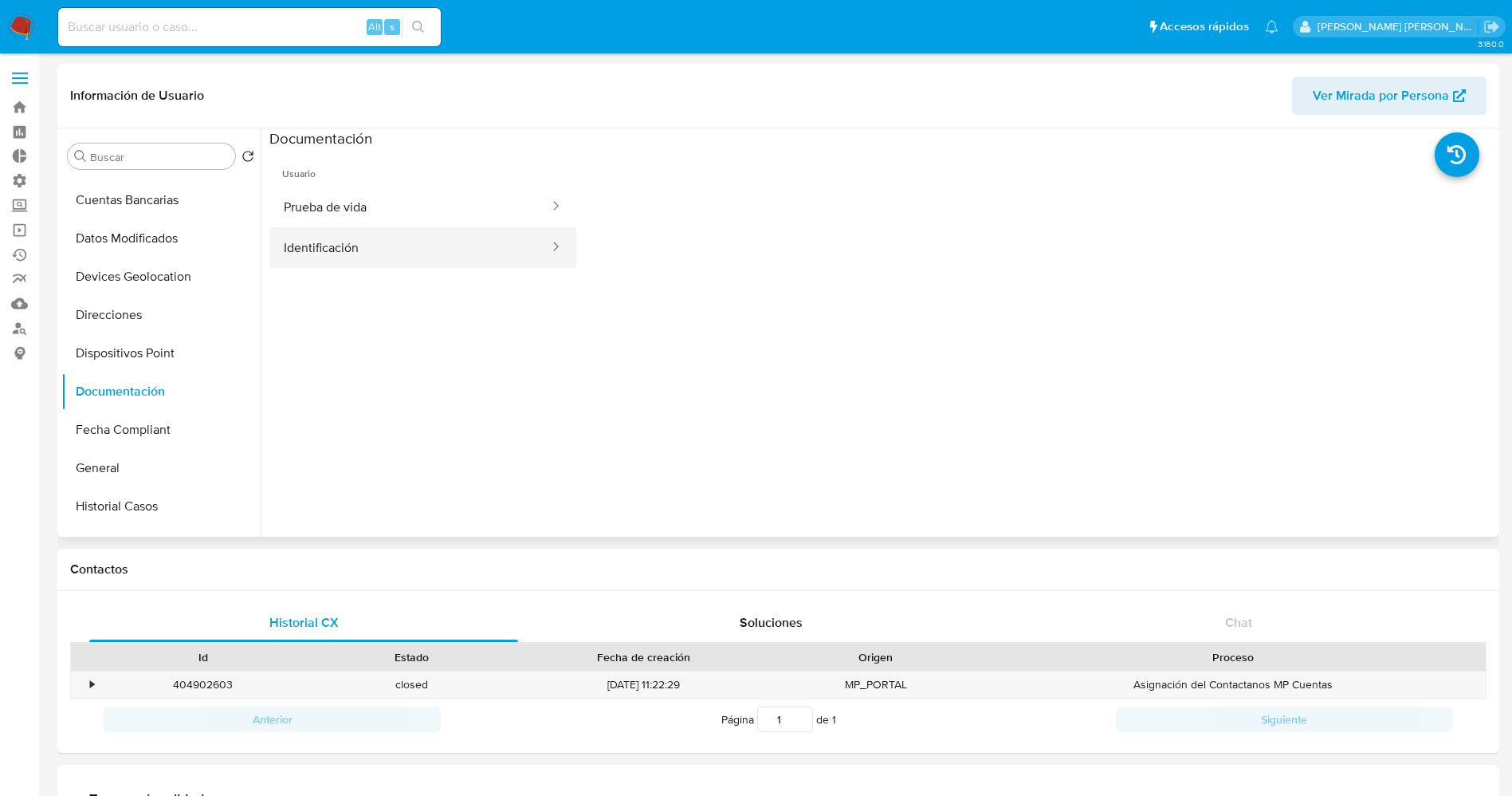
click at [365, 235] on button "Identificación" at bounding box center [410, 248] width 281 height 41
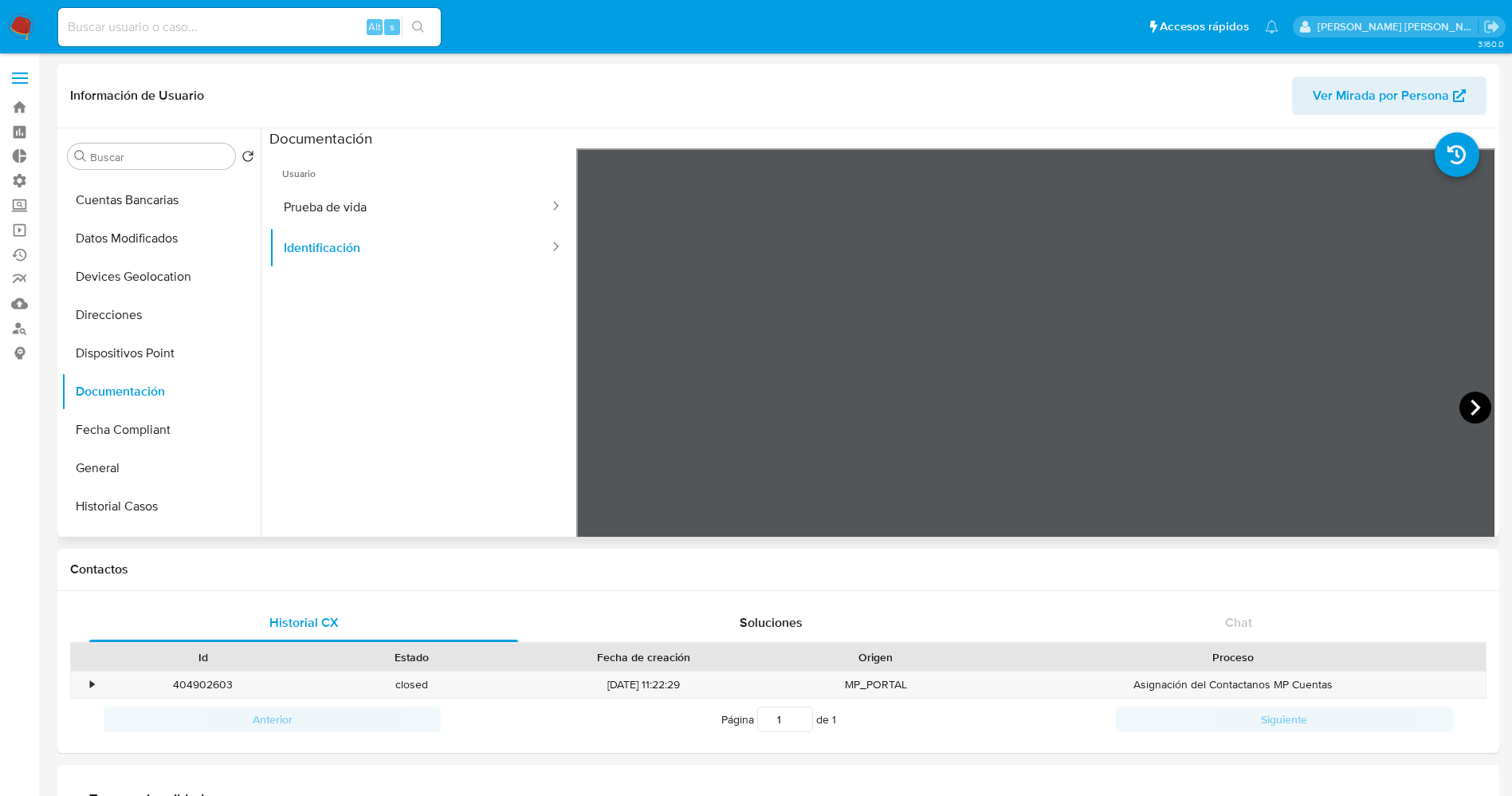
click at [1460, 396] on icon at bounding box center [1475, 407] width 32 height 32
click at [586, 408] on icon at bounding box center [596, 407] width 32 height 32
click at [1462, 406] on icon at bounding box center [1475, 407] width 32 height 32
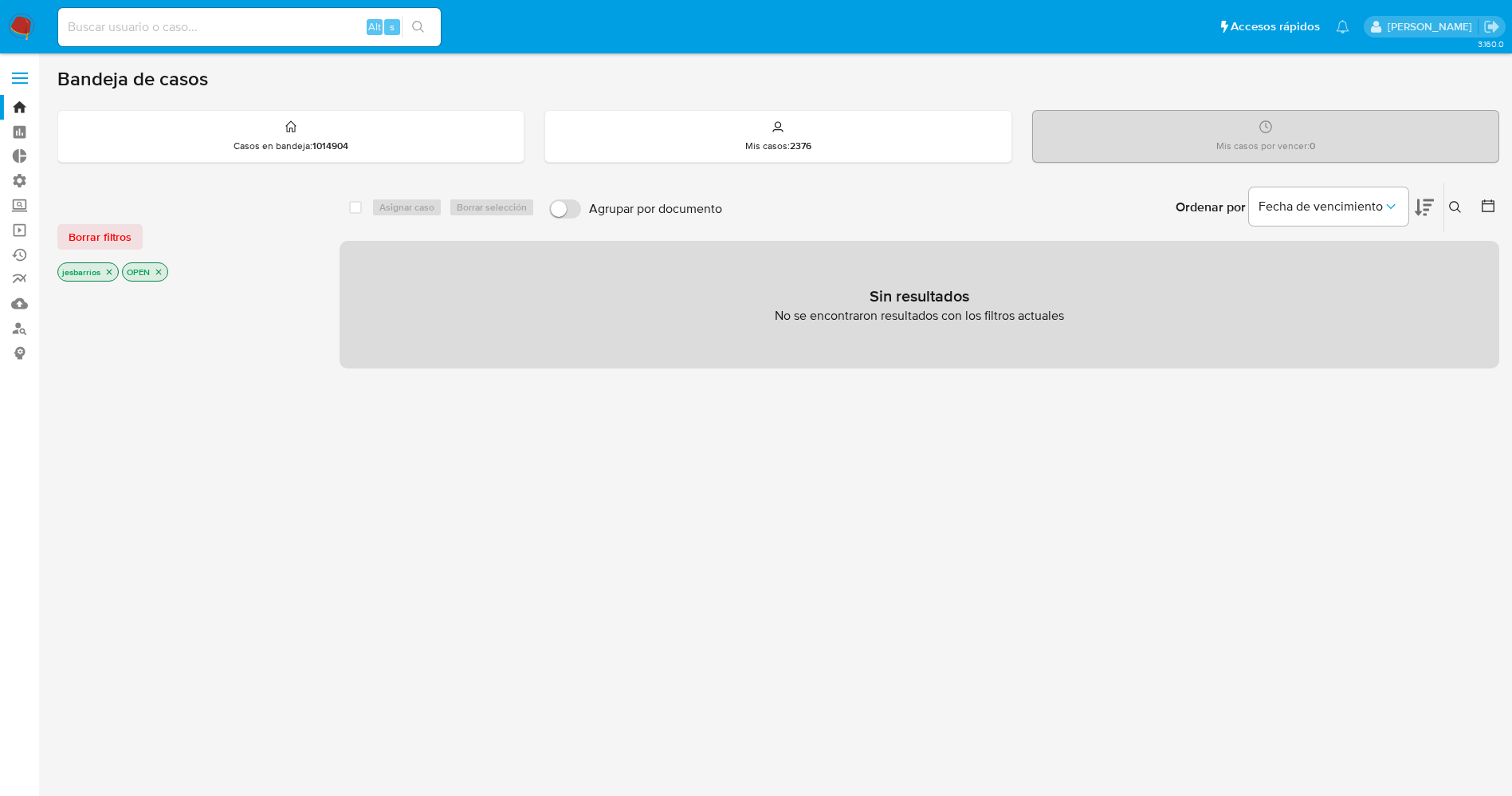
click at [26, 15] on img at bounding box center [21, 26] width 27 height 27
click at [109, 271] on icon "close-filter" at bounding box center [109, 272] width 5 height 5
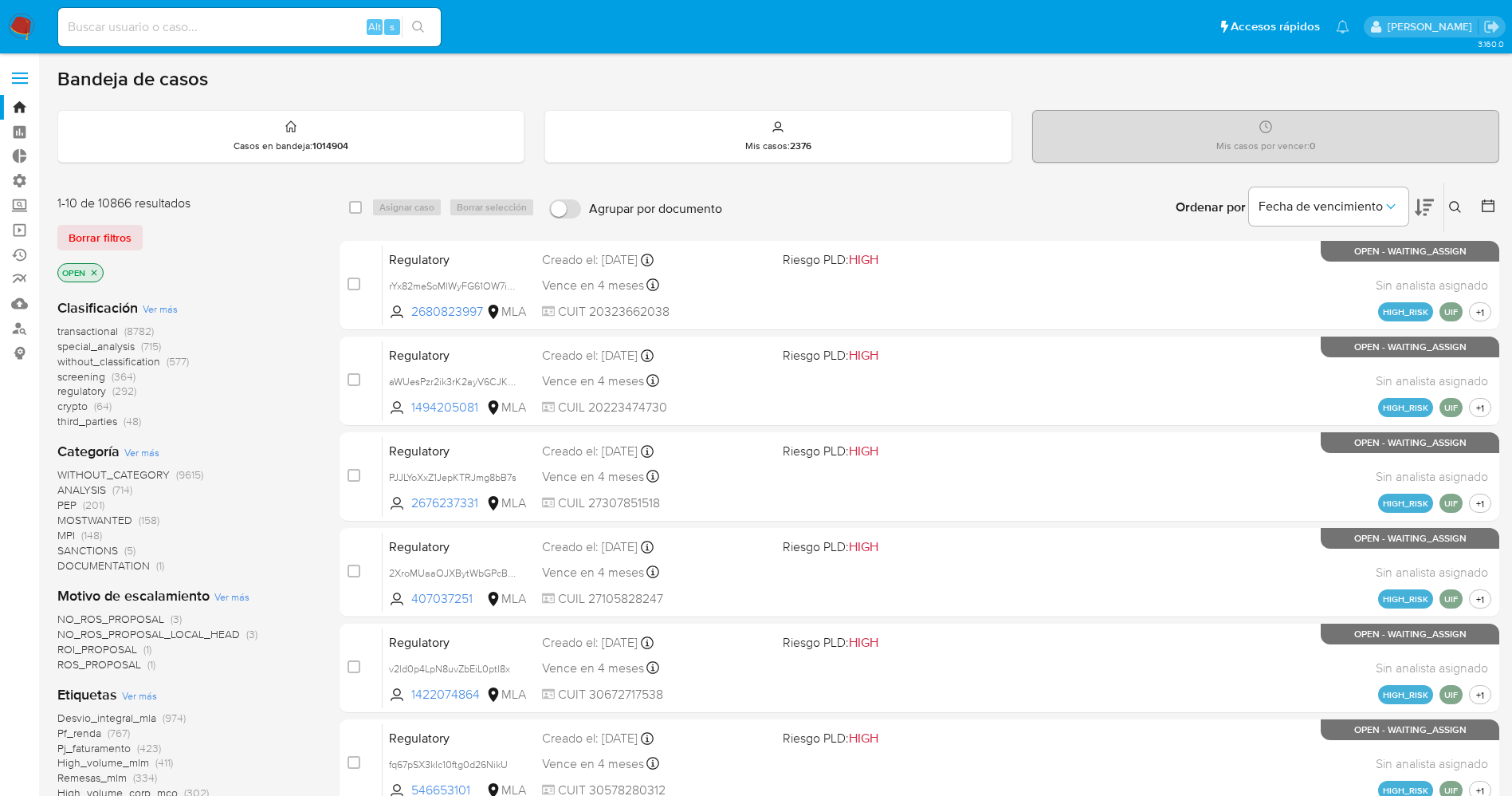
click at [138, 693] on span "Ver más" at bounding box center [139, 695] width 35 height 14
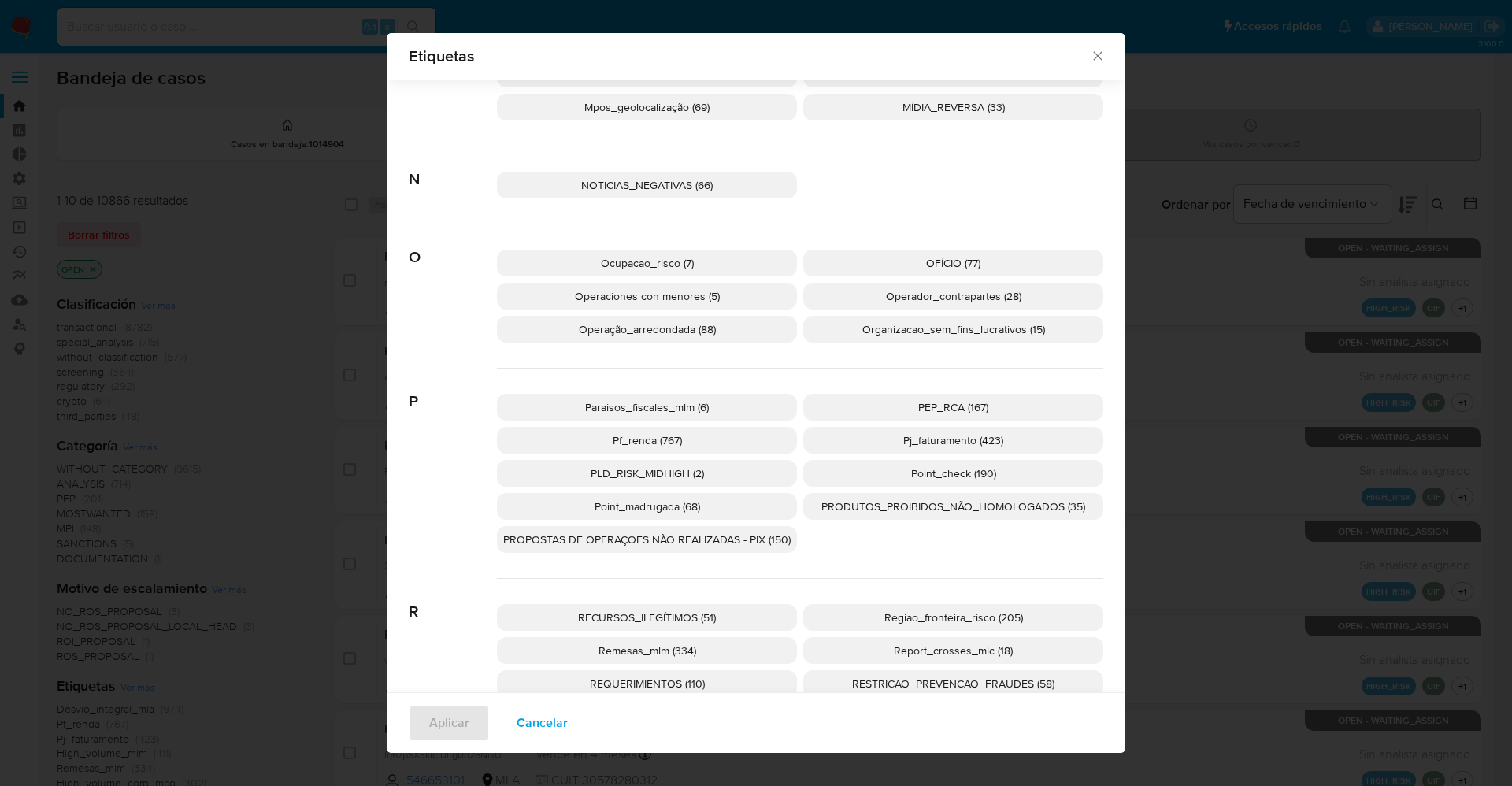
scroll to position [2488, 0]
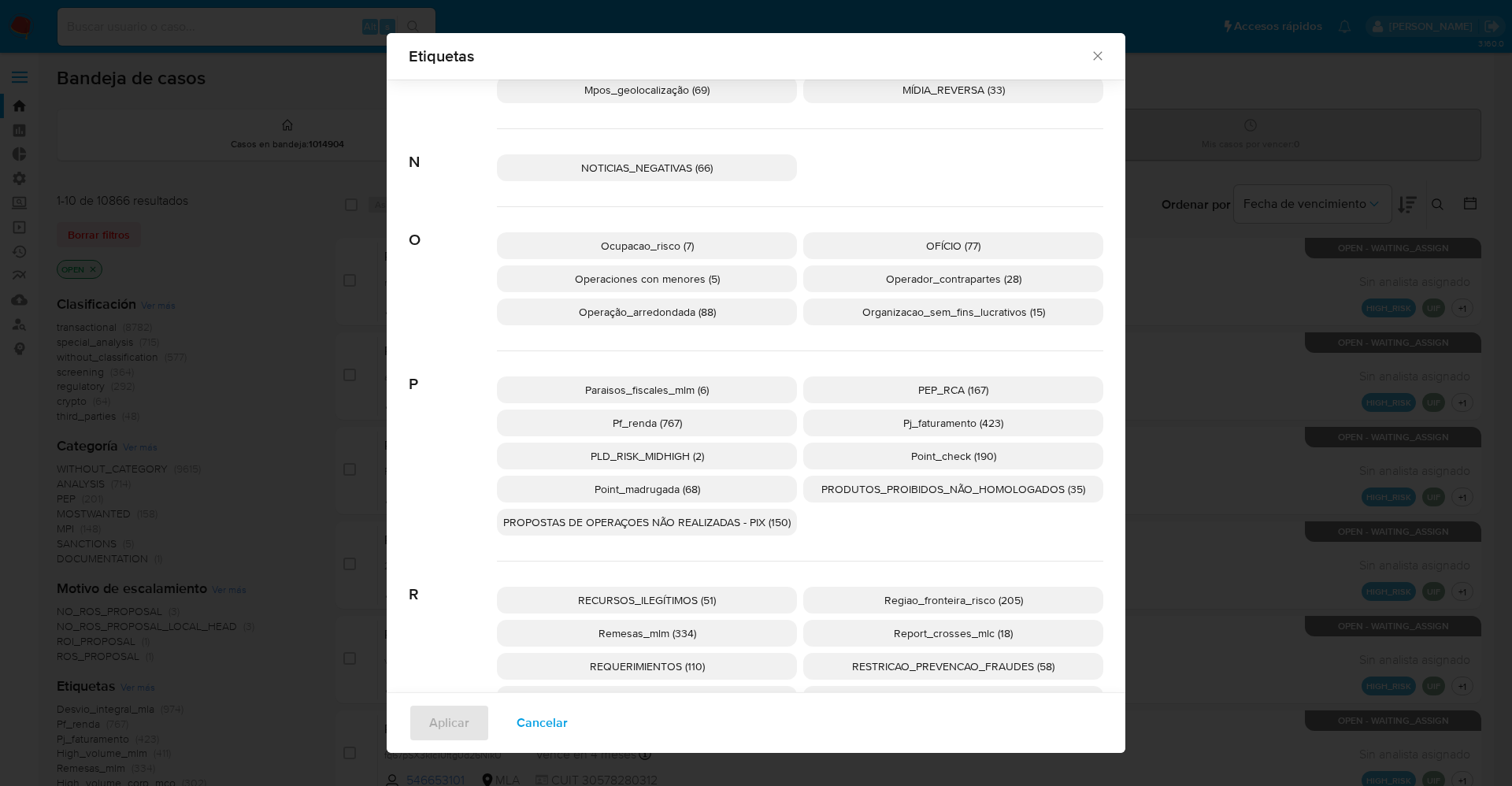
click at [977, 395] on span "PEP_RCA (167)" at bounding box center [953, 390] width 70 height 16
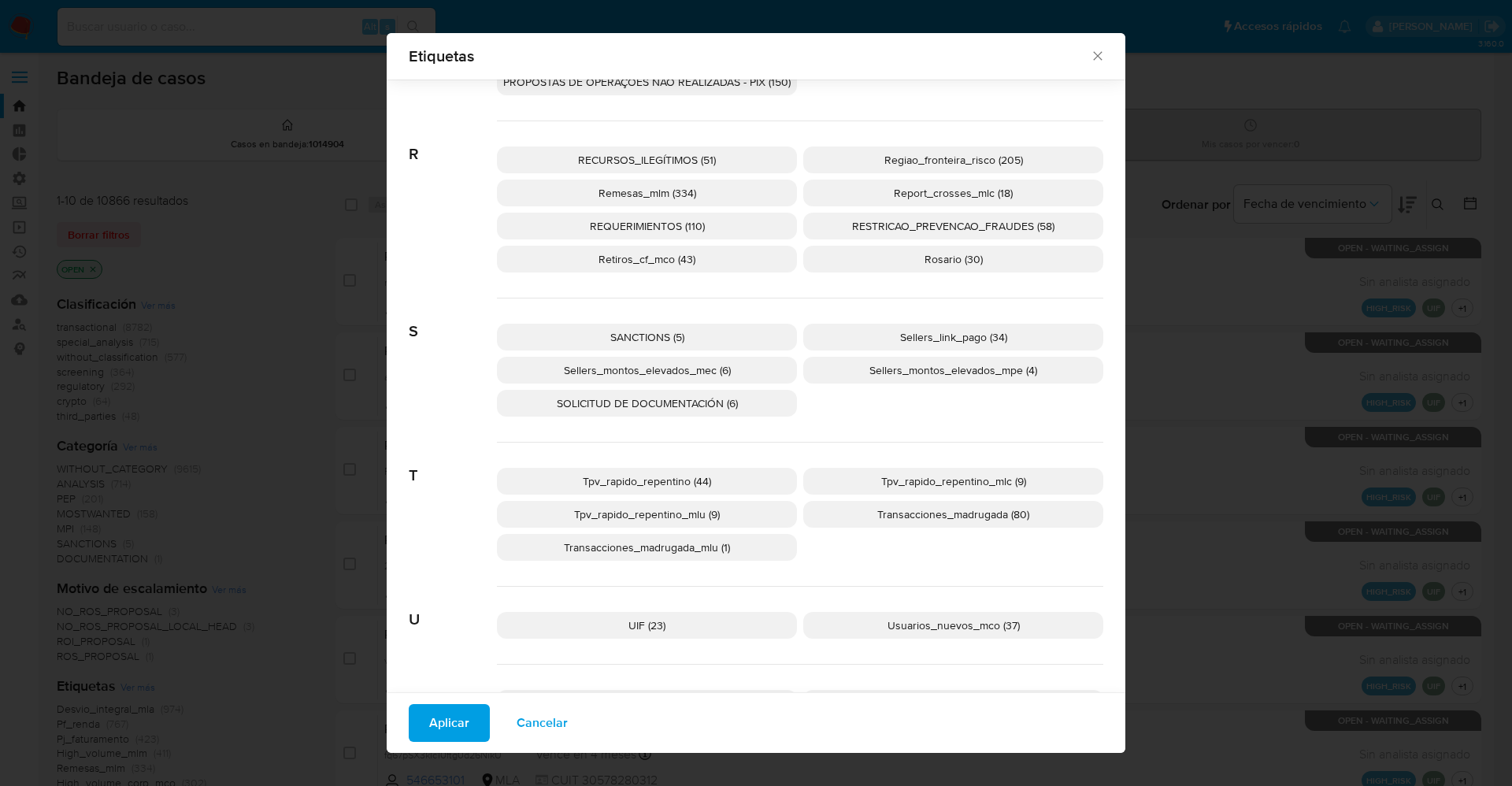
scroll to position [2940, 0]
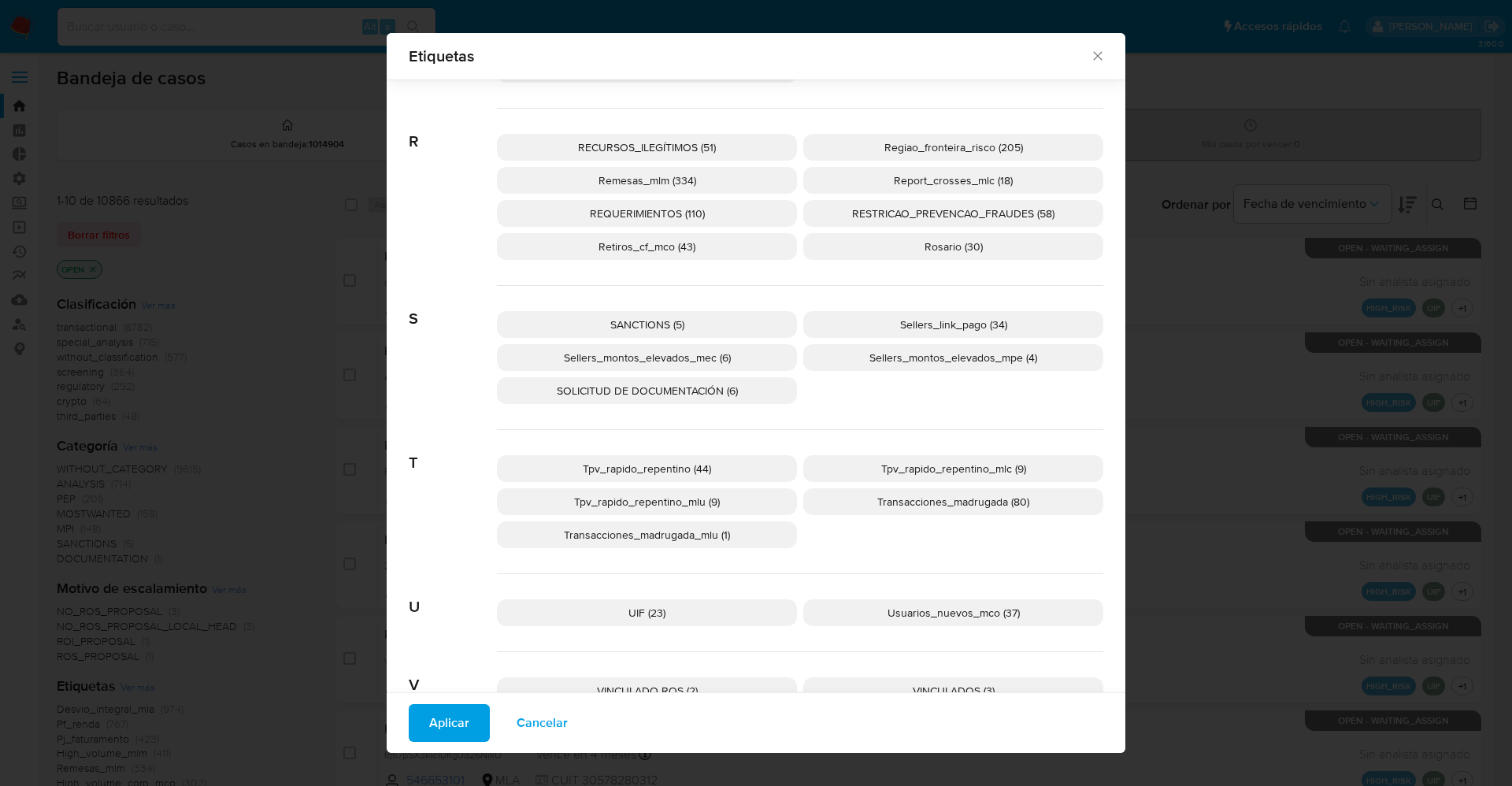
click at [665, 319] on span "SANCTIONS (5)" at bounding box center [647, 325] width 74 height 16
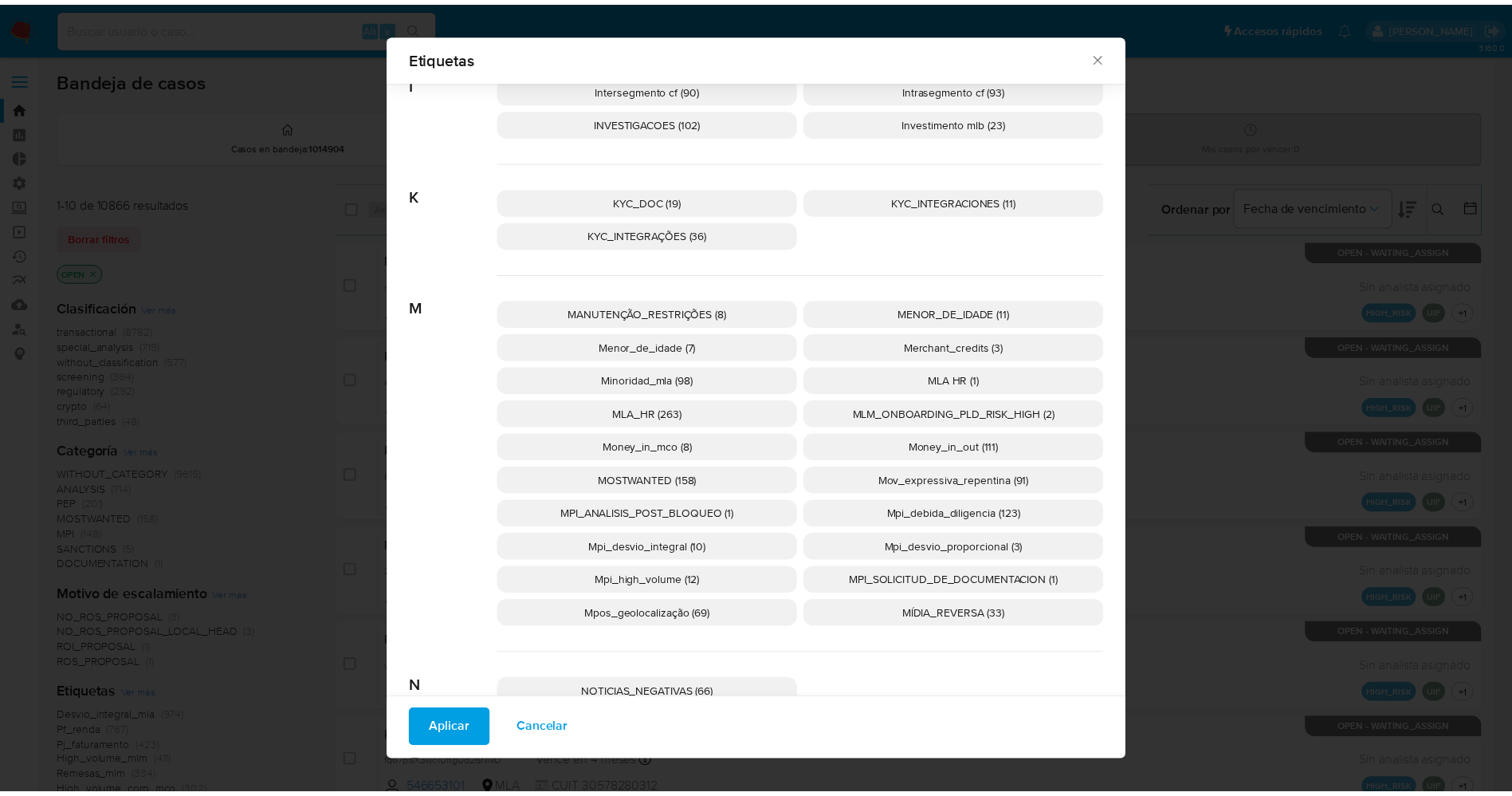
scroll to position [2013, 0]
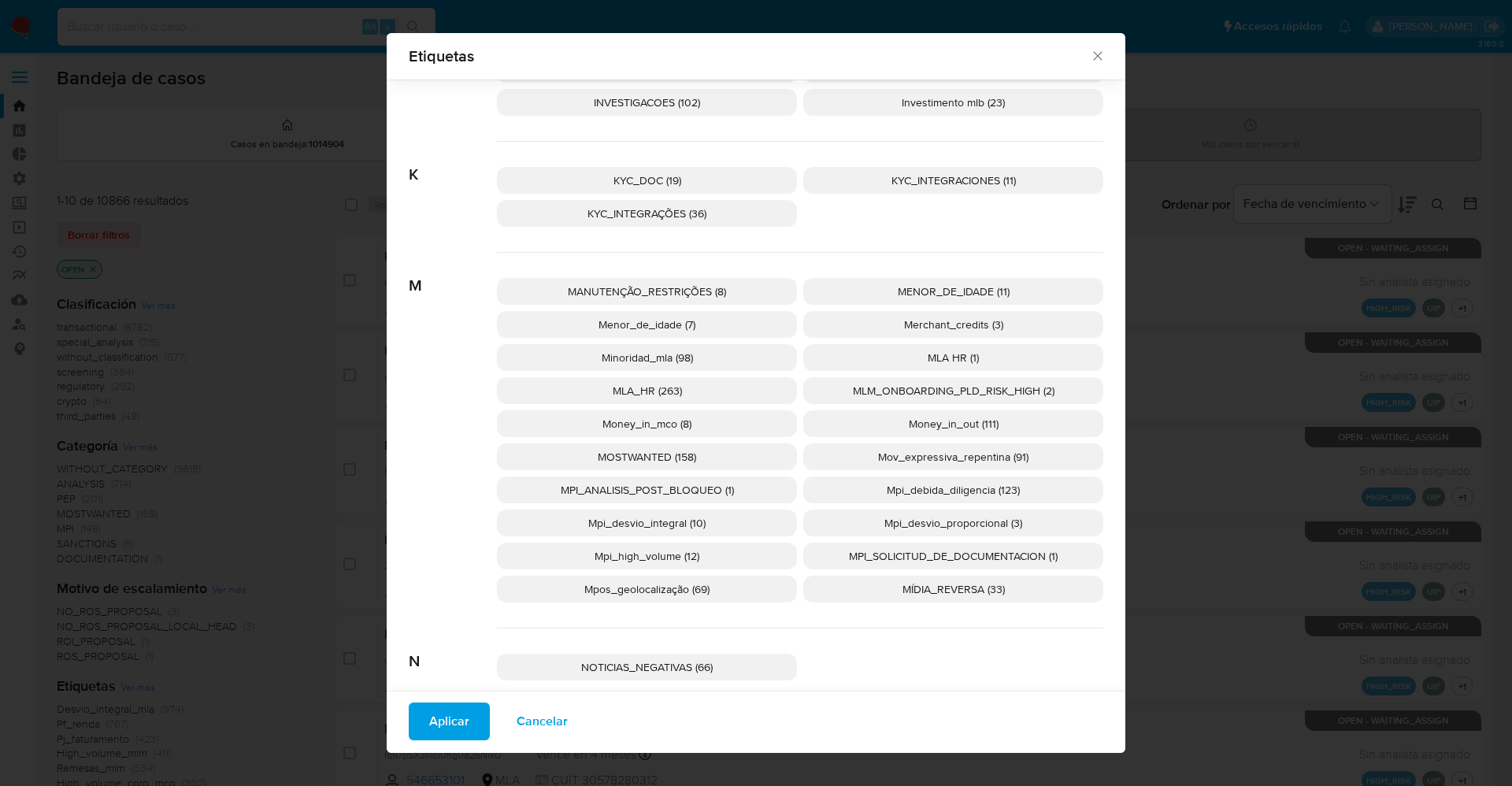
click at [720, 460] on p "MOSTWANTED (158)" at bounding box center [647, 456] width 300 height 27
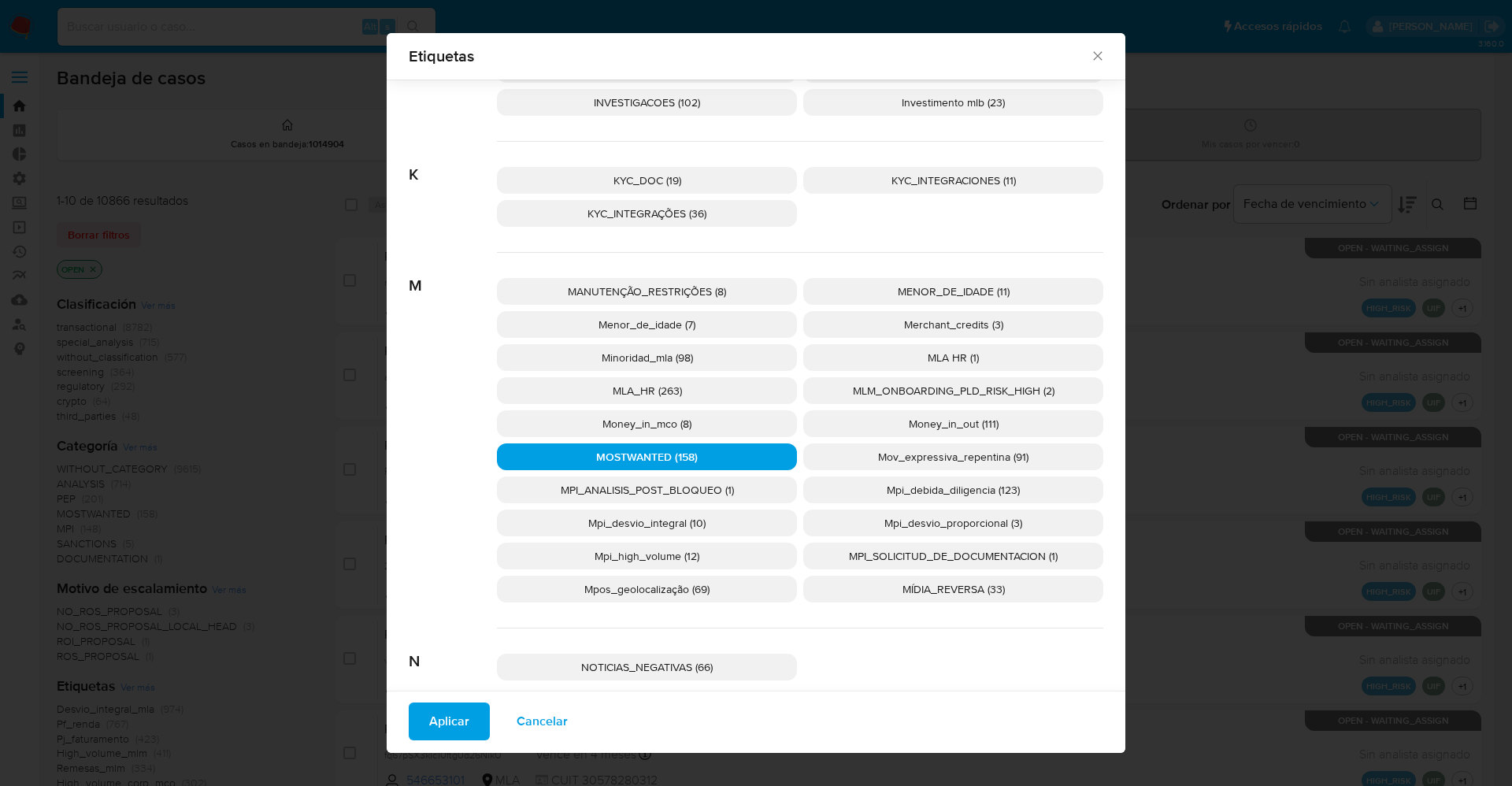
click at [440, 731] on span "Aplicar" at bounding box center [449, 721] width 40 height 35
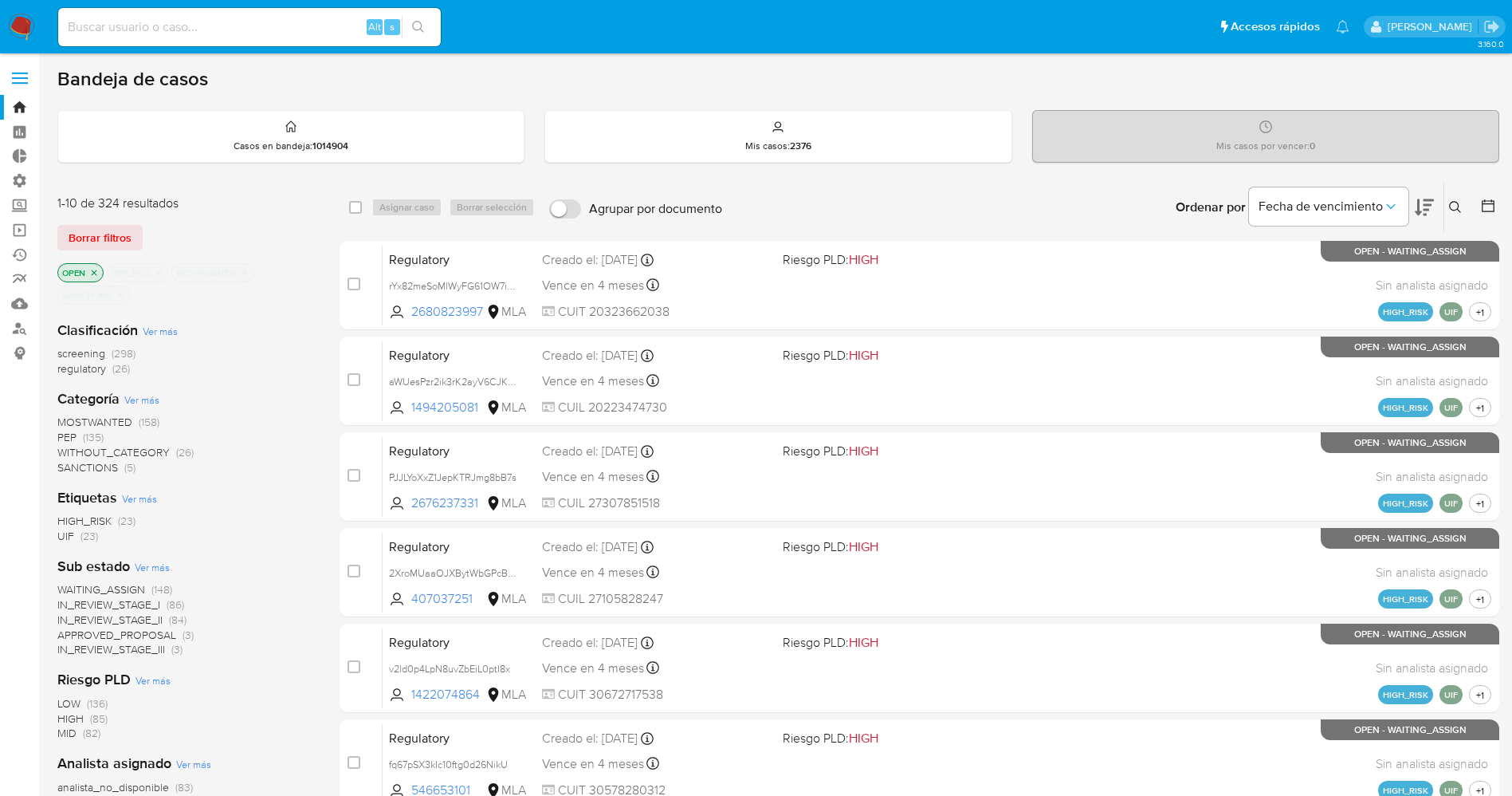
click at [104, 588] on span "WAITING_ASSIGN" at bounding box center [100, 589] width 87 height 16
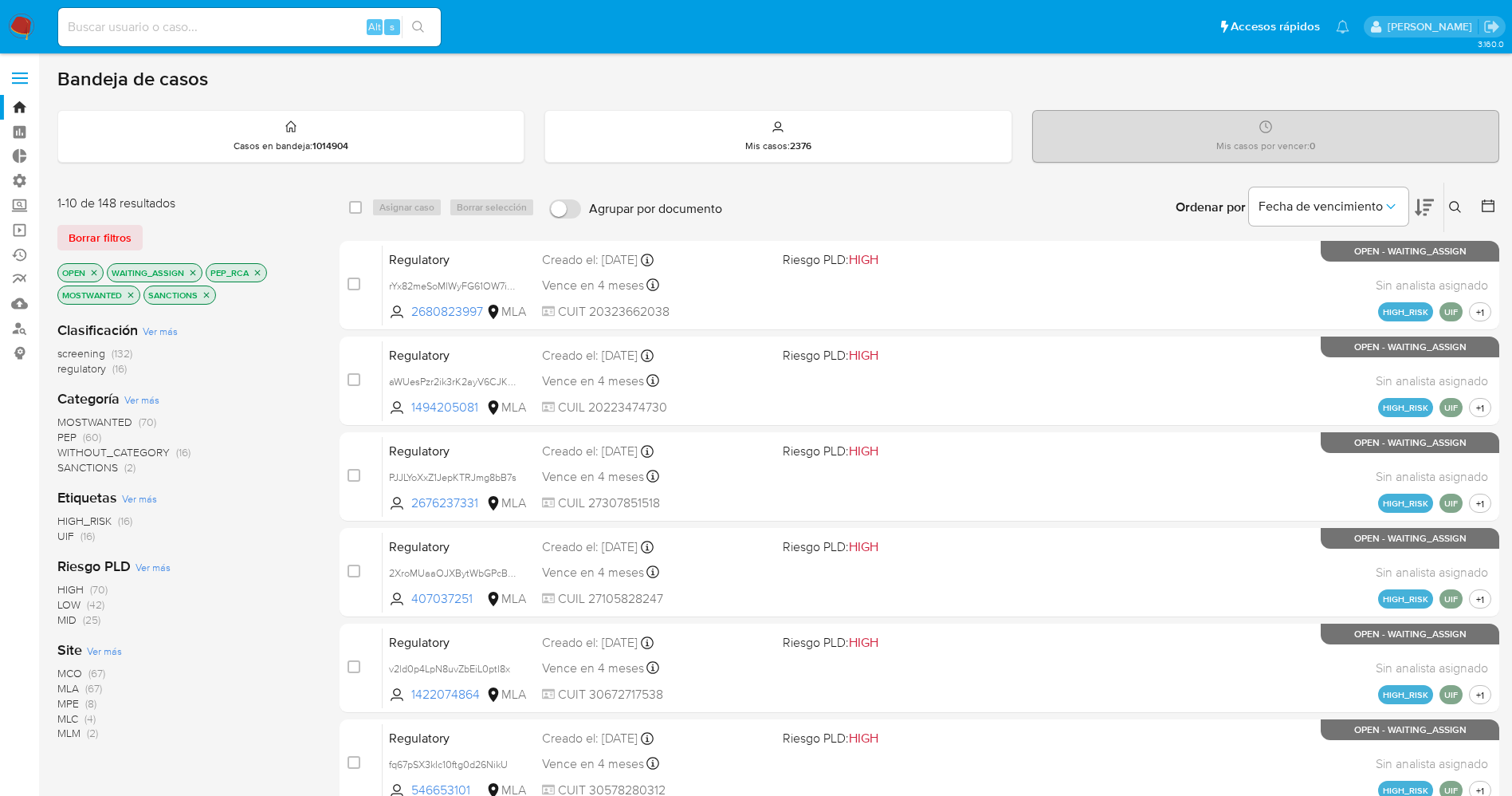
click at [111, 656] on span "Ver más" at bounding box center [105, 651] width 35 height 14
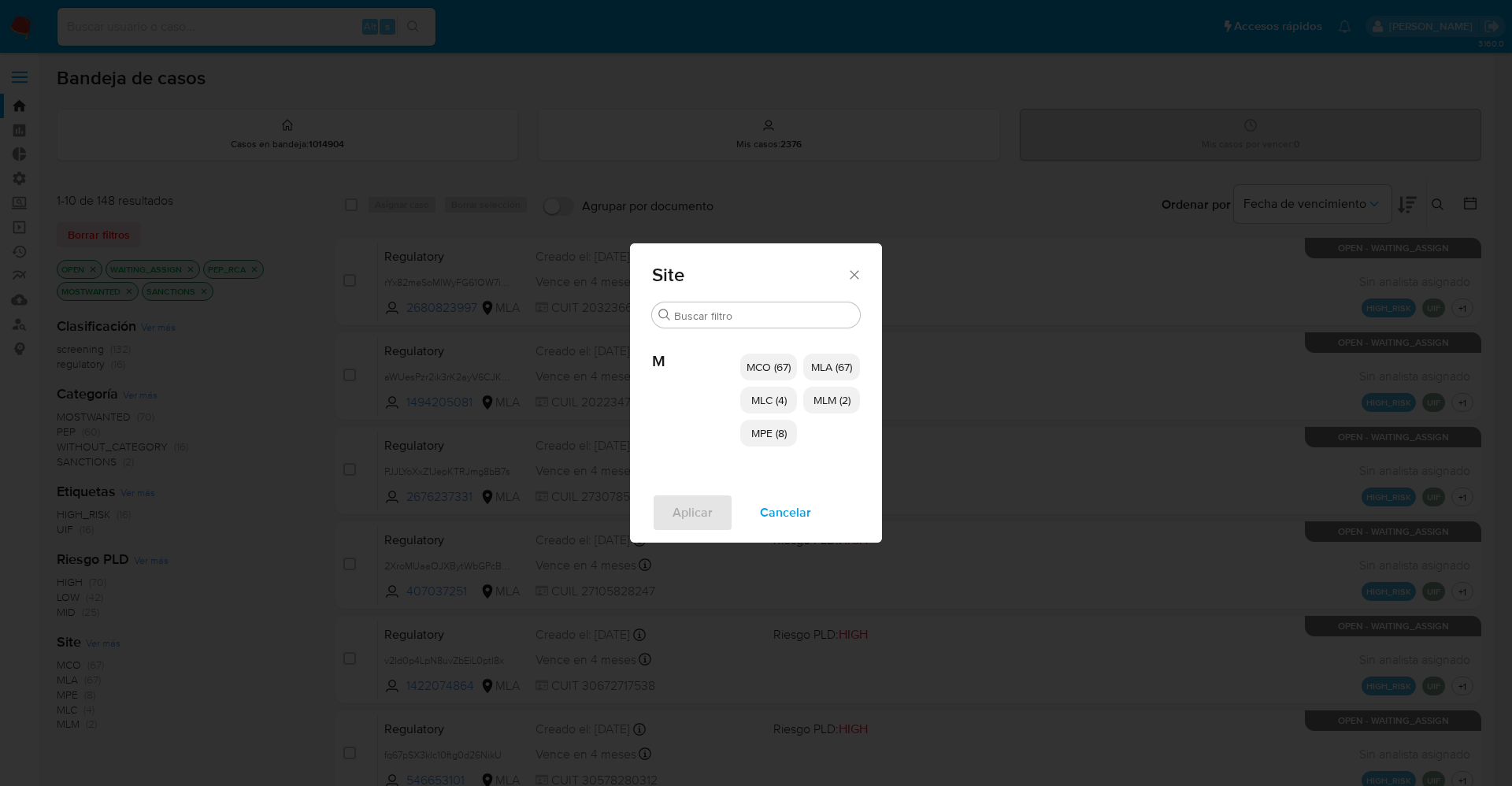
click at [770, 373] on span "MCO (67)" at bounding box center [768, 366] width 44 height 16
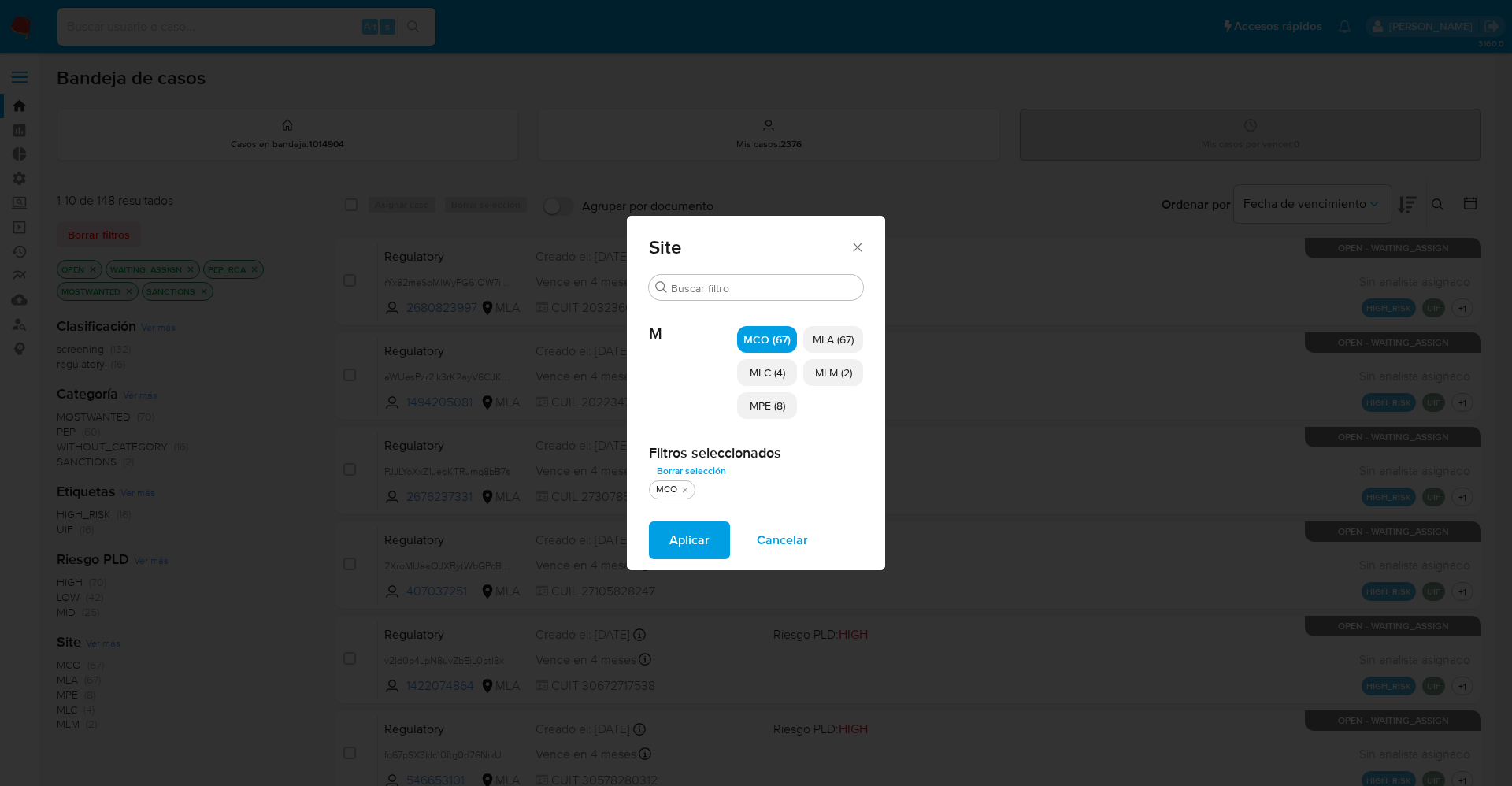
click at [770, 382] on p "MLC (4)" at bounding box center [766, 372] width 60 height 27
click at [770, 398] on span "MPE (8)" at bounding box center [767, 406] width 36 height 16
click at [841, 367] on span "MLM (2)" at bounding box center [834, 373] width 37 height 16
click at [678, 541] on span "Aplicar" at bounding box center [690, 540] width 40 height 35
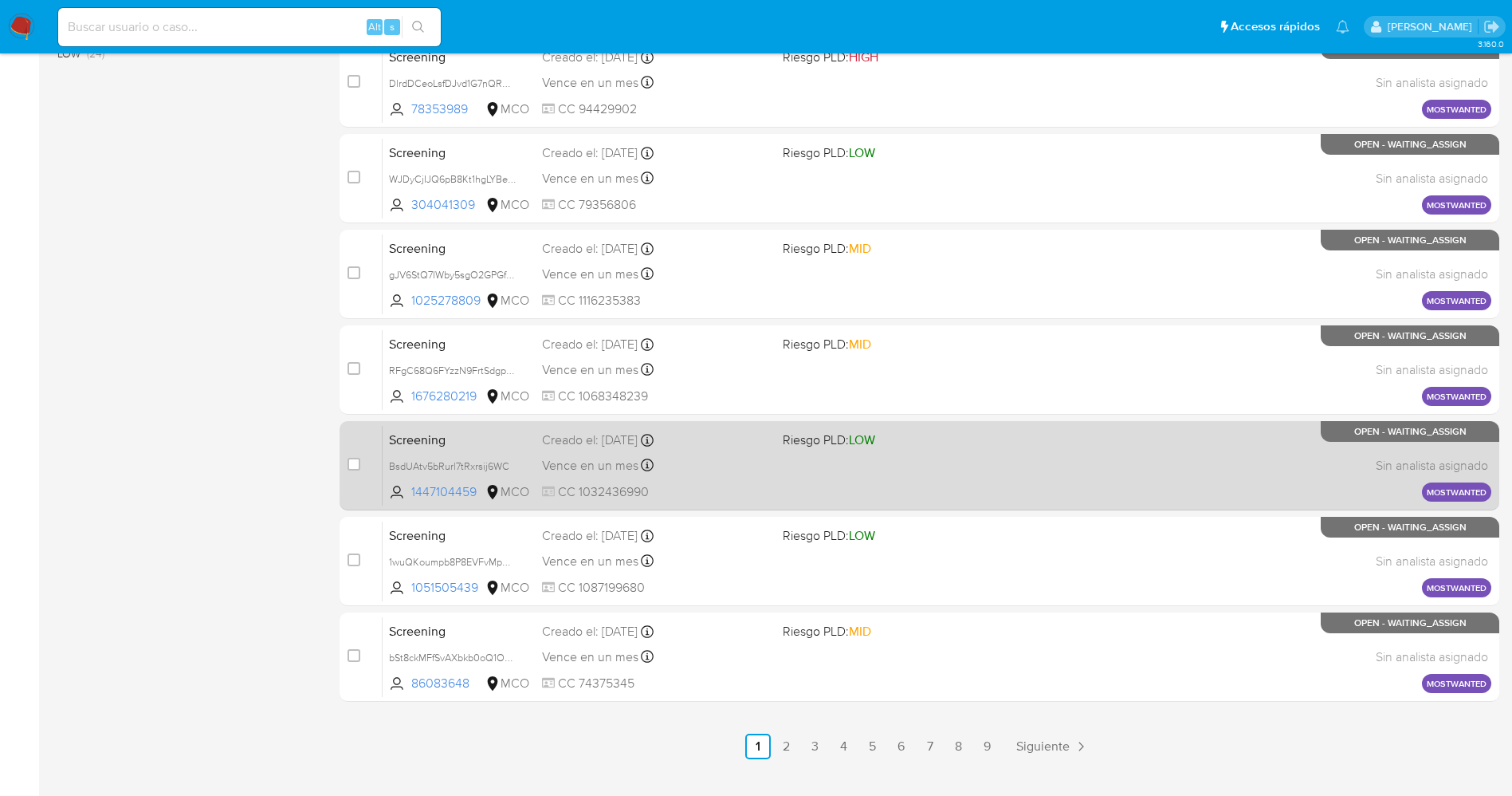
scroll to position [494, 0]
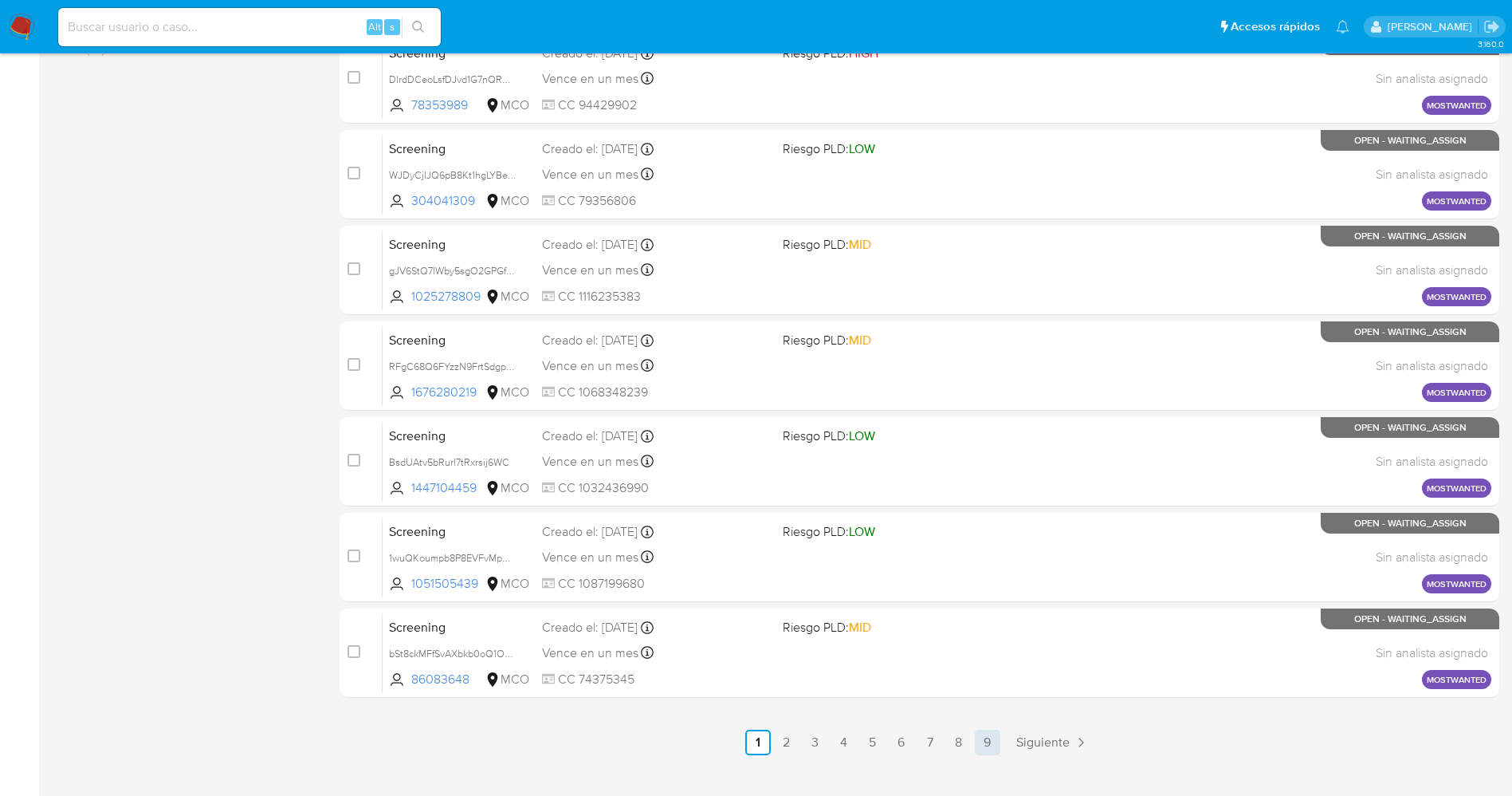
click at [985, 733] on link "9" at bounding box center [987, 741] width 26 height 26
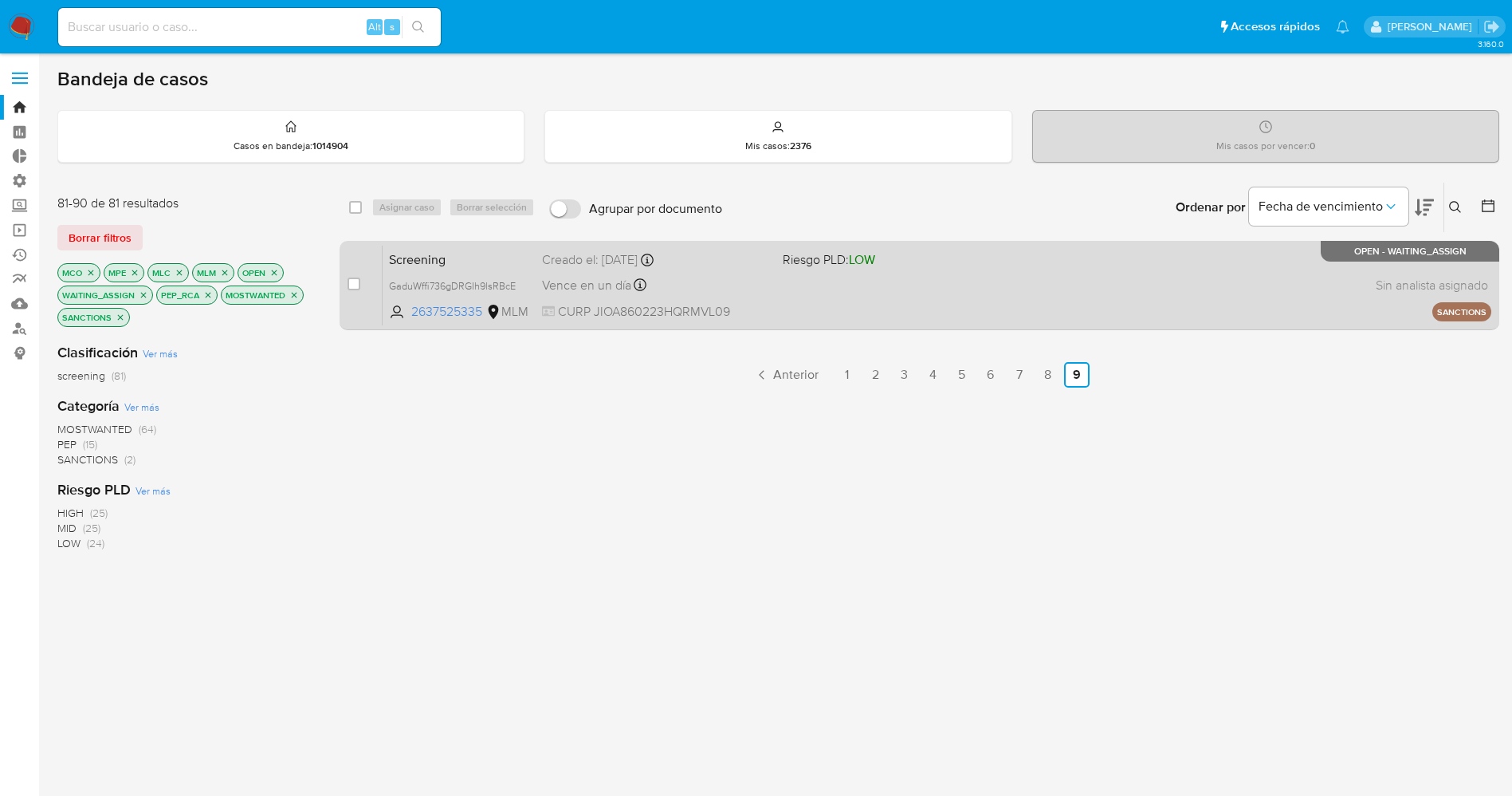
click at [859, 286] on div "Screening GaduWffi736gDRGIh9lsRBcE 2637525335 MLM Riesgo PLD: LOW Creado el: 18…" at bounding box center [937, 285] width 1108 height 80
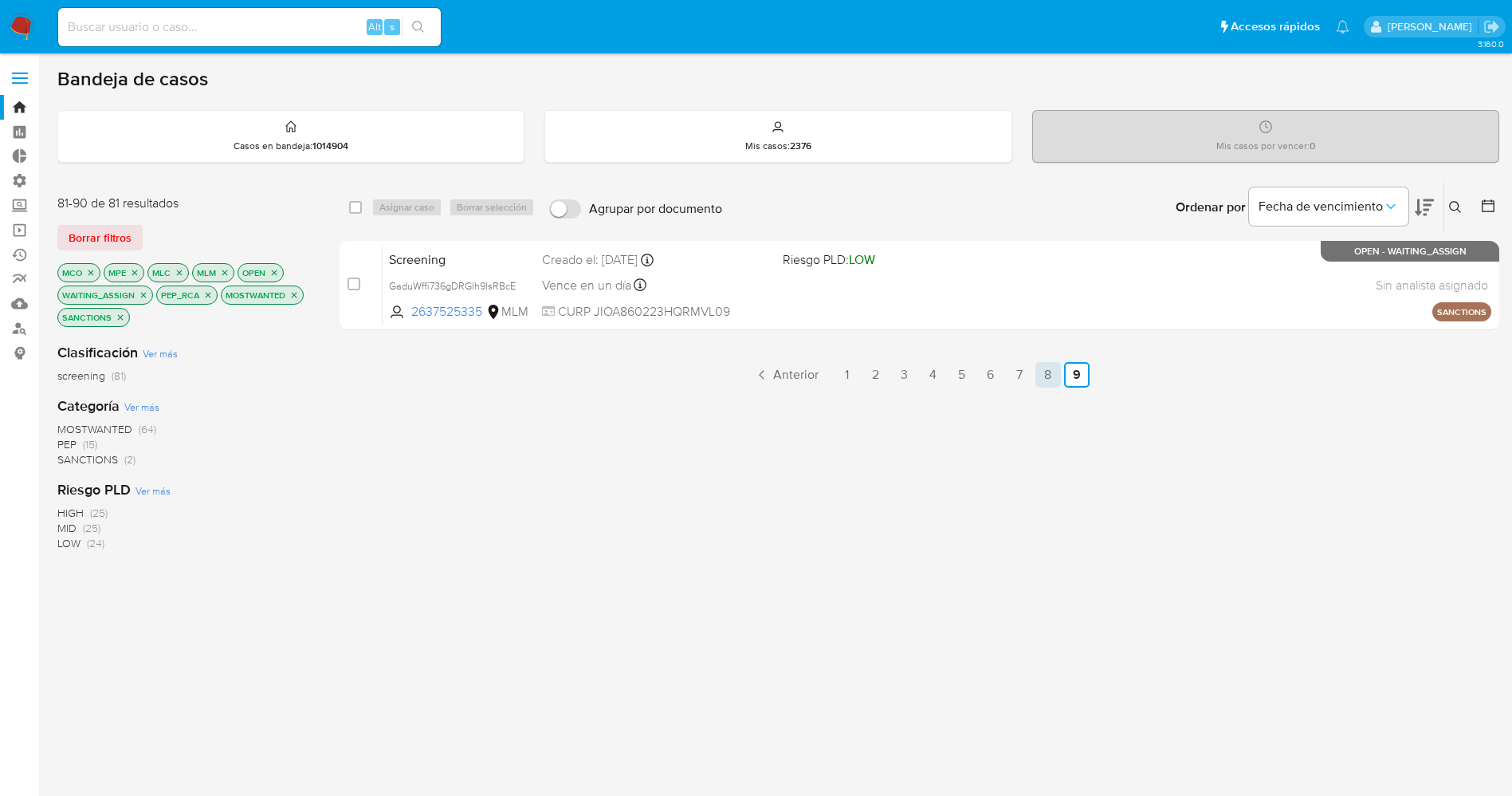
click at [1049, 365] on link "8" at bounding box center [1048, 375] width 26 height 26
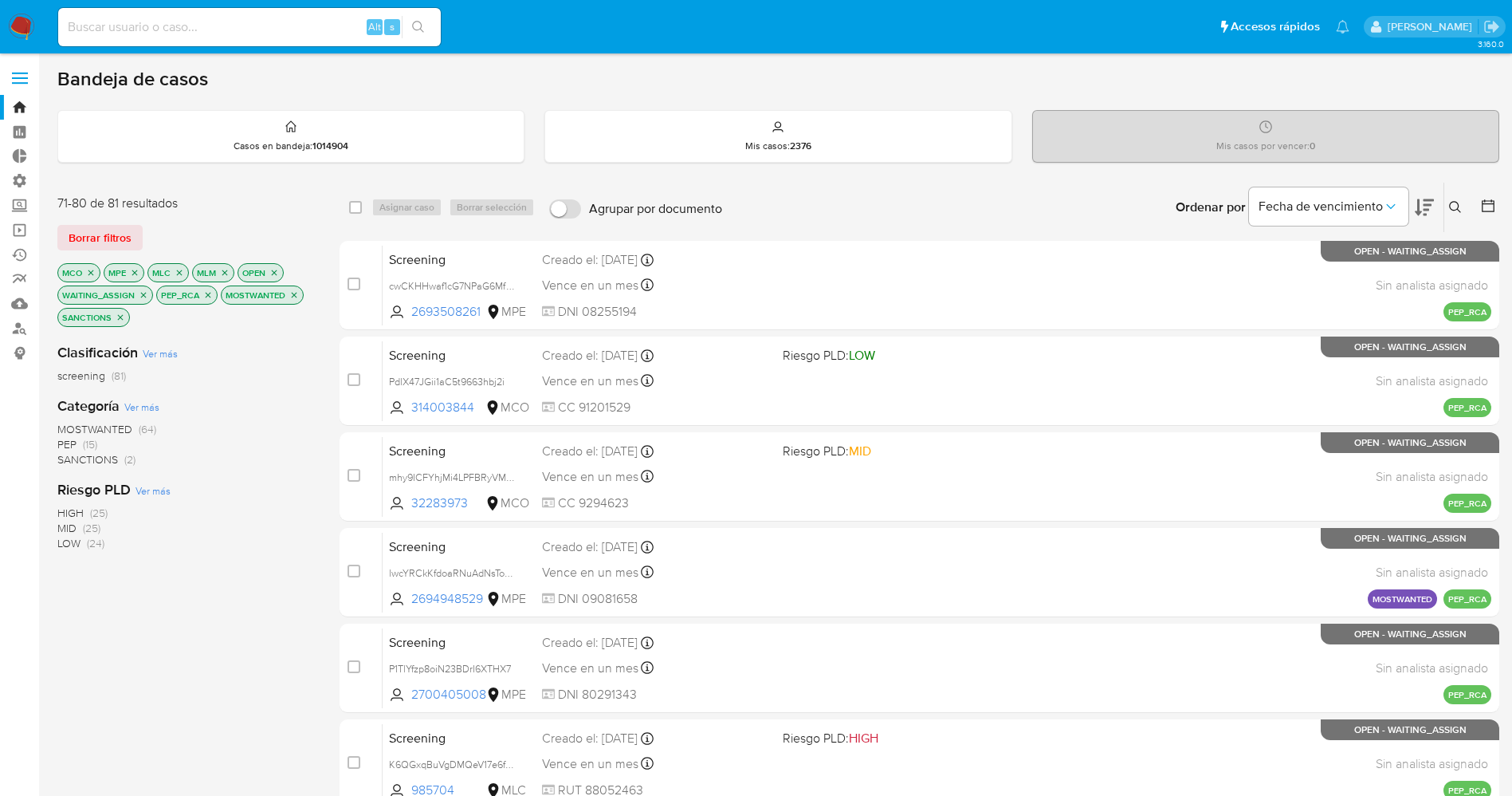
scroll to position [521, 0]
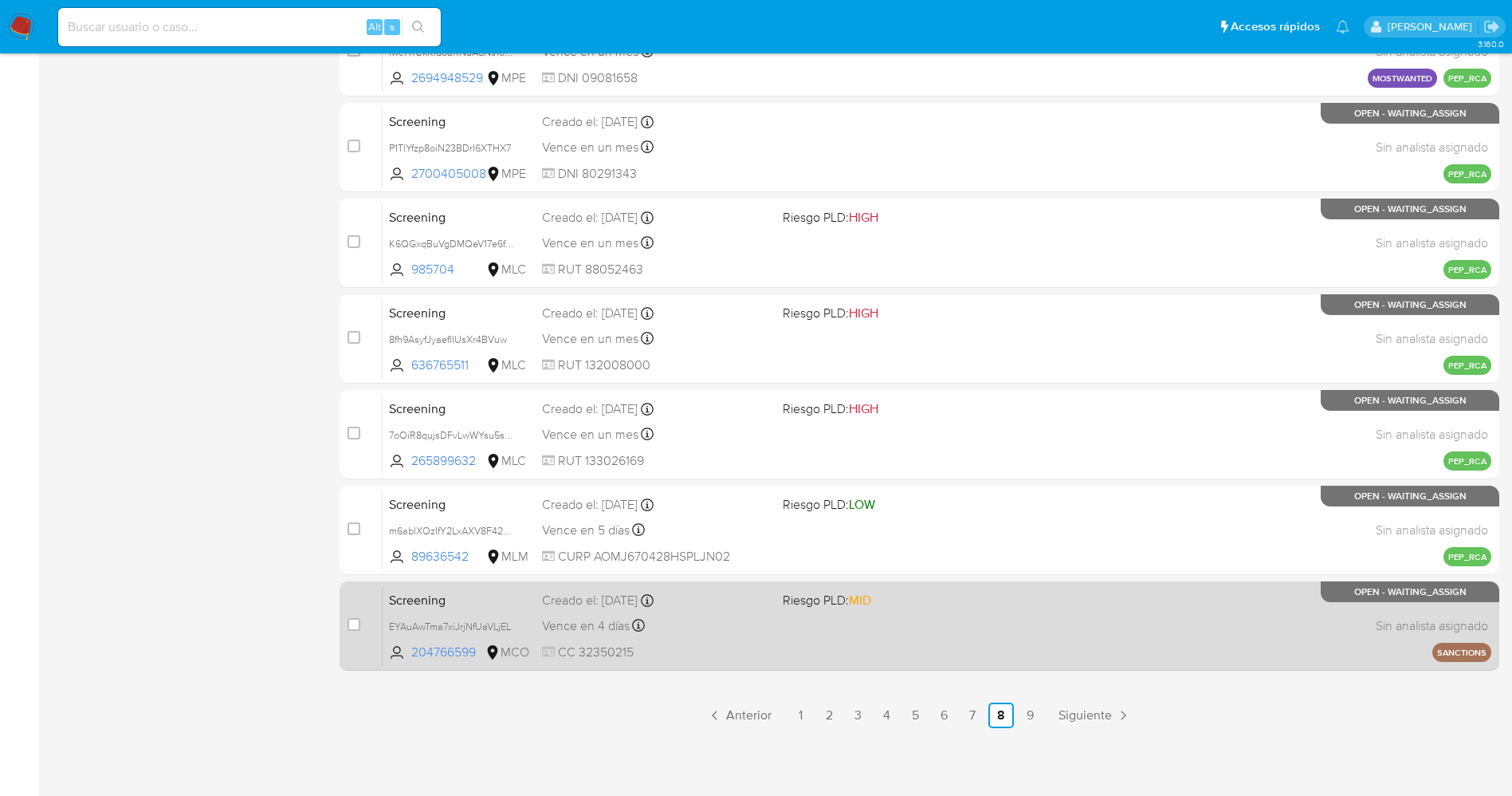
click at [1027, 625] on div "Screening EYAuAwTma7xiJrjNfUaVLjEL 204766599 MCO Riesgo PLD: MID Creado el: 18/…" at bounding box center [937, 625] width 1108 height 80
click at [515, 626] on icon at bounding box center [510, 626] width 12 height 12
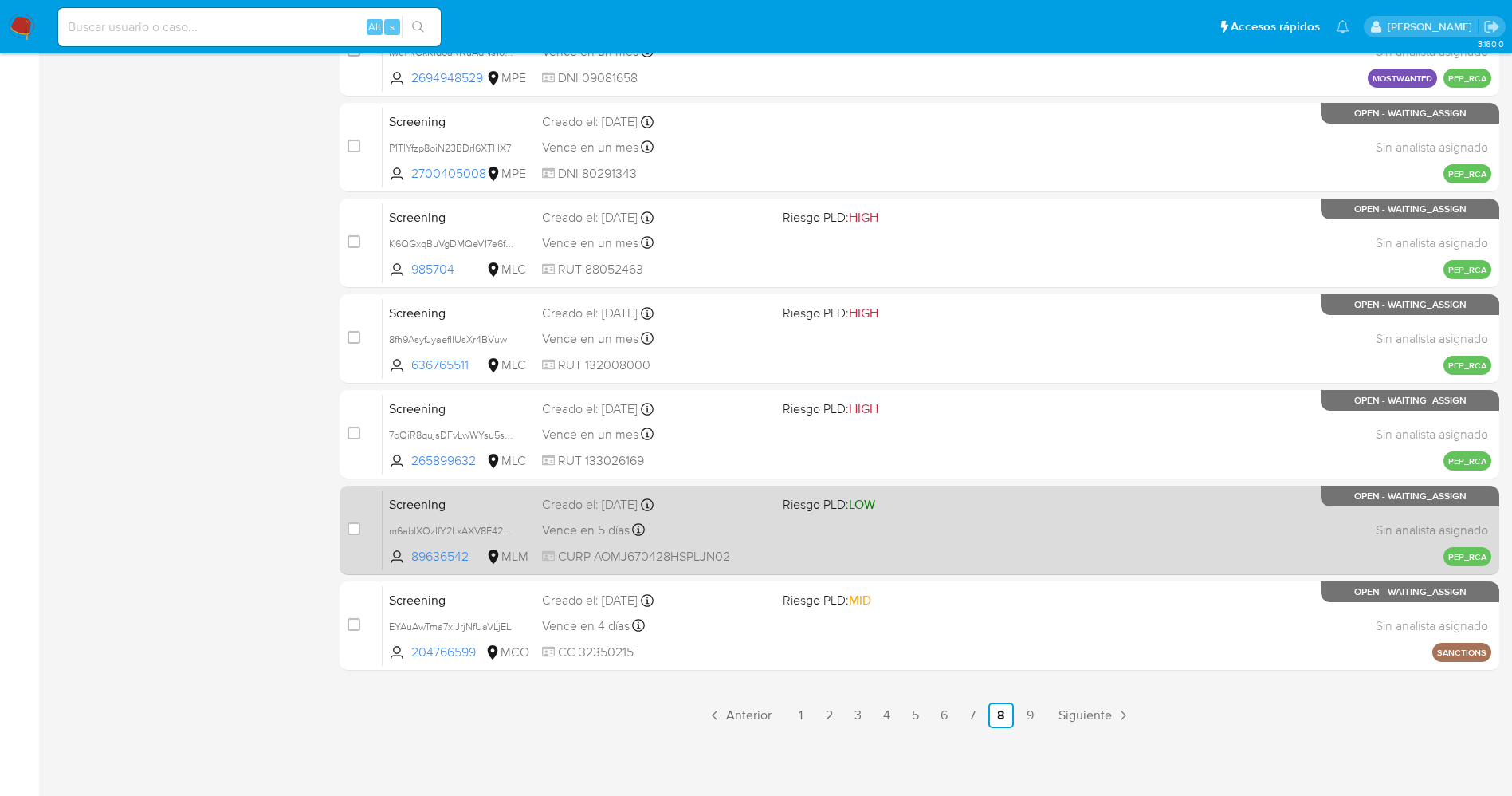
click at [725, 510] on div "Creado el: 18/09/2025 Creado el: 18/09/2025 16:58:57" at bounding box center [656, 505] width 228 height 18
click at [356, 523] on input "checkbox" at bounding box center [353, 528] width 12 height 12
checkbox input "true"
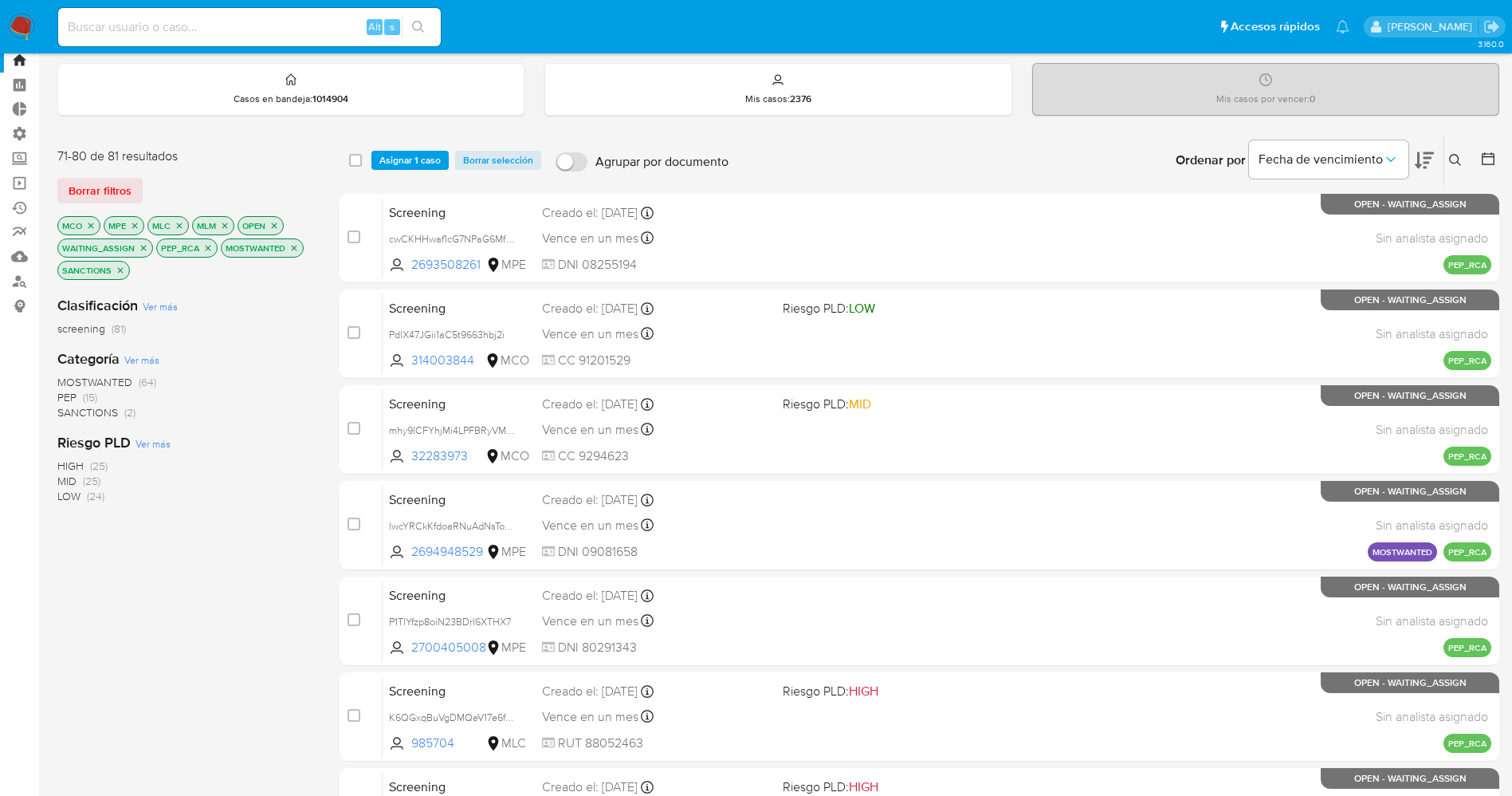
scroll to position [33, 0]
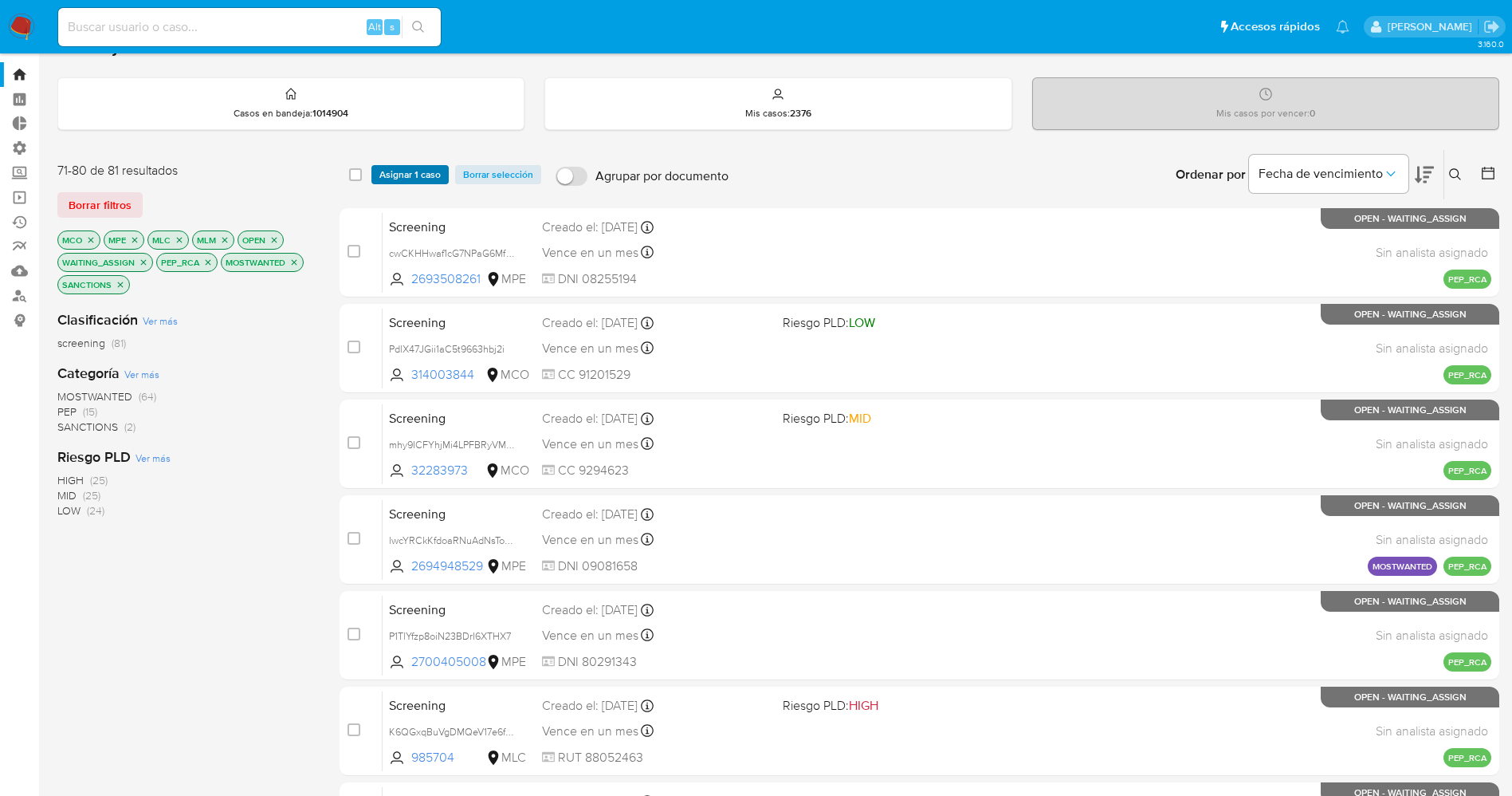
click at [406, 172] on span "Asignar 1 caso" at bounding box center [410, 175] width 62 height 16
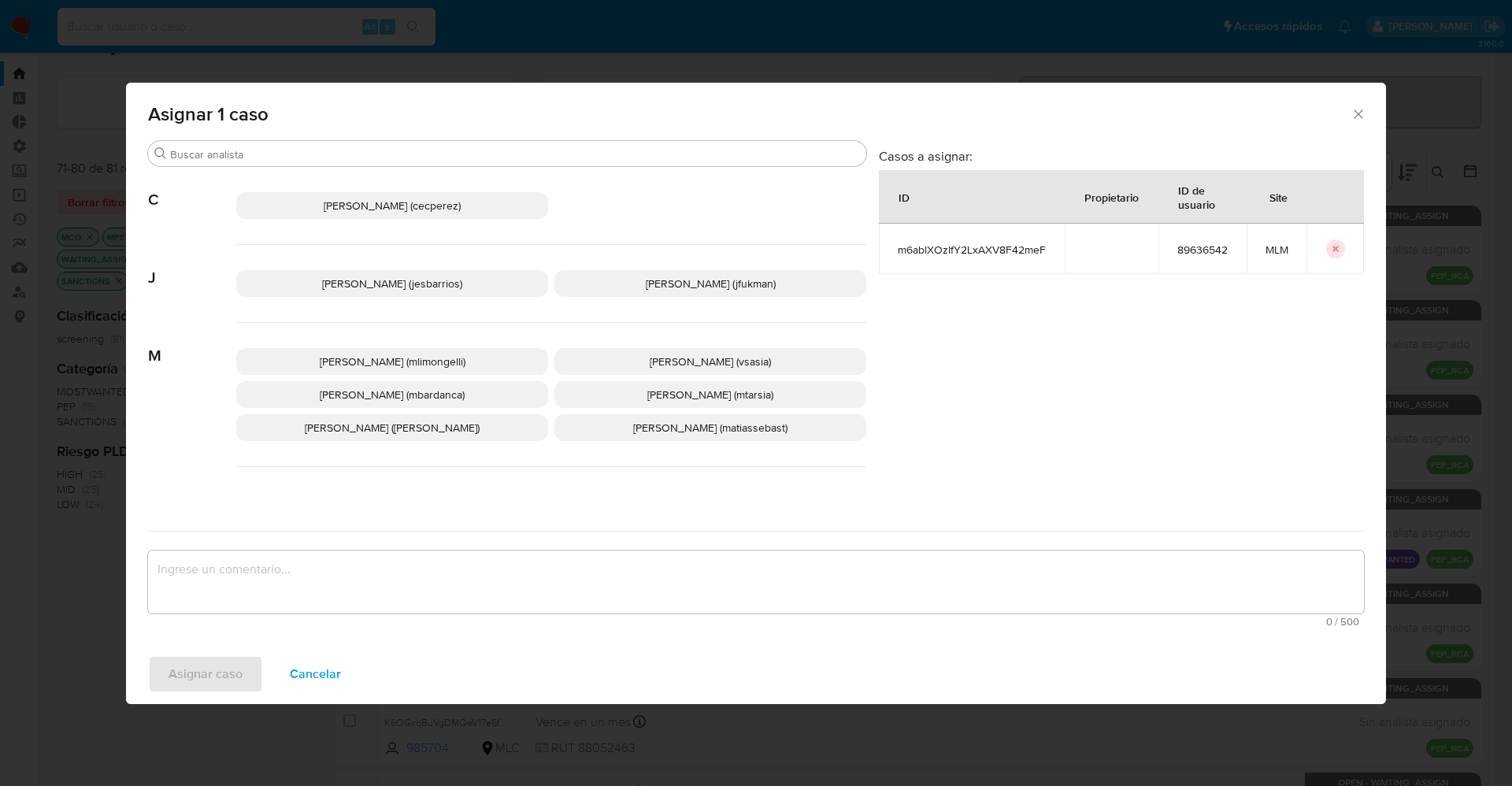
click at [348, 292] on p "Jesica Iris Barrios Leita (jesbarrios)" at bounding box center [392, 283] width 312 height 27
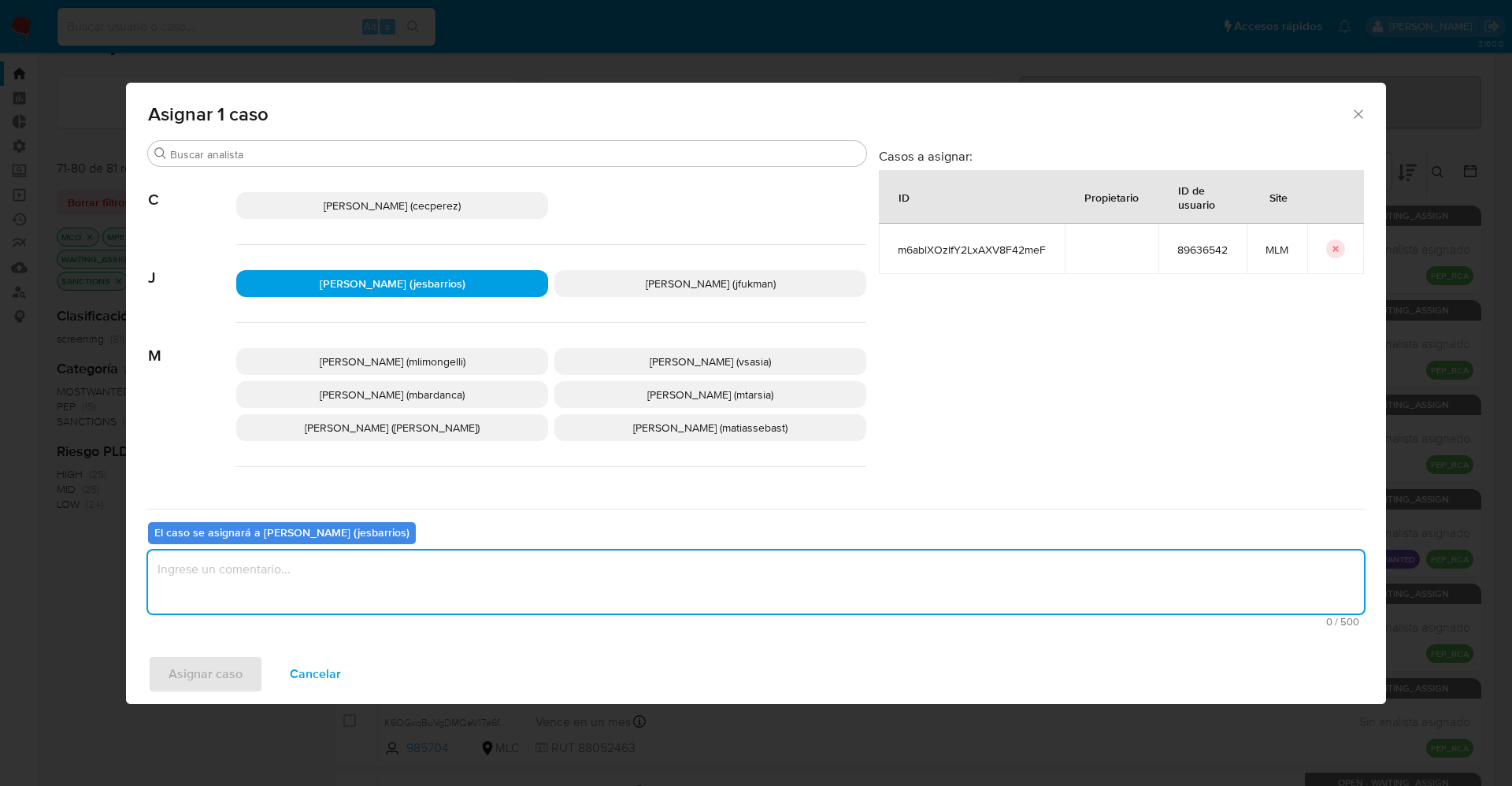
click at [280, 588] on textarea "assign-modal" at bounding box center [756, 581] width 1216 height 63
type textarea "Analisis"
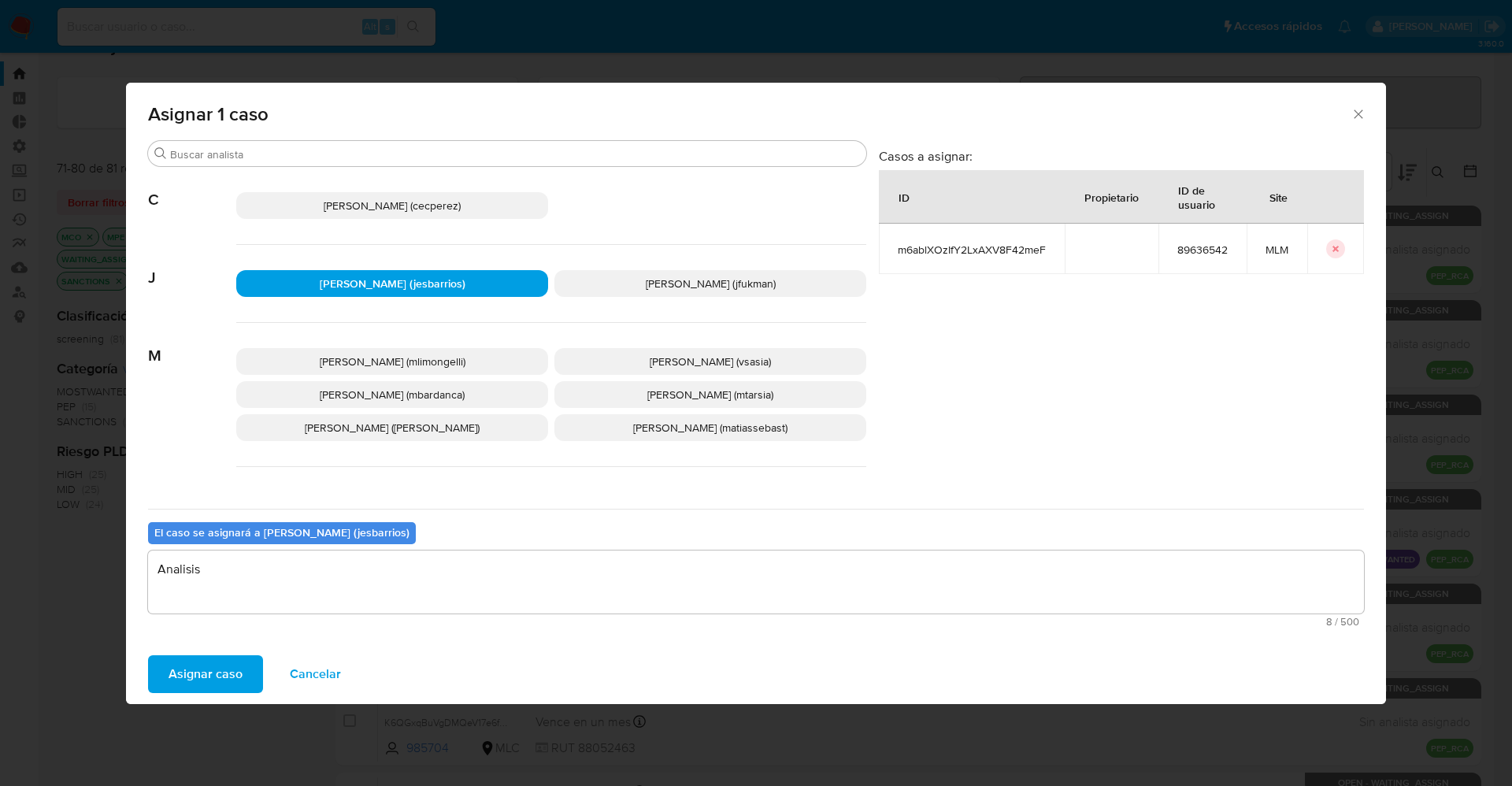
click at [202, 667] on span "Asignar caso" at bounding box center [206, 674] width 74 height 35
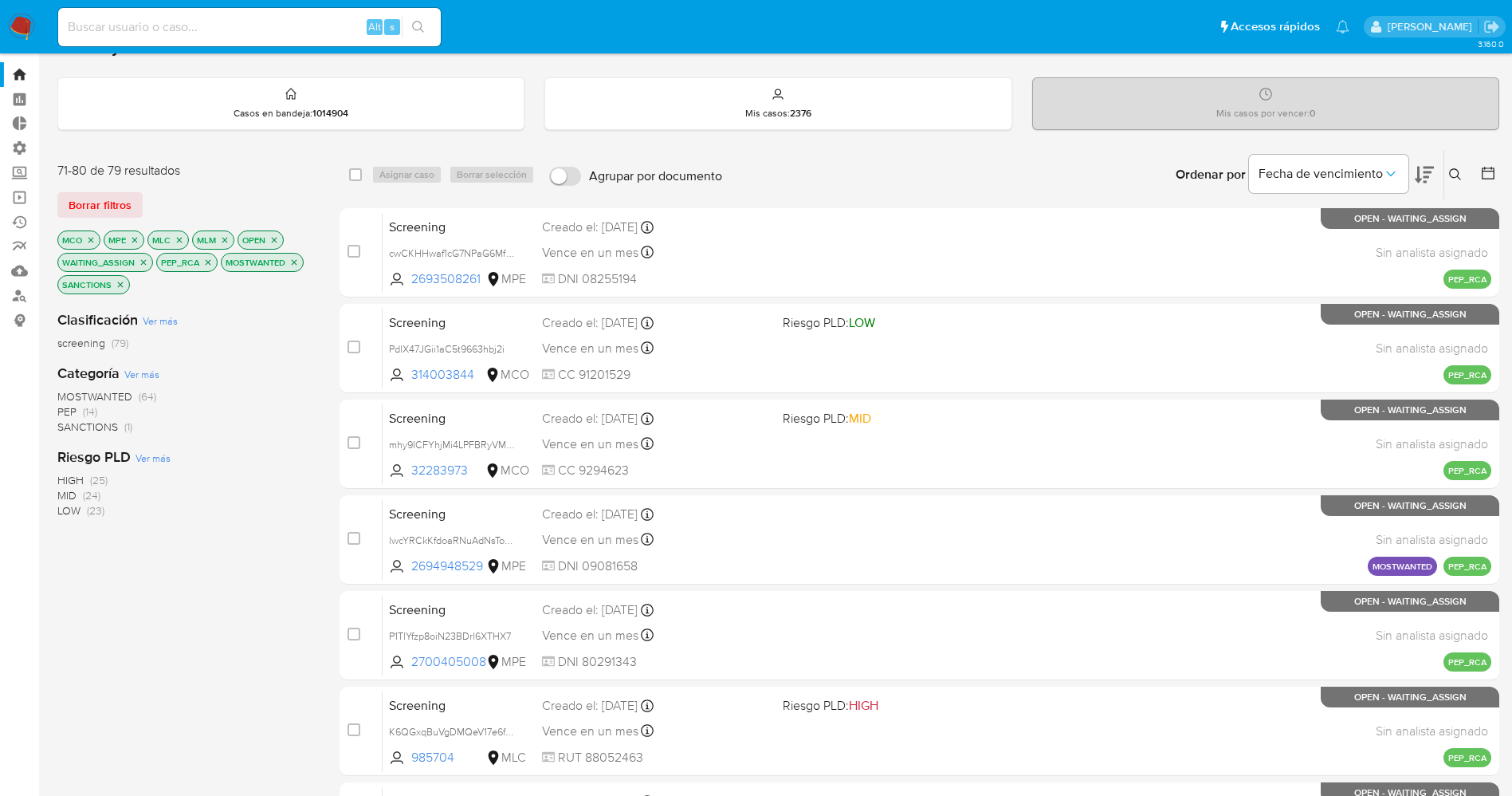
click at [14, 22] on img at bounding box center [21, 26] width 27 height 27
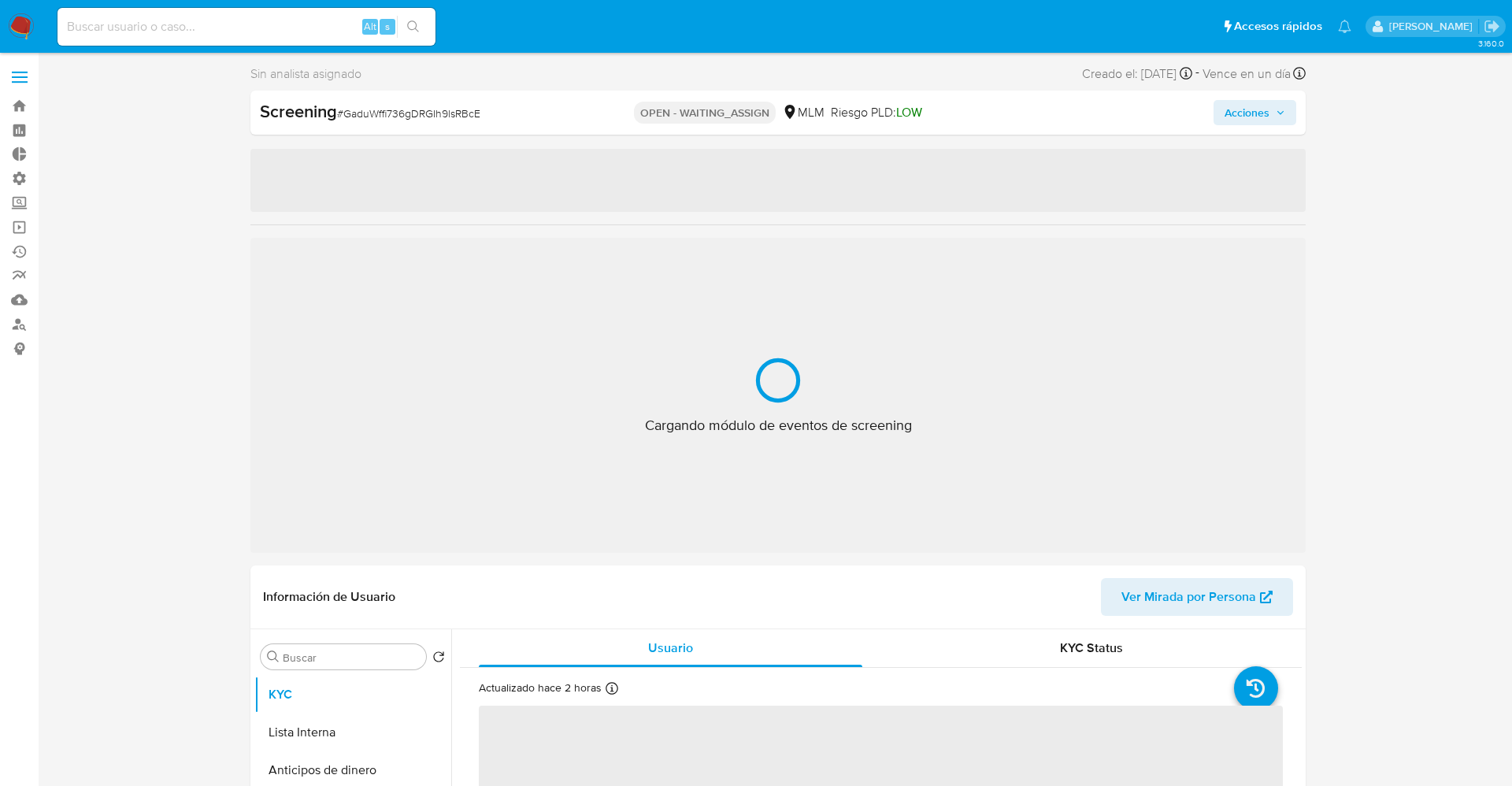
select select "10"
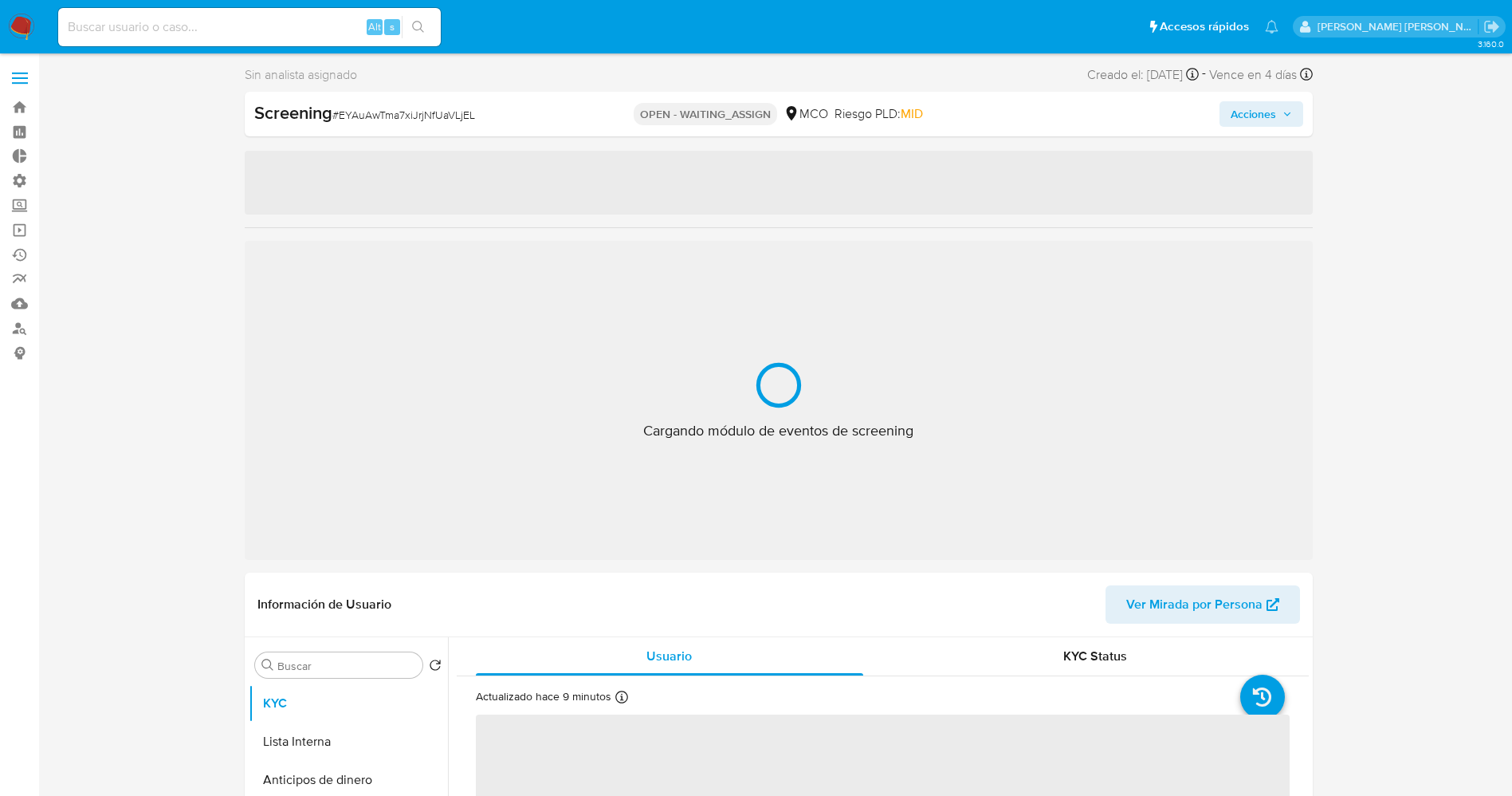
select select "10"
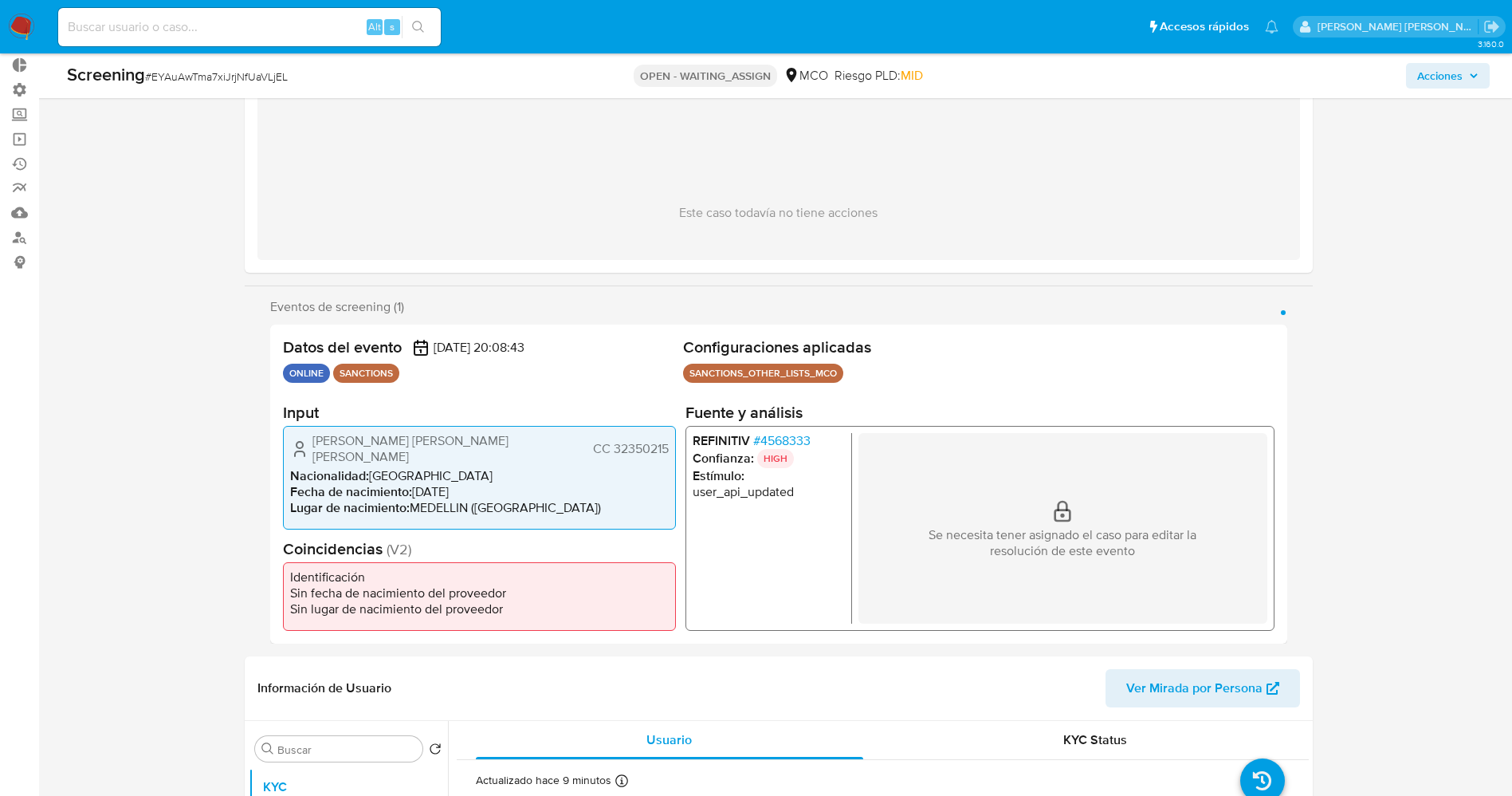
scroll to position [78, 0]
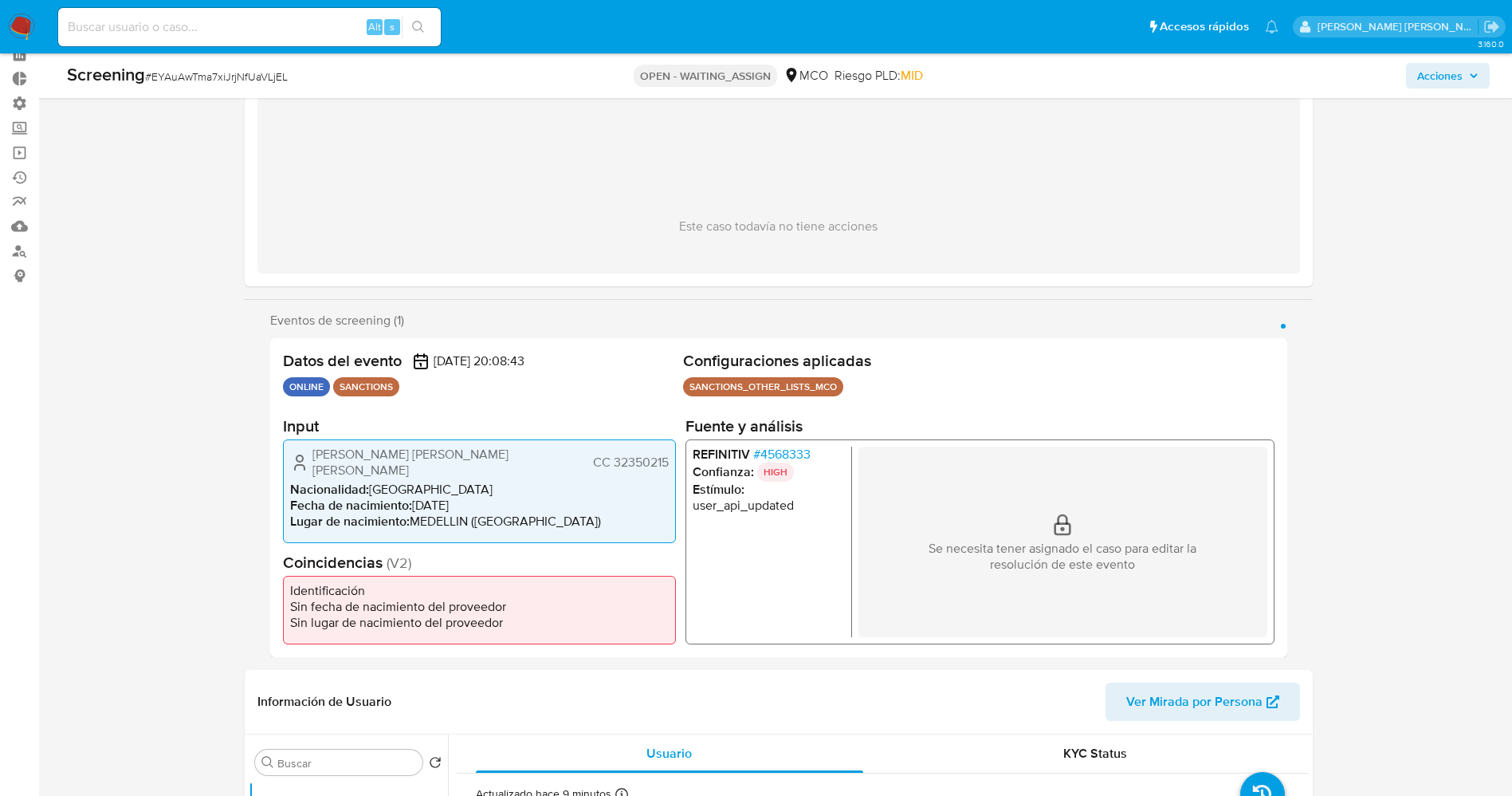
click at [762, 458] on span "# 4568333" at bounding box center [781, 454] width 57 height 16
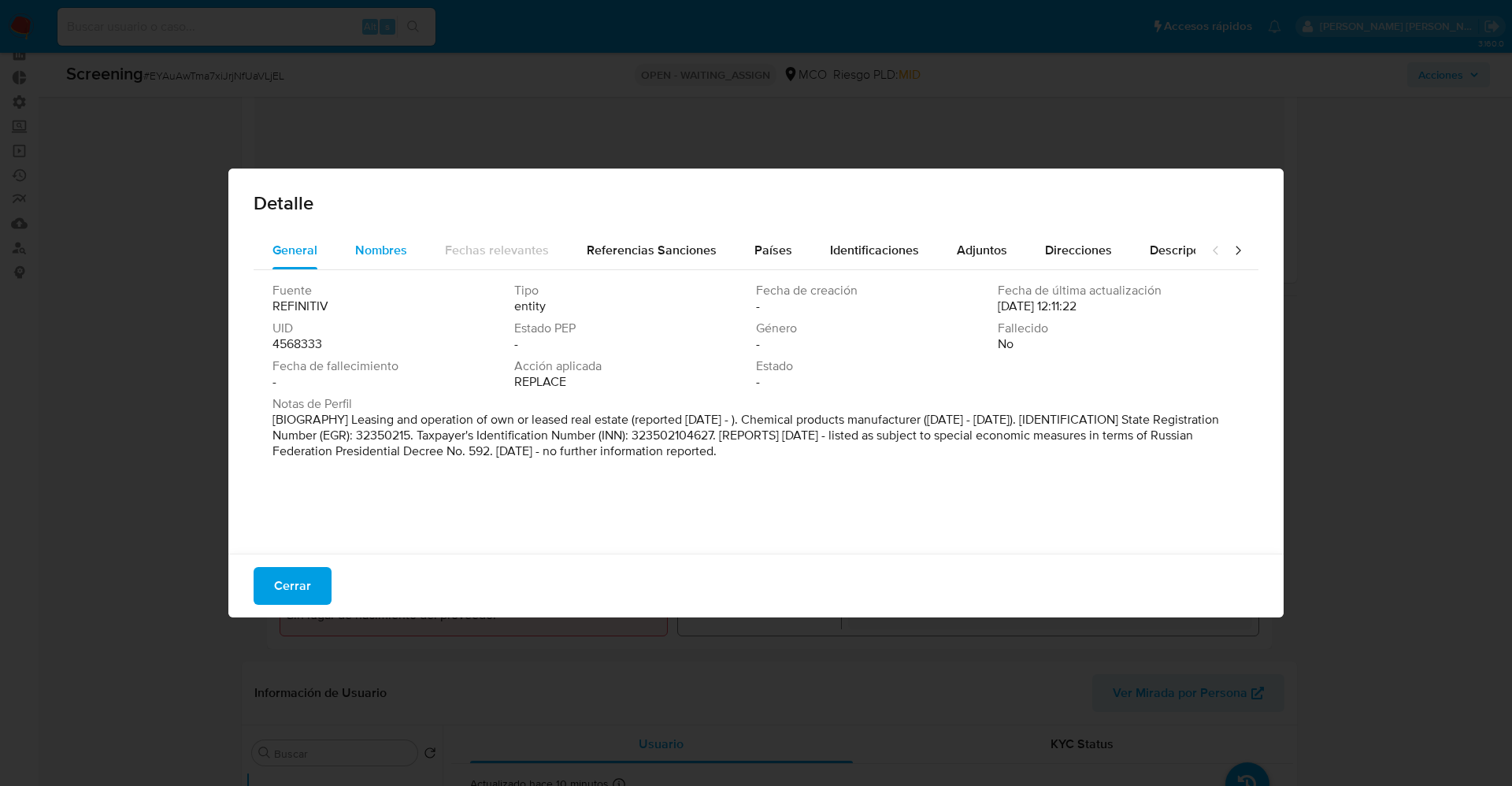
click at [385, 248] on span "Nombres" at bounding box center [381, 250] width 52 height 18
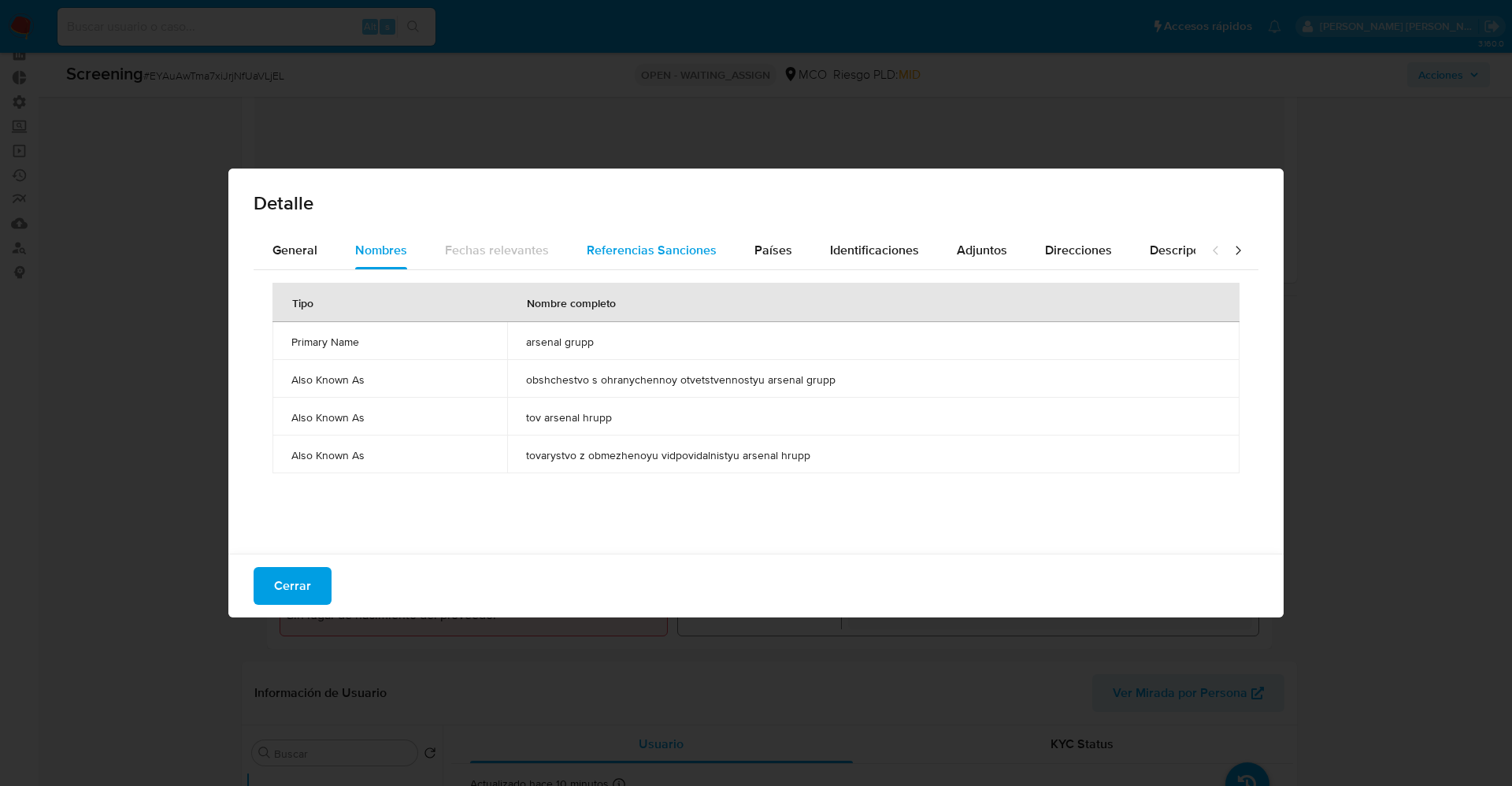
click at [679, 255] on span "Referencias Sanciones" at bounding box center [651, 250] width 130 height 18
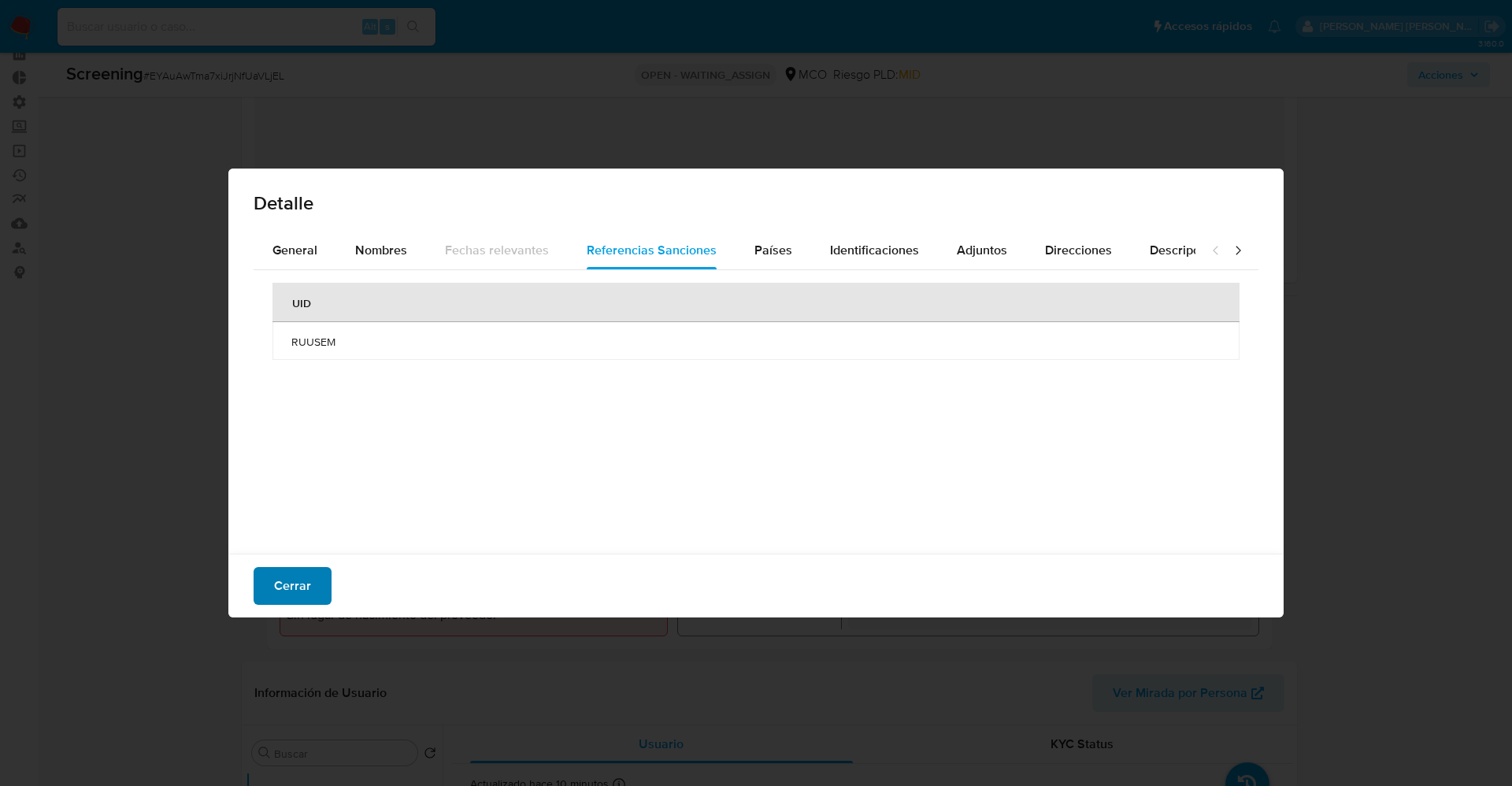
click at [296, 580] on span "Cerrar" at bounding box center [293, 586] width 37 height 35
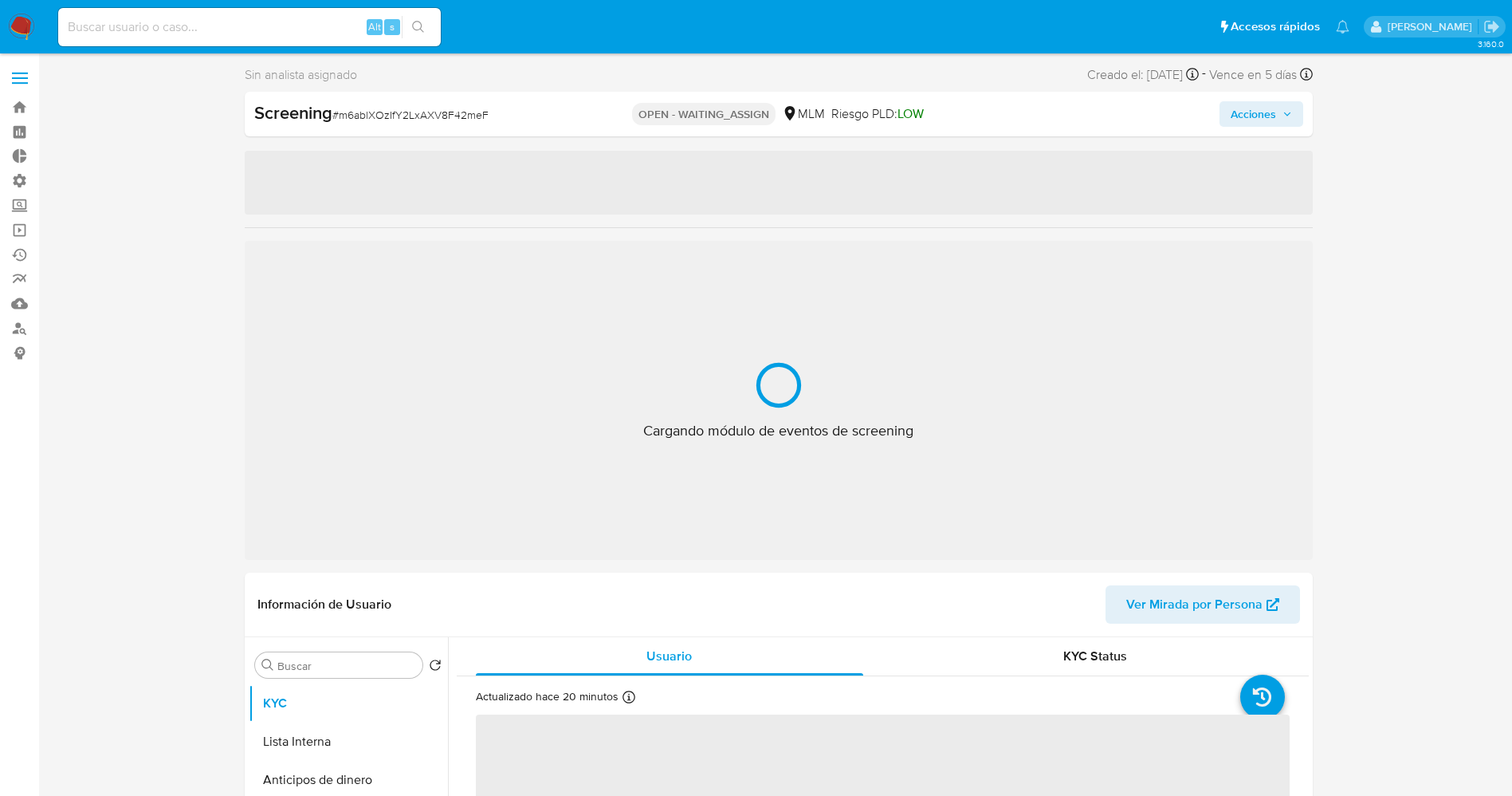
select select "10"
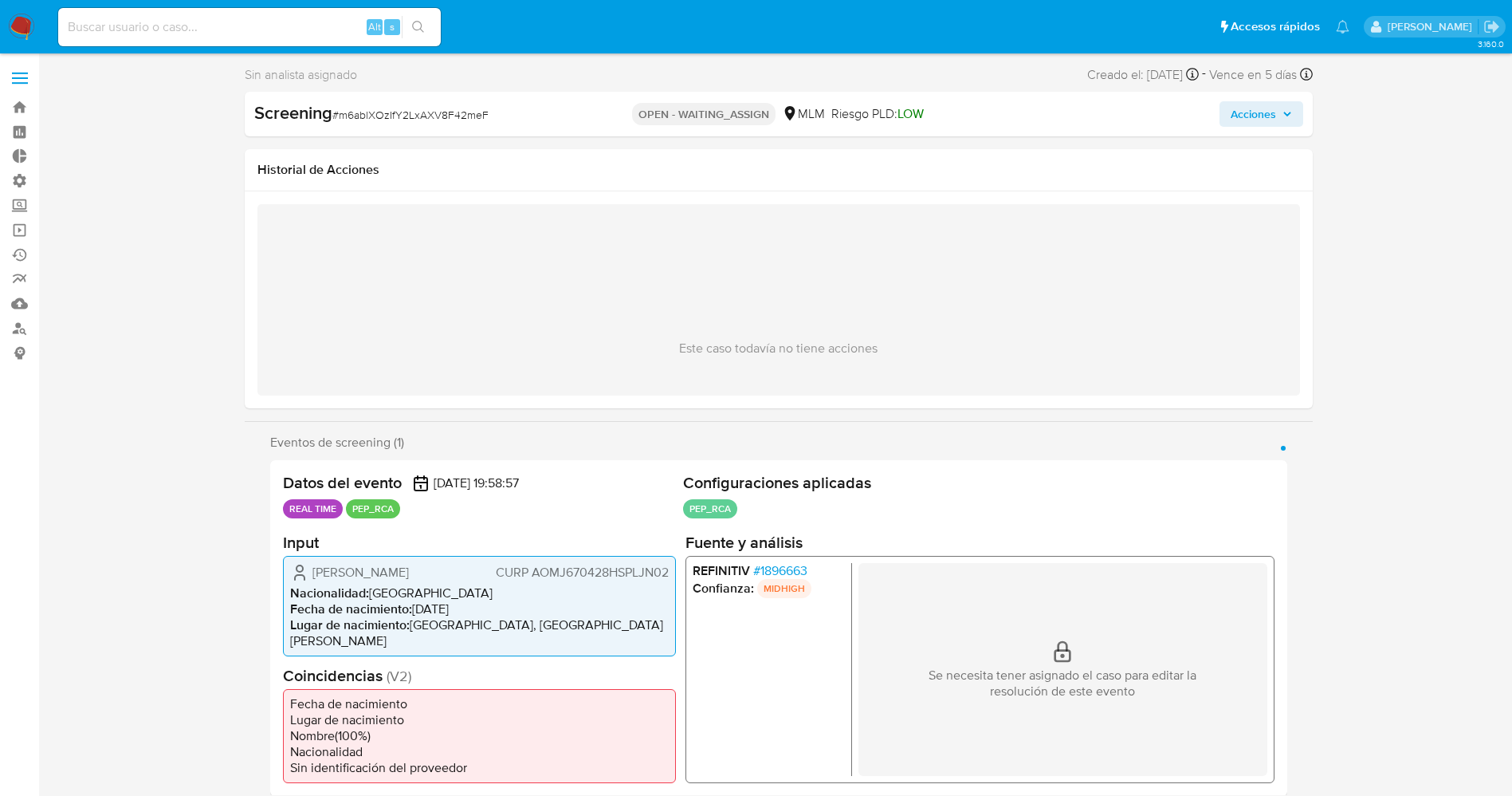
click at [761, 568] on span "# 1896663" at bounding box center [779, 570] width 54 height 16
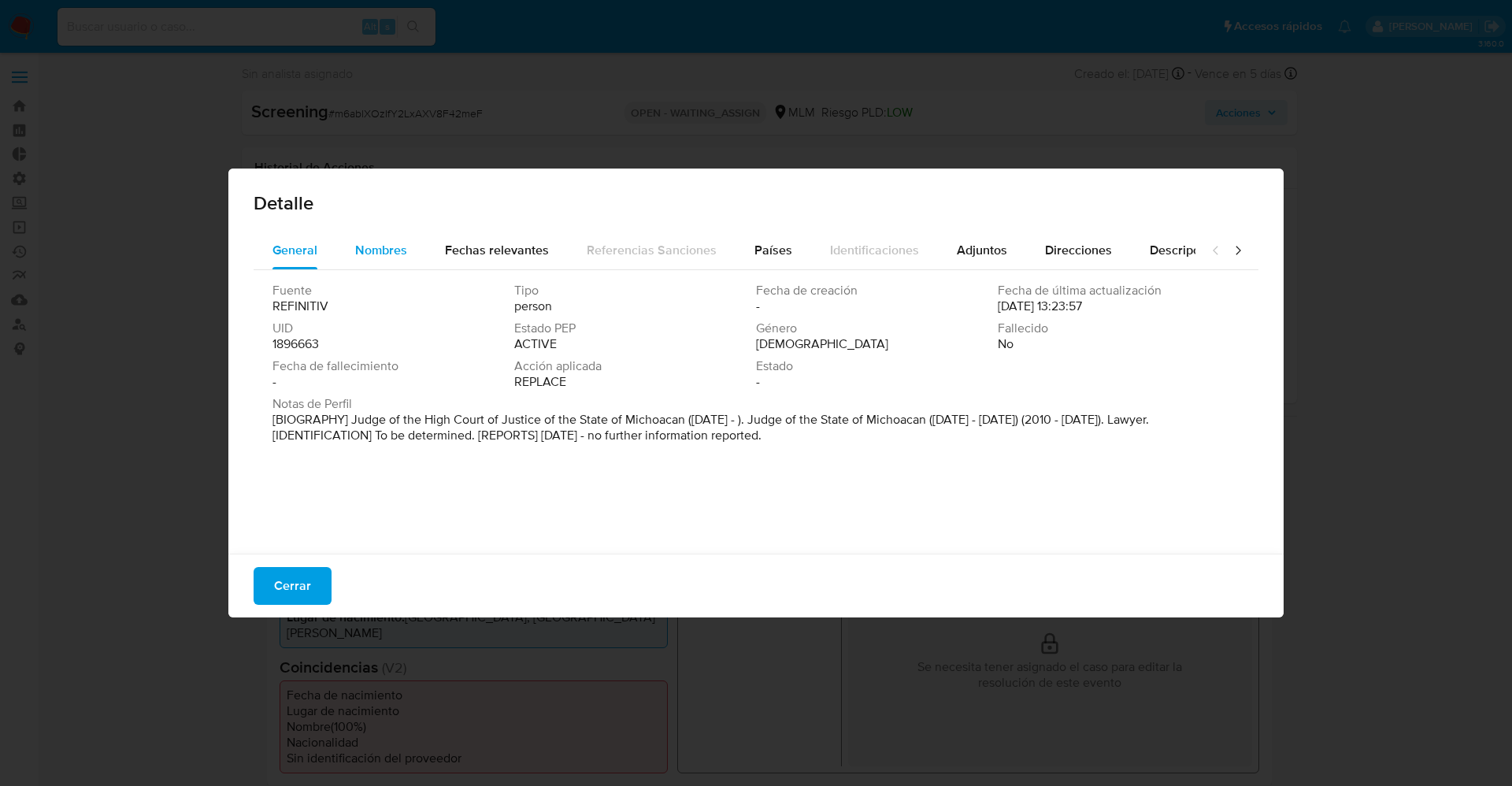
click at [355, 246] on span "Nombres" at bounding box center [381, 250] width 52 height 18
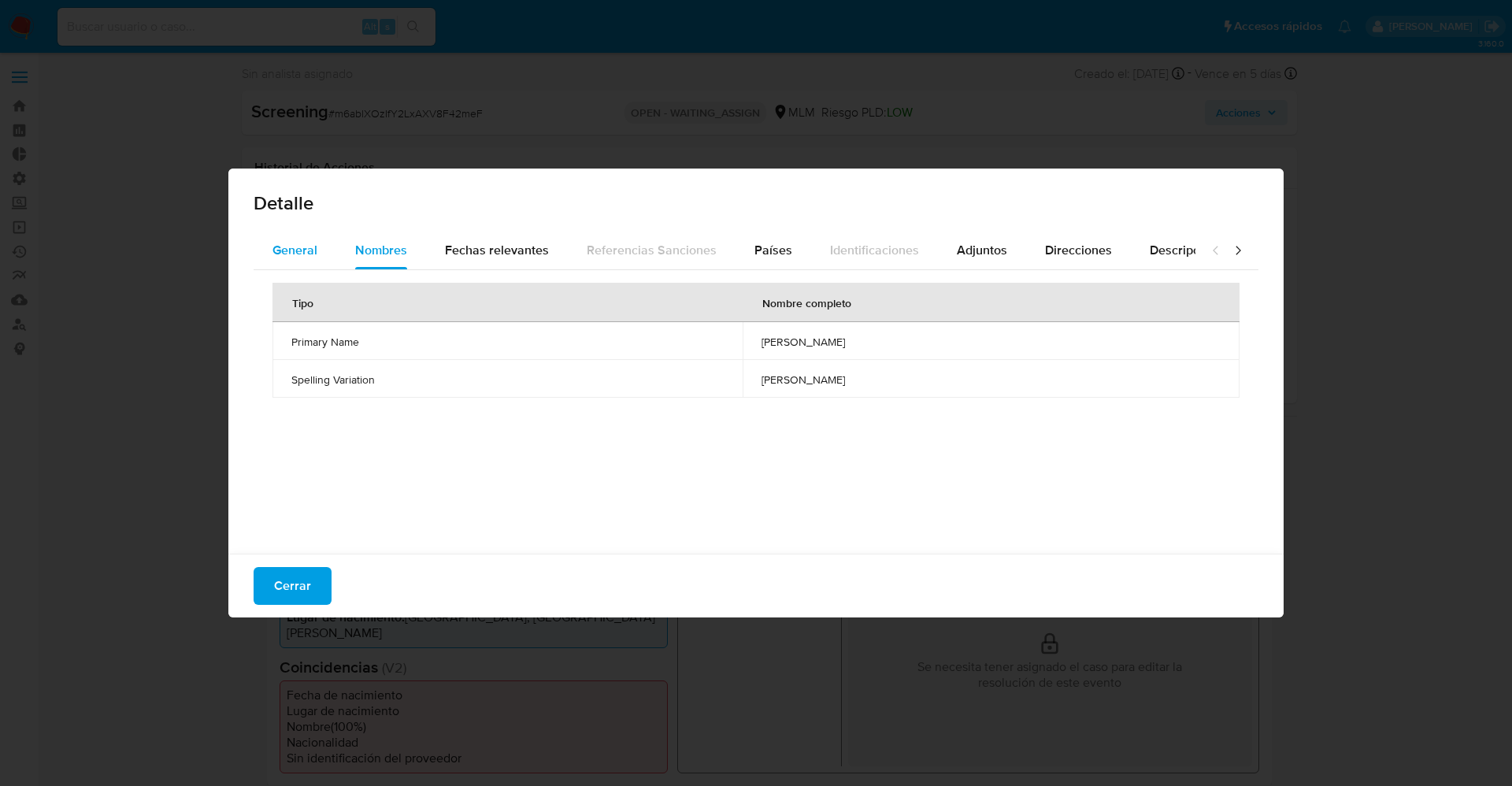
click at [328, 243] on button "General" at bounding box center [294, 250] width 83 height 37
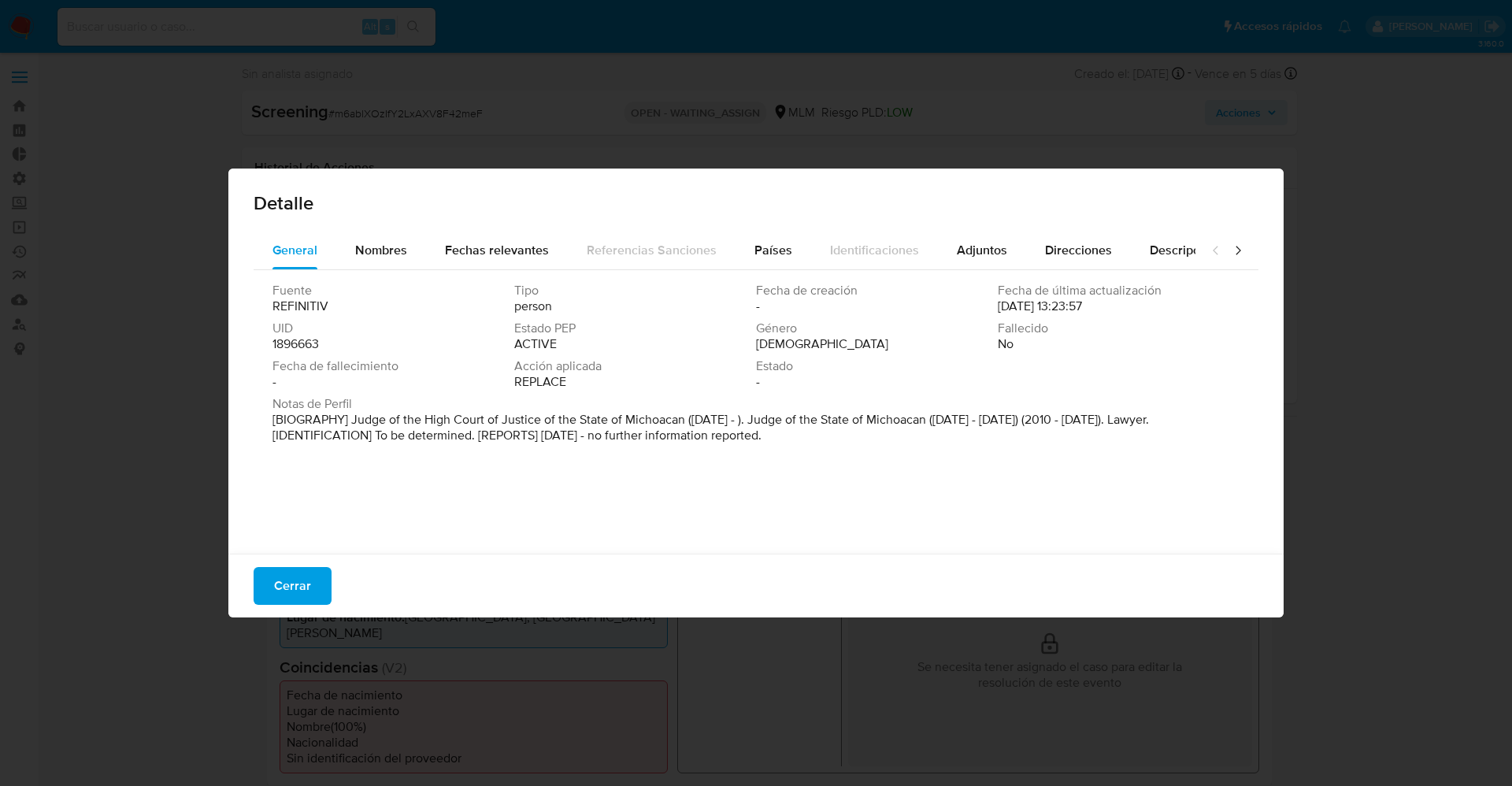
drag, startPoint x: 355, startPoint y: 420, endPoint x: 781, endPoint y: 433, distance: 426.2
click at [781, 433] on p "[BIOGRAPHY] Judge of the High Court of Justice of the State of Michoacan ([DATE…" at bounding box center [754, 427] width 964 height 31
click at [732, 433] on p "[BIOGRAPHY] Judge of the High Court of Justice of the State of Michoacan ([DATE…" at bounding box center [754, 427] width 964 height 31
drag, startPoint x: 351, startPoint y: 418, endPoint x: 791, endPoint y: 453, distance: 441.4
click at [791, 453] on div "Fuente REFINITIV Tipo person Fecha de creación - Fecha de última actualización …" at bounding box center [756, 407] width 1005 height 276
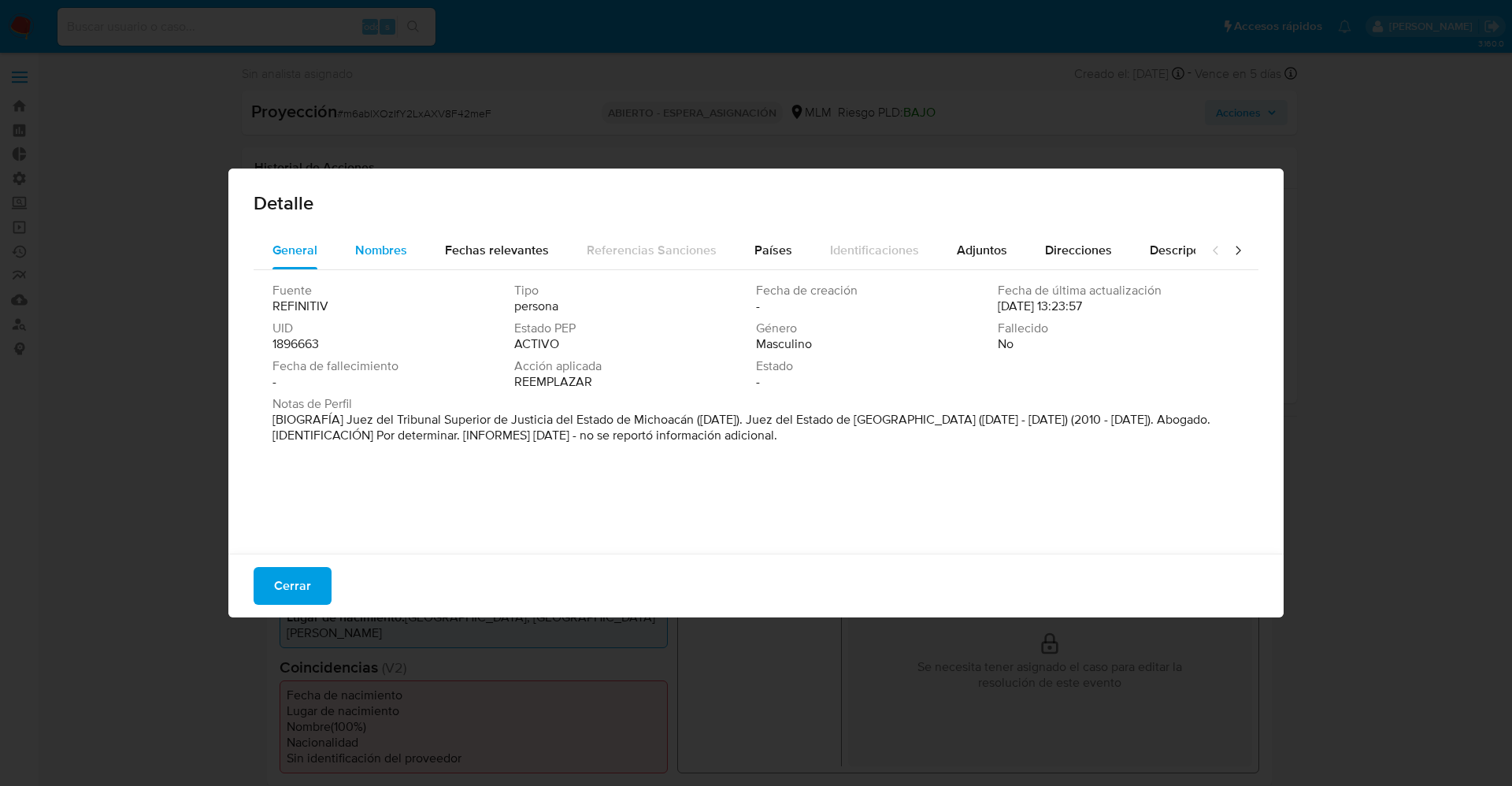
click at [383, 251] on span "Nombres" at bounding box center [381, 250] width 52 height 18
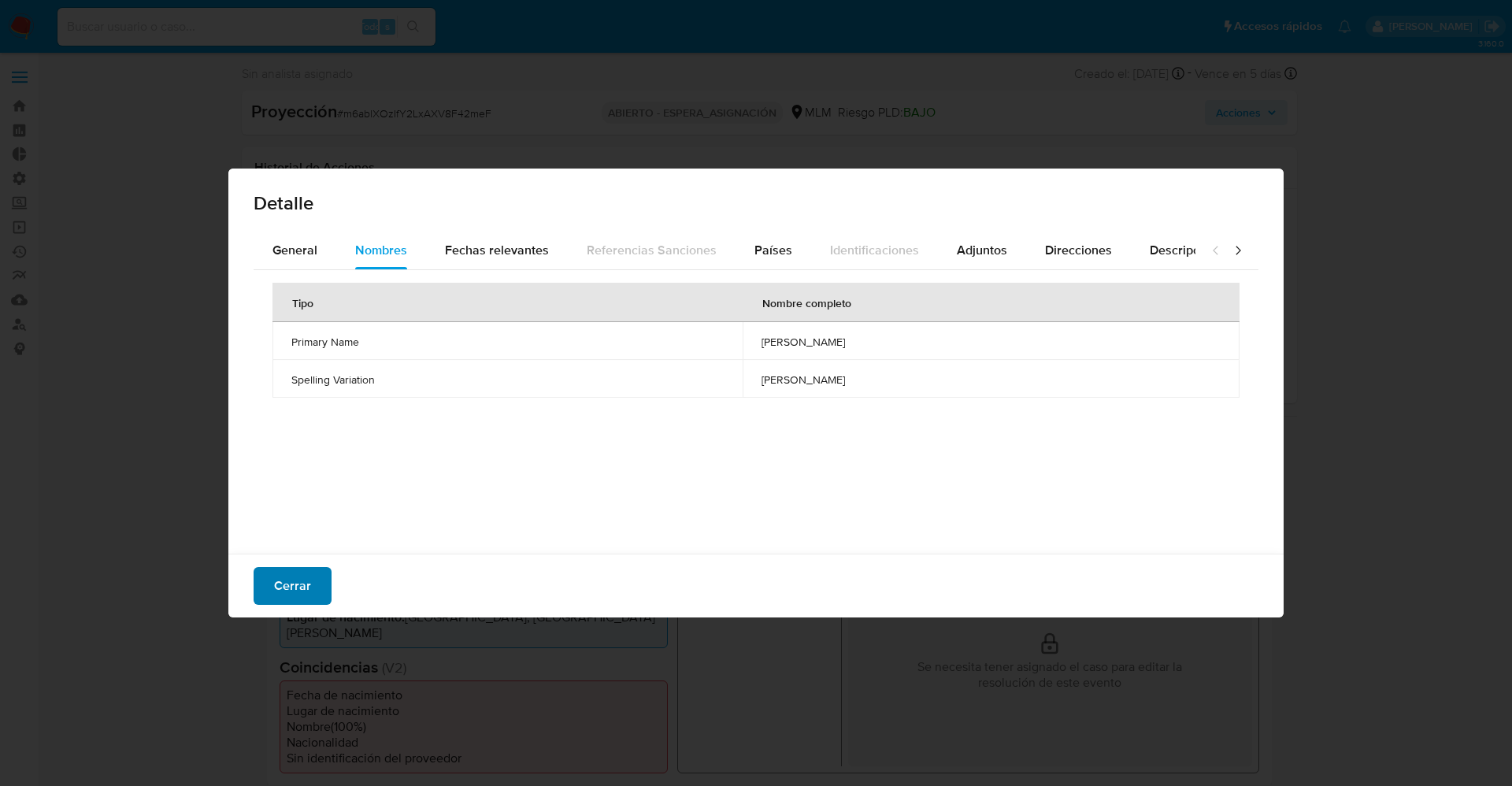
click at [284, 571] on span "Cerrar" at bounding box center [293, 586] width 37 height 35
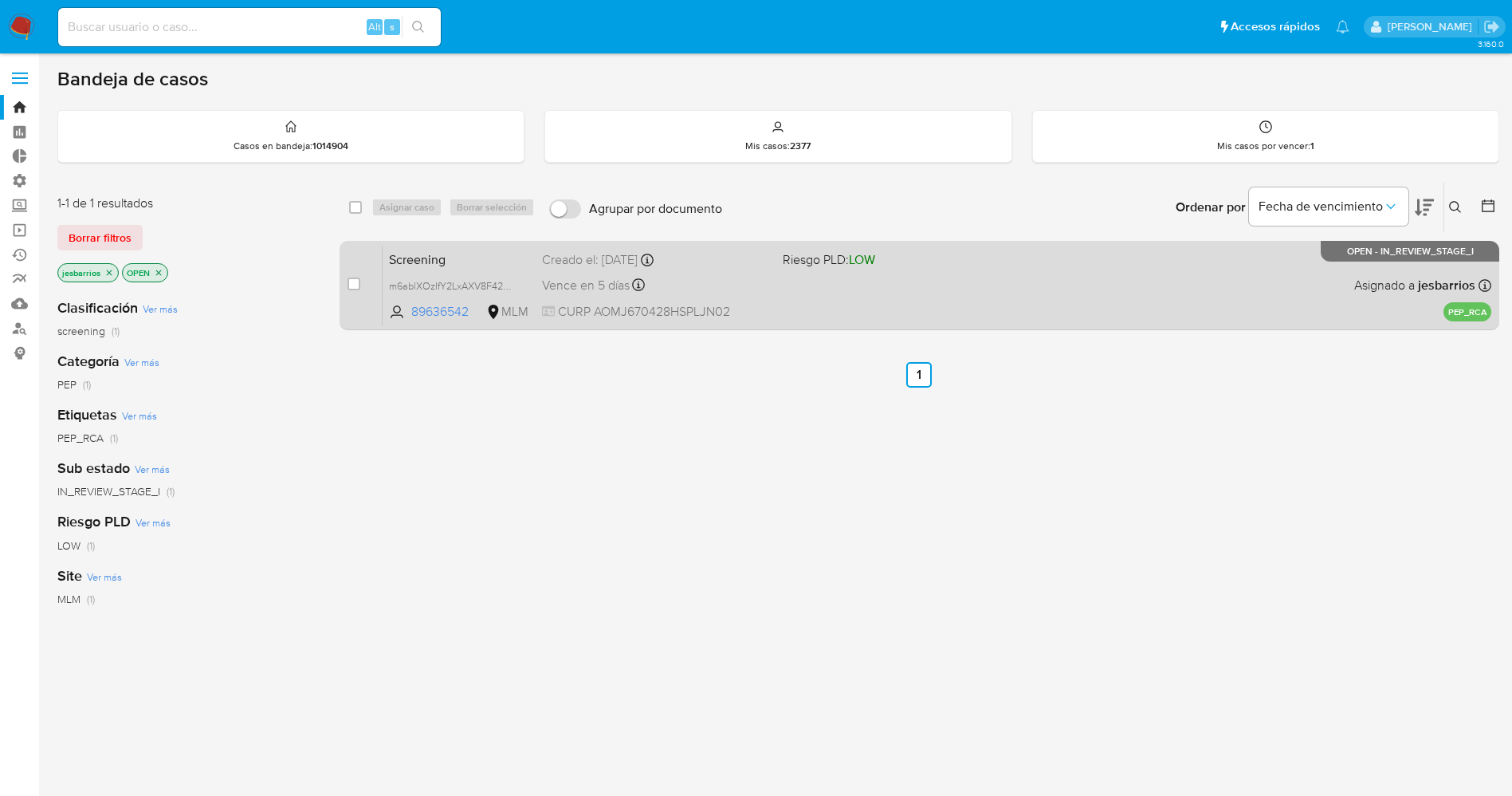
click at [922, 254] on span "Riesgo PLD: LOW" at bounding box center [896, 258] width 228 height 21
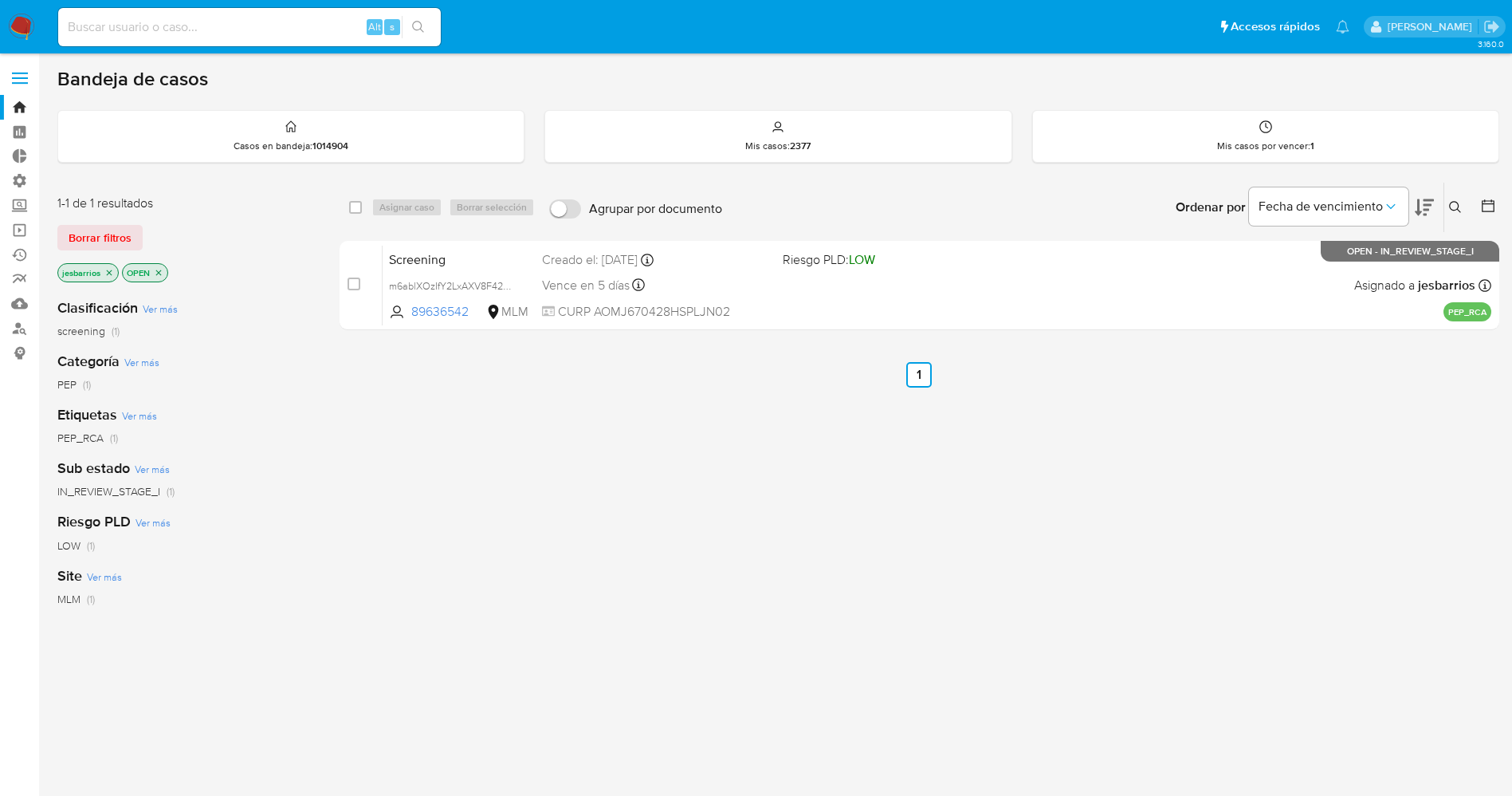
click at [26, 28] on img at bounding box center [21, 26] width 27 height 27
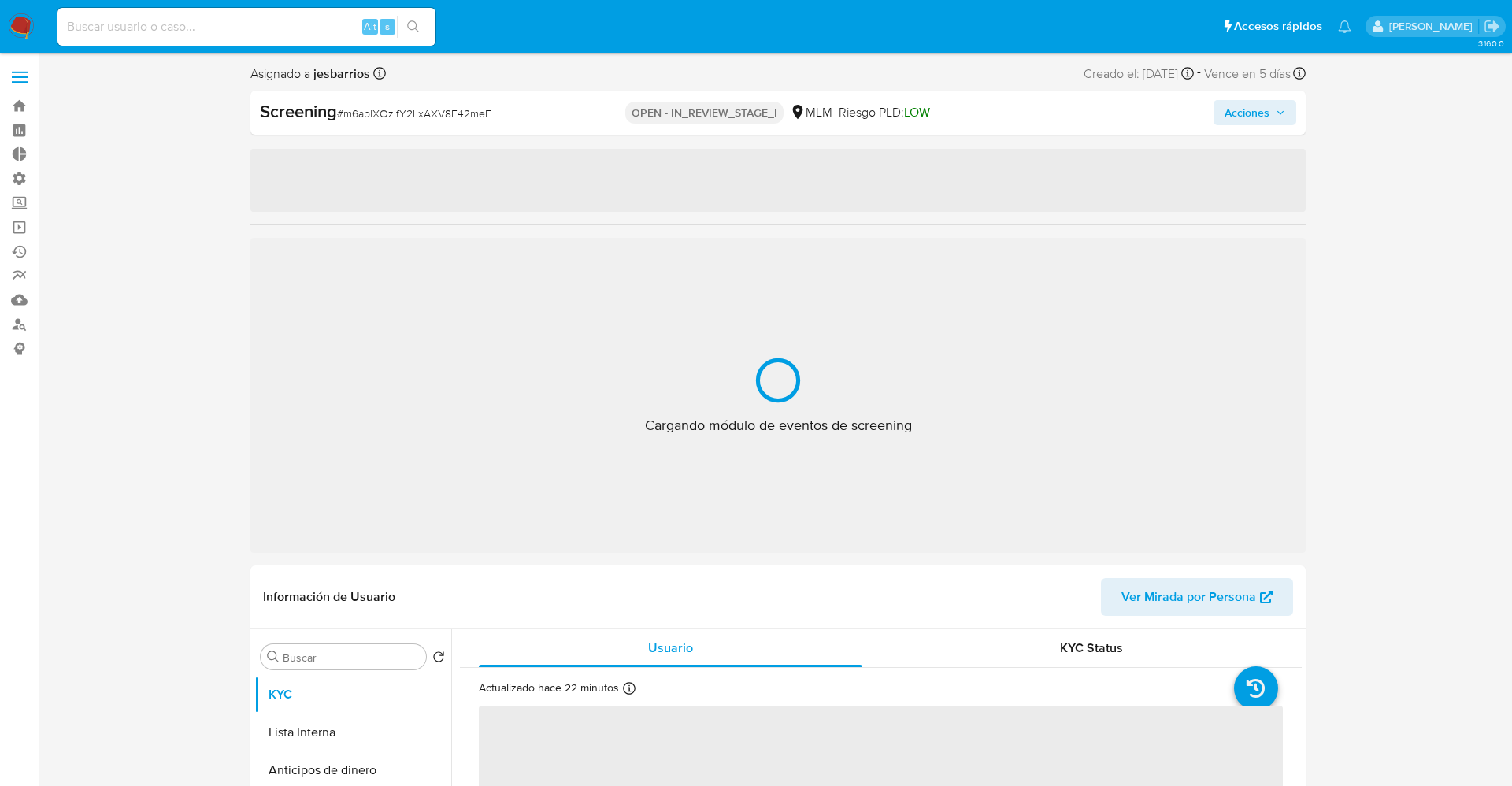
select select "10"
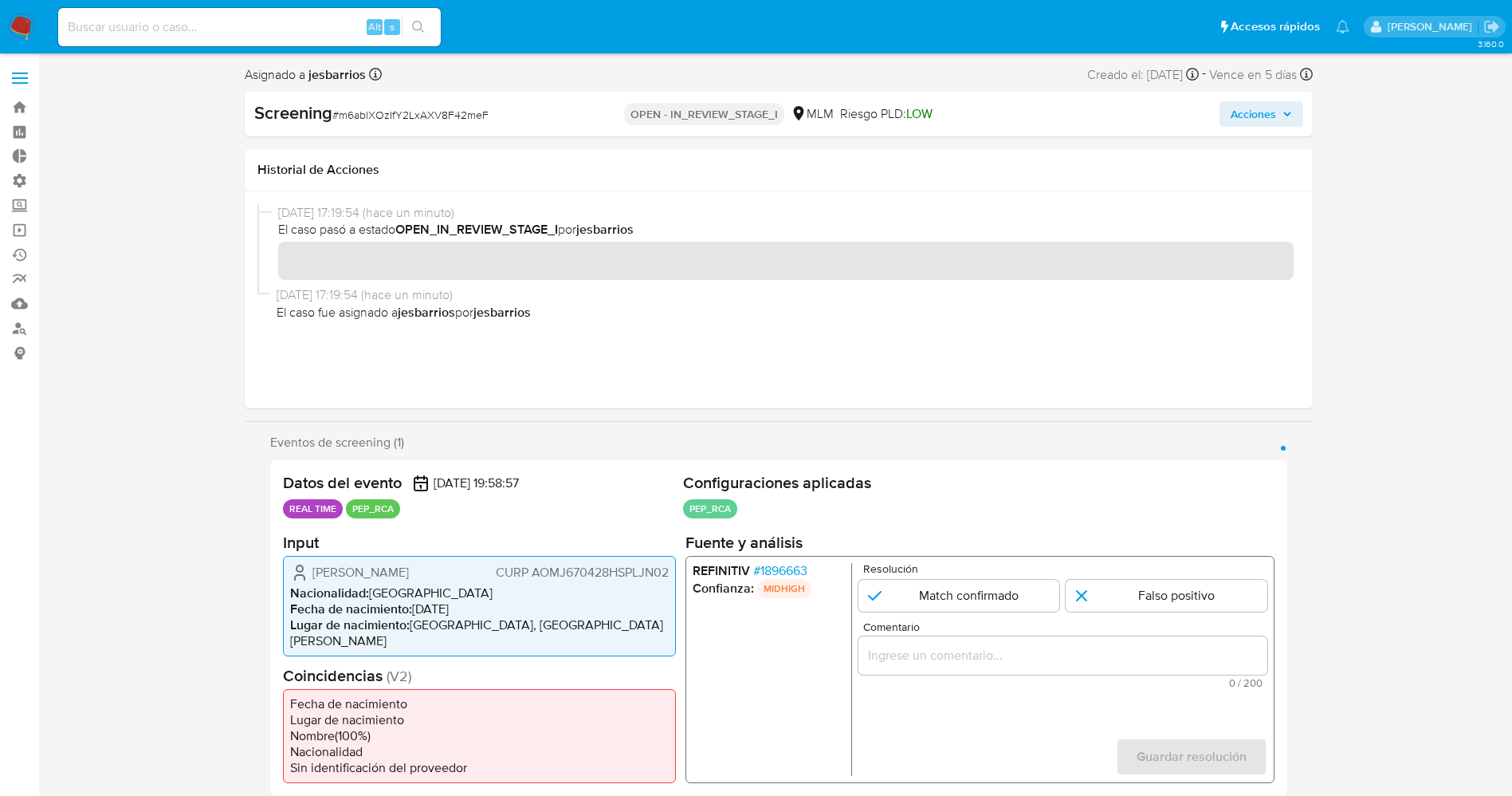
drag, startPoint x: 309, startPoint y: 569, endPoint x: 471, endPoint y: 571, distance: 162.0
click at [471, 571] on div "[PERSON_NAME] AOMJ670428HSPLJN02" at bounding box center [479, 572] width 379 height 19
drag, startPoint x: 383, startPoint y: 542, endPoint x: 309, endPoint y: 573, distance: 80.2
click at [381, 544] on h2 "Input" at bounding box center [479, 541] width 393 height 20
drag, startPoint x: 309, startPoint y: 573, endPoint x: 668, endPoint y: 571, distance: 359.0
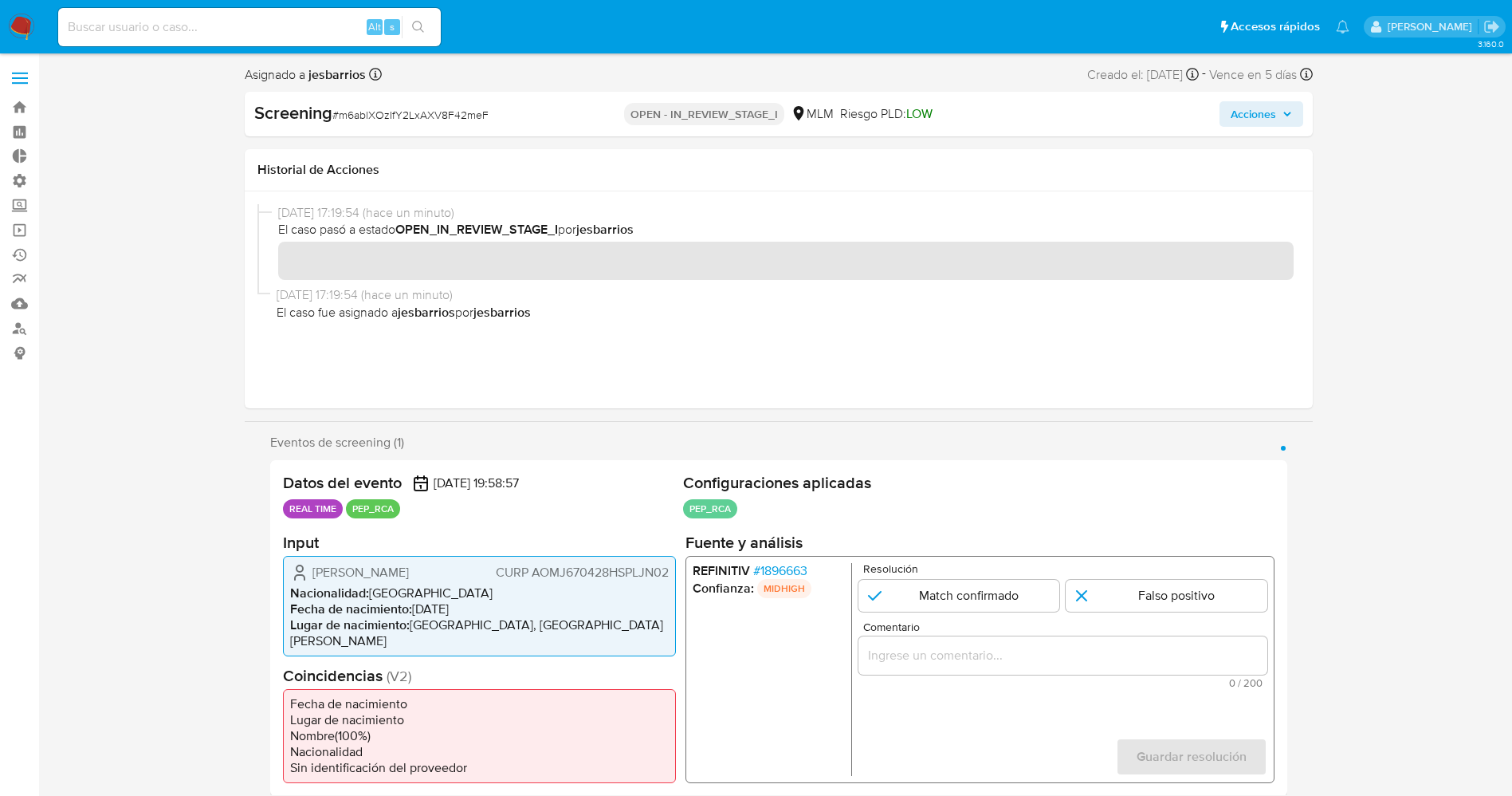
click at [668, 571] on div "Juan Salvador Alonso Mejia CURP AOMJ670428HSPLJN02" at bounding box center [479, 572] width 379 height 19
click at [804, 569] on span "# 1896663" at bounding box center [779, 570] width 54 height 16
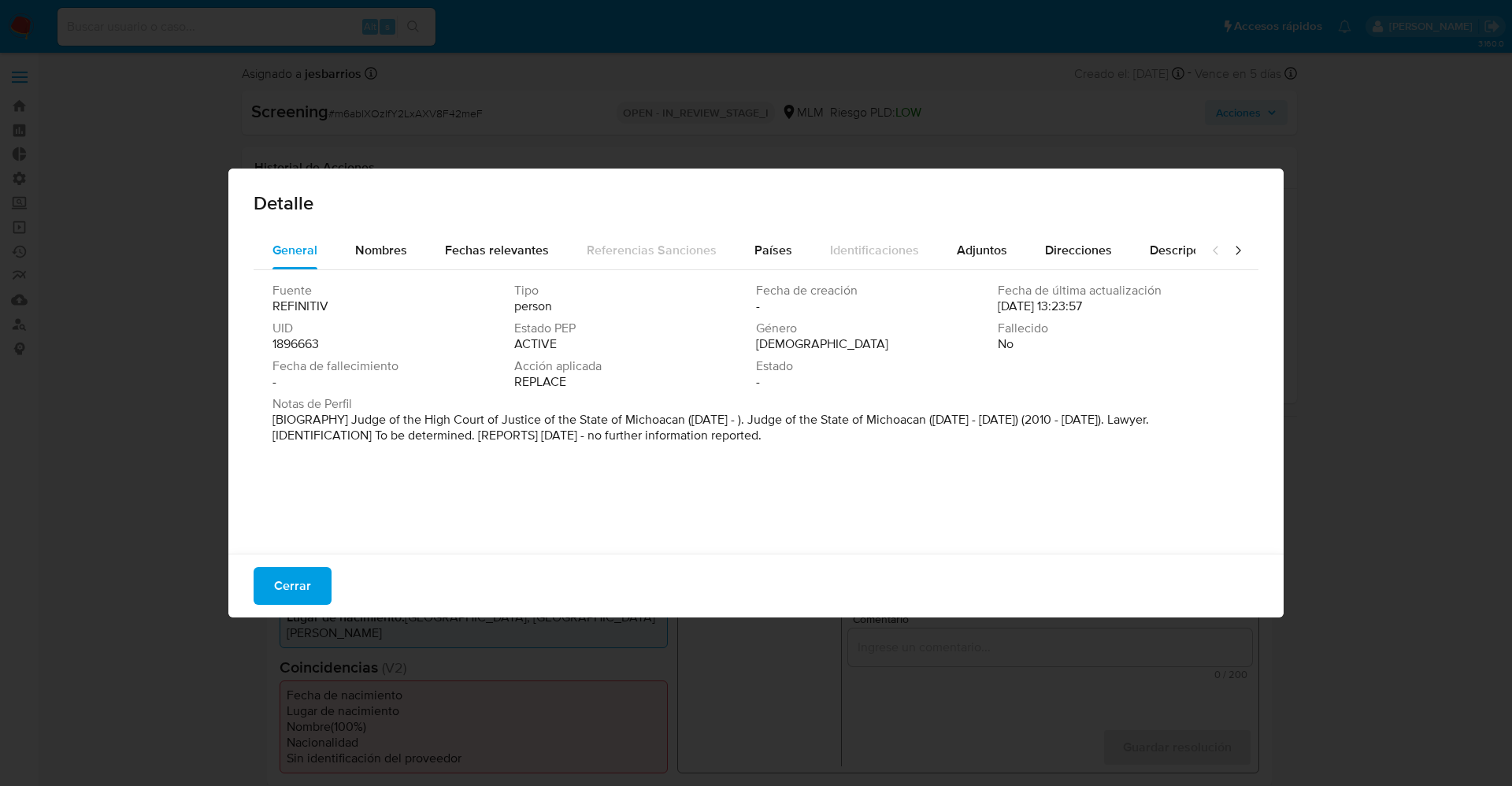
click at [294, 584] on span "Cerrar" at bounding box center [293, 586] width 37 height 35
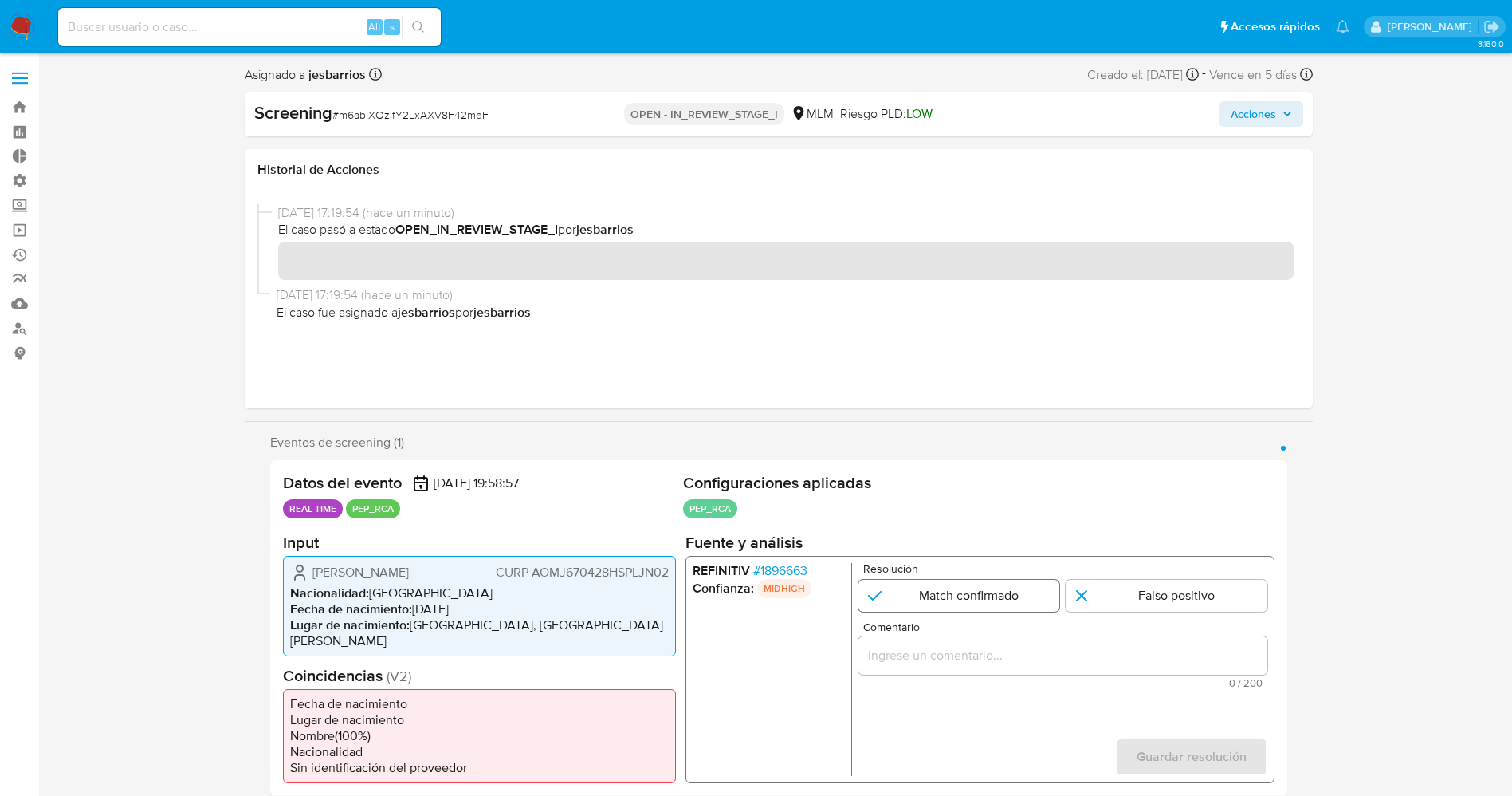
click at [1001, 583] on input "1 de 1" at bounding box center [958, 595] width 202 height 32
radio input "true"
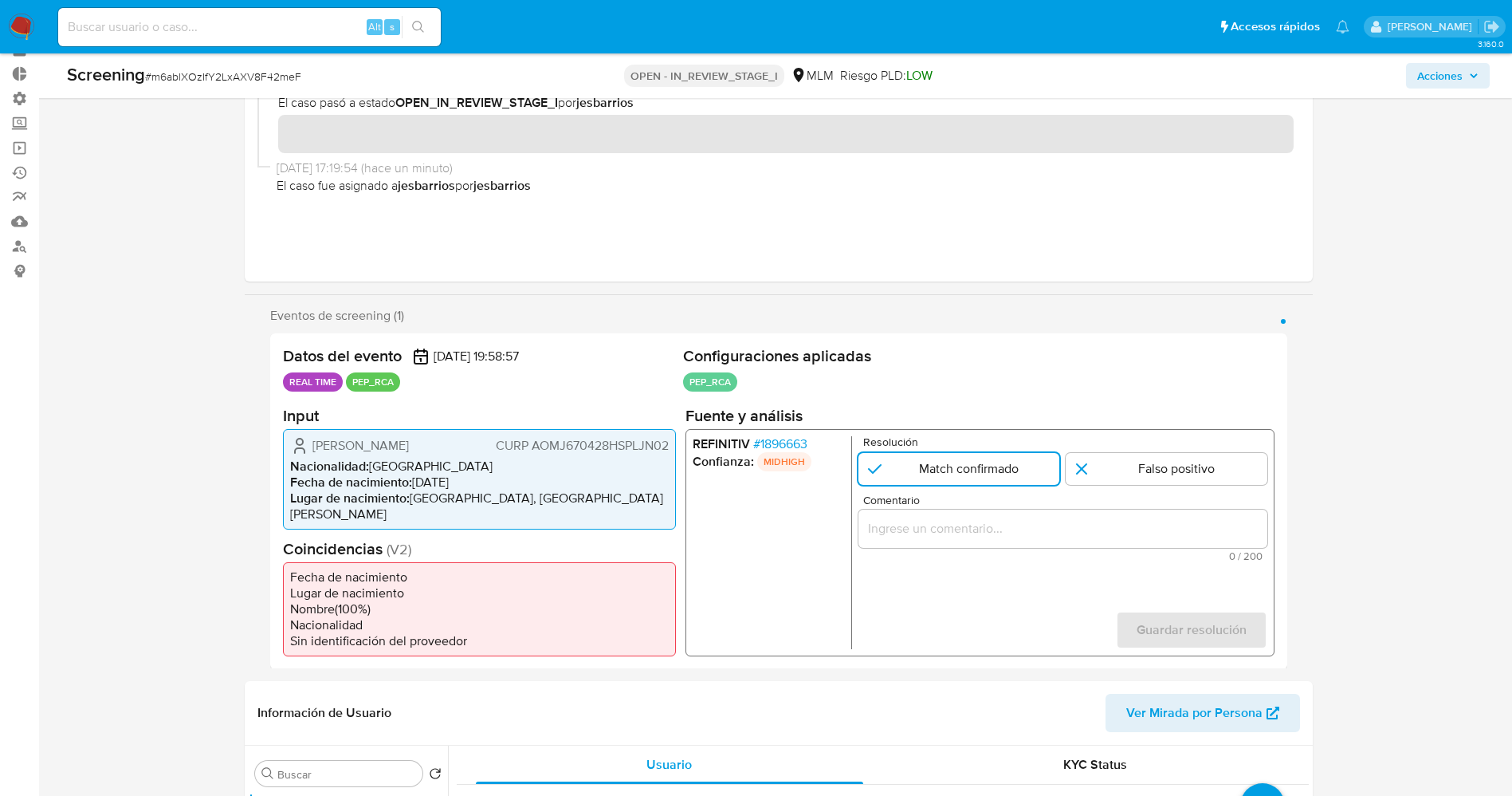
scroll to position [120, 0]
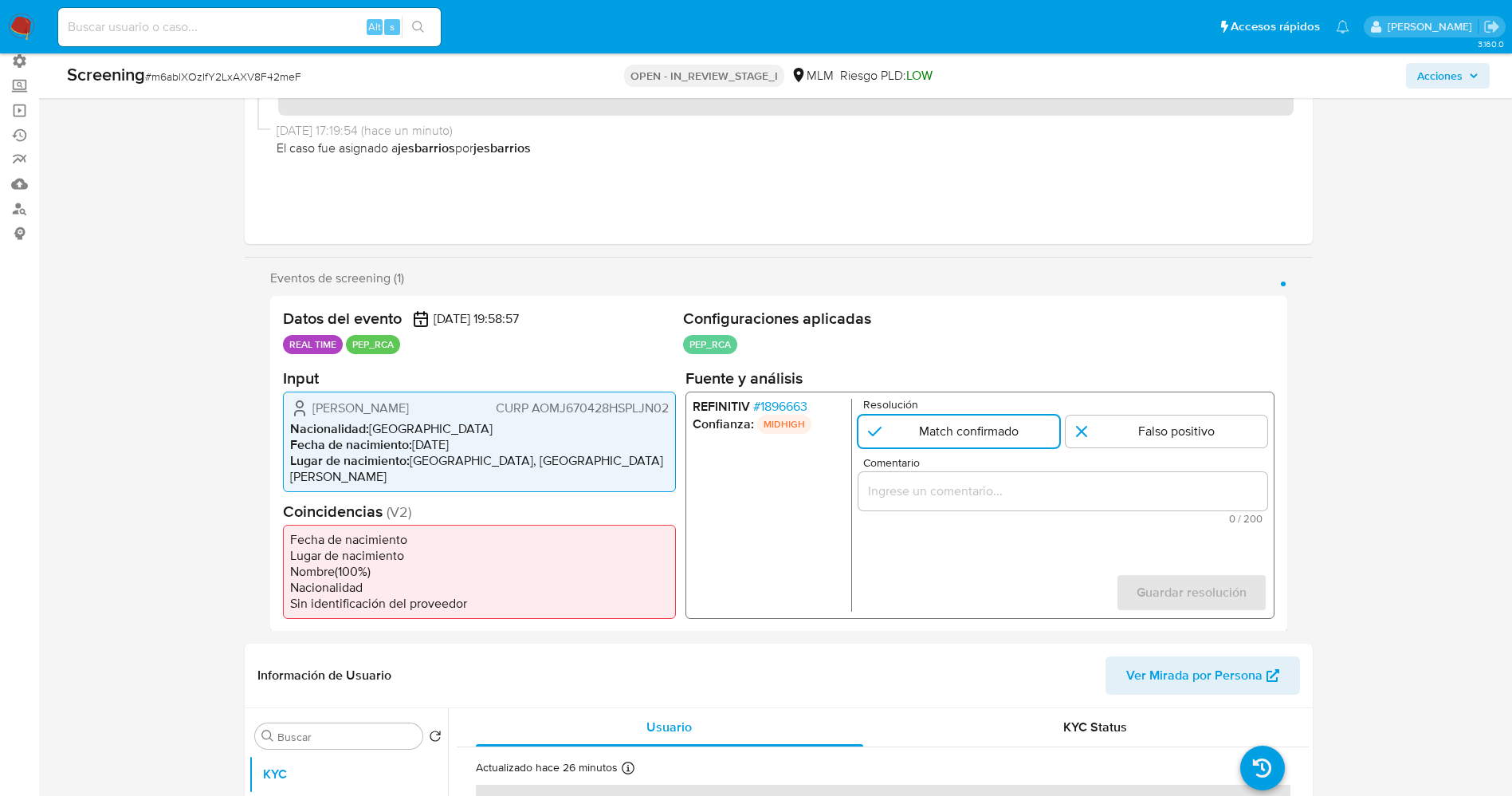
click at [977, 492] on input "Comentario" at bounding box center [1062, 490] width 409 height 21
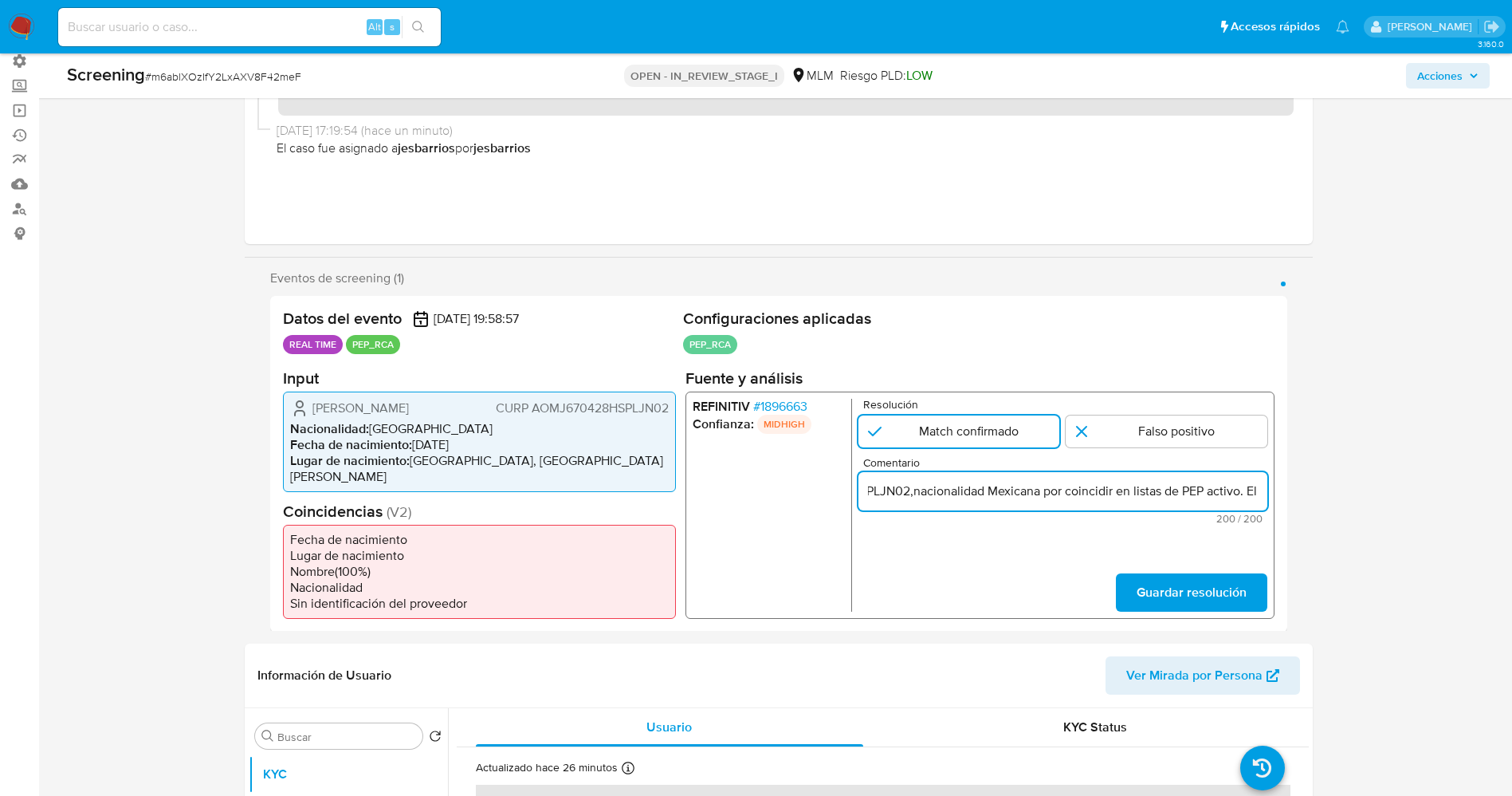
scroll to position [0, 262]
drag, startPoint x: 927, startPoint y: 494, endPoint x: 1121, endPoint y: 493, distance: 194.0
click at [1121, 493] on input "usuario Juan Salvador Alonso Mejia CURP AOMJ670428HSPLJN02,nacionalidad Mexican…" at bounding box center [1062, 490] width 409 height 21
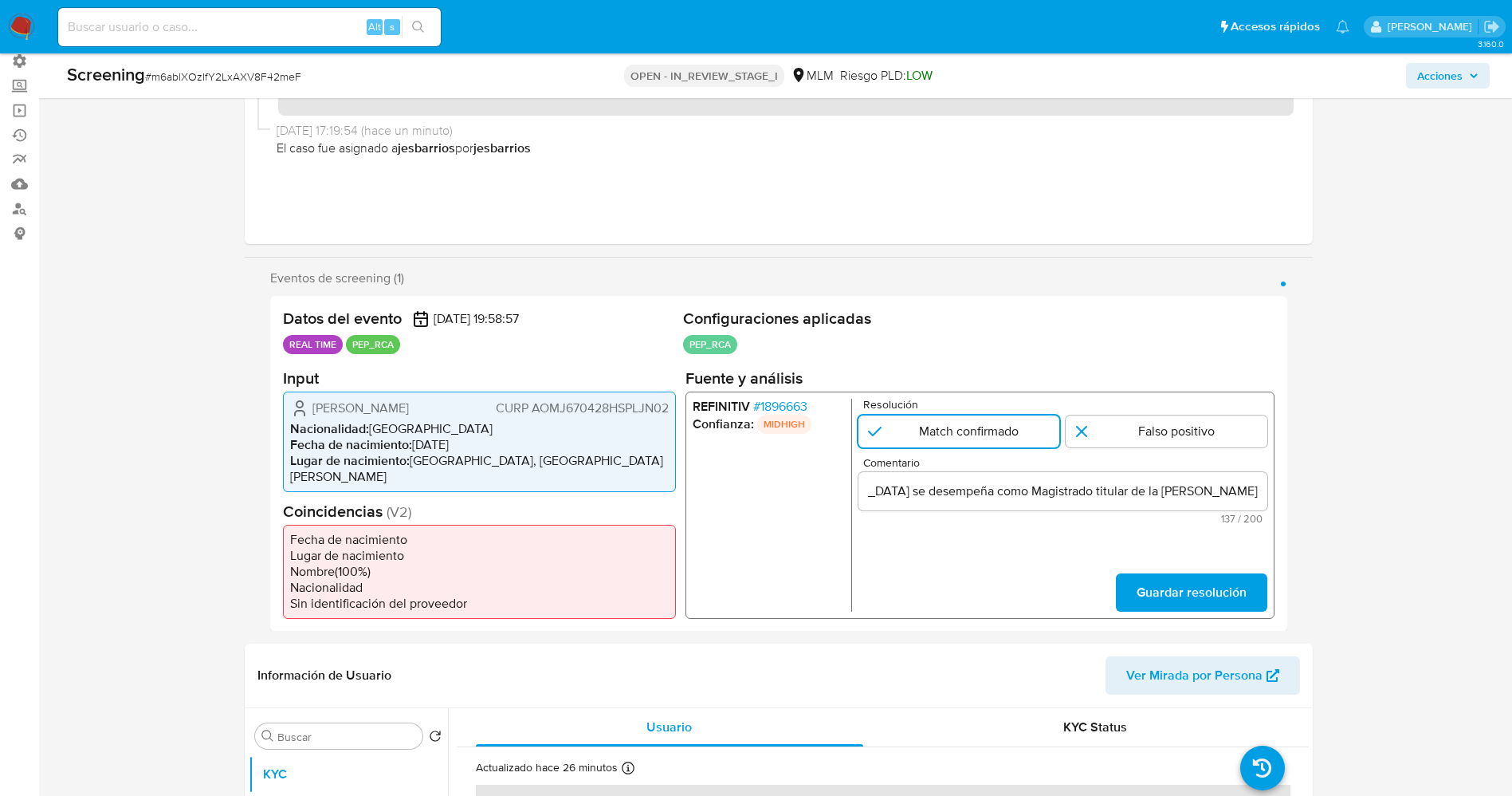
scroll to position [0, 0]
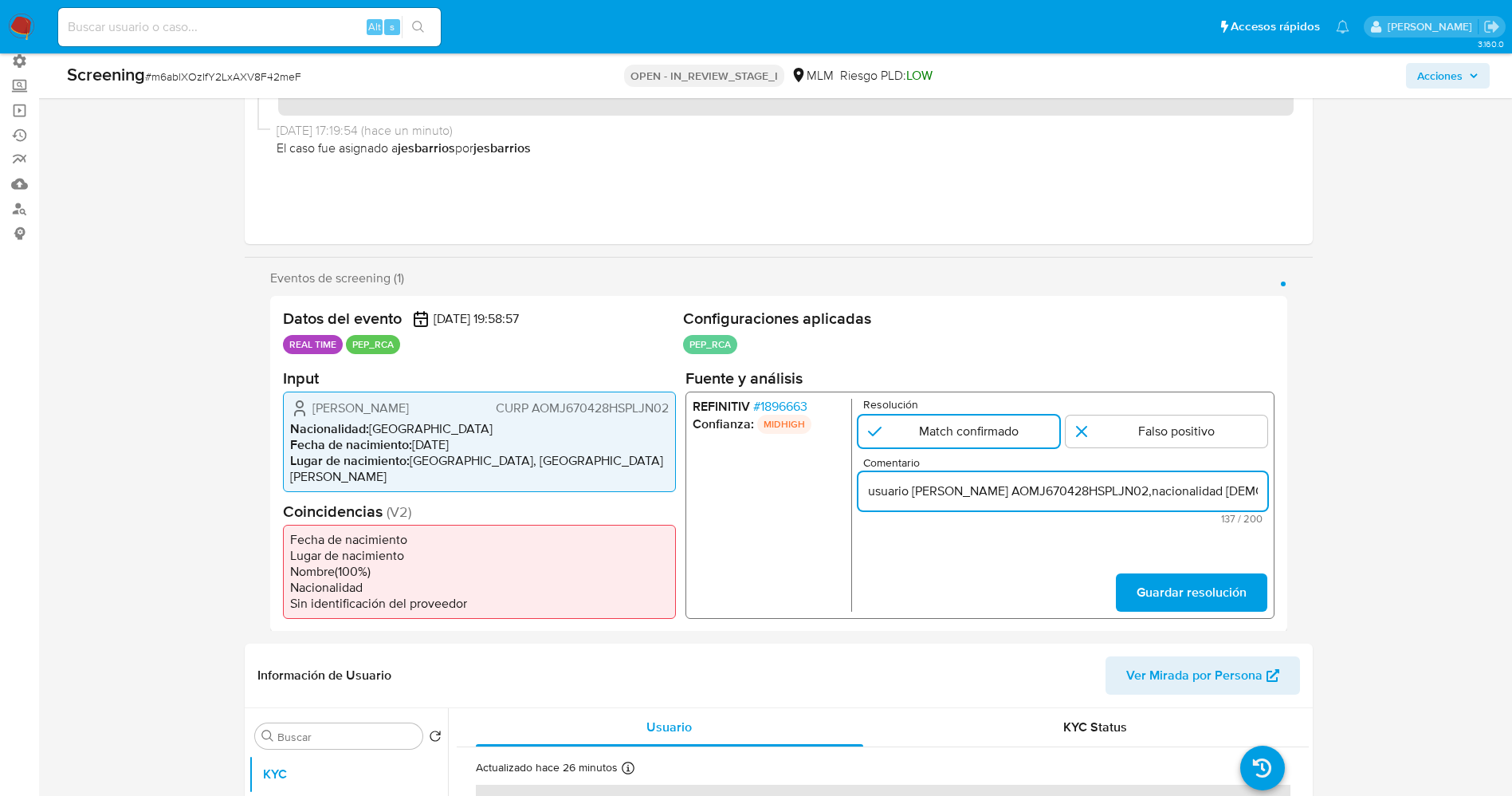
click at [875, 485] on input "usuario Juan Salvador Alonso Mejia CURP AOMJ670428HSPLJN02,nacionalidad Mexican…" at bounding box center [1062, 490] width 409 height 21
paste input "Penal del Supremo Tribunal de Justicia del Estado en la actualid"
click at [1198, 491] on input "UsuarioJuan Salvador Alonso Mejia CURP AOMJ670428HSPLJN02,nacionalidad Mexicana…" at bounding box center [1062, 490] width 409 height 21
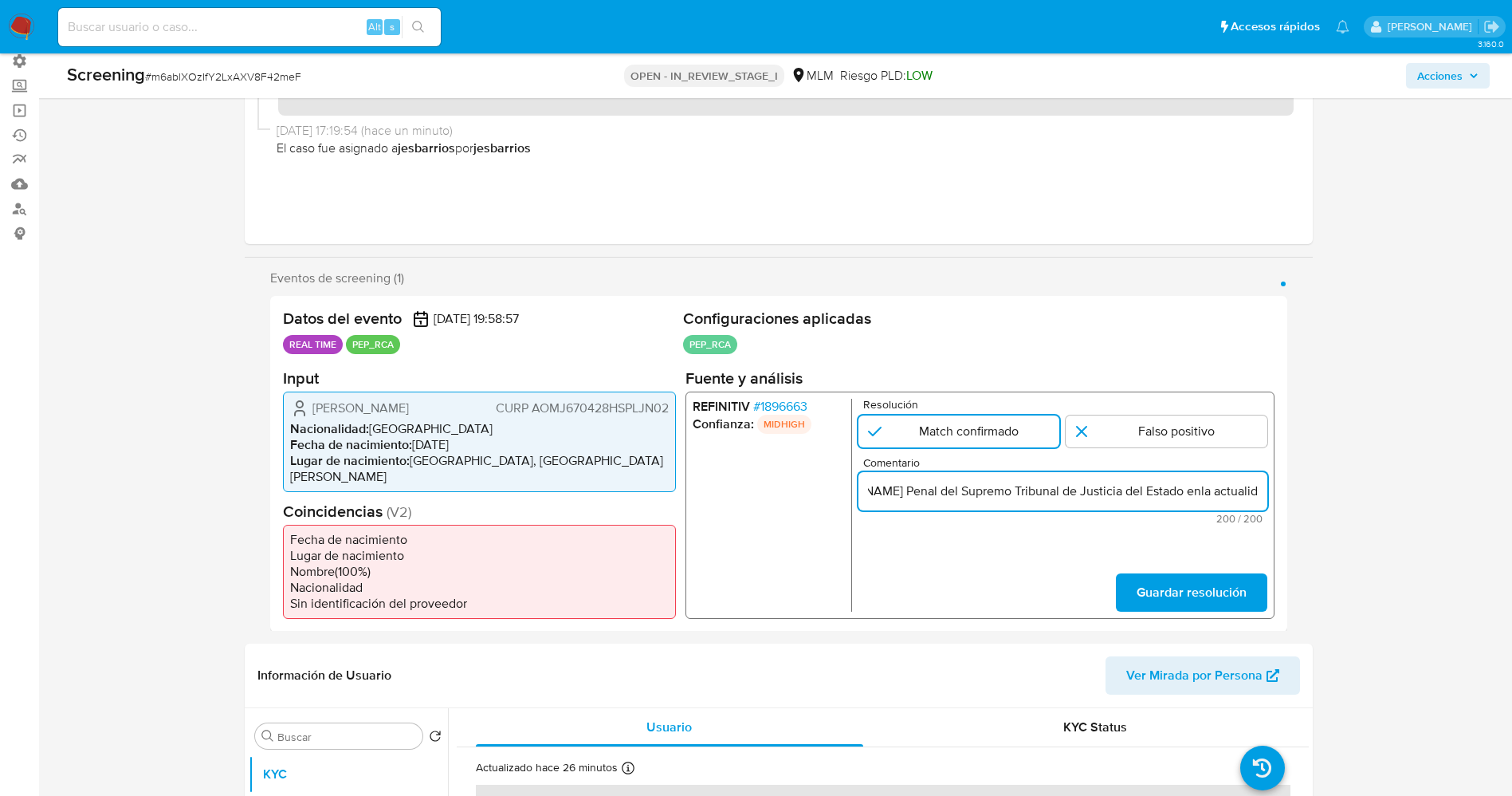
scroll to position [0, 804]
click at [996, 480] on input "UsuarioJuan Salvador Alonso Mejia CURP AOMJ670428HSPLJN02,nacionalidad Mexicana…" at bounding box center [1062, 490] width 409 height 21
click at [1244, 488] on input "UsuarioJuan Salvador Alonso Mejia CURP AOMJ670428HSPLJN02,nacionalidad Mexicana…" at bounding box center [1062, 490] width 409 height 21
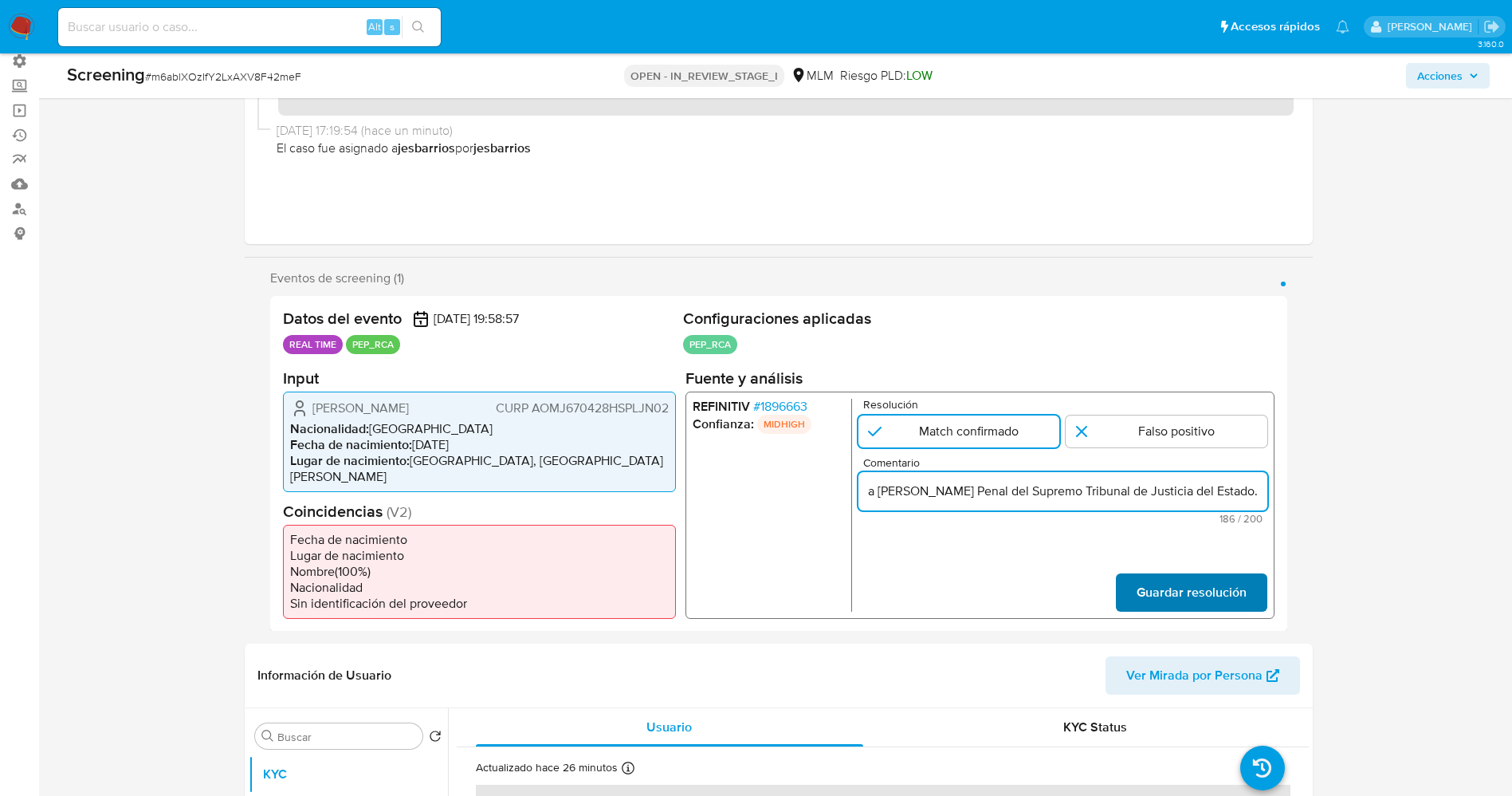
type input "[PERSON_NAME] AOMJ670428HSPLJN02,nacionalidad [DEMOGRAPHIC_DATA] se desempeña c…"
click at [1187, 583] on span "Guardar resolución" at bounding box center [1190, 591] width 110 height 35
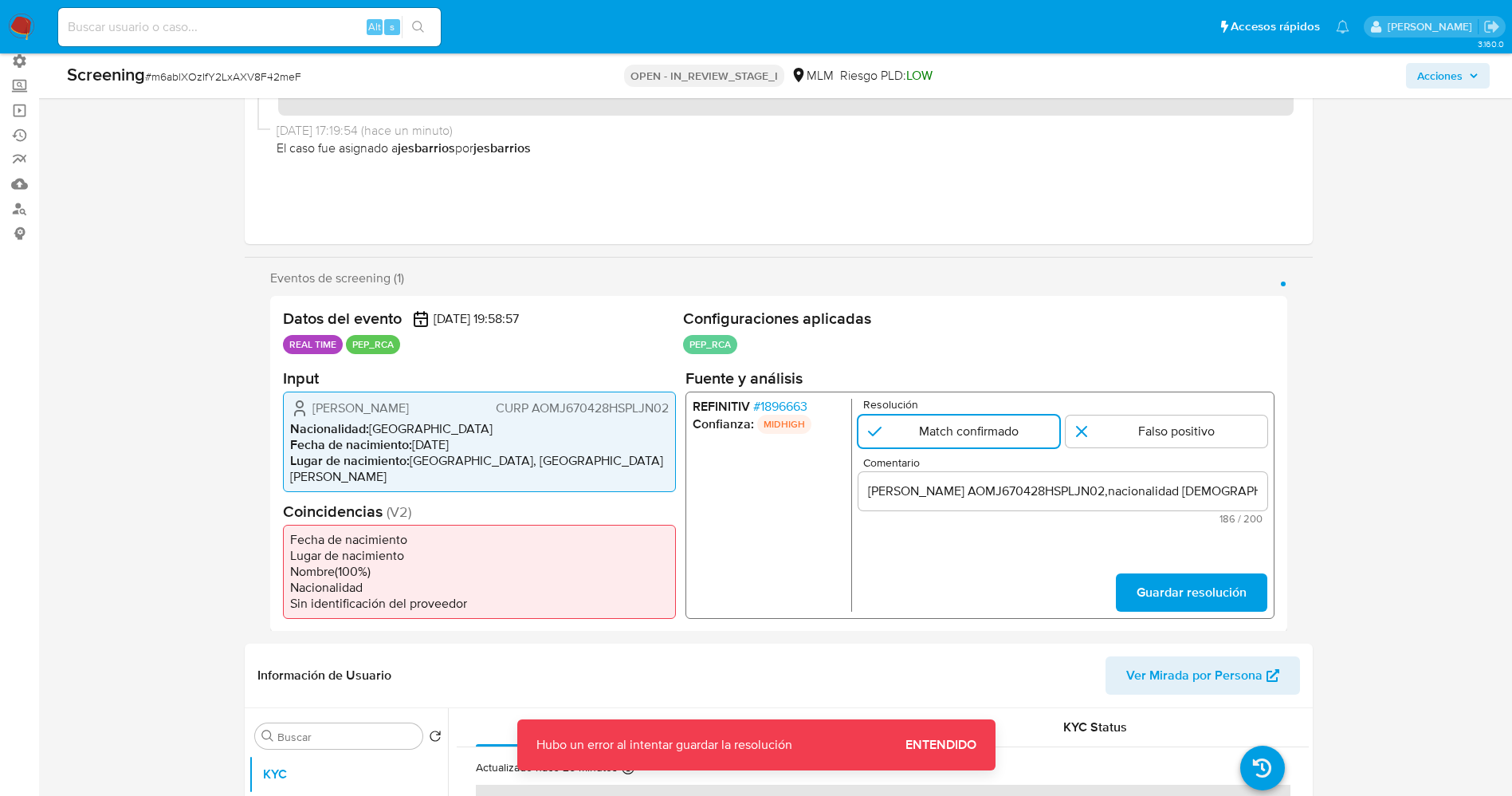
click at [1146, 577] on span "Guardar resolución" at bounding box center [1190, 591] width 110 height 35
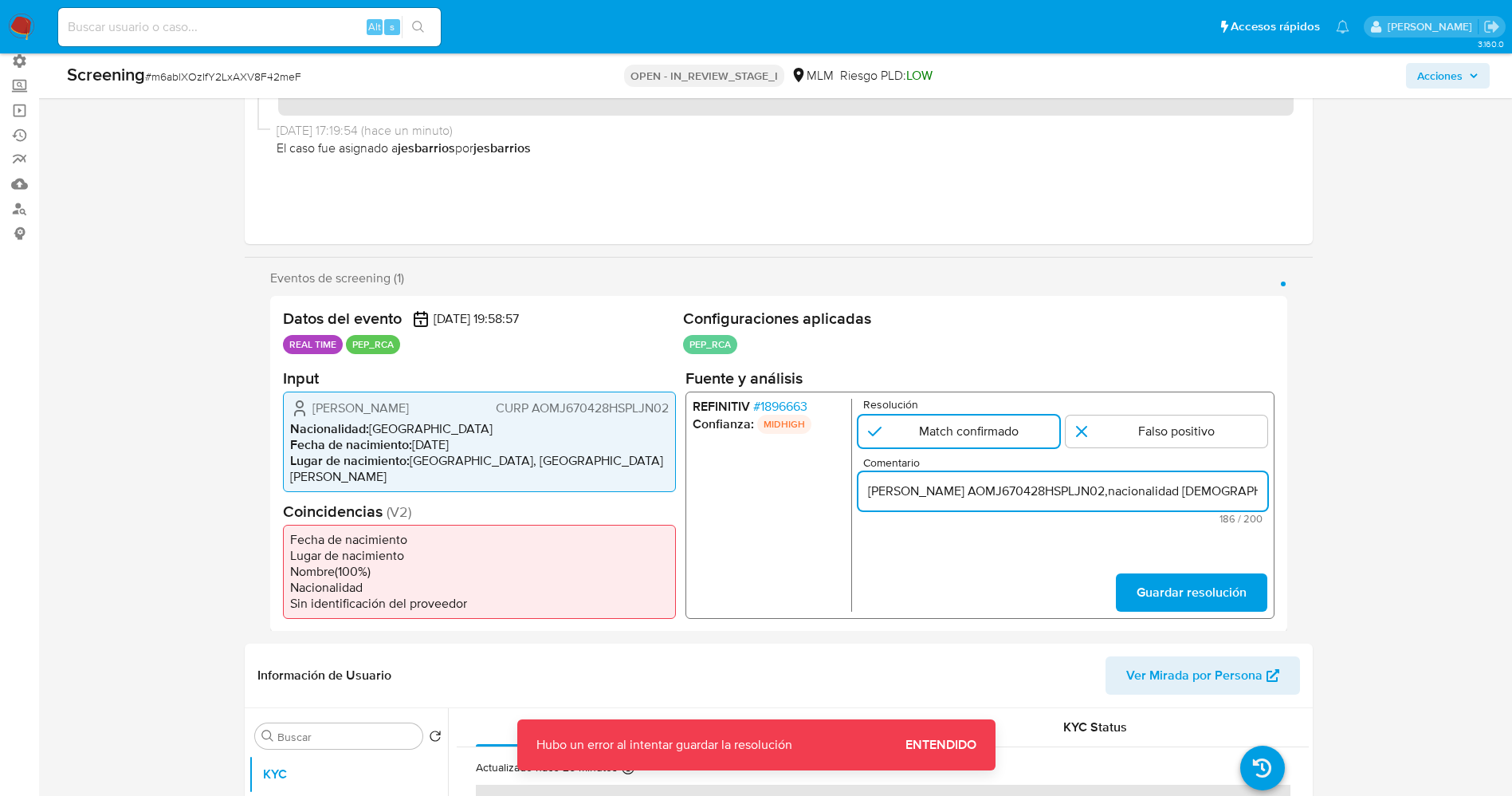
scroll to position [0, 732]
drag, startPoint x: 871, startPoint y: 488, endPoint x: 1424, endPoint y: 488, distance: 553.0
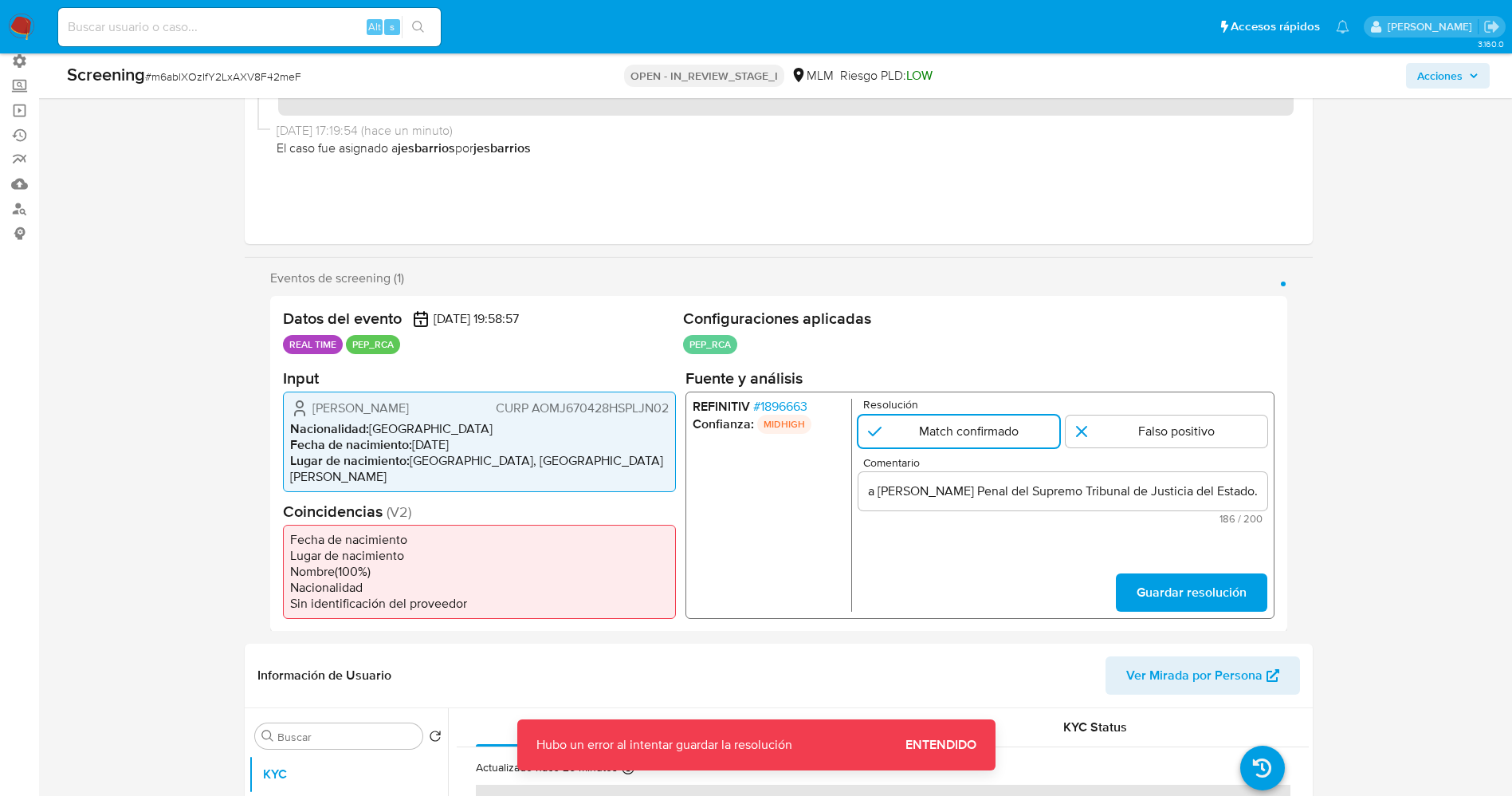
scroll to position [0, 0]
drag, startPoint x: 1220, startPoint y: 480, endPoint x: 989, endPoint y: 495, distance: 231.5
click at [1033, 501] on input "[PERSON_NAME] AOMJ670428HSPLJN02,nacionalidad [DEMOGRAPHIC_DATA] se desempeña c…" at bounding box center [1062, 490] width 409 height 21
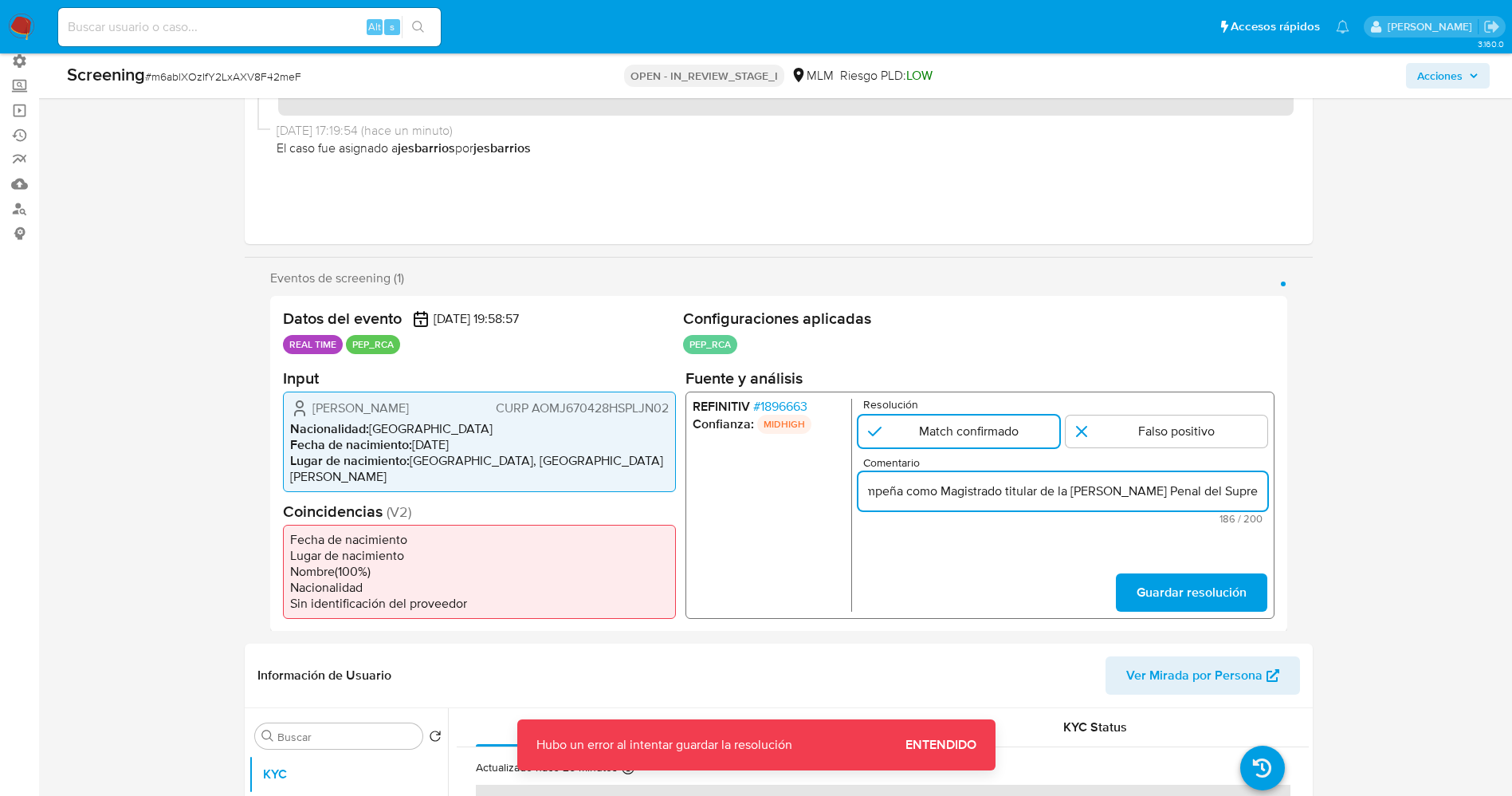
scroll to position [0, 732]
drag, startPoint x: 863, startPoint y: 489, endPoint x: 1308, endPoint y: 496, distance: 445.1
click at [1308, 496] on div "Eventos de screening (1) Página 1 Datos del evento 18/09/2025 19:58:57 REAL TIM…" at bounding box center [779, 451] width 1068 height 361
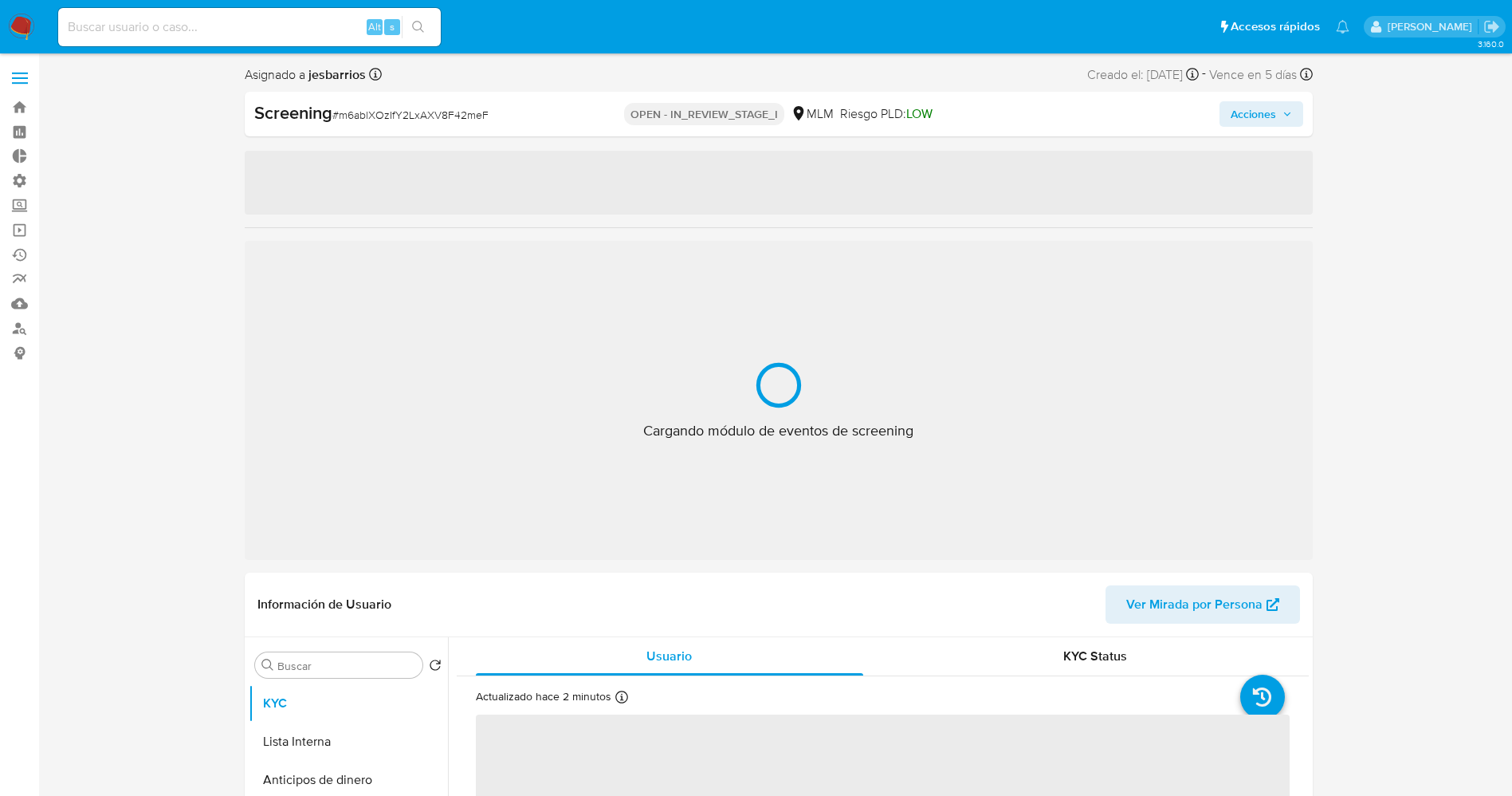
select select "10"
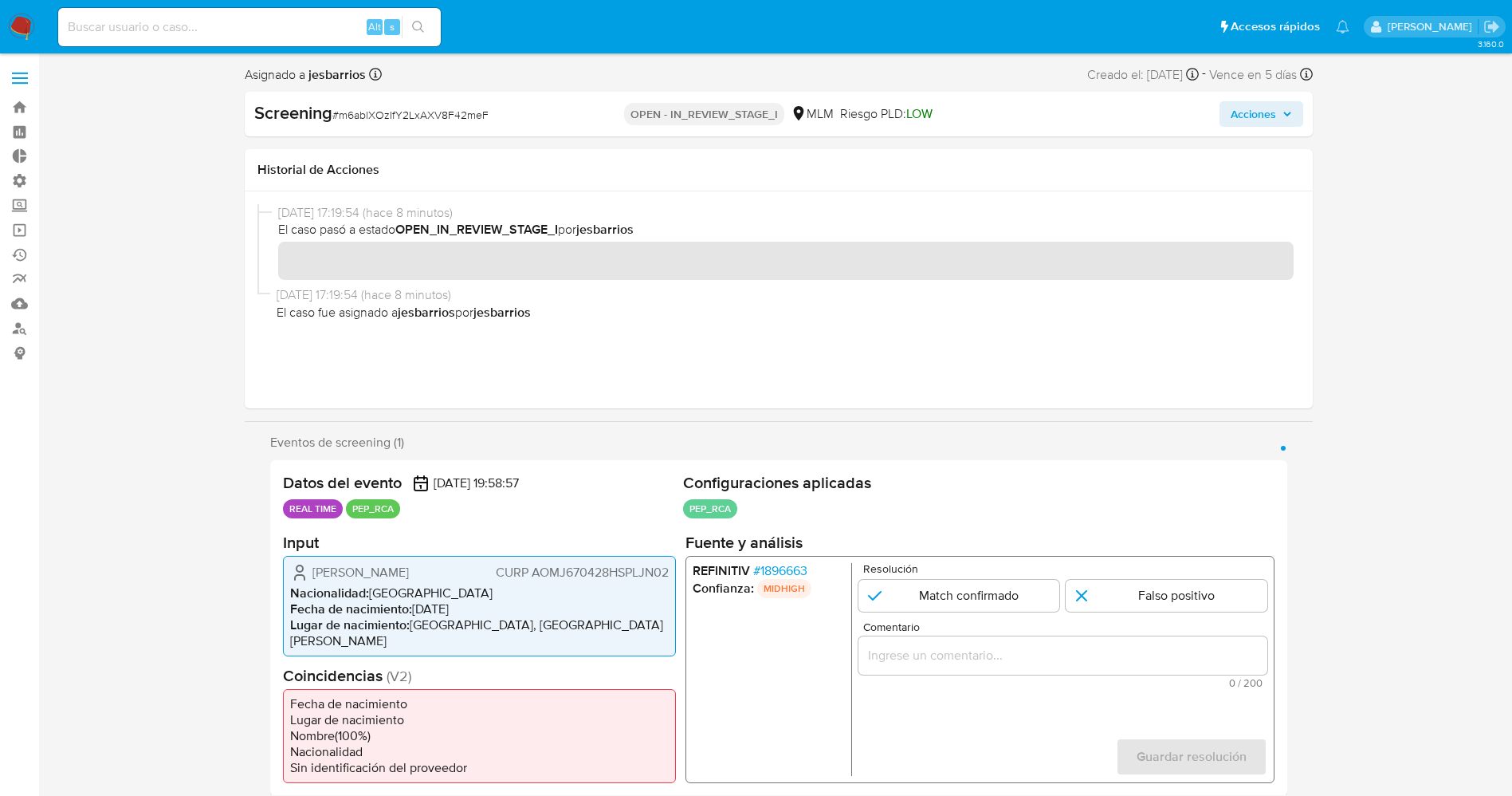
scroll to position [120, 0]
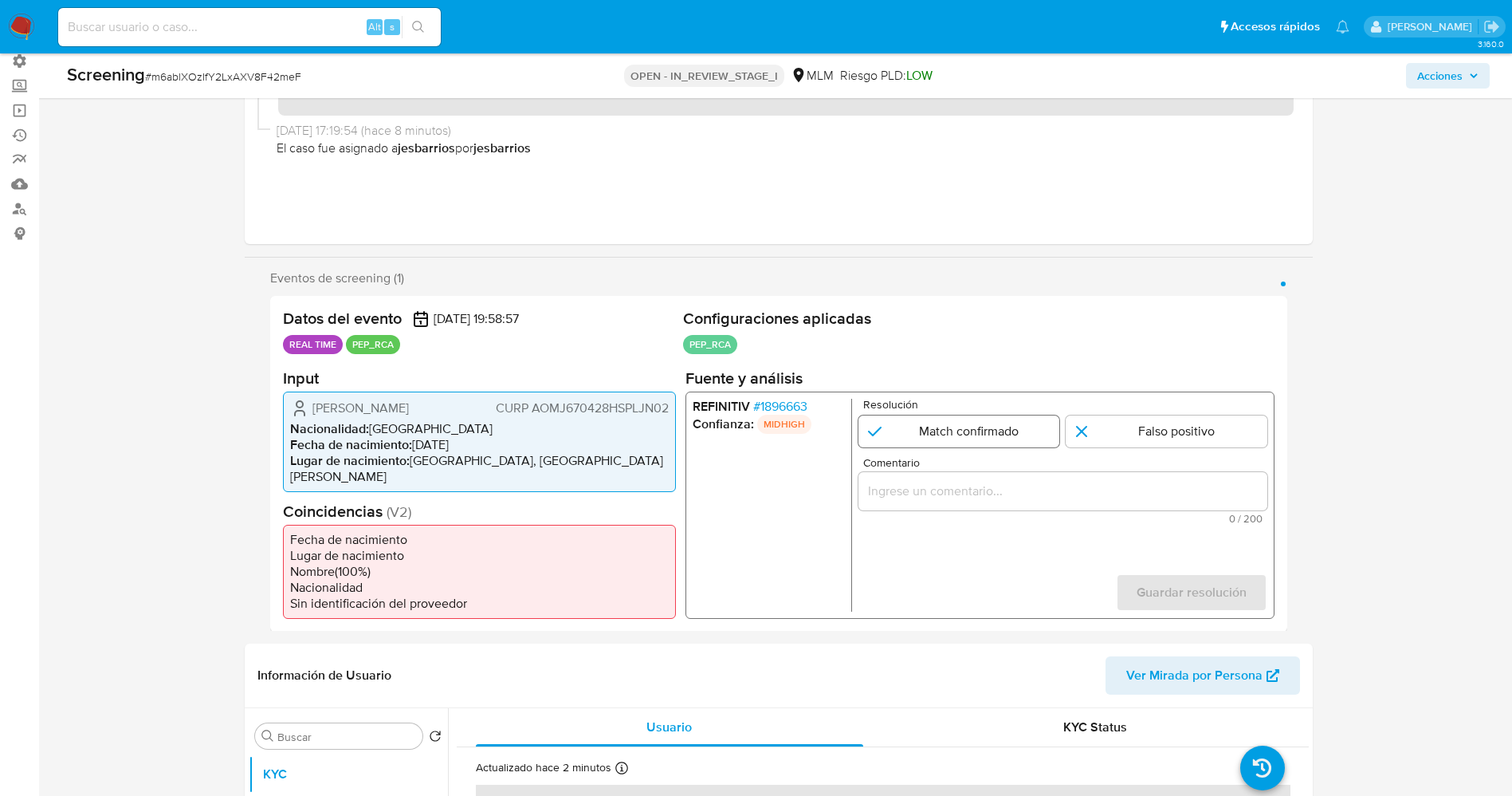
click at [960, 435] on input "1 de 1" at bounding box center [958, 430] width 202 height 32
radio input "true"
click at [973, 499] on input "Comentario" at bounding box center [1062, 490] width 409 height 21
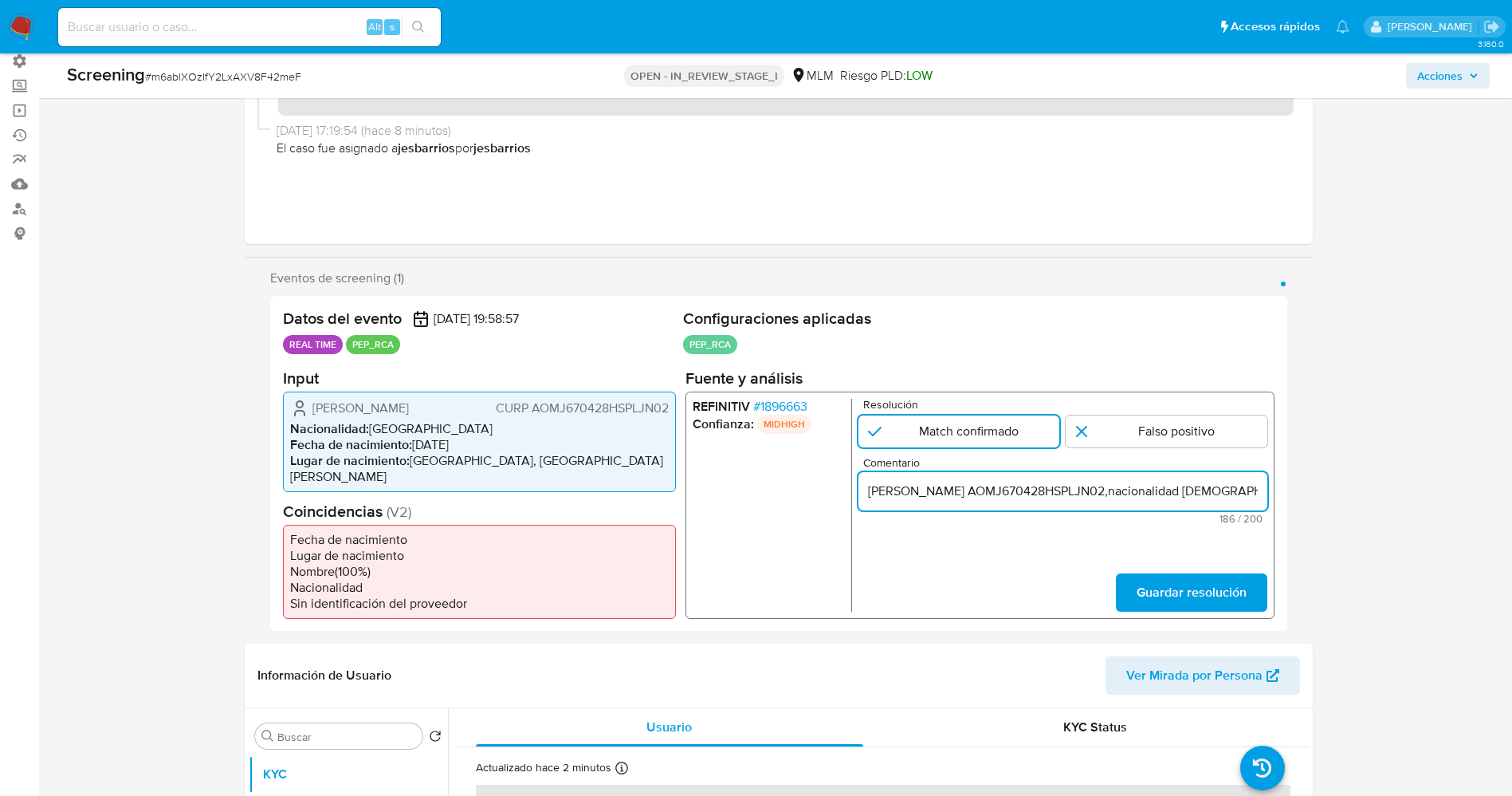
scroll to position [0, 732]
type input "[PERSON_NAME] AOMJ670428HSPLJN02,nacionalidad [DEMOGRAPHIC_DATA] se desempeña c…"
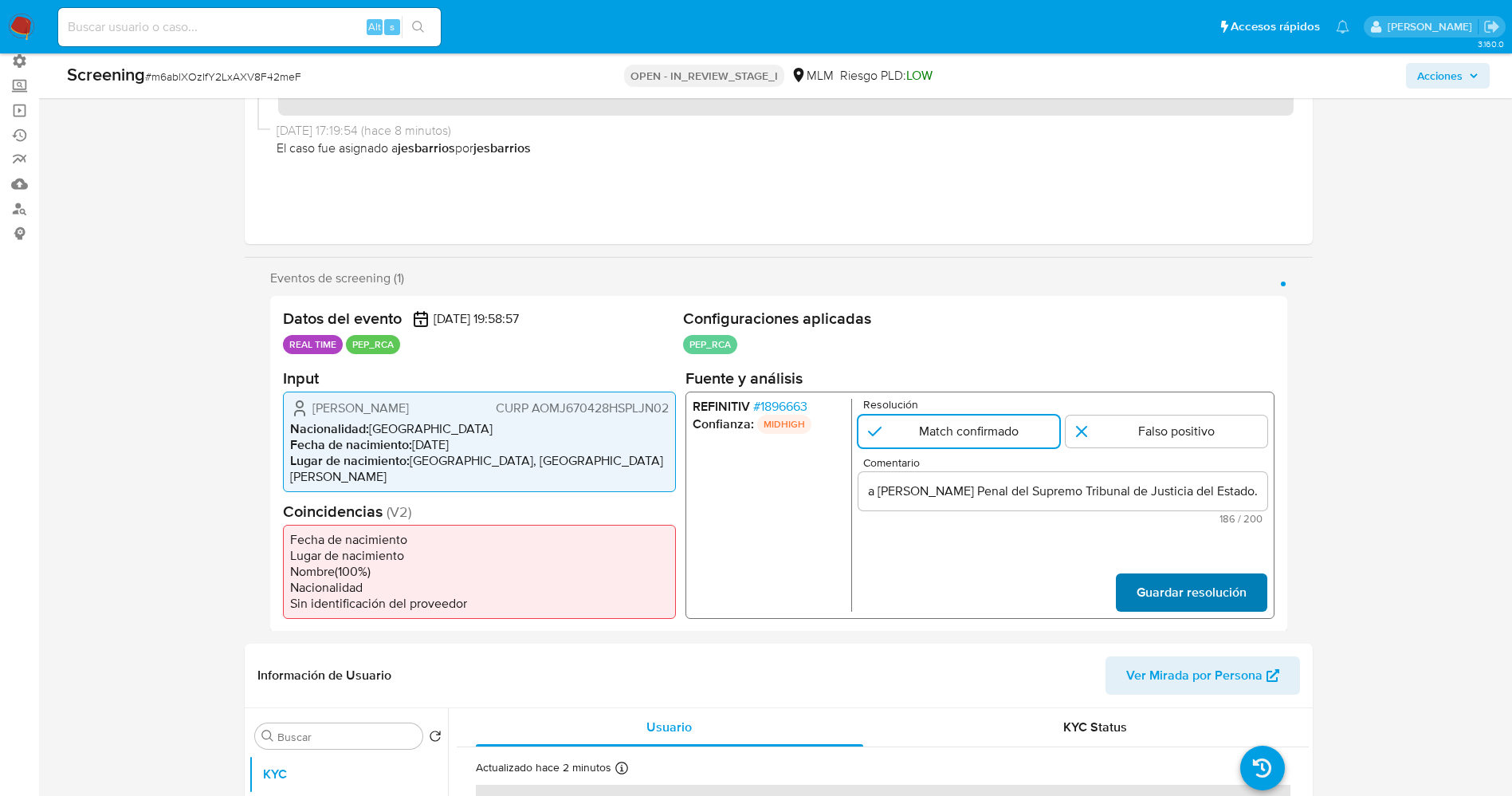
click at [1170, 574] on span "Guardar resolución" at bounding box center [1190, 591] width 110 height 35
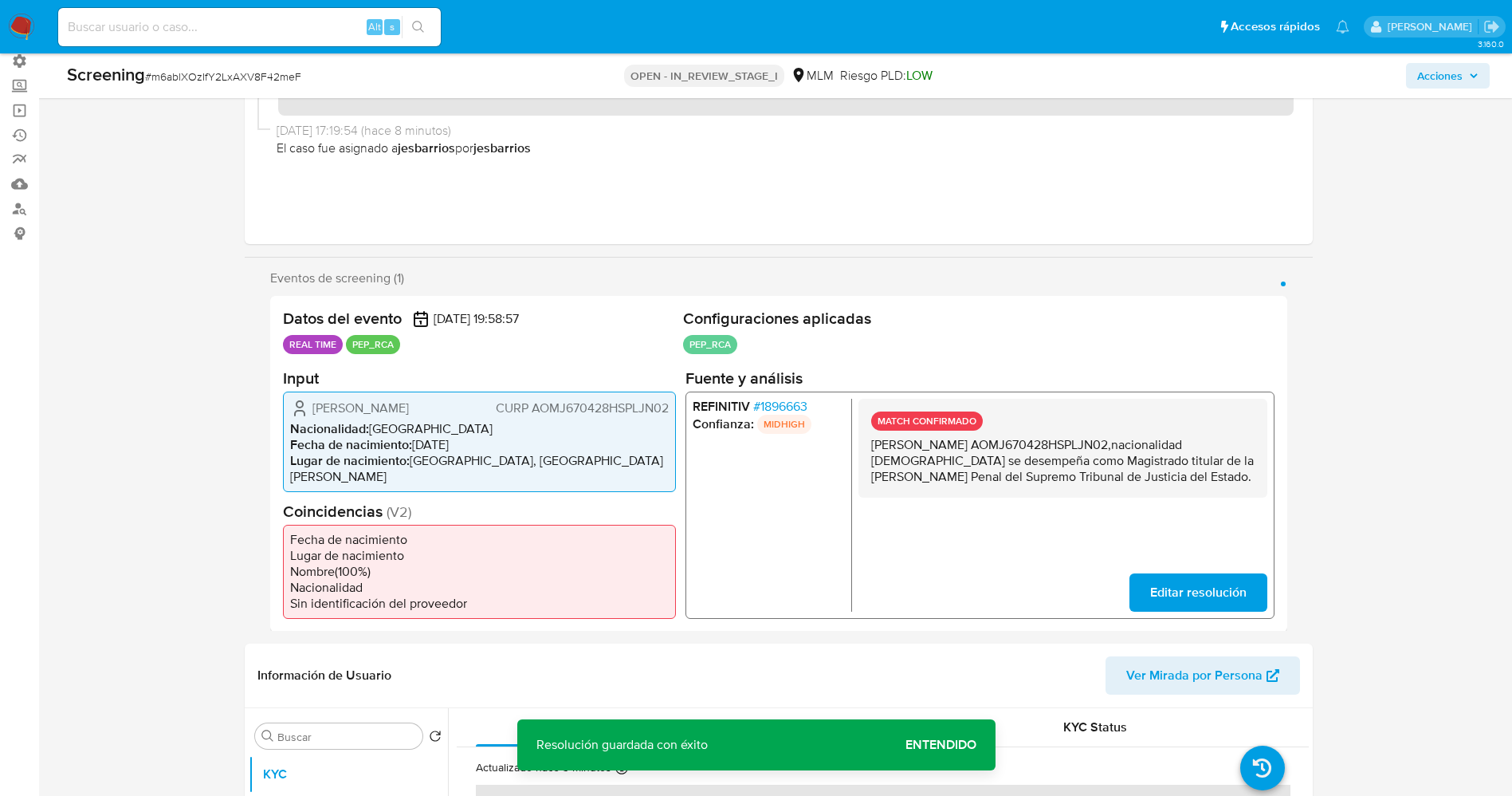
drag, startPoint x: 864, startPoint y: 442, endPoint x: 1067, endPoint y: 491, distance: 208.8
click at [1129, 496] on div "MATCH CONFIRMADO [PERSON_NAME] AOMJ670428HSPLJN02,nacionalidad [DEMOGRAPHIC_DAT…" at bounding box center [1062, 447] width 409 height 99
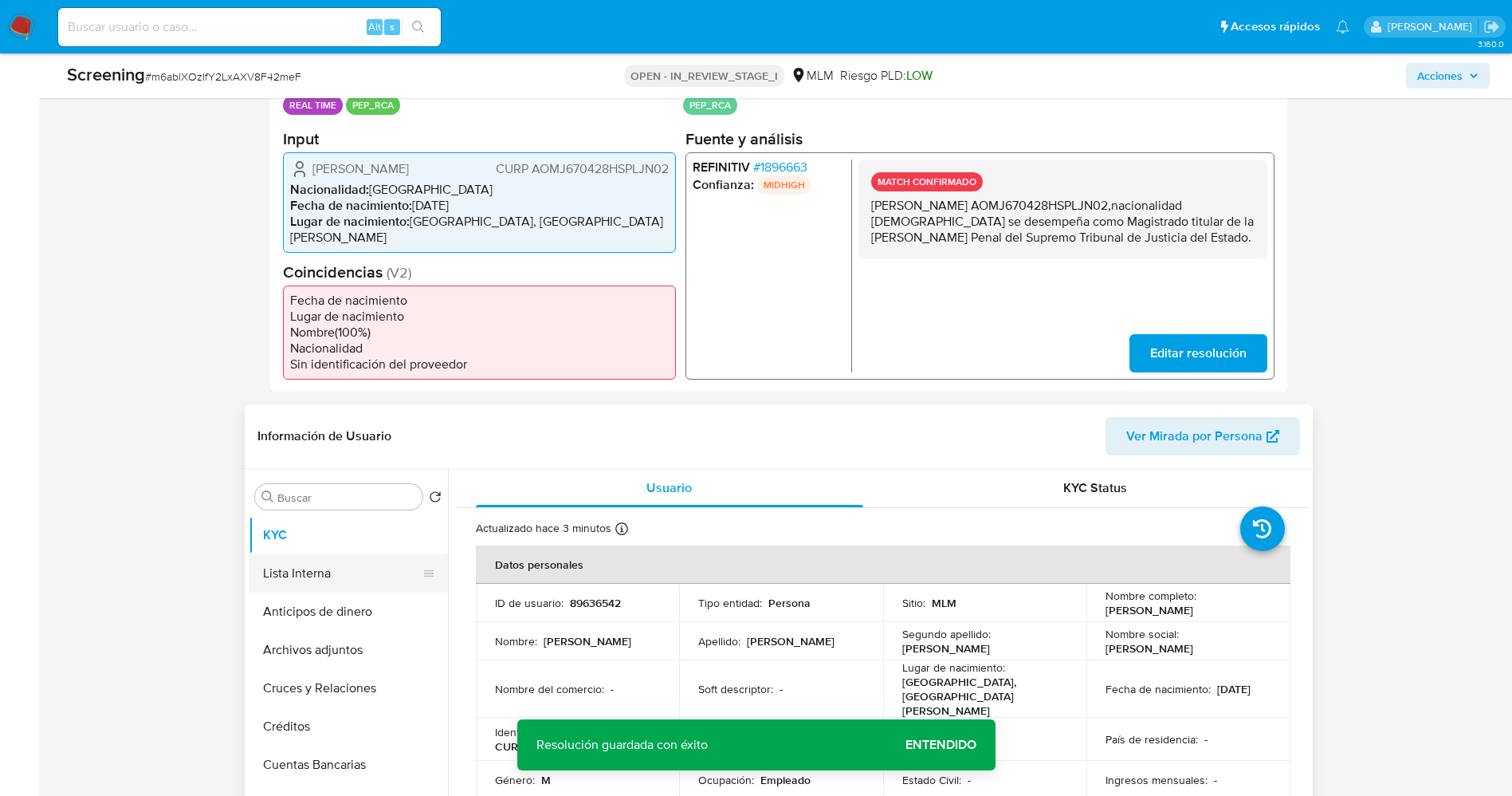
click at [315, 556] on button "Lista Interna" at bounding box center [342, 573] width 187 height 38
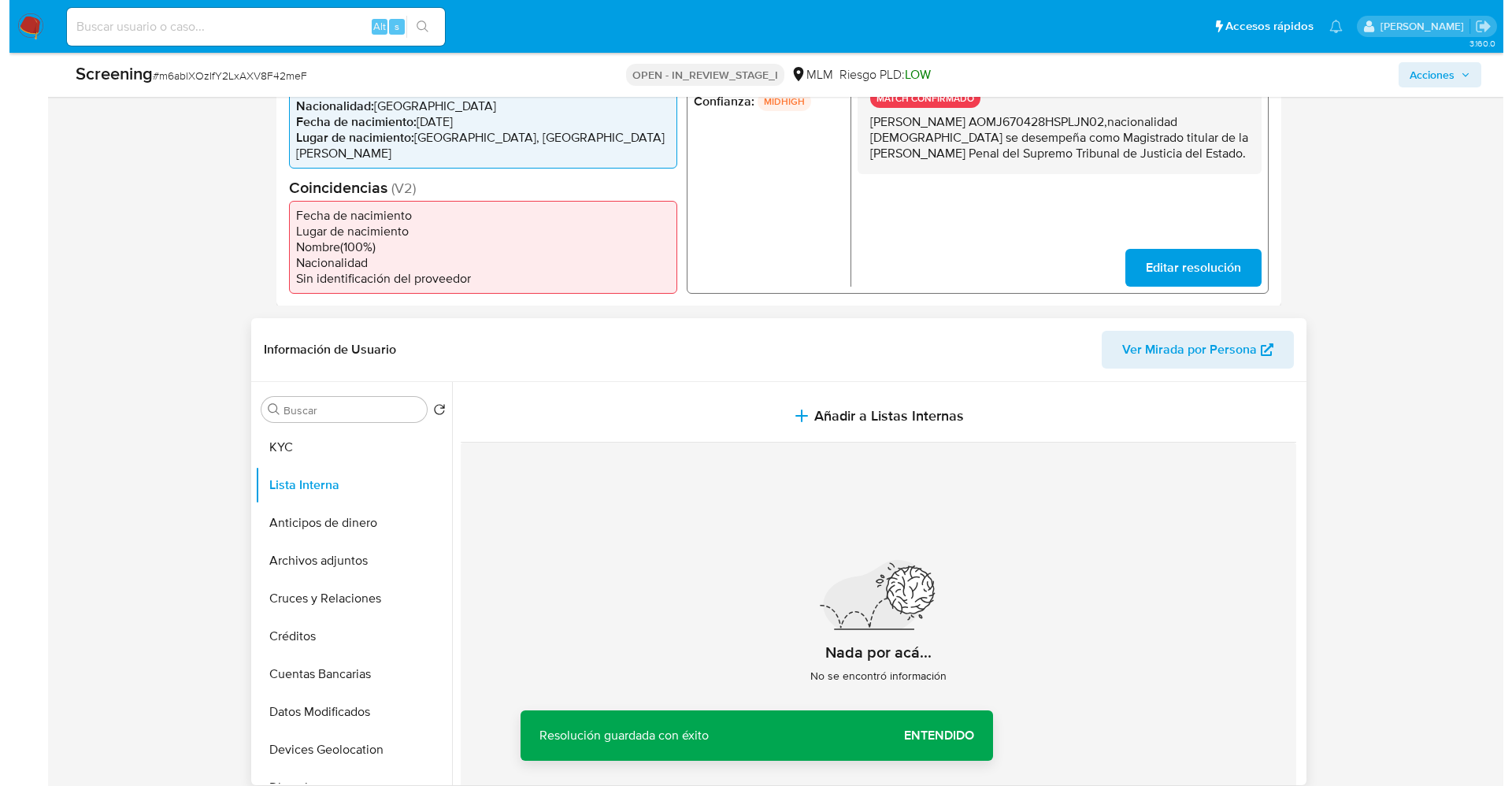
scroll to position [473, 0]
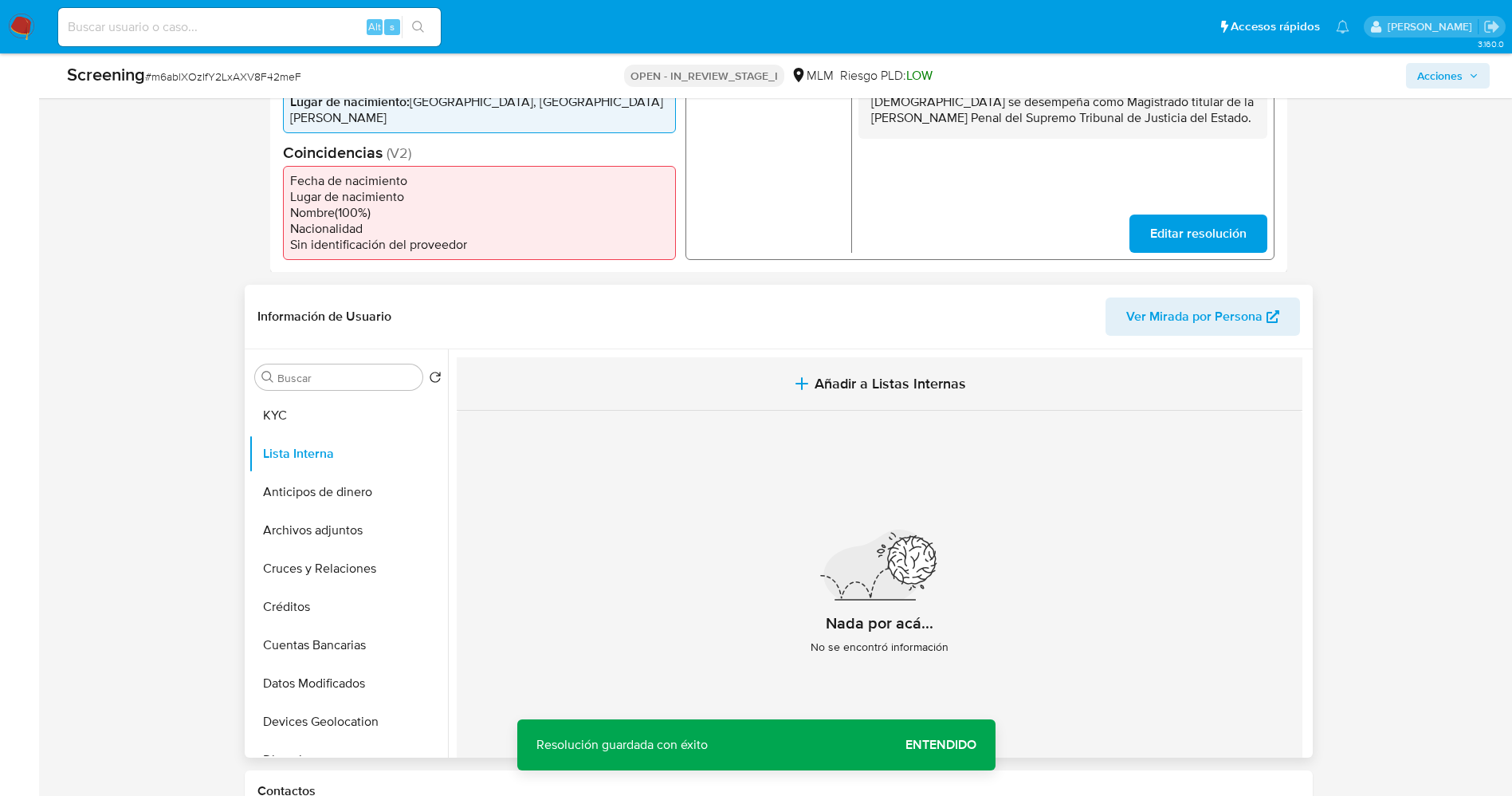
click at [937, 383] on button "Añadir a Listas Internas" at bounding box center [879, 383] width 846 height 54
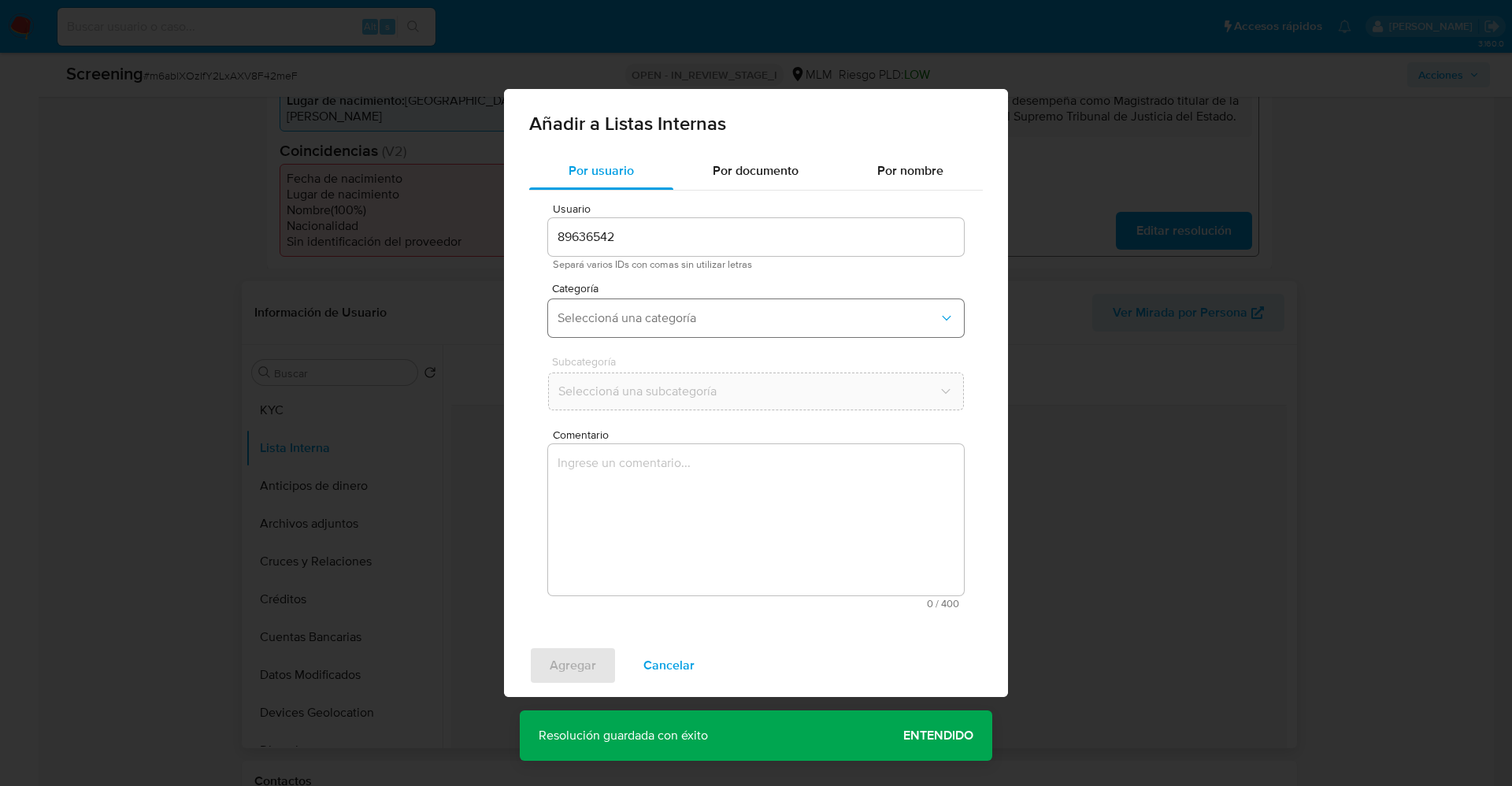
click at [644, 319] on span "Seleccioná una categoría" at bounding box center [748, 318] width 381 height 16
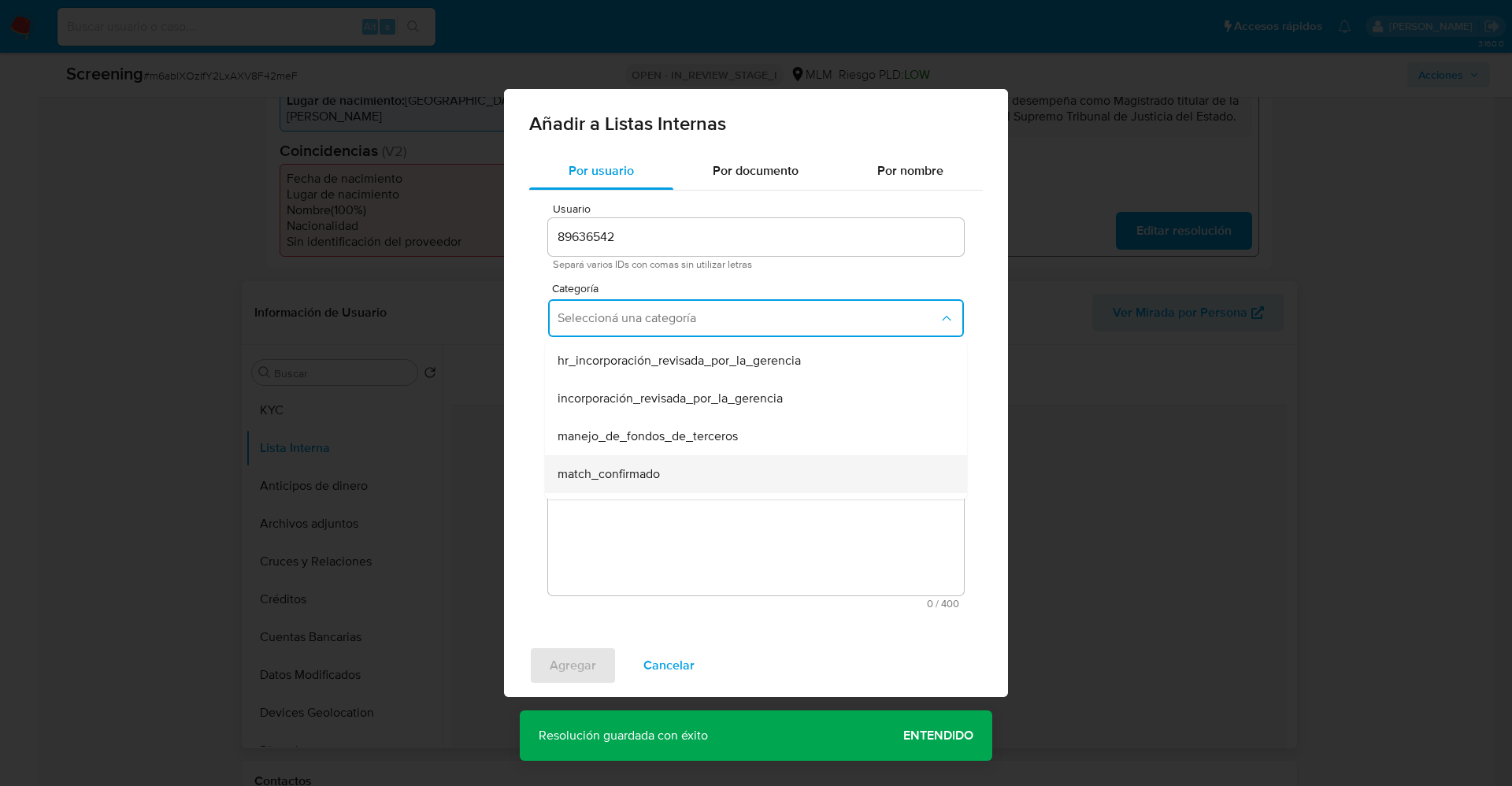
click at [663, 462] on div "match_confirmado" at bounding box center [751, 474] width 388 height 37
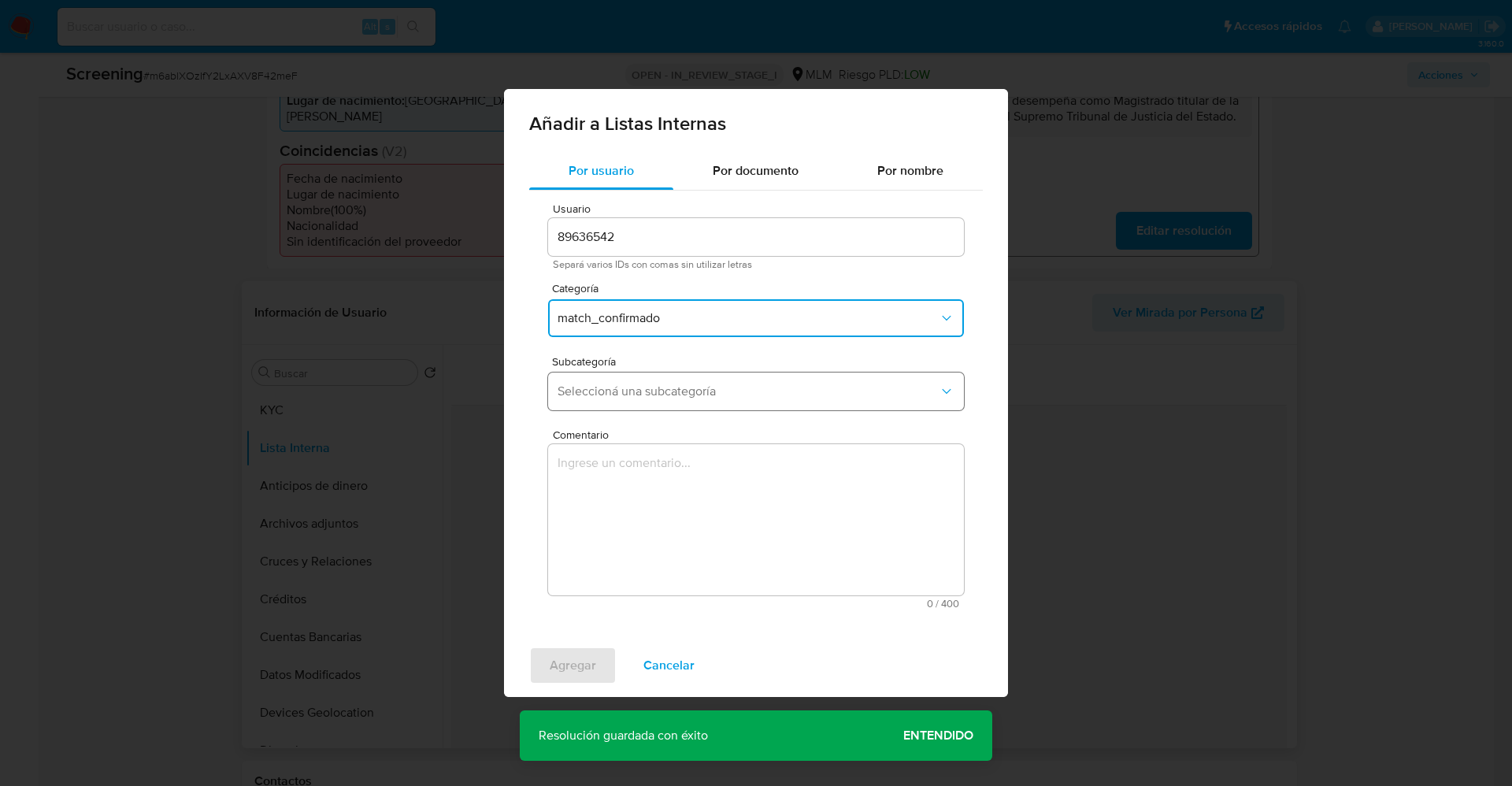
click at [665, 391] on span "Seleccioná una subcategoría" at bounding box center [748, 391] width 381 height 16
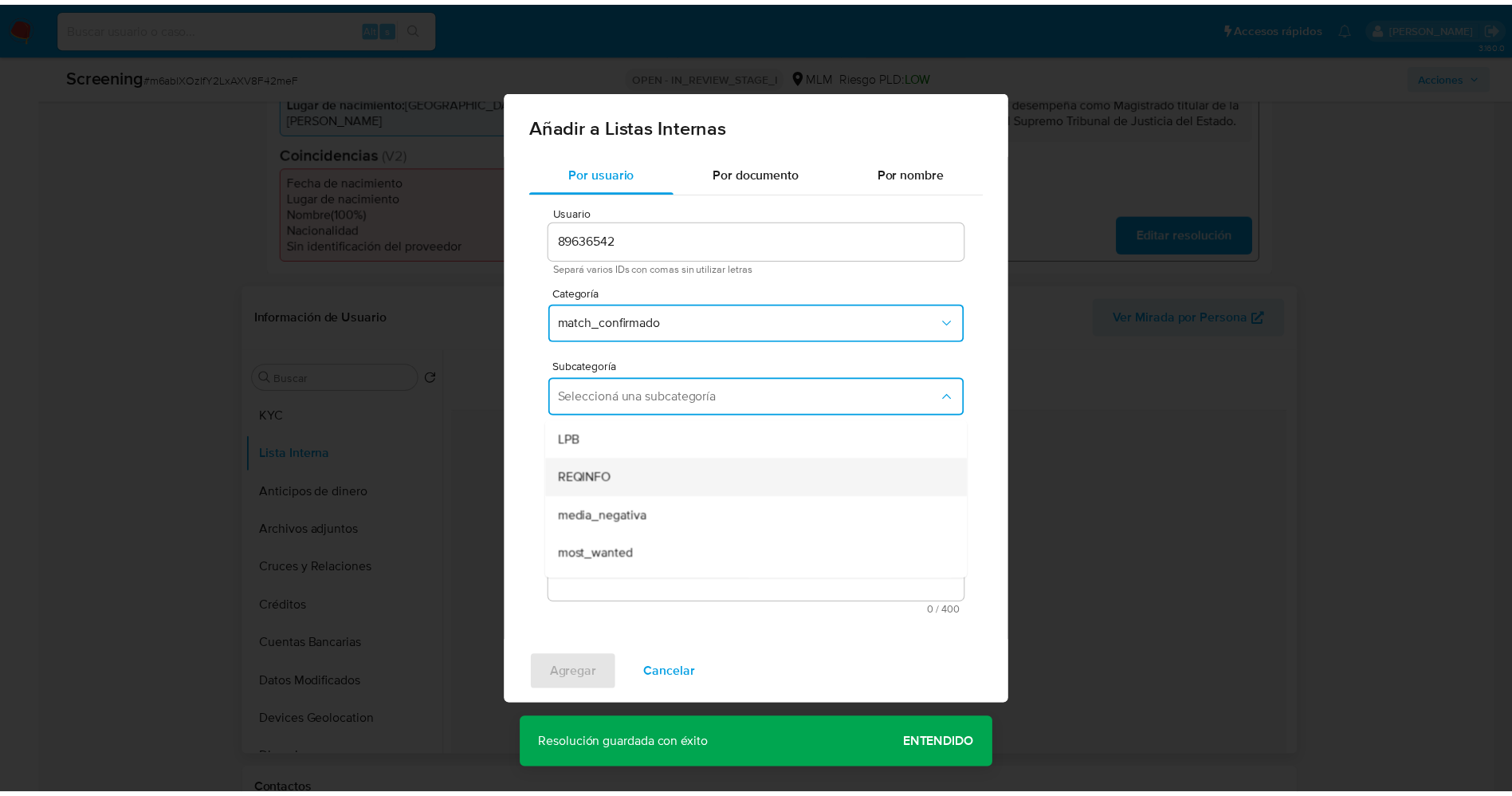
scroll to position [108, 0]
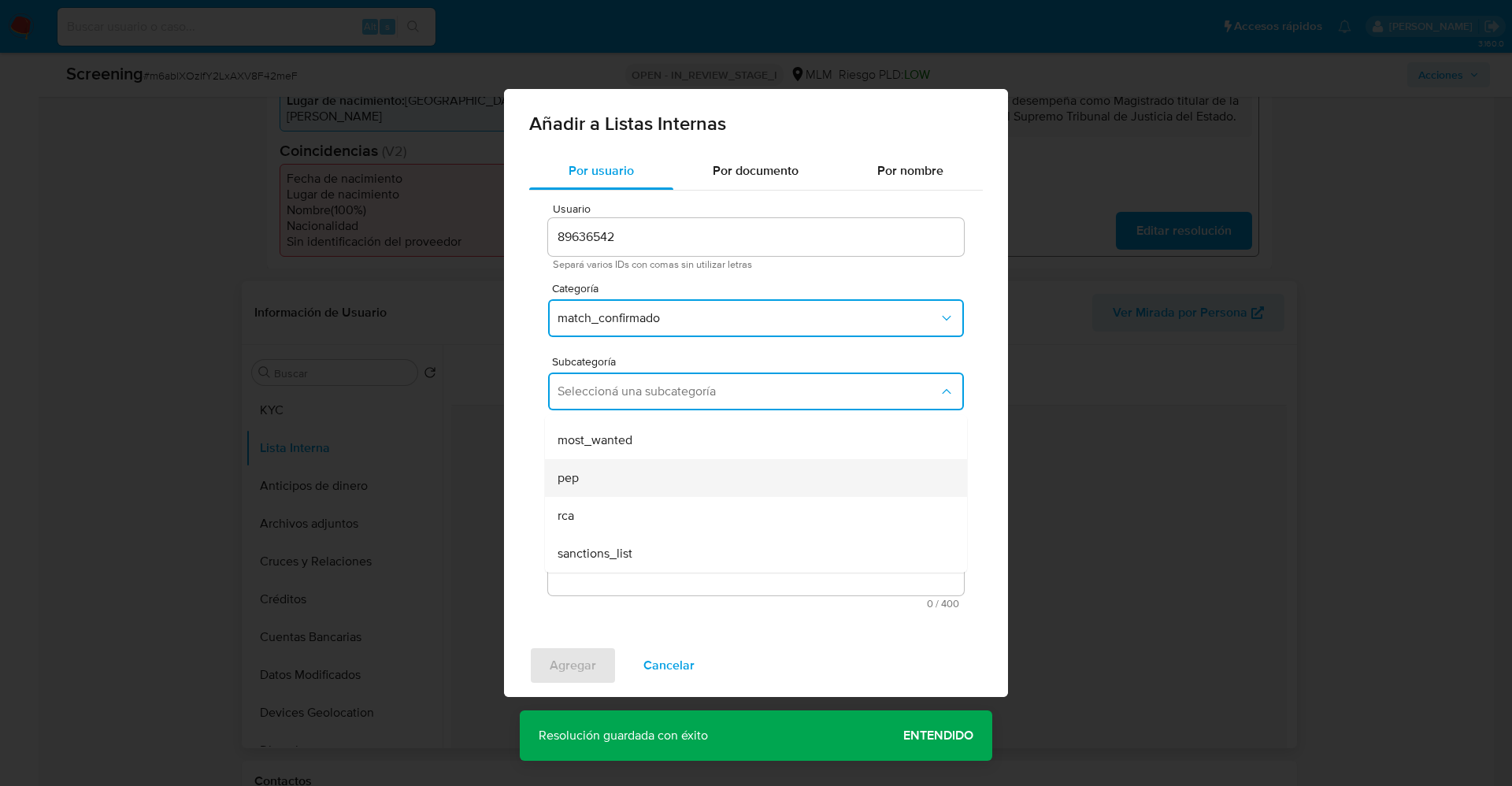
click at [622, 467] on div "pep" at bounding box center [751, 477] width 388 height 37
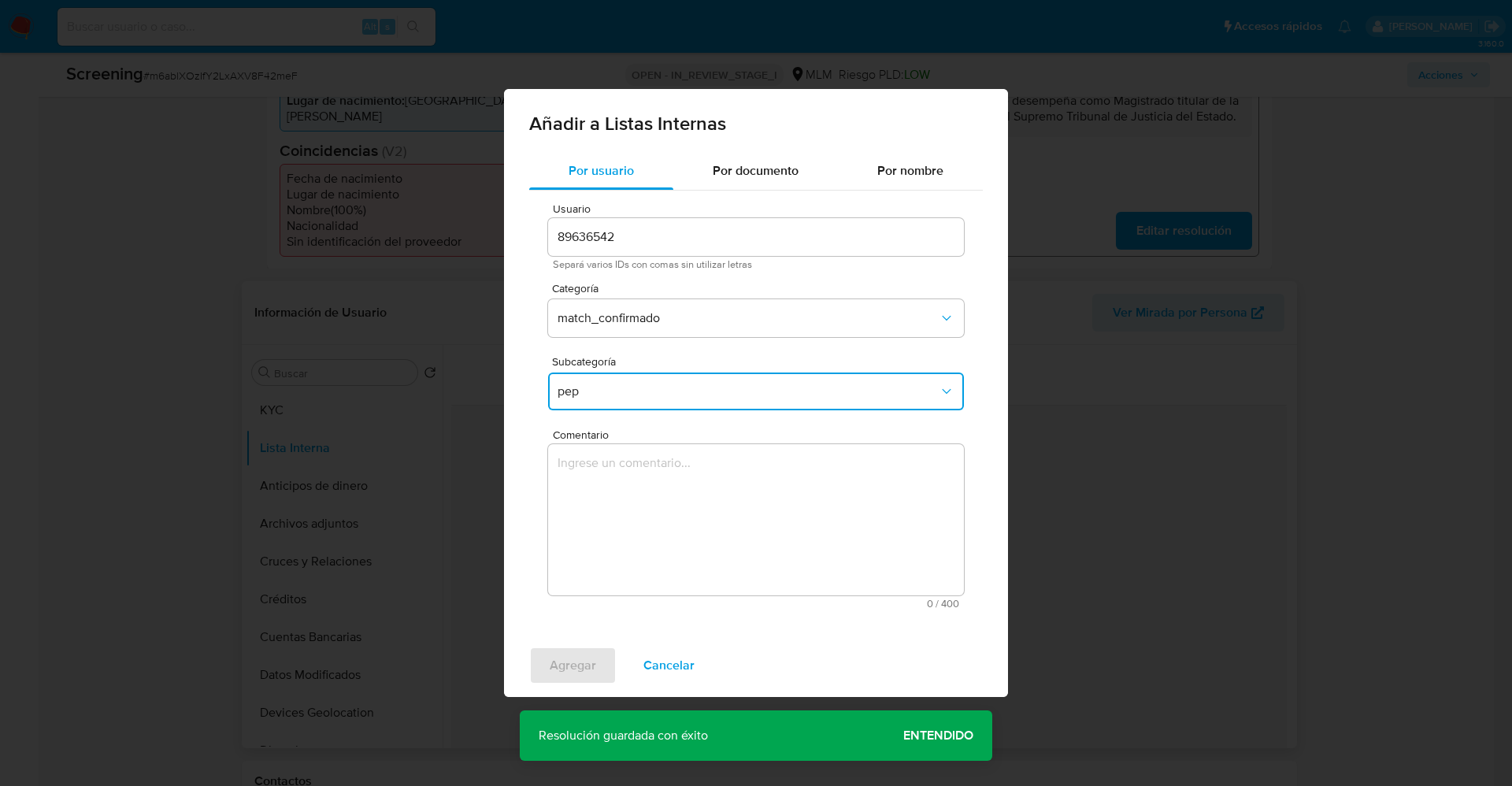
click at [622, 467] on textarea "Comentario" at bounding box center [755, 520] width 415 height 151
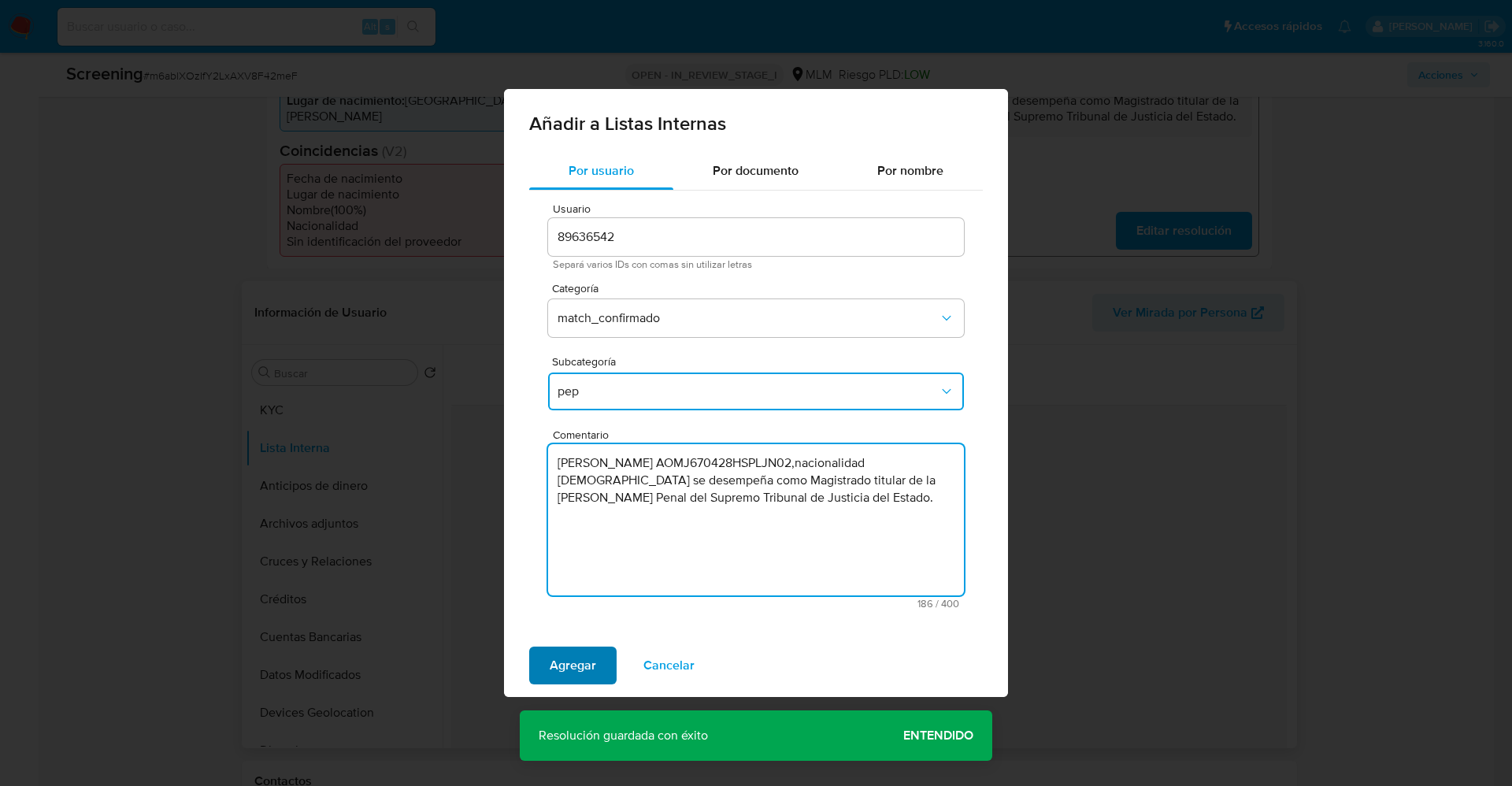
type textarea "[PERSON_NAME] AOMJ670428HSPLJN02,nacionalidad [DEMOGRAPHIC_DATA] se desempeña c…"
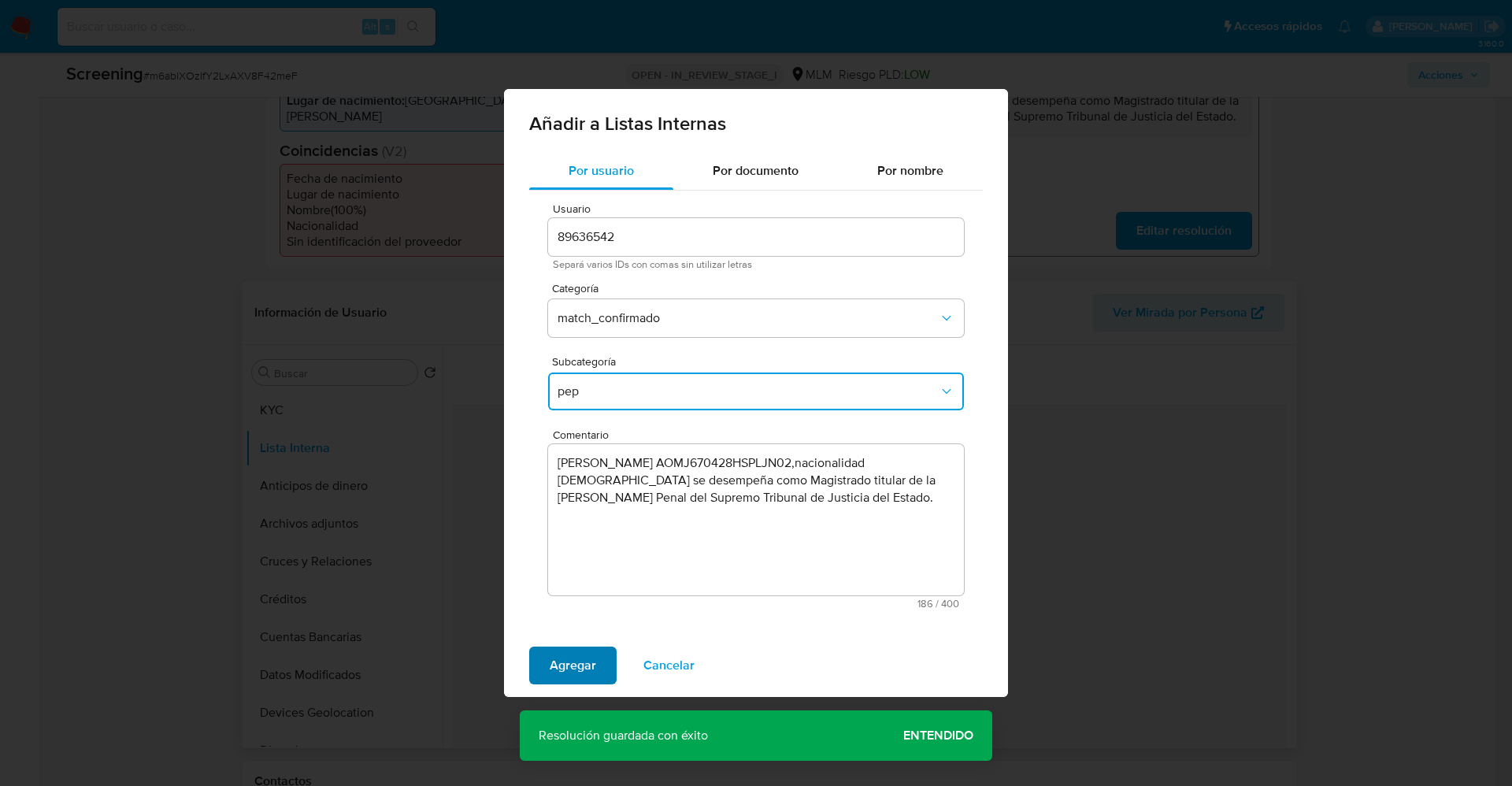
click at [586, 659] on span "Agregar" at bounding box center [572, 665] width 46 height 35
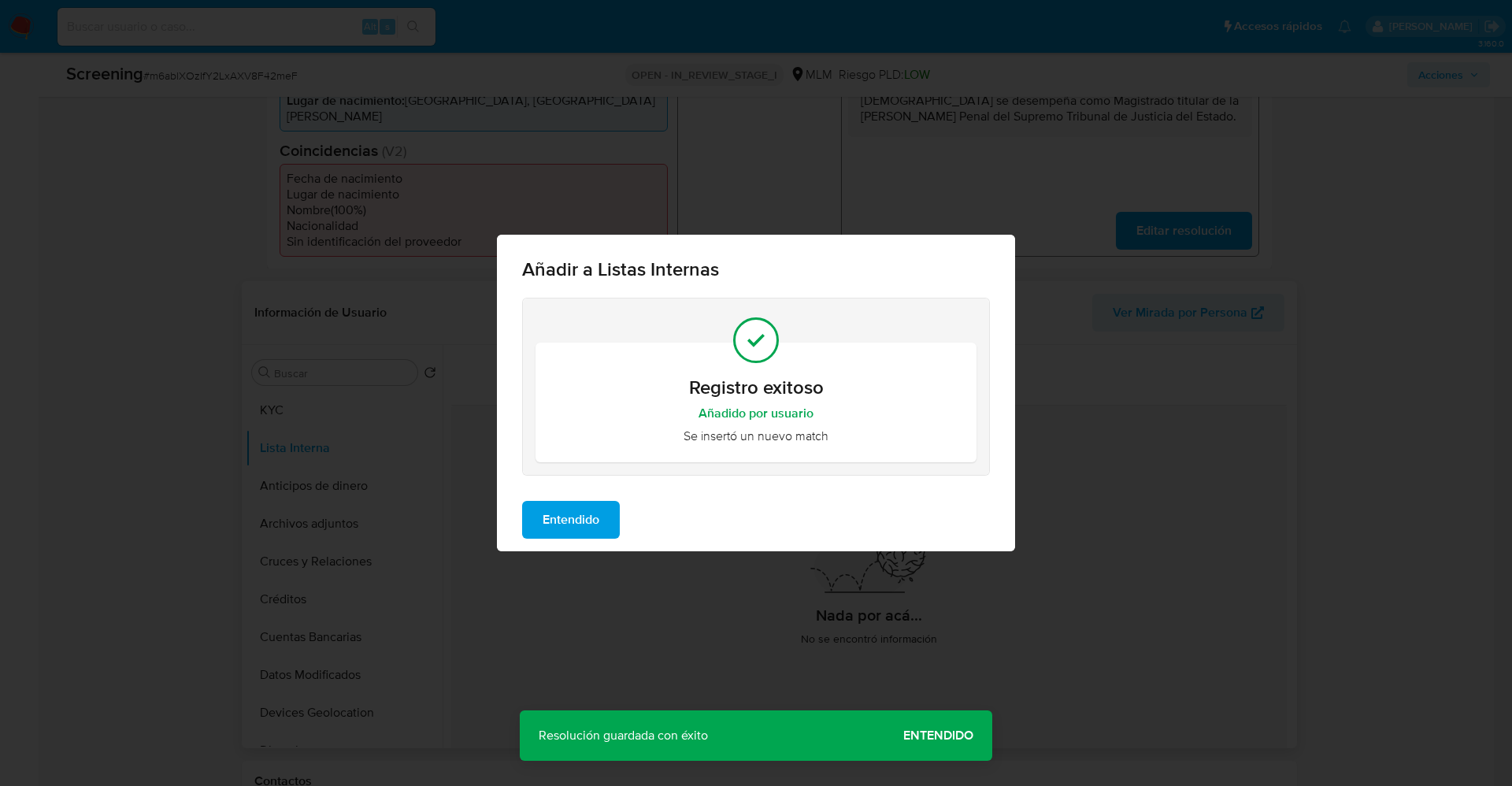
click at [543, 527] on span "Entendido" at bounding box center [570, 520] width 57 height 35
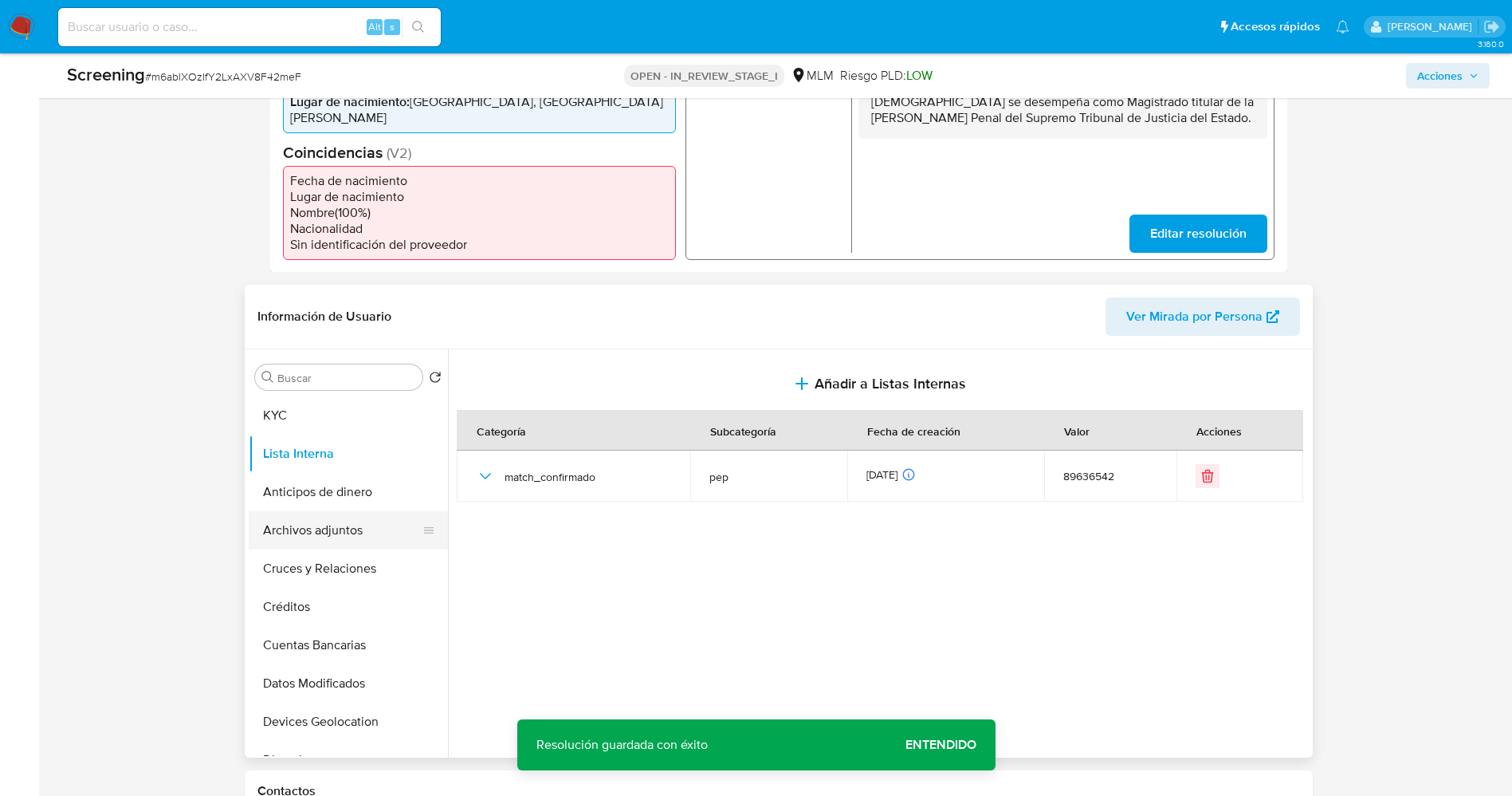
click at [325, 511] on button "Archivos adjuntos" at bounding box center [342, 530] width 187 height 38
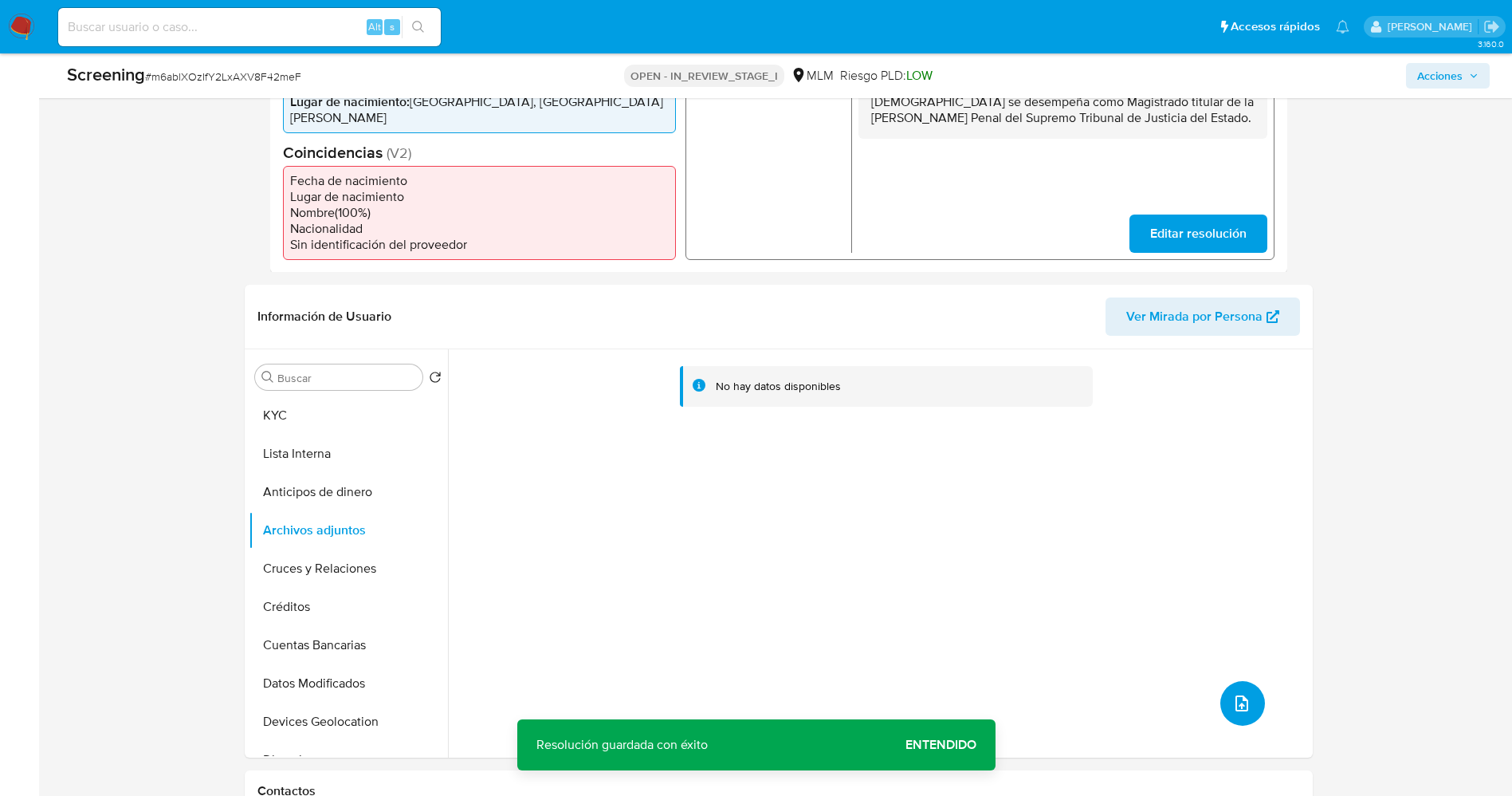
click at [1226, 681] on button "upload-file" at bounding box center [1242, 703] width 45 height 45
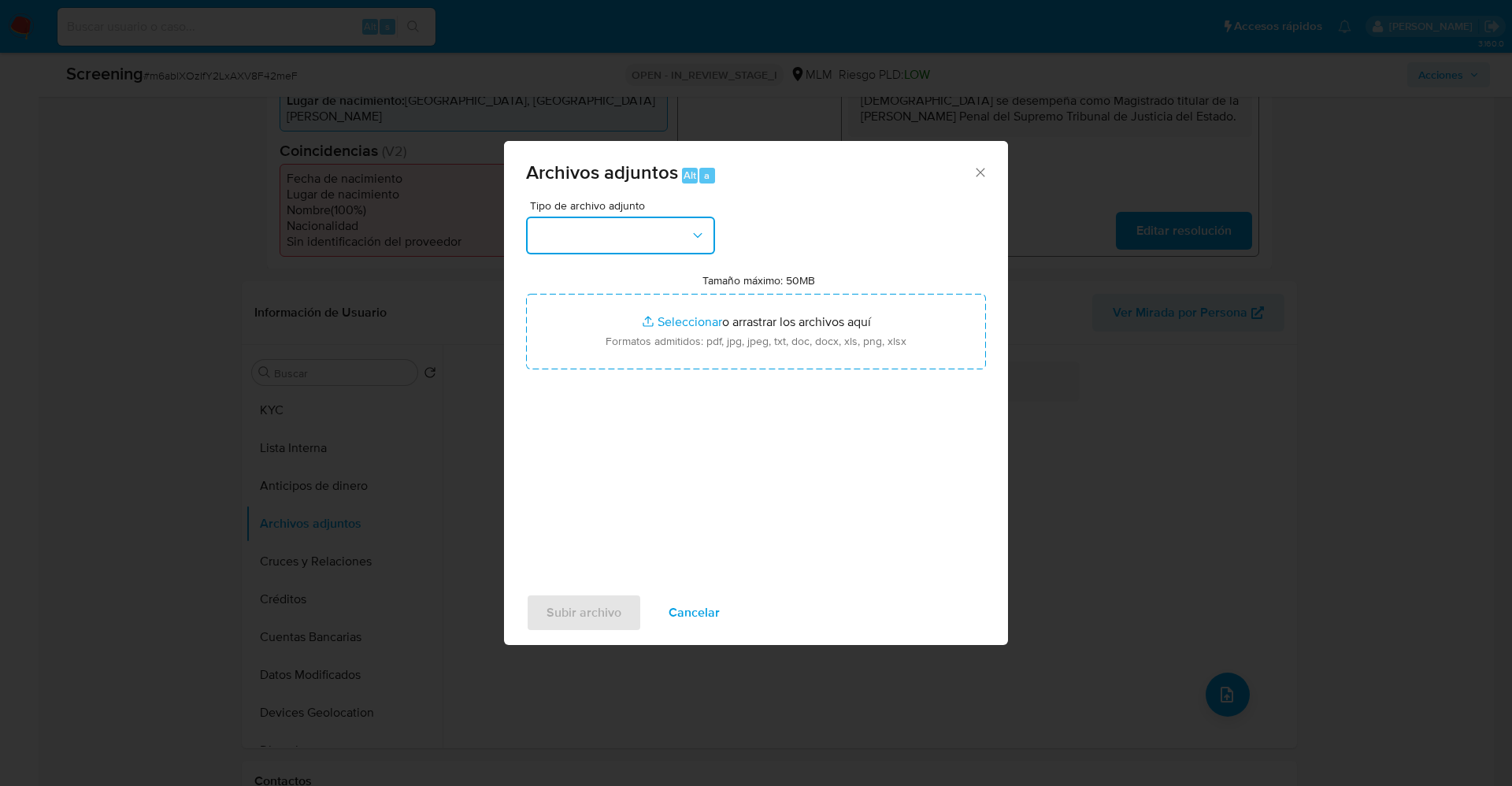
click at [622, 242] on button "button" at bounding box center [620, 235] width 189 height 37
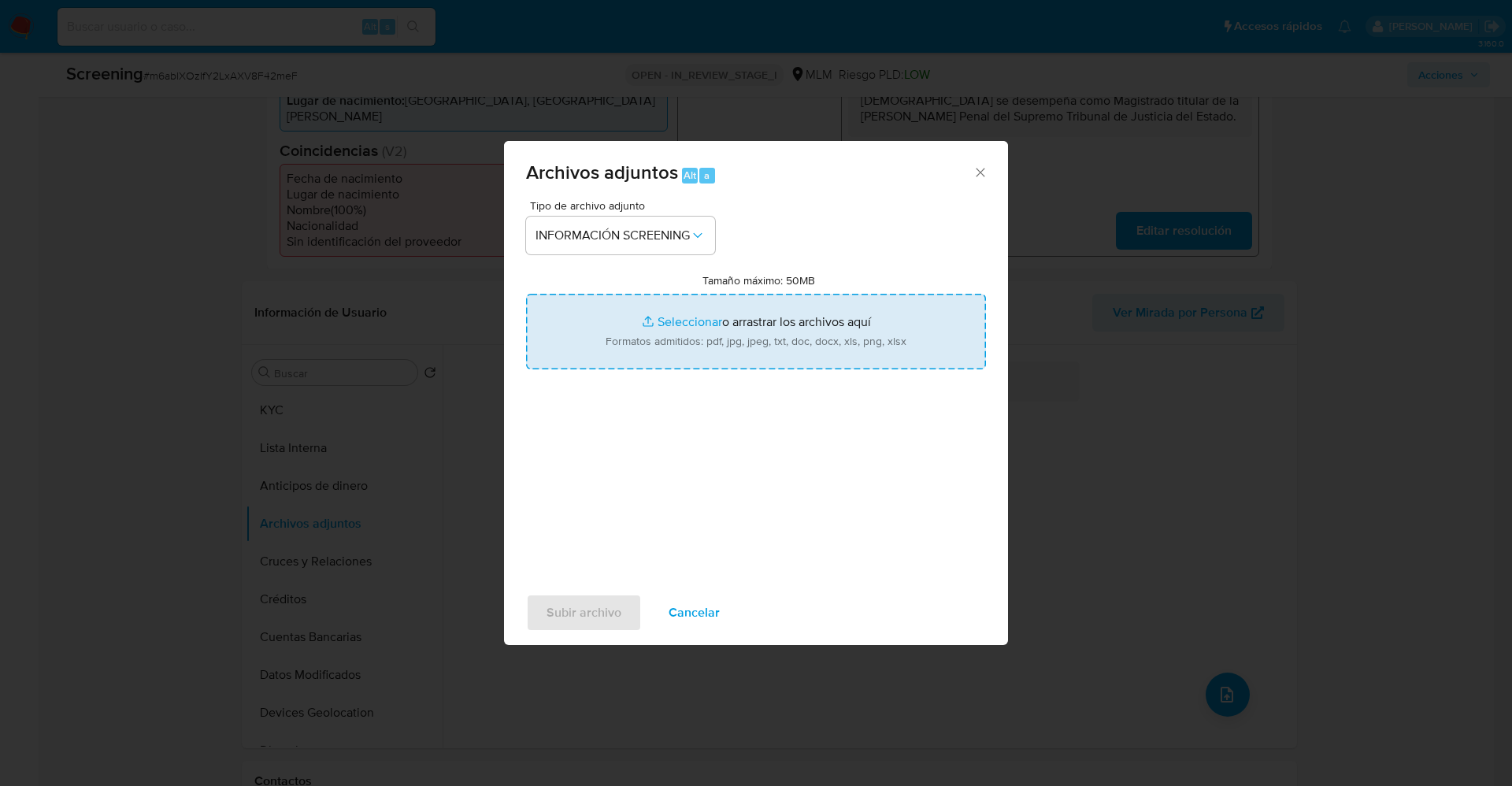
type input "C:\fakepath\_Juan [PERSON_NAME] lavado de dinero - Buscar con Google.pdf"
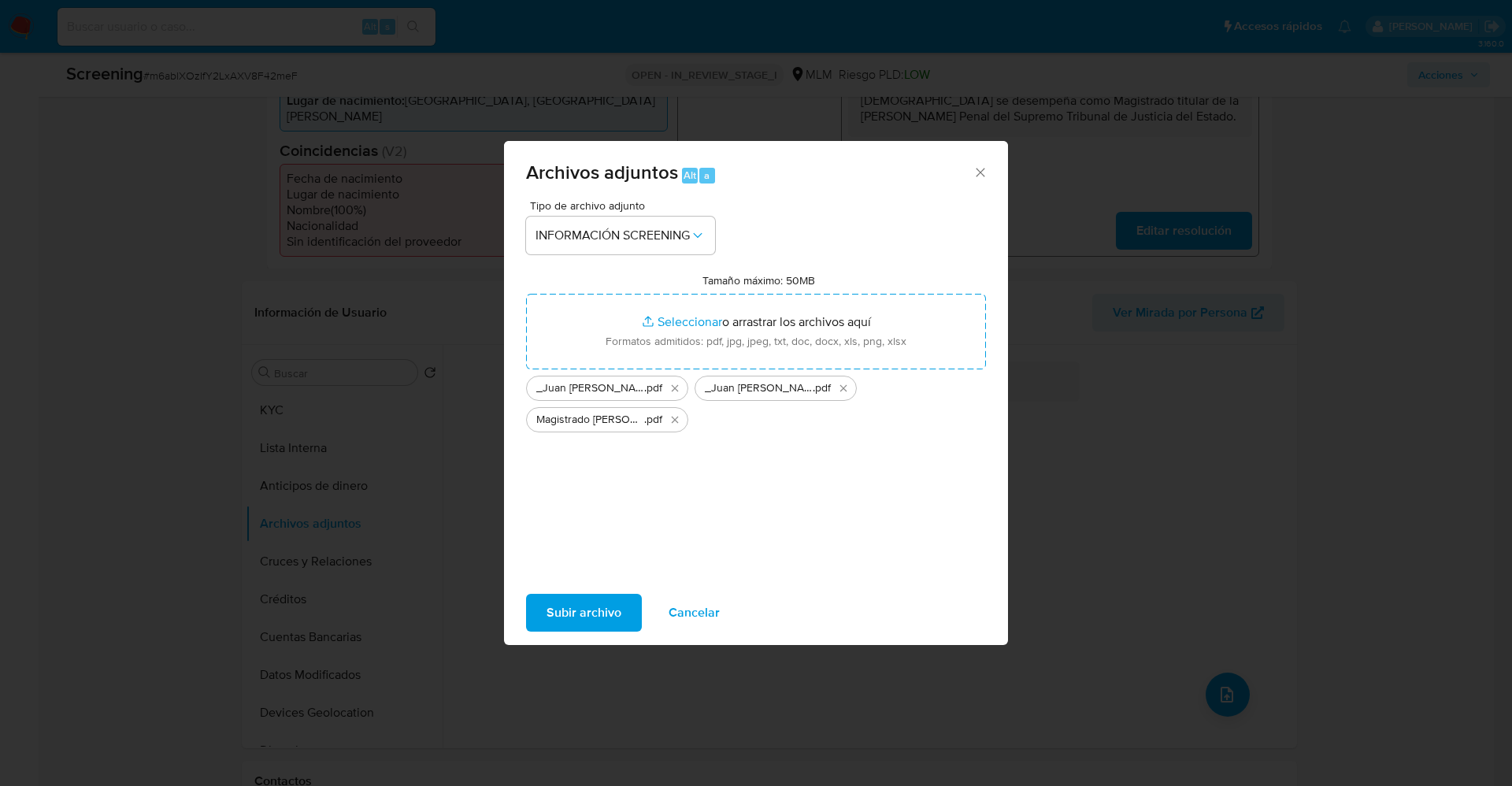
click at [584, 612] on span "Subir archivo" at bounding box center [584, 613] width 75 height 35
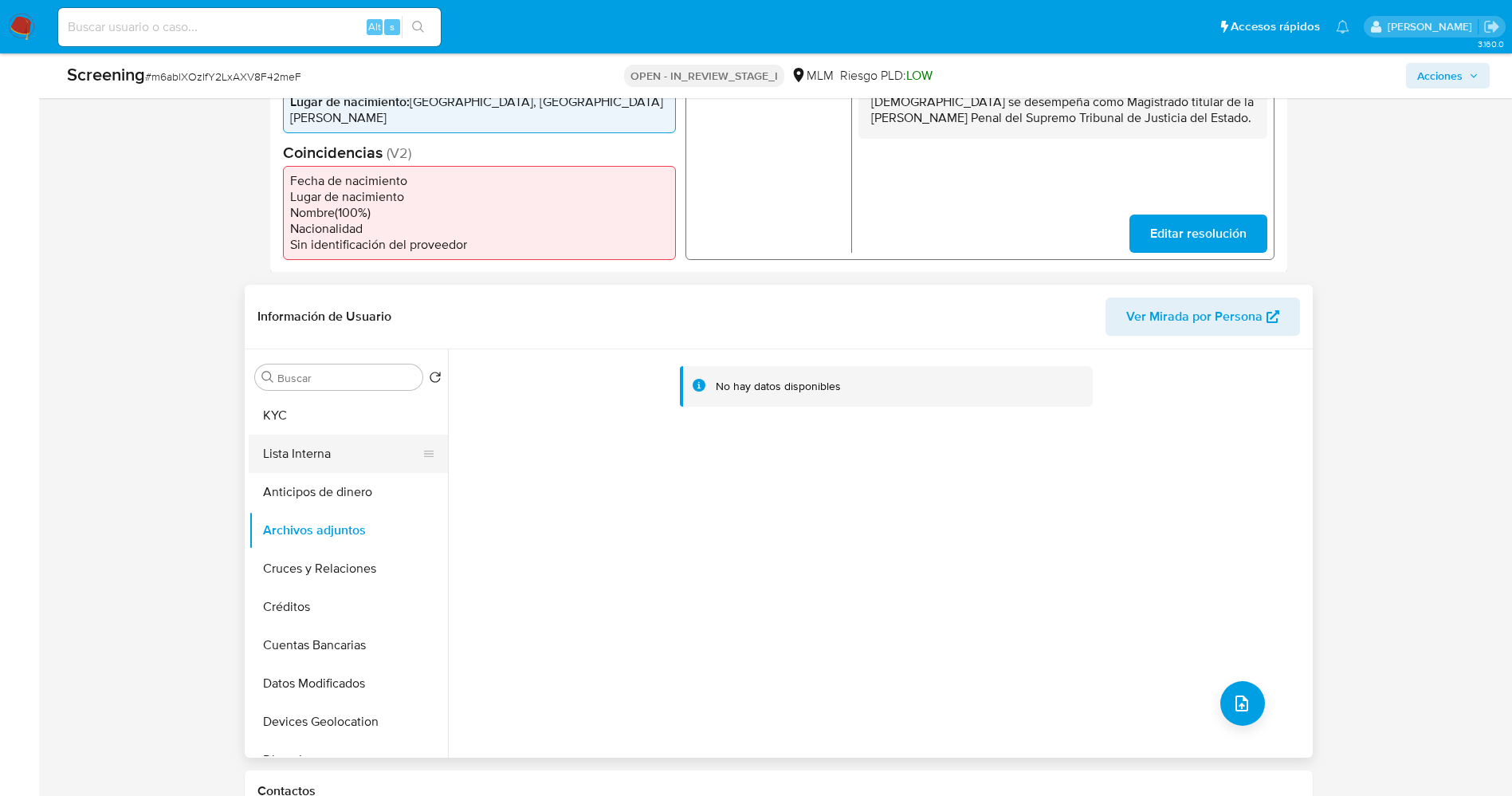
click at [303, 437] on button "Lista Interna" at bounding box center [342, 453] width 187 height 38
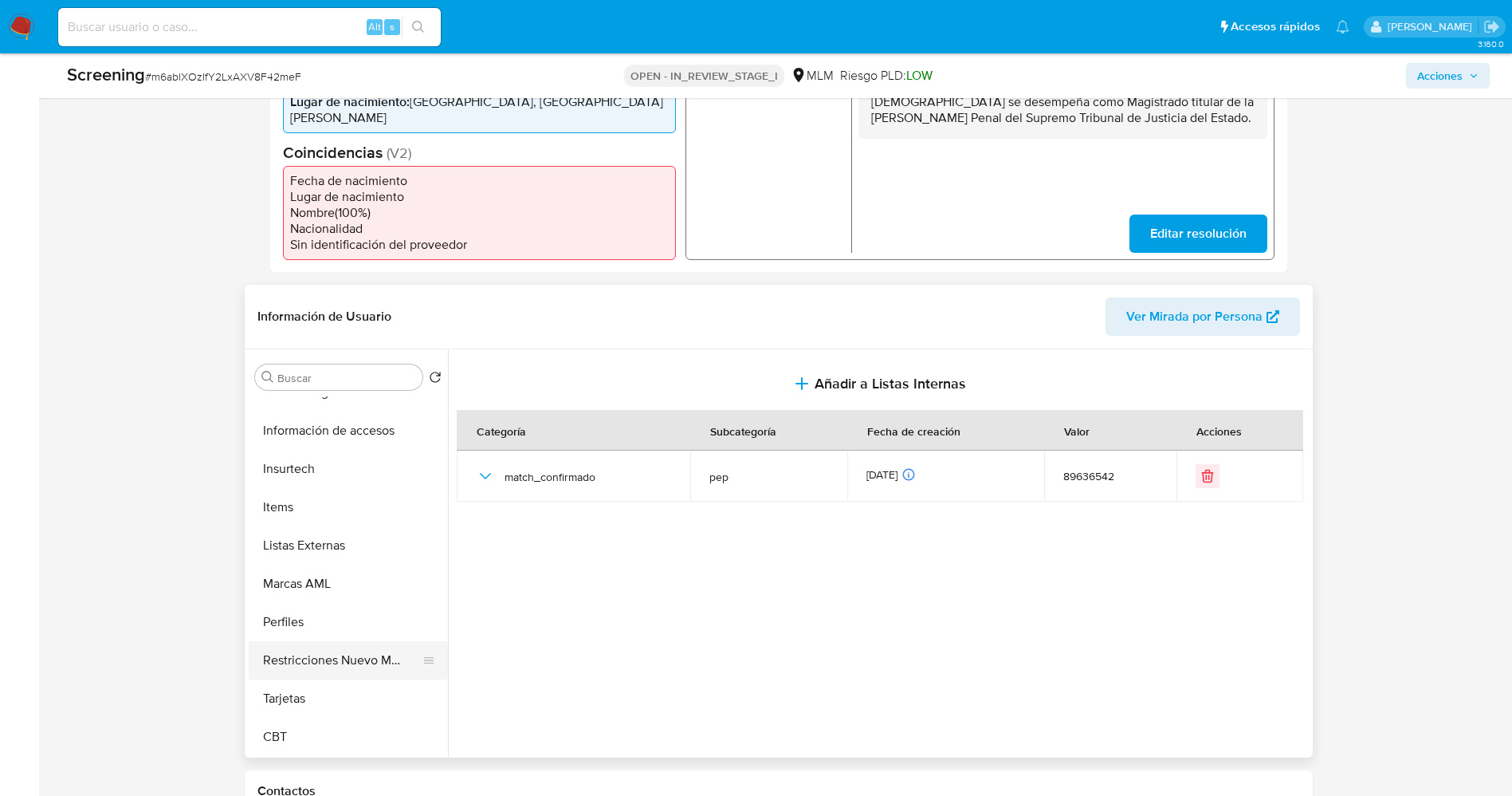
click at [325, 641] on button "Restricciones Nuevo Mundo" at bounding box center [342, 659] width 187 height 38
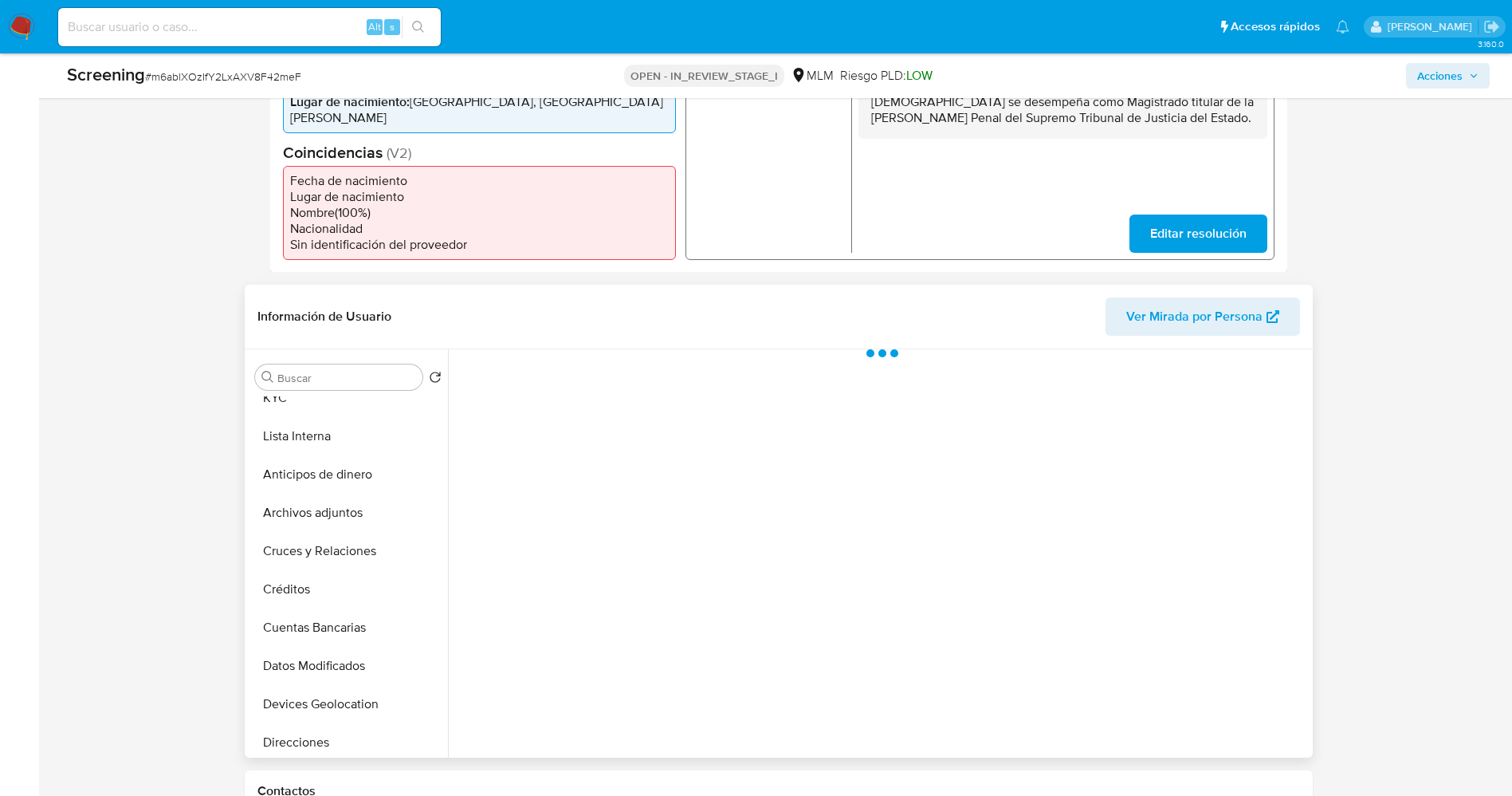
scroll to position [0, 0]
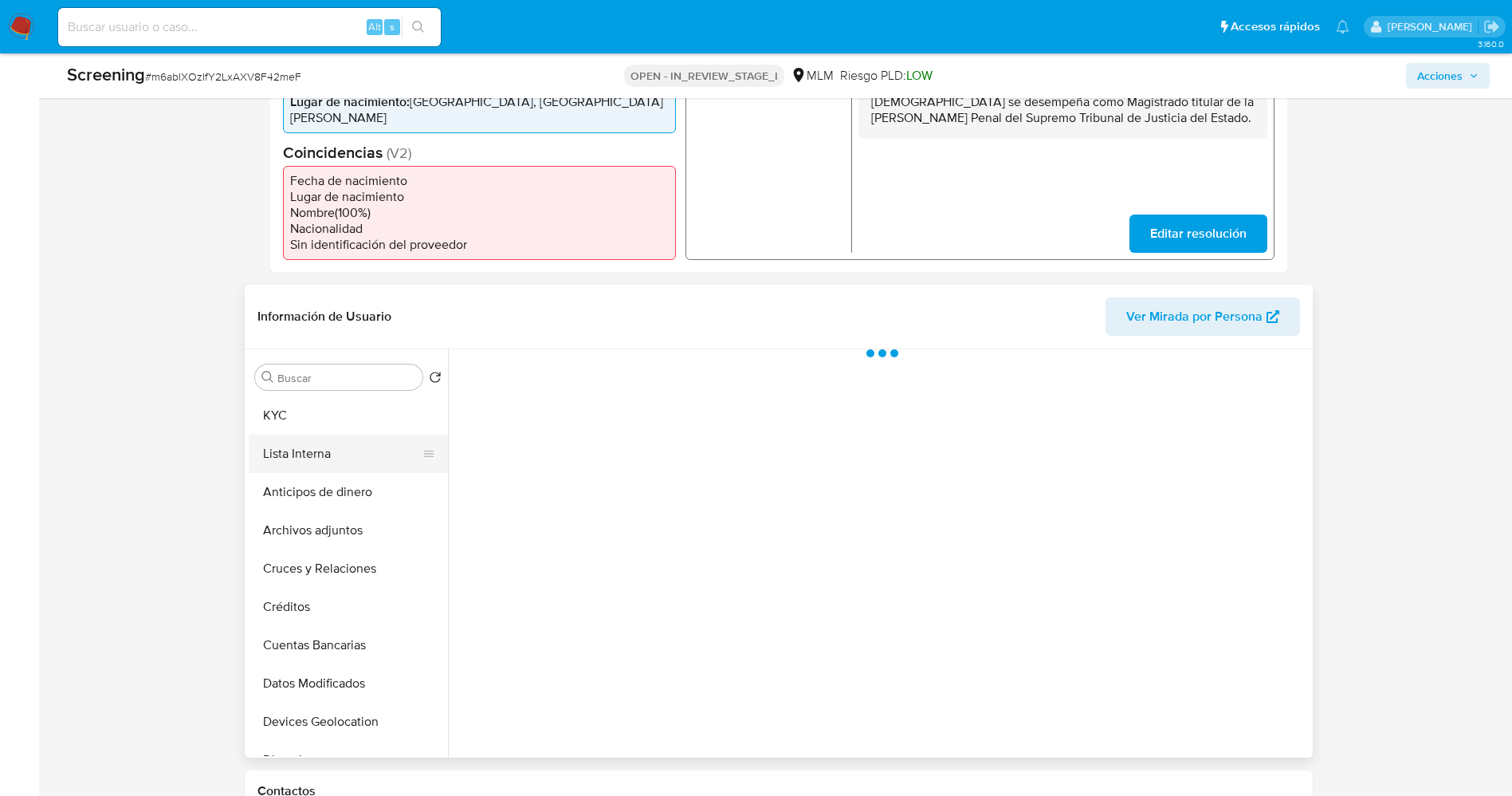
click at [315, 442] on button "Lista Interna" at bounding box center [342, 453] width 187 height 38
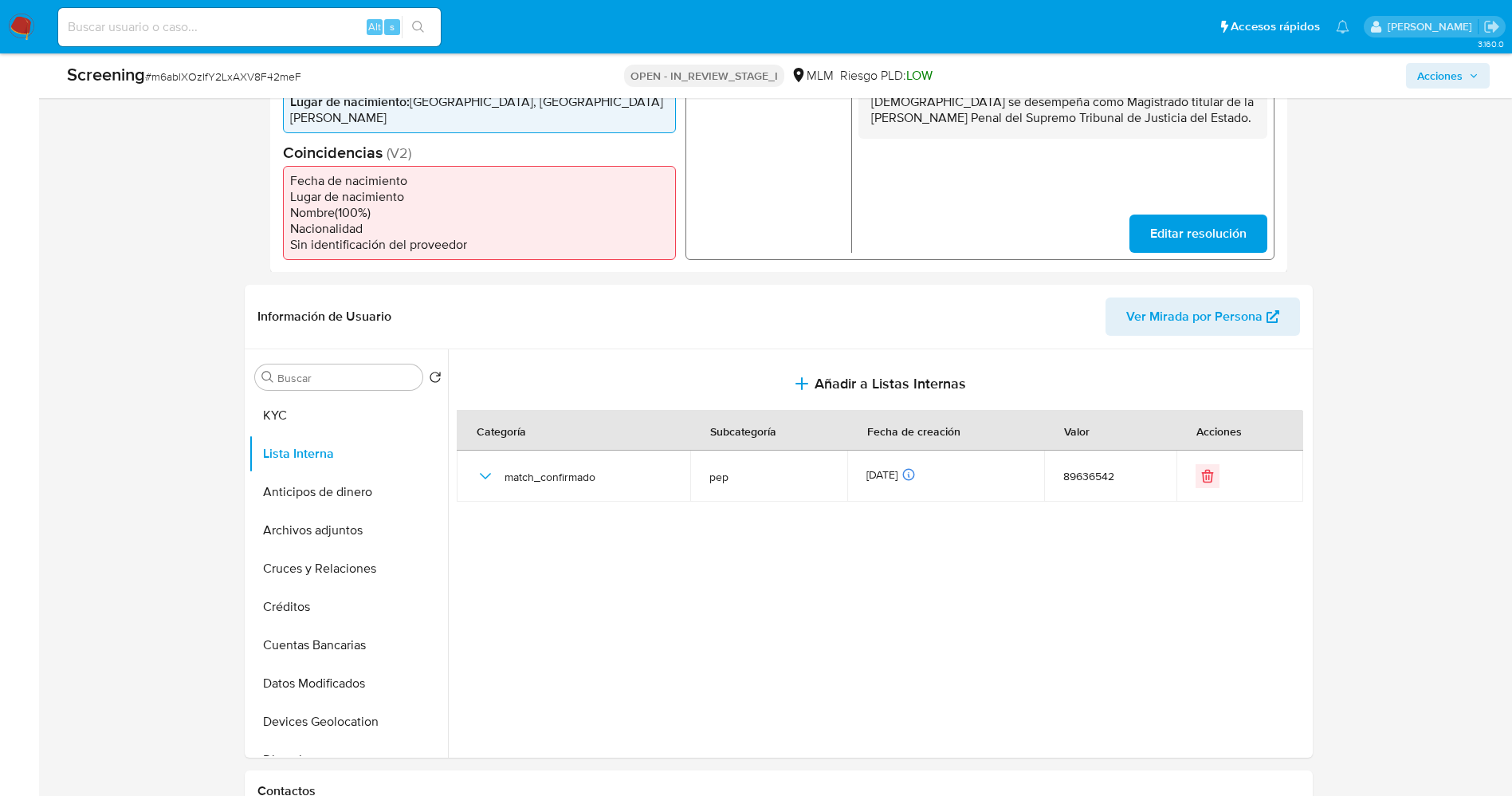
drag, startPoint x: 315, startPoint y: 515, endPoint x: 1529, endPoint y: 759, distance: 1238.3
click at [318, 514] on button "Archivos adjuntos" at bounding box center [348, 530] width 199 height 38
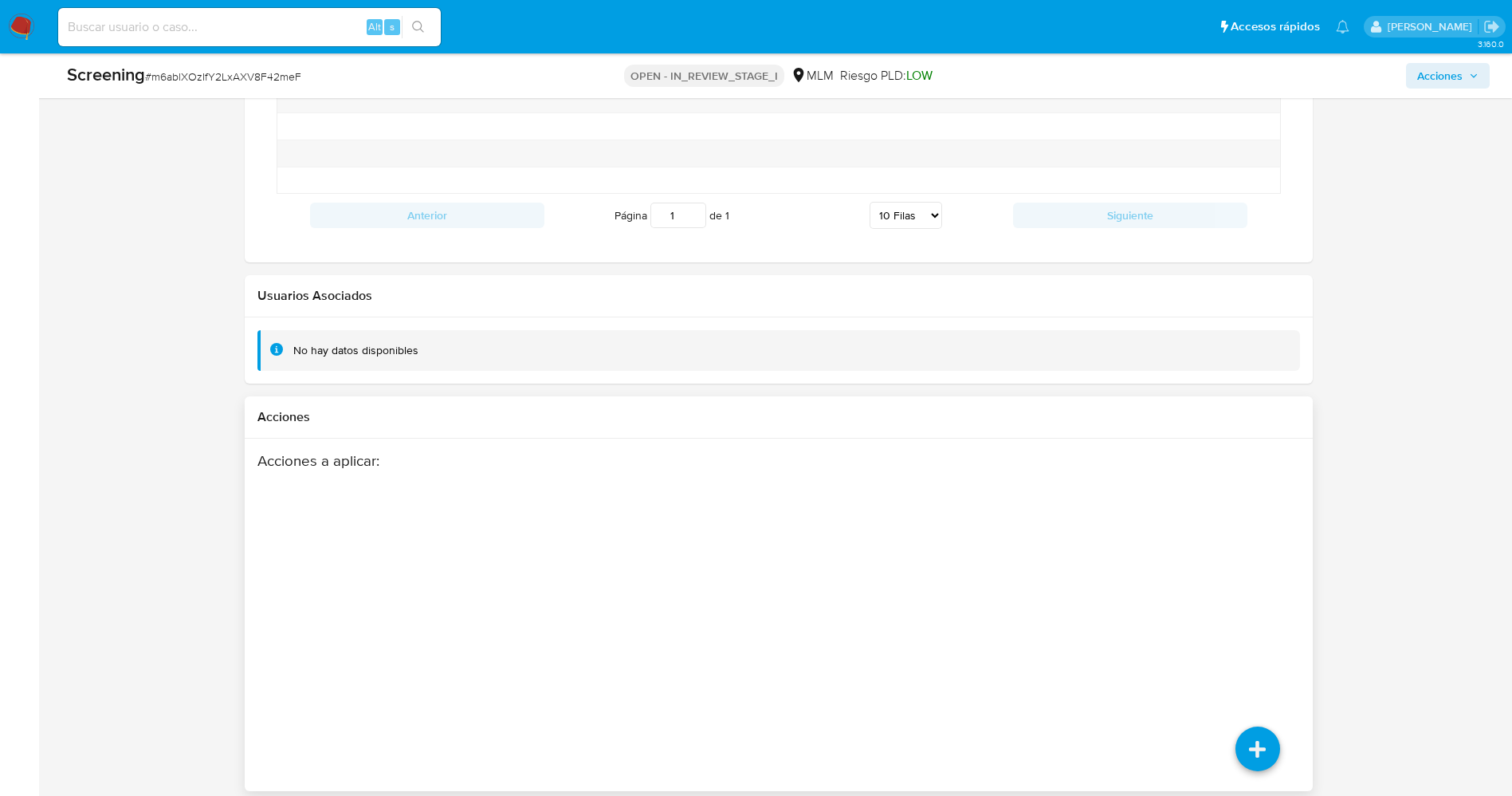
scroll to position [2152, 0]
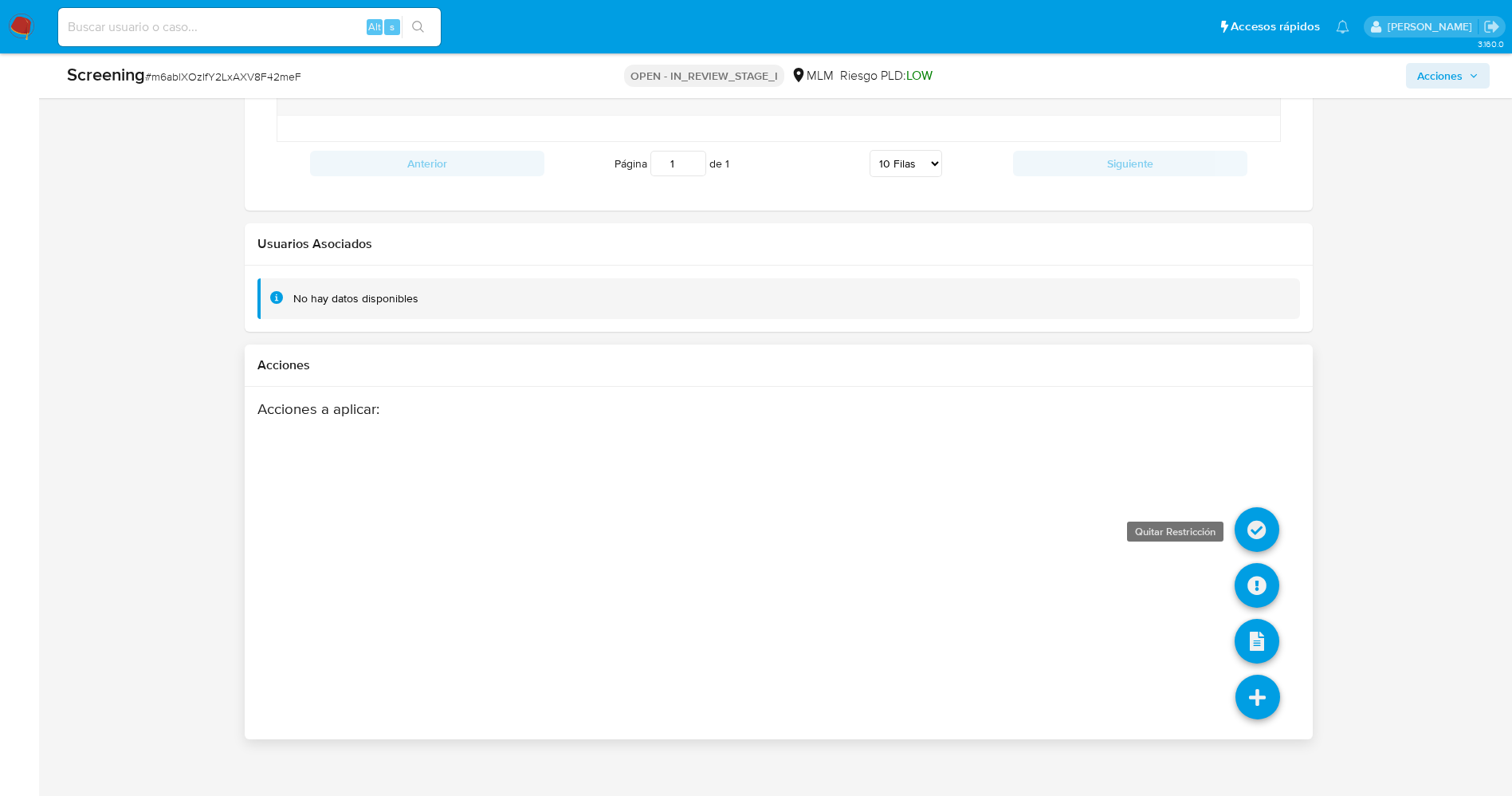
click at [1254, 509] on icon at bounding box center [1256, 529] width 45 height 45
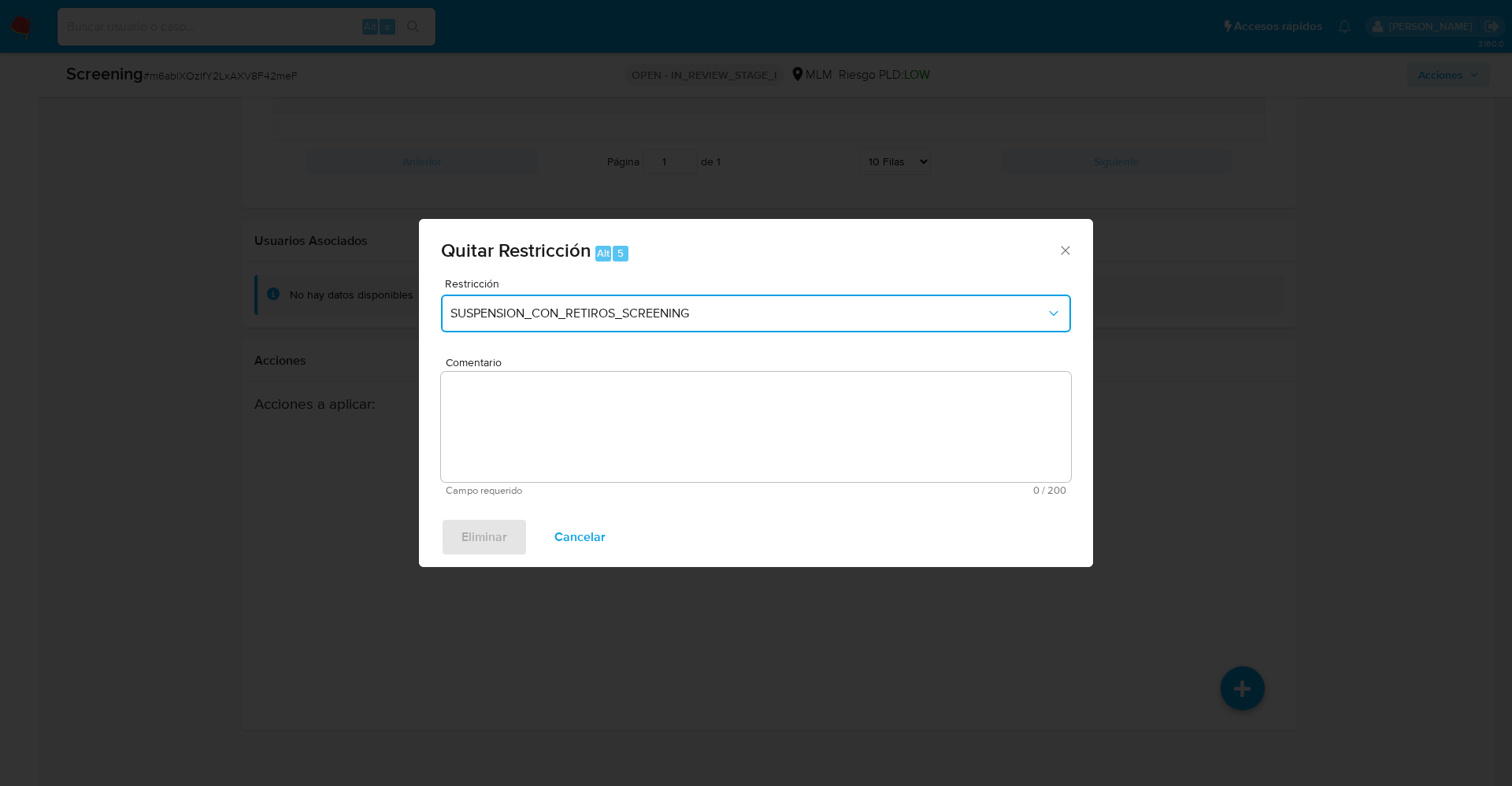
click at [672, 328] on button "SUSPENSION_CON_RETIROS_SCREENING" at bounding box center [755, 312] width 630 height 37
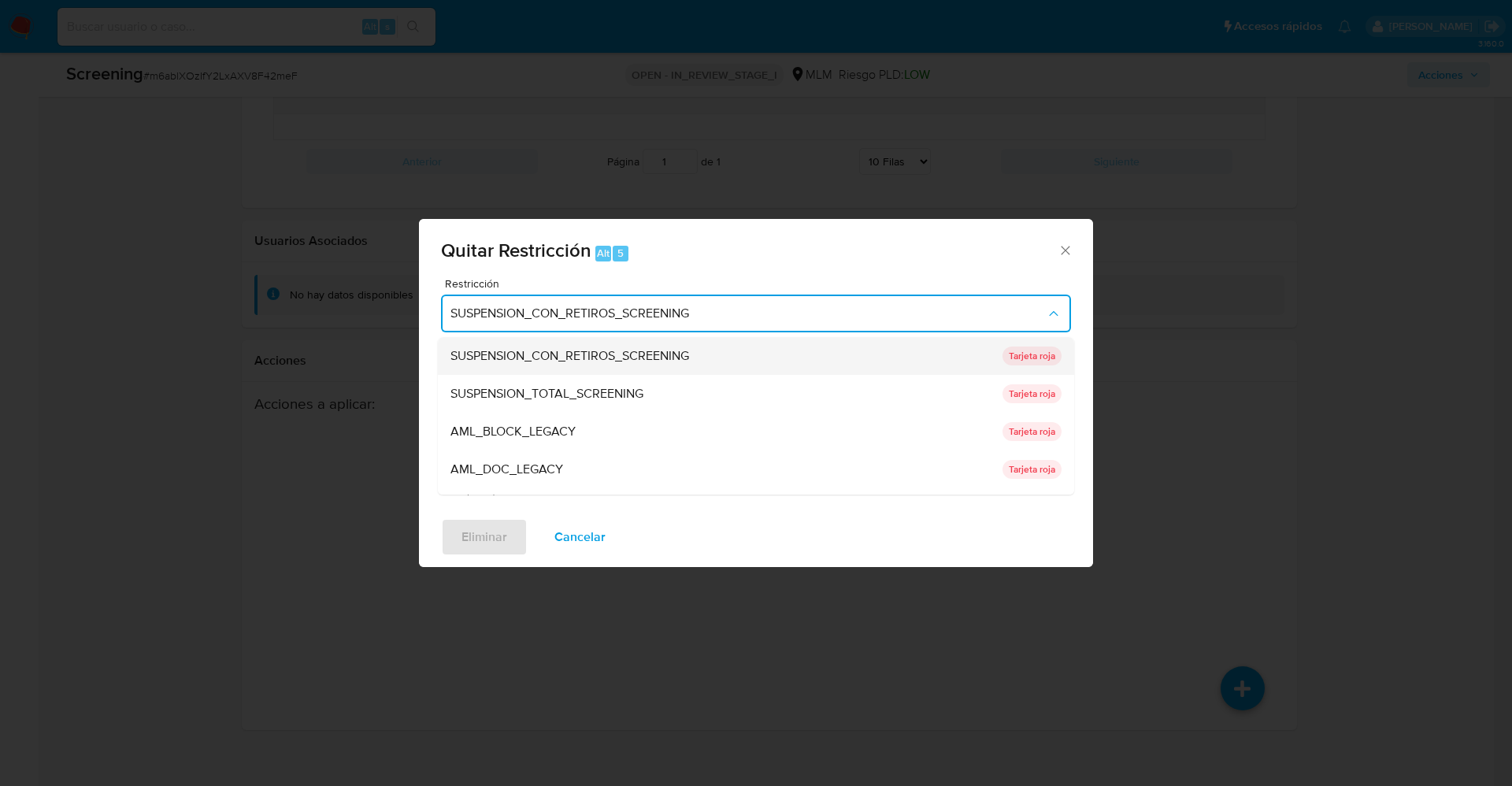
click at [657, 348] on span "SUSPENSION_CON_RETIROS_SCREENING" at bounding box center [570, 356] width 239 height 16
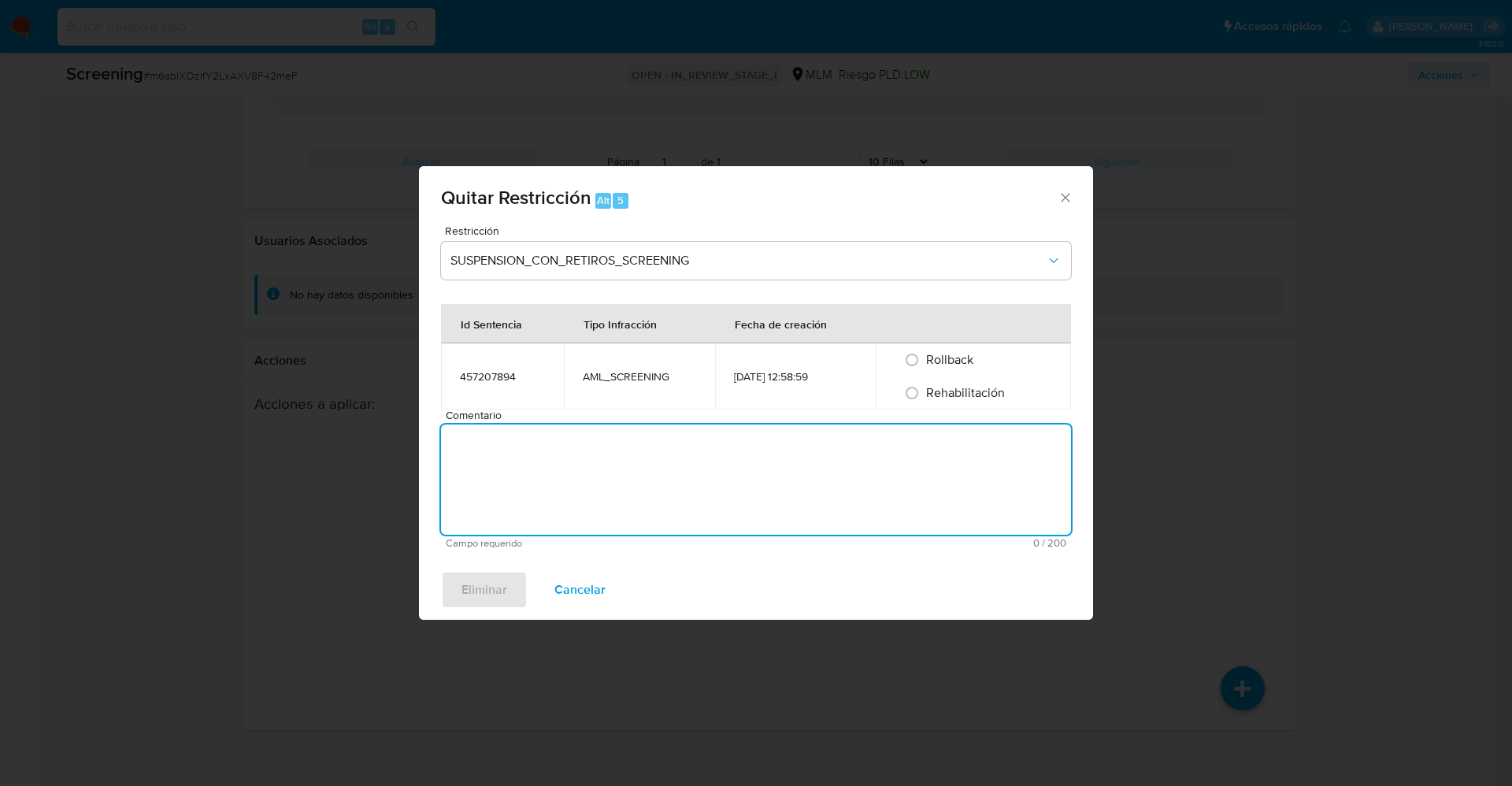
click at [681, 438] on textarea "Comentario" at bounding box center [755, 479] width 630 height 111
click at [942, 400] on span "Rehabilitación" at bounding box center [966, 392] width 78 height 18
click at [925, 400] on input "Rehabilitación" at bounding box center [912, 393] width 25 height 25
radio input "true"
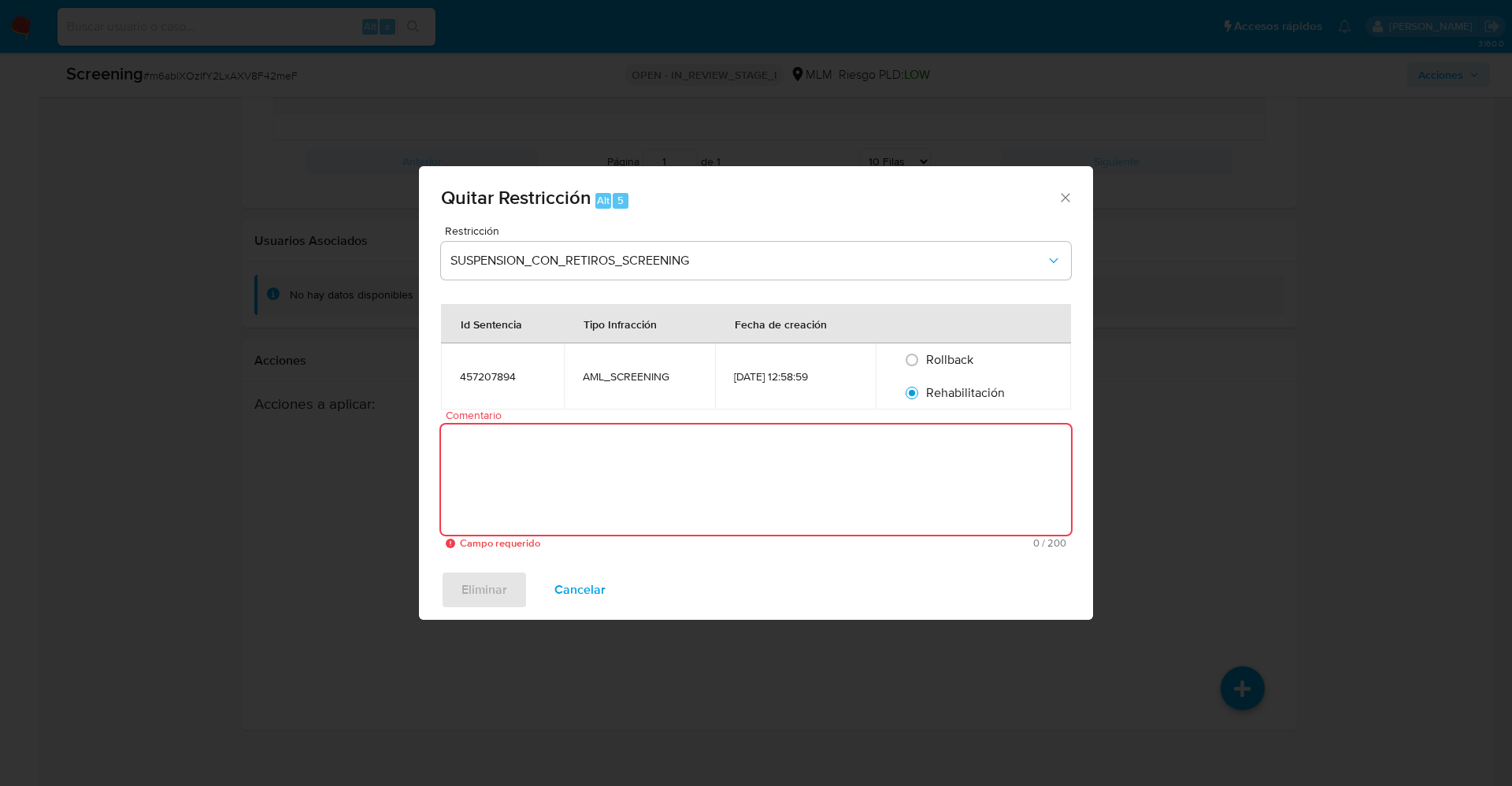
click at [889, 452] on textarea "Comentario" at bounding box center [755, 479] width 630 height 111
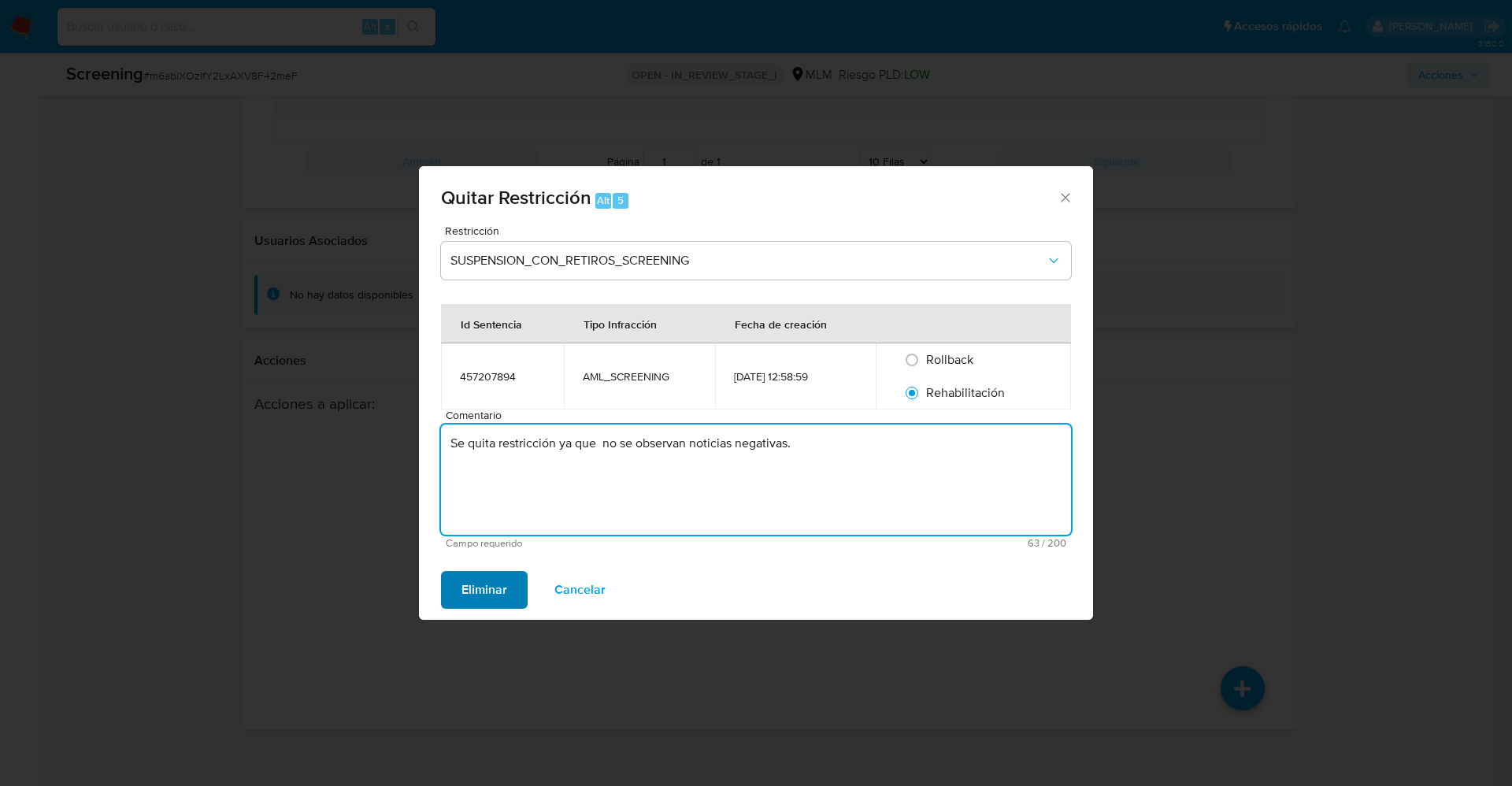
type textarea "Se quita restricción ya que no se observan noticias negativas."
click at [496, 594] on span "Eliminar" at bounding box center [484, 589] width 45 height 35
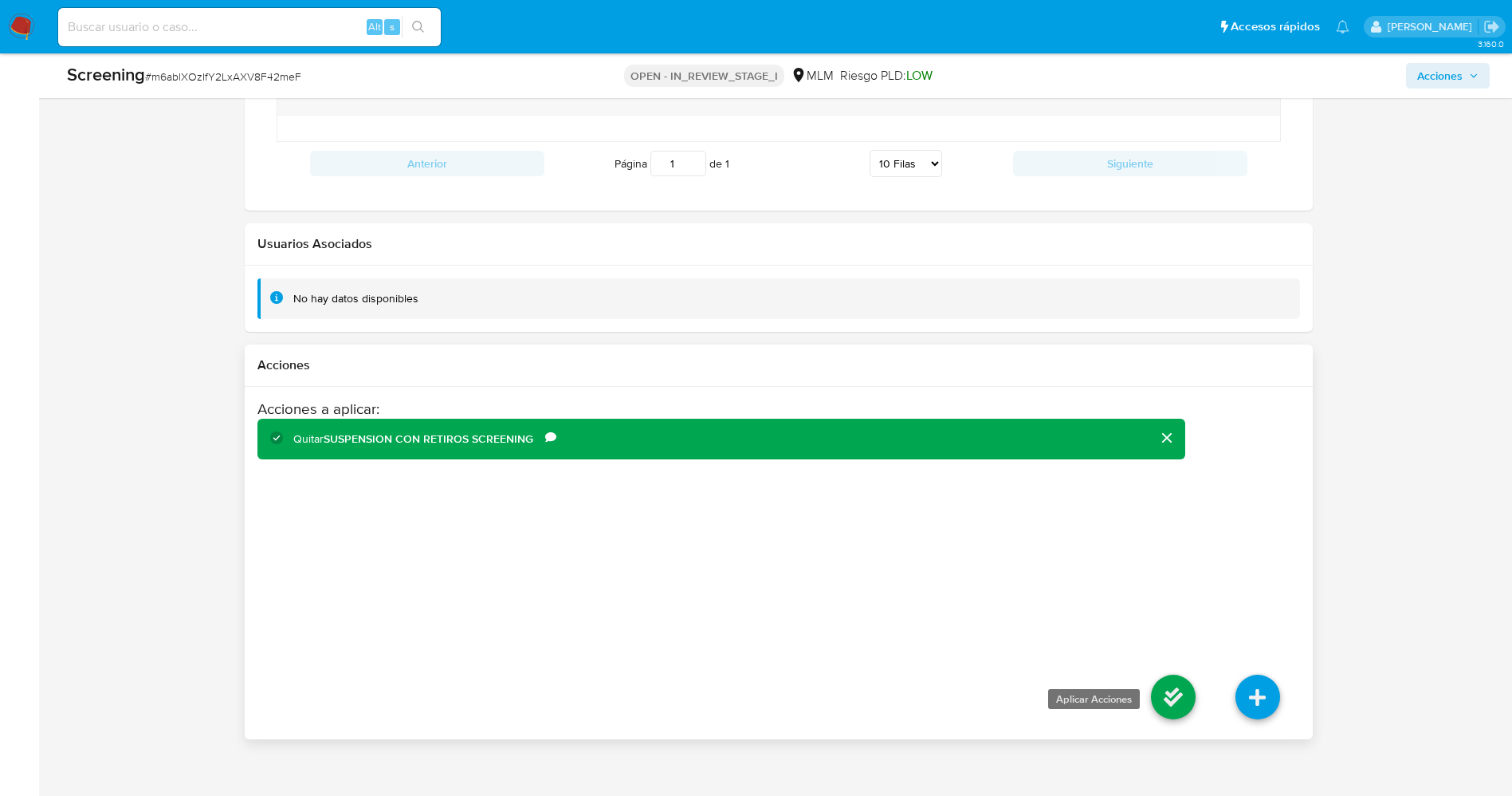
click at [1177, 674] on icon at bounding box center [1173, 696] width 45 height 45
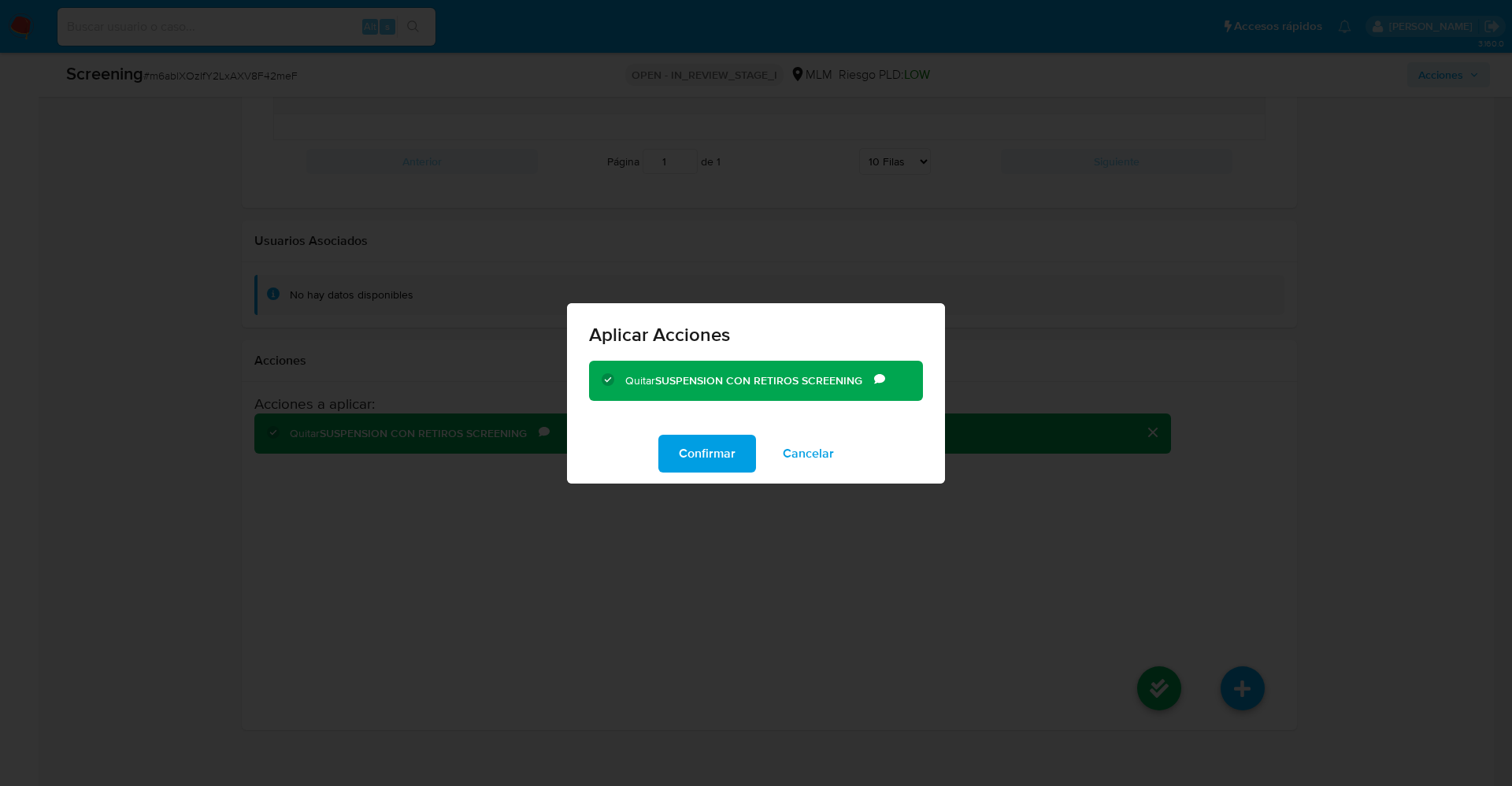
click at [685, 432] on div "Confirmar Cancelar" at bounding box center [756, 453] width 378 height 60
click at [695, 439] on span "Confirmar" at bounding box center [707, 453] width 57 height 35
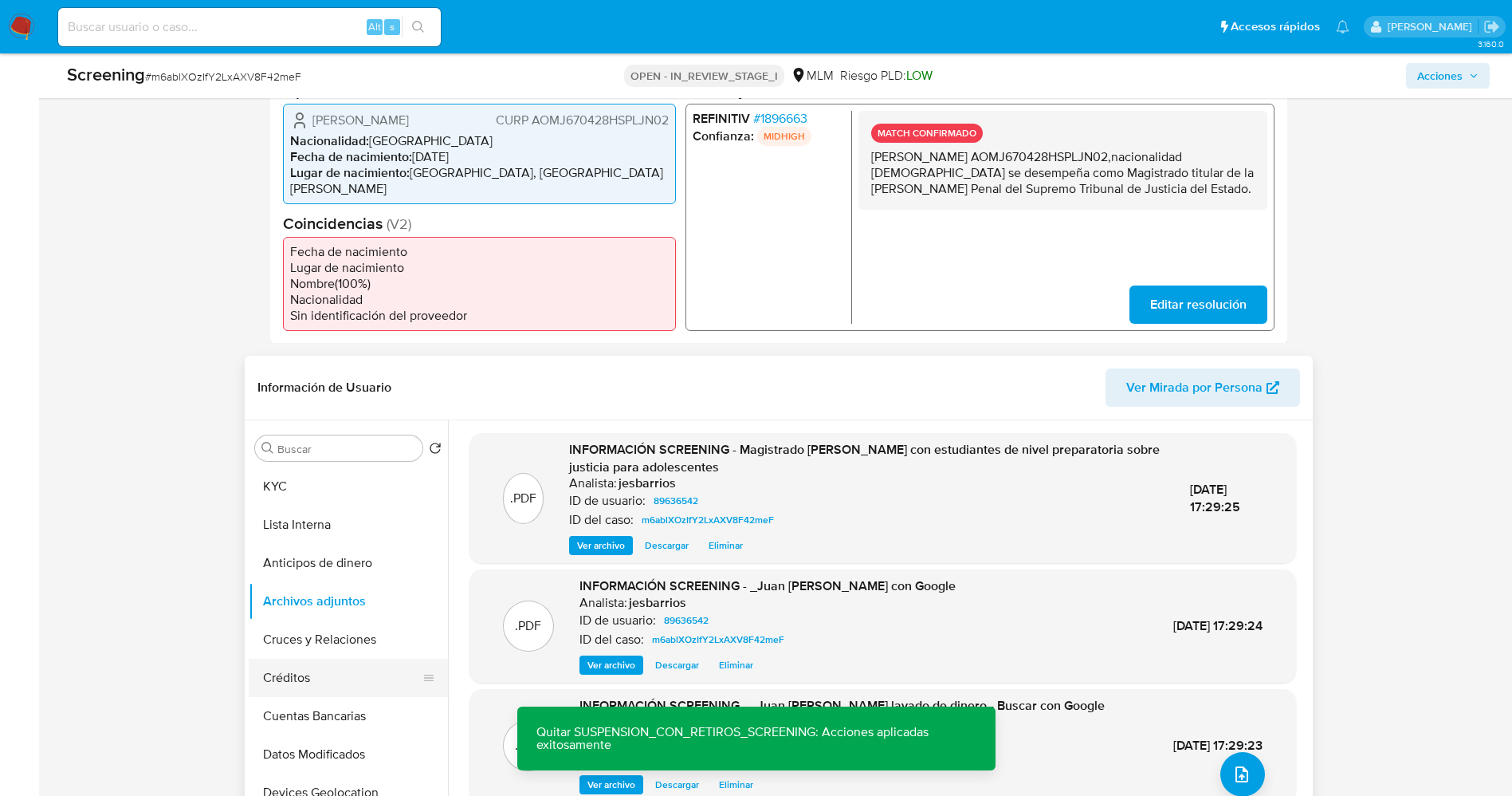
scroll to position [598, 0]
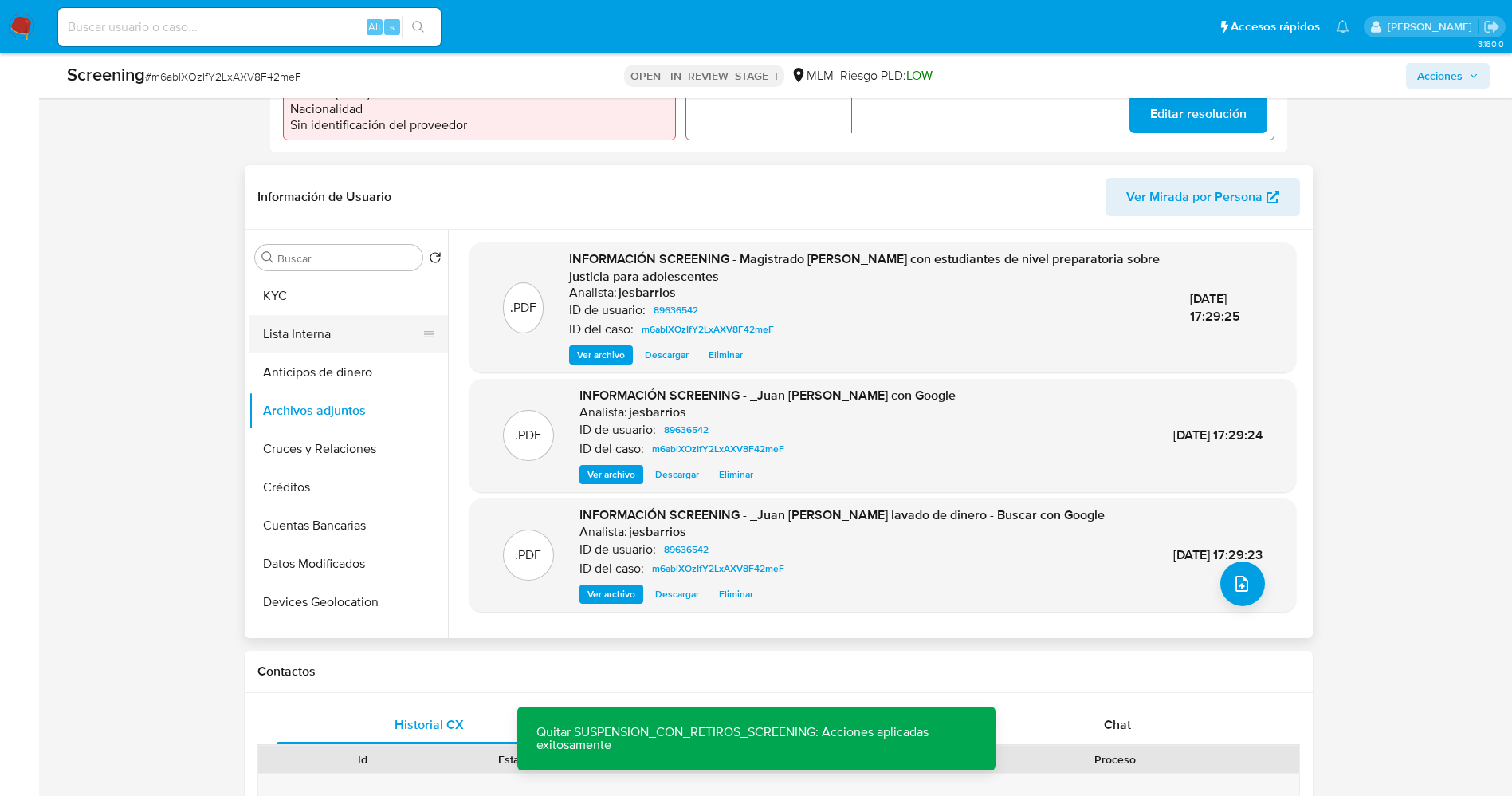
click at [332, 324] on button "Lista Interna" at bounding box center [342, 333] width 187 height 38
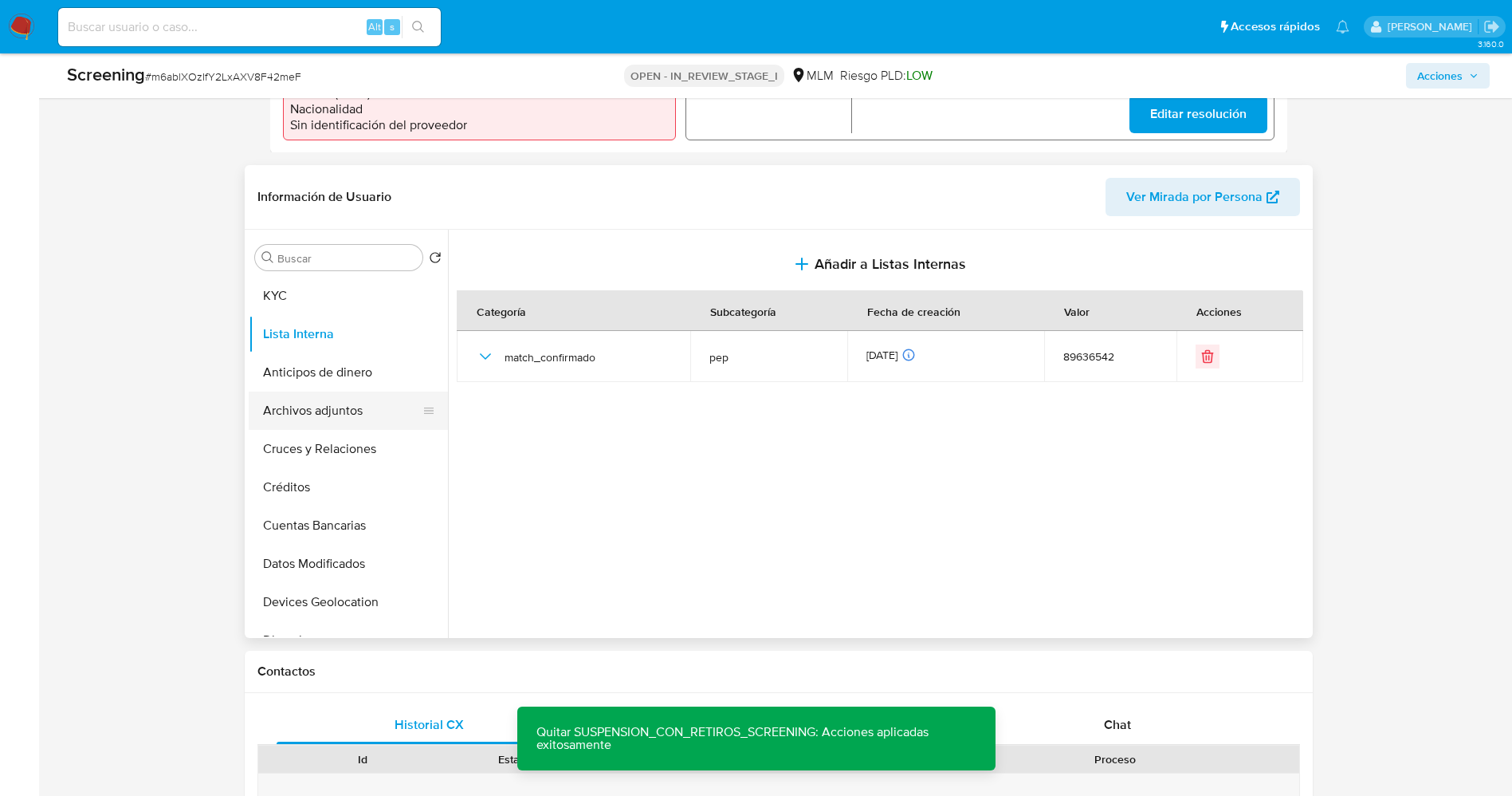
click at [322, 401] on button "Archivos adjuntos" at bounding box center [342, 410] width 187 height 38
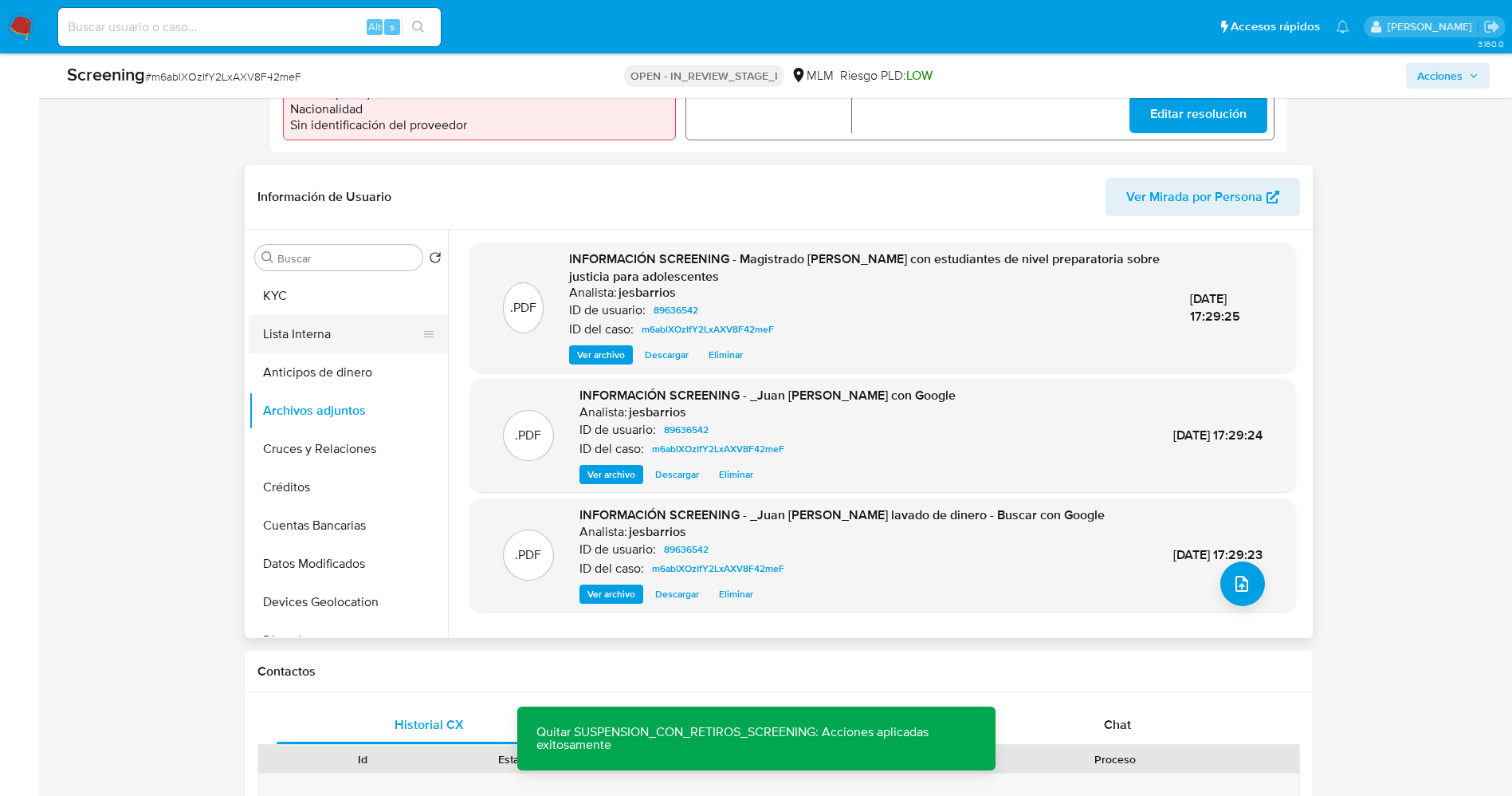
click at [312, 332] on button "Lista Interna" at bounding box center [342, 333] width 187 height 38
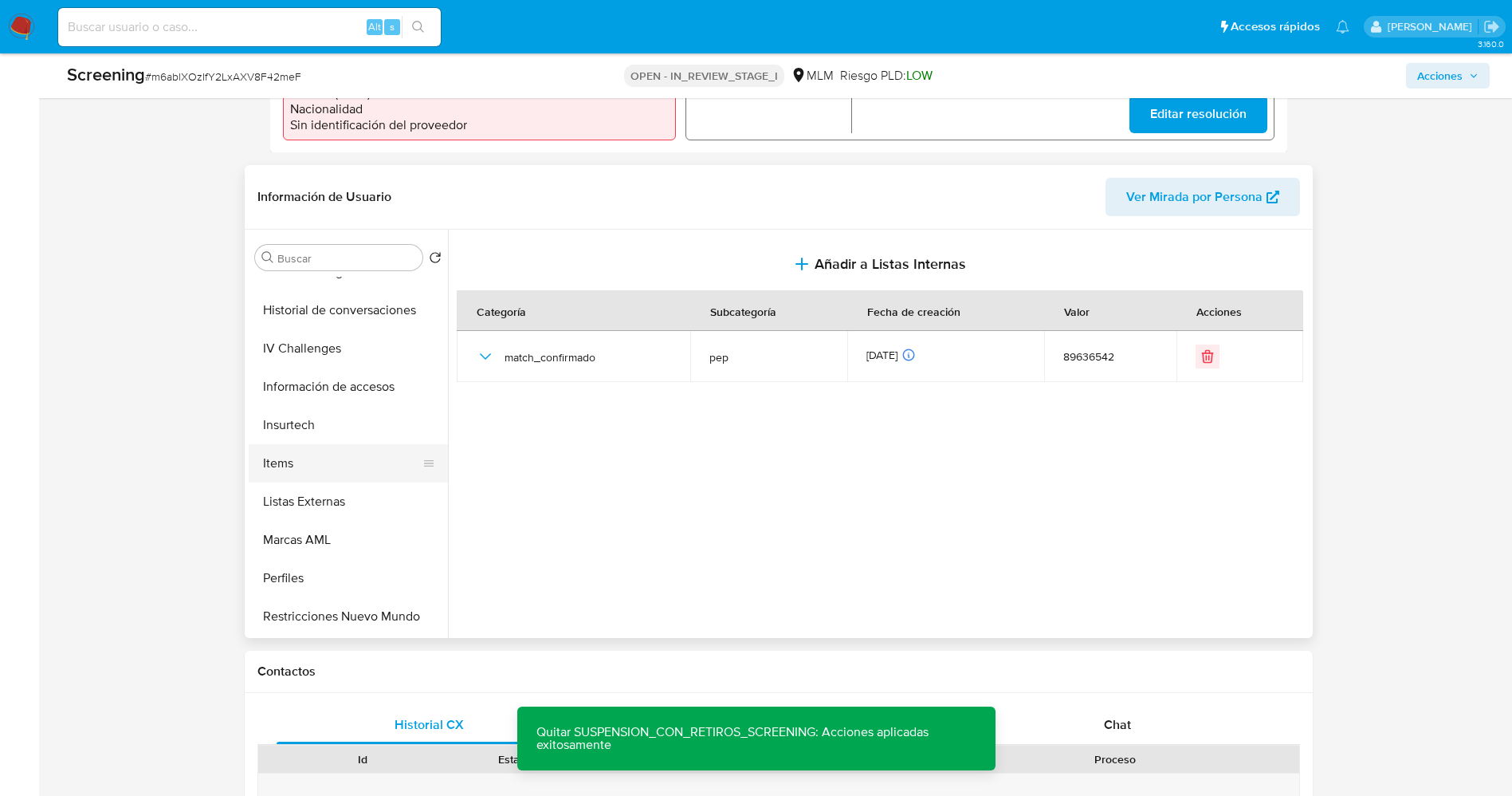
scroll to position [673, 0]
click at [326, 534] on button "Restricciones Nuevo Mundo" at bounding box center [342, 539] width 187 height 38
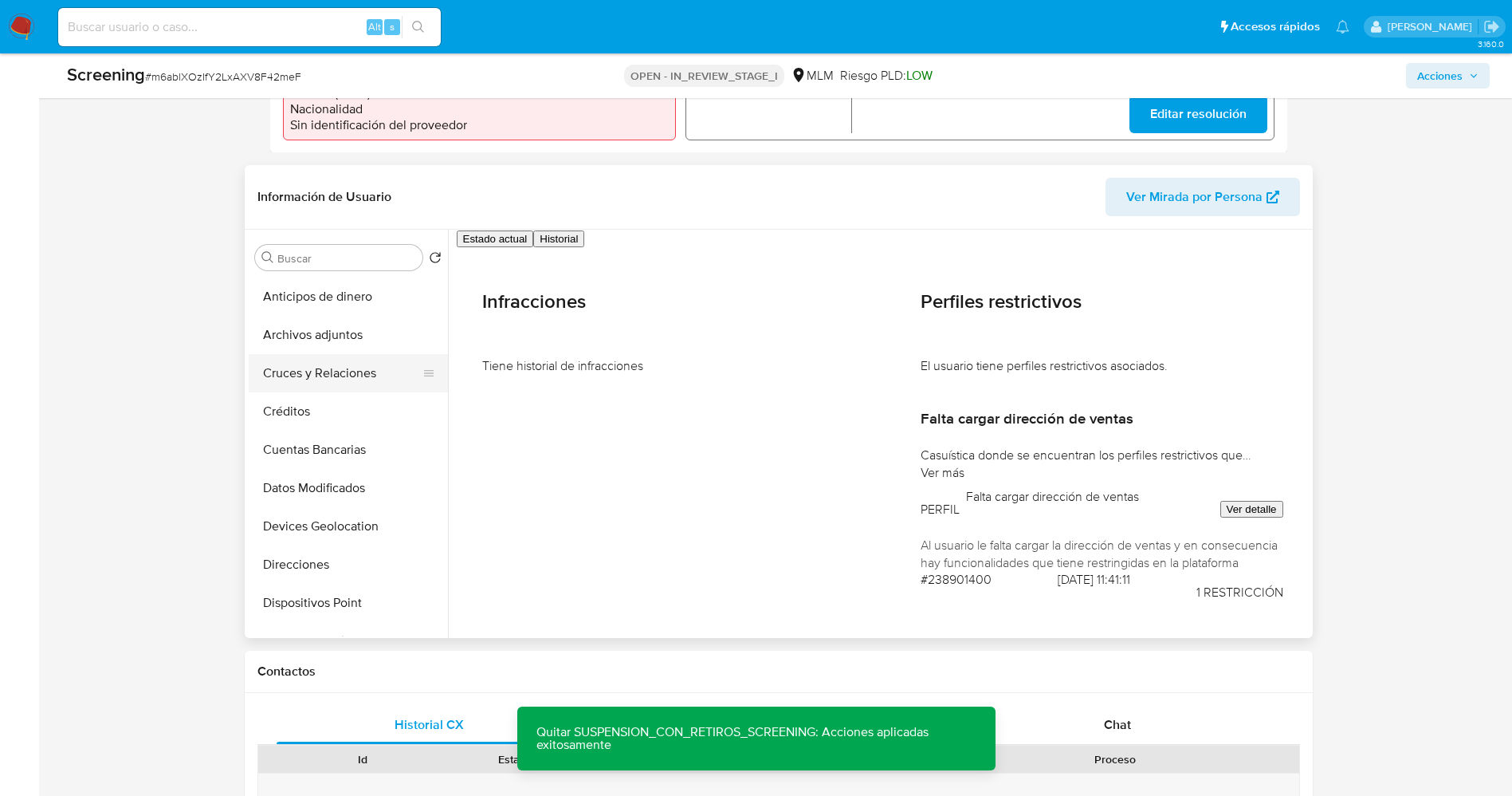
scroll to position [0, 0]
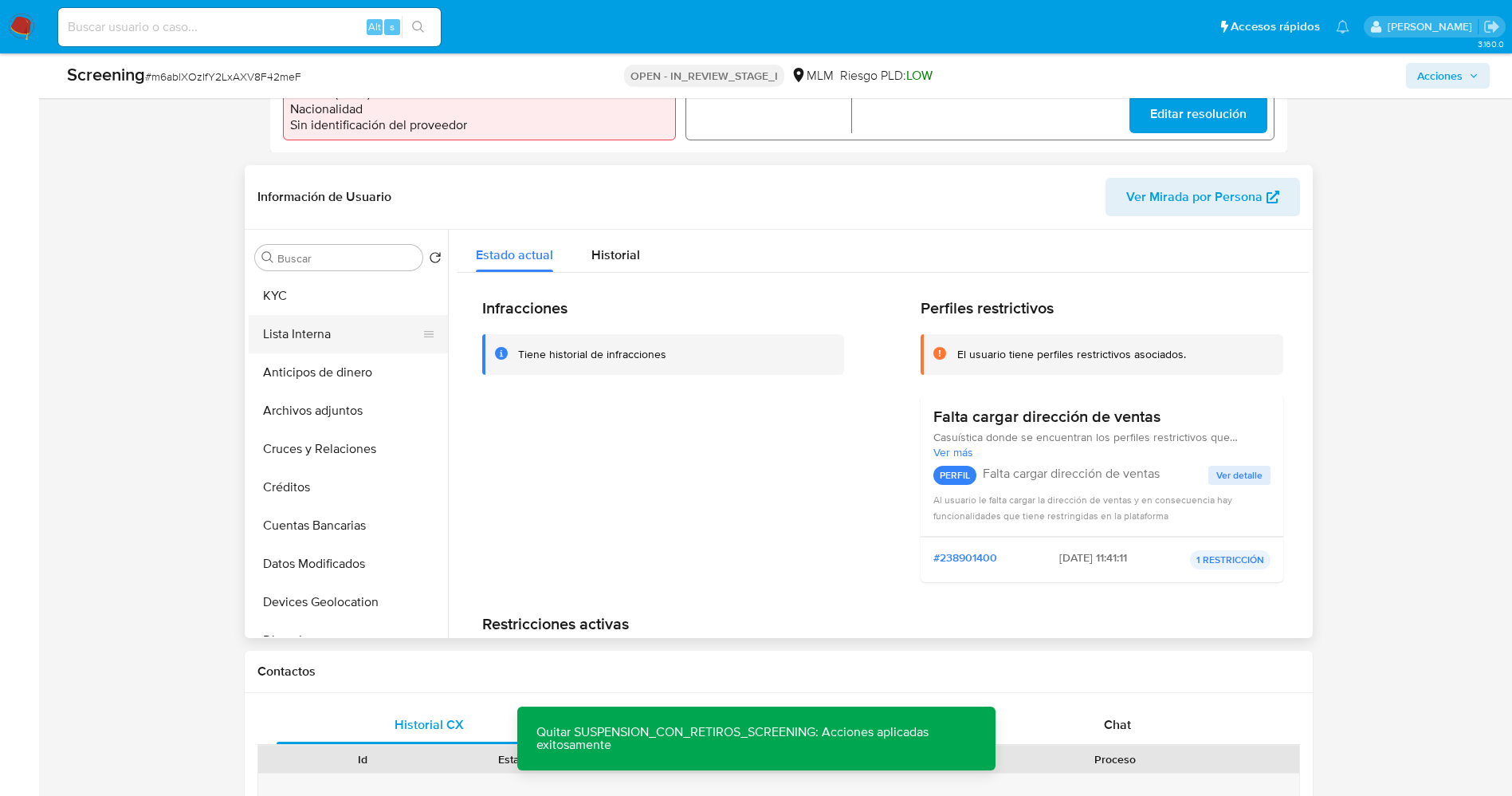
click at [314, 321] on button "Lista Interna" at bounding box center [342, 333] width 187 height 38
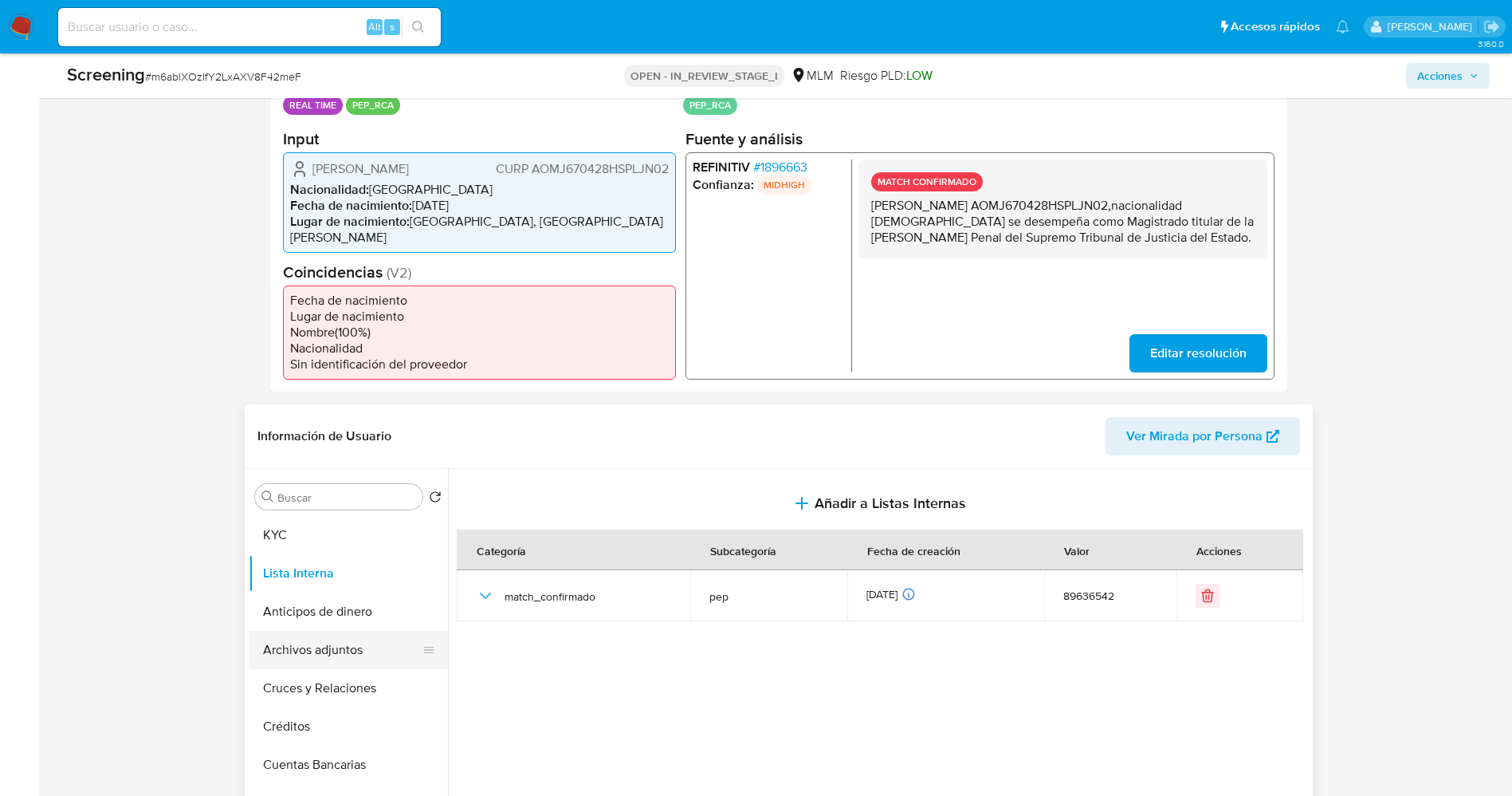
scroll to position [239, 0]
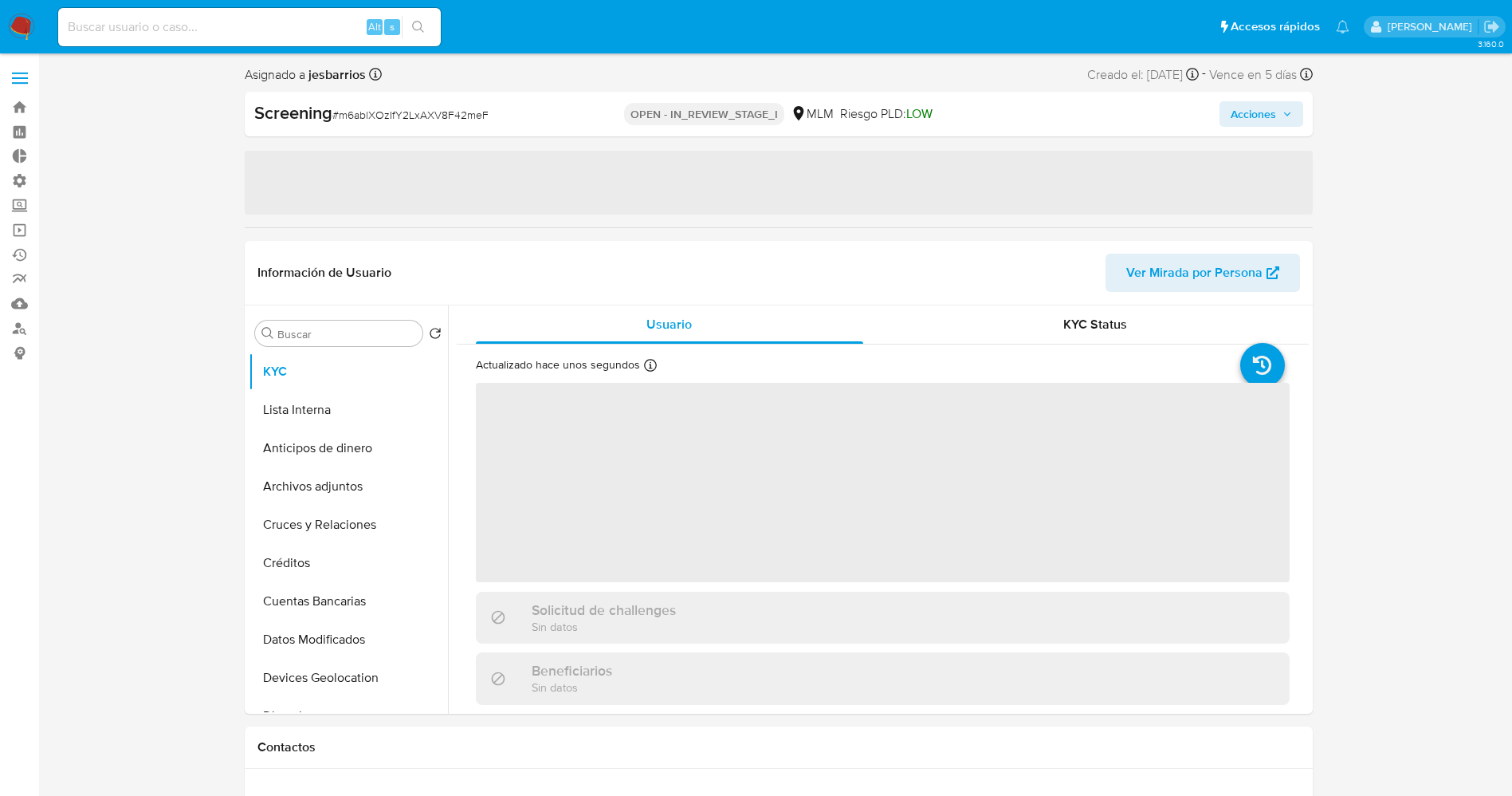
select select "10"
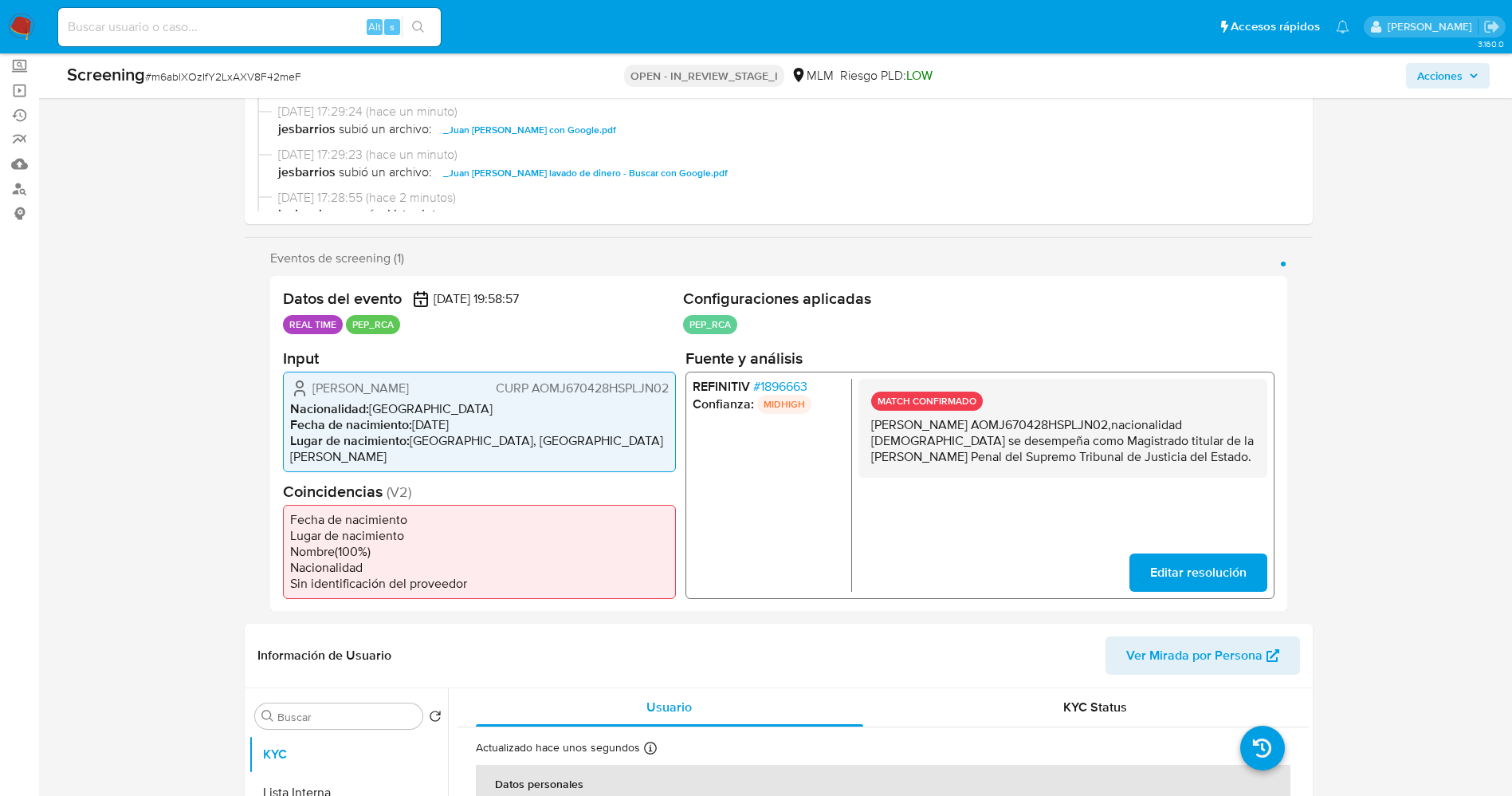
scroll to position [359, 0]
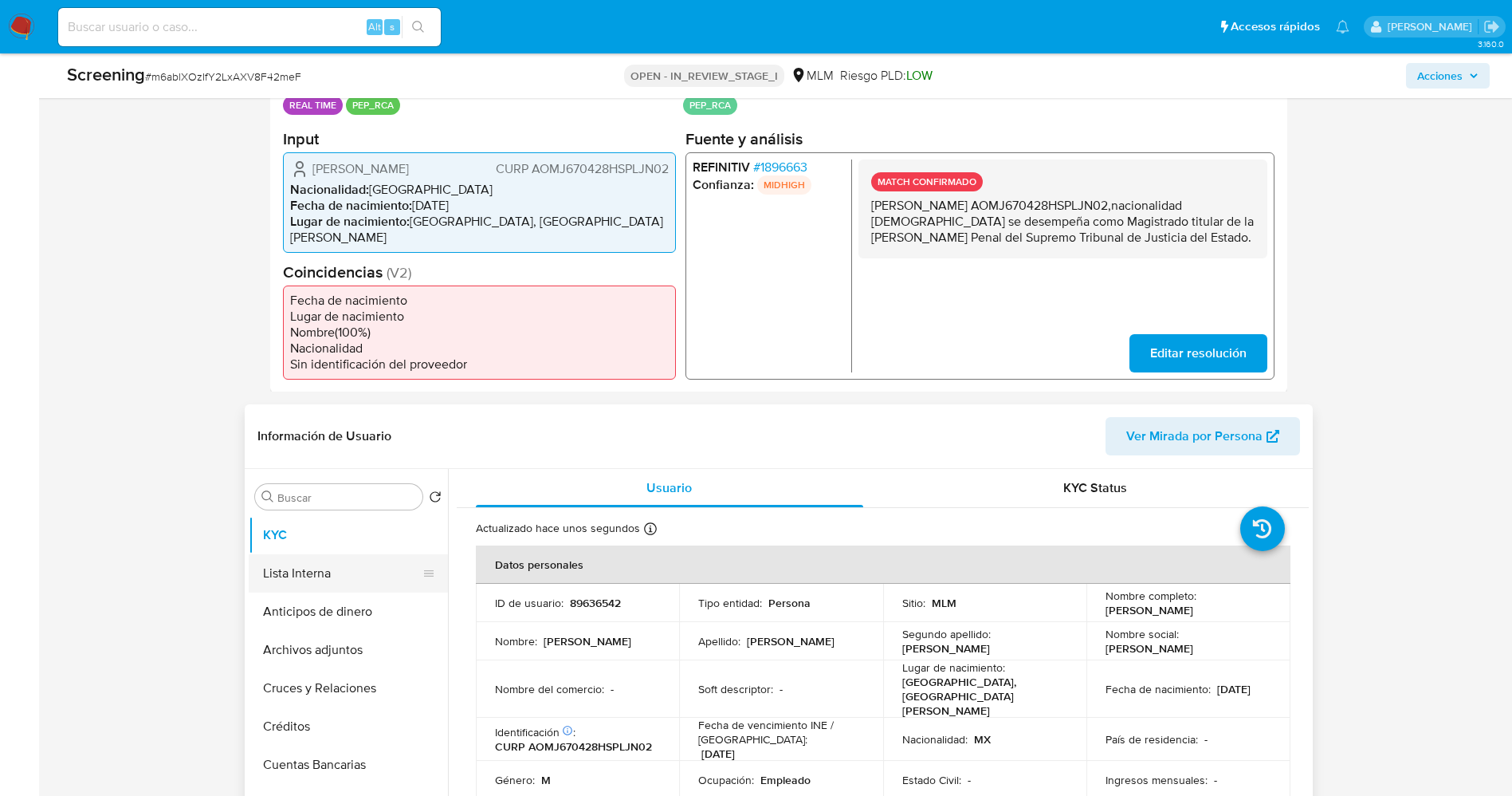
click at [315, 556] on button "Lista Interna" at bounding box center [342, 573] width 187 height 38
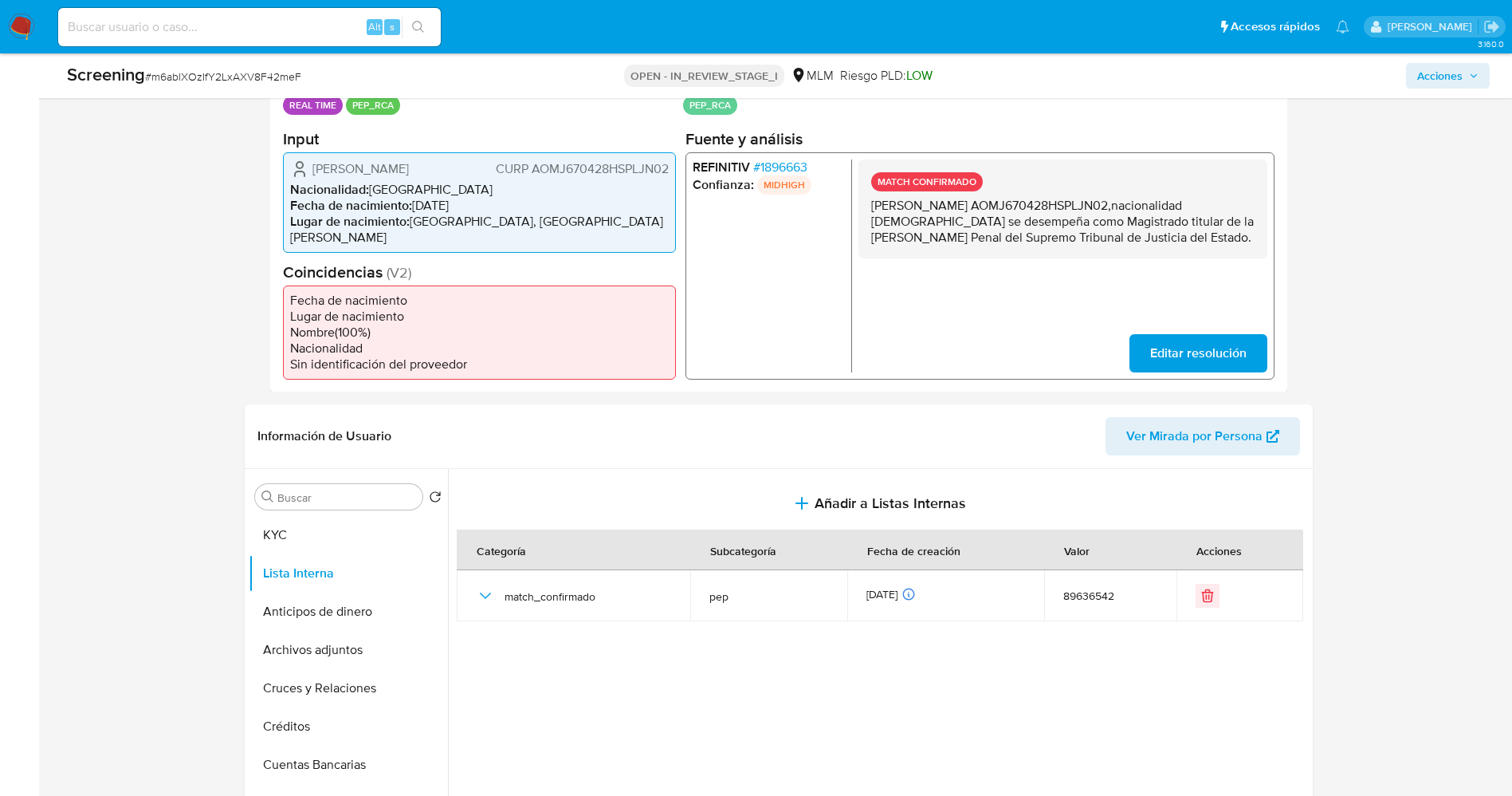
scroll to position [0, 0]
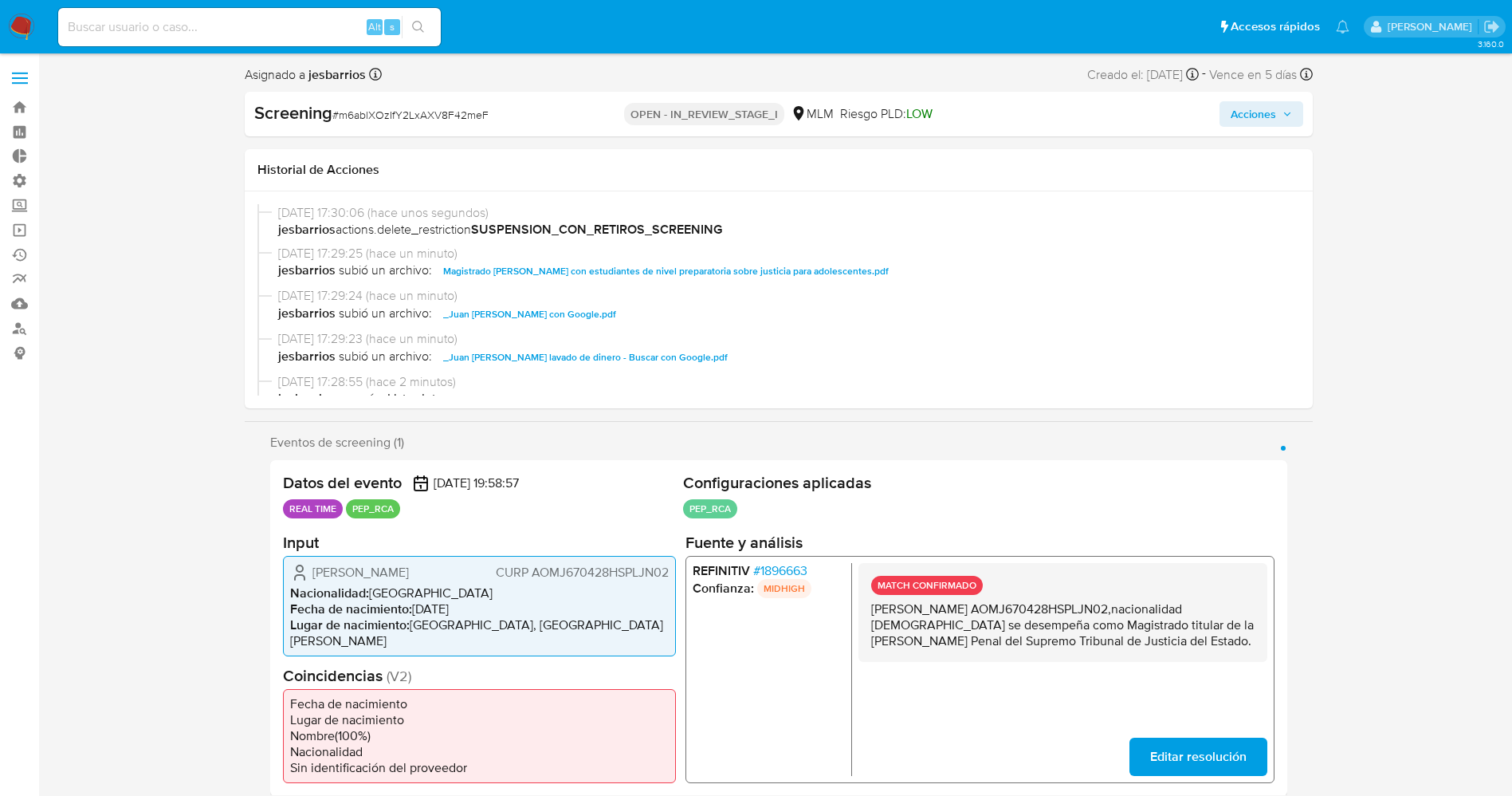
click at [1270, 113] on span "Acciones" at bounding box center [1253, 114] width 46 height 26
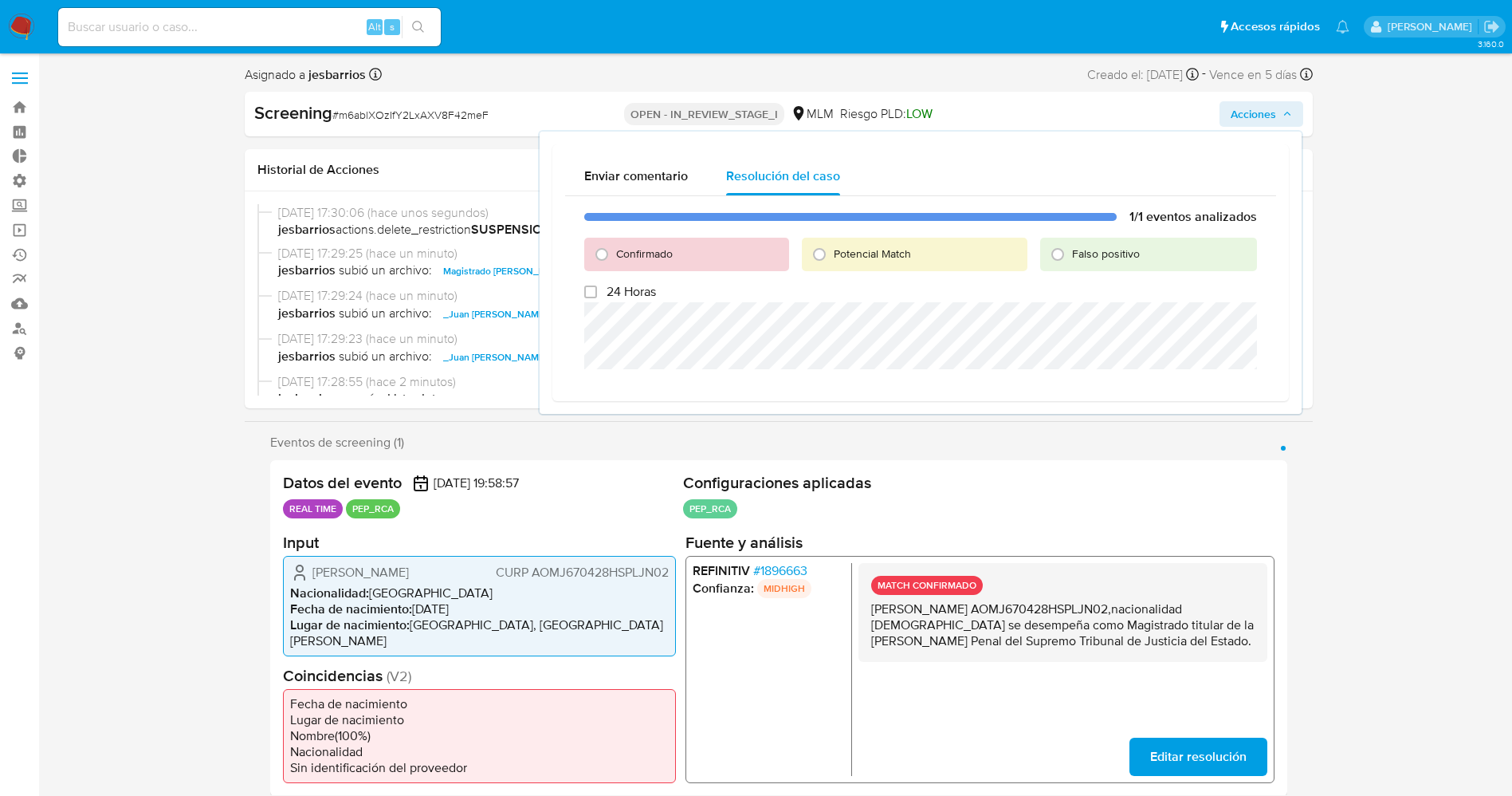
click at [854, 257] on span "Potencial Match" at bounding box center [872, 254] width 78 height 16
click at [832, 257] on input "Potencial Match" at bounding box center [819, 254] width 26 height 26
radio input "true"
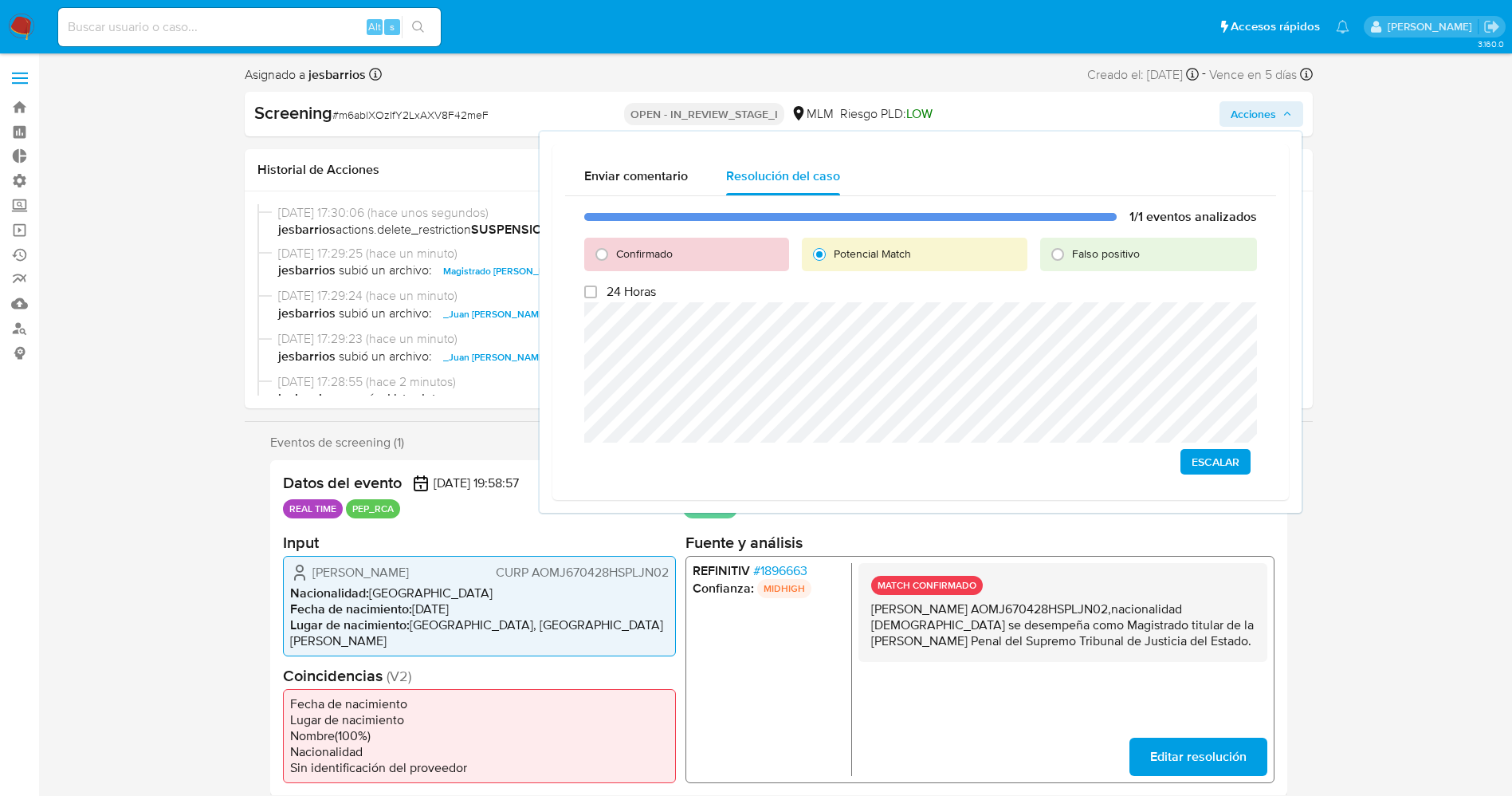
click at [643, 254] on span "Confirmado" at bounding box center [644, 254] width 56 height 16
click at [614, 254] on input "Confirmado" at bounding box center [601, 254] width 26 height 26
radio input "true"
click at [1182, 466] on span "Cerrar Caso" at bounding box center [1200, 461] width 77 height 22
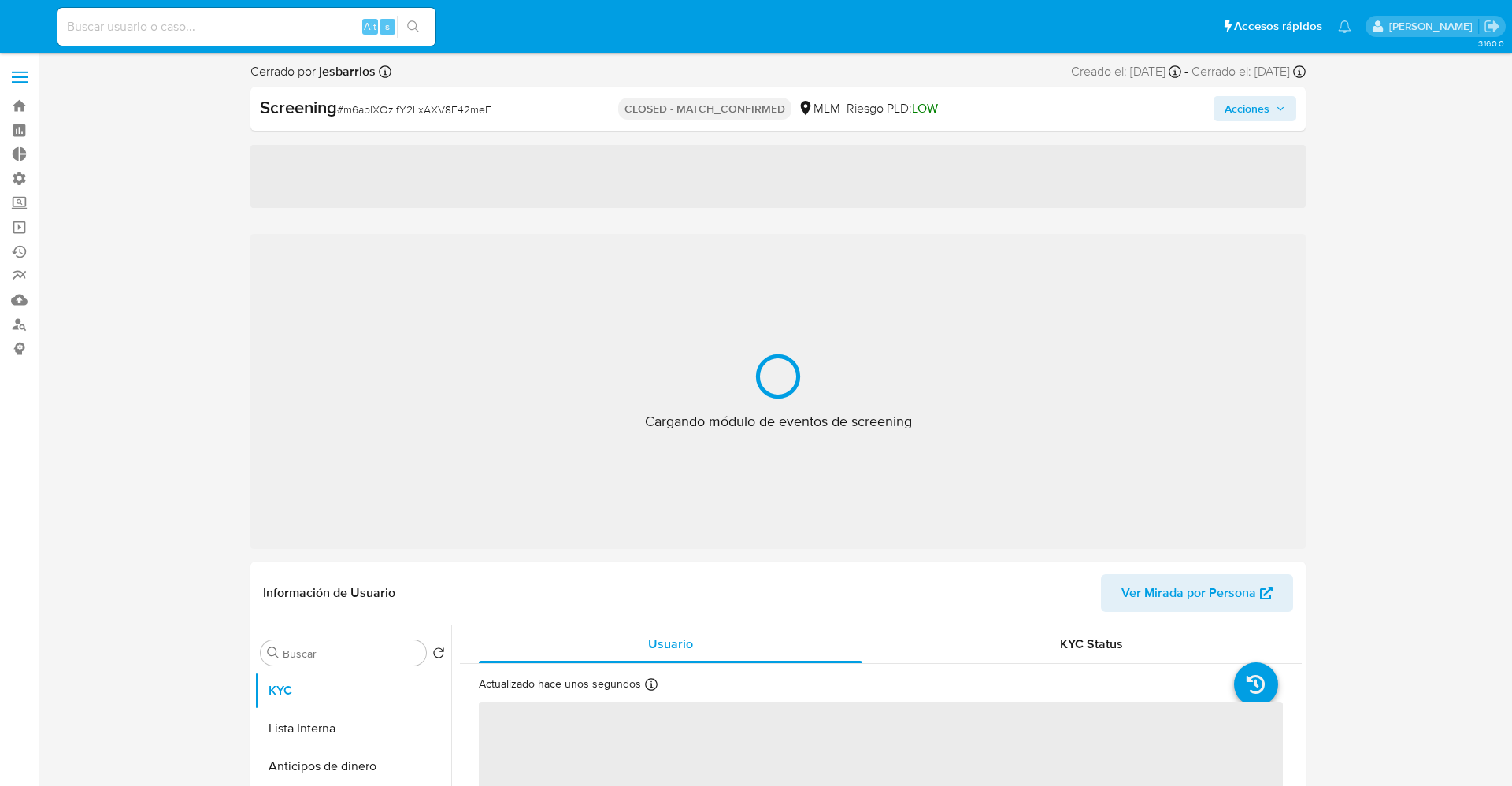
select select "10"
